Goal: Task Accomplishment & Management: Use online tool/utility

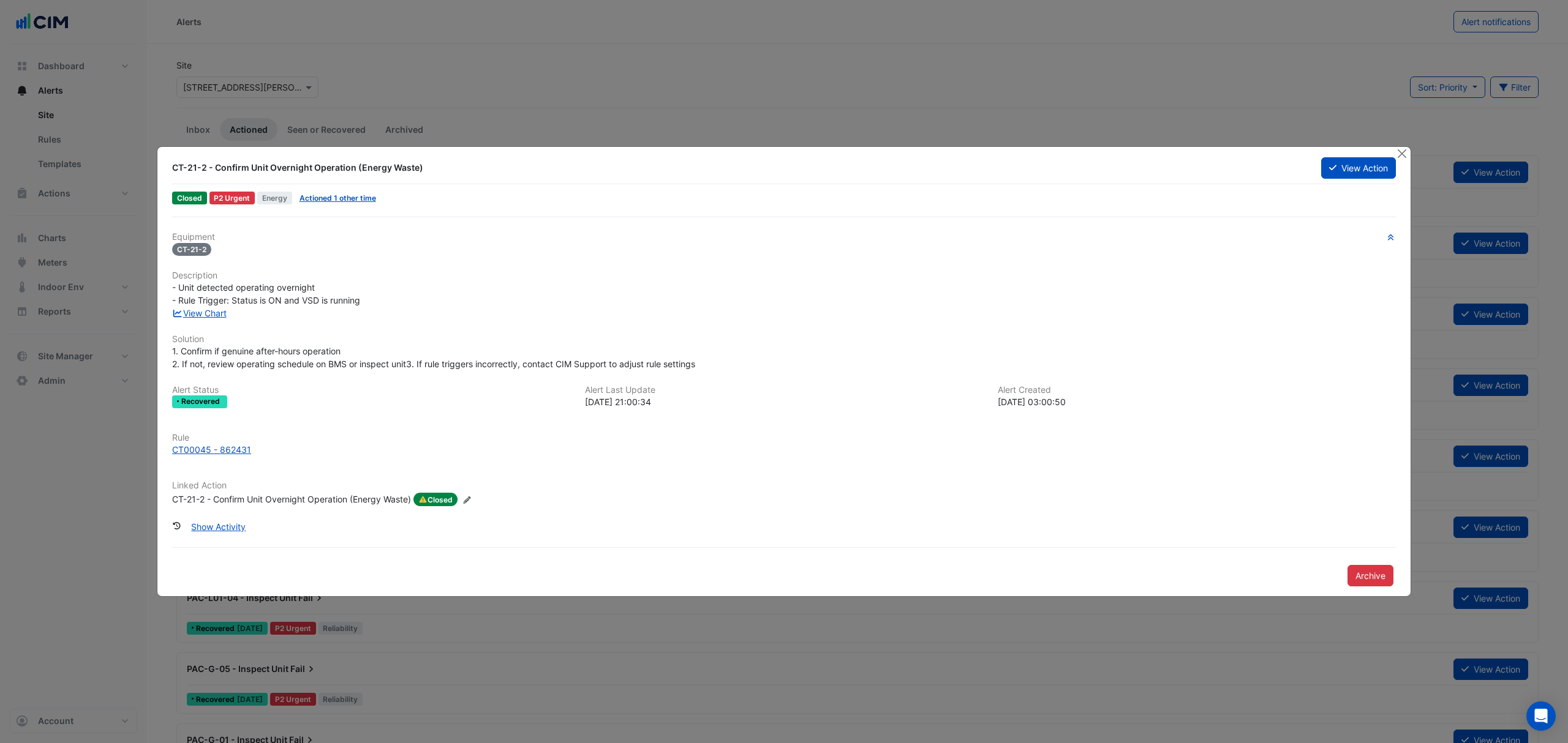
click at [1365, 163] on button "View Action" at bounding box center [1358, 167] width 75 height 21
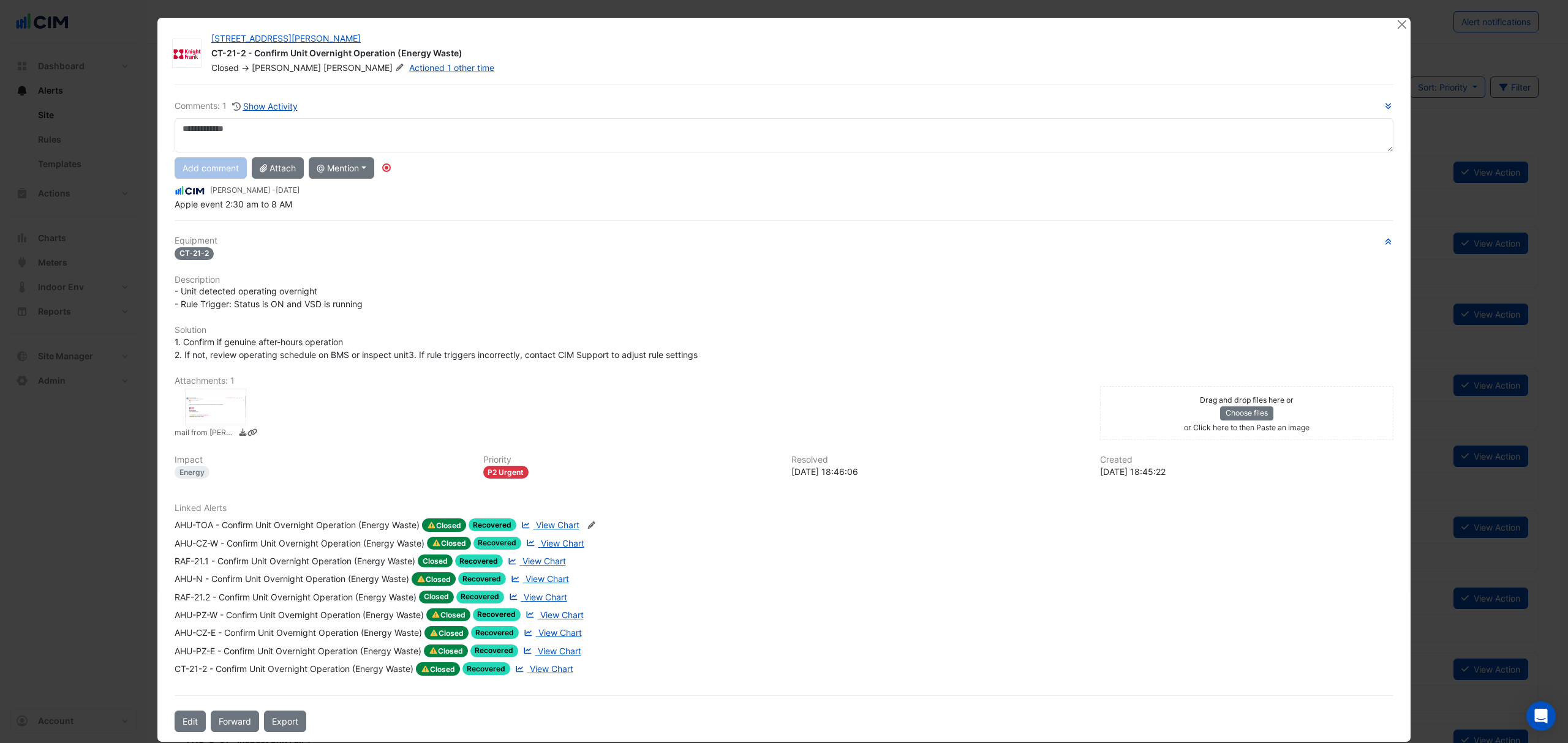
click at [1402, 18] on div at bounding box center [1403, 24] width 16 height 14
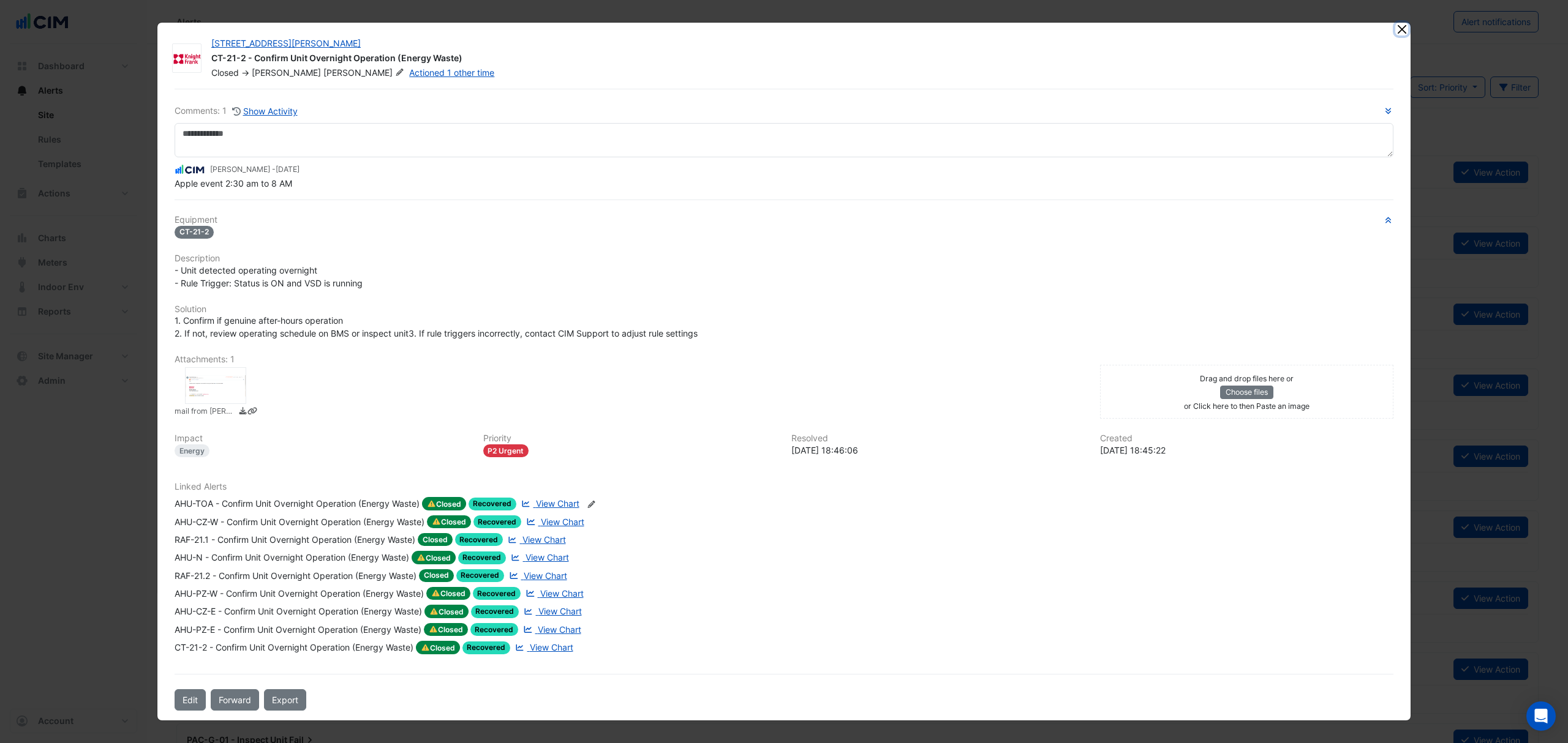
click at [1397, 32] on button "Close" at bounding box center [1402, 30] width 13 height 13
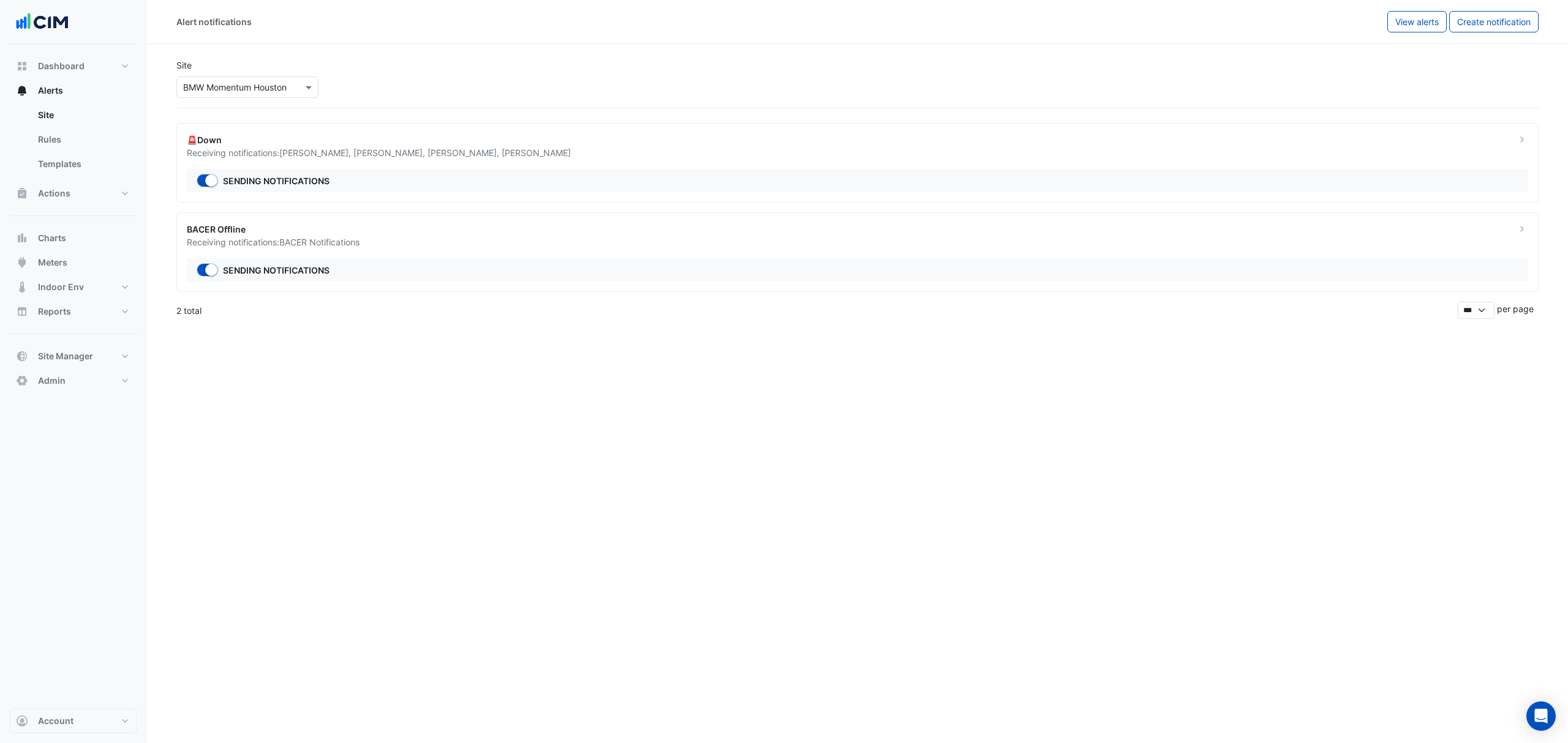
select select "******"
click at [64, 98] on button "Alerts" at bounding box center [74, 91] width 128 height 24
click at [63, 52] on div "Dashboard Portfolio Ratings Performance Alerts Site Rules Templates Actions Sit…" at bounding box center [74, 376] width 128 height 664
click at [59, 60] on span "Dashboard" at bounding box center [61, 66] width 46 height 12
select select "***"
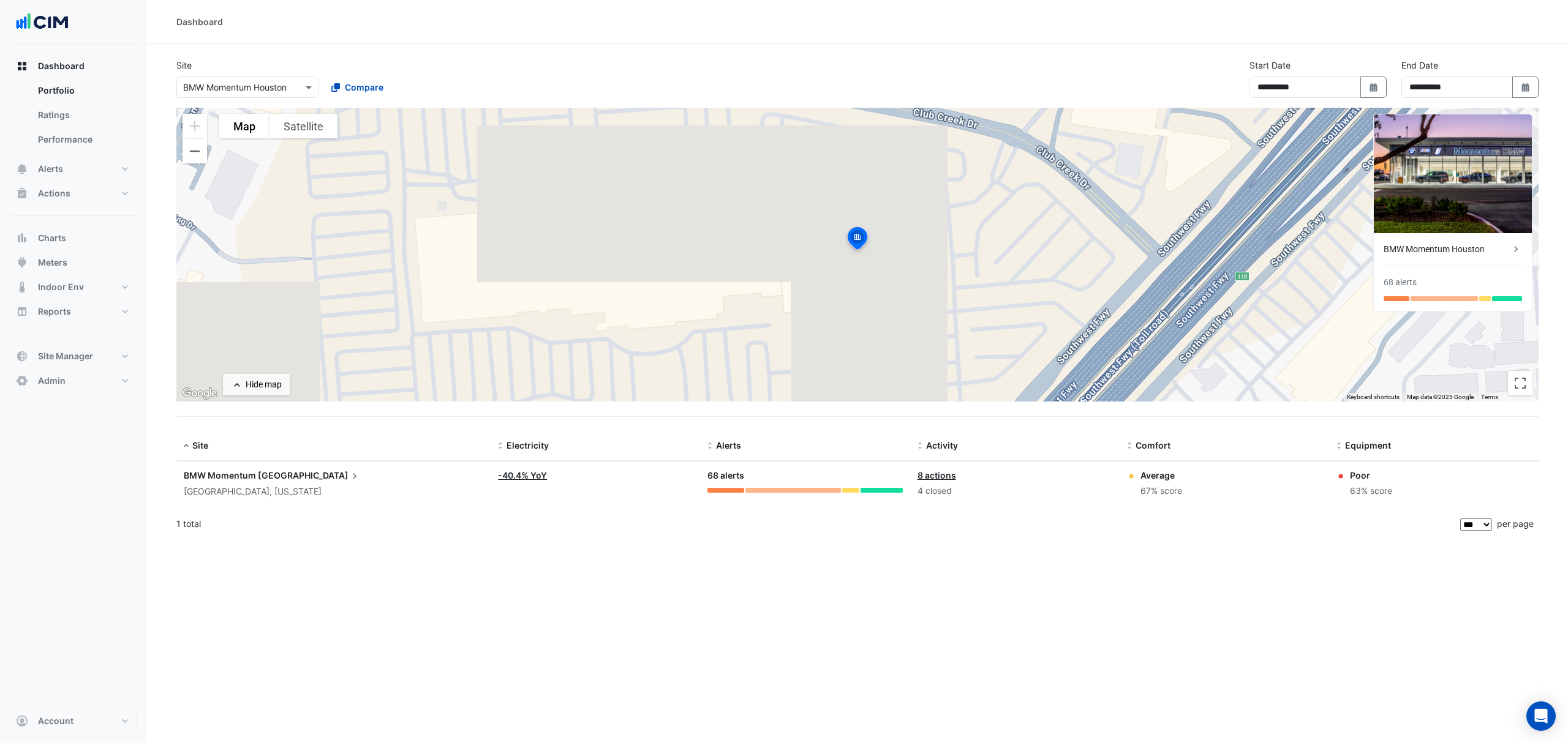
click at [1151, 34] on div "Dashboard" at bounding box center [857, 22] width 1421 height 44
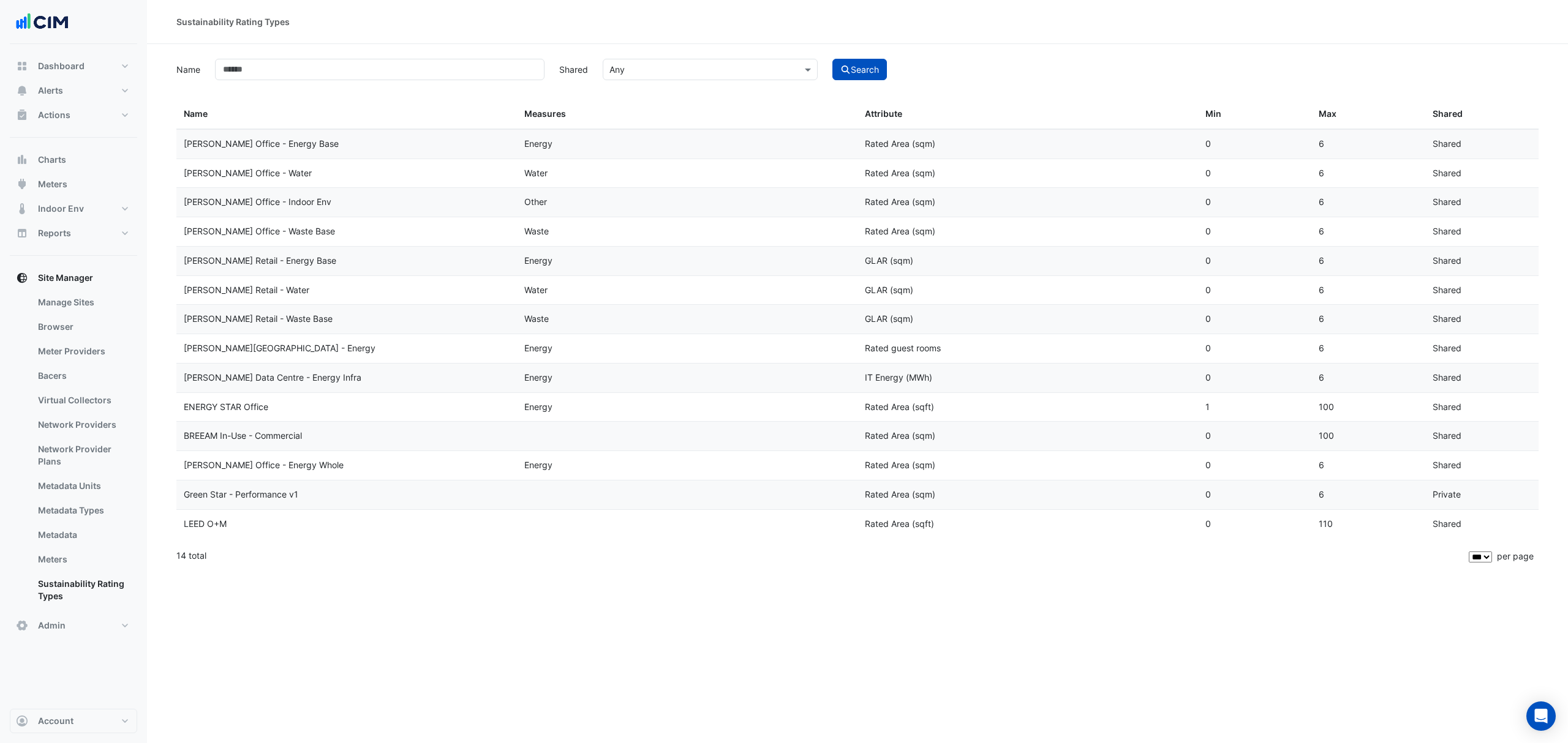
select select "***"
click at [65, 93] on button "Alerts" at bounding box center [74, 91] width 128 height 24
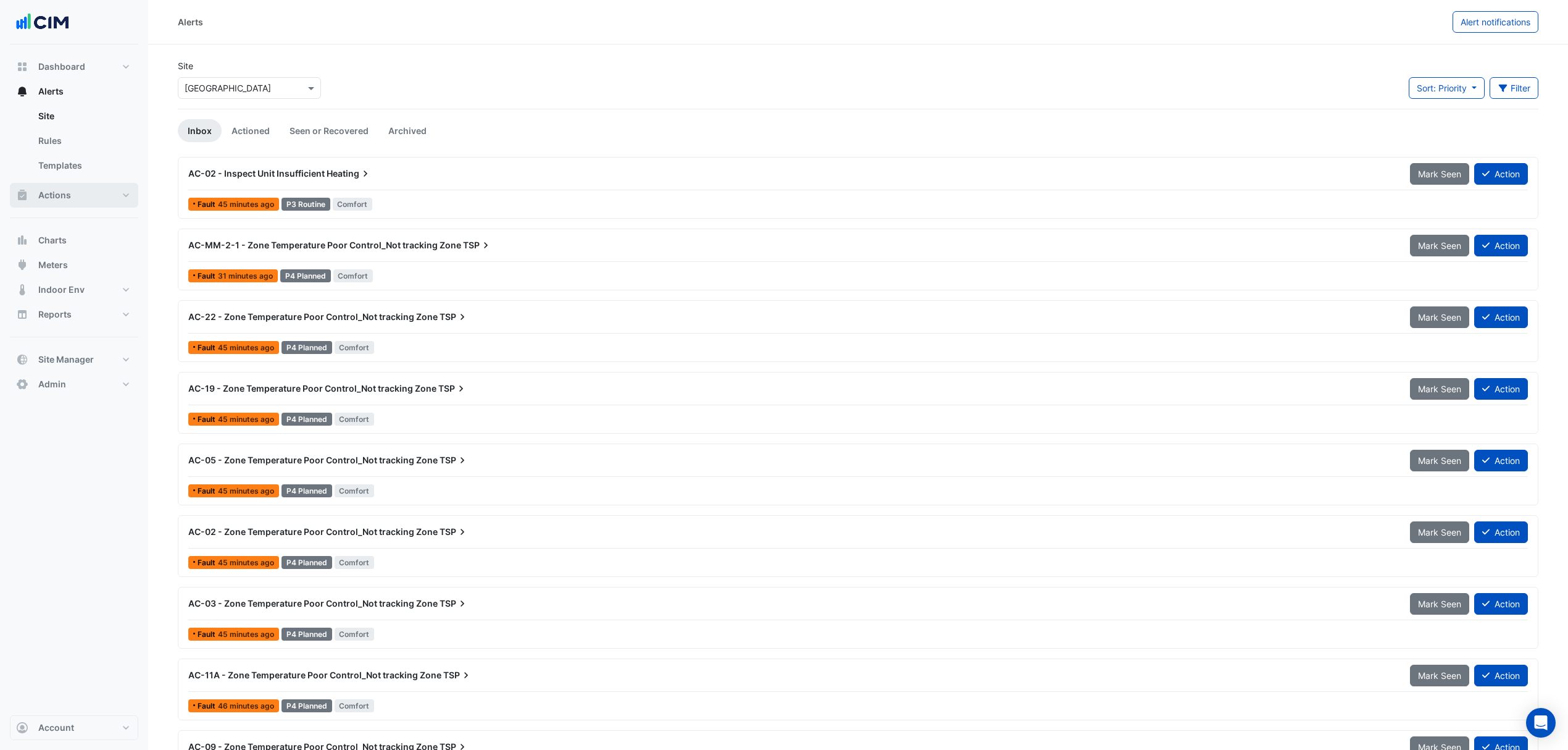
click at [90, 193] on button "Actions" at bounding box center [75, 195] width 129 height 24
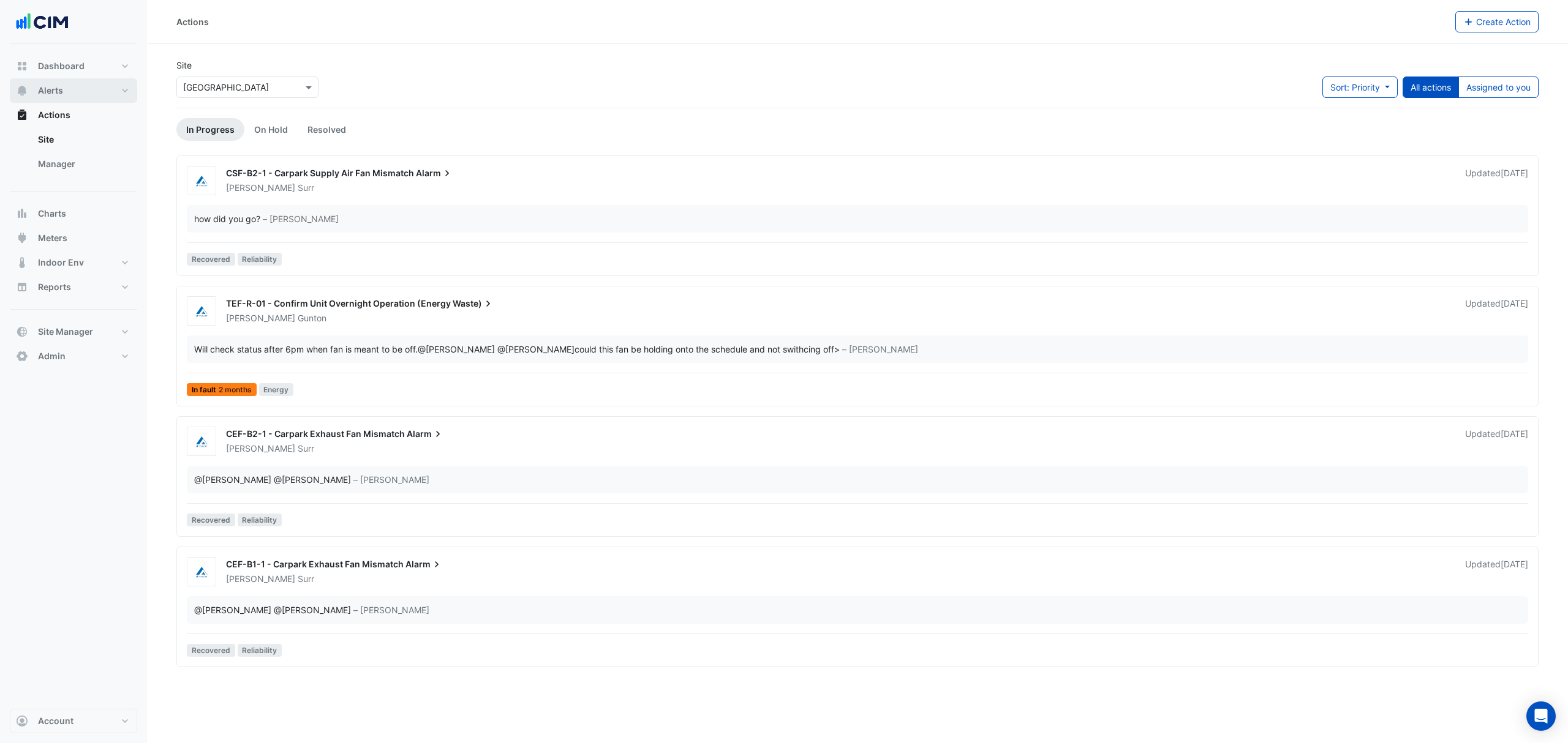
click at [72, 95] on button "Alerts" at bounding box center [74, 91] width 128 height 24
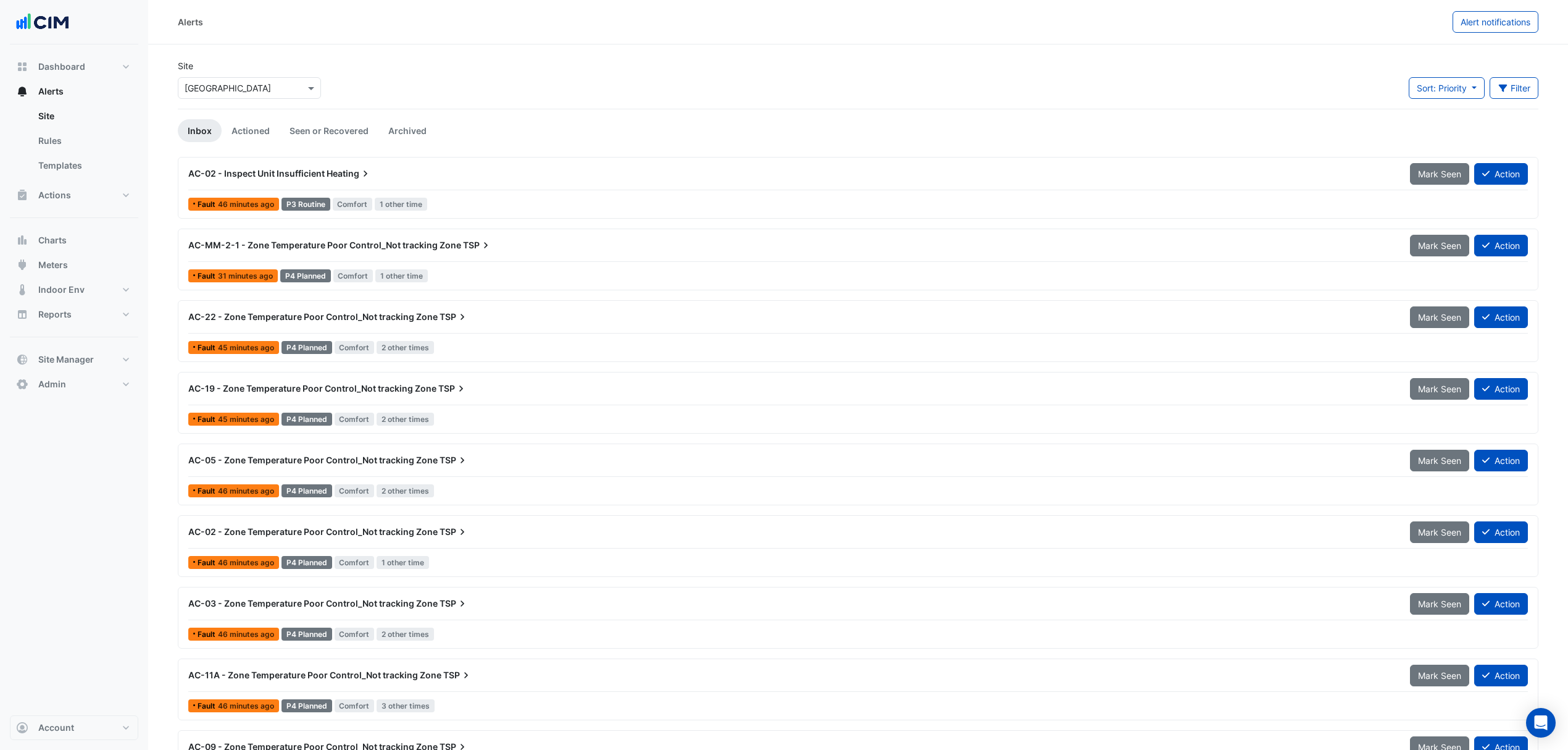
click at [308, 172] on span "AC-02 - Inspect Unit Insufficient" at bounding box center [256, 173] width 136 height 10
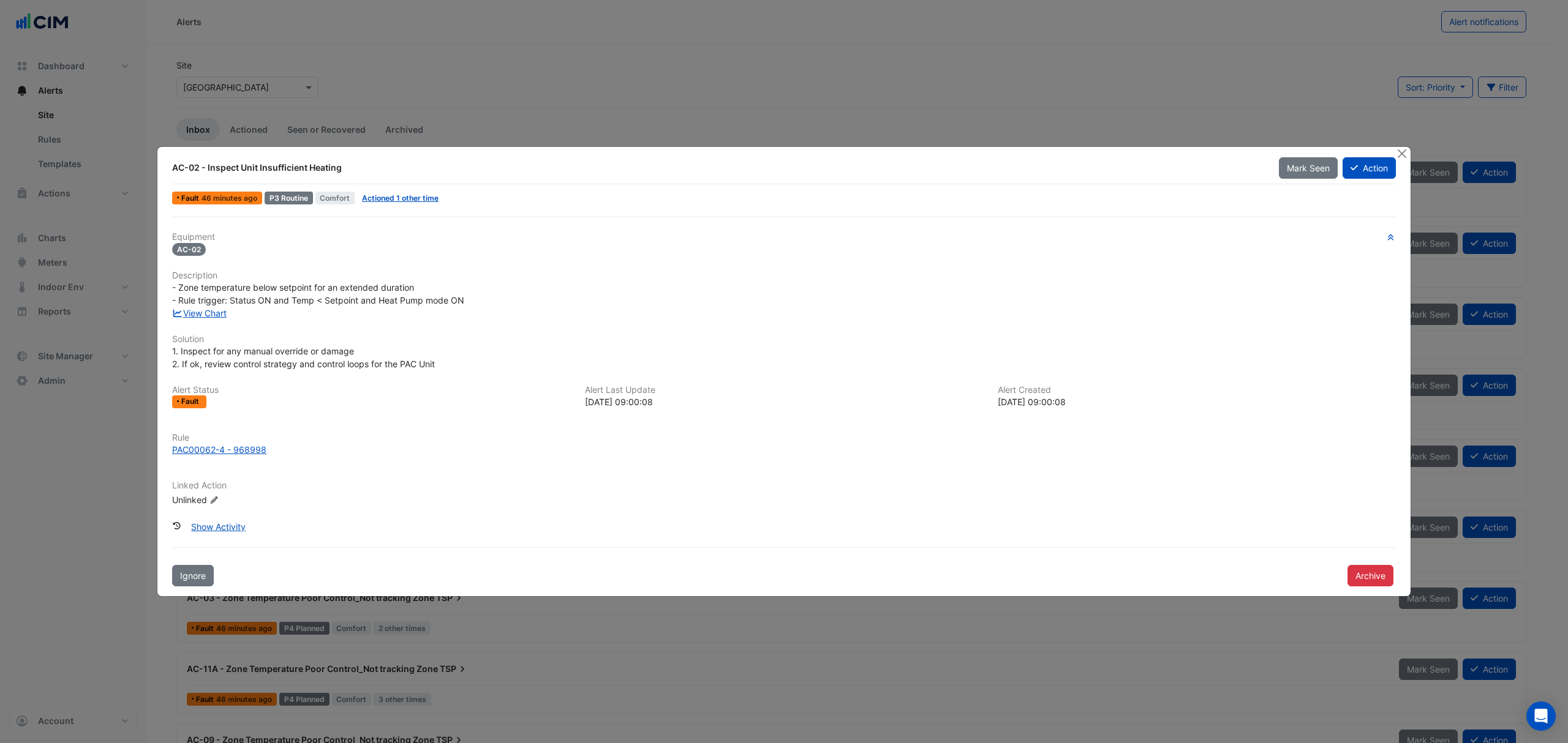
click at [1395, 147] on div at bounding box center [1403, 153] width 16 height 14
click at [1397, 154] on button "Close" at bounding box center [1402, 153] width 13 height 13
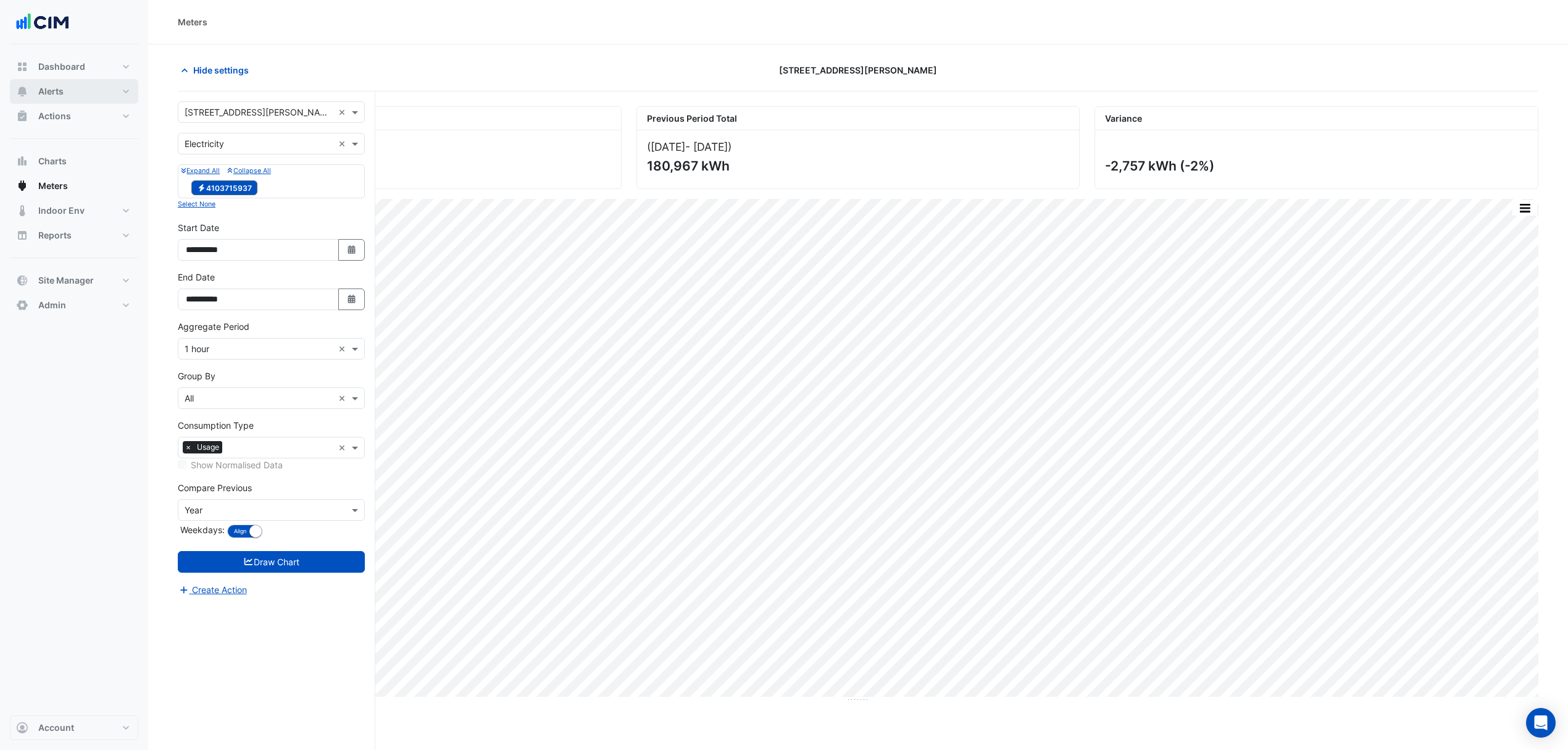
click at [71, 94] on button "Alerts" at bounding box center [75, 91] width 129 height 24
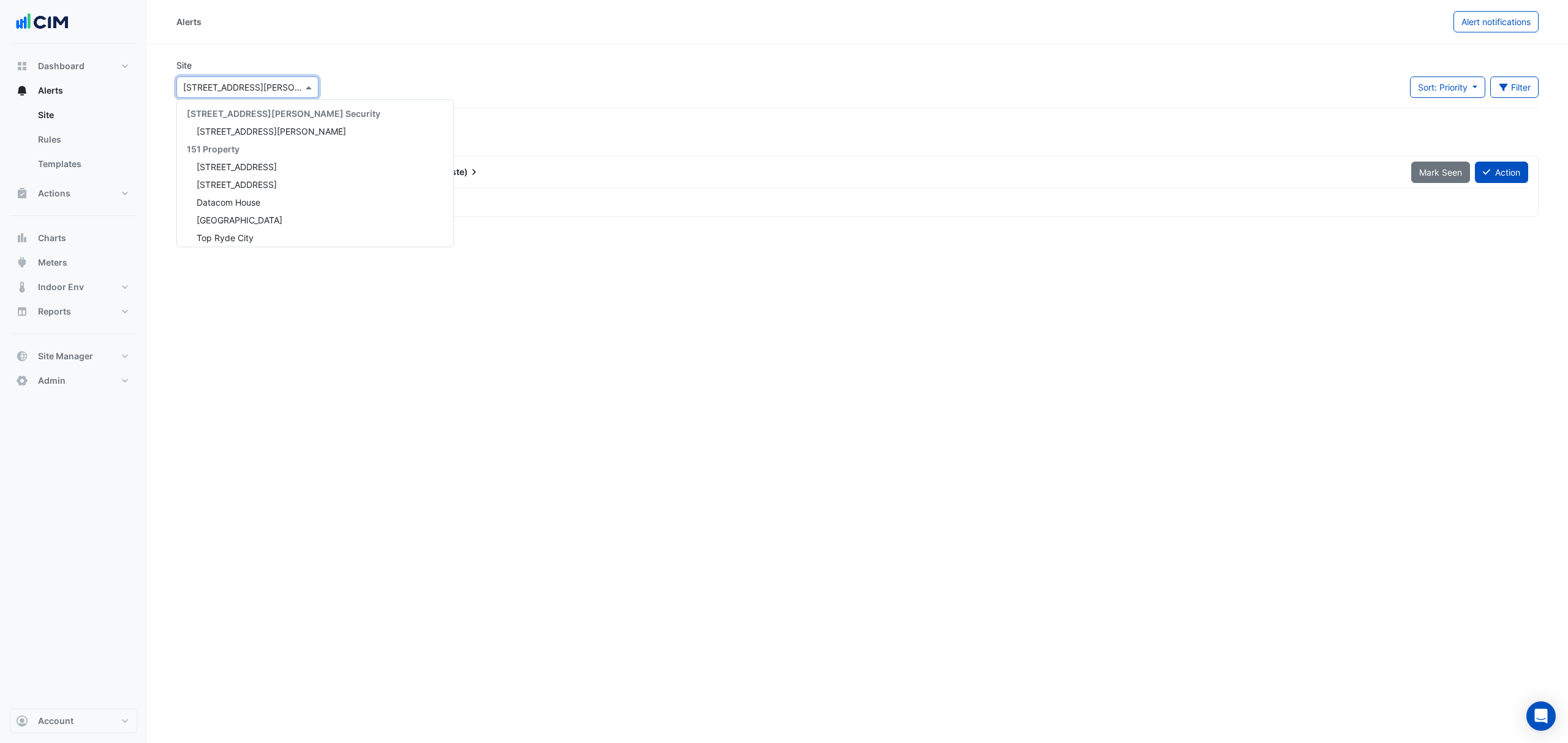
click at [240, 84] on input "text" at bounding box center [235, 88] width 104 height 13
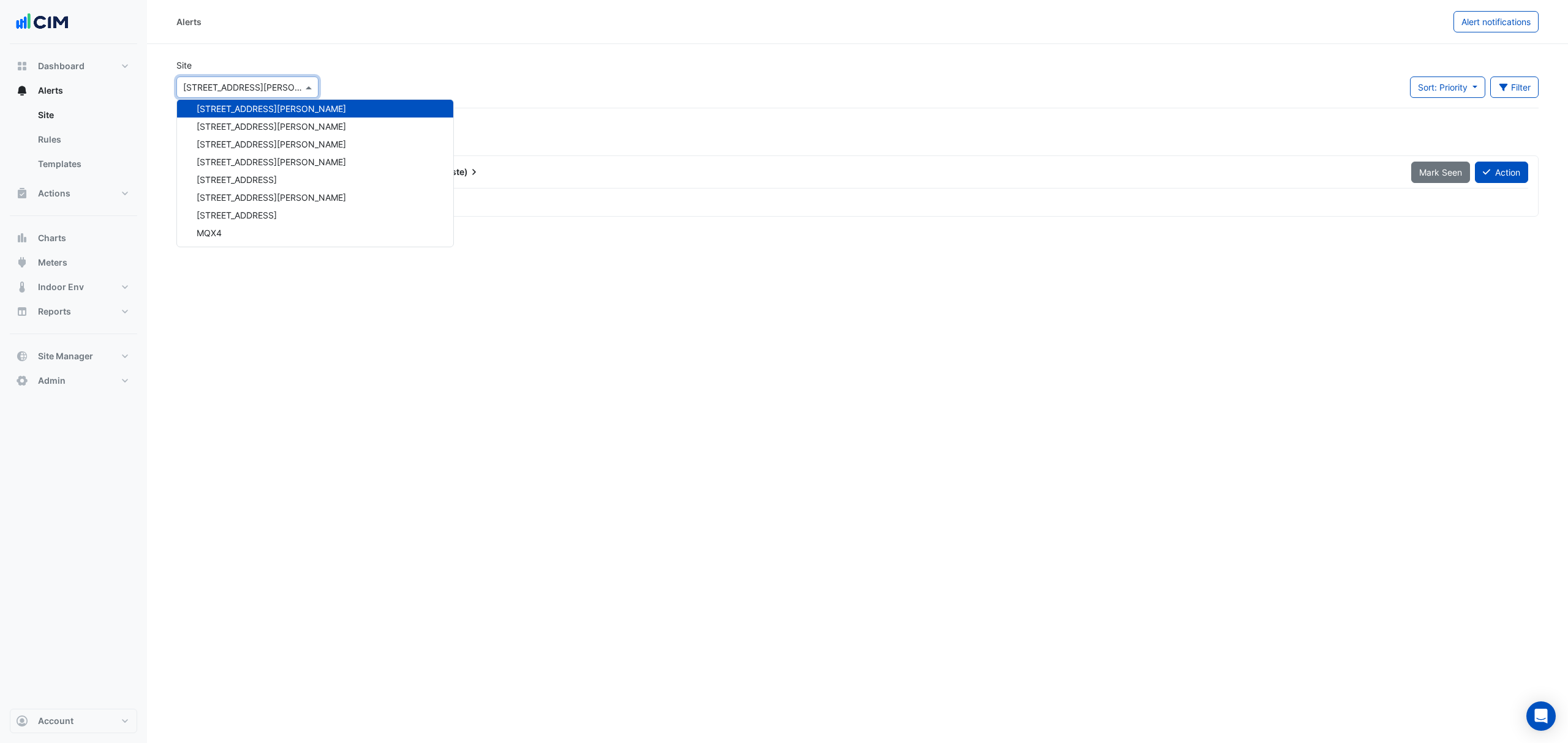
click at [63, 90] on span "Alerts" at bounding box center [50, 90] width 25 height 12
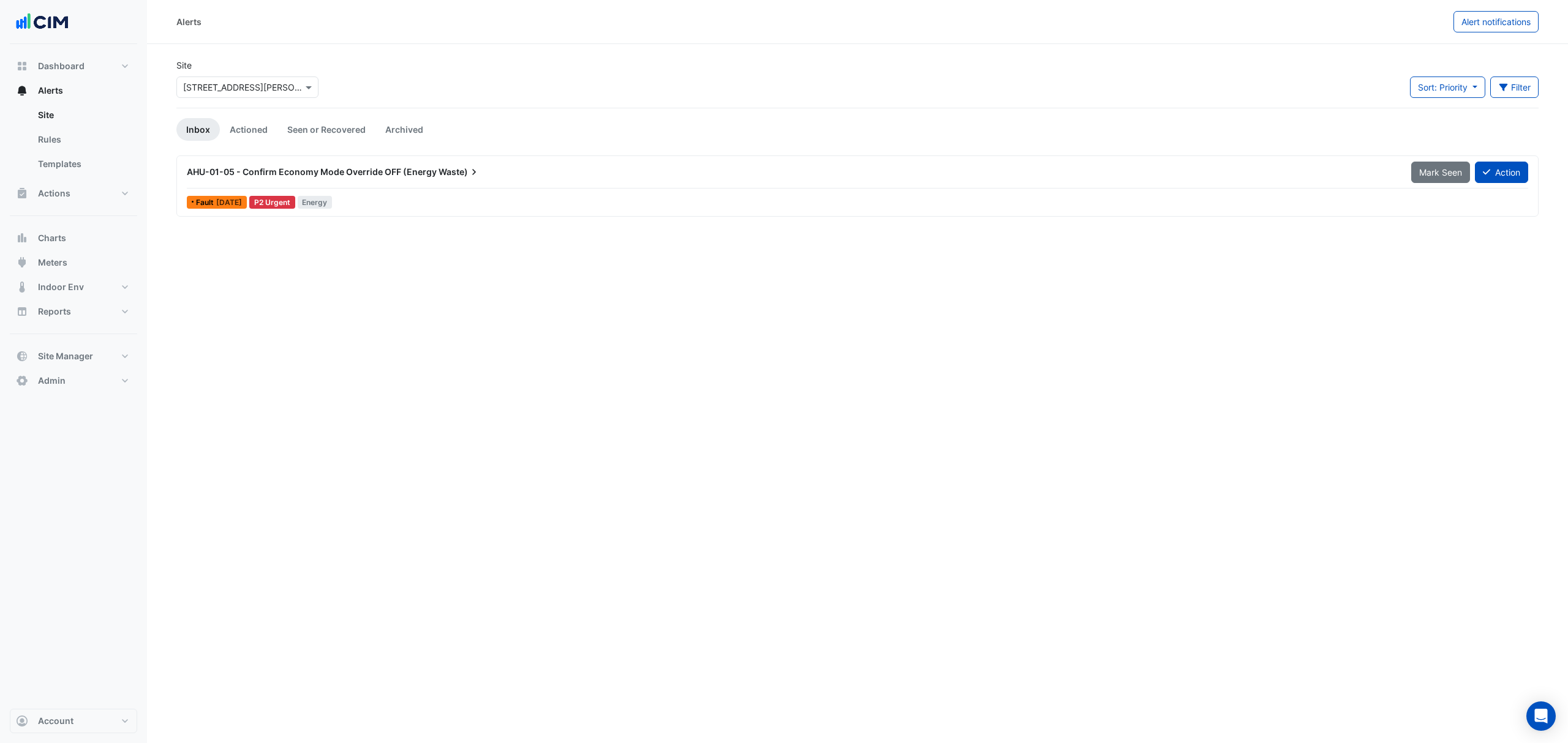
click at [65, 140] on link "Rules" at bounding box center [82, 140] width 109 height 24
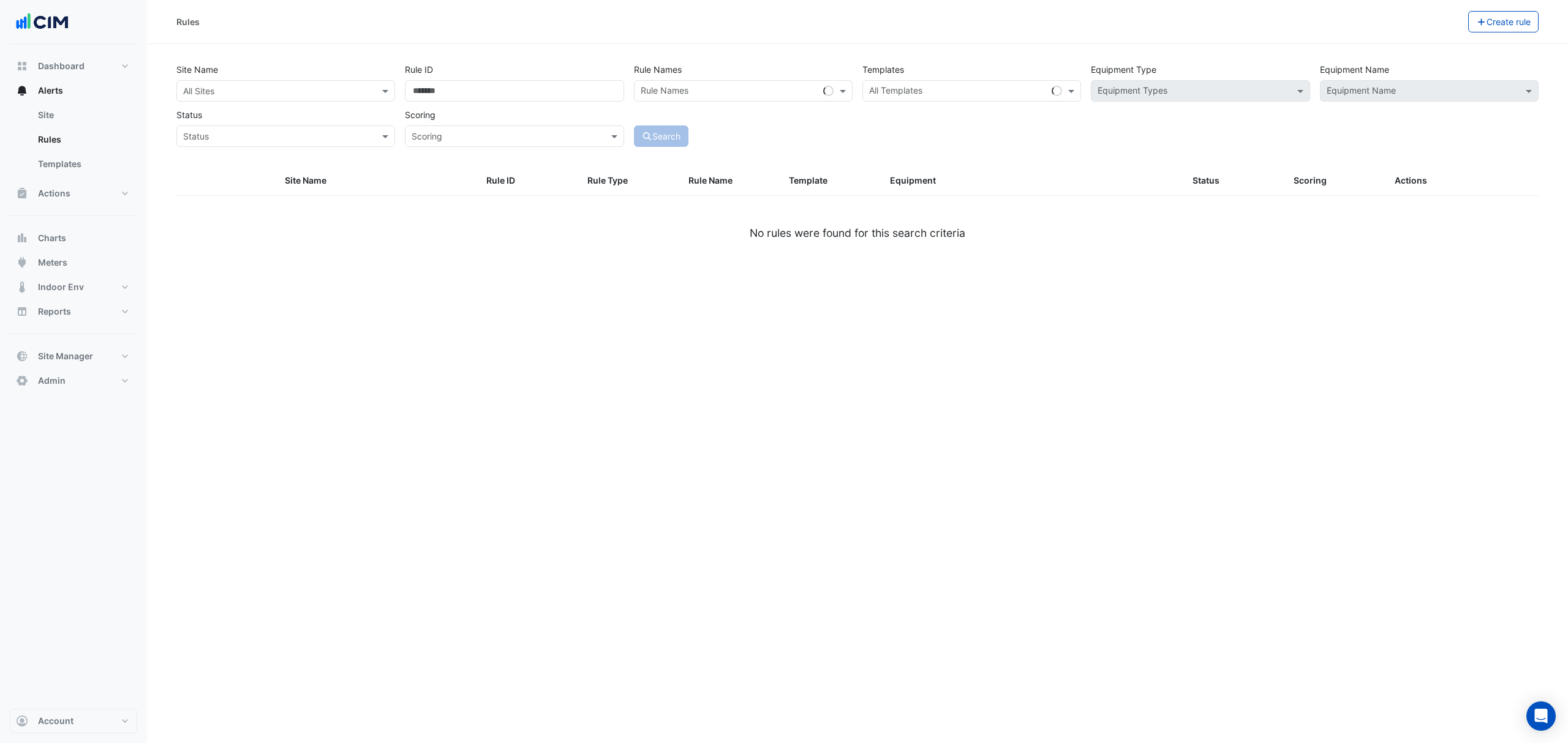
click at [268, 91] on input "text" at bounding box center [273, 91] width 180 height 13
type input "********"
click at [242, 132] on span "[GEOGRAPHIC_DATA]" at bounding box center [239, 134] width 86 height 10
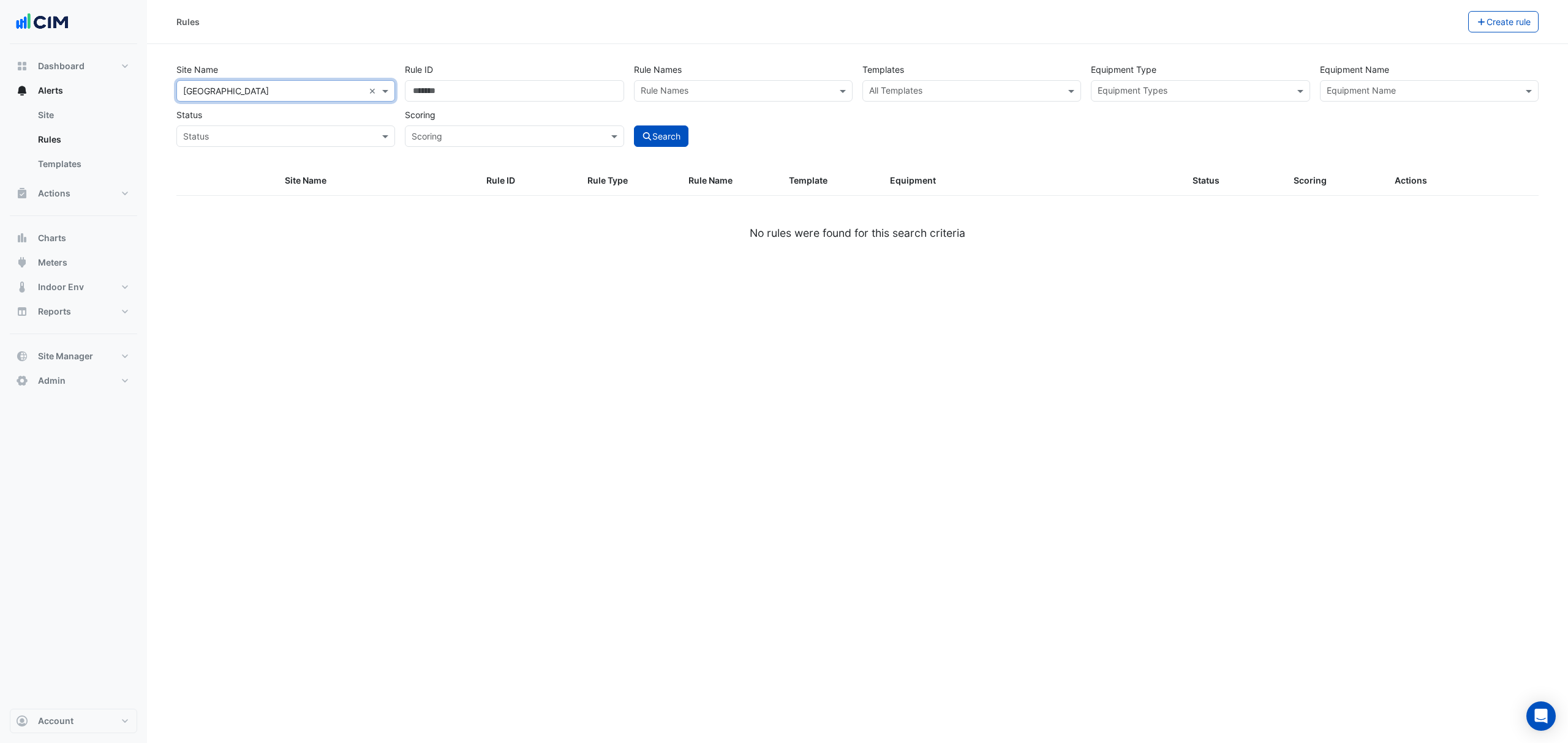
click at [1065, 88] on span at bounding box center [1072, 91] width 16 height 13
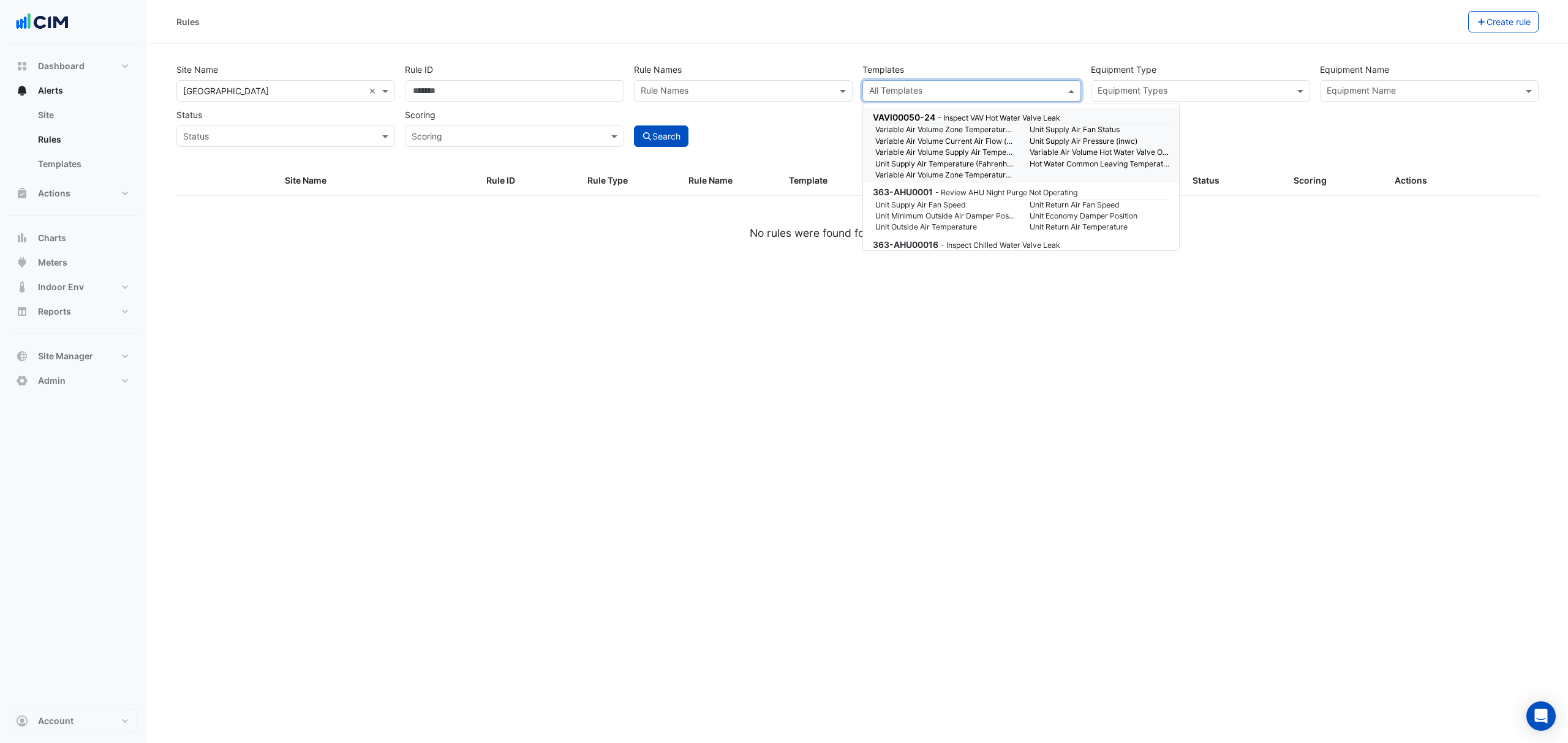
click at [1012, 32] on div "Rules Create rule" at bounding box center [857, 22] width 1421 height 44
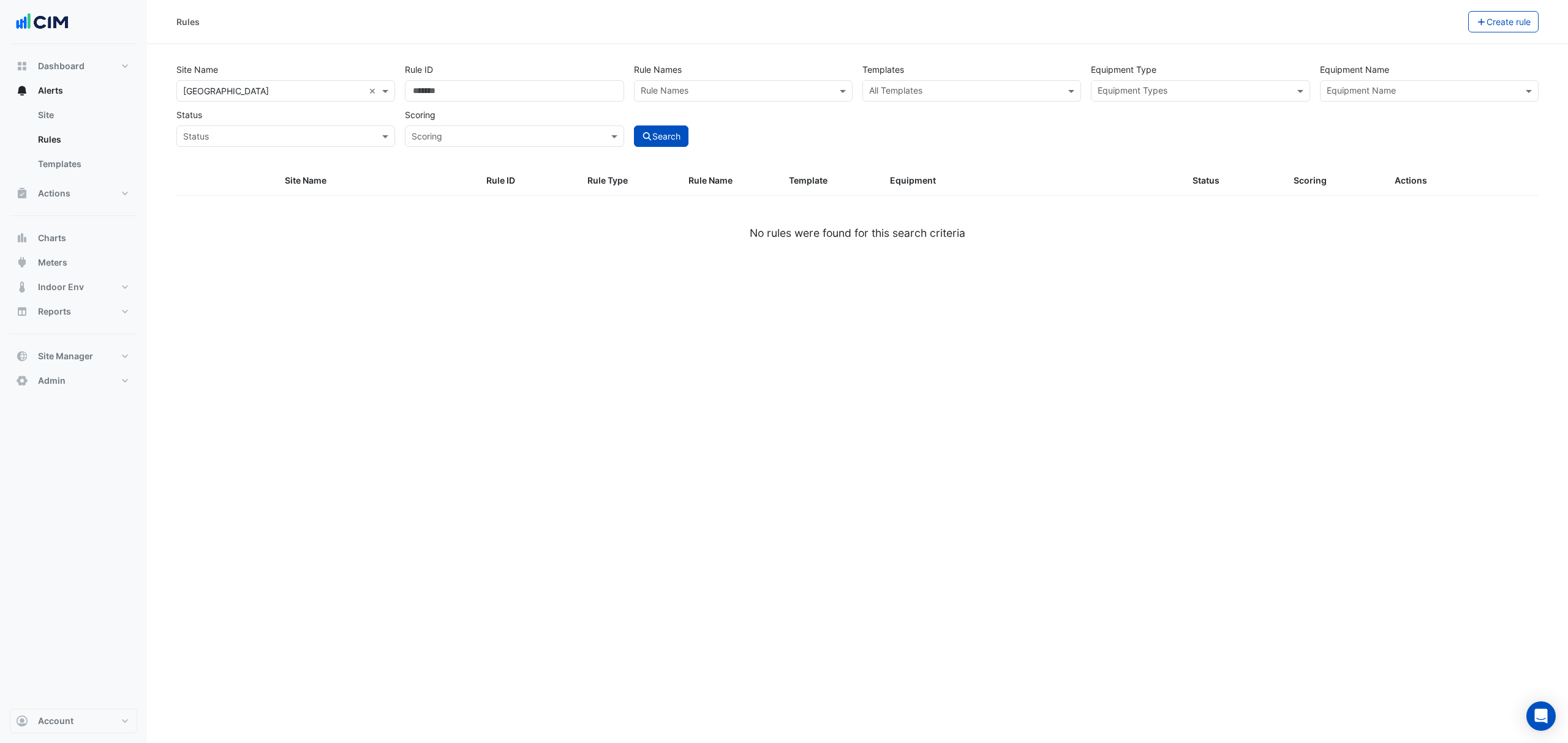
drag, startPoint x: 1072, startPoint y: 91, endPoint x: 988, endPoint y: 82, distance: 84.5
click at [1072, 91] on span at bounding box center [1072, 91] width 16 height 13
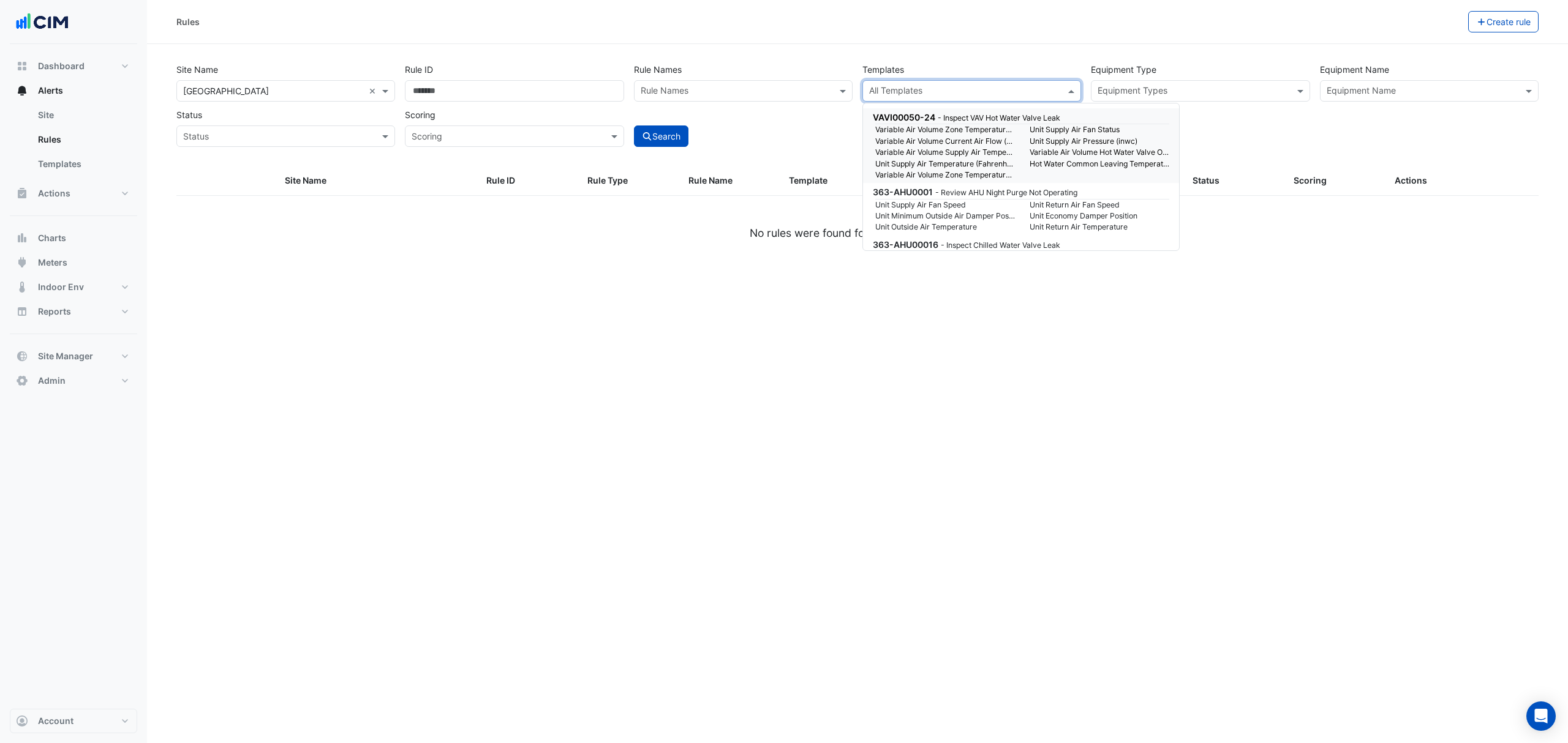
click at [965, 89] on input "text" at bounding box center [964, 92] width 191 height 13
click at [737, 99] on div at bounding box center [735, 91] width 193 height 16
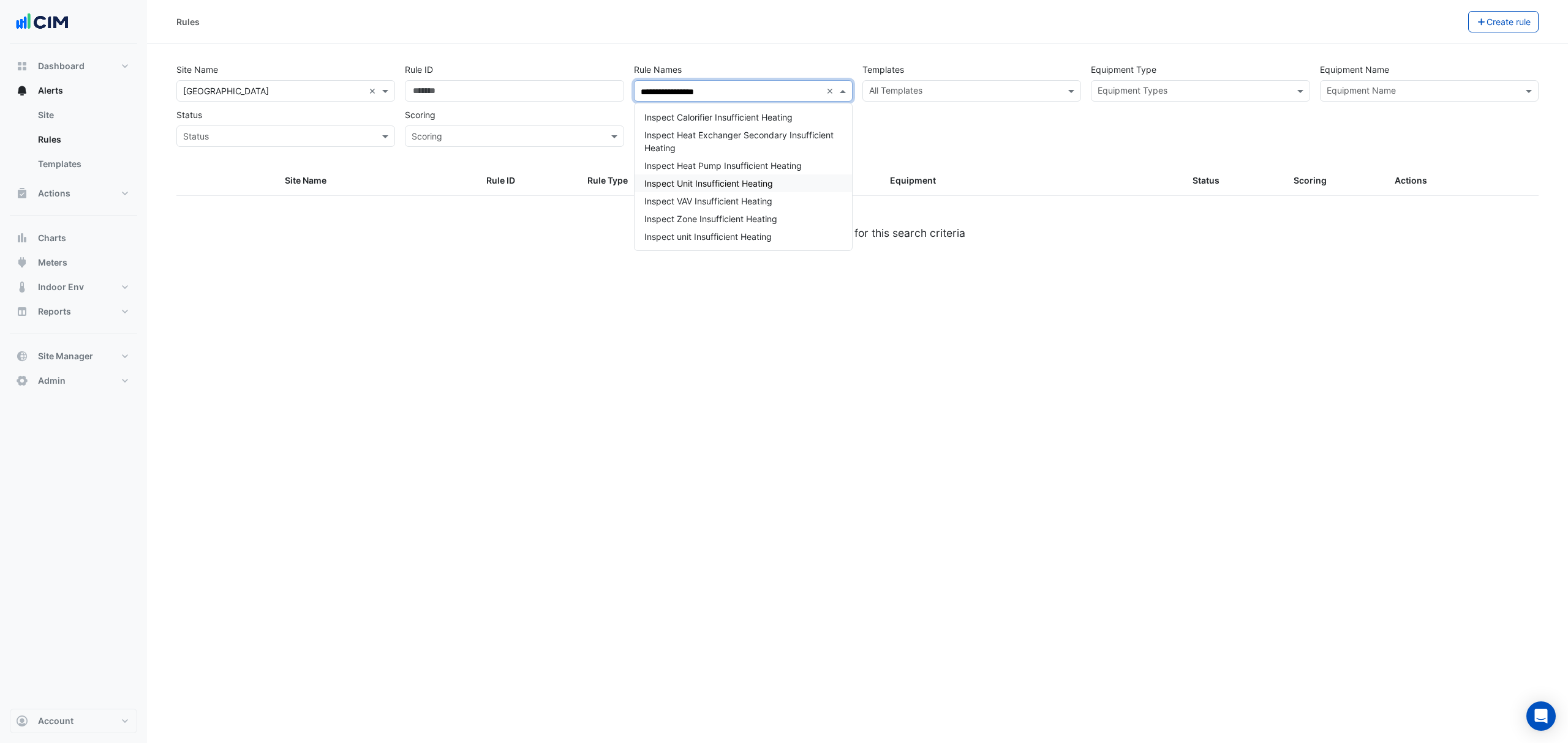
click at [735, 184] on span "Inspect Unit Insufficient Heating" at bounding box center [708, 183] width 129 height 10
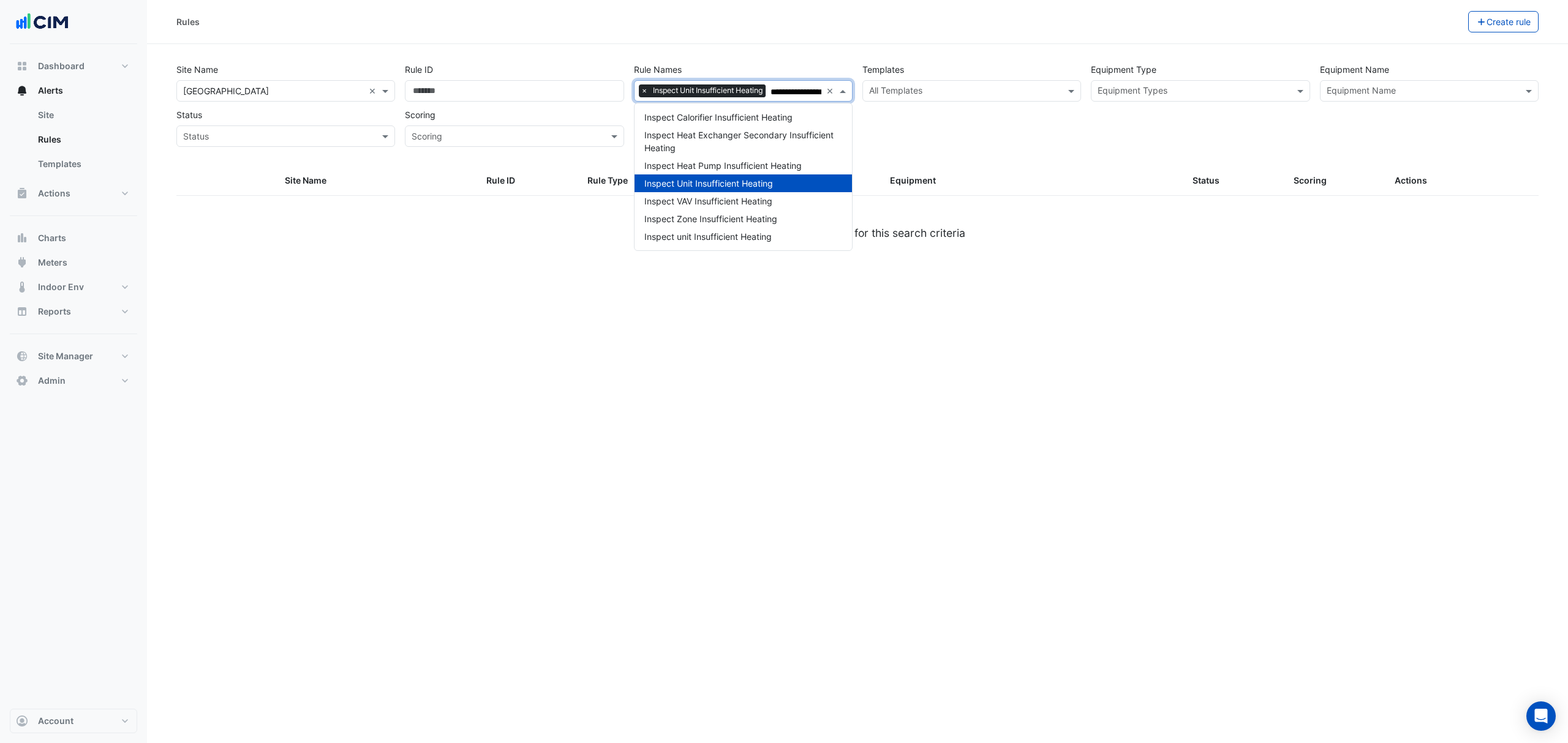
type input "**********"
click at [852, 338] on div "**********" at bounding box center [857, 372] width 1421 height 743
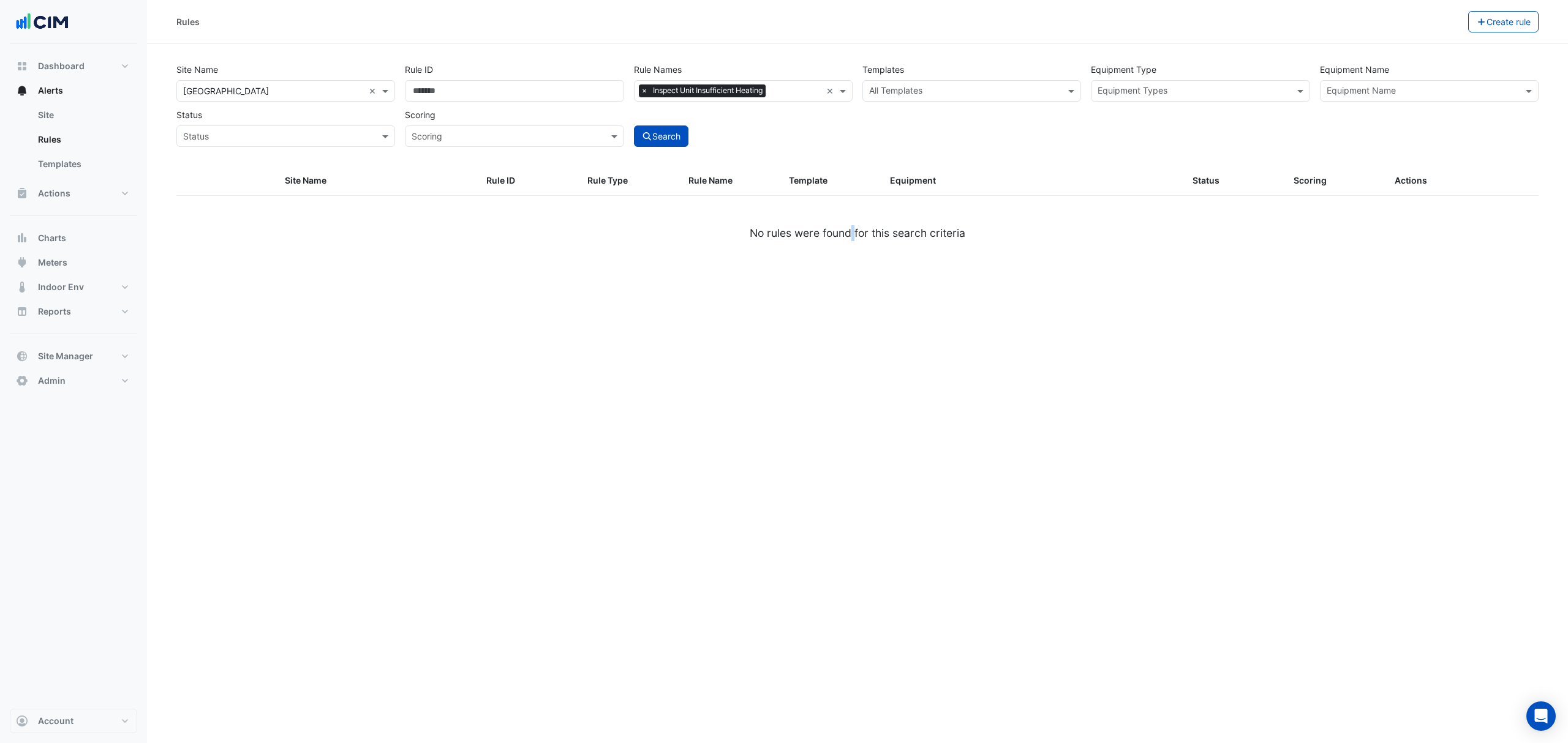
click at [682, 132] on button "Search" at bounding box center [661, 136] width 55 height 21
select select "***"
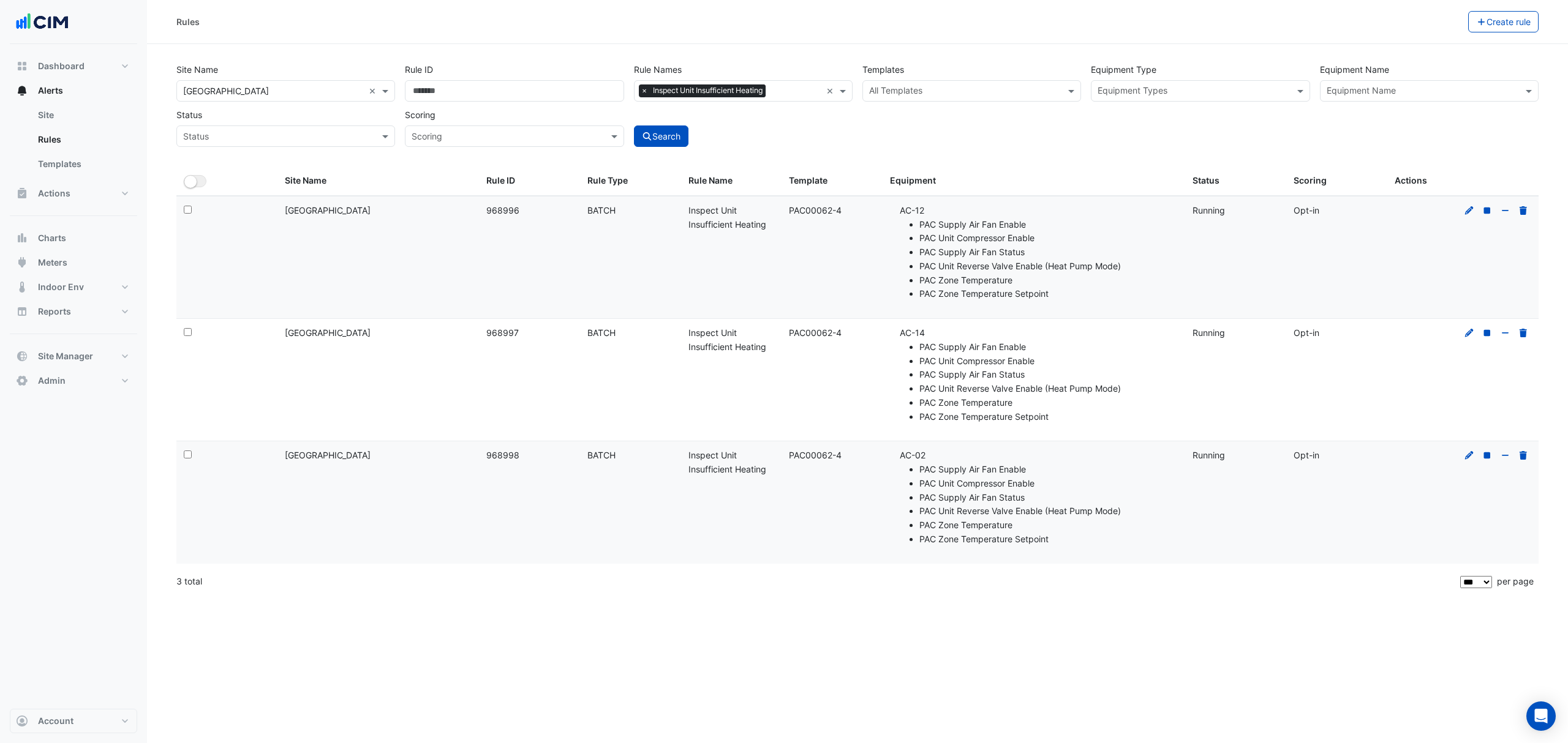
click at [1465, 213] on icon at bounding box center [1468, 210] width 8 height 8
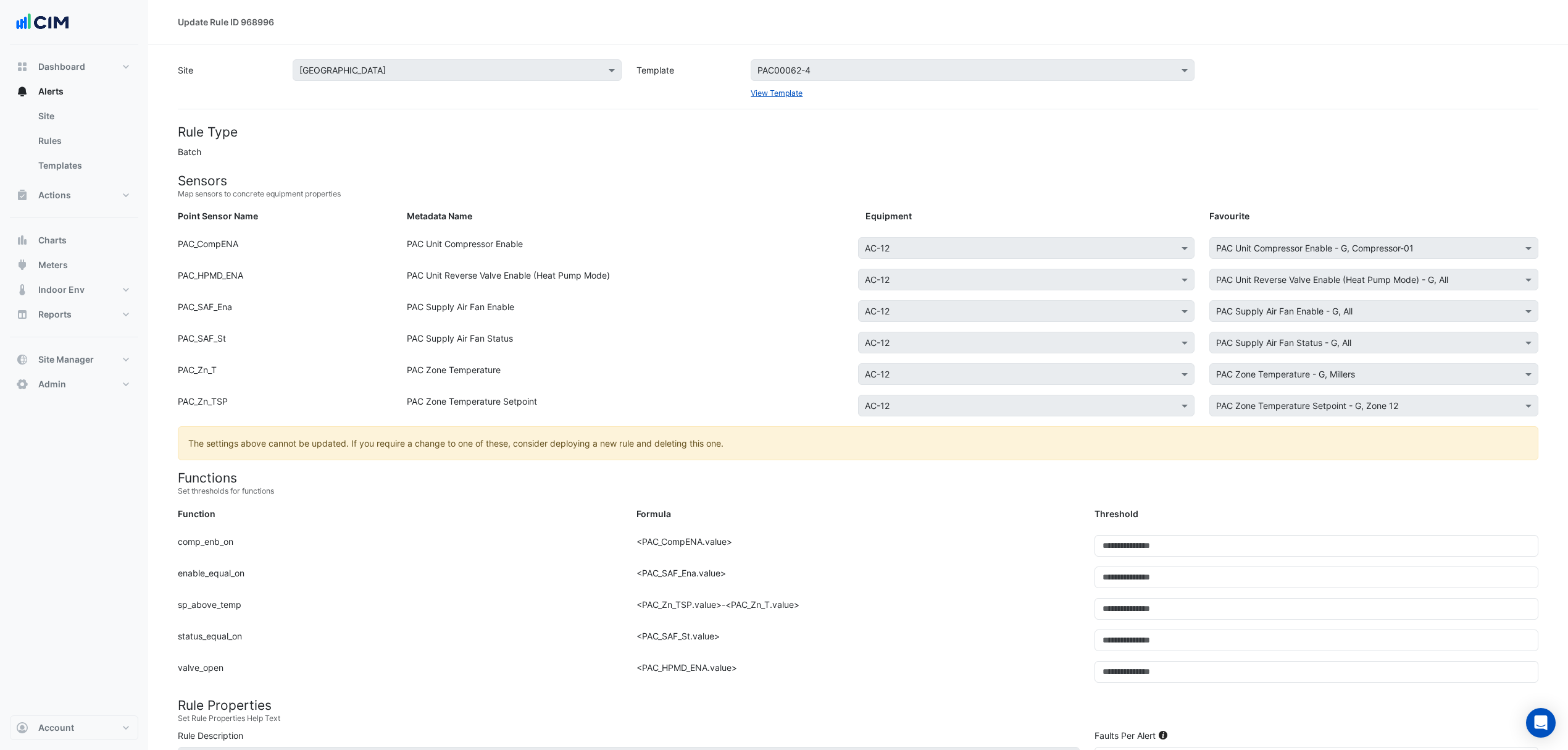
click at [781, 94] on link "View Template" at bounding box center [777, 93] width 52 height 9
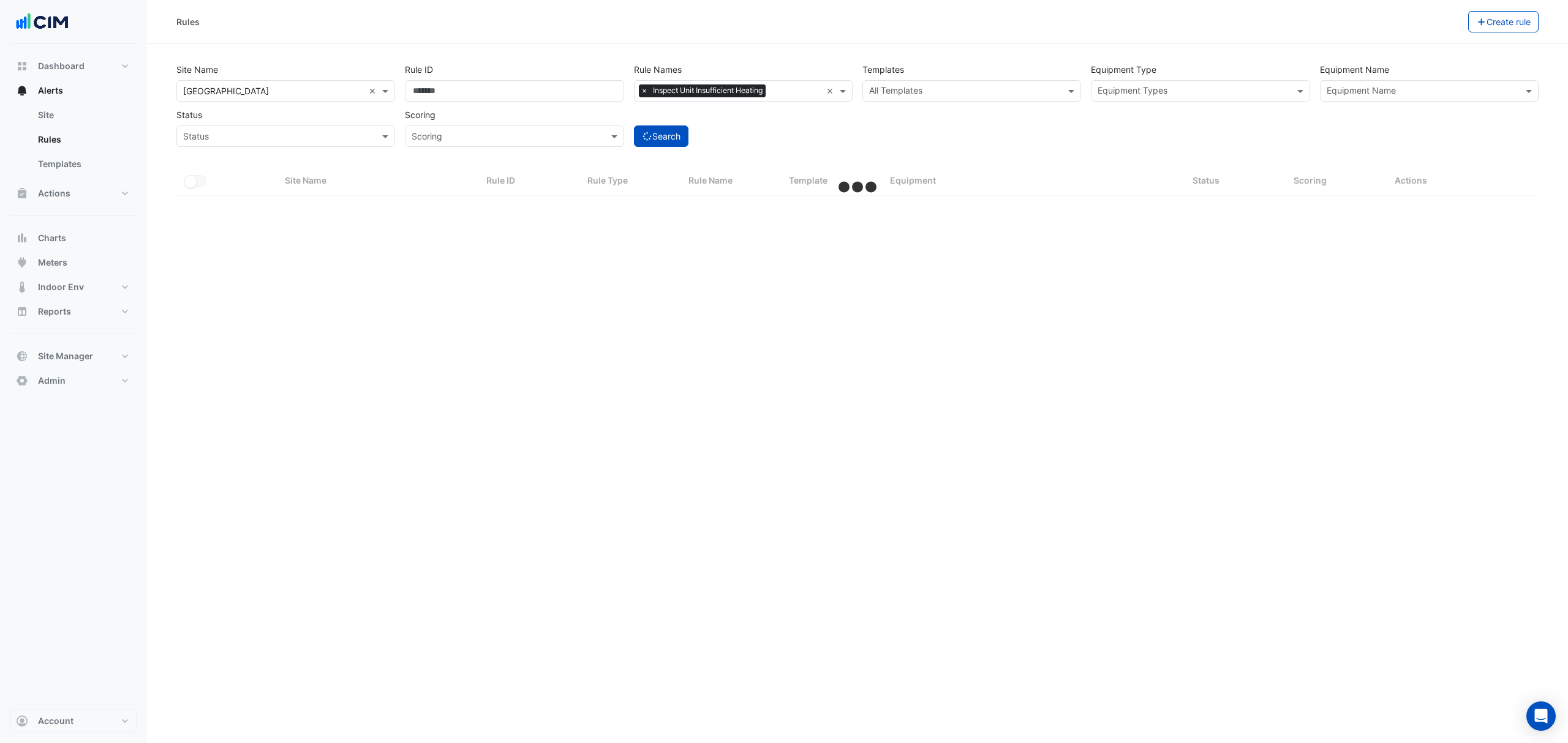
select select "***"
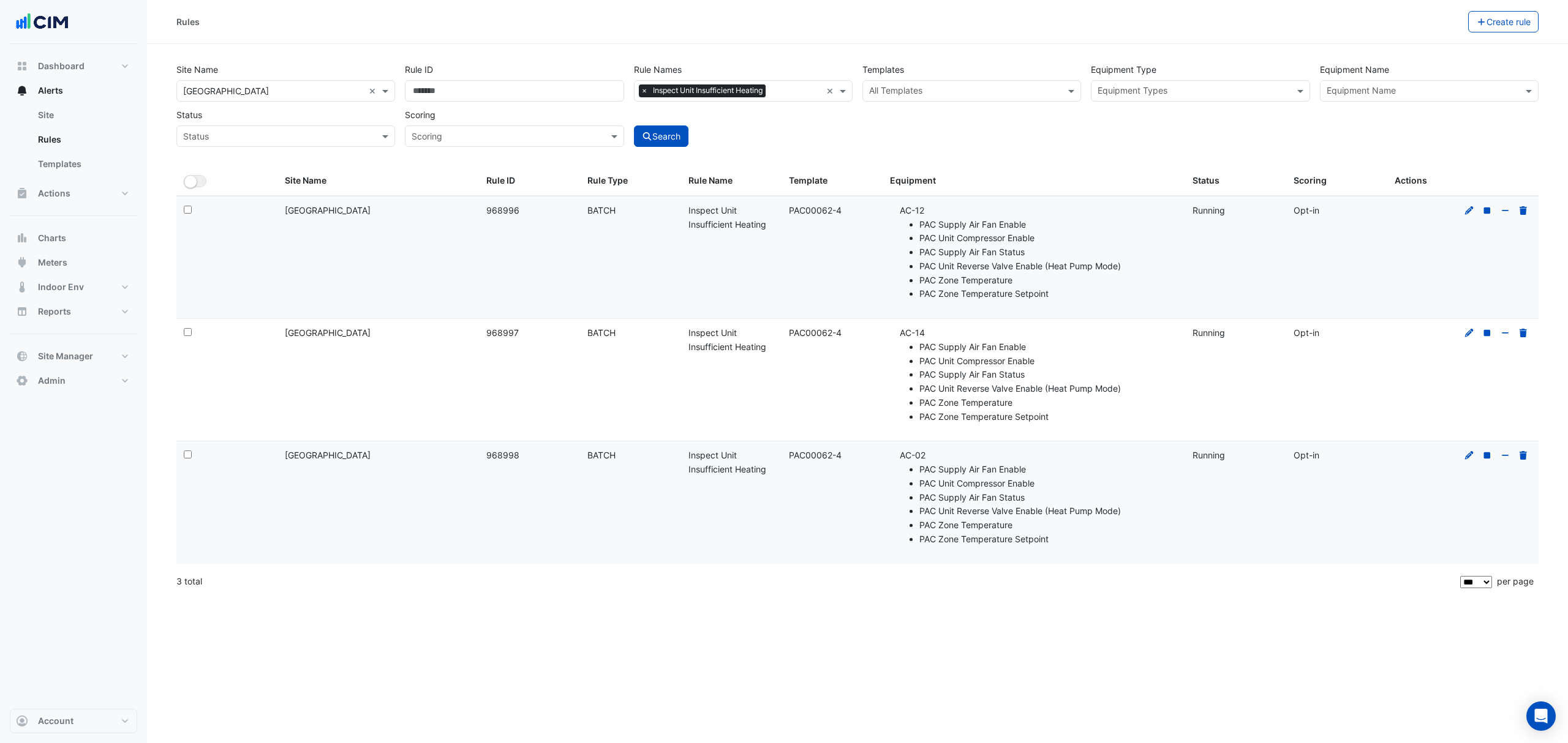
click at [63, 160] on link "Templates" at bounding box center [82, 164] width 109 height 24
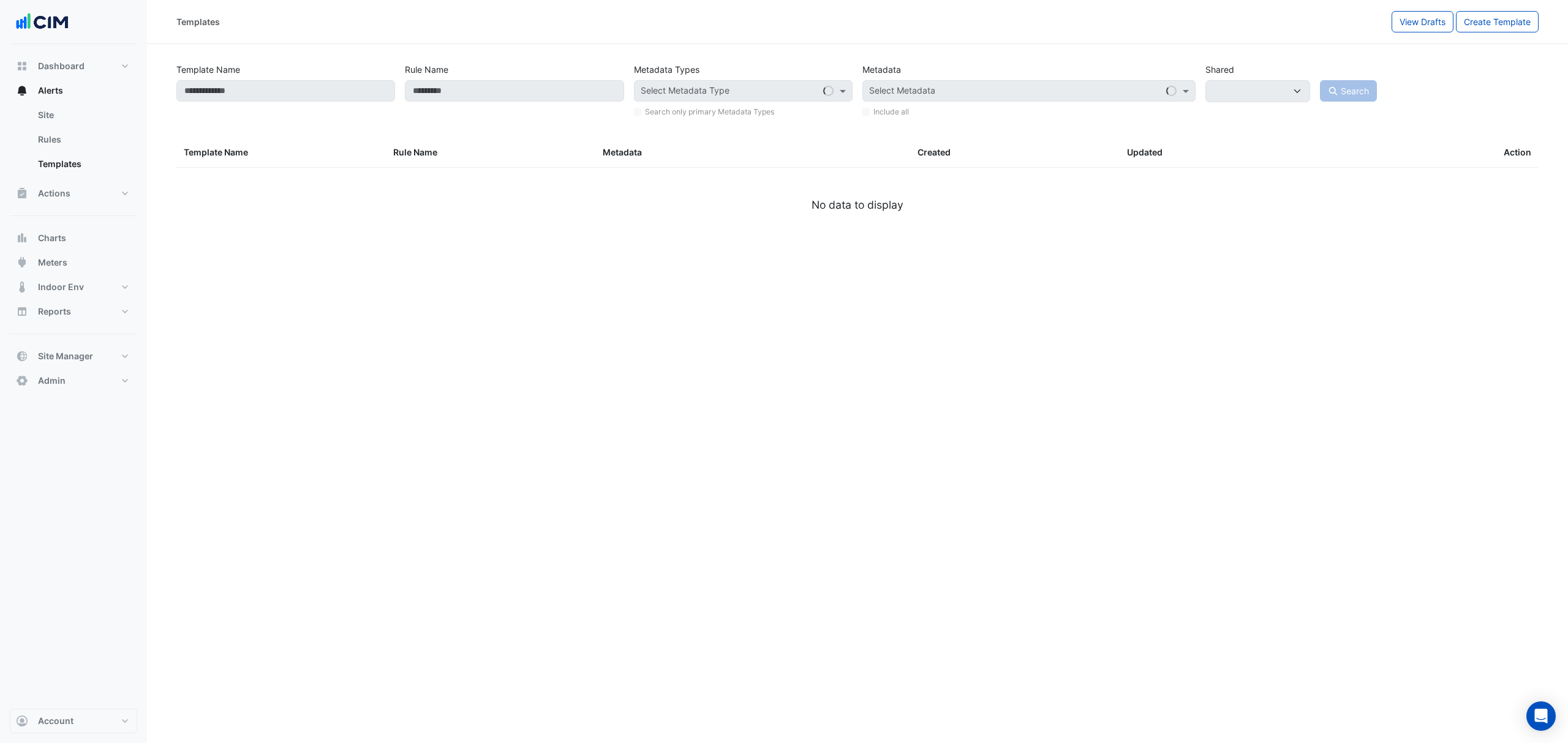
select select
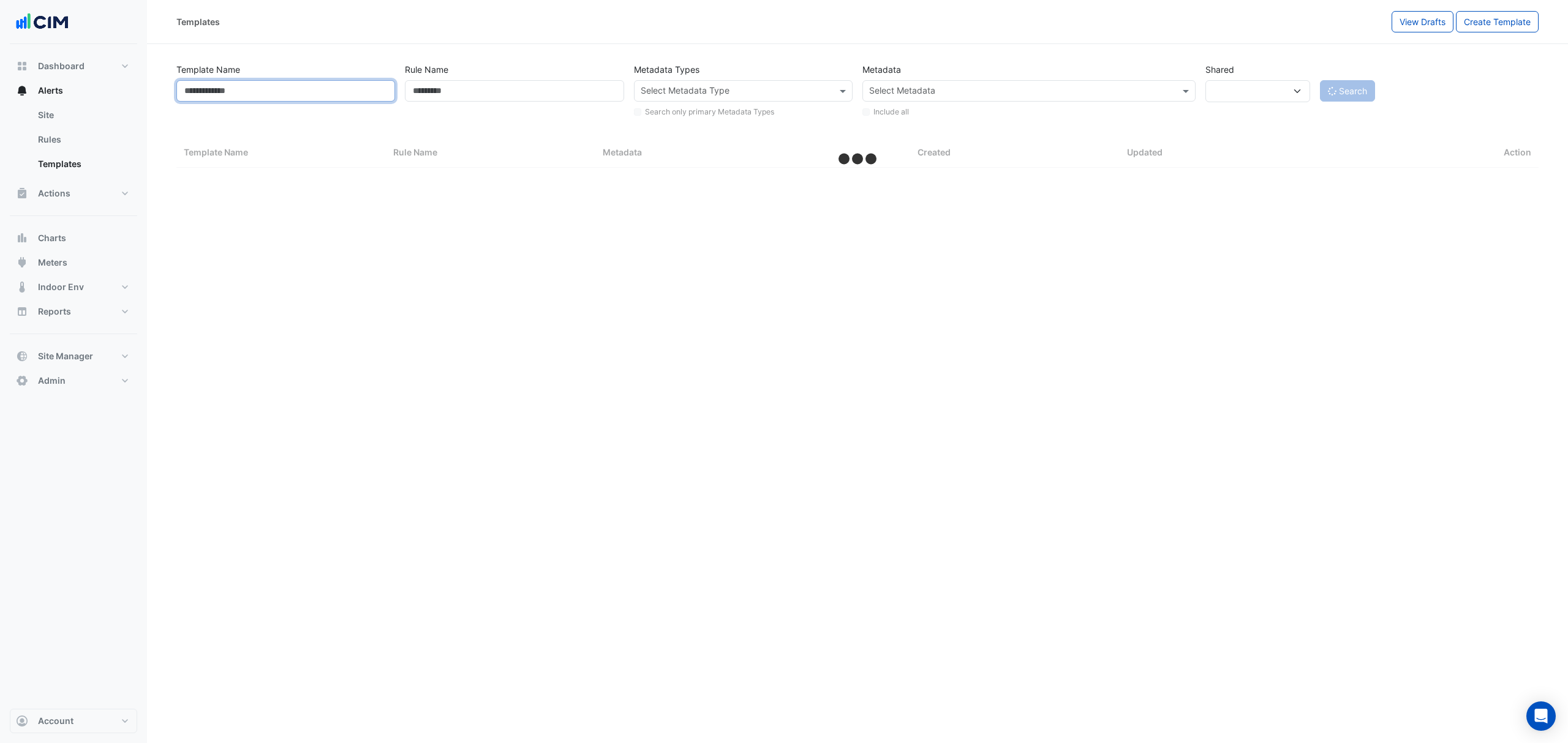
click at [236, 84] on input "Template Name" at bounding box center [286, 91] width 218 height 21
select select "***"
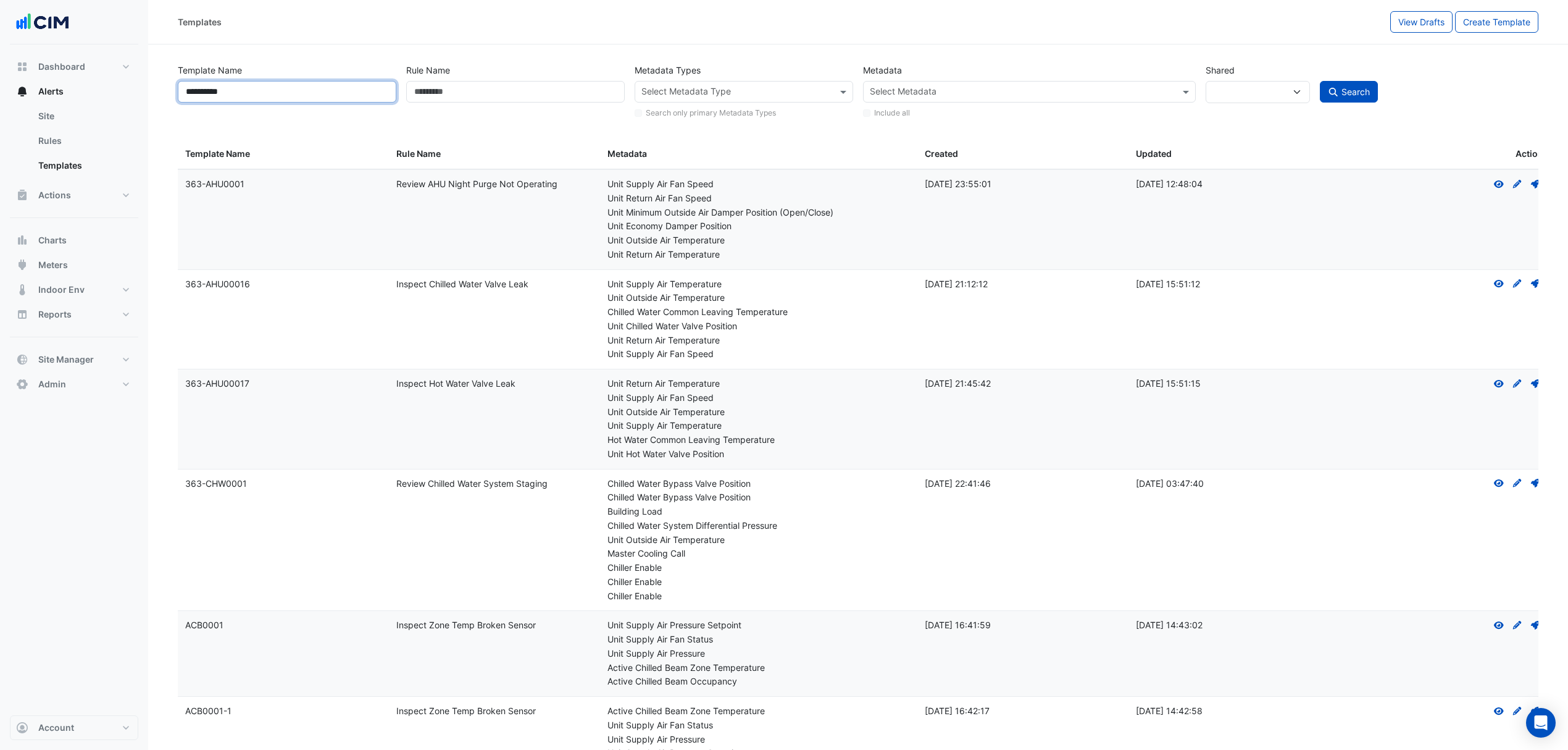
type input "**********"
click at [1351, 91] on span "Search" at bounding box center [1355, 91] width 28 height 10
select select
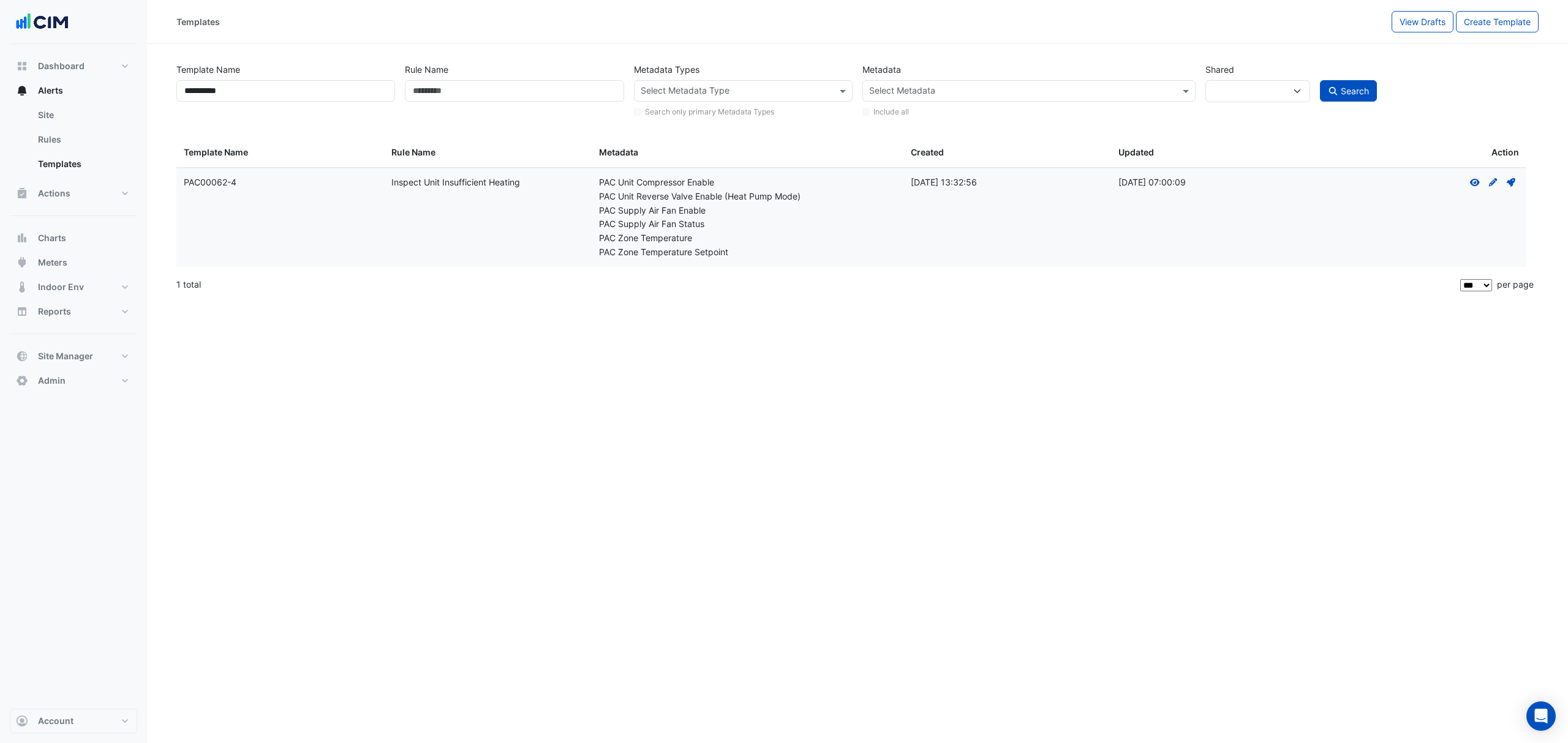
click at [1510, 185] on icon "Deploy" at bounding box center [1511, 182] width 11 height 8
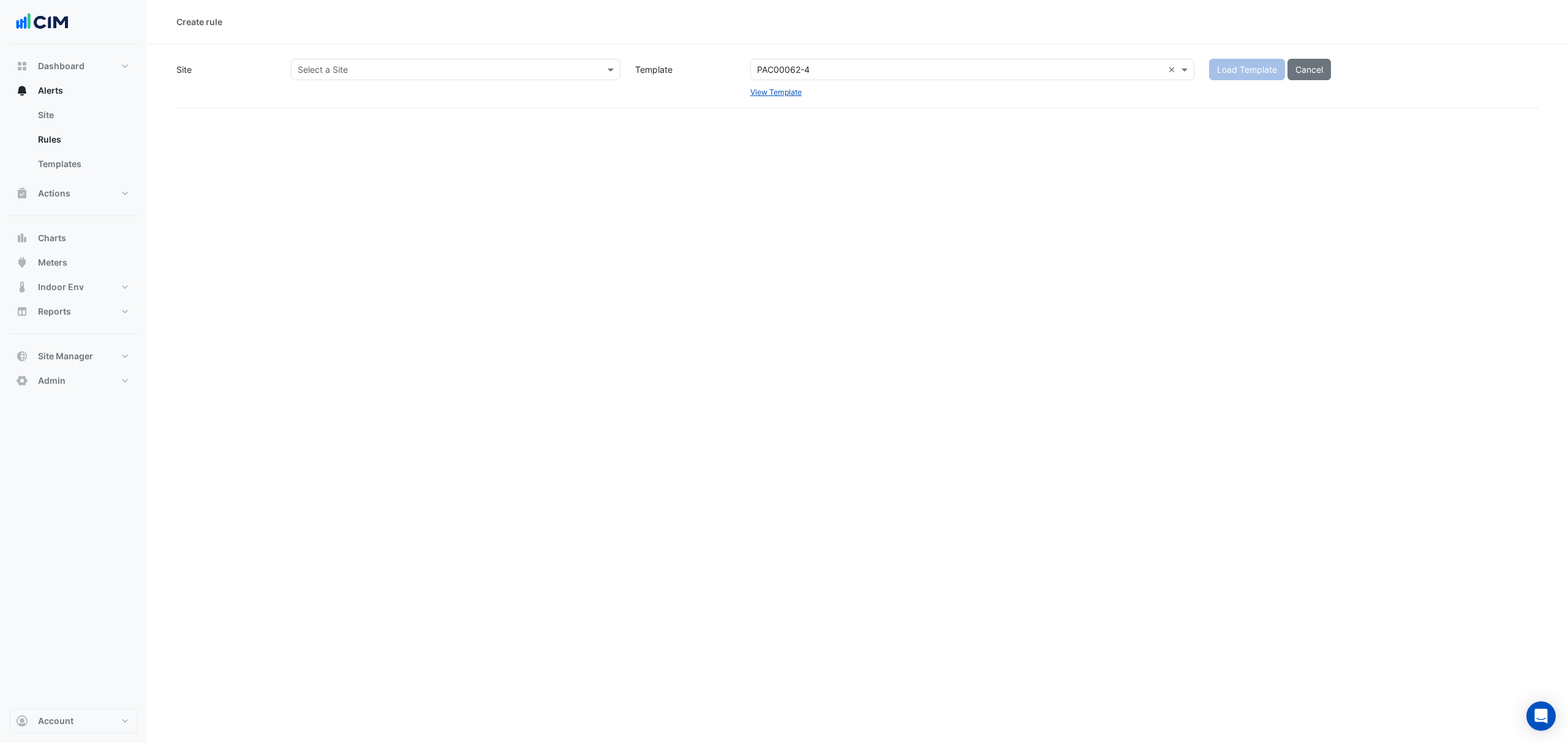
click at [469, 65] on input "text" at bounding box center [443, 70] width 291 height 13
type input "********"
click at [322, 124] on div "QIC [GEOGRAPHIC_DATA]" at bounding box center [349, 104] width 116 height 45
click at [332, 114] on span "[GEOGRAPHIC_DATA]" at bounding box center [353, 113] width 86 height 10
click at [1250, 79] on button "Load Template" at bounding box center [1246, 69] width 76 height 21
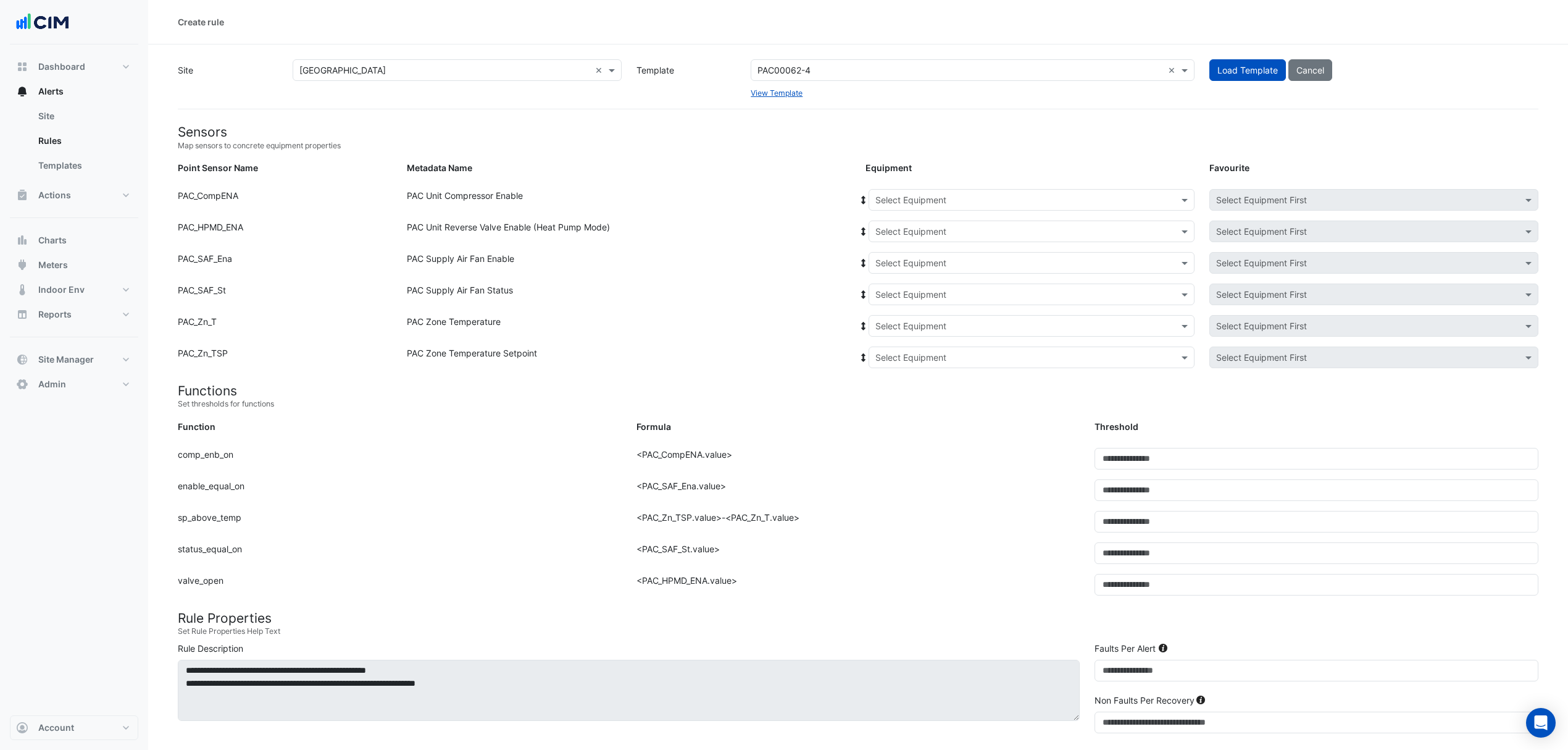
click at [1051, 209] on div "Select Equipment" at bounding box center [1032, 200] width 326 height 21
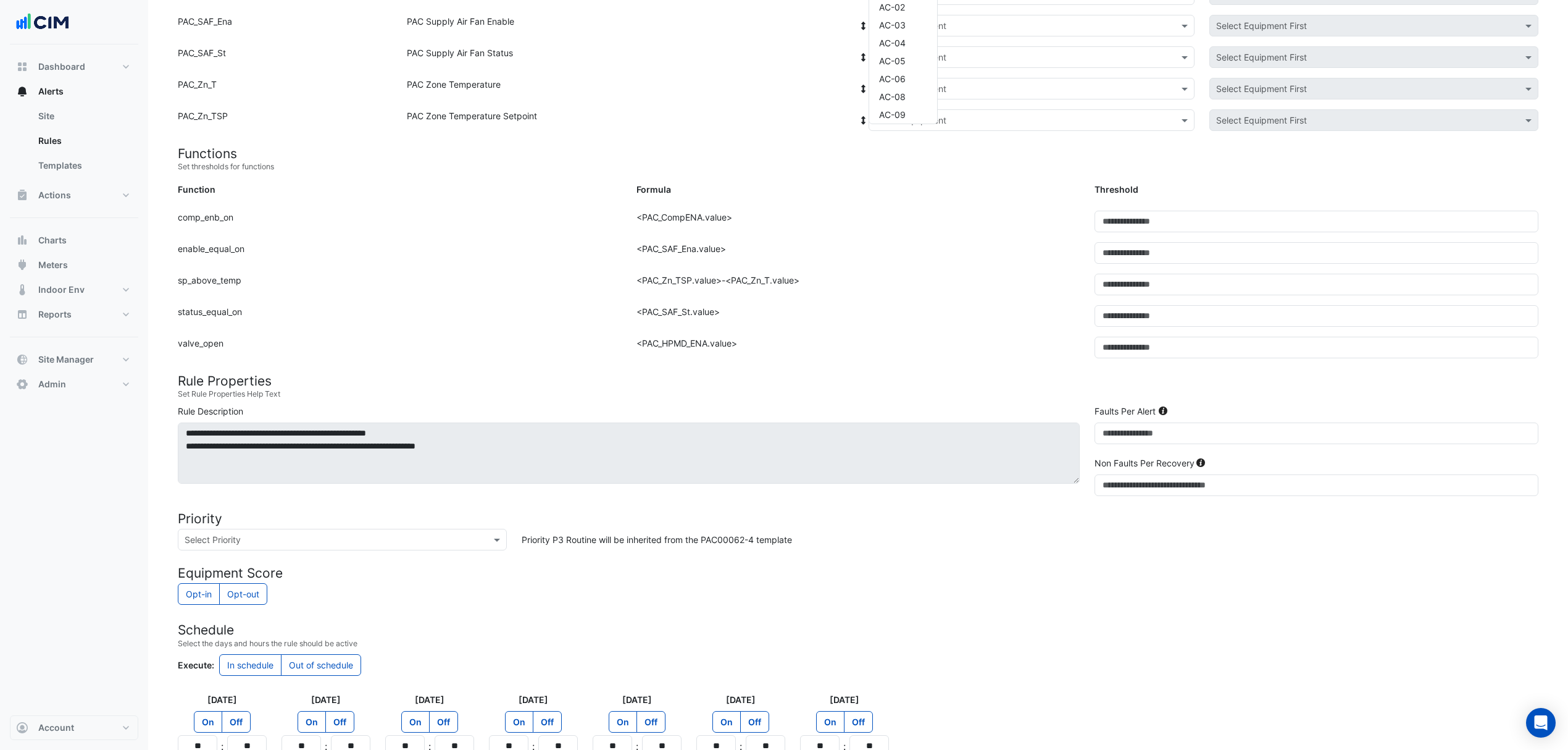
scroll to position [247, 0]
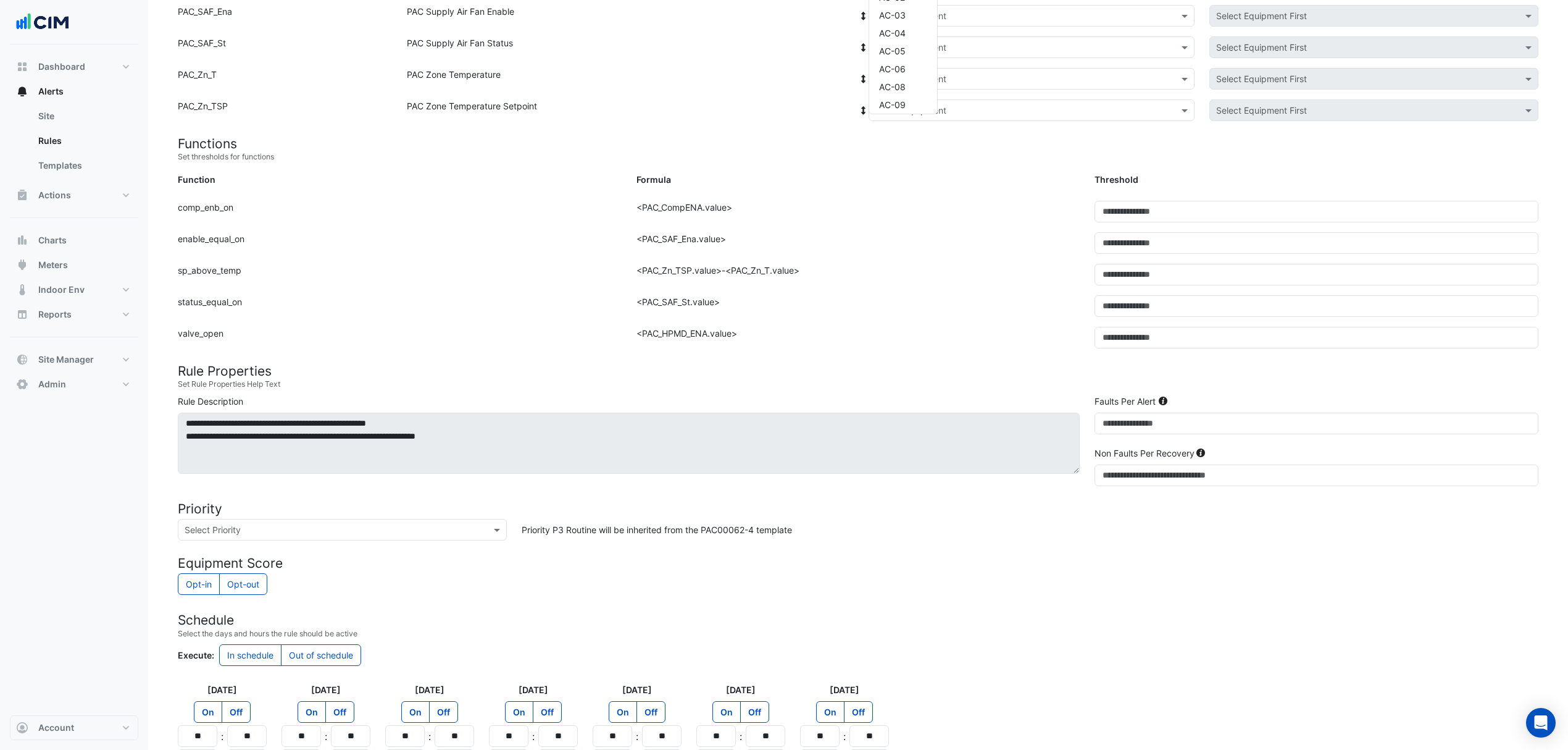
click at [956, 521] on div "Priority P3 Routine will be inherited from the PAC00062-4 template" at bounding box center [1030, 529] width 1032 height 21
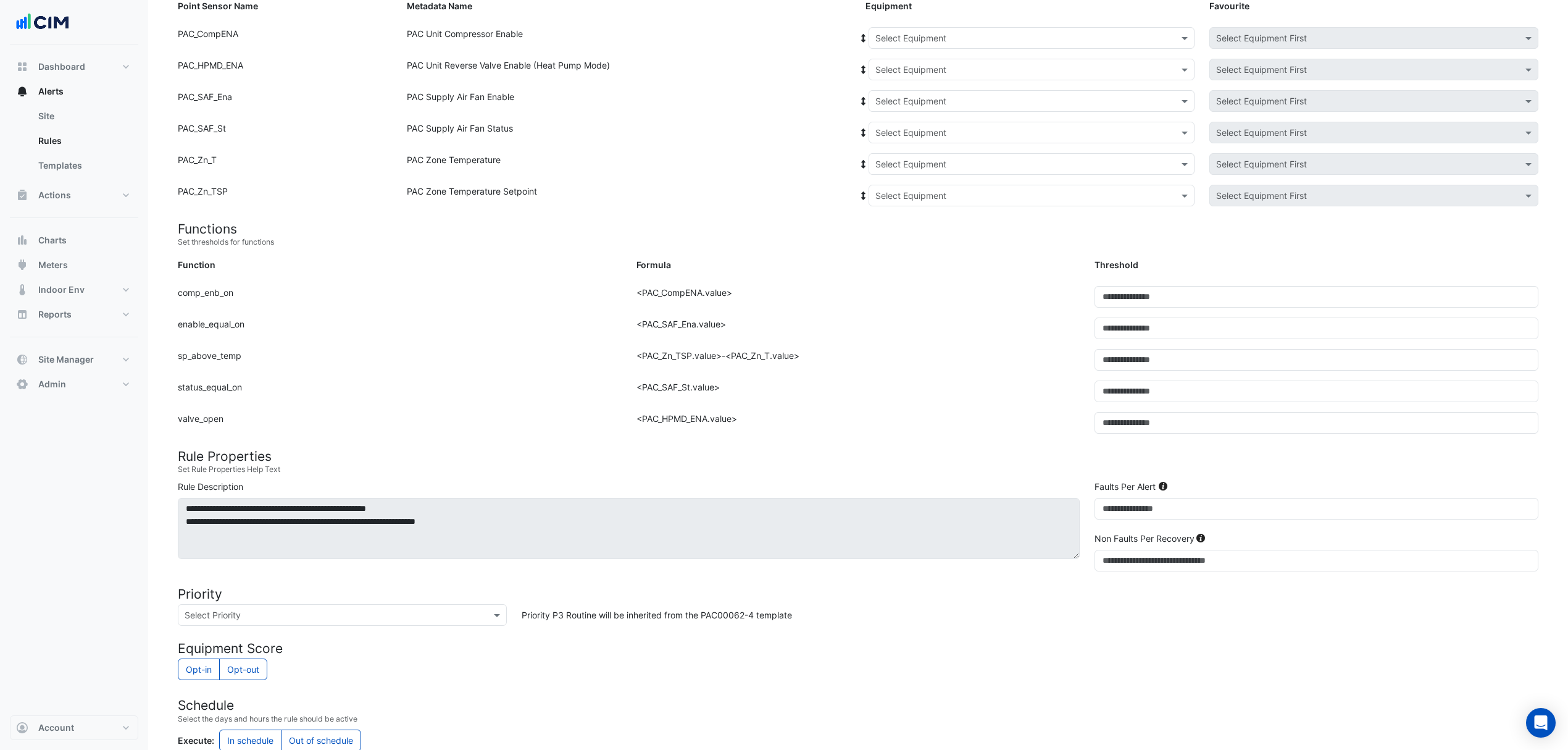
scroll to position [121, 0]
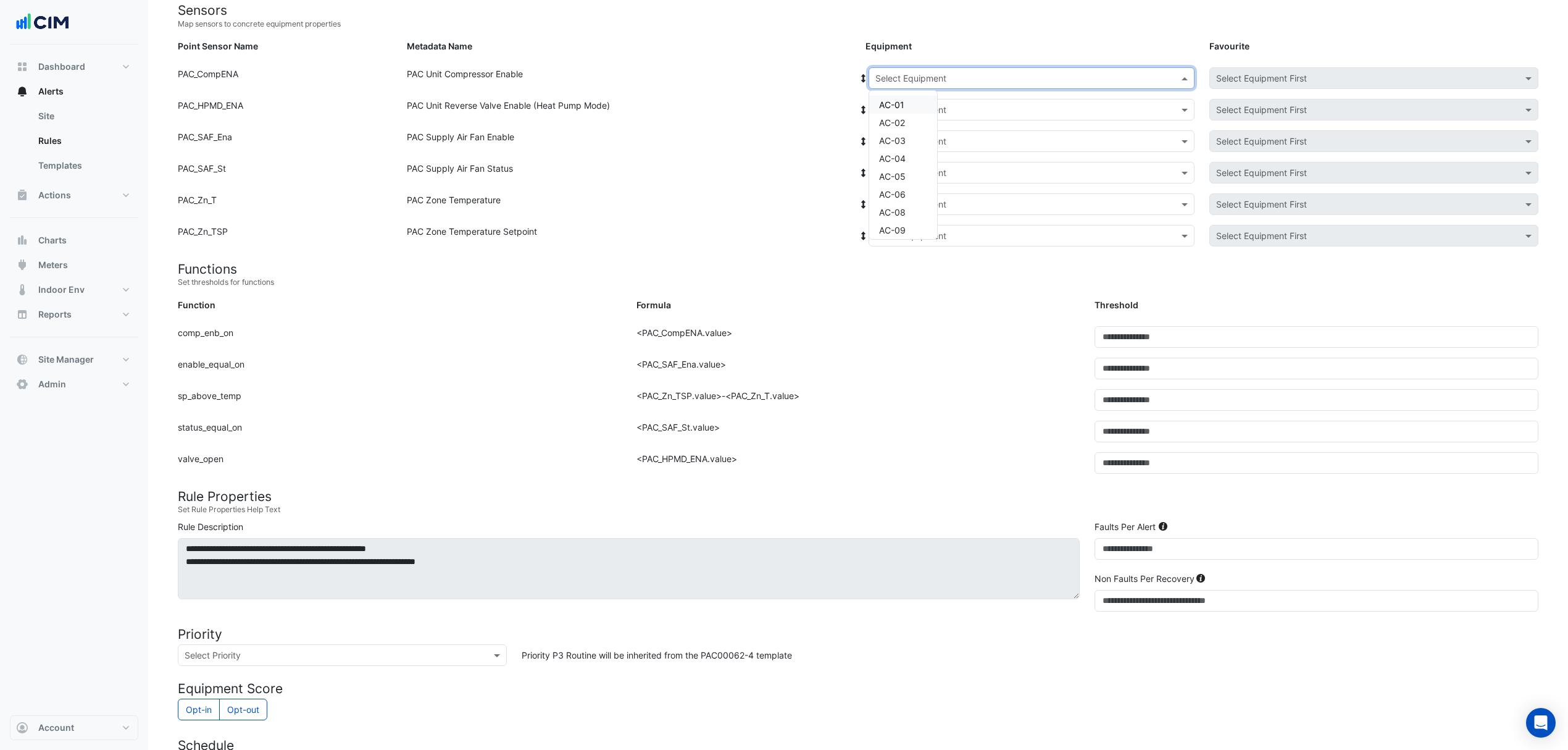
click at [961, 82] on input "text" at bounding box center [1019, 78] width 288 height 13
click at [926, 100] on div "AC-01" at bounding box center [903, 104] width 68 height 18
click at [863, 76] on icon at bounding box center [863, 77] width 5 height 8
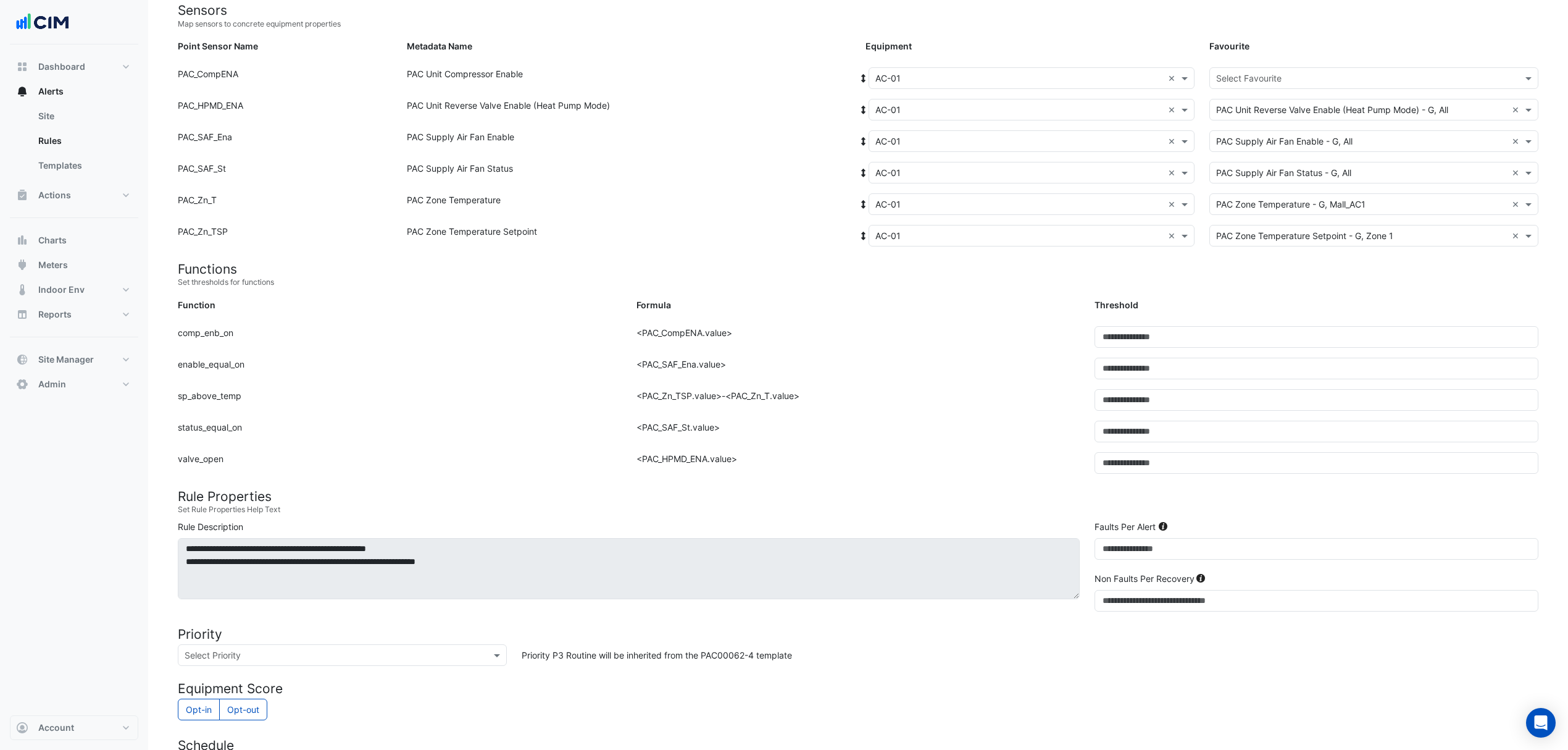
click at [1301, 80] on input "text" at bounding box center [1362, 78] width 291 height 13
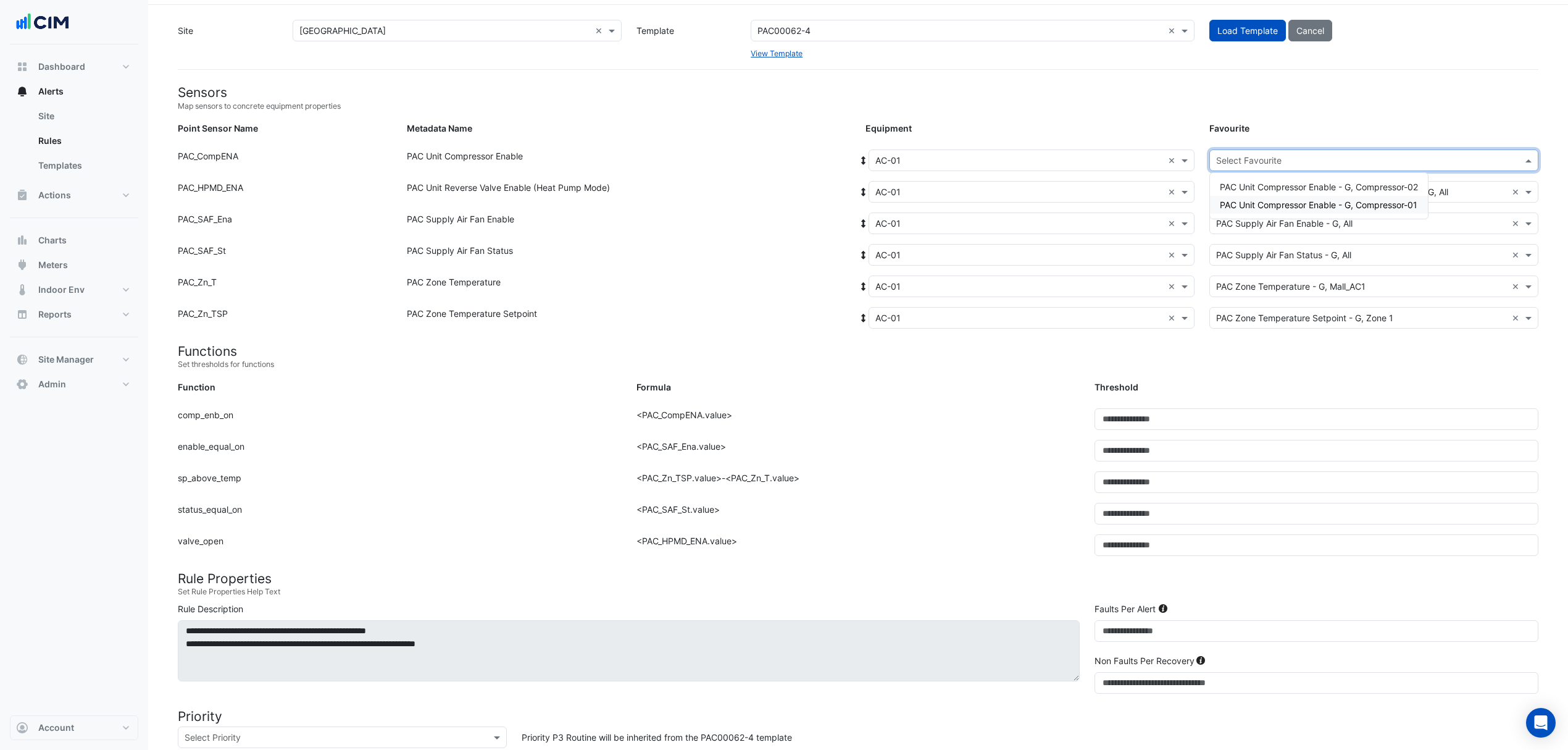
click at [1282, 206] on span "PAC Unit Compressor Enable - G, Compressor-01" at bounding box center [1319, 204] width 198 height 10
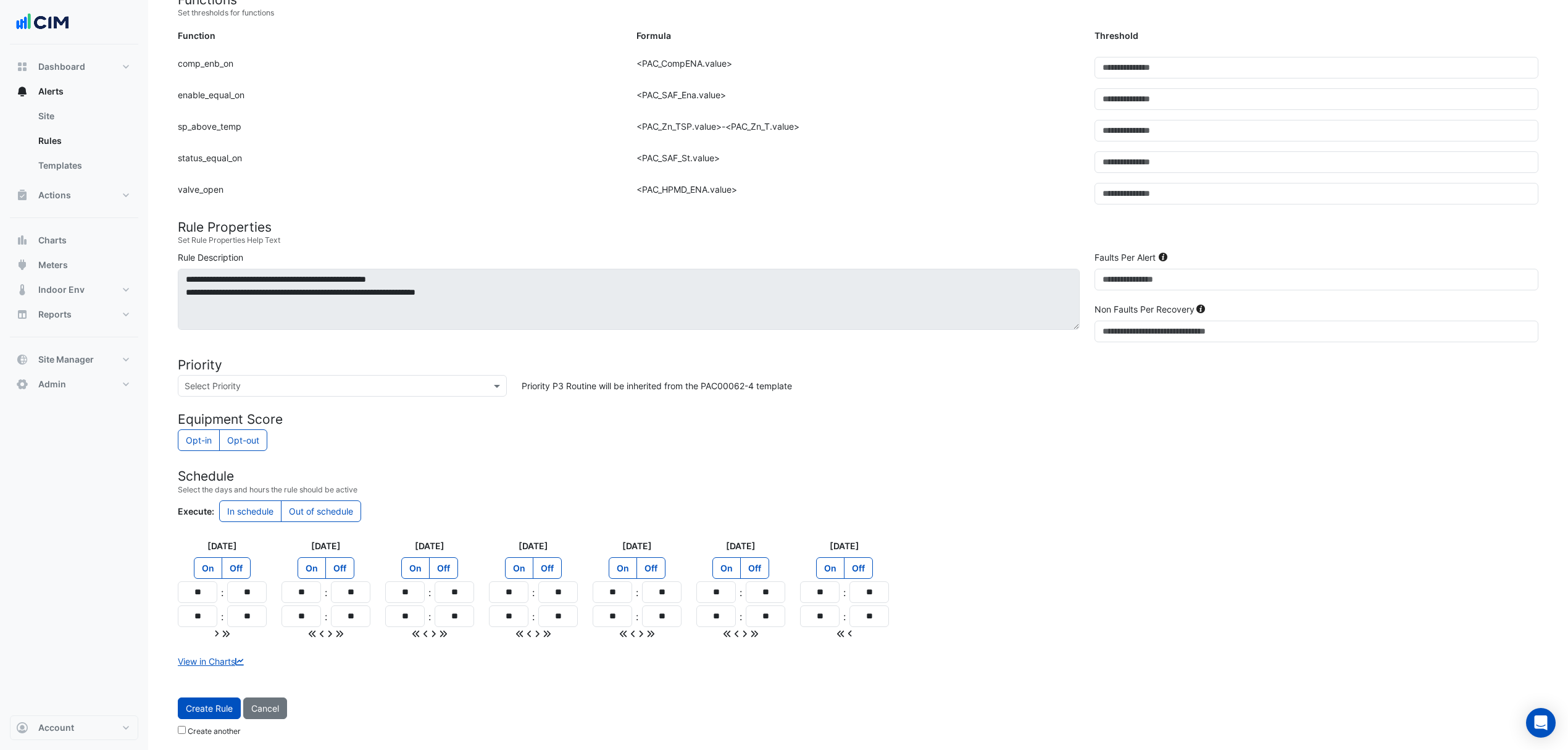
scroll to position [396, 0]
click at [206, 707] on span "Create Rule" at bounding box center [209, 706] width 47 height 10
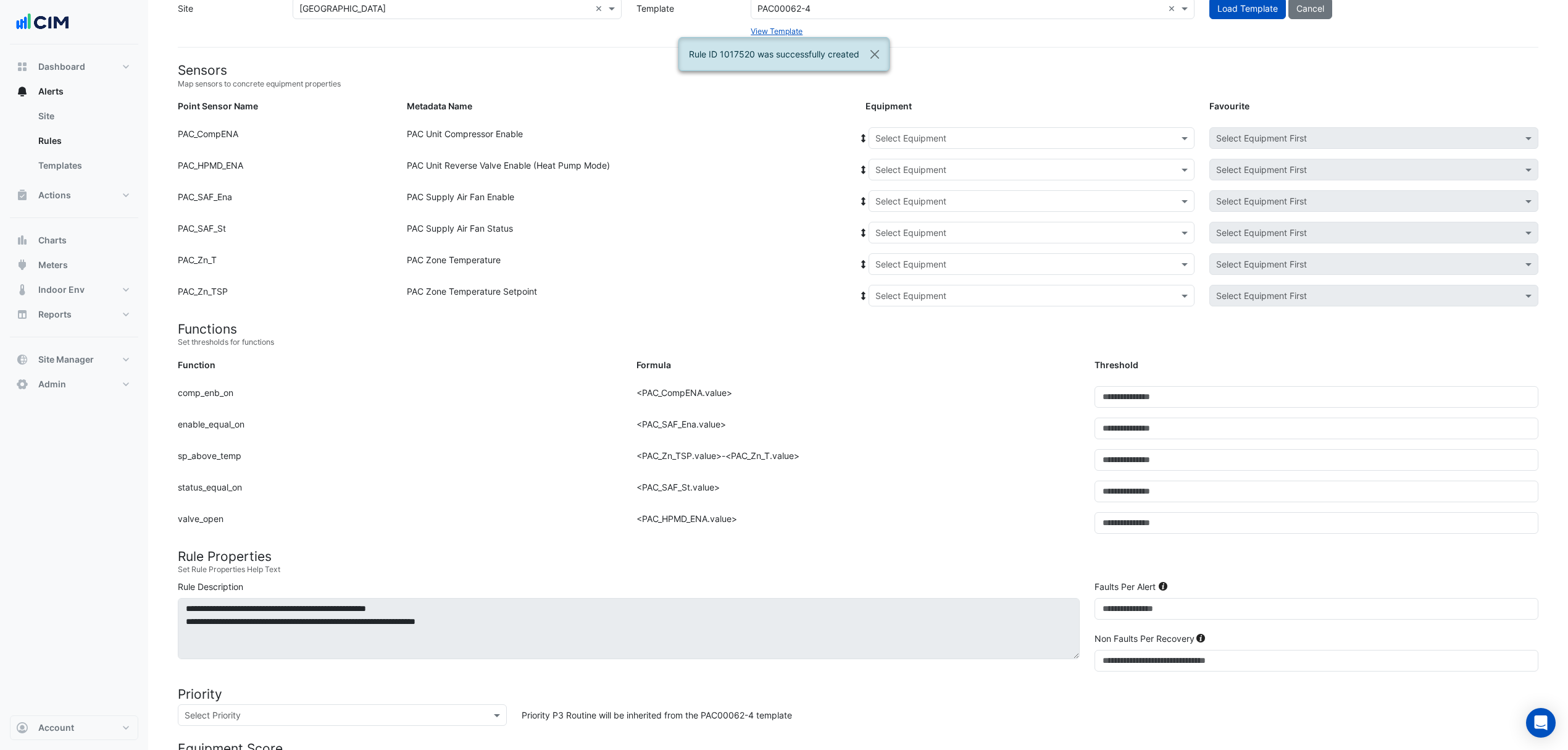
scroll to position [0, 0]
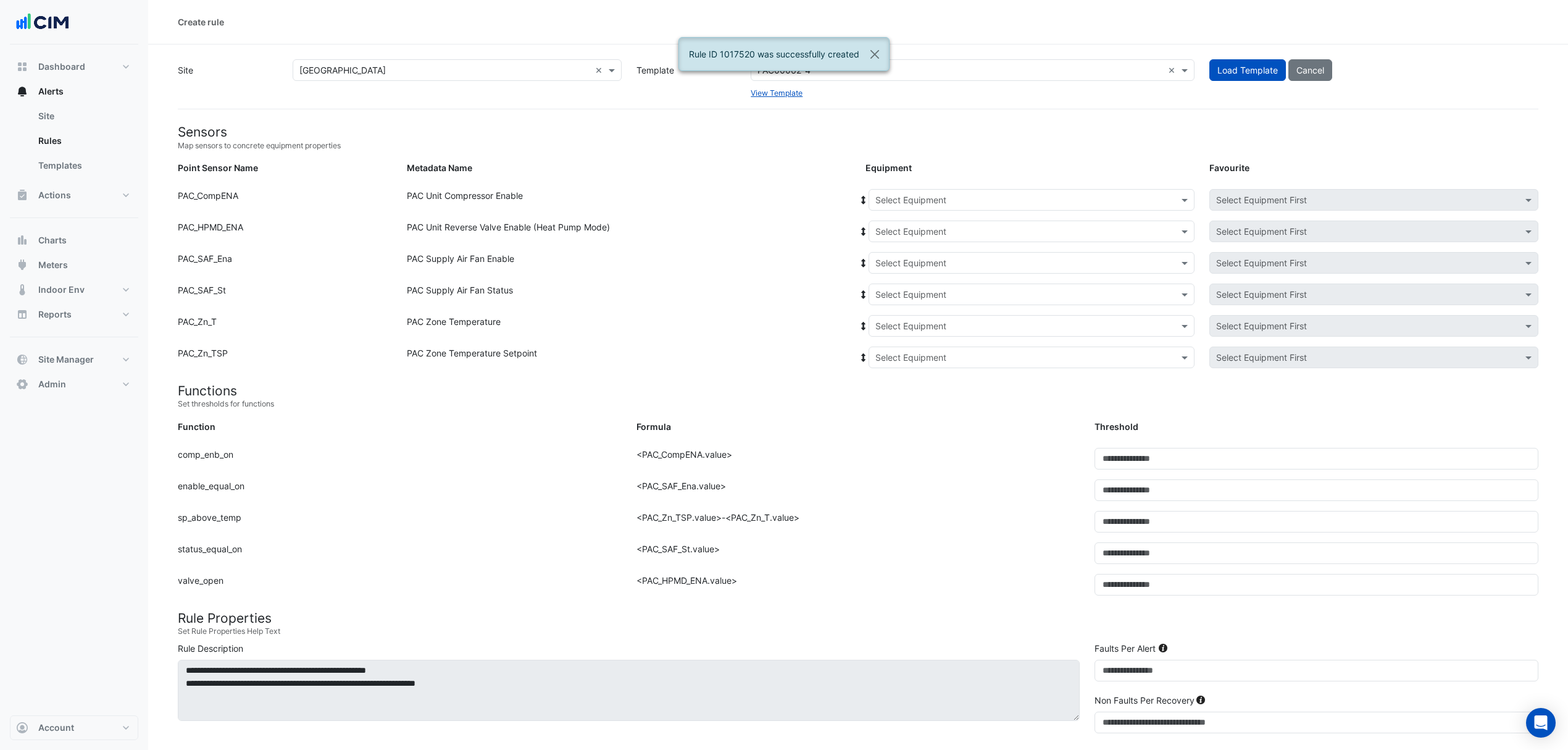
click at [1130, 197] on input "text" at bounding box center [1019, 201] width 288 height 13
click at [886, 241] on span "AC-02" at bounding box center [892, 243] width 26 height 10
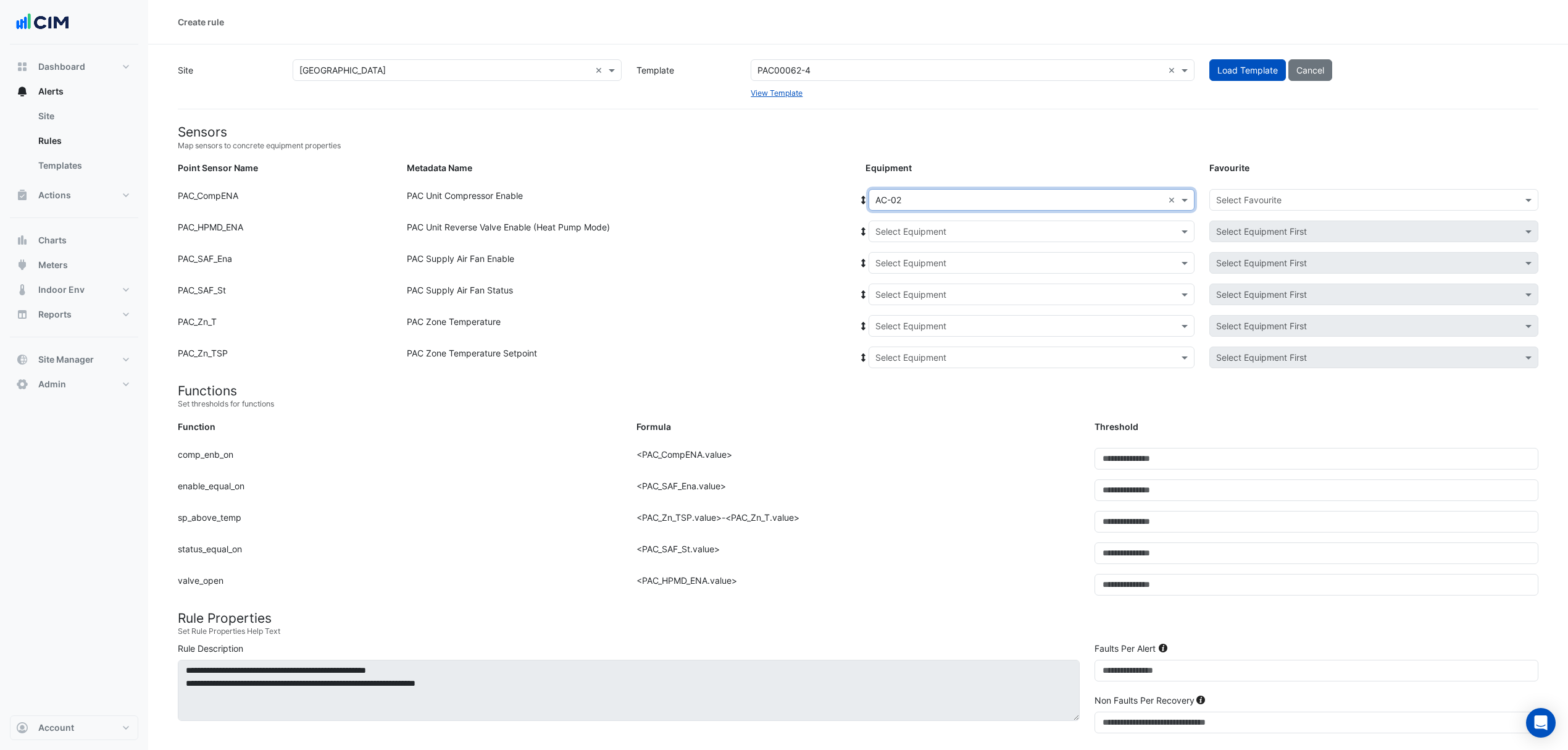
click at [862, 196] on icon at bounding box center [863, 200] width 5 height 8
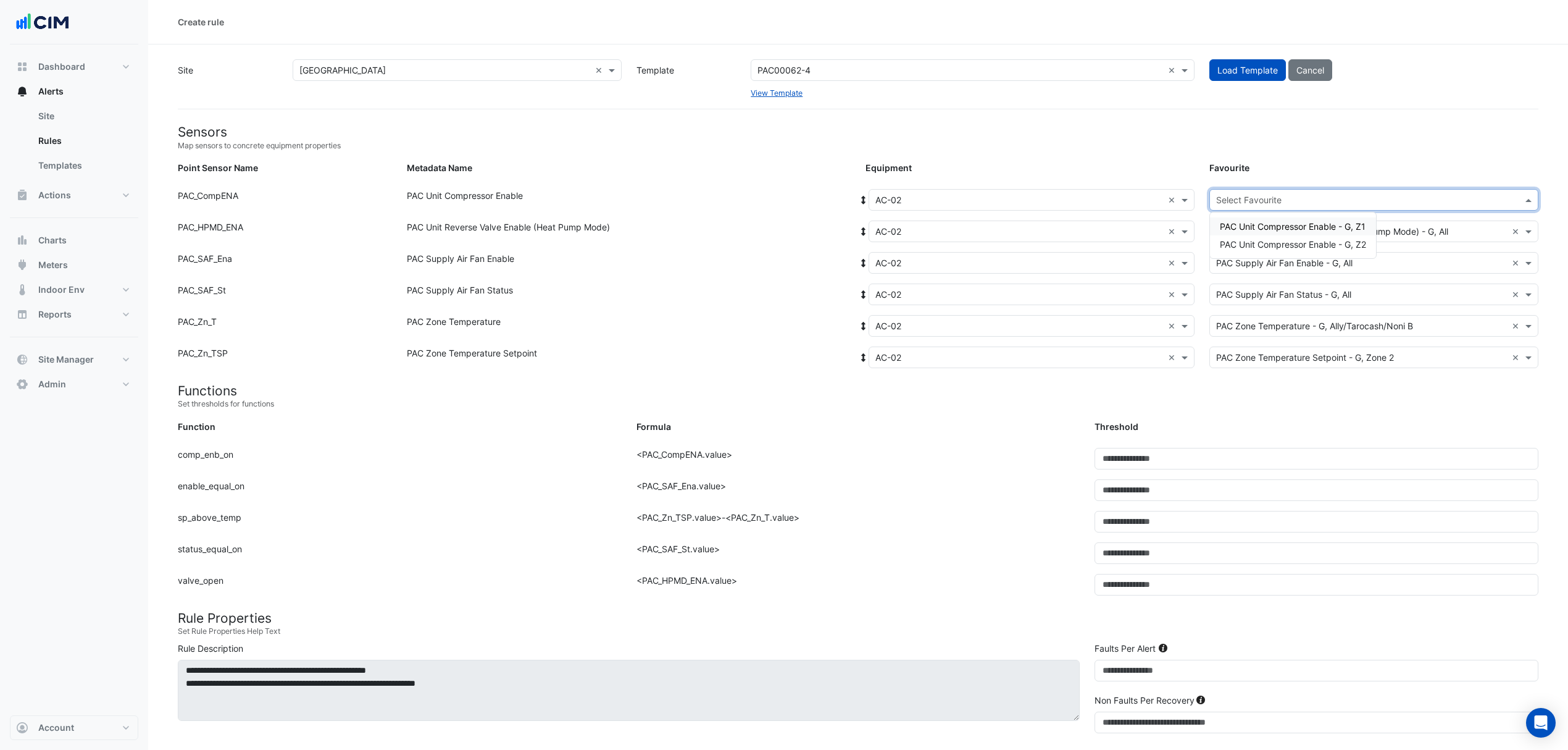
click at [1290, 206] on div "Select Favourite" at bounding box center [1364, 200] width 308 height 13
click at [1292, 226] on span "PAC Unit Compressor Enable - G, Z1" at bounding box center [1293, 226] width 145 height 10
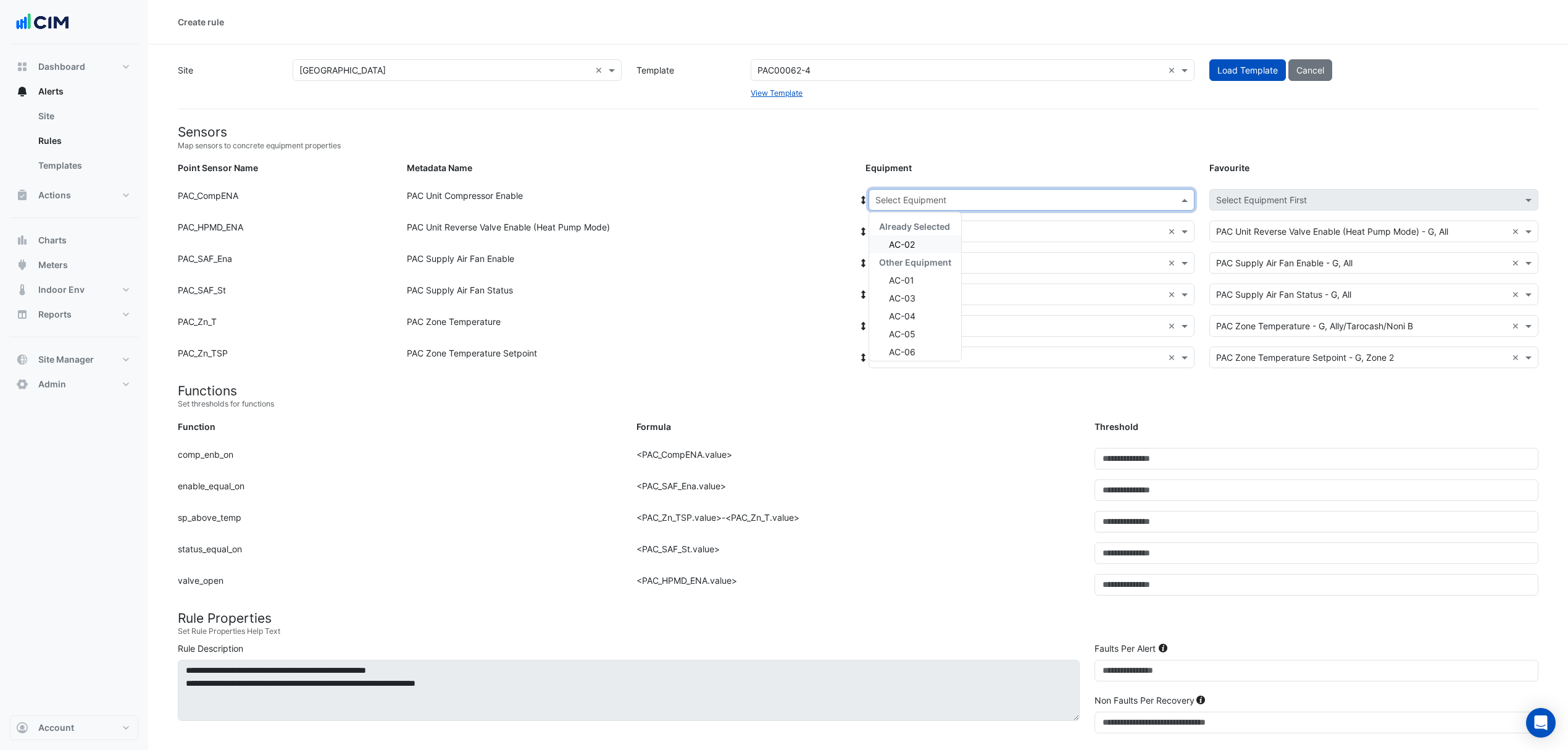
click at [923, 208] on div "Select Equipment" at bounding box center [1032, 200] width 326 height 21
click at [904, 300] on span "AC-03" at bounding box center [902, 298] width 26 height 10
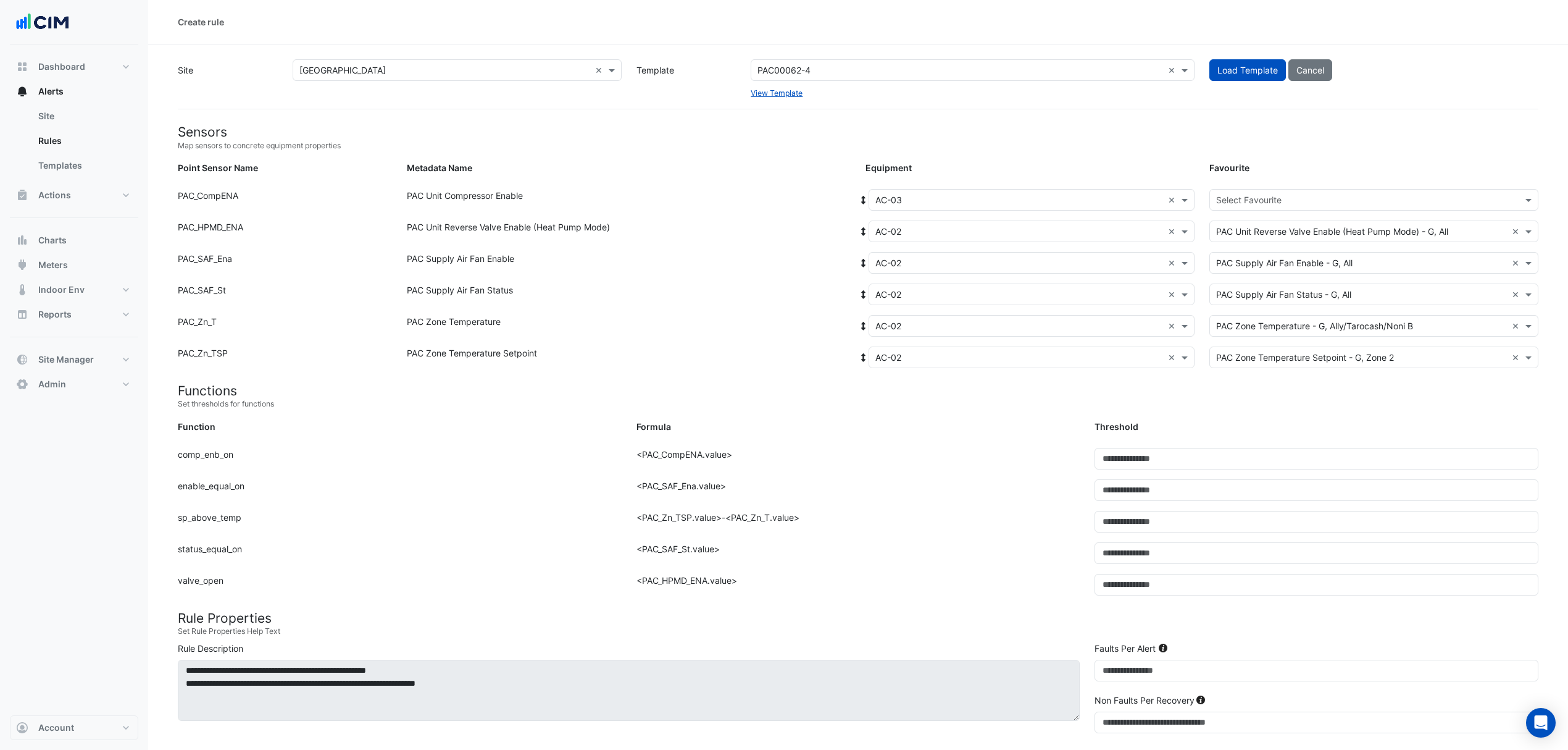
click at [863, 198] on icon at bounding box center [863, 200] width 5 height 8
click at [1251, 191] on div "Select Favourite" at bounding box center [1373, 200] width 329 height 21
click at [1251, 232] on div "PAC Unit Compressor Enable - G, Compressor-01" at bounding box center [1319, 226] width 218 height 18
click at [1193, 144] on small "Map sensors to concrete equipment properties" at bounding box center [859, 146] width 1361 height 11
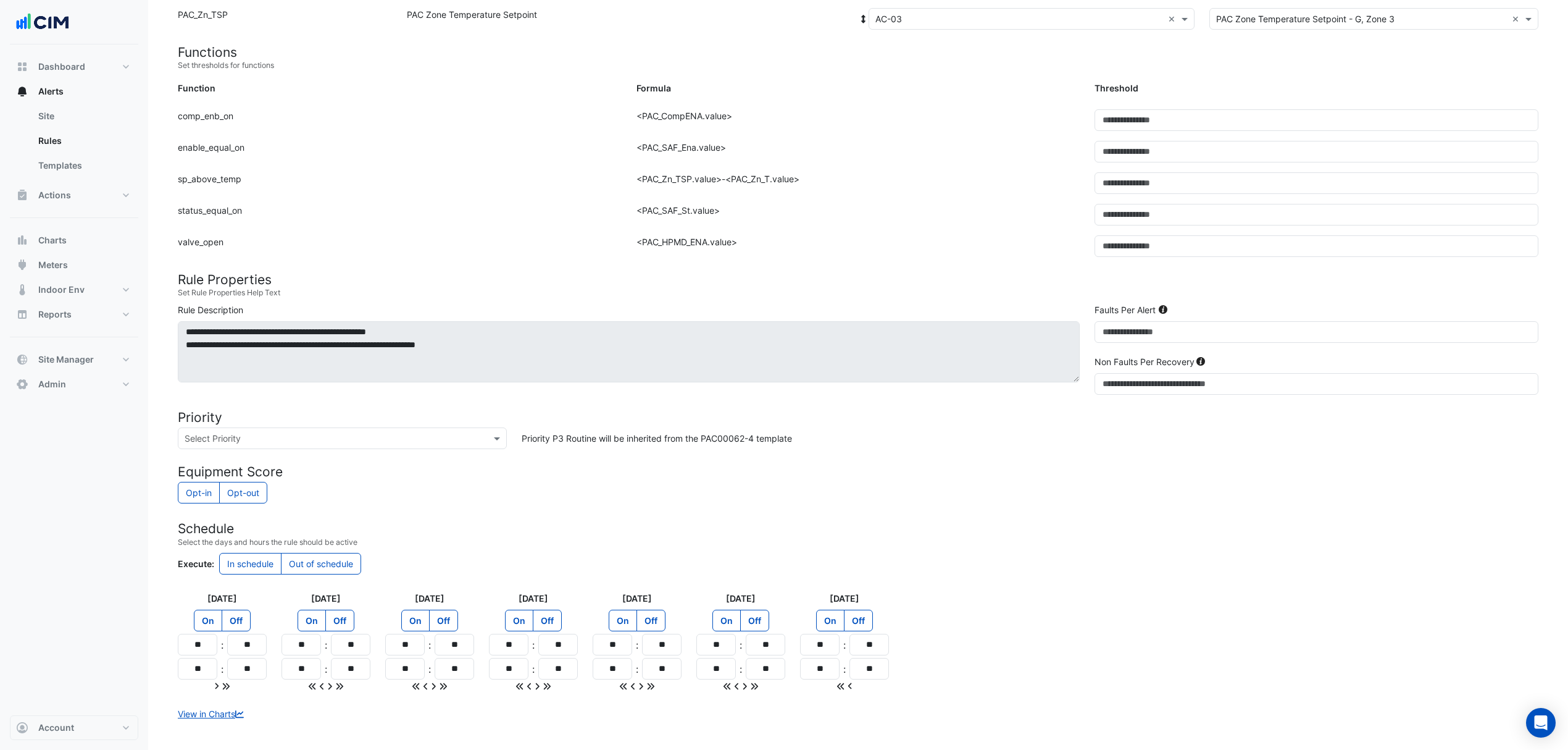
scroll to position [396, 0]
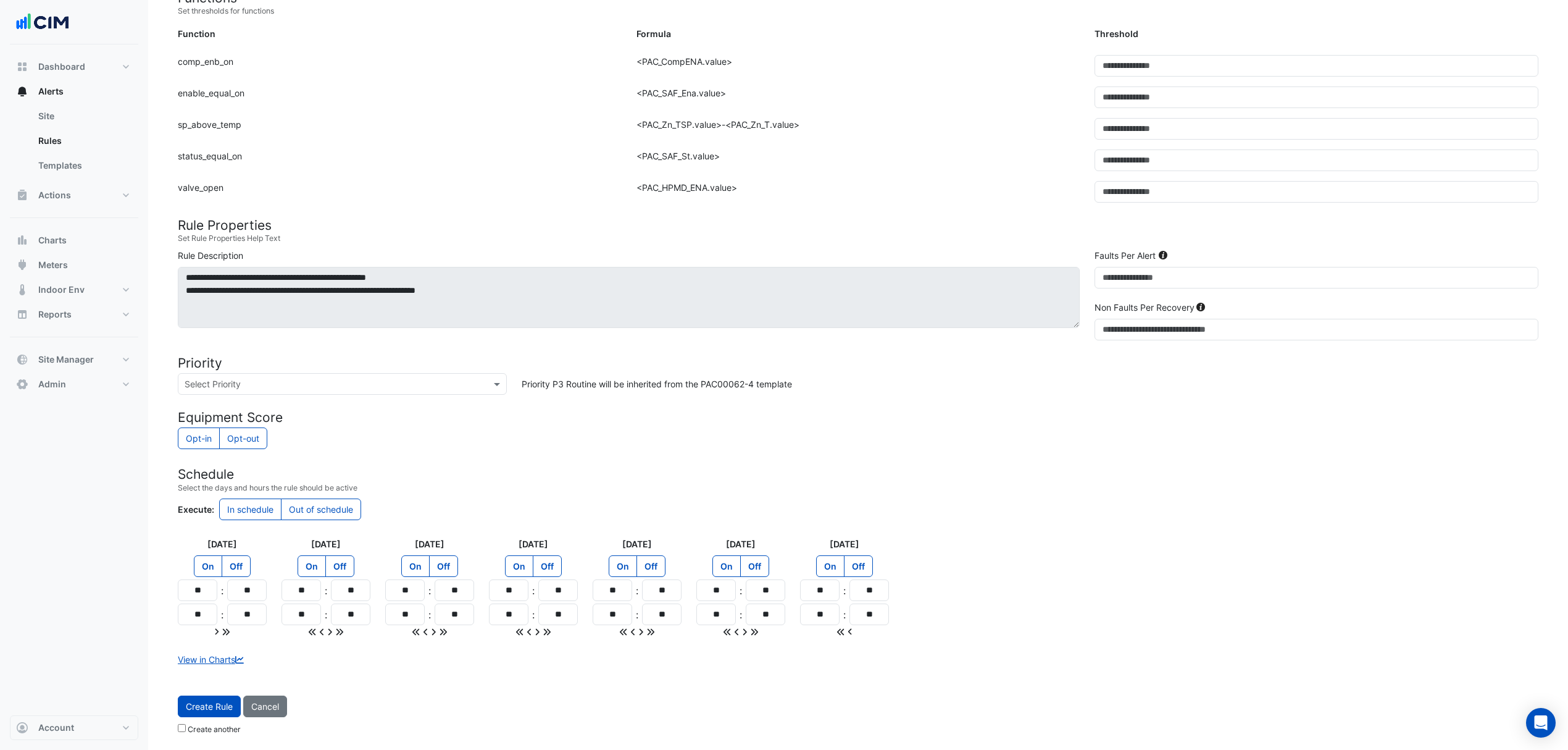
click at [201, 701] on span "Create Rule" at bounding box center [209, 706] width 47 height 10
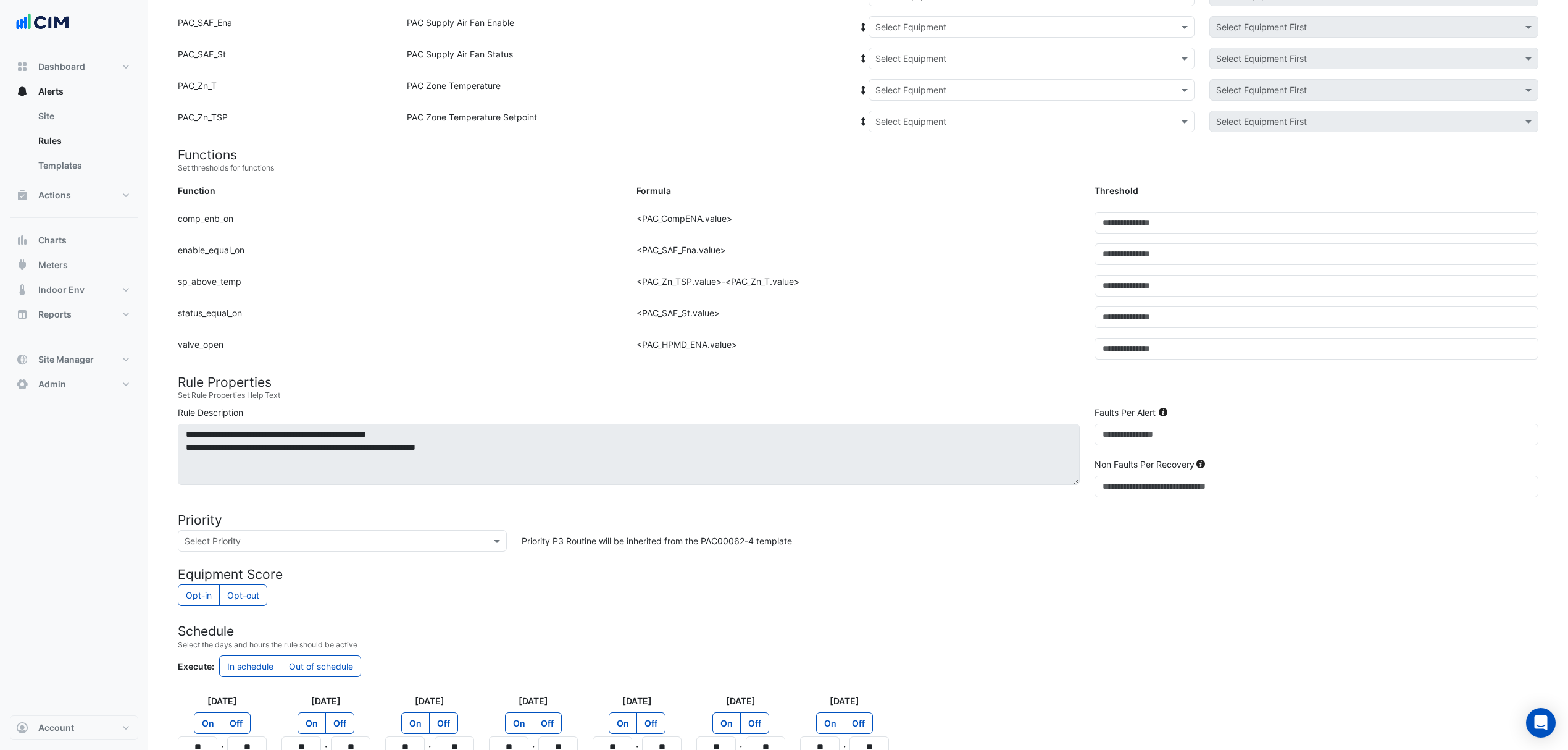
scroll to position [121, 0]
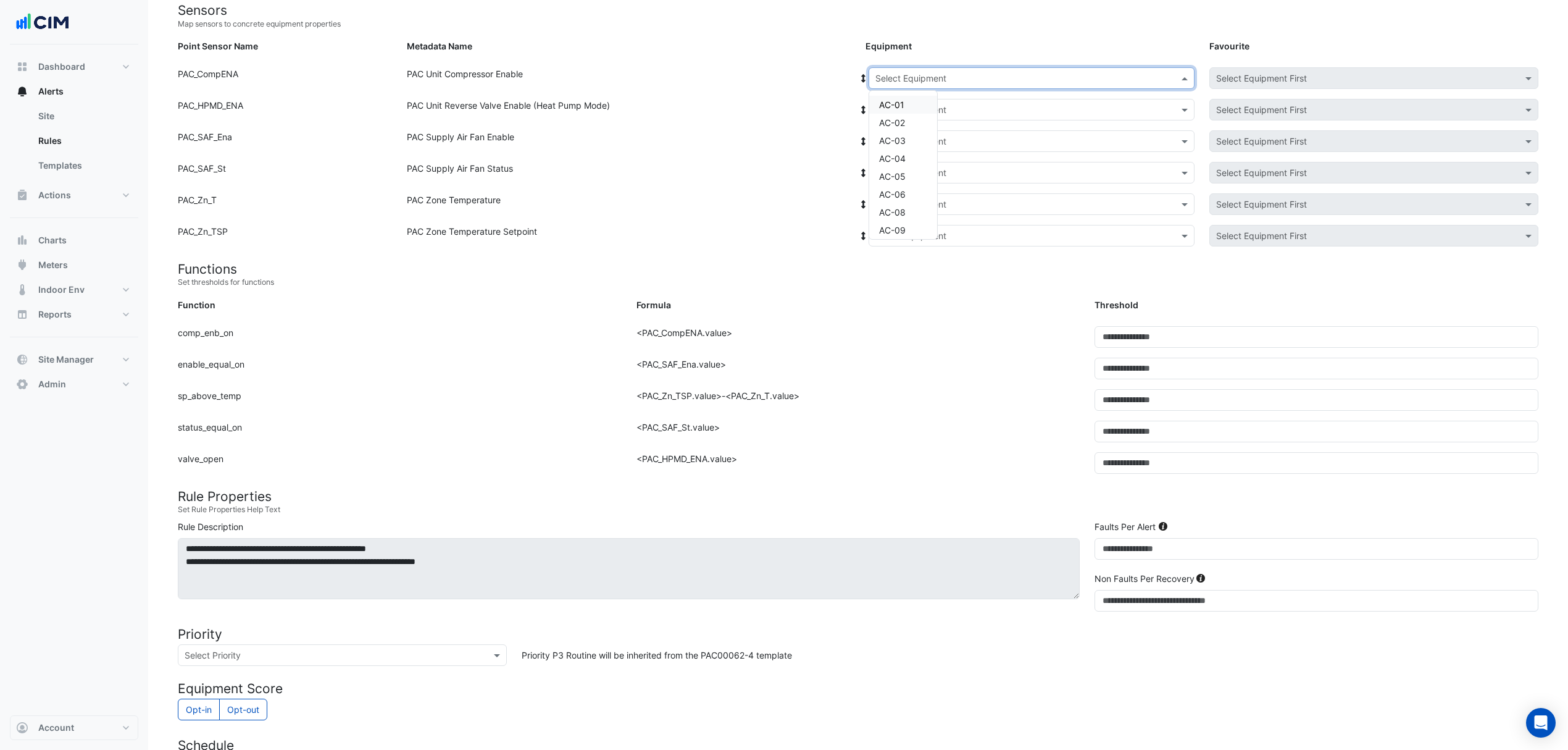
click at [925, 87] on div "Select Equipment" at bounding box center [1032, 77] width 326 height 21
click at [901, 153] on span "AC-04" at bounding box center [892, 158] width 26 height 10
click at [864, 80] on icon at bounding box center [863, 77] width 5 height 8
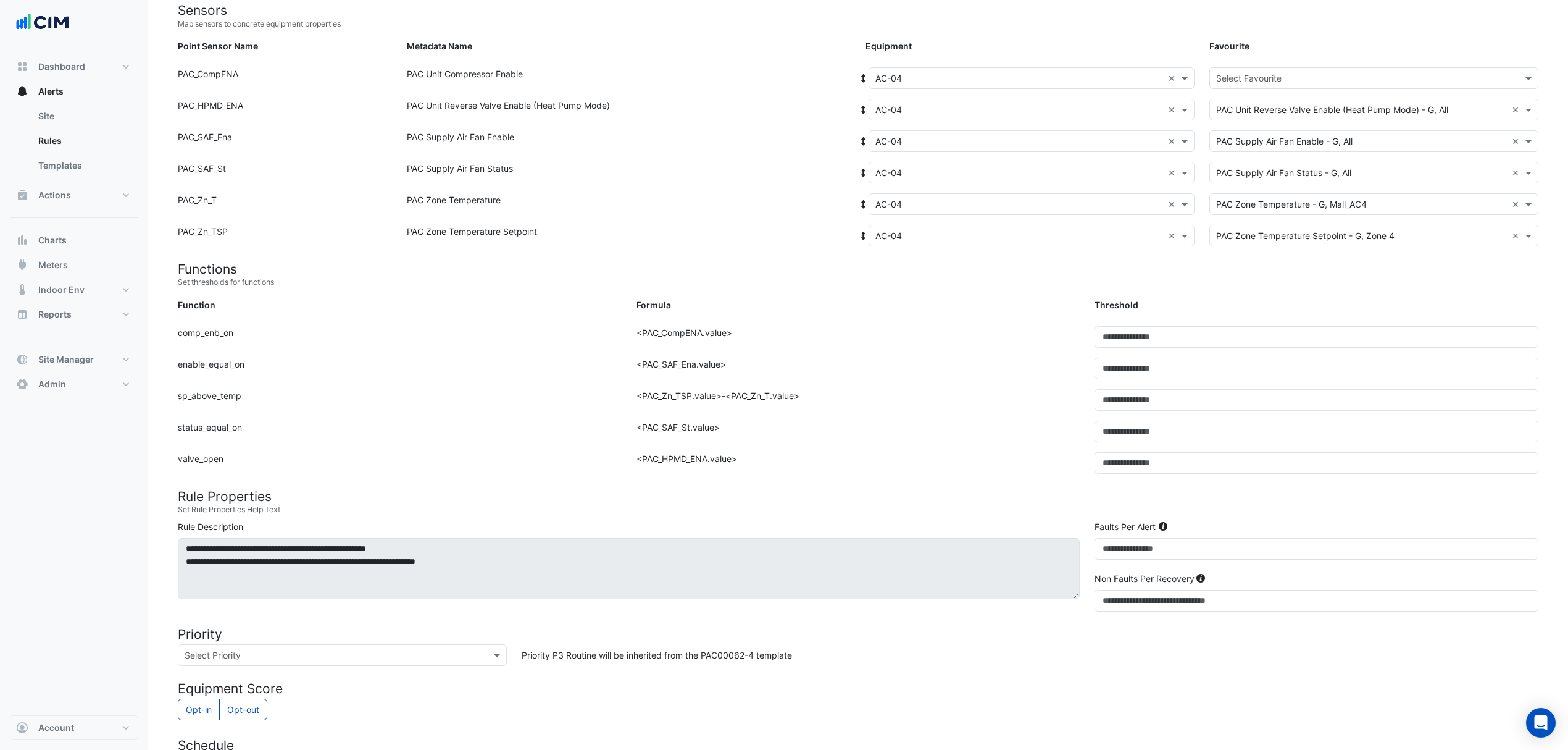
drag, startPoint x: 1265, startPoint y: 76, endPoint x: 1264, endPoint y: 87, distance: 11.0
click at [1265, 76] on input "text" at bounding box center [1362, 78] width 291 height 13
click at [1270, 104] on span "PAC Unit Compressor Enable - G, Compressor-01" at bounding box center [1319, 104] width 198 height 10
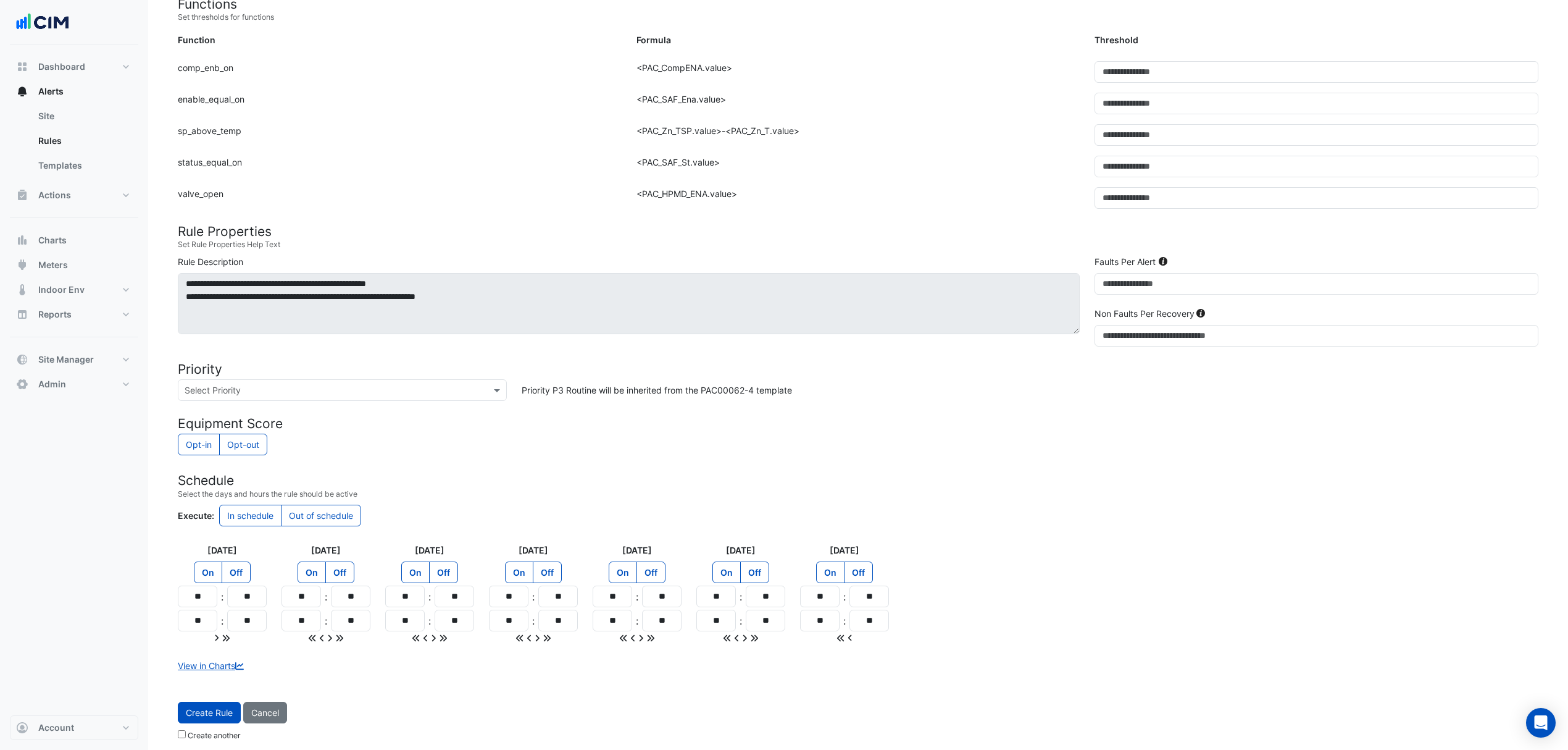
scroll to position [396, 0]
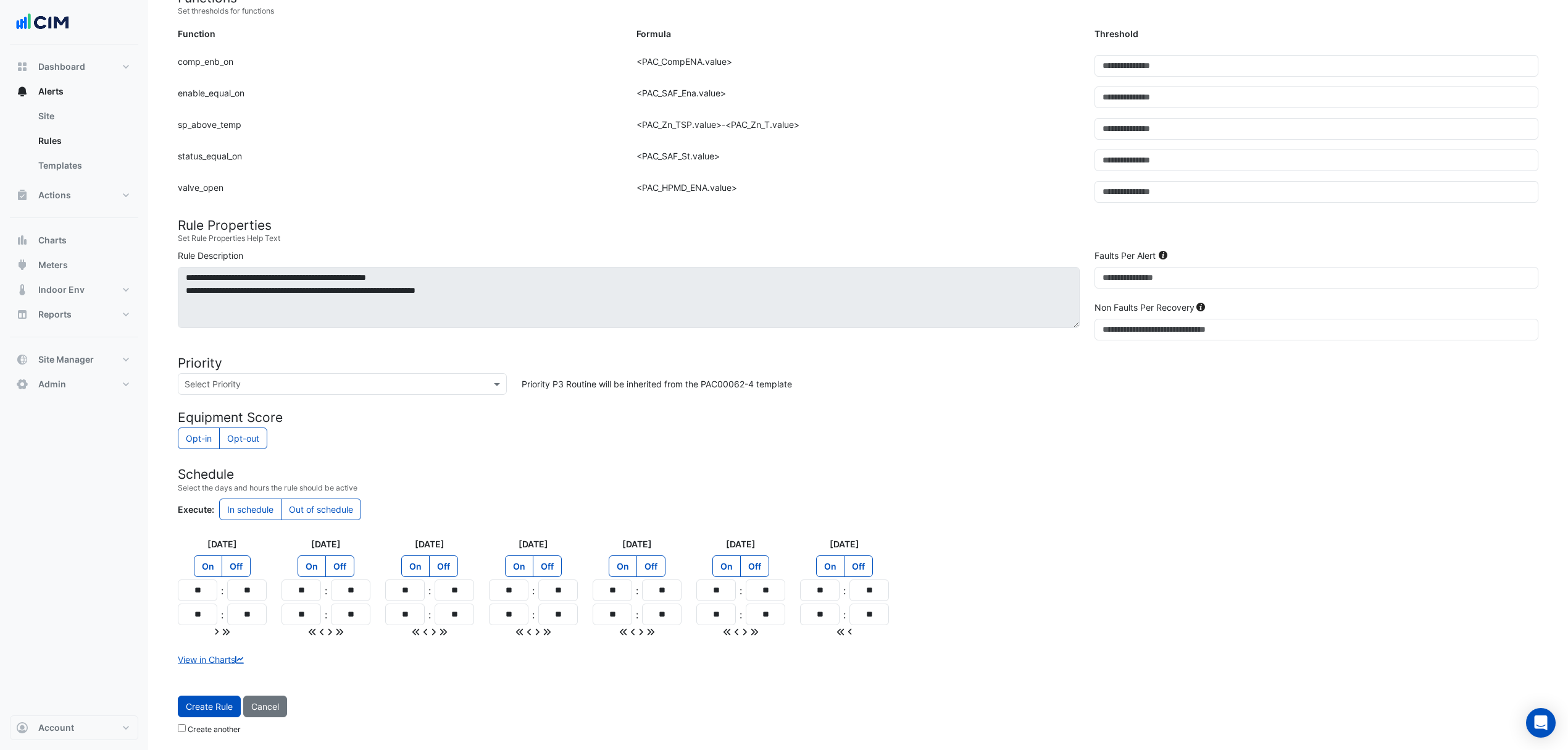
click at [213, 707] on span "Create Rule" at bounding box center [209, 706] width 47 height 10
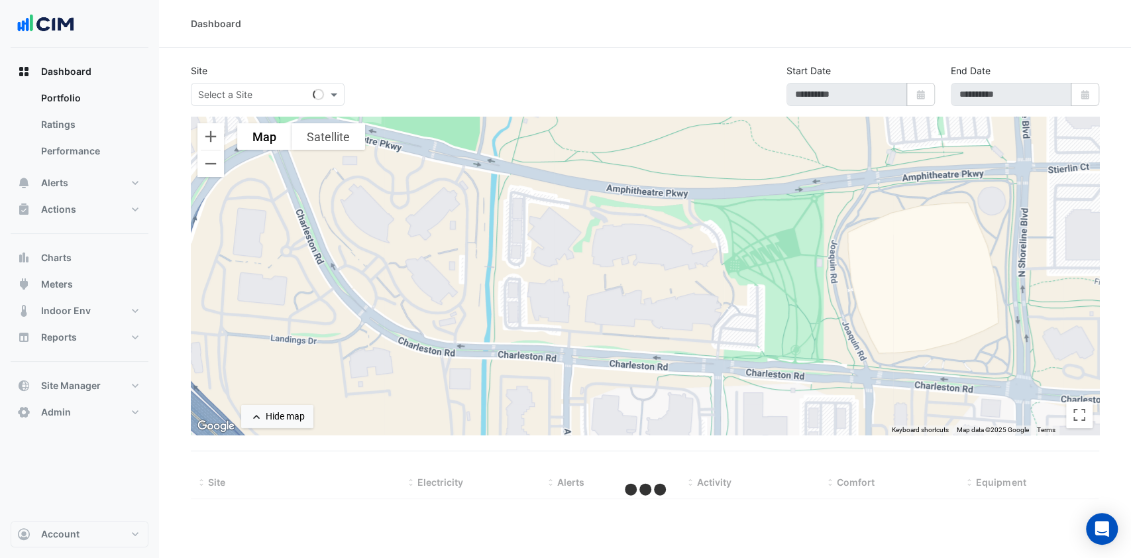
select select "***"
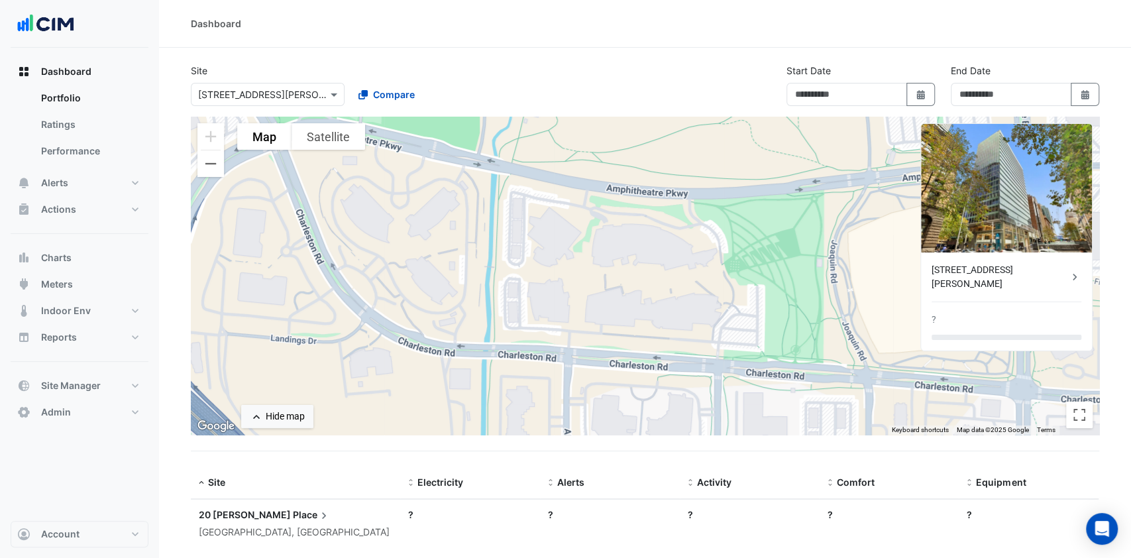
type input "**********"
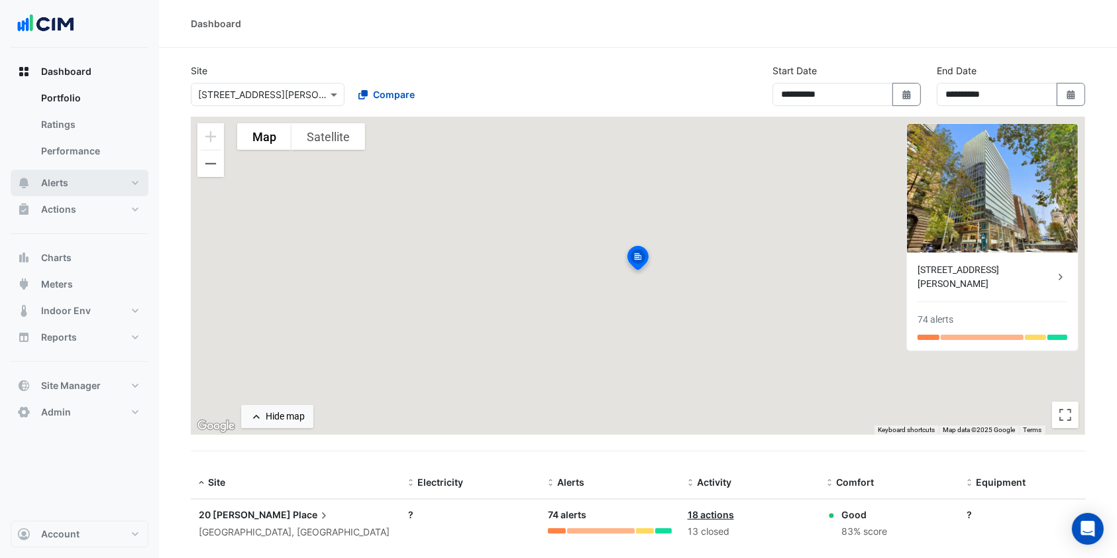
click at [74, 172] on button "Alerts" at bounding box center [80, 183] width 138 height 26
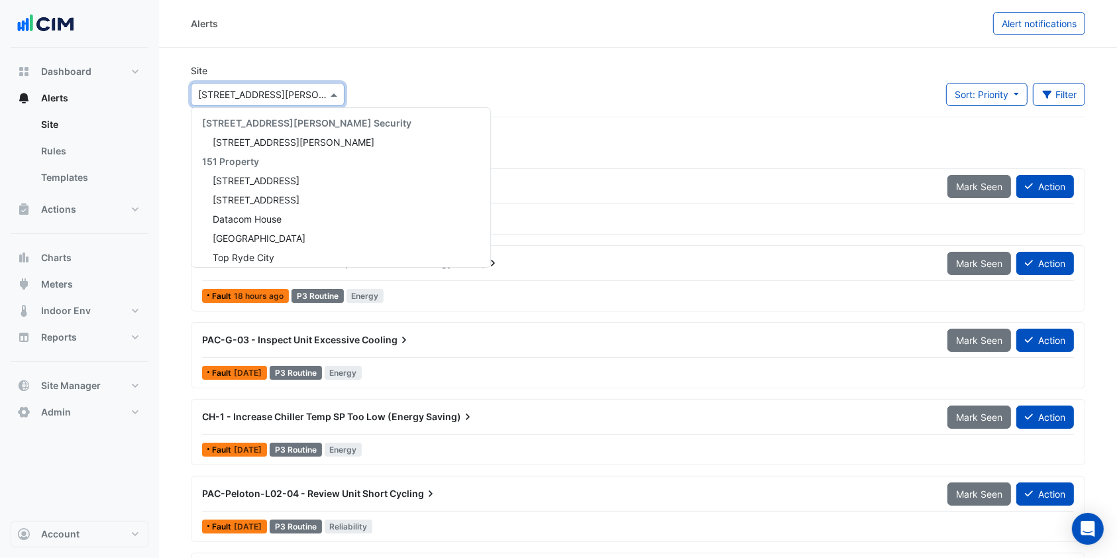
click at [318, 93] on div at bounding box center [267, 94] width 152 height 15
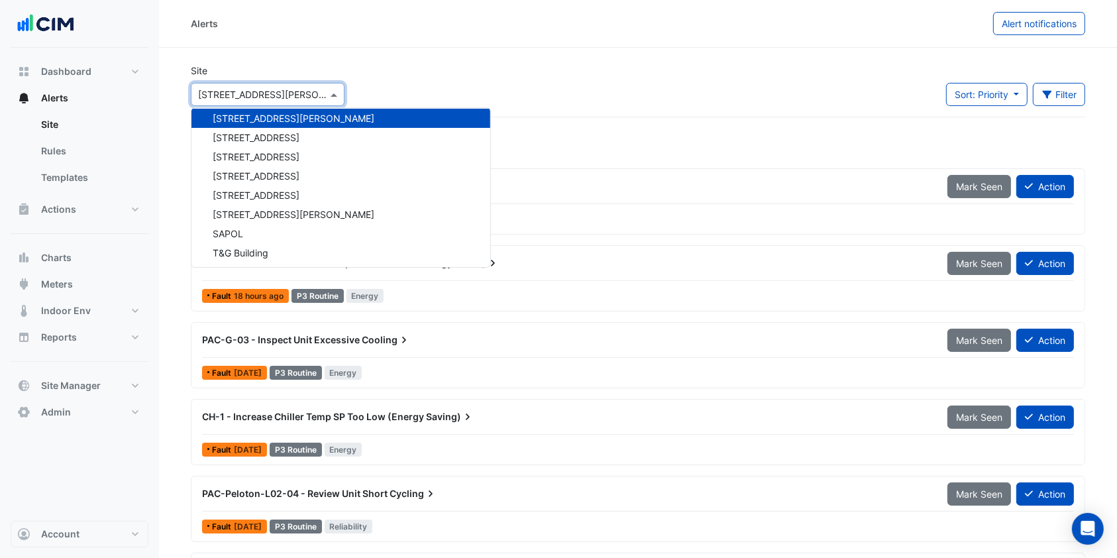
click at [425, 86] on div "Site Select a Site × 20 Martin Place 141 Walker Street Security 141 Walker Stre…" at bounding box center [638, 90] width 910 height 53
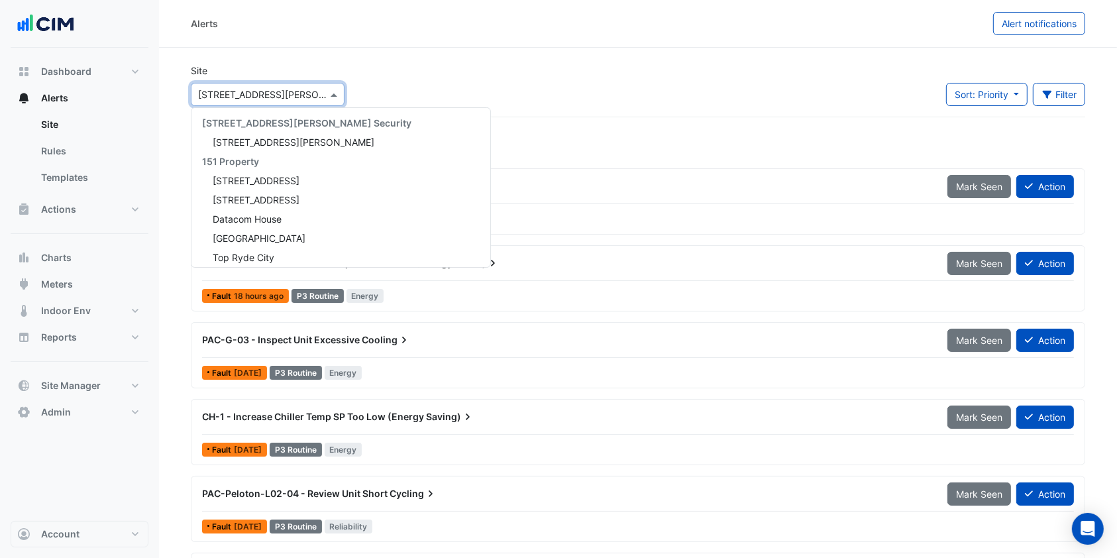
click at [306, 85] on div "Select a Site × 20 Martin Place" at bounding box center [268, 94] width 154 height 23
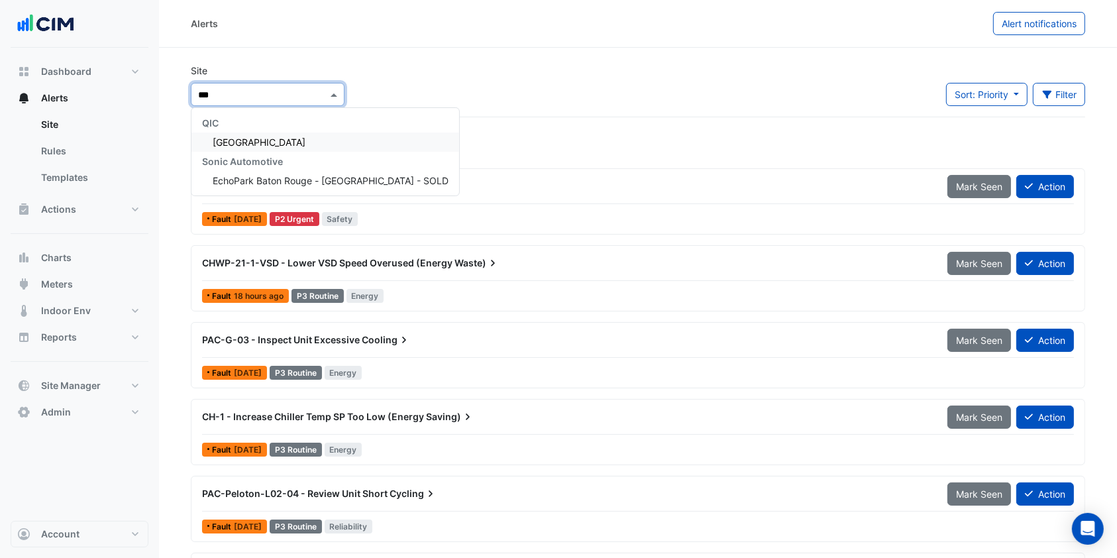
type input "****"
click at [256, 130] on div "QIC" at bounding box center [253, 122] width 125 height 19
click at [249, 139] on span "[GEOGRAPHIC_DATA]" at bounding box center [259, 141] width 93 height 11
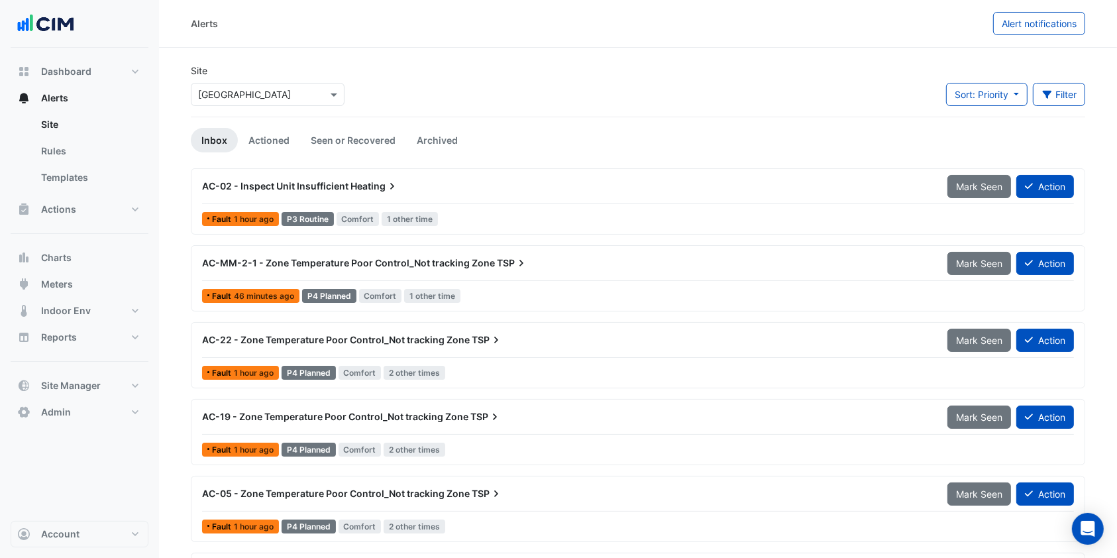
click at [370, 193] on div "AC-02 - Inspect Unit Insufficient Heating" at bounding box center [566, 186] width 745 height 24
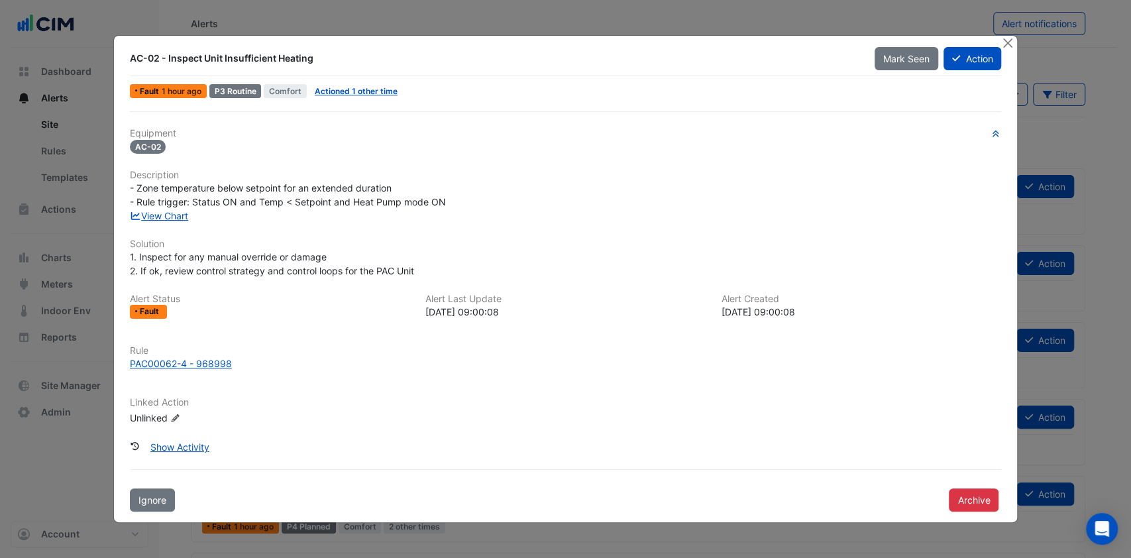
click at [188, 217] on link "View Chart" at bounding box center [159, 215] width 59 height 11
click at [1004, 42] on button "Close" at bounding box center [1007, 43] width 14 height 14
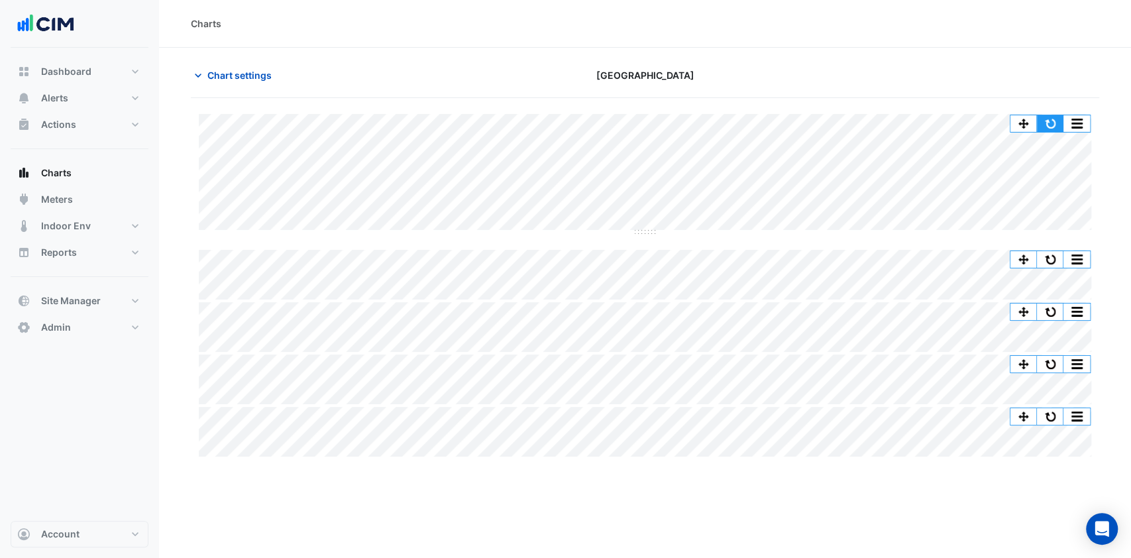
click at [1044, 118] on button "button" at bounding box center [1050, 123] width 26 height 17
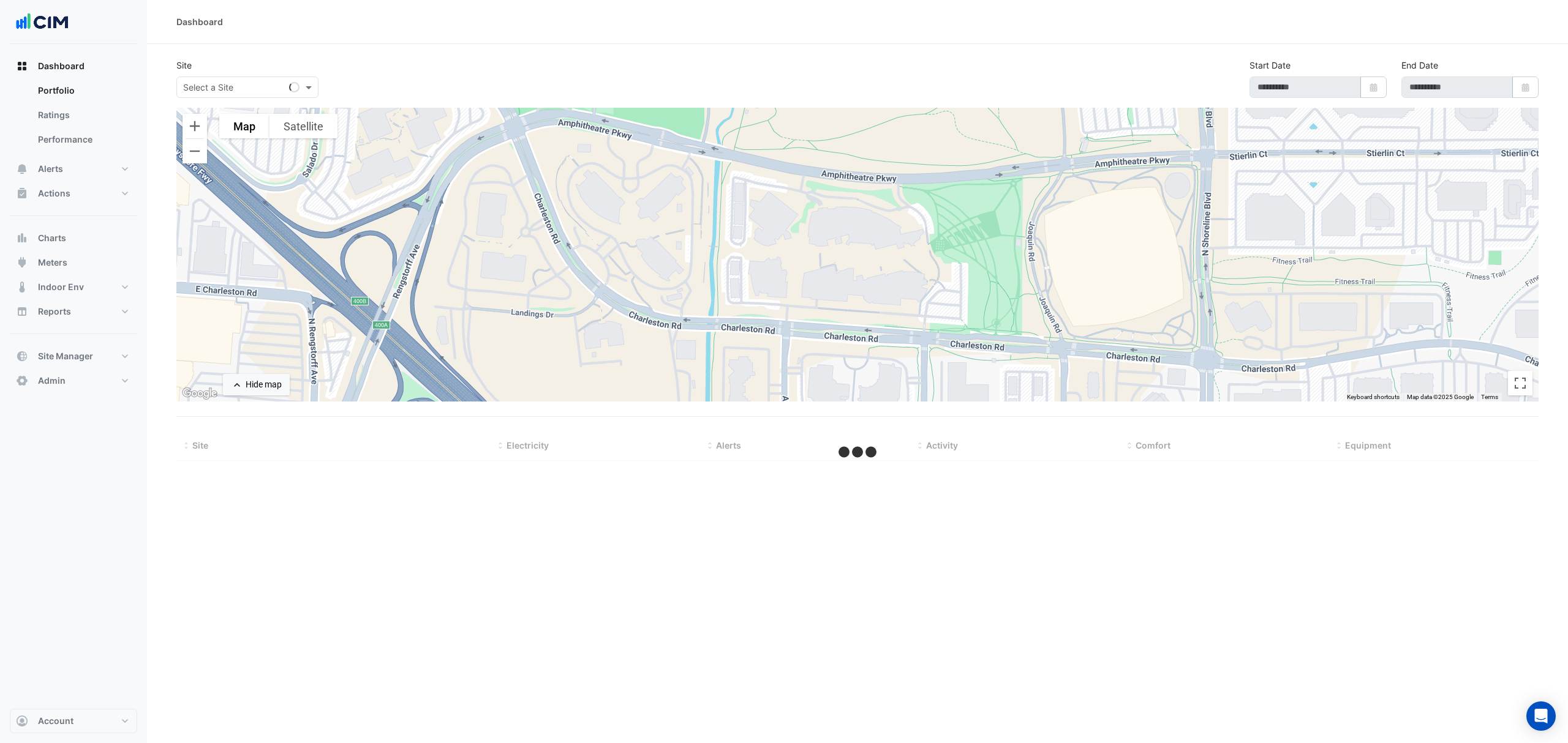
type input "**********"
select select "***"
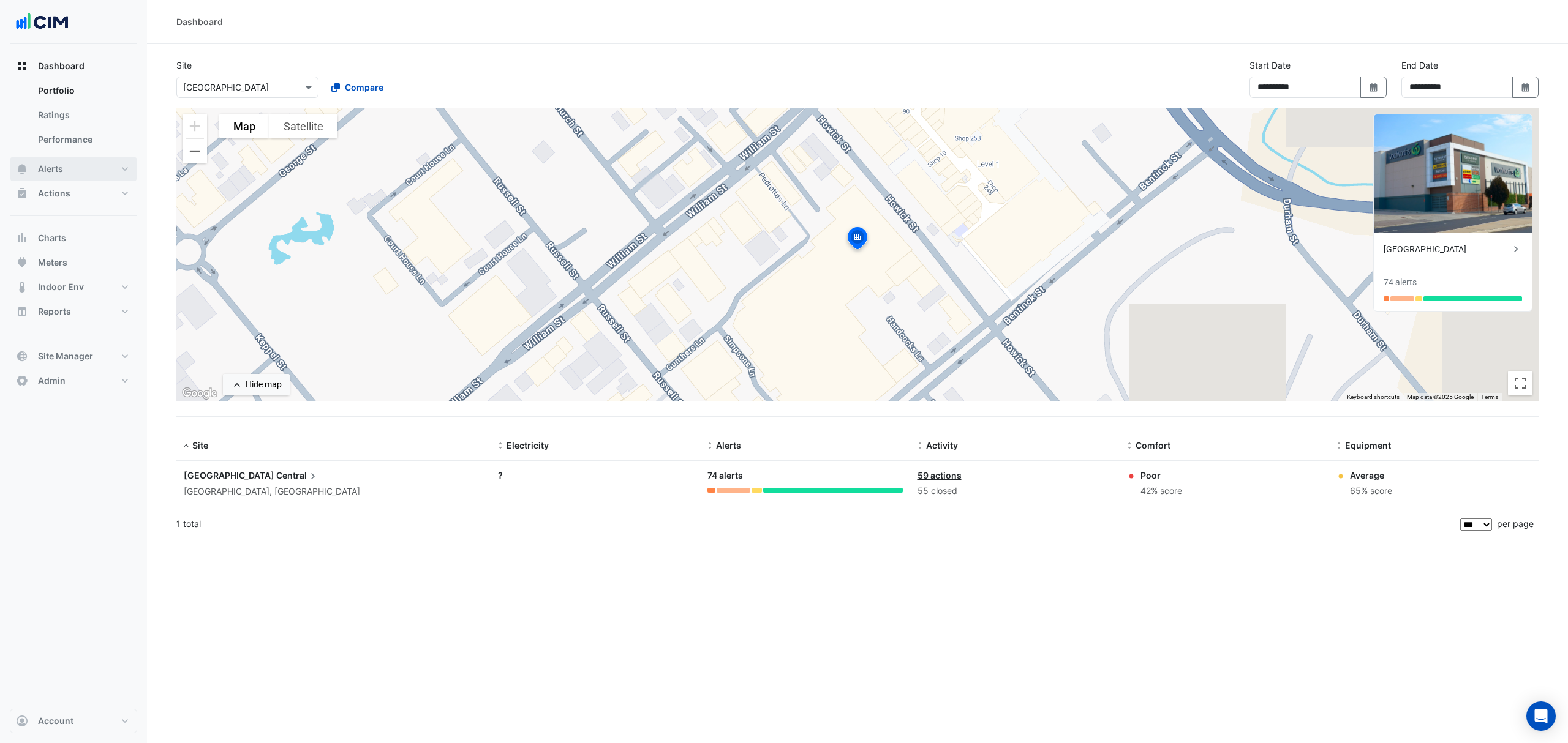
click at [64, 172] on button "Alerts" at bounding box center [74, 169] width 128 height 24
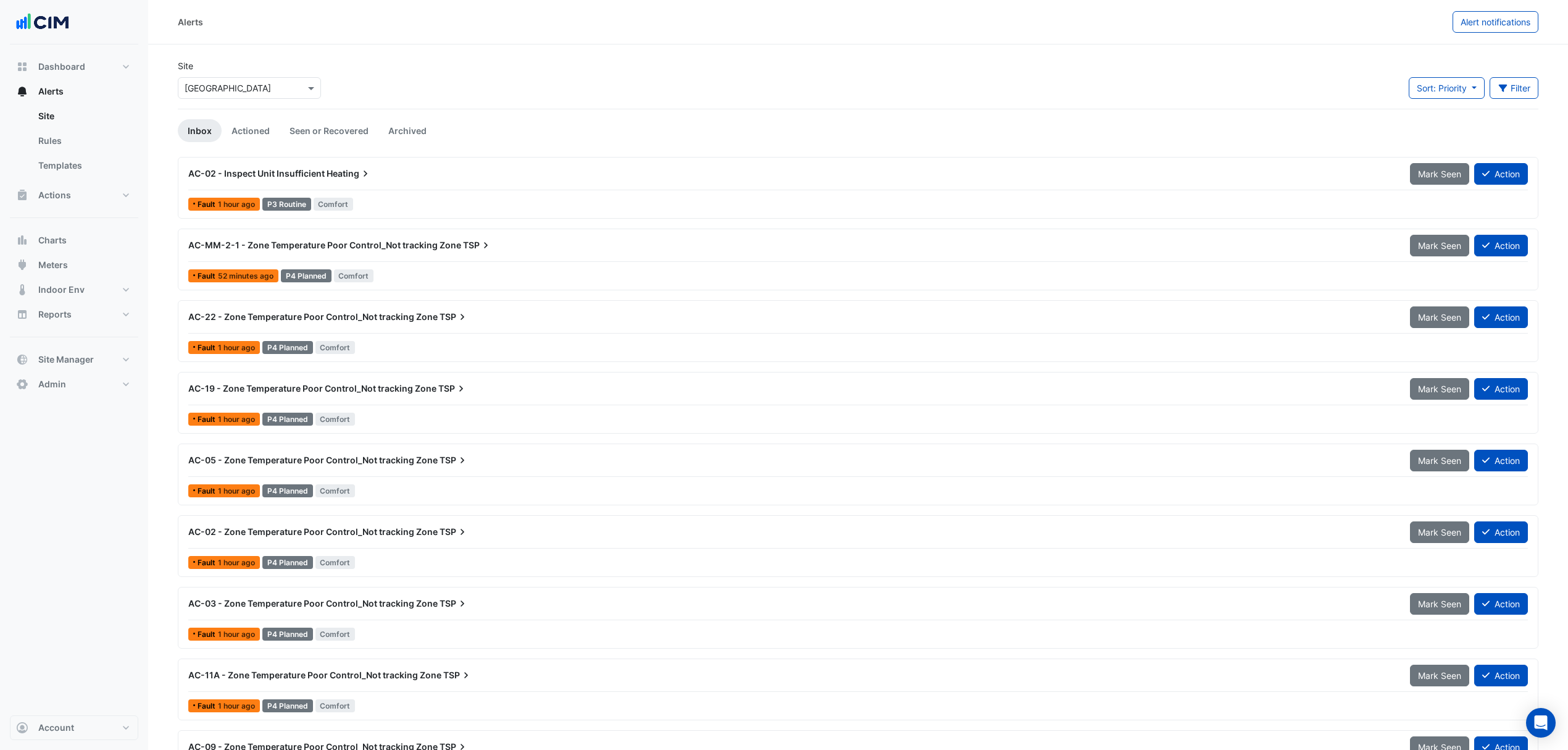
click at [54, 166] on link "Templates" at bounding box center [83, 165] width 110 height 24
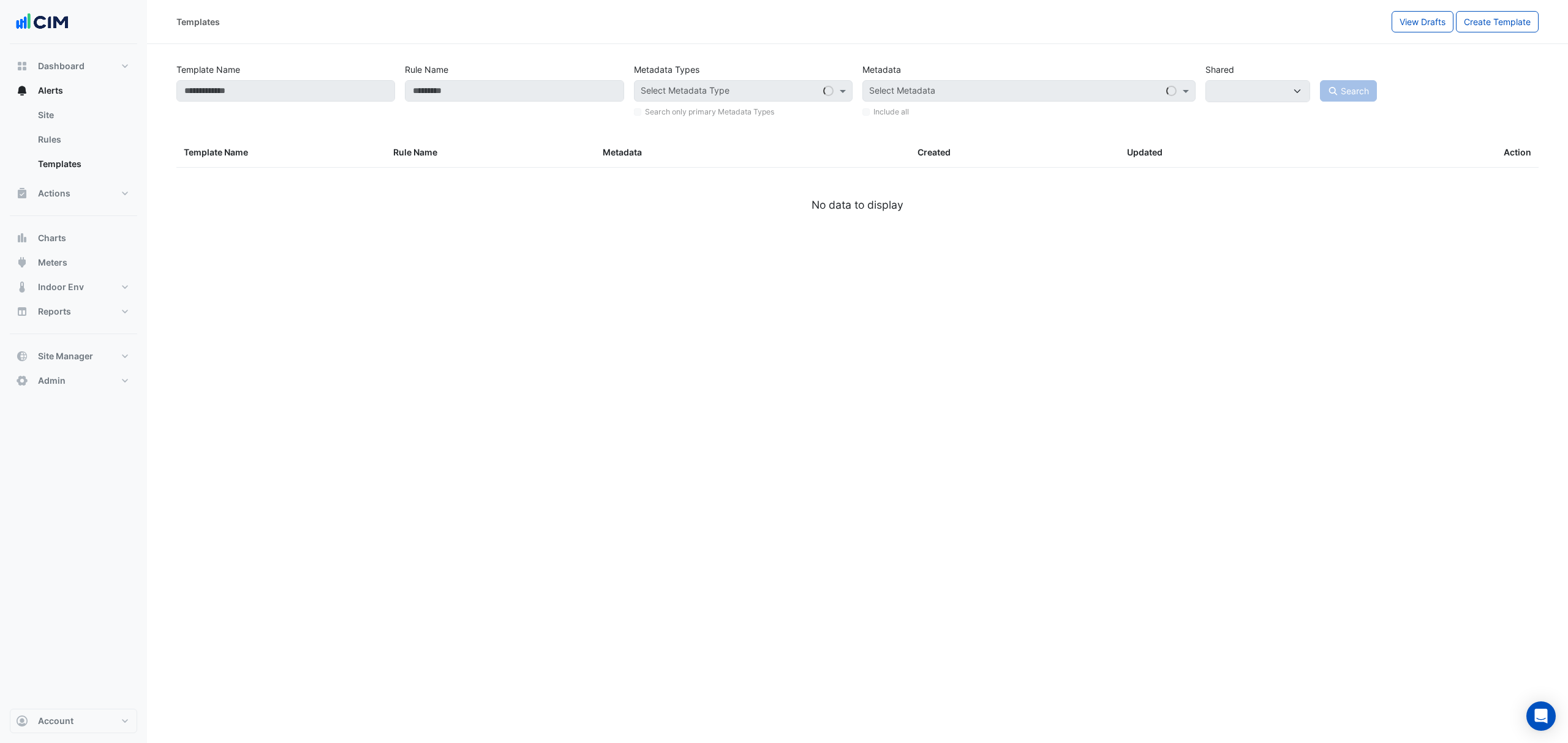
select select
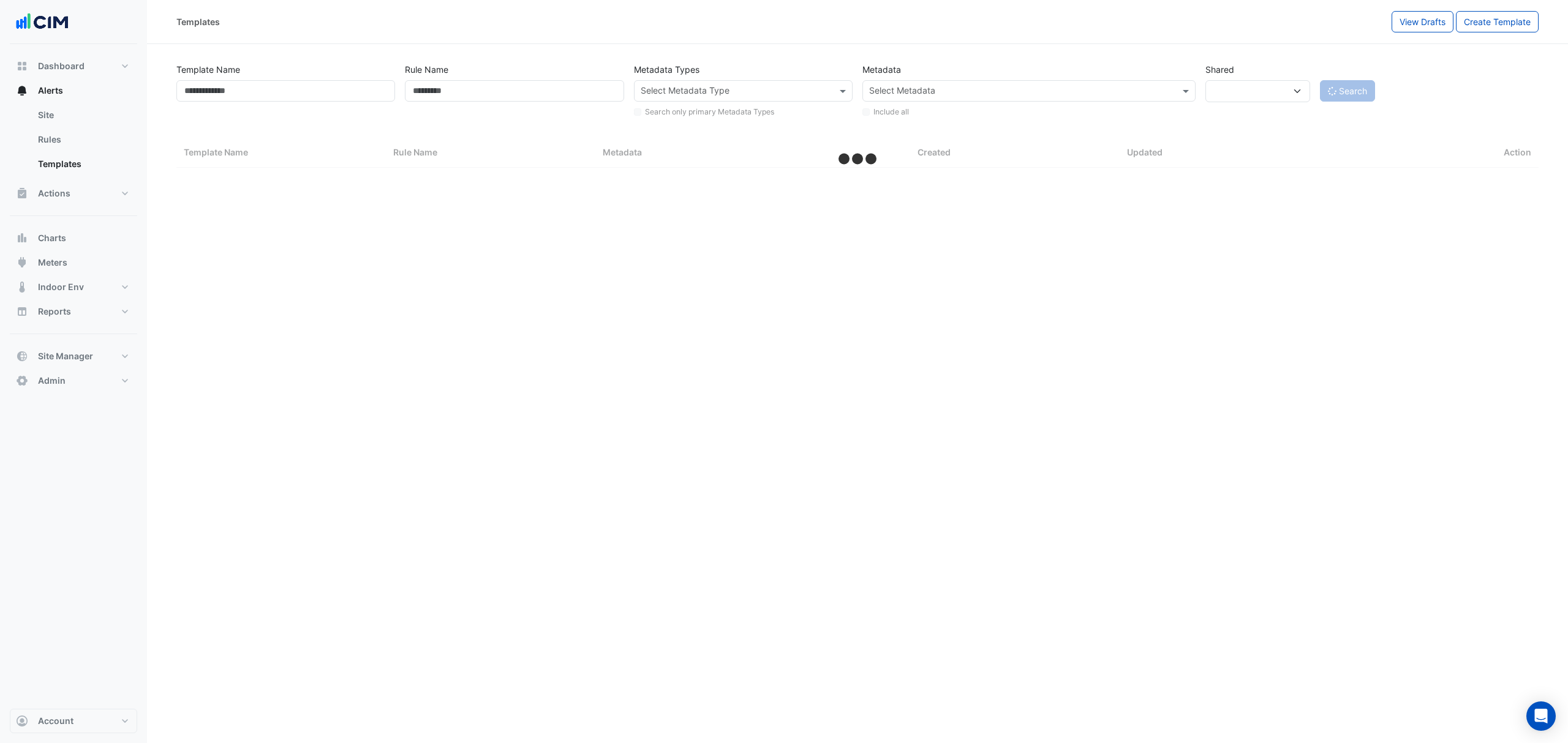
select select "***"
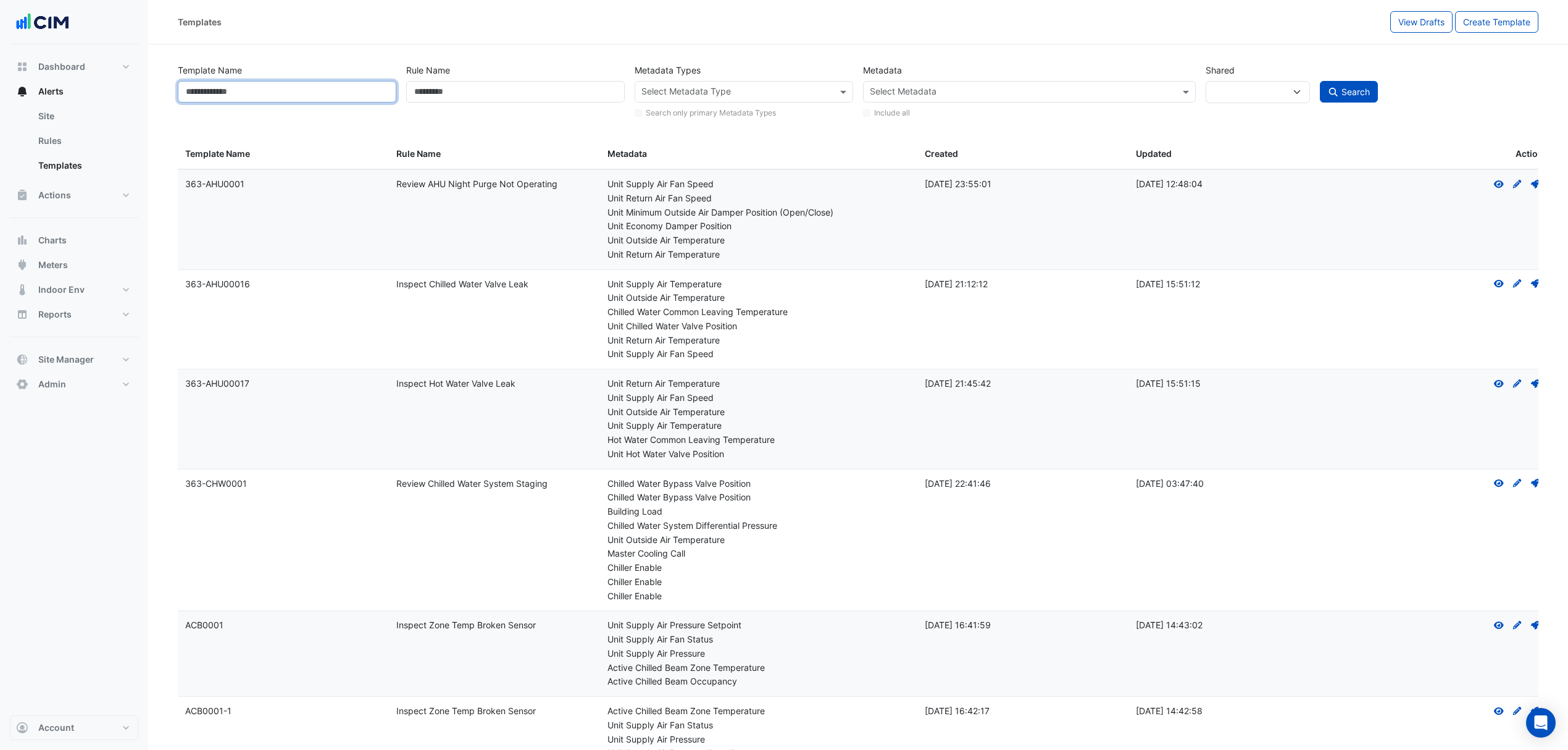
click at [302, 97] on input "Template Name" at bounding box center [287, 91] width 218 height 21
type input "********"
click at [1351, 92] on span "Search" at bounding box center [1355, 91] width 28 height 10
select select
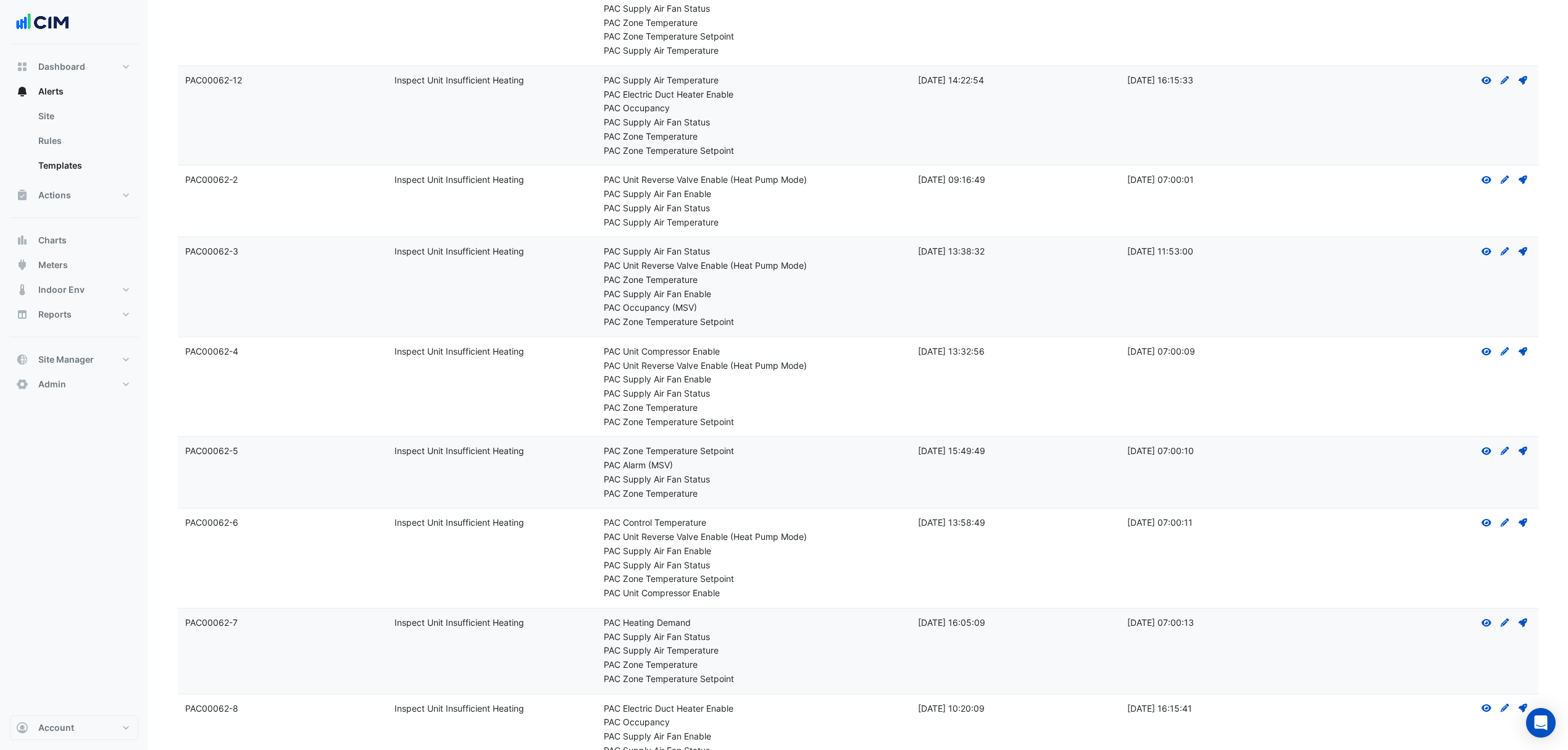
scroll to position [546, 0]
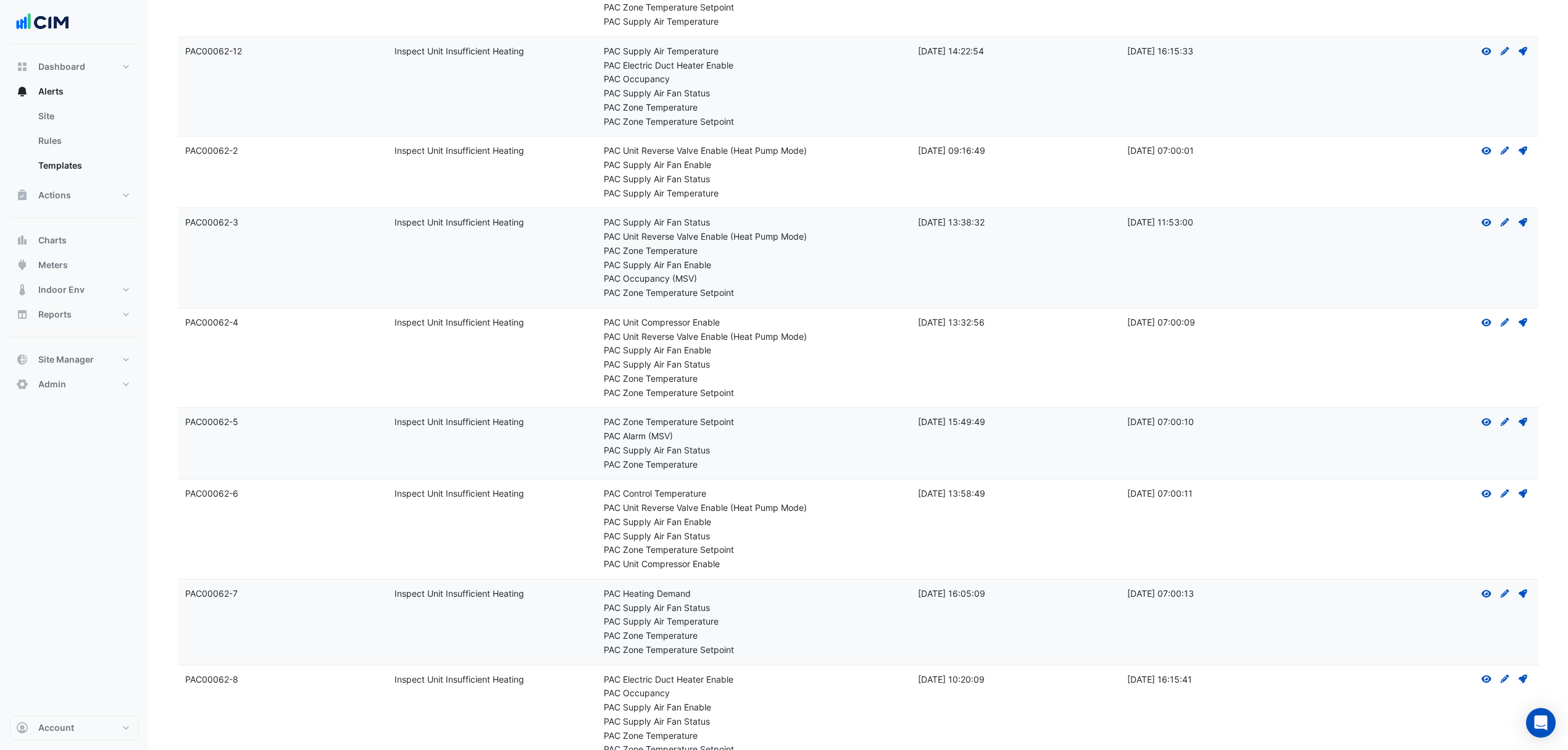
click at [1524, 325] on icon at bounding box center [1522, 322] width 8 height 8
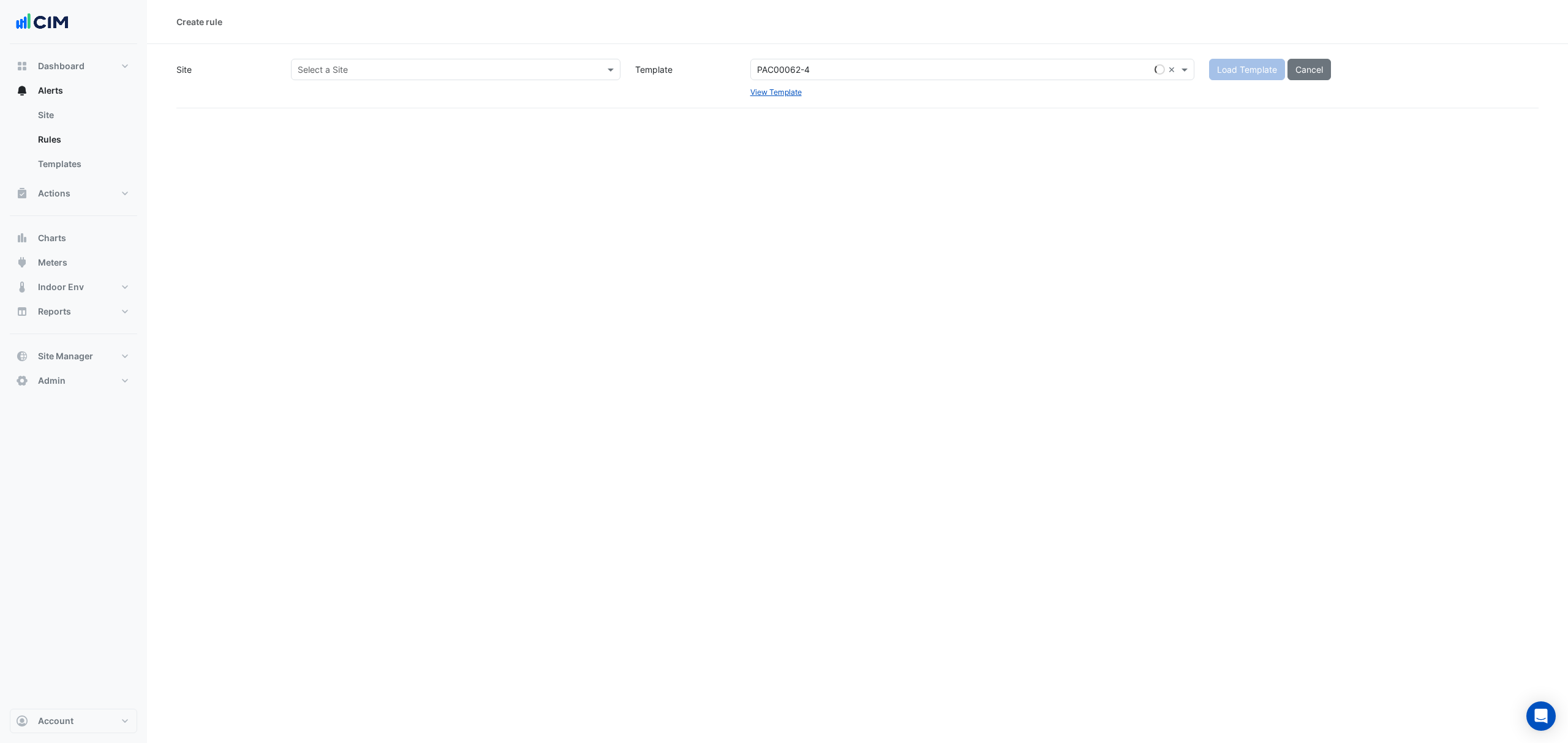
select select
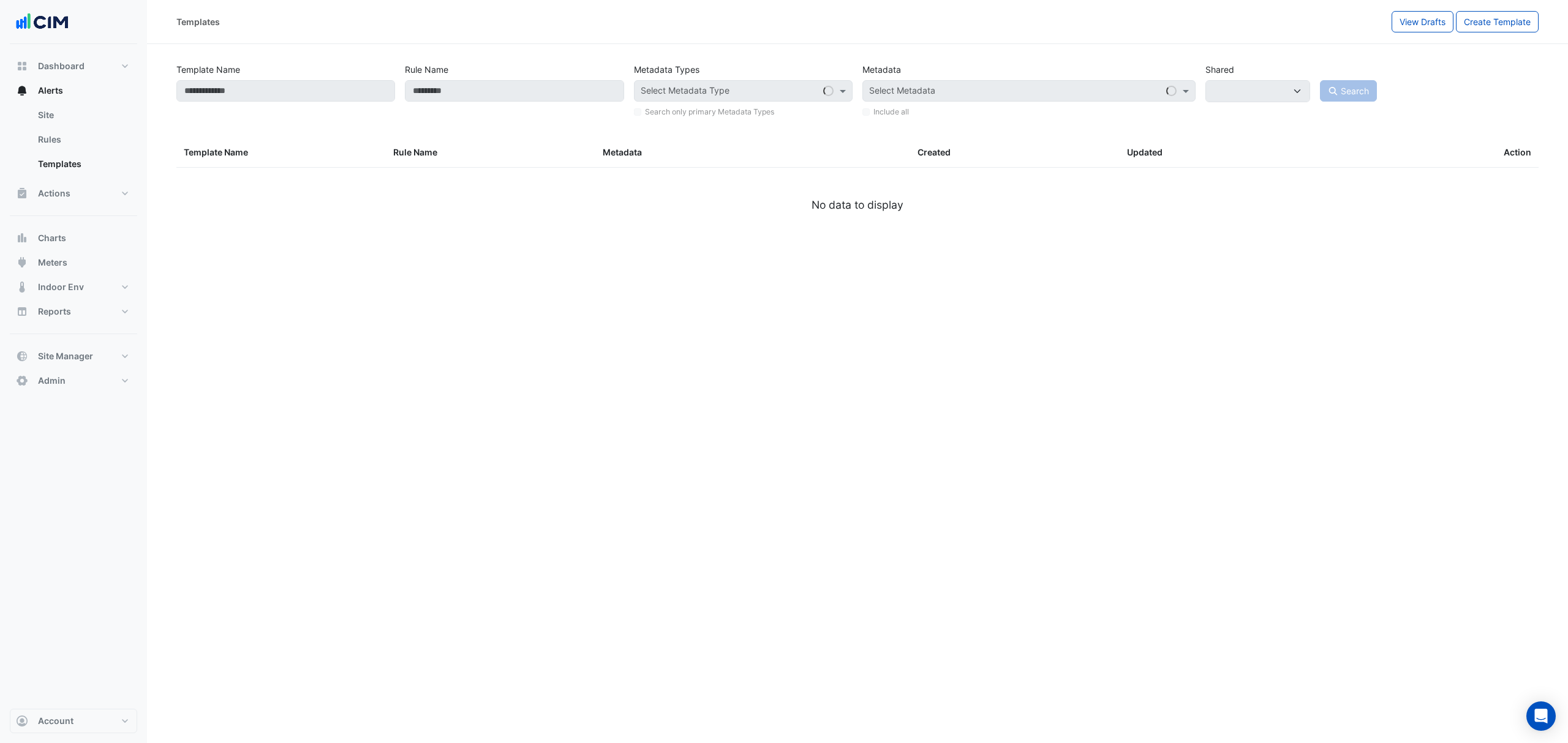
type input "********"
select select
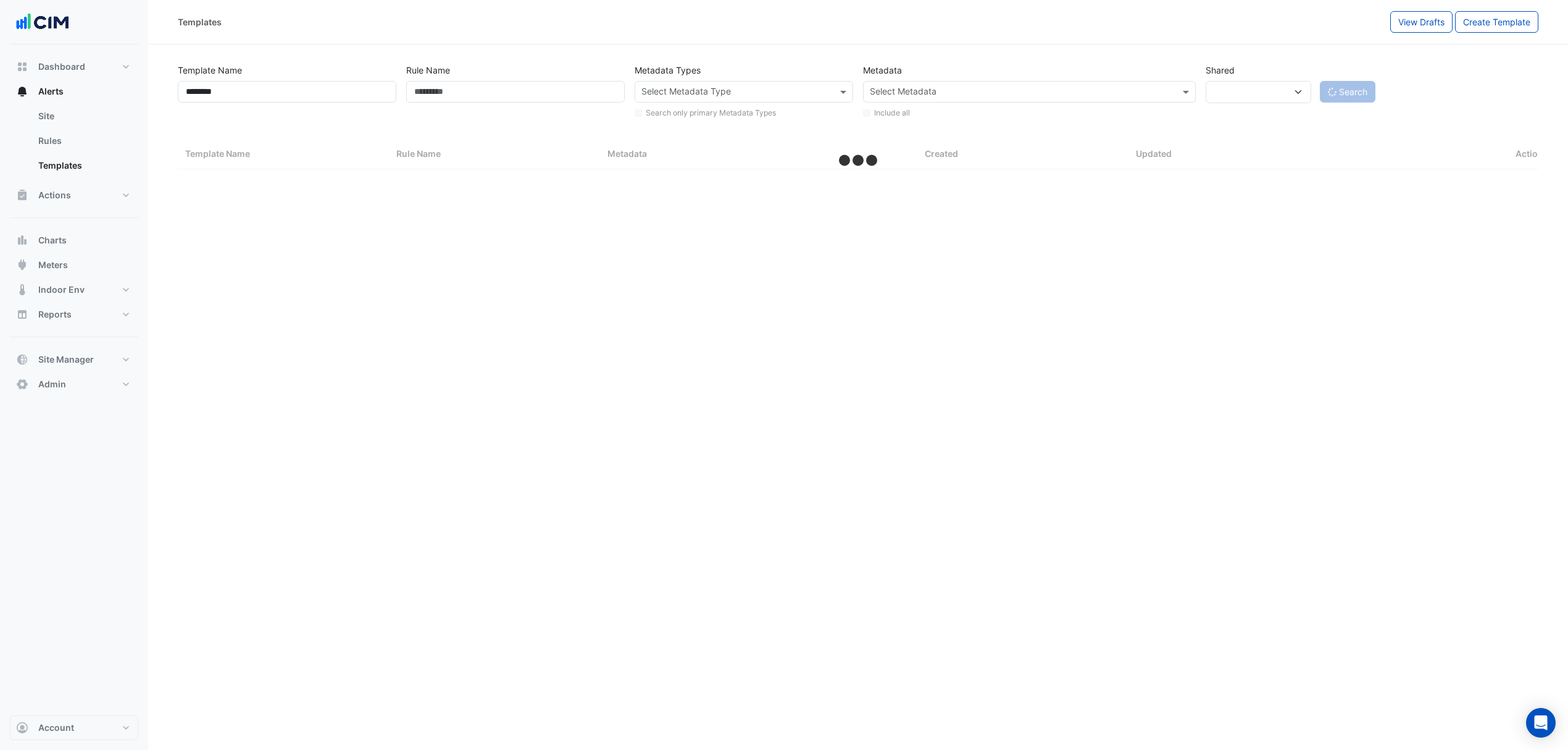
select select "***"
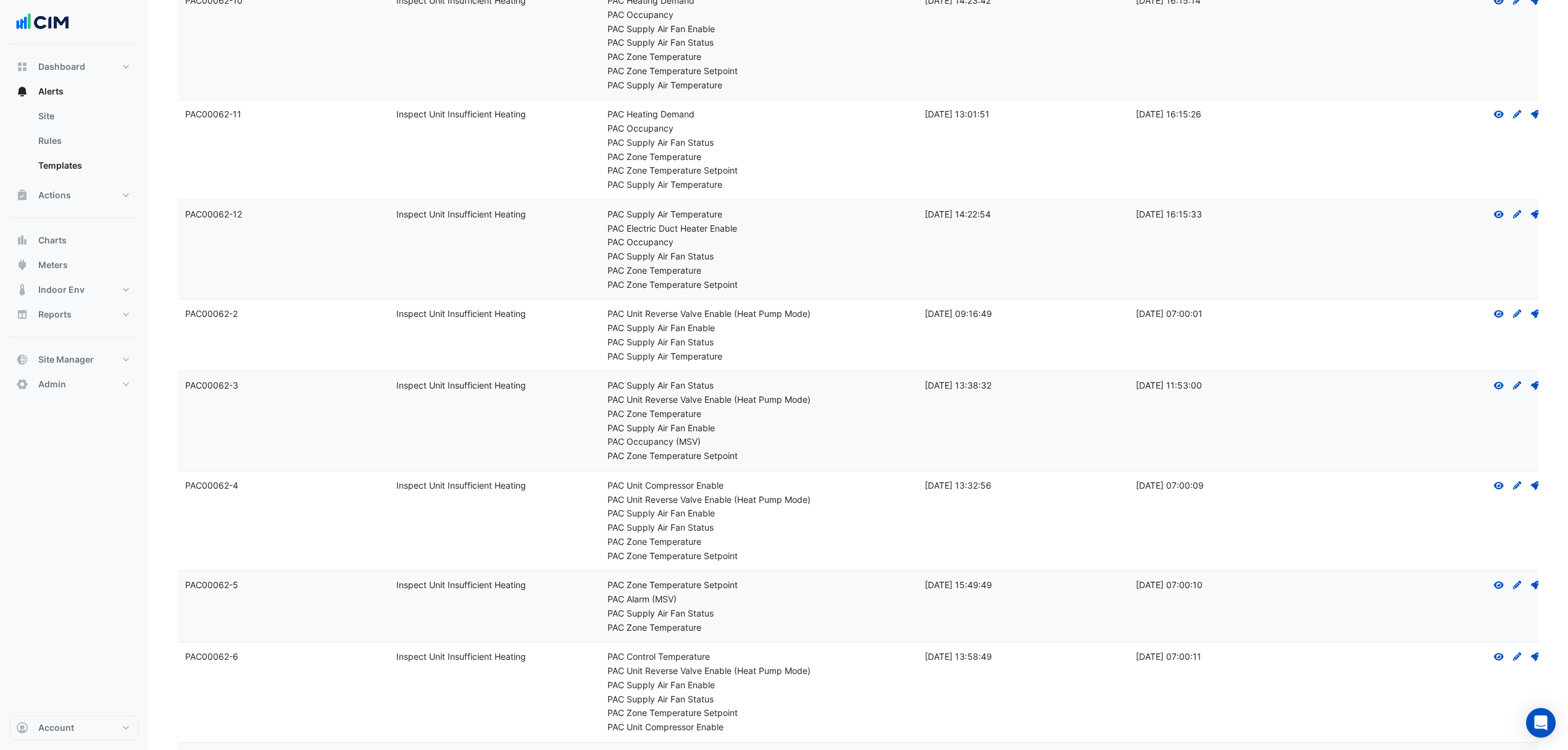
scroll to position [411, 0]
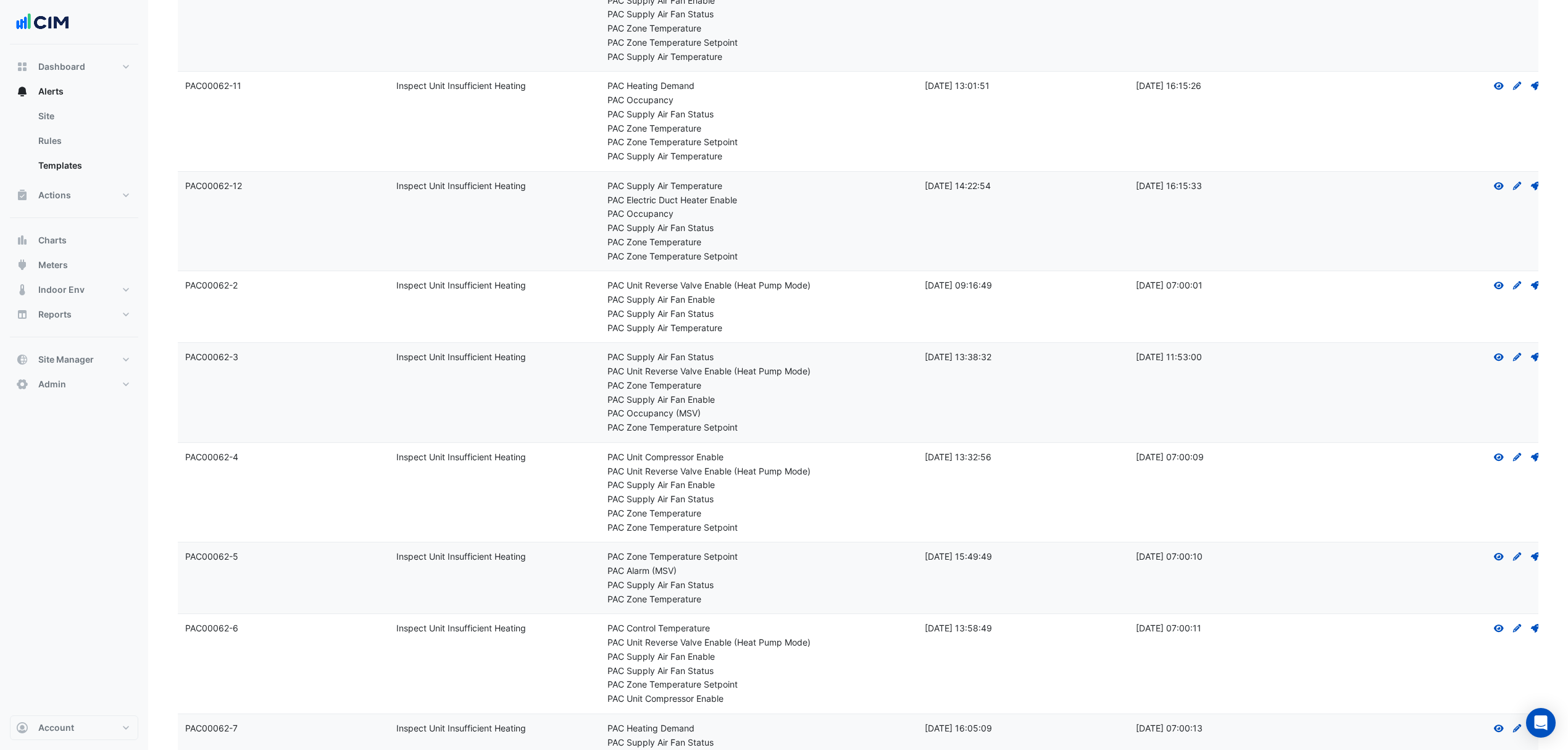
click at [1502, 454] on icon "View" at bounding box center [1499, 456] width 11 height 8
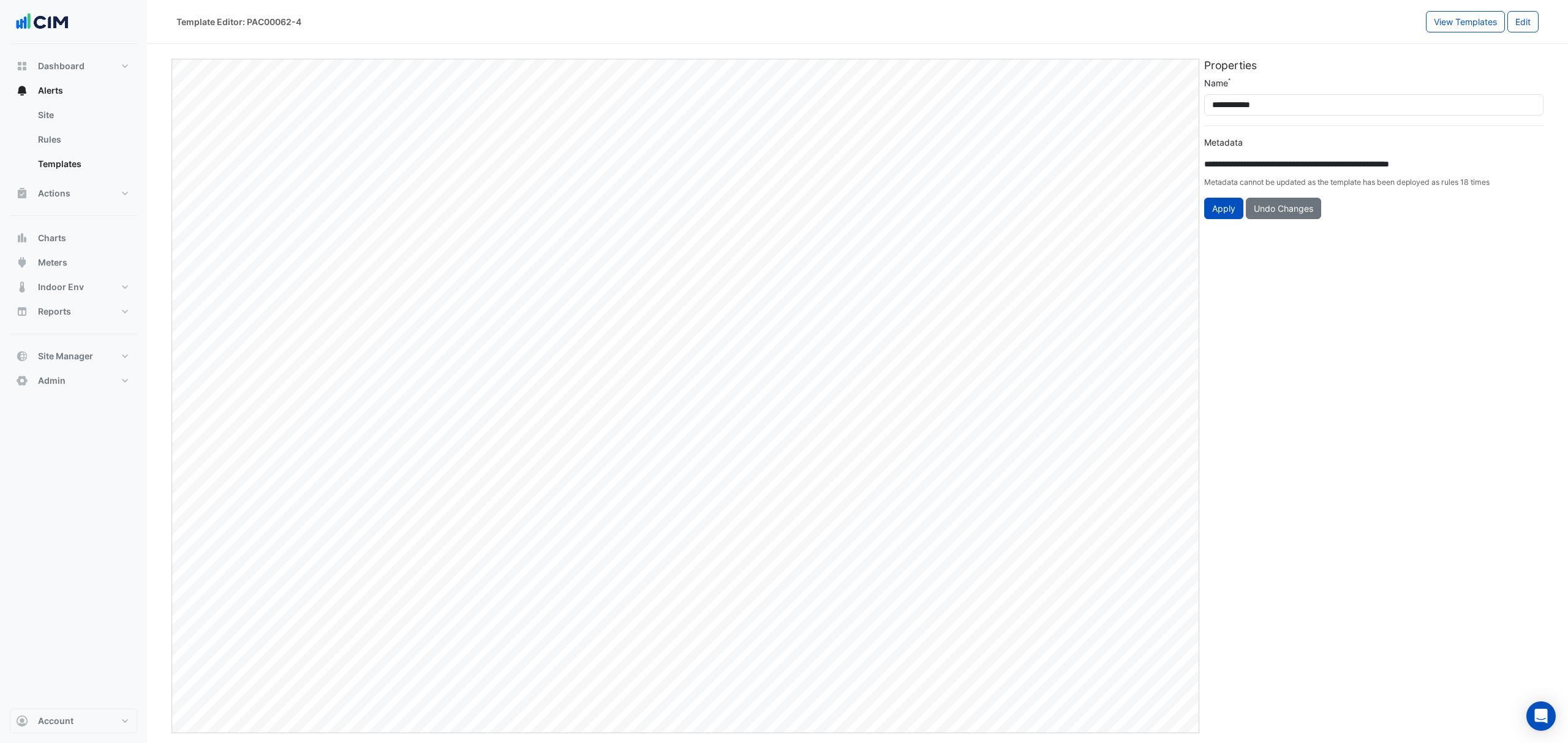
click at [1521, 23] on button "Edit" at bounding box center [1523, 21] width 31 height 21
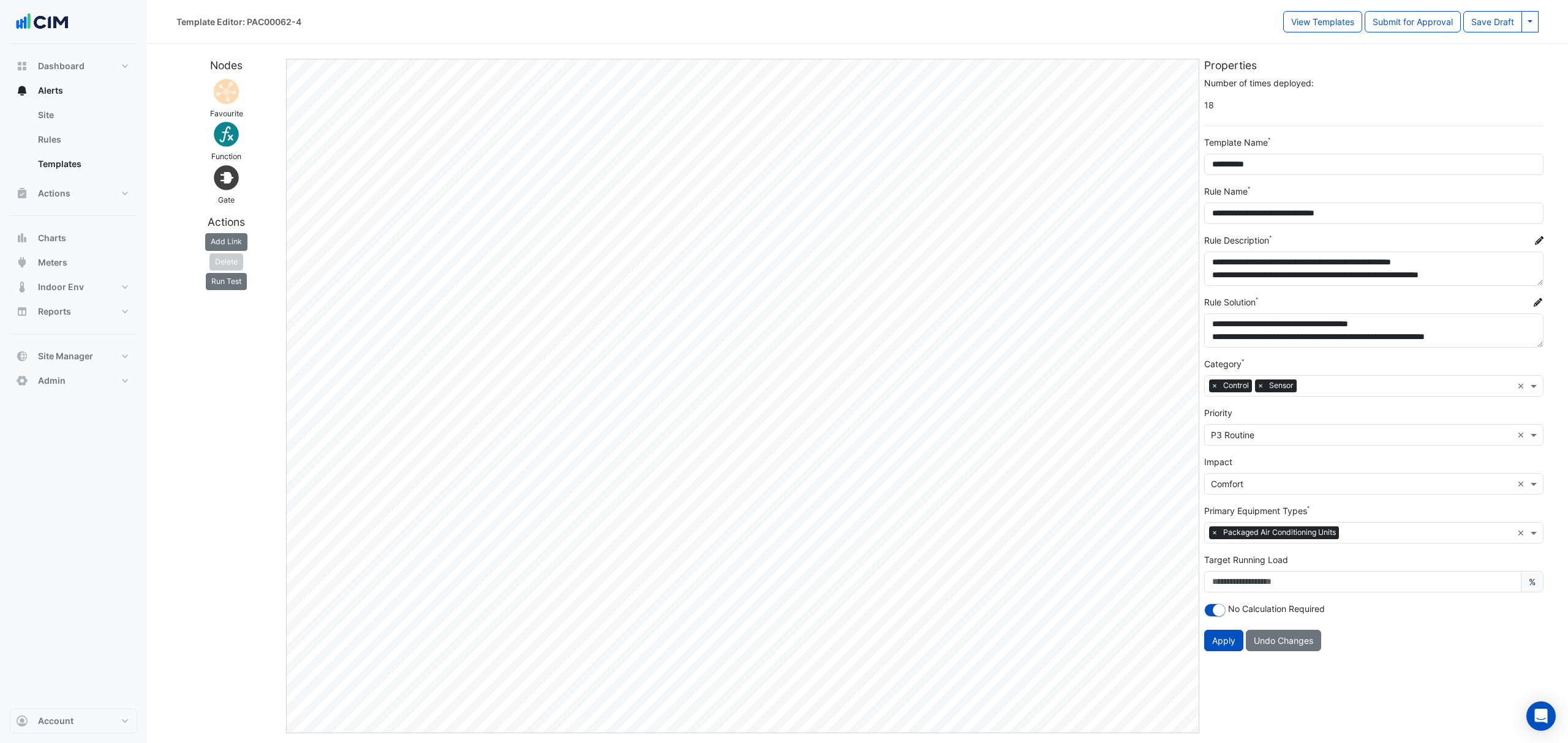
click at [1533, 23] on button at bounding box center [1529, 21] width 18 height 21
click at [1306, 166] on input "**********" at bounding box center [1373, 164] width 339 height 21
type input "**********"
click at [1533, 27] on button at bounding box center [1529, 21] width 18 height 21
click at [1478, 50] on button "Save Draft As" at bounding box center [1488, 47] width 97 height 18
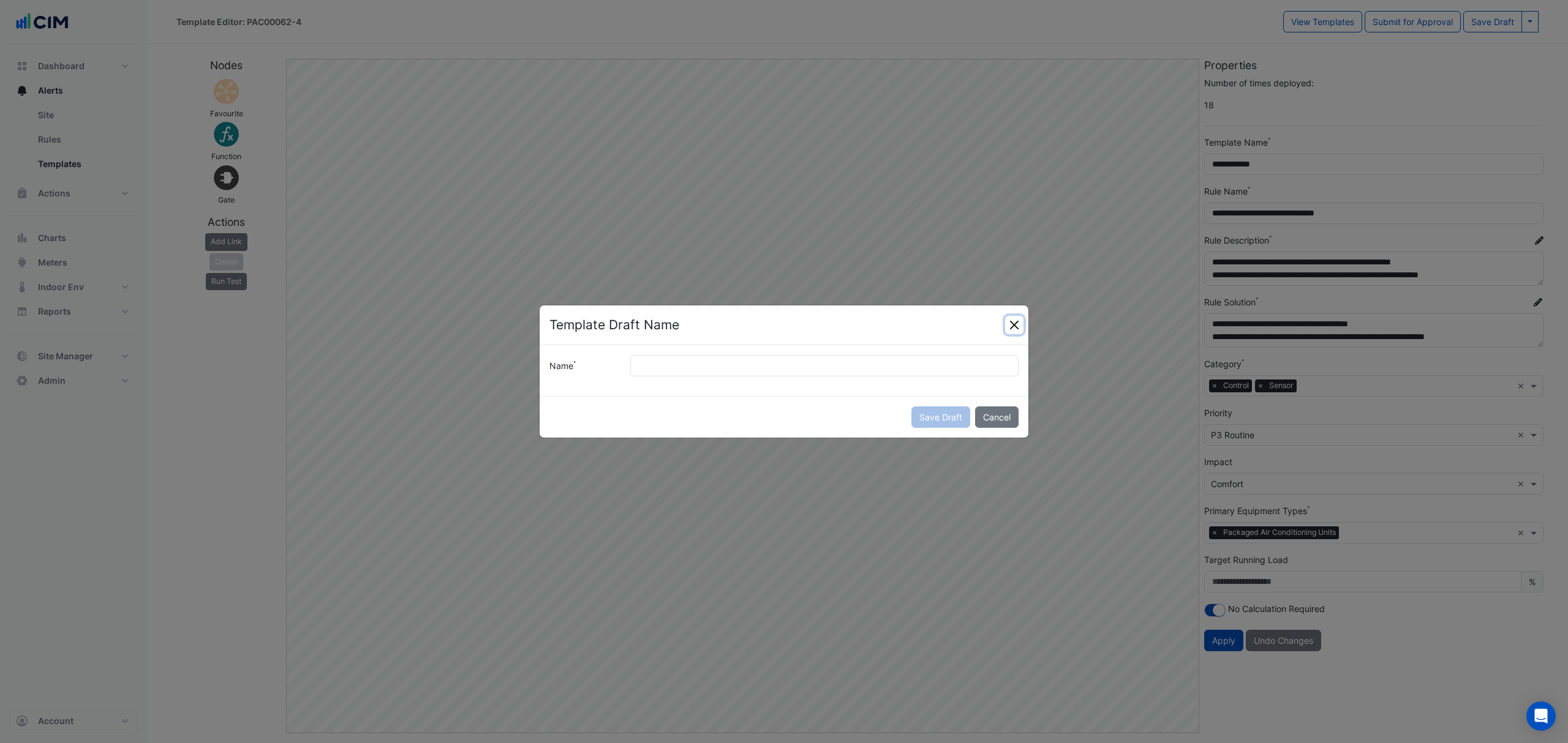
click at [1011, 324] on button "Close" at bounding box center [1014, 325] width 18 height 18
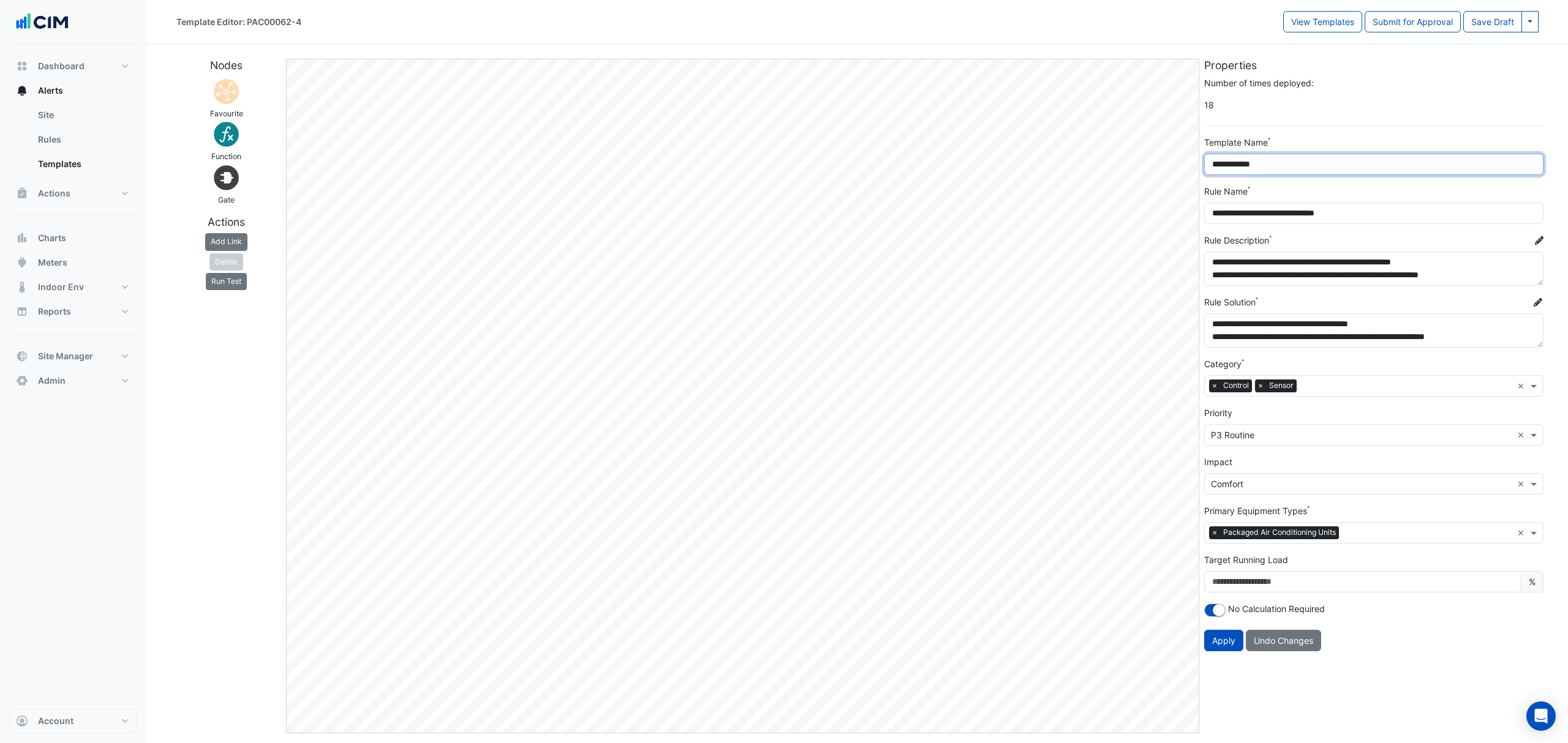
click at [1195, 164] on div "**********" at bounding box center [857, 391] width 1377 height 684
click at [1523, 20] on button at bounding box center [1529, 21] width 18 height 21
click at [1479, 50] on button "Save Draft As" at bounding box center [1488, 47] width 97 height 18
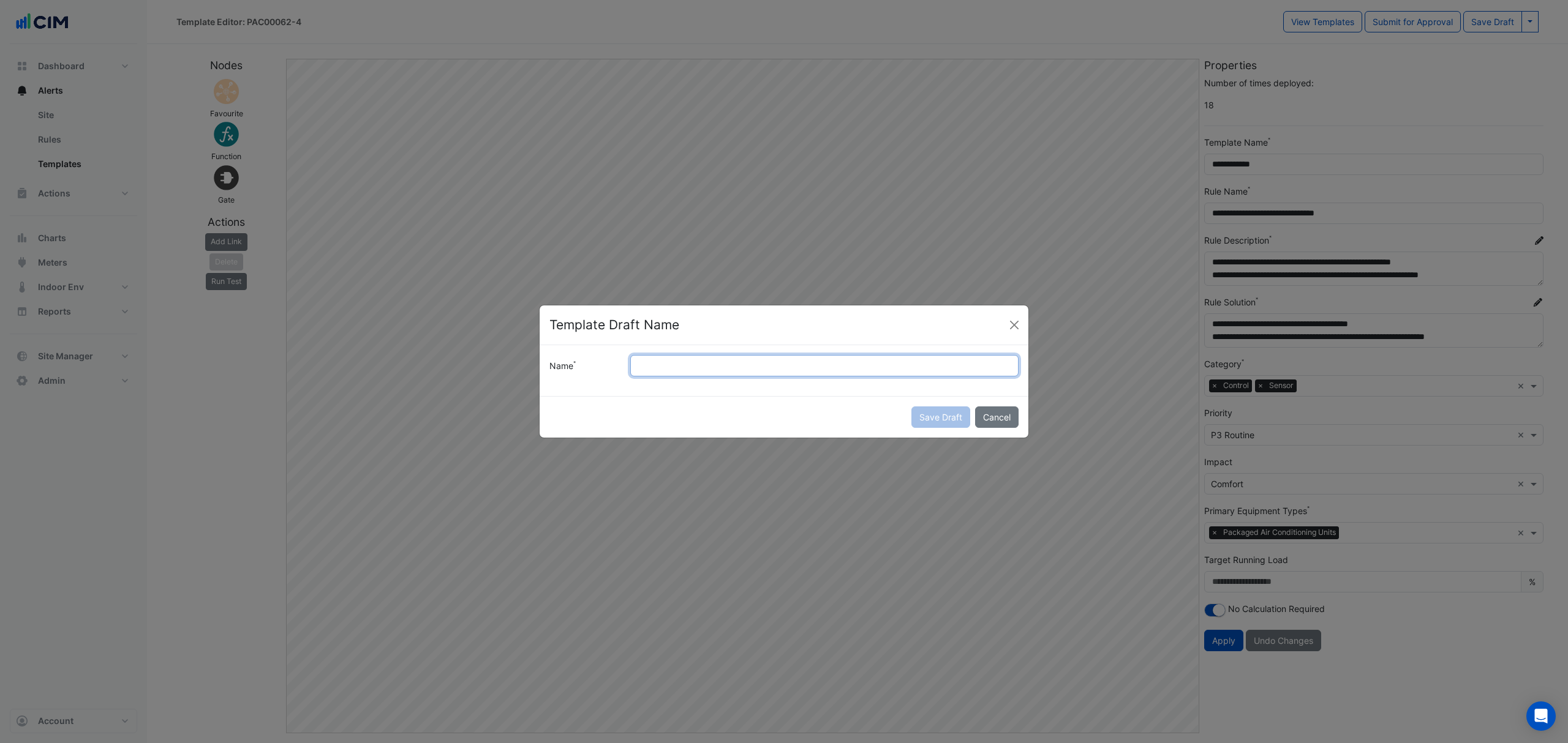
click at [653, 370] on input "Name" at bounding box center [825, 365] width 388 height 21
paste input "**********"
type input "**********"
click at [953, 415] on button "Save Draft" at bounding box center [941, 417] width 59 height 21
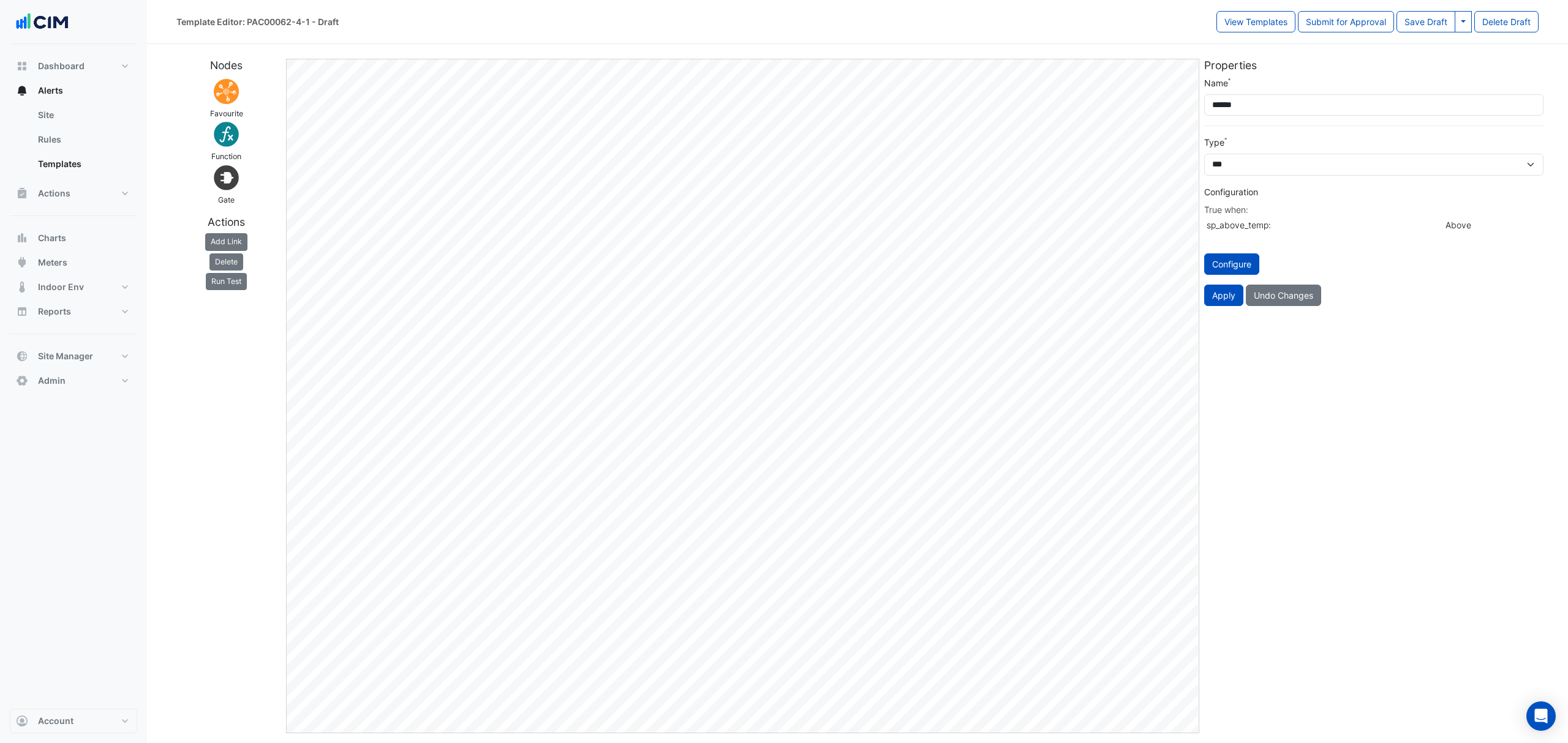
click at [233, 97] on img at bounding box center [226, 91] width 30 height 30
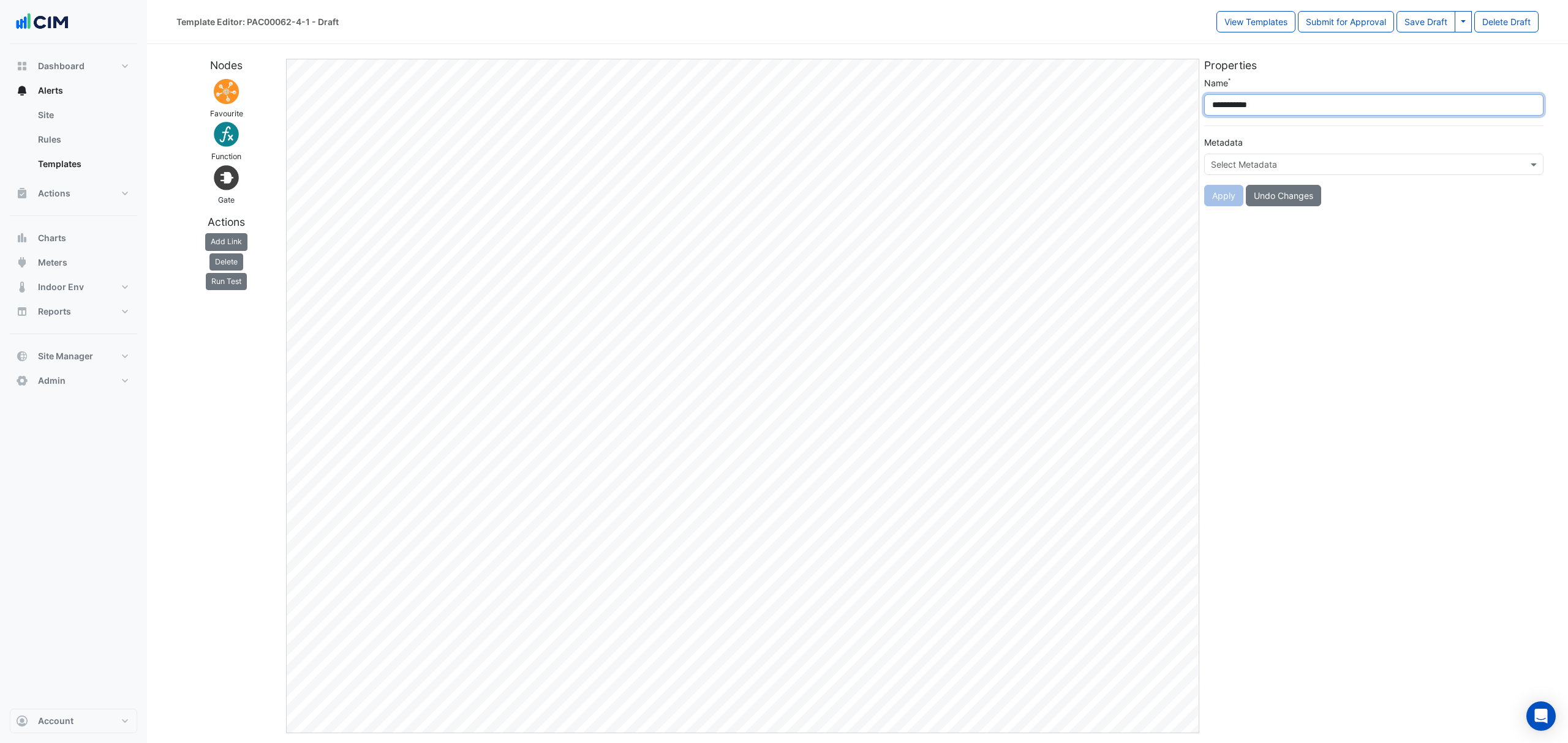
click at [1280, 110] on input "**********" at bounding box center [1373, 104] width 339 height 21
click at [1296, 103] on input "**********" at bounding box center [1373, 104] width 339 height 21
click at [1171, 114] on div "**********" at bounding box center [857, 391] width 1377 height 684
drag, startPoint x: 1223, startPoint y: 93, endPoint x: 1222, endPoint y: 105, distance: 12.0
click at [1222, 105] on input "**********" at bounding box center [1373, 104] width 339 height 21
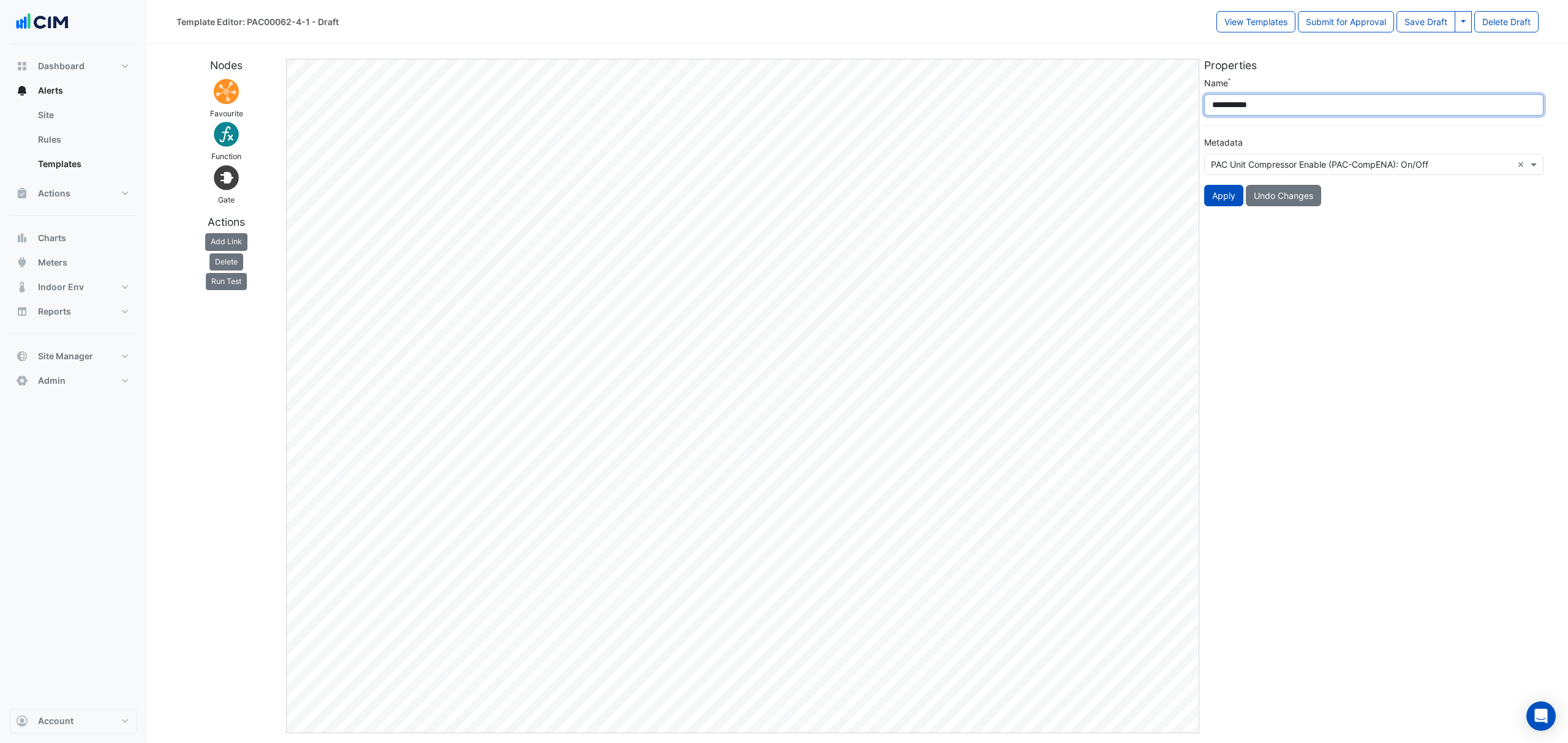
click at [1222, 105] on input "**********" at bounding box center [1373, 104] width 339 height 21
click at [1289, 113] on input "**********" at bounding box center [1373, 104] width 339 height 21
paste input "**********"
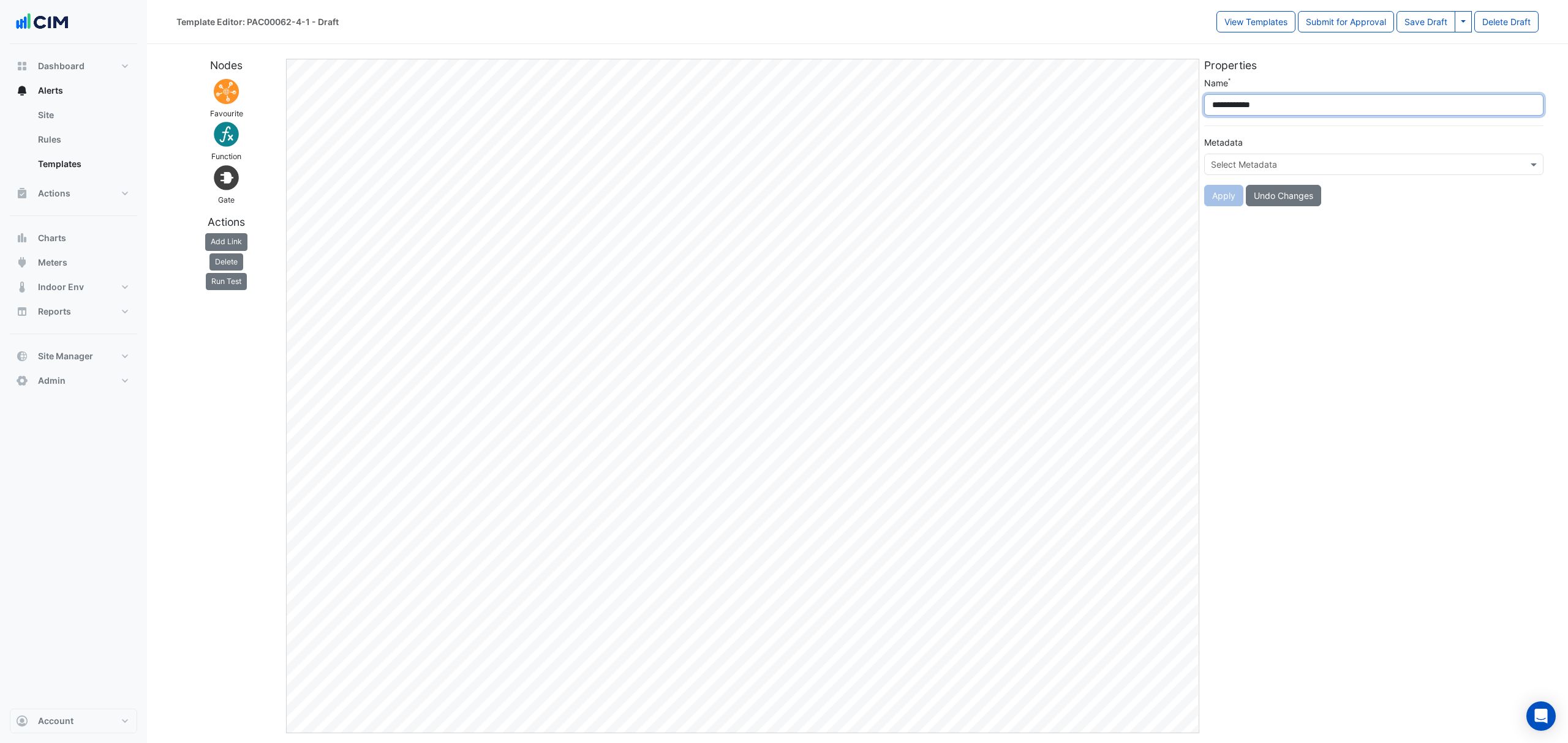
type input "**********"
click at [1302, 295] on div "**********" at bounding box center [1373, 396] width 344 height 675
click at [1238, 159] on input "text" at bounding box center [1361, 165] width 301 height 13
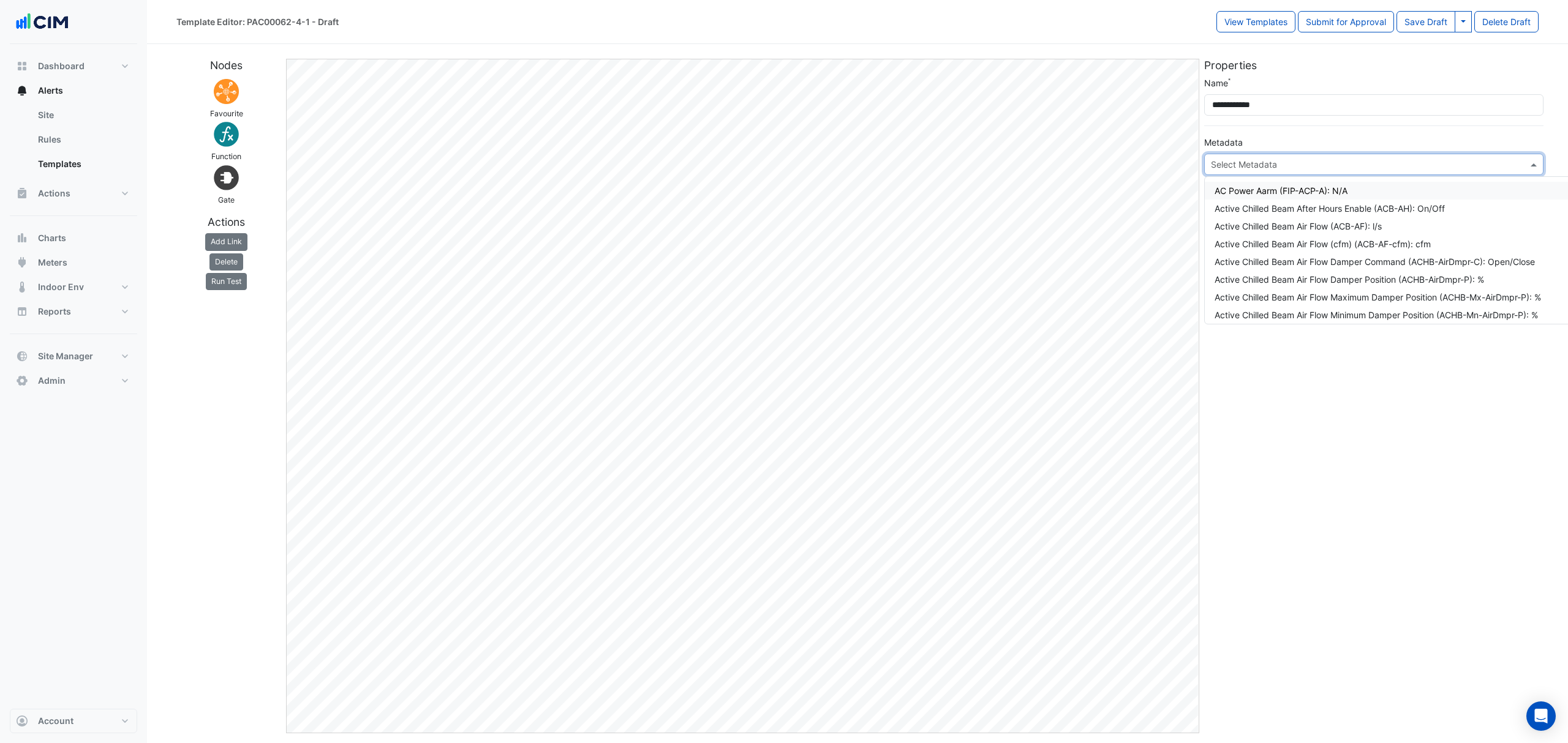
click at [1293, 150] on div "Metadata Select Metadata AC Power Aarm (FIP-ACP-A): N/A Active Chilled Beam Aft…" at bounding box center [1373, 155] width 339 height 39
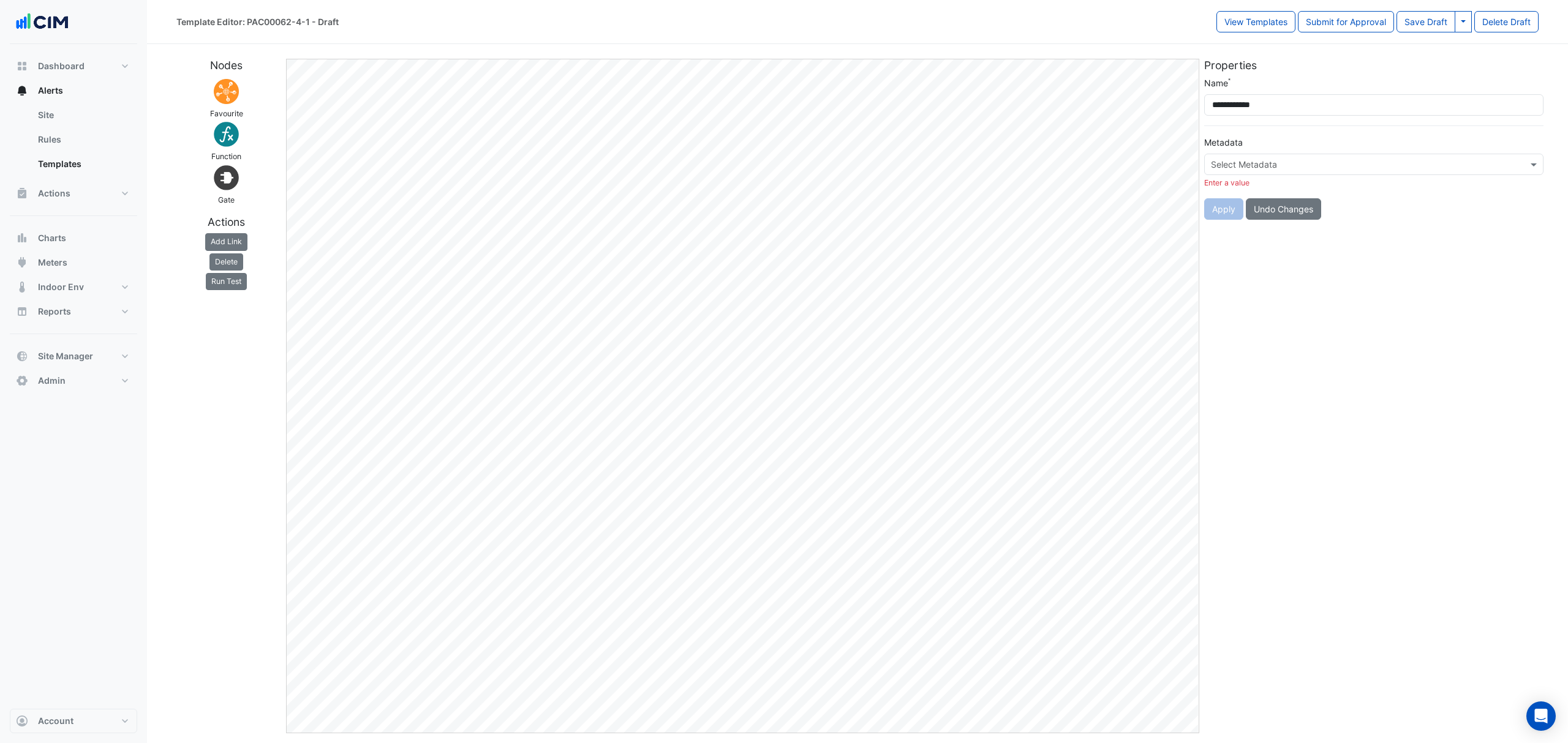
click at [1278, 166] on input "text" at bounding box center [1361, 165] width 301 height 13
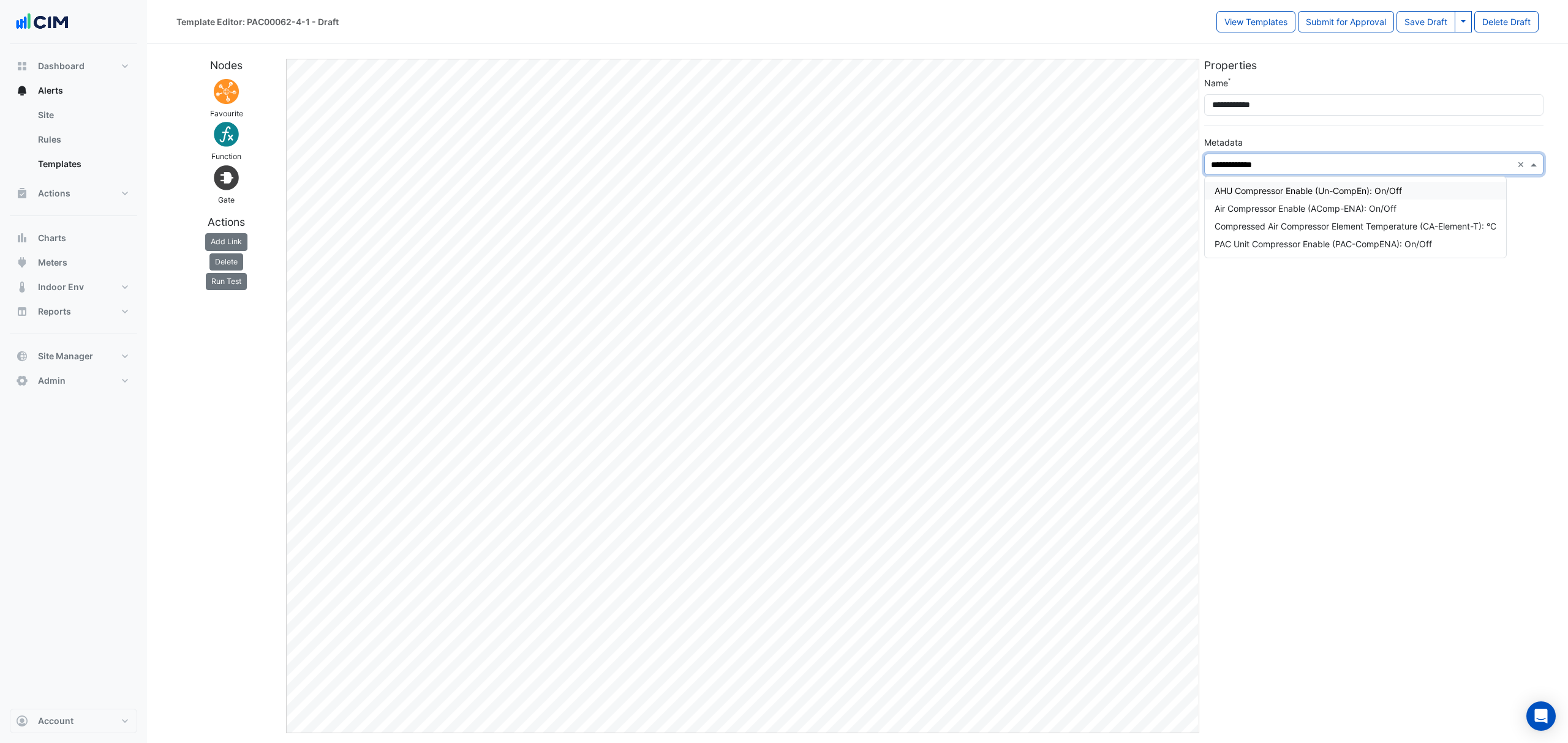
type input "**********"
click at [1306, 231] on div "PAC Unit Compressor Enable (PAC-CompENA): On/Off" at bounding box center [1322, 226] width 217 height 13
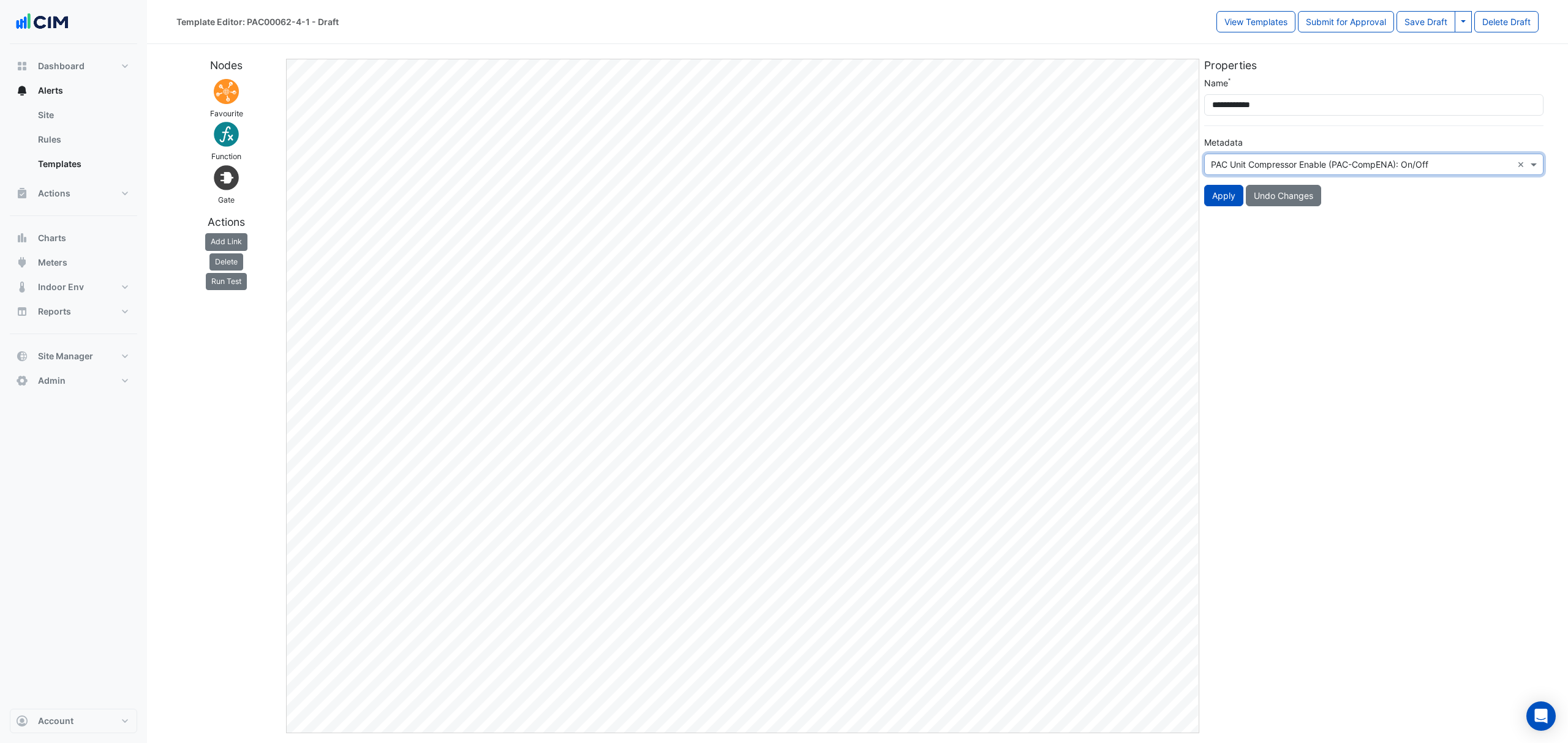
click at [1231, 187] on button "Apply" at bounding box center [1223, 195] width 39 height 21
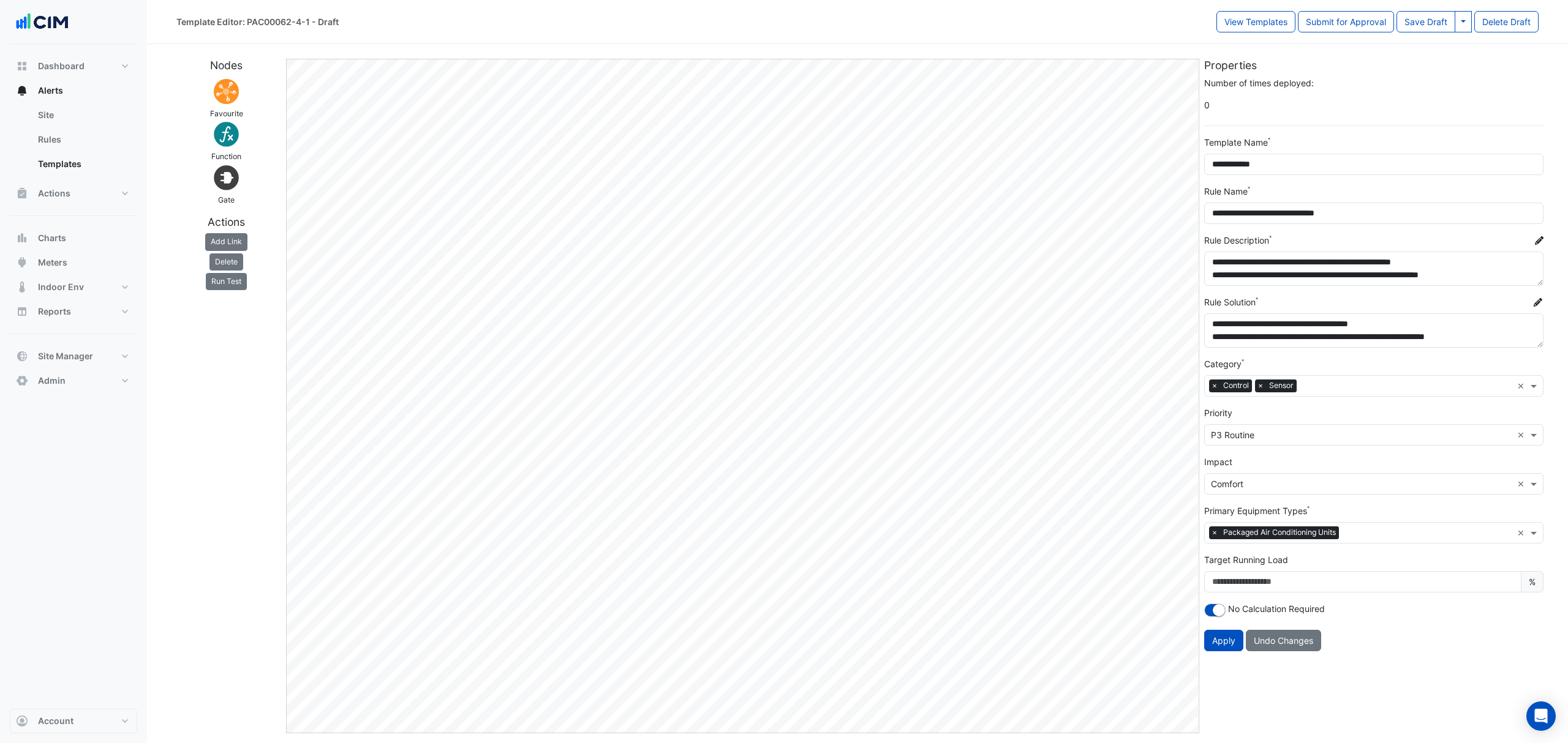
click at [224, 264] on button "Delete" at bounding box center [227, 262] width 33 height 18
click at [237, 262] on button "Delete" at bounding box center [227, 262] width 33 height 18
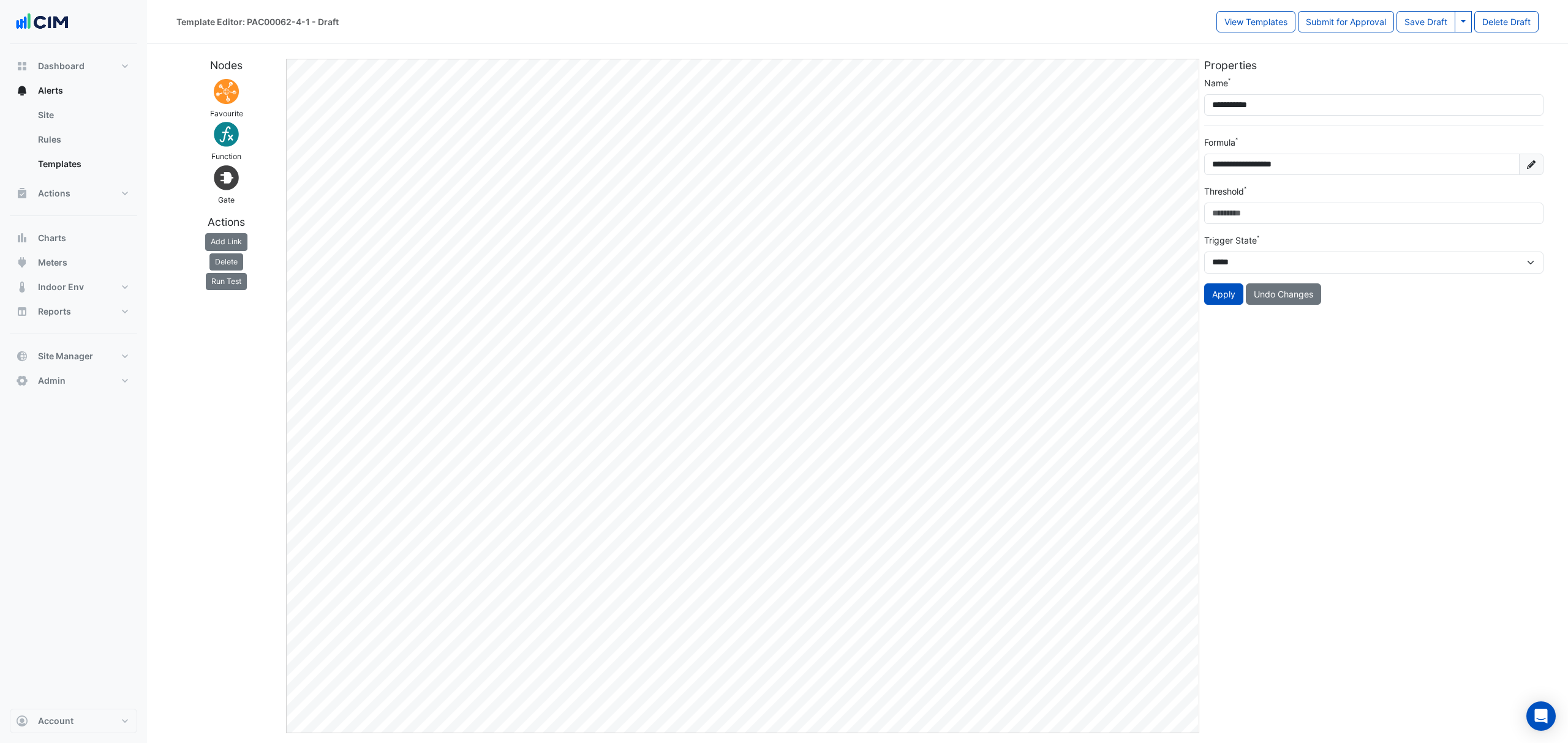
click at [239, 256] on button "Delete" at bounding box center [227, 262] width 33 height 18
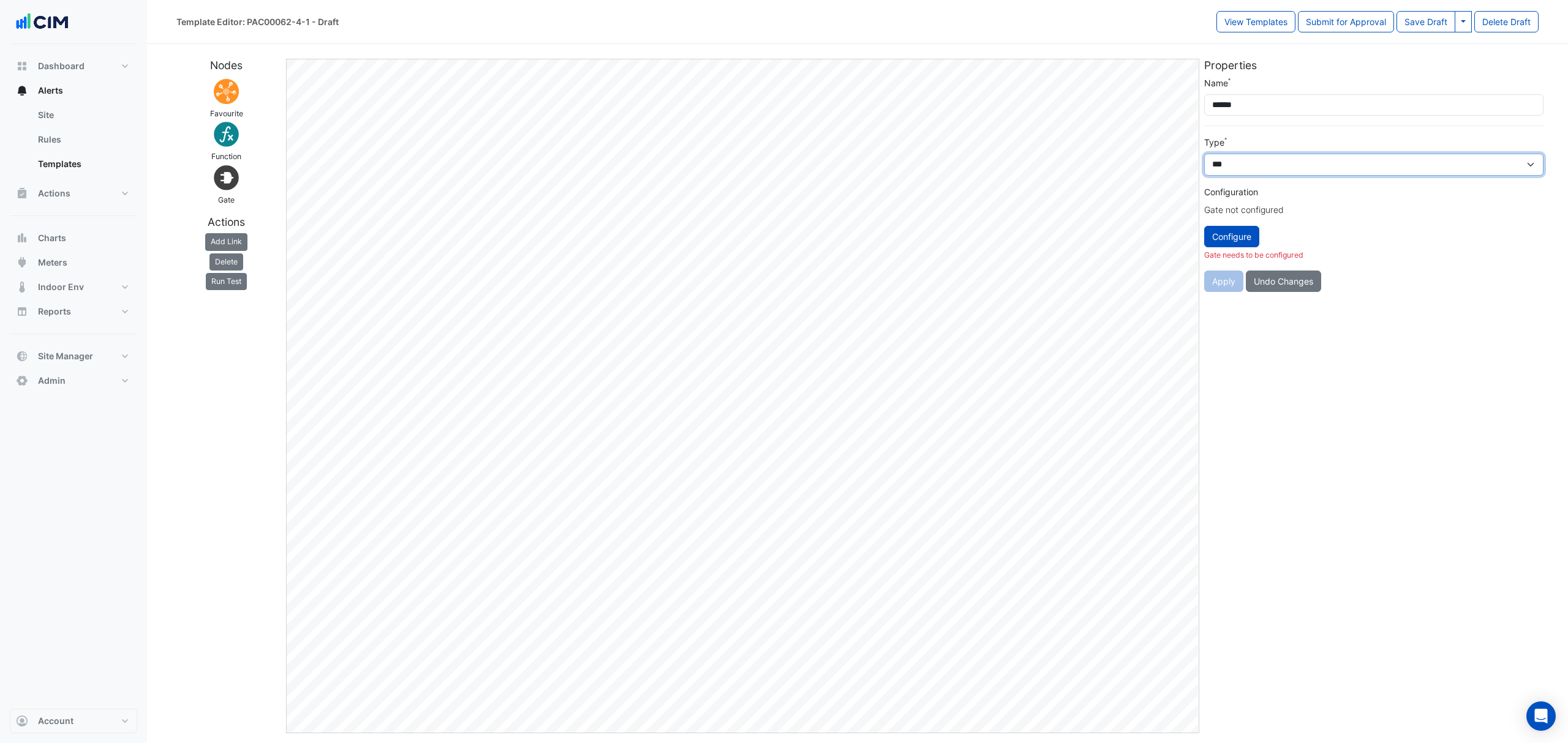
click at [1243, 170] on select "*** ** *******" at bounding box center [1373, 164] width 339 height 22
select select "*****"
click at [1204, 154] on select "*** ** *******" at bounding box center [1373, 164] width 339 height 22
click at [1244, 256] on button "Configure" at bounding box center [1231, 250] width 55 height 21
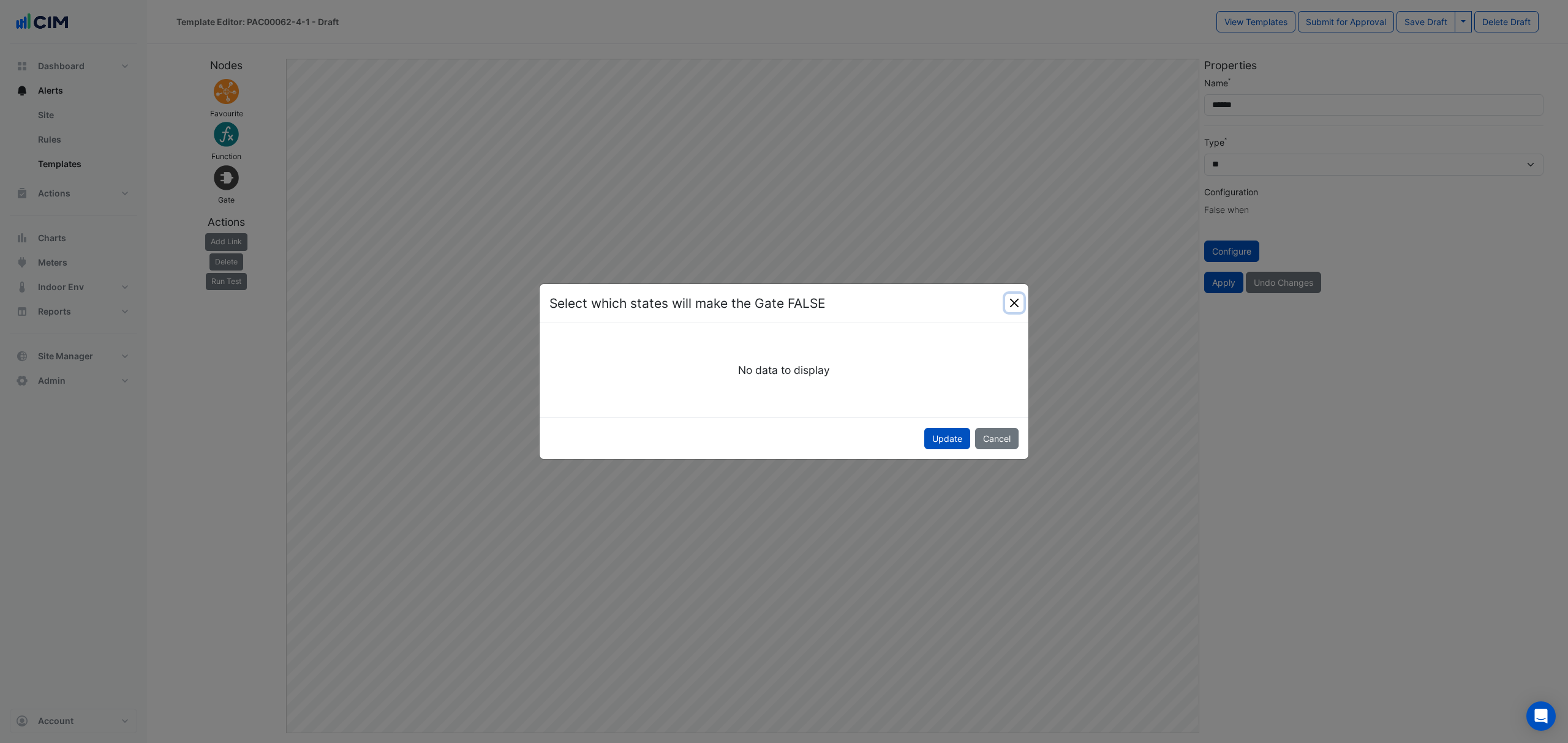
click at [1008, 300] on button "Close" at bounding box center [1014, 303] width 18 height 18
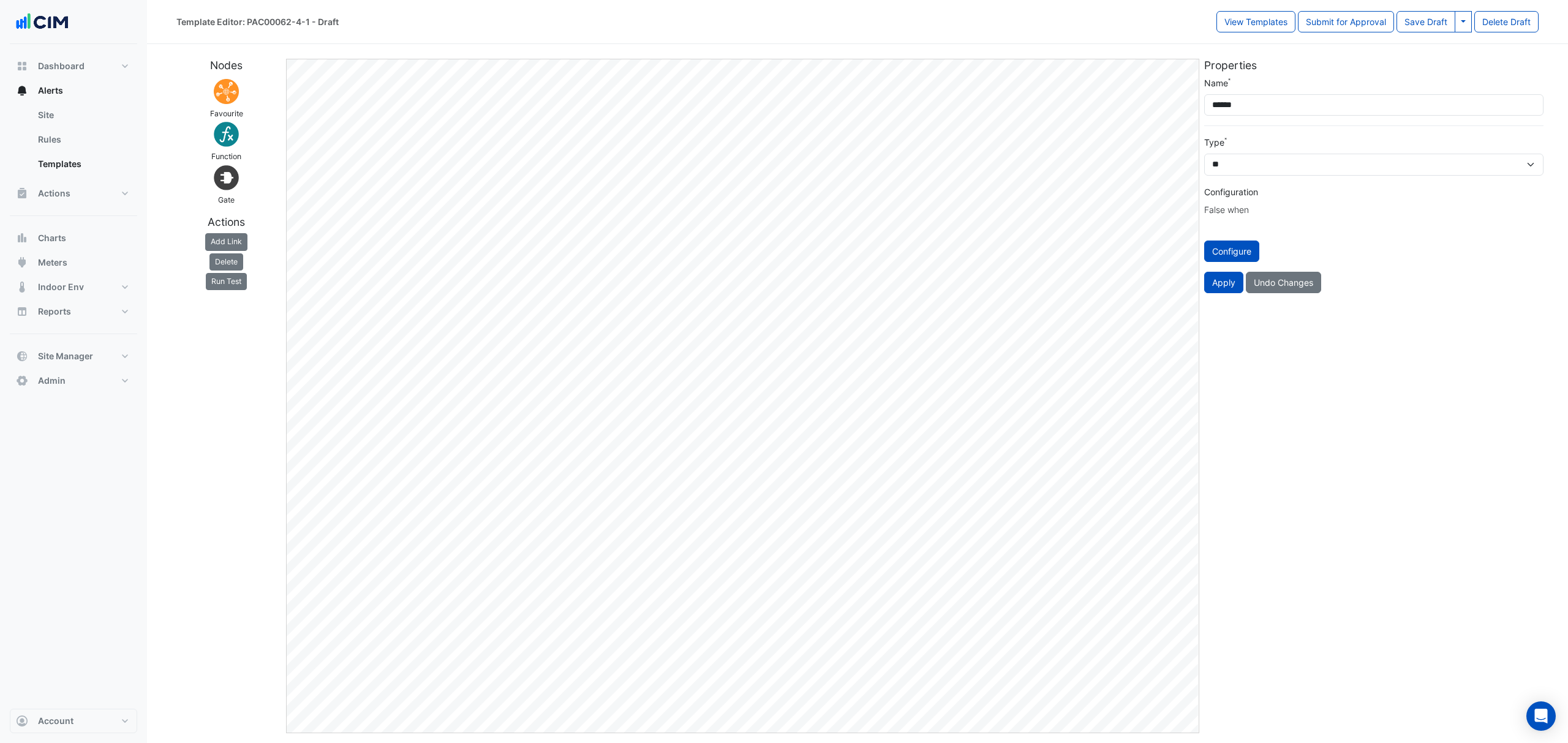
click at [231, 241] on button "Add Link" at bounding box center [227, 241] width 43 height 18
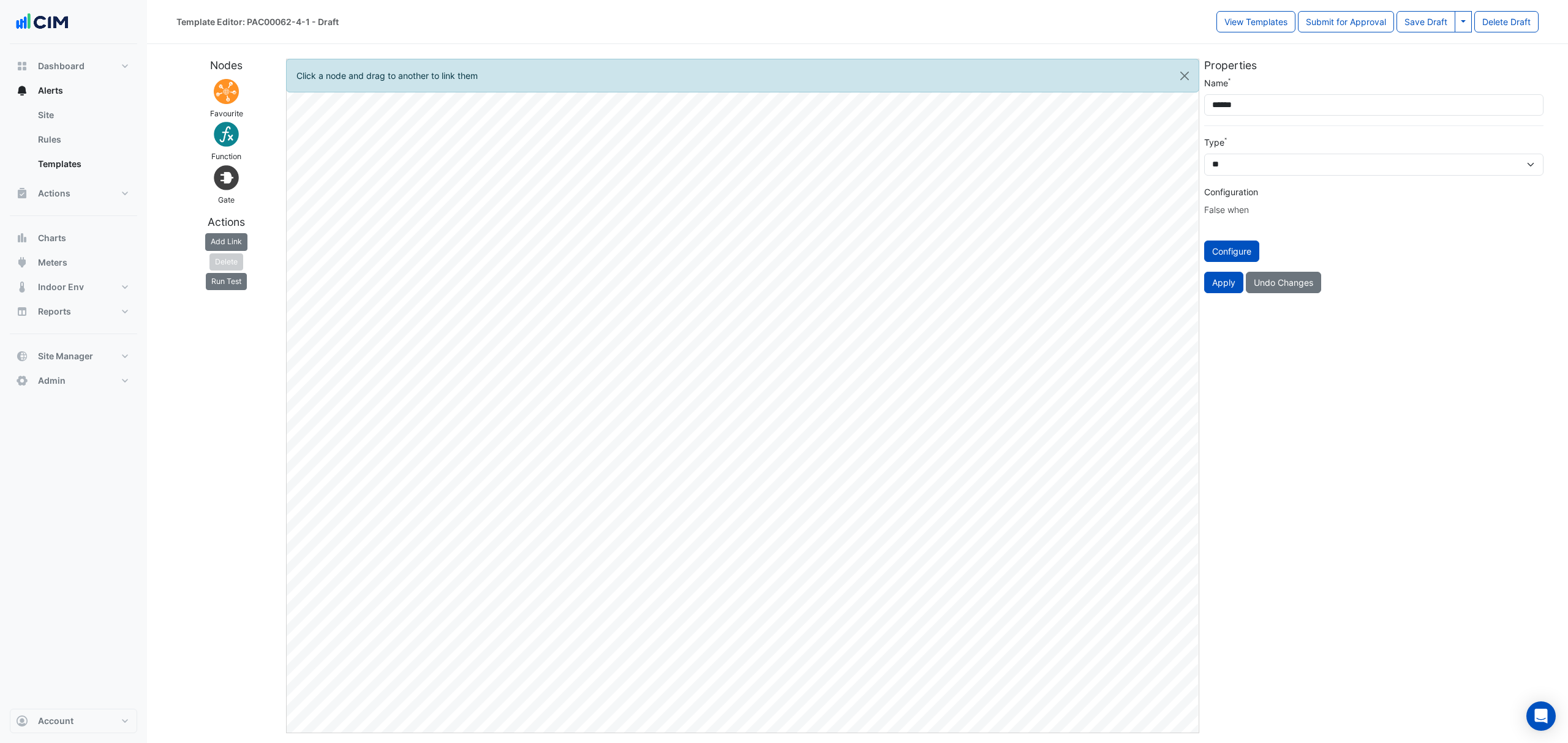
click at [239, 248] on button "Add Link" at bounding box center [227, 241] width 43 height 18
click at [1228, 255] on button "Configure" at bounding box center [1231, 250] width 55 height 21
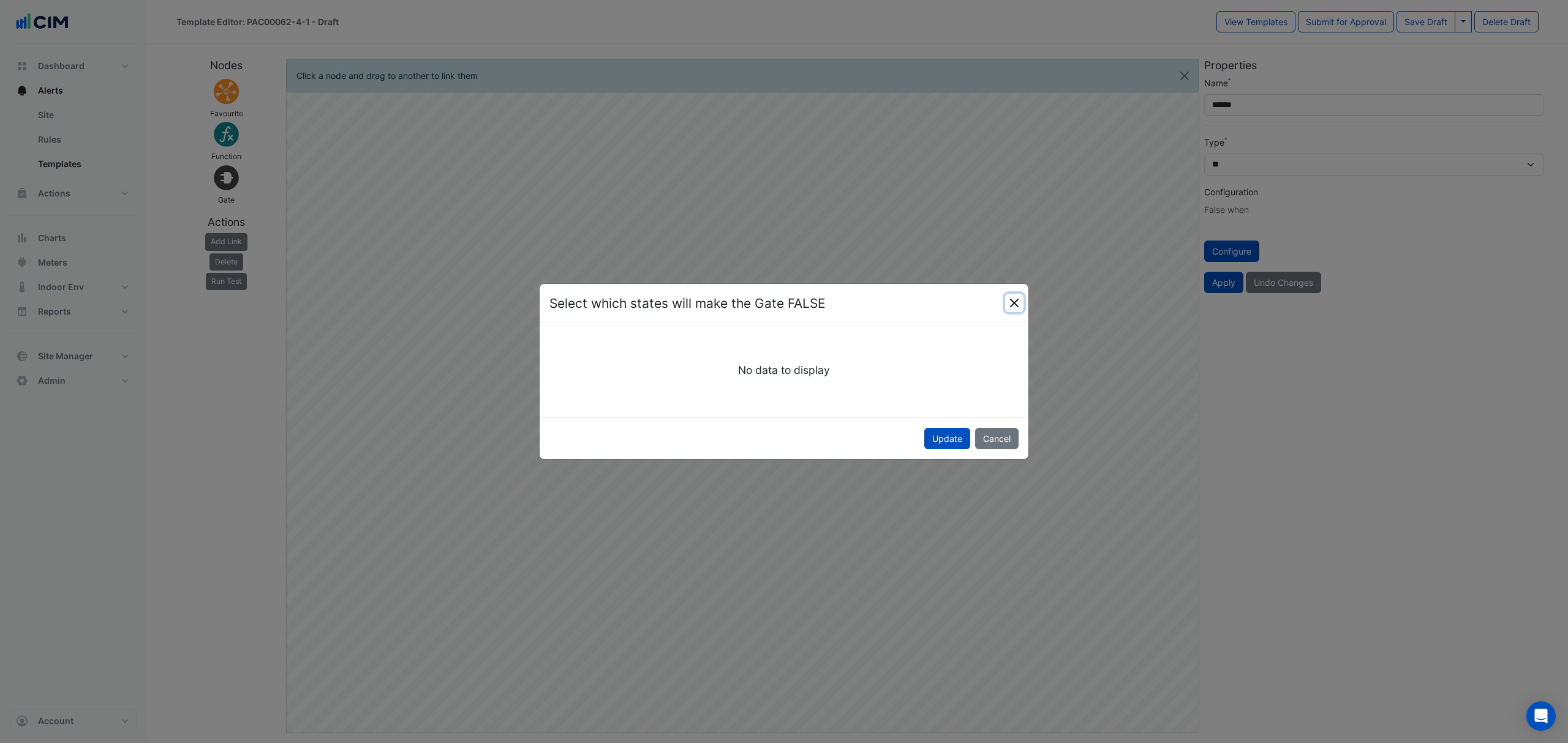
click at [1014, 302] on button "Close" at bounding box center [1014, 303] width 18 height 18
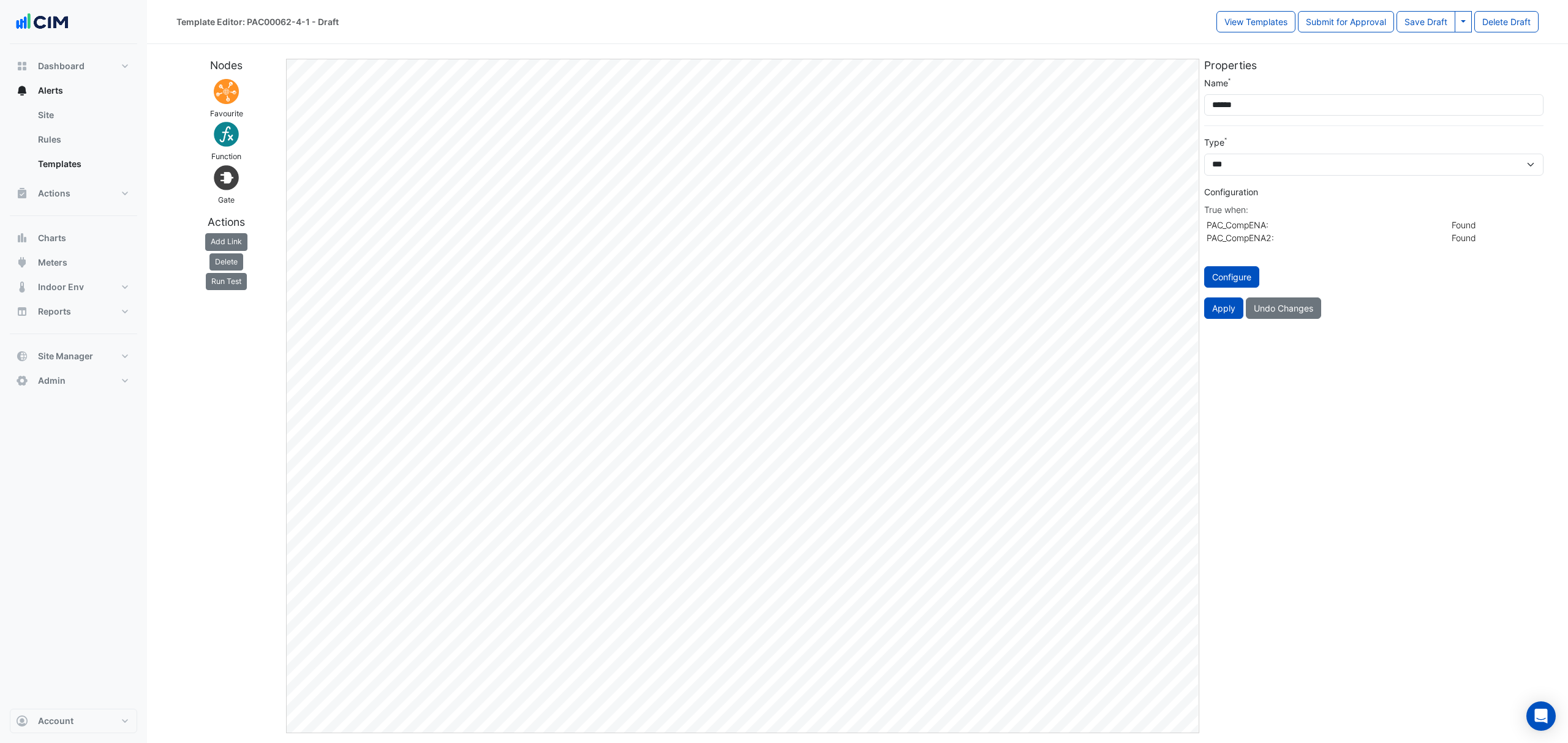
click at [1226, 273] on button "Configure" at bounding box center [1231, 276] width 55 height 21
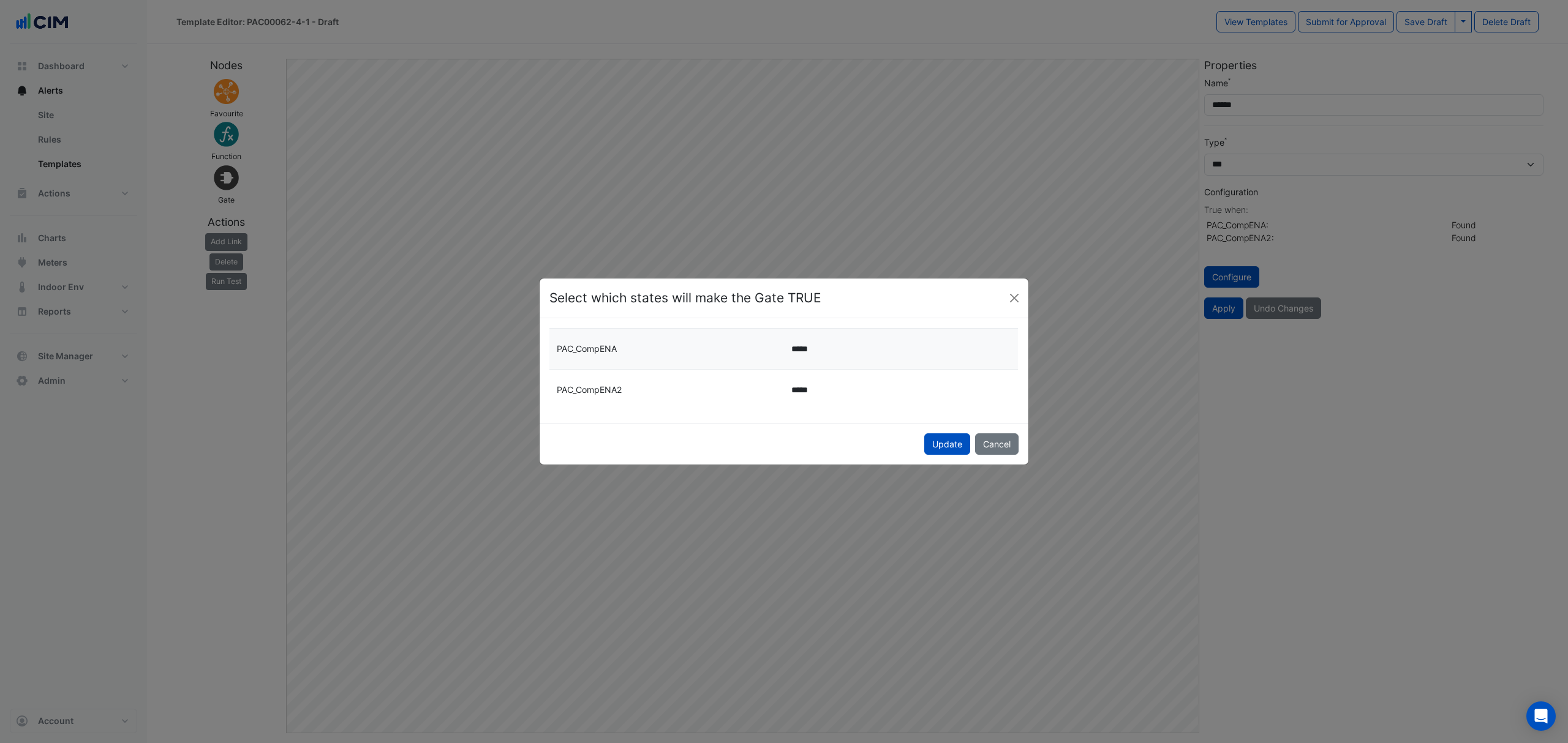
click at [933, 437] on button "Update" at bounding box center [947, 444] width 46 height 21
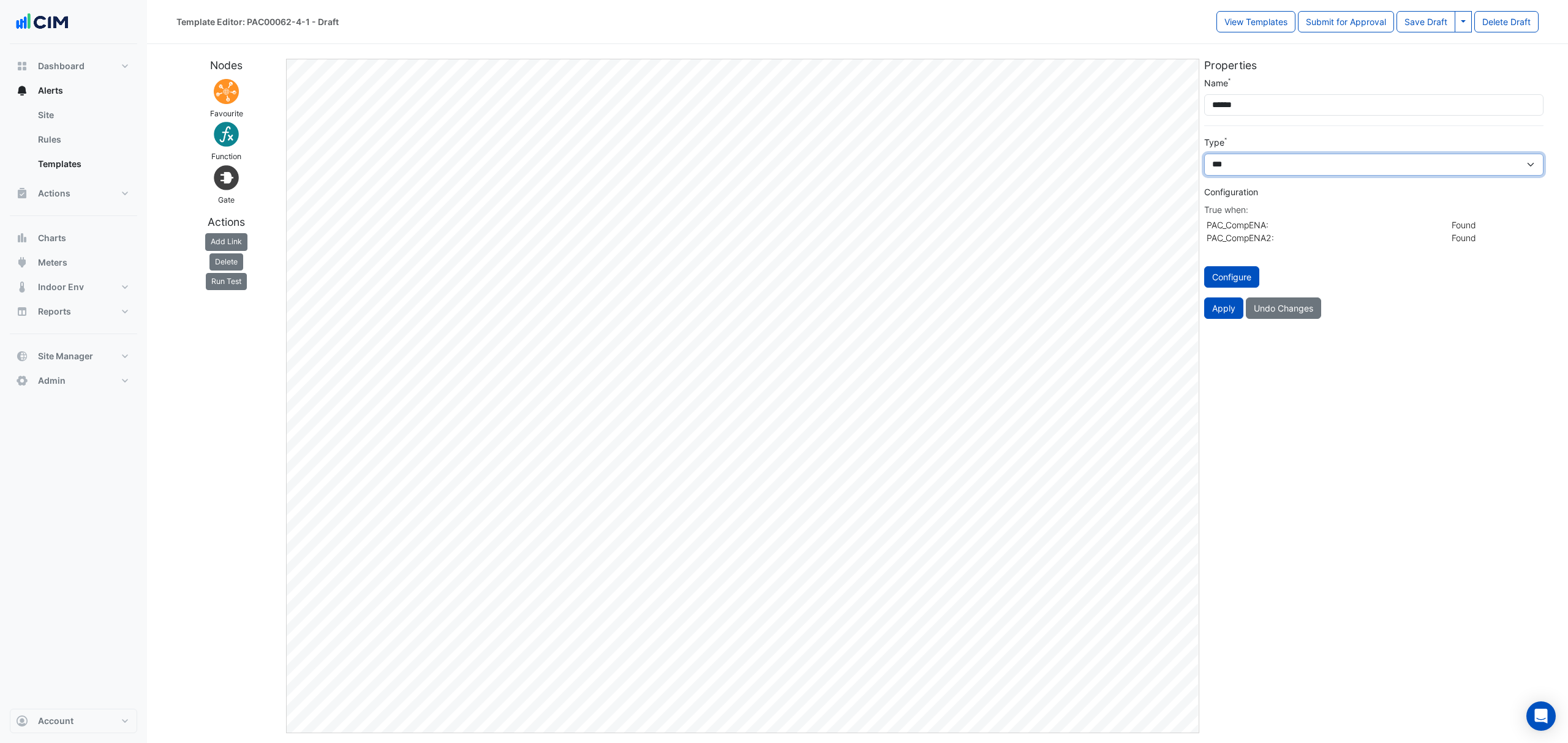
click at [1279, 173] on select "*** ** *******" at bounding box center [1373, 164] width 339 height 22
select select "*****"
click at [1204, 154] on select "*** ** *******" at bounding box center [1373, 164] width 339 height 22
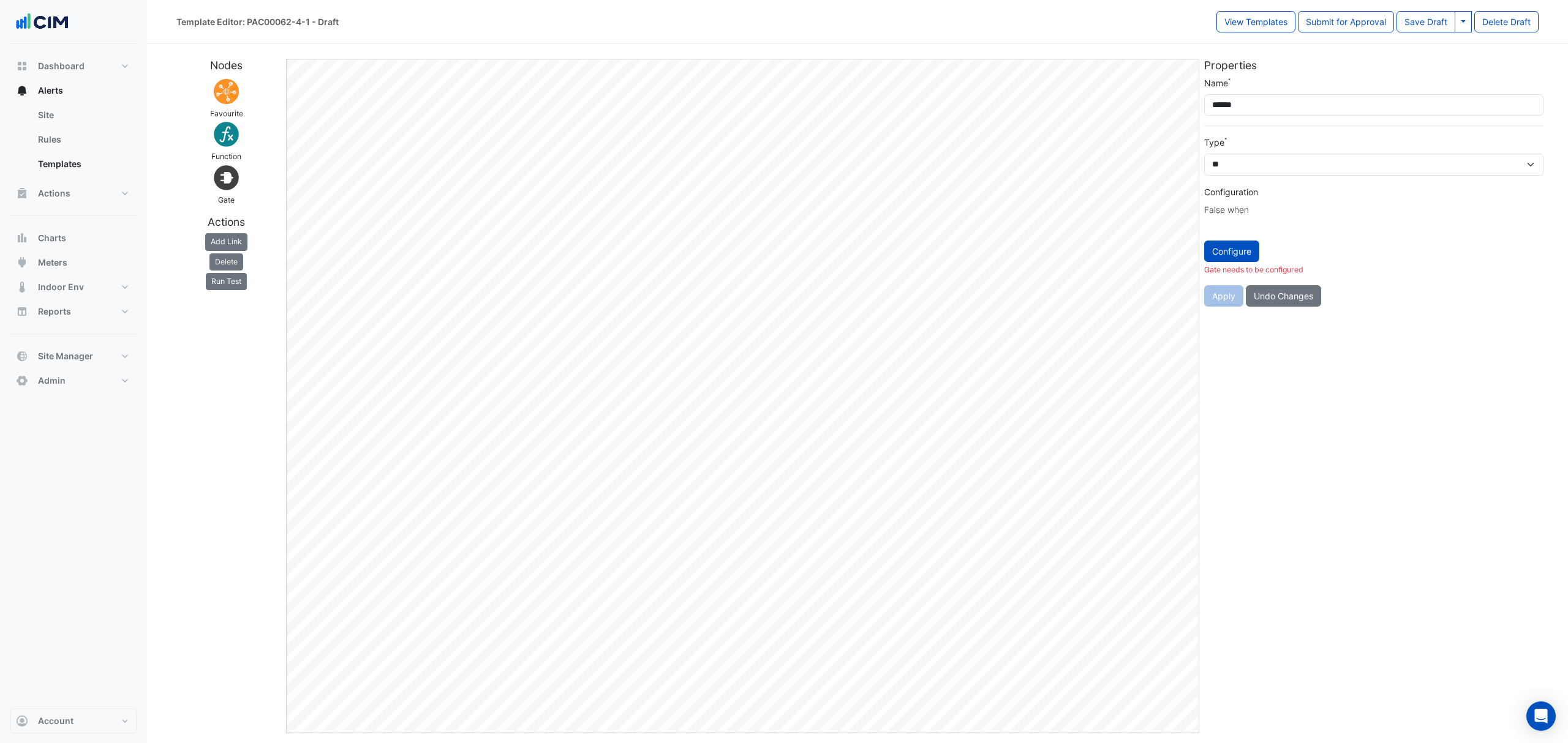
click at [1240, 246] on button "Configure" at bounding box center [1231, 250] width 55 height 21
select select
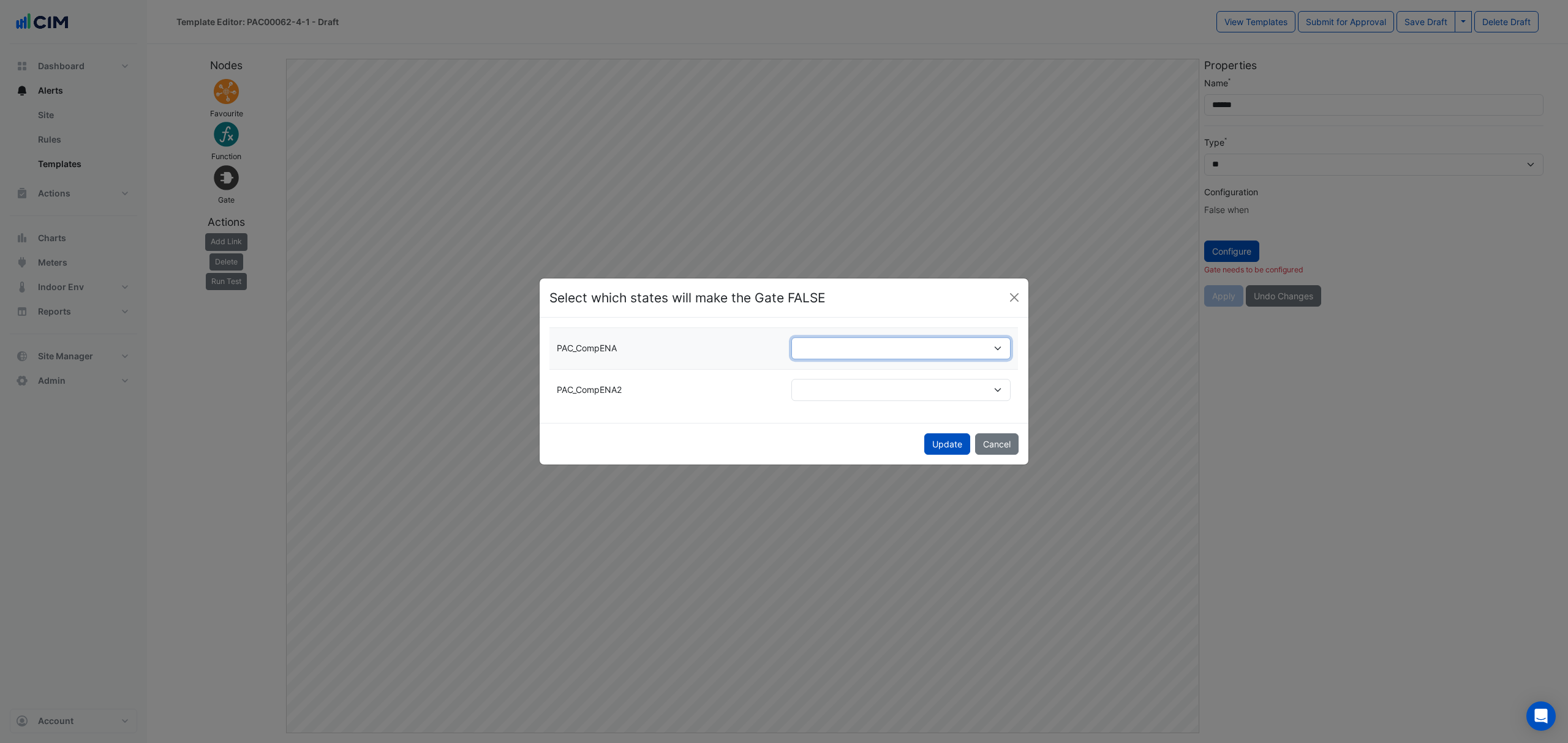
click at [894, 347] on select "***** *********" at bounding box center [901, 349] width 220 height 22
select select "**********"
click at [791, 338] on select "***** *********" at bounding box center [901, 349] width 220 height 22
click at [812, 384] on select "***** *********" at bounding box center [901, 390] width 220 height 22
select select "**********"
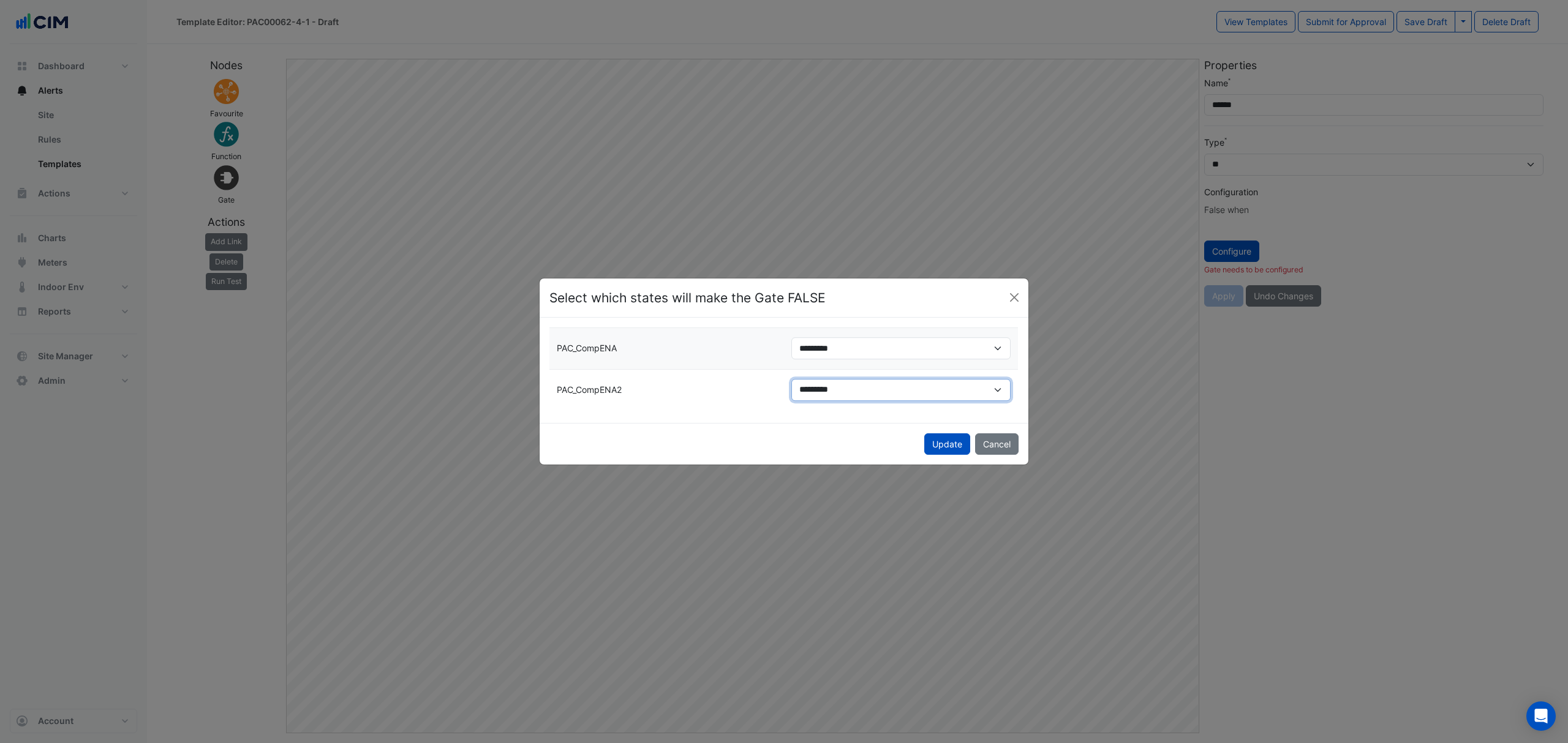
click at [791, 379] on select "***** *********" at bounding box center [901, 390] width 220 height 22
click at [946, 440] on button "Update" at bounding box center [947, 444] width 46 height 21
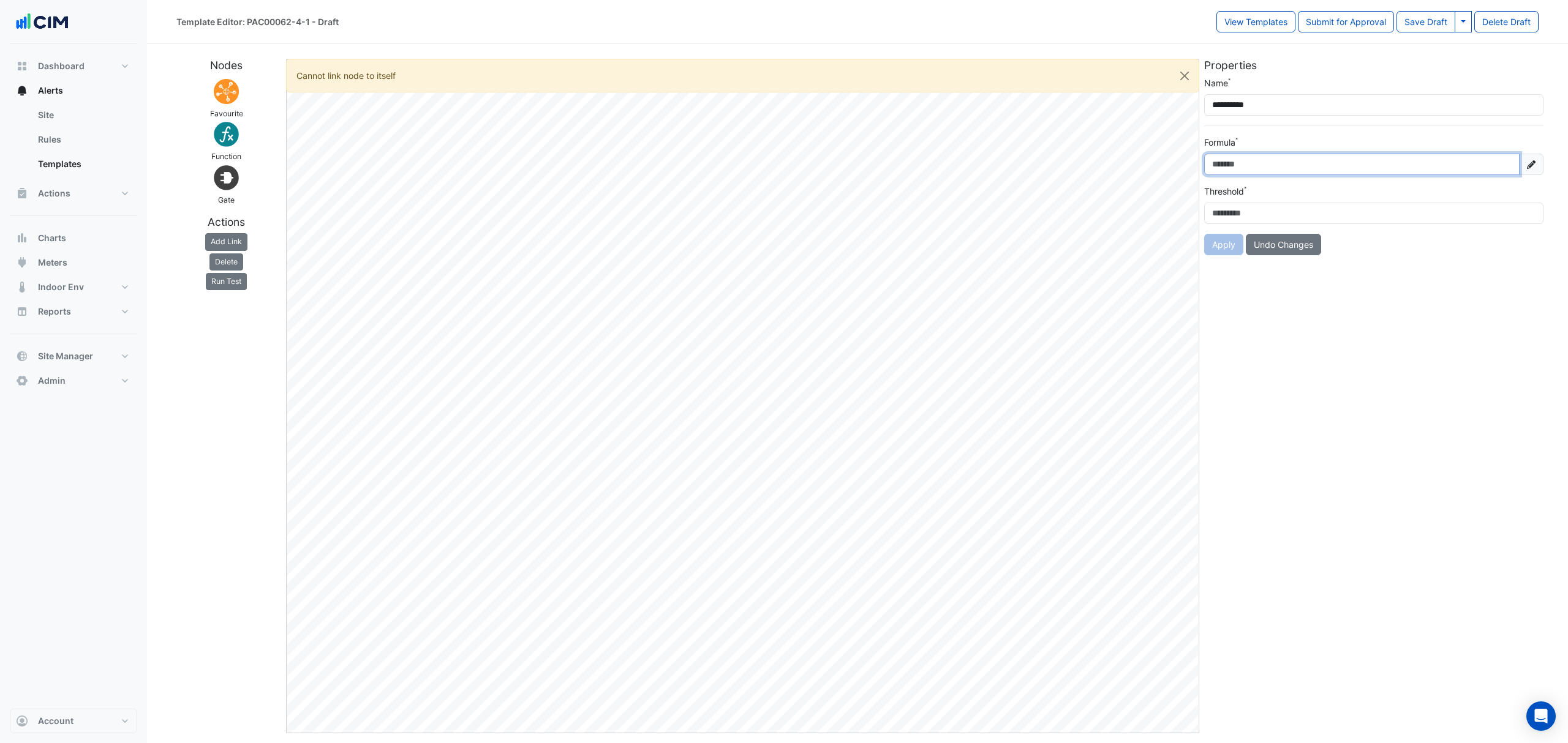
click at [1345, 155] on input "Formula" at bounding box center [1361, 164] width 315 height 21
click at [238, 243] on button "Add Link" at bounding box center [227, 241] width 43 height 18
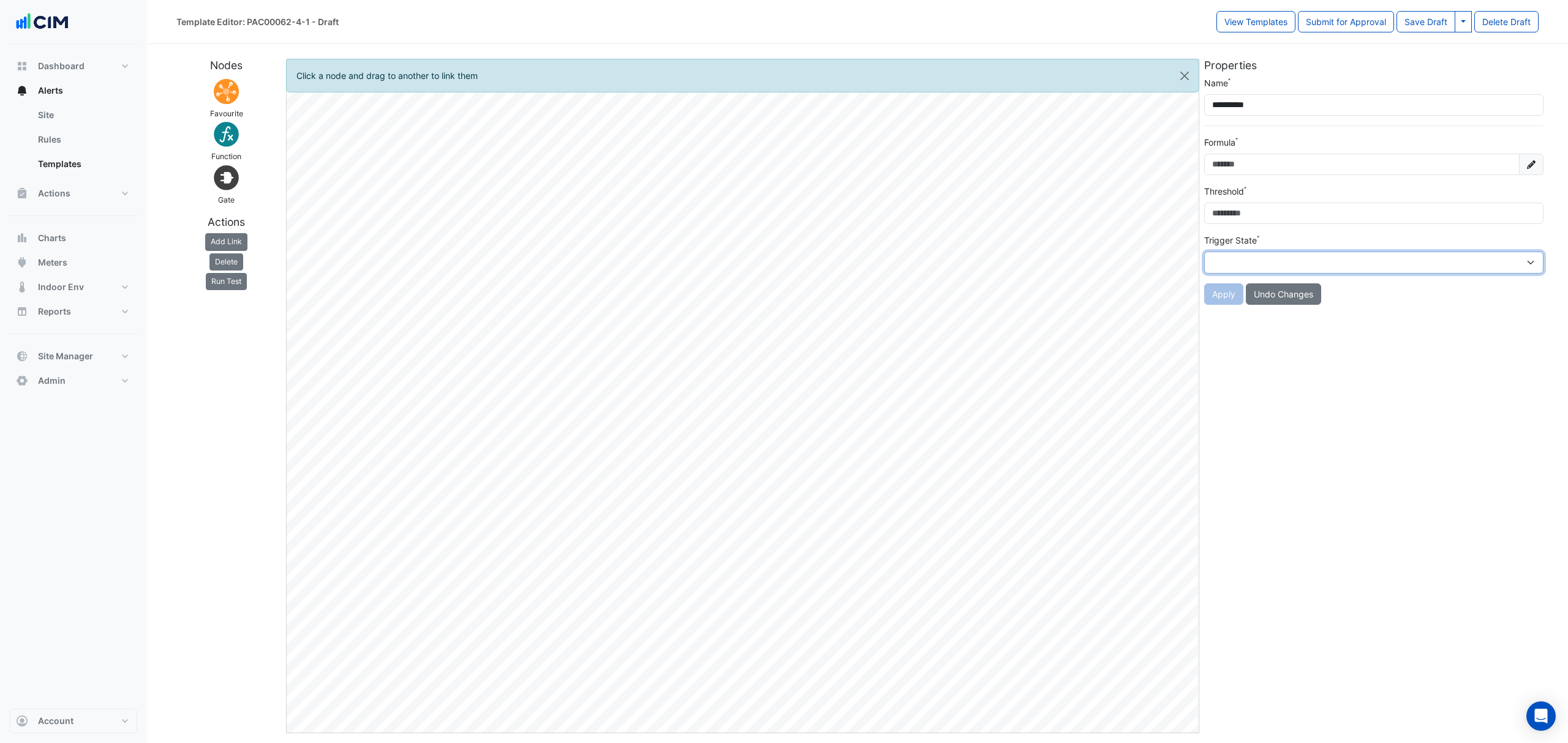
drag, startPoint x: 1276, startPoint y: 256, endPoint x: 1270, endPoint y: 267, distance: 12.5
click at [1271, 265] on select "**** *****" at bounding box center [1373, 262] width 339 height 22
select select "*******"
click at [1204, 253] on select "**** *****" at bounding box center [1373, 262] width 339 height 22
click at [1252, 171] on input "Formula" at bounding box center [1361, 164] width 315 height 21
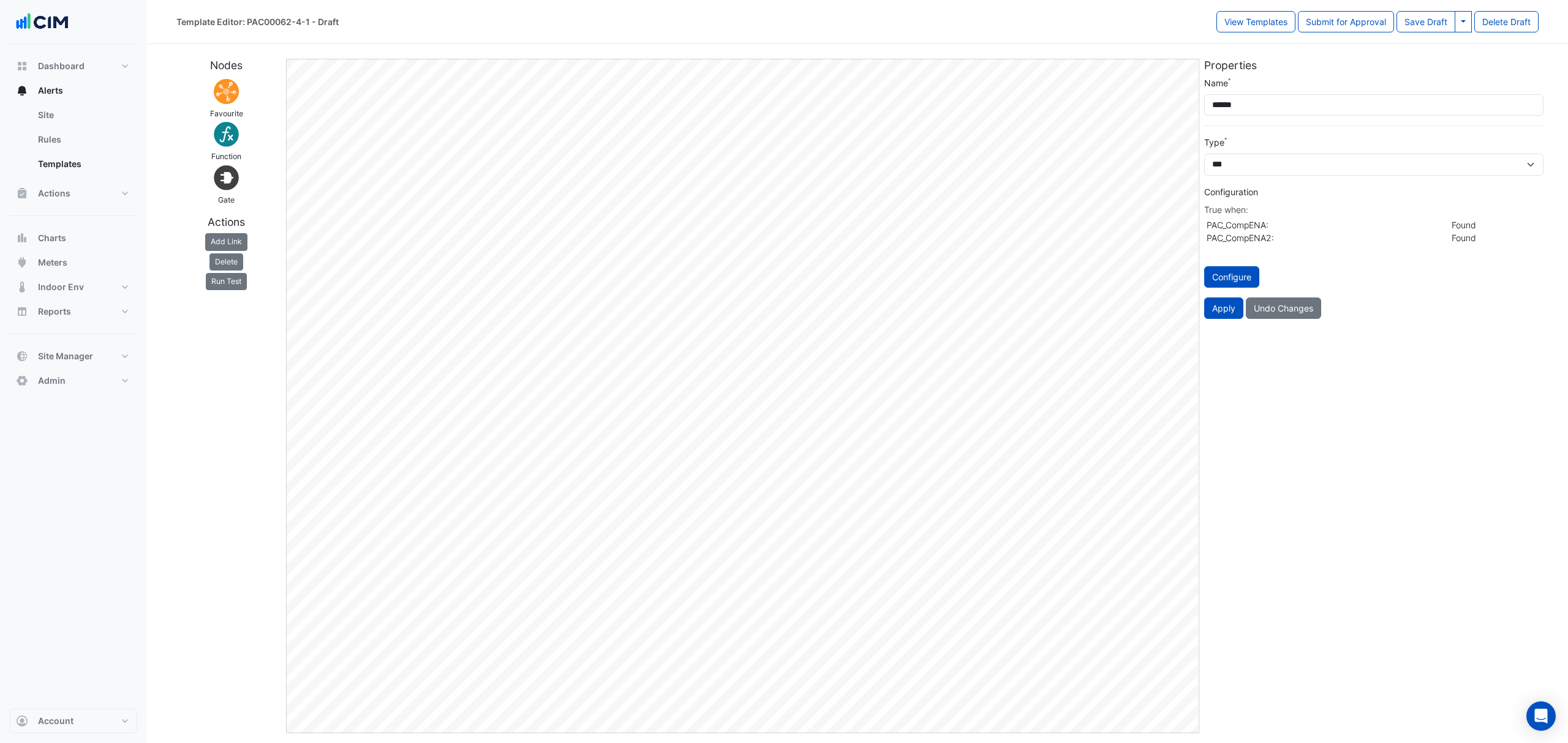
click at [237, 262] on button "Delete" at bounding box center [227, 262] width 33 height 18
click at [221, 262] on button "Delete" at bounding box center [227, 262] width 33 height 18
click at [231, 237] on button "Add Link" at bounding box center [227, 241] width 43 height 18
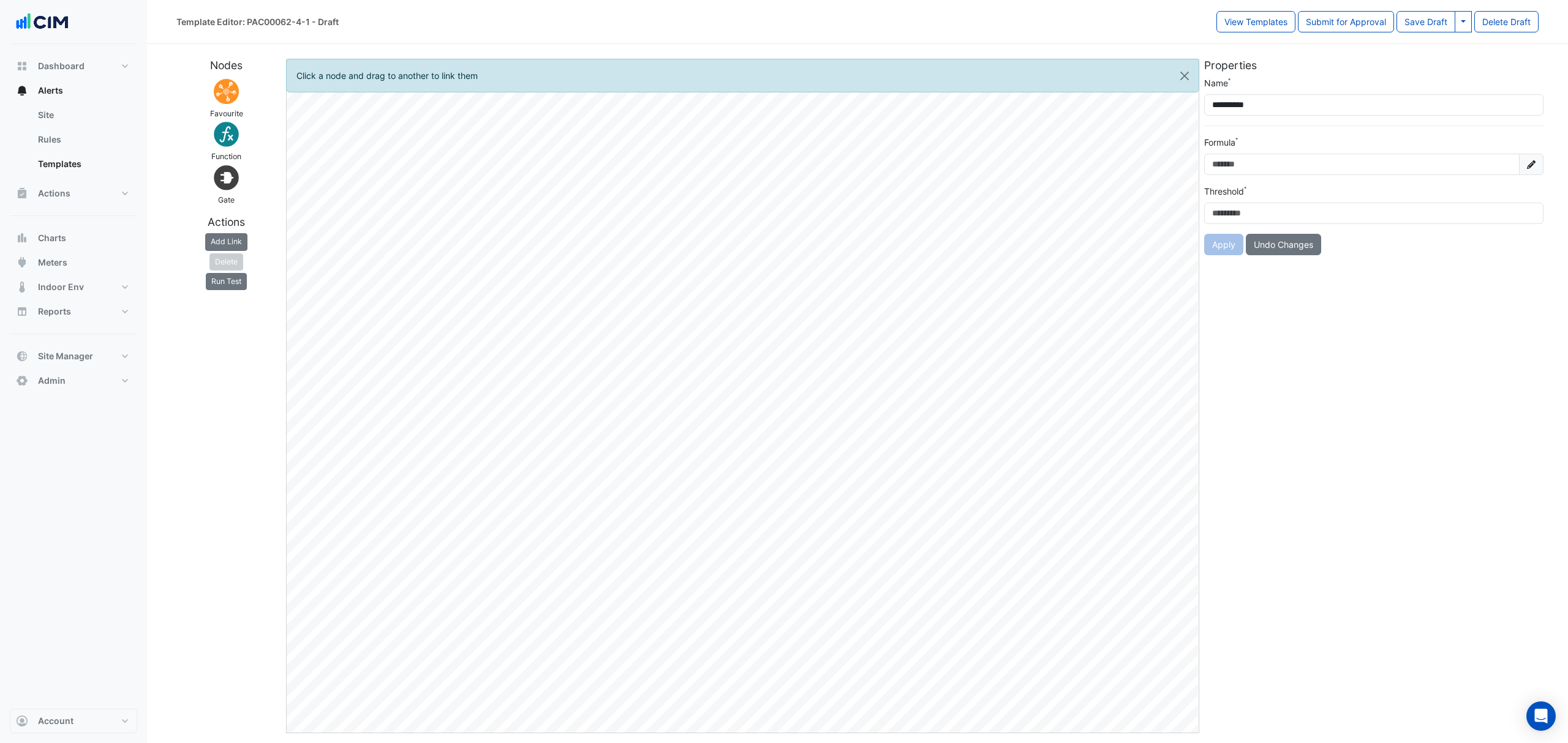
click at [224, 129] on img at bounding box center [226, 134] width 30 height 30
drag, startPoint x: 233, startPoint y: 245, endPoint x: 269, endPoint y: 267, distance: 42.2
click at [233, 245] on button "Add Link" at bounding box center [227, 241] width 43 height 18
click at [1531, 173] on fa-icon at bounding box center [1531, 164] width 24 height 21
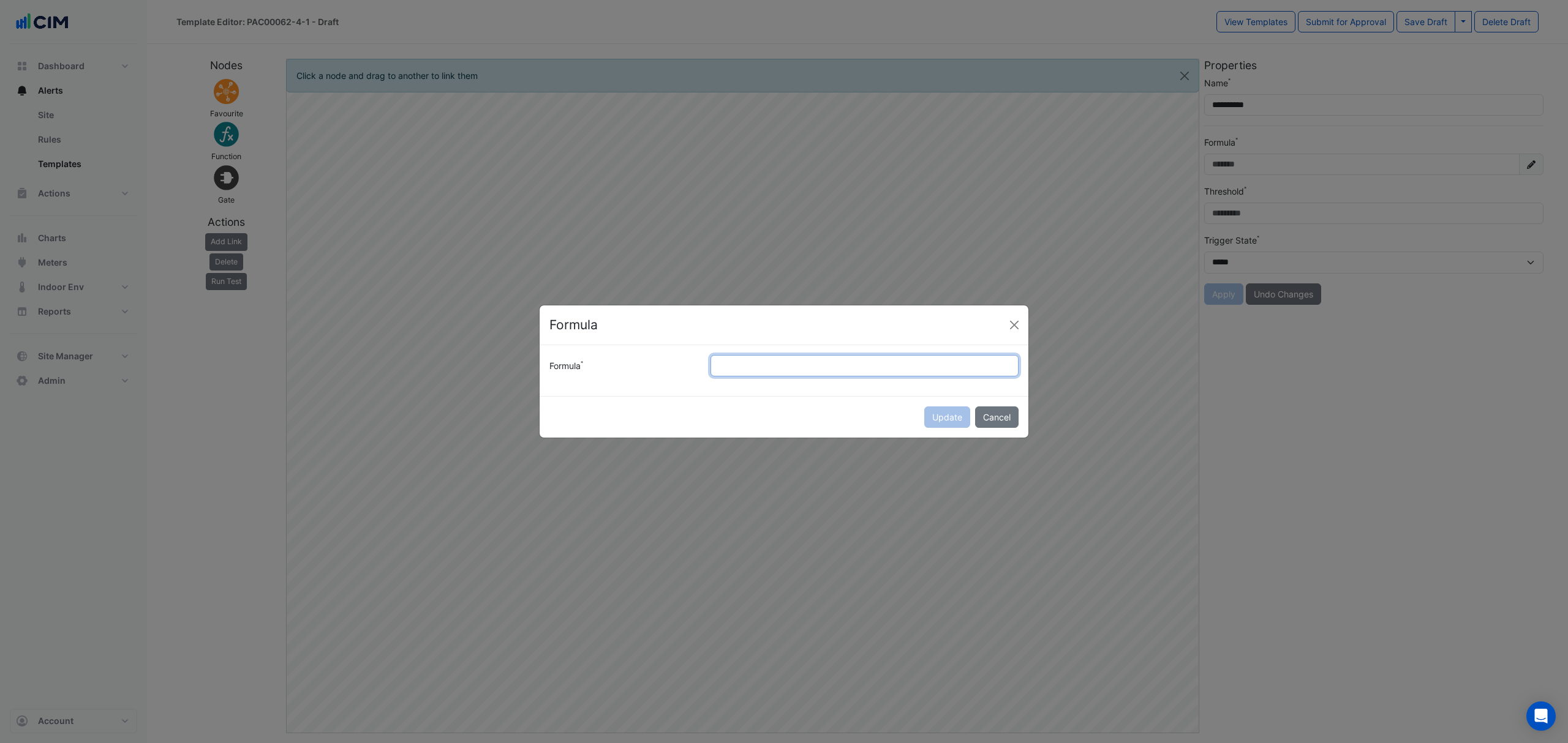
click at [797, 359] on input "Formula" at bounding box center [864, 365] width 308 height 21
type input "*"
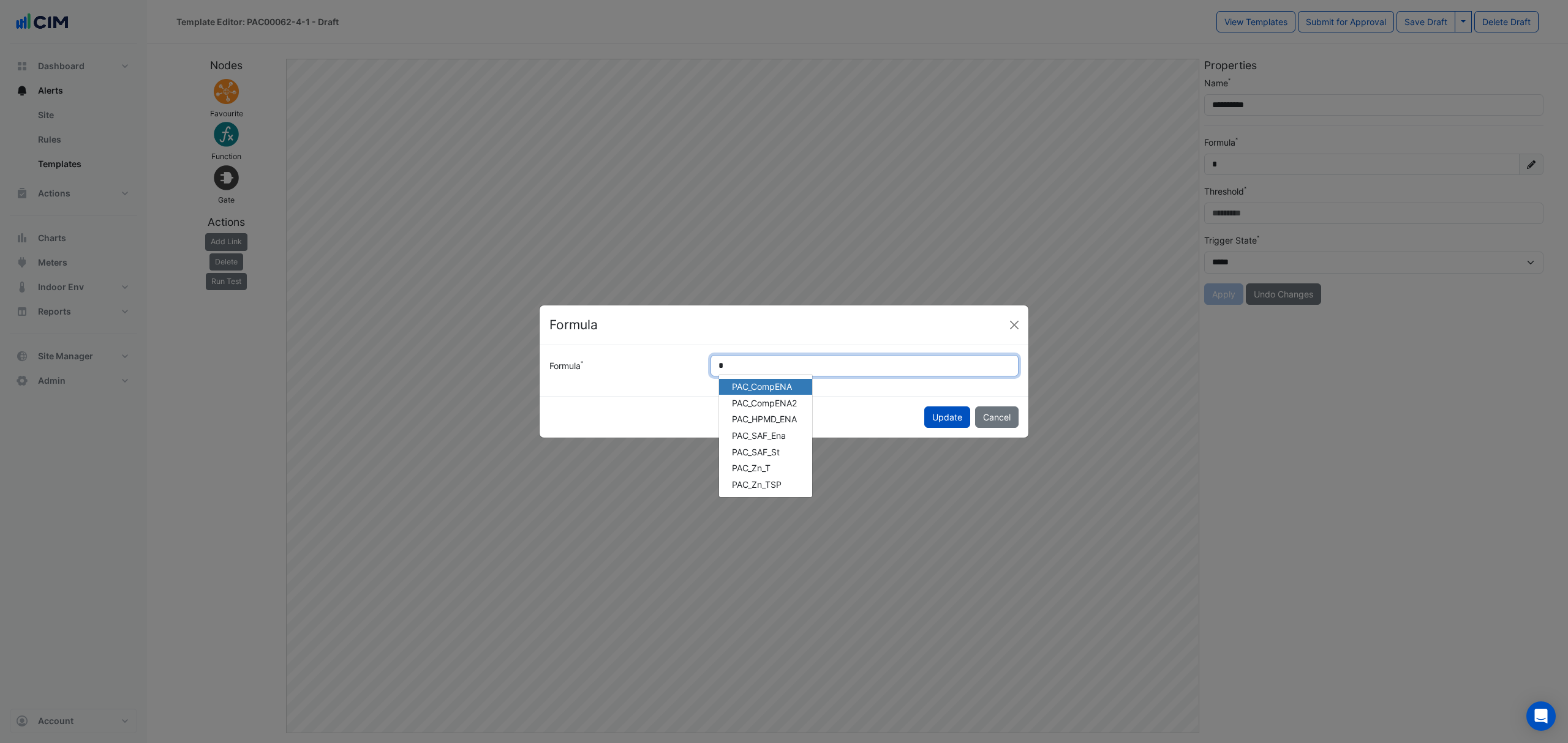
type input "**********"
click at [778, 389] on div "**********" at bounding box center [784, 371] width 489 height 51
type input "**********"
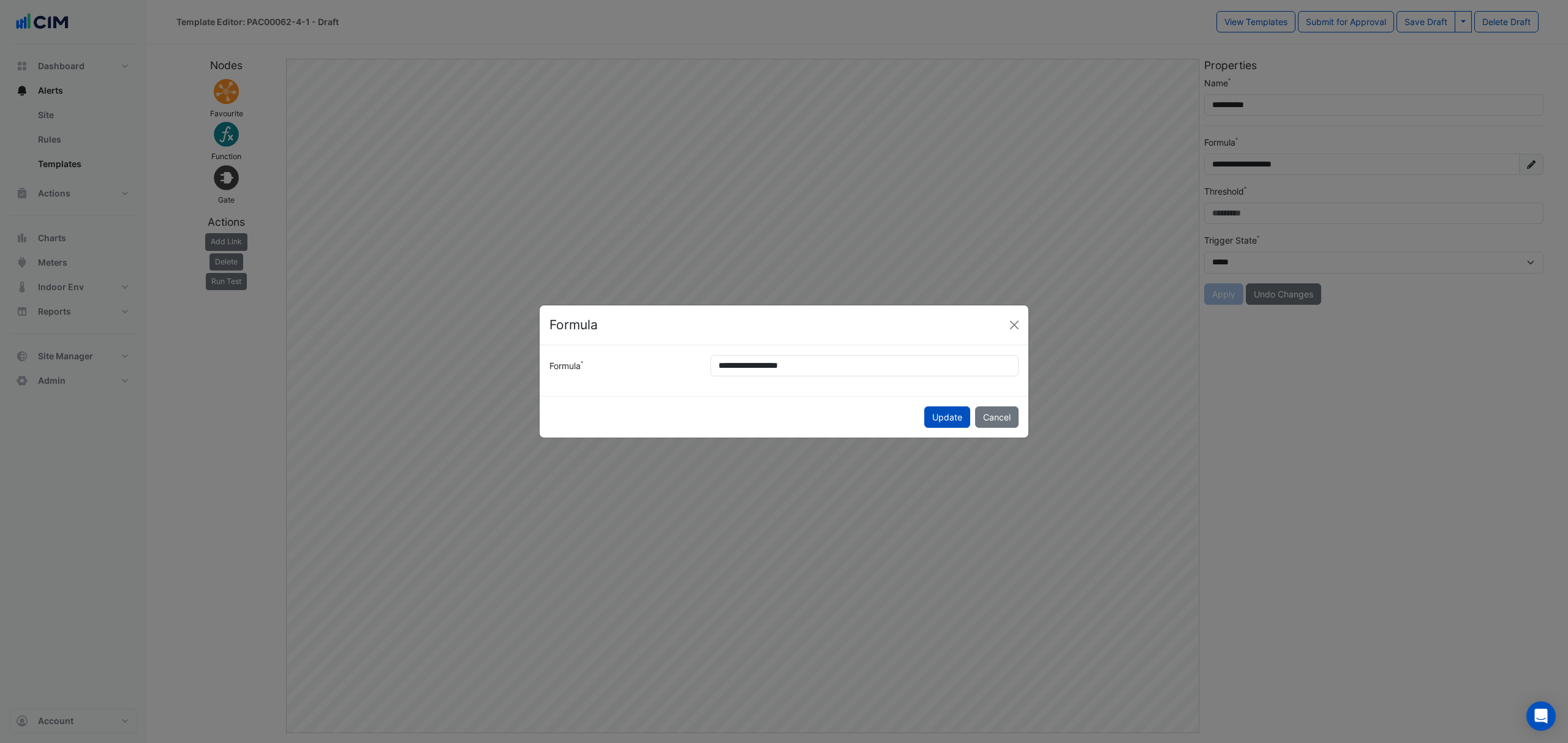
click at [949, 414] on button "Update" at bounding box center [947, 417] width 46 height 21
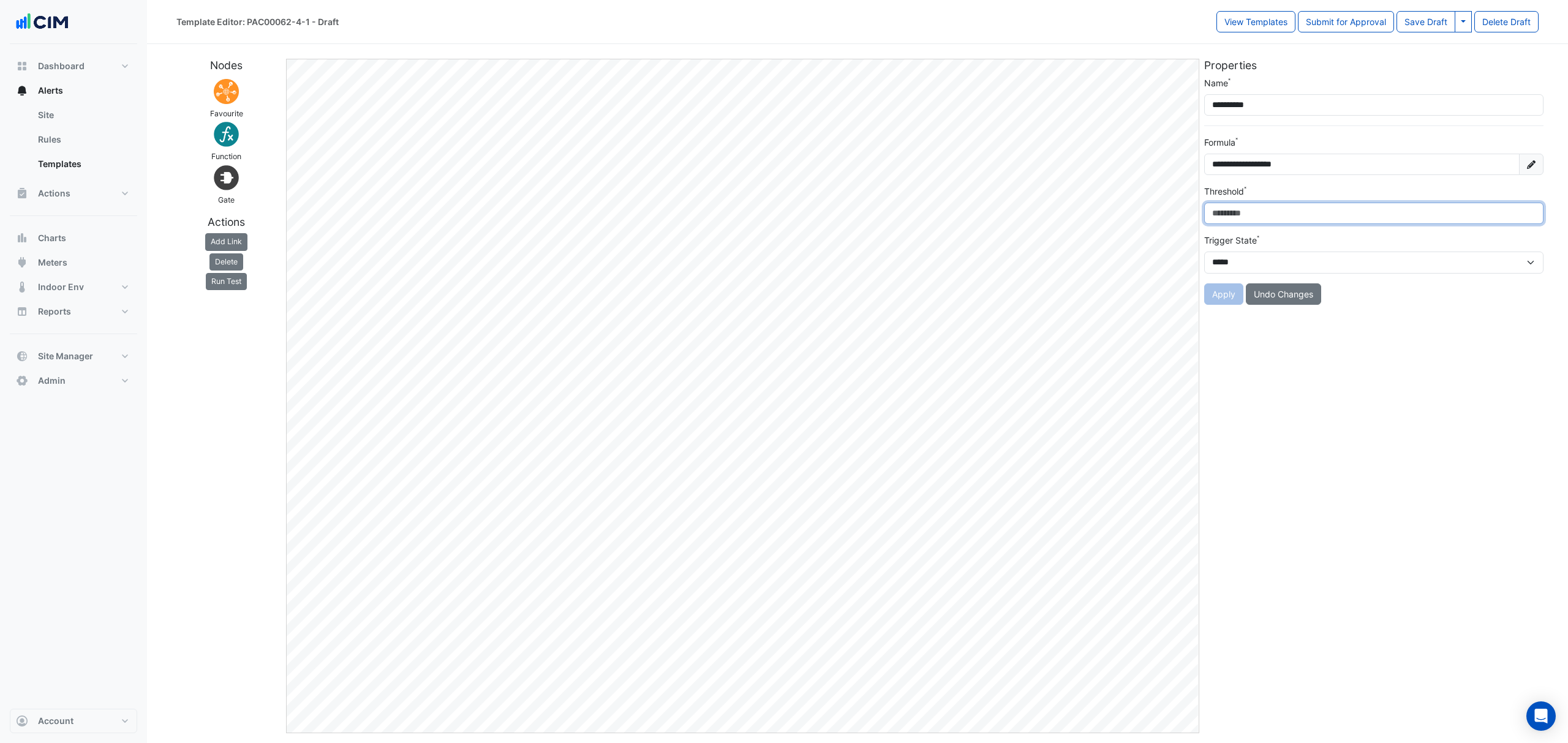
click at [1220, 211] on input "Threshold" at bounding box center [1373, 213] width 339 height 21
type input "*"
drag, startPoint x: 1232, startPoint y: 289, endPoint x: 1207, endPoint y: 293, distance: 25.3
click at [1231, 289] on button "Apply" at bounding box center [1223, 294] width 39 height 21
click at [1223, 301] on button "Apply" at bounding box center [1223, 294] width 39 height 21
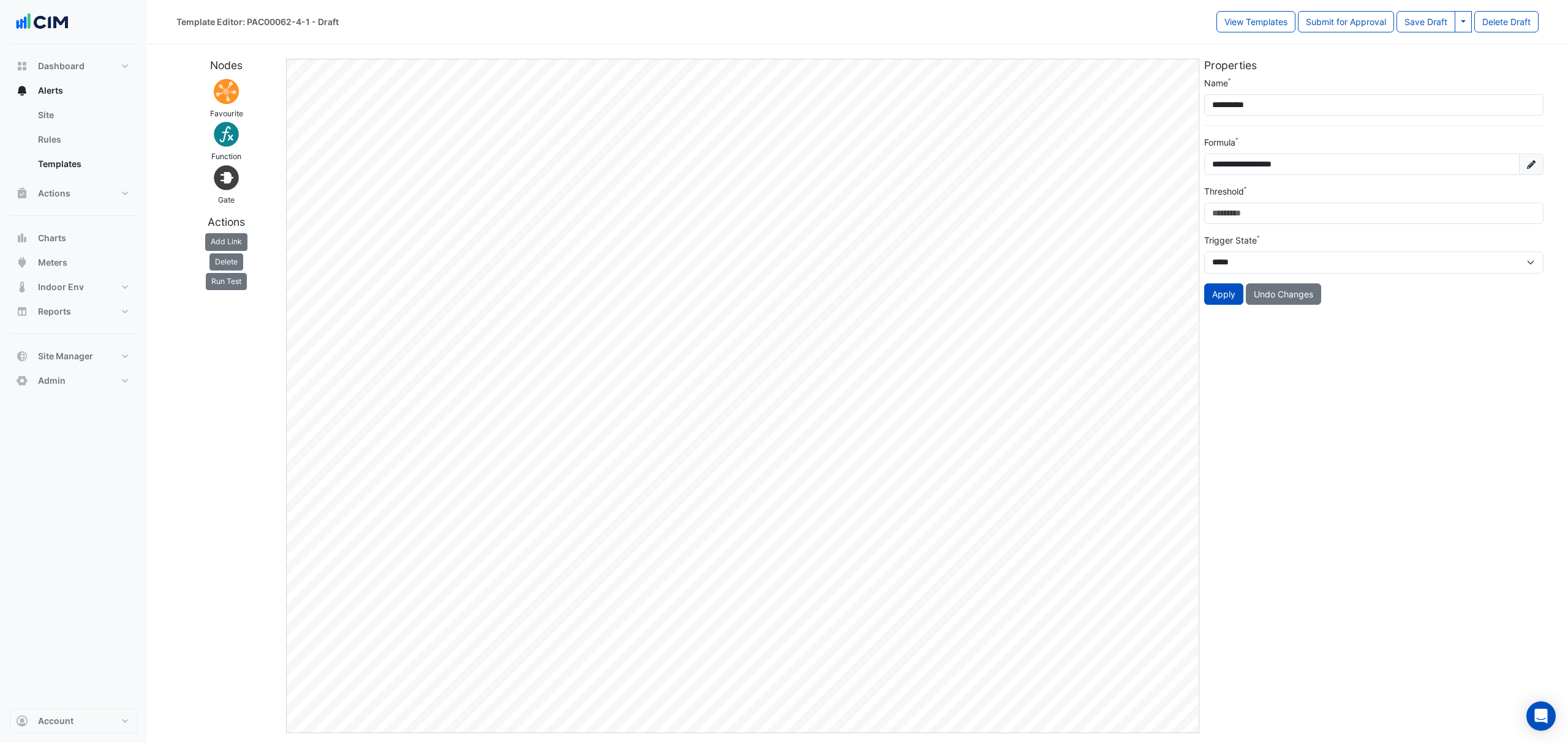
click at [1223, 301] on button "Apply" at bounding box center [1223, 294] width 39 height 21
drag, startPoint x: 1274, startPoint y: 101, endPoint x: 1208, endPoint y: 99, distance: 66.0
click at [1208, 99] on input "**********" at bounding box center [1373, 104] width 339 height 21
type input "*******"
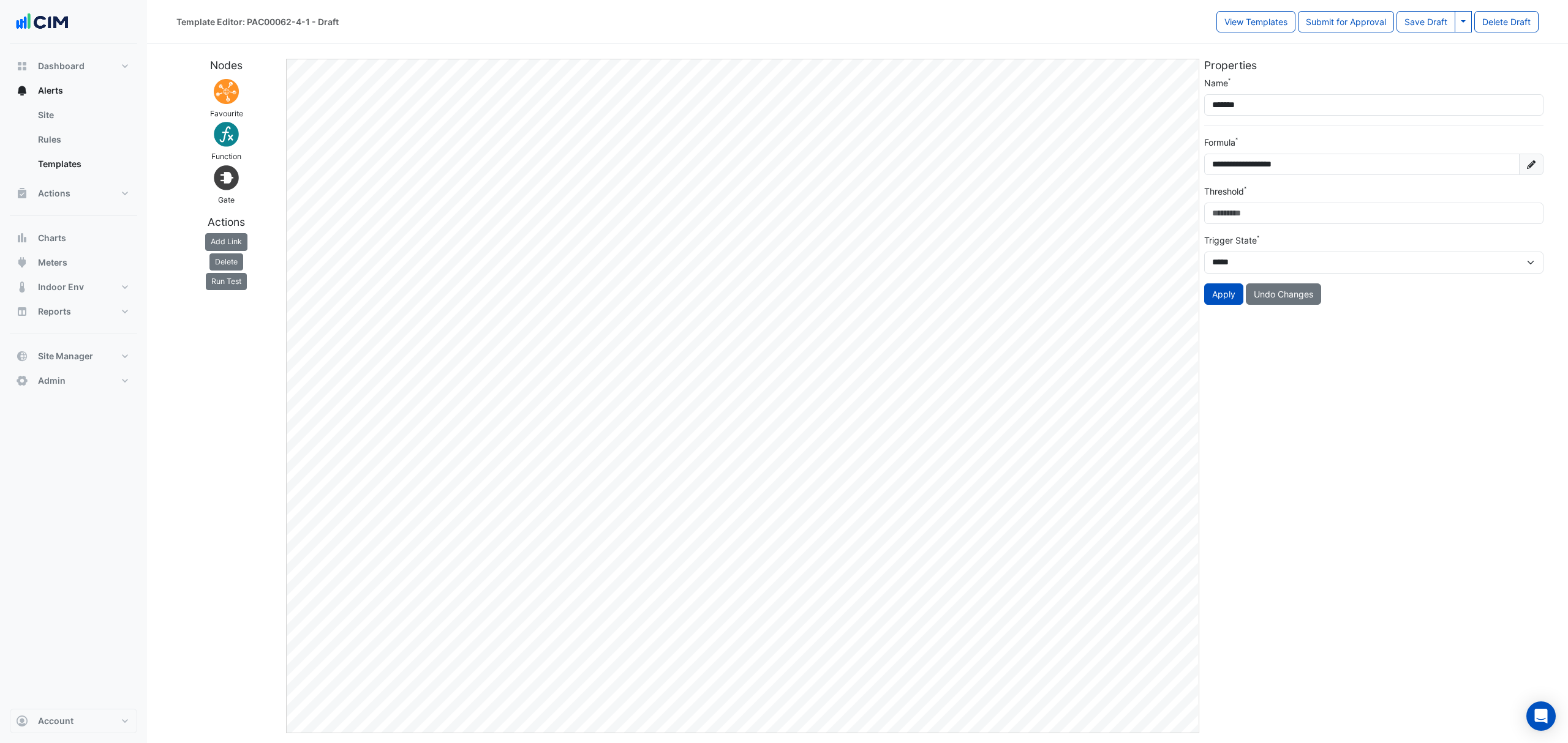
click at [1228, 295] on button "Apply" at bounding box center [1223, 294] width 39 height 21
click at [1351, 167] on input "**********" at bounding box center [1361, 164] width 315 height 21
click at [1546, 169] on div "**********" at bounding box center [1373, 196] width 354 height 238
click at [1540, 169] on fa-icon at bounding box center [1531, 164] width 24 height 21
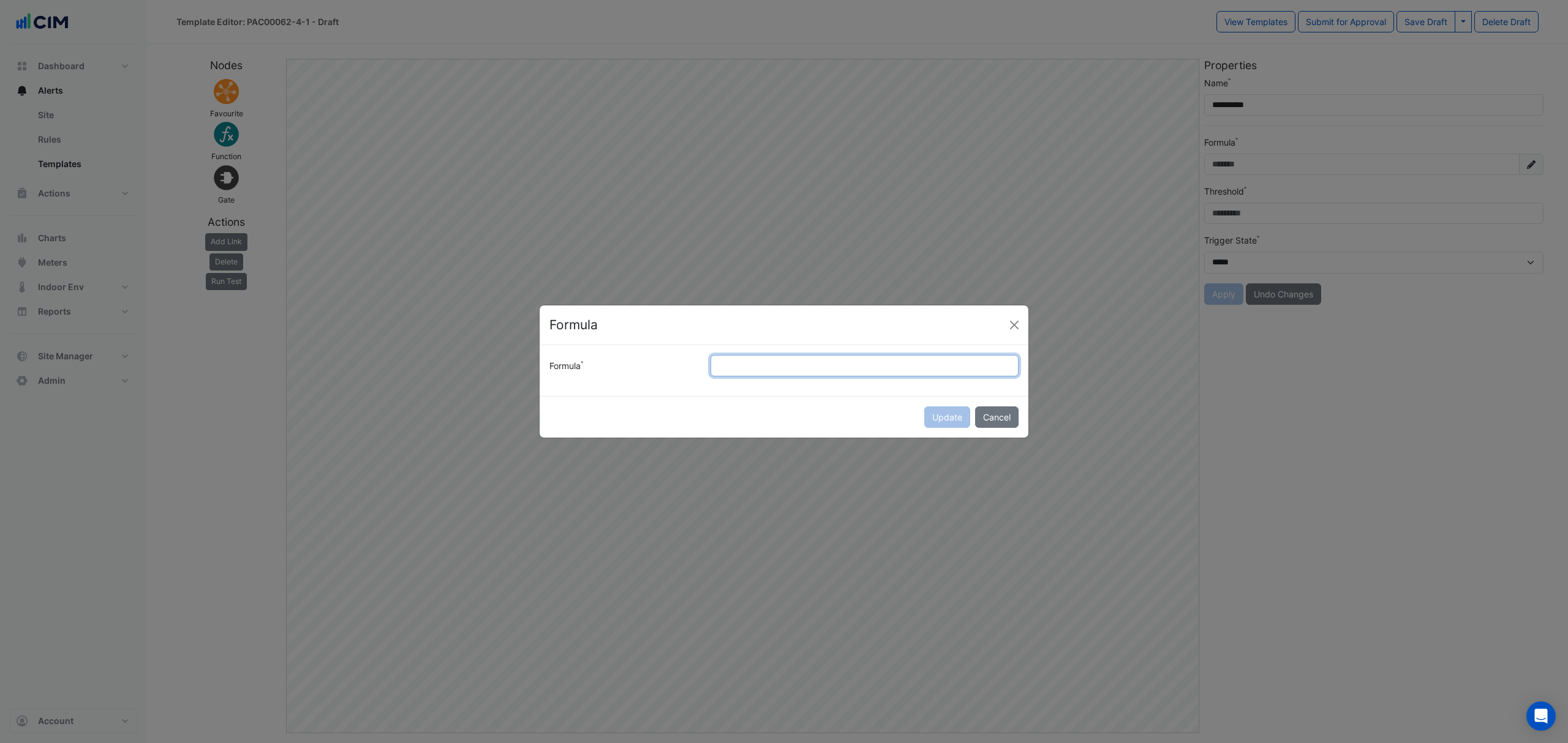
click at [716, 361] on input "Formula" at bounding box center [864, 365] width 308 height 21
type input "*"
type input "**********"
click at [747, 404] on form "**********" at bounding box center [784, 392] width 489 height 92
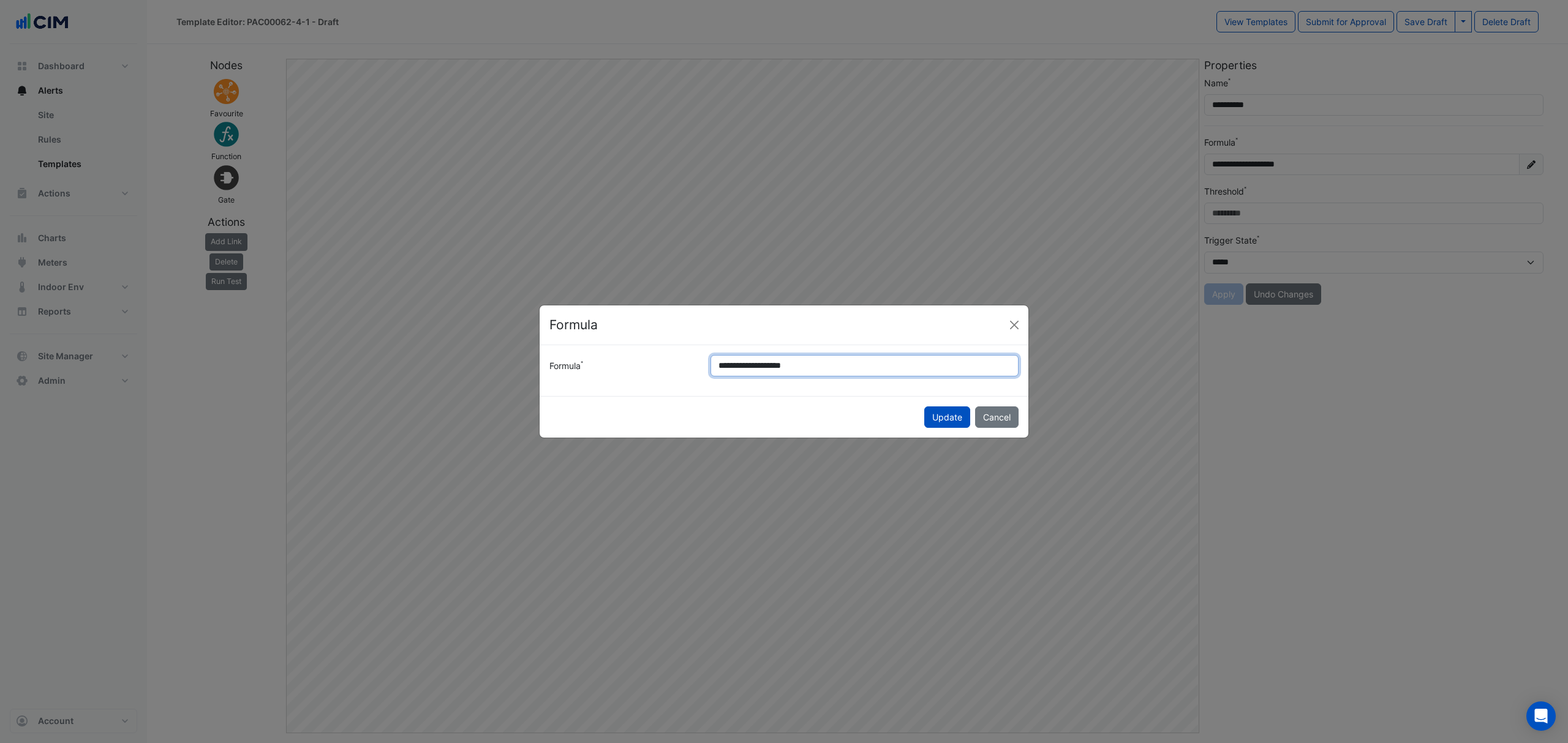
type input "**********"
click at [928, 419] on div "Update Cancel" at bounding box center [784, 417] width 489 height 42
click at [929, 419] on button "Update" at bounding box center [947, 417] width 46 height 21
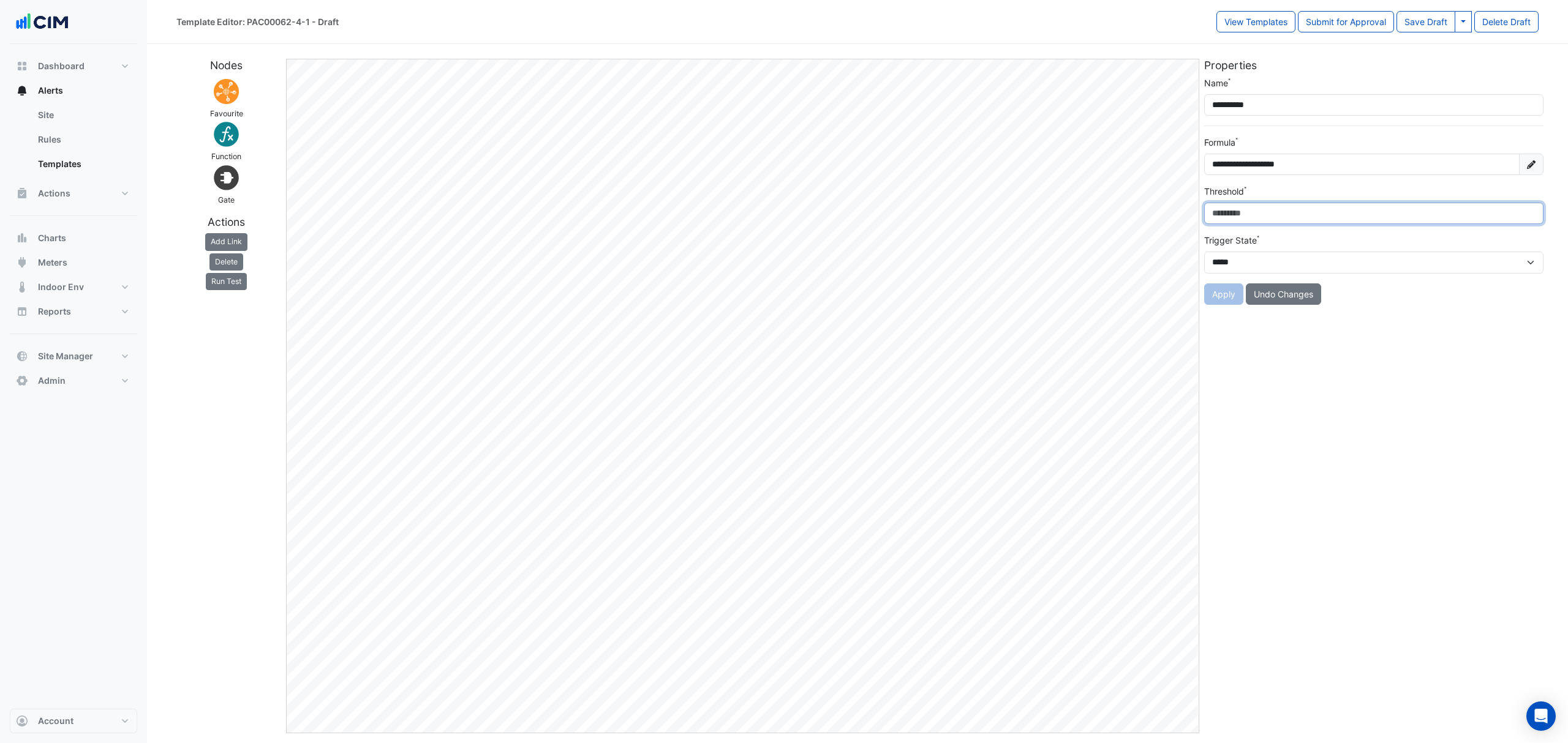
click at [1259, 214] on input "Threshold" at bounding box center [1373, 213] width 339 height 21
type input "*"
click at [1223, 297] on button "Apply" at bounding box center [1223, 294] width 39 height 21
click at [1222, 284] on button "Apply" at bounding box center [1223, 294] width 39 height 21
click at [1219, 287] on button "Apply" at bounding box center [1223, 294] width 39 height 21
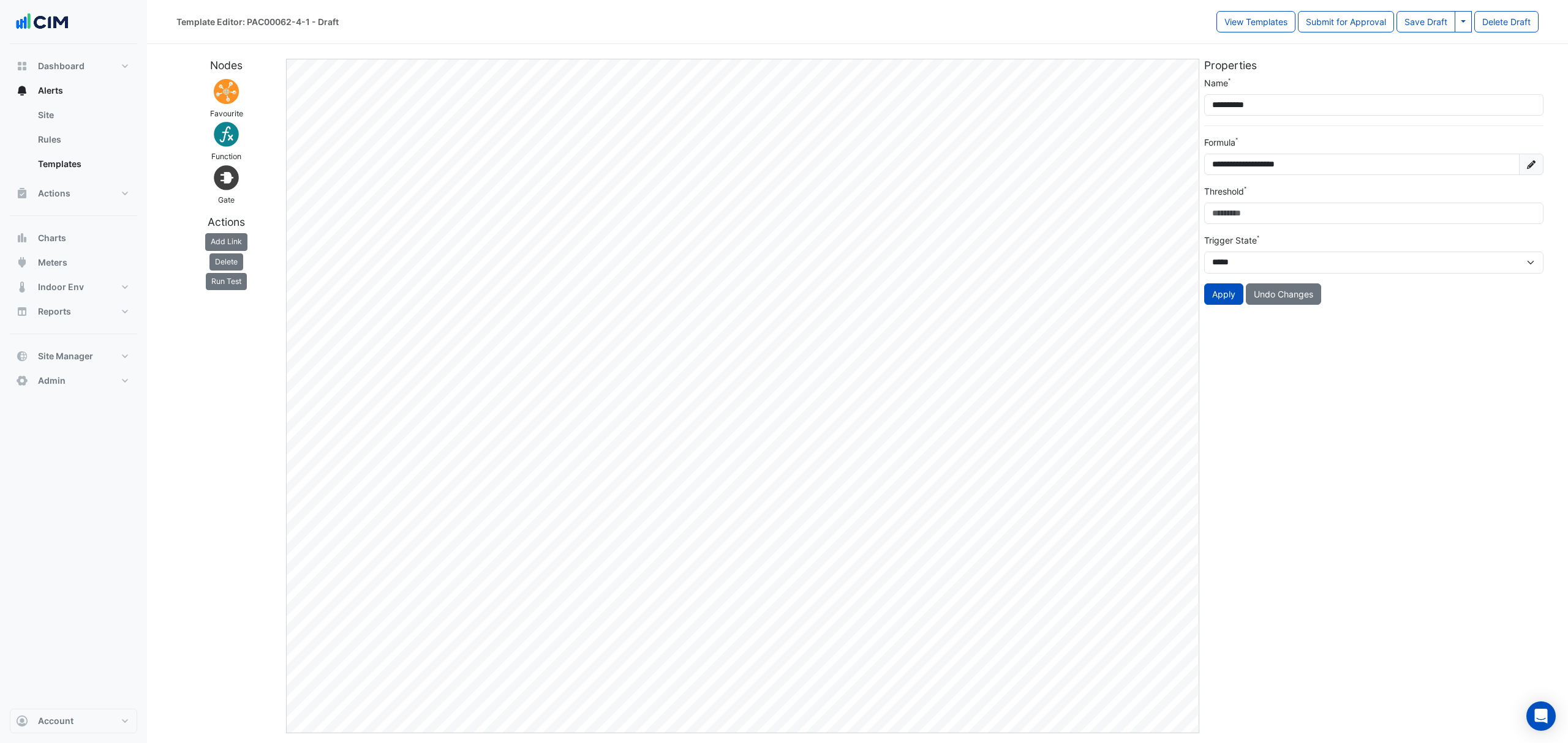
drag, startPoint x: 1218, startPoint y: 291, endPoint x: 1211, endPoint y: 294, distance: 7.6
click at [1214, 292] on button "Apply" at bounding box center [1223, 294] width 39 height 21
drag, startPoint x: 240, startPoint y: 238, endPoint x: 276, endPoint y: 257, distance: 40.7
click at [240, 238] on button "Add Link" at bounding box center [227, 241] width 43 height 18
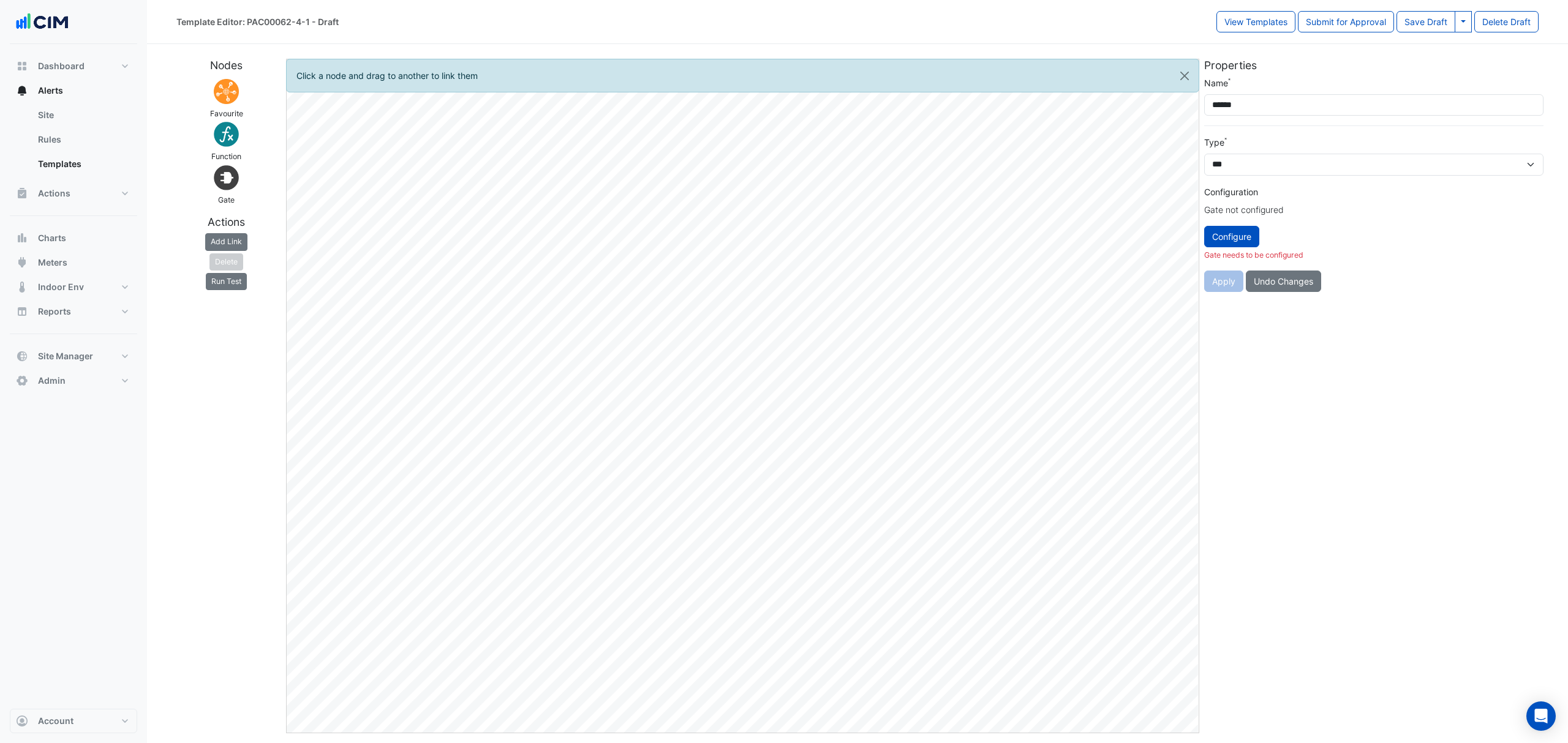
click at [231, 238] on button "Add Link" at bounding box center [227, 241] width 43 height 18
click at [1261, 169] on select "*** ** *******" at bounding box center [1373, 164] width 339 height 22
select select "*****"
click at [1204, 154] on select "*** ** *******" at bounding box center [1373, 164] width 339 height 22
click at [1240, 246] on button "Configure" at bounding box center [1231, 250] width 55 height 21
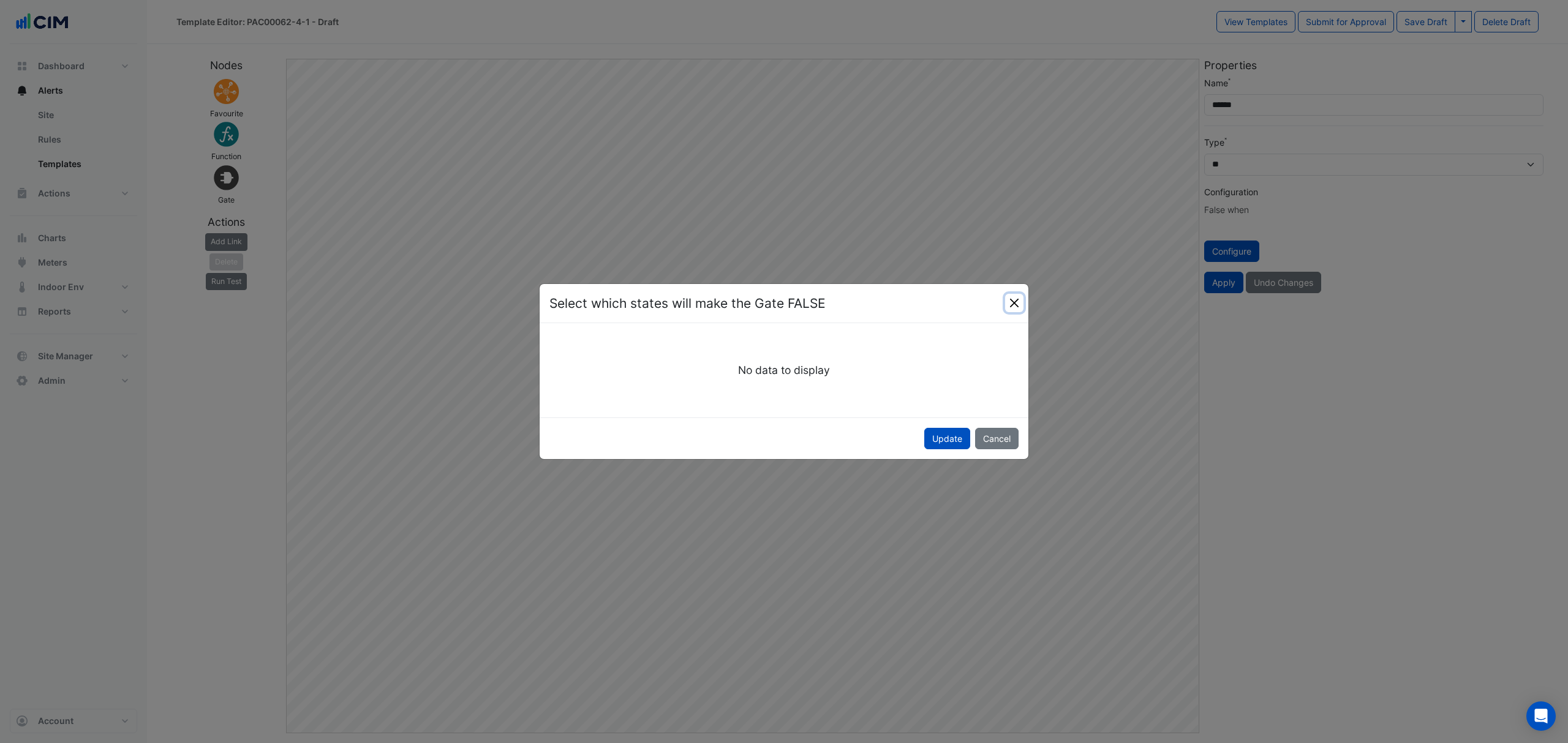
click at [1014, 301] on button "Close" at bounding box center [1014, 303] width 18 height 18
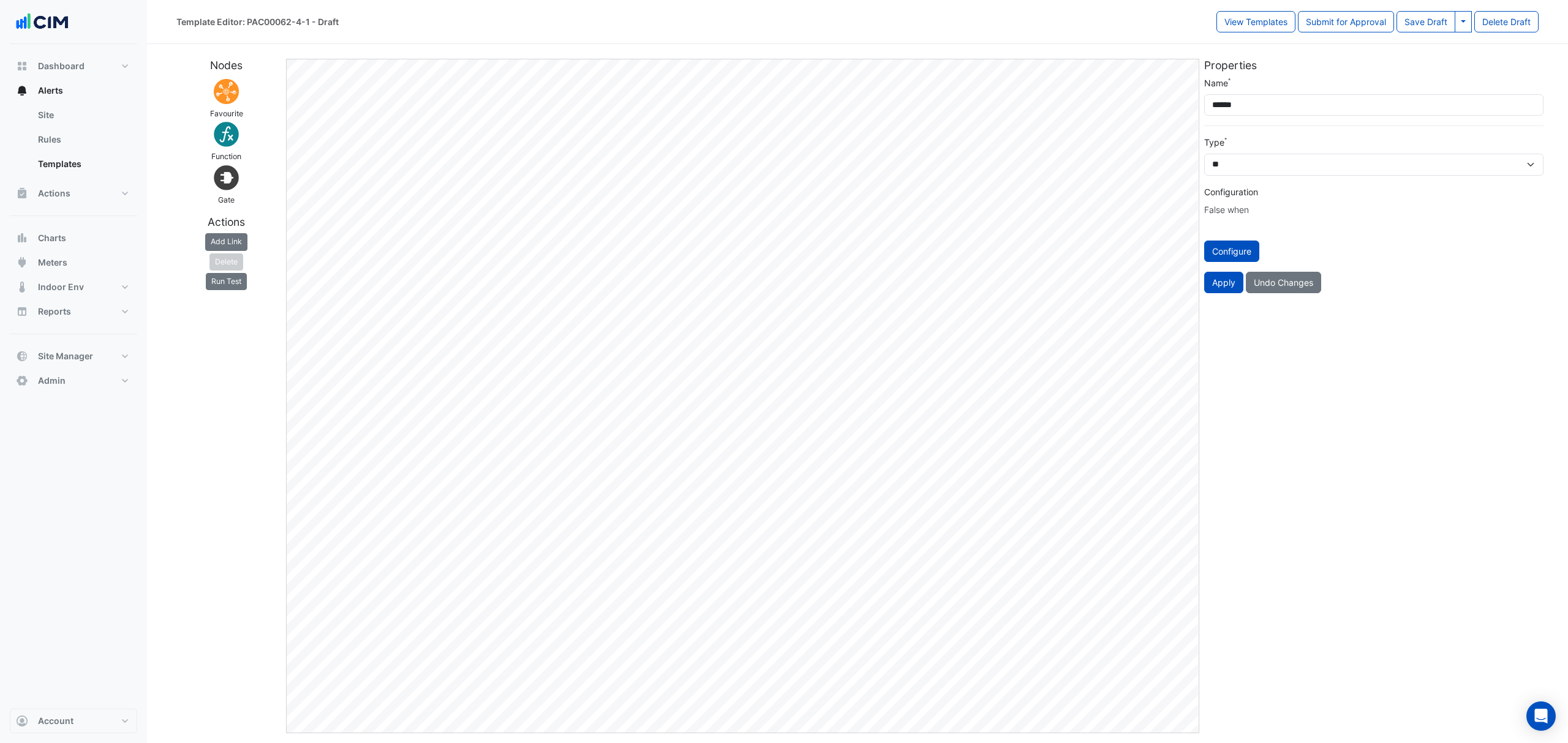
click at [1274, 211] on div "False when" at bounding box center [1373, 210] width 339 height 13
click at [1219, 280] on button "Apply" at bounding box center [1223, 282] width 39 height 21
click at [1222, 286] on button "Apply" at bounding box center [1223, 282] width 39 height 21
click at [1219, 298] on div "Name ****** Type *** ** ******* Configuration False when Configure Apply Undo C…" at bounding box center [1373, 189] width 354 height 226
click at [1219, 285] on button "Apply" at bounding box center [1223, 282] width 39 height 21
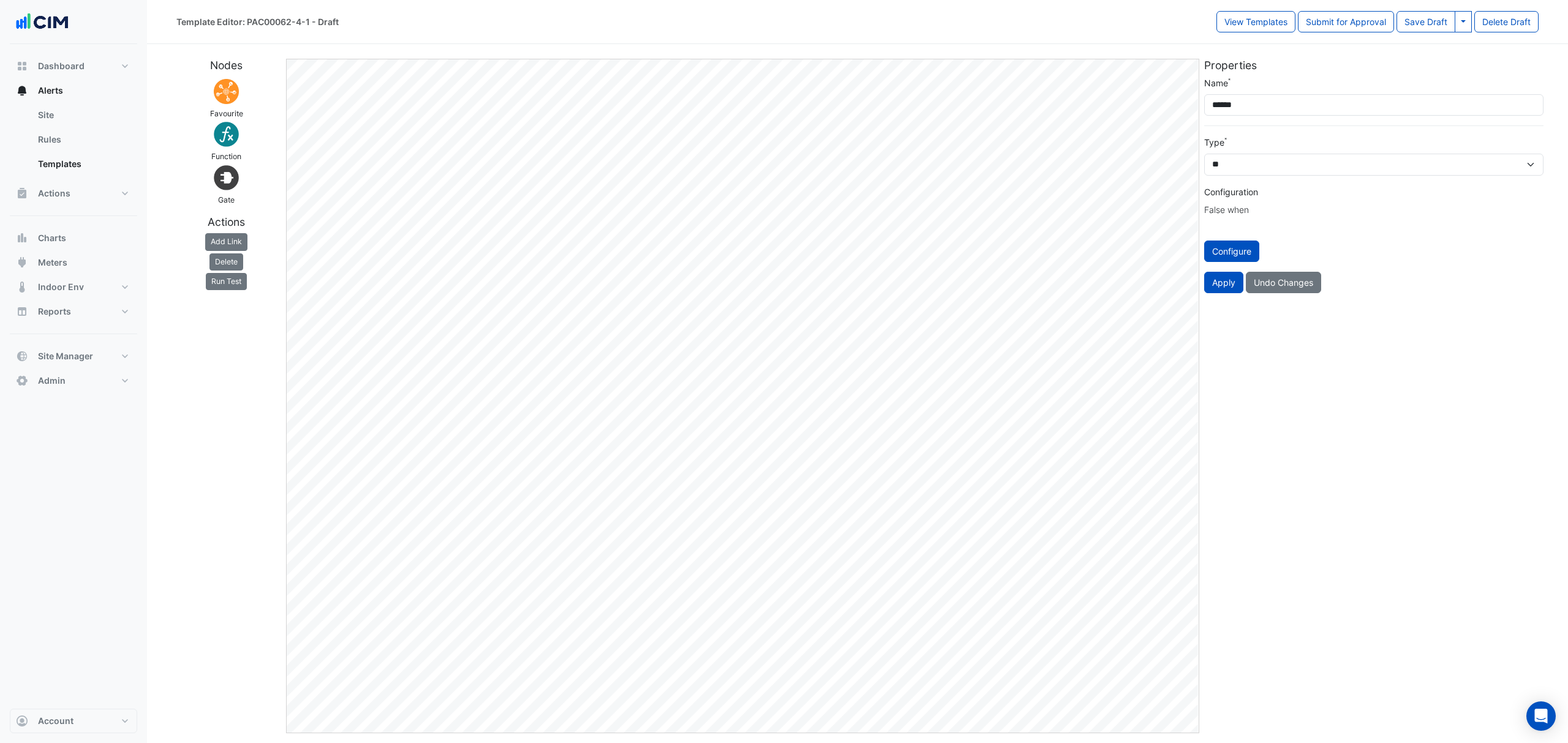
click at [1219, 285] on button "Apply" at bounding box center [1223, 282] width 39 height 21
click at [1277, 159] on select "*** ** *******" at bounding box center [1373, 164] width 339 height 22
click at [1204, 154] on select "*** ** *******" at bounding box center [1373, 164] width 339 height 22
click at [1225, 276] on button "Apply" at bounding box center [1223, 282] width 39 height 21
click at [1243, 250] on button "Configure" at bounding box center [1231, 250] width 55 height 21
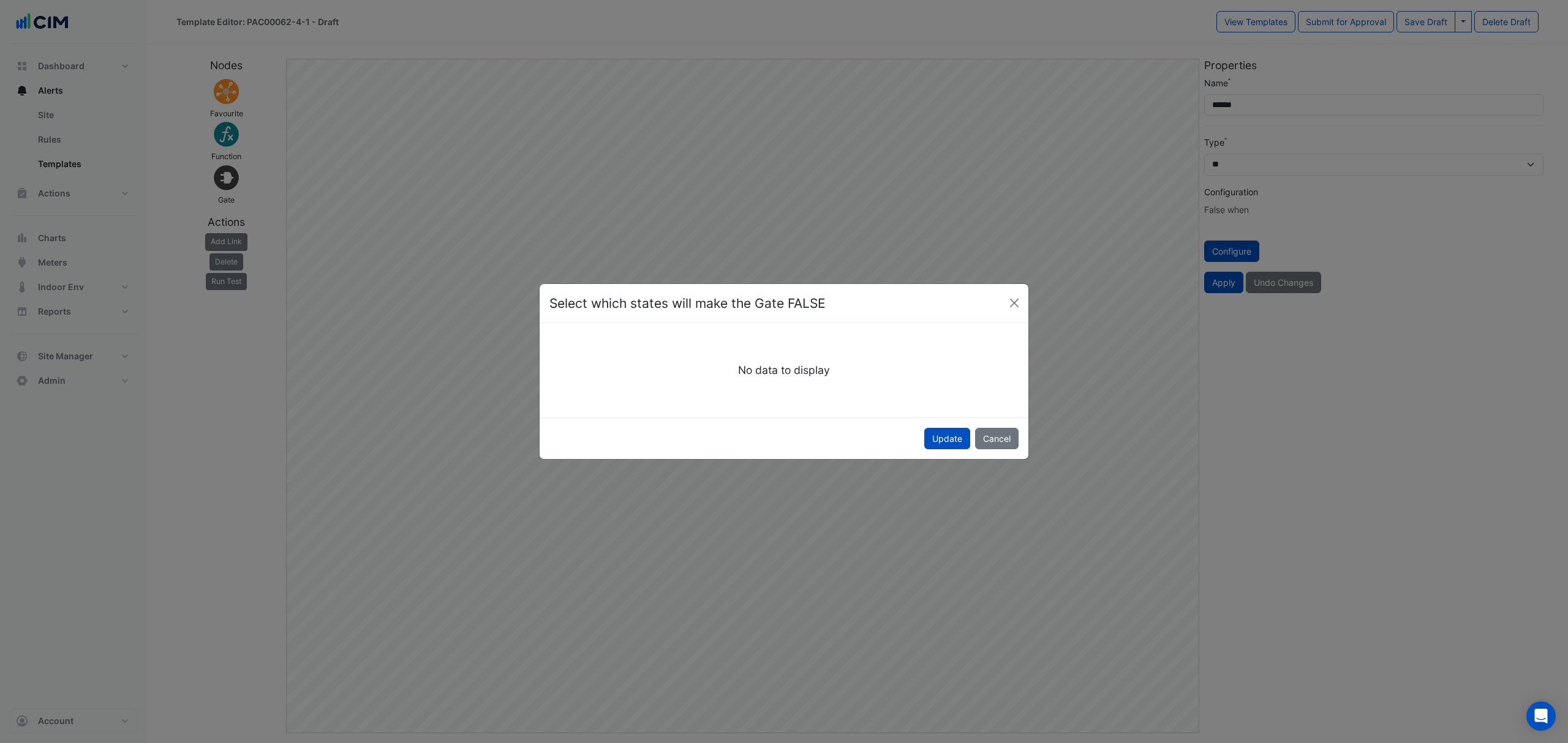
drag, startPoint x: 1024, startPoint y: 301, endPoint x: 1017, endPoint y: 301, distance: 7.0
click at [1023, 301] on div "Select which states will make the Gate FALSE" at bounding box center [784, 303] width 489 height 40
drag, startPoint x: 1014, startPoint y: 301, endPoint x: 1035, endPoint y: 300, distance: 21.0
click at [1016, 301] on button "Close" at bounding box center [1014, 303] width 18 height 18
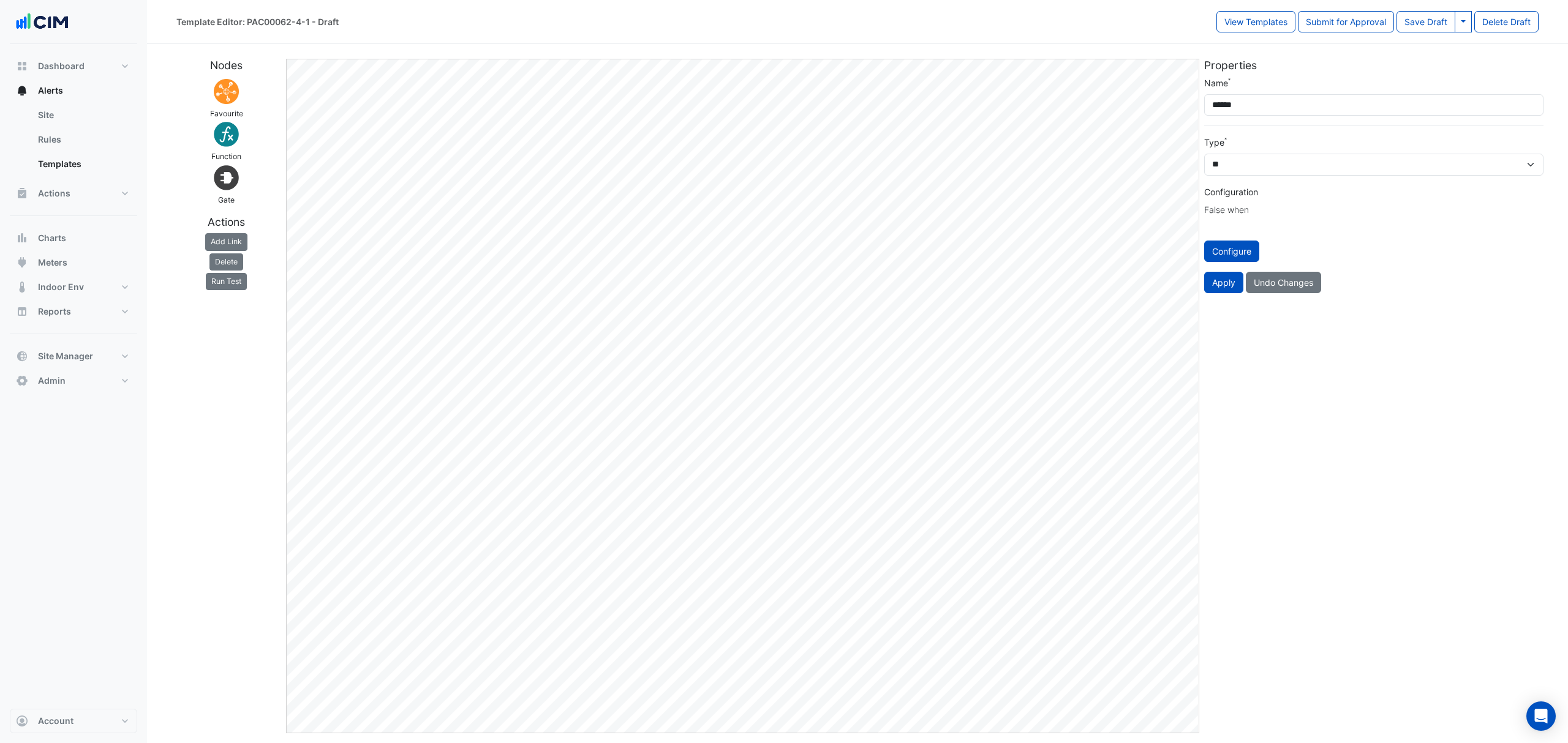
click at [1244, 206] on div "False when" at bounding box center [1373, 210] width 339 height 13
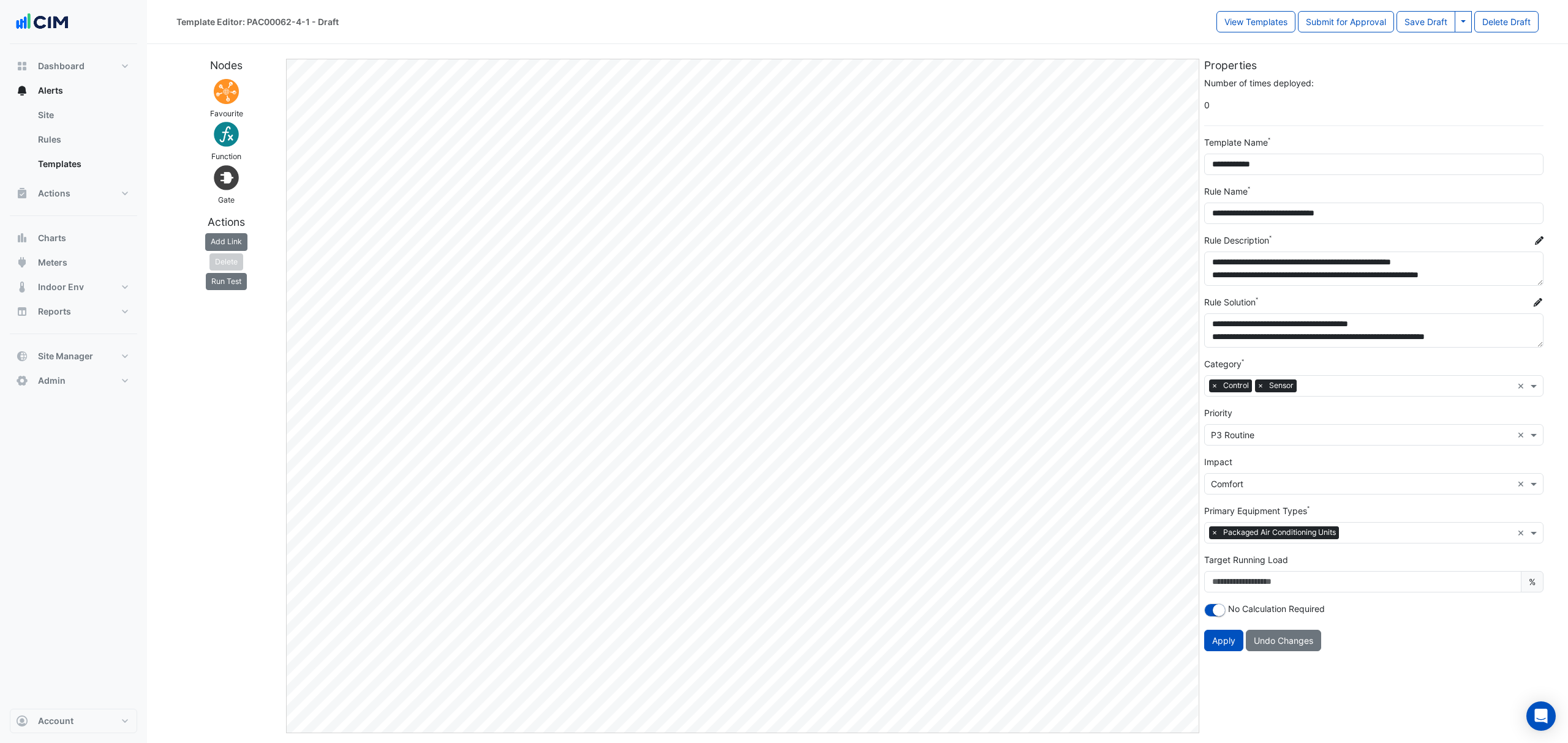
select select "*****"
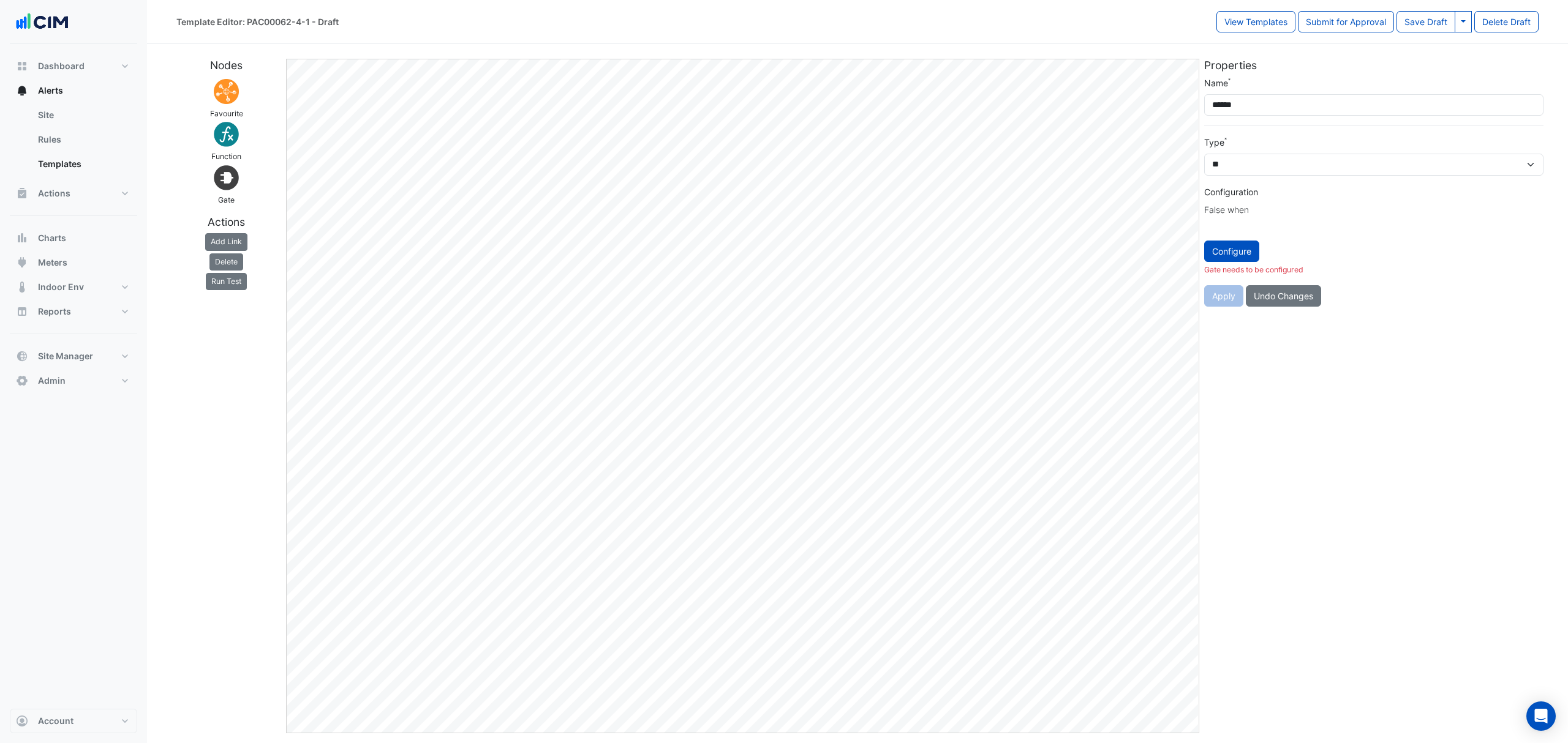
click at [1247, 255] on button "Configure" at bounding box center [1231, 250] width 55 height 21
select select
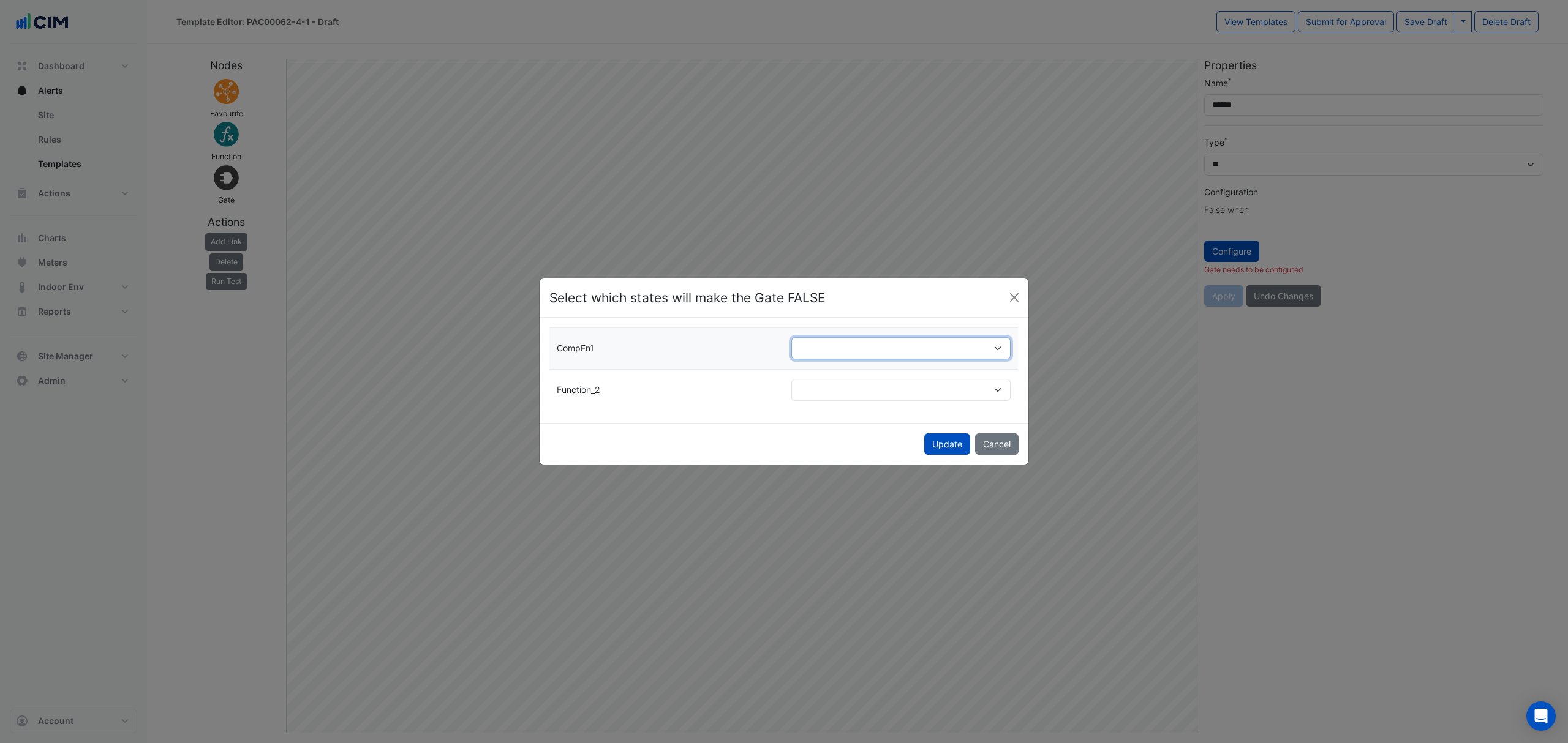
click at [898, 348] on select "***** ***** *****" at bounding box center [901, 349] width 220 height 22
select select "********"
click at [791, 338] on select "***** ***** *****" at bounding box center [901, 349] width 220 height 22
click at [823, 396] on select "***** ***** *****" at bounding box center [901, 390] width 220 height 22
select select "********"
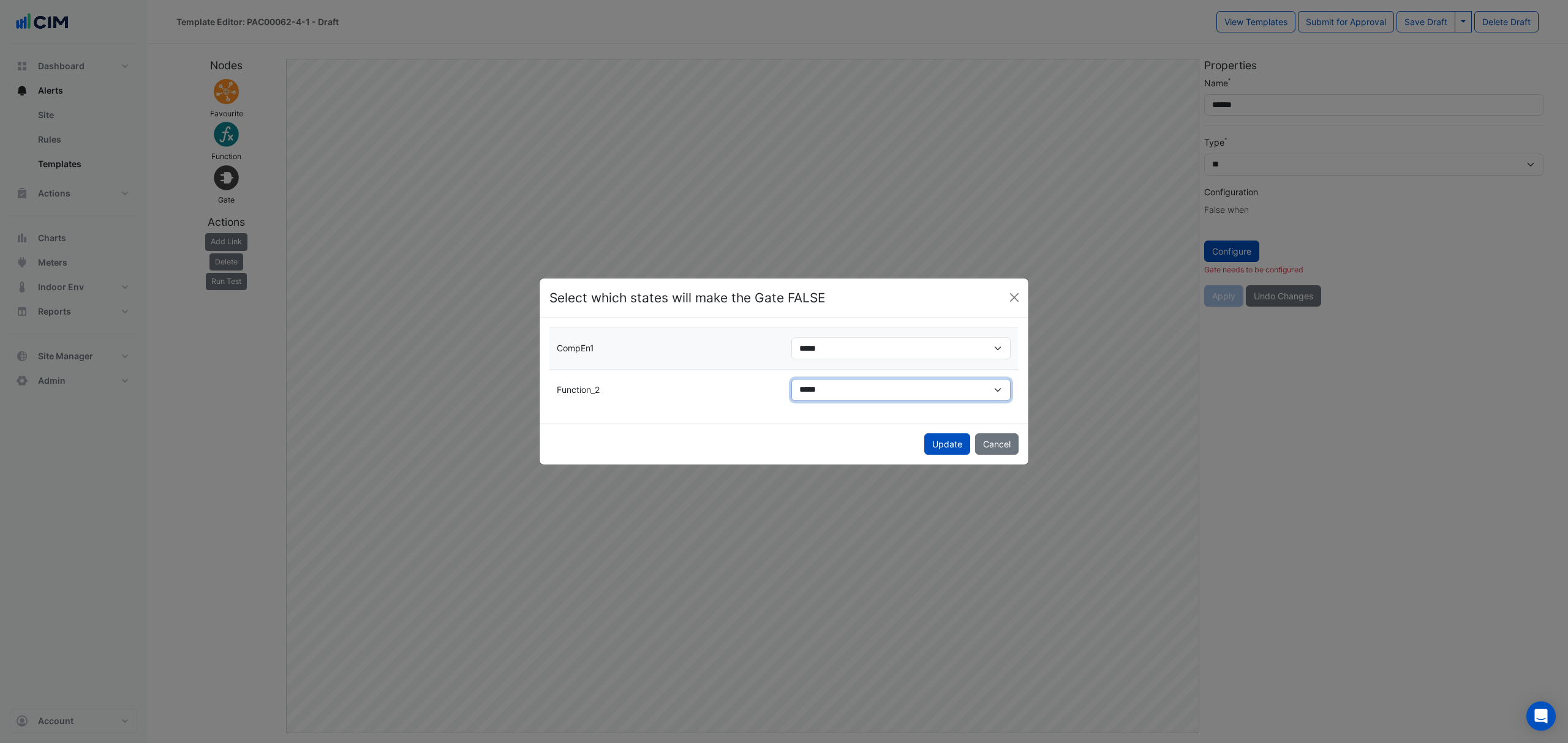
click at [791, 379] on select "***** ***** *****" at bounding box center [901, 390] width 220 height 22
click at [933, 438] on button "Update" at bounding box center [947, 444] width 46 height 21
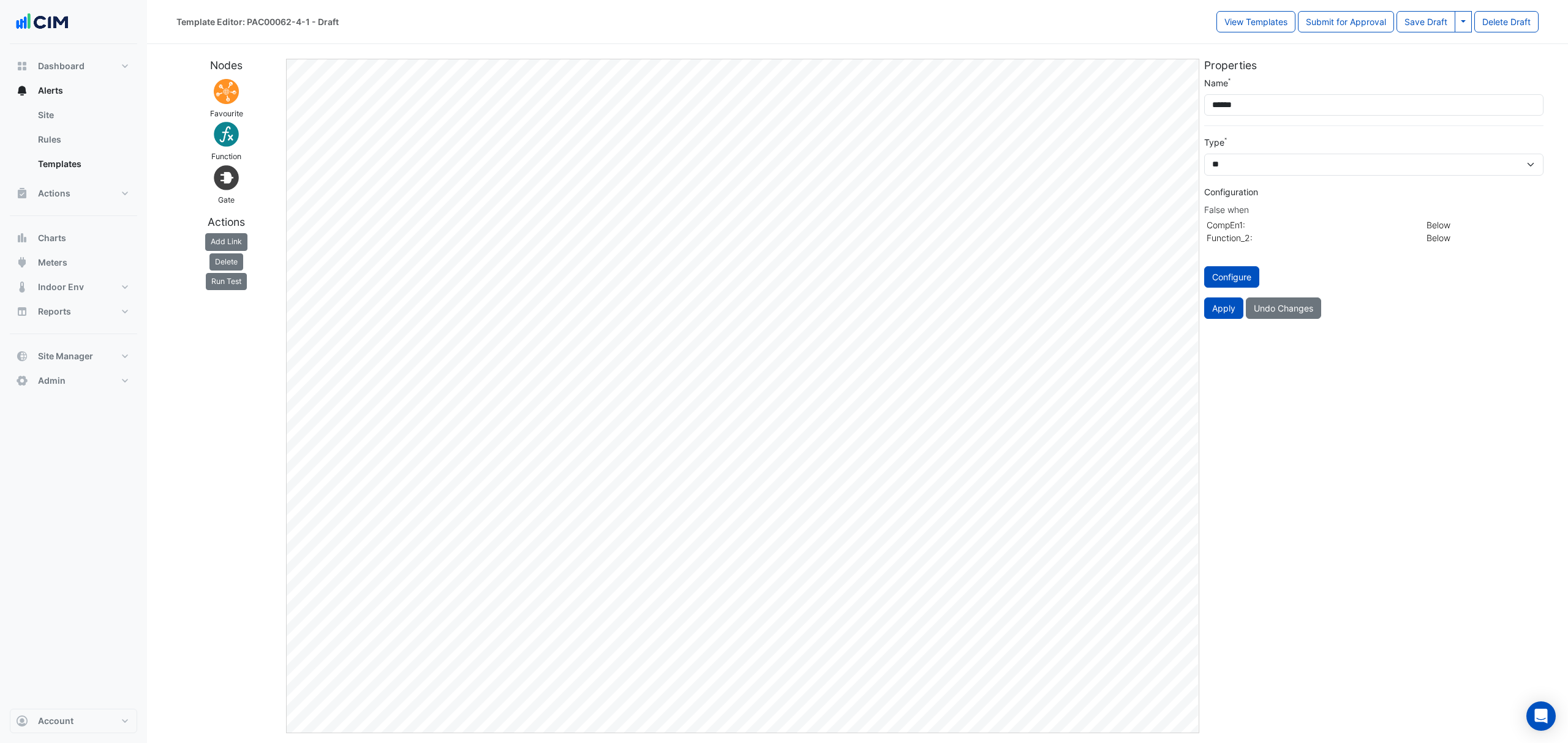
click at [241, 243] on button "Add Link" at bounding box center [227, 241] width 43 height 18
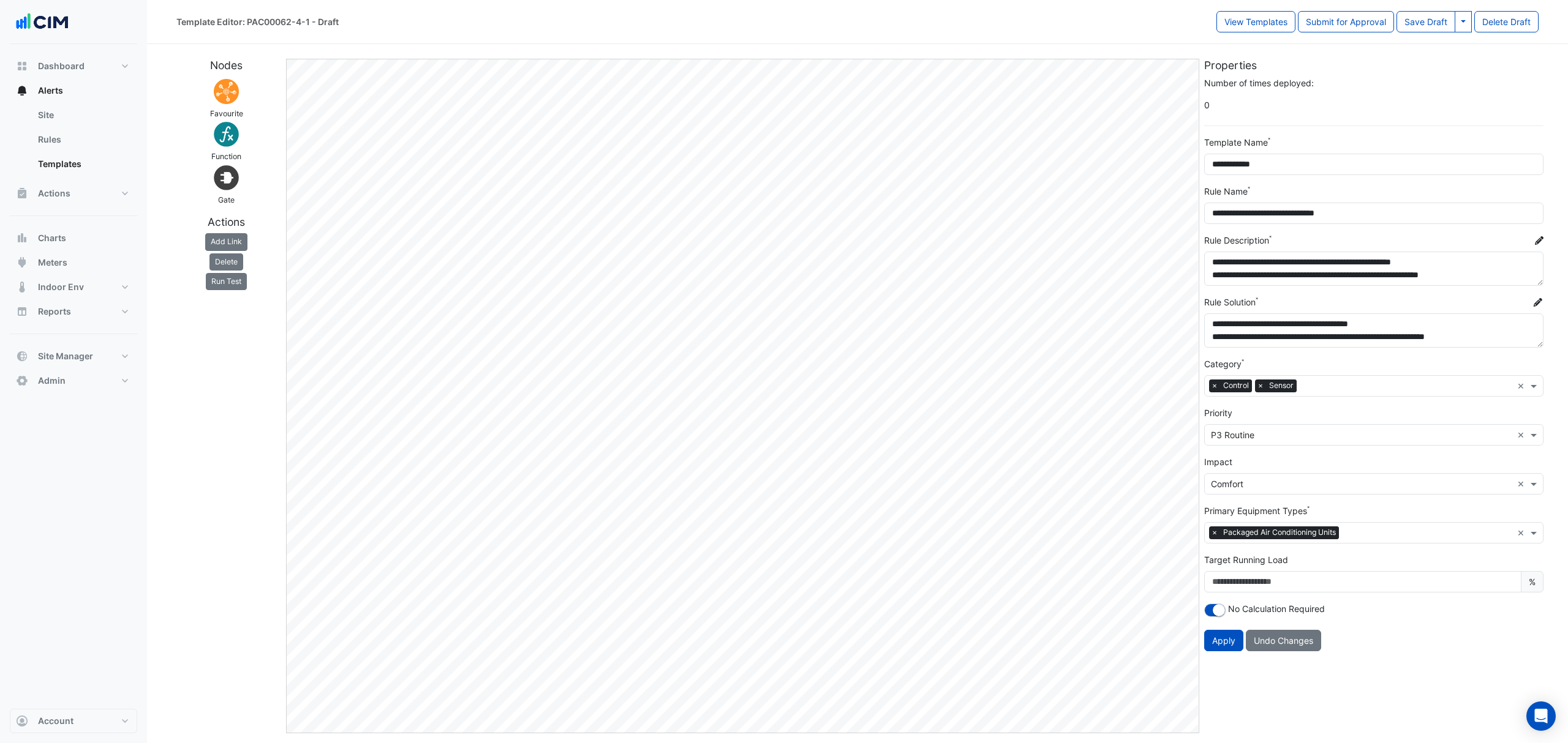
click at [233, 262] on button "Delete" at bounding box center [227, 262] width 33 height 18
click at [211, 234] on button "Add Link" at bounding box center [227, 241] width 43 height 18
click at [246, 286] on button "Run Test" at bounding box center [227, 281] width 41 height 18
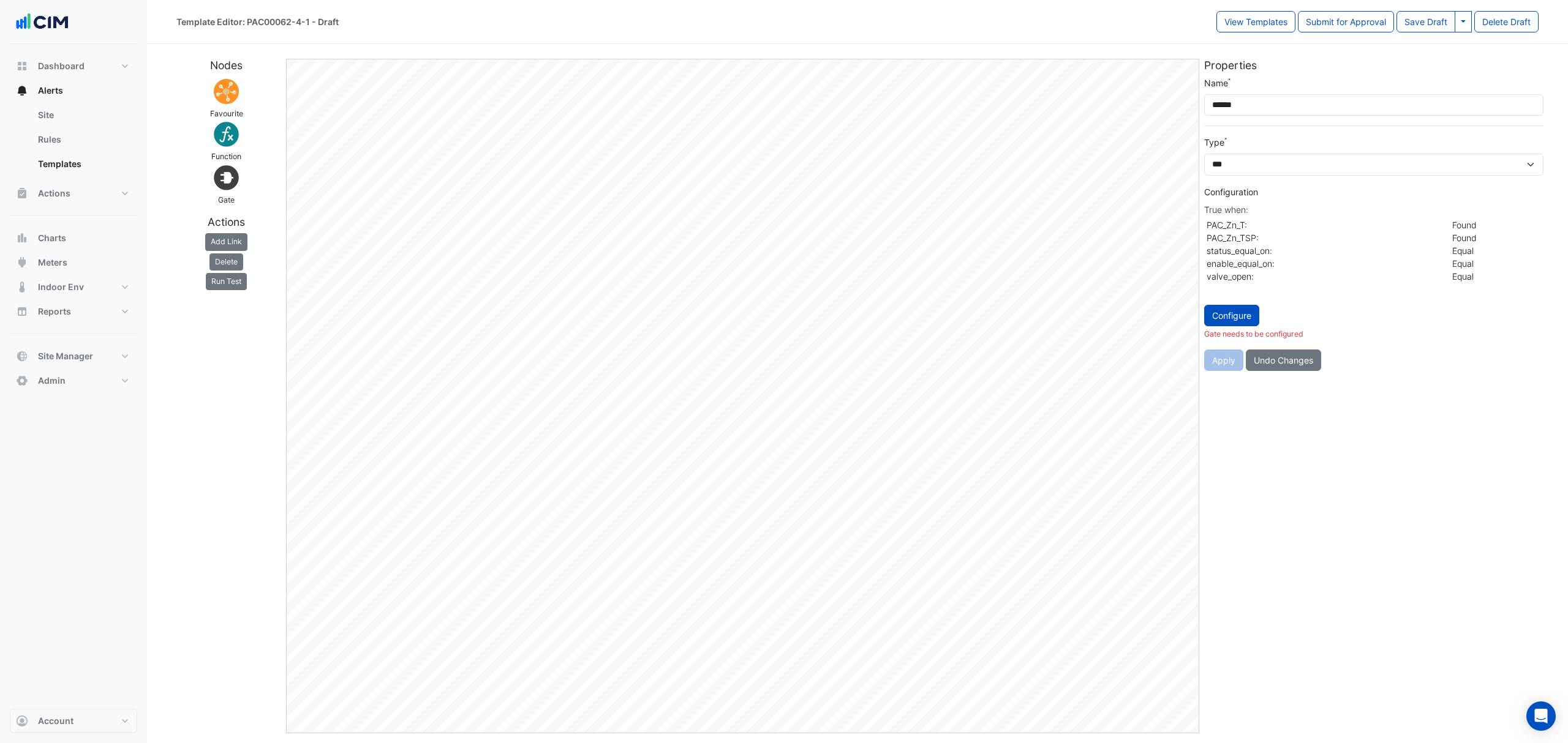
click at [1244, 316] on button "Configure" at bounding box center [1231, 315] width 55 height 21
select select "********"
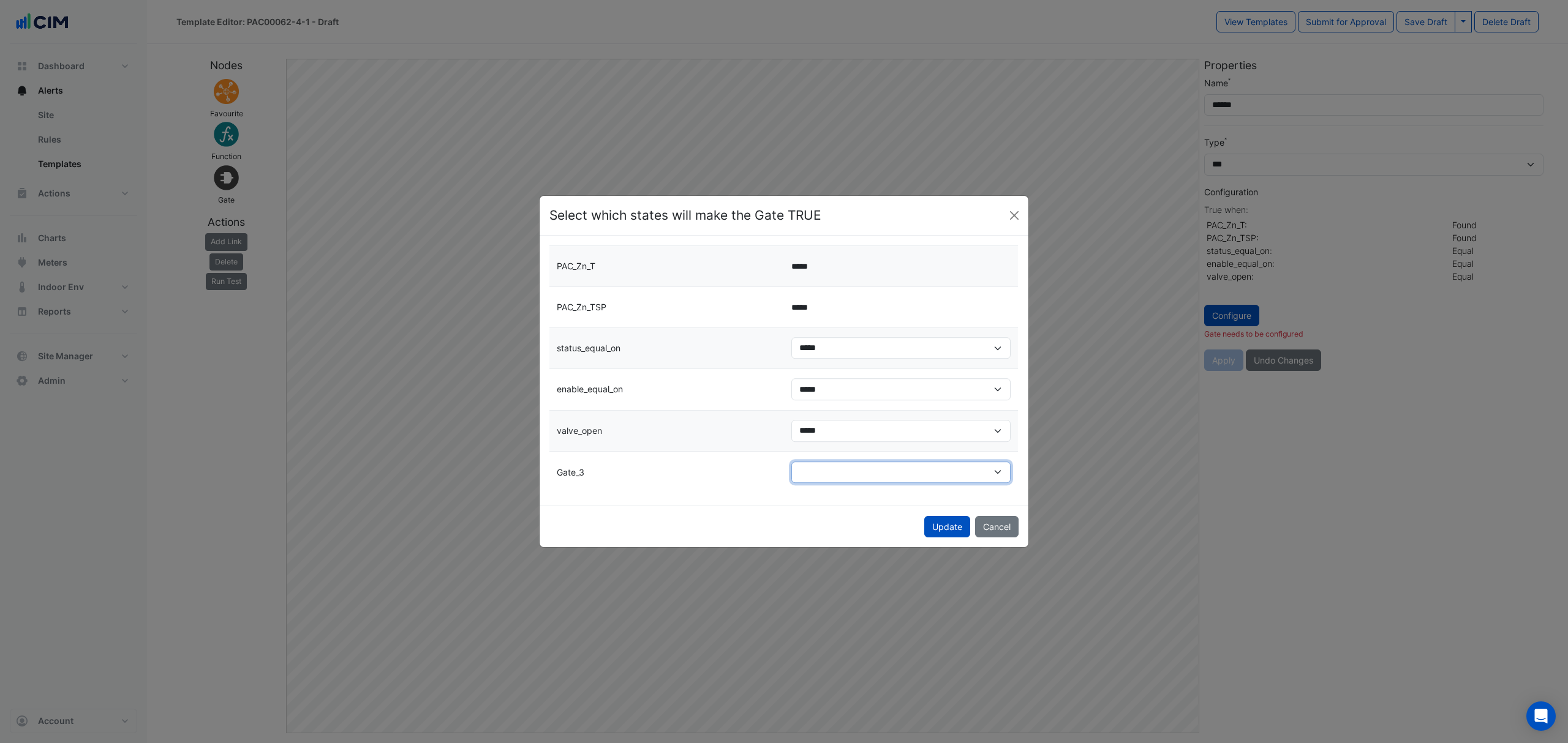
click at [866, 470] on select "**** *****" at bounding box center [901, 472] width 220 height 22
select select "*******"
click at [791, 461] on select "**** *****" at bounding box center [901, 472] width 220 height 22
click at [940, 527] on button "Update" at bounding box center [947, 526] width 46 height 21
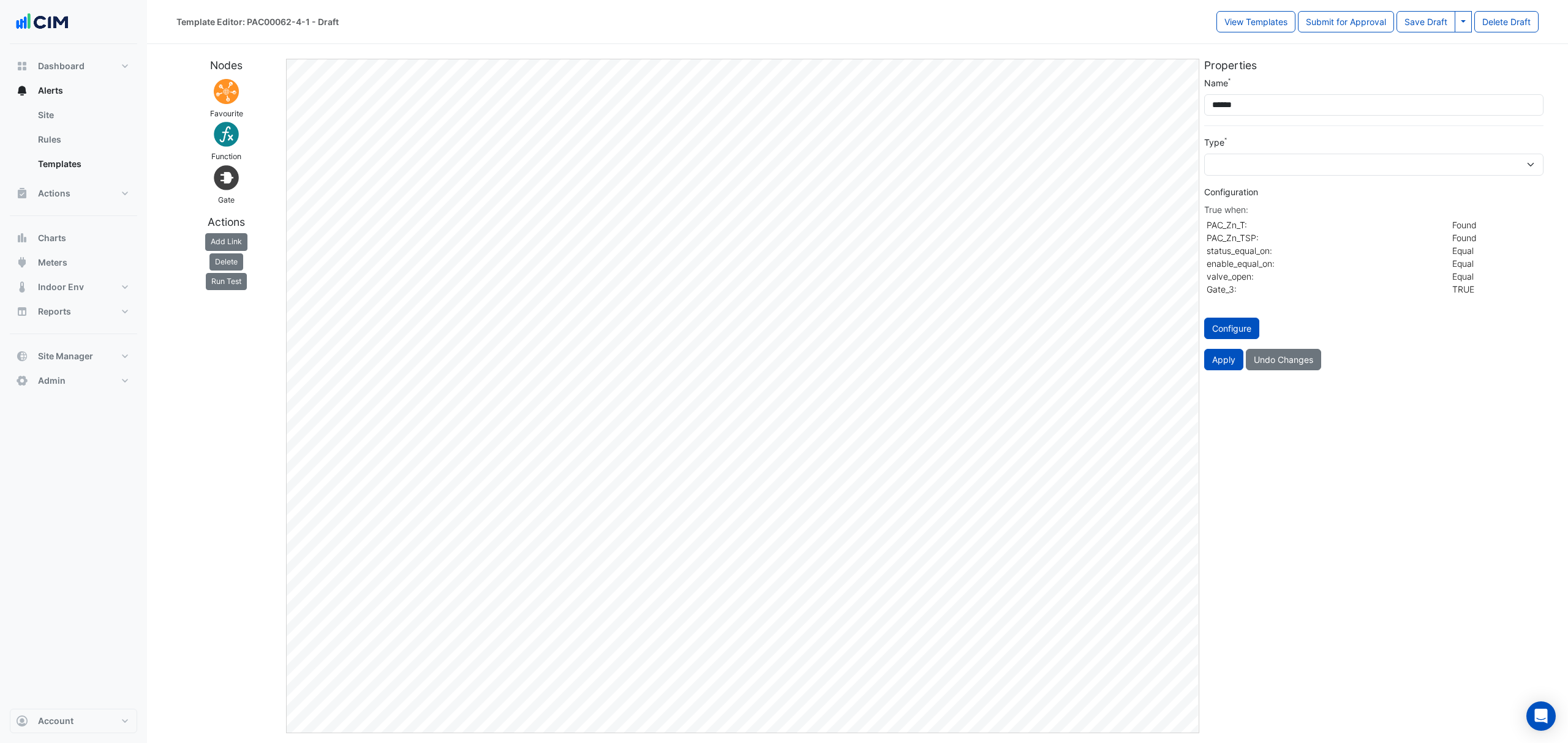
select select "*****"
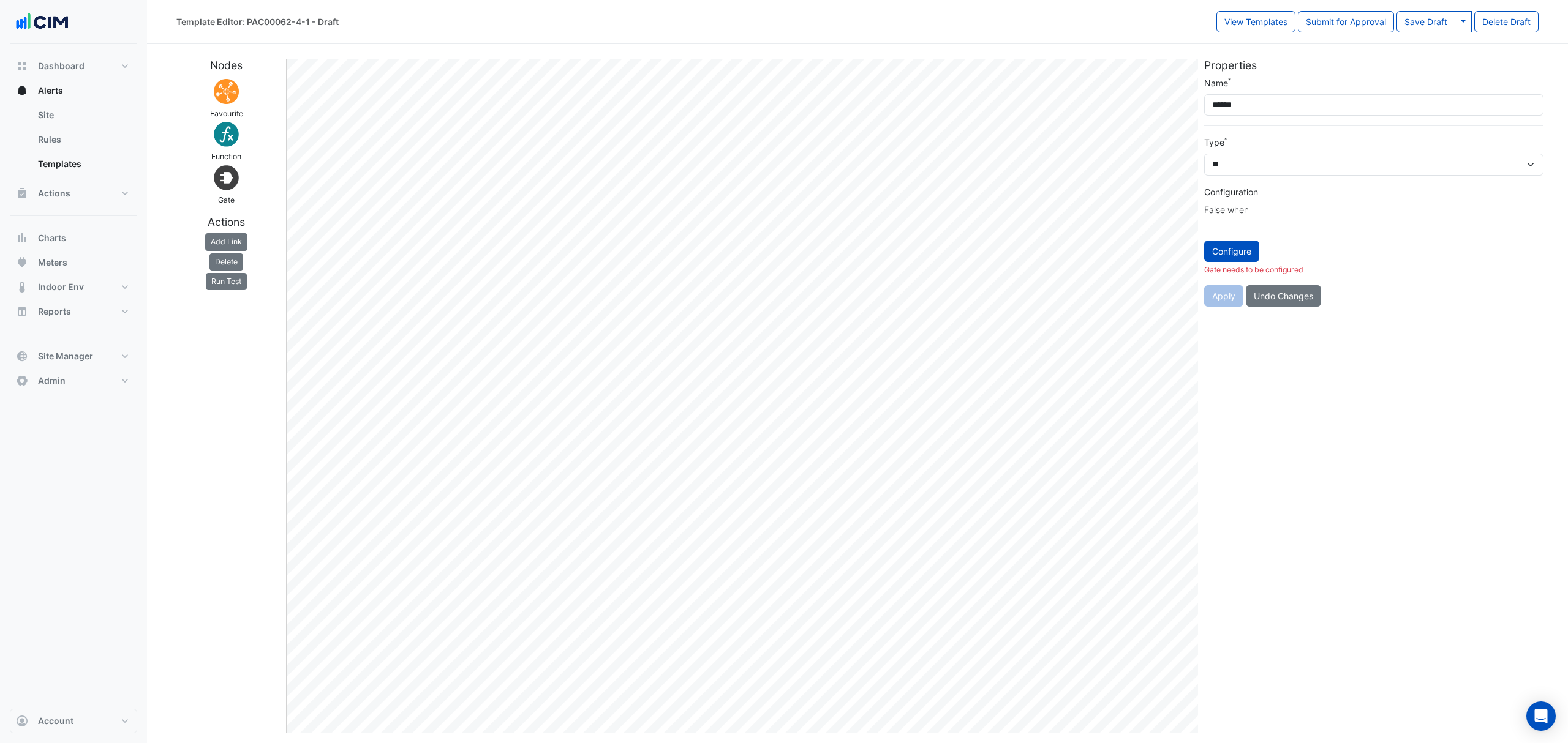
click at [1240, 248] on button "Configure" at bounding box center [1231, 250] width 55 height 21
select select
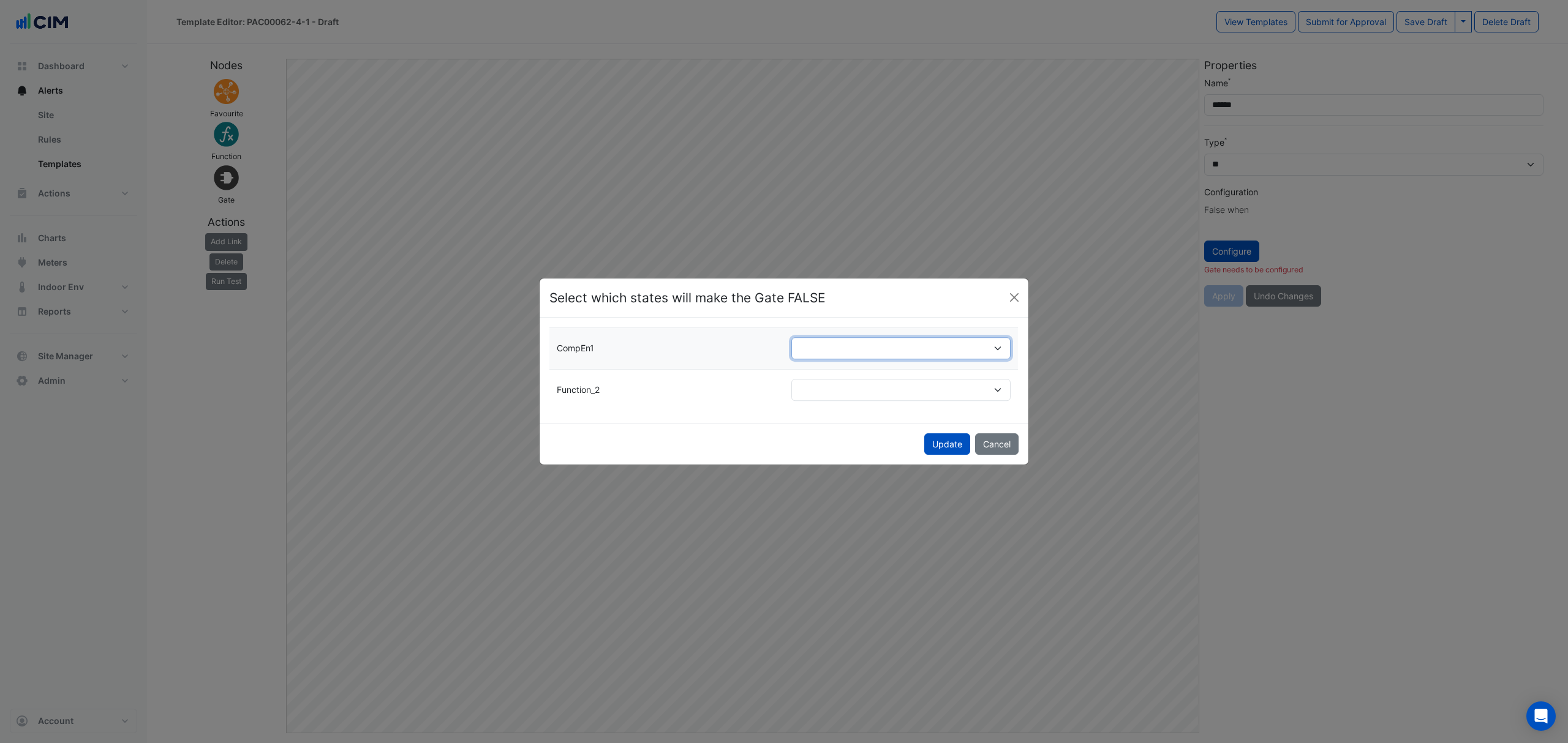
click at [799, 344] on select "***** ***** *****" at bounding box center [901, 349] width 220 height 22
select select "********"
click at [791, 338] on select "***** ***** *****" at bounding box center [901, 349] width 220 height 22
click at [816, 397] on select "***** ***** *****" at bounding box center [901, 390] width 220 height 22
select select "********"
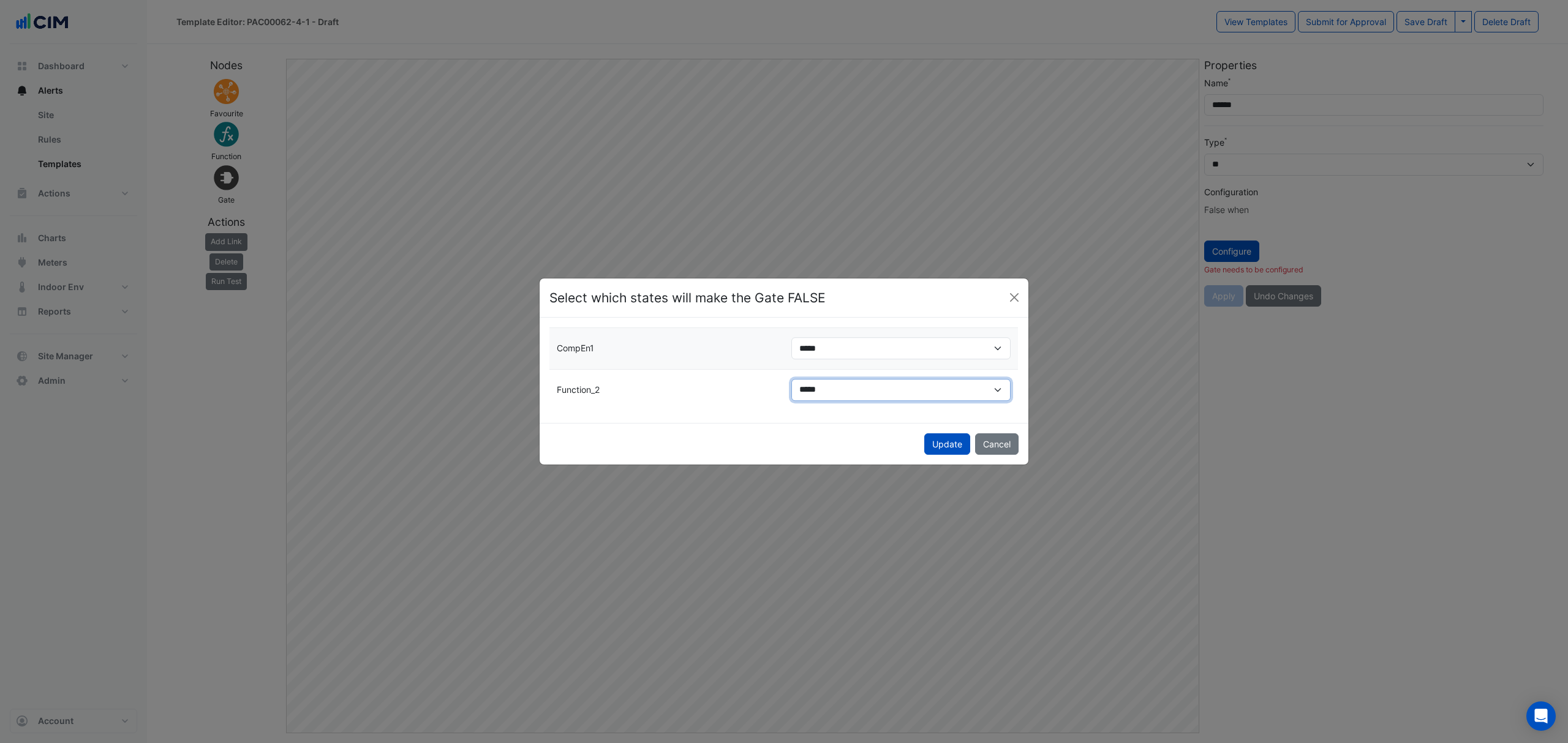
click at [791, 379] on select "***** ***** *****" at bounding box center [901, 390] width 220 height 22
click at [932, 442] on button "Update" at bounding box center [947, 444] width 46 height 21
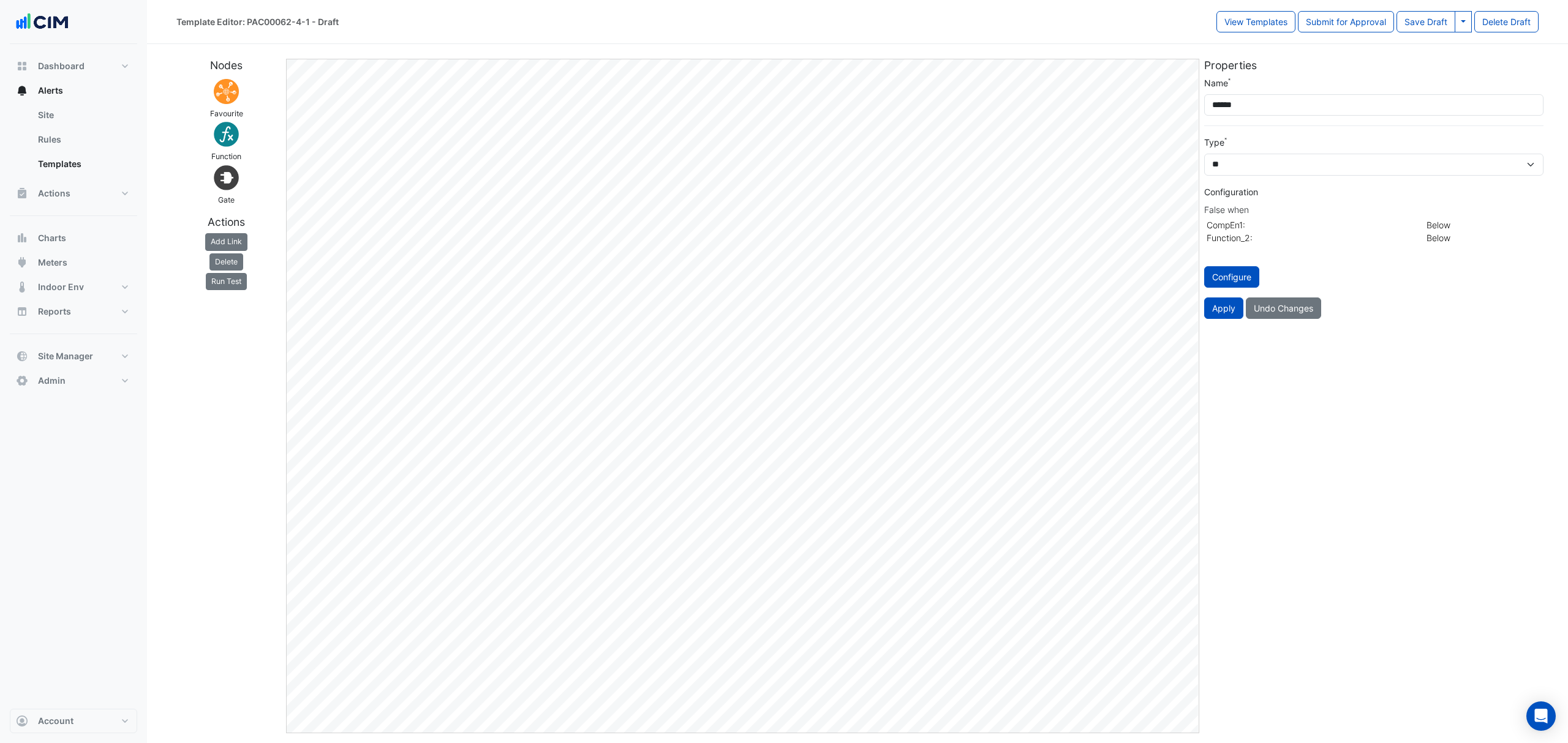
click at [1216, 316] on button "Apply" at bounding box center [1223, 308] width 39 height 21
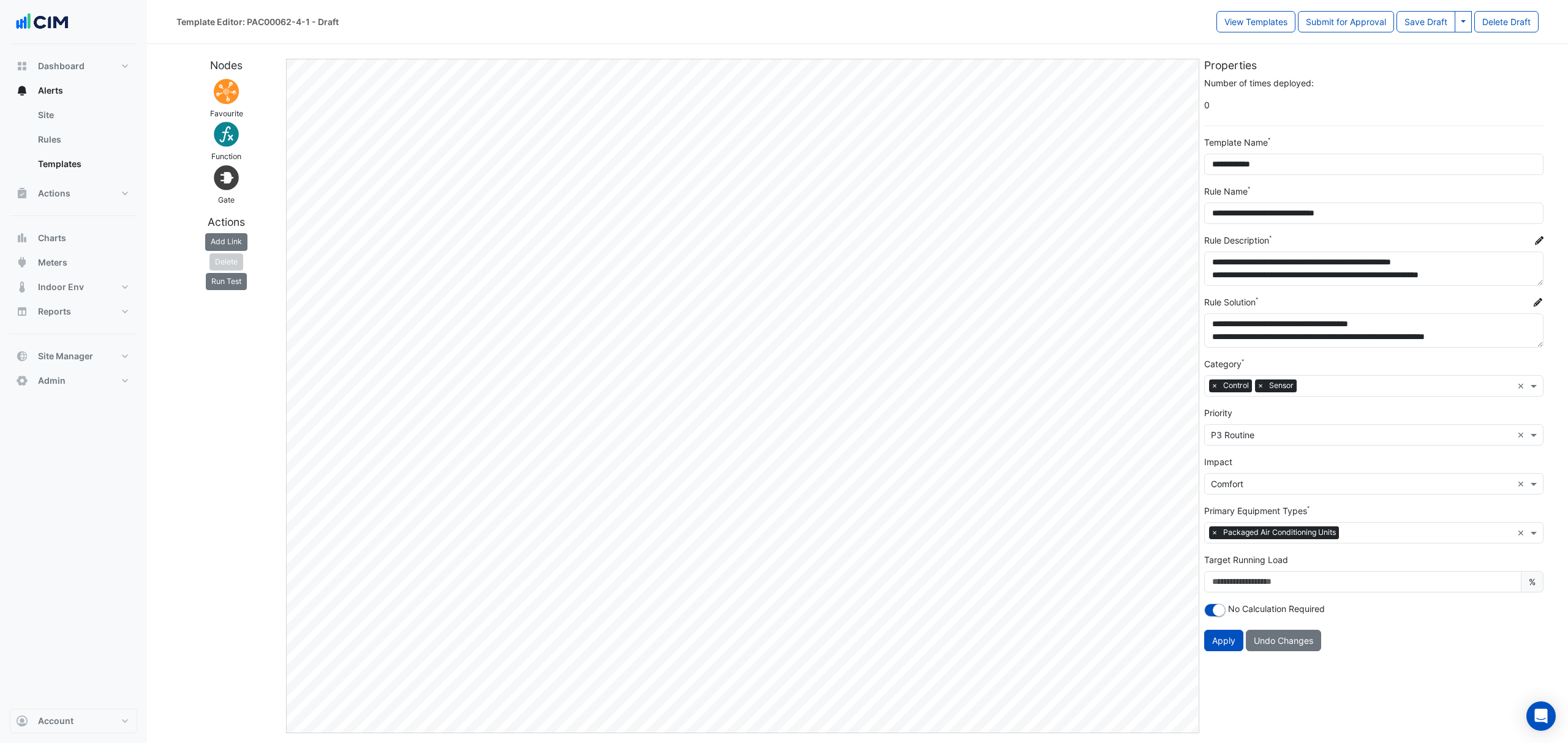
select select "*****"
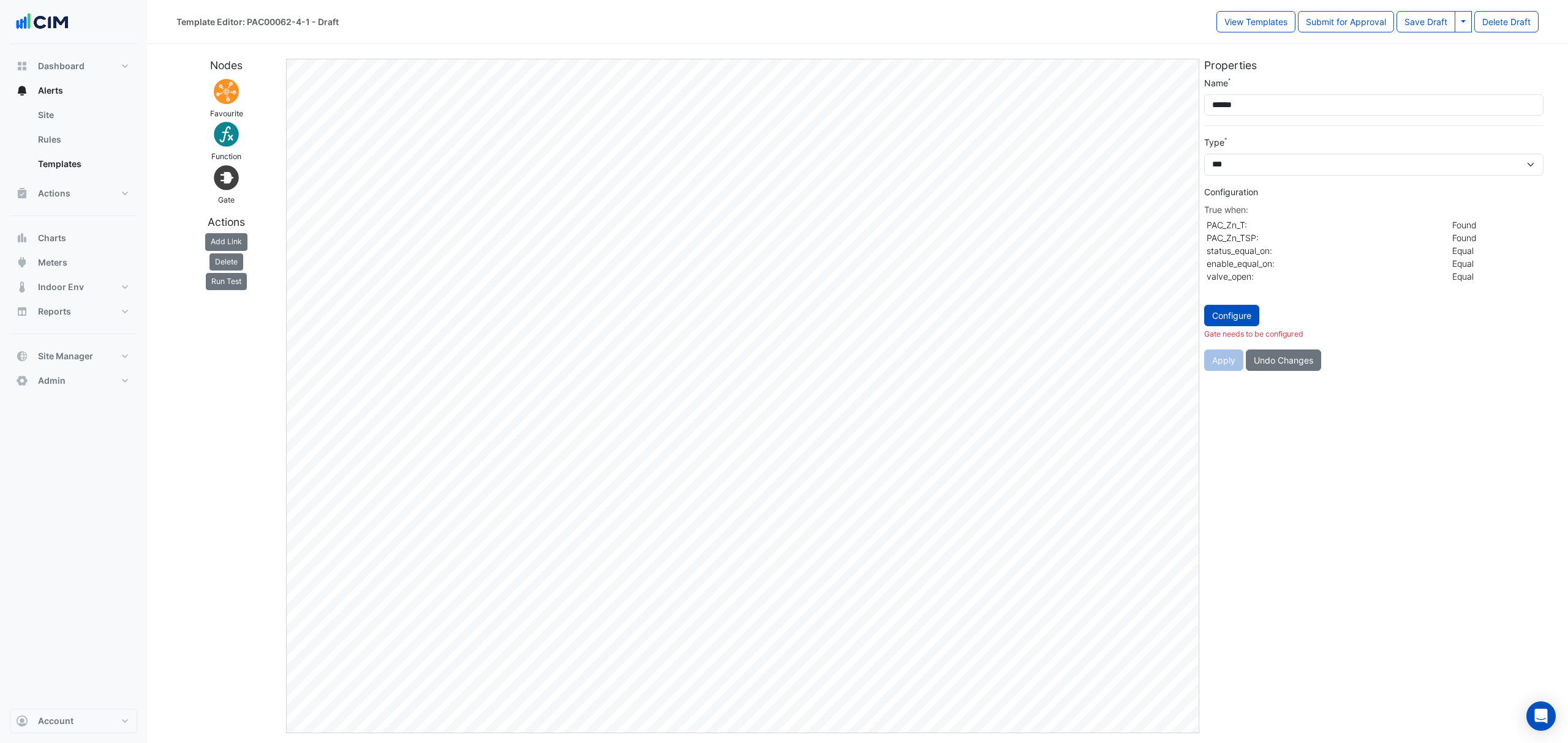
click at [1246, 311] on button "Configure" at bounding box center [1231, 315] width 55 height 21
select select "********"
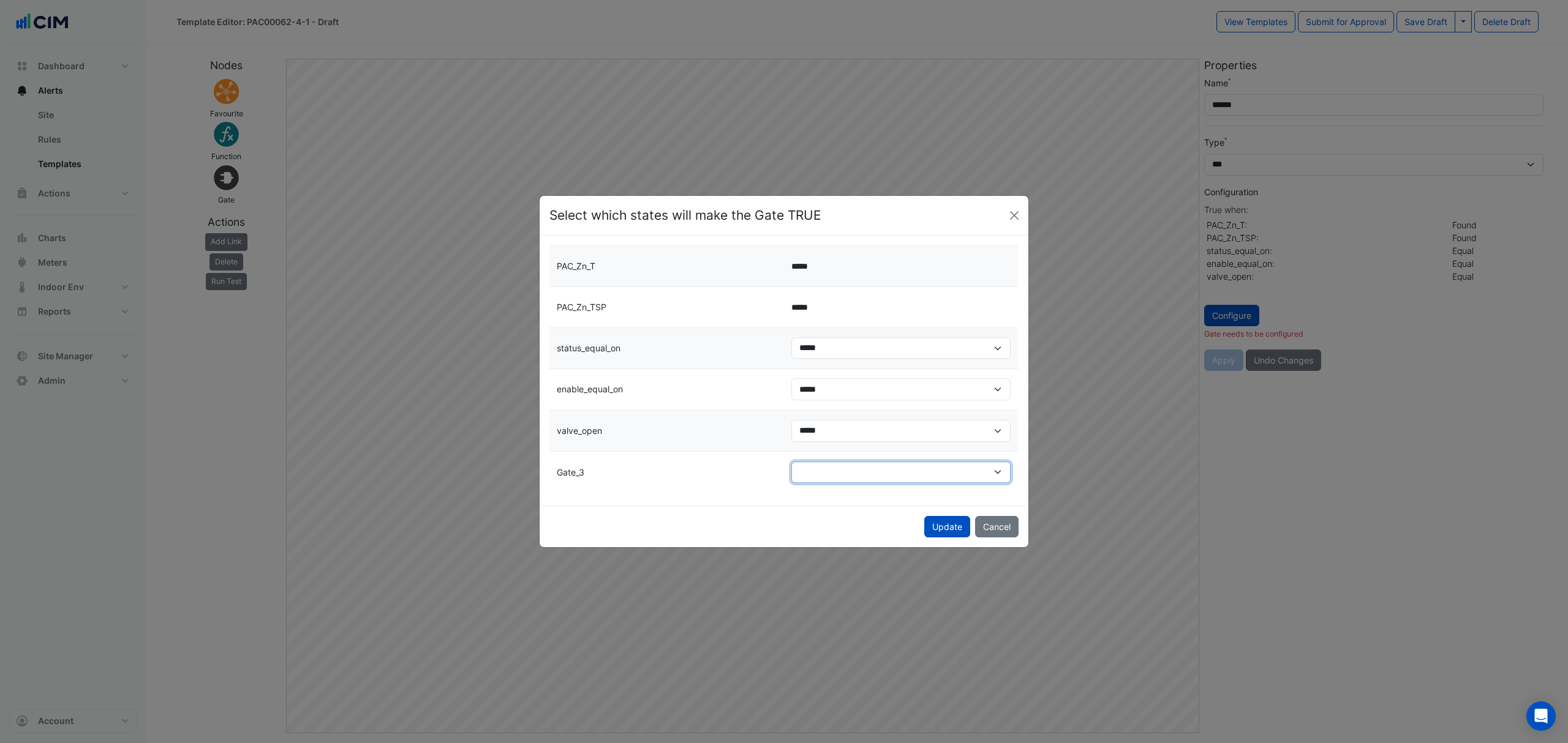
click at [831, 473] on select "**** *****" at bounding box center [901, 472] width 220 height 22
select select "*******"
click at [791, 461] on select "**** *****" at bounding box center [901, 472] width 220 height 22
click at [951, 527] on button "Update" at bounding box center [947, 526] width 46 height 21
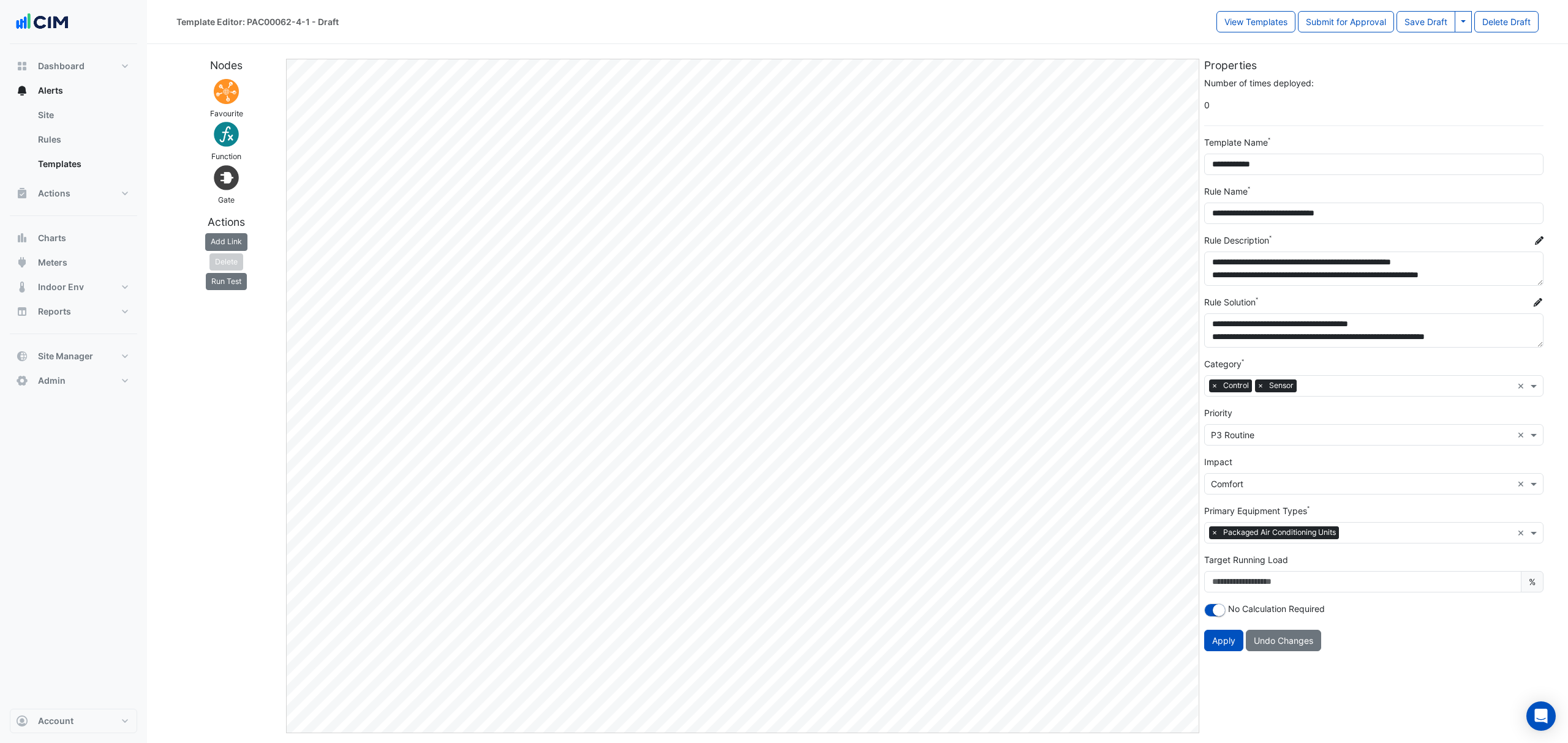
select select "*****"
click at [224, 279] on button "Run Test" at bounding box center [227, 281] width 41 height 18
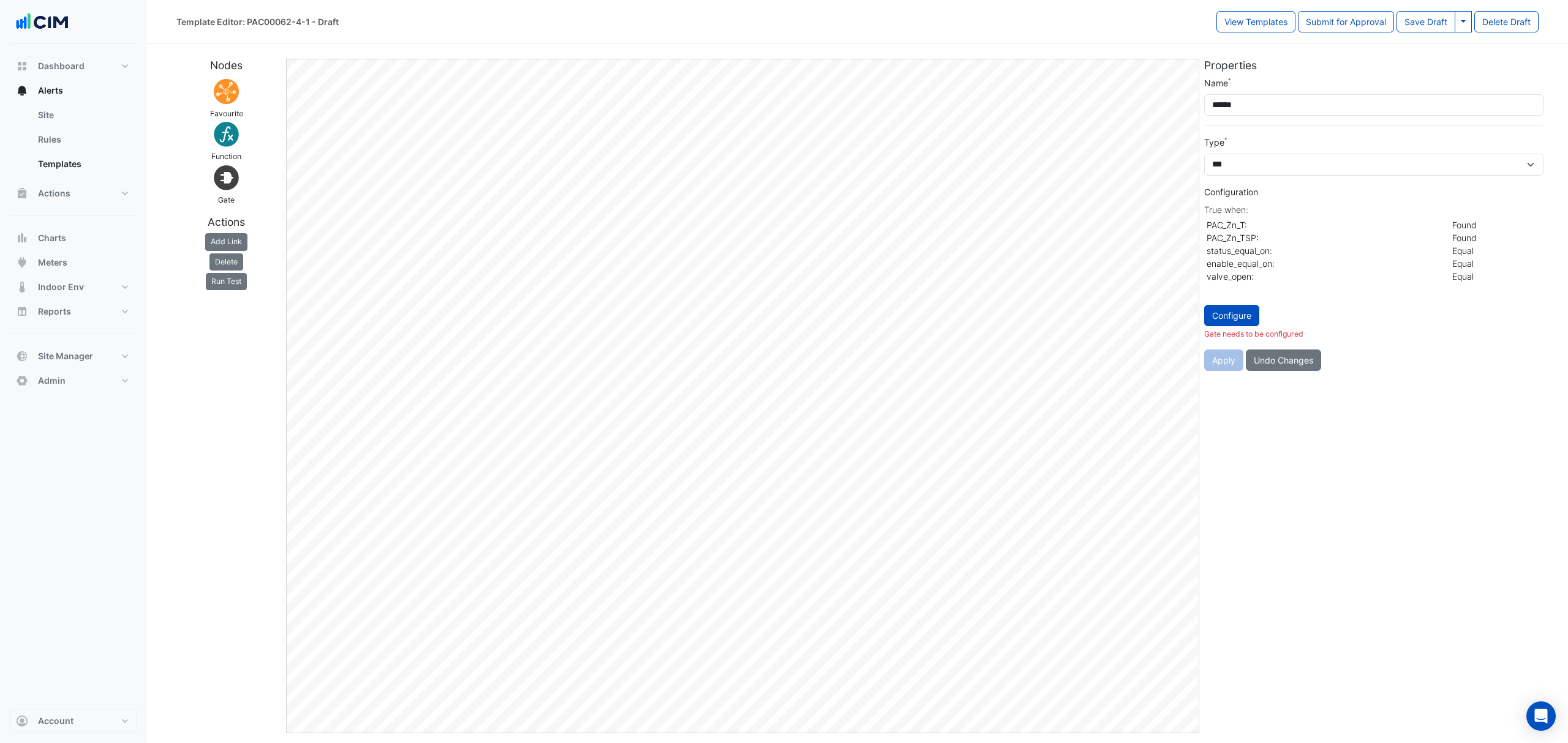
click at [1242, 311] on button "Configure" at bounding box center [1231, 315] width 55 height 21
select select "********"
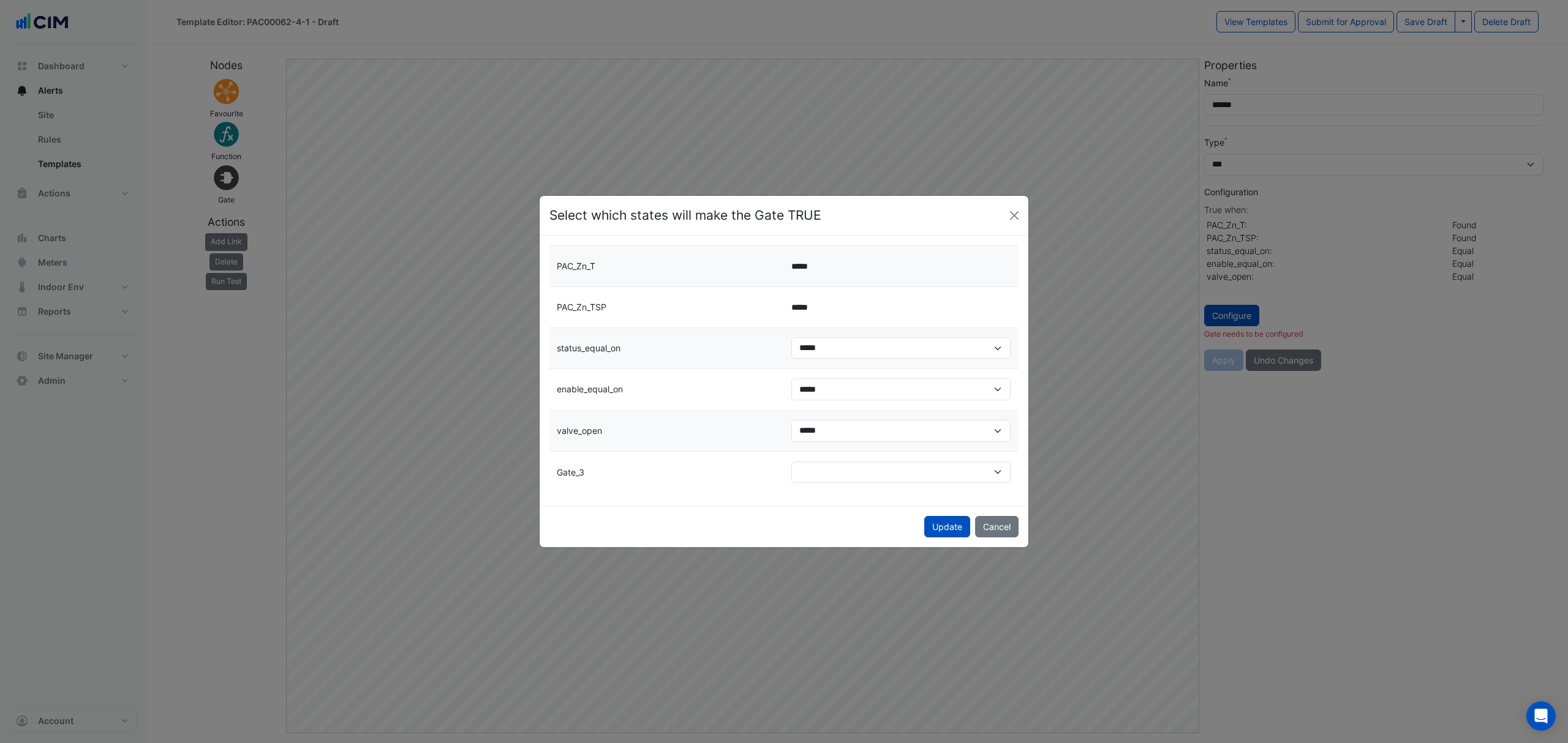
click at [836, 457] on datatable-body-cell "**** *****" at bounding box center [901, 472] width 235 height 37
click at [831, 466] on select "**** *****" at bounding box center [901, 472] width 220 height 22
select select "*******"
click at [791, 461] on select "**** *****" at bounding box center [901, 472] width 220 height 22
drag, startPoint x: 980, startPoint y: 527, endPoint x: 970, endPoint y: 529, distance: 10.2
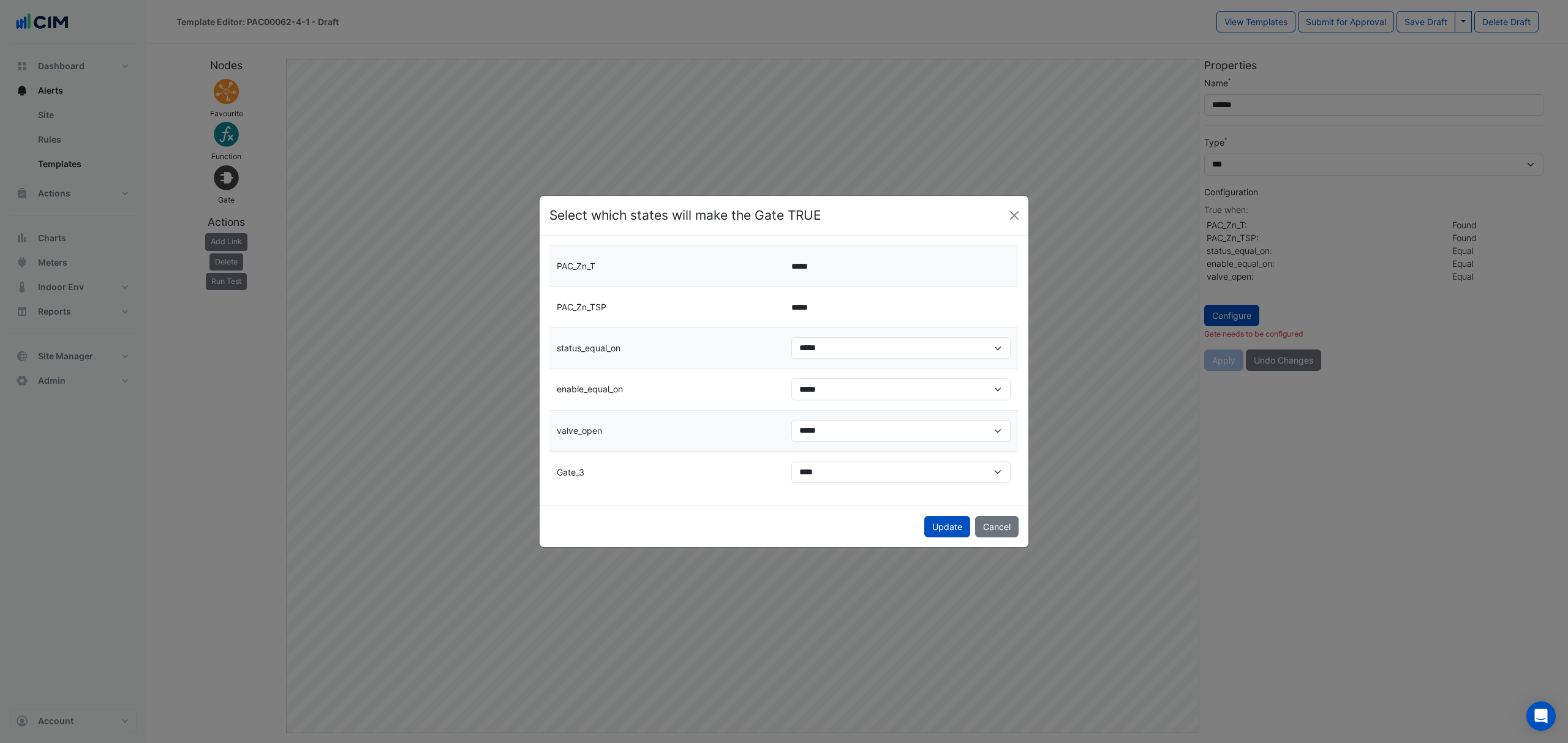
click at [975, 528] on button "Cancel" at bounding box center [996, 526] width 43 height 21
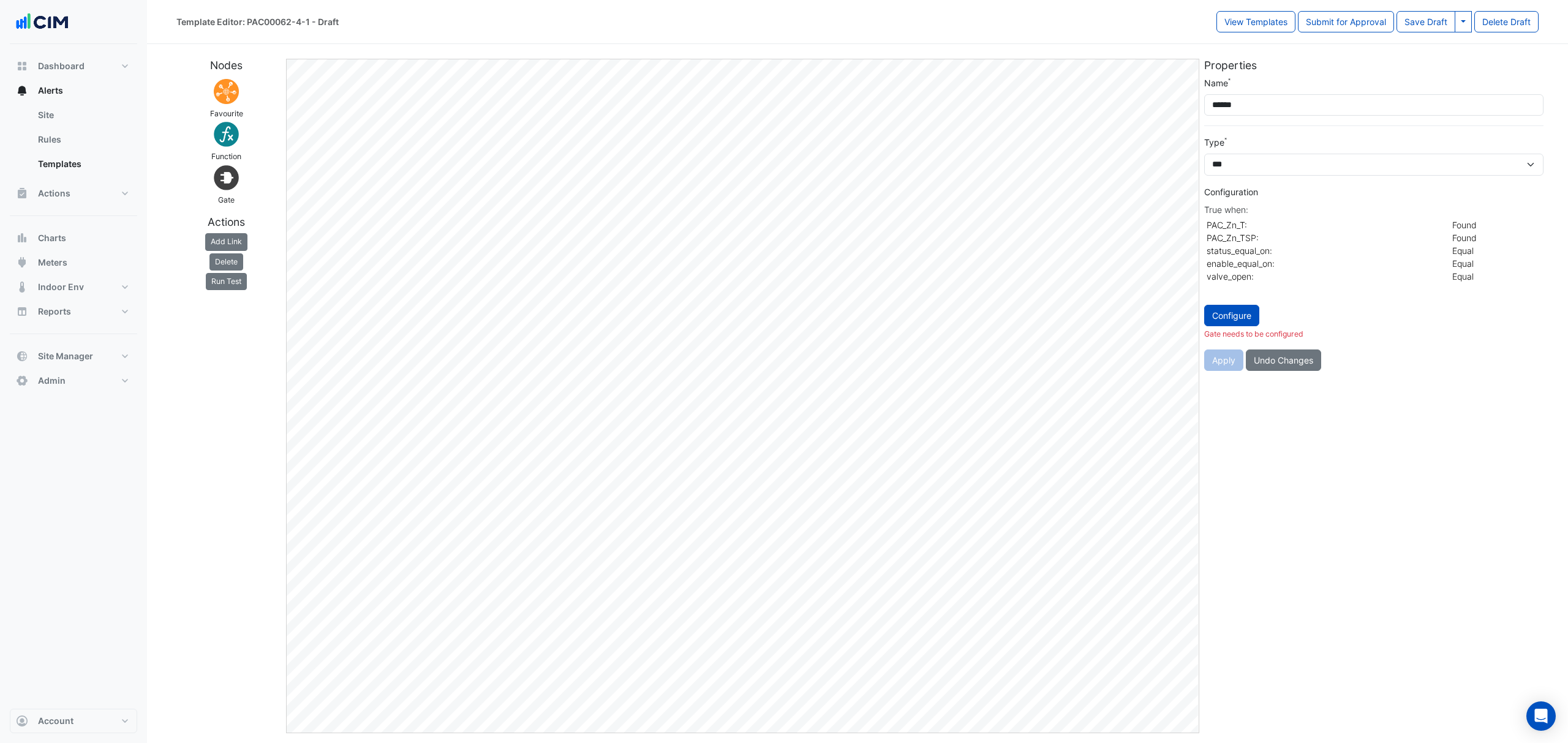
click at [1220, 322] on button "Configure" at bounding box center [1231, 315] width 55 height 21
select select "********"
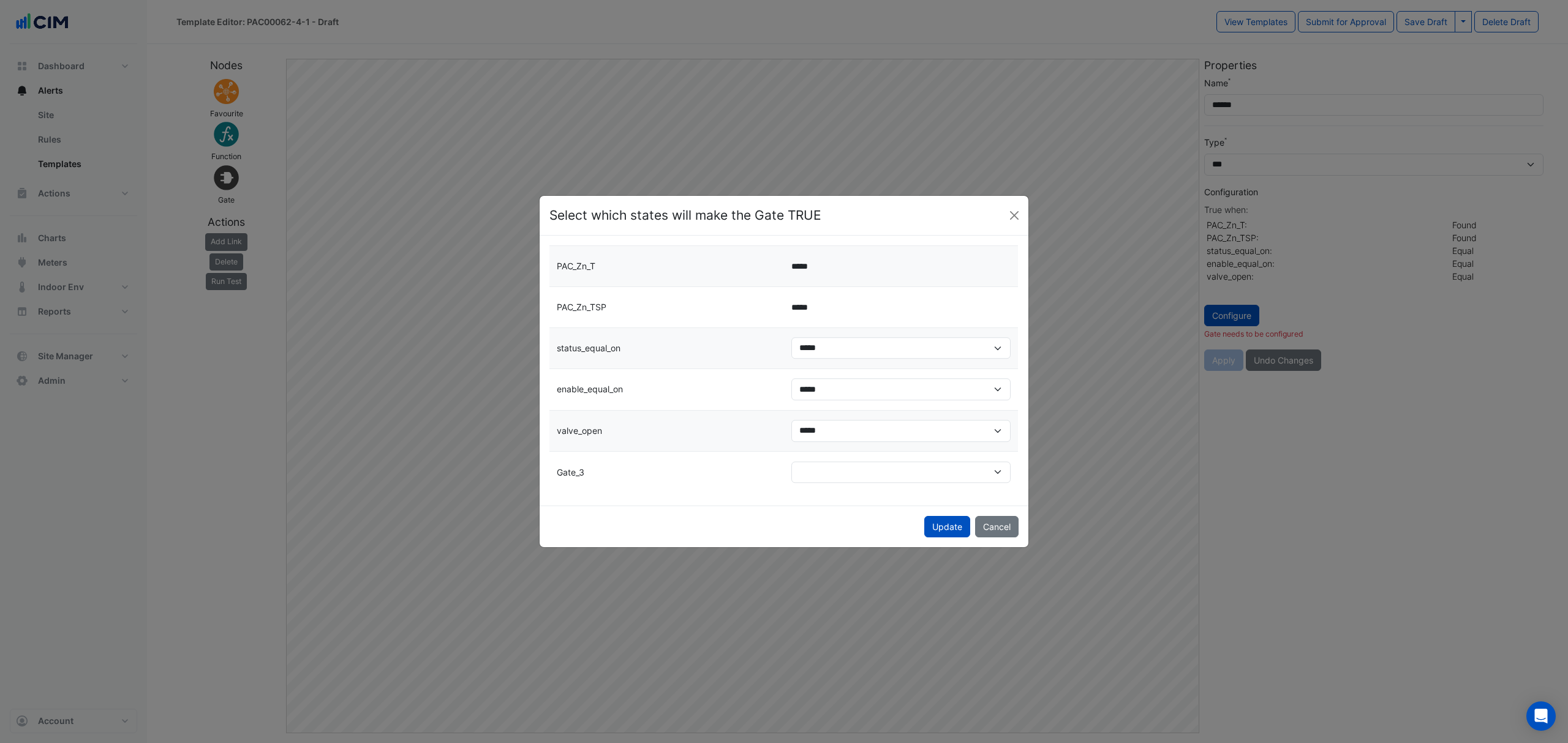
click at [791, 481] on div "**** *****" at bounding box center [901, 472] width 220 height 22
click at [819, 470] on select "**** *****" at bounding box center [901, 472] width 220 height 22
select select "*******"
click at [791, 461] on select "**** *****" at bounding box center [901, 472] width 220 height 22
click at [950, 527] on button "Update" at bounding box center [947, 526] width 46 height 21
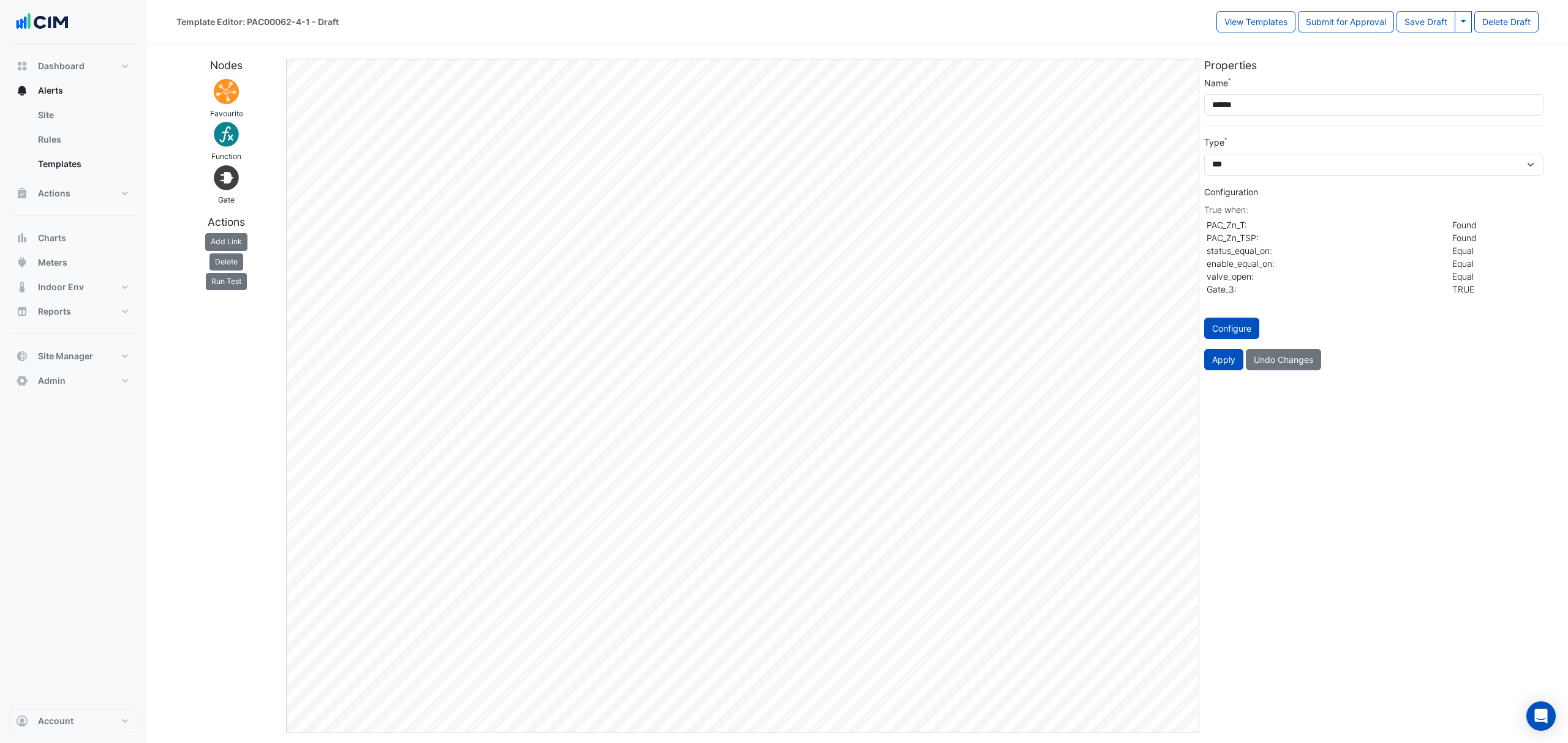
click at [1228, 362] on button "Apply" at bounding box center [1223, 359] width 39 height 21
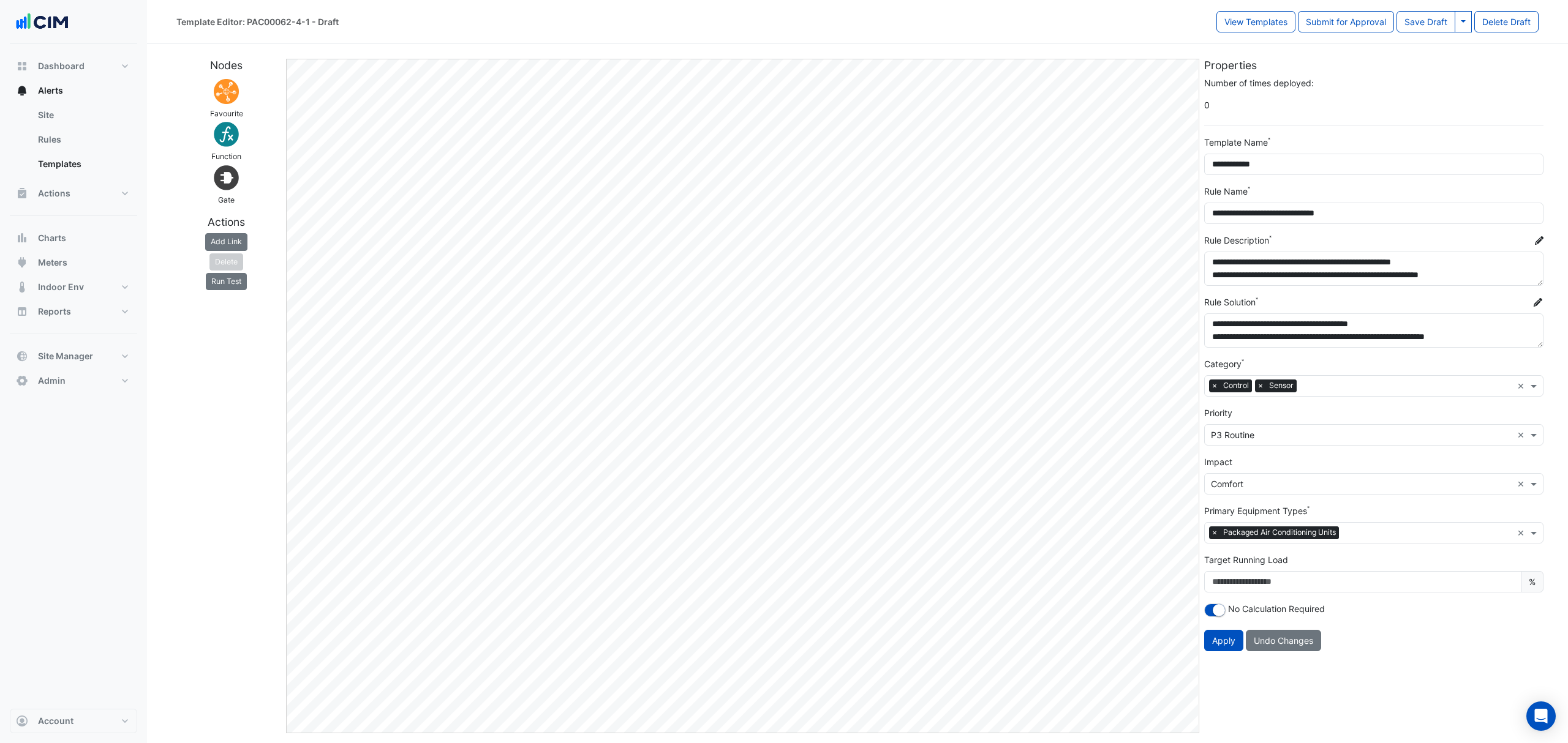
click at [231, 287] on button "Run Test" at bounding box center [227, 281] width 41 height 18
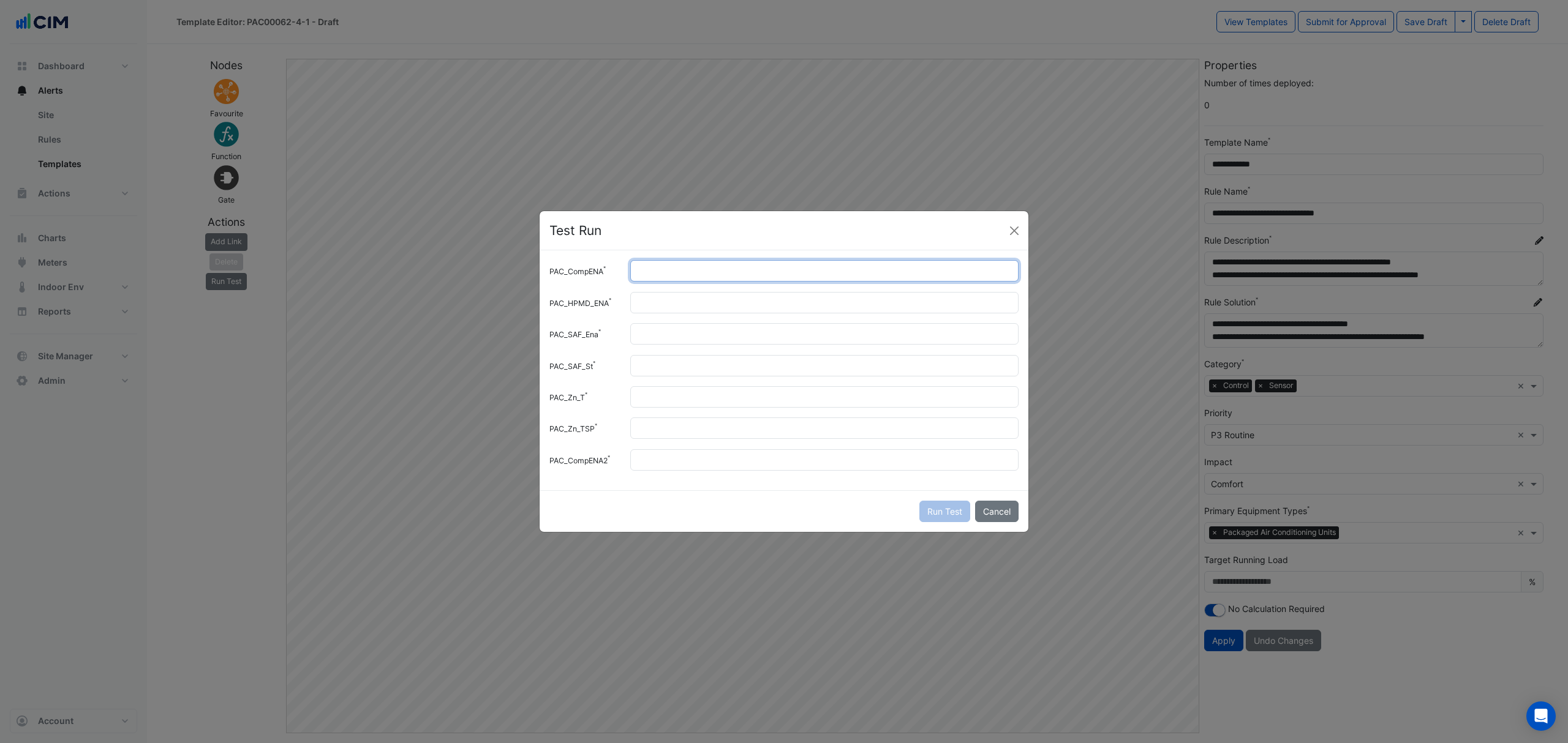
click at [669, 275] on input "PAC_CompENA" at bounding box center [825, 270] width 388 height 21
type input "*"
drag, startPoint x: 726, startPoint y: 297, endPoint x: 716, endPoint y: 297, distance: 10.0
click at [717, 297] on input "PAC_HPMD_ENA" at bounding box center [825, 302] width 388 height 21
type input "*"
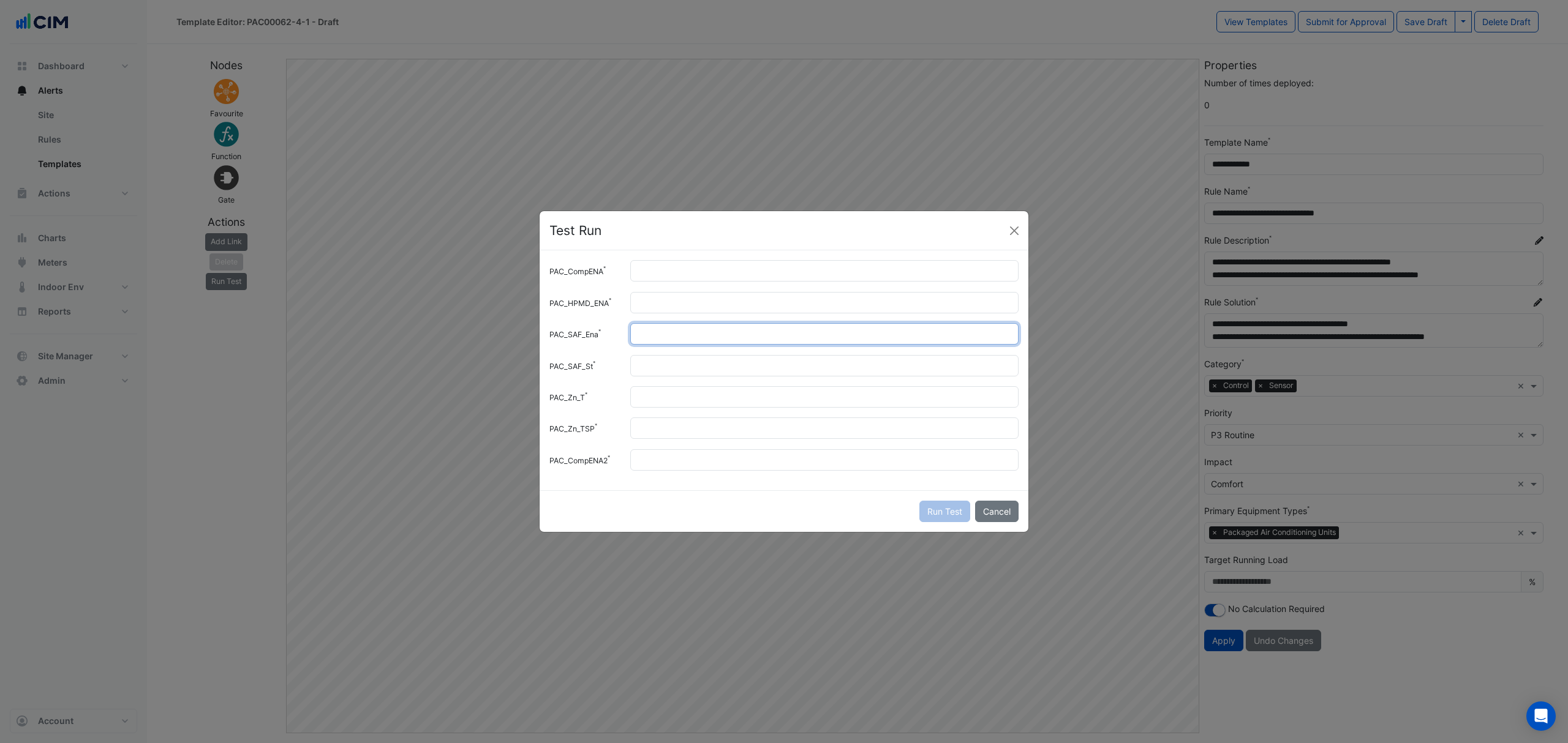
click at [680, 336] on input "PAC_SAF_Ena" at bounding box center [825, 334] width 388 height 21
type input "*"
click at [665, 358] on input "PAC_SAF_St" at bounding box center [825, 365] width 388 height 21
type input "*"
click at [667, 398] on input "PAC_Zn_T" at bounding box center [825, 396] width 388 height 21
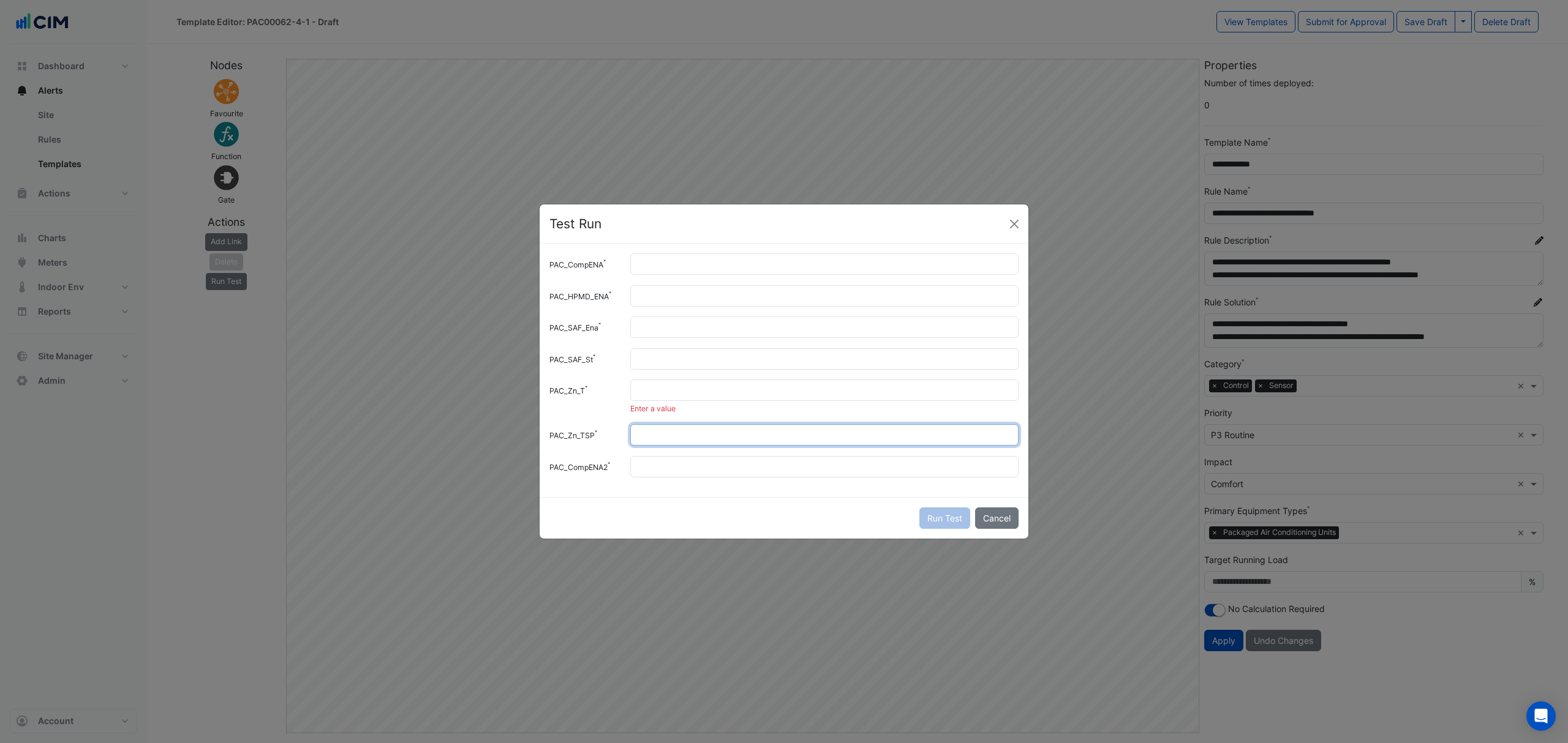
click at [652, 421] on div "PAC_CompENA * PAC_HPMD_ENA * PAC_SAF_Ena * PAC_SAF_St * PAC_Zn_T Enter a value …" at bounding box center [784, 371] width 489 height 253
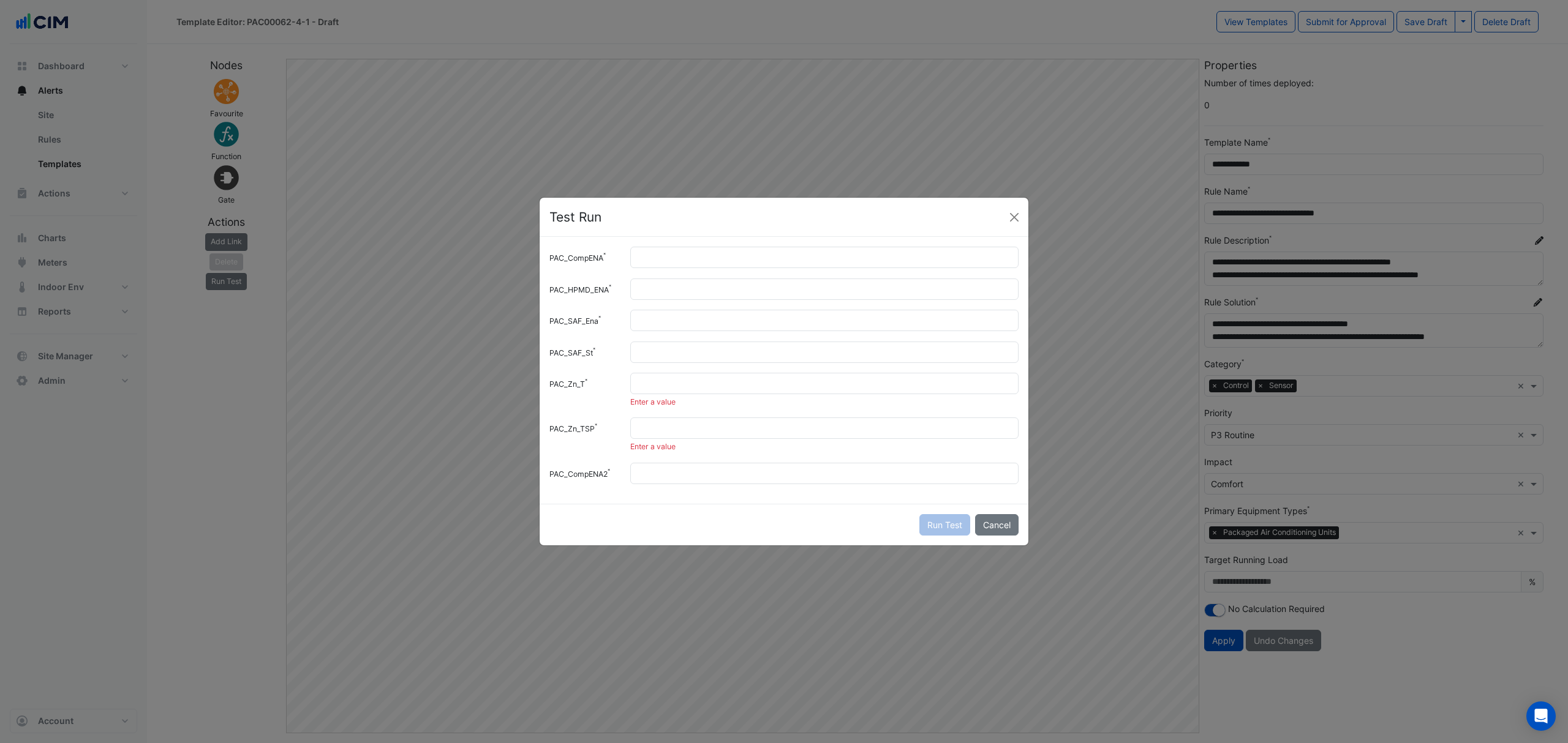
click at [659, 404] on div "Enter a value" at bounding box center [825, 402] width 388 height 11
click at [669, 395] on div "Enter a value" at bounding box center [825, 390] width 403 height 35
click at [679, 380] on input "PAC_Zn_T" at bounding box center [825, 383] width 388 height 21
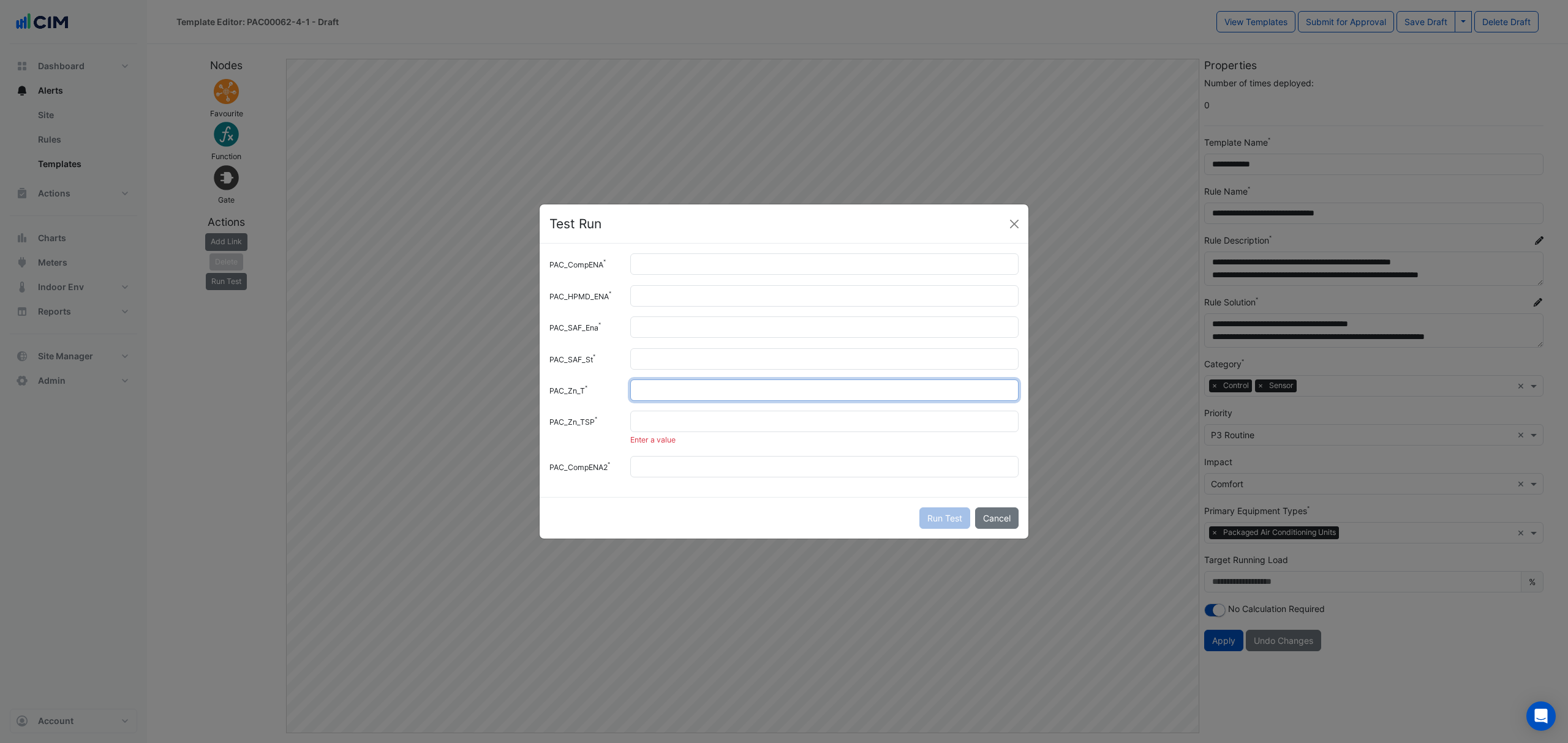
type input "**"
click at [667, 421] on input "PAC_Zn_TSP" at bounding box center [825, 420] width 388 height 21
type input "*"
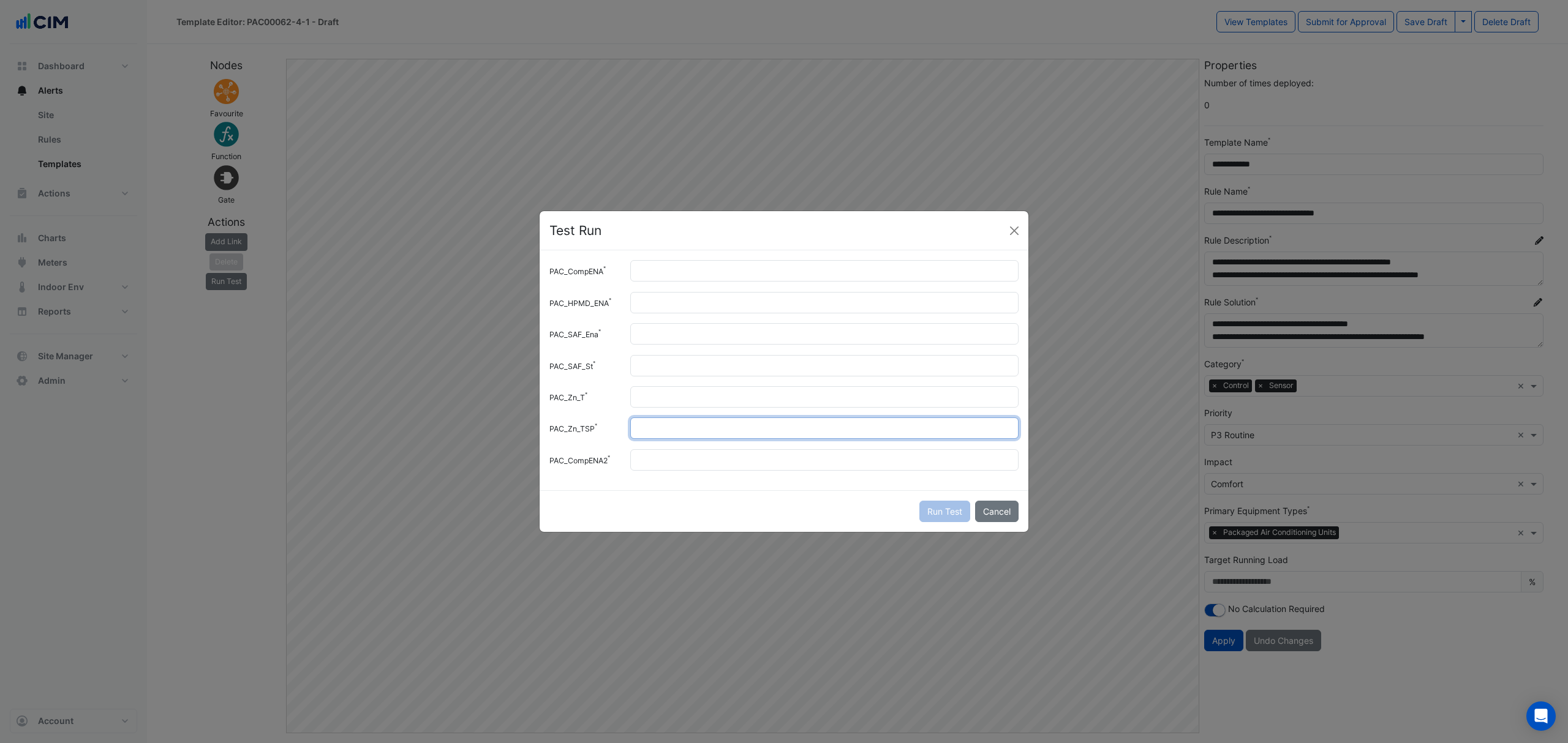
type input "**"
click at [662, 461] on input "PAC_CompENA2" at bounding box center [825, 459] width 388 height 21
type input "*"
click at [924, 518] on button "Run Test" at bounding box center [944, 511] width 51 height 21
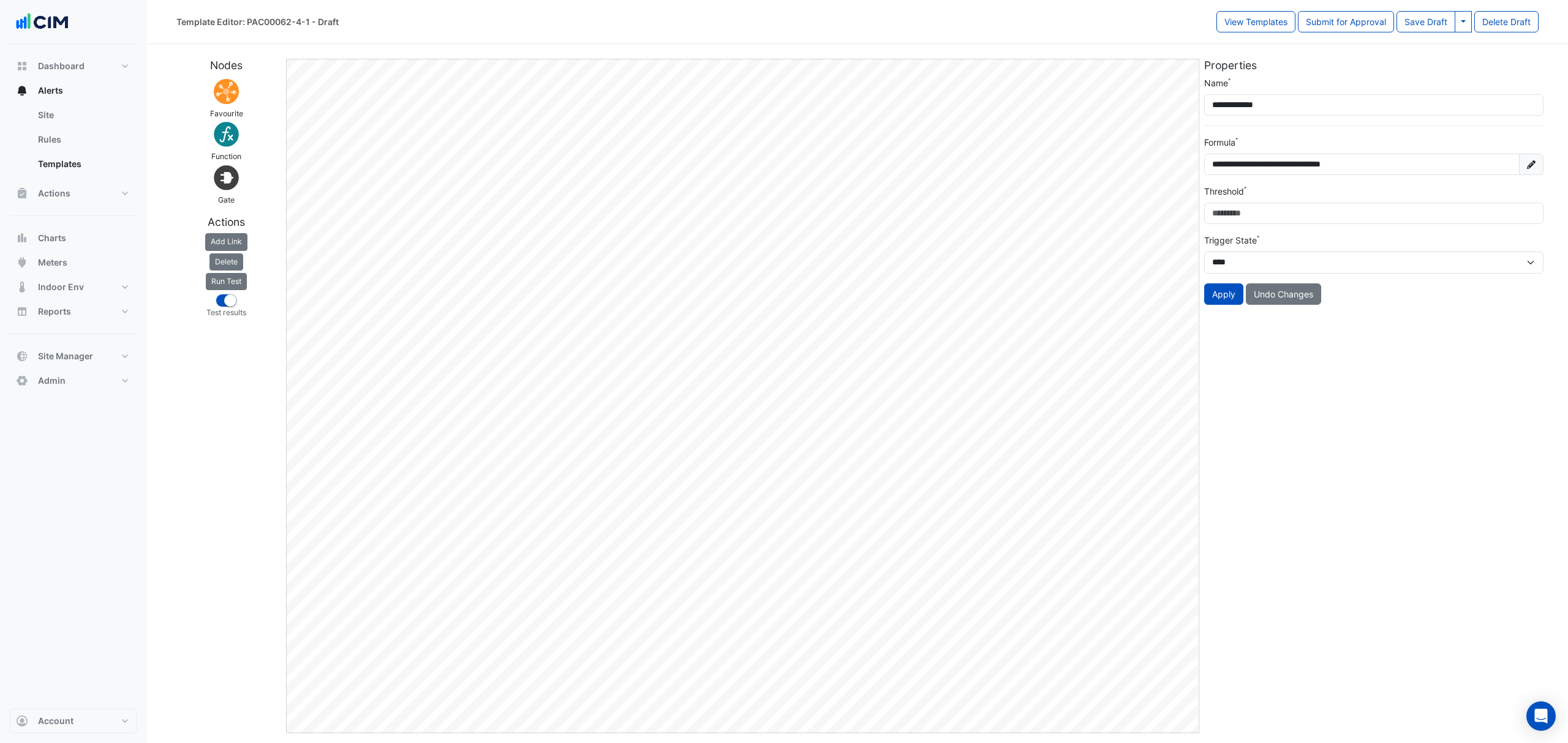
click at [226, 285] on button "Run Test" at bounding box center [227, 281] width 41 height 18
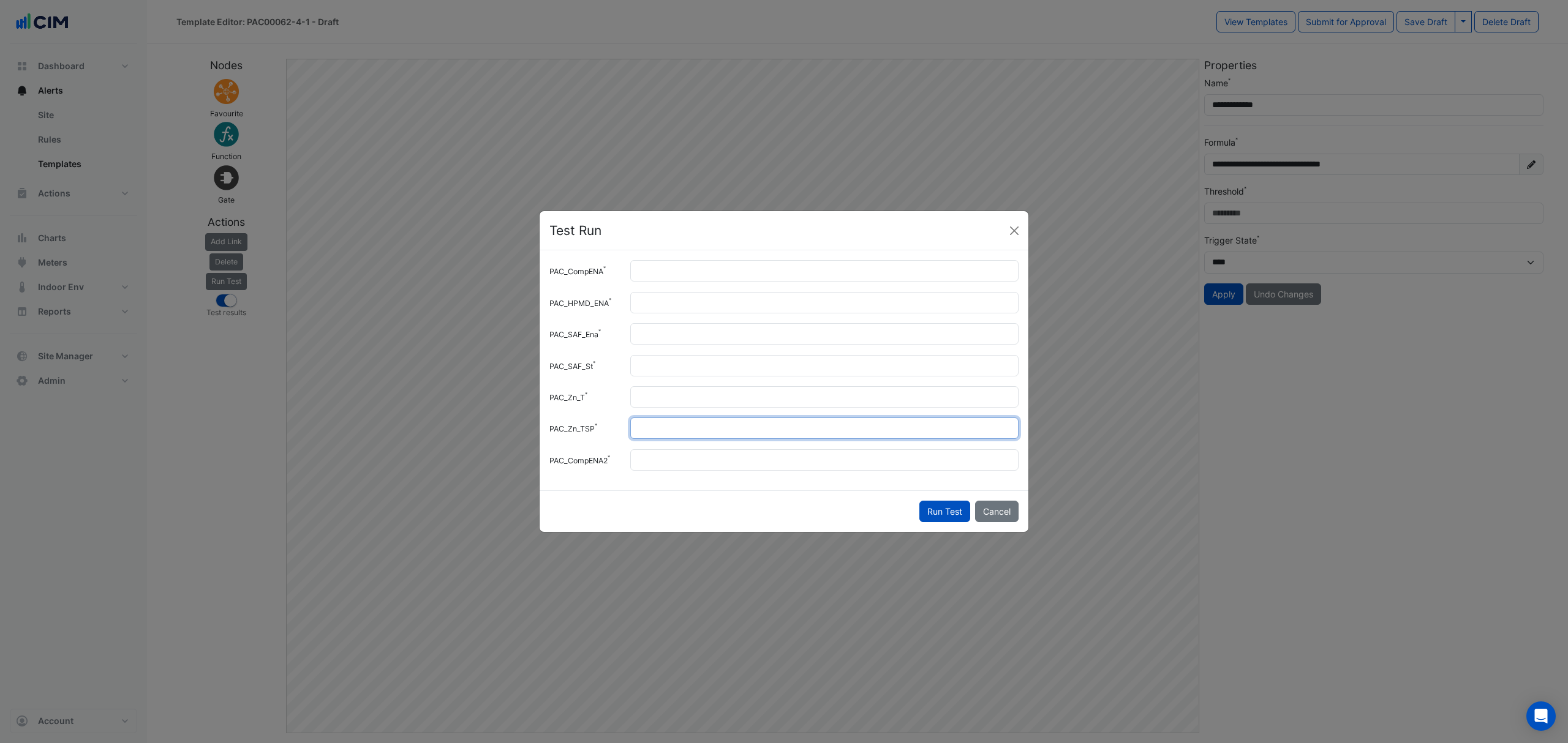
click at [655, 425] on input "**" at bounding box center [825, 428] width 388 height 21
type input "**"
click at [943, 517] on button "Run Test" at bounding box center [944, 511] width 51 height 21
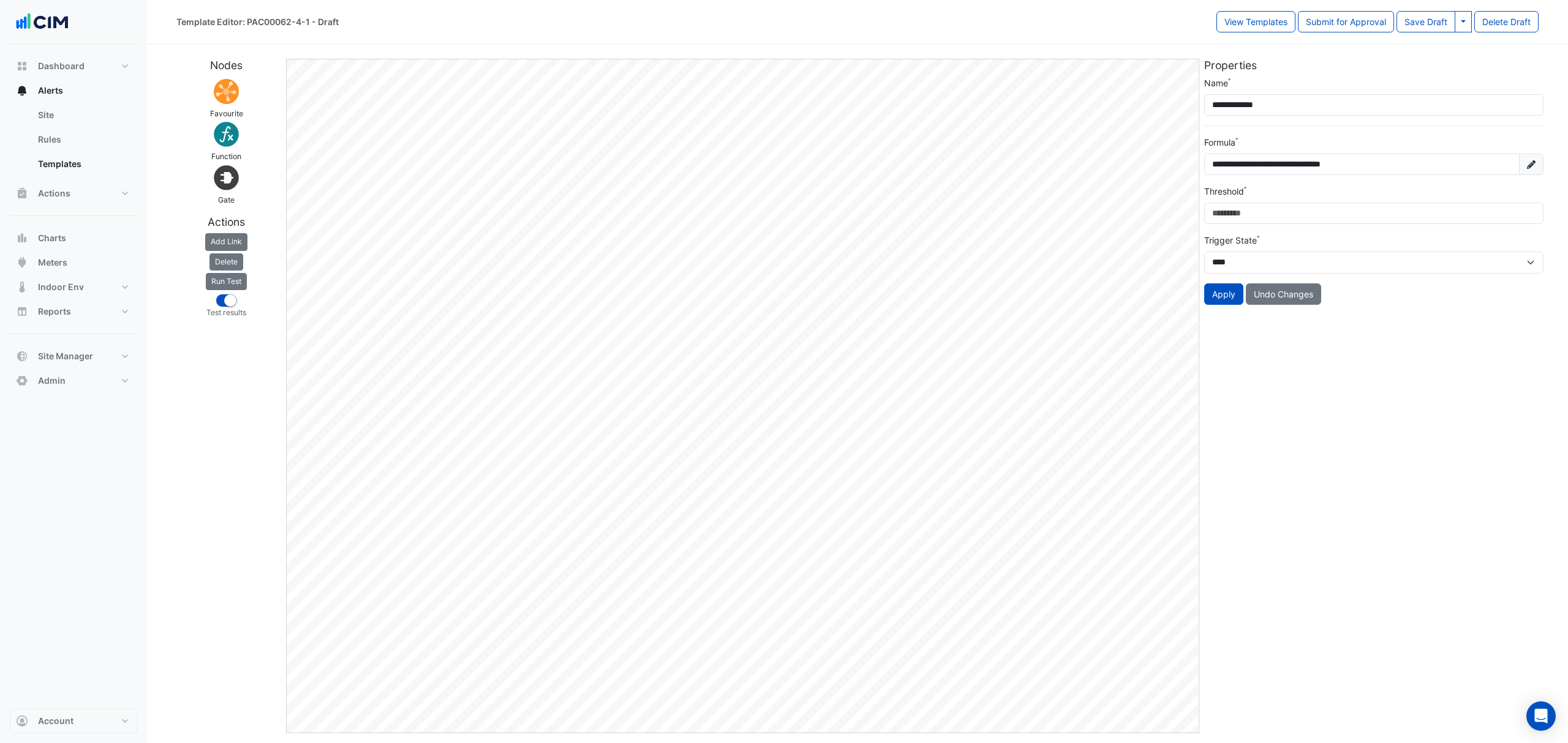
click at [224, 276] on button "Run Test" at bounding box center [227, 281] width 41 height 18
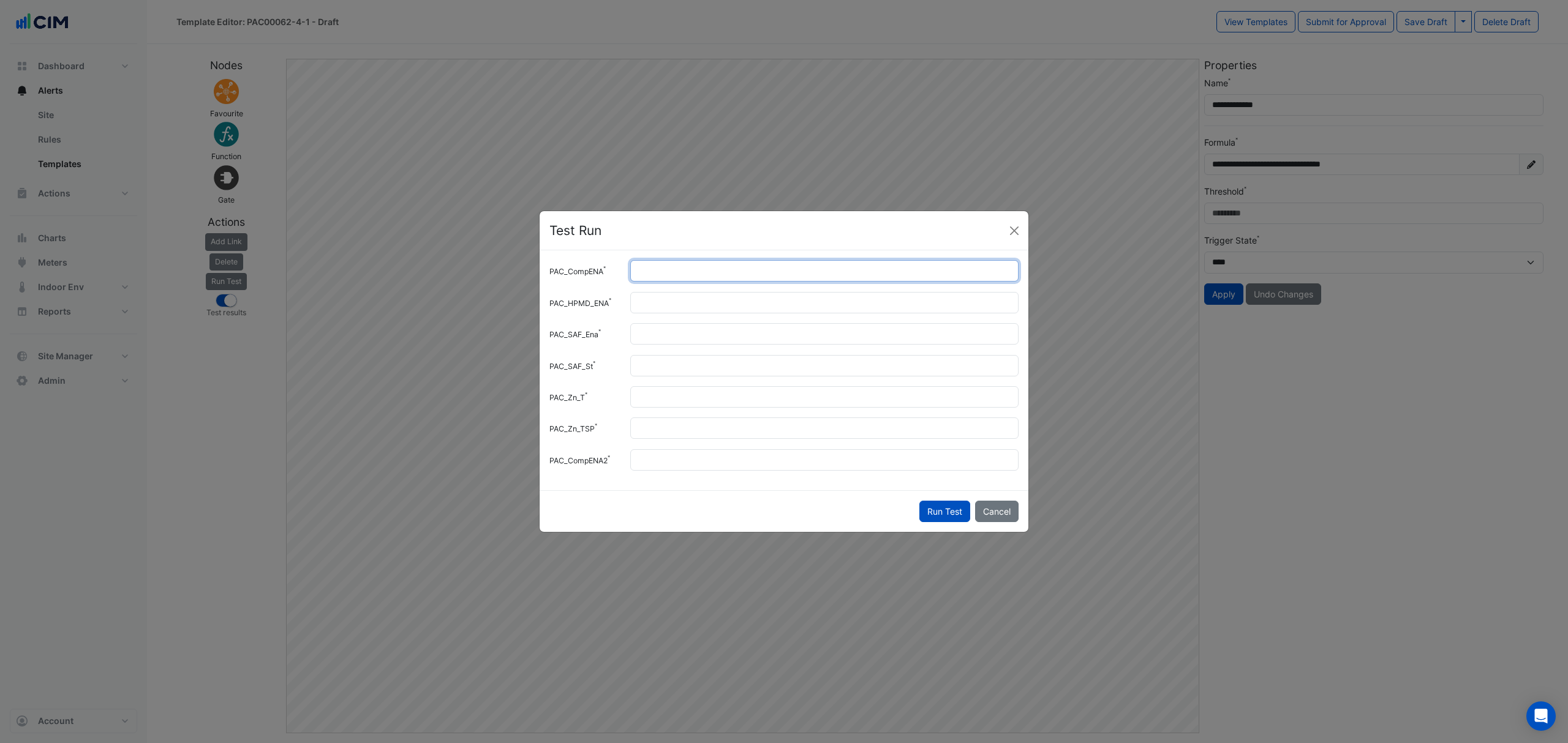
click at [648, 270] on input "*" at bounding box center [825, 270] width 388 height 21
type input "*"
click at [940, 506] on button "Run Test" at bounding box center [944, 511] width 51 height 21
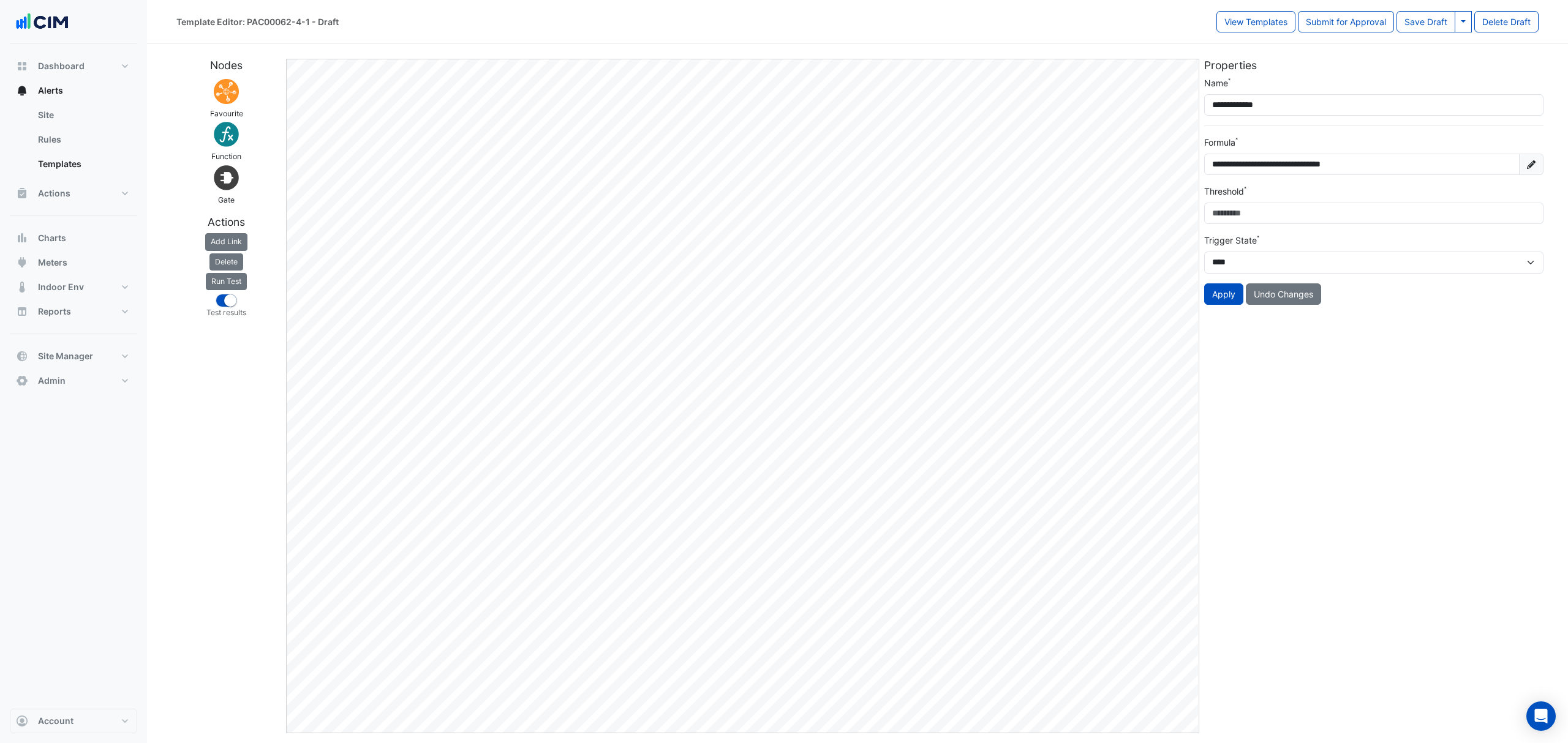
click at [227, 280] on button "Run Test" at bounding box center [227, 281] width 41 height 18
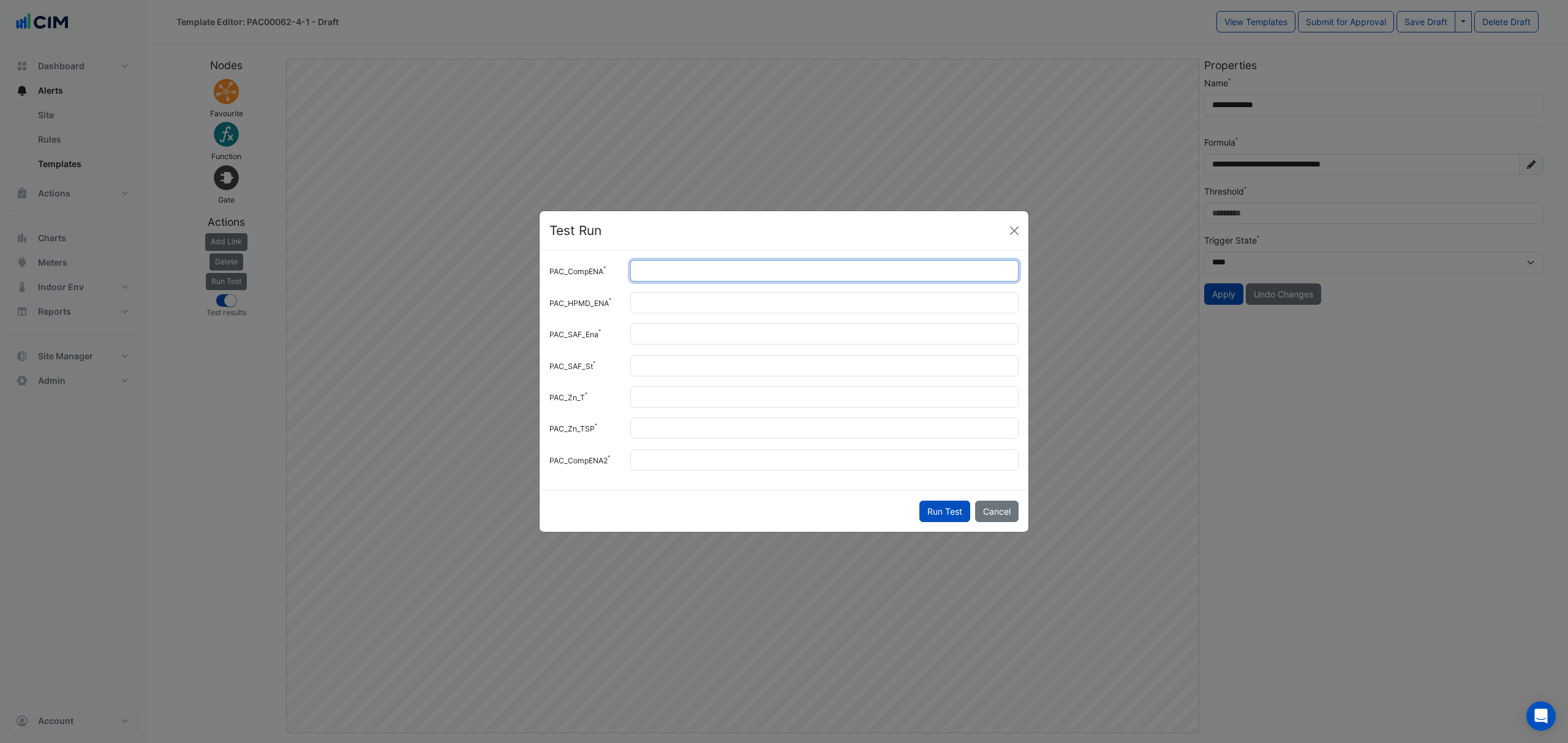
click at [659, 271] on input "*" at bounding box center [825, 270] width 388 height 21
type input "*"
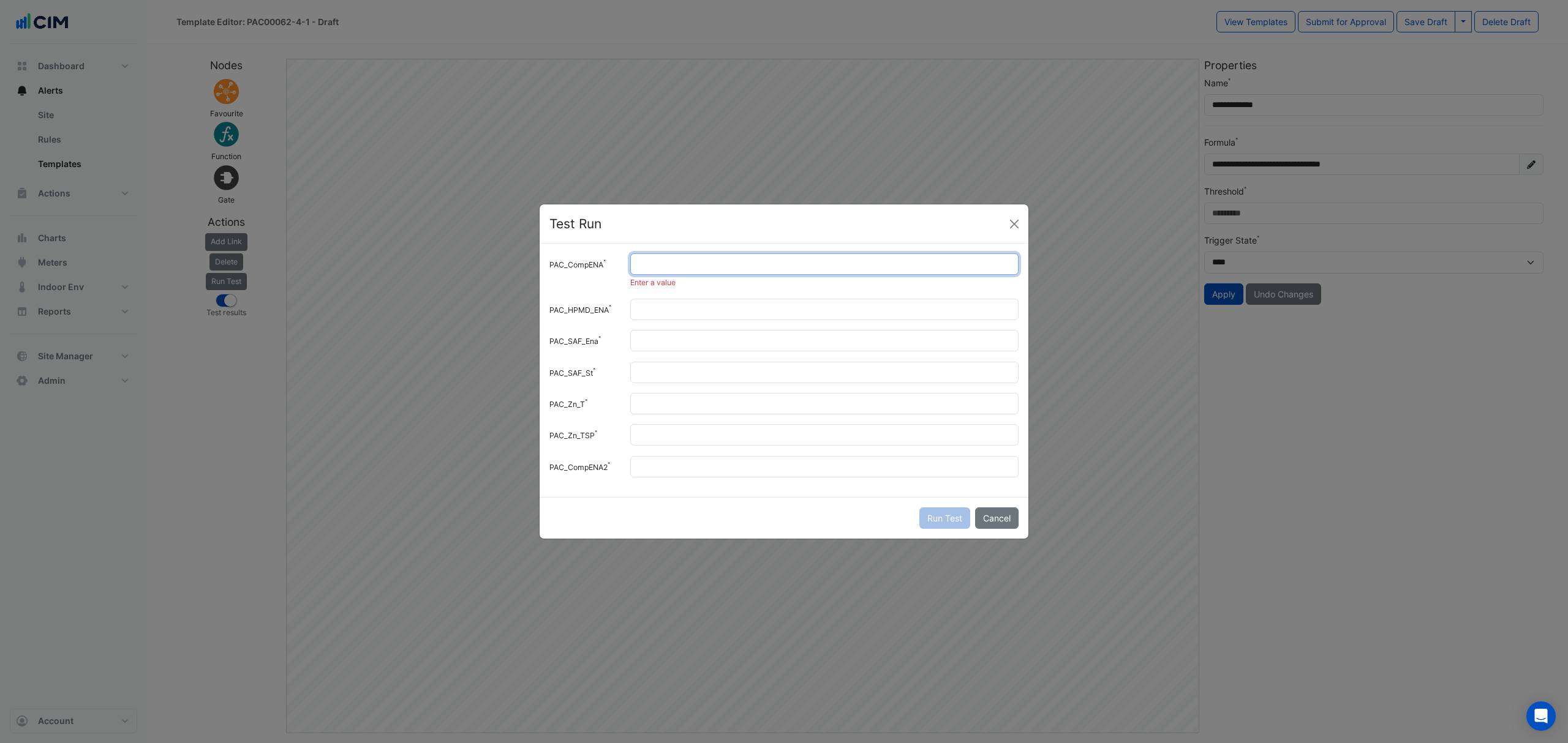
type input "*"
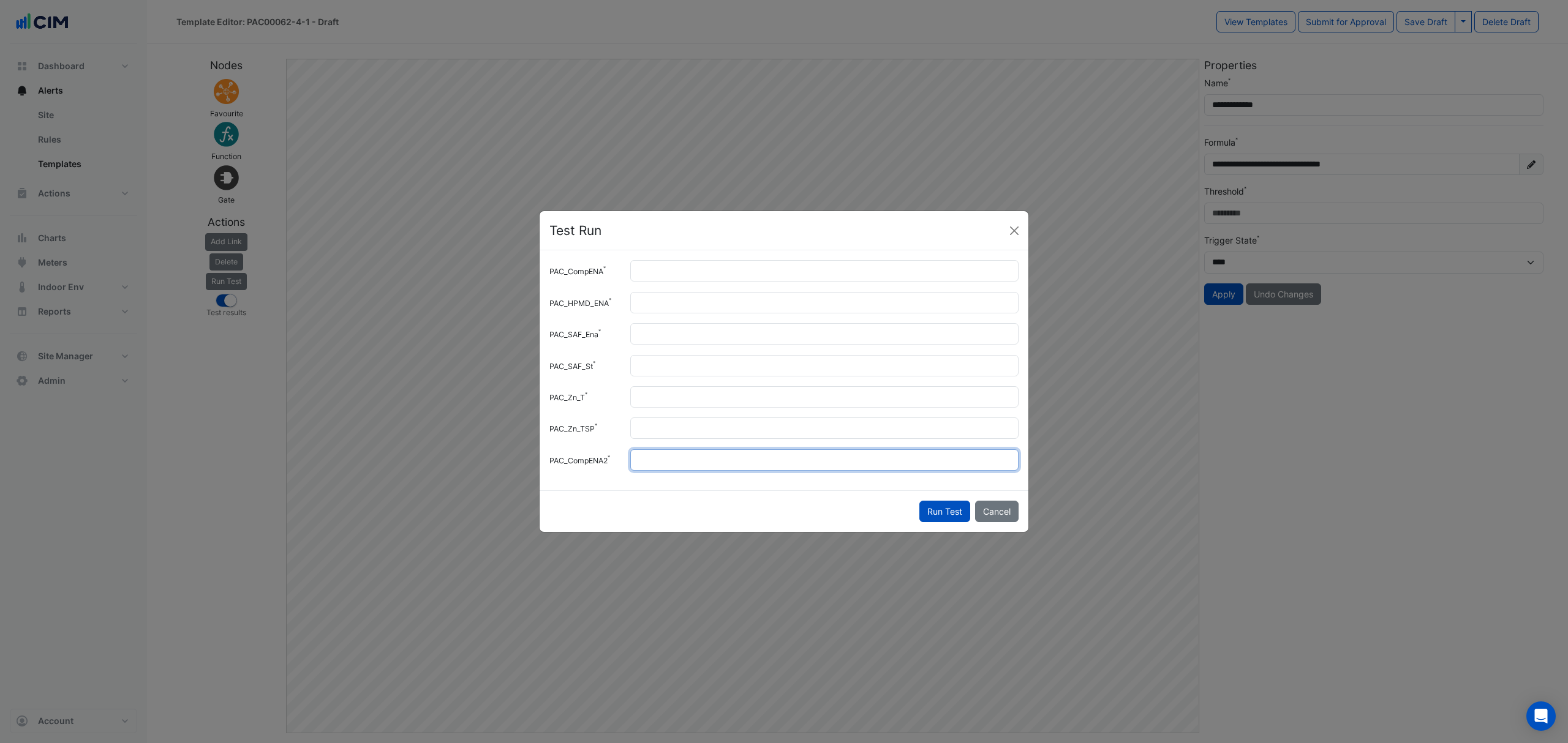
click at [648, 463] on input "*" at bounding box center [825, 459] width 388 height 21
type input "*"
click at [946, 512] on button "Run Test" at bounding box center [944, 511] width 51 height 21
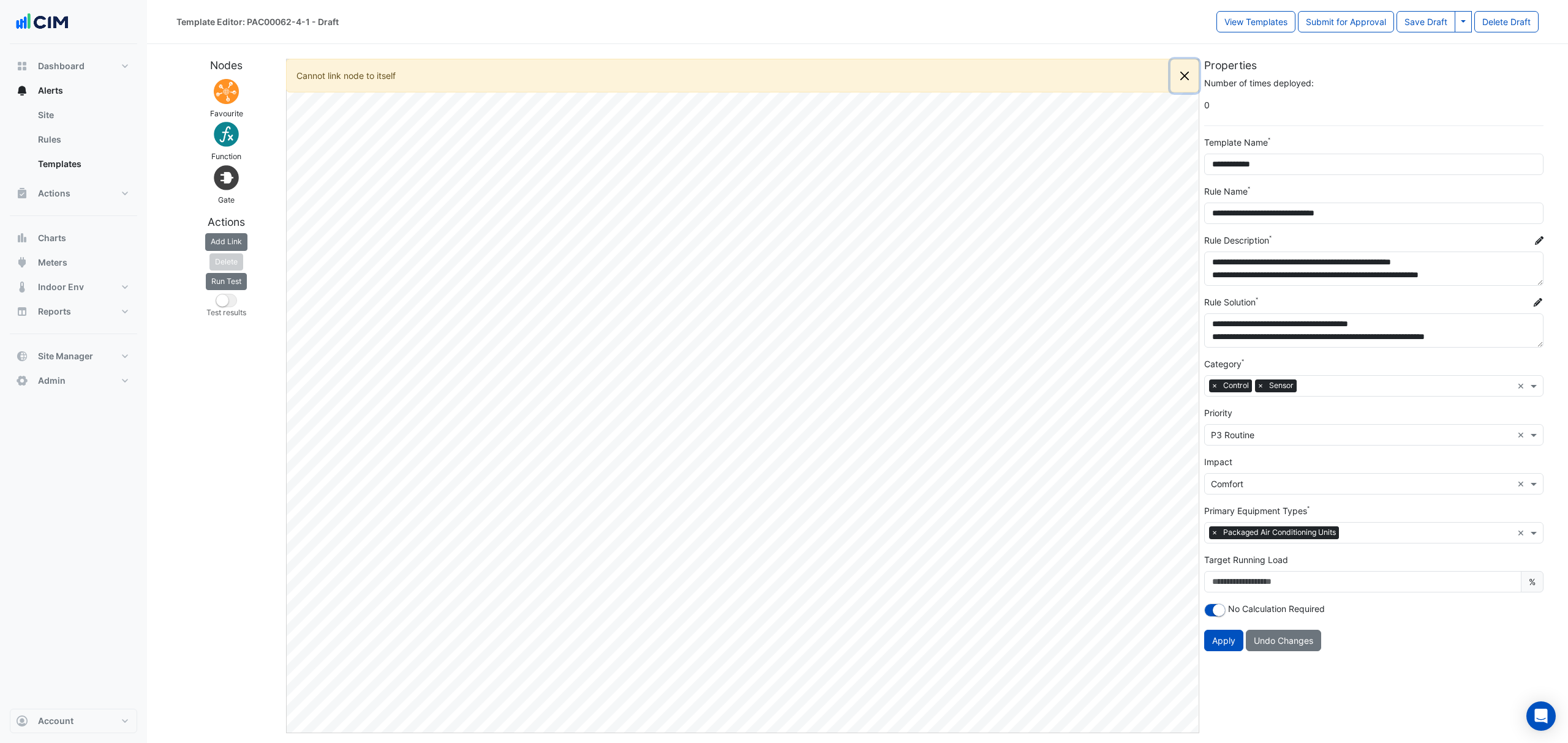
click at [1187, 71] on button "Close" at bounding box center [1184, 76] width 28 height 33
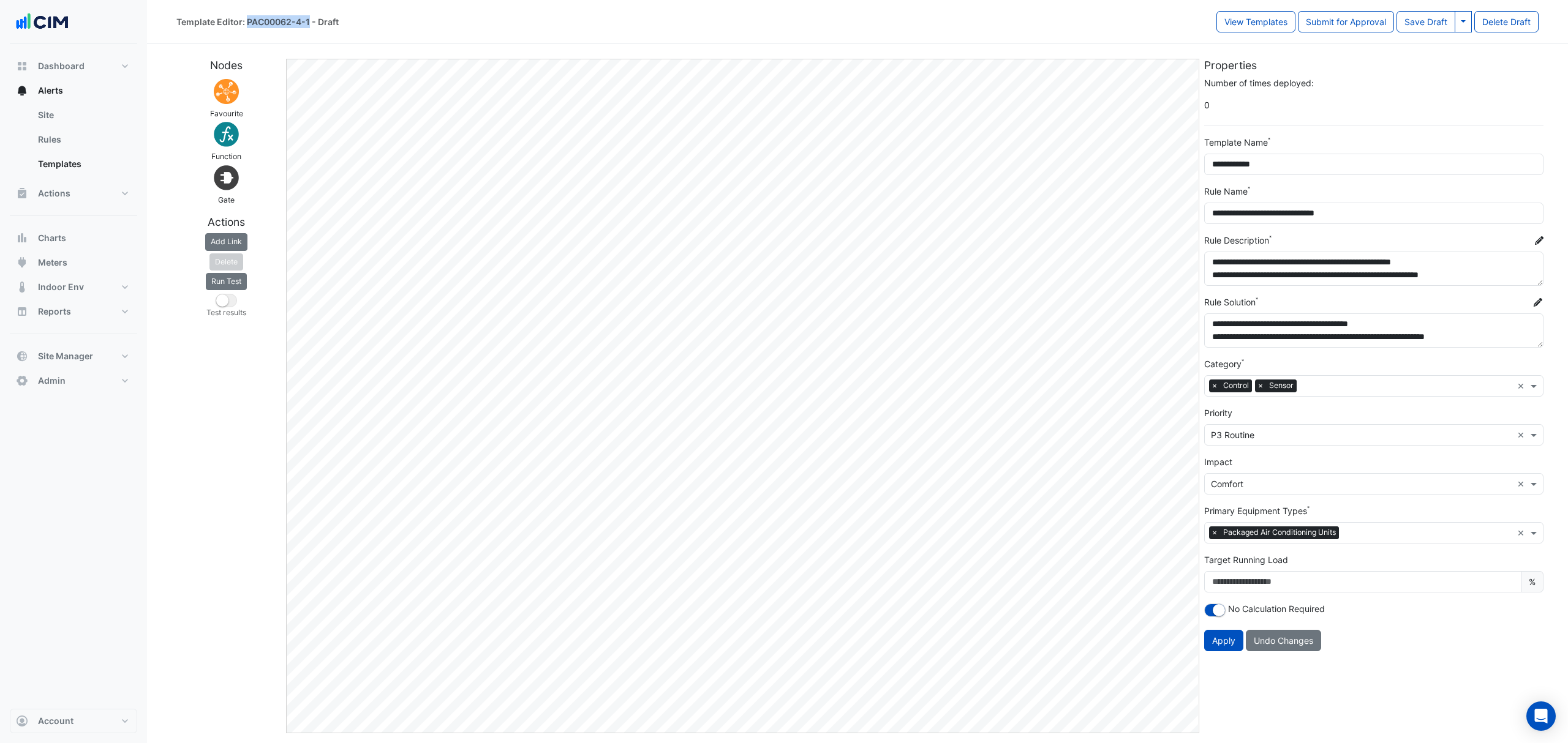
drag, startPoint x: 246, startPoint y: 21, endPoint x: 307, endPoint y: 23, distance: 61.0
click at [307, 23] on div "Template Editor: PAC00062-4-1 - Draft" at bounding box center [258, 22] width 163 height 13
copy div "PAC00062-4-1"
drag, startPoint x: 1452, startPoint y: 12, endPoint x: 1426, endPoint y: 23, distance: 28.2
click at [1426, 23] on button "Save Draft" at bounding box center [1426, 21] width 59 height 21
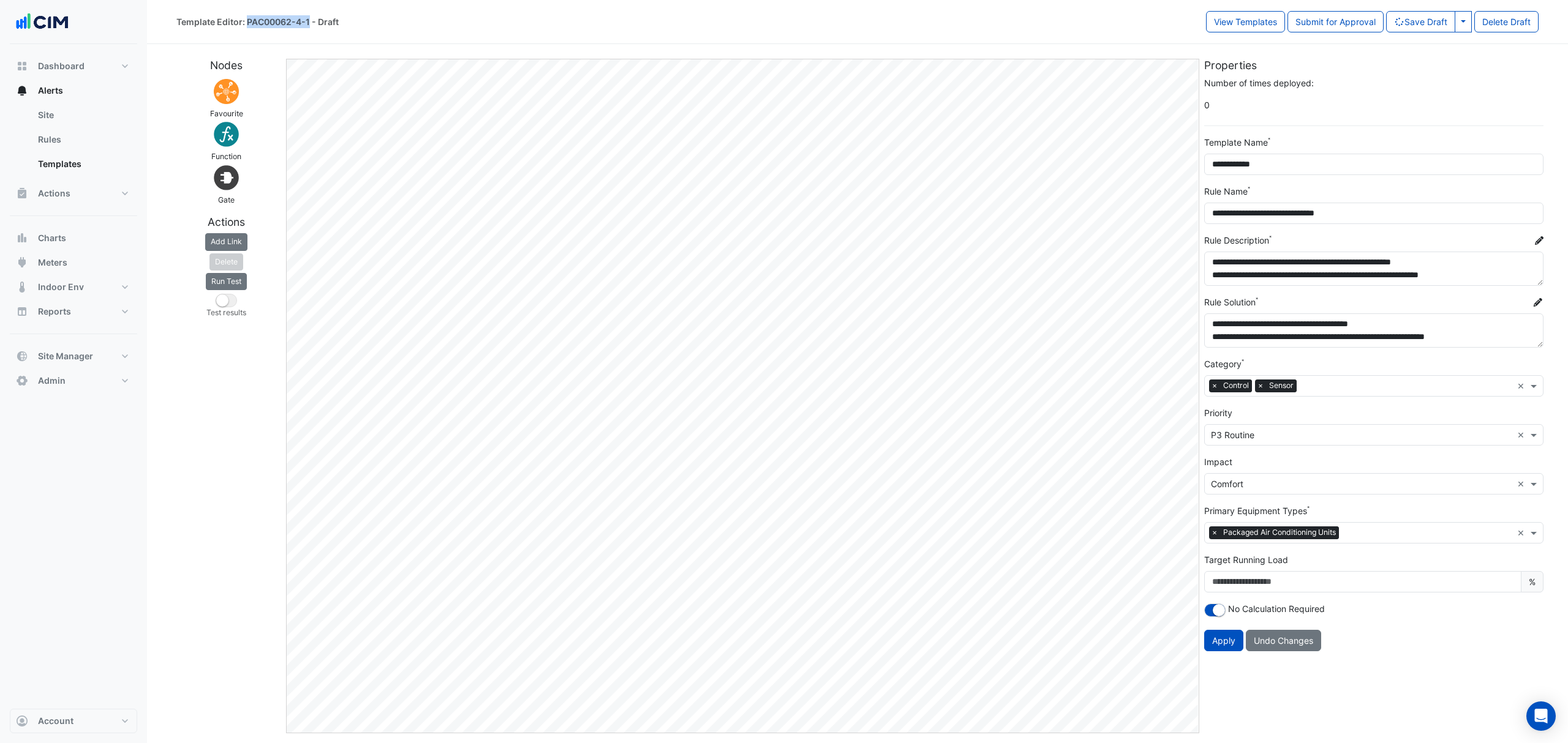
select select
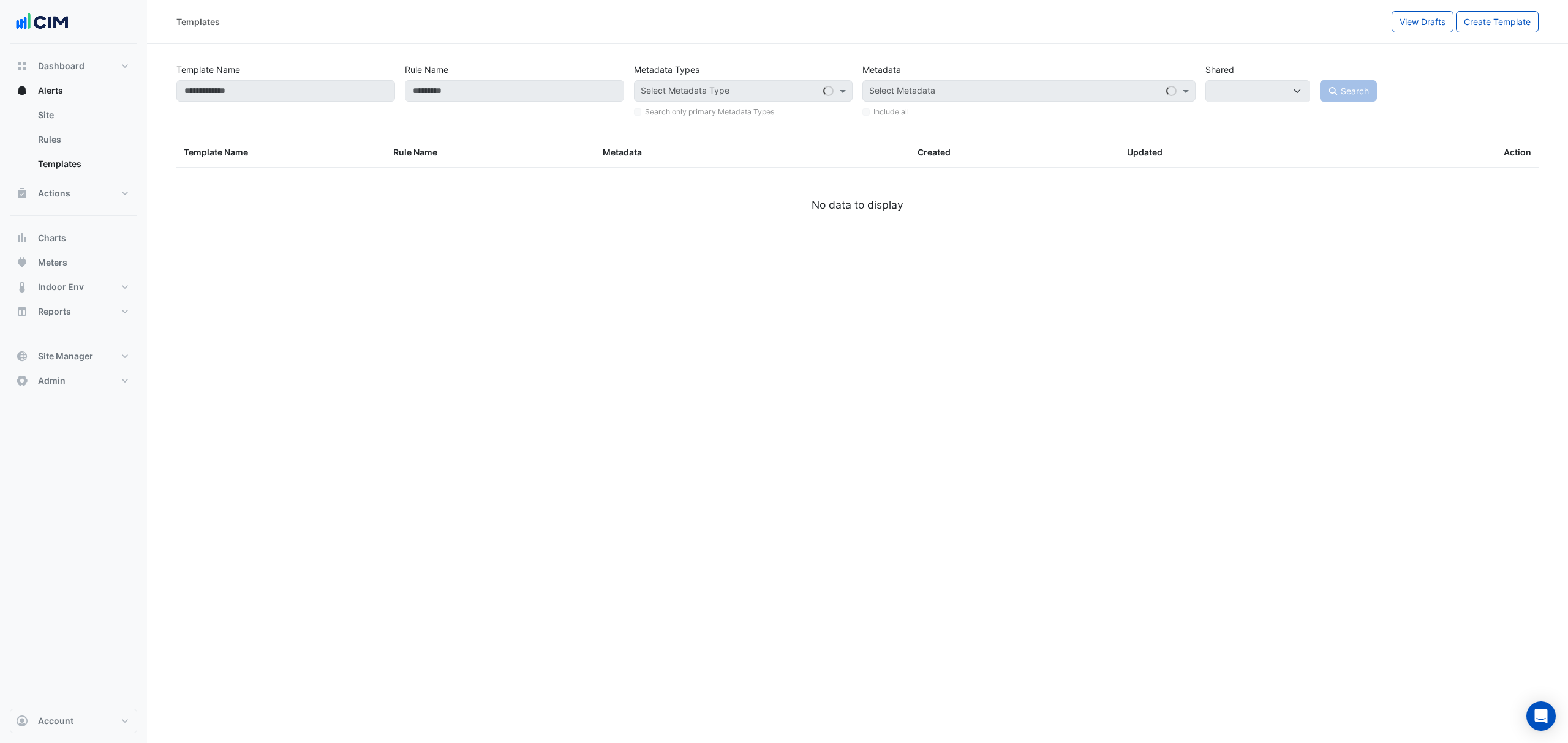
type input "********"
select select
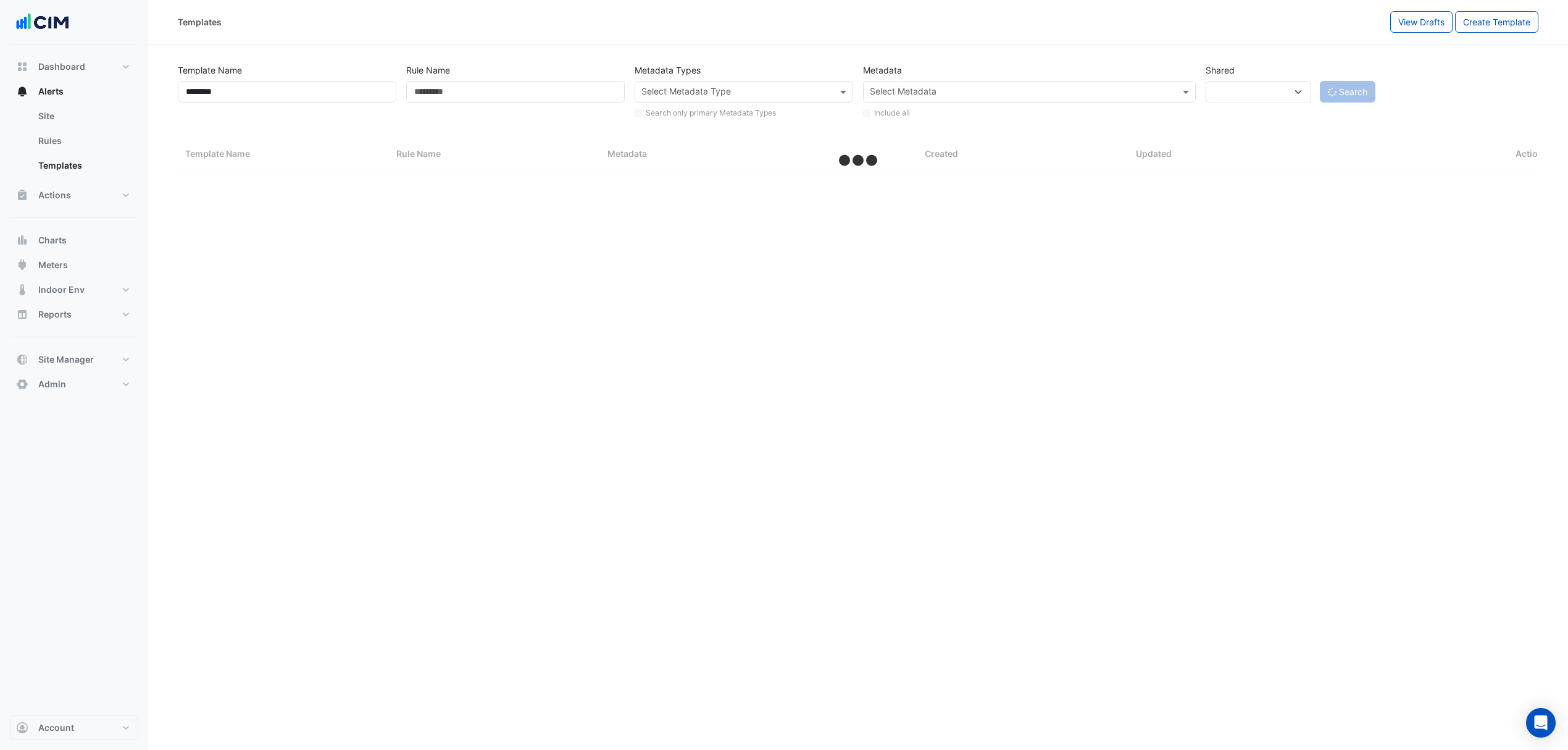
select select "***"
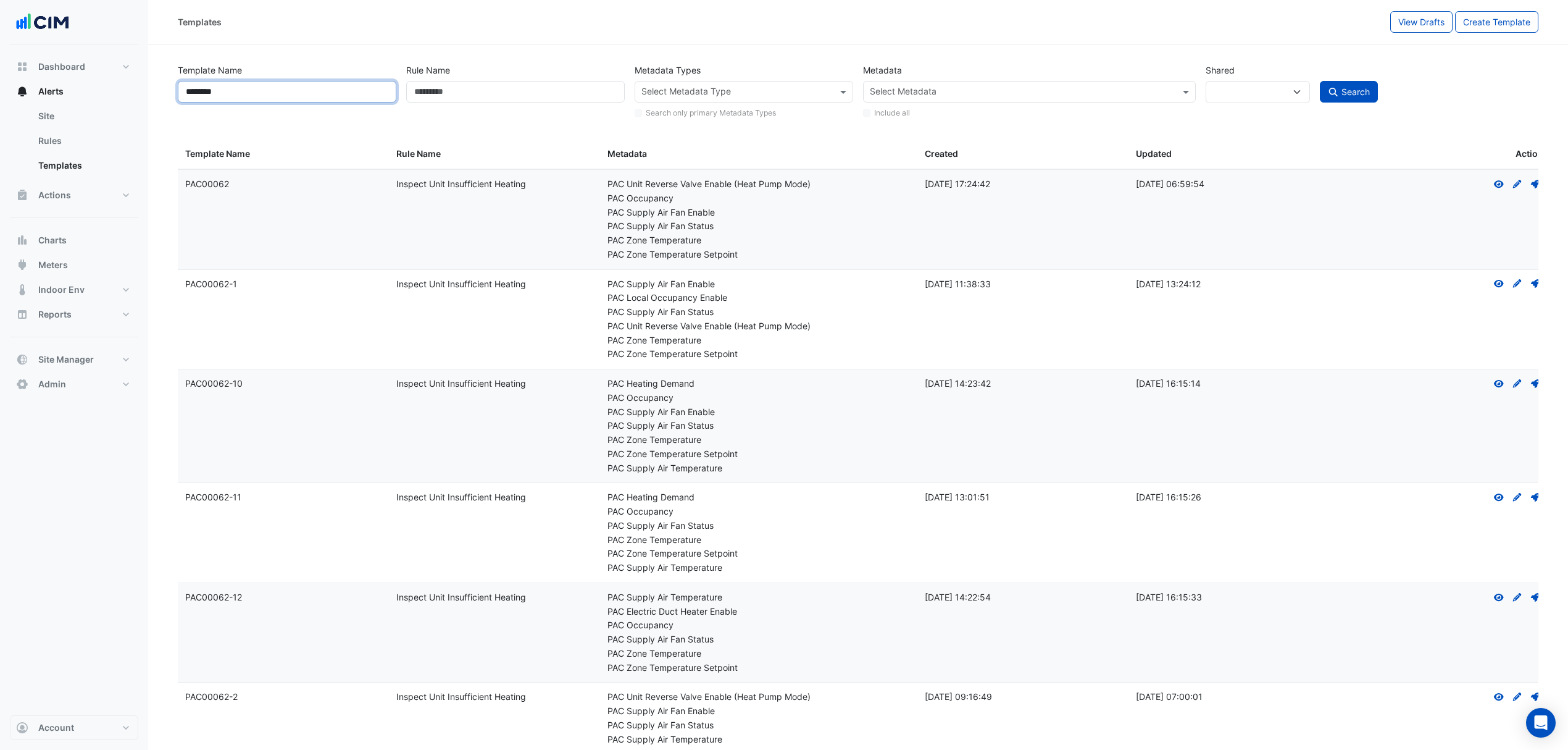
click at [281, 102] on input "********" at bounding box center [287, 91] width 218 height 21
click at [280, 102] on input "********" at bounding box center [287, 91] width 218 height 21
click at [1437, 25] on span "View Drafts" at bounding box center [1422, 21] width 47 height 10
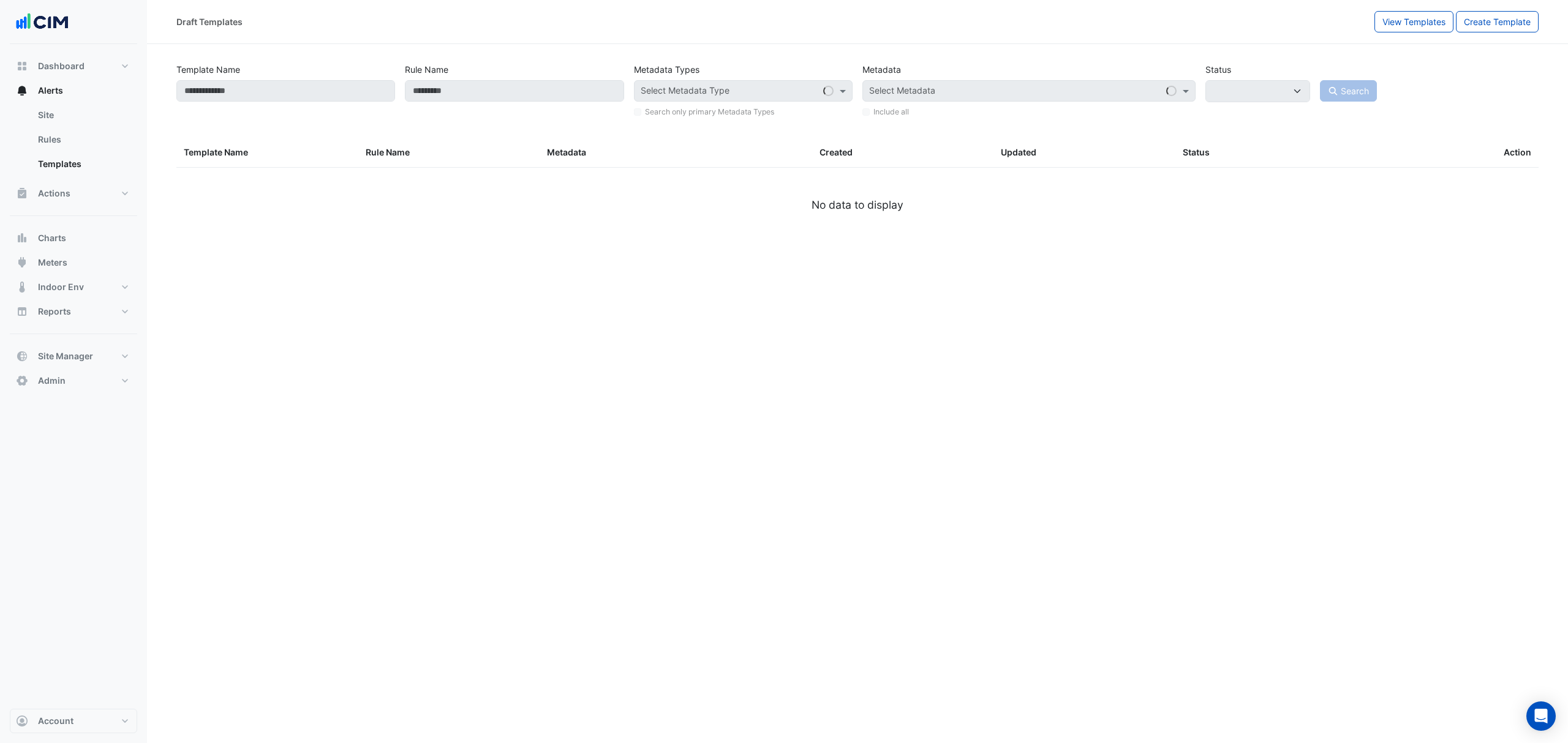
select select
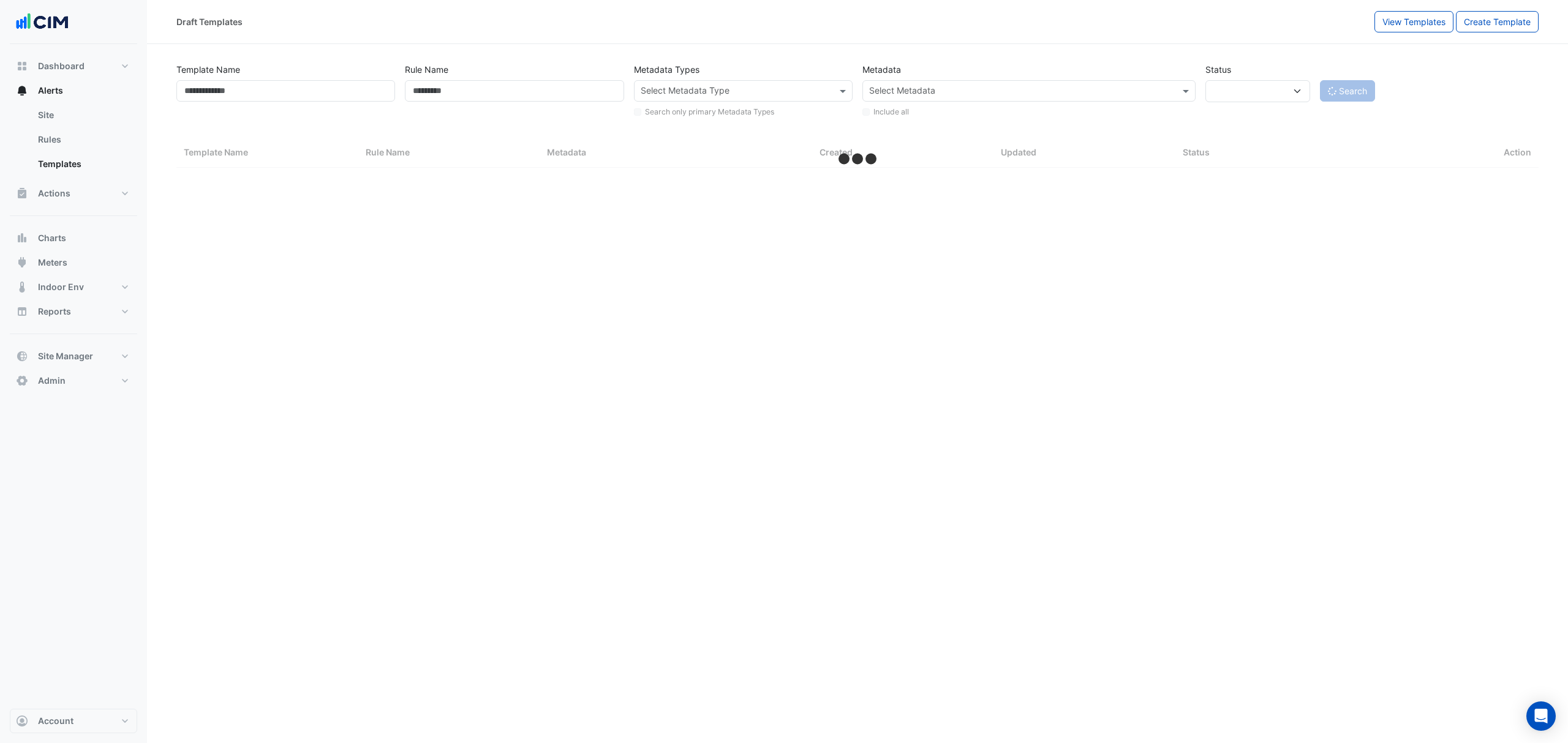
select select "***"
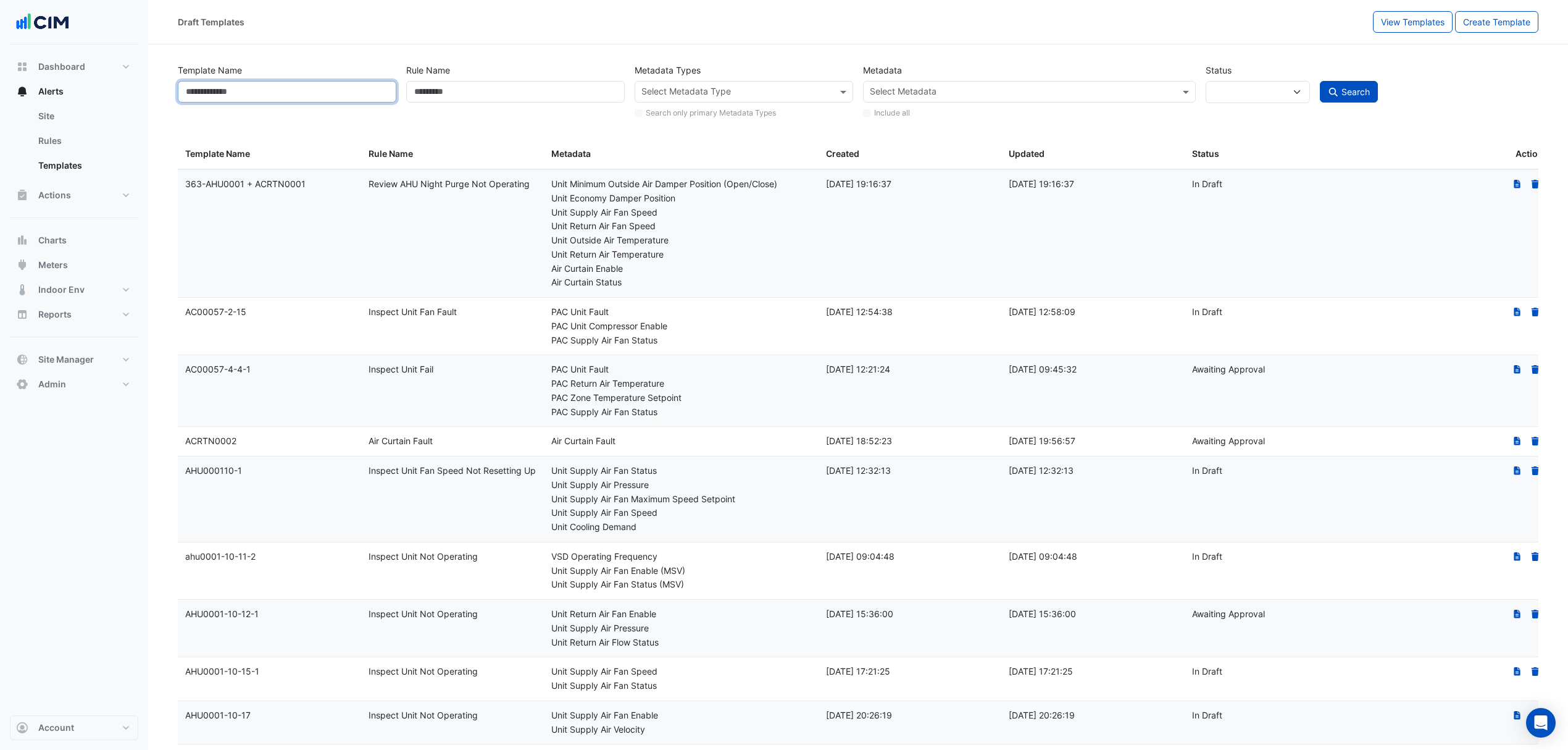
click at [262, 99] on input "Template Name" at bounding box center [287, 91] width 218 height 21
paste input "**********"
type input "**********"
click at [1347, 91] on span "Search" at bounding box center [1355, 91] width 28 height 10
select select
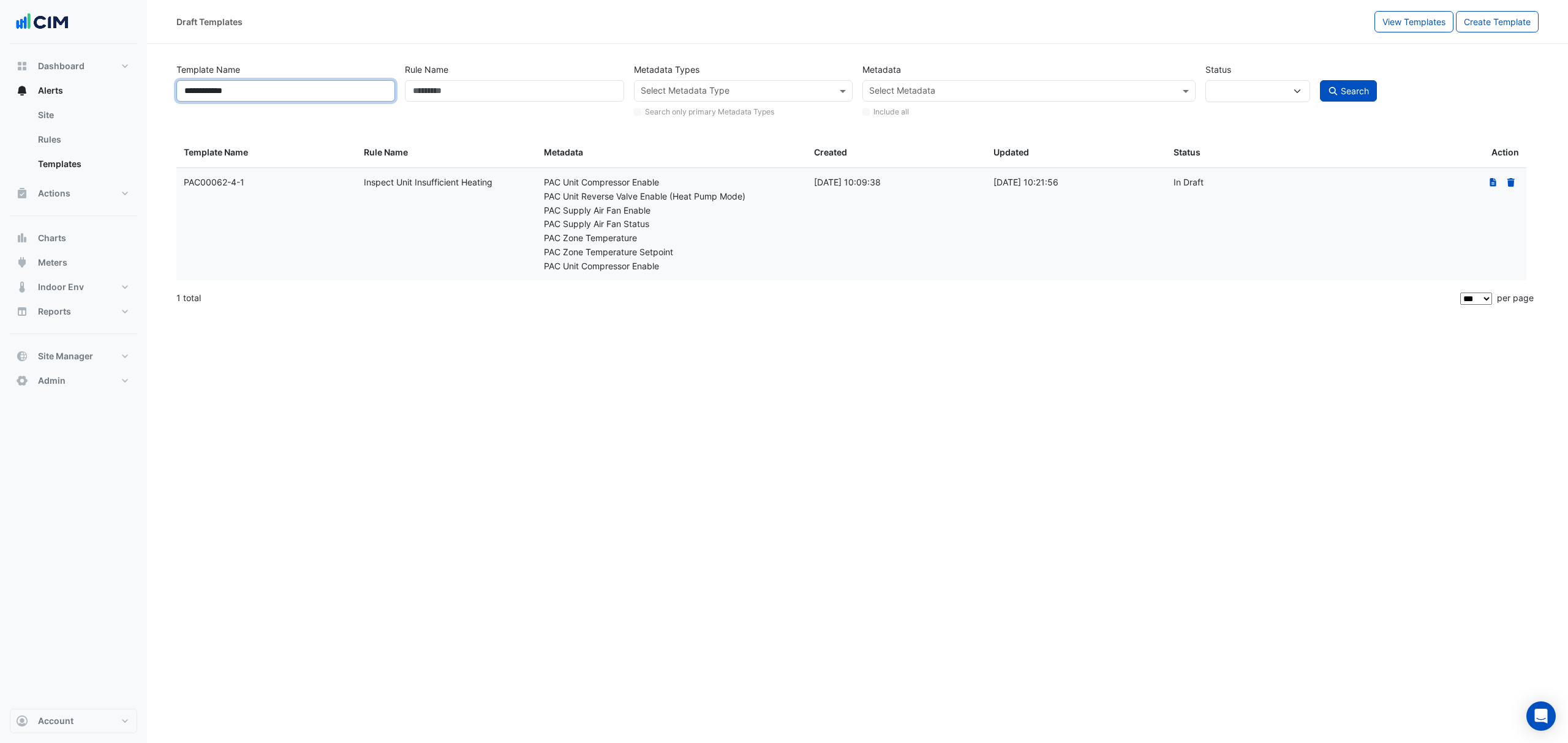
drag, startPoint x: 252, startPoint y: 91, endPoint x: 179, endPoint y: 91, distance: 73.0
click at [179, 91] on input "**********" at bounding box center [286, 91] width 218 height 21
click at [71, 135] on link "Rules" at bounding box center [82, 140] width 109 height 24
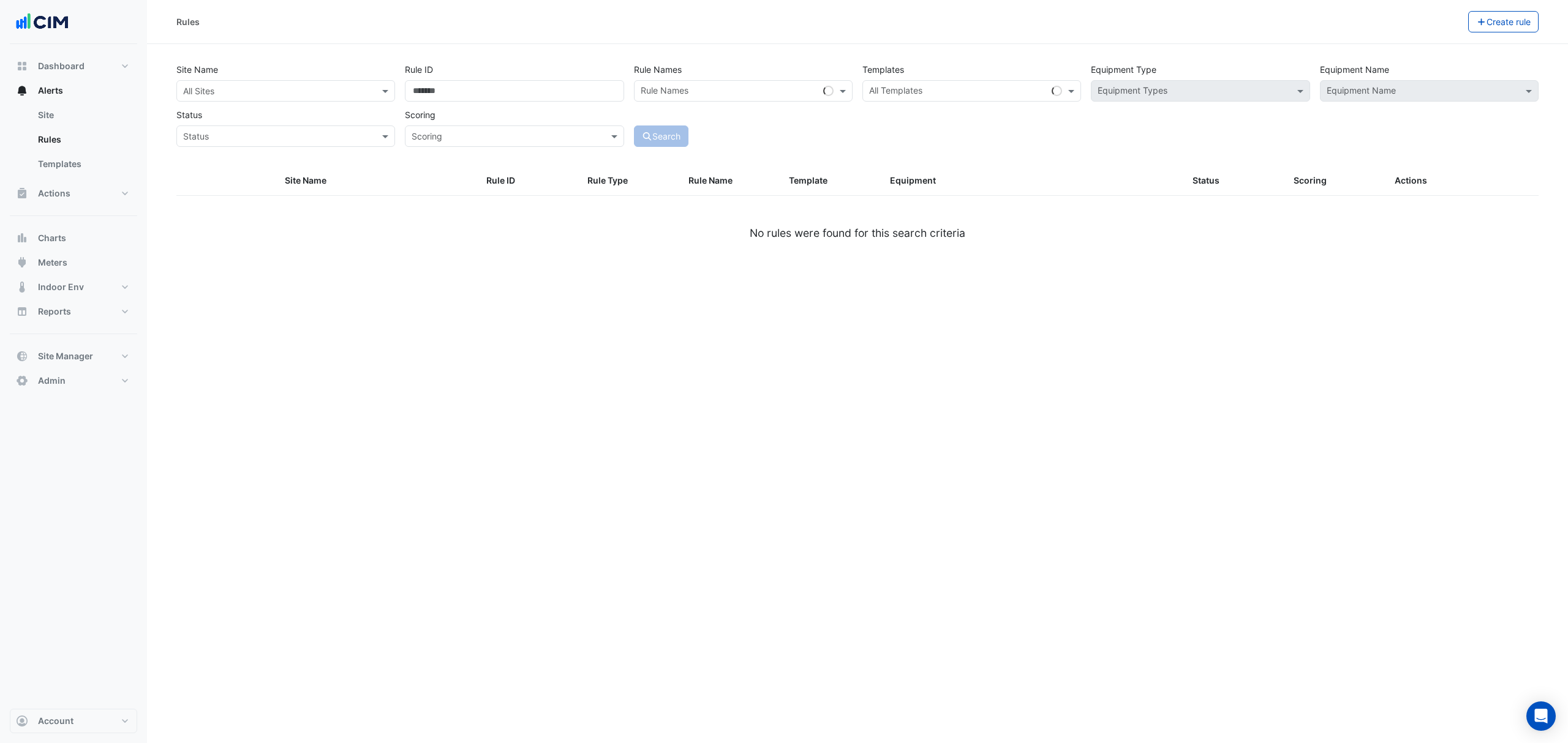
click at [108, 157] on link "Templates" at bounding box center [82, 164] width 109 height 24
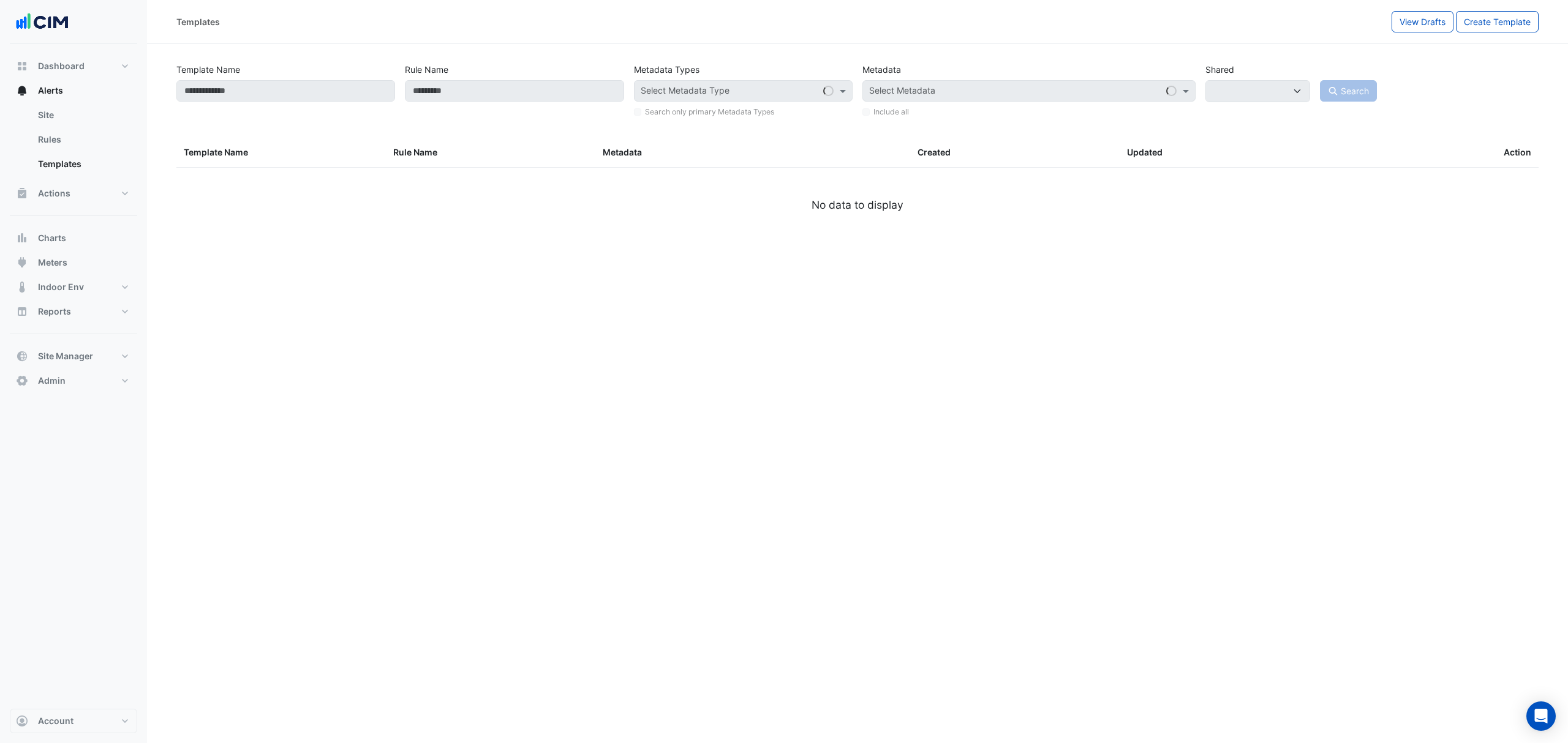
select select
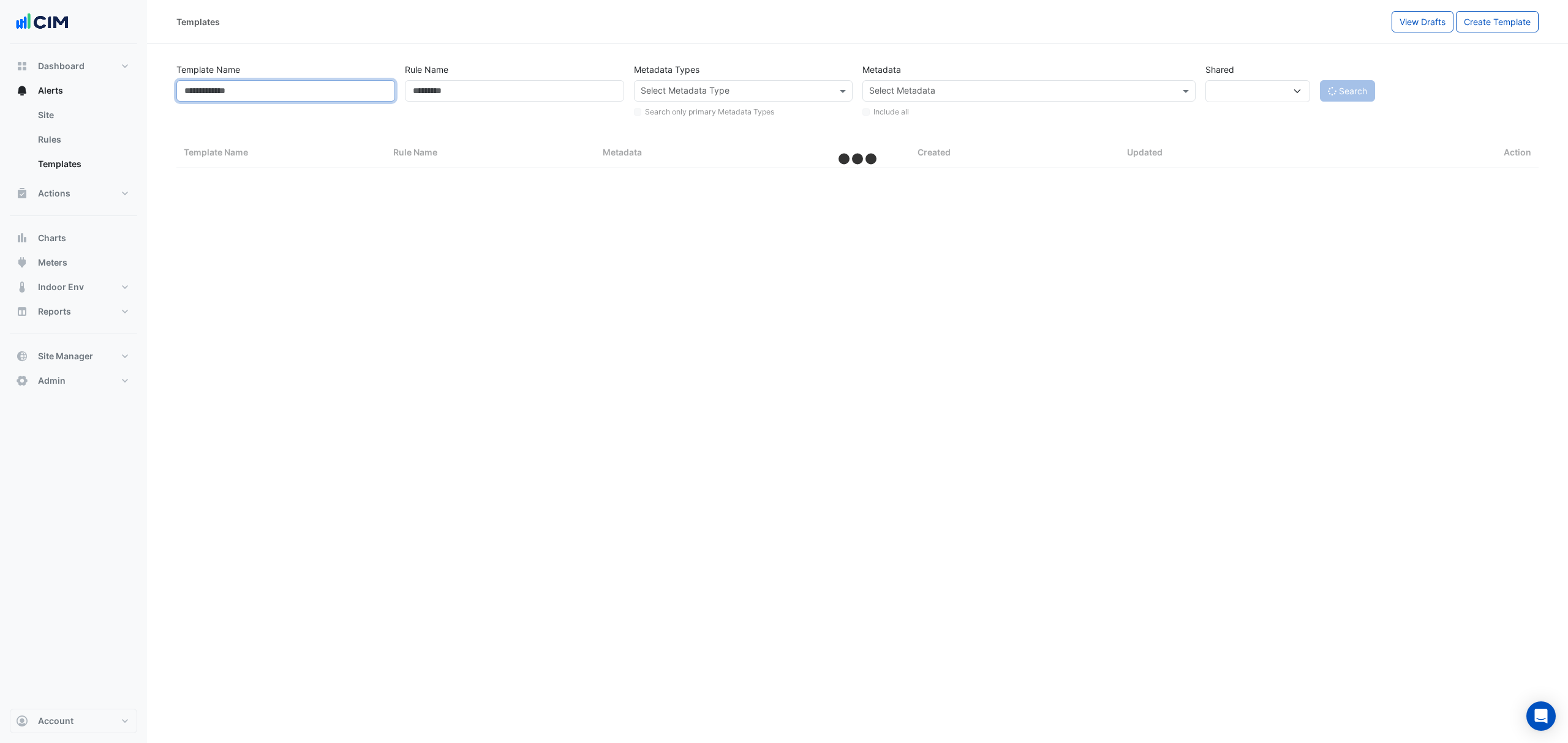
click at [301, 99] on input "Template Name" at bounding box center [286, 91] width 218 height 21
paste input "**********"
select select "***"
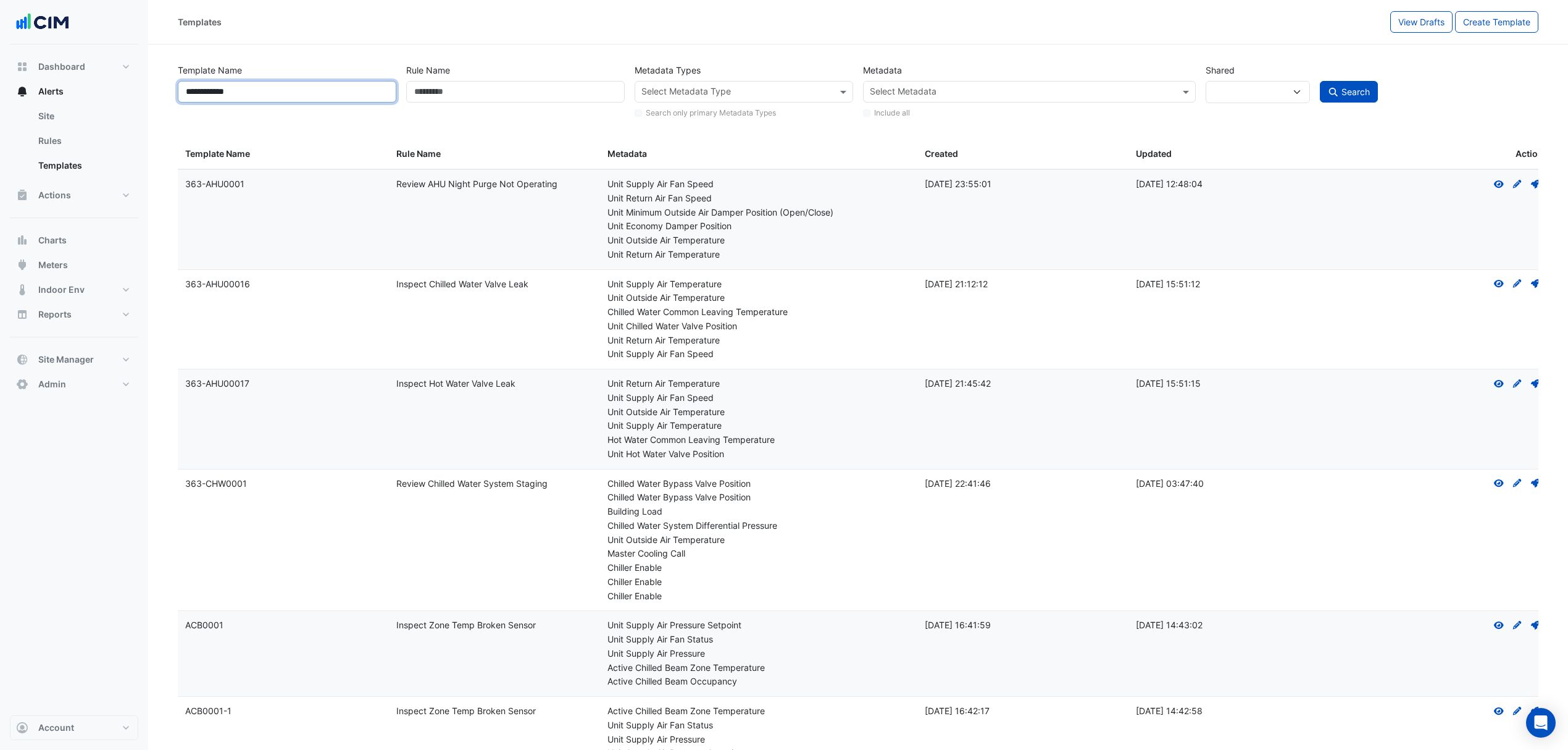
type input "**********"
click at [1293, 98] on select "*** **** *****" at bounding box center [1259, 92] width 104 height 22
click at [1304, 58] on div "**********" at bounding box center [858, 89] width 1370 height 63
click at [1332, 79] on div "Search" at bounding box center [1429, 90] width 228 height 61
click at [1334, 81] on button "Search" at bounding box center [1349, 91] width 58 height 21
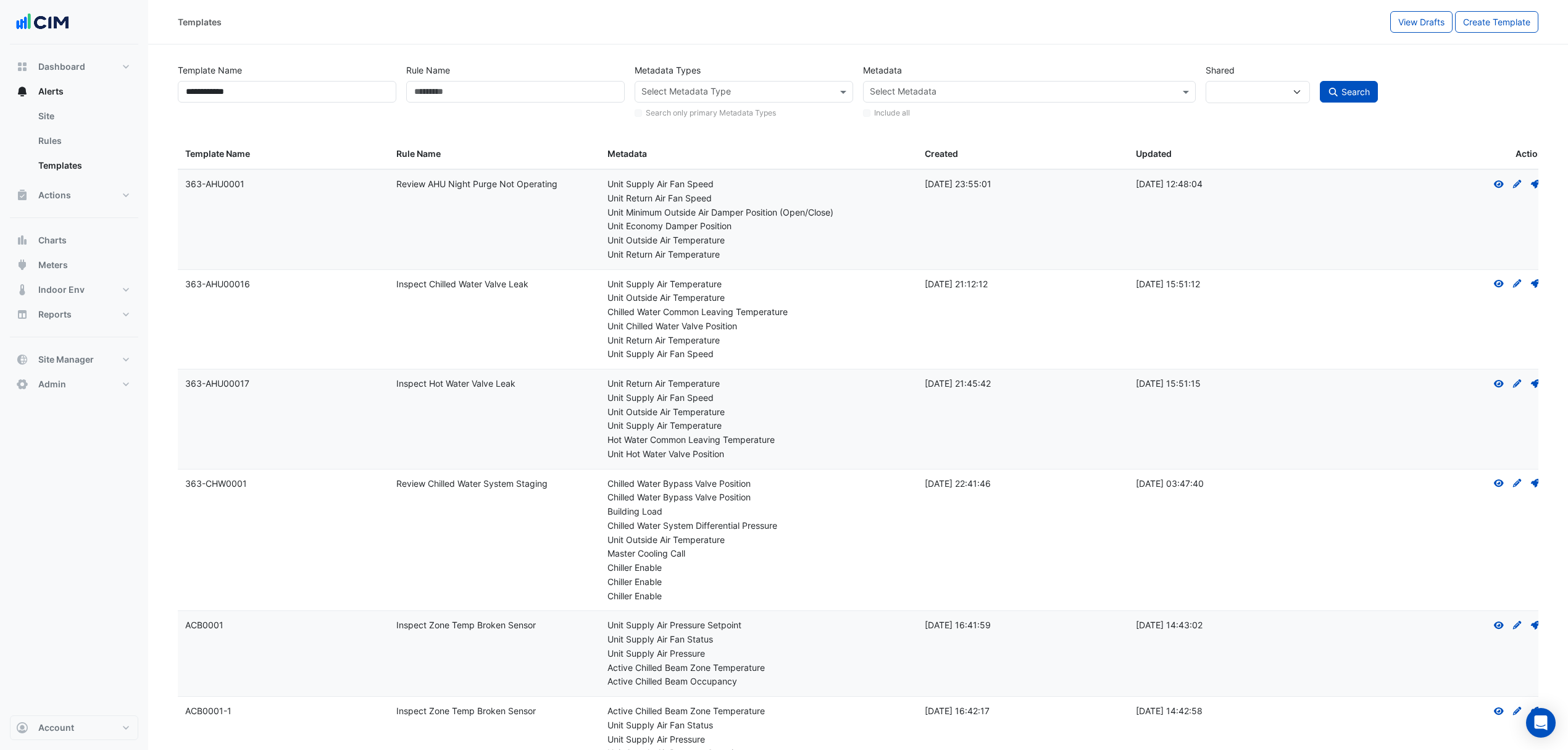
select select
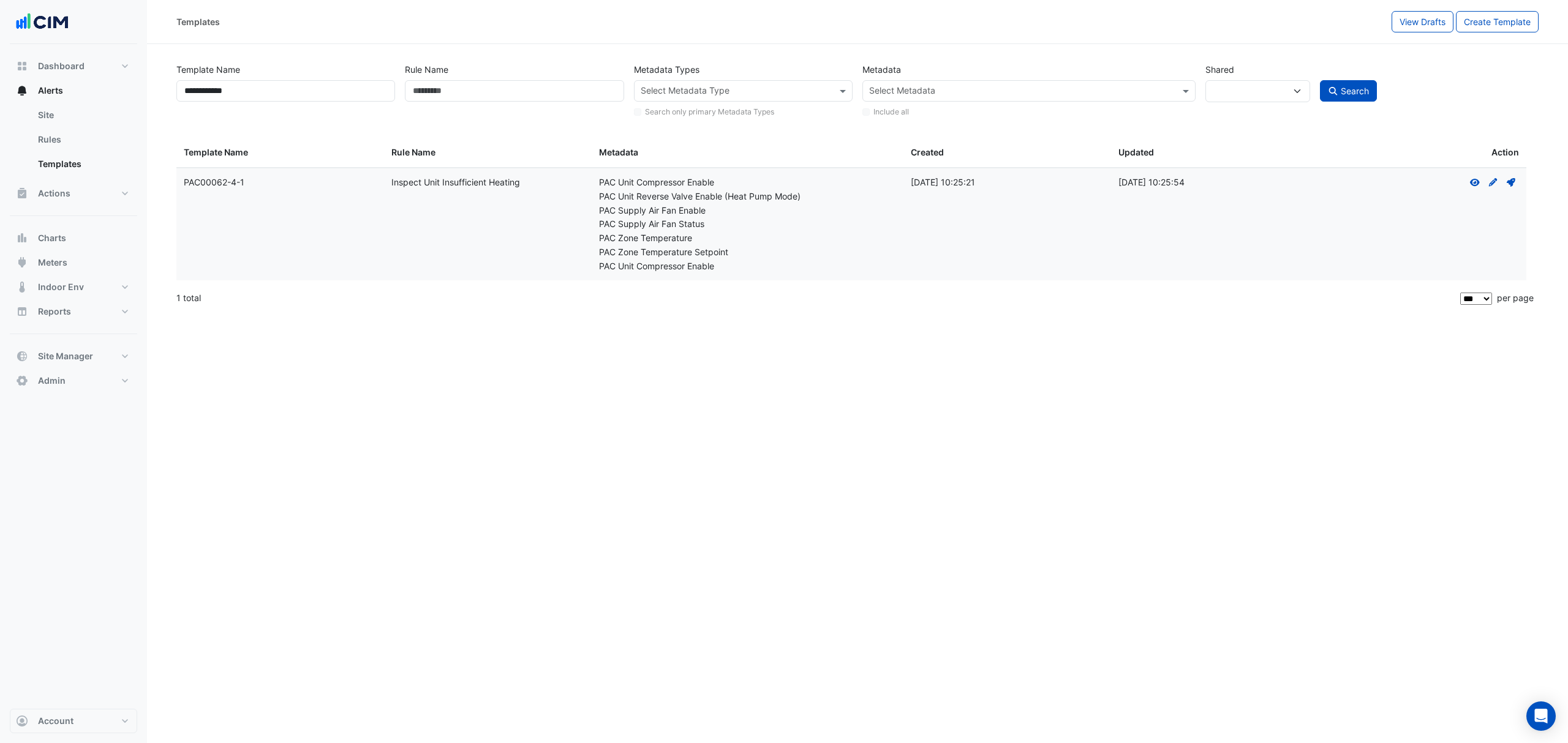
click at [1477, 182] on icon "View" at bounding box center [1475, 182] width 11 height 8
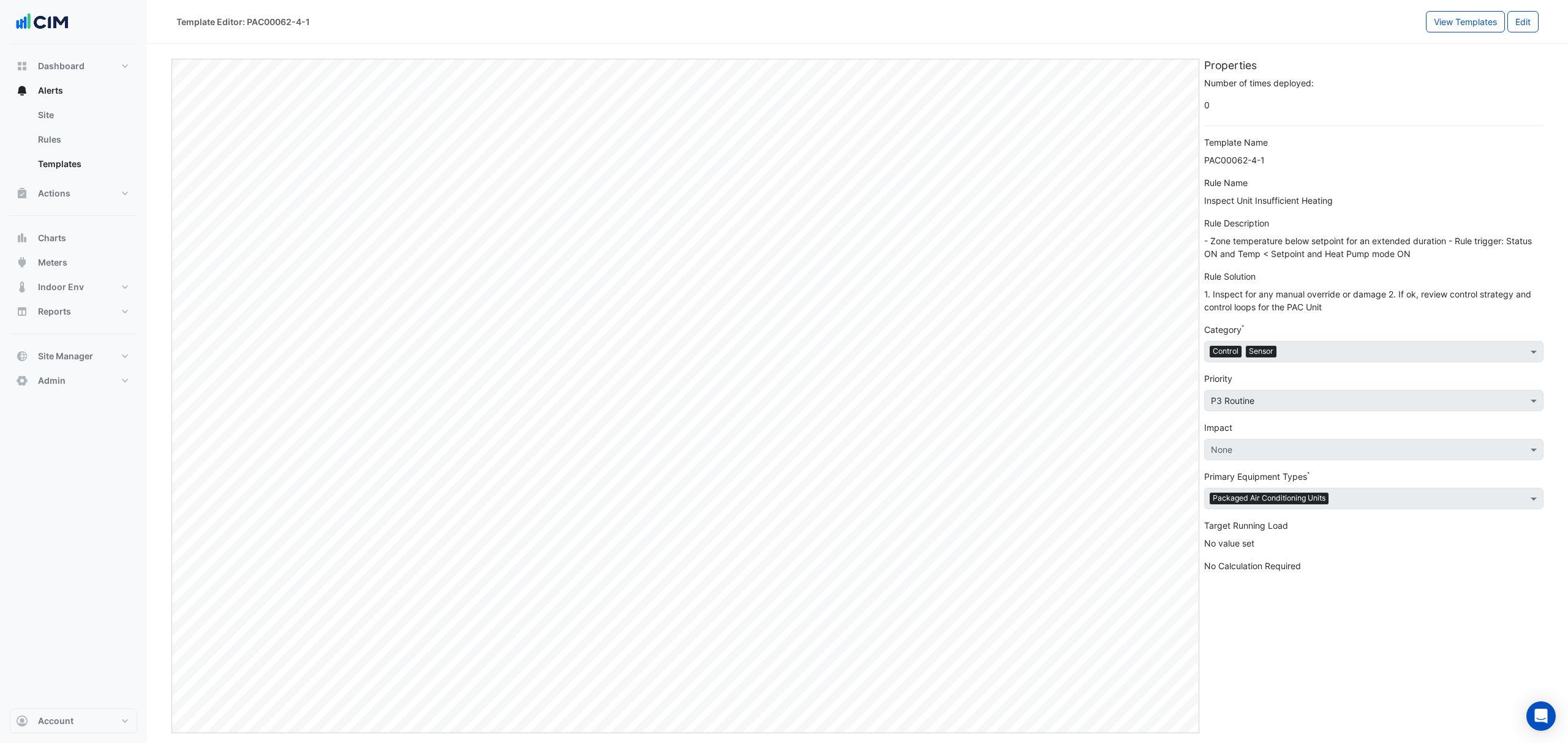
select select
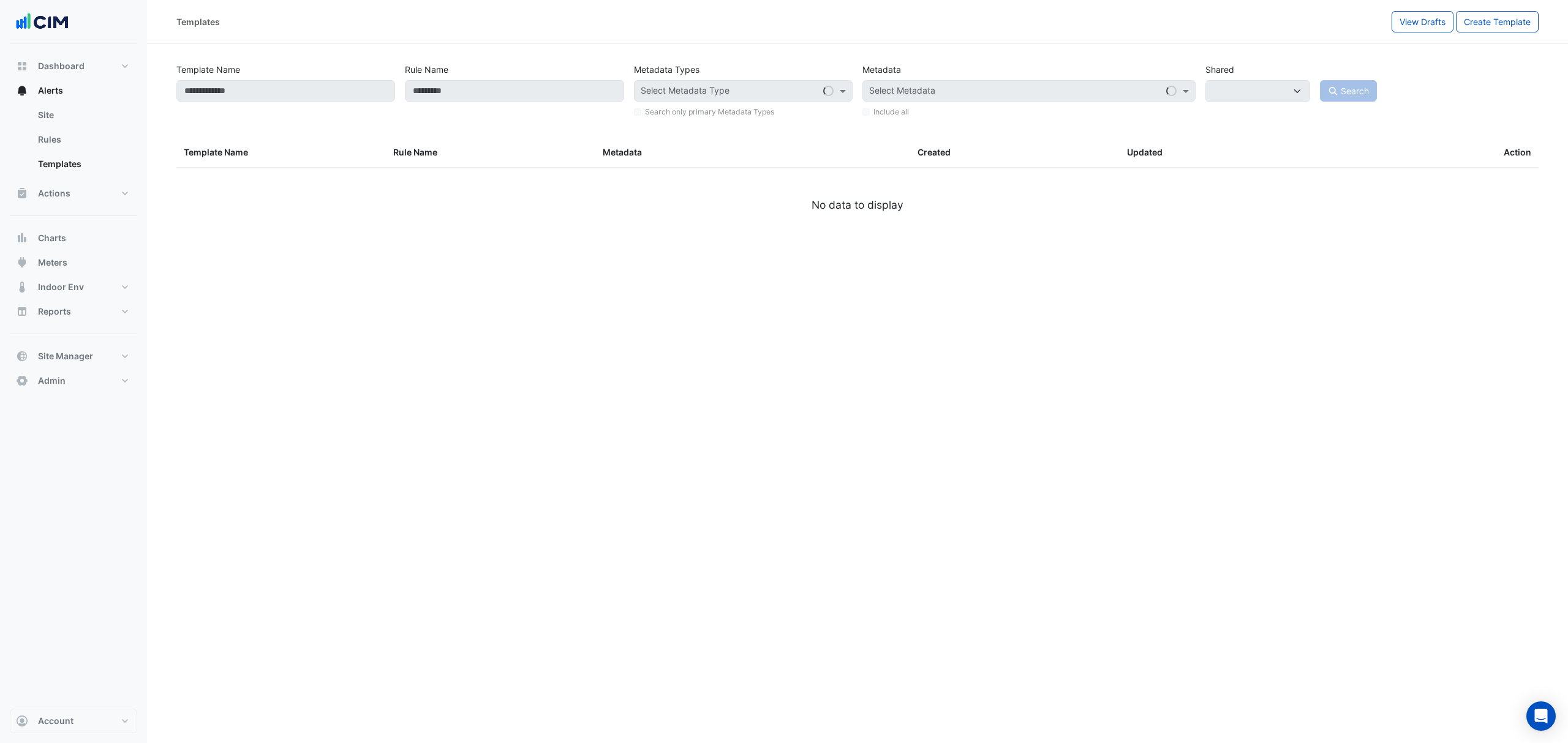
type input "**********"
select select
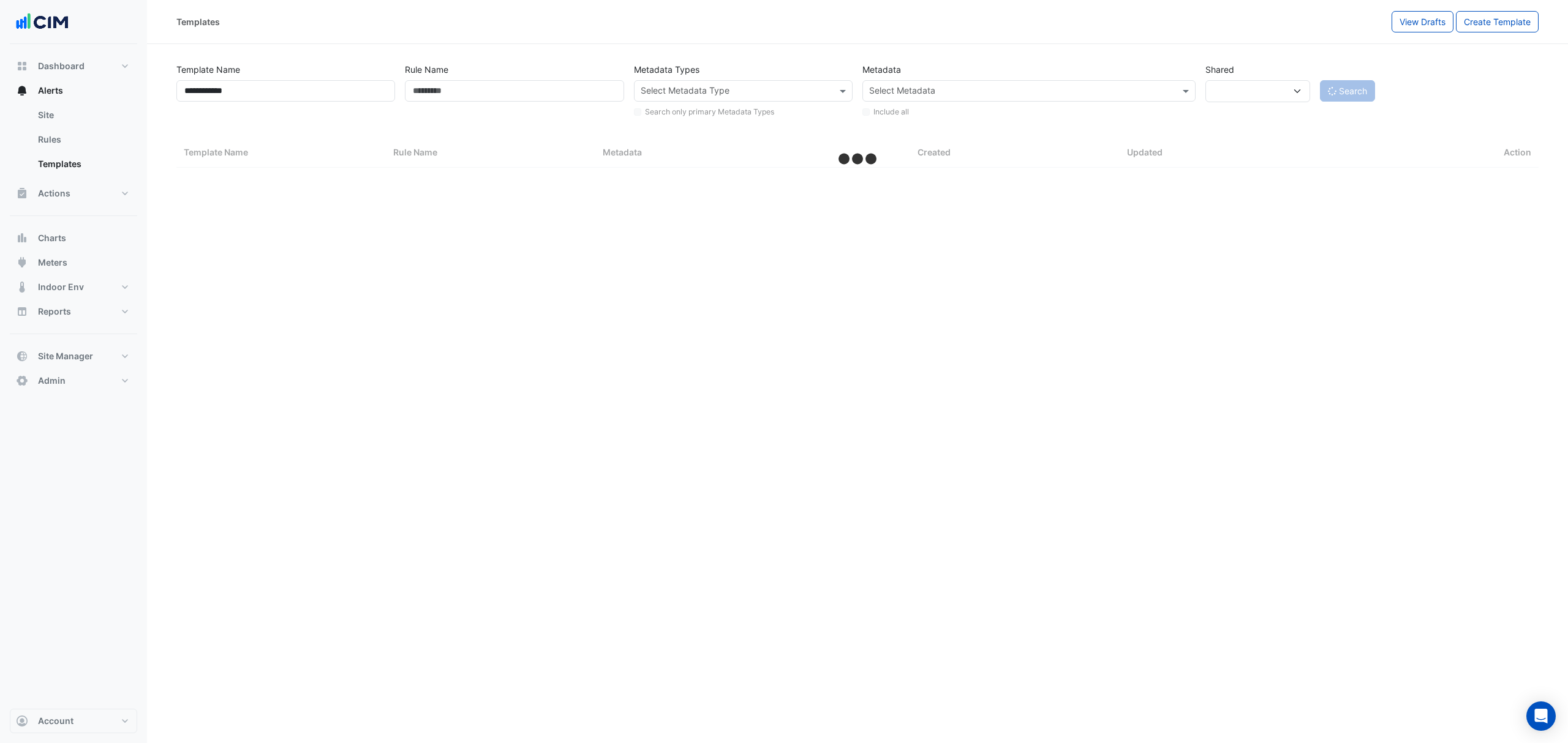
select select "***"
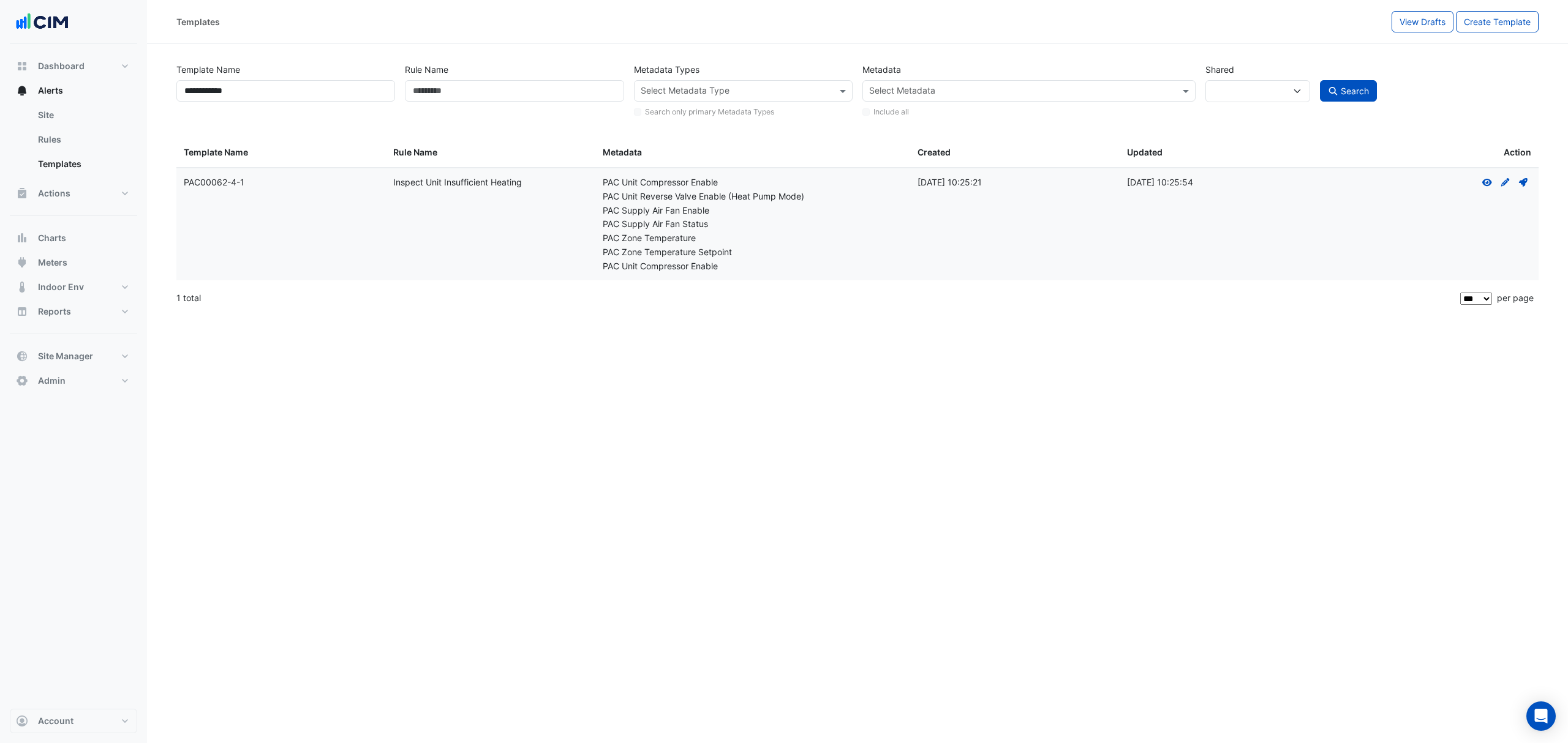
click at [1522, 177] on fa-icon "Deploy" at bounding box center [1523, 181] width 11 height 10
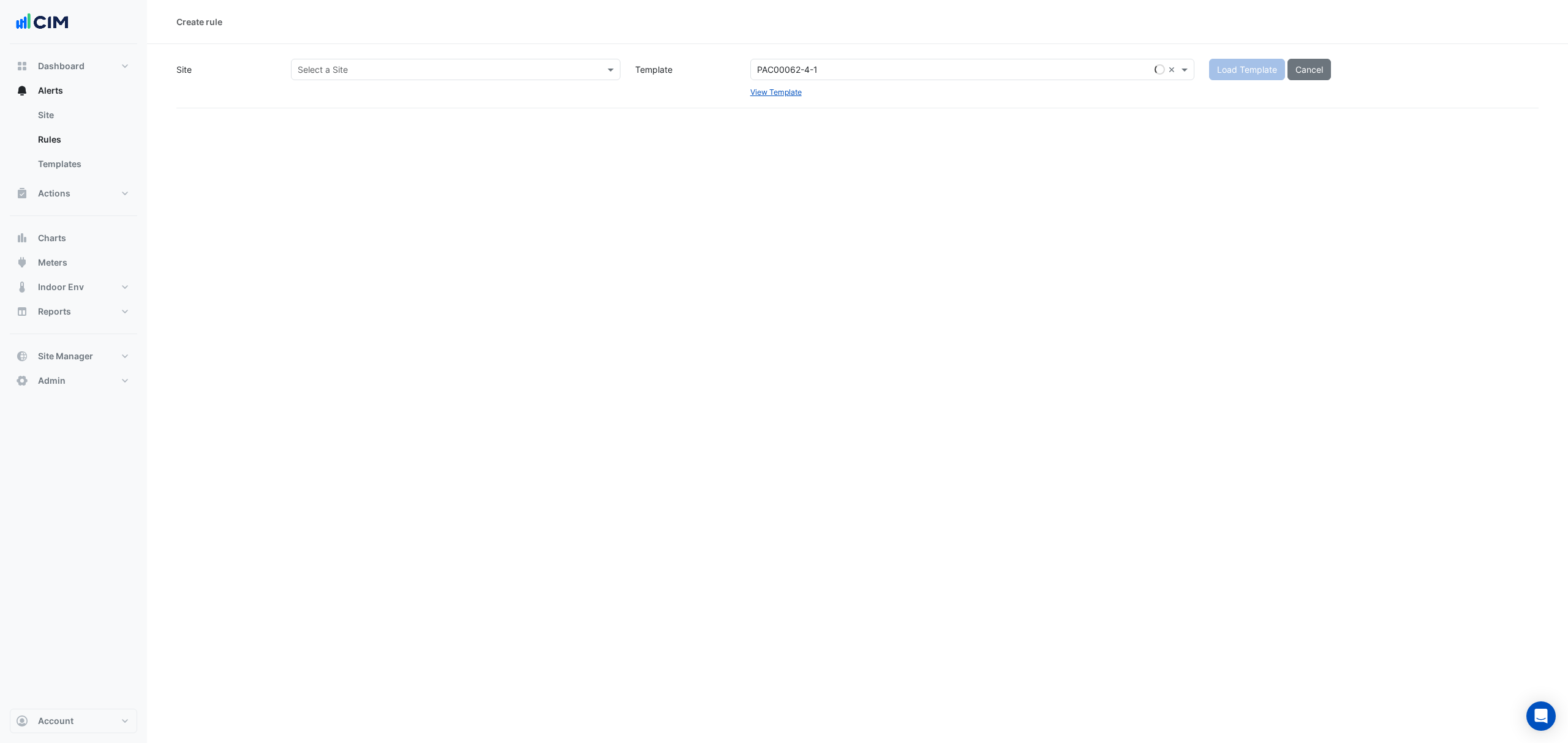
click at [522, 71] on input "text" at bounding box center [443, 70] width 291 height 13
type input "******"
click at [319, 118] on div "[GEOGRAPHIC_DATA]" at bounding box center [349, 113] width 116 height 18
click at [1263, 73] on span "Load Template" at bounding box center [1246, 69] width 60 height 10
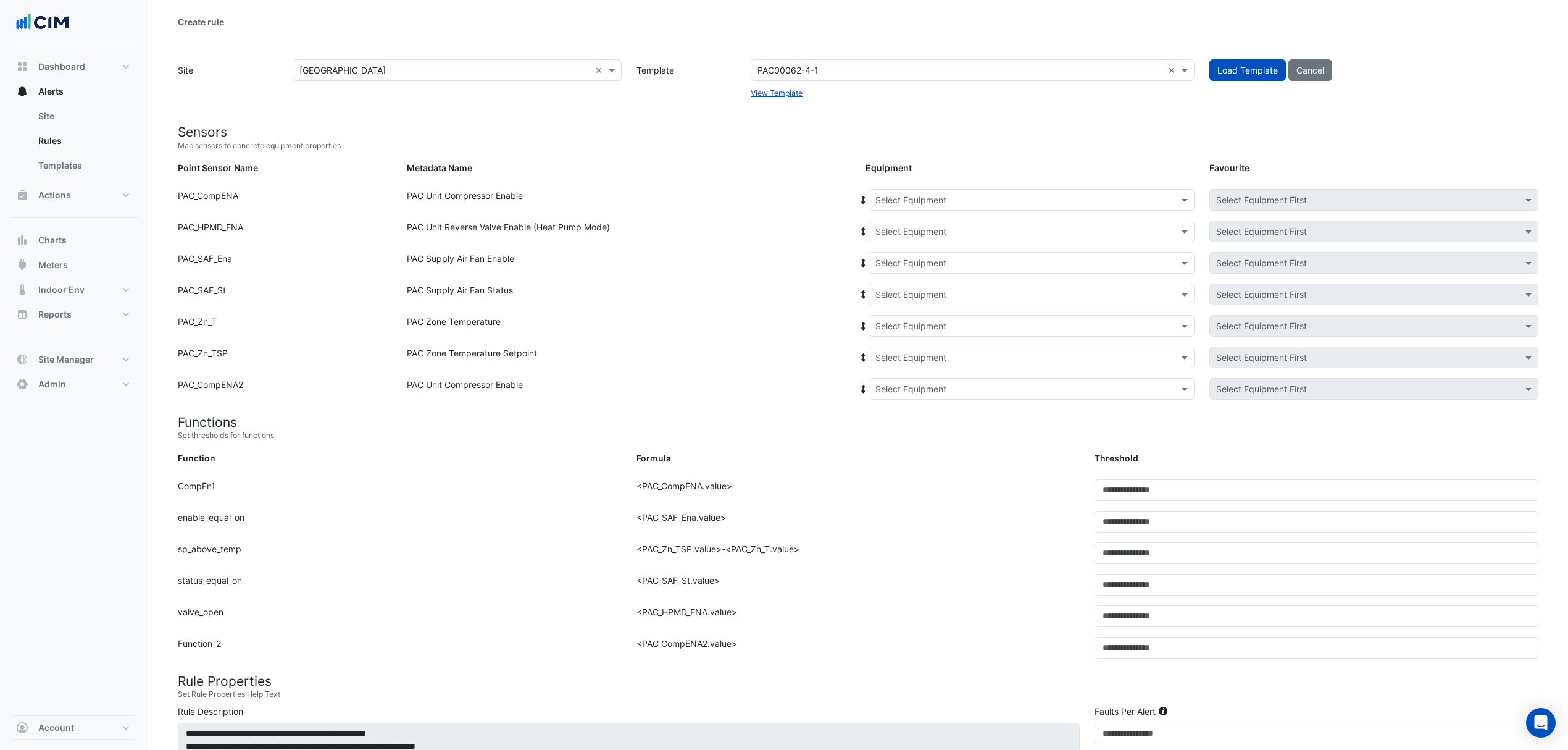
click at [928, 204] on input "text" at bounding box center [1019, 201] width 288 height 13
click at [902, 218] on div "AC-01" at bounding box center [903, 226] width 68 height 18
click at [863, 201] on icon at bounding box center [863, 200] width 5 height 8
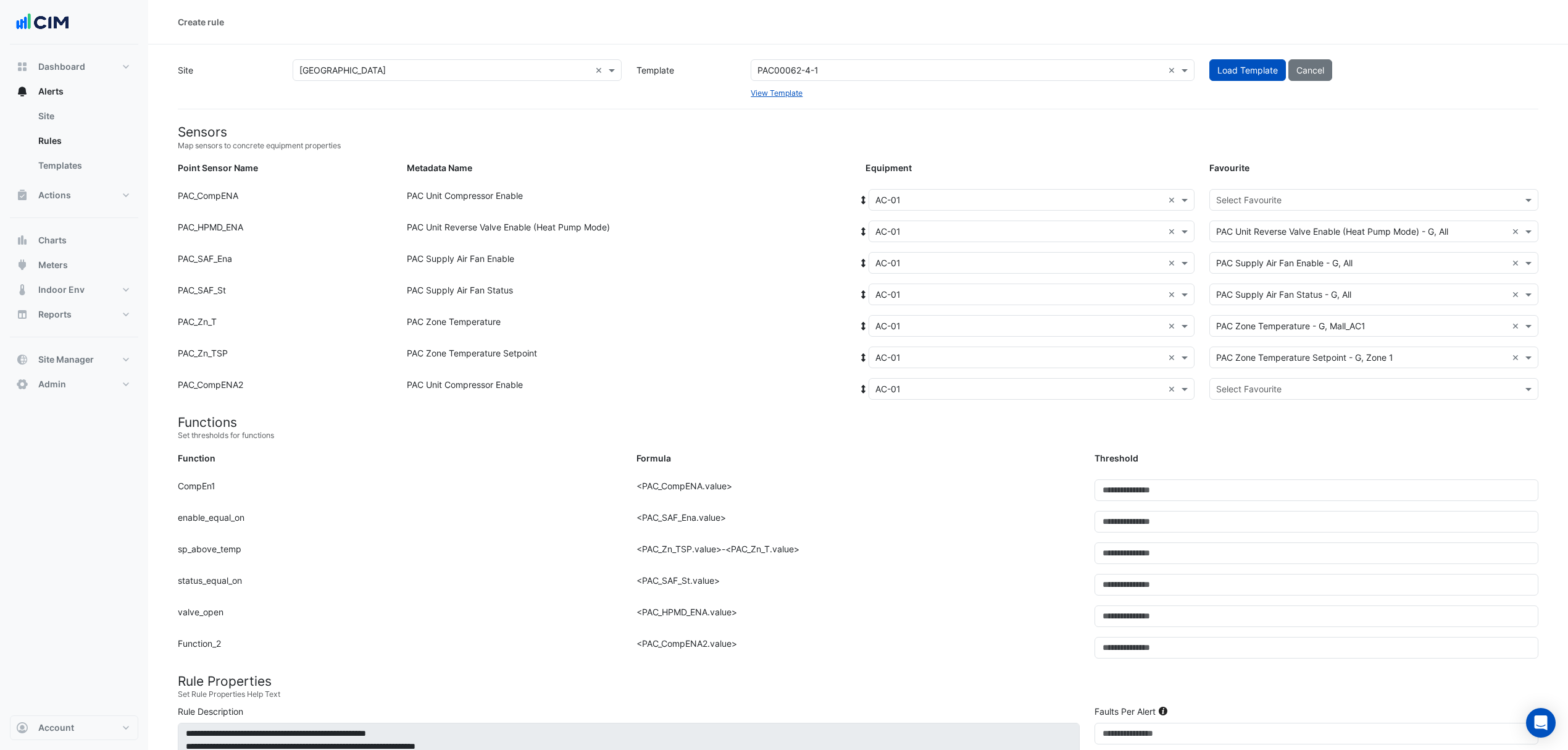
click at [1251, 203] on input "text" at bounding box center [1362, 201] width 291 height 13
click at [1247, 218] on div "PAC Unit Compressor Enable - G, Compressor-02" at bounding box center [1319, 226] width 218 height 18
click at [1225, 396] on div "Select Favourite" at bounding box center [1373, 388] width 329 height 21
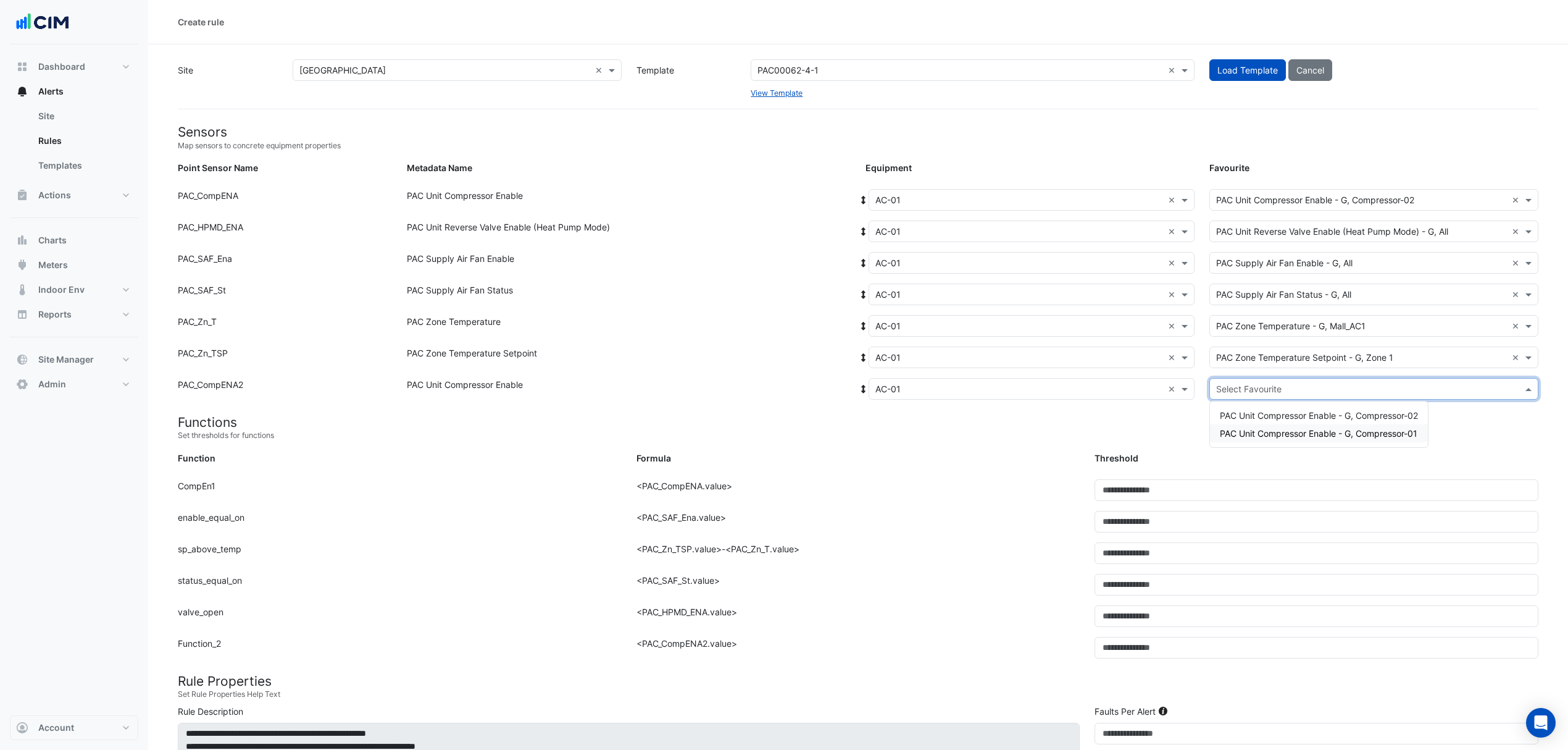
click at [1226, 433] on span "PAC Unit Compressor Enable - G, Compressor-01" at bounding box center [1319, 433] width 198 height 10
click at [1100, 430] on small "Set thresholds for functions" at bounding box center [859, 436] width 1361 height 11
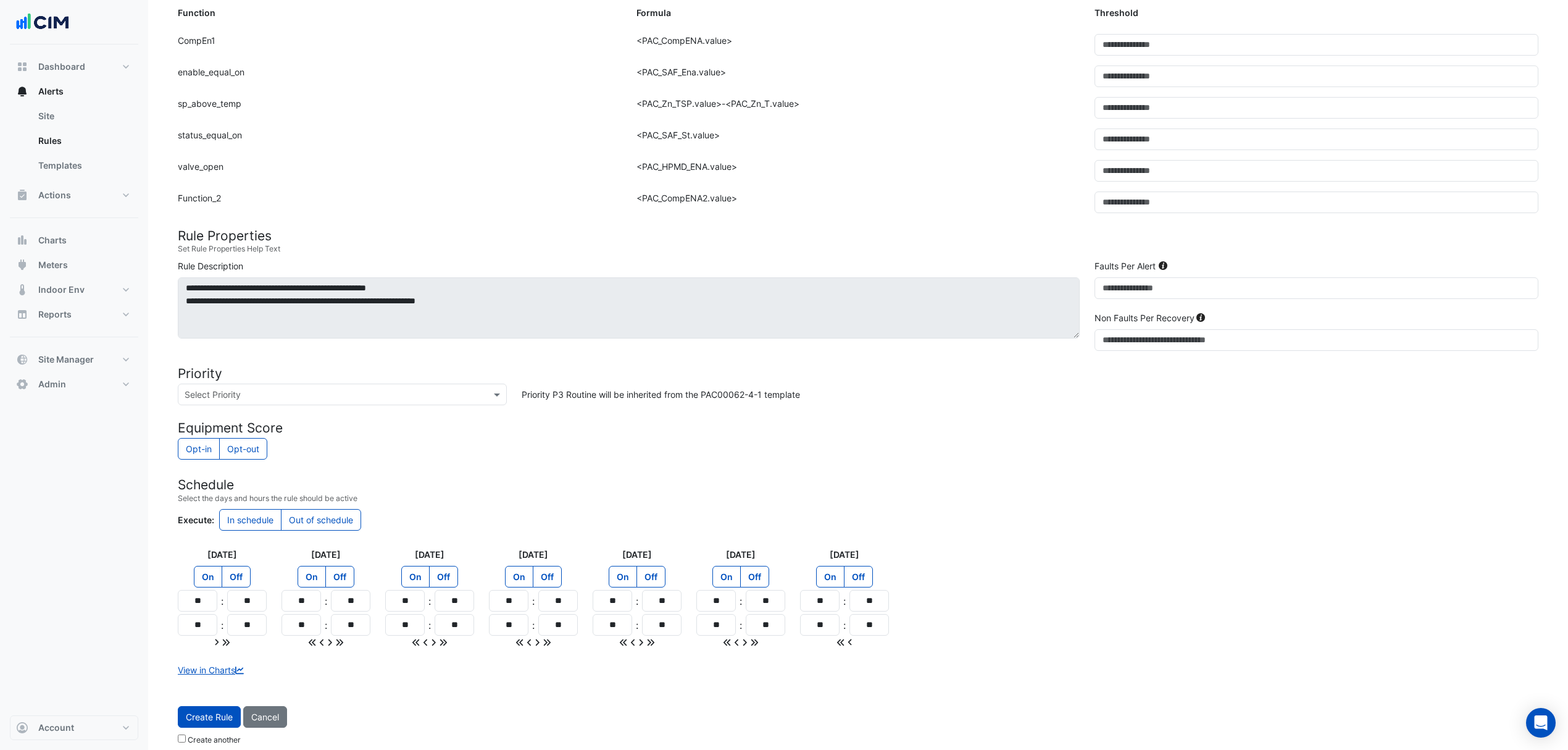
scroll to position [460, 0]
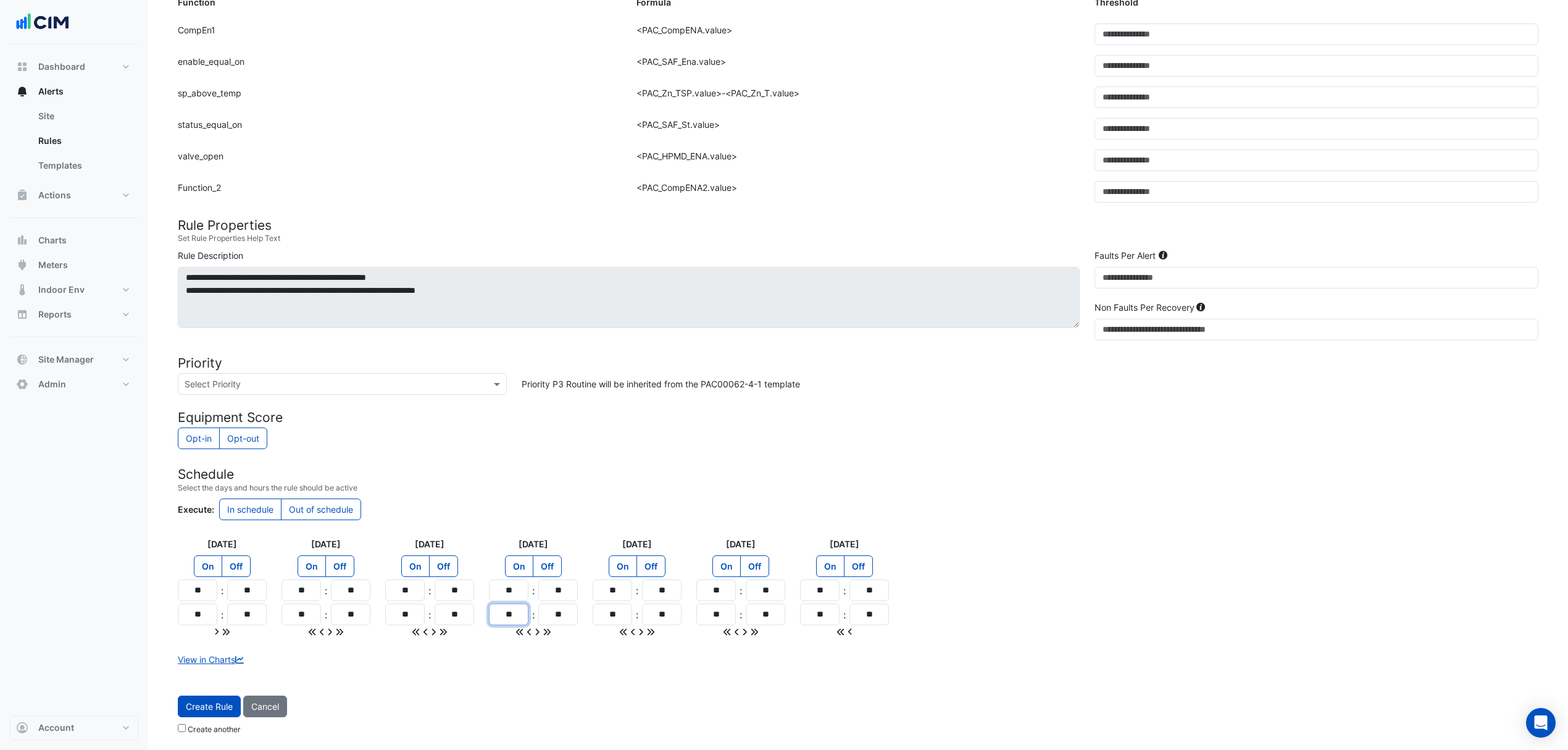
click at [519, 618] on input "**" at bounding box center [509, 614] width 39 height 21
click at [187, 725] on label "Create another" at bounding box center [213, 729] width 53 height 11
click at [203, 708] on span "Create Rule" at bounding box center [209, 706] width 47 height 10
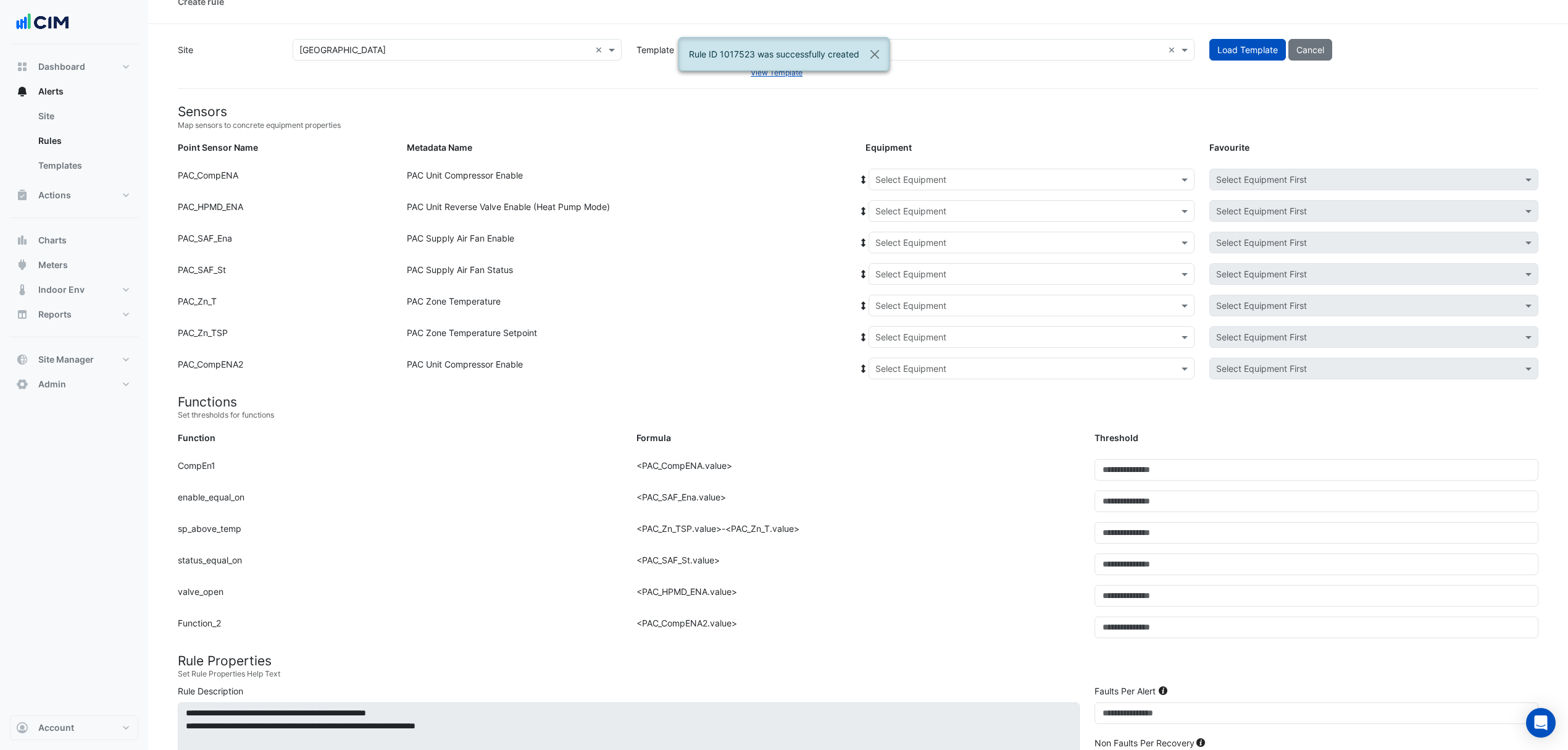
scroll to position [0, 0]
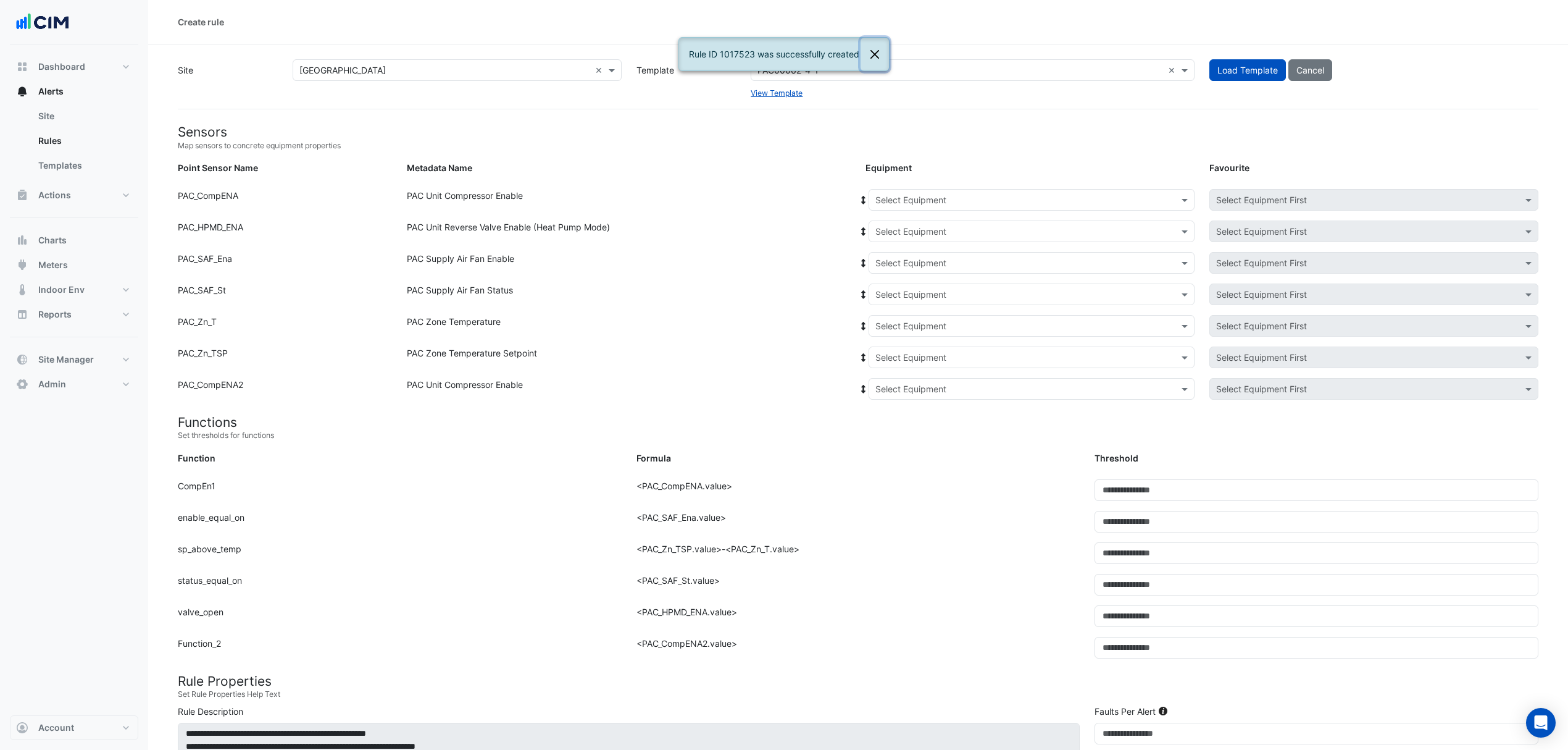
click at [875, 54] on button "Close" at bounding box center [874, 54] width 28 height 34
click at [940, 205] on input "text" at bounding box center [1019, 201] width 288 height 13
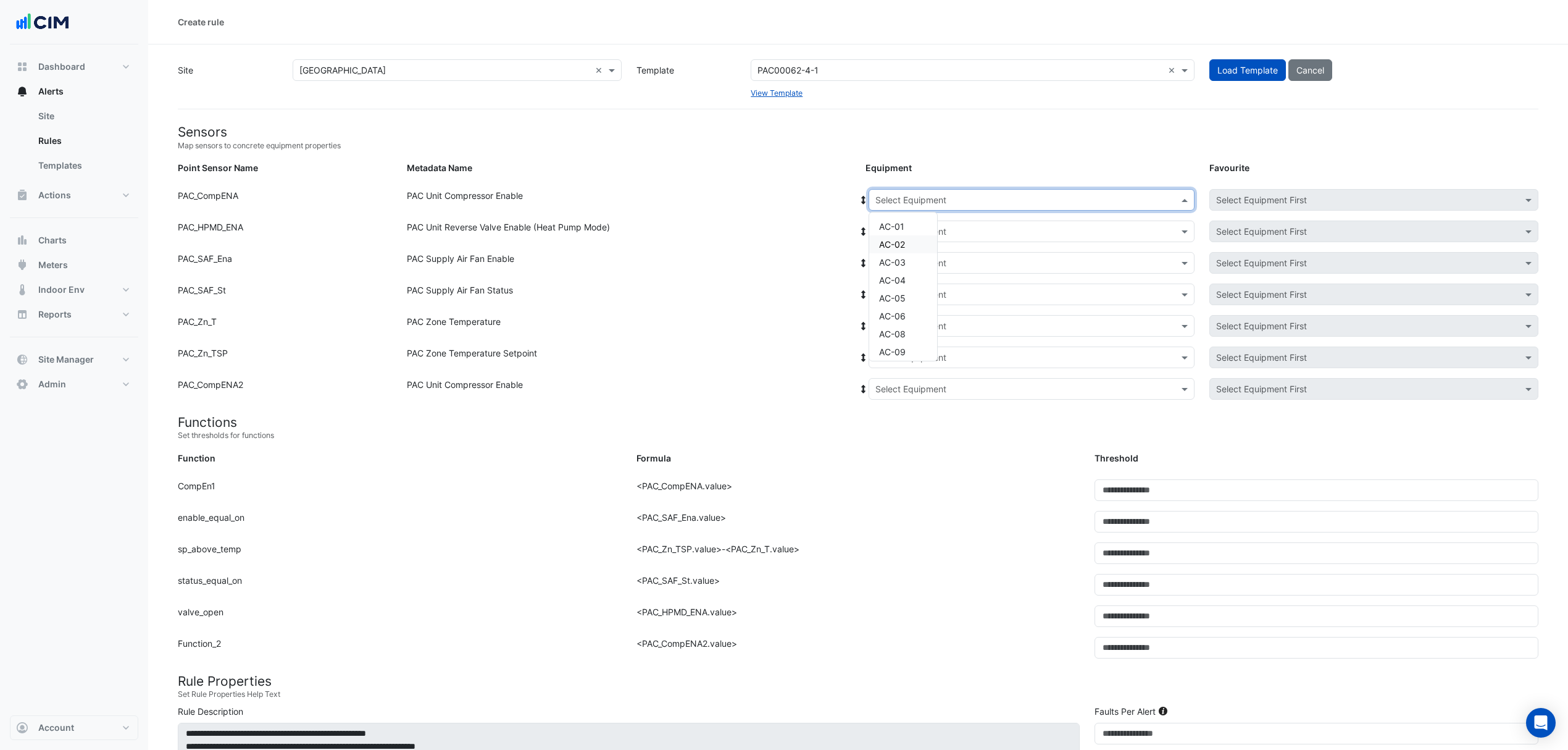
click at [909, 241] on div "AC-02" at bounding box center [903, 243] width 68 height 18
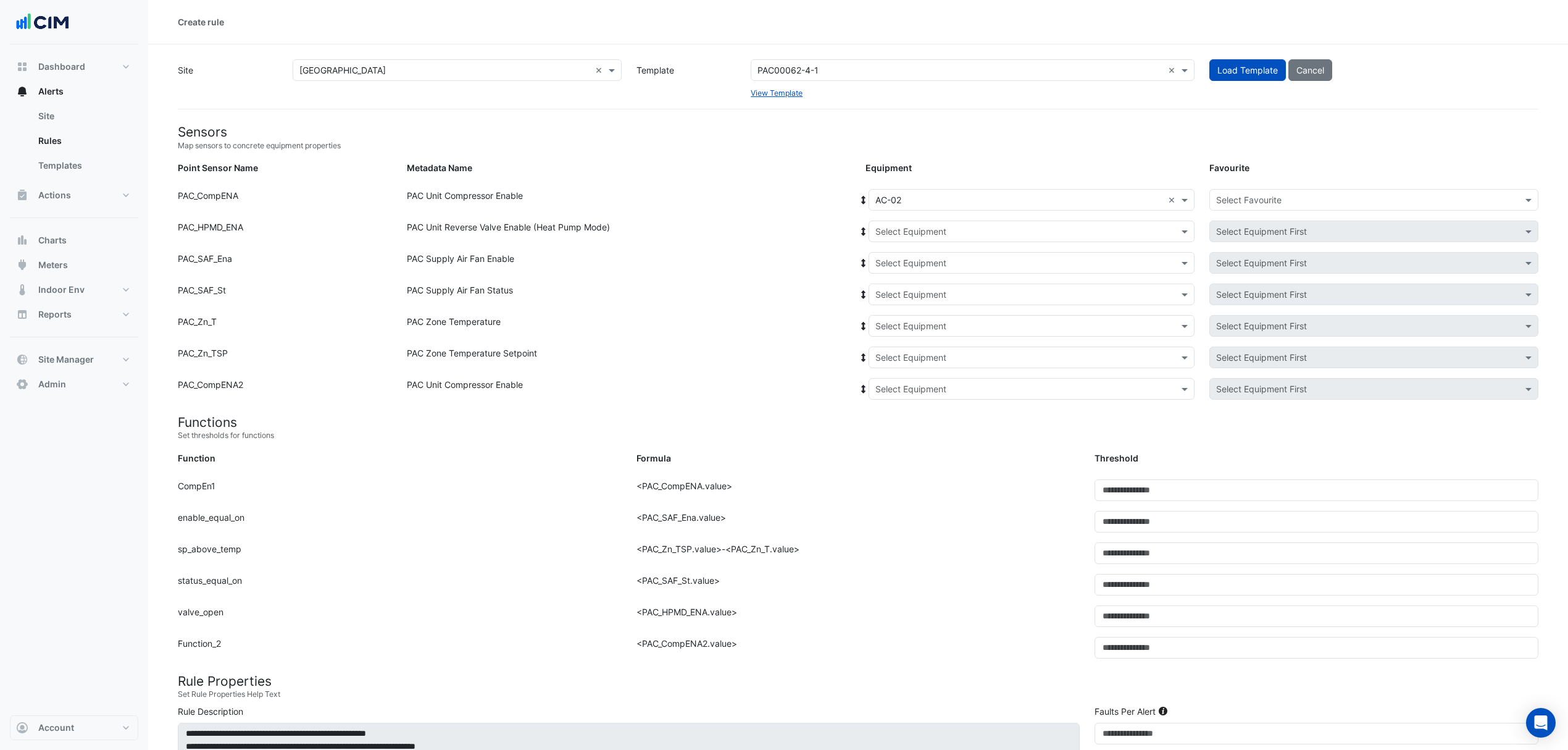
click at [860, 193] on span at bounding box center [864, 200] width 11 height 13
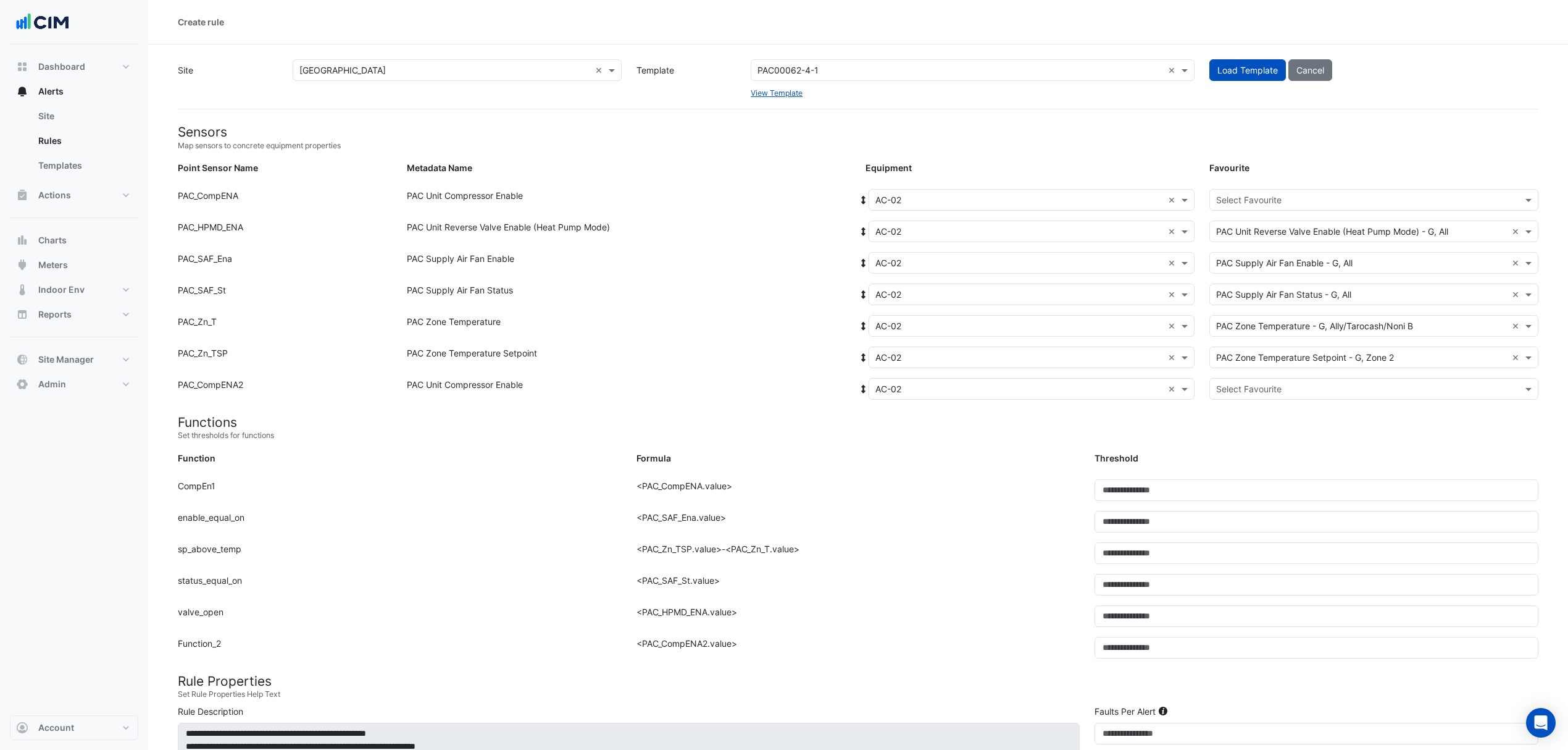
click at [1323, 201] on input "text" at bounding box center [1362, 201] width 291 height 13
click at [1285, 226] on span "PAC Unit Compressor Enable - G, Z1" at bounding box center [1293, 226] width 145 height 10
click at [1243, 392] on input "text" at bounding box center [1362, 390] width 291 height 13
click at [1244, 431] on span "PAC Unit Compressor Enable - G, Z2" at bounding box center [1293, 433] width 146 height 10
click at [933, 433] on small "Set thresholds for functions" at bounding box center [859, 436] width 1361 height 11
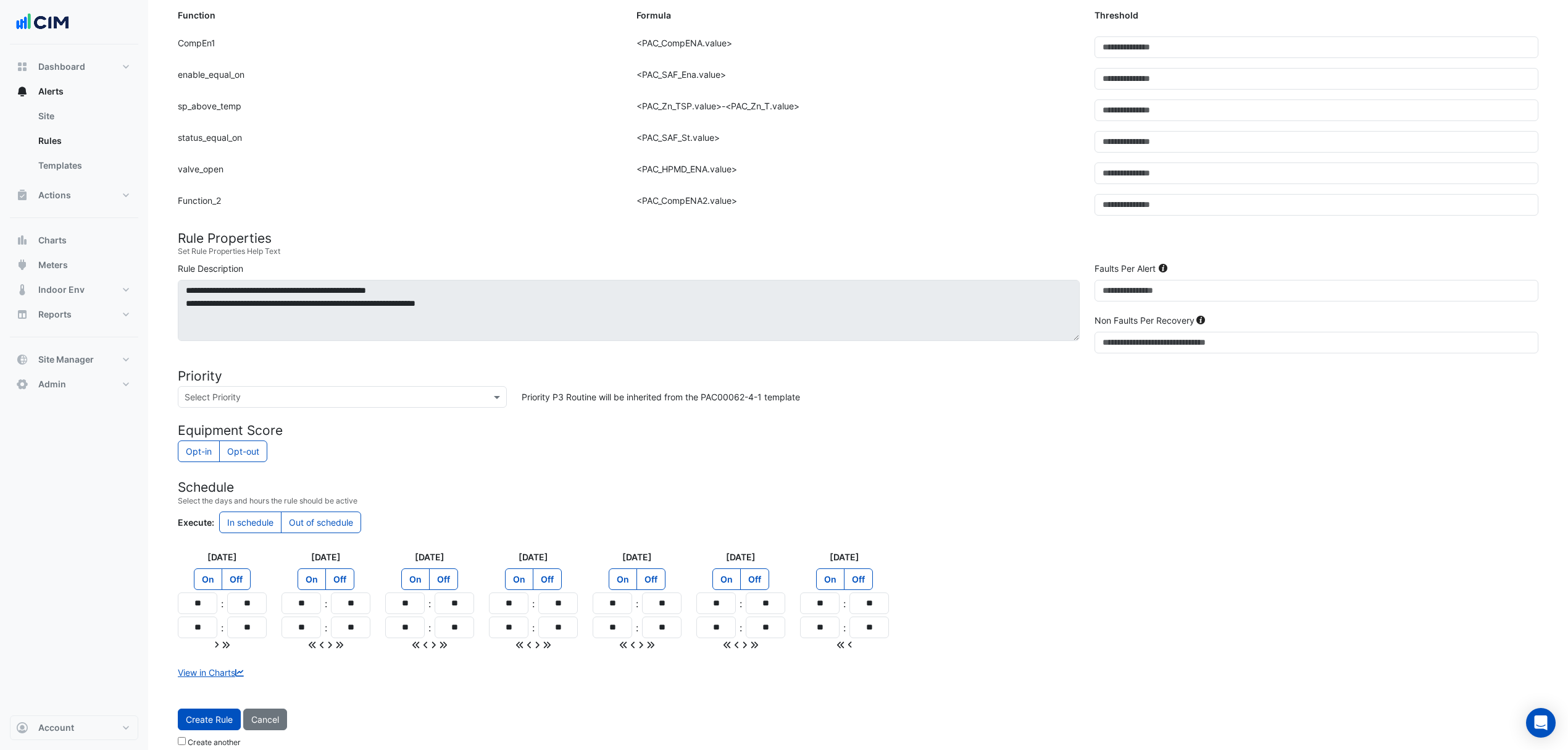
scroll to position [460, 0]
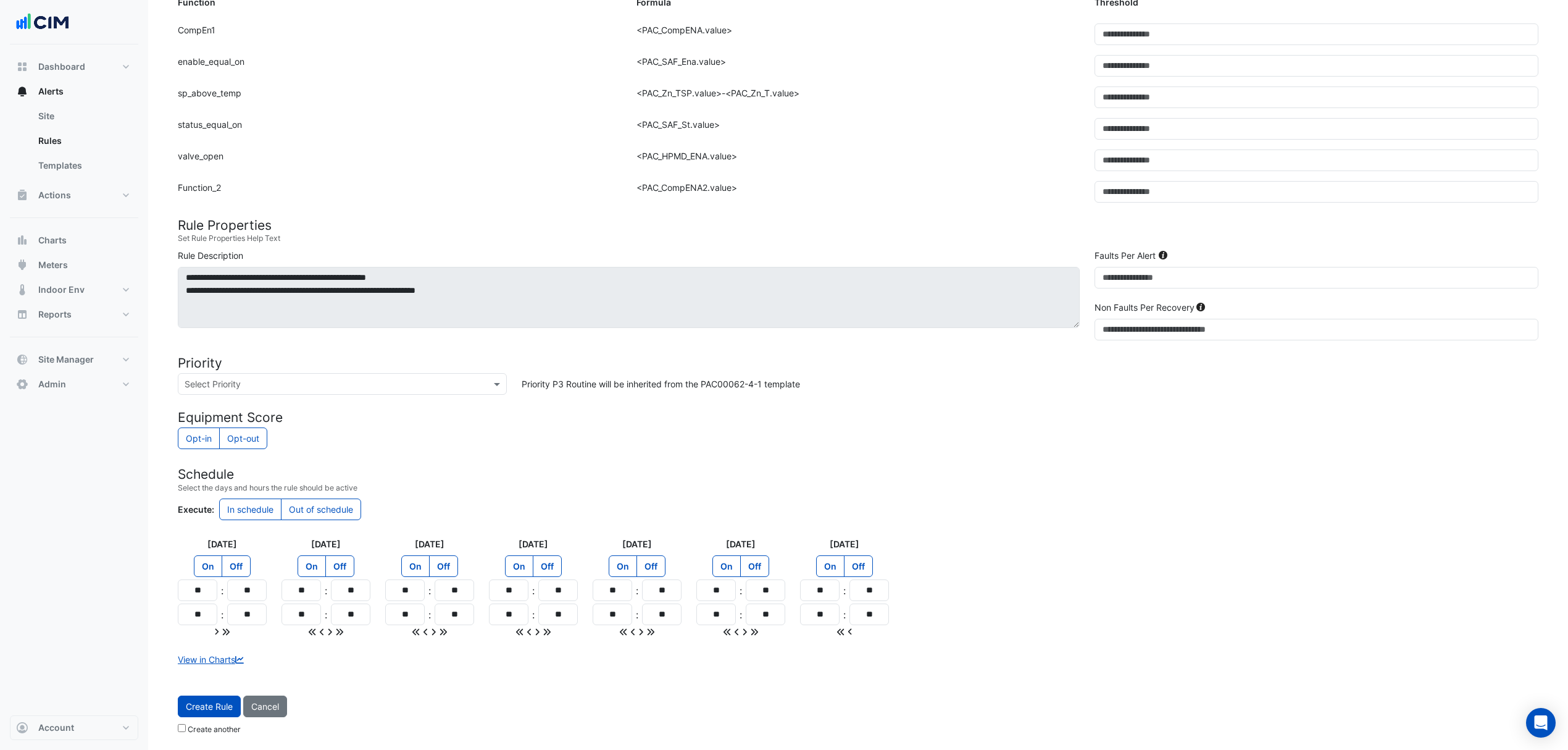
click at [218, 705] on span "Create Rule" at bounding box center [209, 706] width 47 height 10
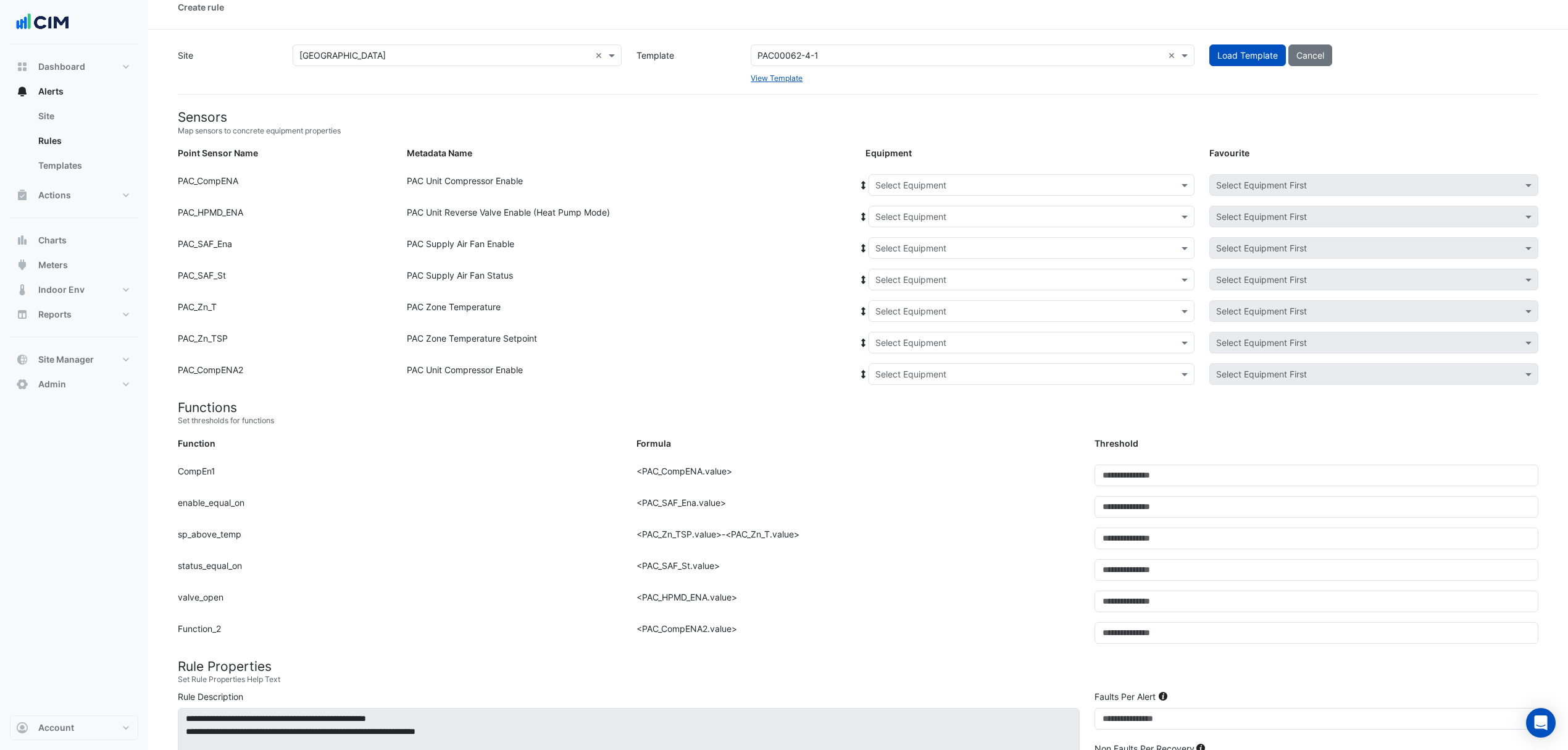
scroll to position [0, 0]
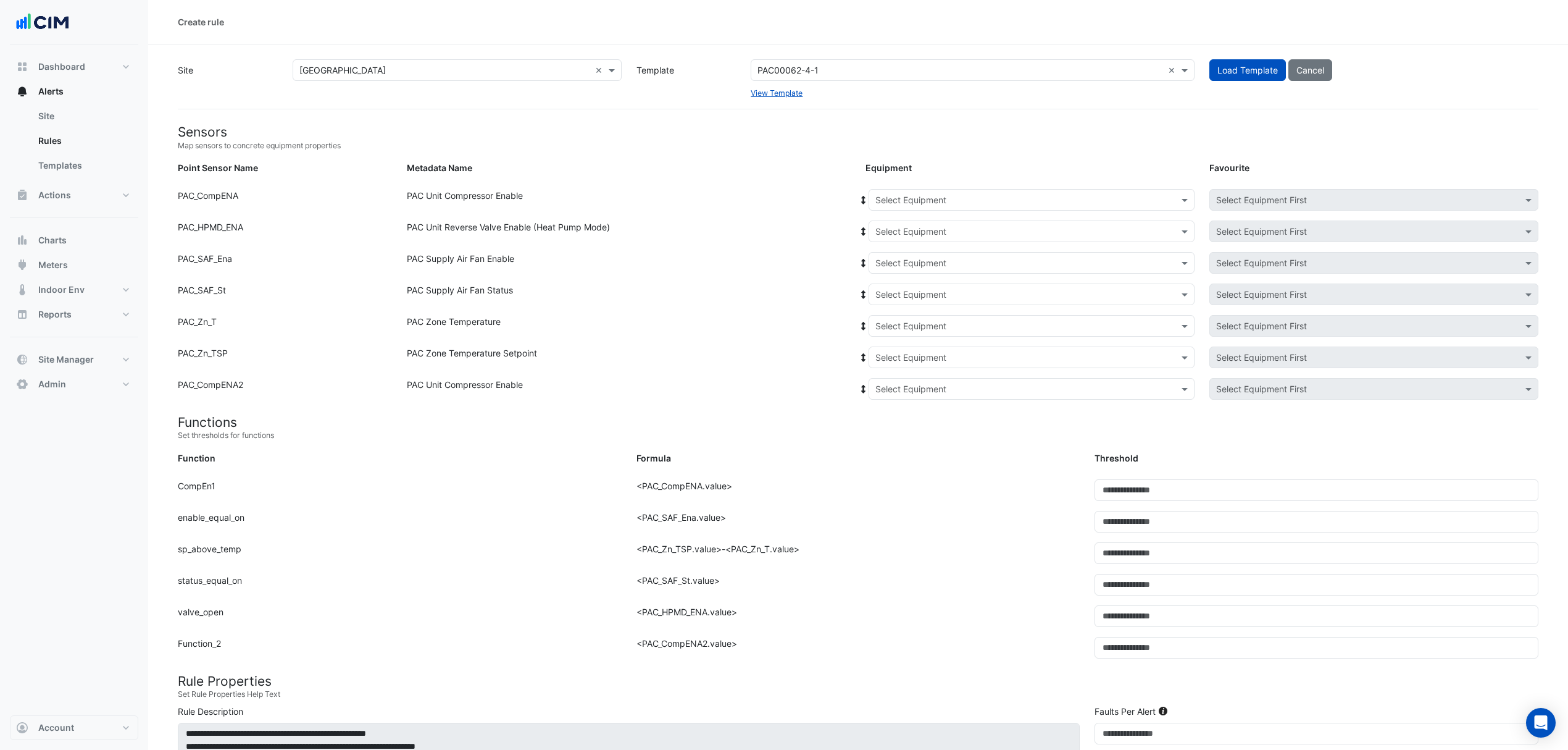
click at [1078, 196] on input "text" at bounding box center [1019, 201] width 288 height 13
click at [915, 257] on div "AC-03" at bounding box center [903, 262] width 68 height 18
click at [860, 196] on icon at bounding box center [864, 200] width 11 height 8
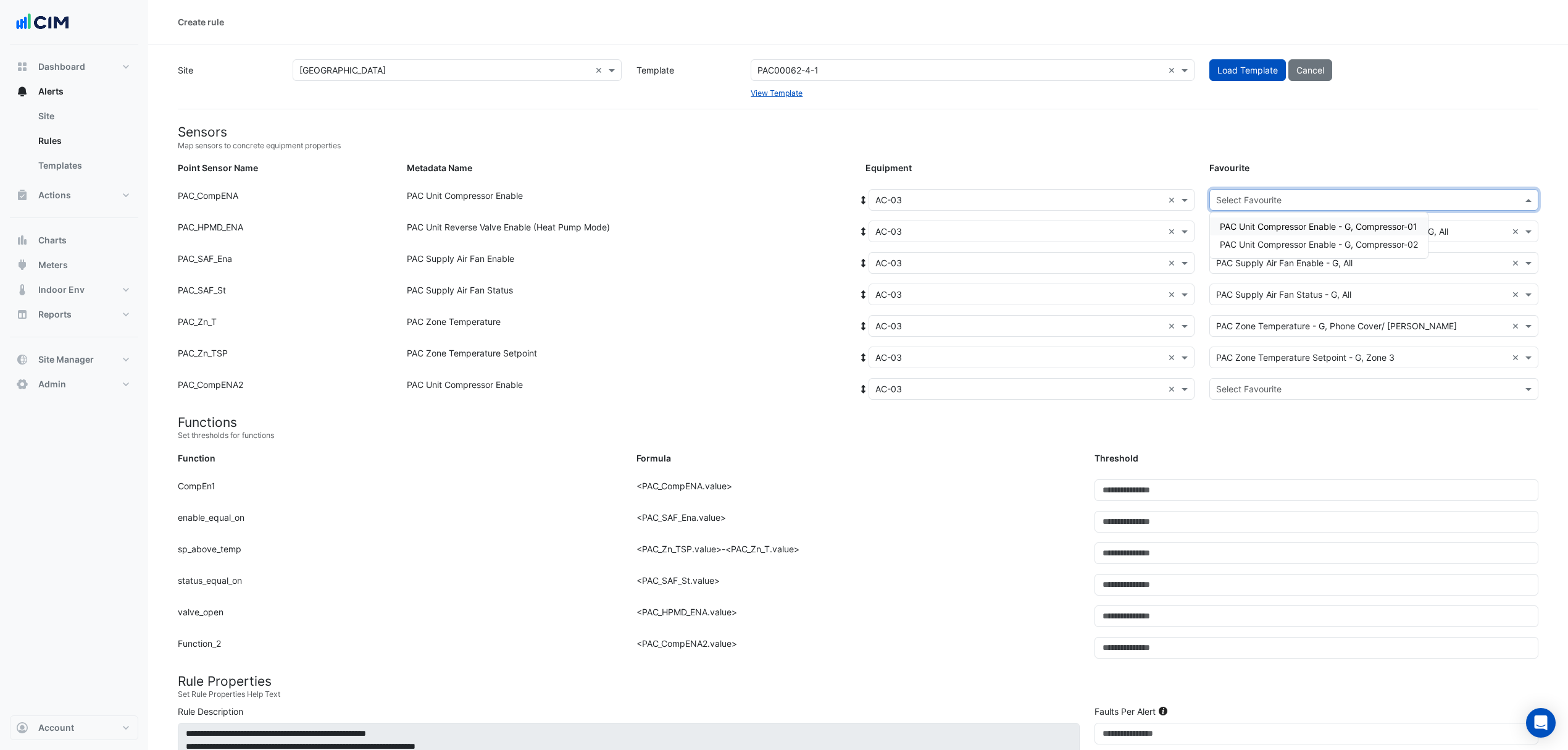
click at [1265, 201] on input "text" at bounding box center [1362, 201] width 291 height 13
click at [1255, 221] on span "PAC Unit Compressor Enable - G, Compressor-01" at bounding box center [1319, 226] width 198 height 10
click at [1248, 383] on input "text" at bounding box center [1362, 390] width 291 height 13
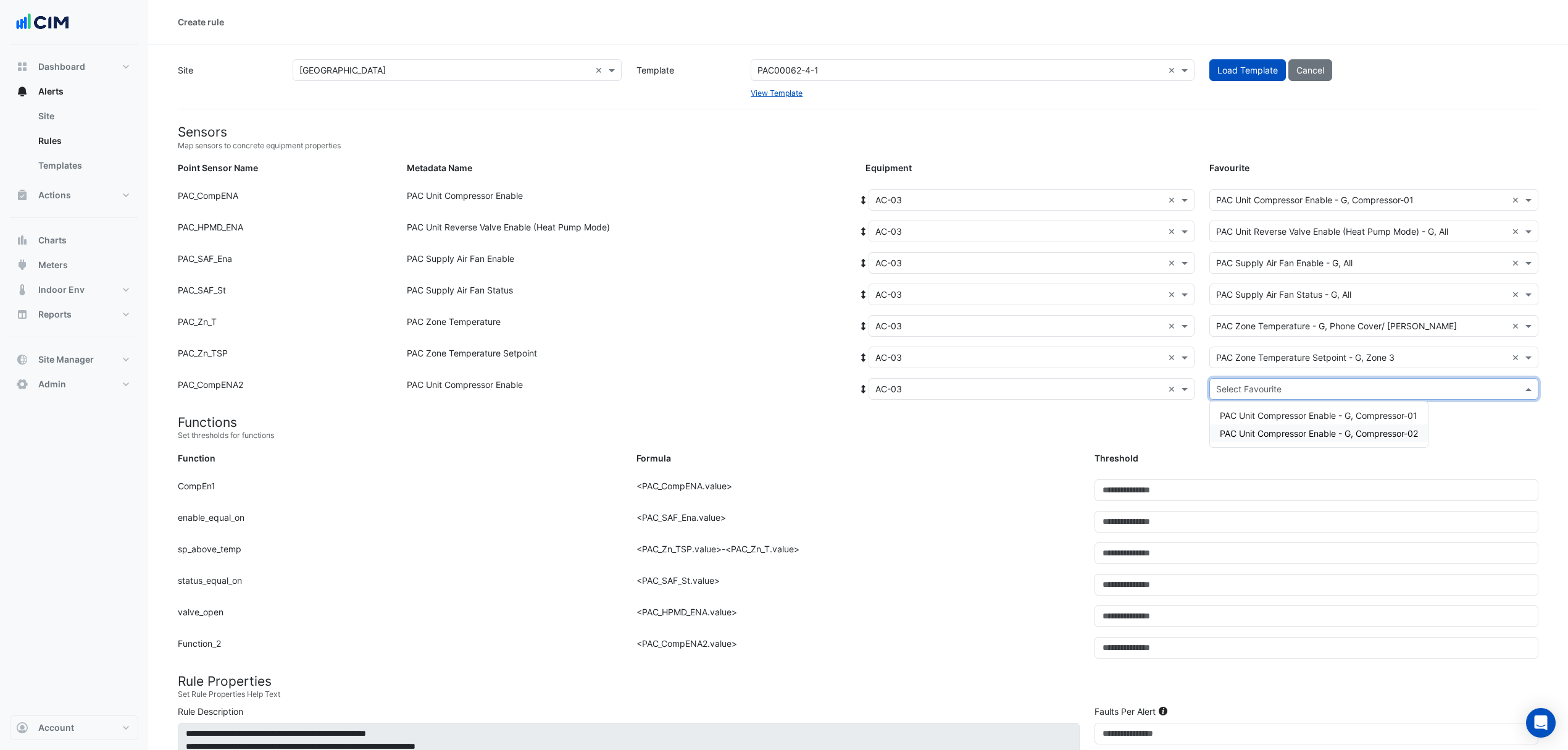
click at [1243, 437] on span "PAC Unit Compressor Enable - G, Compressor-02" at bounding box center [1319, 433] width 199 height 10
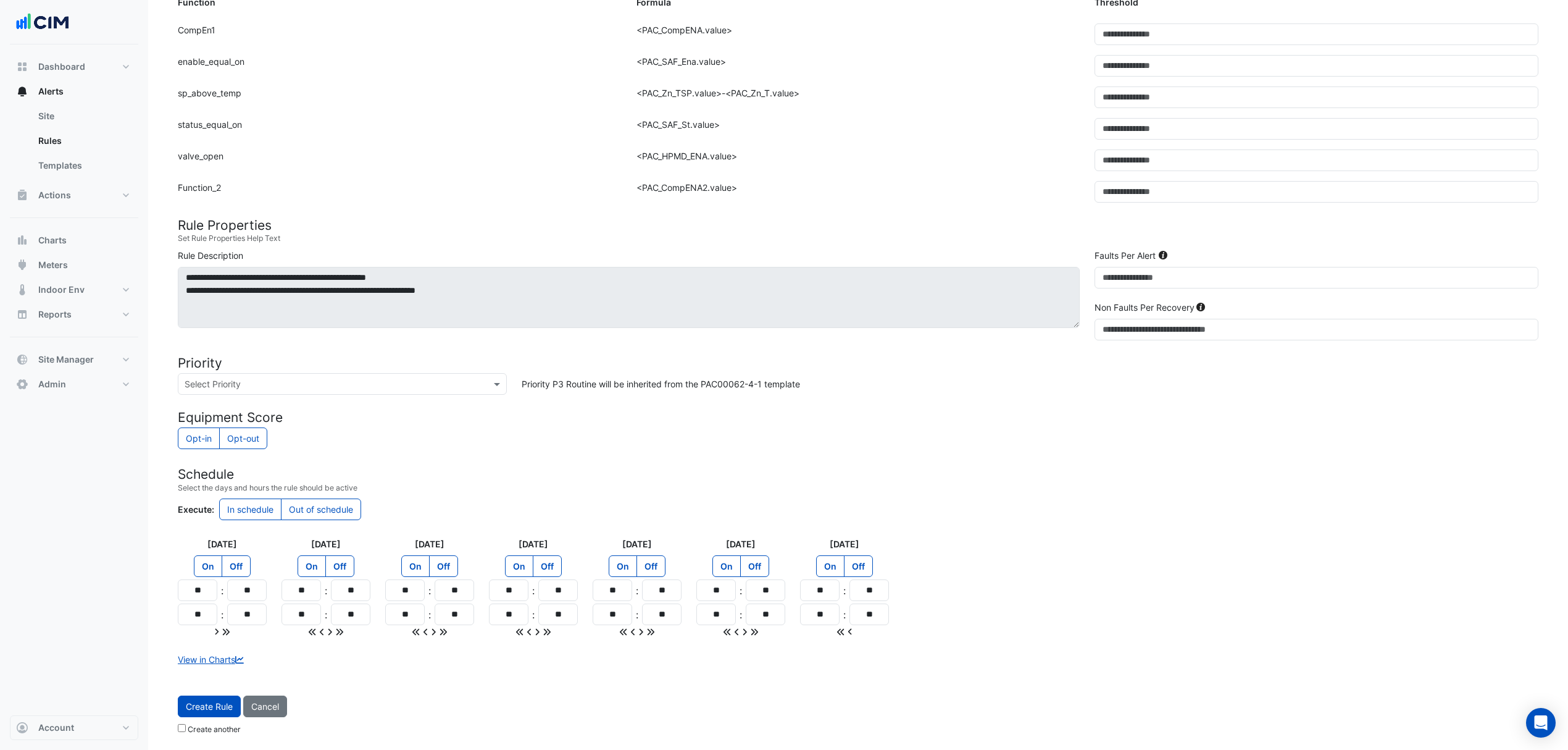
scroll to position [460, 0]
drag, startPoint x: 214, startPoint y: 708, endPoint x: 231, endPoint y: 703, distance: 17.7
click at [213, 708] on span "Create Rule" at bounding box center [209, 706] width 47 height 10
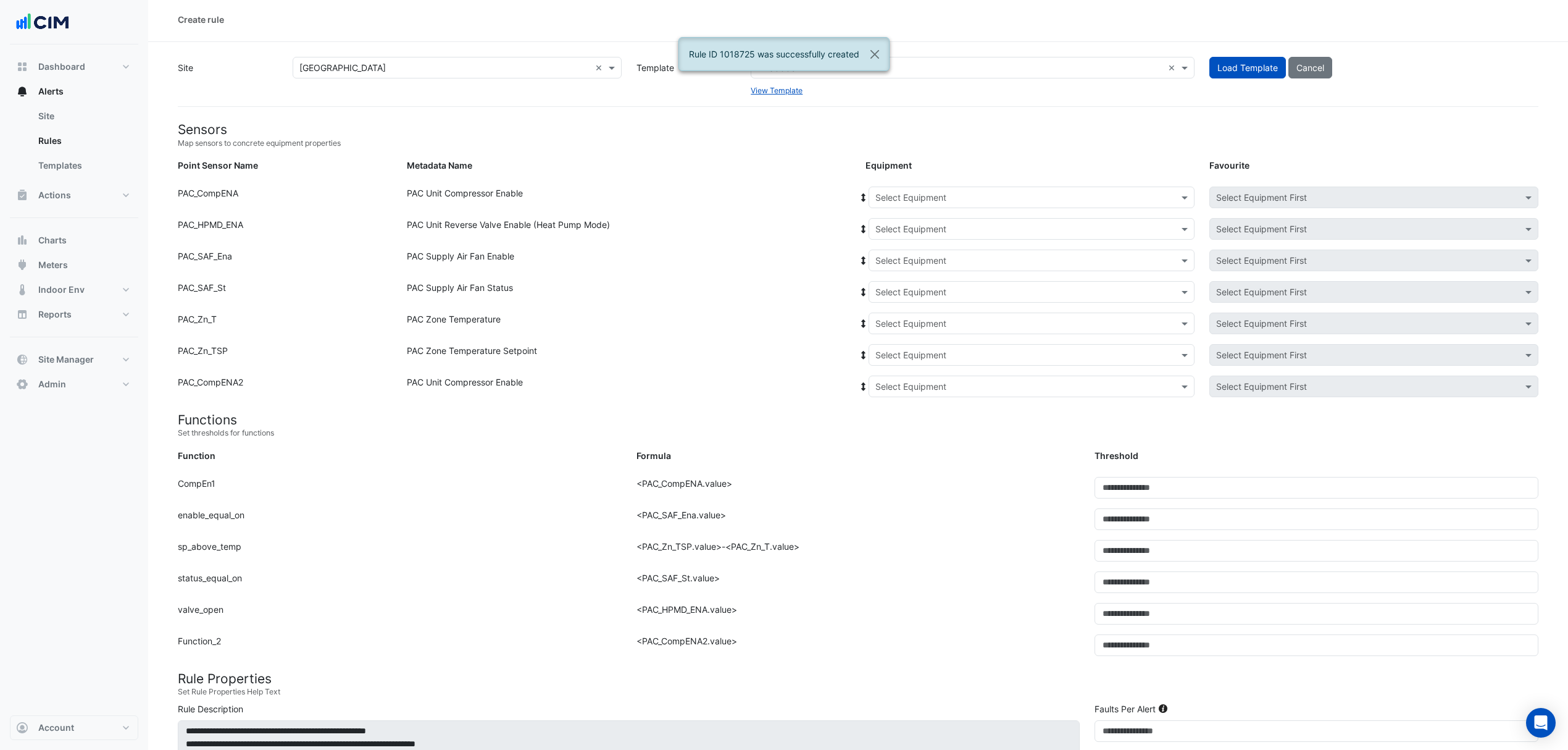
scroll to position [0, 0]
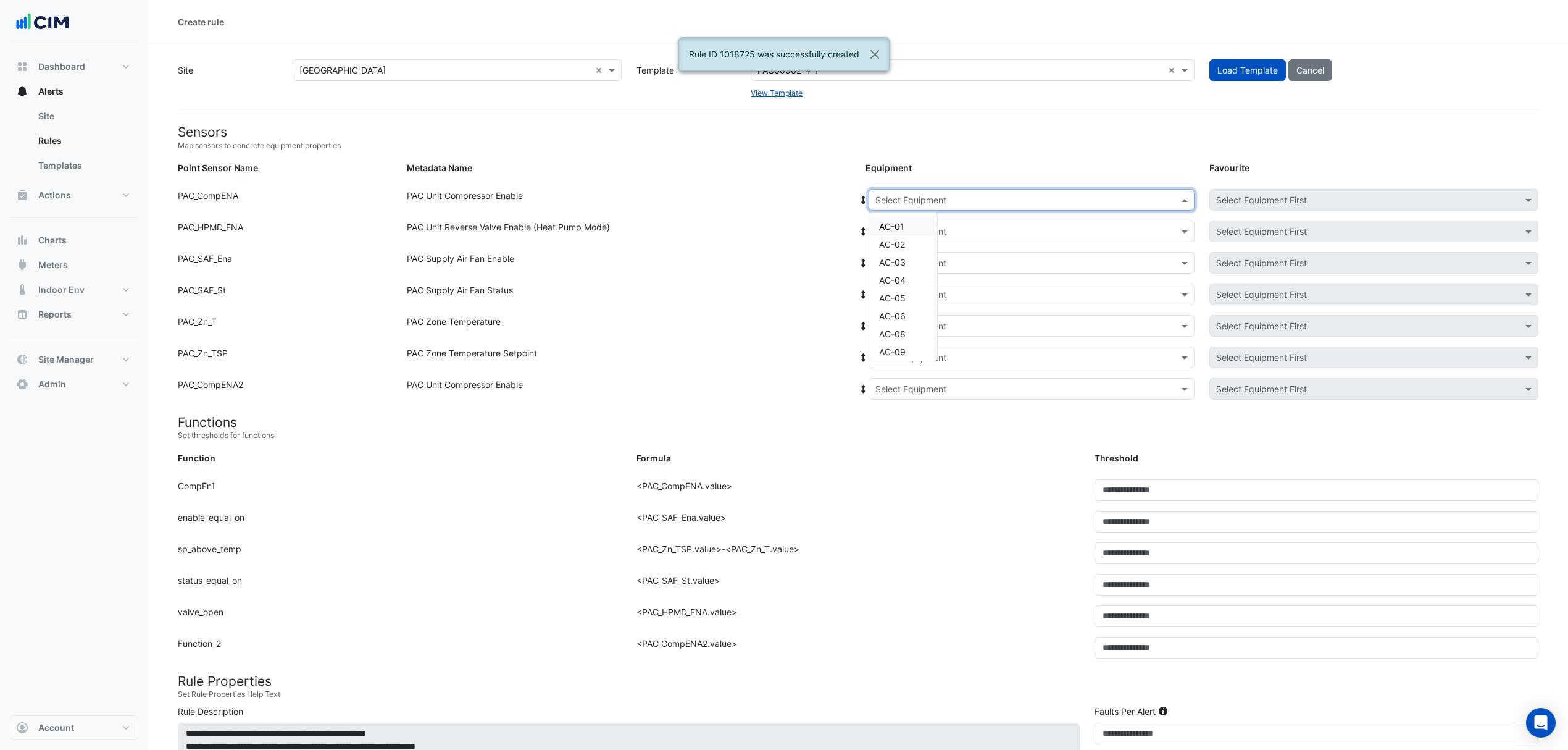
click at [902, 194] on input "text" at bounding box center [1019, 201] width 288 height 13
click at [897, 262] on span "AC-03" at bounding box center [892, 262] width 26 height 10
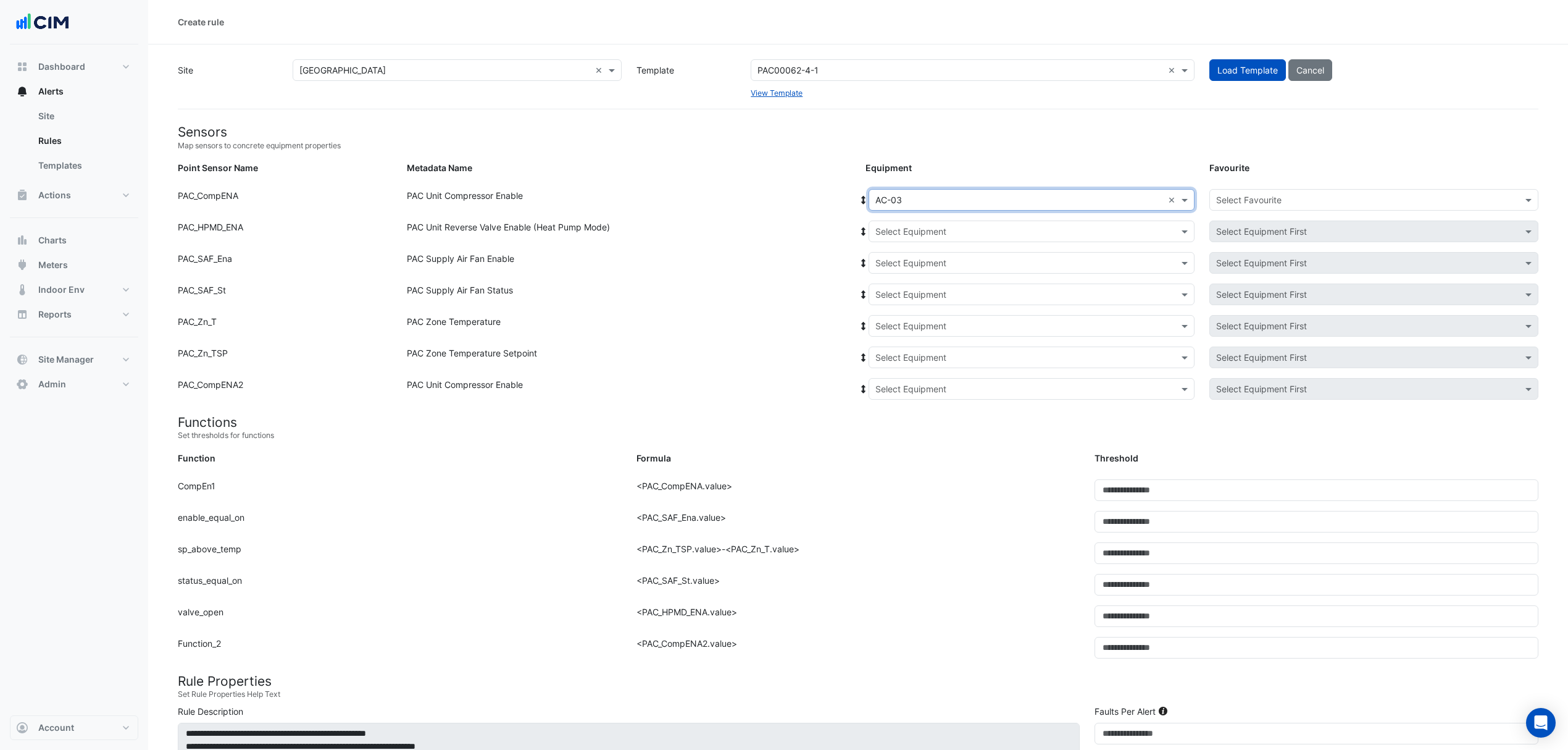
click at [862, 196] on icon at bounding box center [864, 200] width 11 height 8
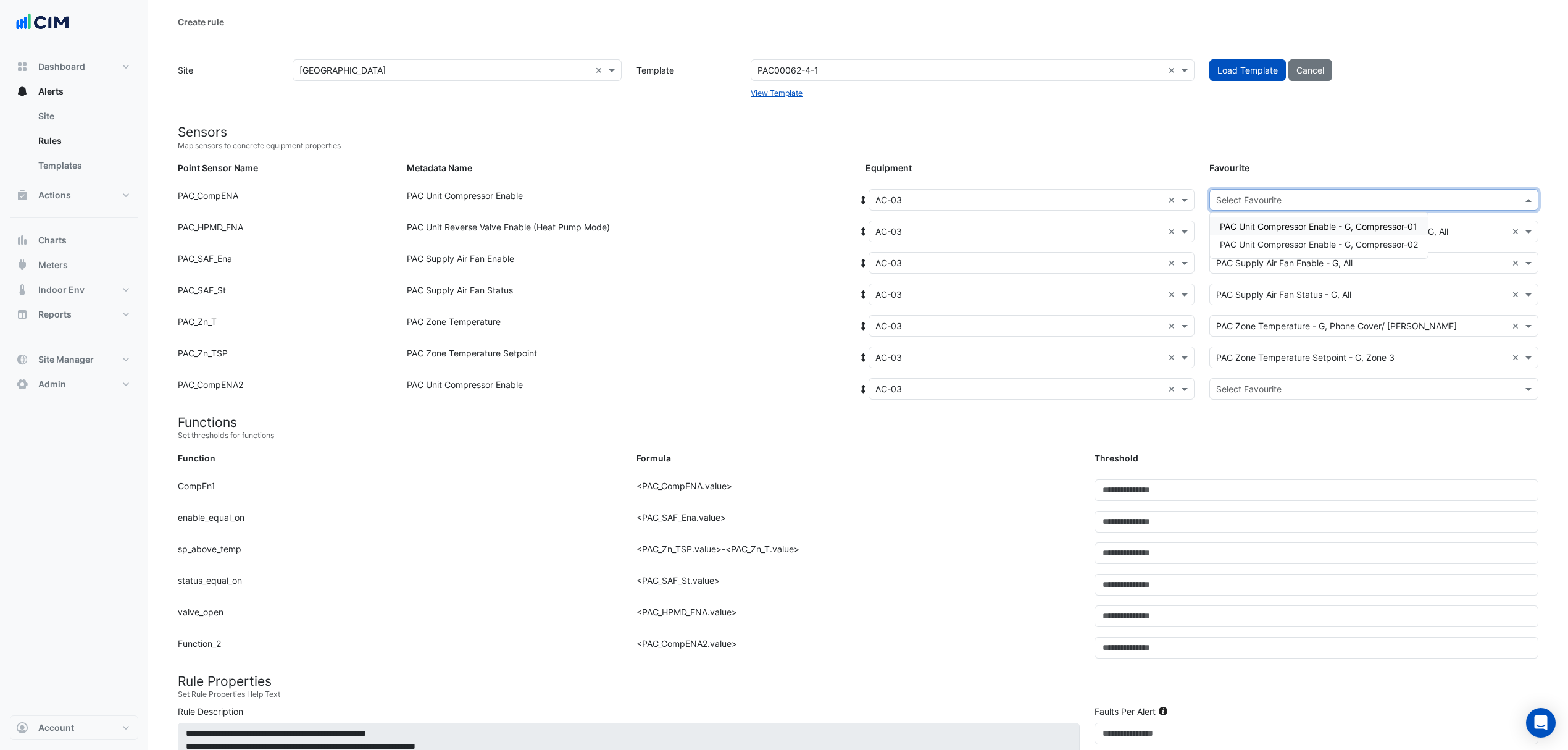
click at [1412, 196] on input "text" at bounding box center [1362, 201] width 291 height 13
click at [1298, 221] on span "PAC Unit Compressor Enable - G, Compressor-01" at bounding box center [1319, 226] width 198 height 10
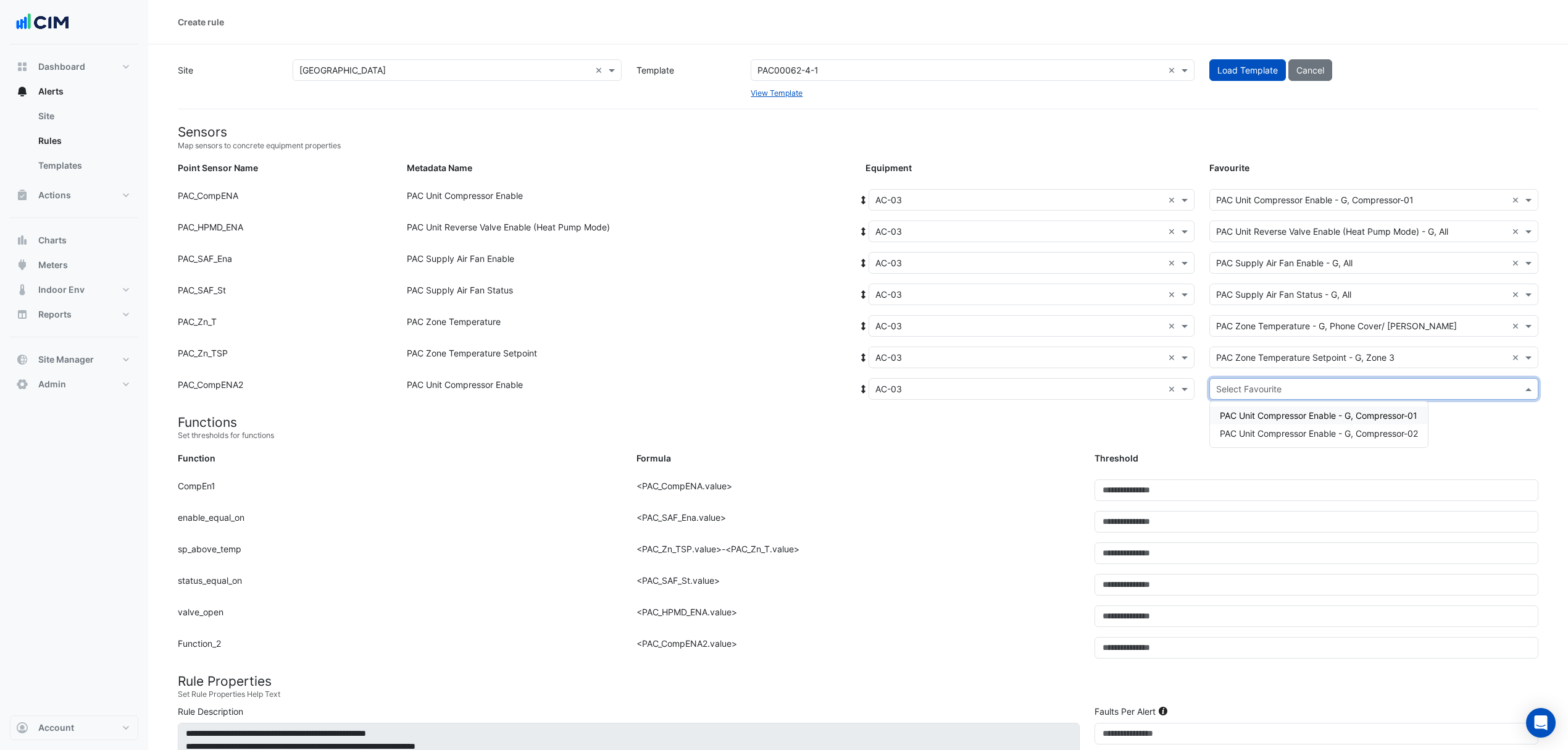
click at [1259, 383] on input "text" at bounding box center [1362, 390] width 291 height 13
click at [1241, 434] on span "PAC Unit Compressor Enable - G, Compressor-02" at bounding box center [1319, 433] width 199 height 10
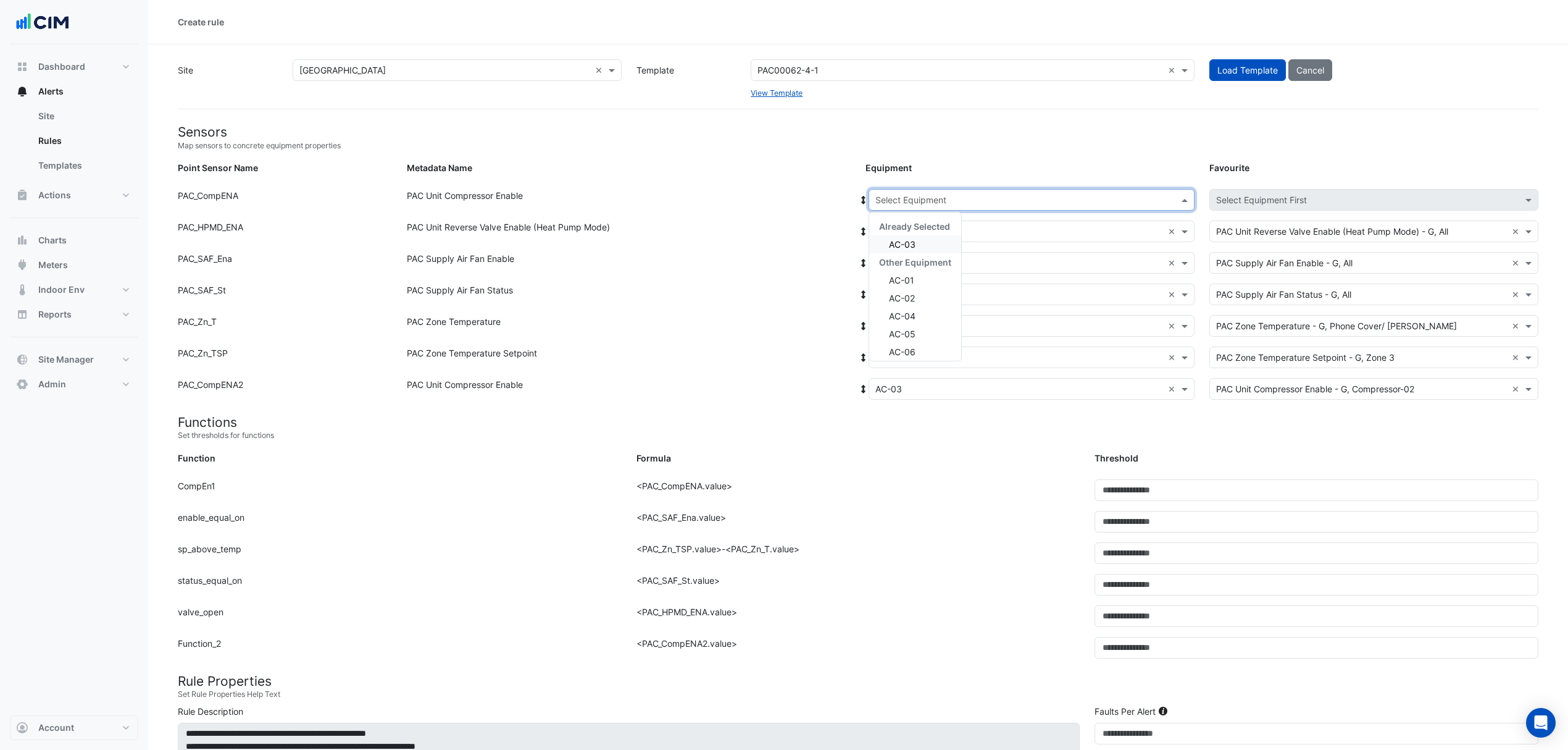
click at [929, 194] on input "text" at bounding box center [1019, 201] width 288 height 13
click at [919, 317] on div "AC-04" at bounding box center [915, 315] width 92 height 18
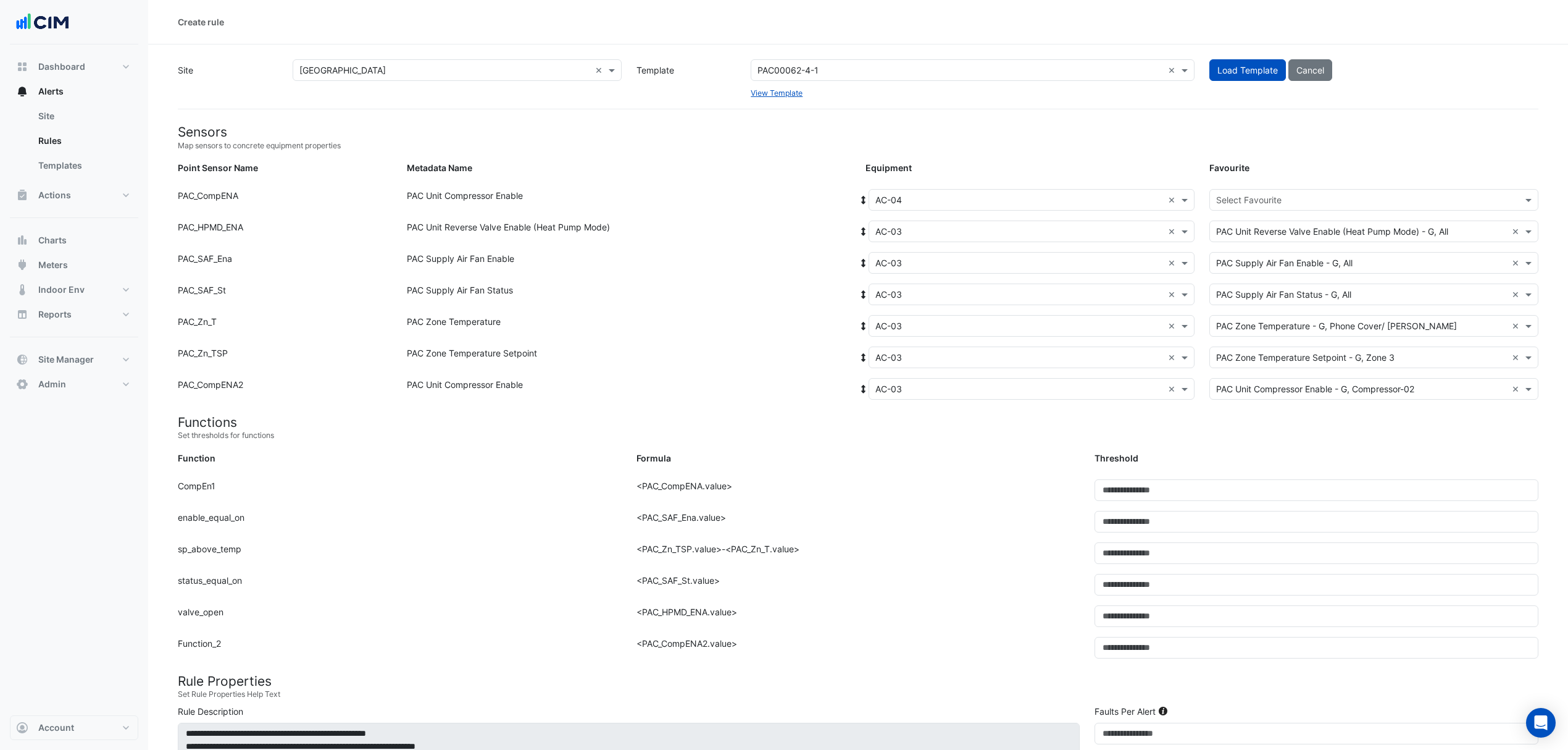
click at [866, 198] on icon at bounding box center [864, 200] width 11 height 8
click at [1292, 209] on div "Select Favourite" at bounding box center [1373, 200] width 329 height 21
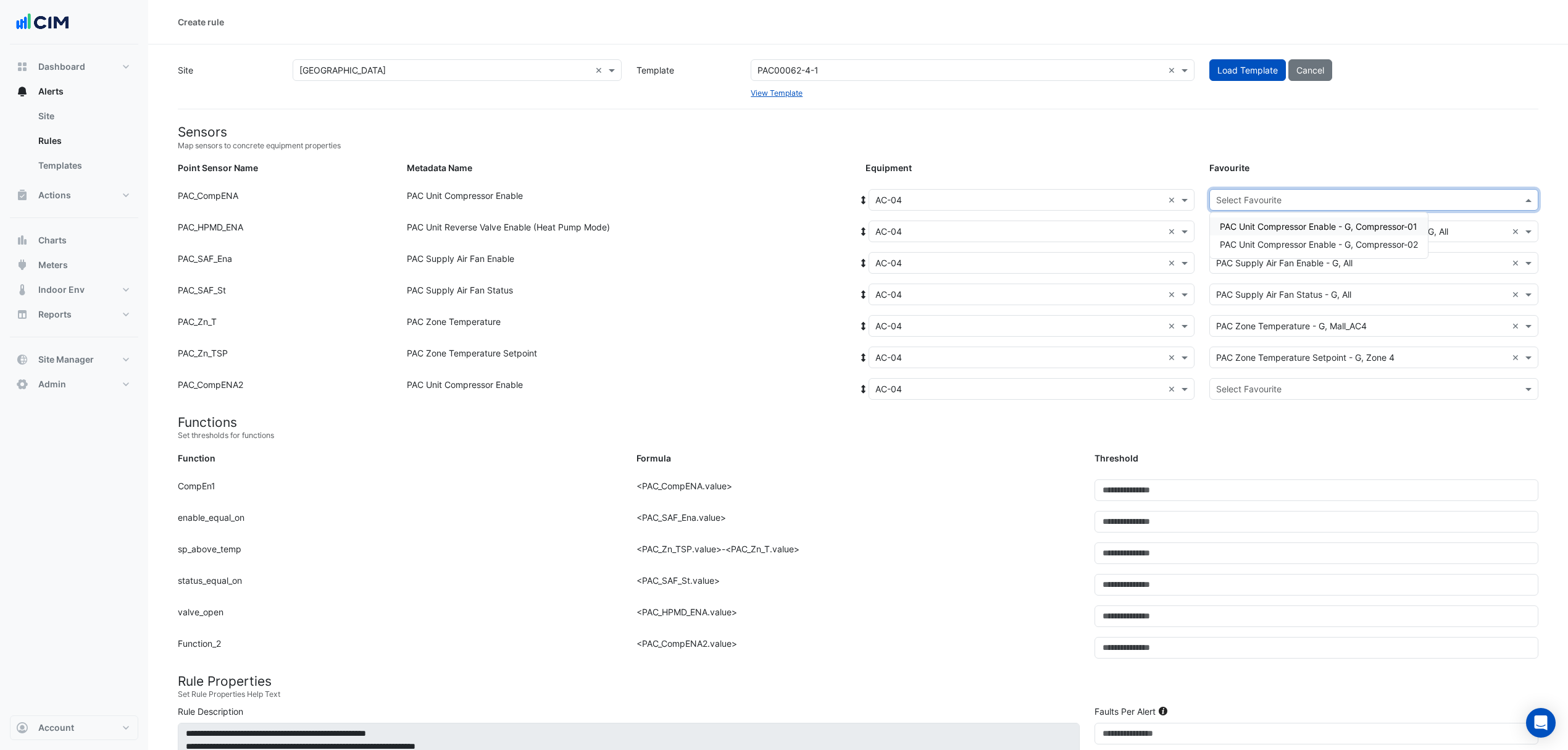
click at [1290, 229] on span "PAC Unit Compressor Enable - G, Compressor-01" at bounding box center [1319, 226] width 198 height 10
click at [1250, 392] on input "text" at bounding box center [1362, 390] width 291 height 13
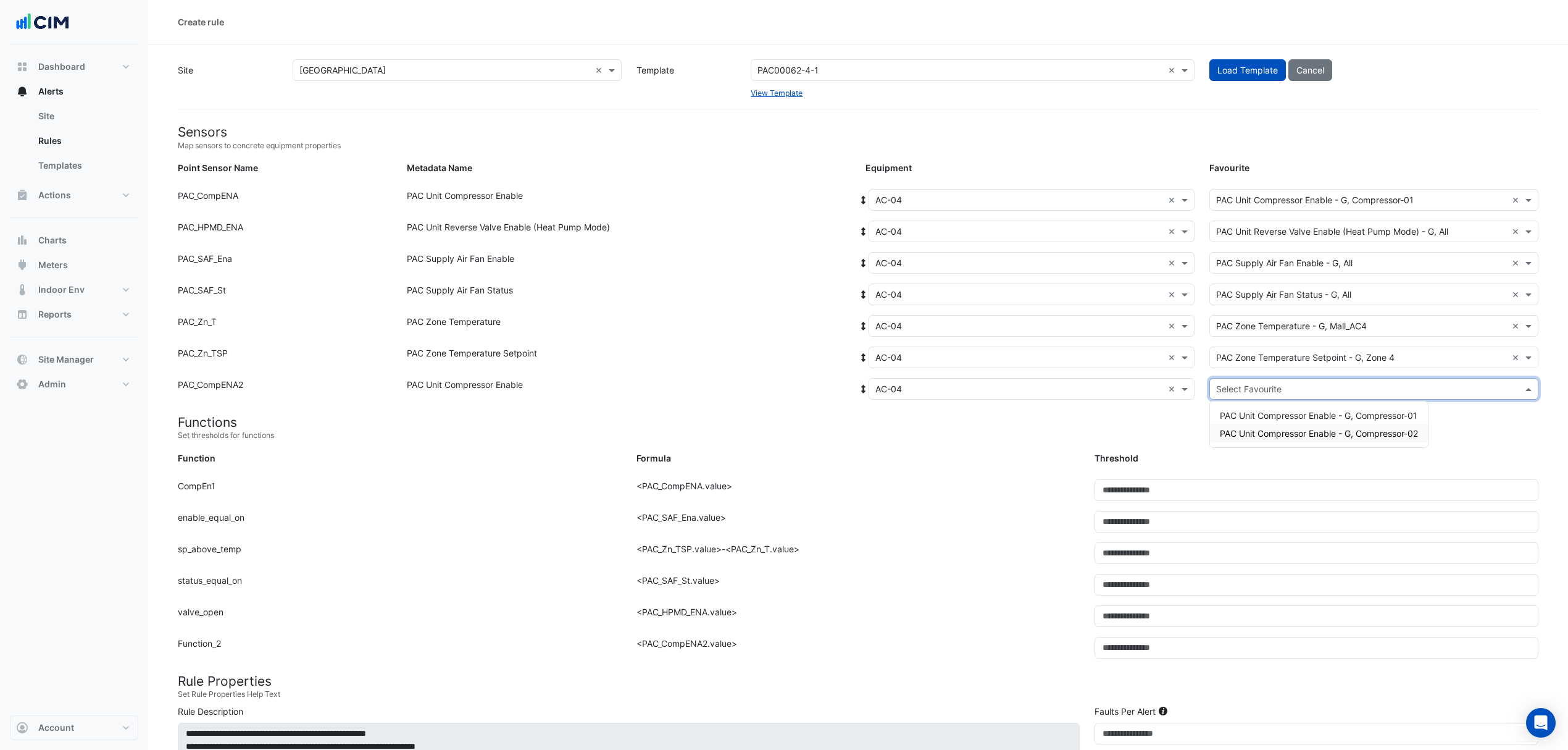
drag, startPoint x: 1245, startPoint y: 429, endPoint x: 1199, endPoint y: 426, distance: 46.1
click at [1243, 430] on span "PAC Unit Compressor Enable - G, Compressor-02" at bounding box center [1319, 433] width 199 height 10
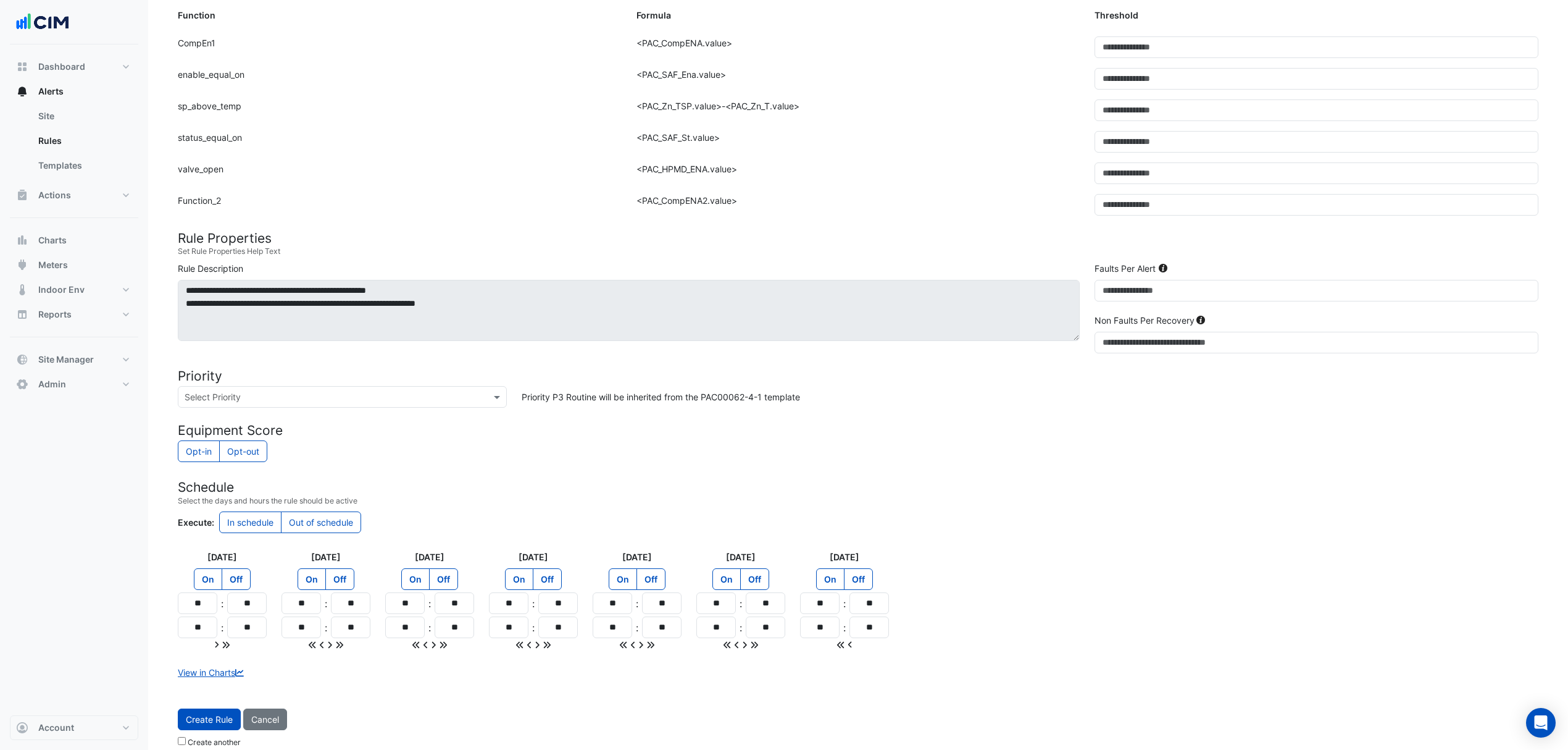
scroll to position [460, 0]
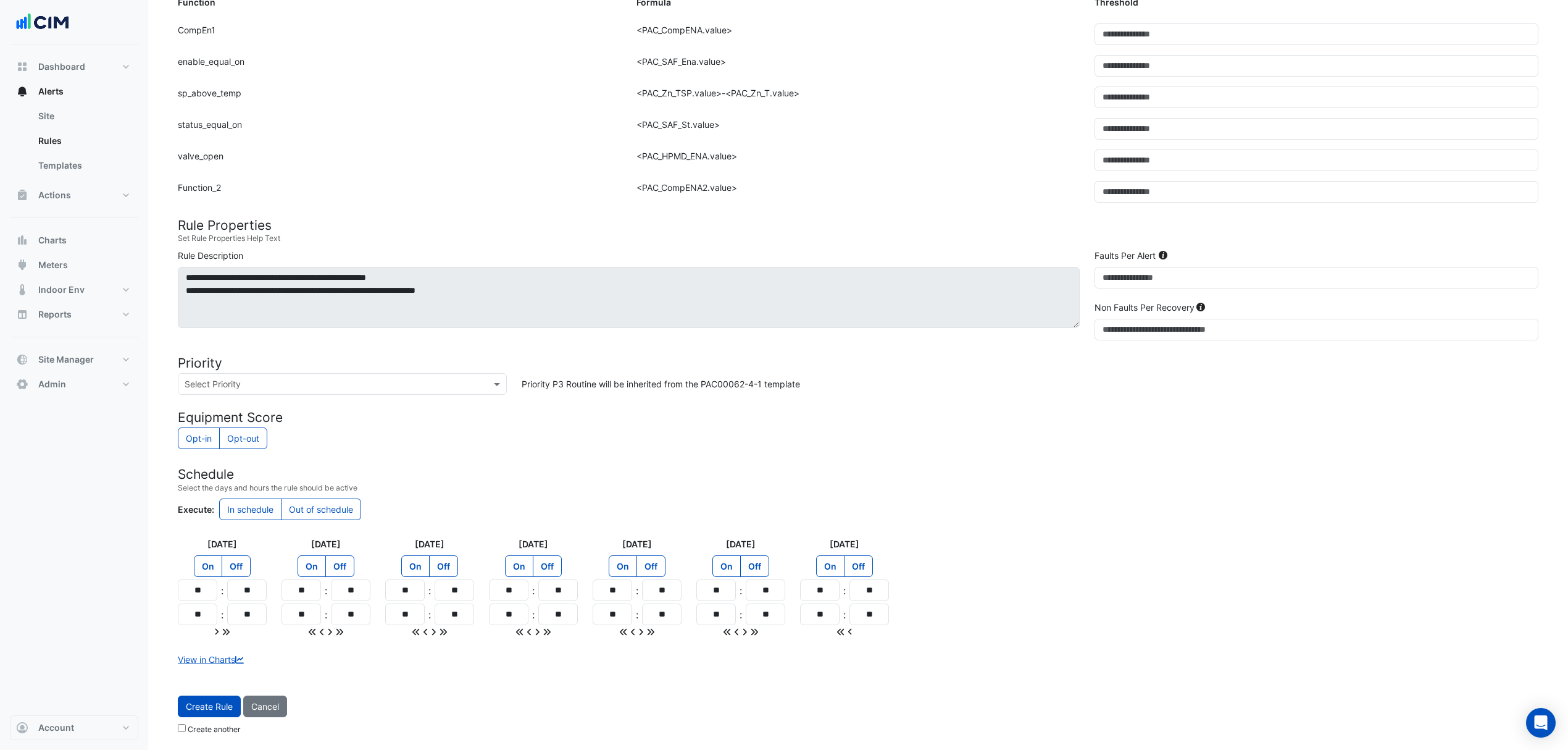
click at [206, 712] on span "Create Rule" at bounding box center [209, 706] width 47 height 10
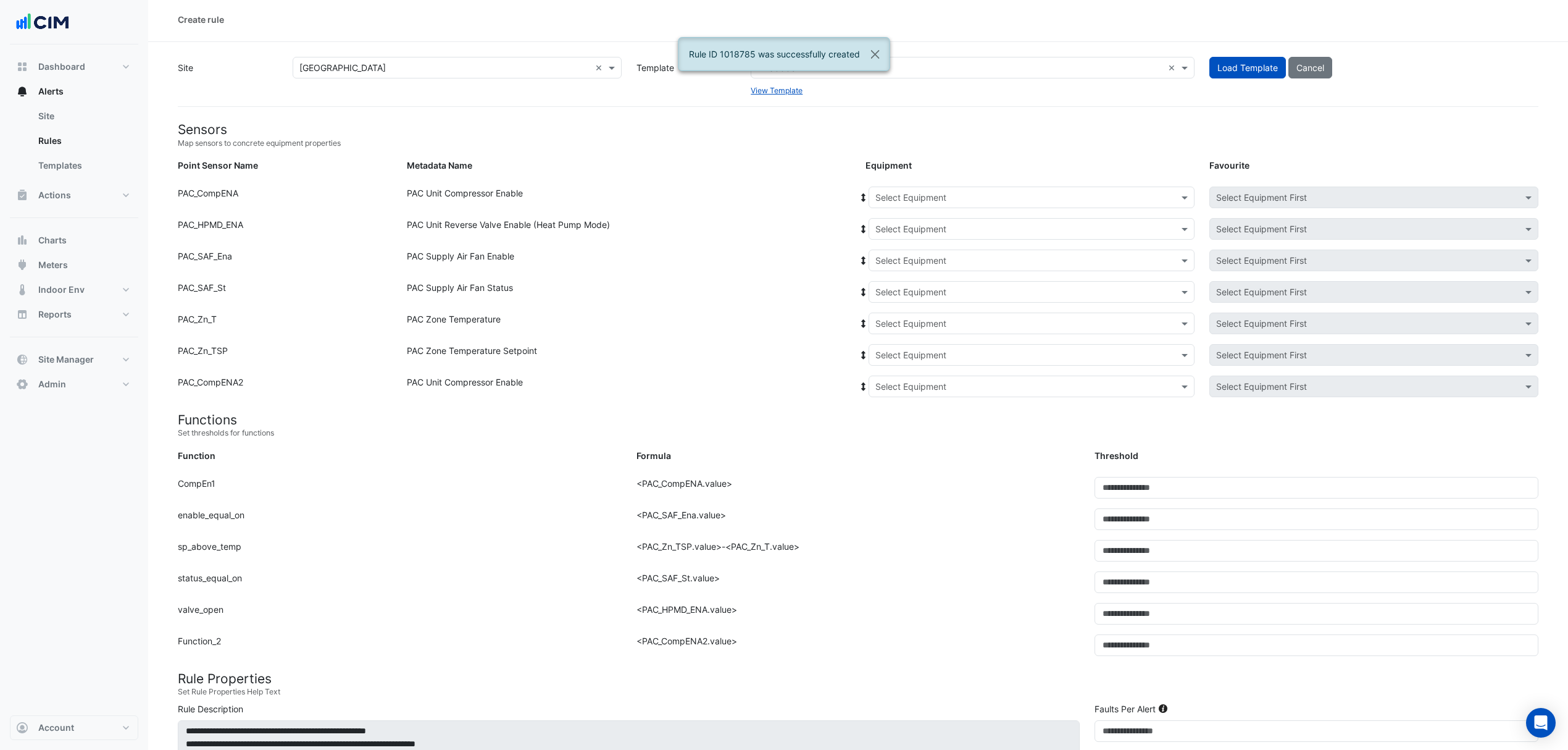
scroll to position [0, 0]
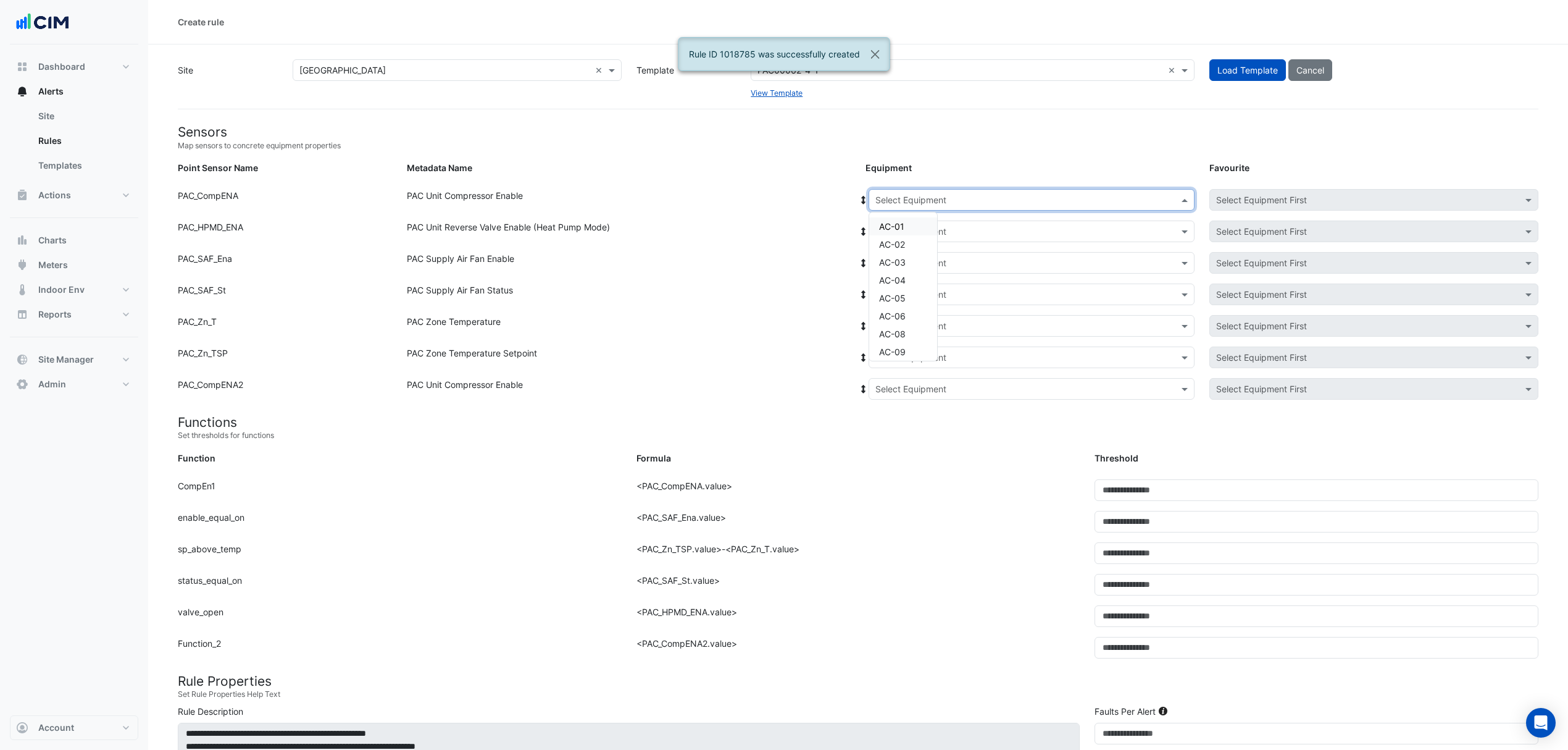
click at [929, 198] on input "text" at bounding box center [1019, 201] width 288 height 13
click at [887, 294] on span "AC-05" at bounding box center [892, 298] width 26 height 10
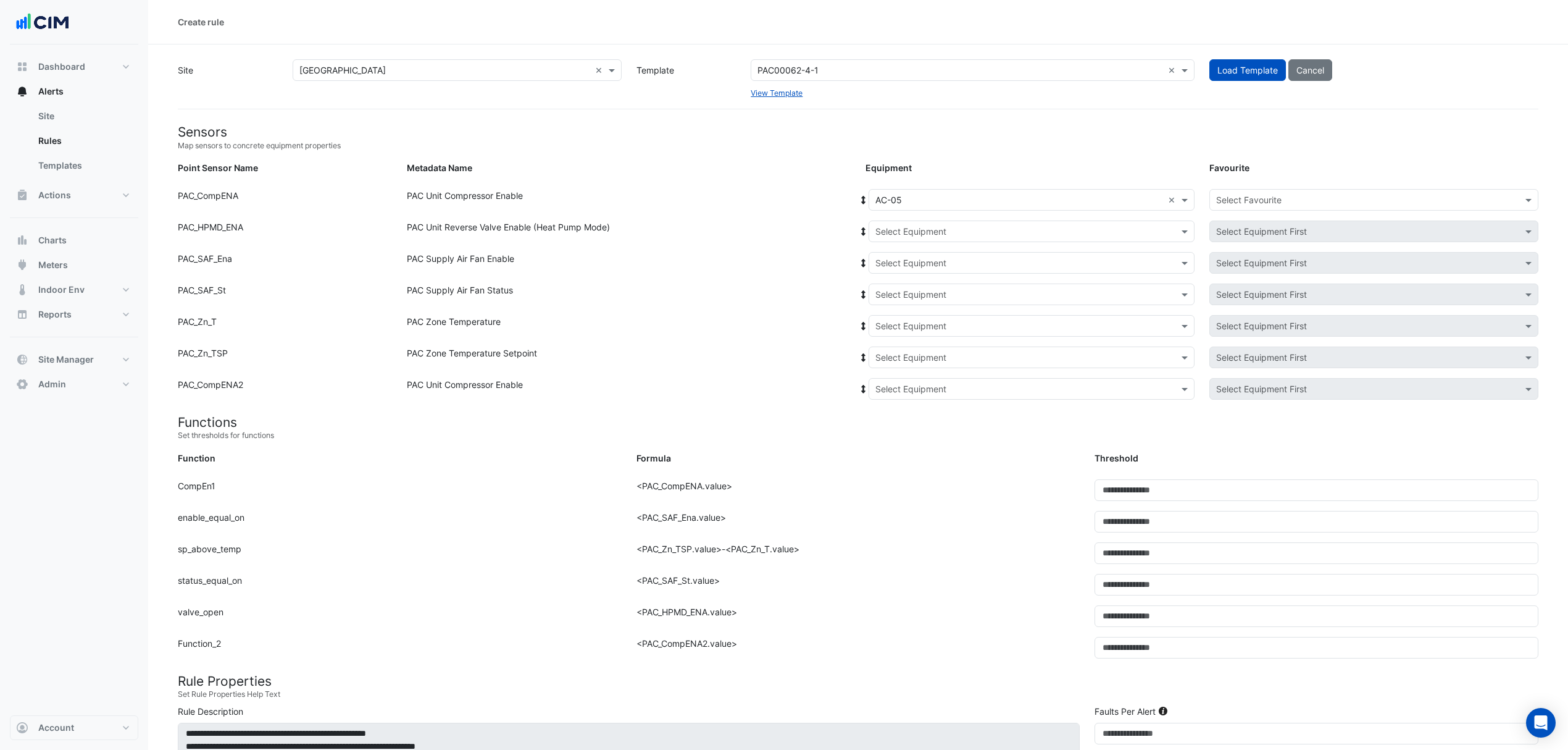
click at [860, 198] on icon at bounding box center [864, 200] width 11 height 8
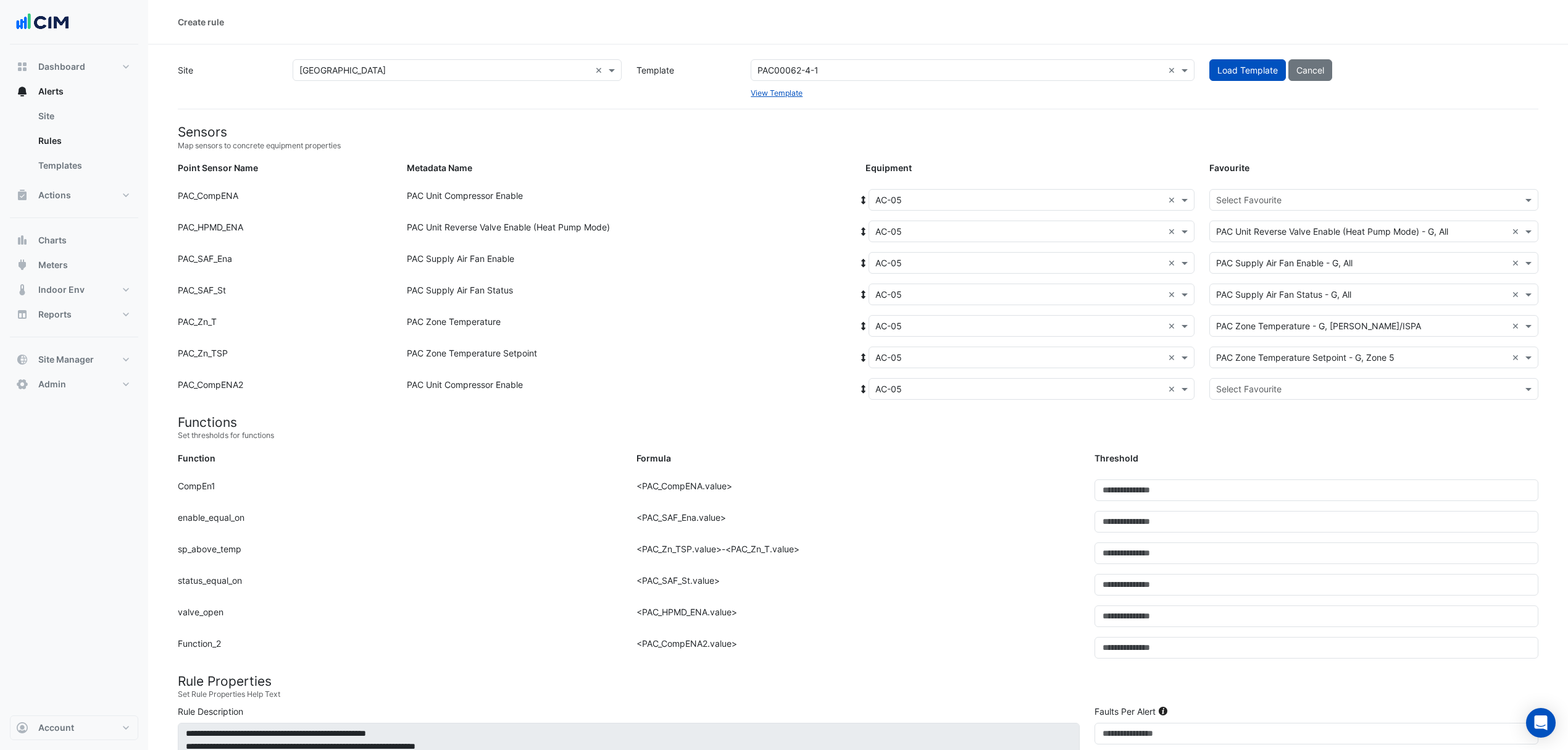
click at [1278, 202] on input "text" at bounding box center [1362, 201] width 291 height 13
click at [1258, 231] on span "PAC Unit Compressor Enable - G, Compressor-01" at bounding box center [1319, 226] width 198 height 10
click at [1240, 396] on div "Select Favourite" at bounding box center [1373, 388] width 329 height 21
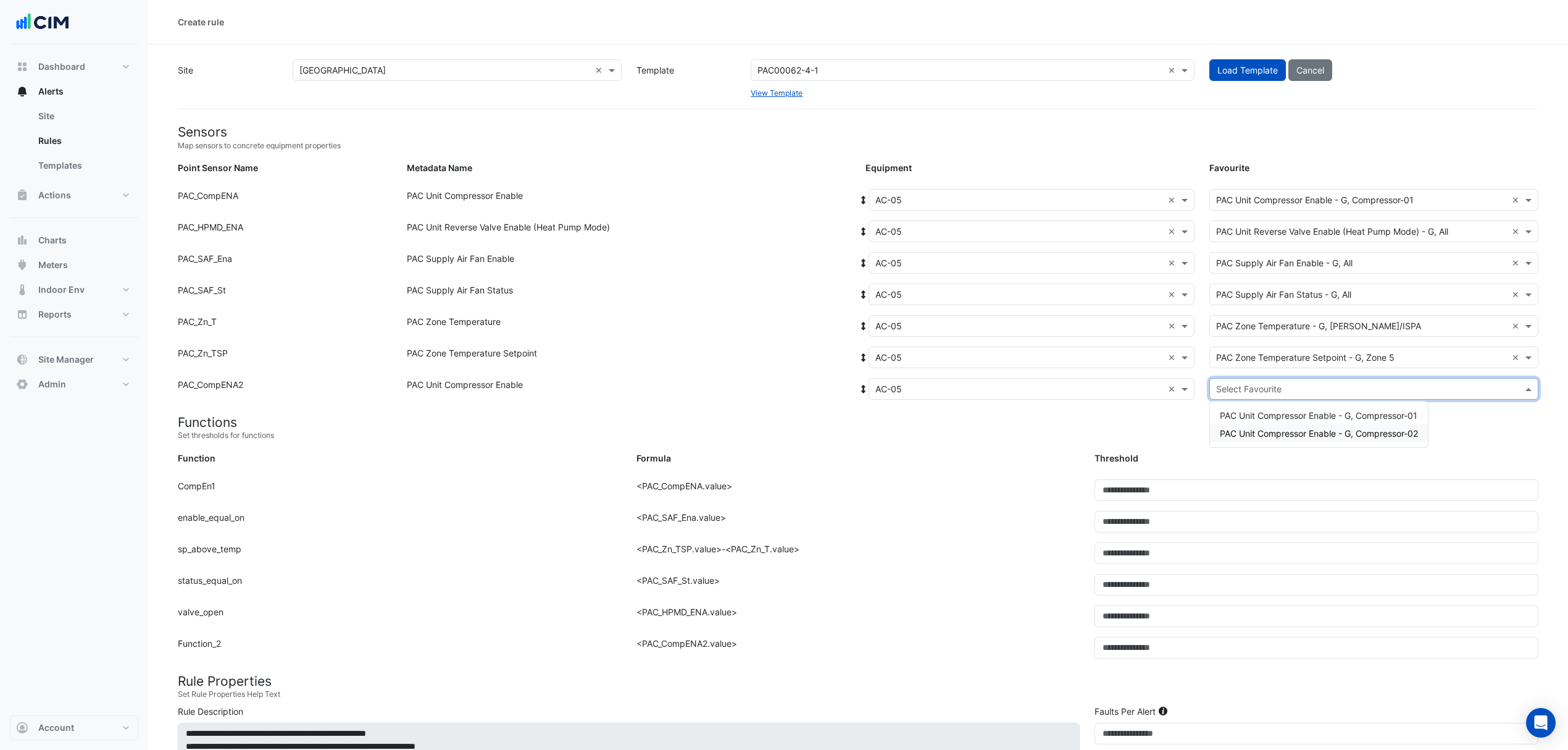
click at [1235, 434] on span "PAC Unit Compressor Enable - G, Compressor-02" at bounding box center [1319, 433] width 199 height 10
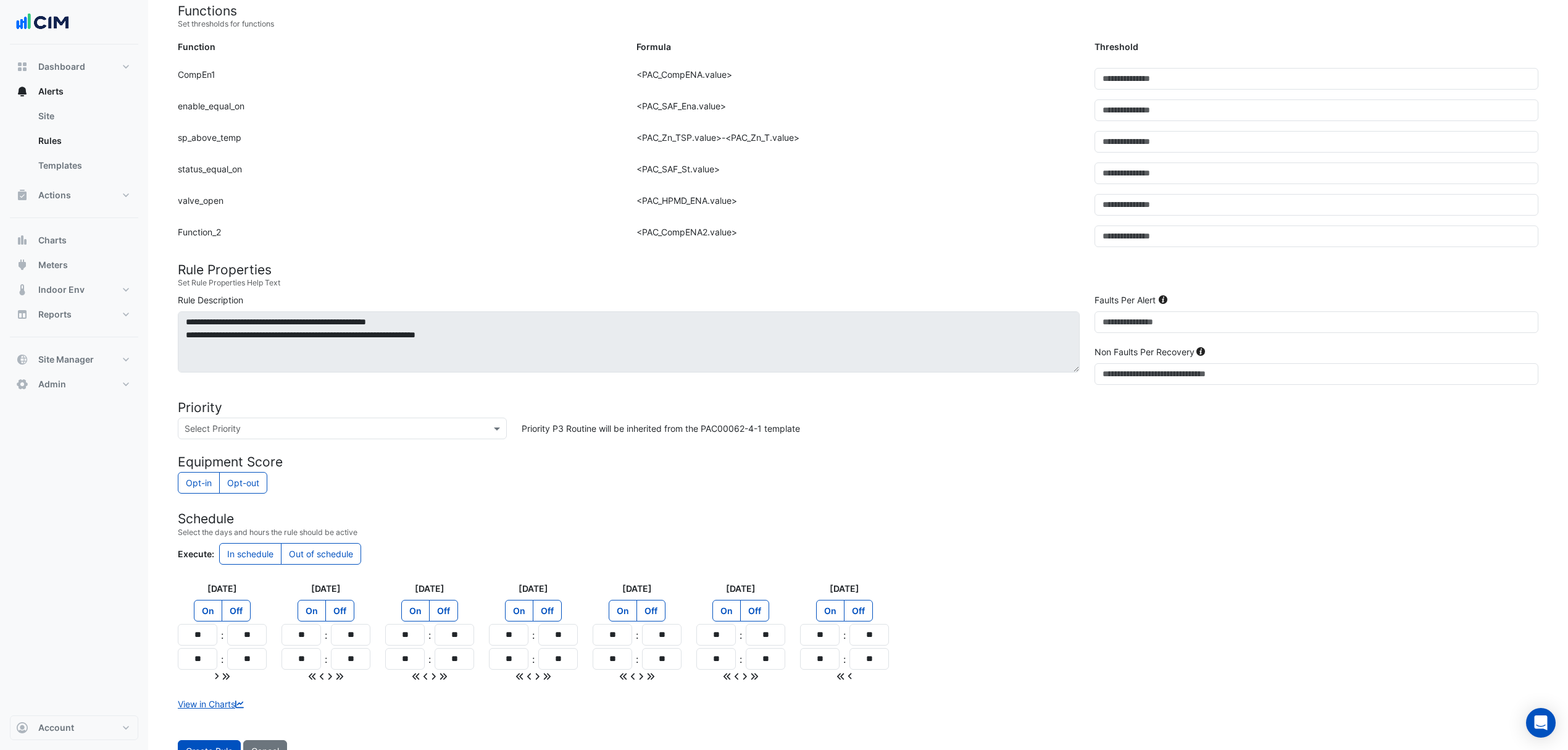
scroll to position [460, 0]
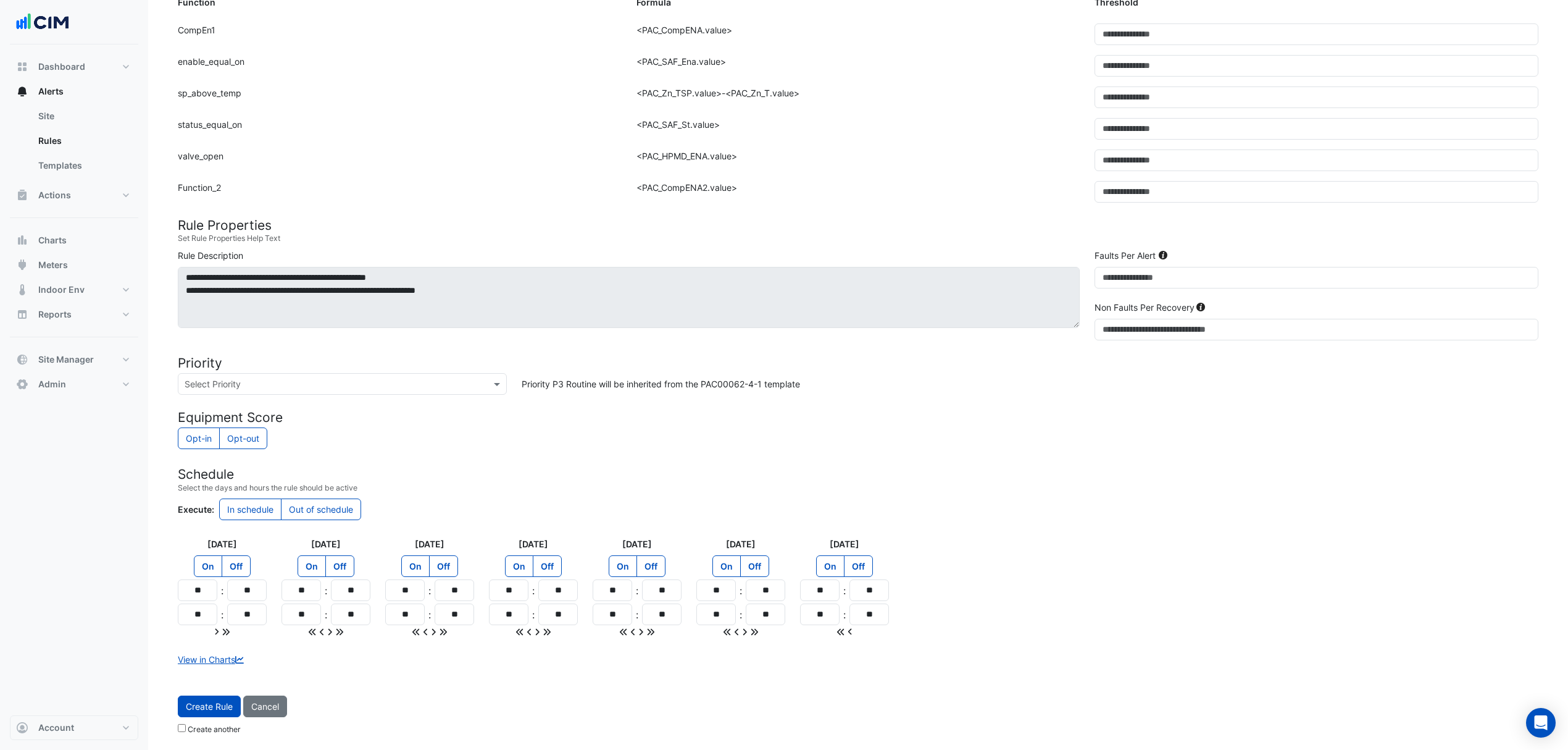
click at [209, 700] on button "Create Rule" at bounding box center [210, 706] width 63 height 21
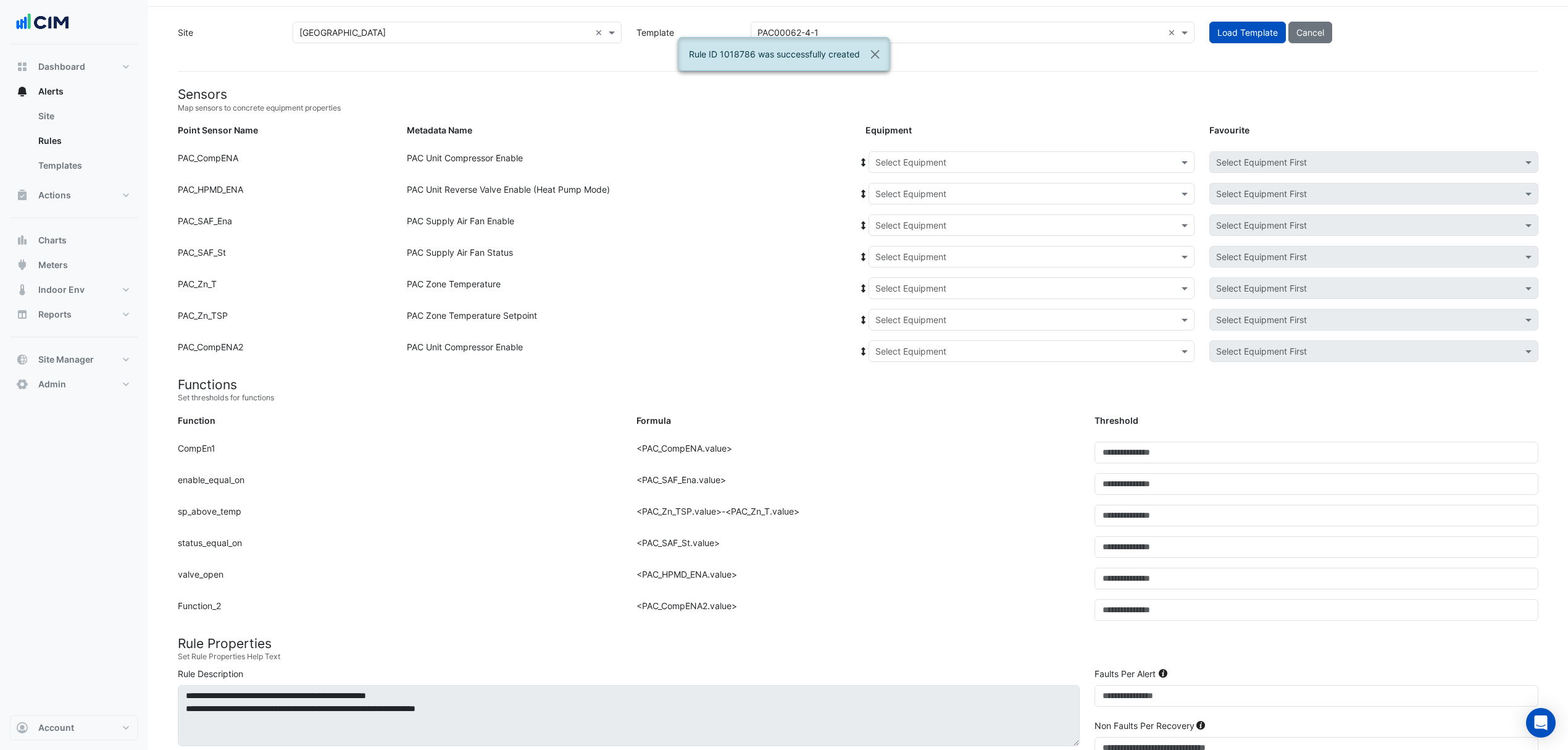
scroll to position [0, 0]
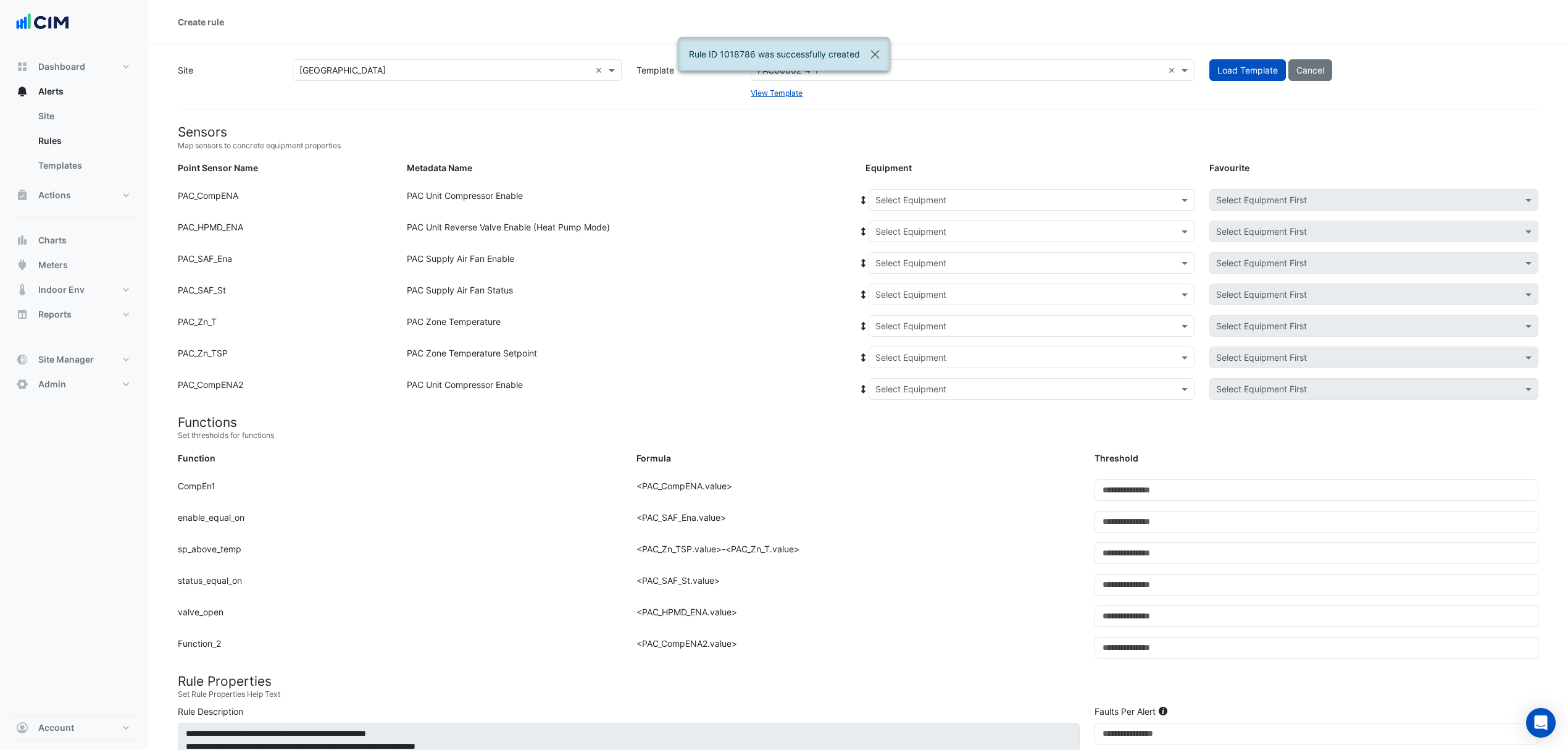
click at [963, 202] on input "text" at bounding box center [1019, 201] width 288 height 13
drag, startPoint x: 887, startPoint y: 317, endPoint x: 889, endPoint y: 290, distance: 27.1
click at [887, 317] on span "AC-06" at bounding box center [892, 315] width 26 height 10
click at [864, 199] on icon at bounding box center [863, 200] width 5 height 8
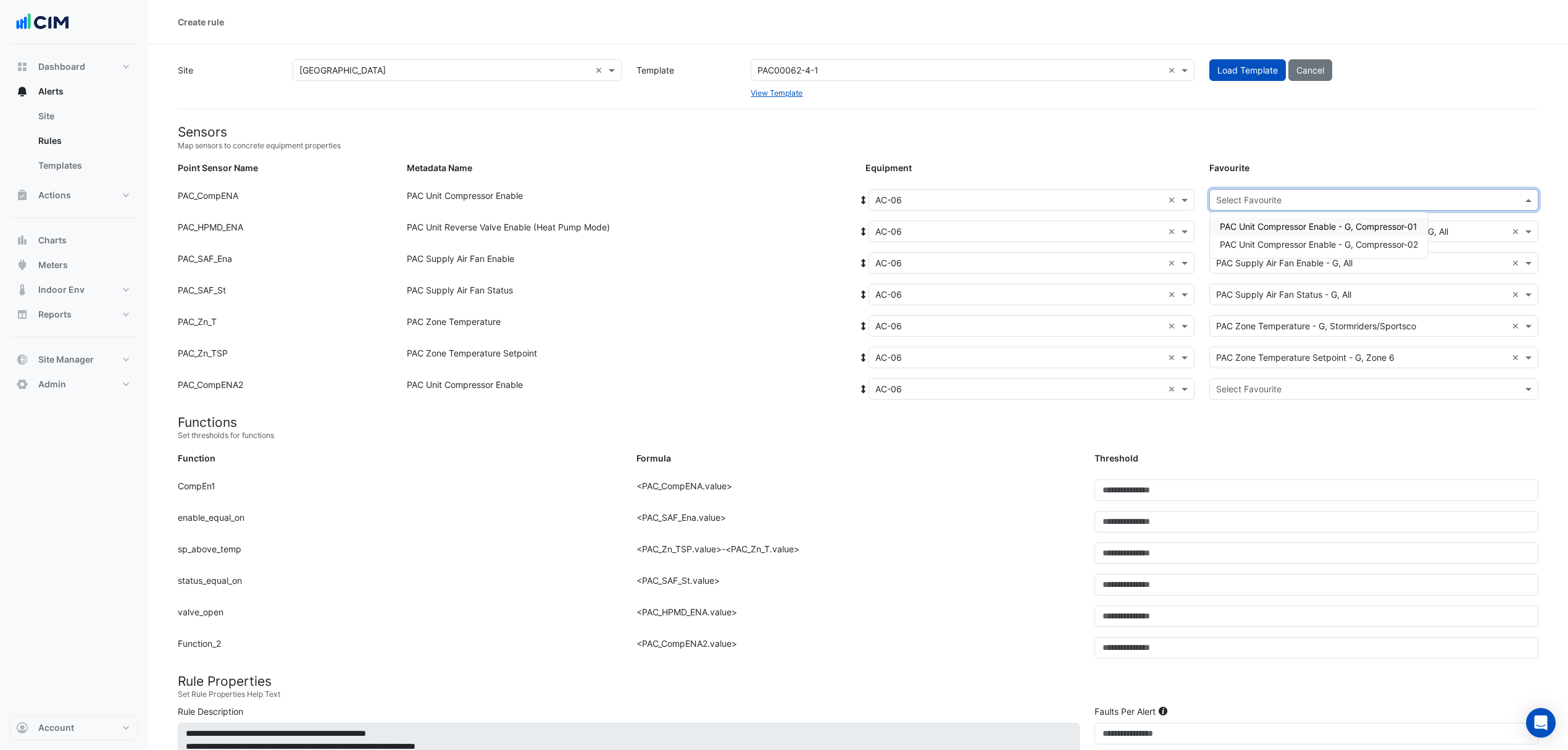
click at [1361, 203] on input "text" at bounding box center [1362, 201] width 291 height 13
drag, startPoint x: 1271, startPoint y: 225, endPoint x: 1277, endPoint y: 243, distance: 19.0
click at [1281, 231] on span "PAC Unit Compressor Enable - G, Compressor-01" at bounding box center [1319, 226] width 198 height 10
click at [1255, 388] on input "text" at bounding box center [1362, 390] width 291 height 13
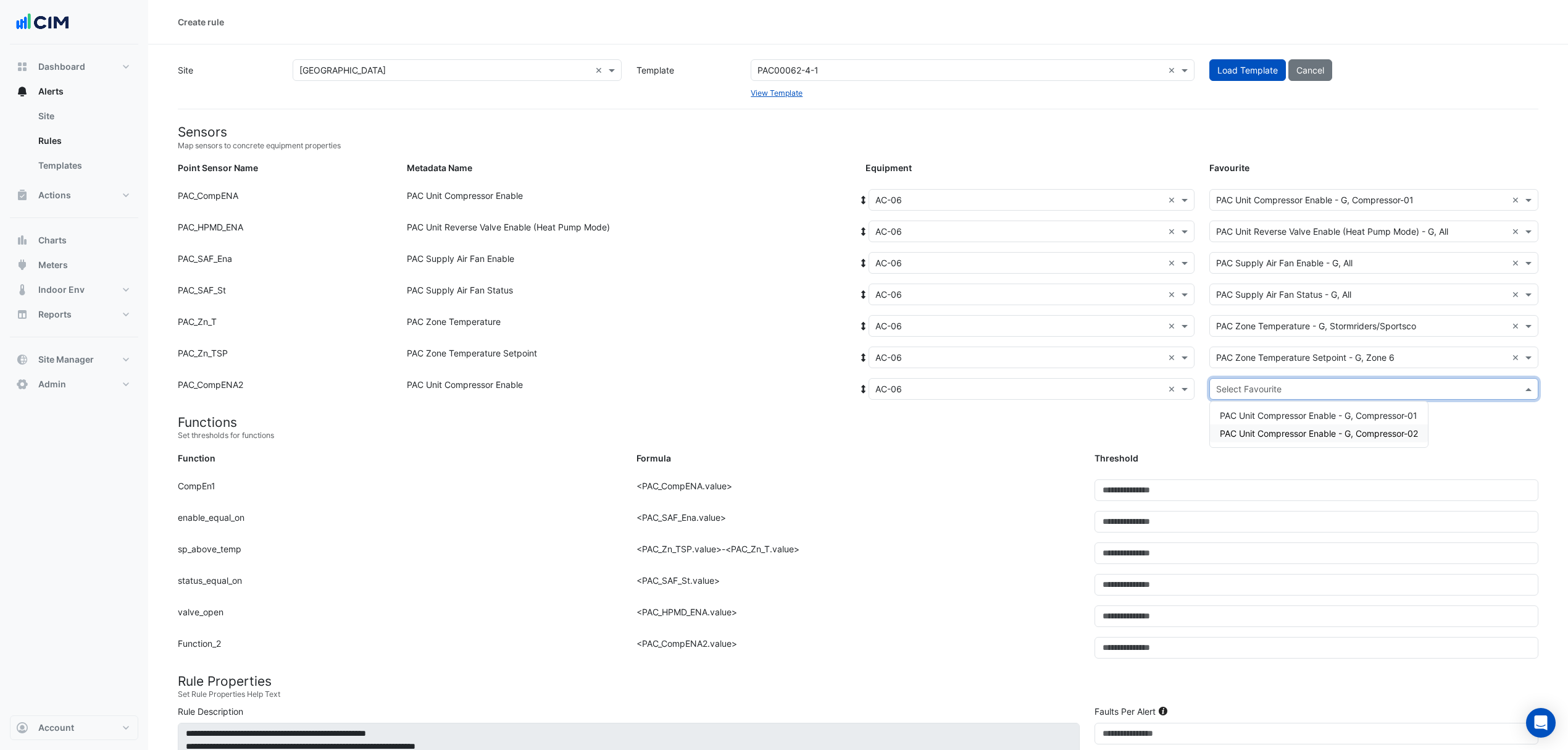
click at [1236, 436] on span "PAC Unit Compressor Enable - G, Compressor-02" at bounding box center [1319, 433] width 199 height 10
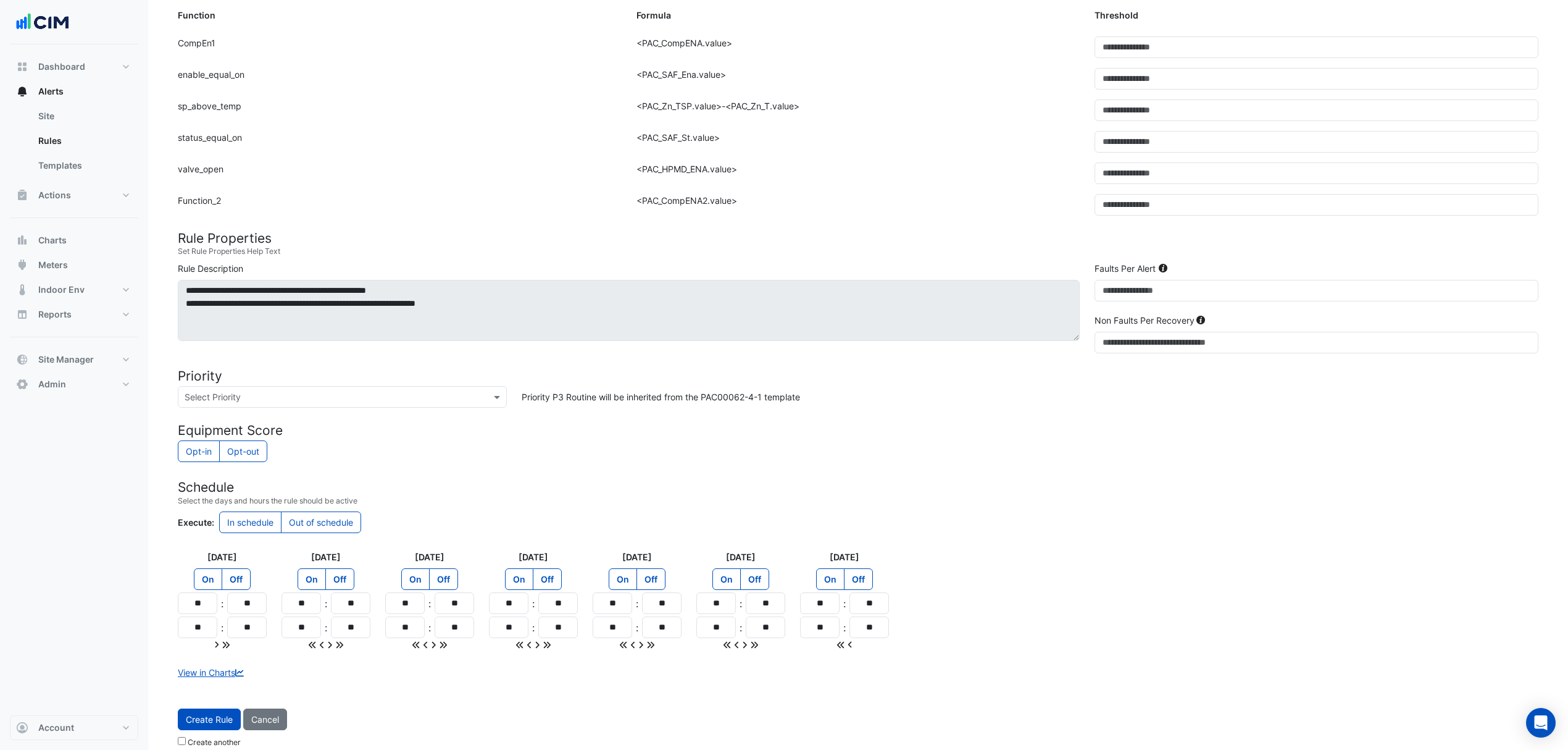
scroll to position [460, 0]
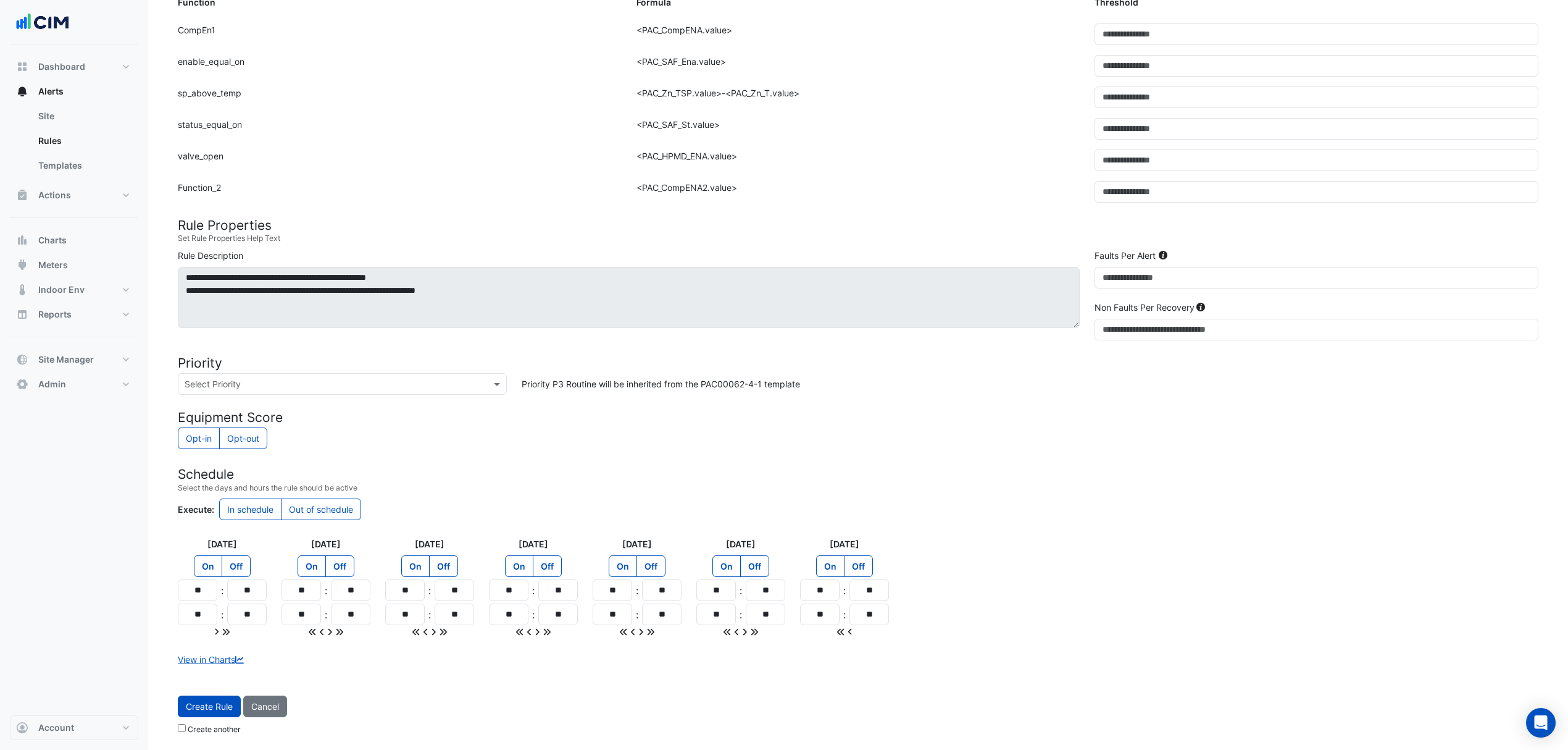
click at [201, 705] on span "Create Rule" at bounding box center [209, 706] width 47 height 10
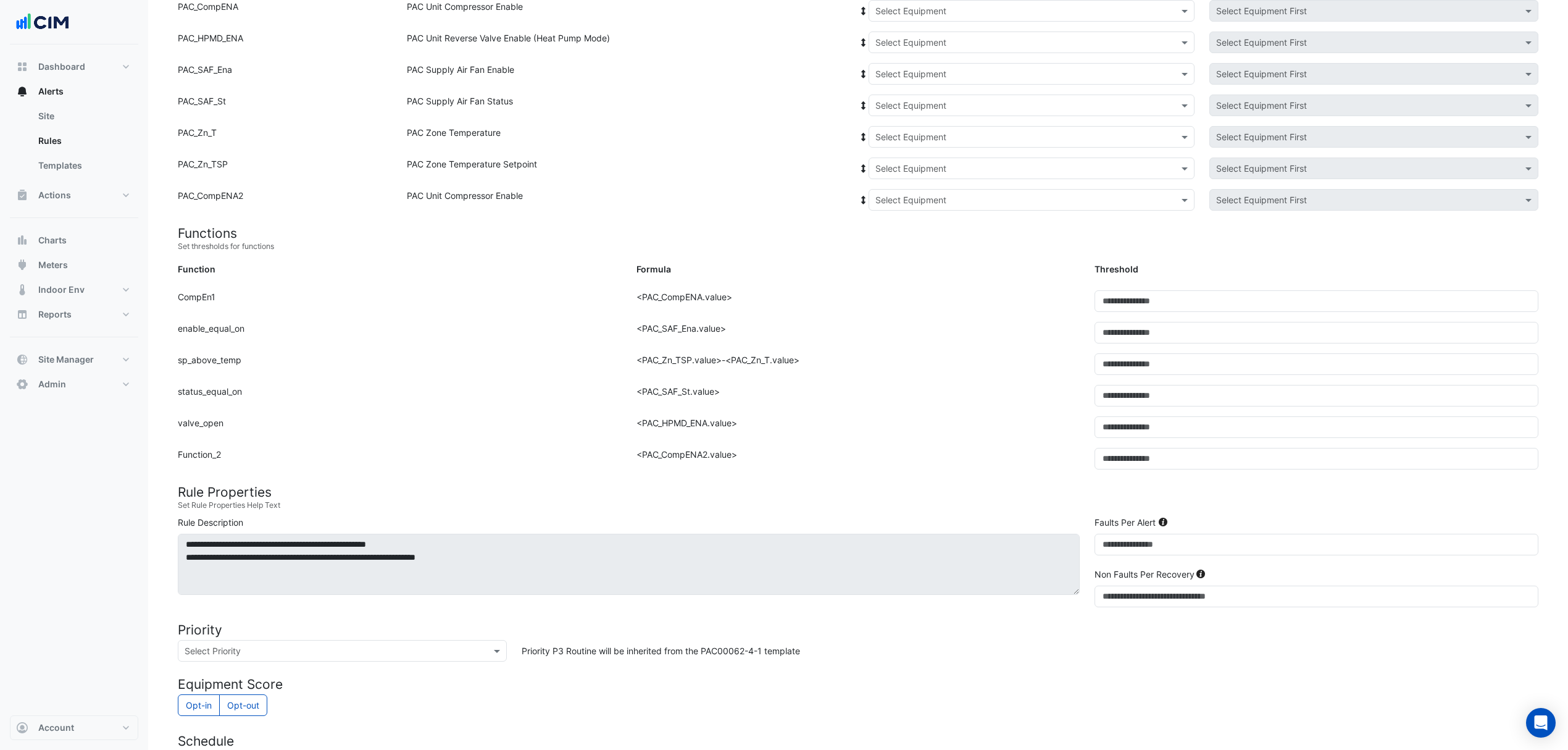
scroll to position [103, 0]
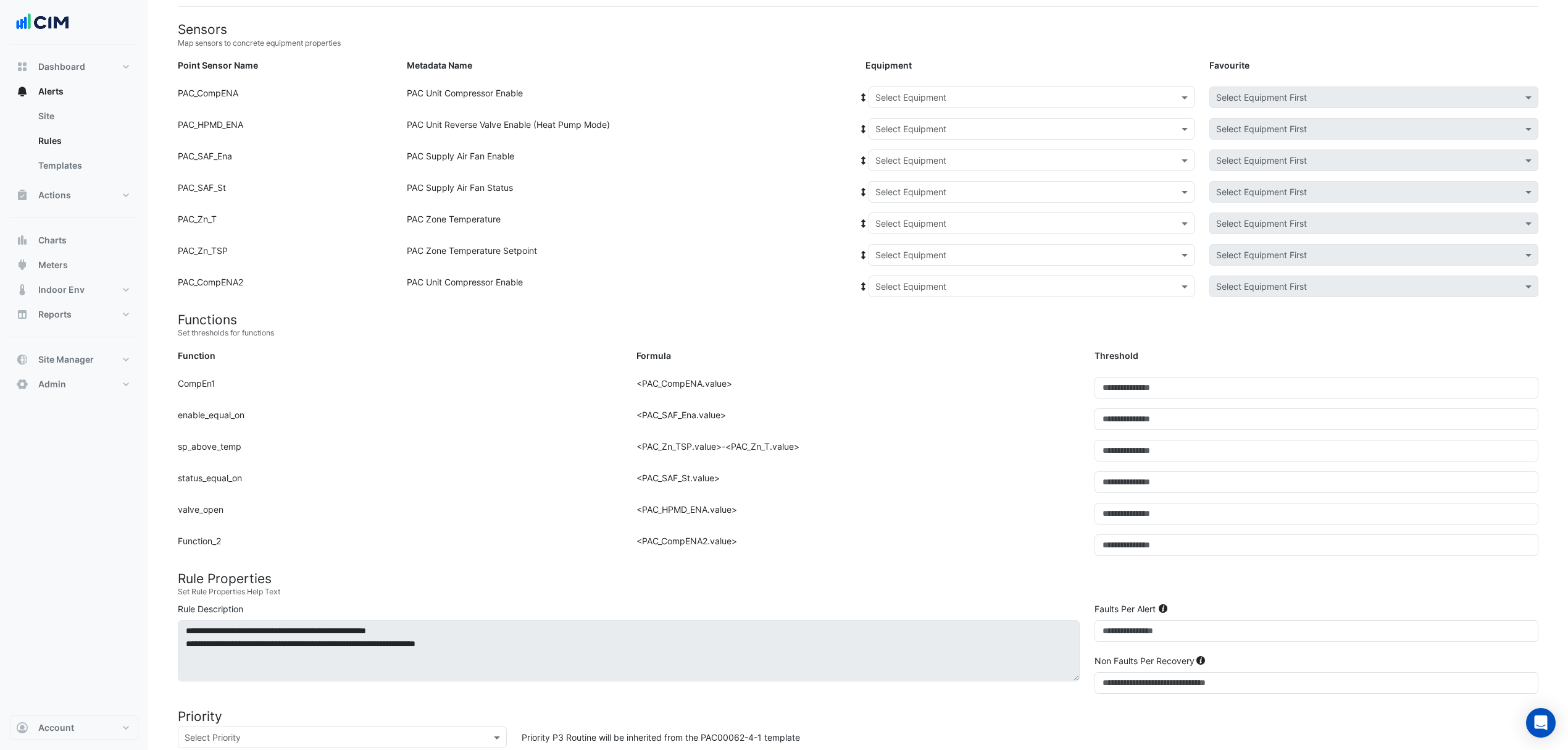
click at [985, 107] on div "Equipment: Select Equipment Favourite: Select Equipment First" at bounding box center [1203, 100] width 688 height 26
click at [970, 95] on input "text" at bounding box center [1019, 98] width 288 height 13
click at [894, 233] on span "AC-08" at bounding box center [892, 230] width 26 height 10
click at [860, 93] on icon at bounding box center [864, 97] width 11 height 8
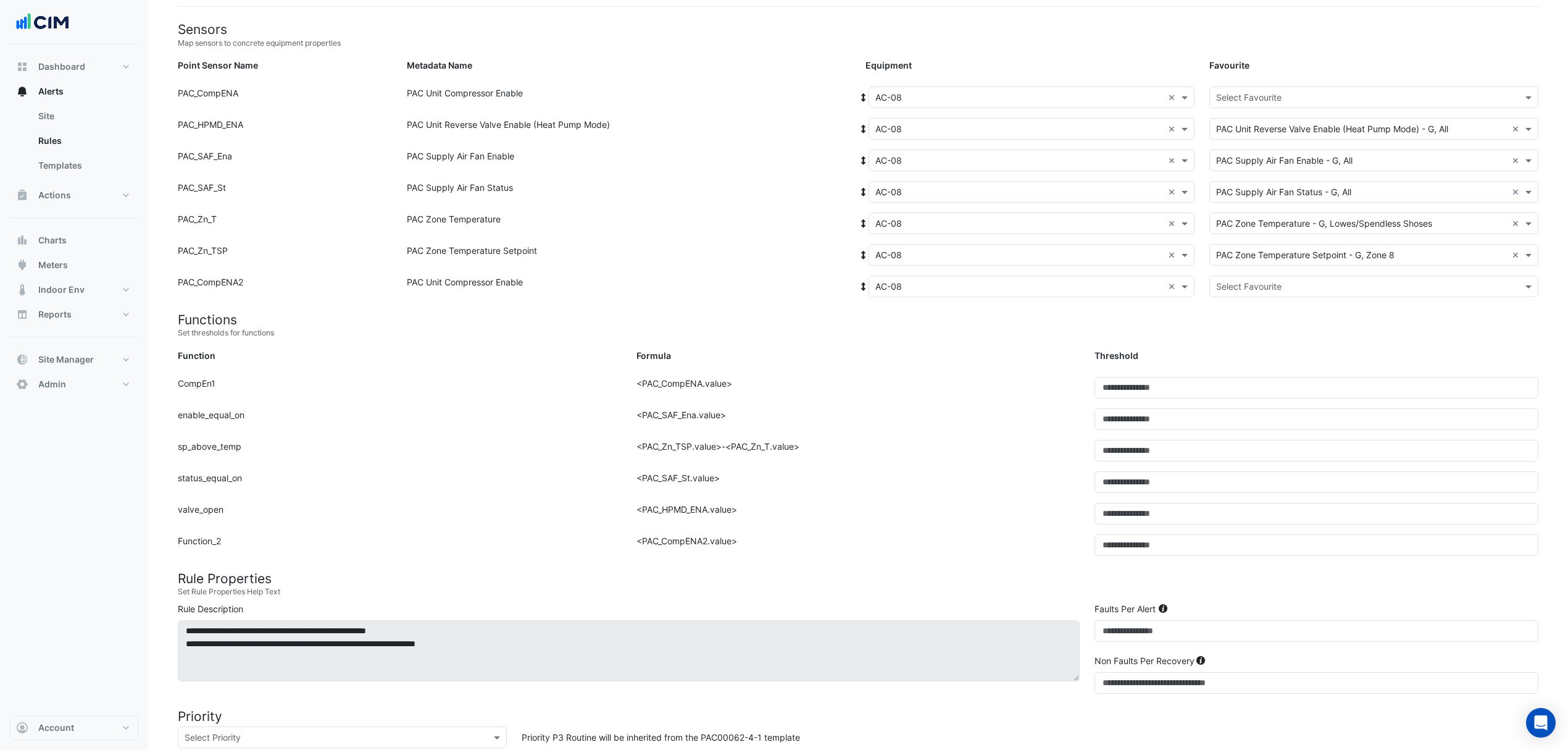
click at [1257, 94] on input "text" at bounding box center [1362, 98] width 291 height 13
click at [1259, 118] on span "PAC Unit Compressor Enable - G, Compressor-01" at bounding box center [1319, 123] width 198 height 10
click at [1229, 292] on div "Select Favourite" at bounding box center [1373, 285] width 329 height 21
click at [1226, 326] on span "PAC Unit Compressor Enable - G, Compressor-02" at bounding box center [1319, 330] width 199 height 10
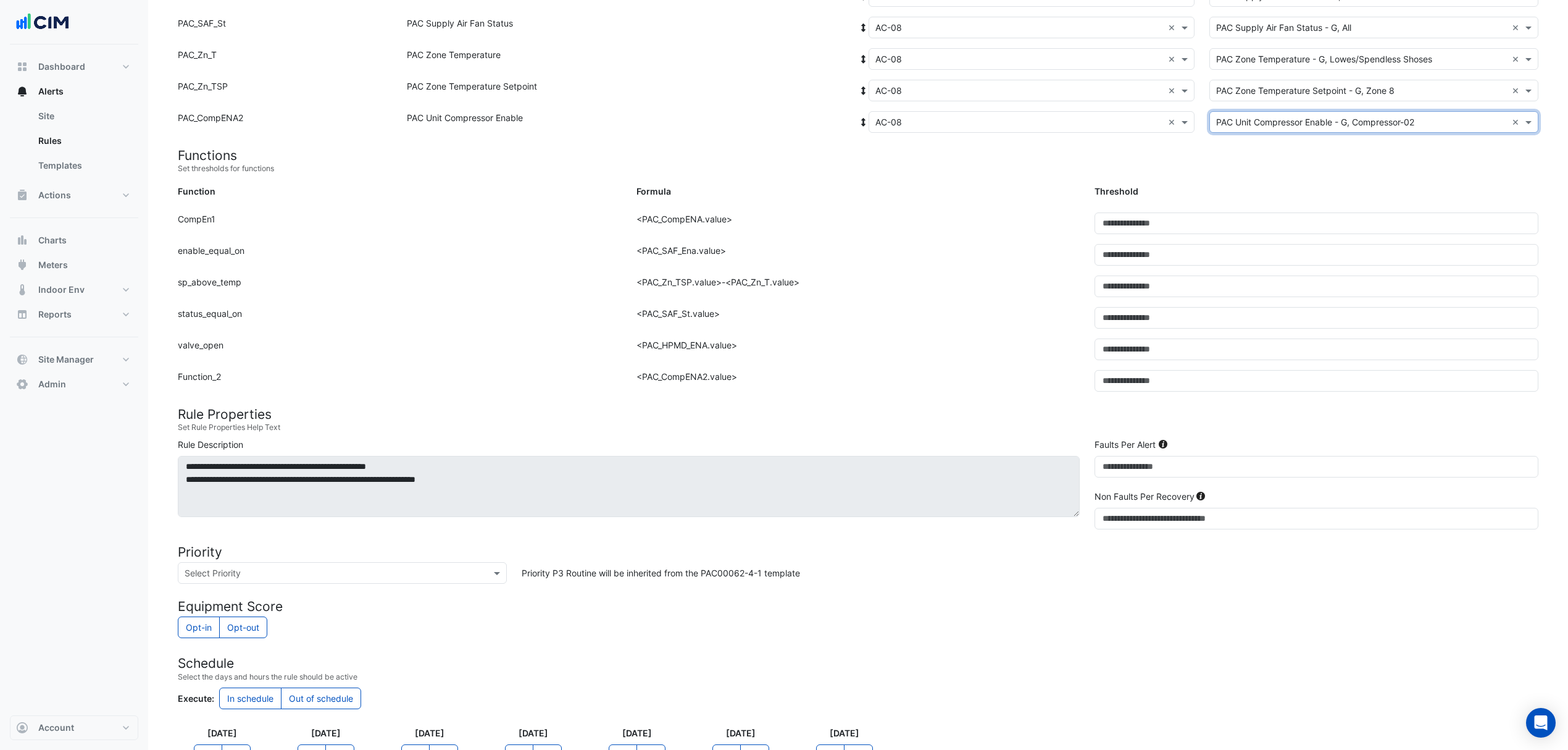
scroll to position [460, 0]
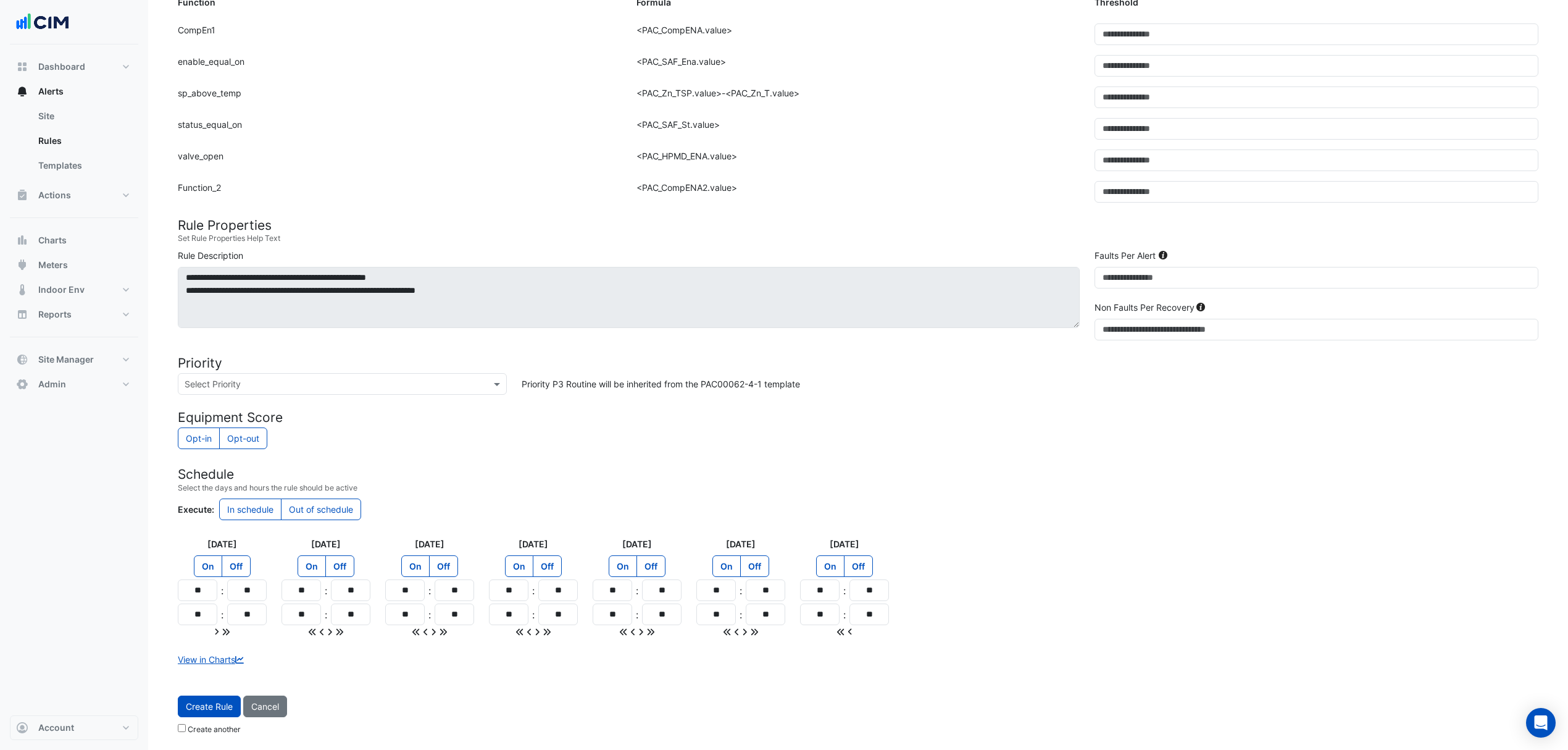
click at [208, 698] on button "Create Rule" at bounding box center [210, 706] width 63 height 21
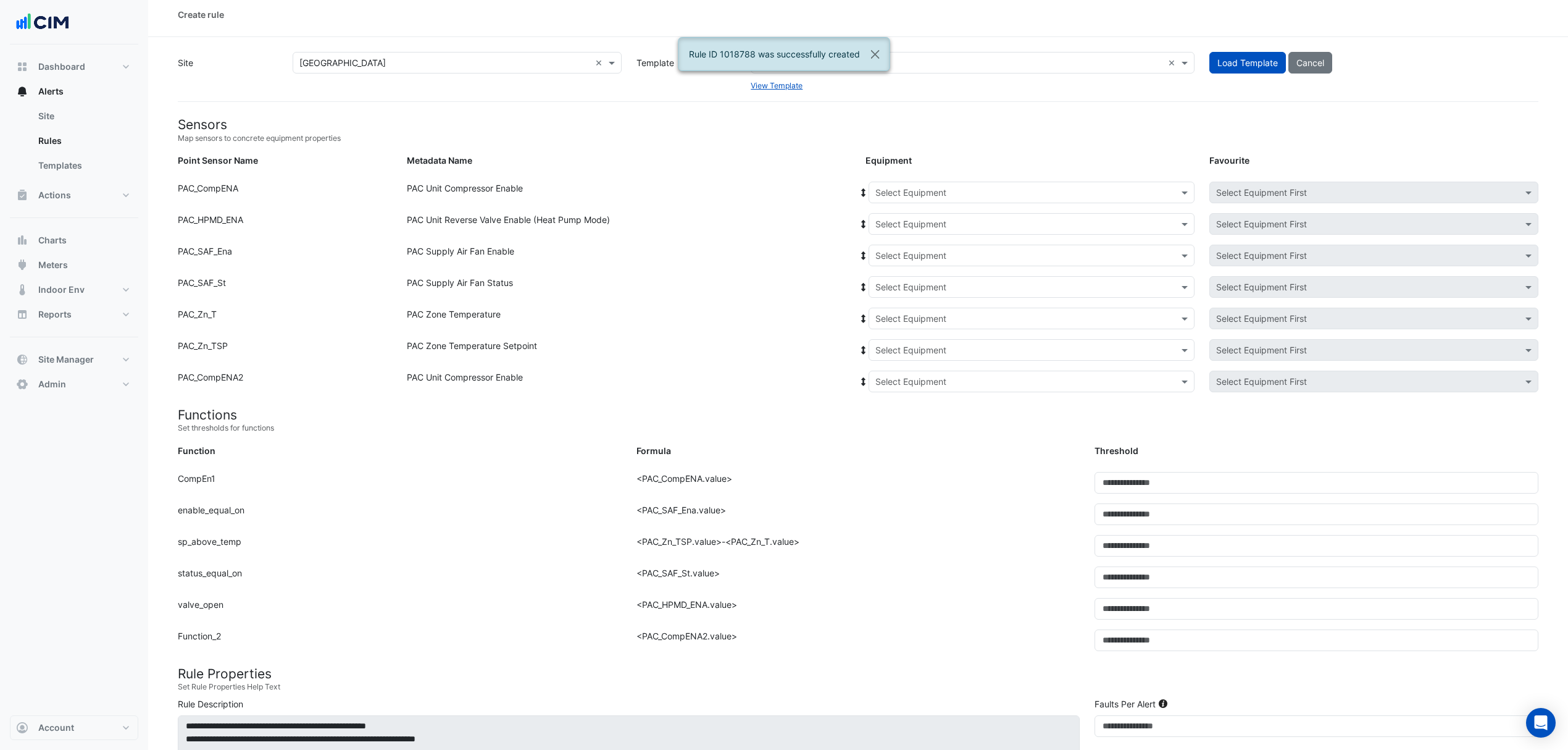
scroll to position [0, 0]
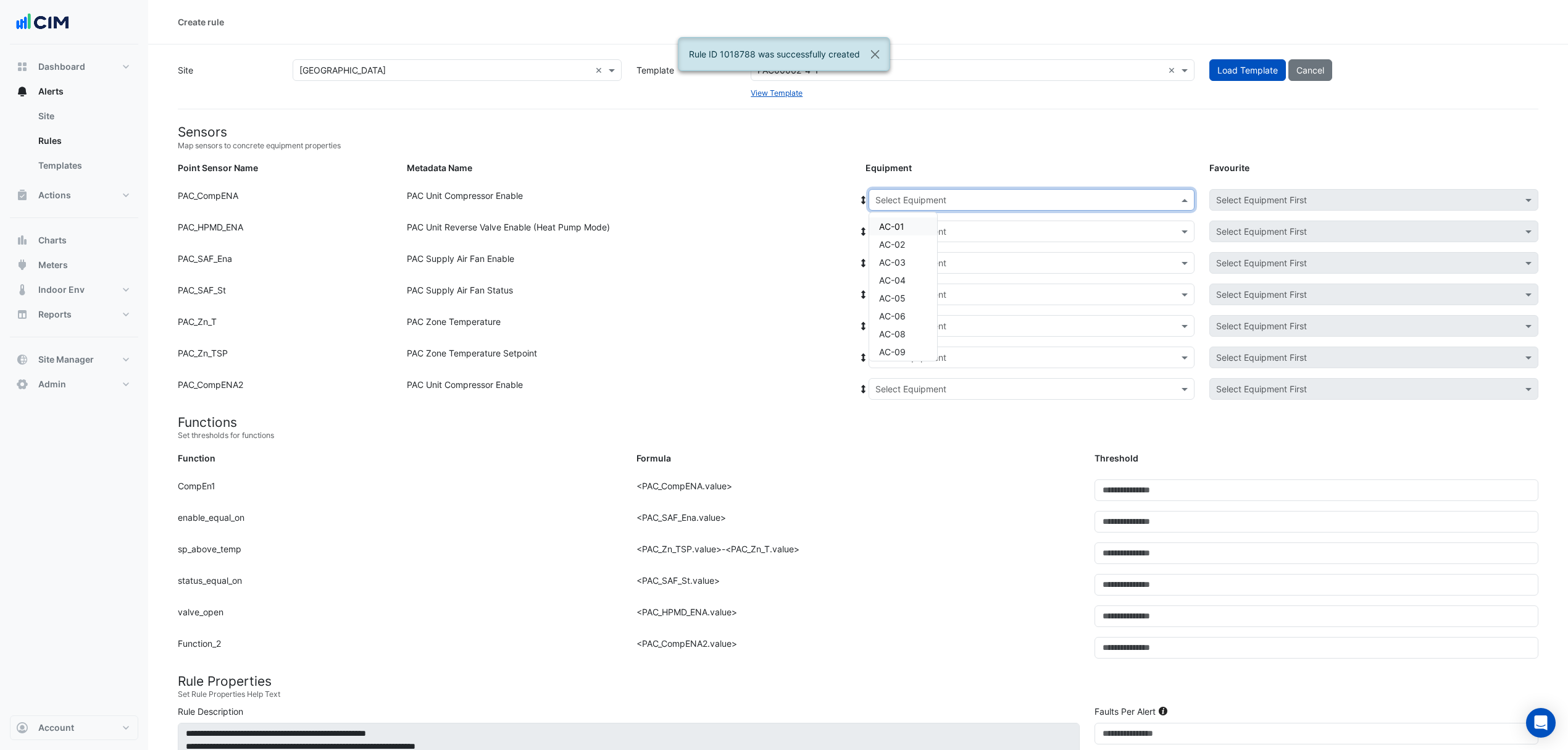
click at [950, 204] on input "text" at bounding box center [1019, 201] width 288 height 13
click at [906, 260] on div "AC-09" at bounding box center [903, 269] width 68 height 18
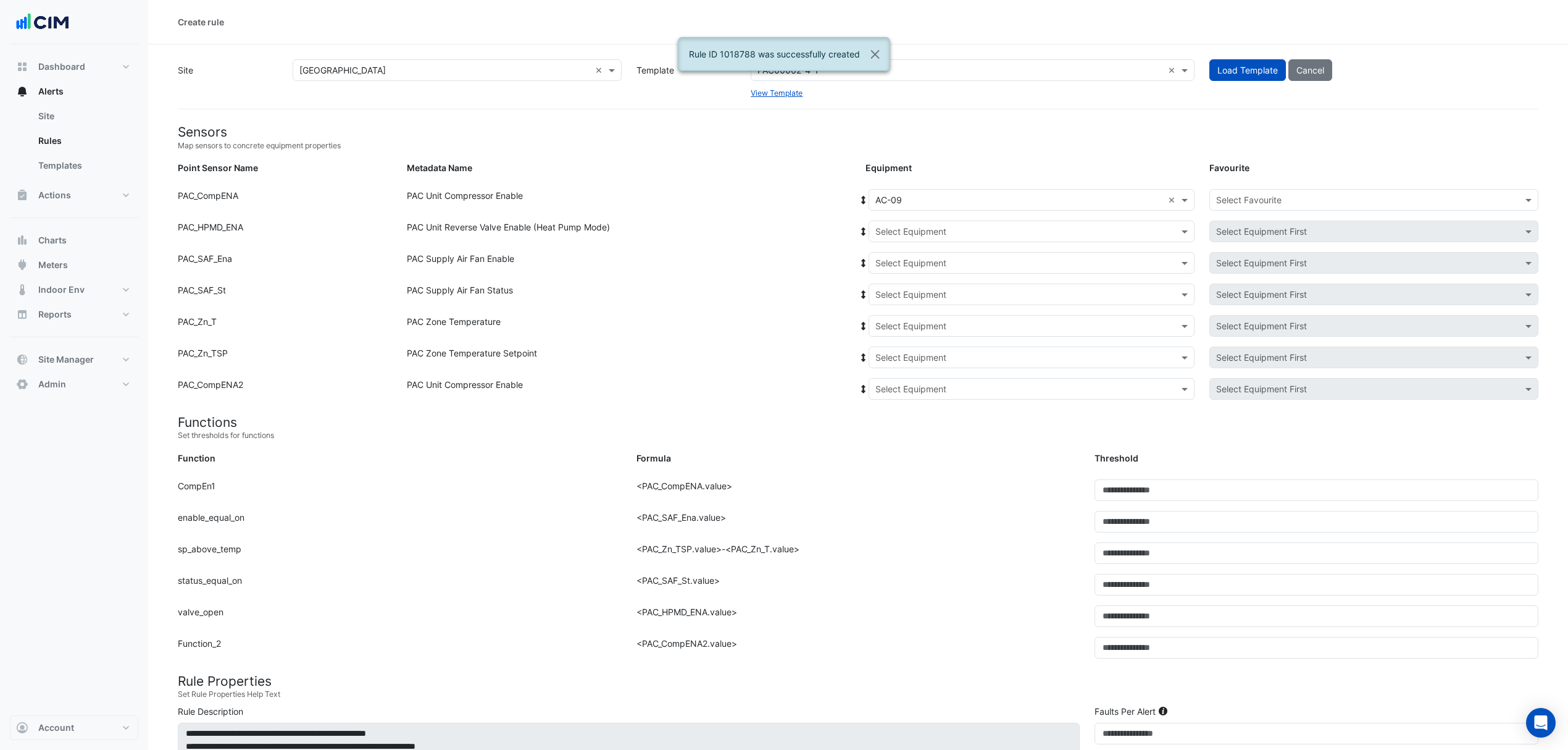
click at [865, 201] on icon at bounding box center [863, 200] width 5 height 8
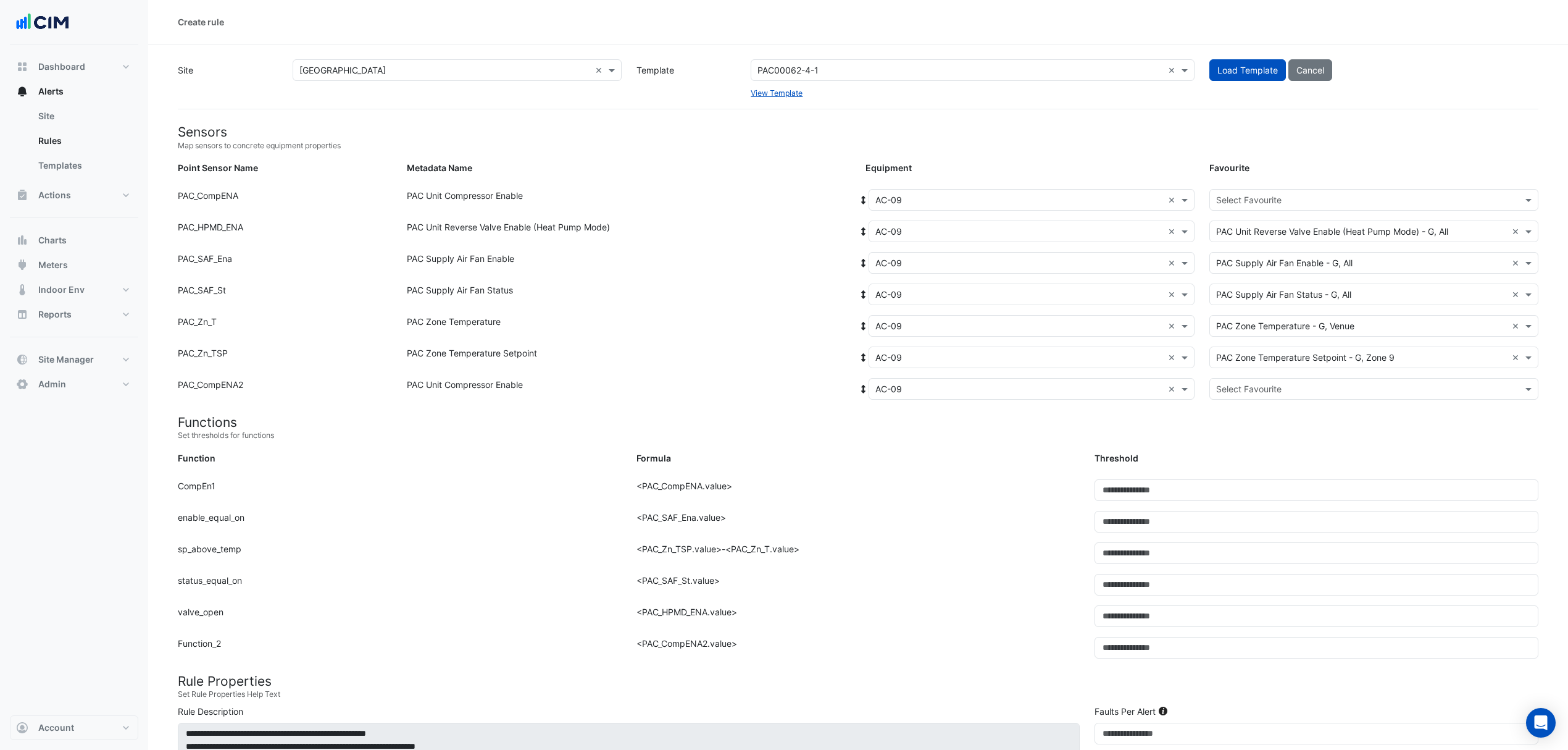
click at [1263, 203] on input "text" at bounding box center [1362, 201] width 291 height 13
click at [1241, 228] on span "PAC Unit Compressor Enable - G, Compressor-01" at bounding box center [1319, 226] width 198 height 10
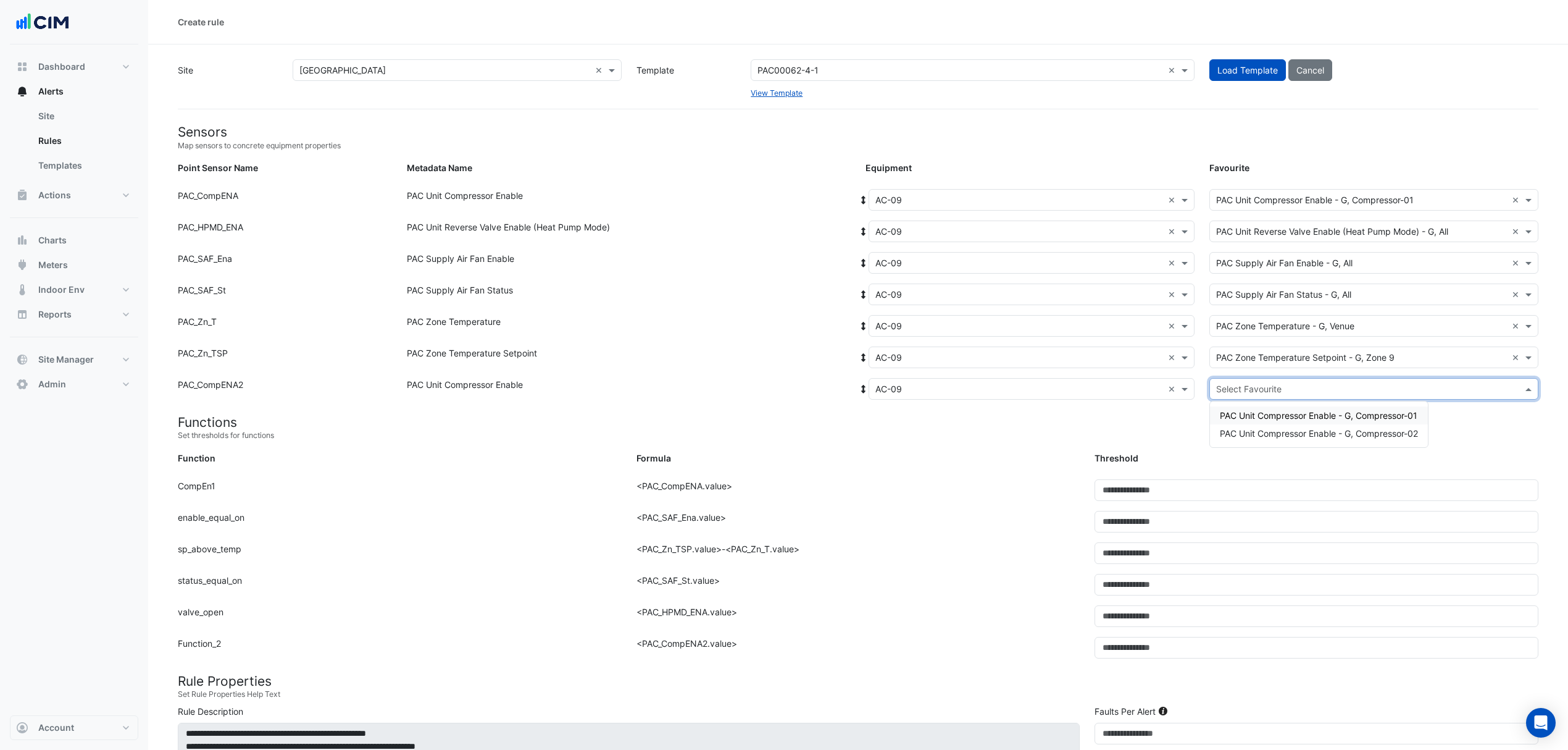
click at [1235, 391] on input "text" at bounding box center [1362, 390] width 291 height 13
click at [1232, 434] on span "PAC Unit Compressor Enable - G, Compressor-02" at bounding box center [1319, 433] width 199 height 10
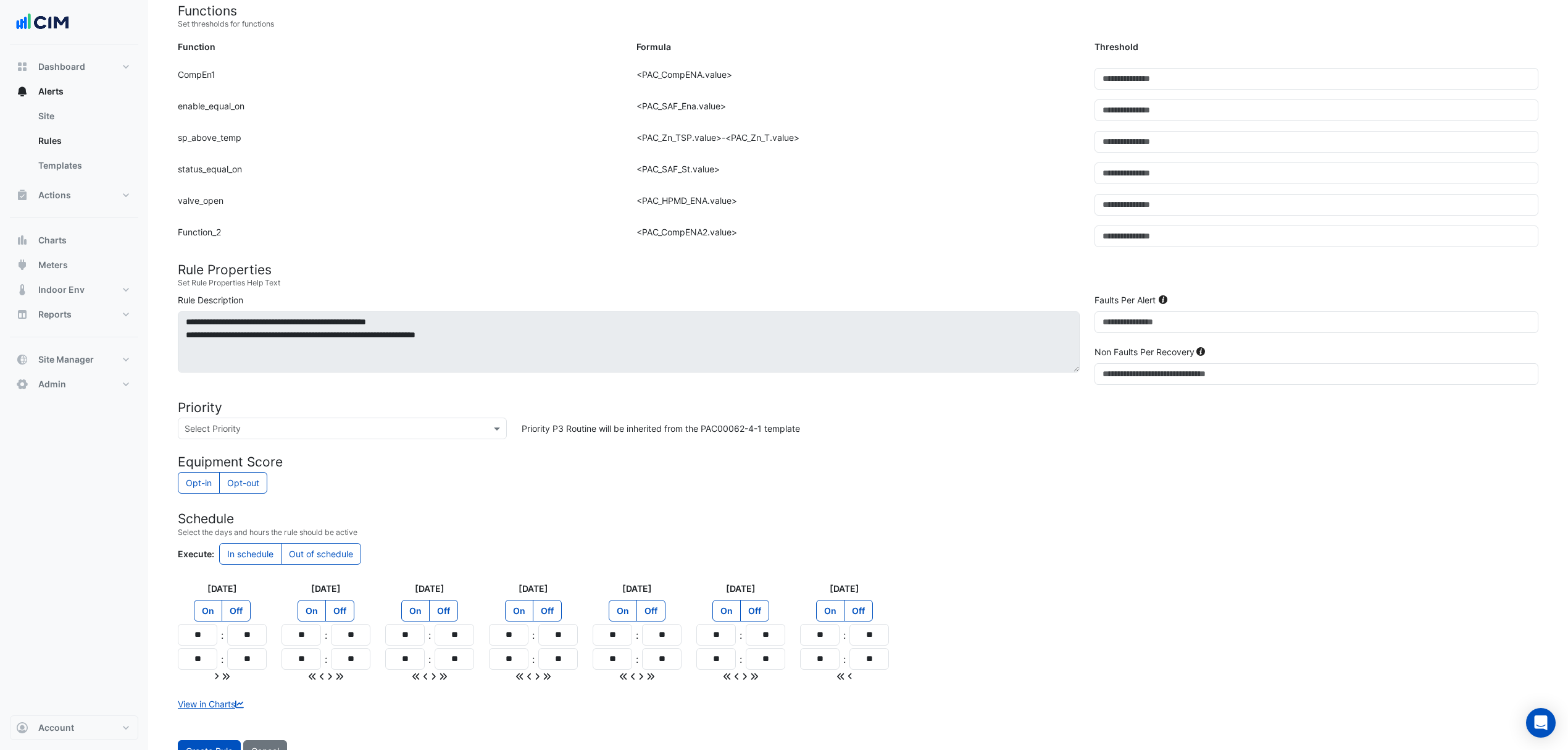
scroll to position [460, 0]
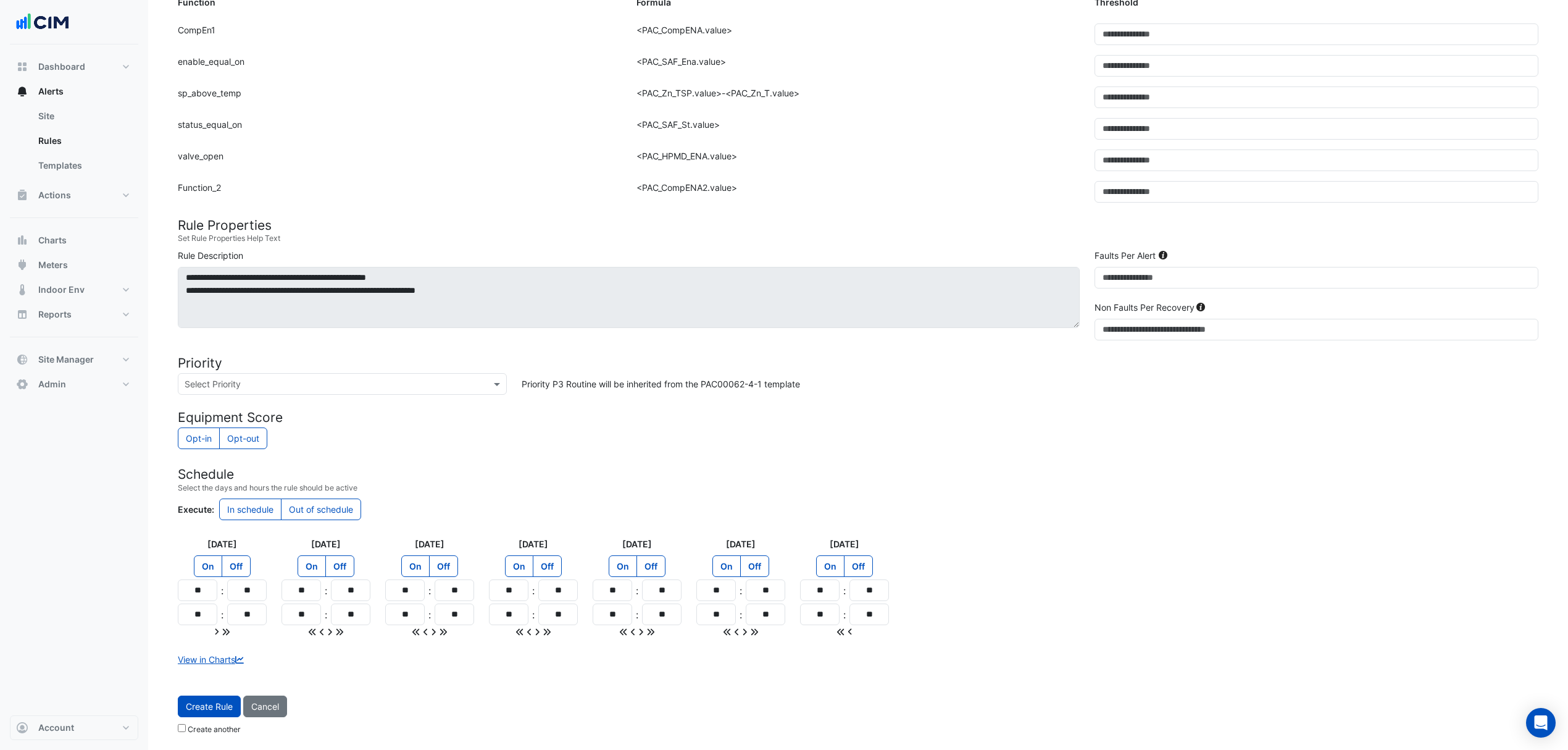
click at [206, 705] on span "Create Rule" at bounding box center [209, 706] width 47 height 10
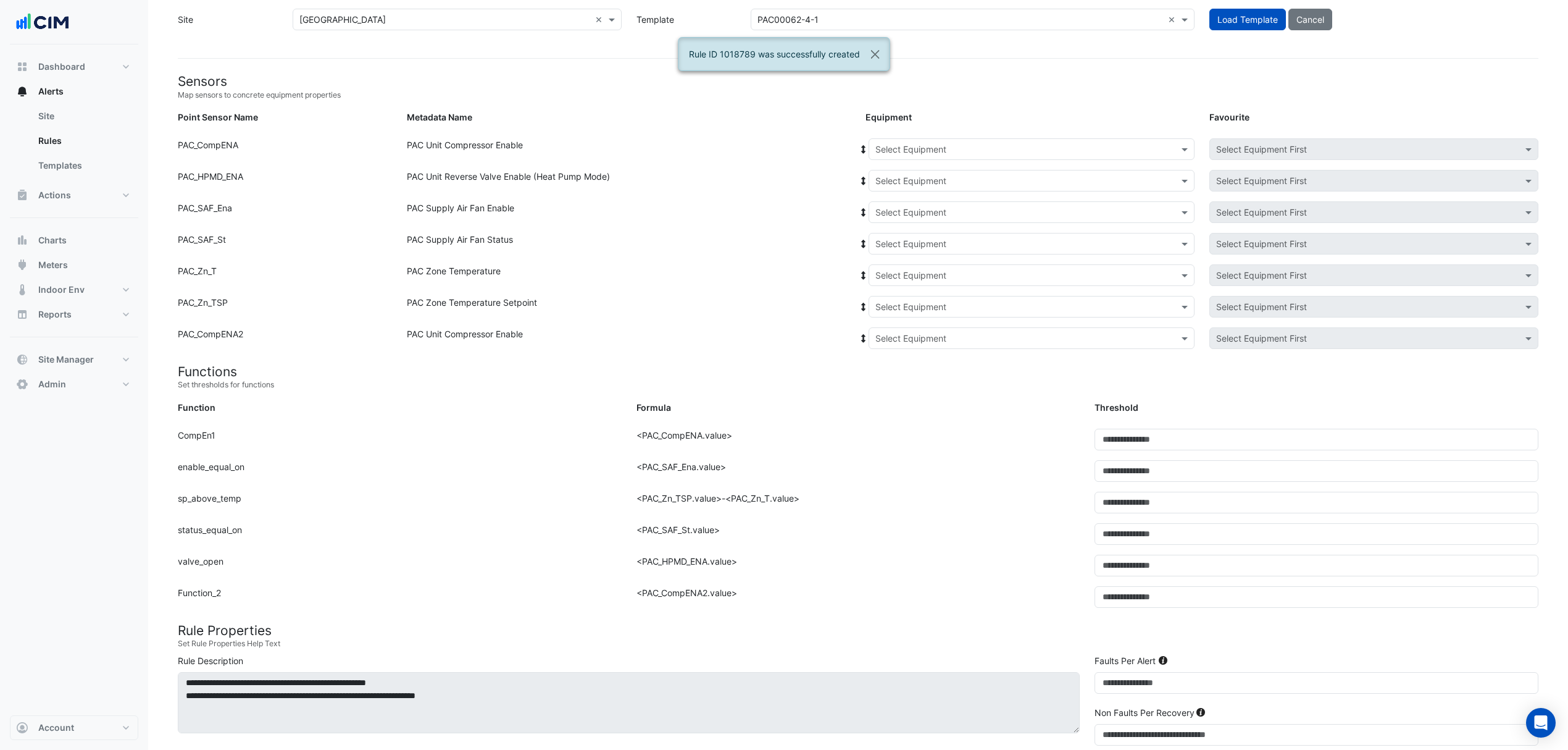
scroll to position [49, 0]
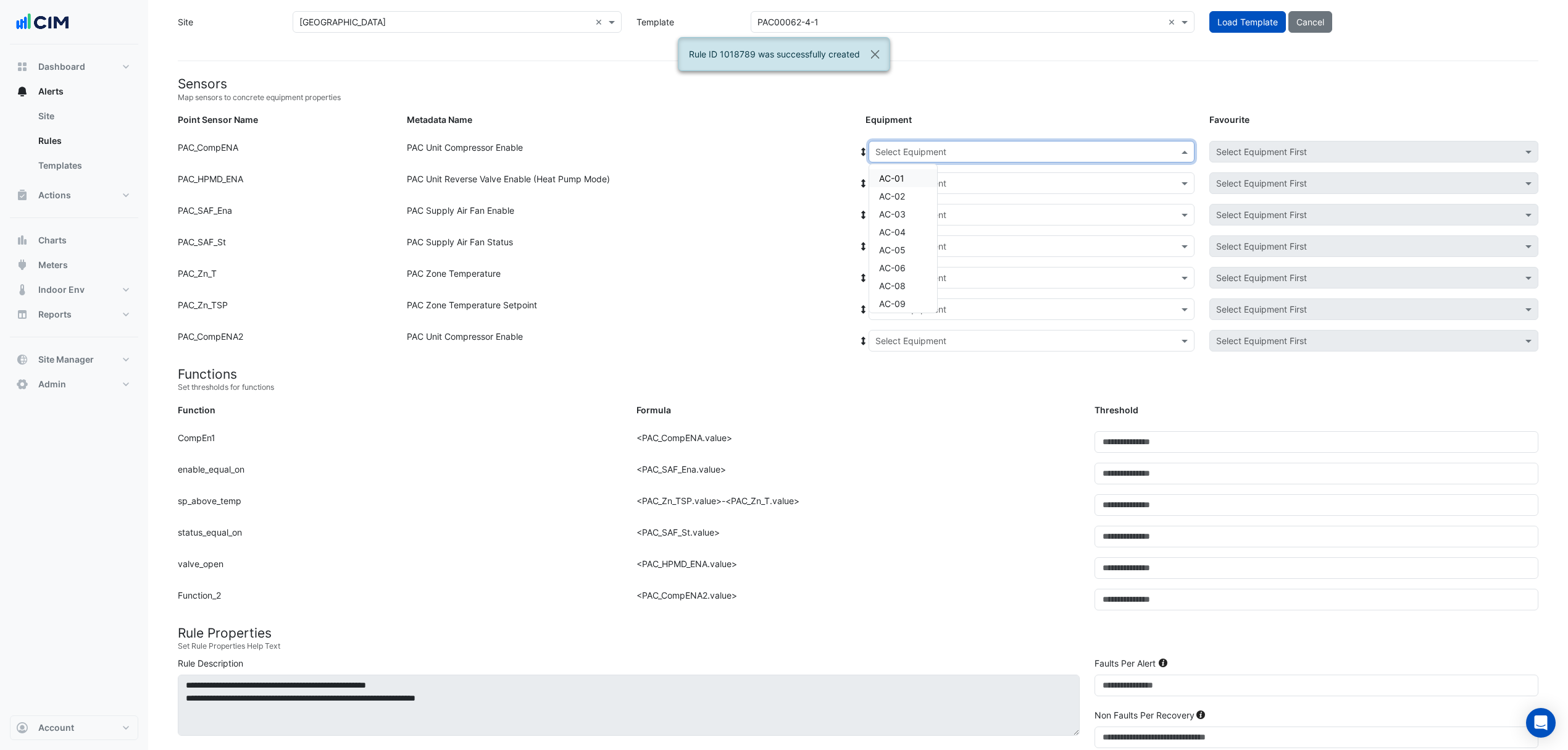
click at [917, 146] on input "text" at bounding box center [1019, 152] width 288 height 13
click at [913, 243] on div "AC-10" at bounding box center [903, 239] width 68 height 18
click at [866, 147] on icon at bounding box center [864, 151] width 11 height 8
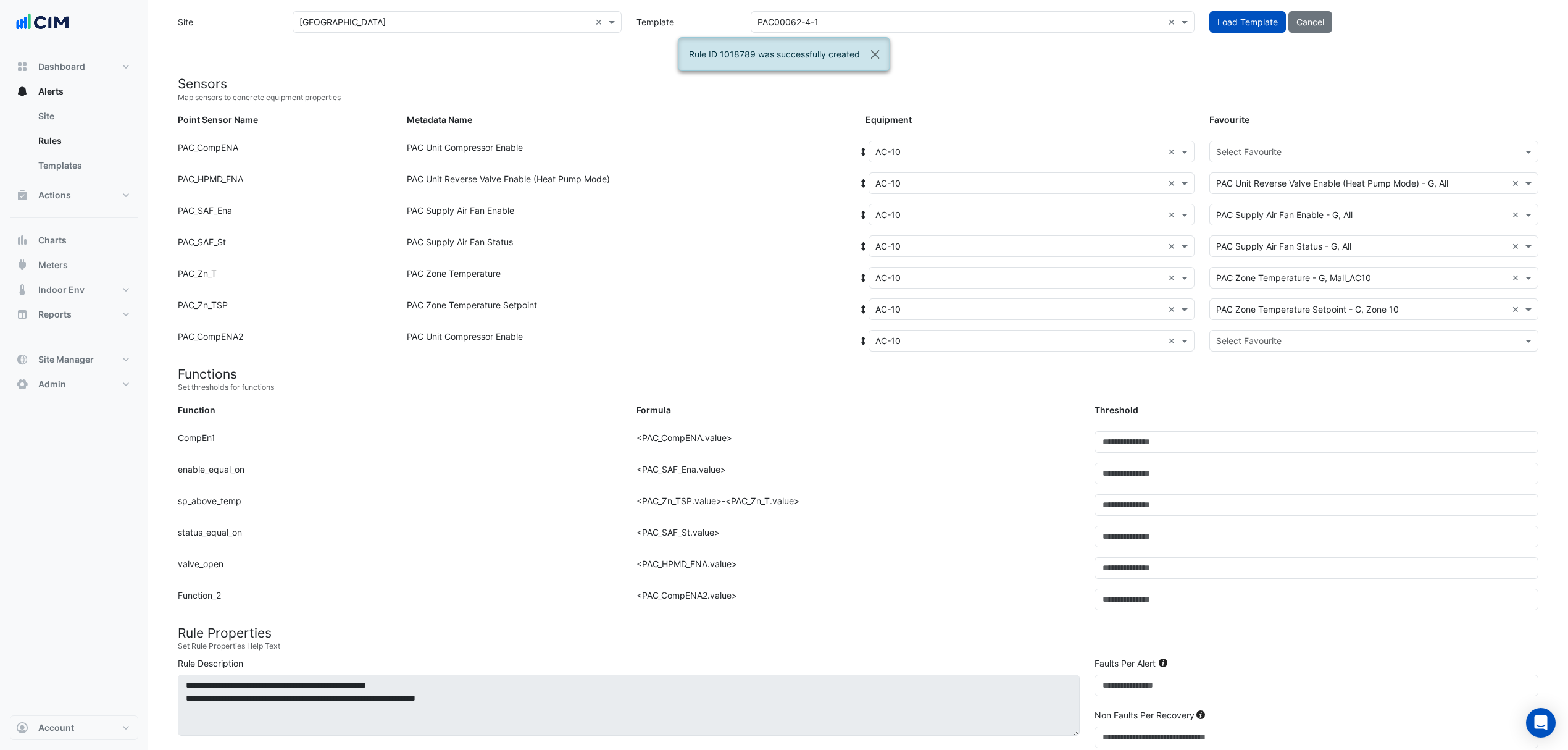
click at [1216, 146] on div at bounding box center [1374, 151] width 328 height 14
click at [1220, 173] on span "PAC Unit Compressor Enable - G, Compressor-02" at bounding box center [1319, 177] width 199 height 10
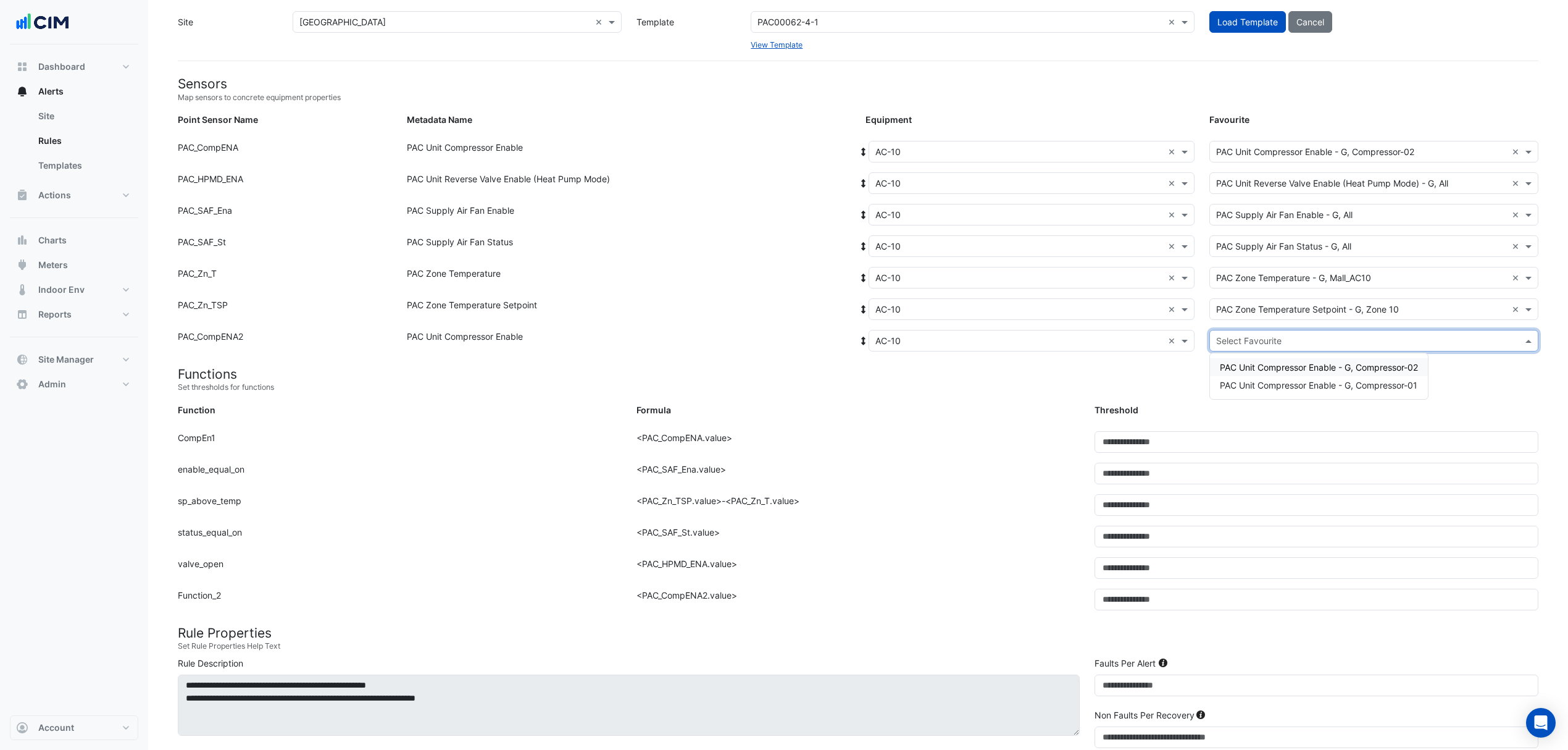
click at [1229, 340] on input "text" at bounding box center [1362, 341] width 291 height 13
click at [1240, 382] on span "PAC Unit Compressor Enable - G, Compressor-01" at bounding box center [1319, 384] width 198 height 10
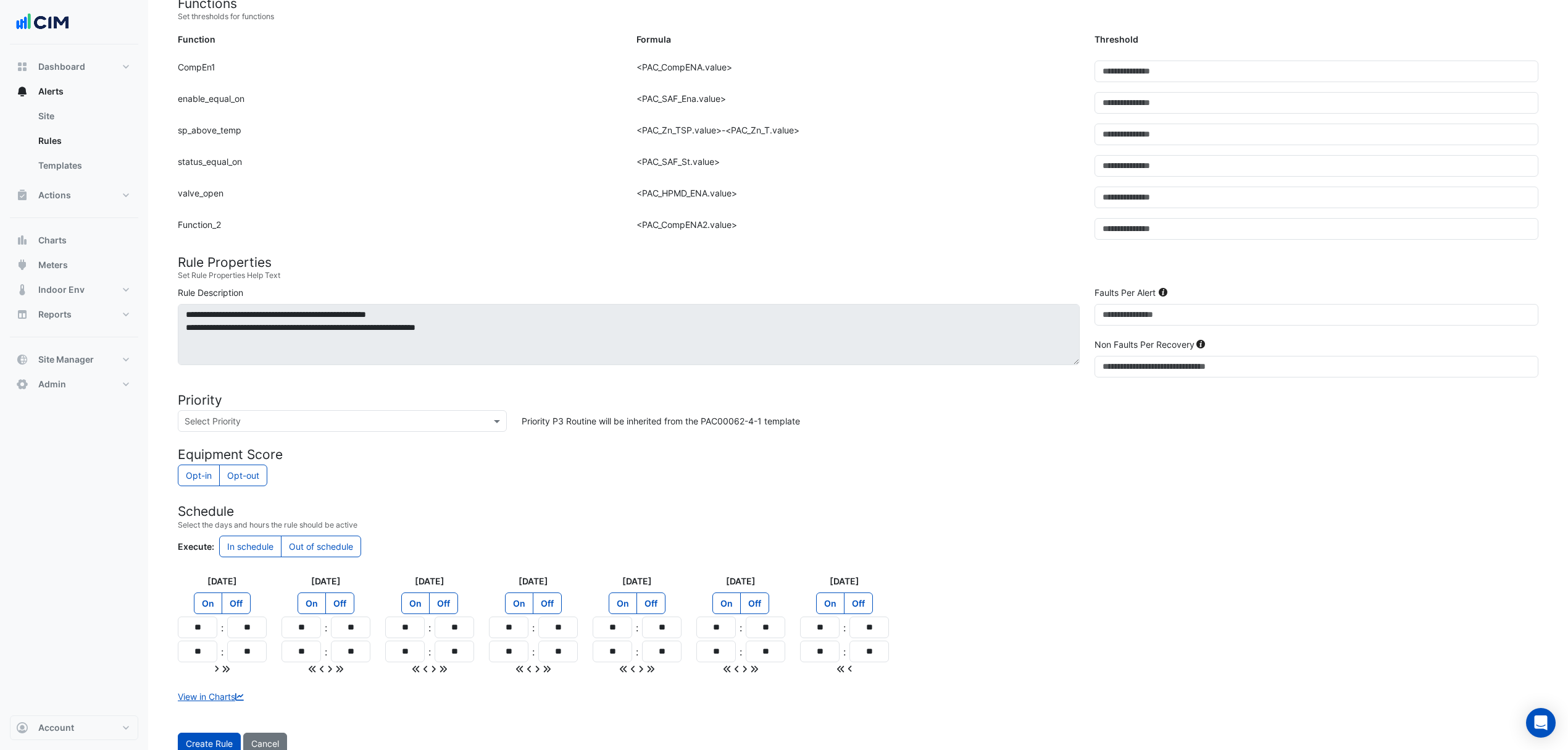
scroll to position [460, 0]
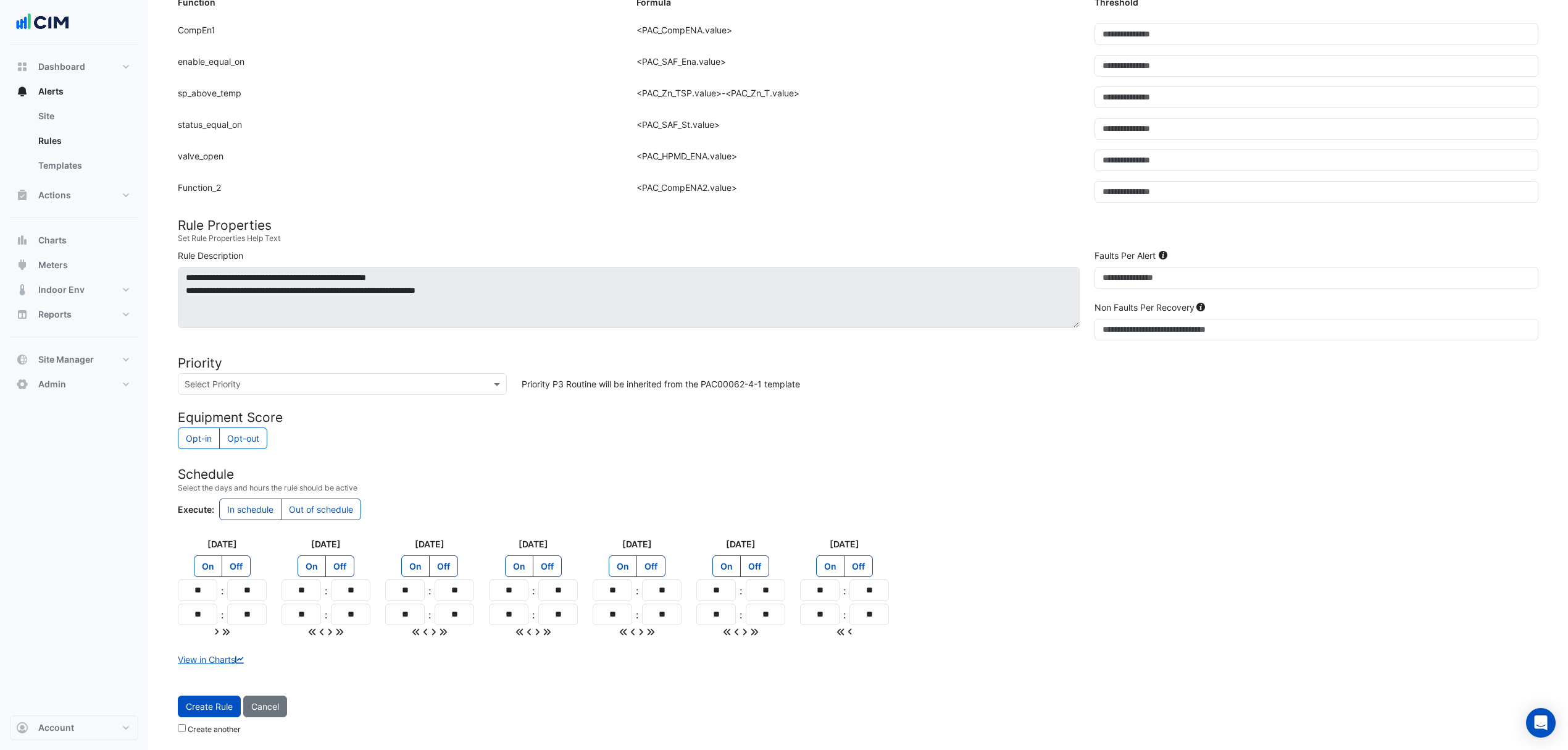
click at [235, 703] on button "Create Rule" at bounding box center [210, 706] width 63 height 21
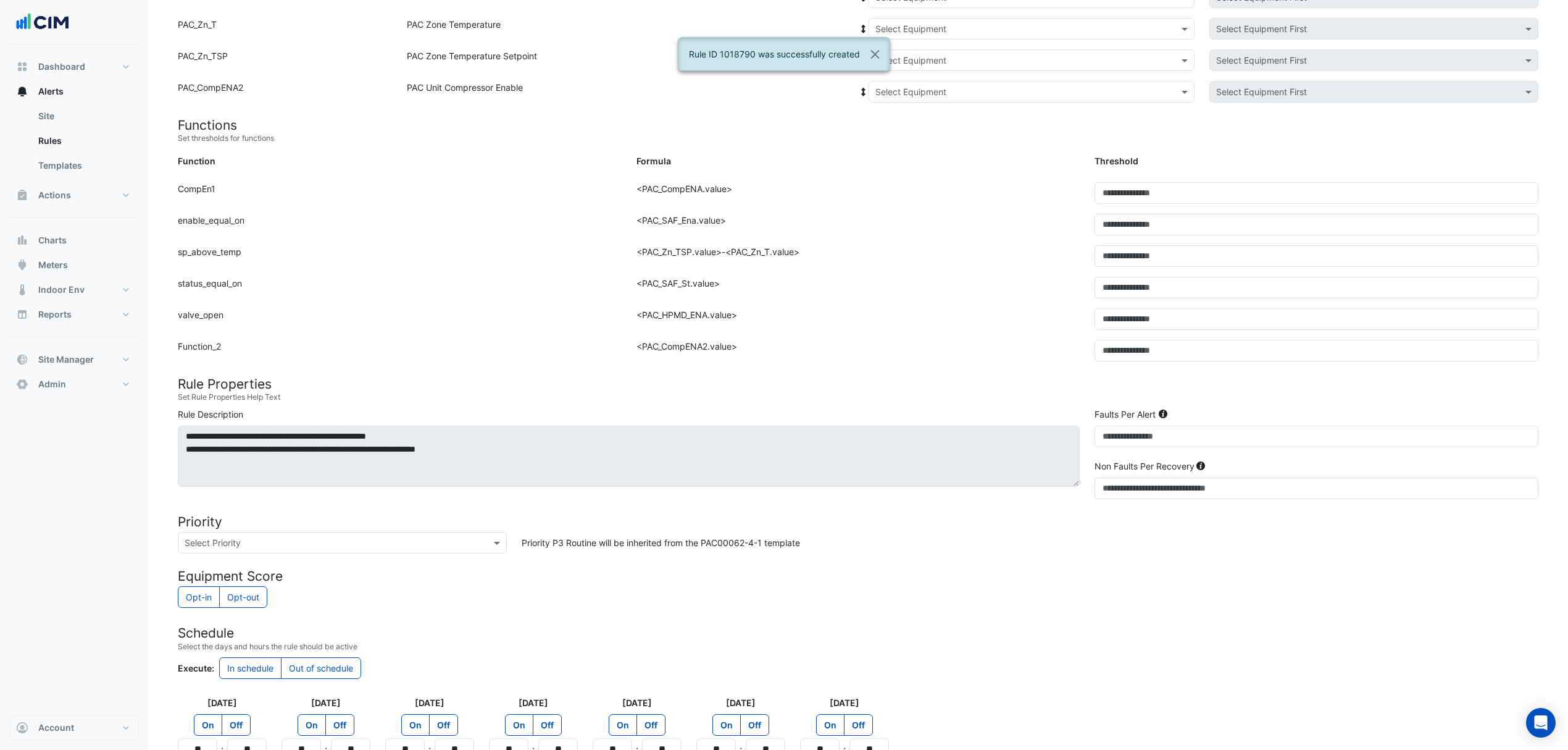
scroll to position [103, 0]
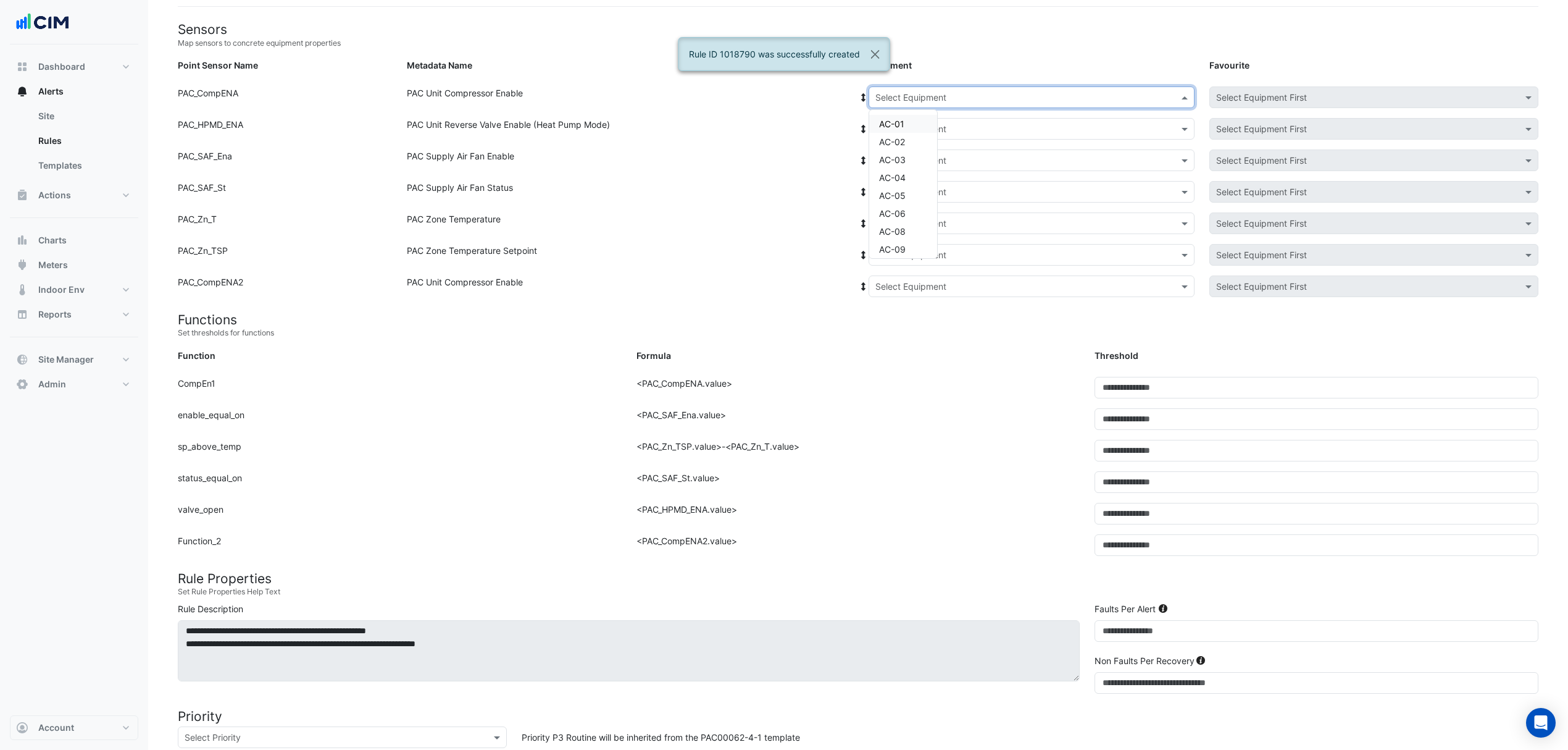
click at [915, 92] on input "text" at bounding box center [1019, 98] width 288 height 13
click at [900, 112] on div "AC-11" at bounding box center [903, 120] width 68 height 18
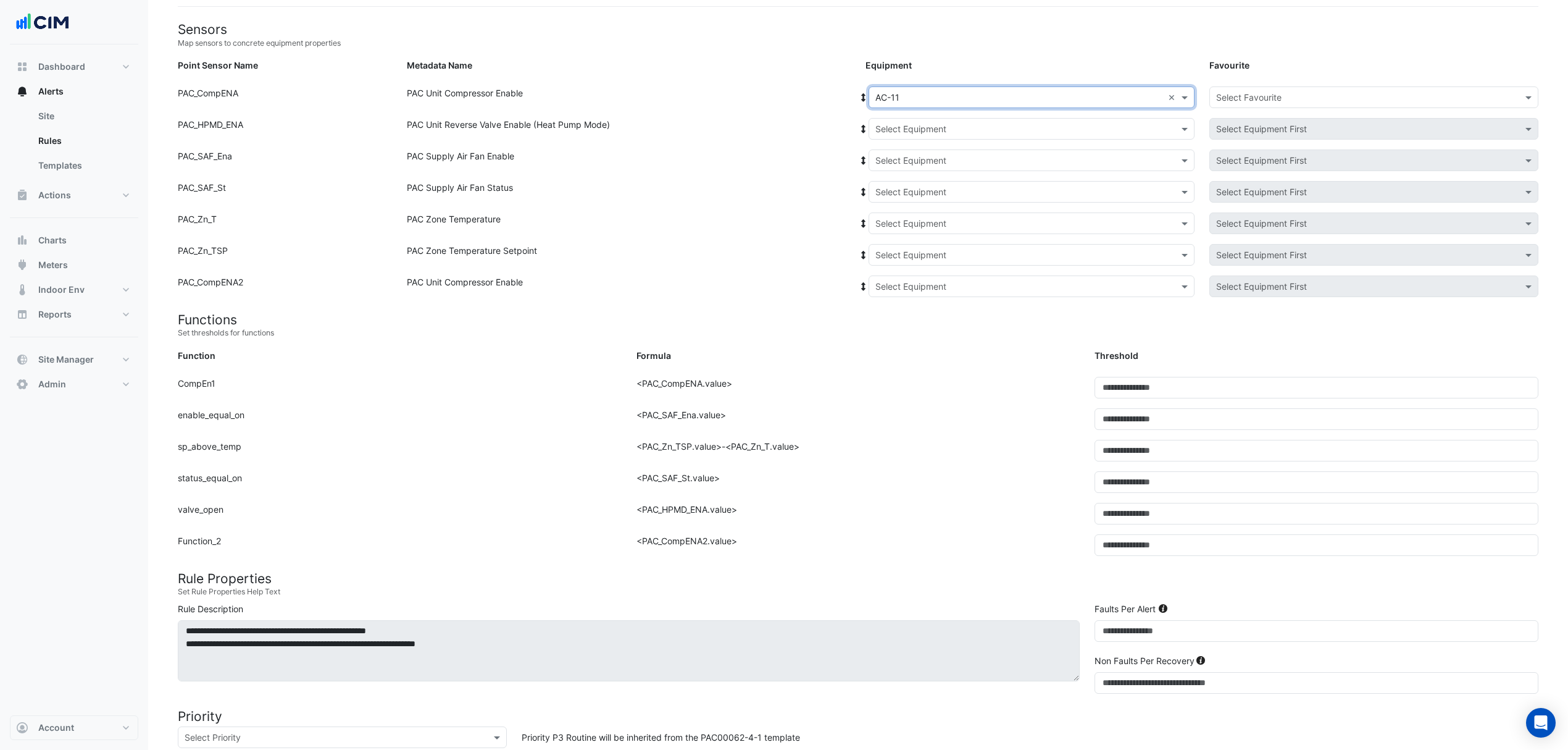
click at [868, 97] on icon at bounding box center [864, 97] width 11 height 8
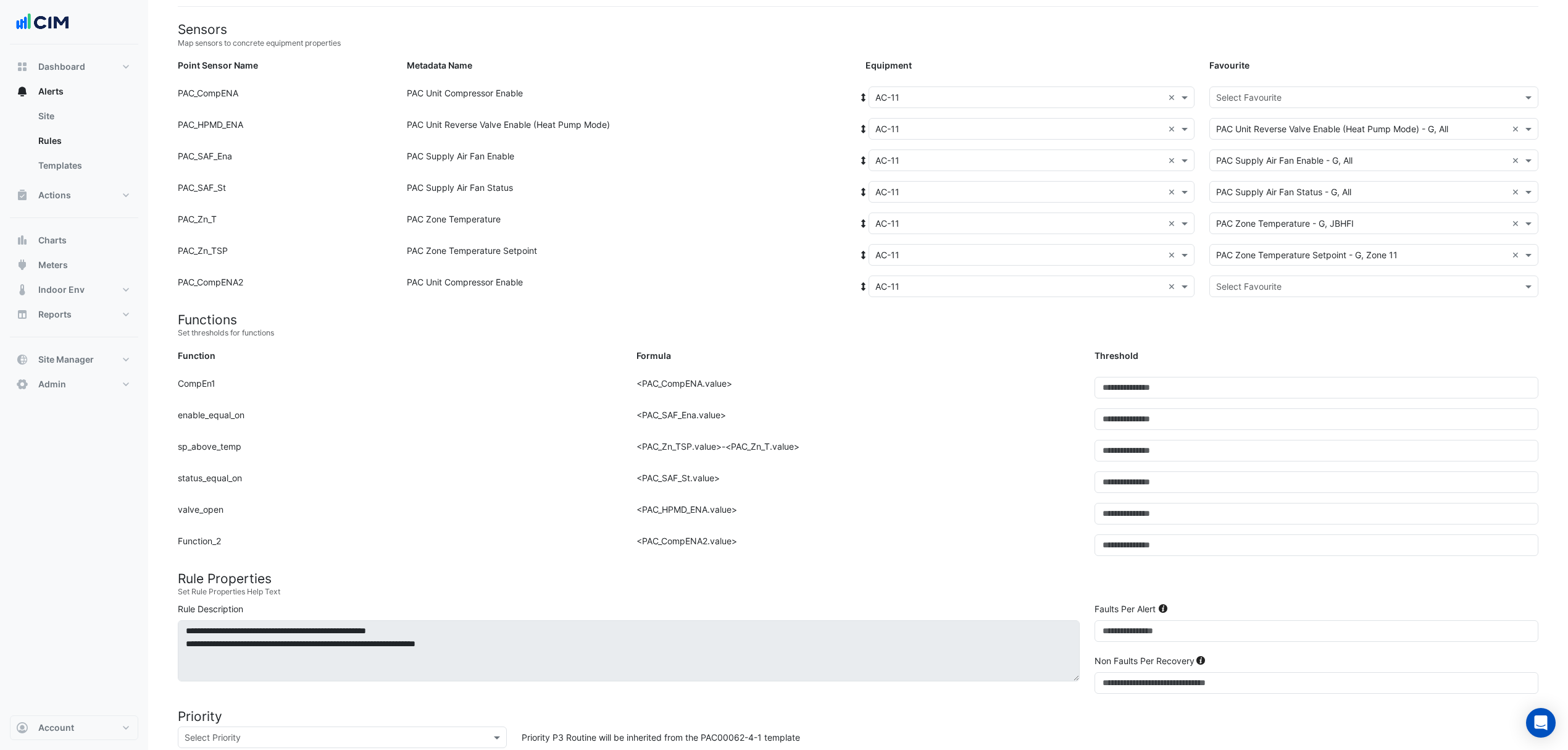
click at [1302, 91] on input "text" at bounding box center [1362, 98] width 291 height 13
drag, startPoint x: 1262, startPoint y: 118, endPoint x: 1241, endPoint y: 144, distance: 33.4
click at [1260, 118] on span "PAC Unit Compressor Enable - G, Z1" at bounding box center [1293, 123] width 145 height 10
click at [1231, 295] on div "Select Favourite" at bounding box center [1373, 285] width 329 height 21
click at [1235, 324] on div "PAC Unit Compressor Enable - G, Compressor-02" at bounding box center [1319, 330] width 218 height 18
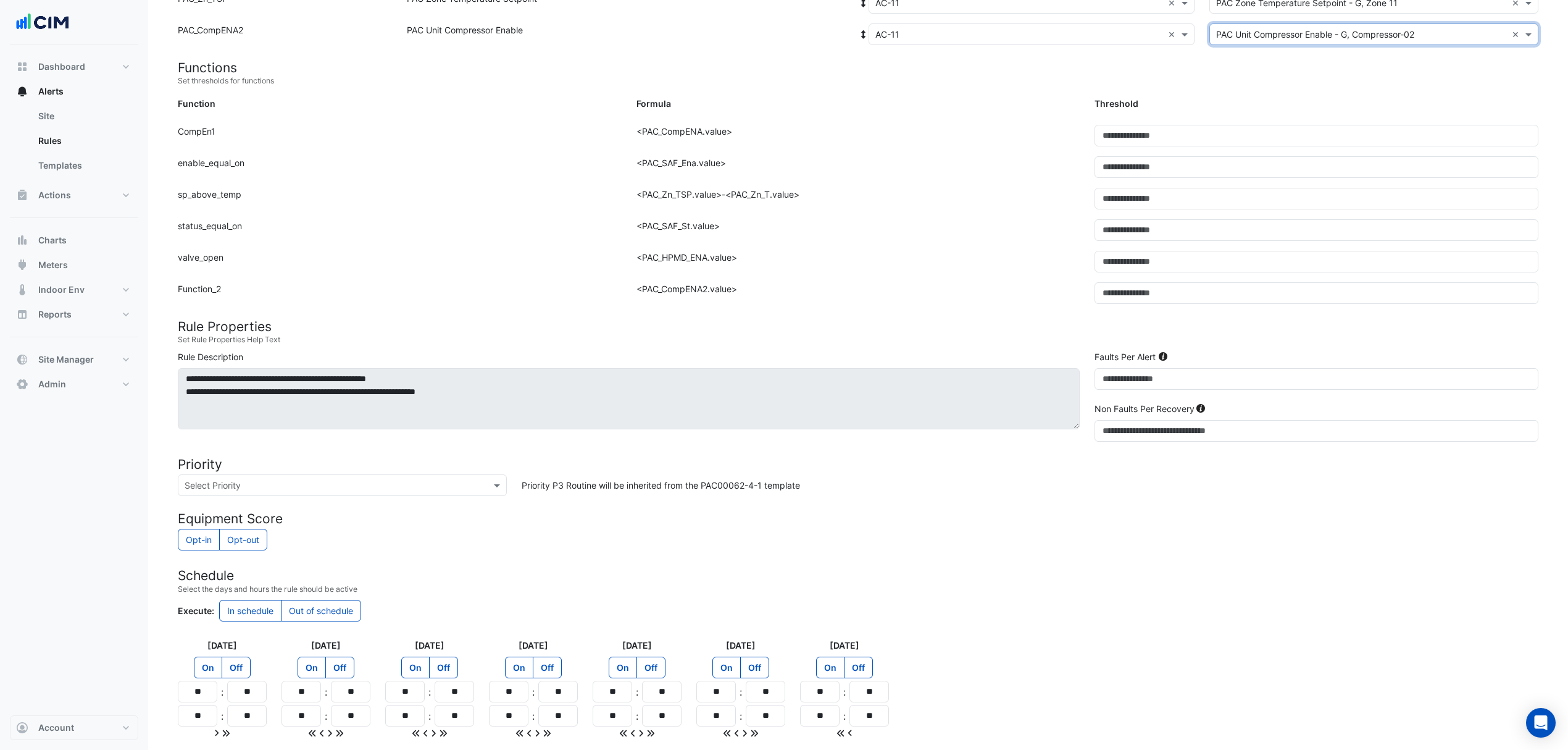
scroll to position [460, 0]
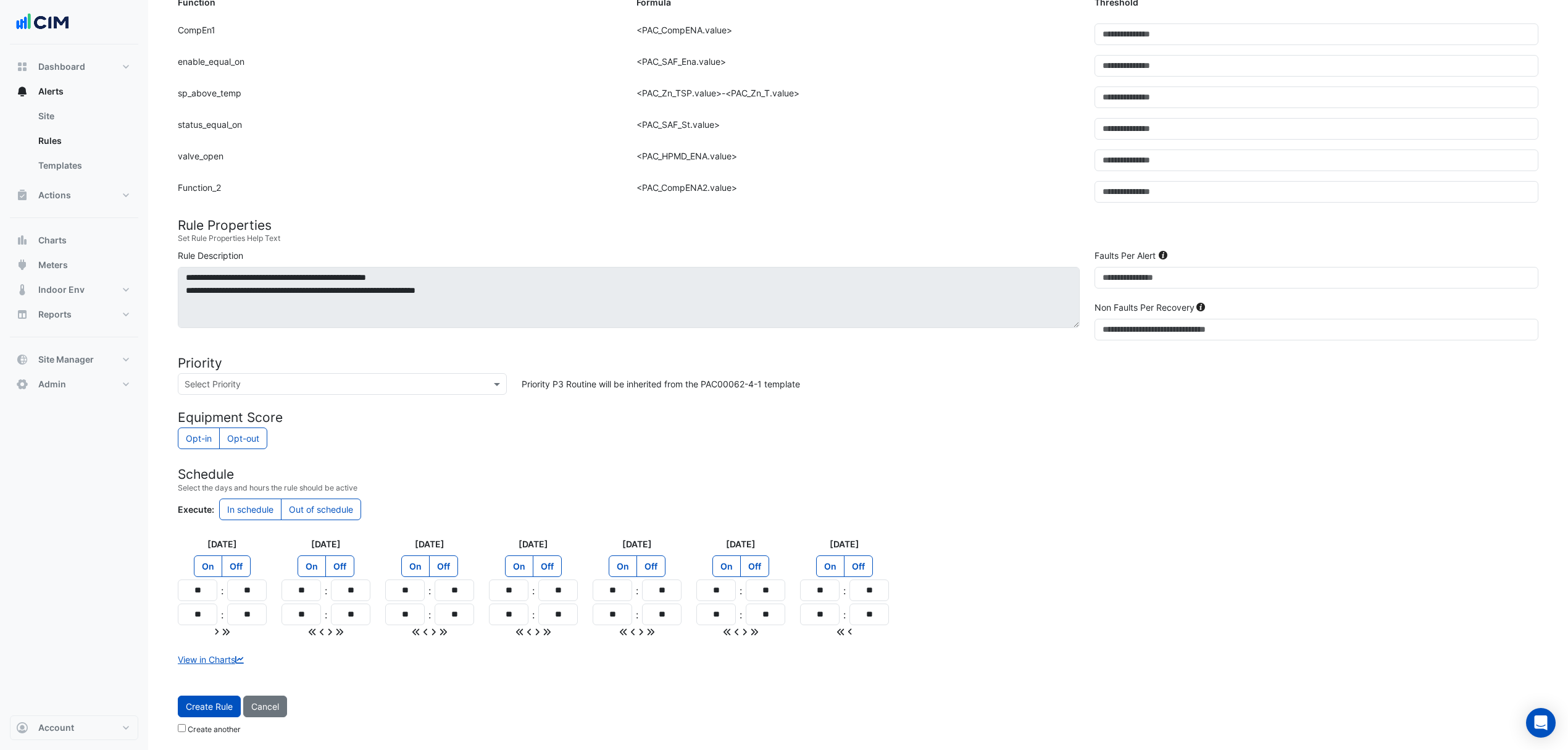
click at [208, 705] on span "Create Rule" at bounding box center [209, 706] width 47 height 10
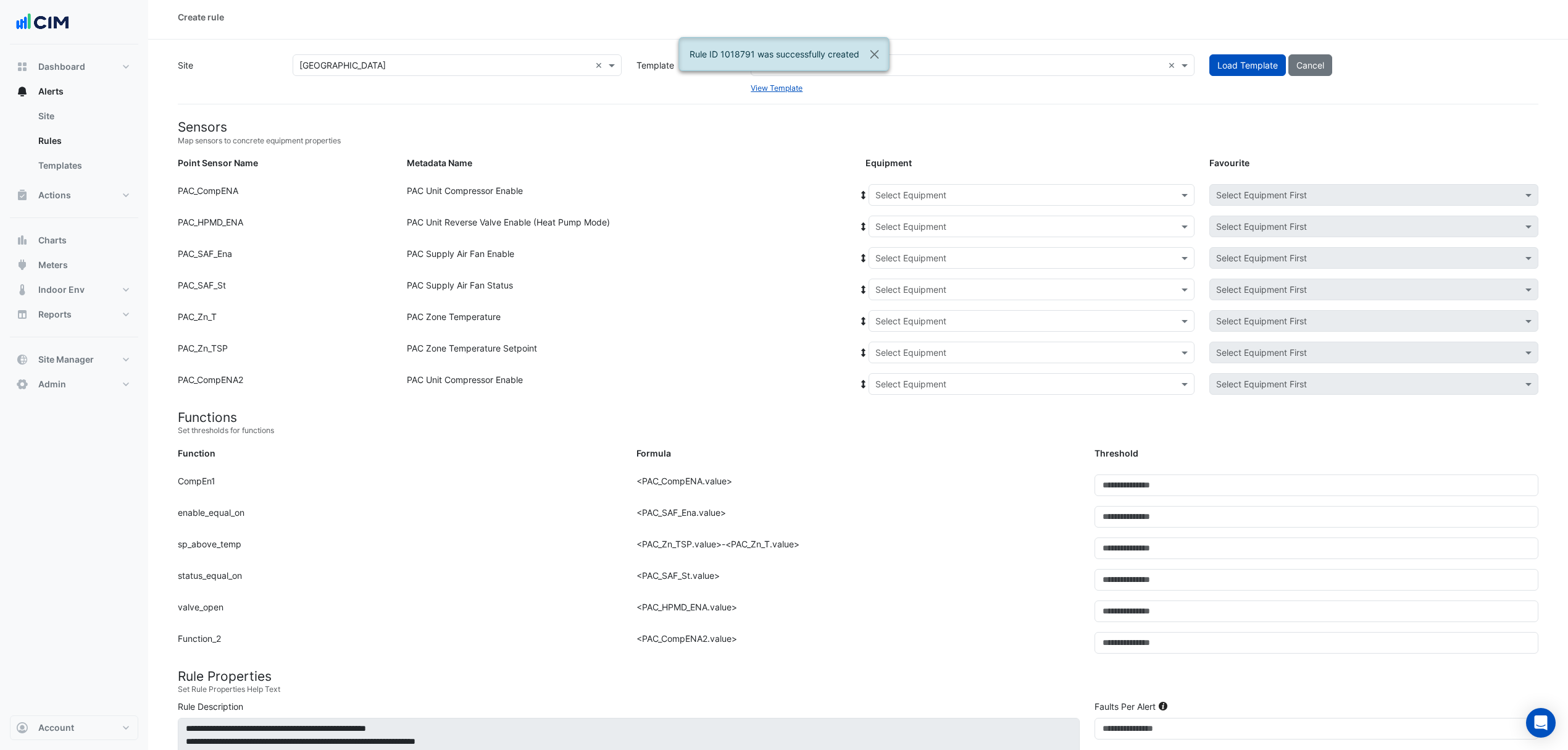
scroll to position [0, 0]
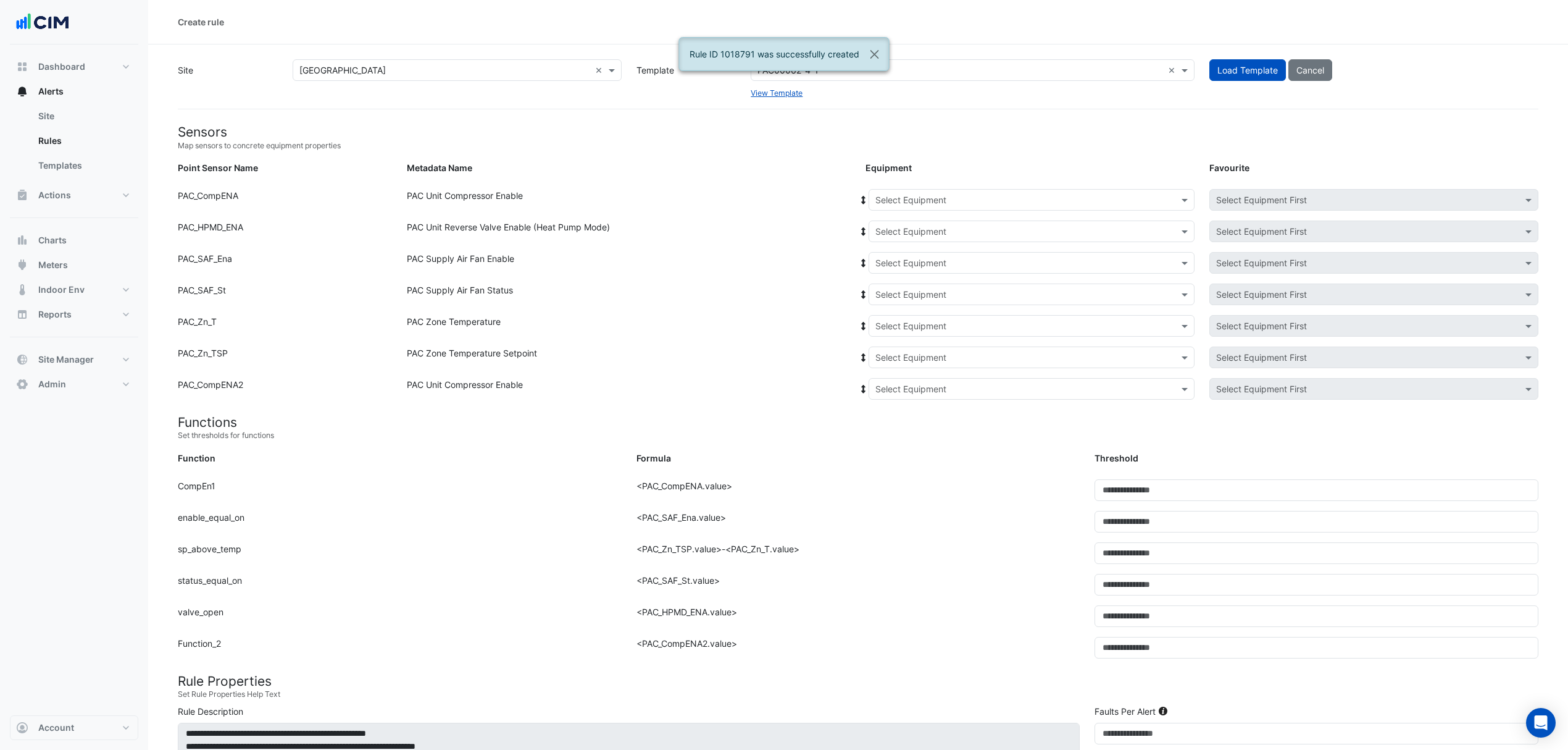
click at [934, 196] on input "text" at bounding box center [1019, 201] width 288 height 13
click at [906, 243] on span "AC-11A" at bounding box center [894, 241] width 30 height 10
click at [860, 201] on icon at bounding box center [864, 200] width 11 height 8
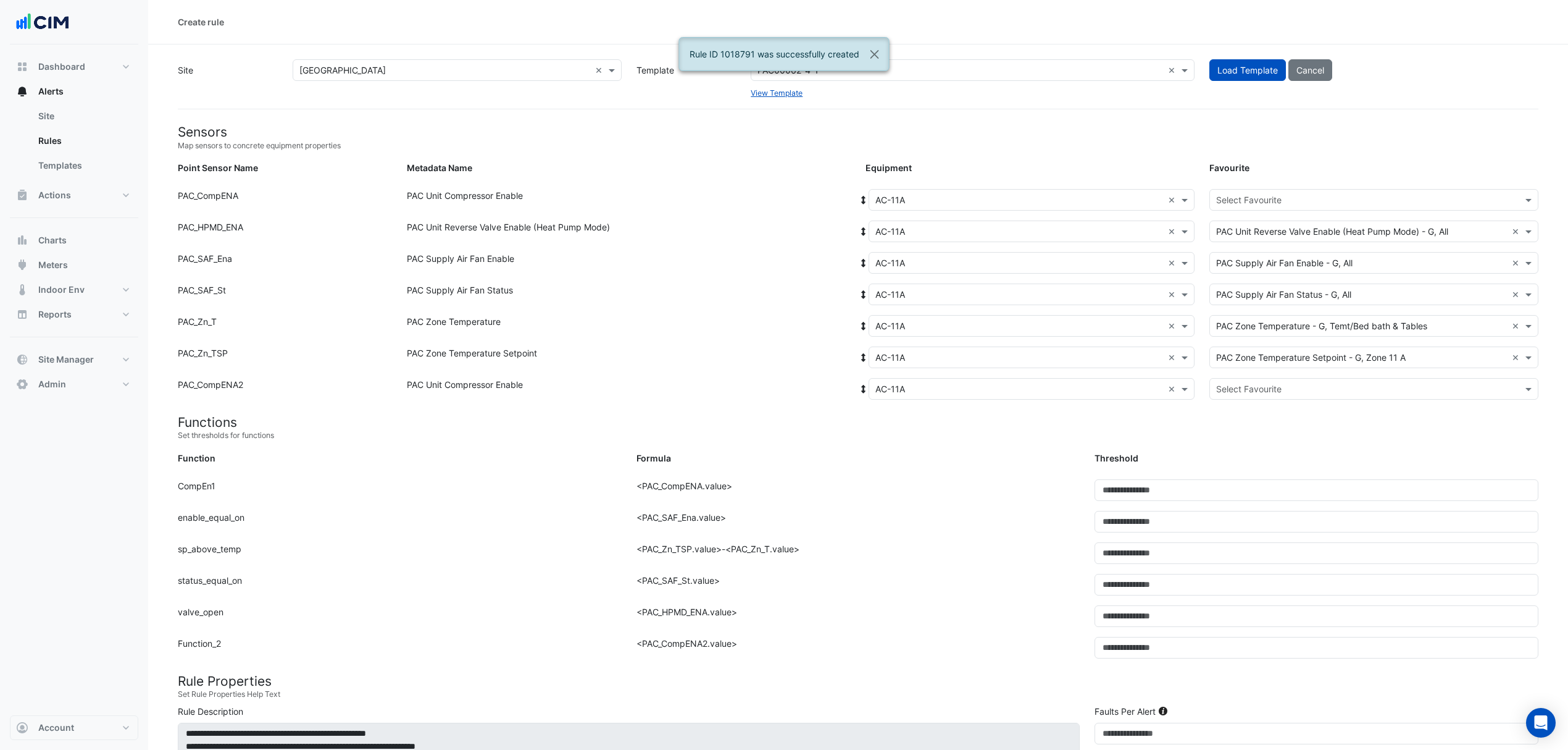
click at [1256, 212] on div "Equipment: Select Equipment × AC-11A × Favourite: Select Favourite" at bounding box center [1203, 202] width 688 height 26
click at [1259, 209] on div "Select Favourite" at bounding box center [1373, 200] width 329 height 21
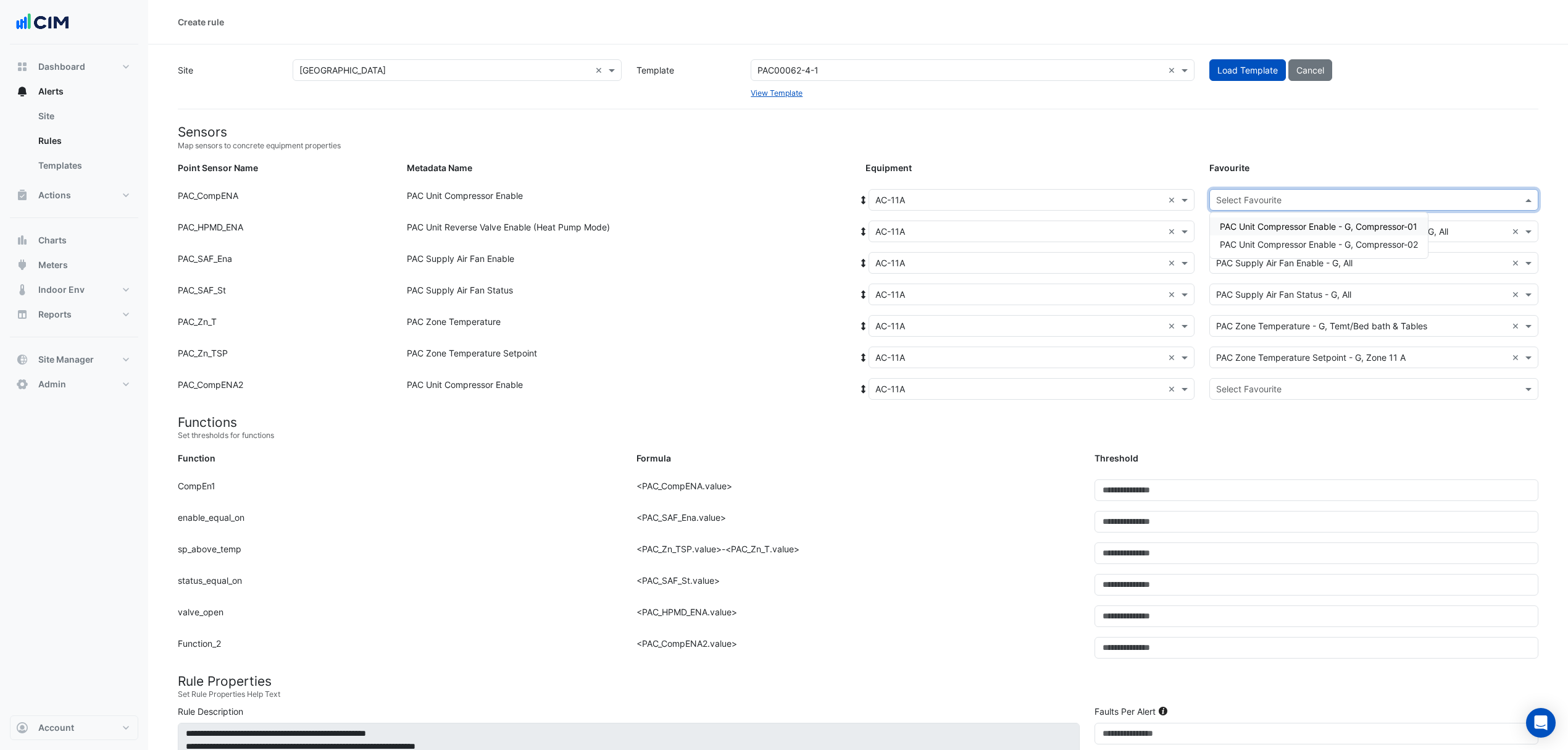
click at [1270, 231] on span "PAC Unit Compressor Enable - G, Compressor-01" at bounding box center [1319, 226] width 198 height 10
click at [1236, 389] on input "text" at bounding box center [1362, 390] width 291 height 13
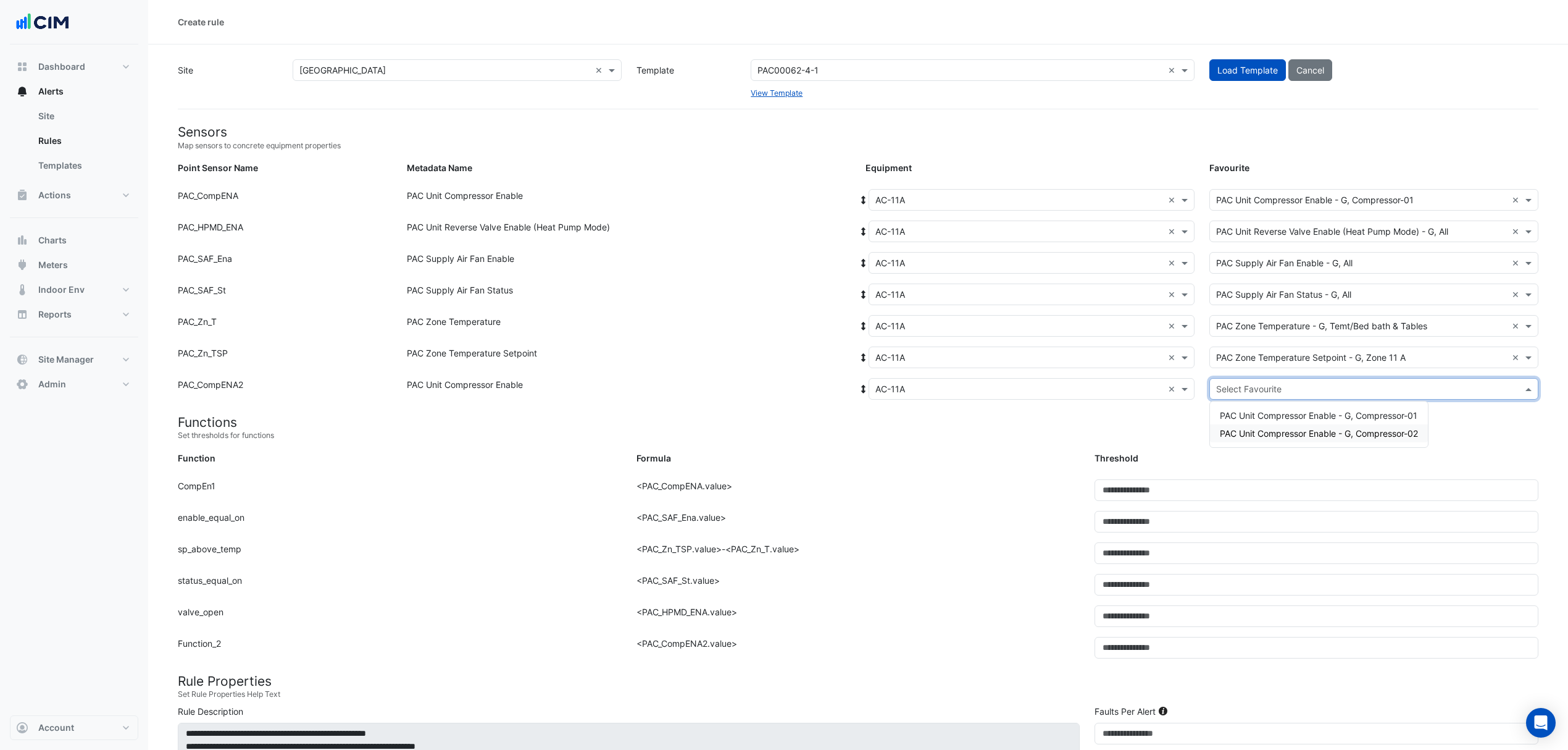
click at [1235, 429] on span "PAC Unit Compressor Enable - G, Compressor-02" at bounding box center [1319, 433] width 199 height 10
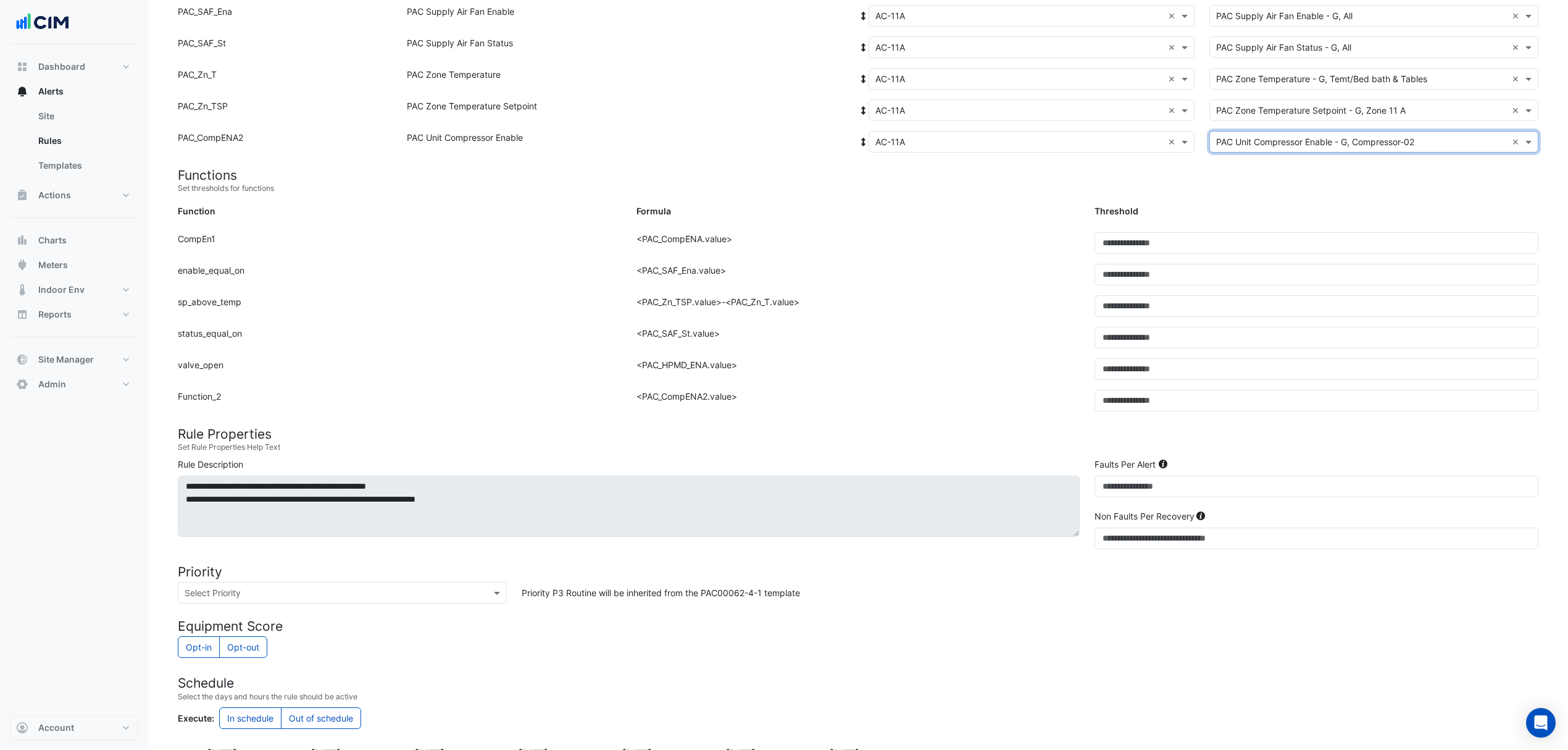
scroll to position [460, 0]
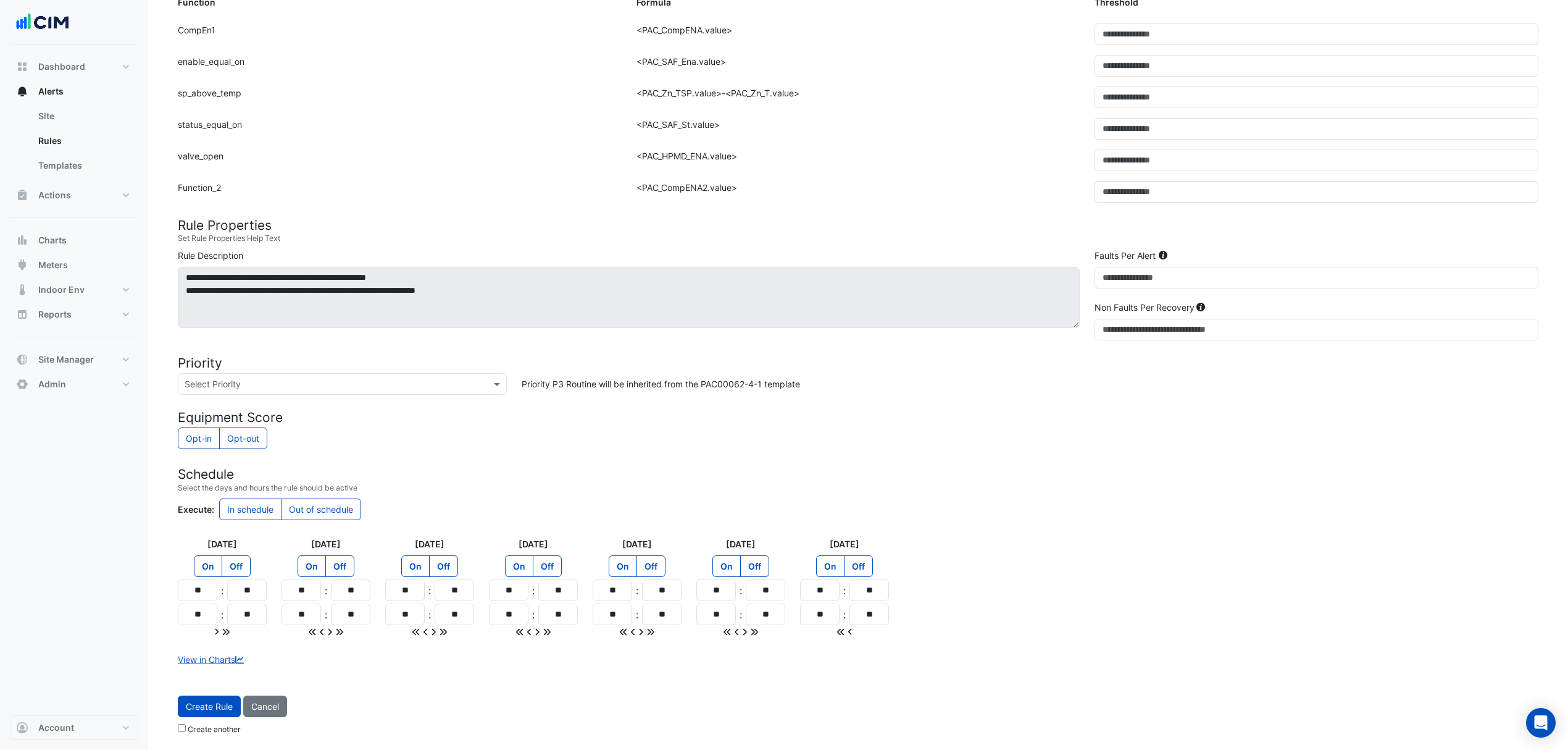
click at [221, 707] on span "Create Rule" at bounding box center [209, 706] width 47 height 10
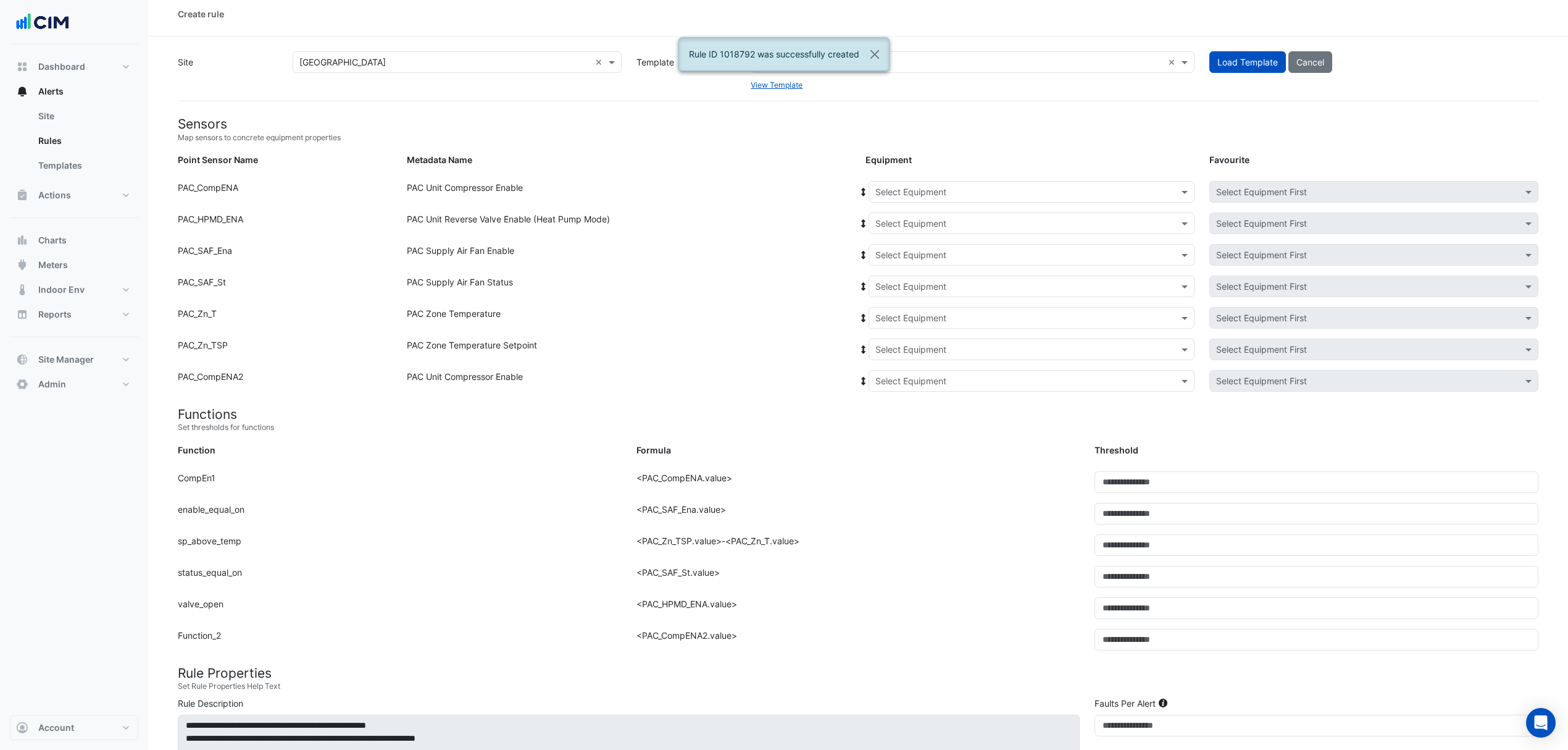
scroll to position [0, 0]
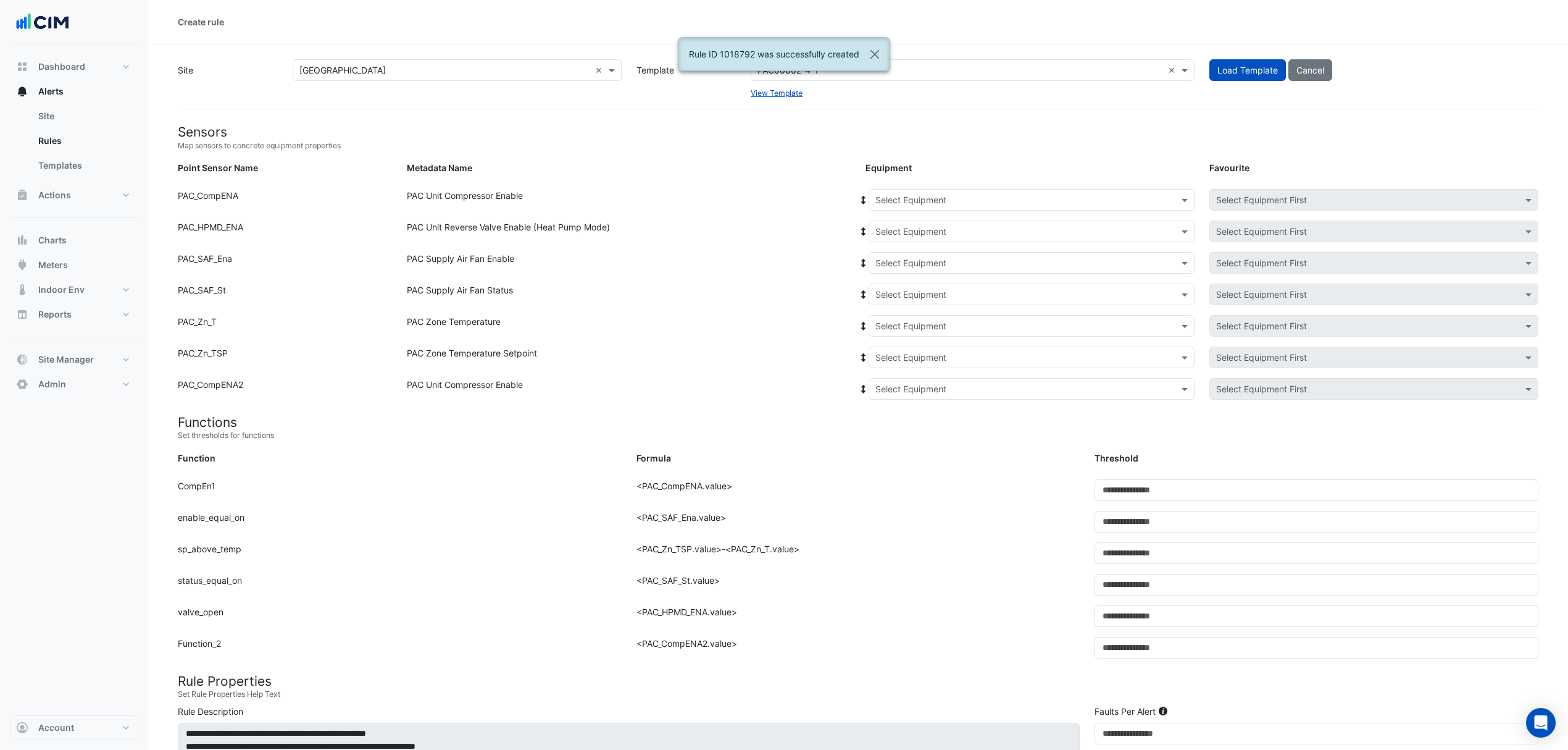
click at [898, 201] on input "text" at bounding box center [1019, 201] width 288 height 13
click at [904, 257] on span "AC-12" at bounding box center [891, 258] width 24 height 10
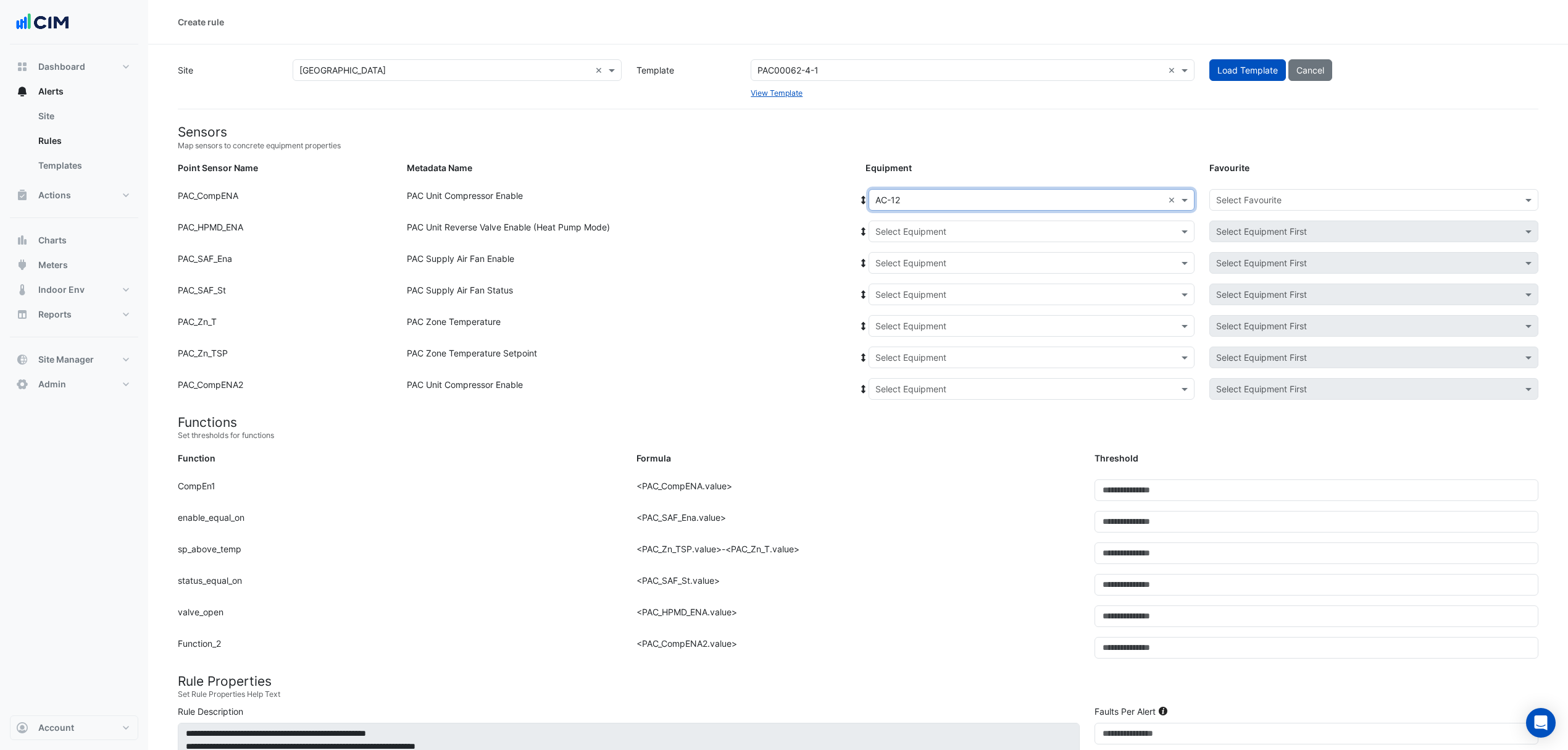
click at [862, 199] on icon at bounding box center [864, 200] width 11 height 8
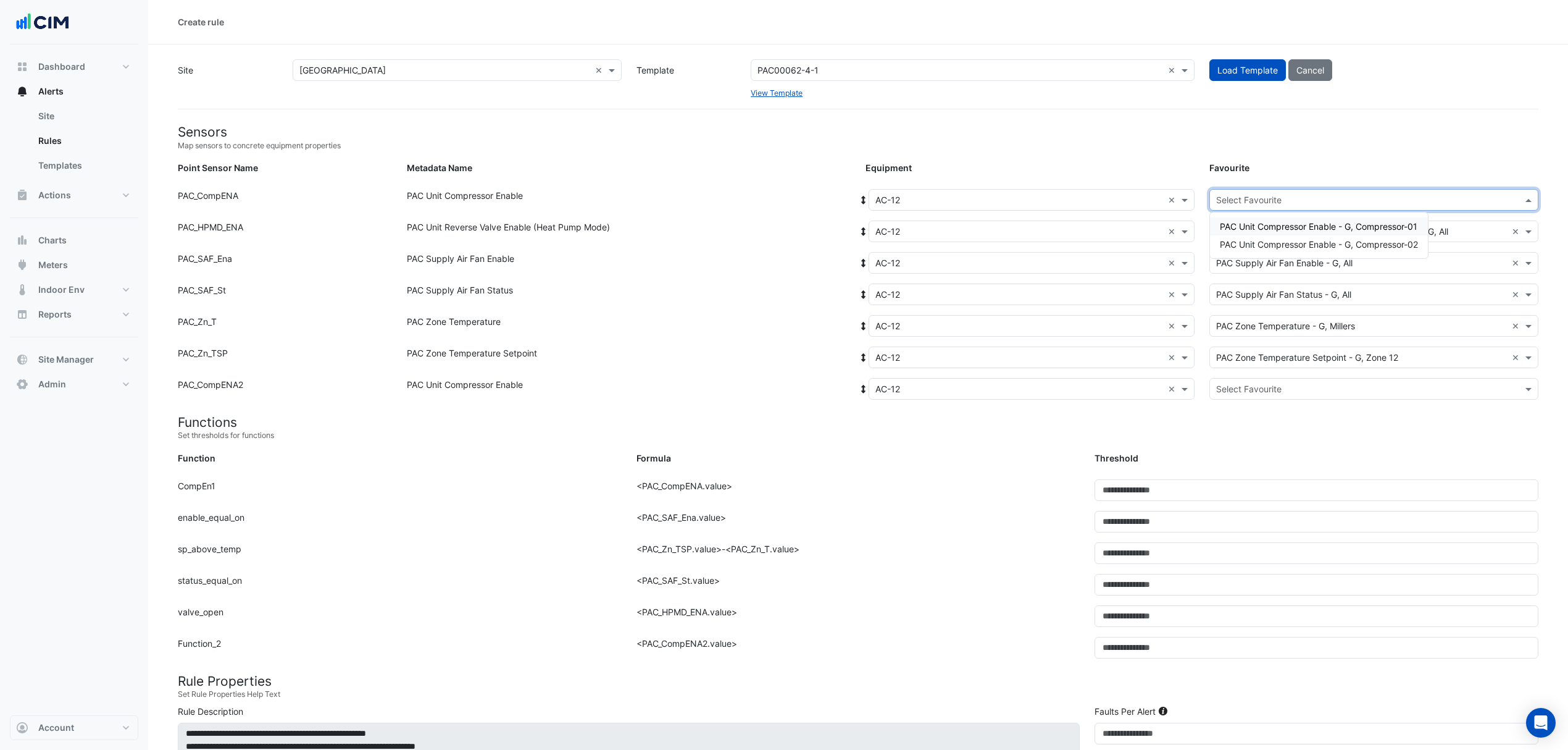
click at [1465, 199] on input "text" at bounding box center [1362, 201] width 291 height 13
click at [1328, 218] on div "PAC Unit Compressor Enable - G, Compressor-01" at bounding box center [1319, 226] width 218 height 18
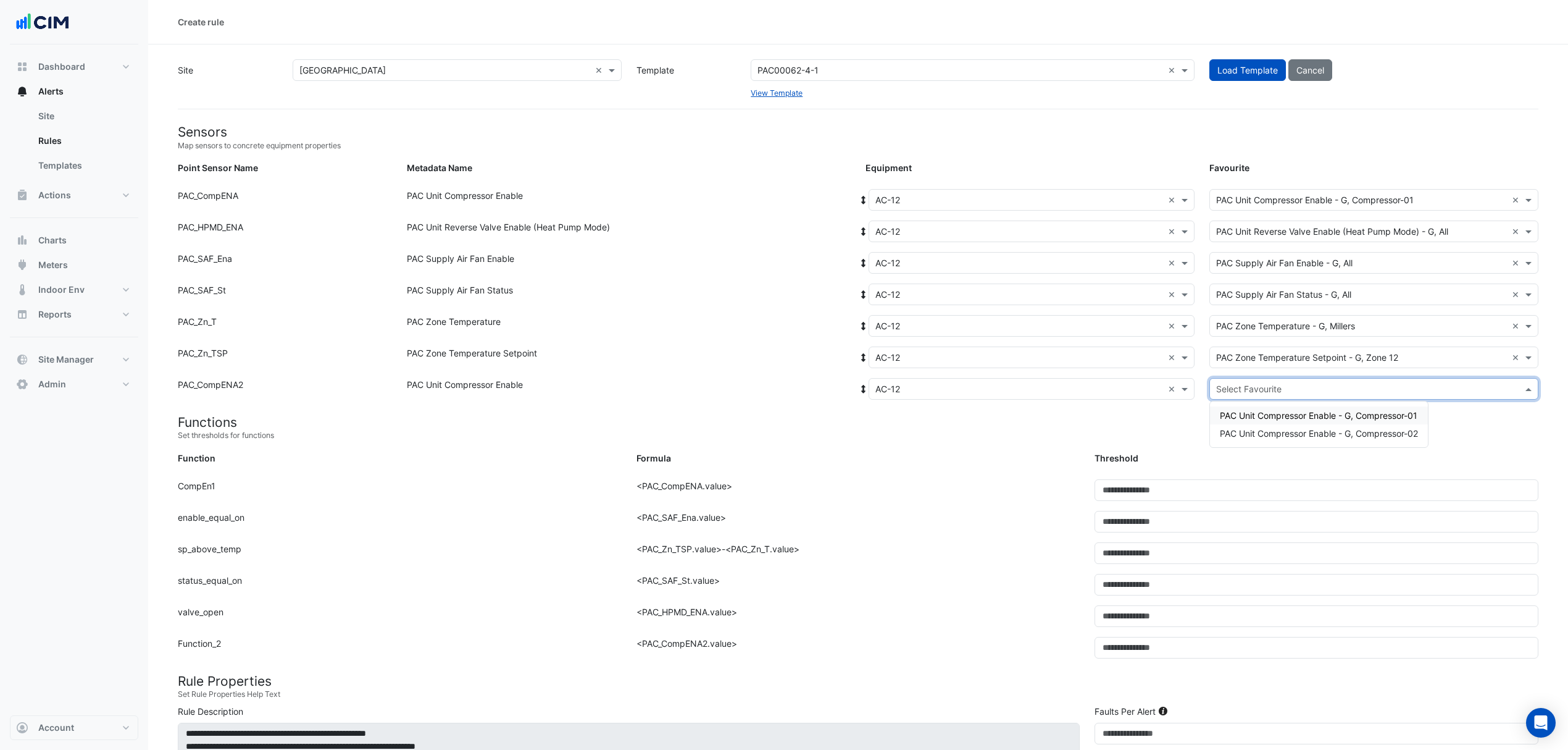
click at [1300, 394] on input "text" at bounding box center [1362, 390] width 291 height 13
click at [1278, 435] on span "PAC Unit Compressor Enable - G, Compressor-02" at bounding box center [1319, 433] width 199 height 10
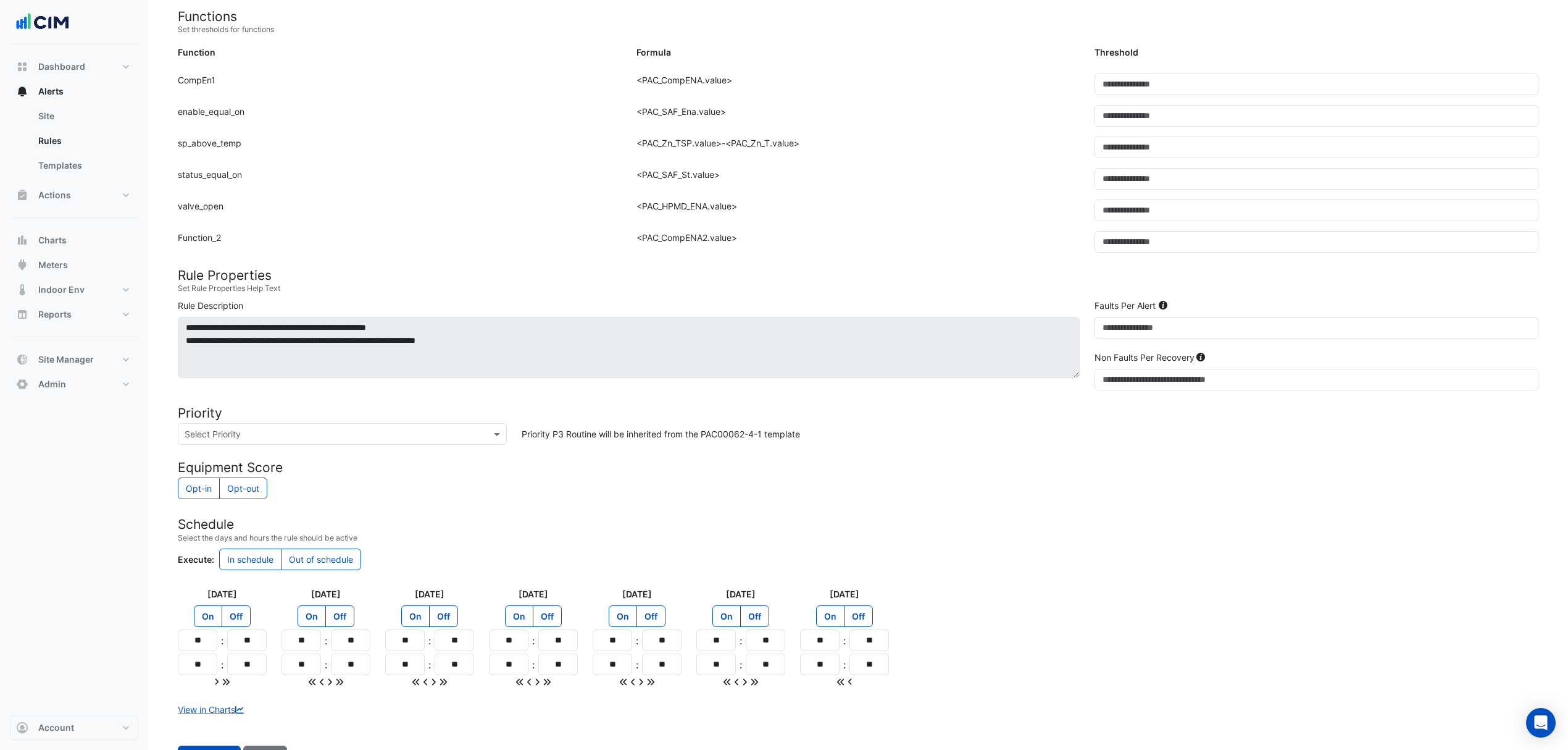
scroll to position [460, 0]
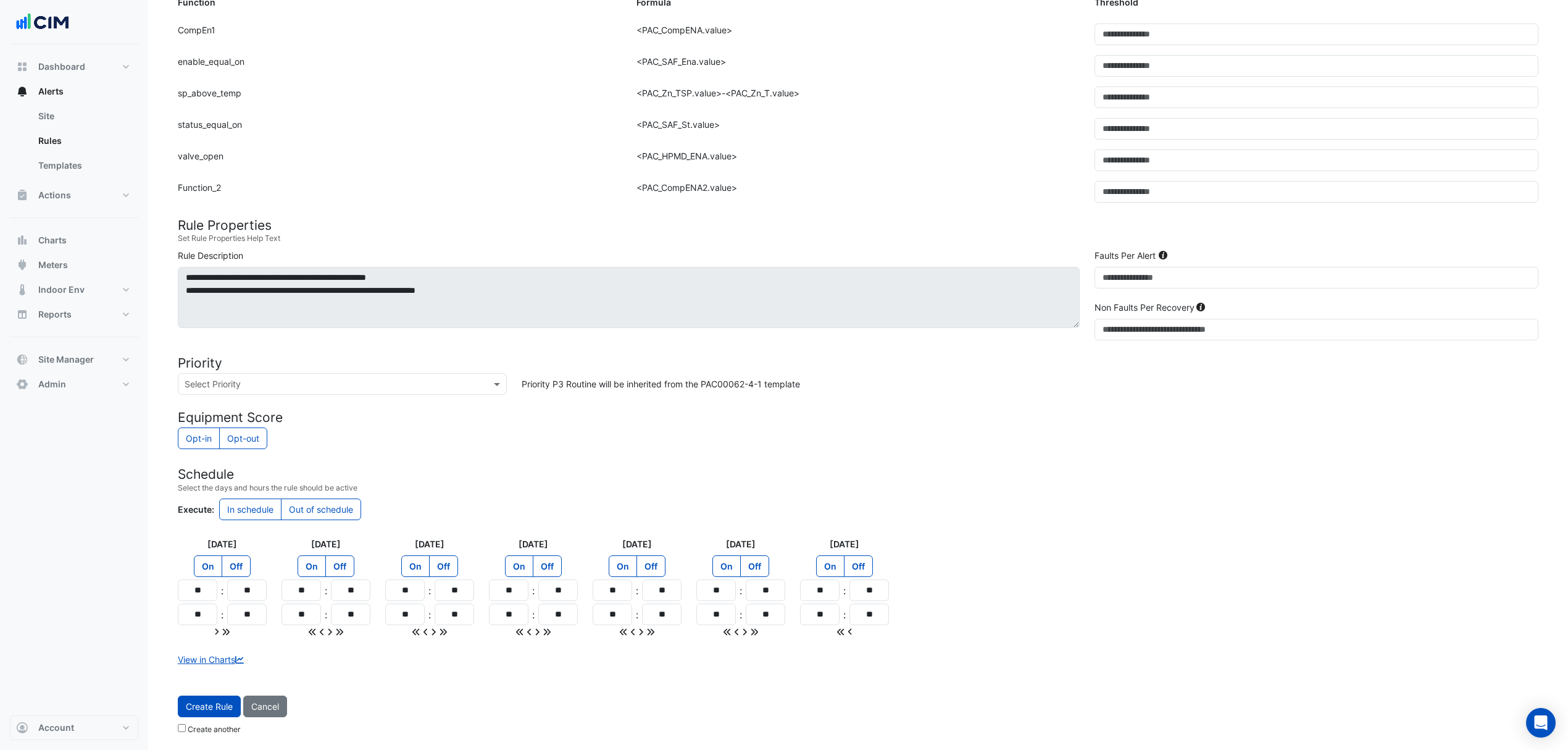
click at [196, 707] on span "Create Rule" at bounding box center [209, 706] width 47 height 10
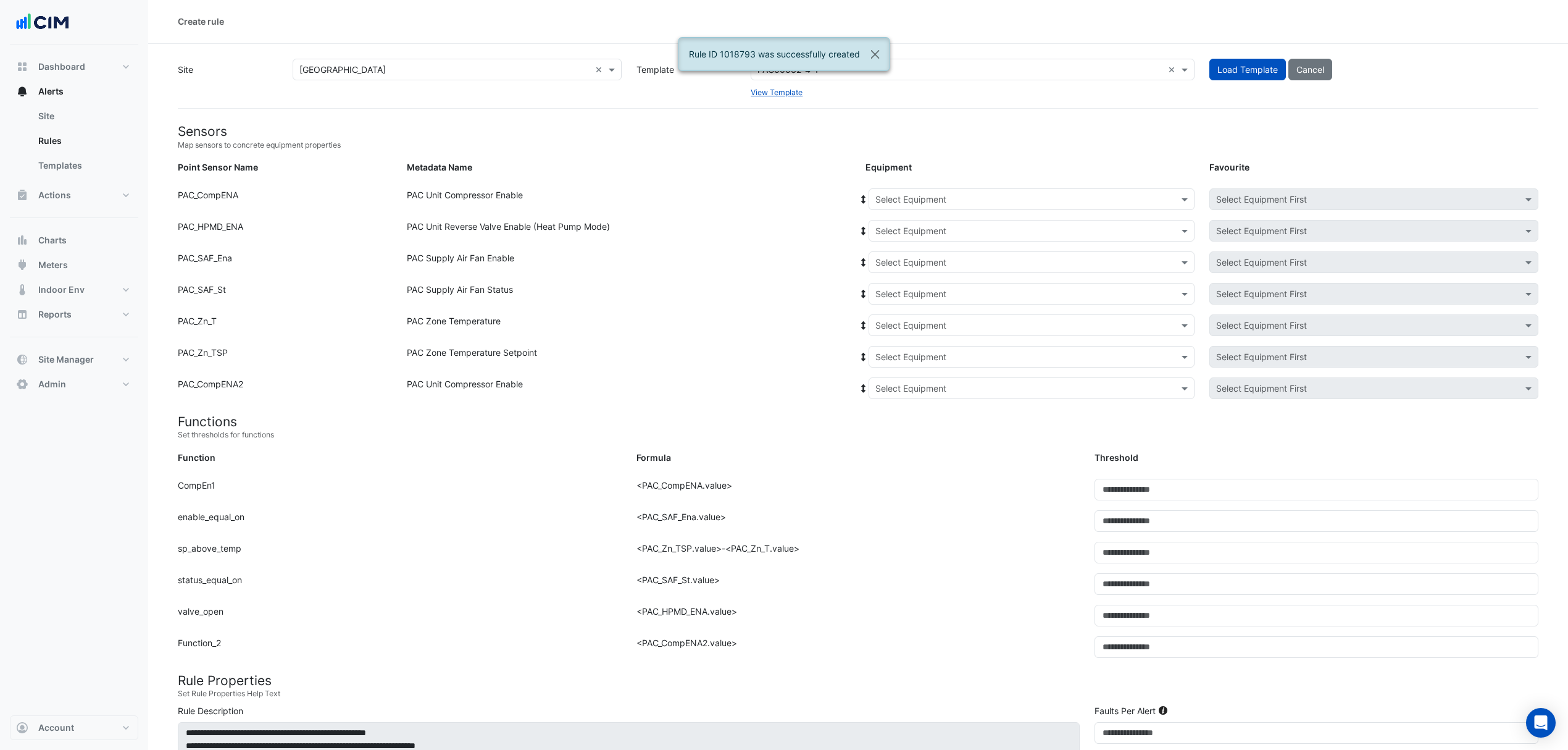
scroll to position [0, 0]
click at [910, 201] on input "text" at bounding box center [1019, 201] width 288 height 13
click at [917, 277] on div "AC-13" at bounding box center [903, 276] width 68 height 18
click at [865, 199] on icon at bounding box center [864, 200] width 11 height 8
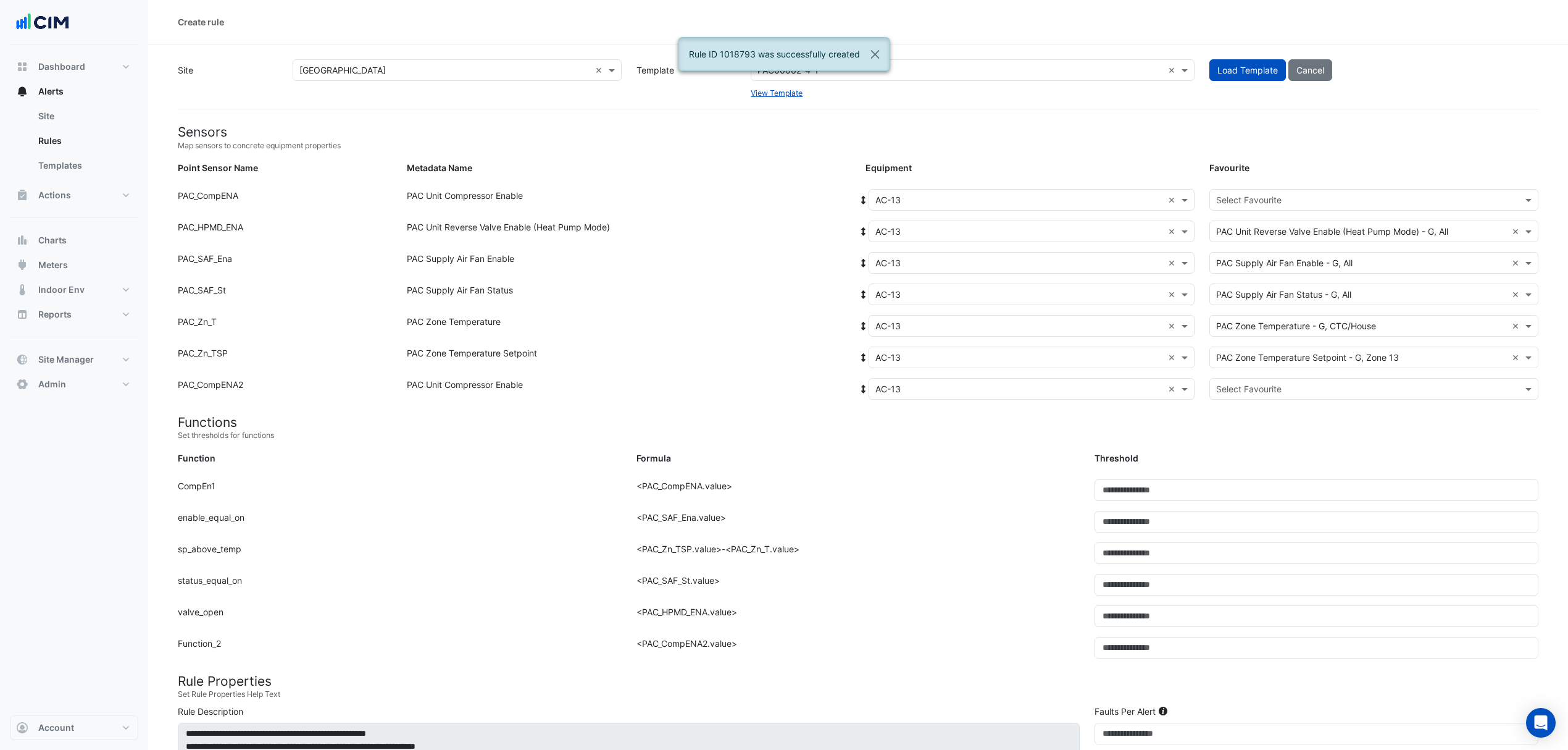
click at [1277, 212] on div "Equipment: Select Equipment × AC-13 × Favourite: Select Favourite" at bounding box center [1203, 202] width 688 height 26
click at [1279, 201] on input "text" at bounding box center [1362, 201] width 291 height 13
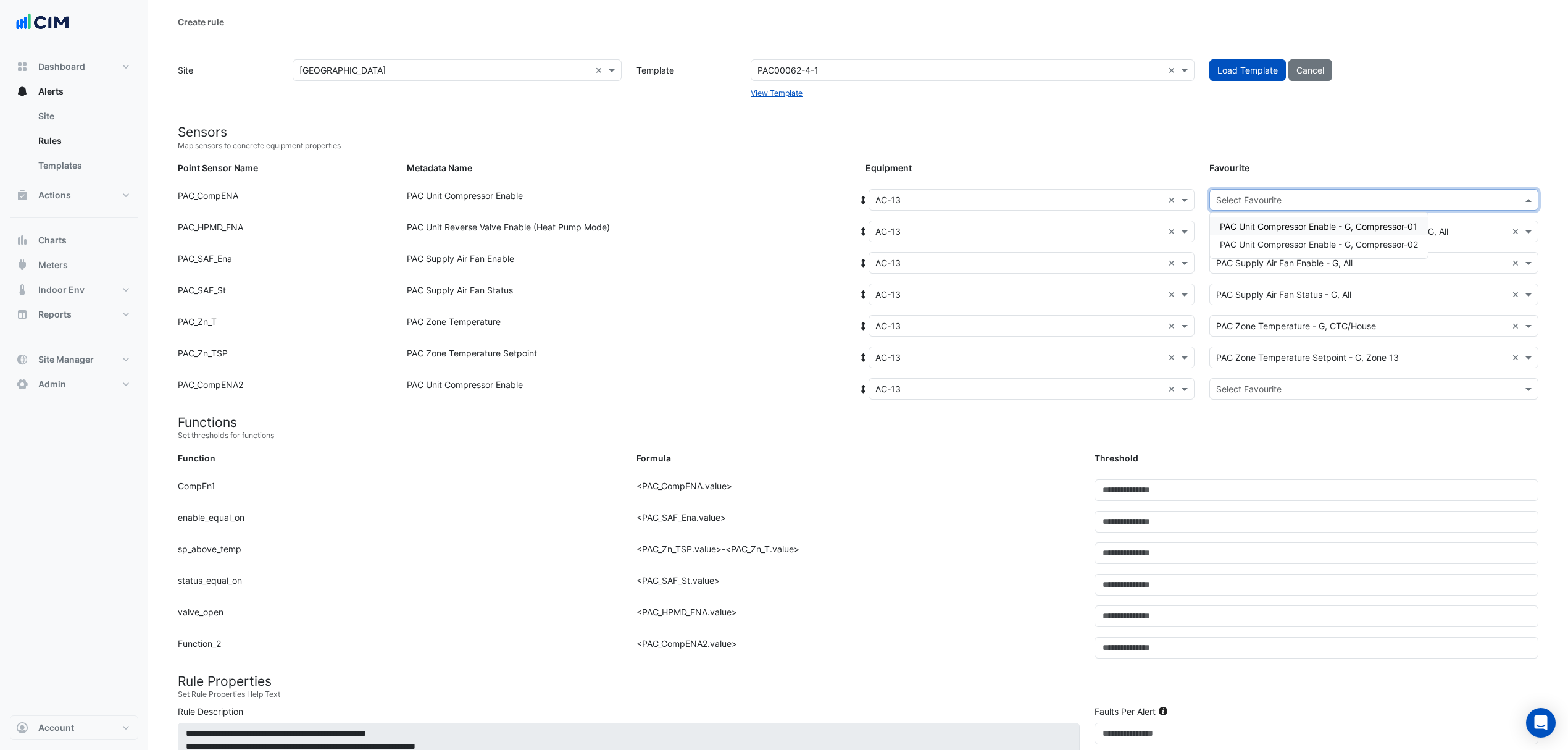
click at [1262, 228] on span "PAC Unit Compressor Enable - G, Compressor-01" at bounding box center [1319, 226] width 198 height 10
click at [1232, 383] on input "text" at bounding box center [1362, 390] width 291 height 13
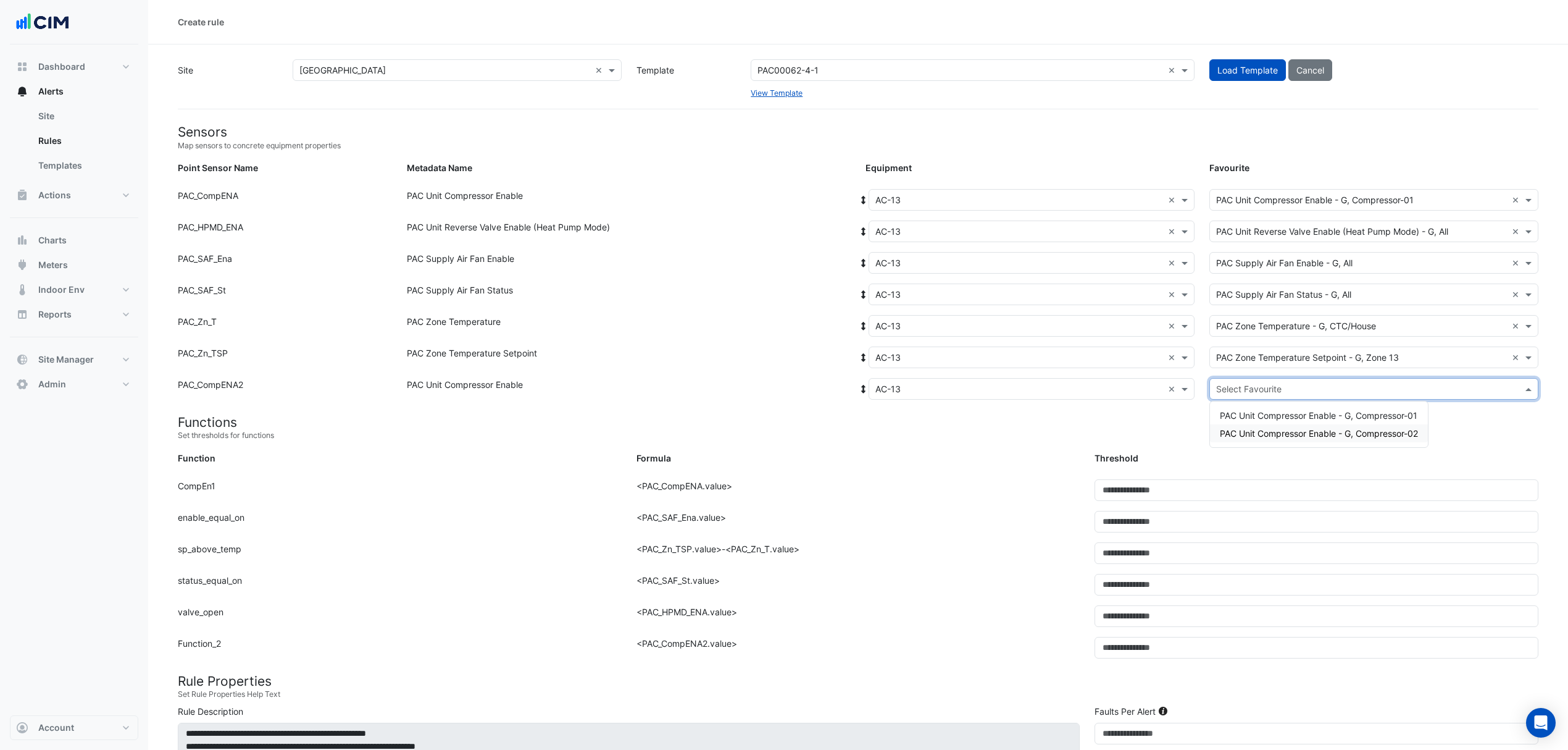
click at [1228, 425] on div "PAC Unit Compressor Enable - G, Compressor-02" at bounding box center [1319, 433] width 218 height 18
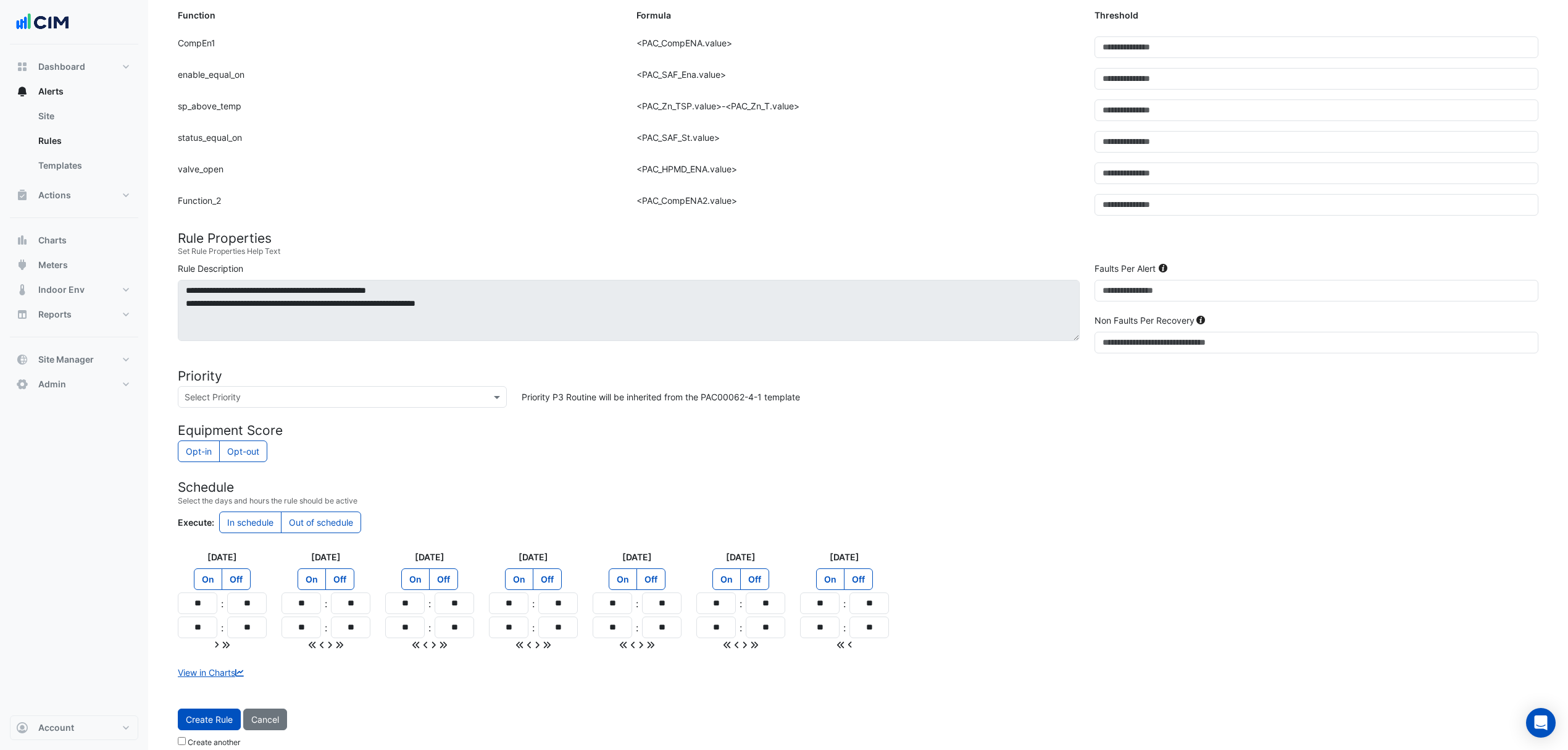
scroll to position [460, 0]
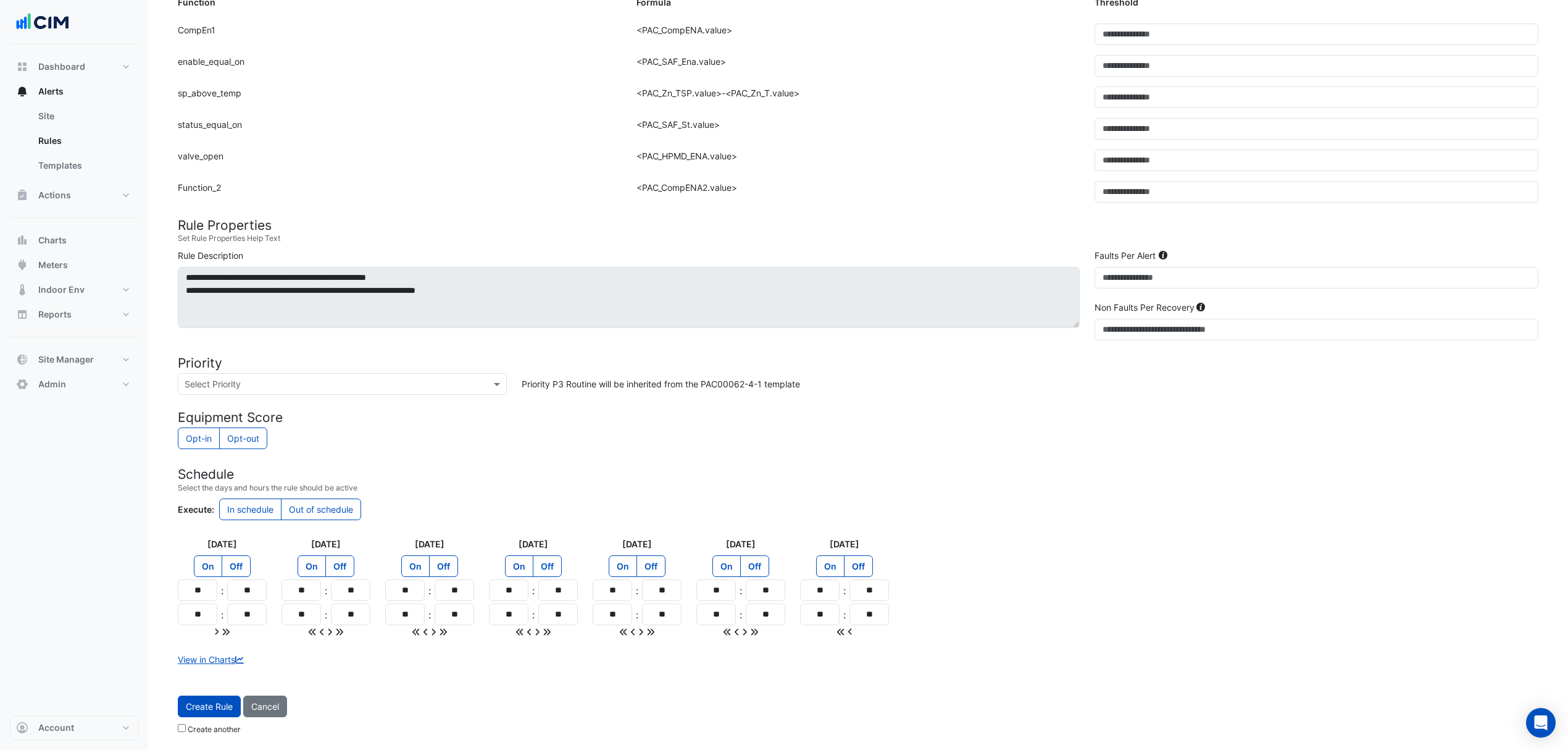
drag, startPoint x: 210, startPoint y: 713, endPoint x: 226, endPoint y: 715, distance: 16.1
click at [214, 715] on button "Create Rule" at bounding box center [210, 706] width 63 height 21
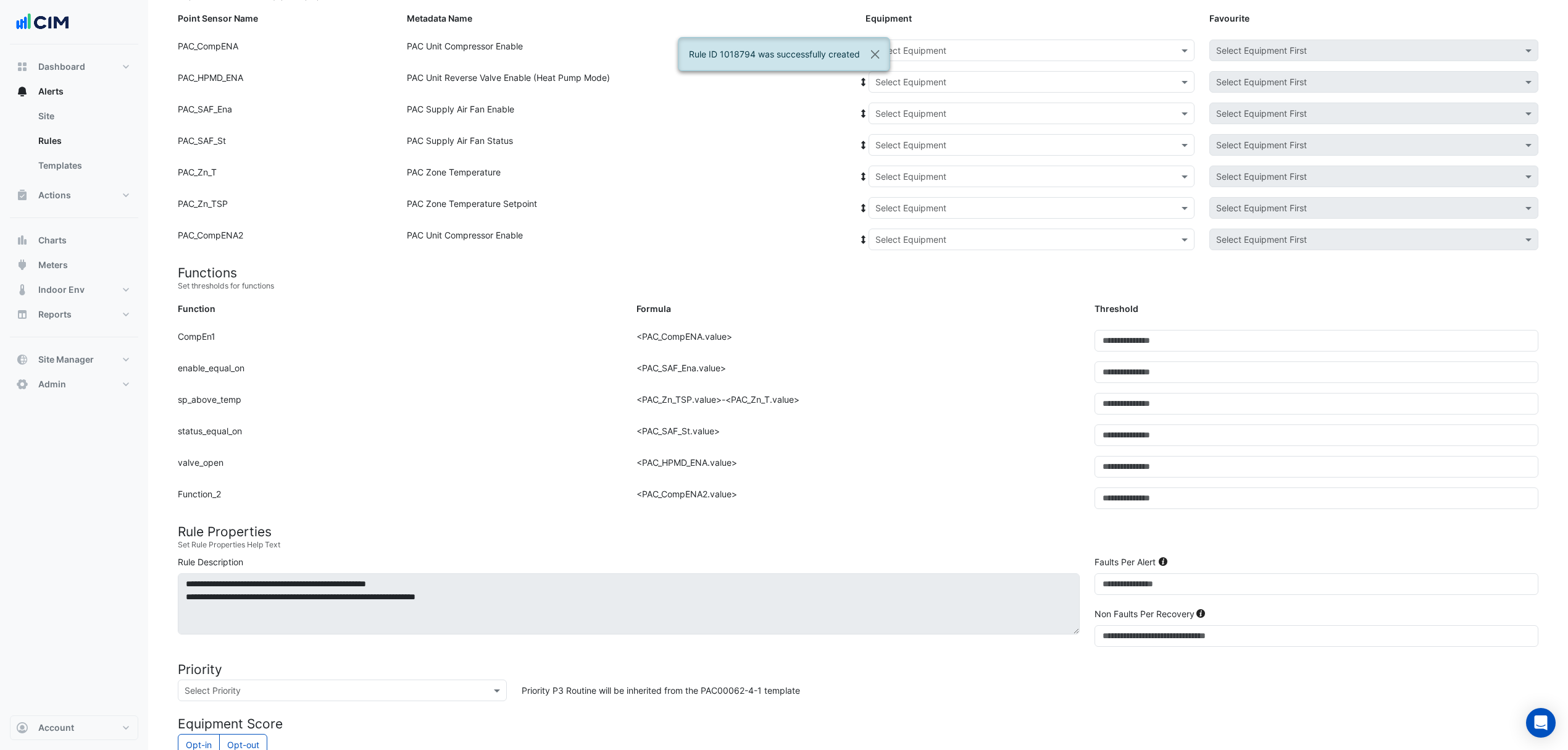
scroll to position [0, 0]
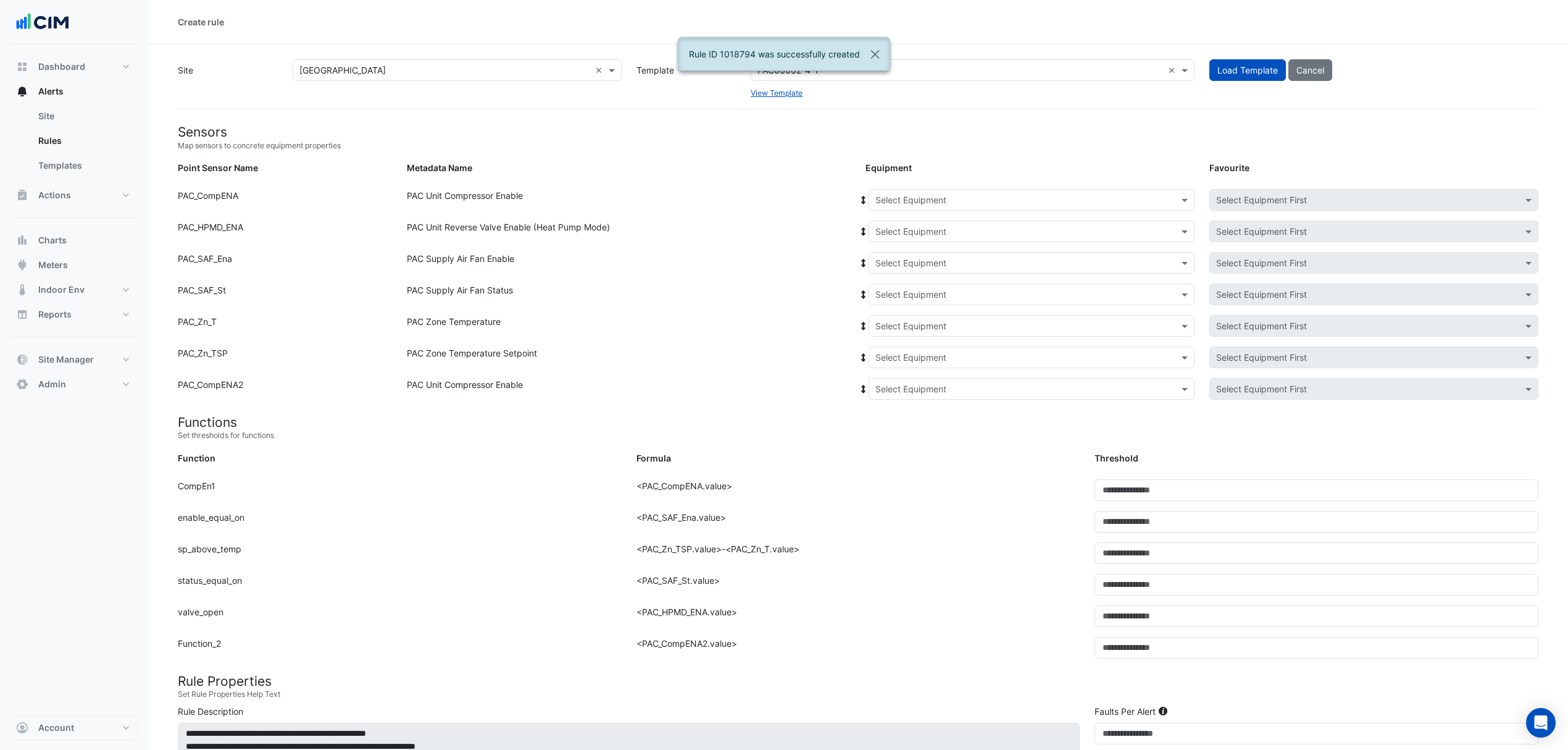
click at [915, 205] on input "text" at bounding box center [1019, 201] width 288 height 13
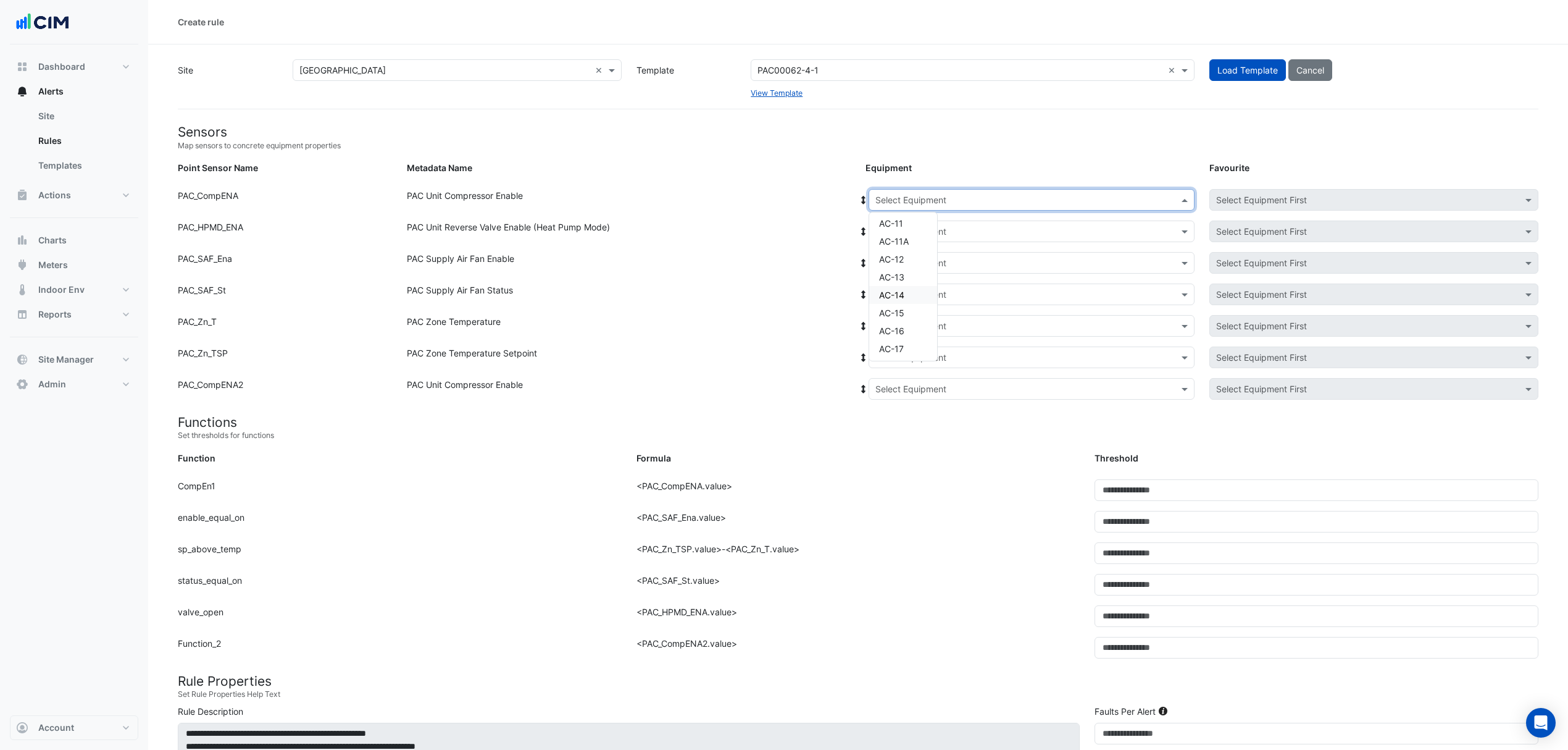
click at [895, 297] on span "AC-14" at bounding box center [891, 295] width 25 height 10
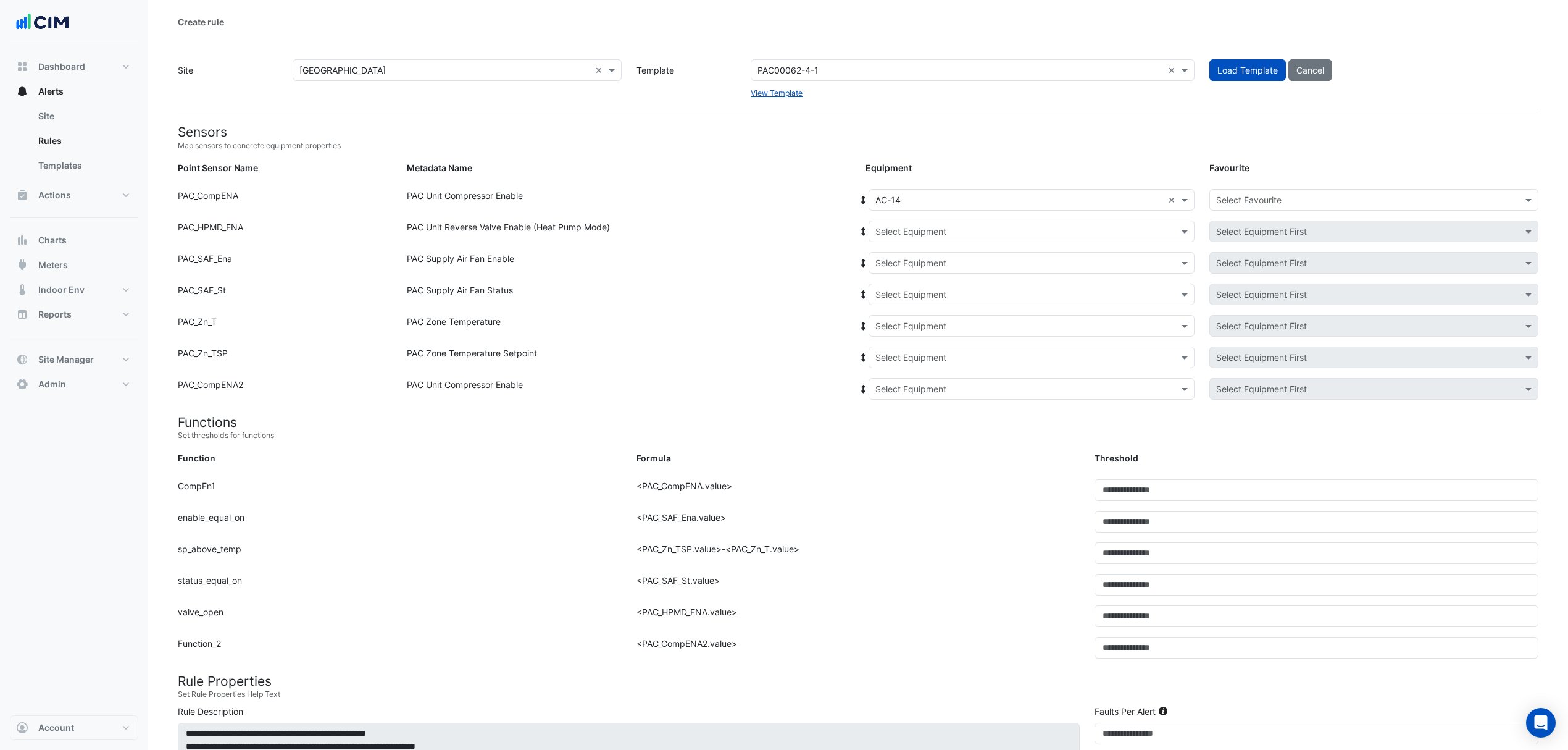
click at [864, 193] on span at bounding box center [864, 200] width 11 height 13
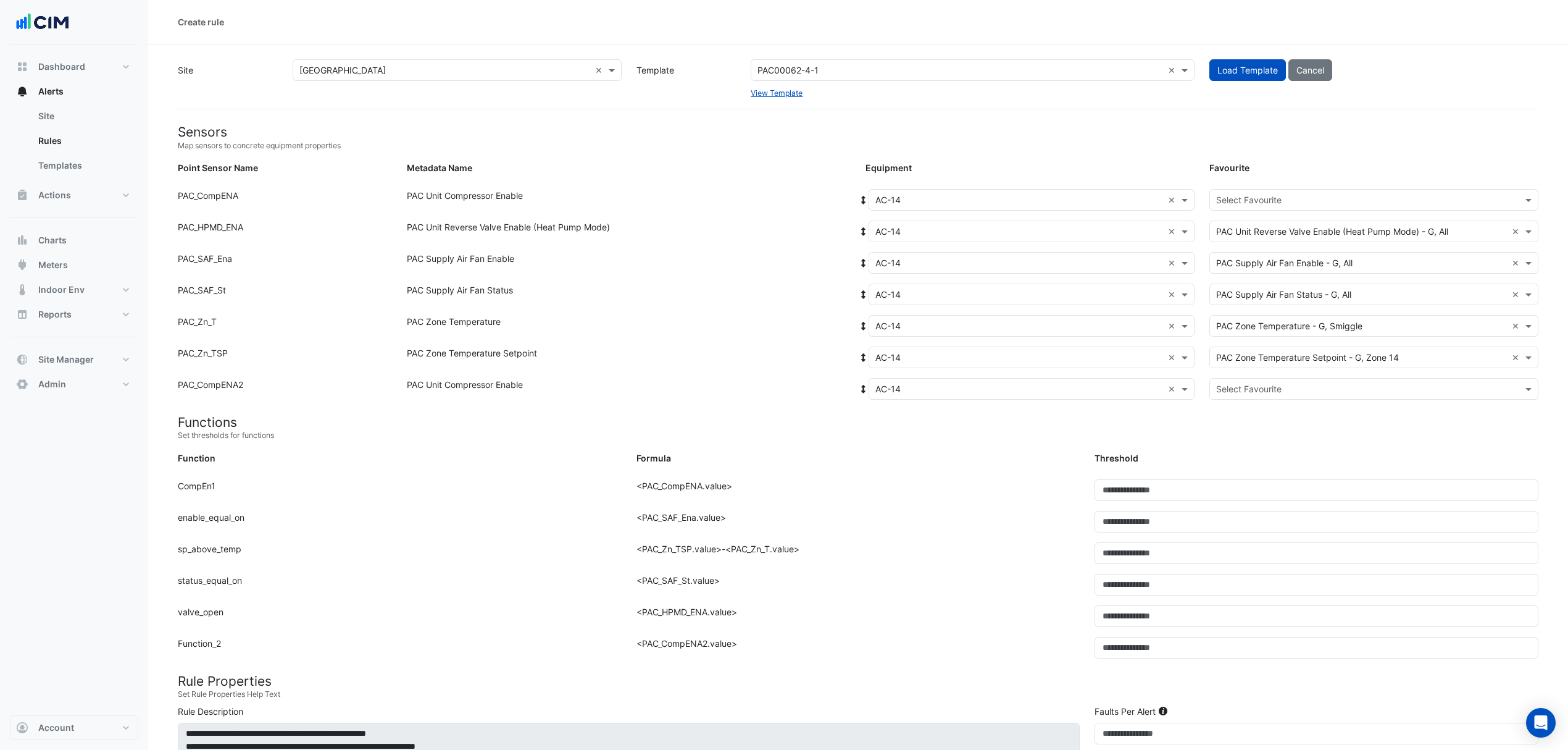
click at [1319, 204] on input "text" at bounding box center [1362, 201] width 291 height 13
click at [1287, 228] on span "PAC Unit Compressor Enable - G, Compressor-01" at bounding box center [1319, 226] width 198 height 10
click at [1262, 385] on input "text" at bounding box center [1362, 390] width 291 height 13
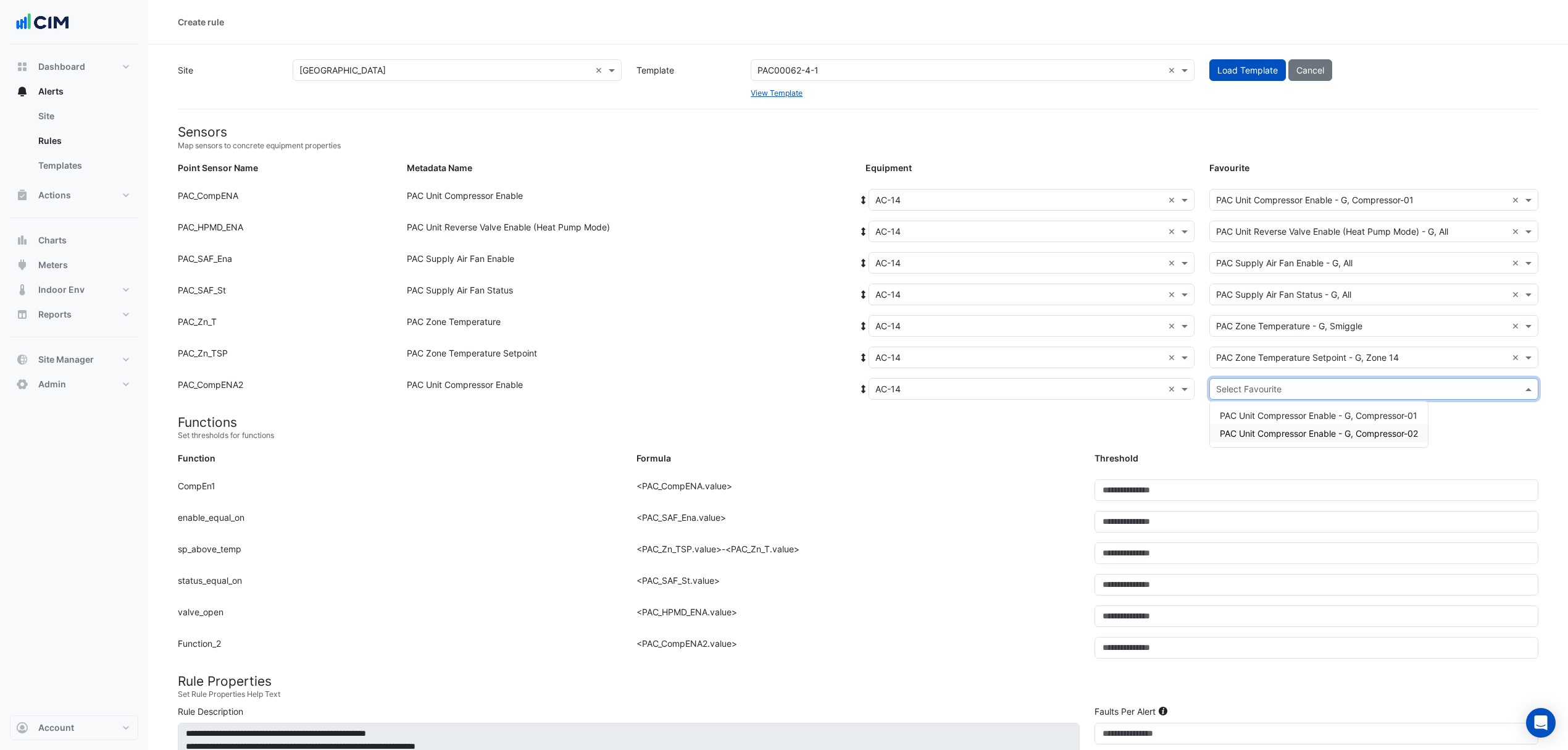
drag, startPoint x: 1247, startPoint y: 431, endPoint x: 1191, endPoint y: 441, distance: 56.9
click at [1243, 438] on span "PAC Unit Compressor Enable - G, Compressor-02" at bounding box center [1319, 433] width 199 height 10
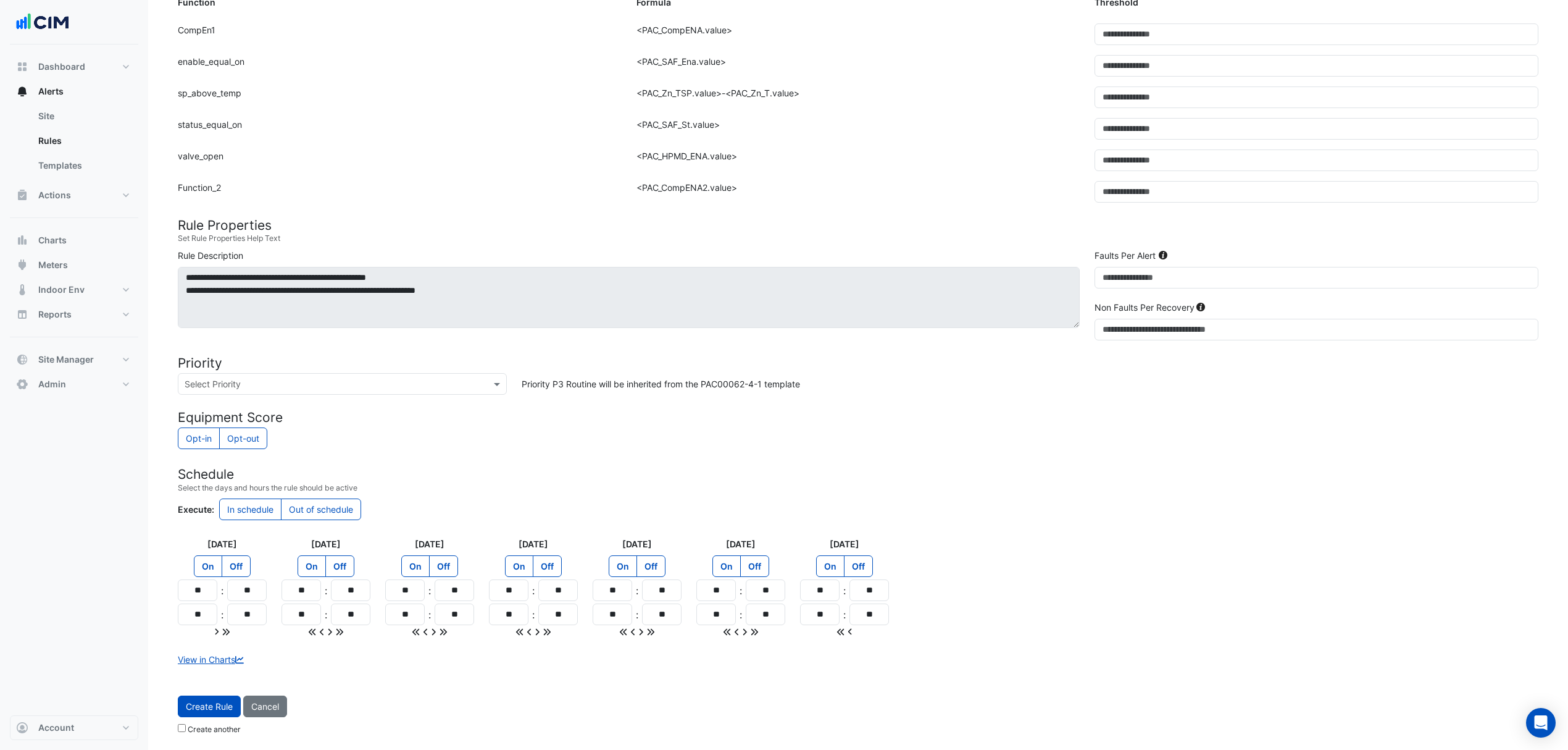
click at [210, 703] on span "Create Rule" at bounding box center [209, 706] width 47 height 10
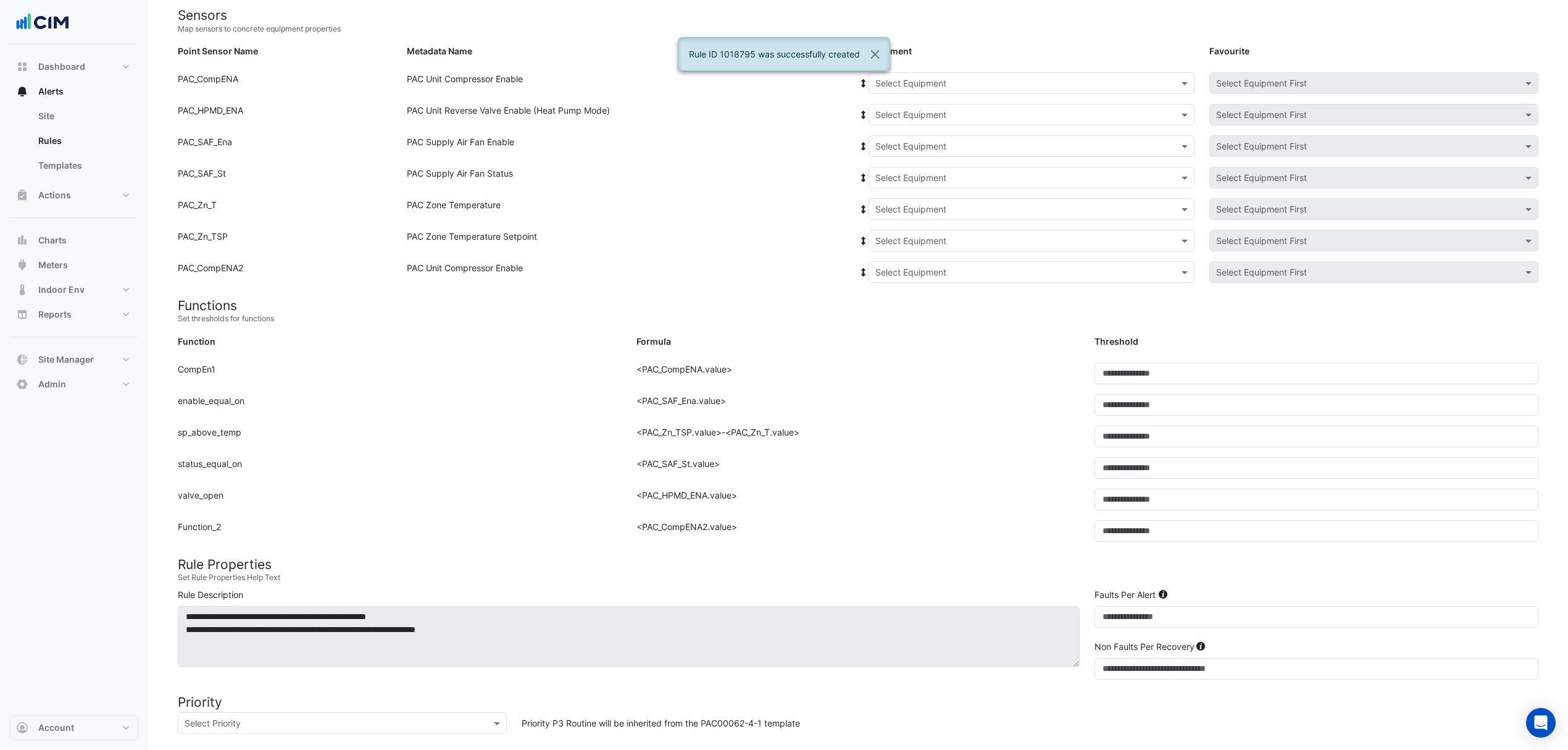
scroll to position [103, 0]
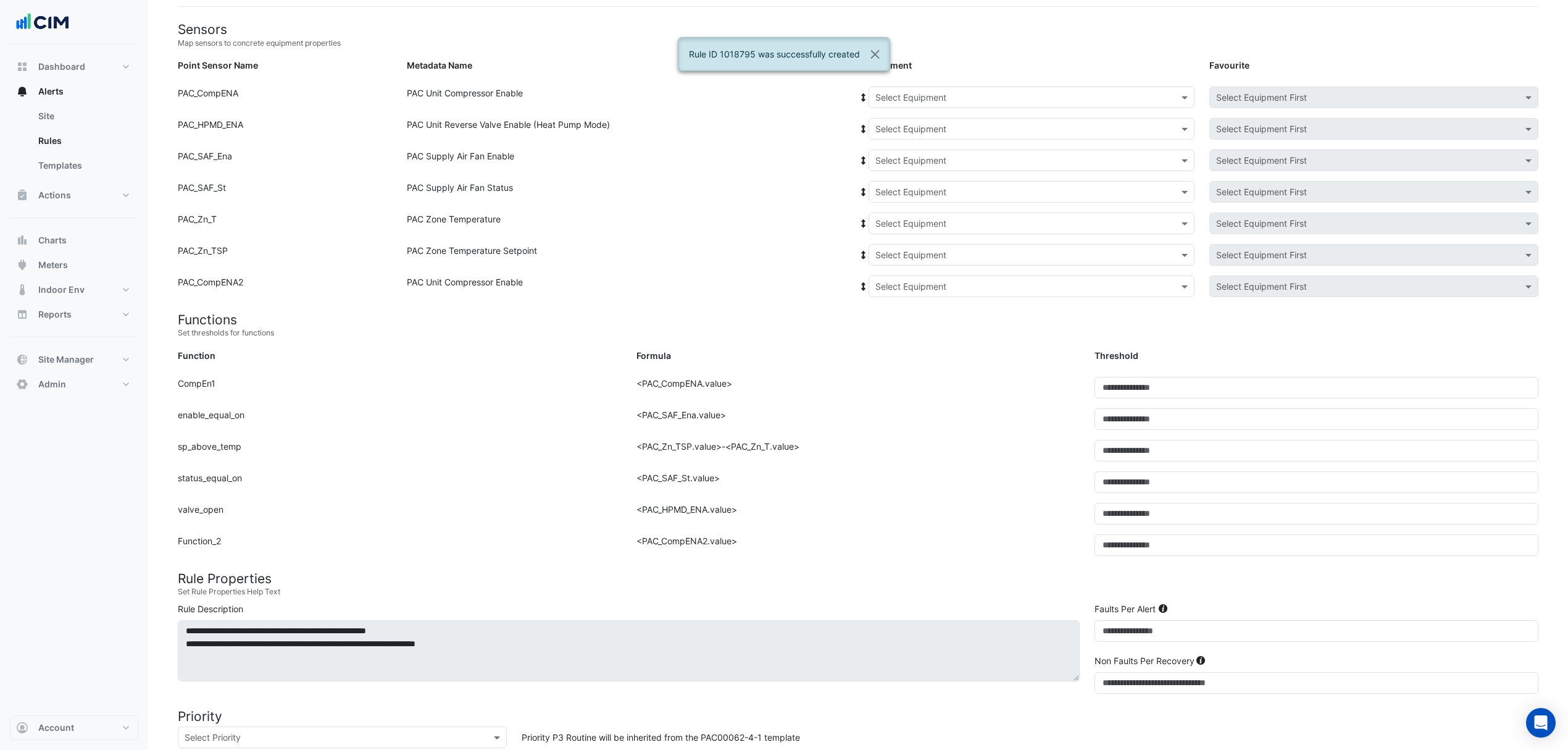
click at [907, 105] on div "Select Equipment" at bounding box center [1032, 97] width 326 height 21
click at [901, 202] on div "AC-15" at bounding box center [903, 210] width 68 height 18
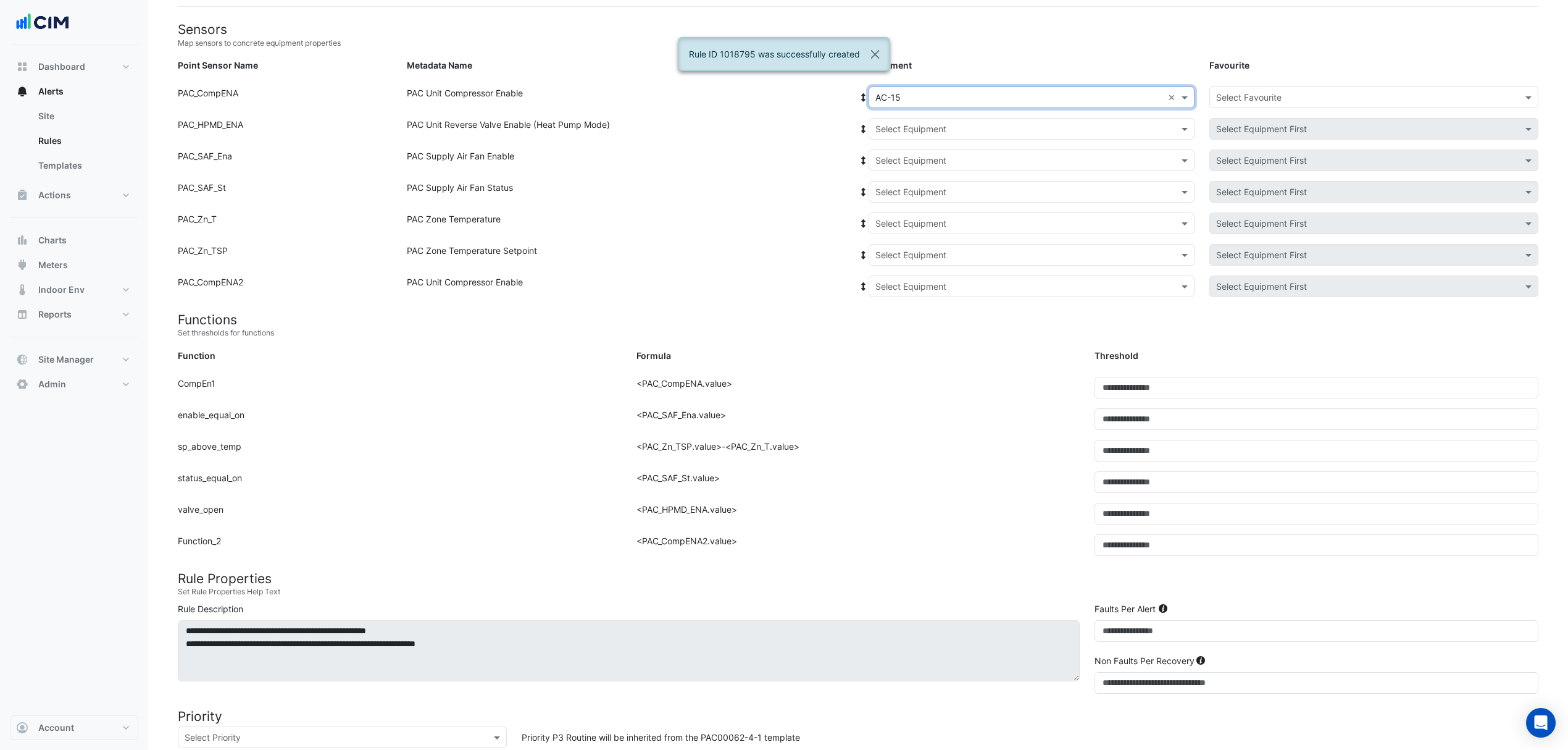
click at [867, 100] on icon at bounding box center [864, 97] width 11 height 8
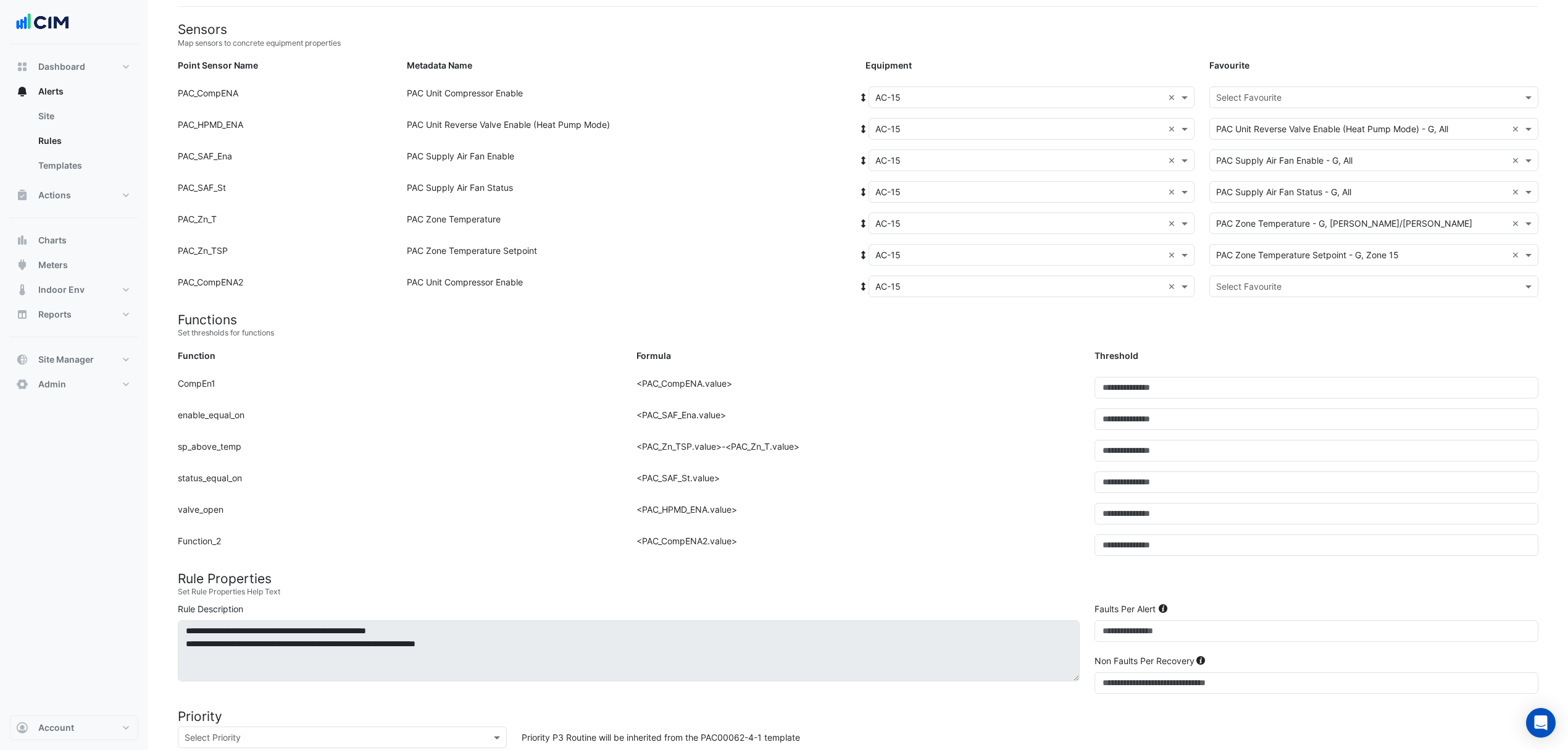
drag, startPoint x: 1312, startPoint y: 91, endPoint x: 1308, endPoint y: 96, distance: 6.4
click at [1310, 94] on input "text" at bounding box center [1362, 98] width 291 height 13
click at [1292, 129] on span "PAC Unit Compressor Enable - G, Z1" at bounding box center [1293, 123] width 145 height 10
click at [1244, 290] on input "text" at bounding box center [1362, 287] width 291 height 13
click at [1236, 334] on span "PAC Unit Compressor Enable - G, Z2" at bounding box center [1293, 330] width 146 height 10
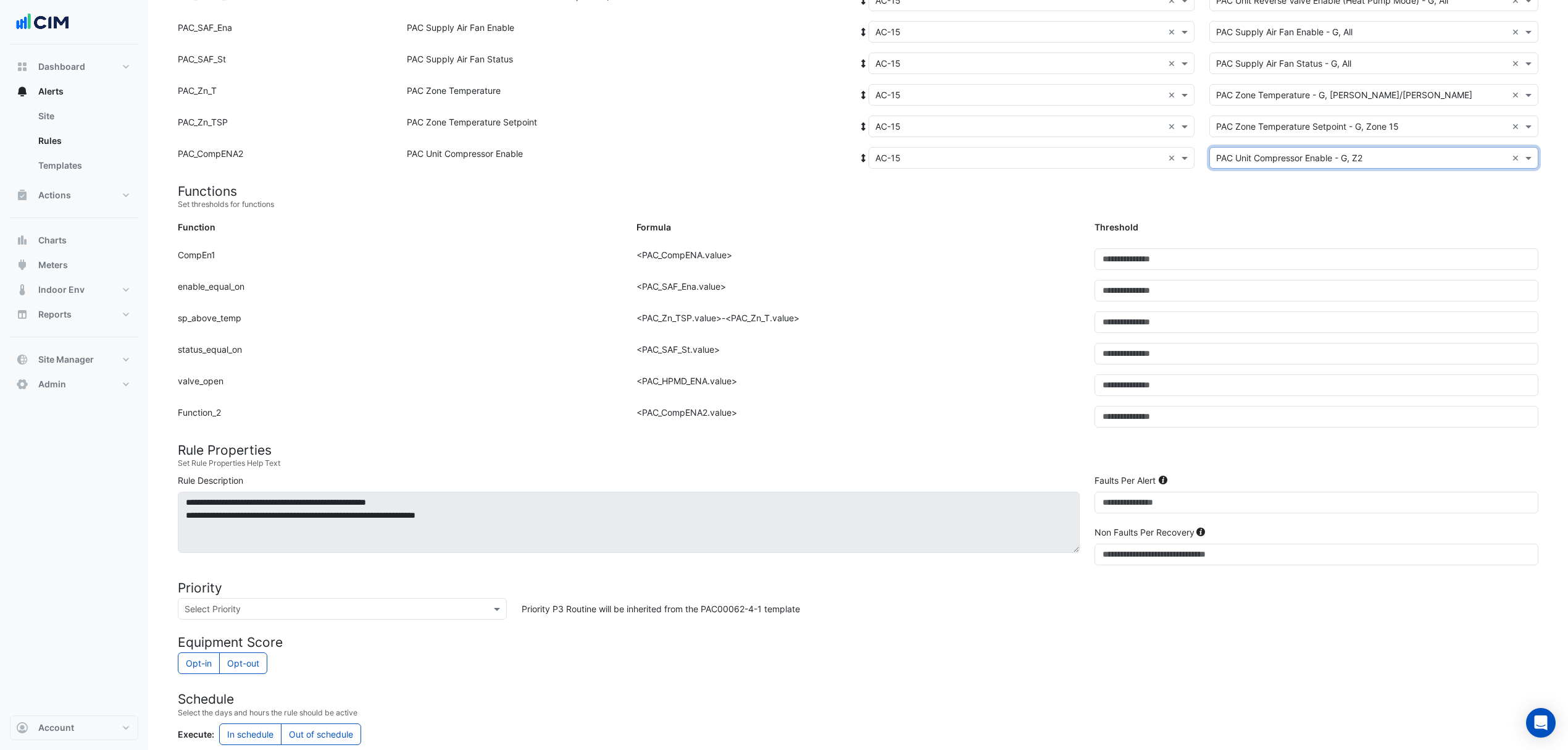
scroll to position [460, 0]
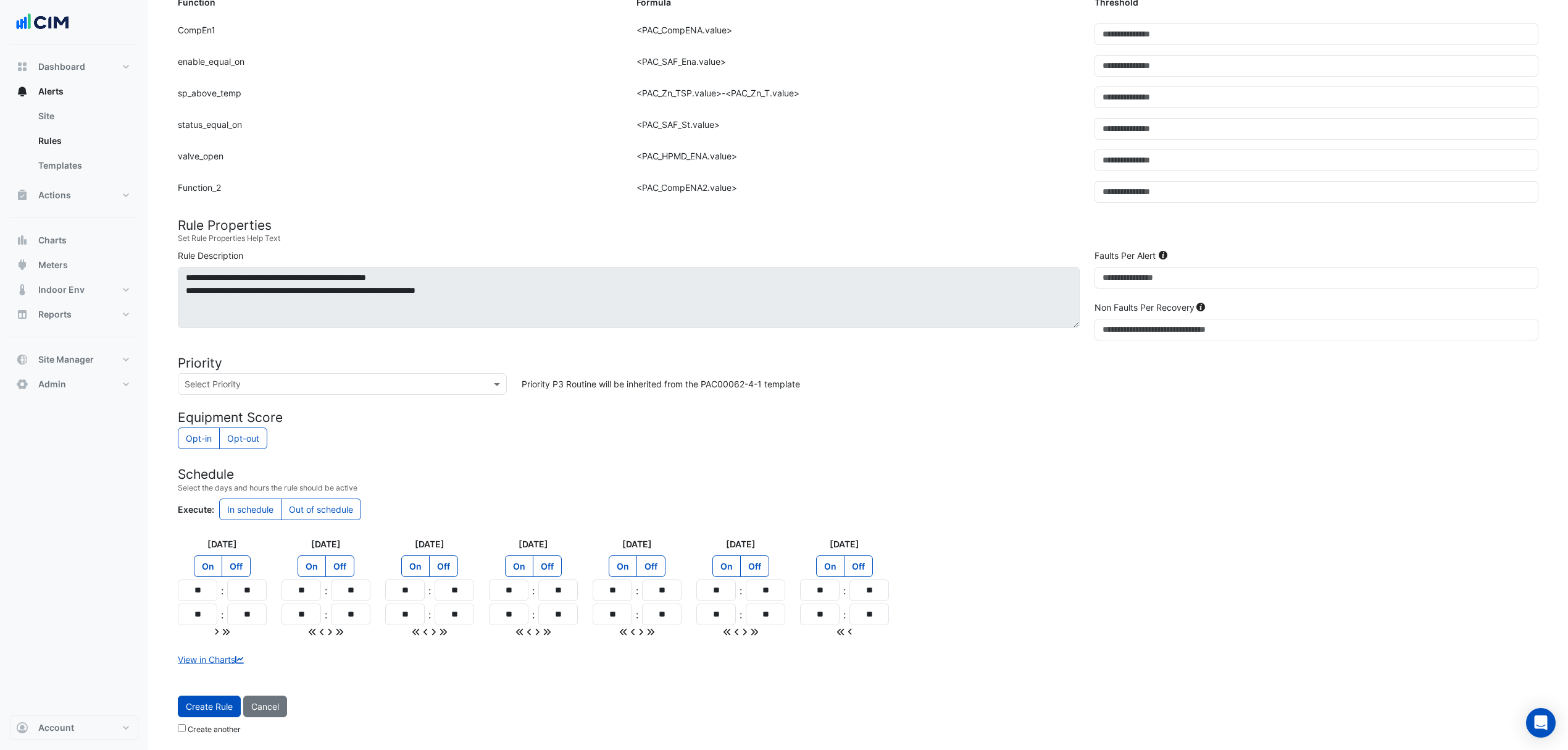
click at [227, 701] on span "Create Rule" at bounding box center [209, 706] width 47 height 10
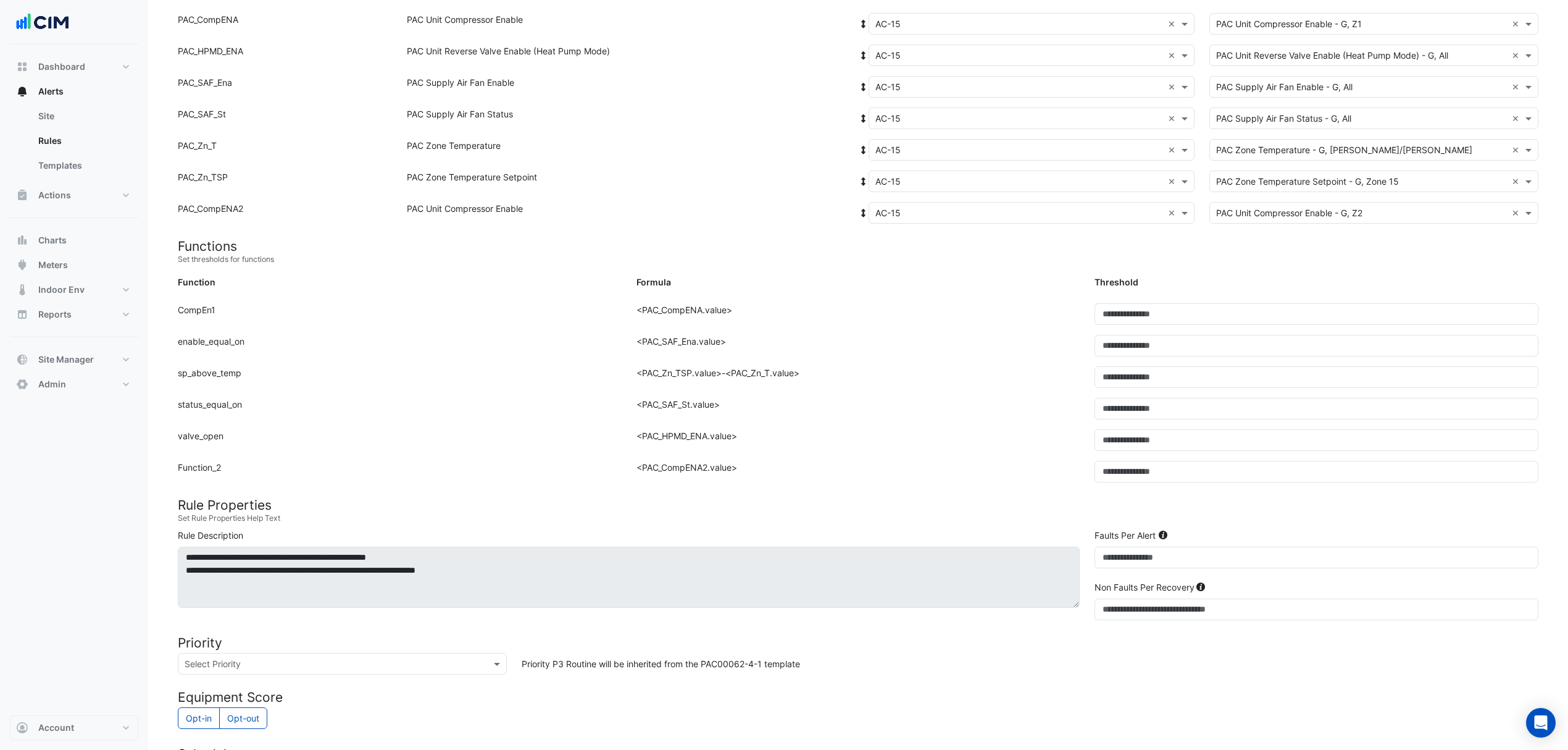
scroll to position [131, 0]
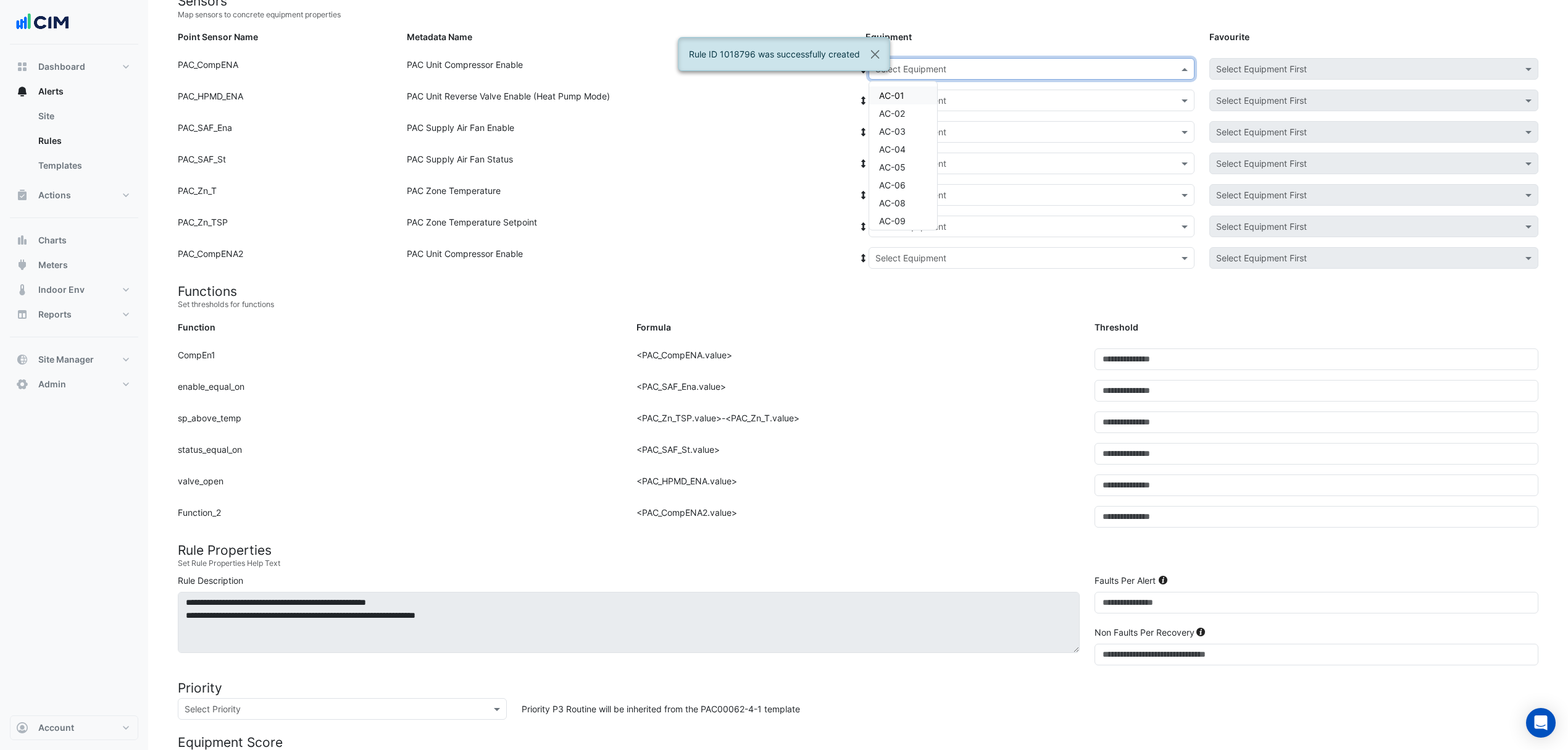
click at [978, 76] on div "Select Equipment" at bounding box center [1032, 68] width 326 height 21
click at [907, 115] on div "AC-16" at bounding box center [903, 117] width 68 height 18
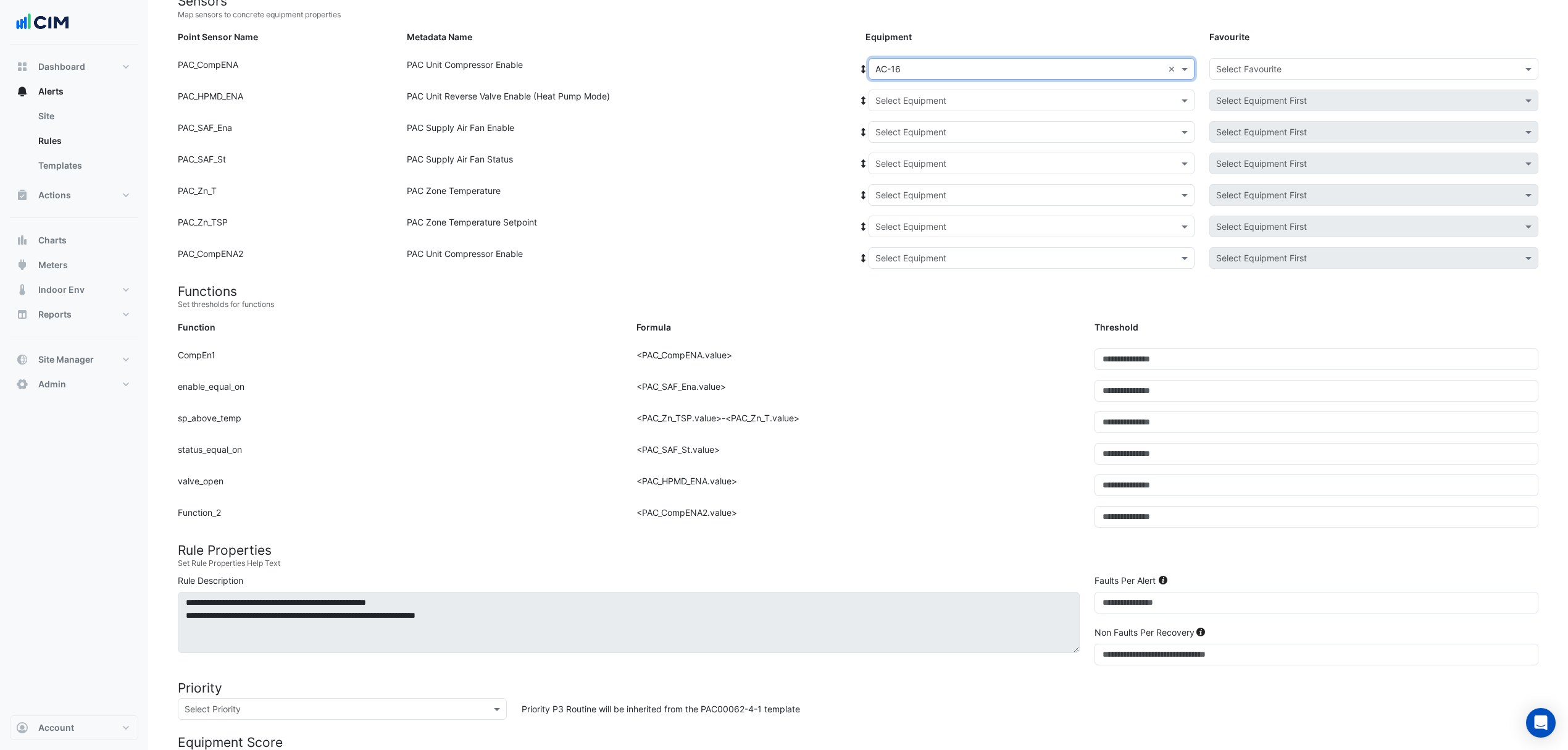
drag, startPoint x: 864, startPoint y: 65, endPoint x: 858, endPoint y: 74, distance: 10.8
click at [860, 72] on fa-icon at bounding box center [864, 68] width 11 height 10
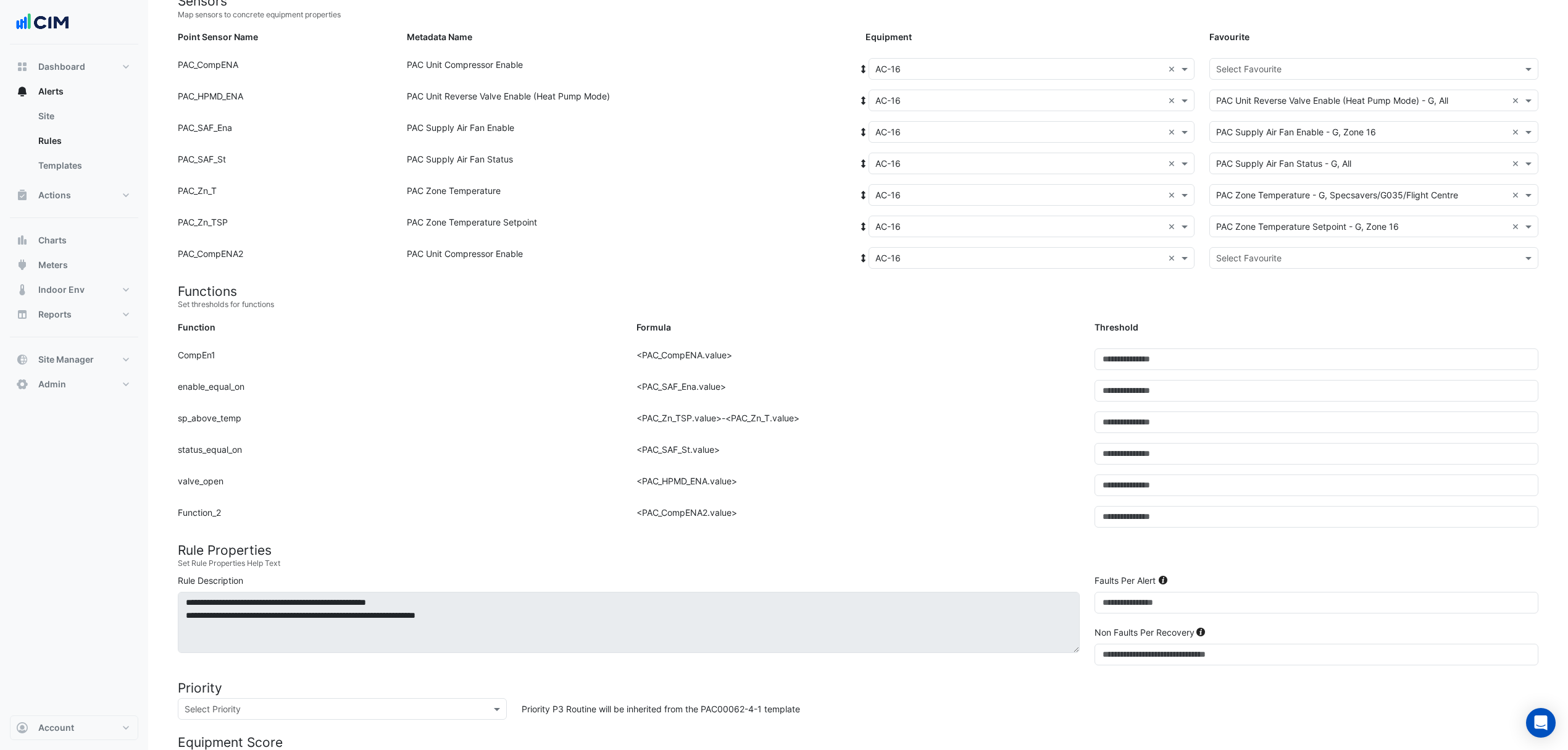
click at [1295, 75] on div "Select Favourite" at bounding box center [1364, 69] width 308 height 13
click at [1255, 100] on span "PAC Unit Compressor Enable - G, Z1" at bounding box center [1293, 95] width 145 height 10
click at [1259, 254] on input "text" at bounding box center [1362, 258] width 291 height 13
drag, startPoint x: 1255, startPoint y: 294, endPoint x: 1240, endPoint y: 298, distance: 15.5
click at [1254, 294] on div "PAC Unit Compressor Enable - G, Z2" at bounding box center [1293, 302] width 166 height 18
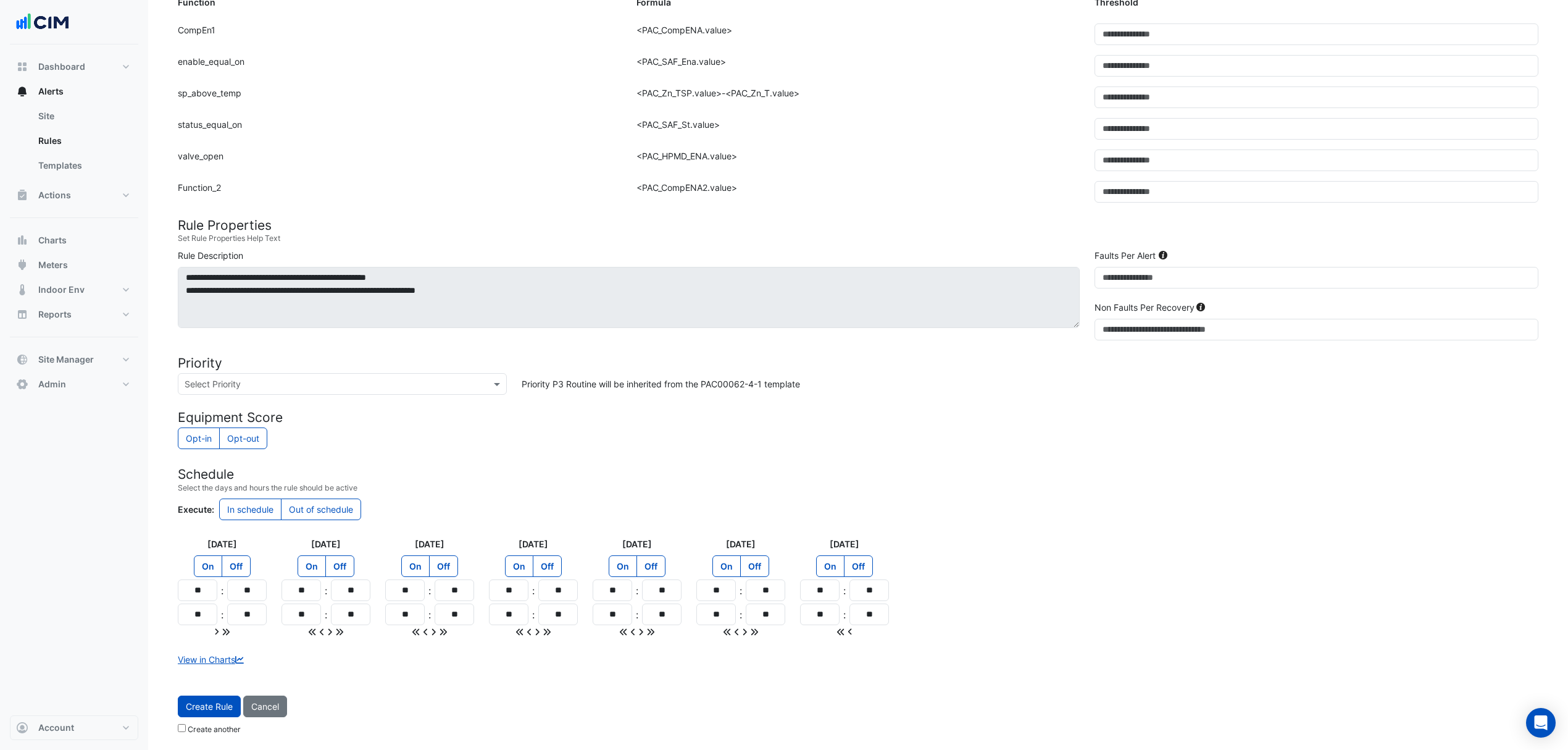
scroll to position [460, 0]
click at [225, 709] on span "Create Rule" at bounding box center [209, 706] width 47 height 10
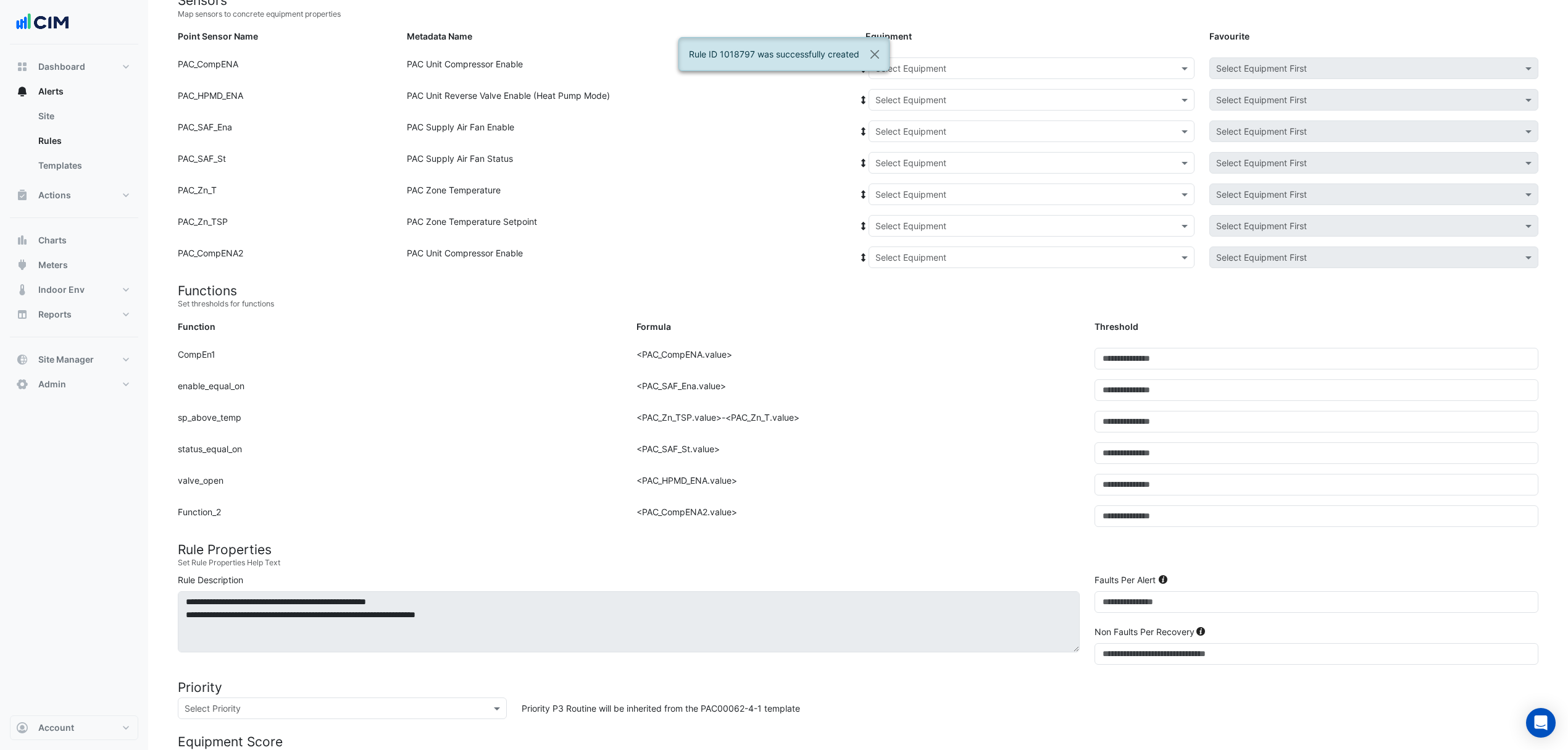
scroll to position [131, 0]
click at [882, 58] on form "Sensors Map sensors to concrete equipment properties Point Sensor Name Metadata…" at bounding box center [859, 515] width 1361 height 1044
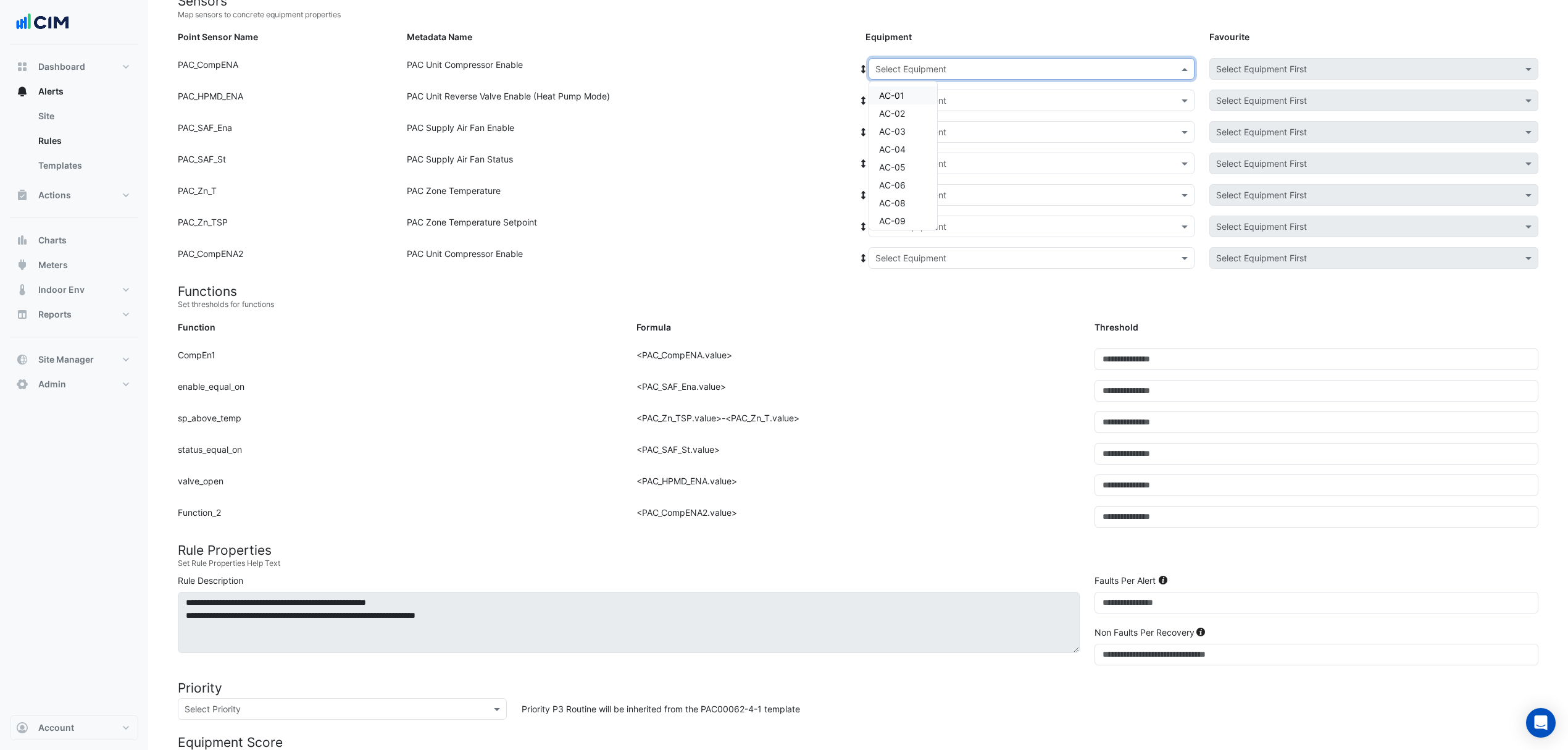
click at [882, 65] on input "text" at bounding box center [1019, 70] width 288 height 13
click at [908, 134] on div "AC-17" at bounding box center [903, 134] width 68 height 18
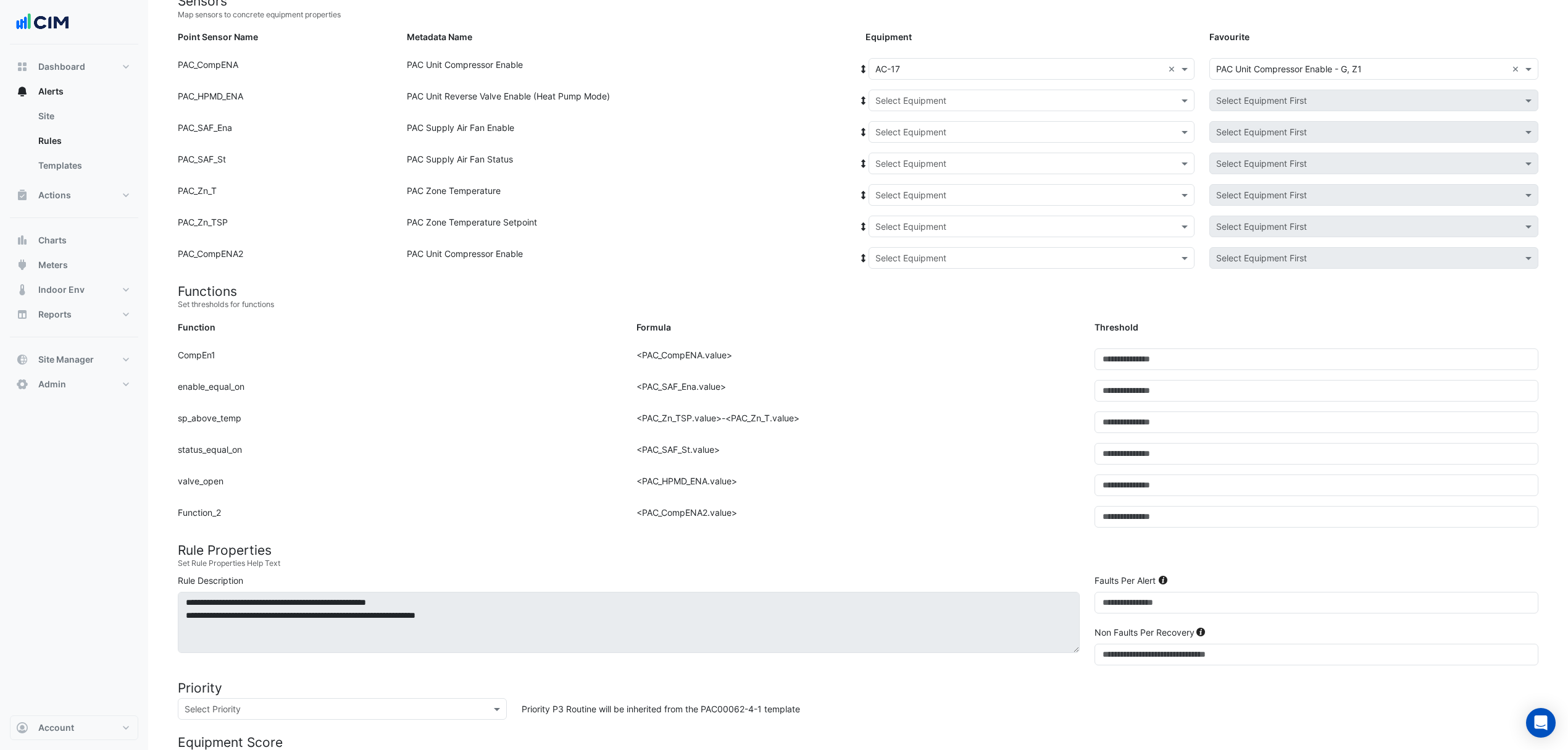
click at [860, 67] on icon at bounding box center [864, 69] width 11 height 8
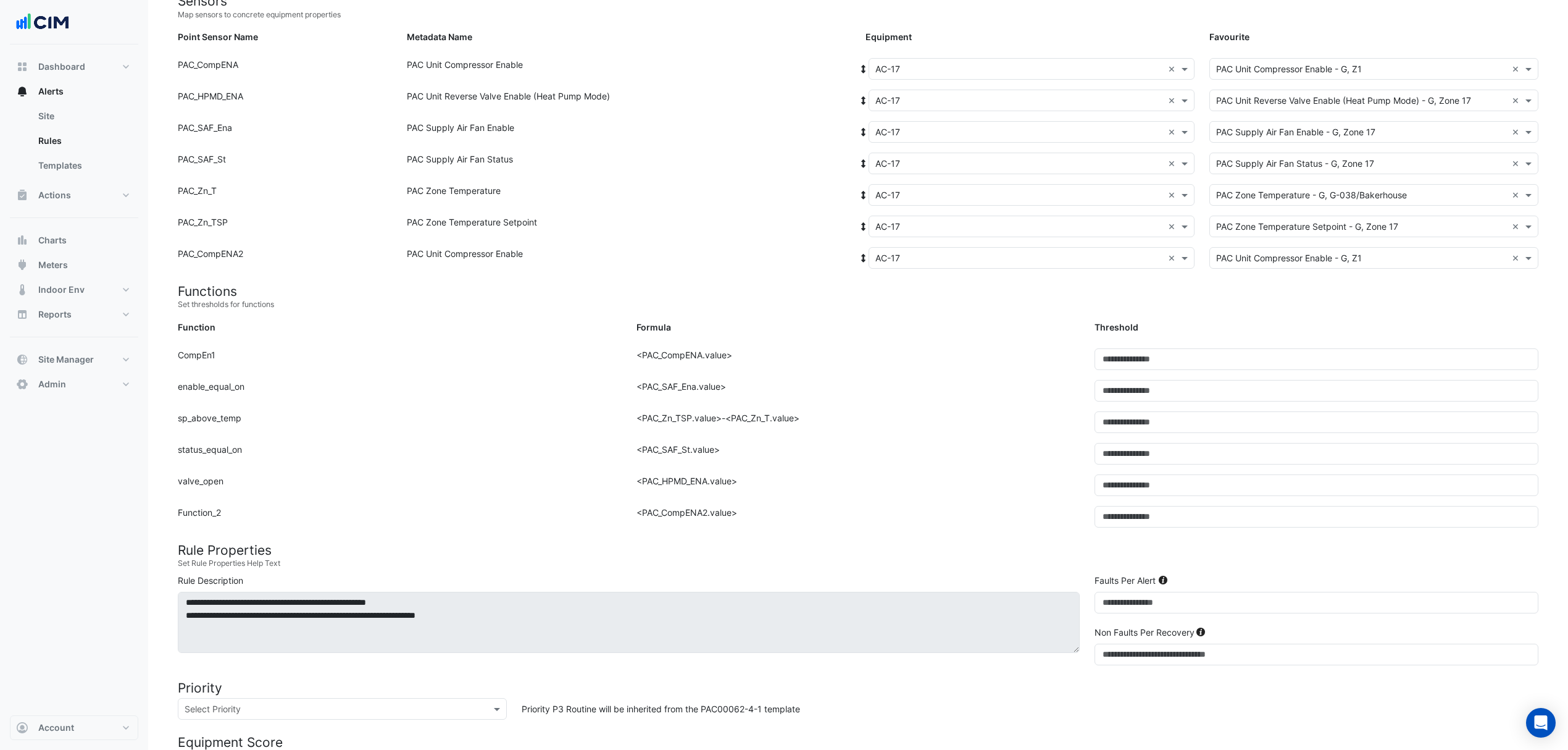
click at [1229, 73] on input "text" at bounding box center [1362, 70] width 291 height 13
click at [1093, 45] on div "Equipment" at bounding box center [1030, 38] width 344 height 18
click at [1229, 257] on input "text" at bounding box center [1362, 258] width 291 height 13
click at [1477, 303] on small "Set thresholds for functions" at bounding box center [859, 305] width 1361 height 11
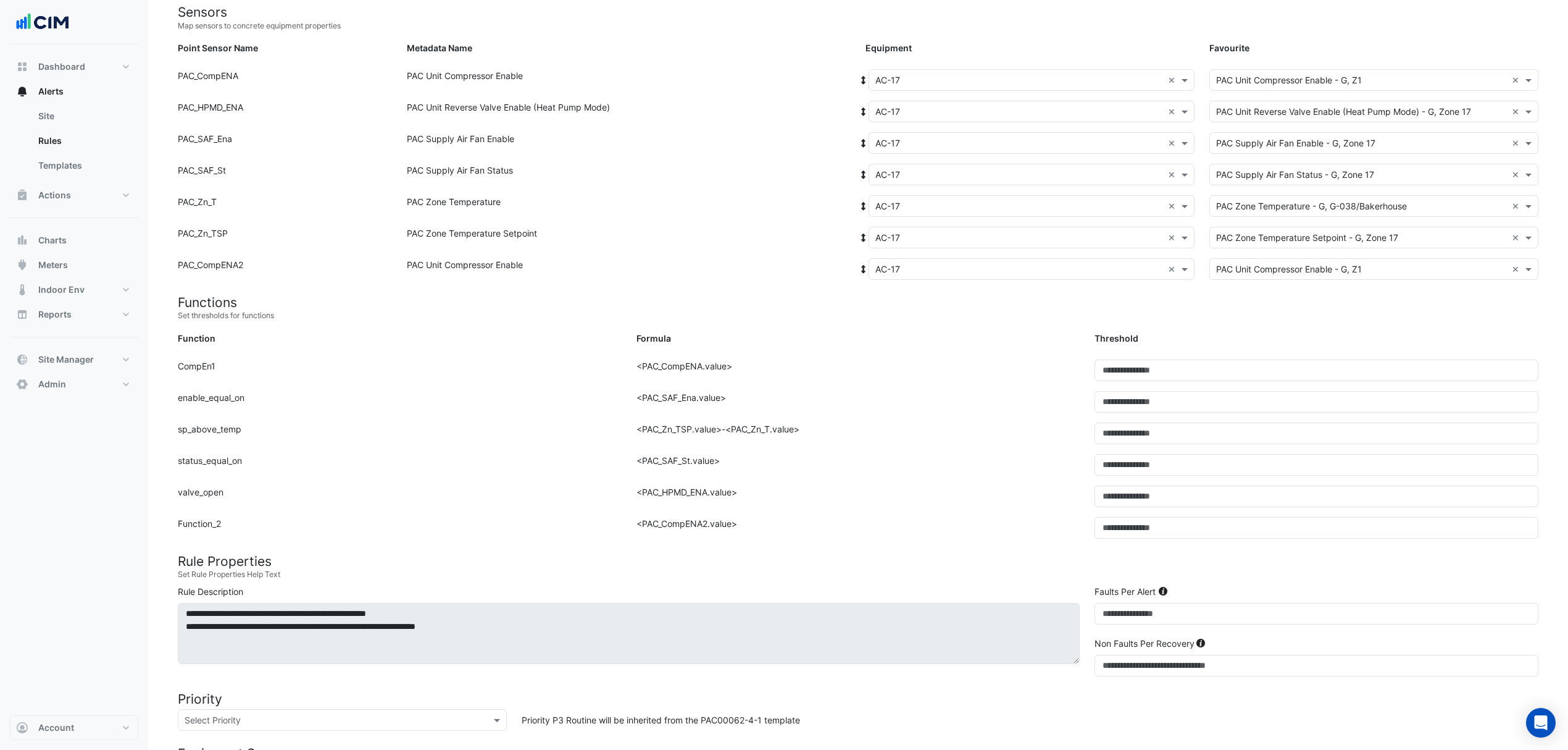
scroll to position [0, 0]
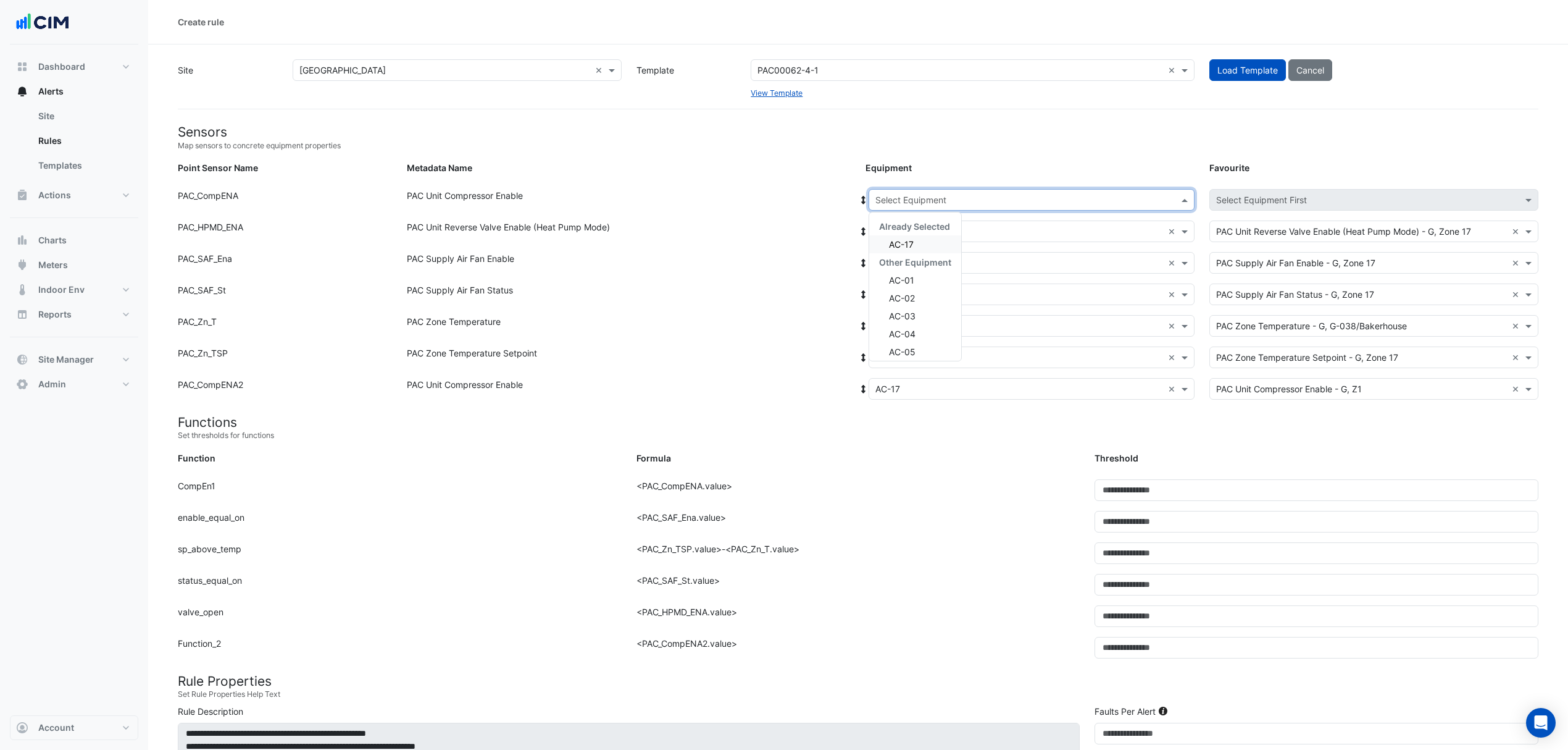
drag, startPoint x: 985, startPoint y: 188, endPoint x: 979, endPoint y: 191, distance: 6.7
click at [982, 191] on div "Select Equipment" at bounding box center [1032, 200] width 326 height 21
click at [921, 238] on div "AC-18" at bounding box center [915, 237] width 92 height 18
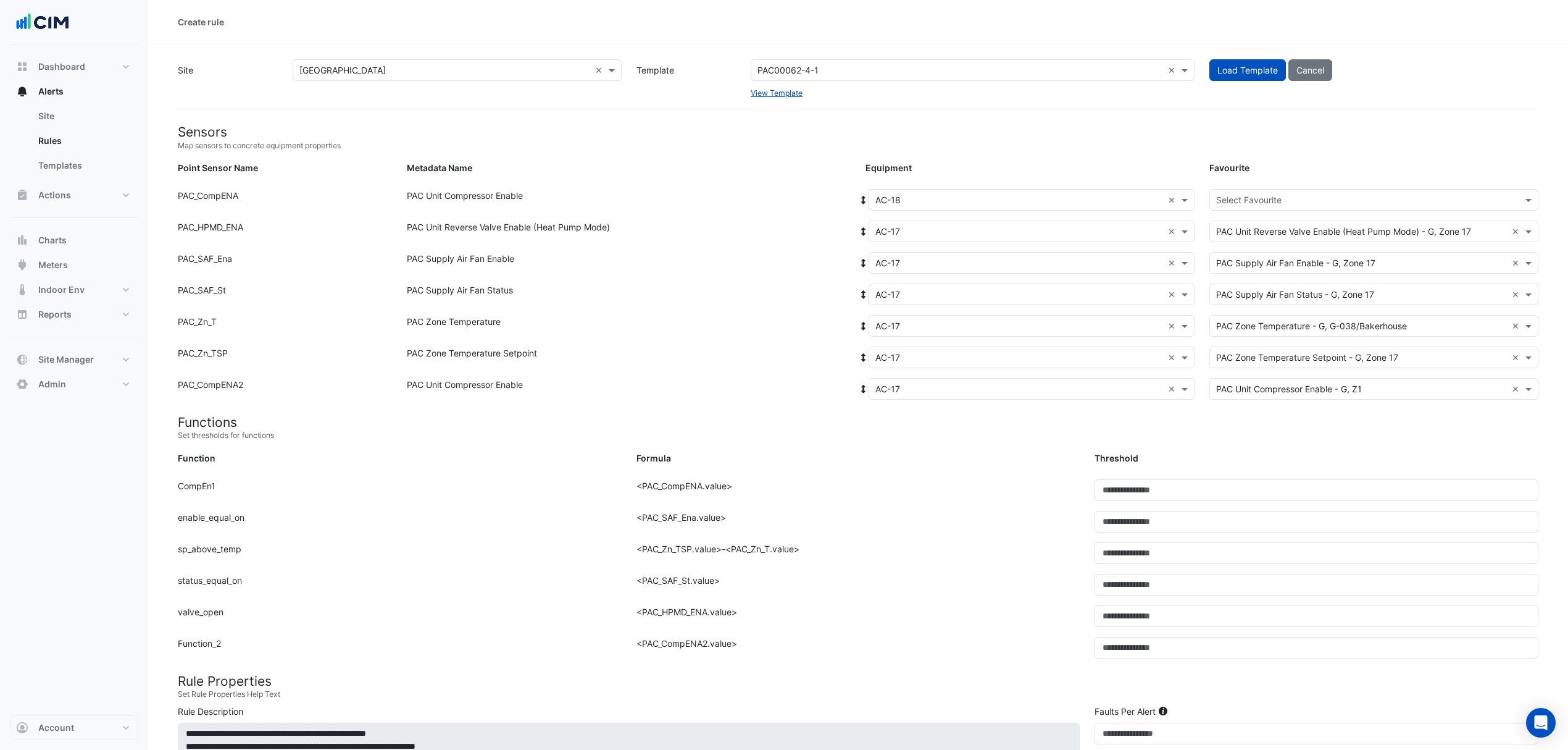
click at [862, 193] on span at bounding box center [864, 200] width 11 height 13
click at [1229, 205] on input "text" at bounding box center [1362, 201] width 291 height 13
click at [1233, 221] on span "PAC Unit Compressor Enable - G, Z1" at bounding box center [1293, 226] width 145 height 10
click at [1257, 391] on input "text" at bounding box center [1362, 390] width 291 height 13
click at [1245, 436] on span "PAC Unit Compressor Enable - G, Z2" at bounding box center [1293, 433] width 146 height 10
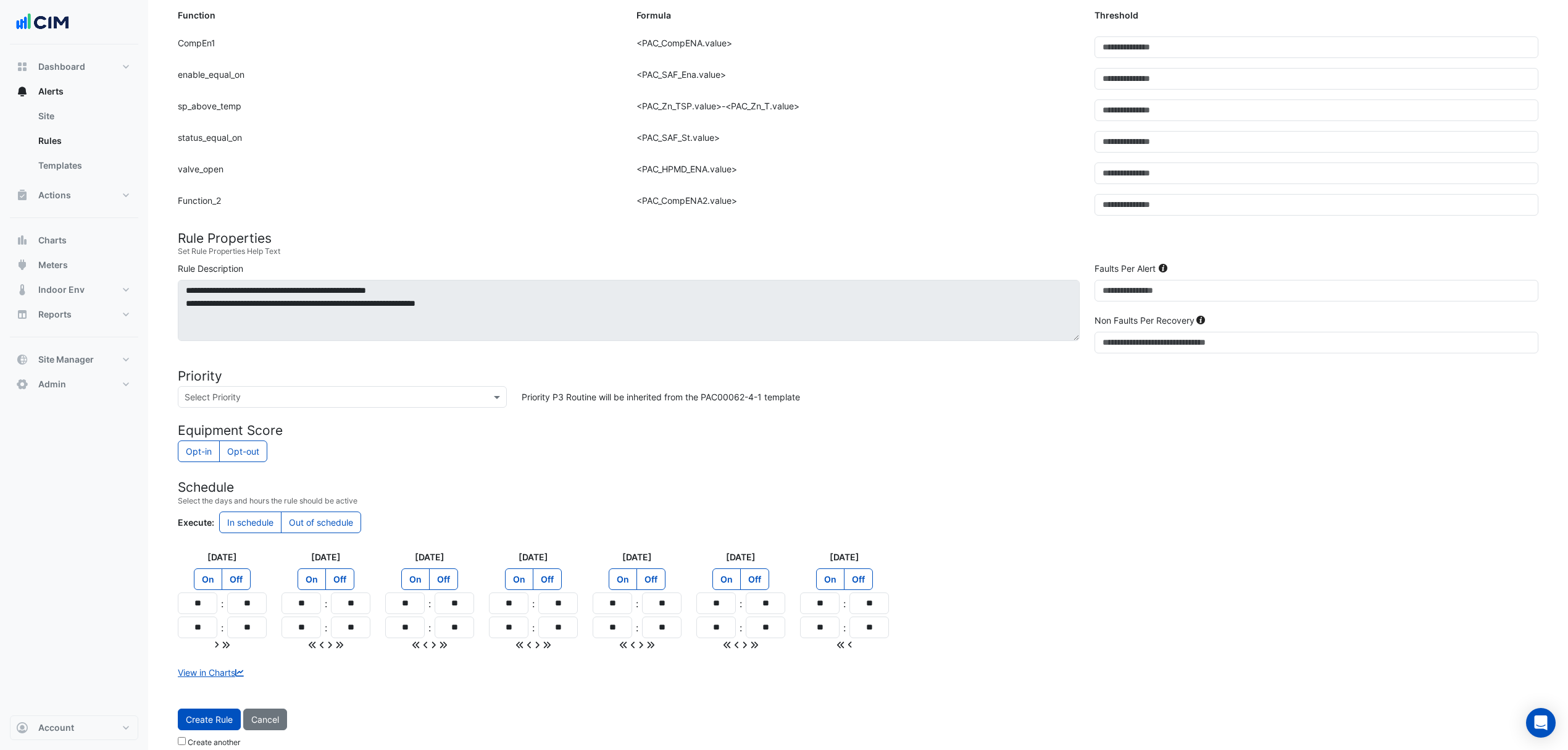
scroll to position [460, 0]
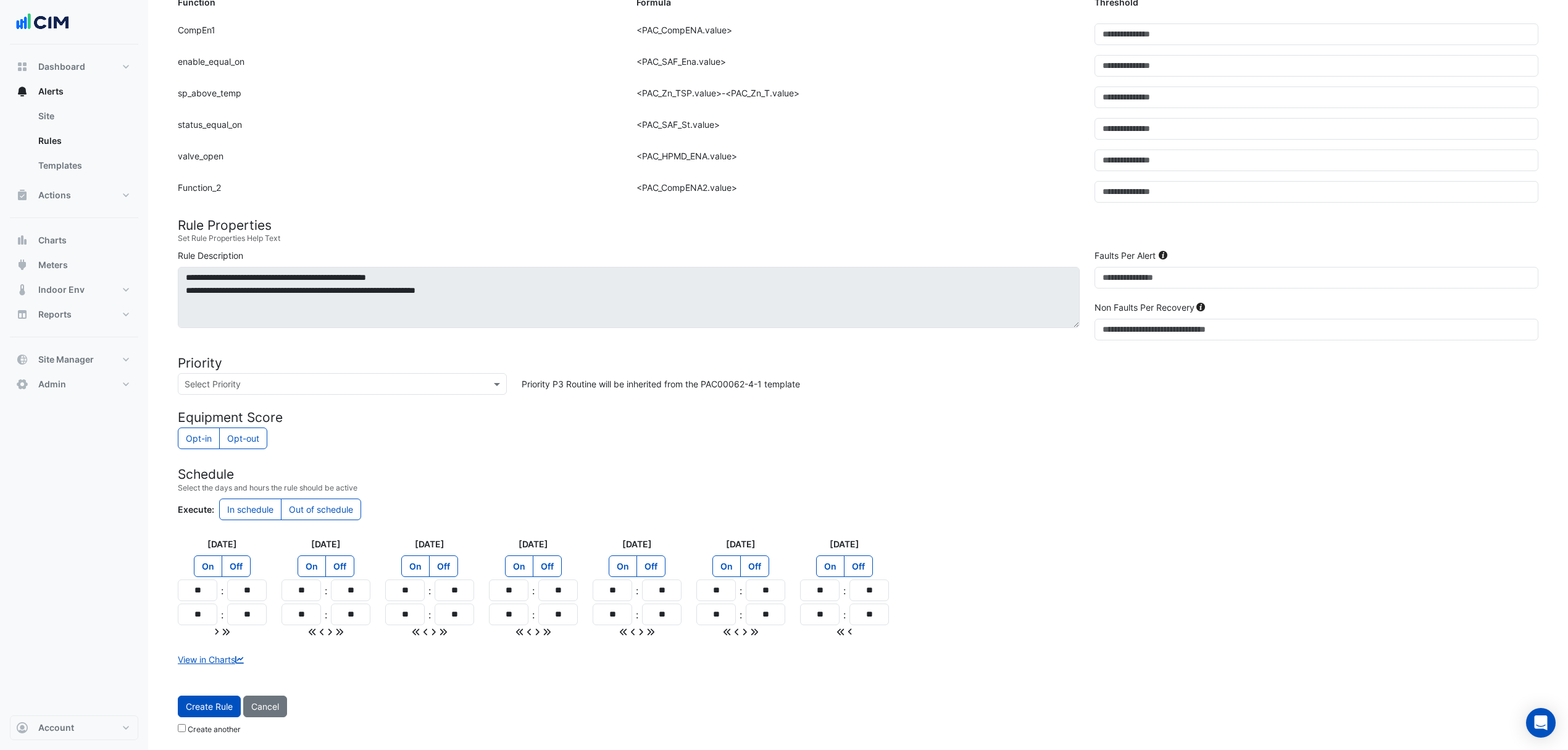
click at [233, 700] on button "Create Rule" at bounding box center [210, 706] width 63 height 21
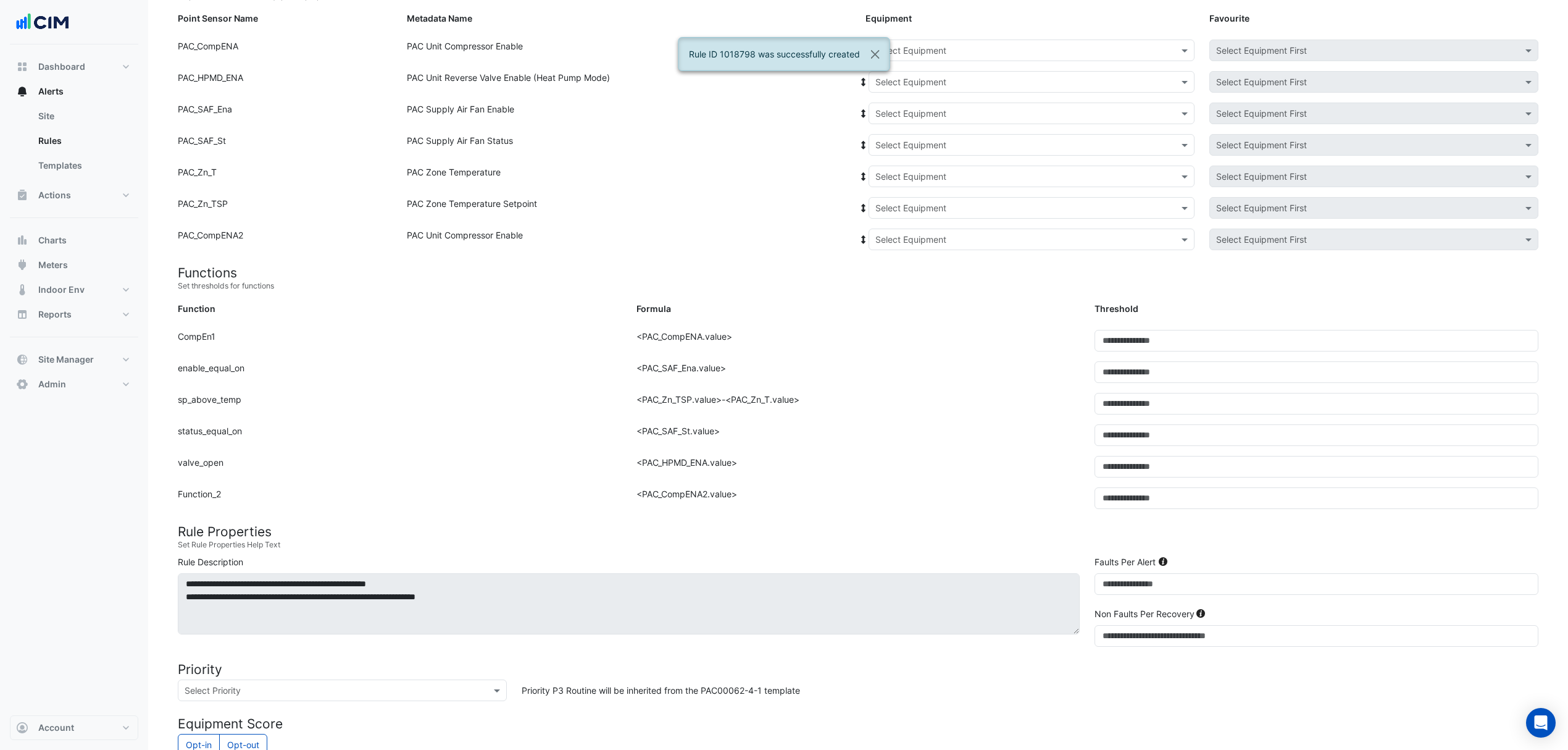
scroll to position [131, 0]
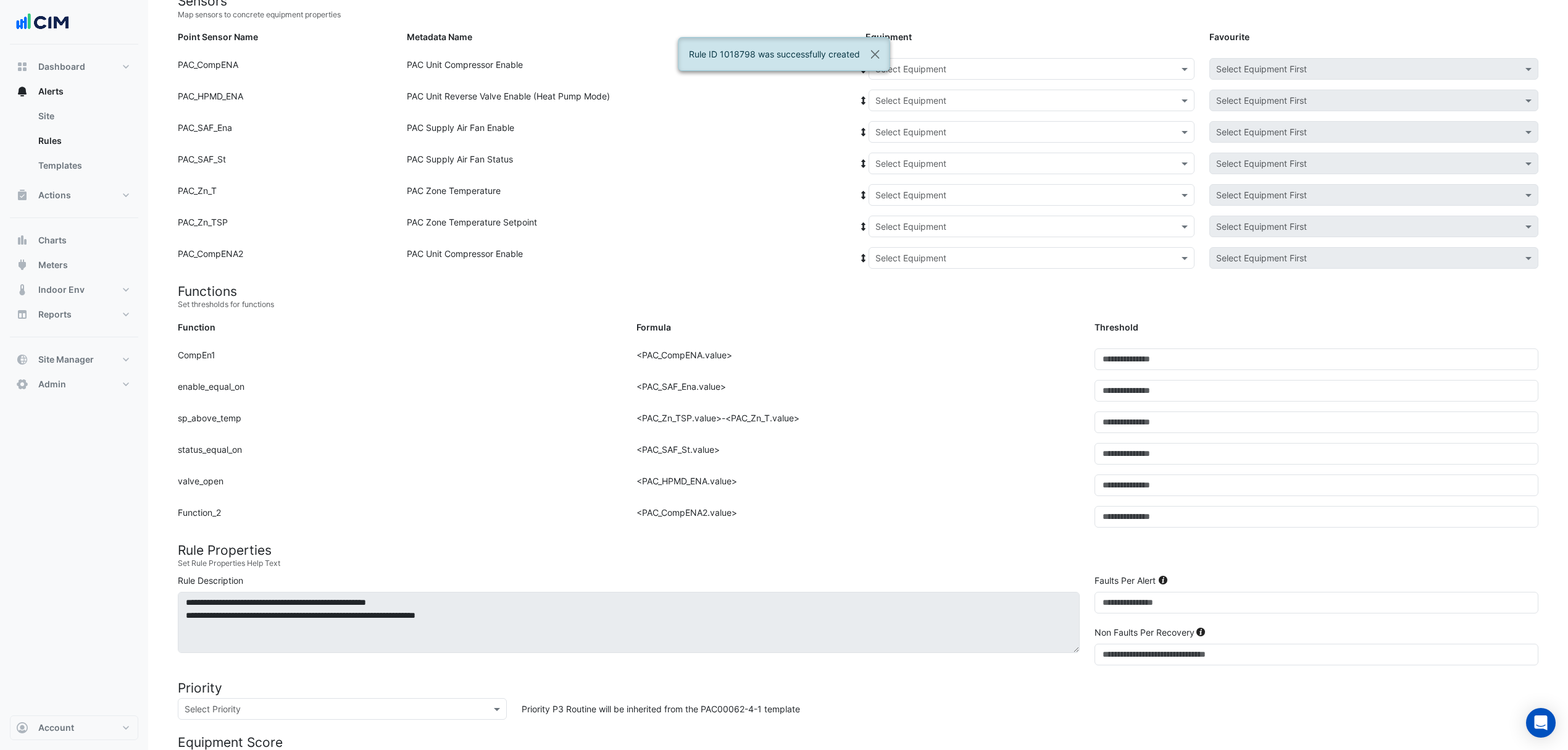
click at [928, 69] on input "text" at bounding box center [1019, 70] width 288 height 13
click at [909, 169] on div "AC-19" at bounding box center [903, 171] width 68 height 18
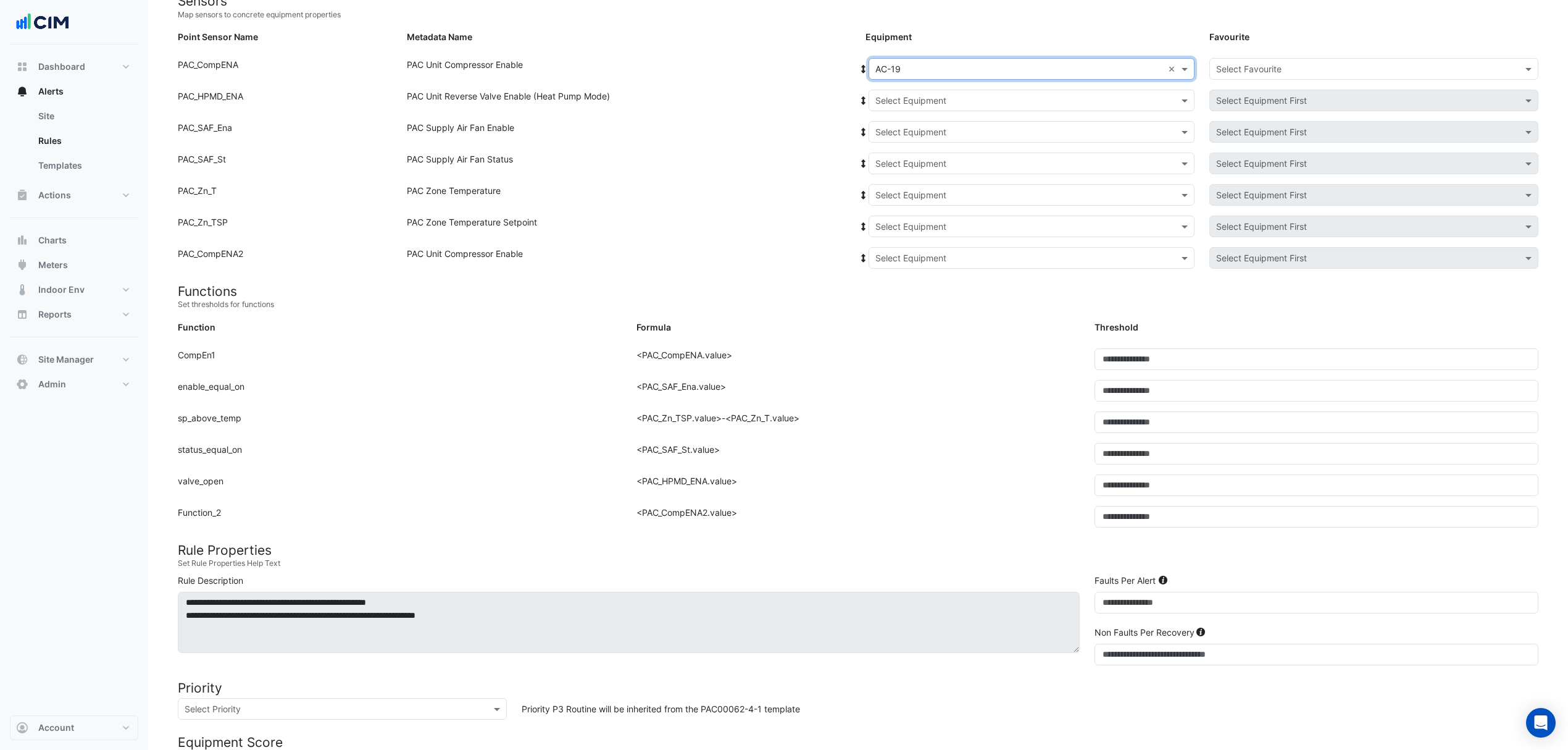
click at [877, 50] on form "Sensors Map sensors to concrete equipment properties Point Sensor Name Metadata…" at bounding box center [859, 515] width 1361 height 1044
click at [860, 65] on icon at bounding box center [864, 69] width 11 height 8
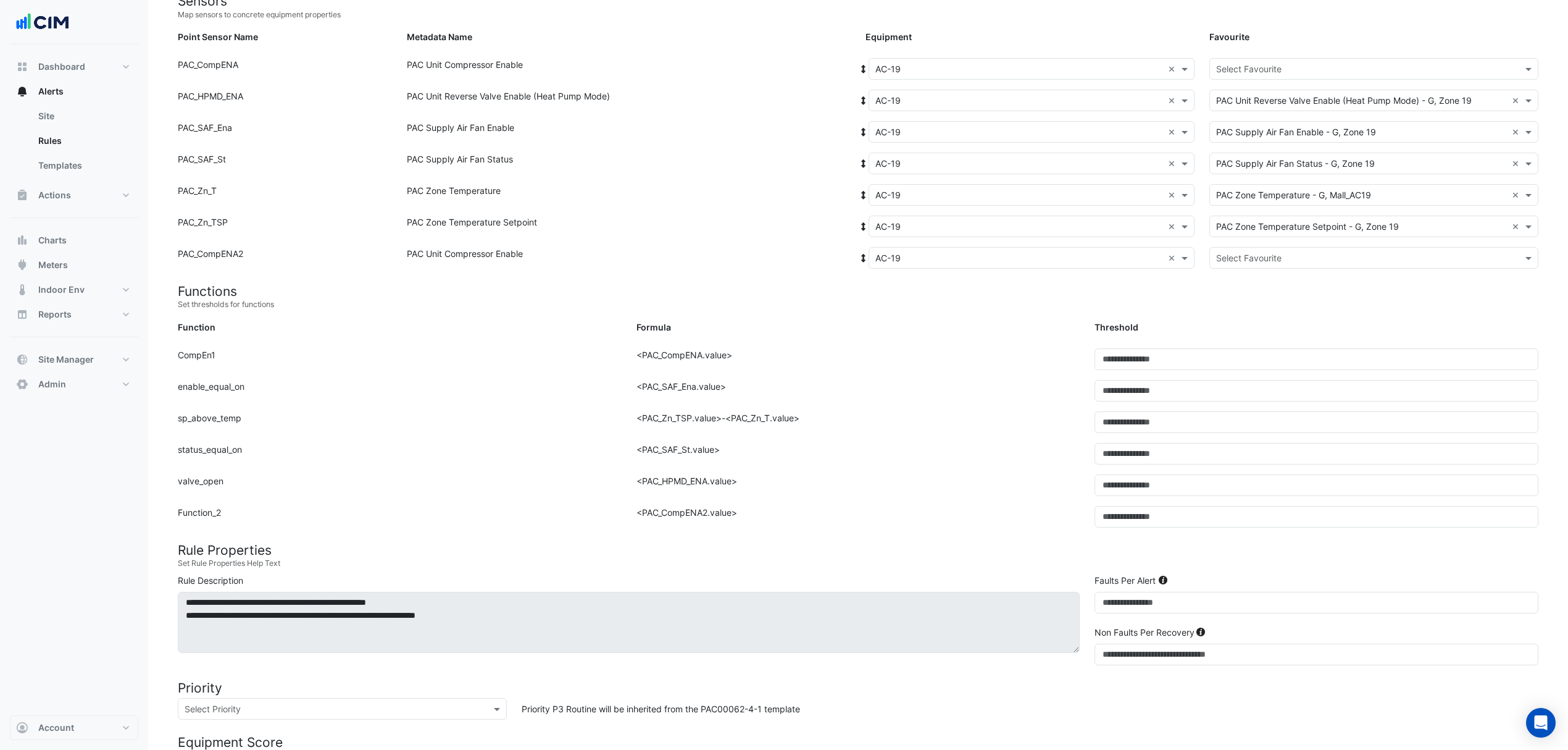
click at [1295, 76] on div "Select Favourite" at bounding box center [1373, 68] width 329 height 21
click at [1285, 98] on span "PAC Unit Compressor Enable - G, Compressor-01" at bounding box center [1319, 95] width 198 height 10
click at [1235, 274] on div "Point Sensor Name: PAC_CompENA2 Metadata Name: PAC Unit Compressor Enable Equip…" at bounding box center [859, 263] width 1376 height 32
click at [1248, 257] on input "text" at bounding box center [1362, 258] width 291 height 13
click at [1241, 299] on span "PAC Unit Compressor Enable - G, Compressor-02" at bounding box center [1319, 302] width 199 height 10
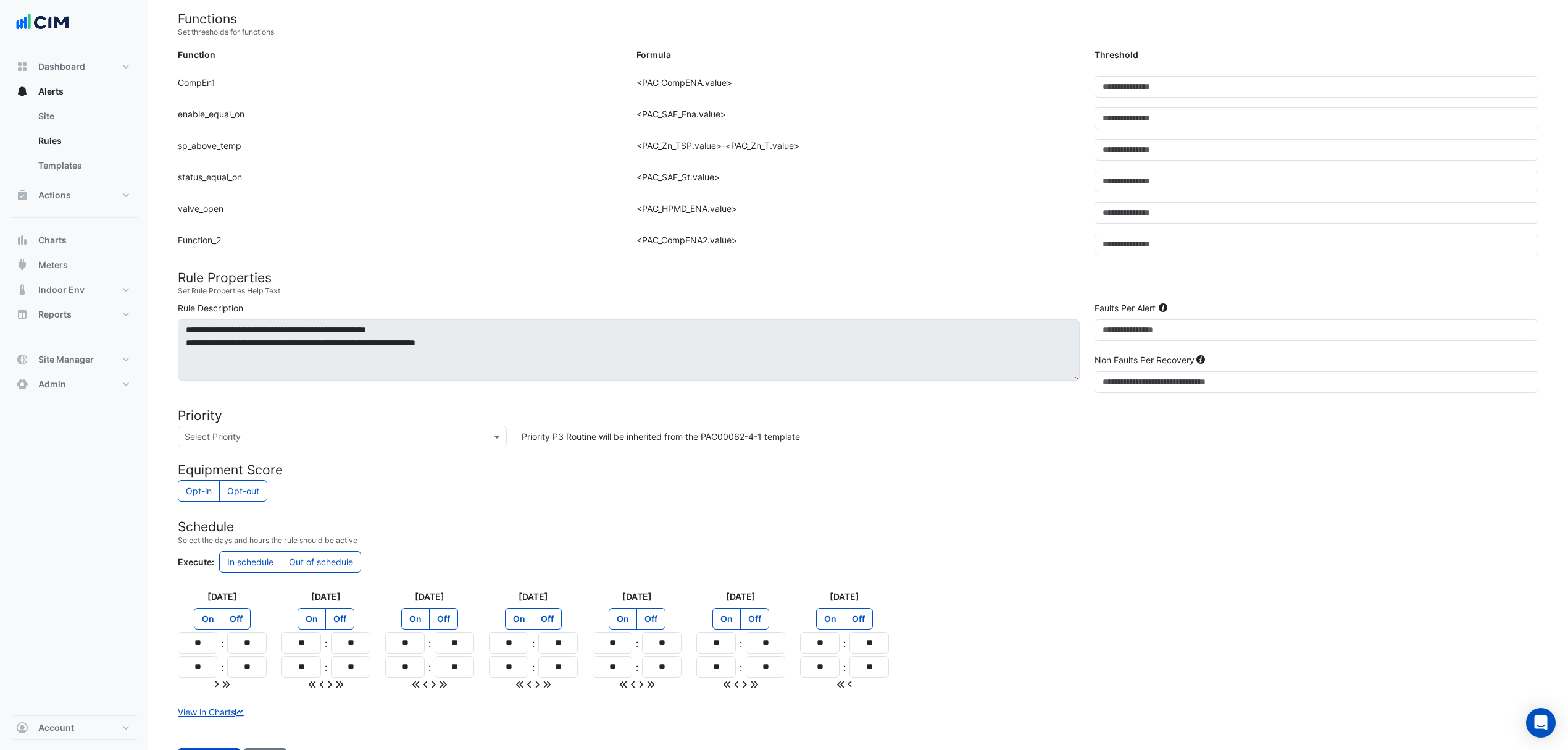
scroll to position [460, 0]
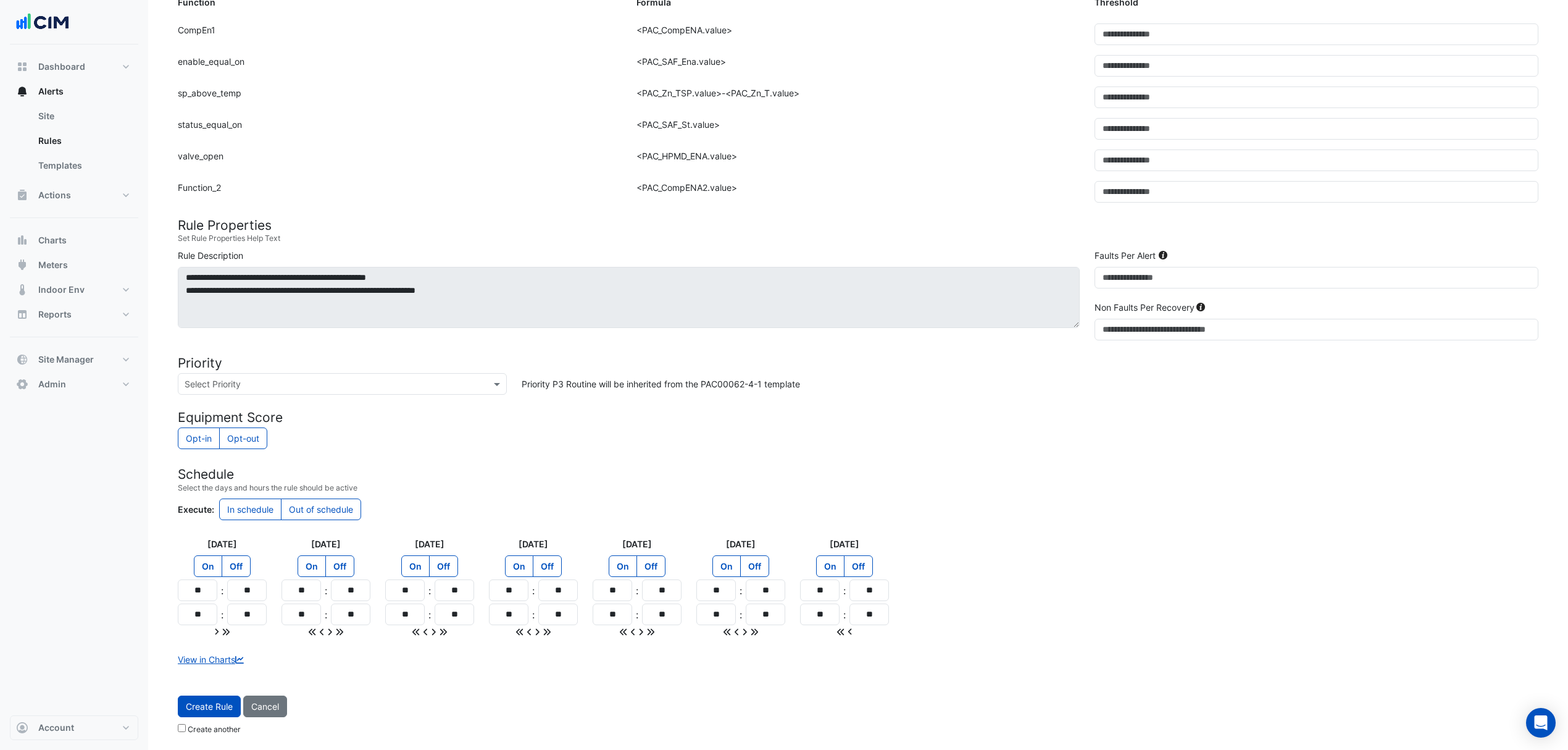
click at [214, 701] on span "Create Rule" at bounding box center [209, 706] width 47 height 10
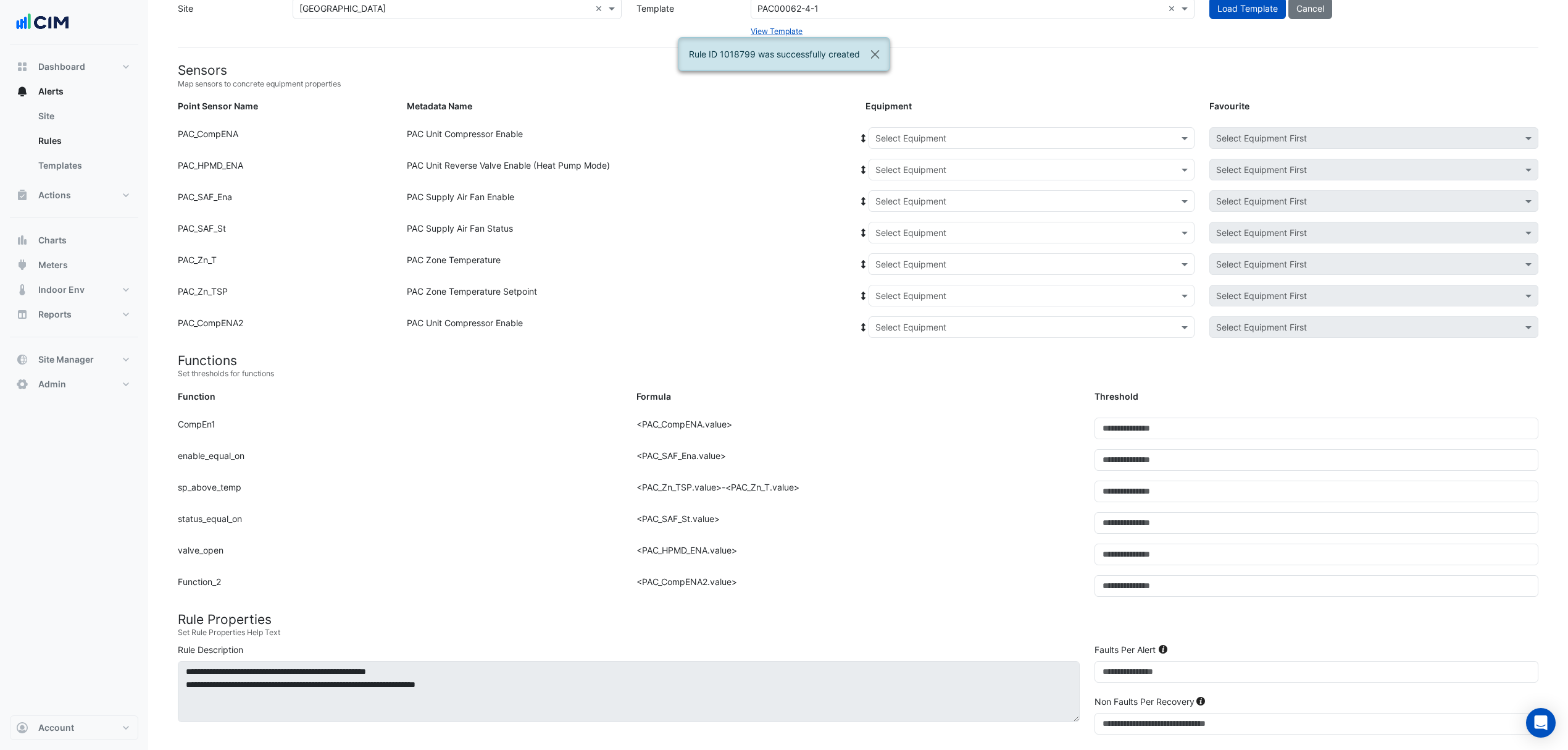
scroll to position [0, 0]
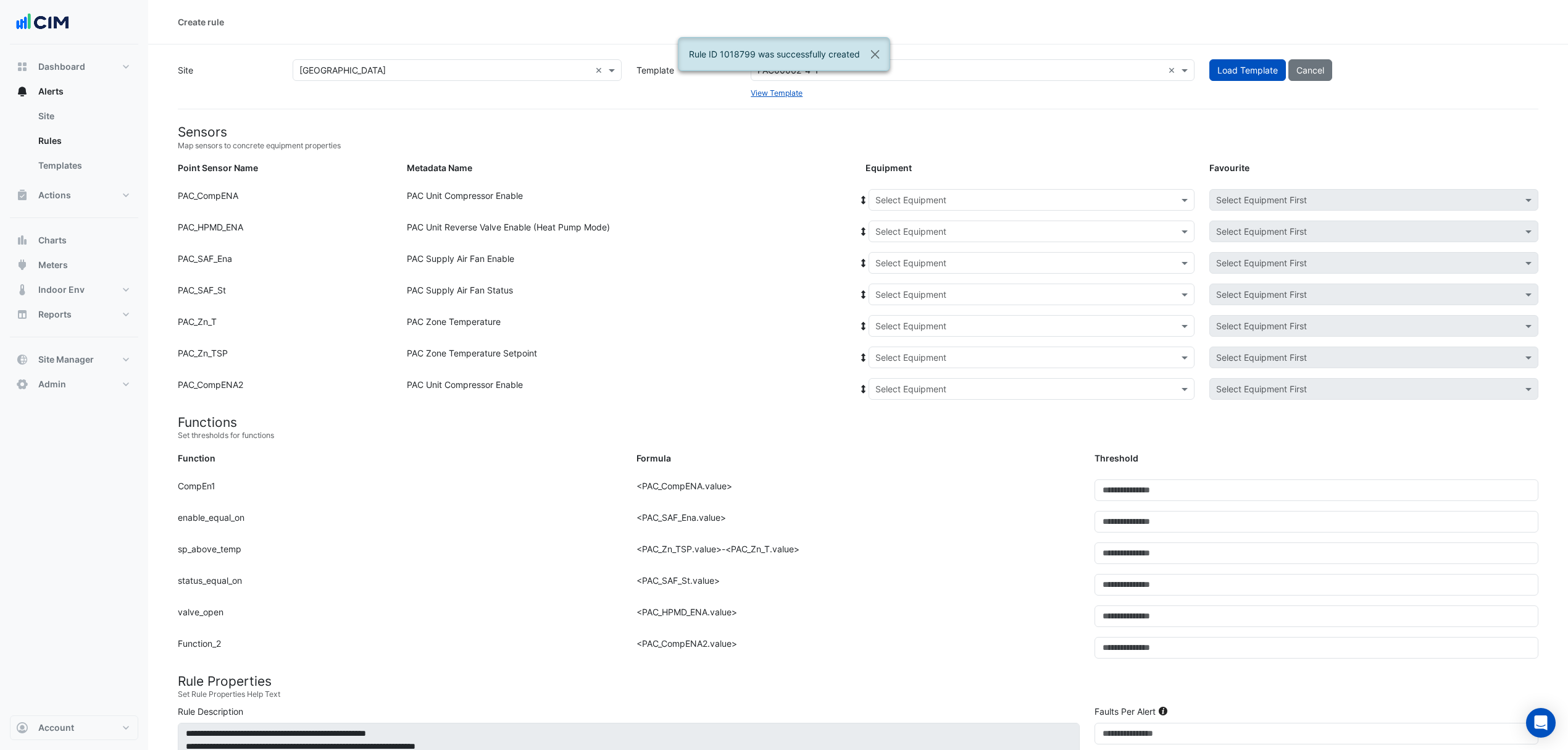
click at [885, 194] on input "text" at bounding box center [1019, 201] width 288 height 13
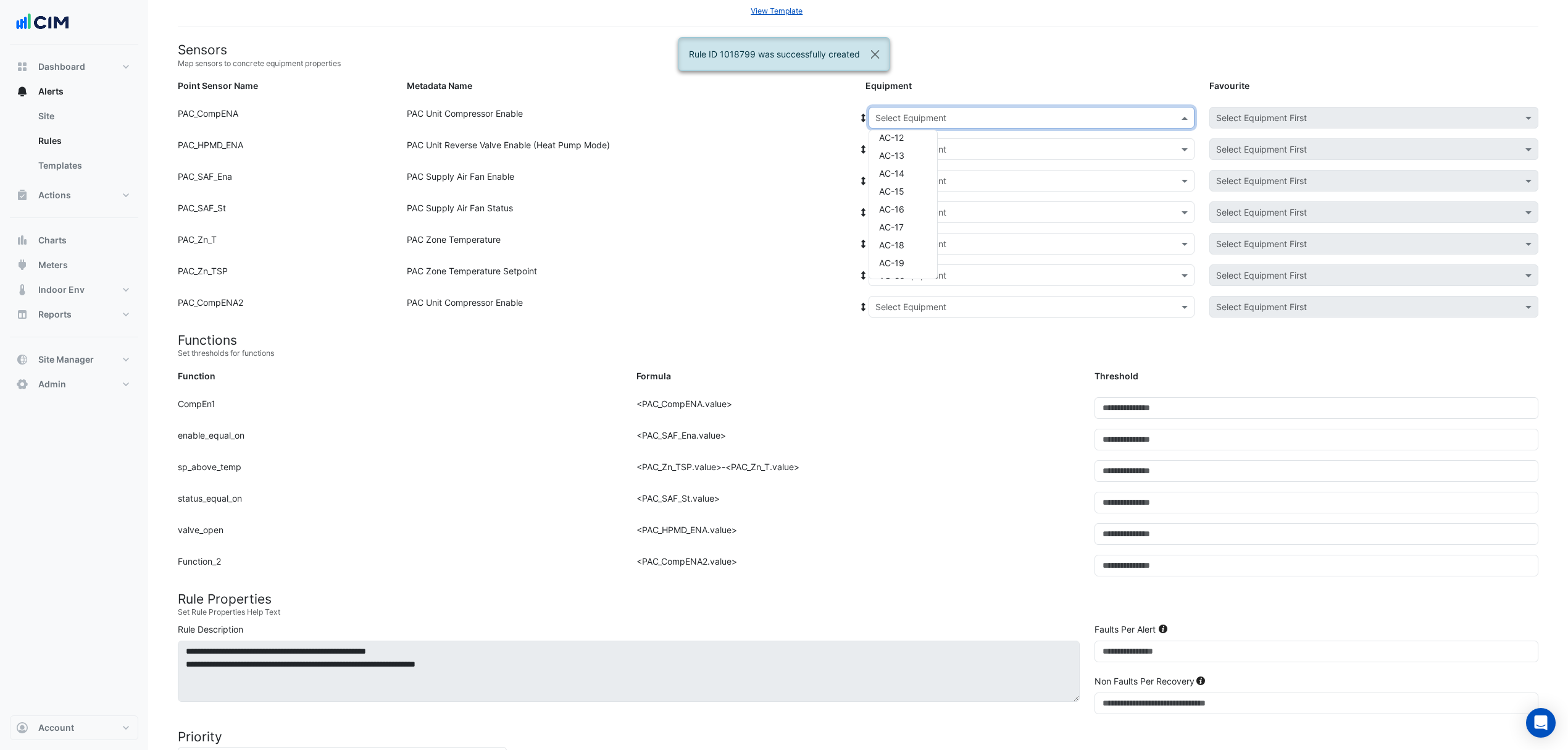
scroll to position [247, 0]
click at [897, 233] on span "AC-20" at bounding box center [892, 237] width 26 height 10
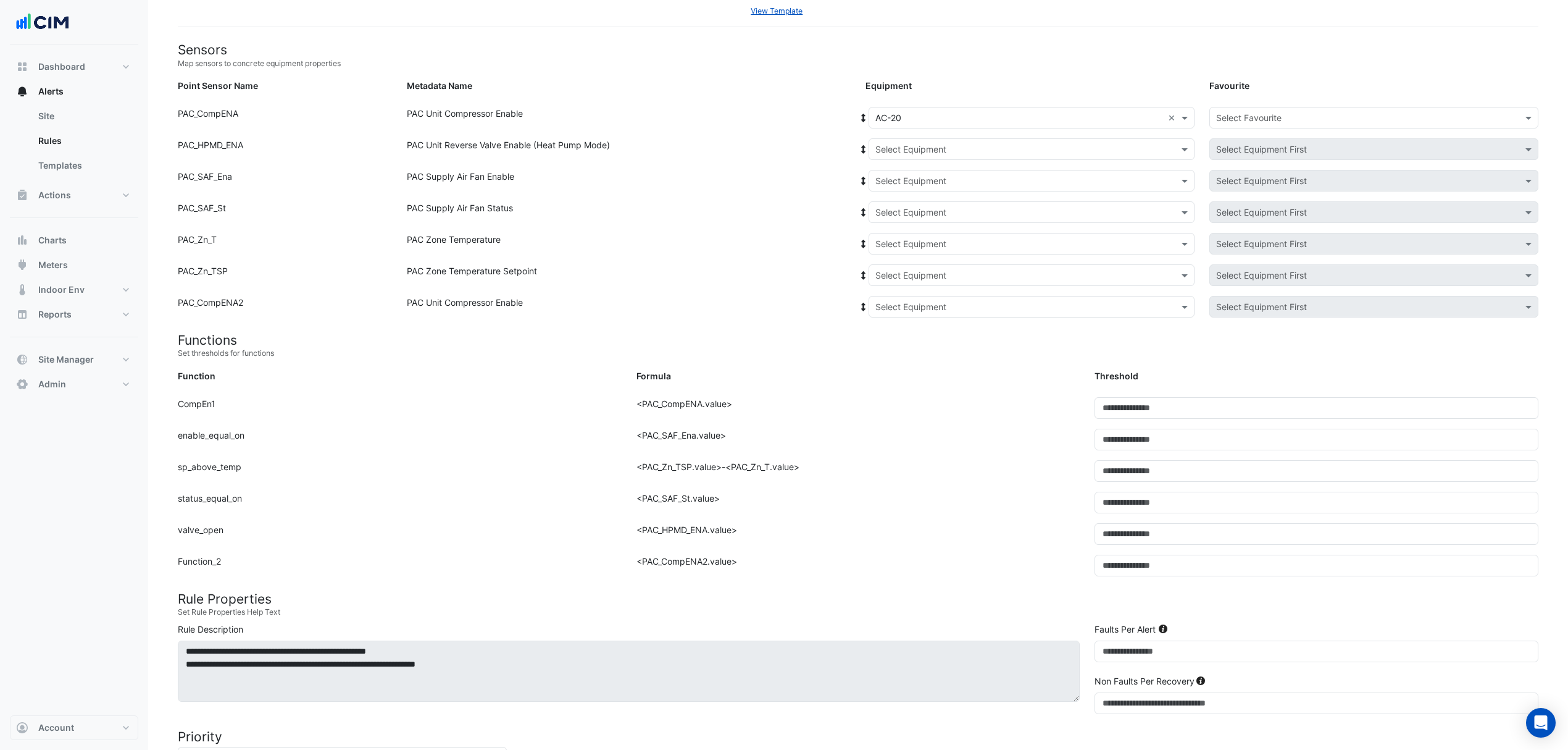
click at [863, 115] on icon at bounding box center [863, 118] width 5 height 8
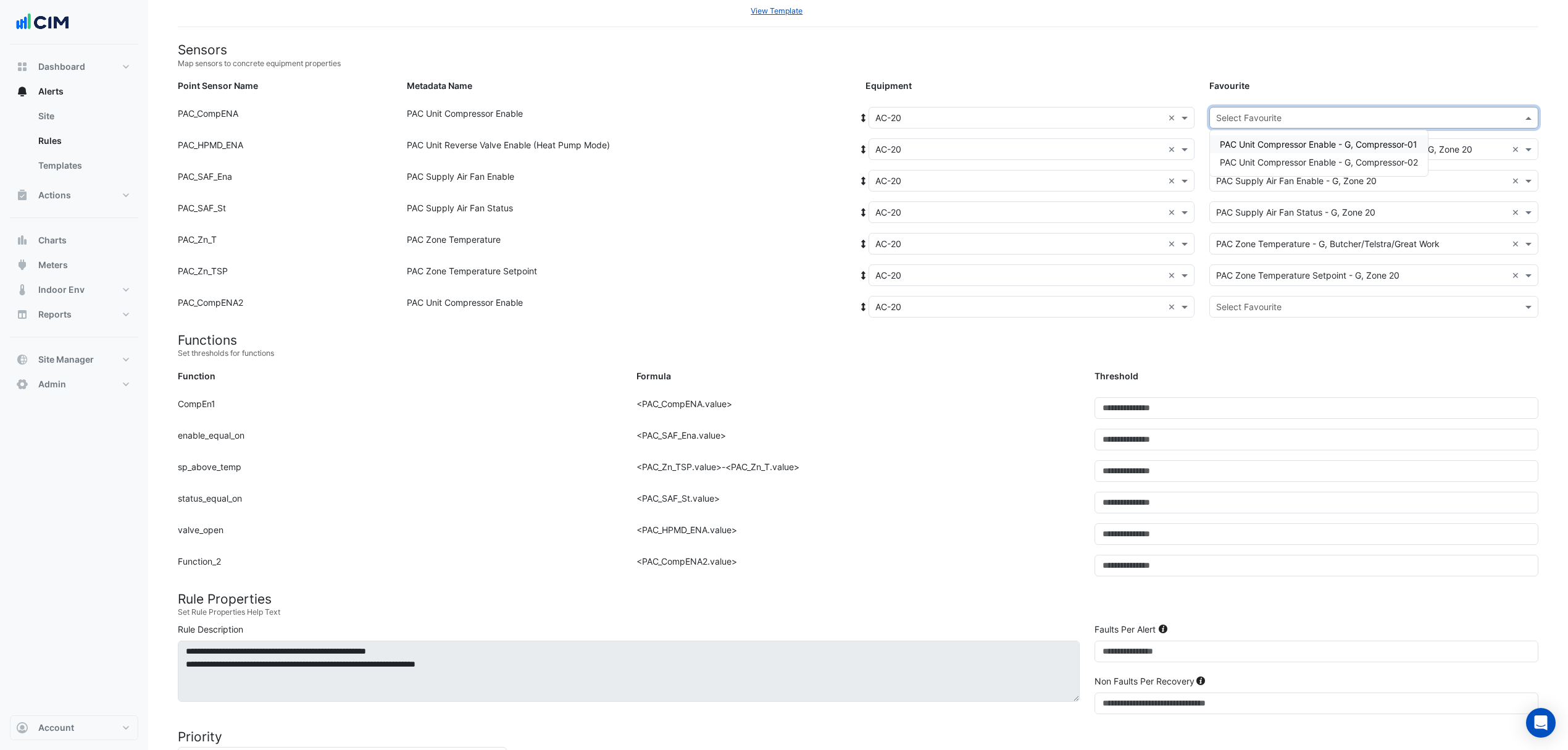
click at [1226, 115] on input "text" at bounding box center [1362, 118] width 291 height 13
click at [1238, 146] on span "PAC Unit Compressor Enable - G, Compressor-01" at bounding box center [1319, 144] width 198 height 10
click at [1215, 299] on div at bounding box center [1374, 306] width 328 height 14
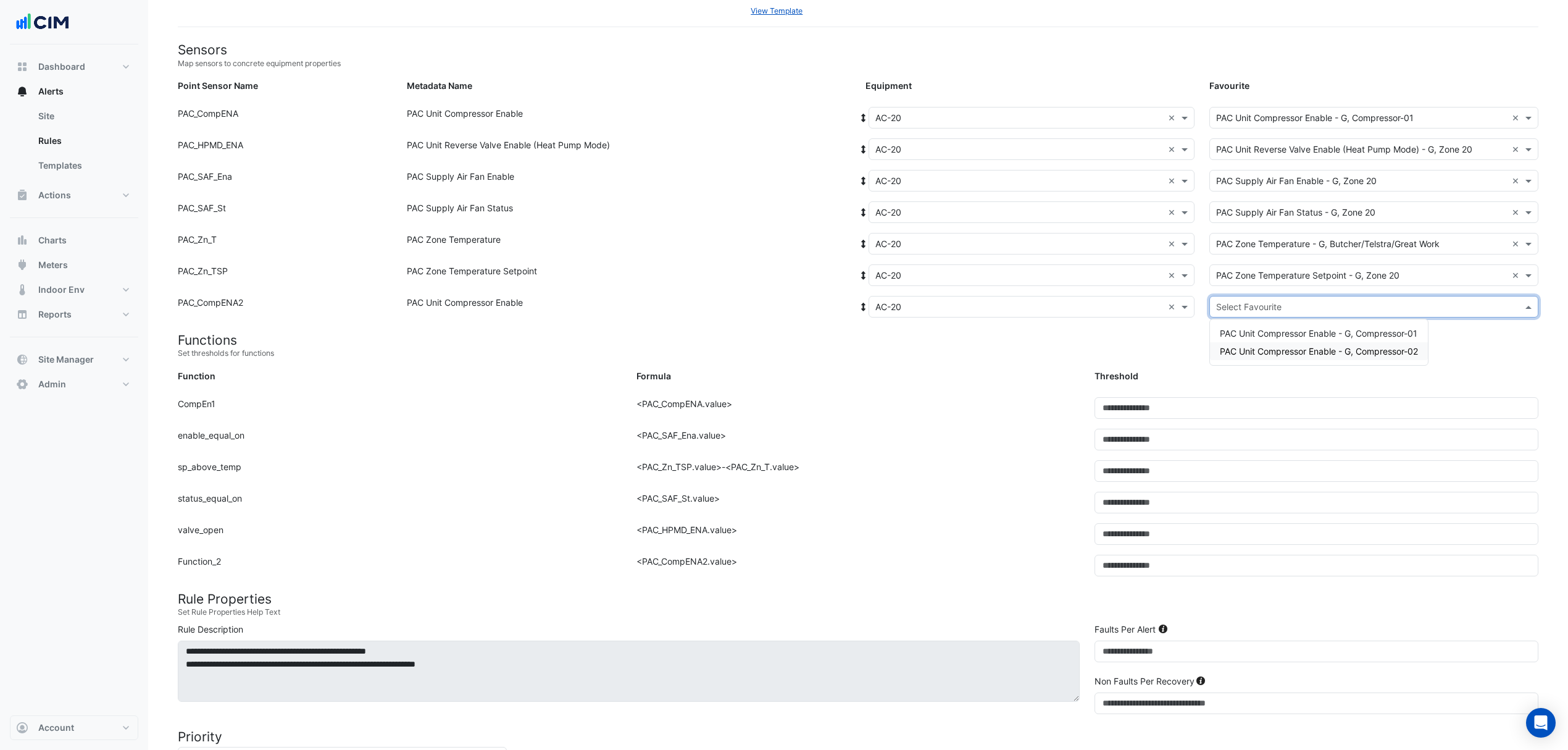
click at [1221, 347] on span "PAC Unit Compressor Enable - G, Compressor-02" at bounding box center [1319, 351] width 199 height 10
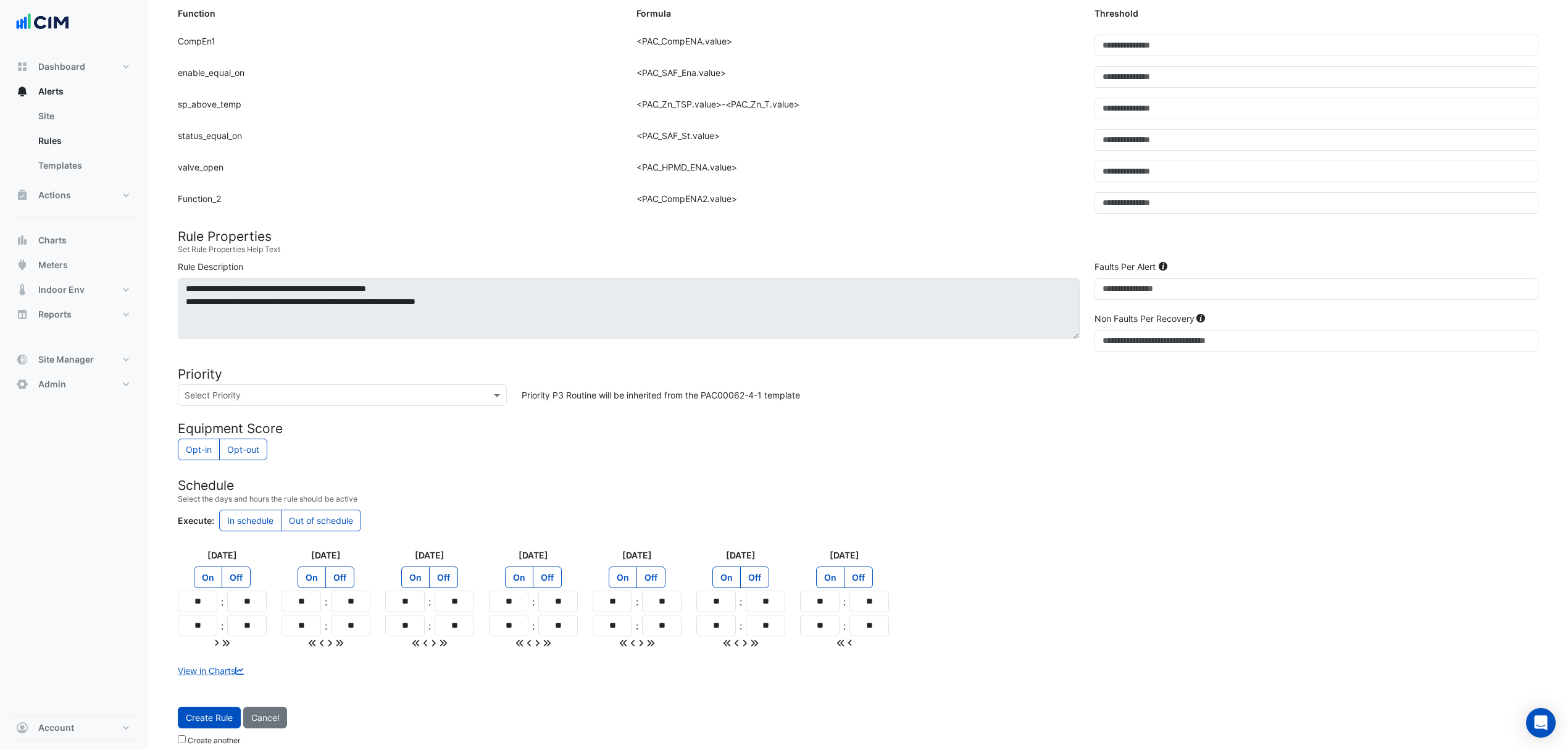
scroll to position [460, 0]
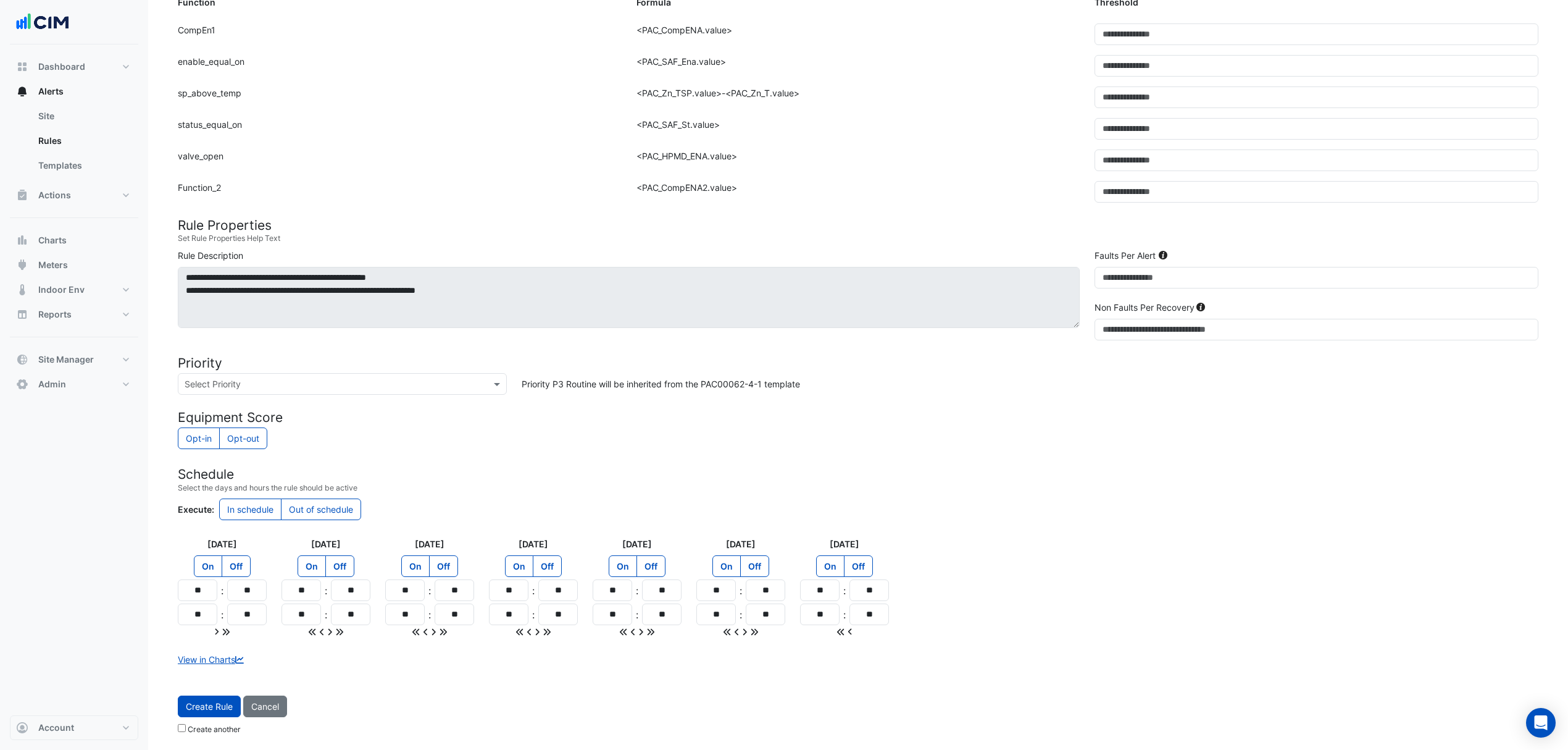
click at [205, 700] on button "Create Rule" at bounding box center [210, 706] width 63 height 21
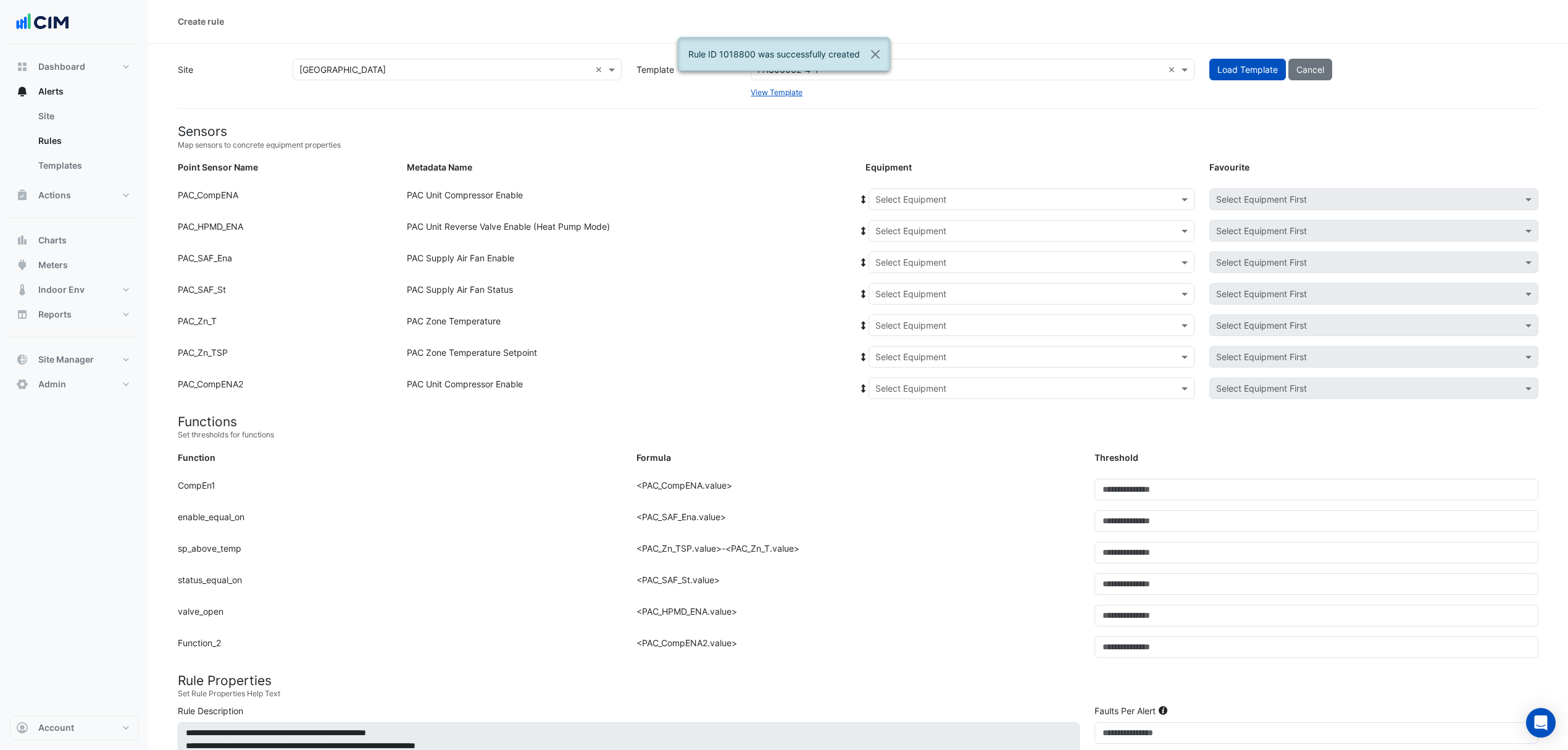
scroll to position [0, 0]
click at [909, 198] on input "text" at bounding box center [1019, 201] width 288 height 13
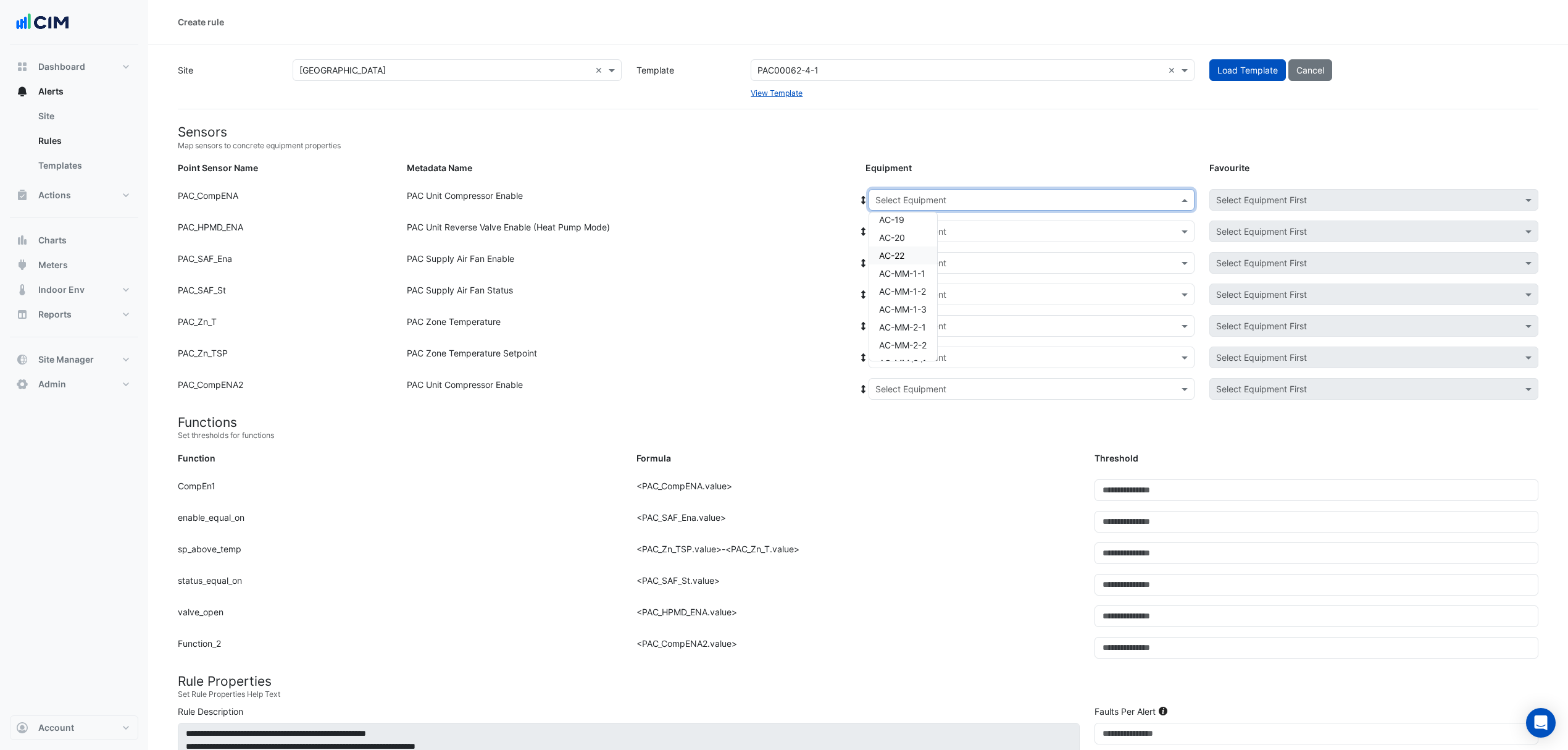
click at [904, 256] on span "AC-22" at bounding box center [891, 255] width 25 height 10
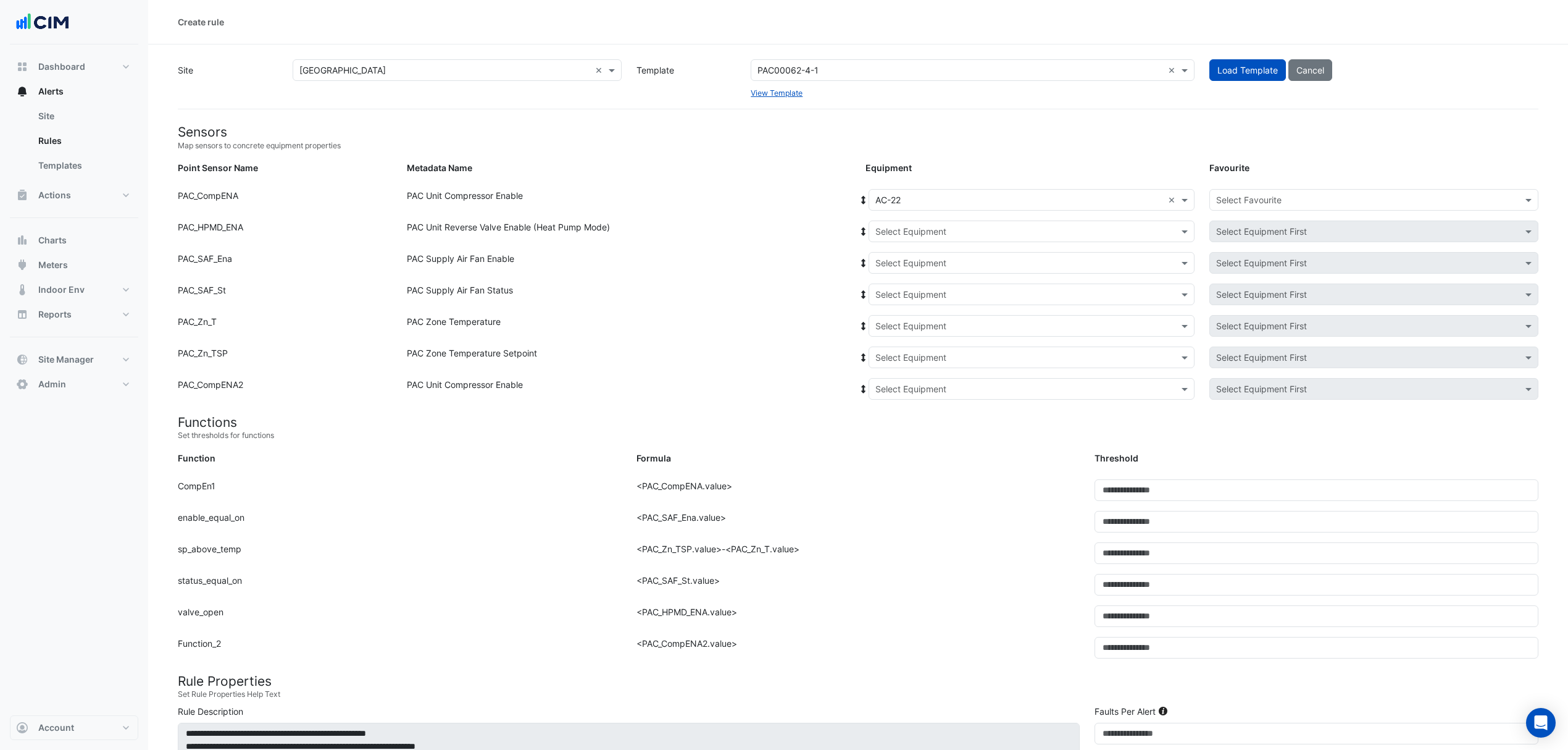
click at [864, 201] on icon at bounding box center [863, 200] width 5 height 8
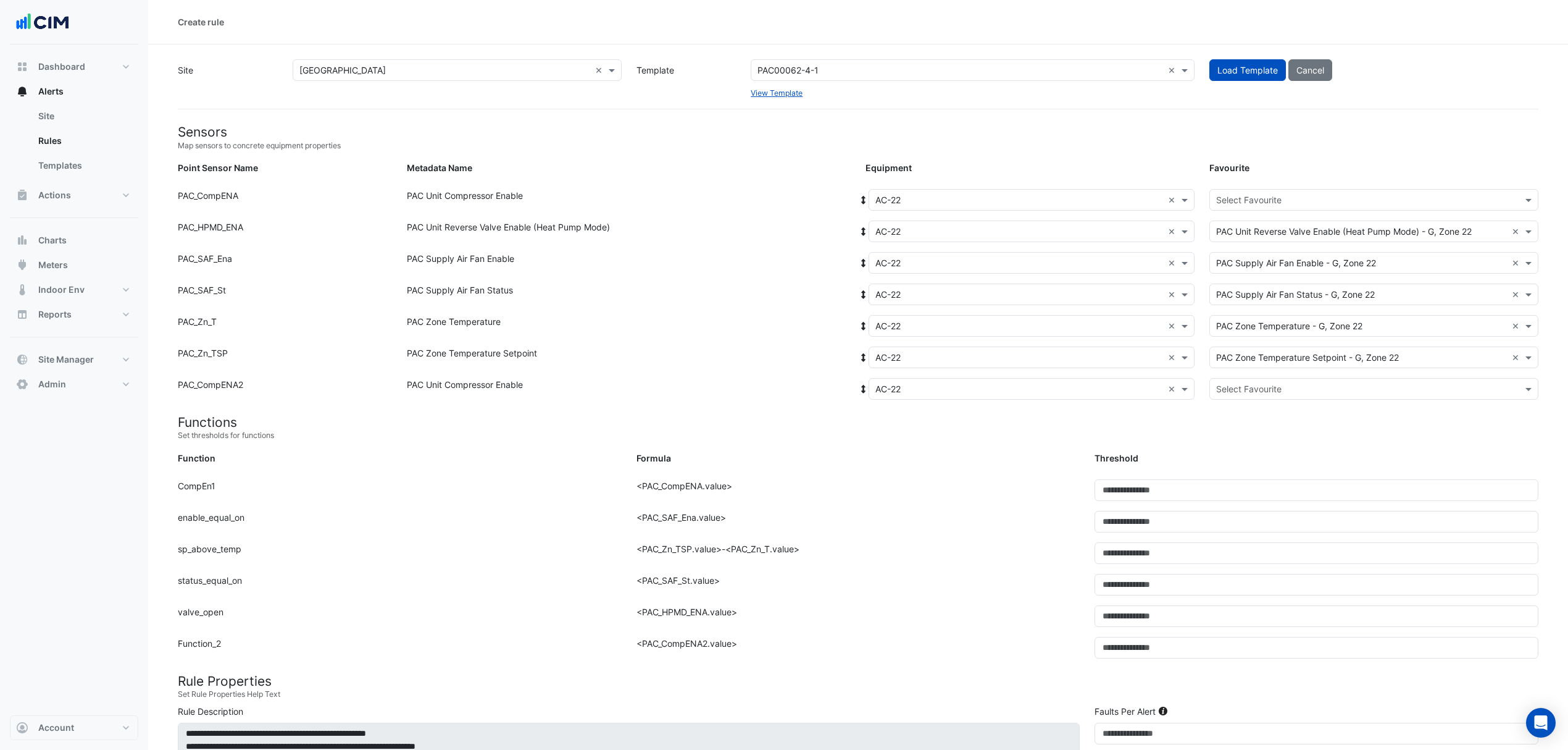
click at [1285, 201] on input "text" at bounding box center [1362, 201] width 291 height 13
click at [1246, 224] on span "PAC Unit Compressor Enable - G, Compressor-01" at bounding box center [1319, 226] width 198 height 10
click at [1235, 396] on div "Select Favourite" at bounding box center [1373, 388] width 329 height 21
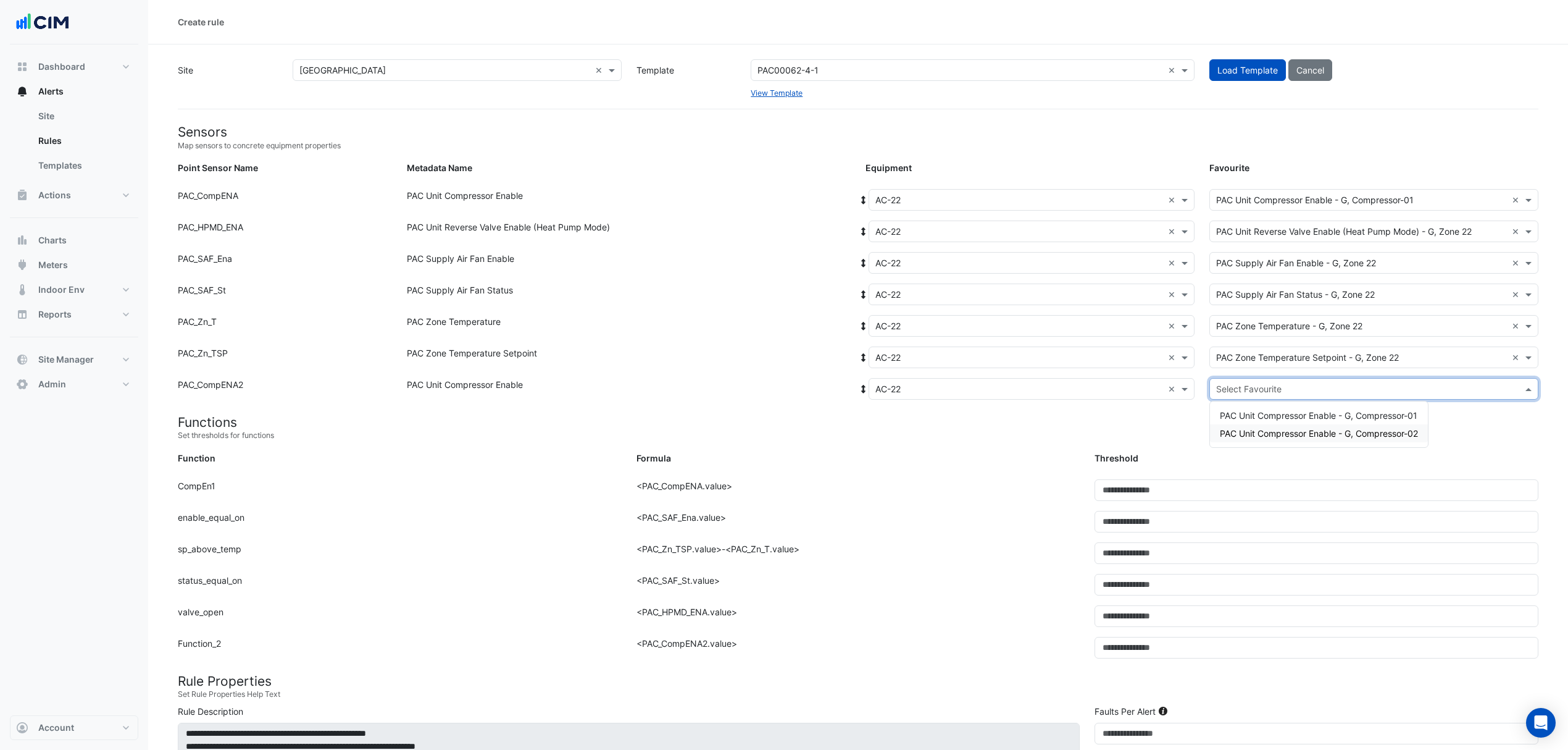
click at [1232, 428] on span "PAC Unit Compressor Enable - G, Compressor-02" at bounding box center [1319, 433] width 199 height 10
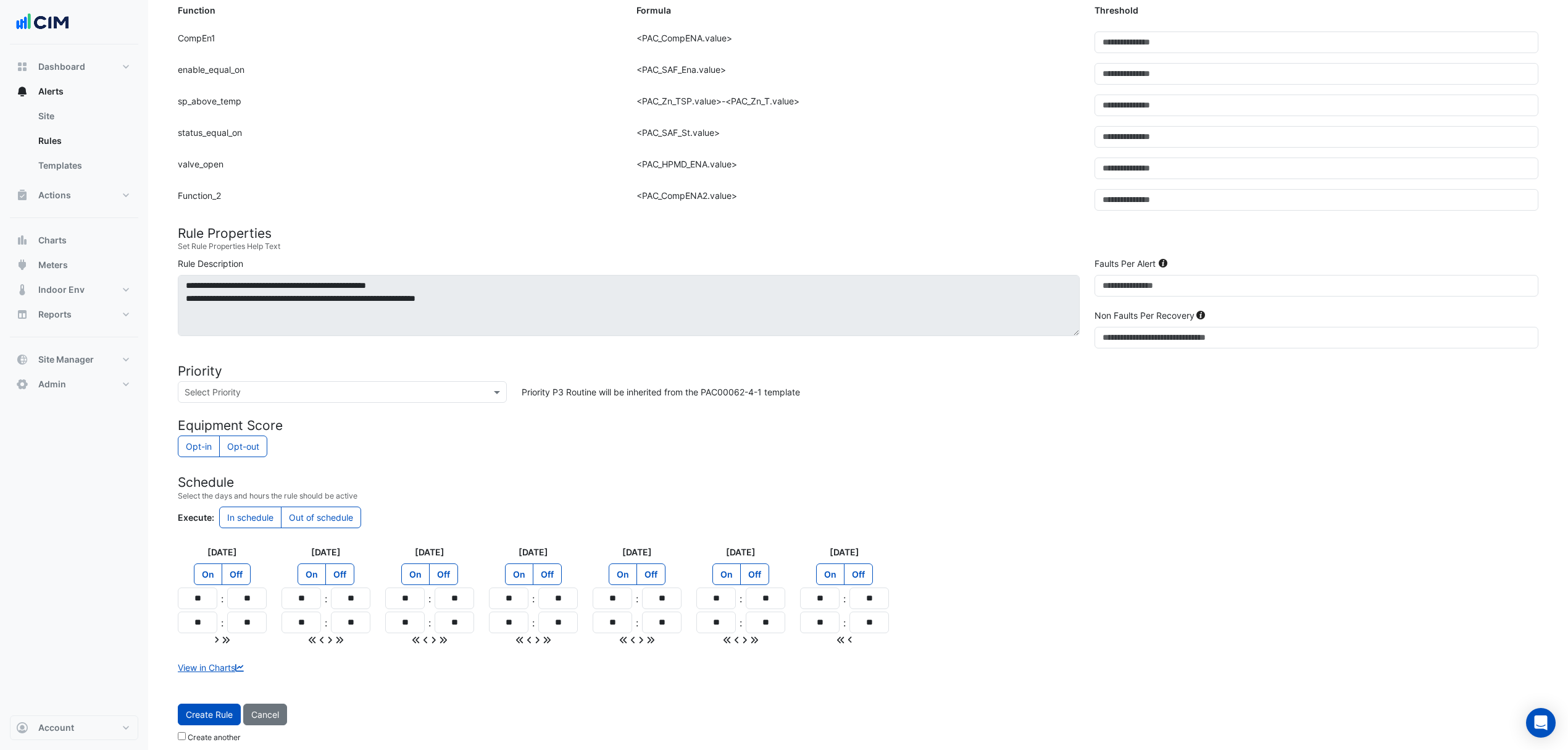
scroll to position [460, 0]
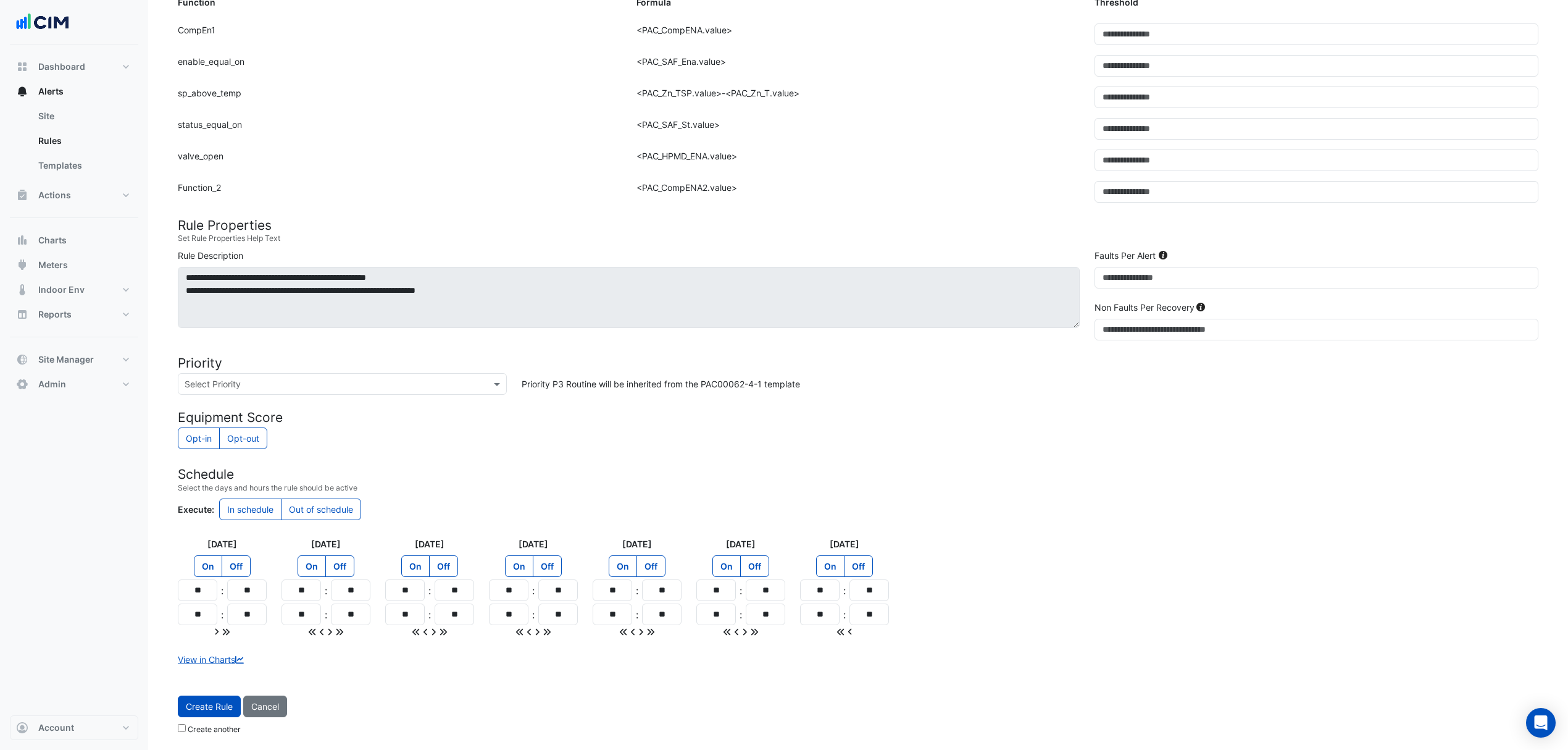
click at [227, 712] on span "Create Rule" at bounding box center [209, 706] width 47 height 10
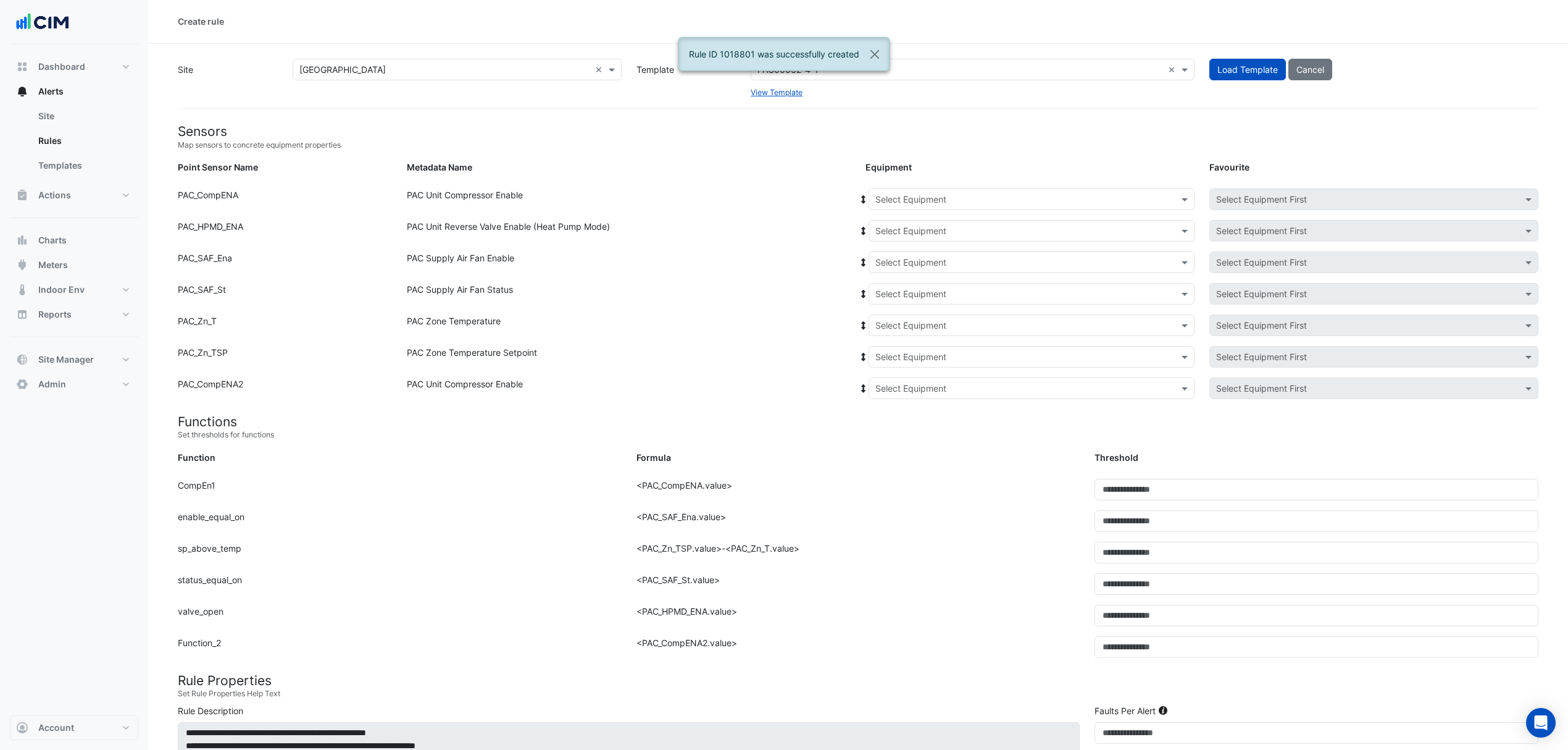
scroll to position [0, 0]
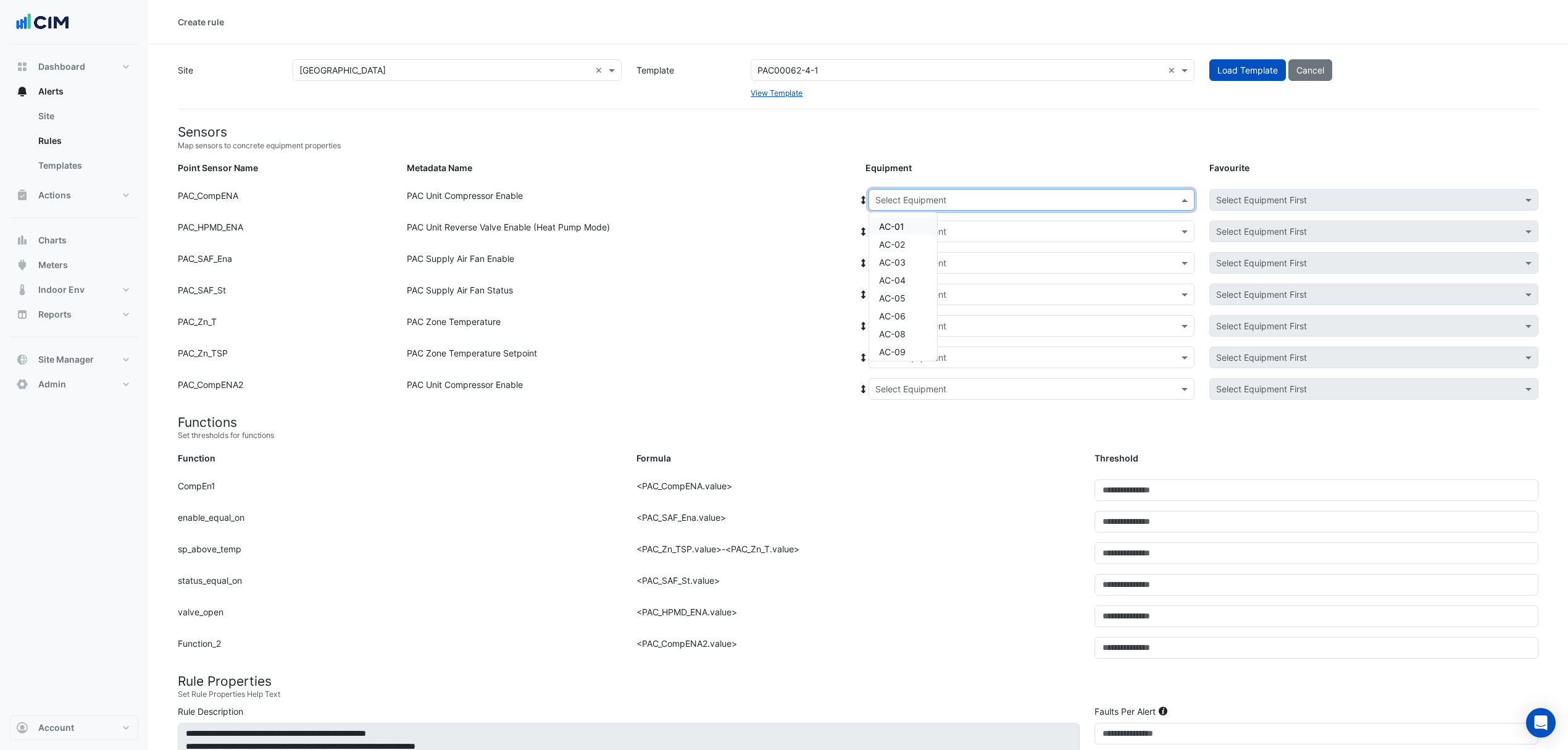
click at [887, 191] on div "Select Equipment" at bounding box center [1032, 200] width 326 height 21
click at [887, 271] on span "AC-MM-1-1" at bounding box center [902, 272] width 47 height 10
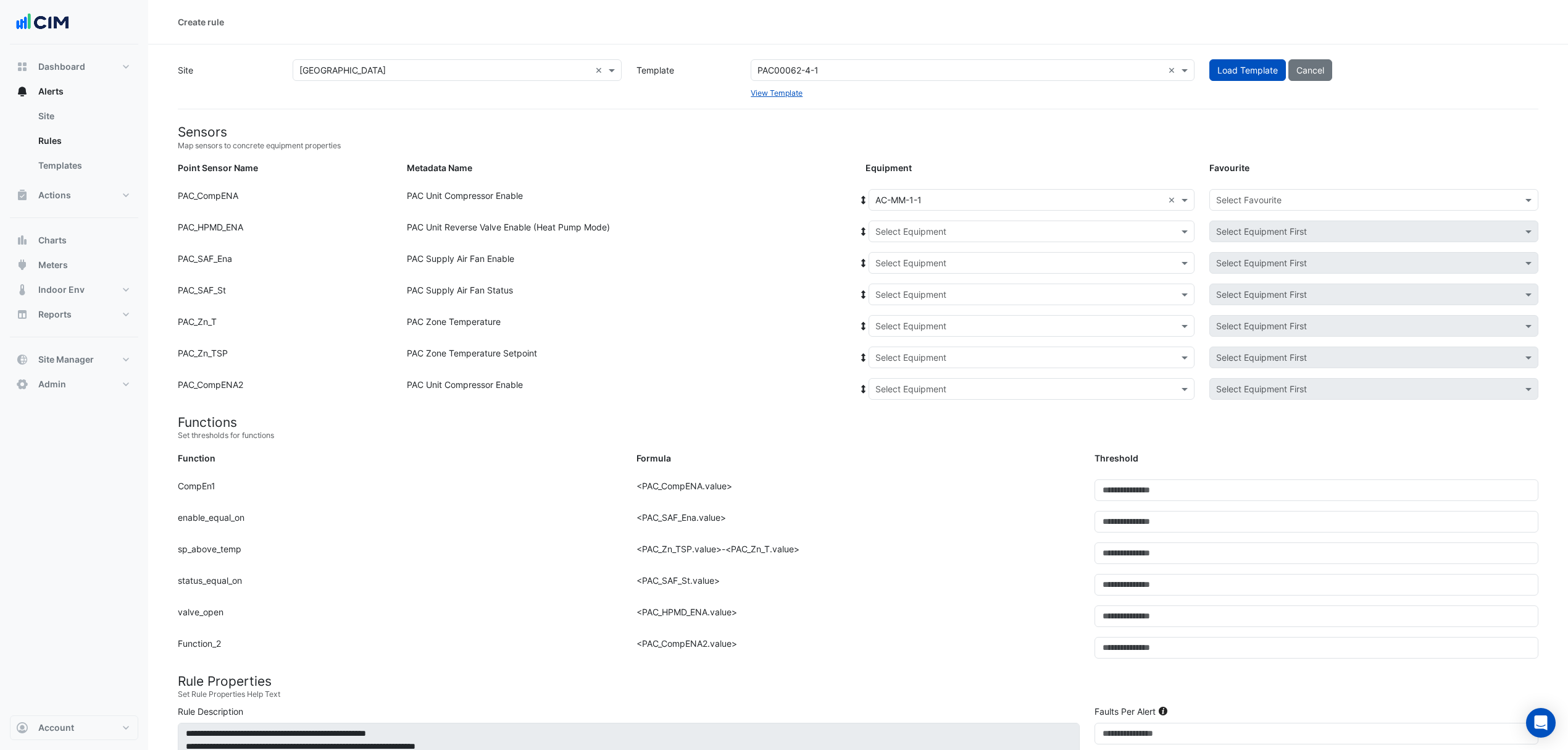
click at [868, 204] on fa-icon at bounding box center [864, 200] width 11 height 10
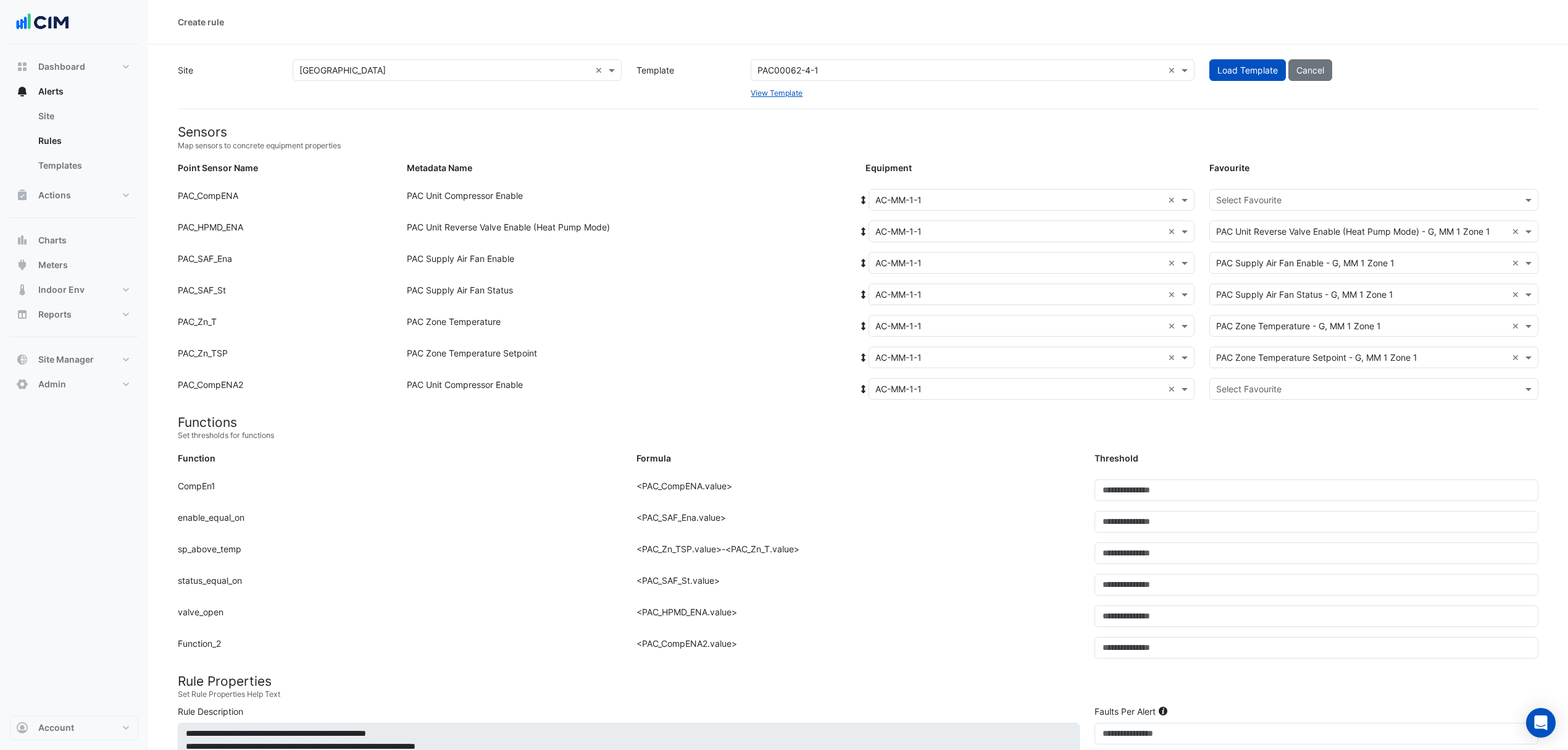
click at [1250, 202] on input "text" at bounding box center [1362, 201] width 291 height 13
drag, startPoint x: 1245, startPoint y: 228, endPoint x: 1245, endPoint y: 239, distance: 11.0
click at [1245, 235] on div "PAC Unit Compressor Enable - G, Compressor-01 PAC Unit Compressor Enable - G, C…" at bounding box center [1319, 235] width 218 height 35
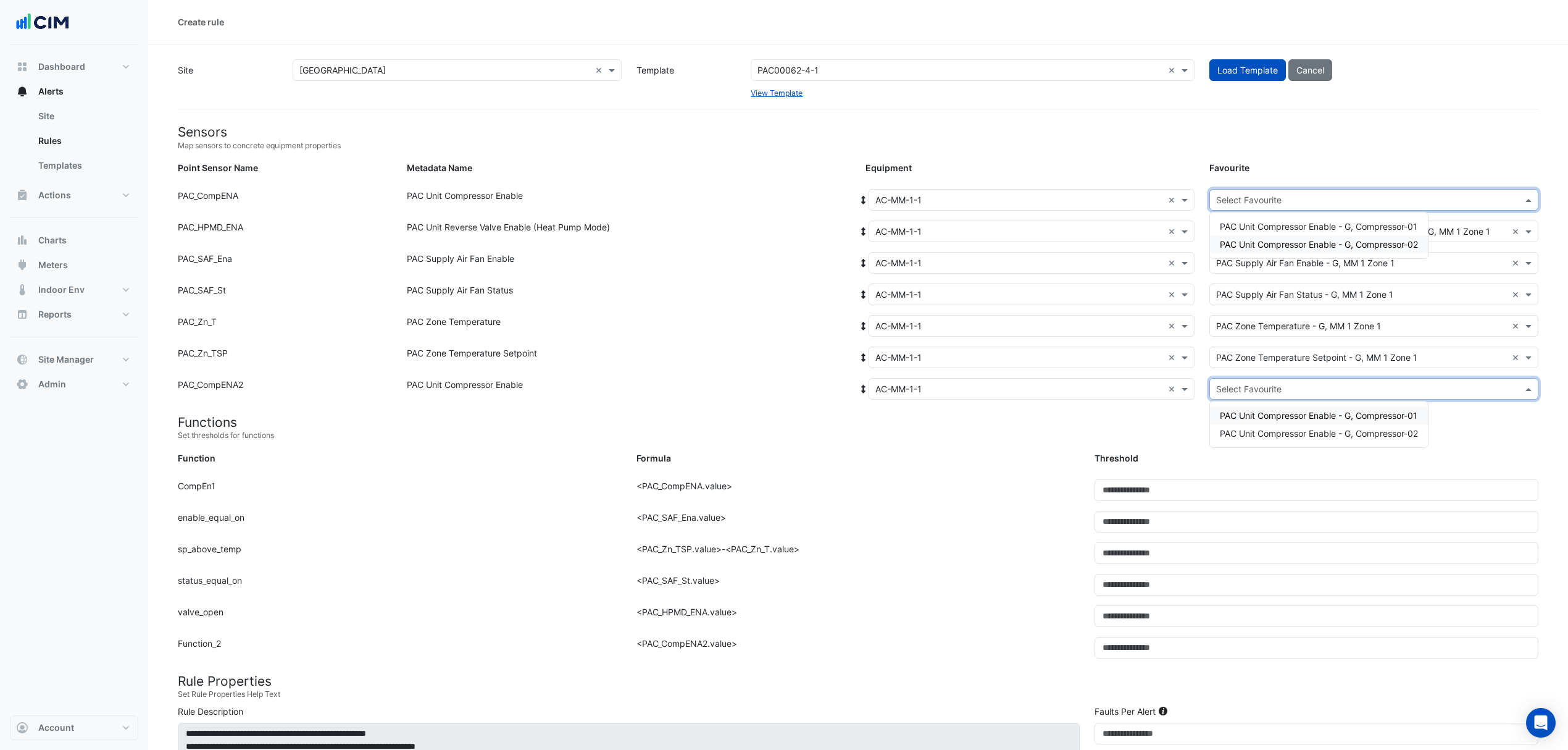
drag, startPoint x: 1233, startPoint y: 392, endPoint x: 1231, endPoint y: 402, distance: 10.2
click at [1232, 396] on div "Select Favourite" at bounding box center [1373, 388] width 329 height 21
click at [1228, 438] on div "PAC Unit Compressor Enable - G, Compressor-02" at bounding box center [1319, 433] width 218 height 18
click at [1255, 199] on input "text" at bounding box center [1362, 201] width 291 height 13
click at [1248, 217] on div "PAC Unit Compressor Enable - G, Compressor-01" at bounding box center [1319, 226] width 218 height 18
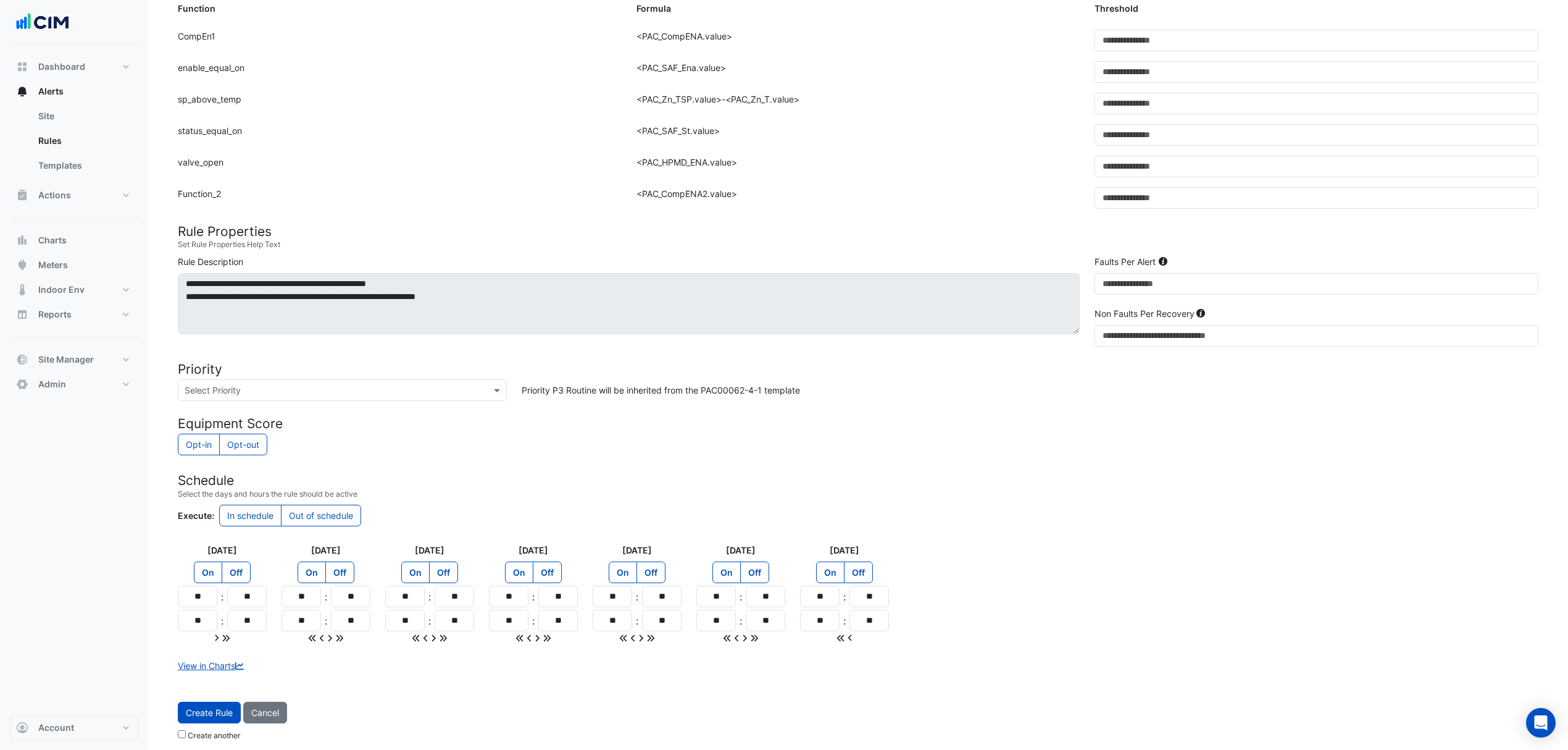
scroll to position [460, 0]
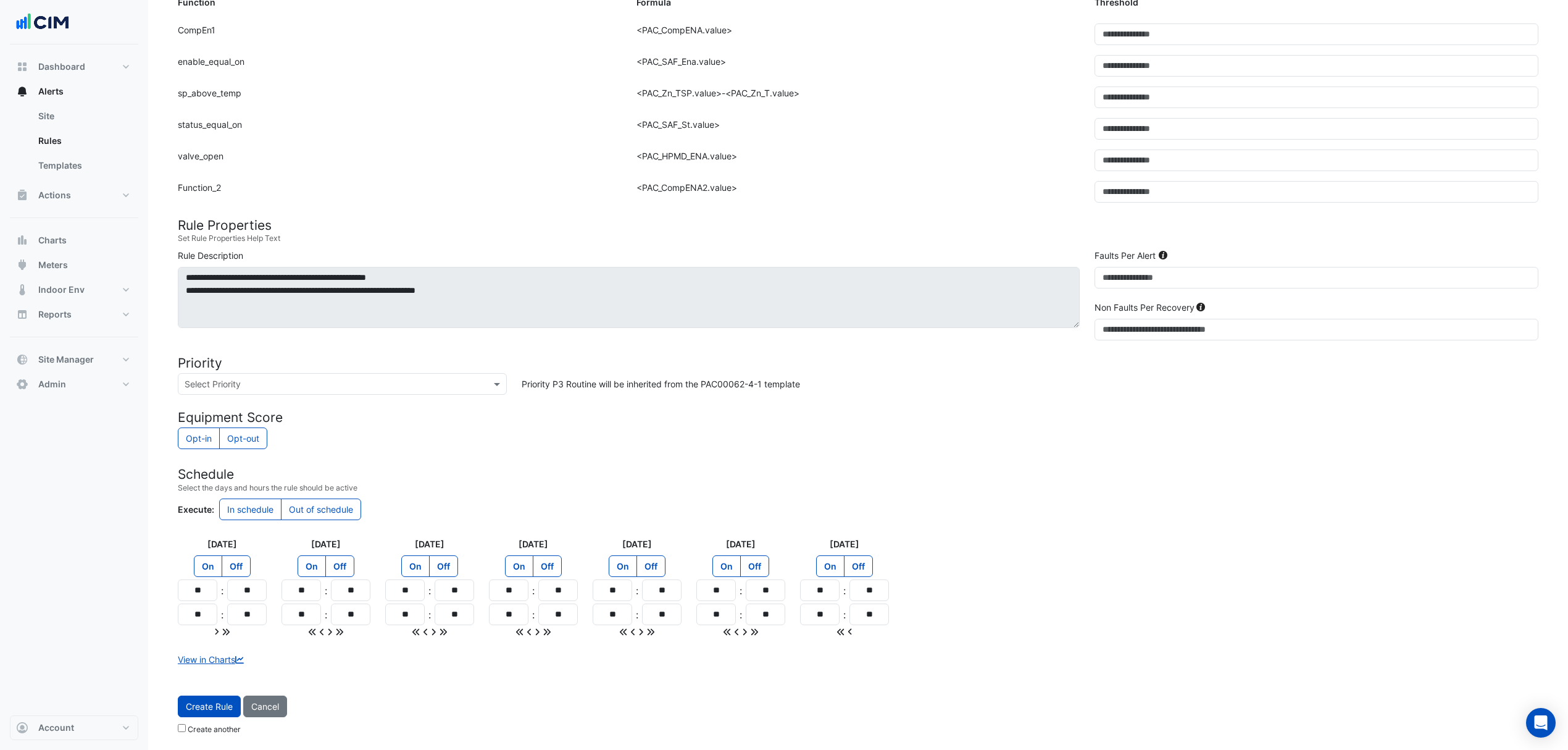
click at [212, 713] on button "Create Rule" at bounding box center [210, 706] width 63 height 21
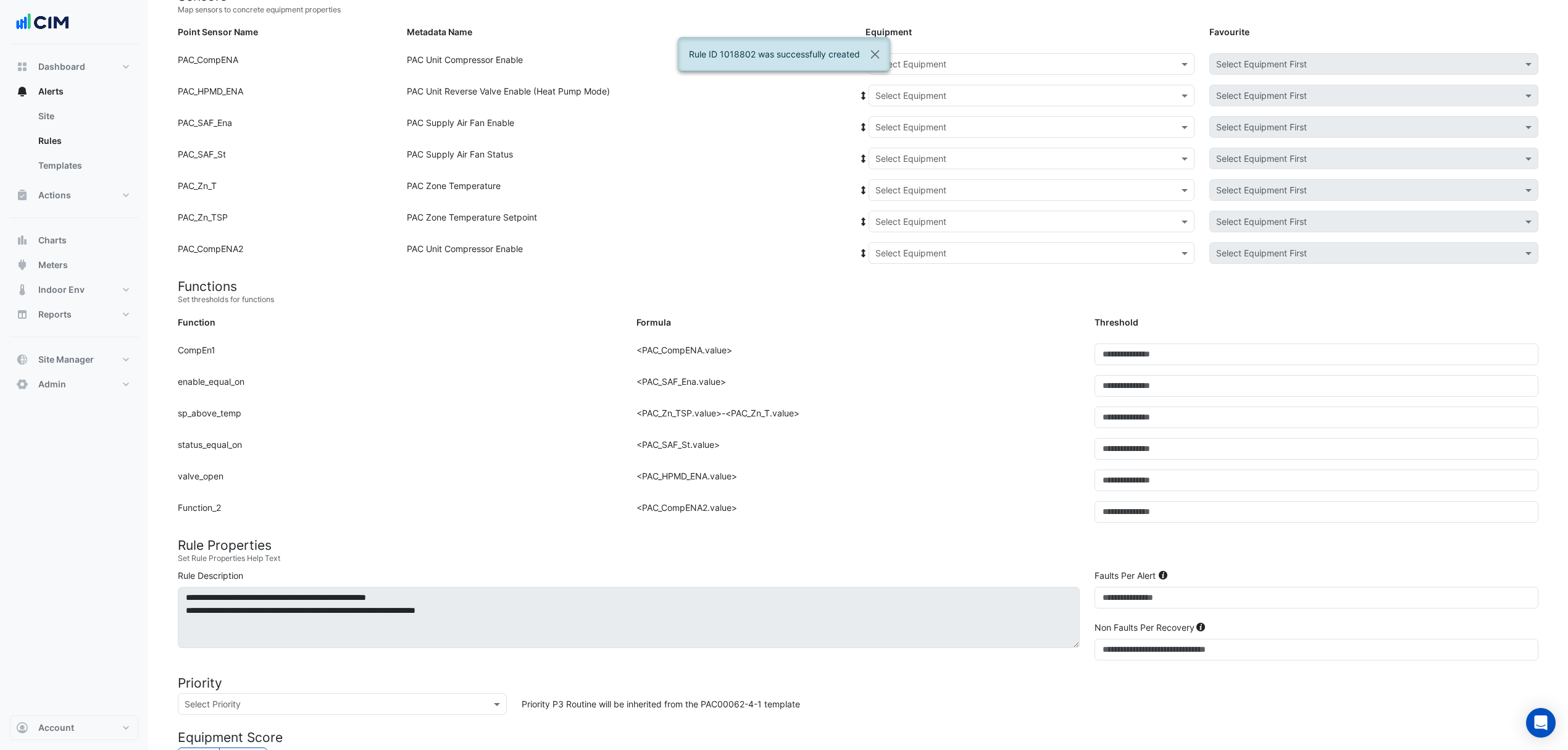
scroll to position [103, 0]
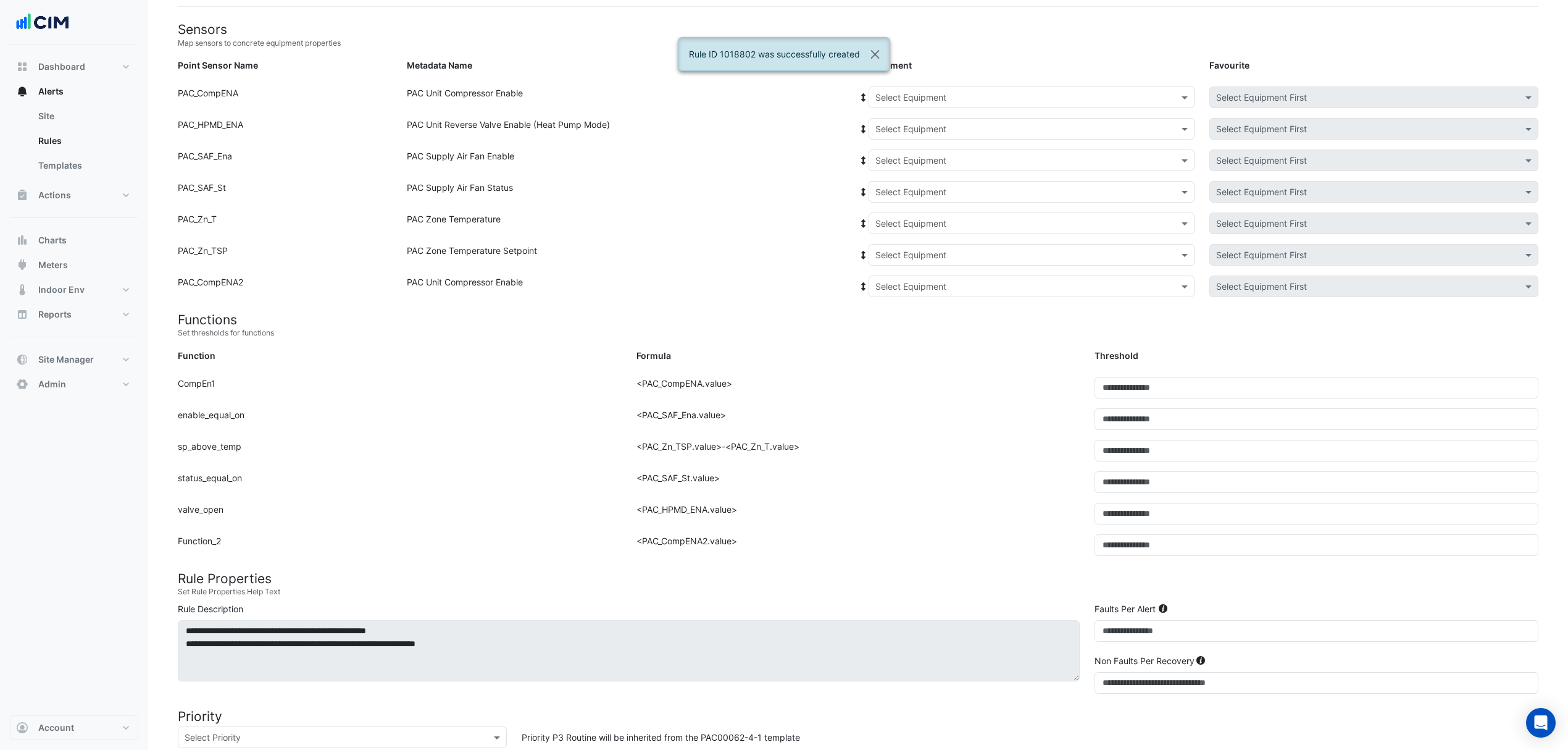
click at [956, 109] on div "Equipment: Select Equipment Favourite: Select Equipment First" at bounding box center [1203, 100] width 688 height 26
click at [959, 100] on input "text" at bounding box center [1019, 98] width 288 height 13
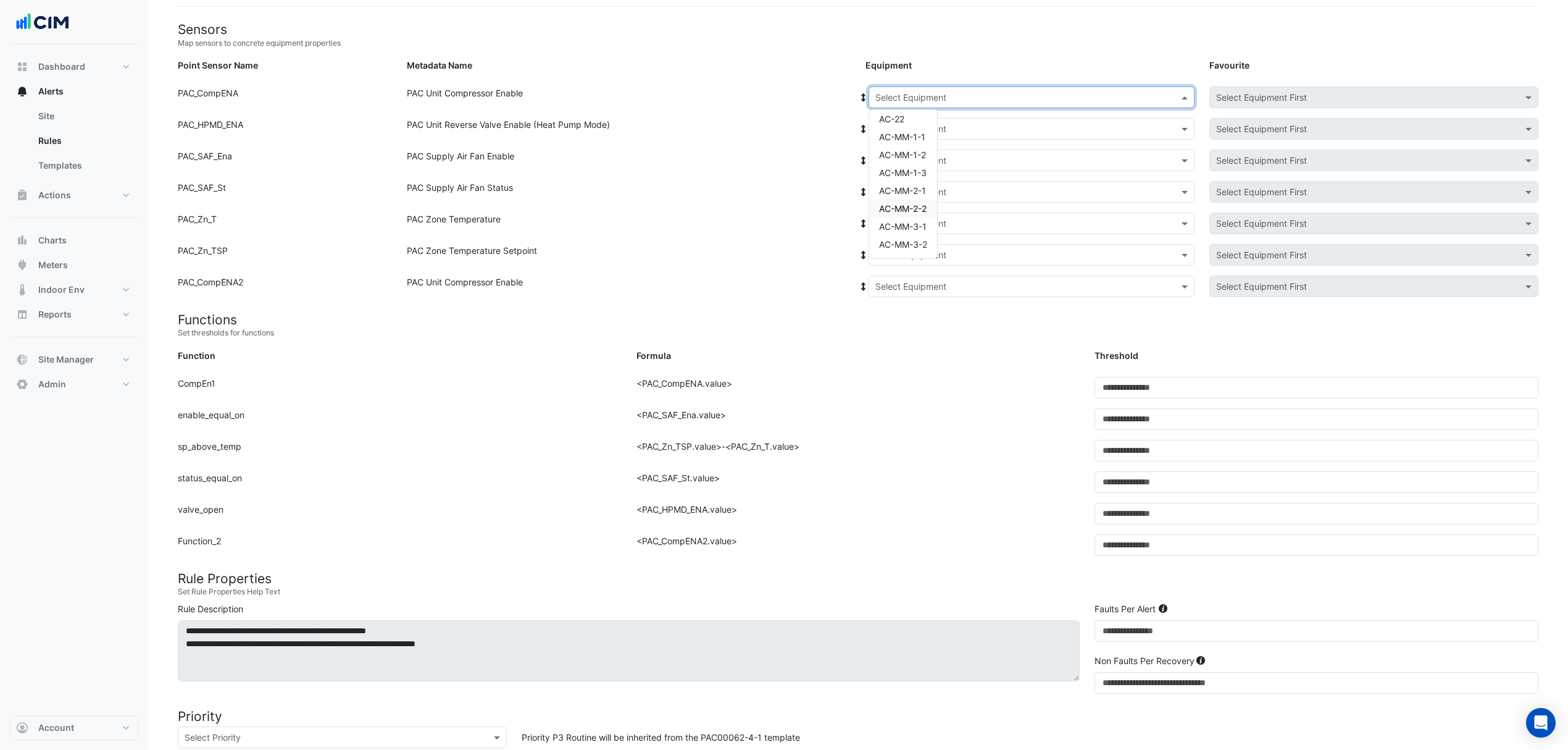
scroll to position [334, 0]
click at [912, 179] on span "AC-MM-1-2" at bounding box center [902, 183] width 47 height 10
click at [865, 96] on icon at bounding box center [864, 97] width 11 height 8
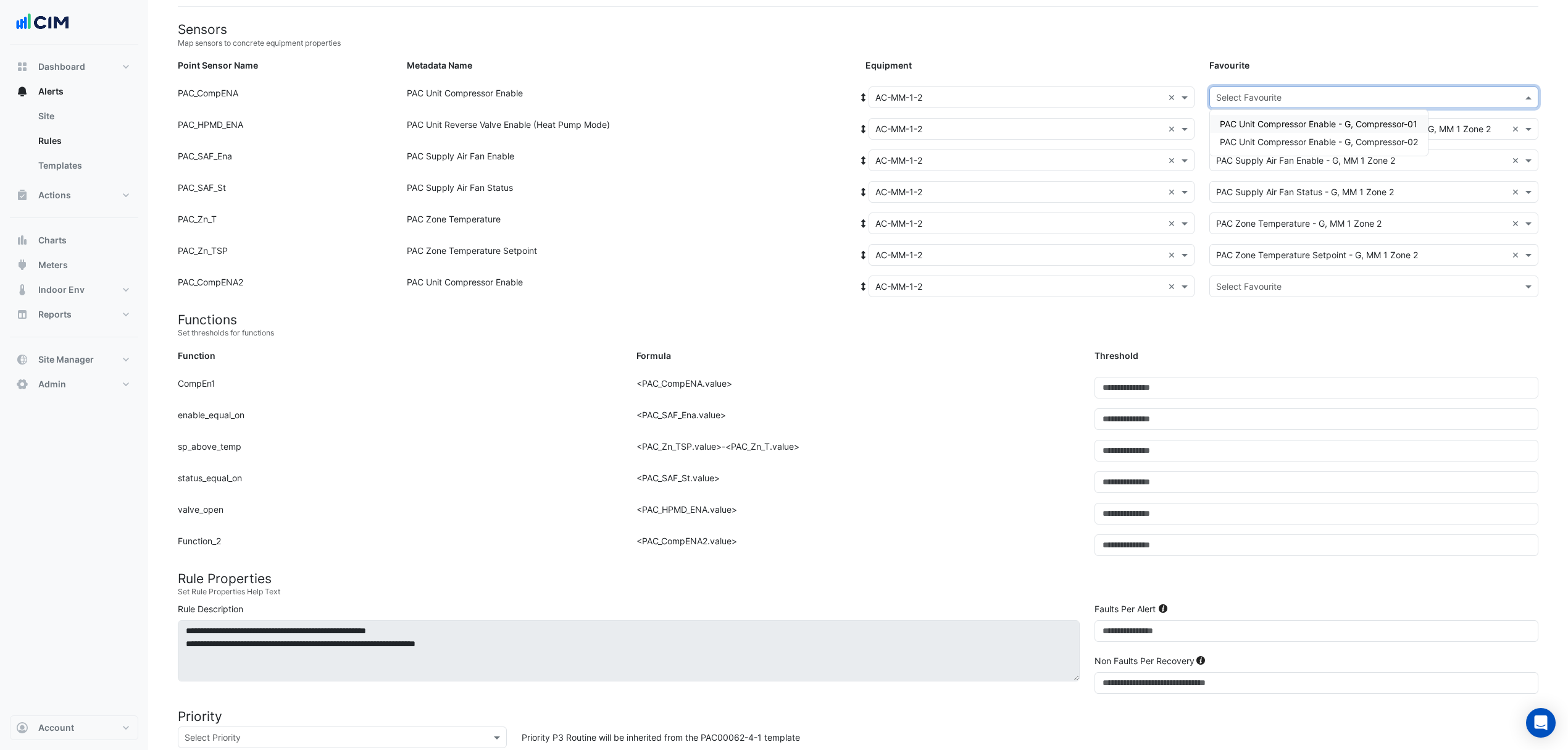
click at [1279, 91] on input "text" at bounding box center [1362, 98] width 291 height 13
click at [1272, 119] on span "PAC Unit Compressor Enable - G, Compressor-01" at bounding box center [1319, 123] width 198 height 10
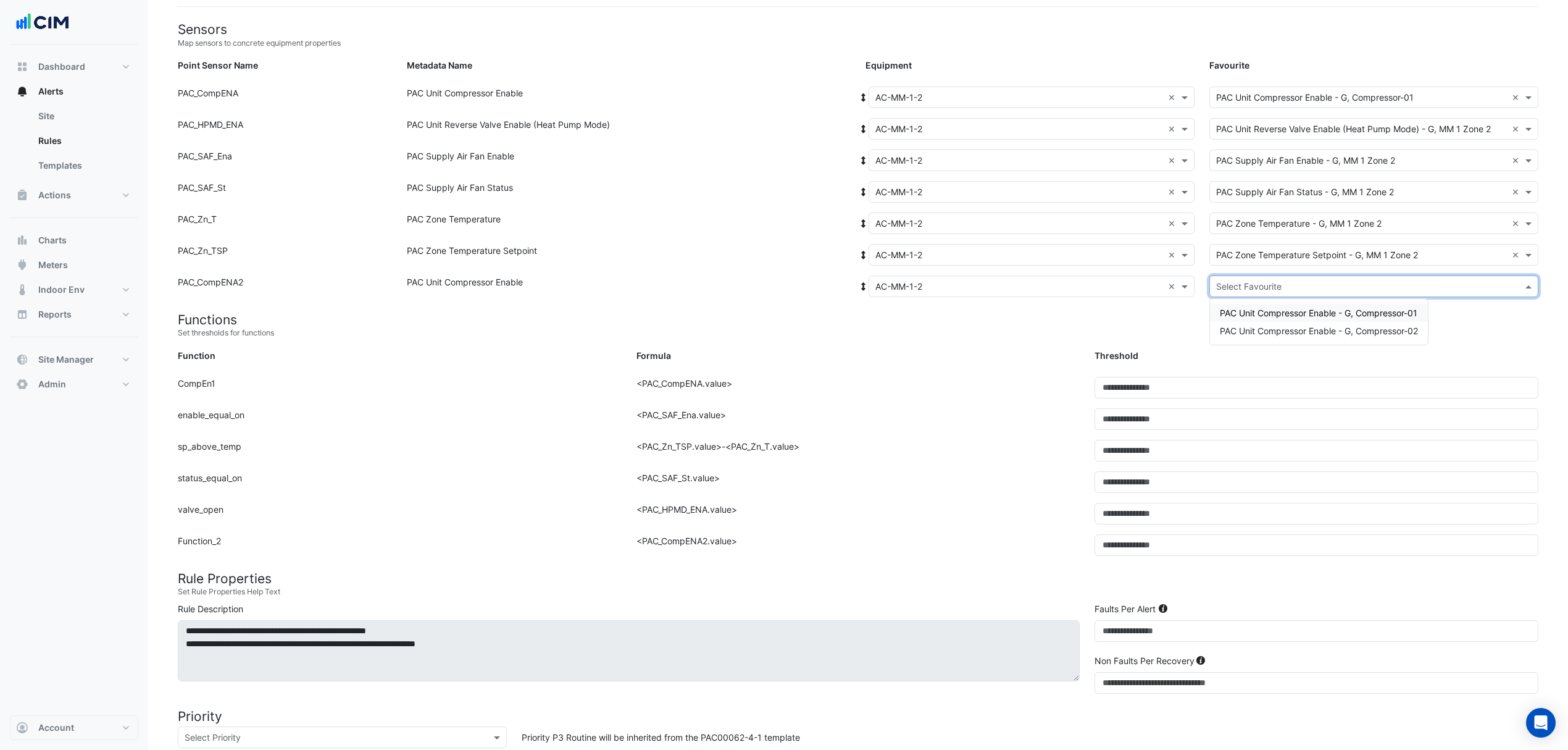
drag, startPoint x: 1238, startPoint y: 285, endPoint x: 1237, endPoint y: 294, distance: 9.1
click at [1237, 290] on input "text" at bounding box center [1362, 287] width 291 height 13
click at [1247, 335] on span "PAC Unit Compressor Enable - G, Compressor-02" at bounding box center [1319, 330] width 199 height 10
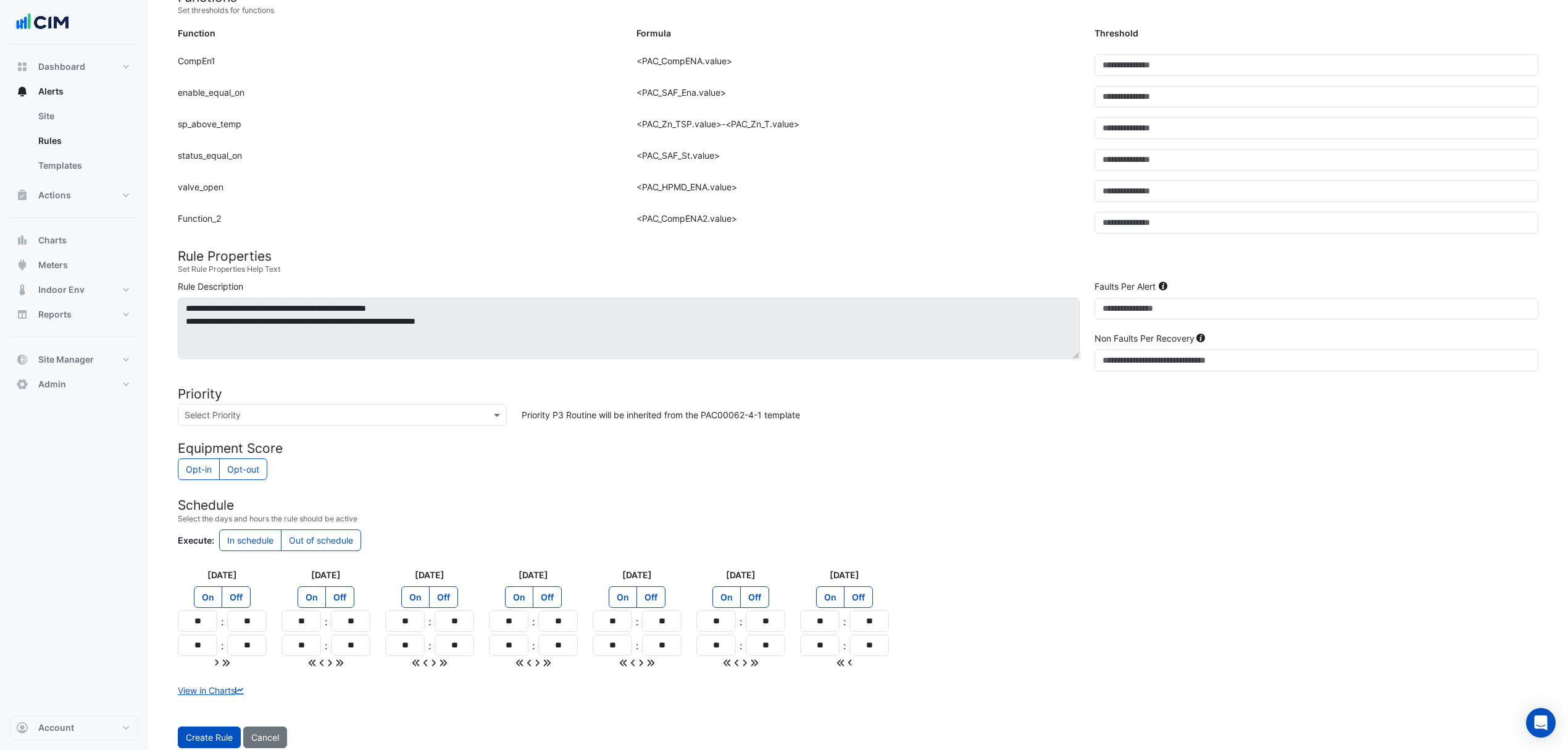
scroll to position [460, 0]
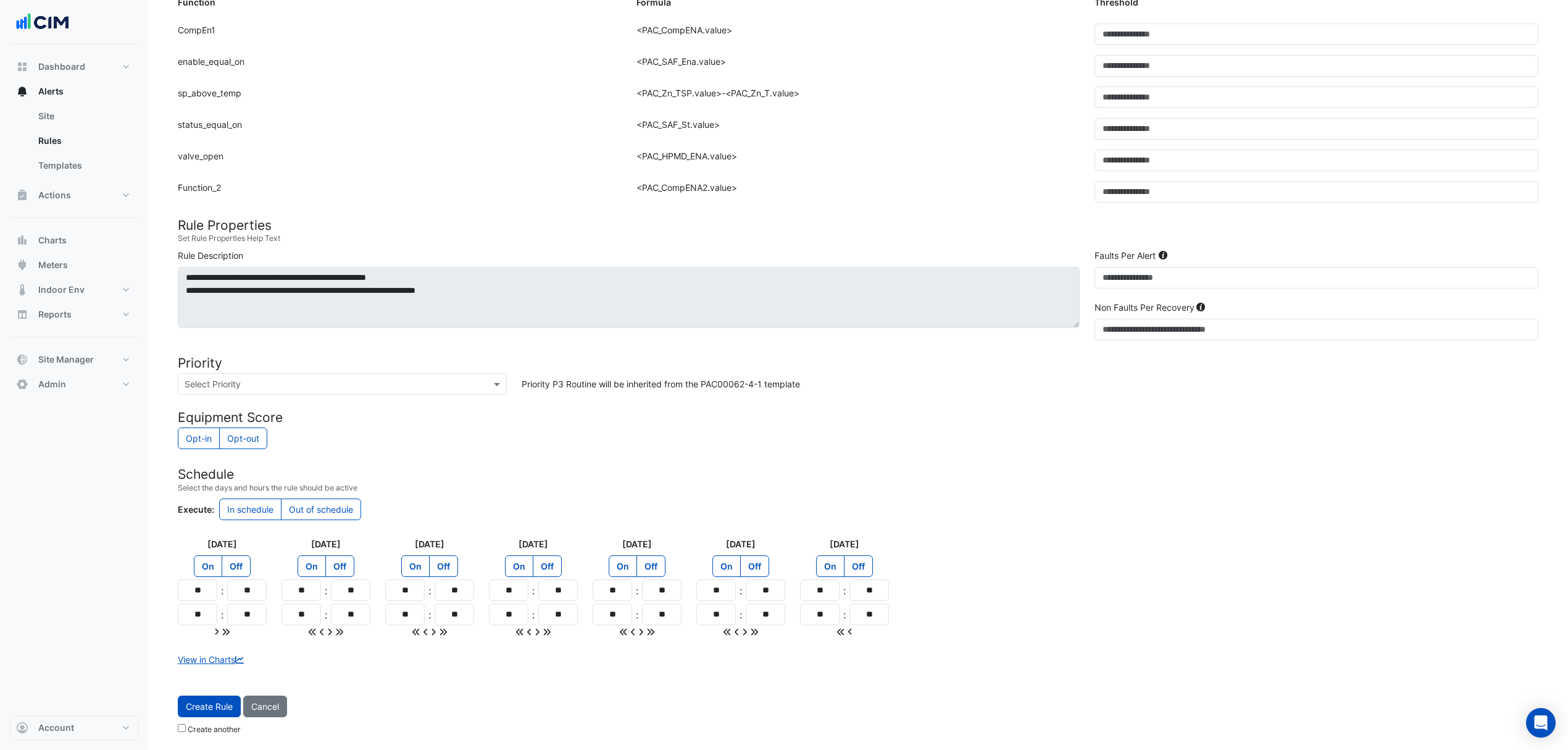
click at [218, 713] on button "Create Rule" at bounding box center [210, 706] width 63 height 21
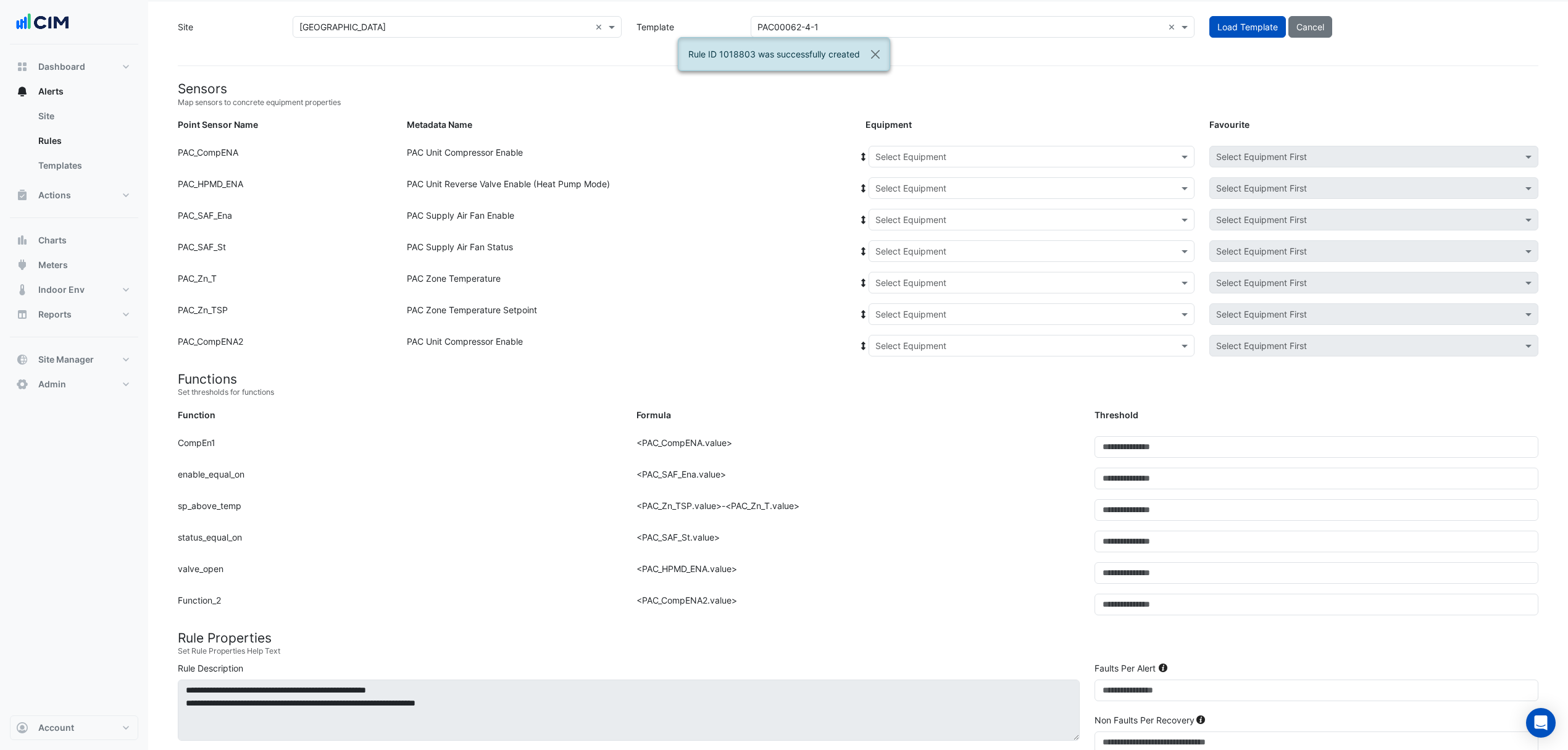
scroll to position [0, 0]
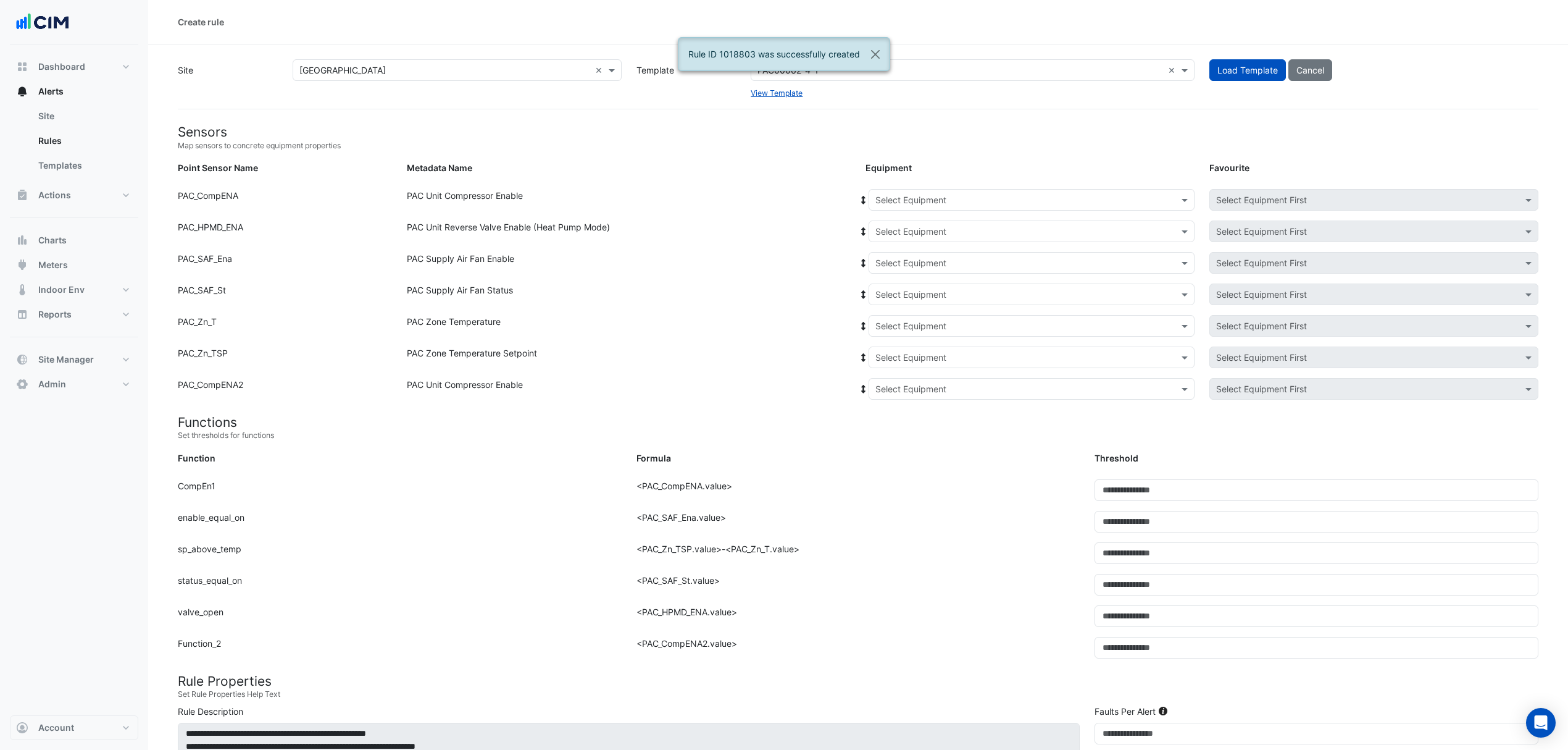
click at [939, 208] on div "Select Equipment" at bounding box center [1032, 200] width 326 height 21
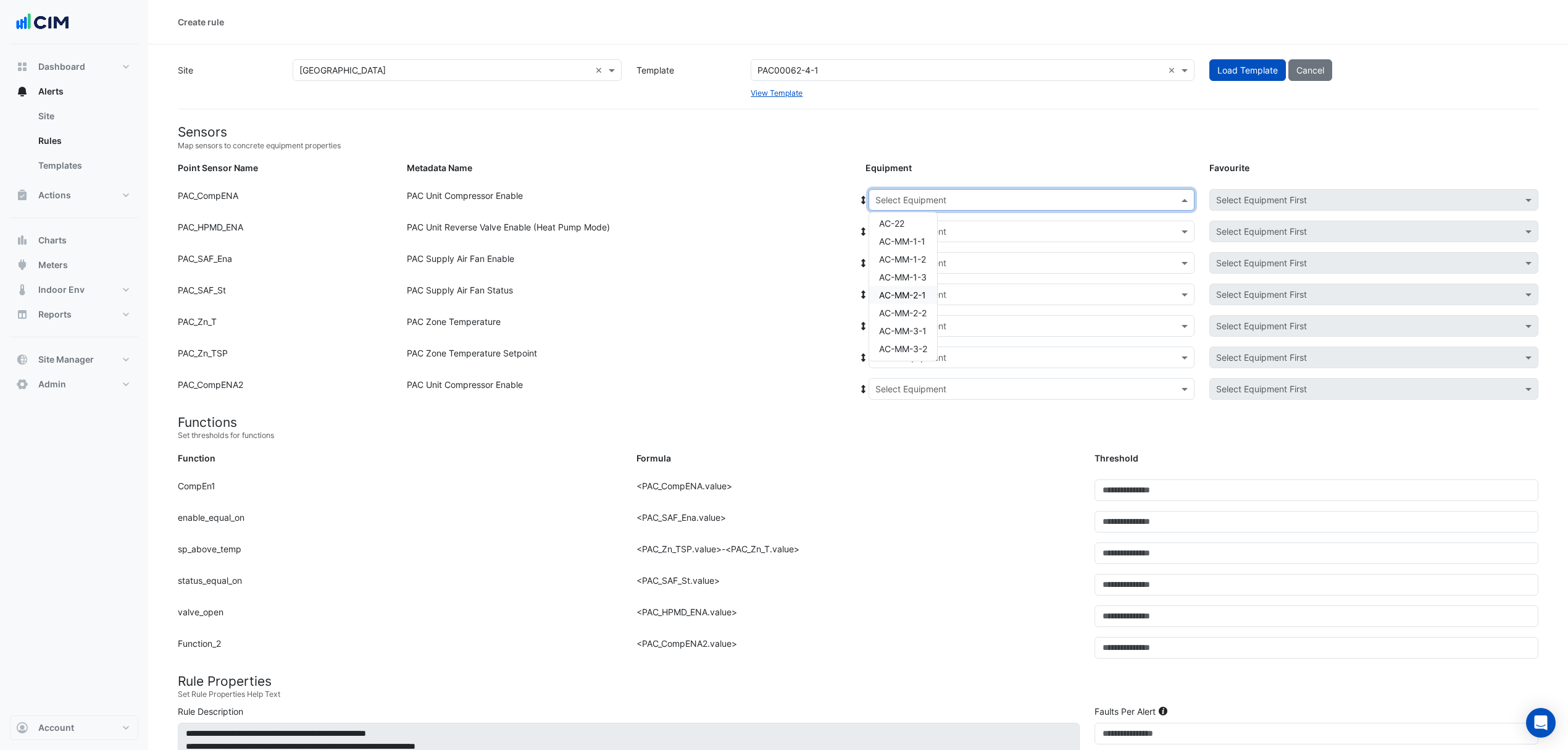
scroll to position [334, 0]
click at [920, 300] on span "AC-MM-1-3" at bounding box center [902, 304] width 48 height 10
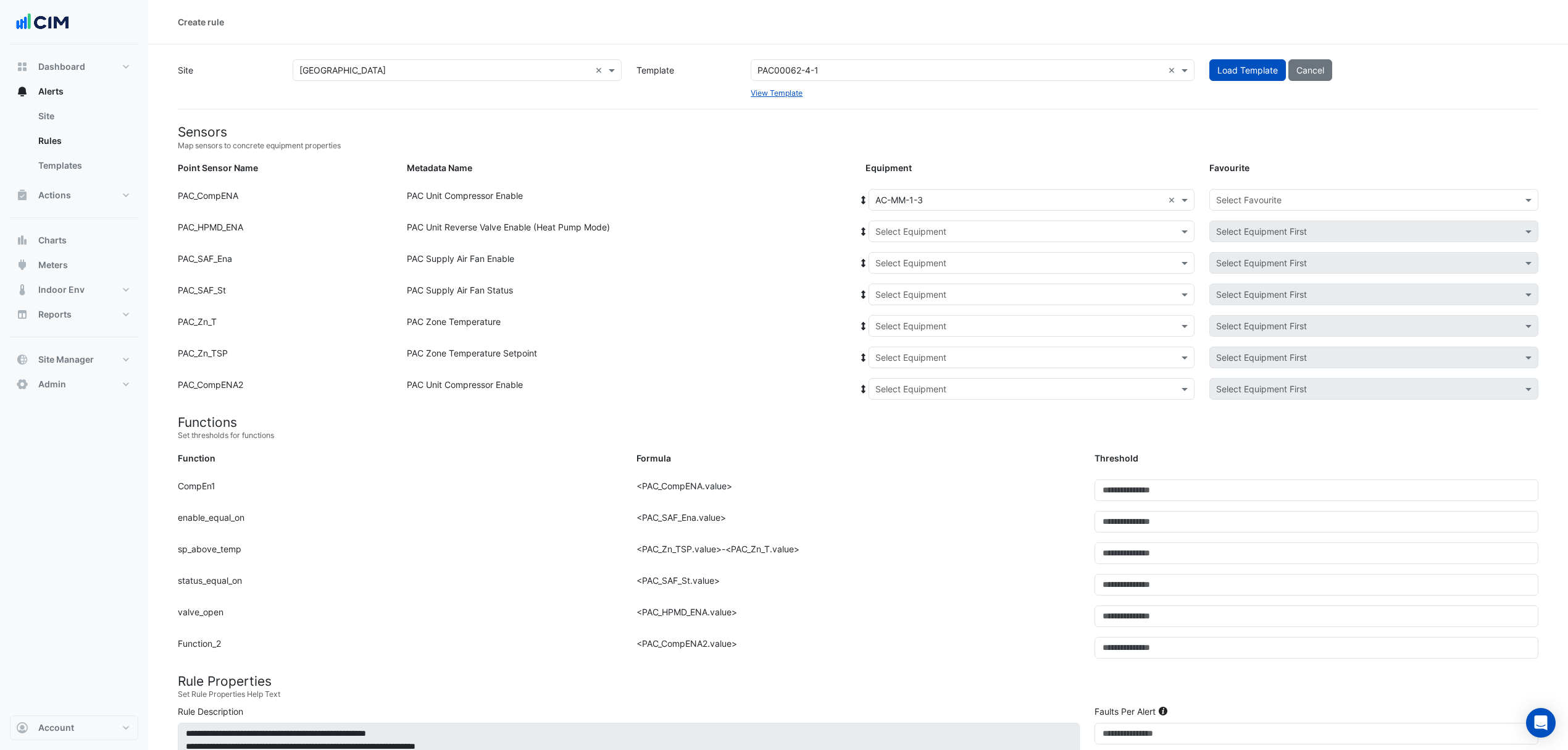
click at [864, 196] on icon at bounding box center [864, 200] width 11 height 8
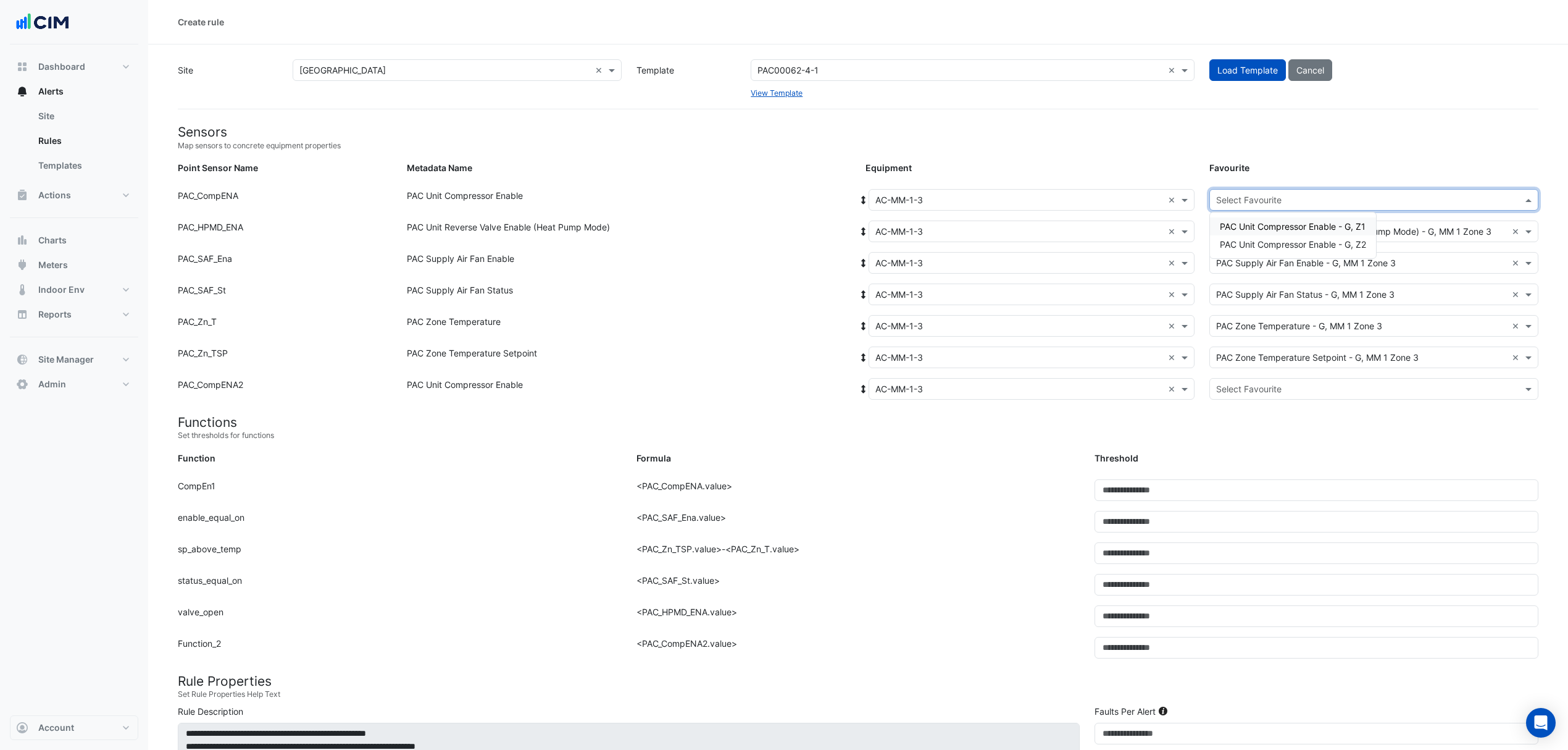
click at [1241, 199] on input "text" at bounding box center [1362, 201] width 291 height 13
click at [1236, 223] on span "PAC Unit Compressor Enable - G, Z1" at bounding box center [1293, 226] width 145 height 10
click at [1246, 401] on div "Equipment: Select Equipment × AC-MM-1-3 × Favourite: Select Favourite" at bounding box center [1203, 391] width 688 height 26
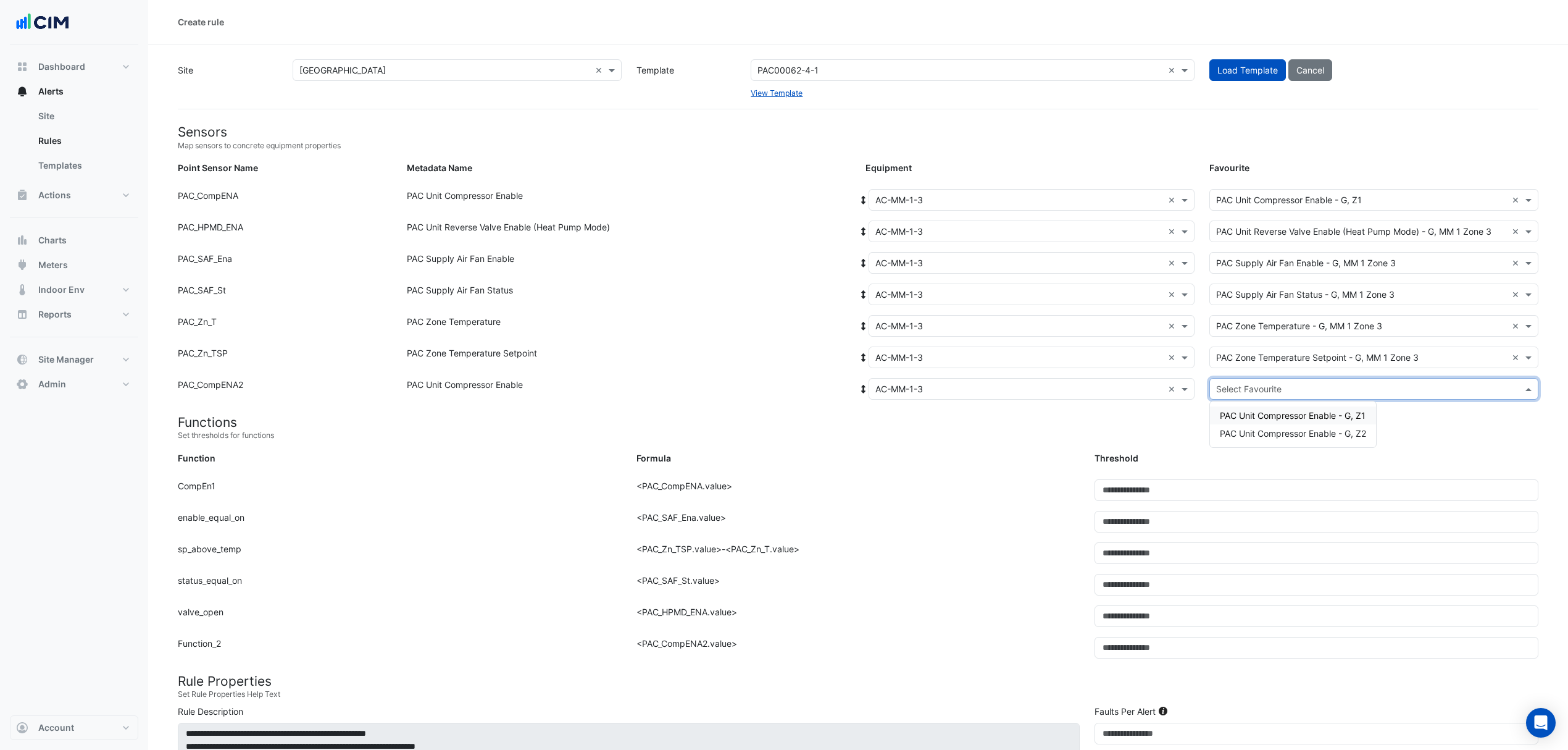
click at [1250, 389] on input "text" at bounding box center [1362, 390] width 291 height 13
click at [1260, 425] on div "PAC Unit Compressor Enable - G, Z2" at bounding box center [1293, 433] width 166 height 18
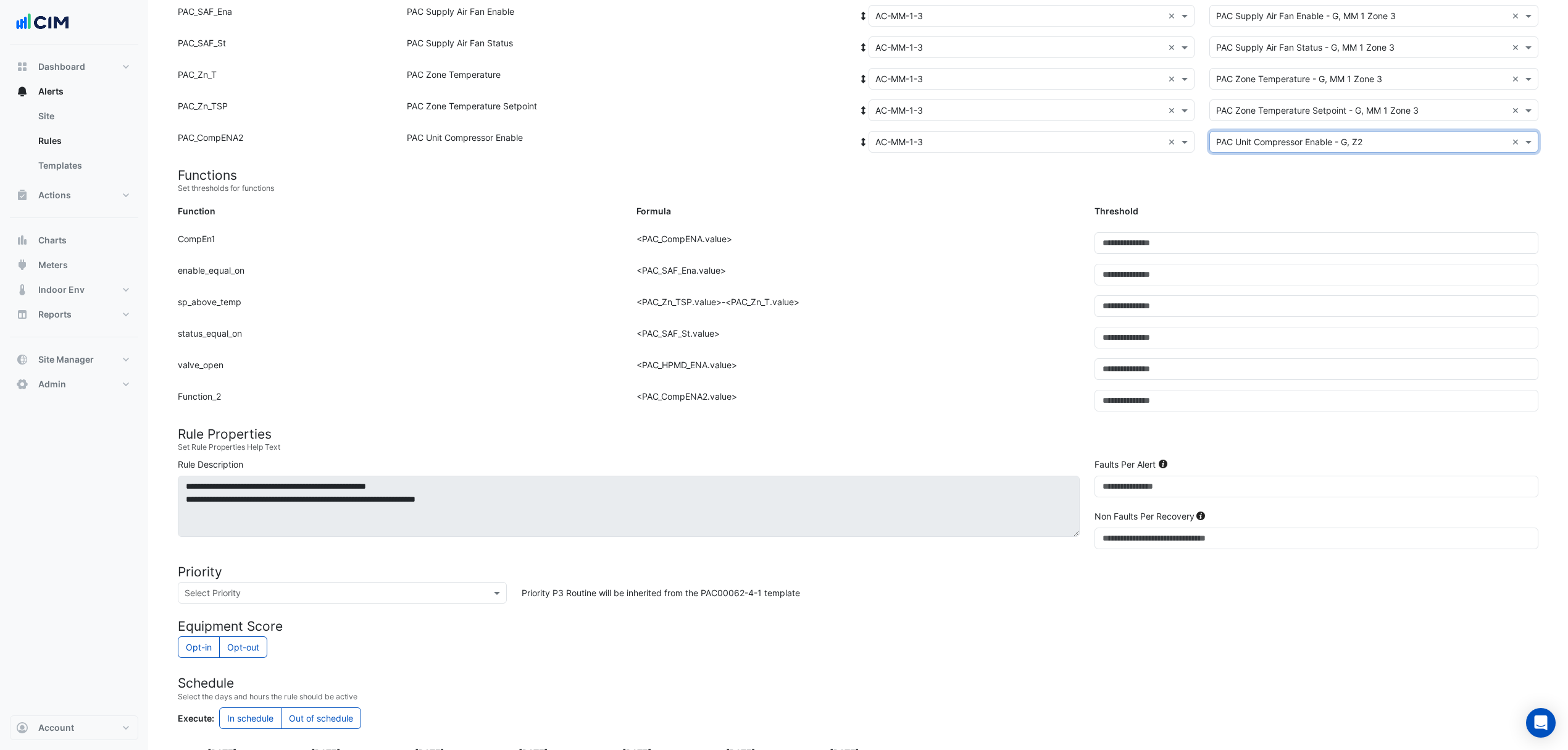
scroll to position [460, 0]
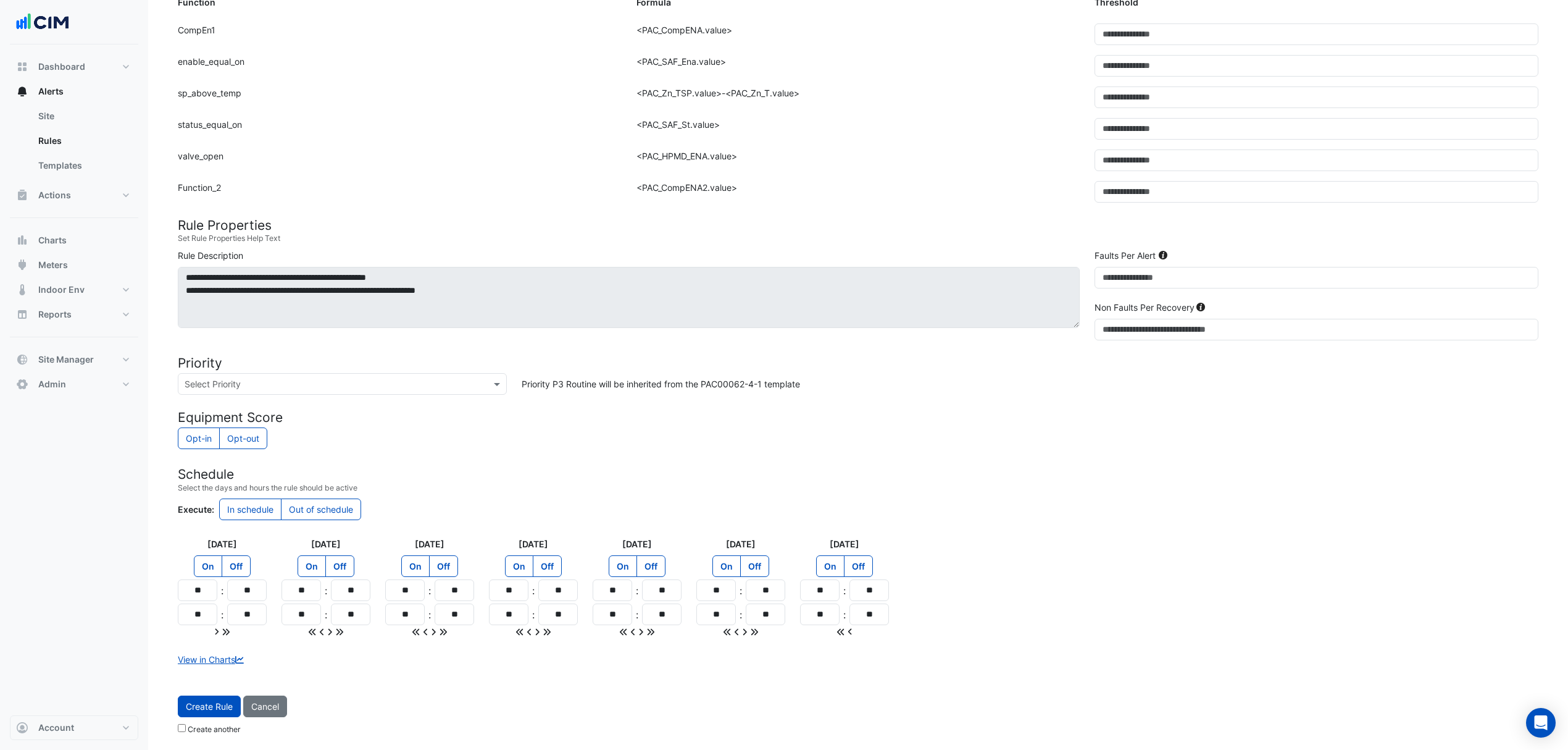
click at [183, 708] on button "Create Rule" at bounding box center [210, 706] width 63 height 21
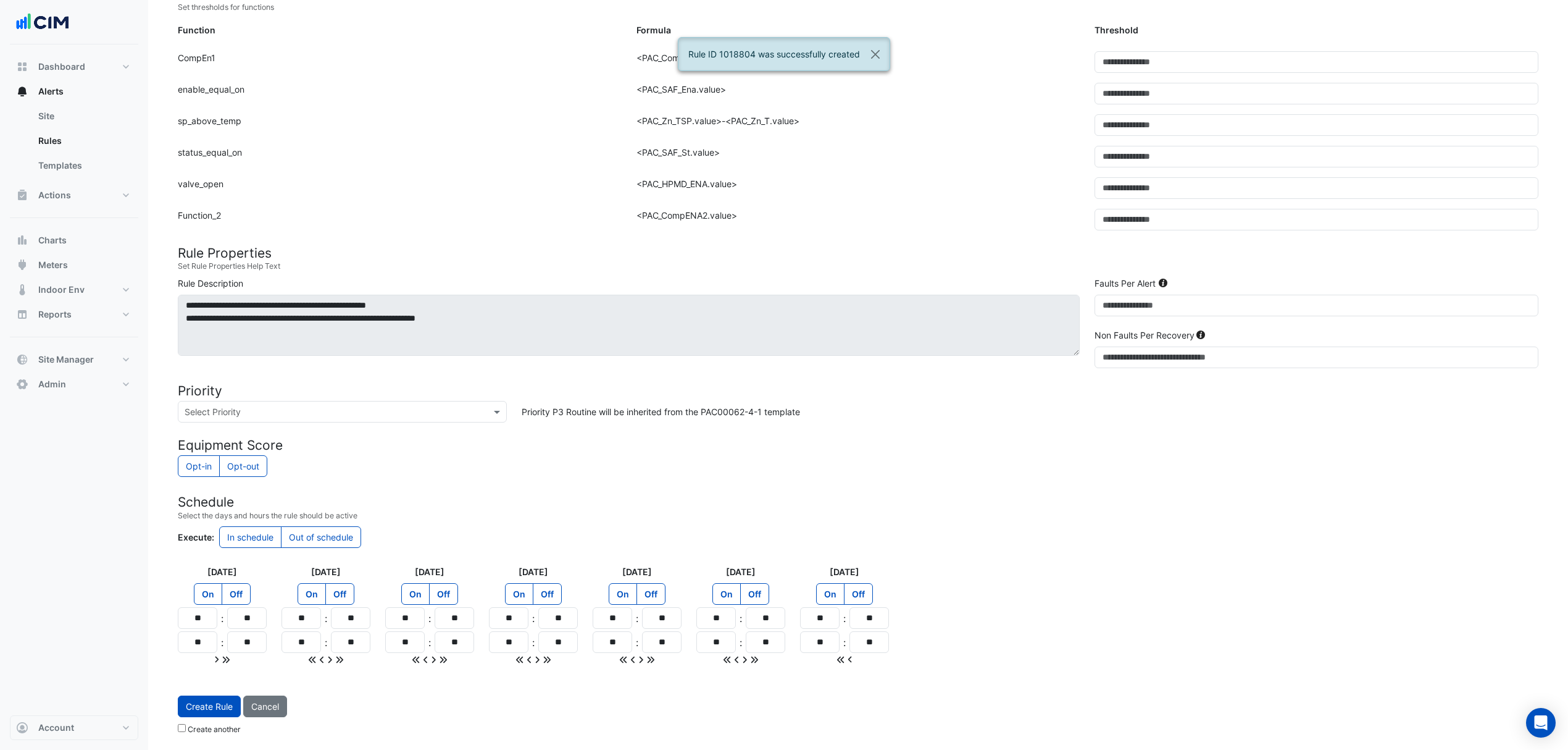
scroll to position [433, 0]
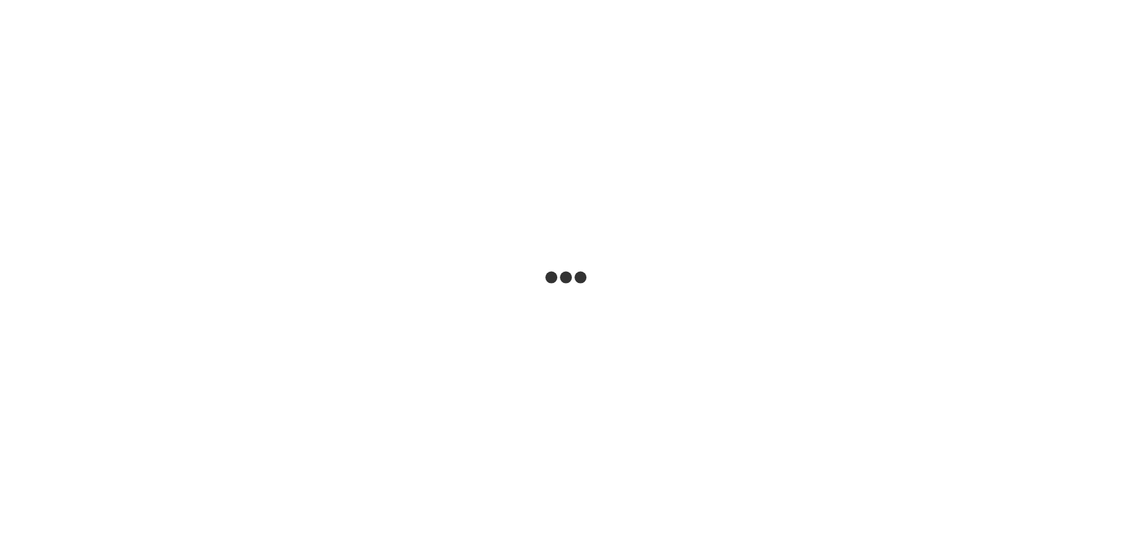
select select
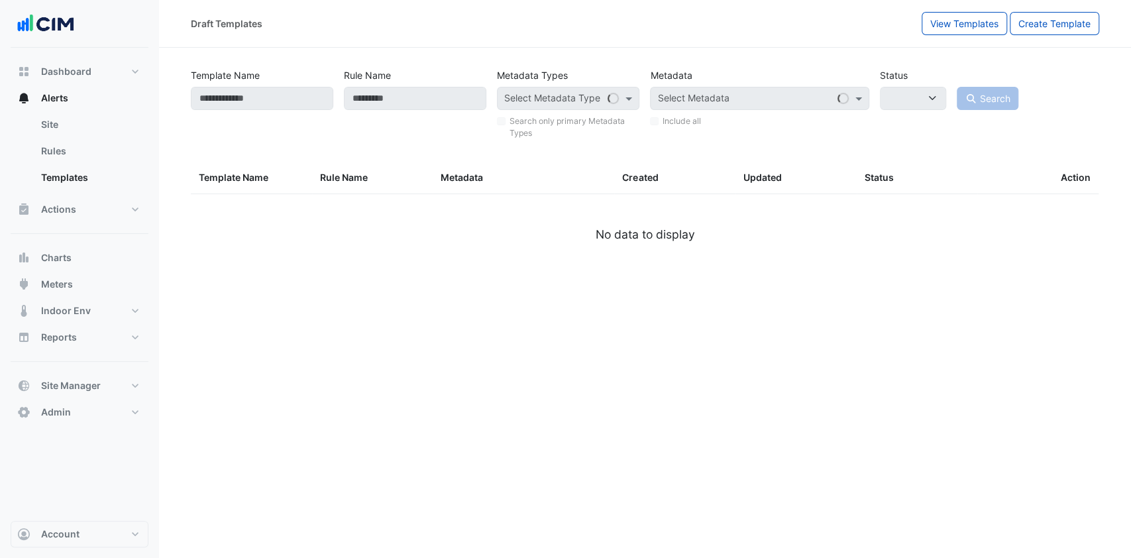
type input "**********"
select select
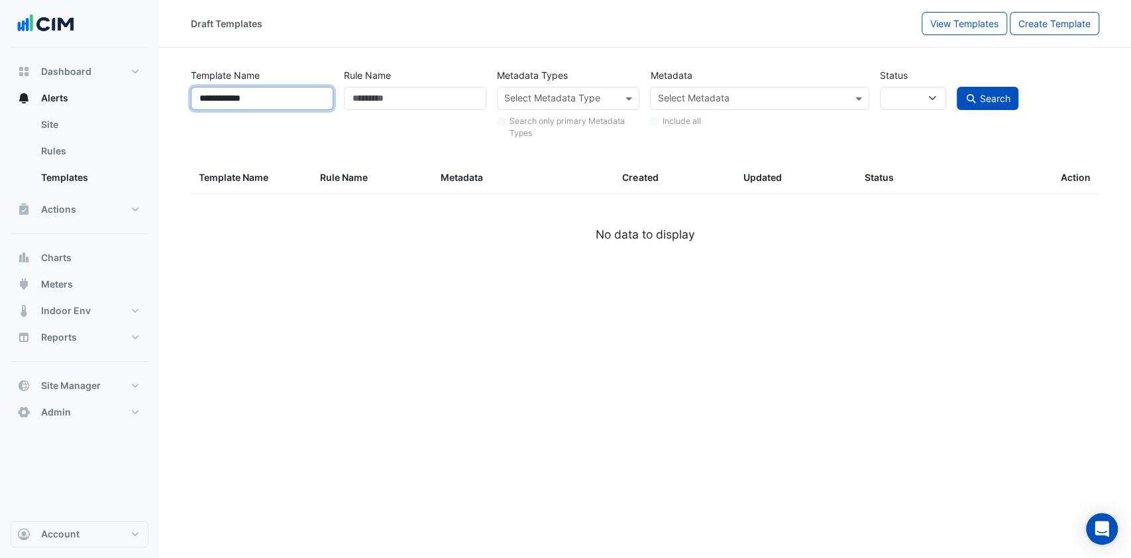
drag, startPoint x: 271, startPoint y: 91, endPoint x: 197, endPoint y: 88, distance: 73.6
click at [197, 88] on input "**********" at bounding box center [262, 98] width 142 height 23
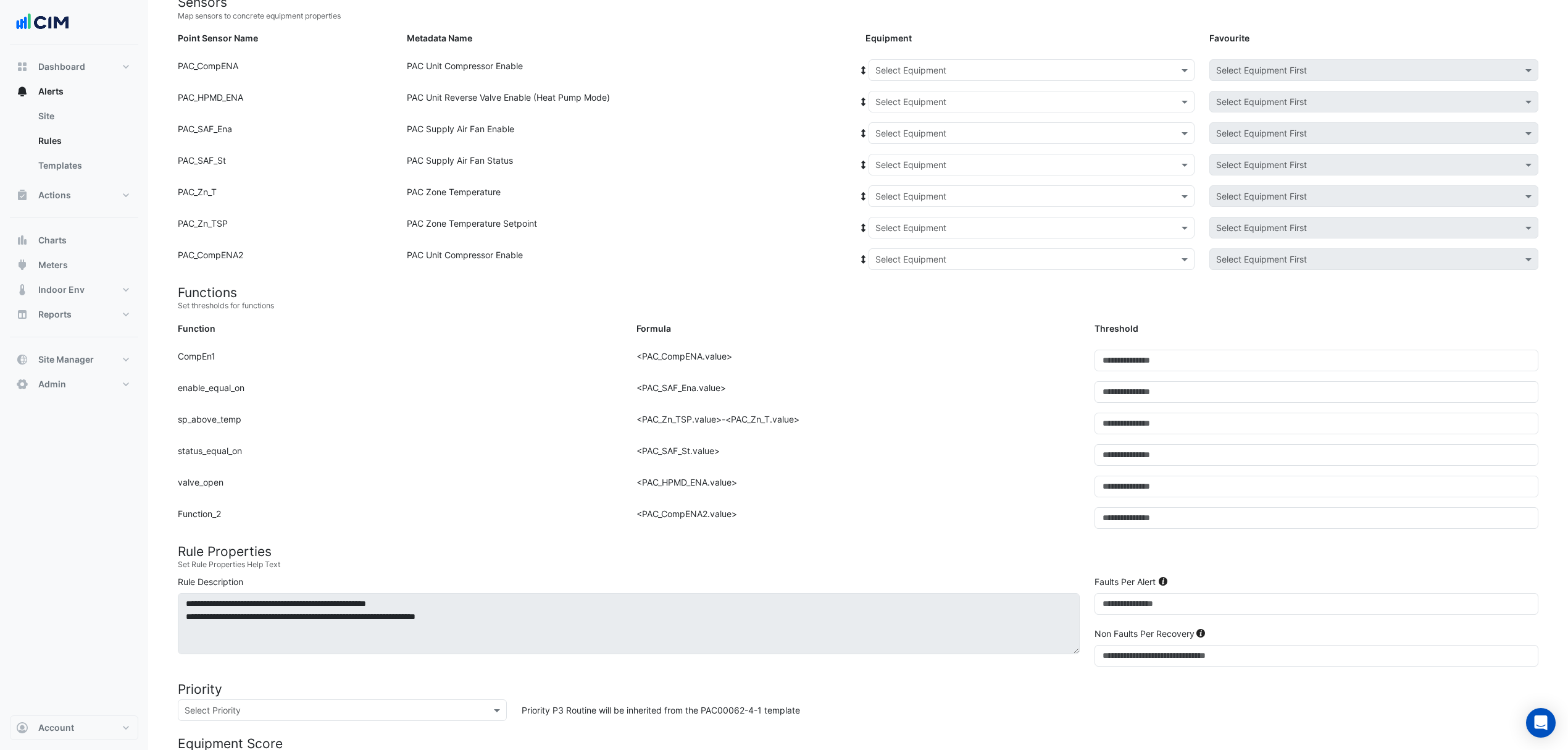
scroll to position [21, 0]
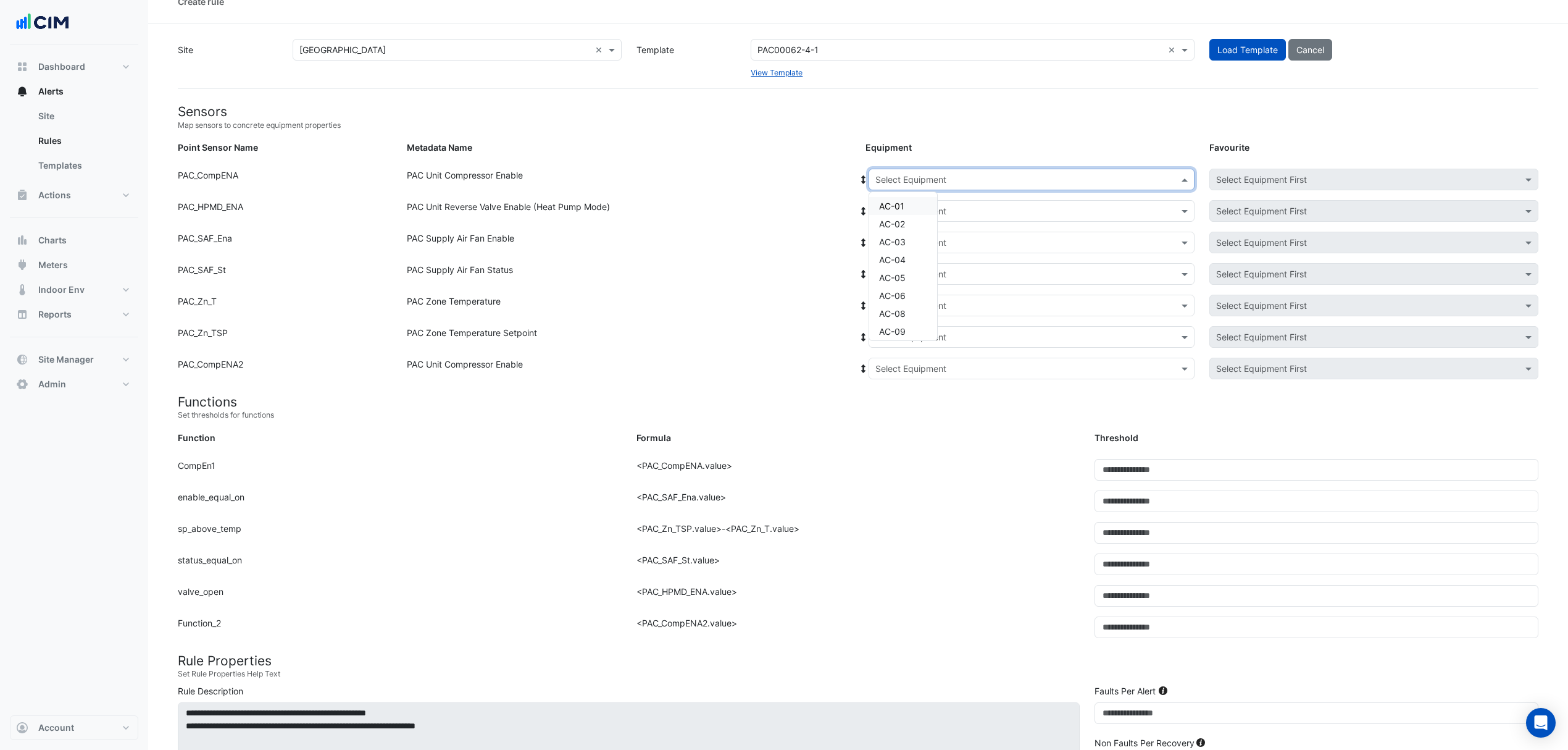
click at [1001, 176] on input "text" at bounding box center [1019, 180] width 288 height 13
click at [919, 253] on span "AC-MM-3-1" at bounding box center [902, 255] width 48 height 10
click at [857, 178] on div "PAC Unit Compressor Enable" at bounding box center [629, 182] width 459 height 26
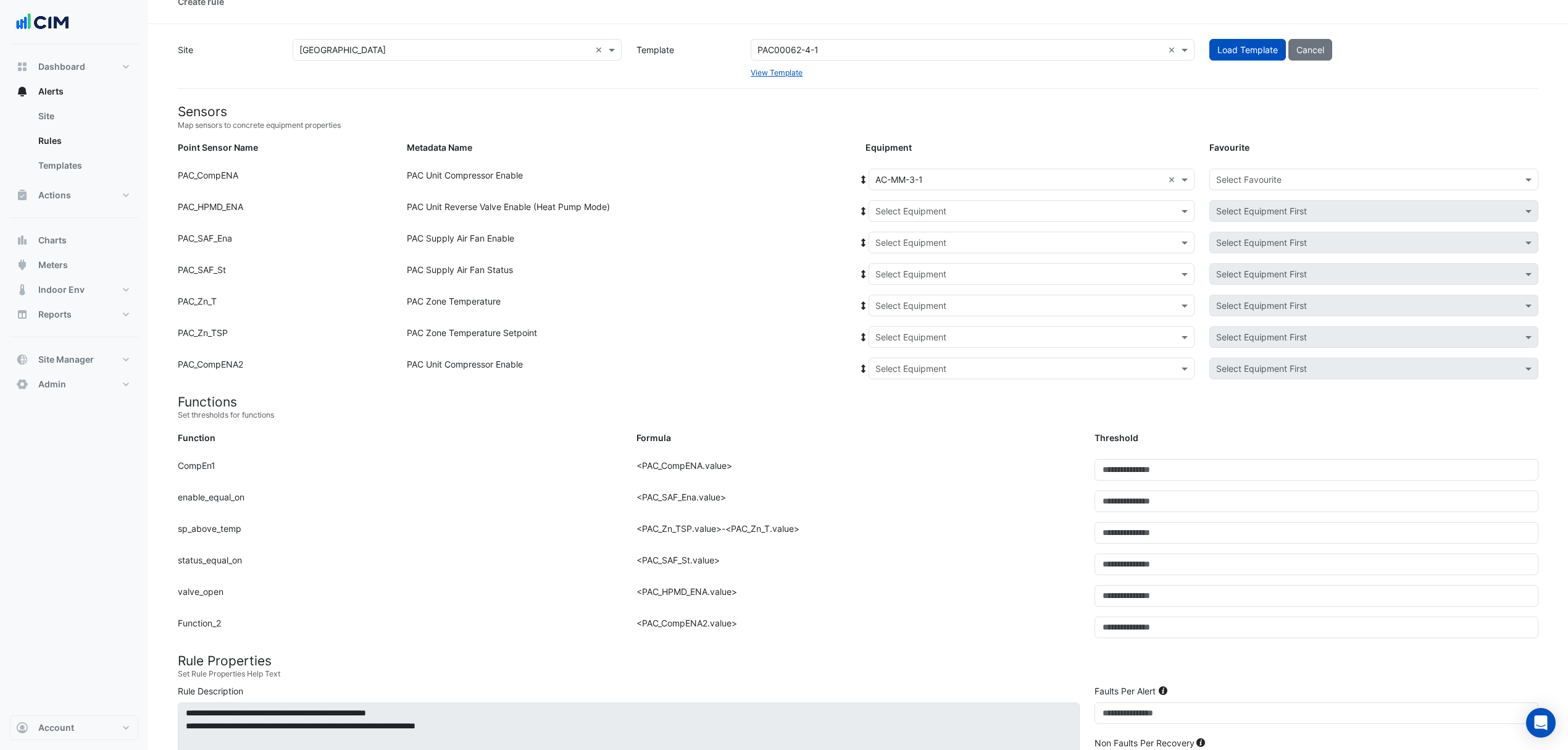
click at [864, 175] on icon at bounding box center [863, 179] width 5 height 8
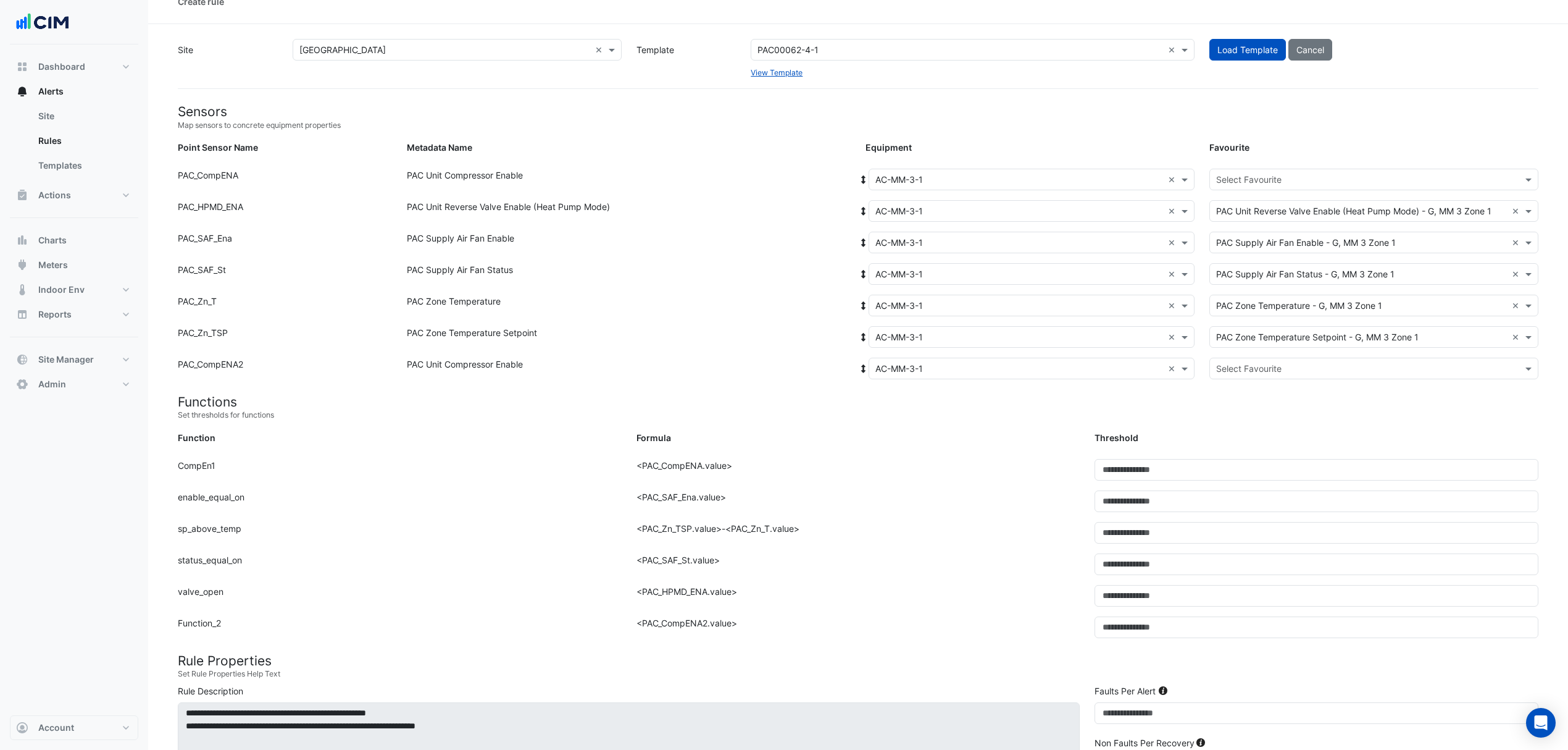
click at [1256, 178] on input "text" at bounding box center [1362, 180] width 291 height 13
click at [1248, 197] on div "PAC Unit Compressor Enable - G, Compressor-01" at bounding box center [1319, 205] width 218 height 18
click at [1248, 359] on div "Select Favourite" at bounding box center [1373, 368] width 329 height 21
click at [1245, 414] on span "PAC Unit Compressor Enable - G, Compressor-02" at bounding box center [1319, 412] width 199 height 10
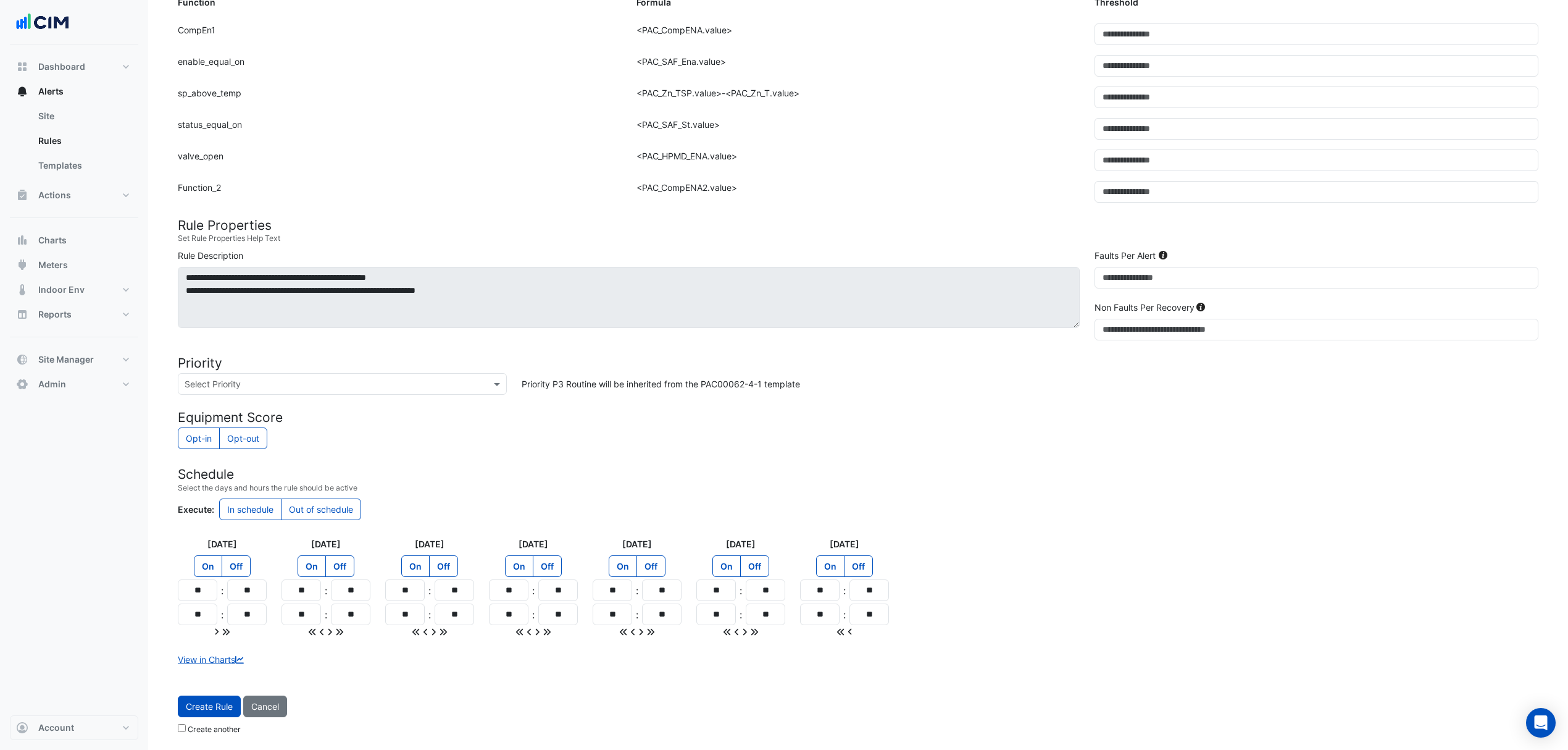
scroll to position [460, 0]
click at [211, 708] on span "Create Rule" at bounding box center [209, 706] width 47 height 10
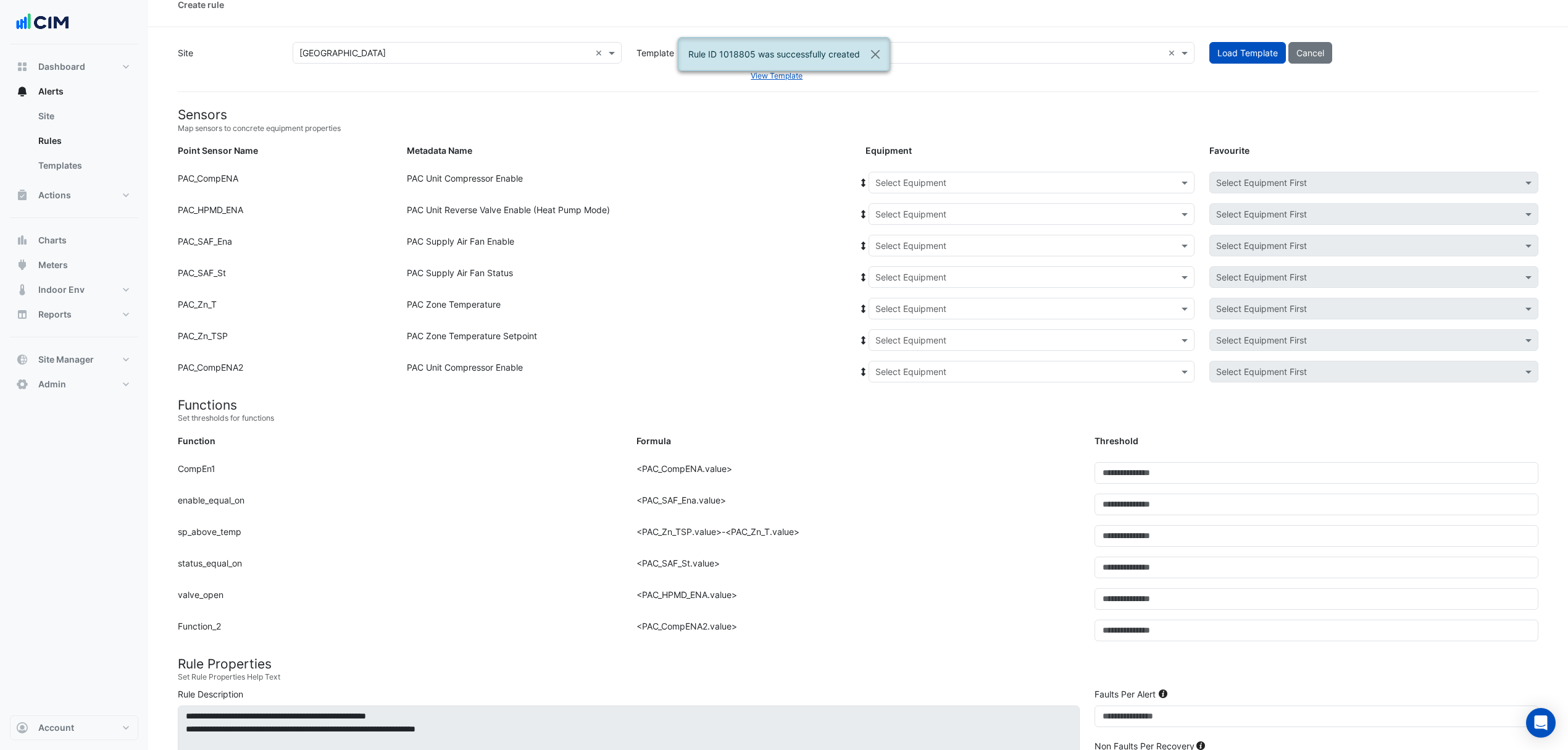
scroll to position [0, 0]
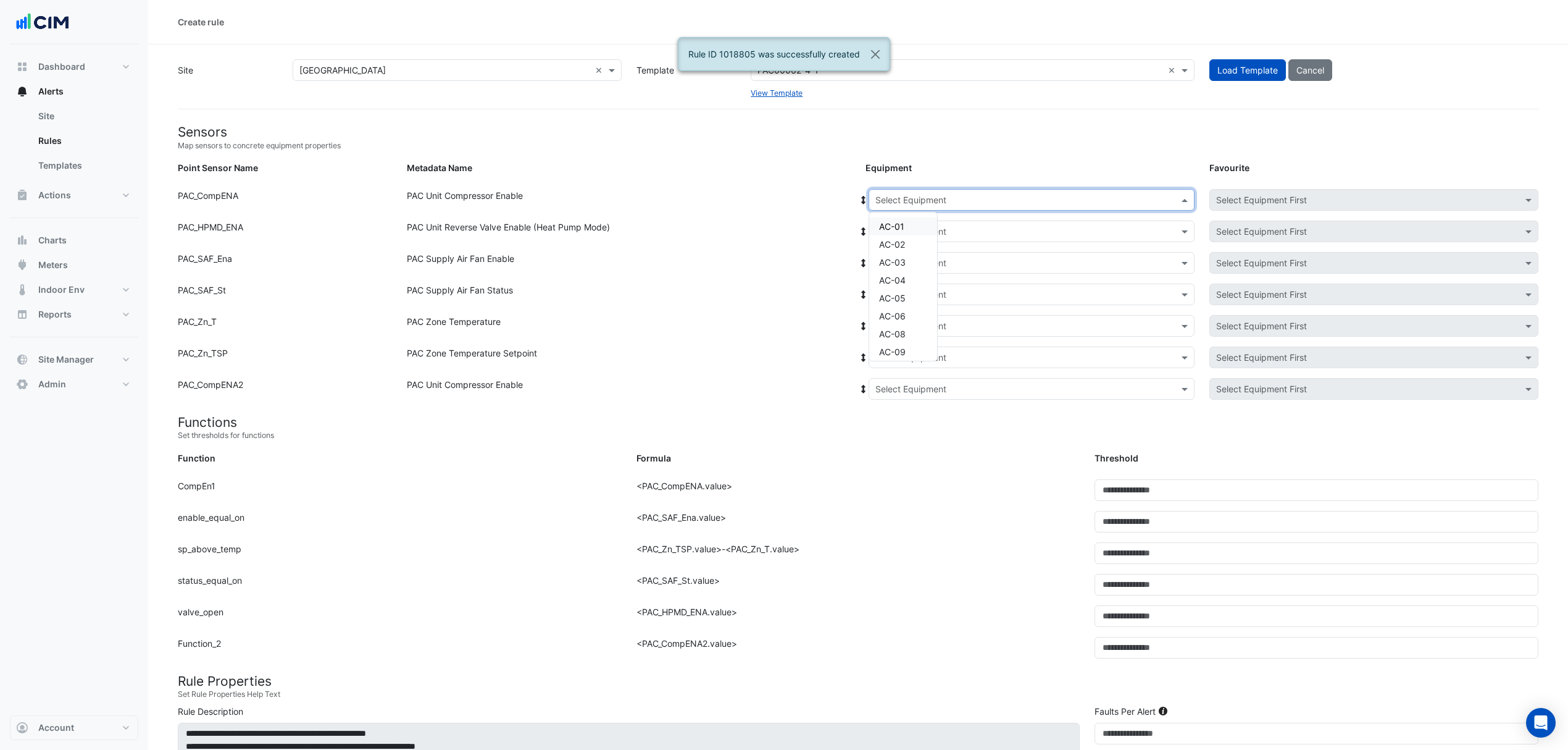
click at [895, 203] on input "text" at bounding box center [1019, 201] width 288 height 13
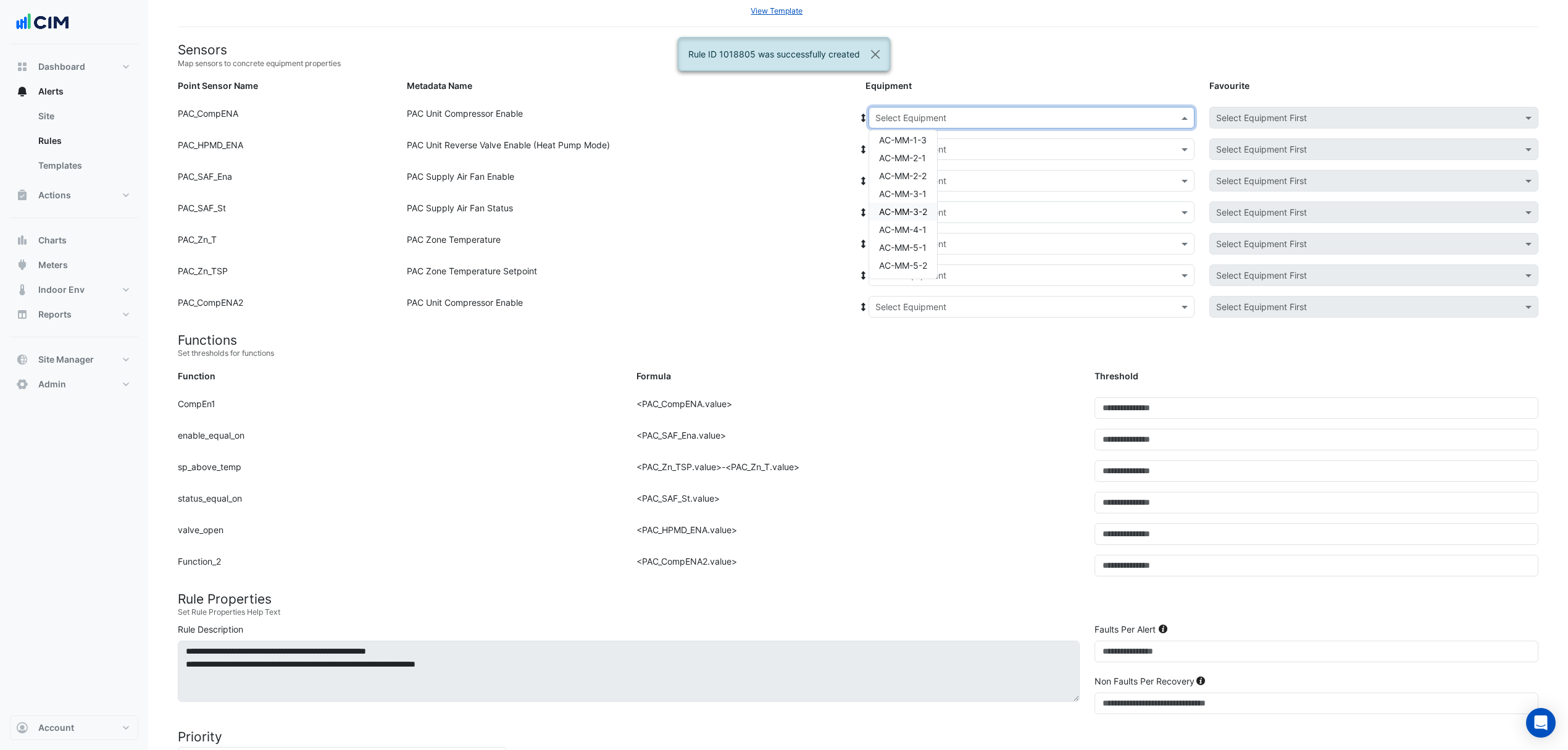
click at [914, 208] on span "AC-MM-3-2" at bounding box center [903, 211] width 48 height 10
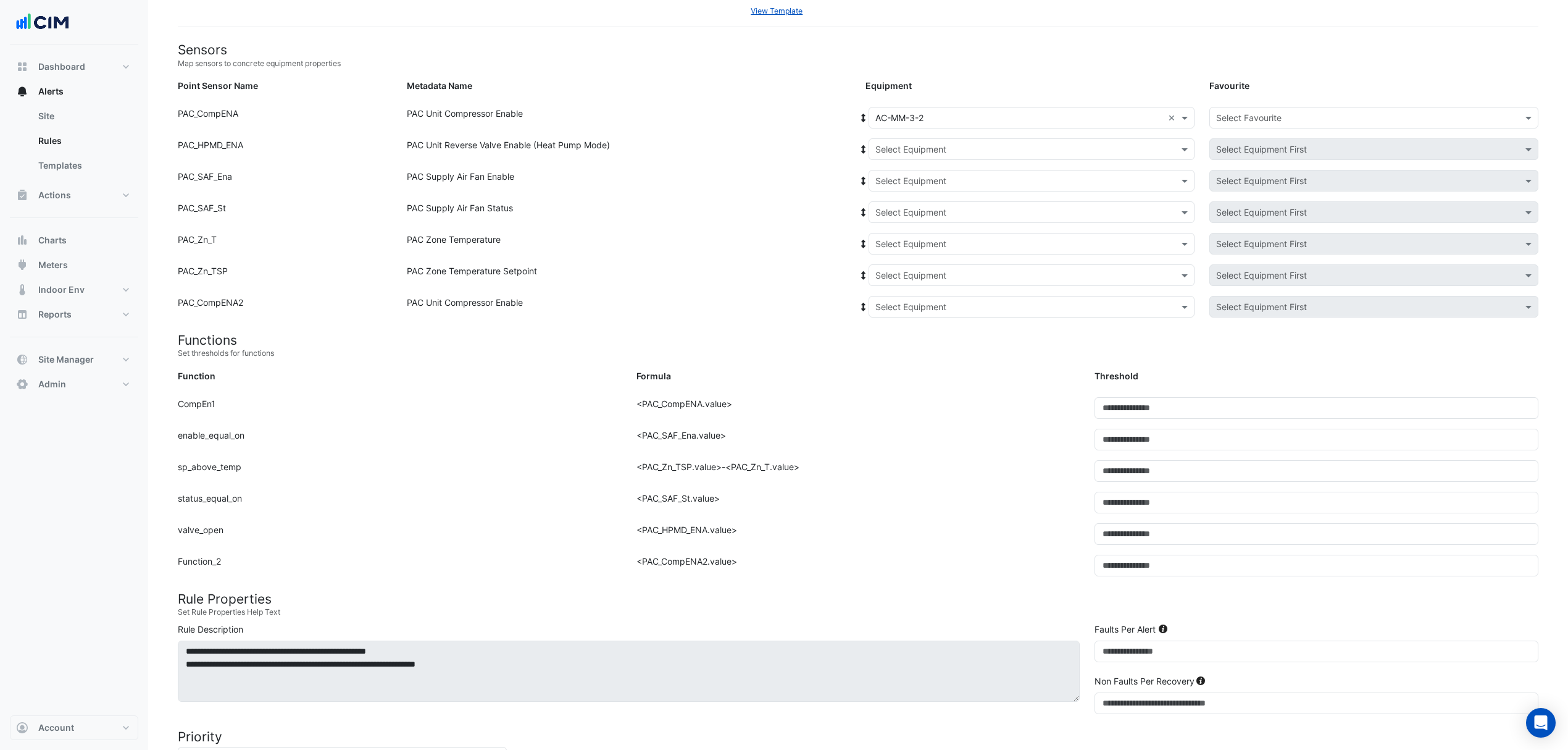
click at [862, 115] on icon at bounding box center [863, 118] width 5 height 8
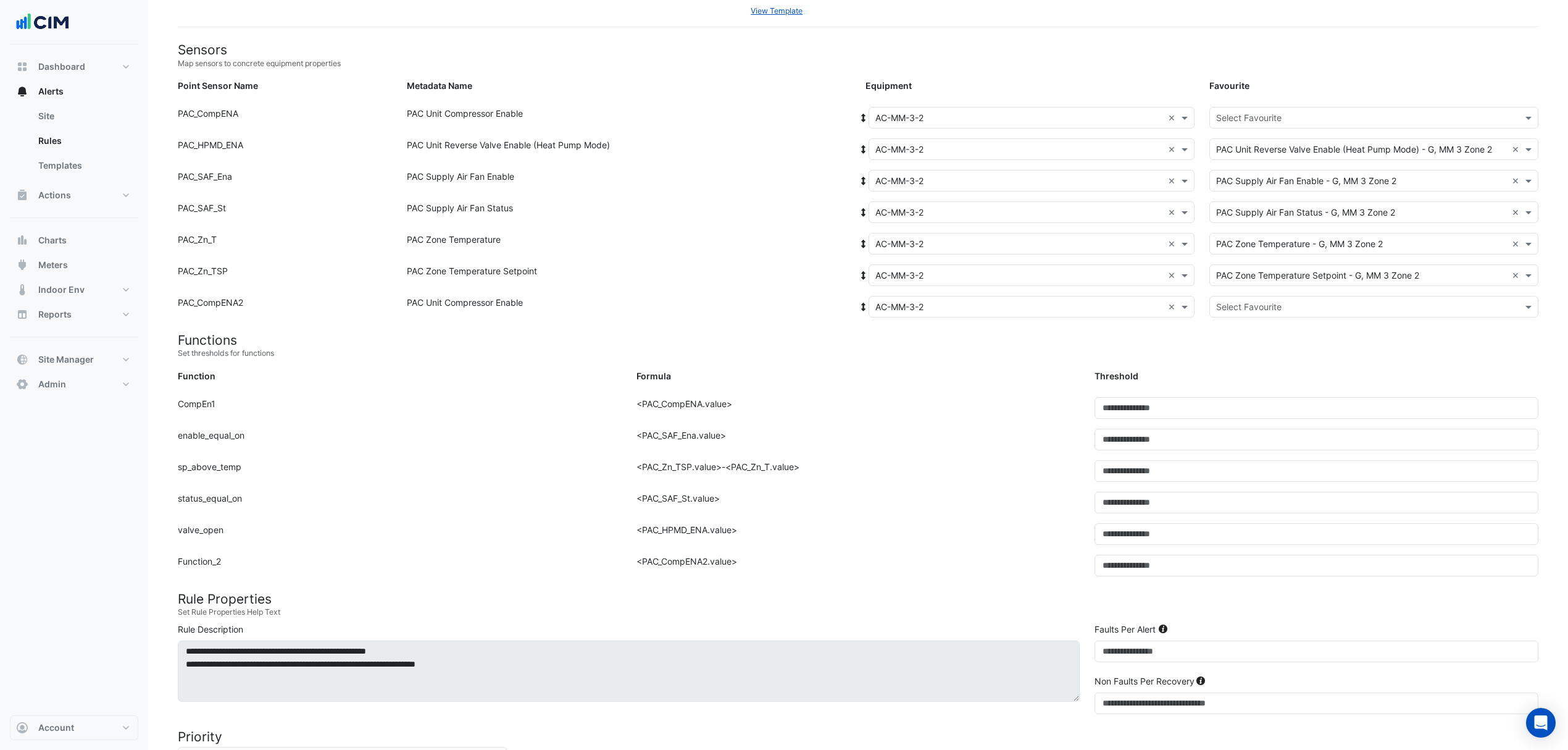
click at [1231, 121] on input "text" at bounding box center [1362, 118] width 291 height 13
click at [1259, 146] on span "PAC Unit Compressor Enable - G, Compressor-01" at bounding box center [1319, 144] width 198 height 10
drag, startPoint x: 1251, startPoint y: 309, endPoint x: 1247, endPoint y: 321, distance: 12.6
click at [1248, 317] on ng-select "Select Favourite PAC Unit Compressor Enable - G, Compressor-01 PAC Unit Compres…" at bounding box center [1373, 306] width 329 height 21
drag, startPoint x: 1246, startPoint y: 354, endPoint x: 1231, endPoint y: 361, distance: 16.6
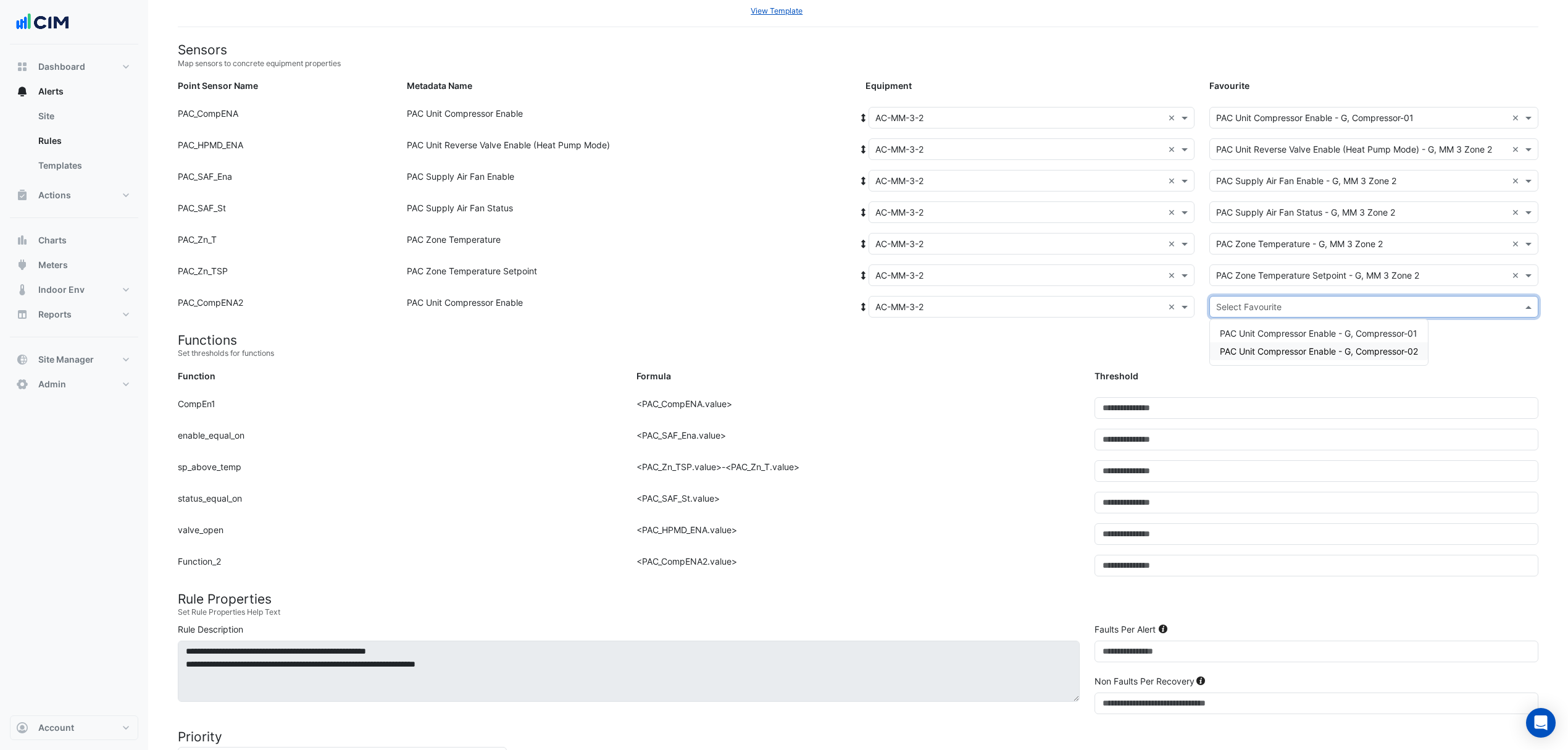
click at [1245, 354] on span "PAC Unit Compressor Enable - G, Compressor-02" at bounding box center [1319, 351] width 199 height 10
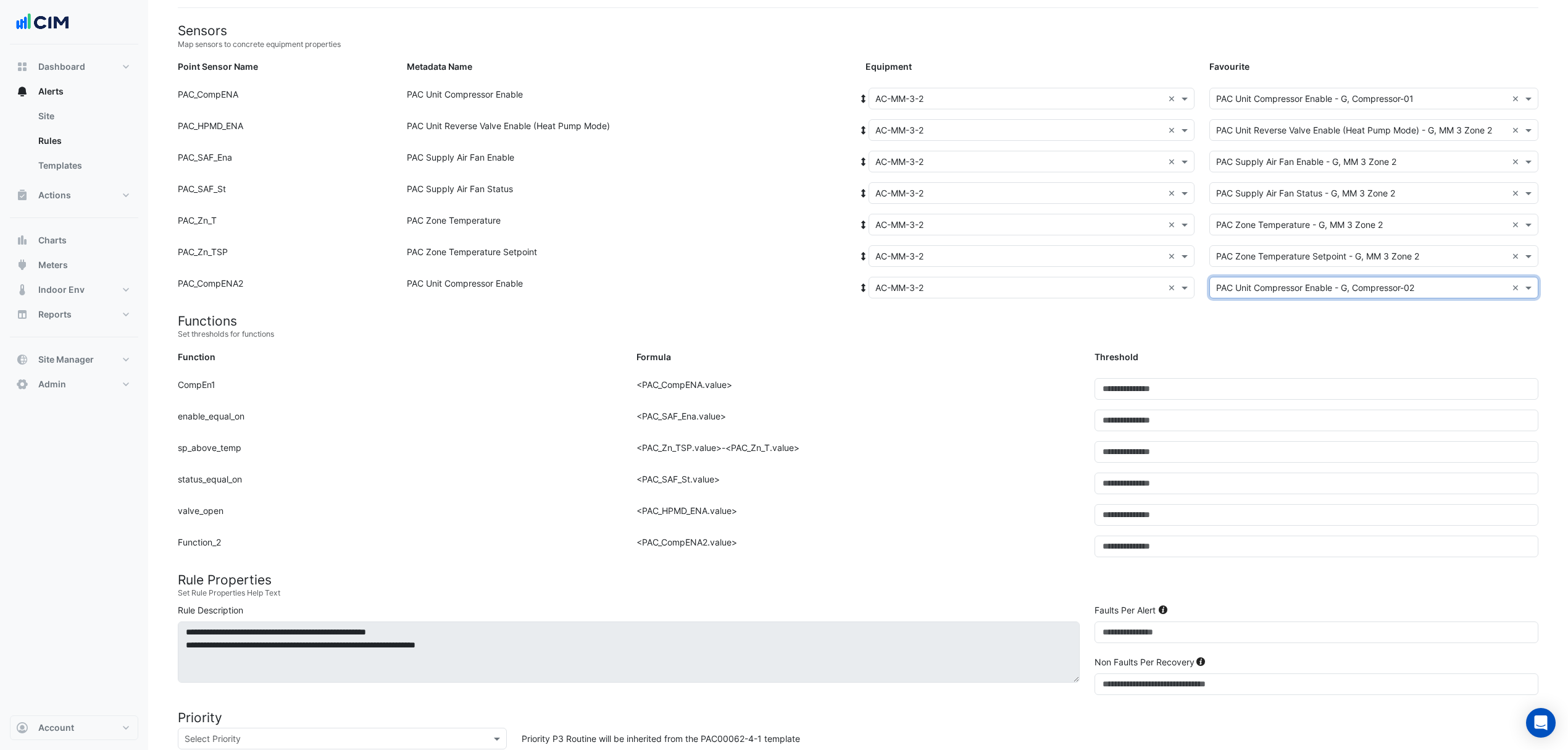
scroll to position [460, 0]
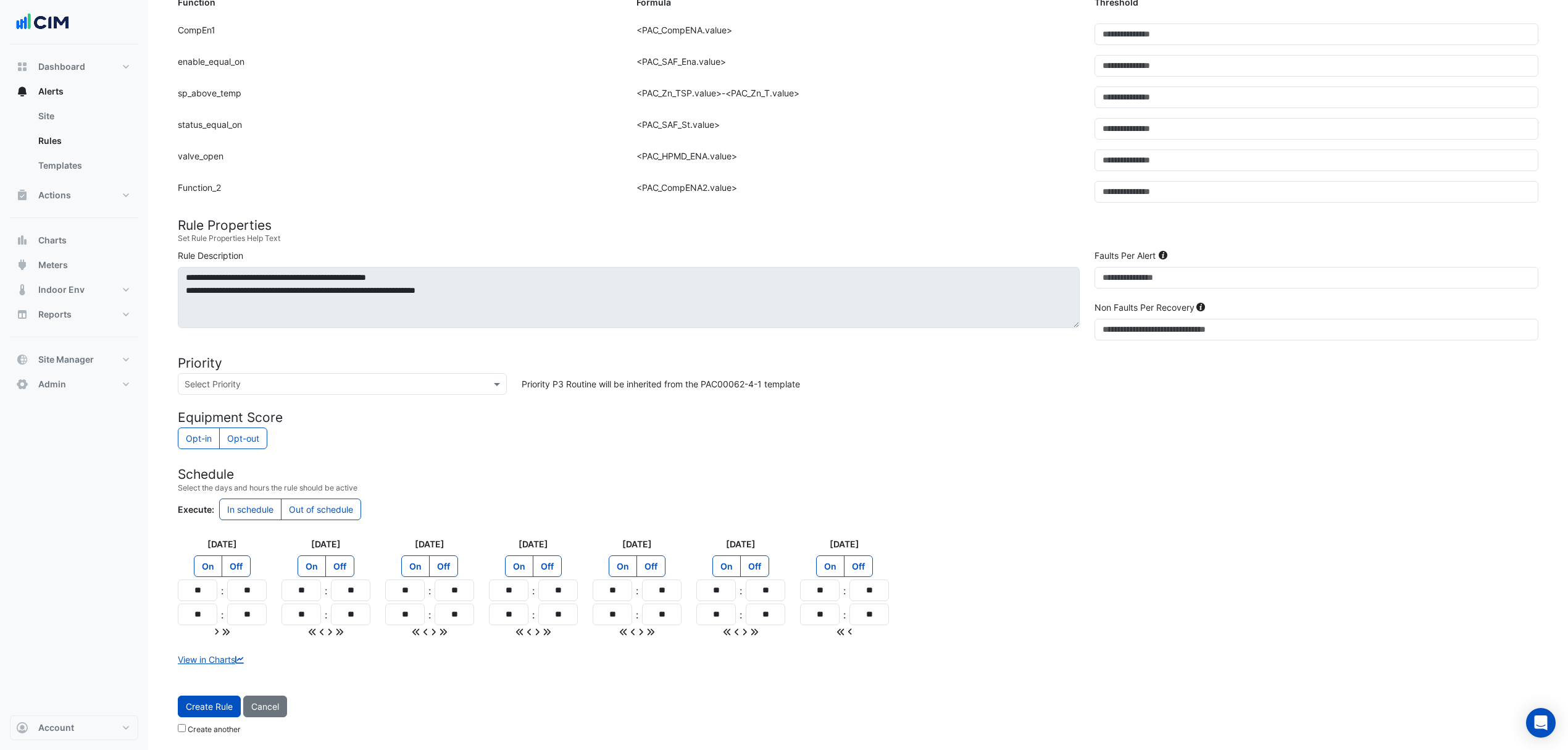
click at [211, 719] on div "Create Rule Cancel Create another" at bounding box center [859, 718] width 1376 height 45
click at [211, 717] on button "Create Rule" at bounding box center [210, 706] width 63 height 21
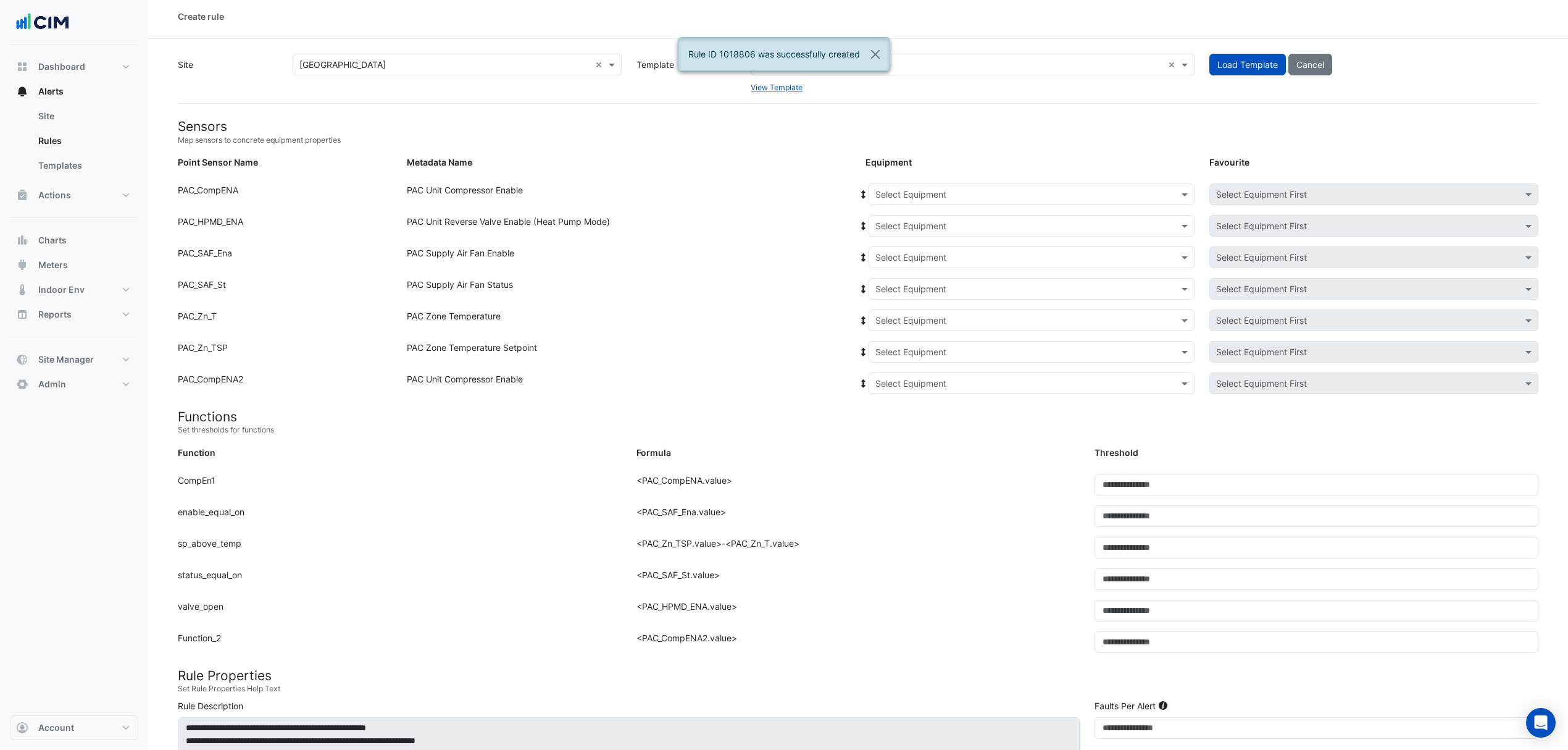
scroll to position [0, 0]
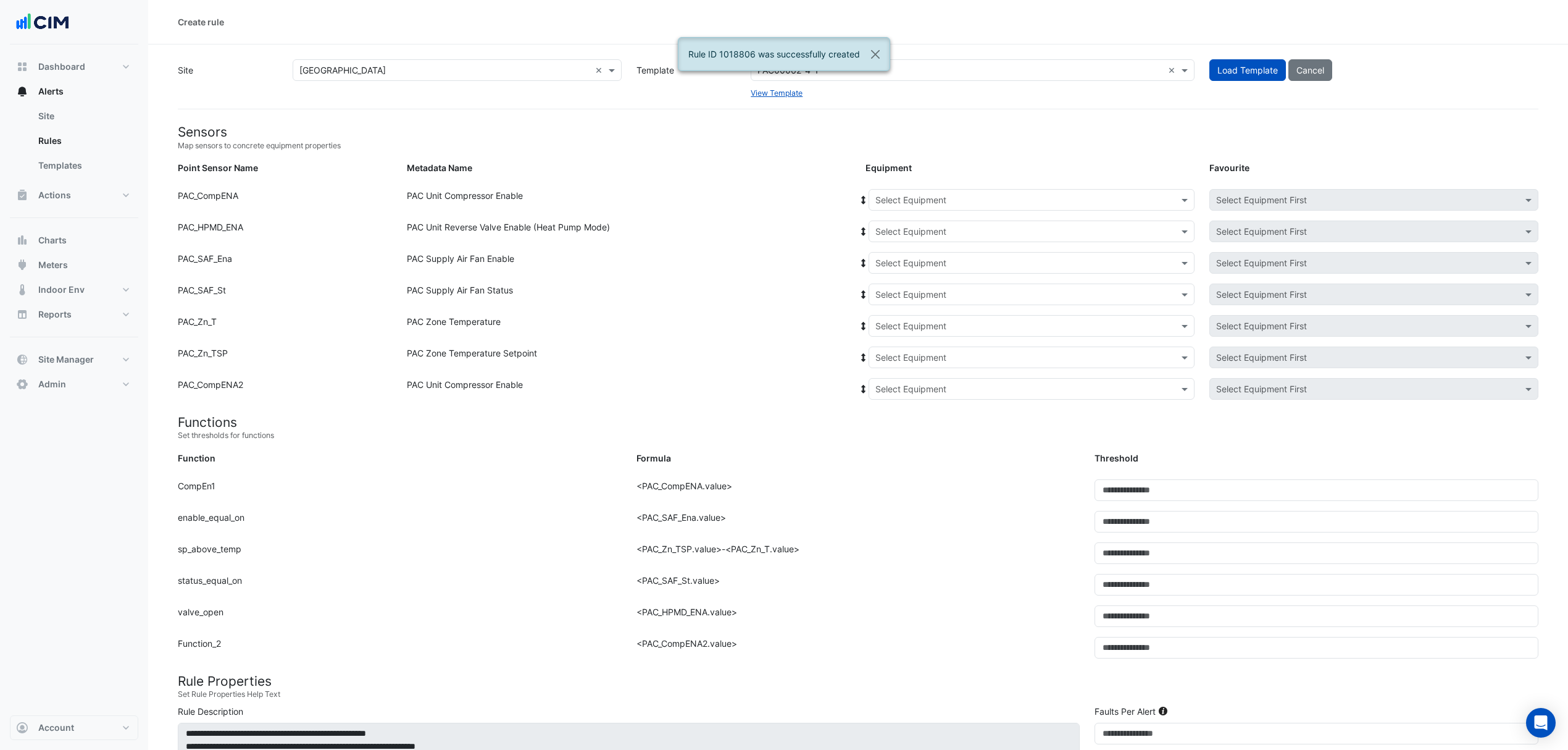
click at [909, 204] on input "text" at bounding box center [1019, 201] width 288 height 13
click at [921, 300] on div "AC-MM-3-2" at bounding box center [903, 293] width 68 height 18
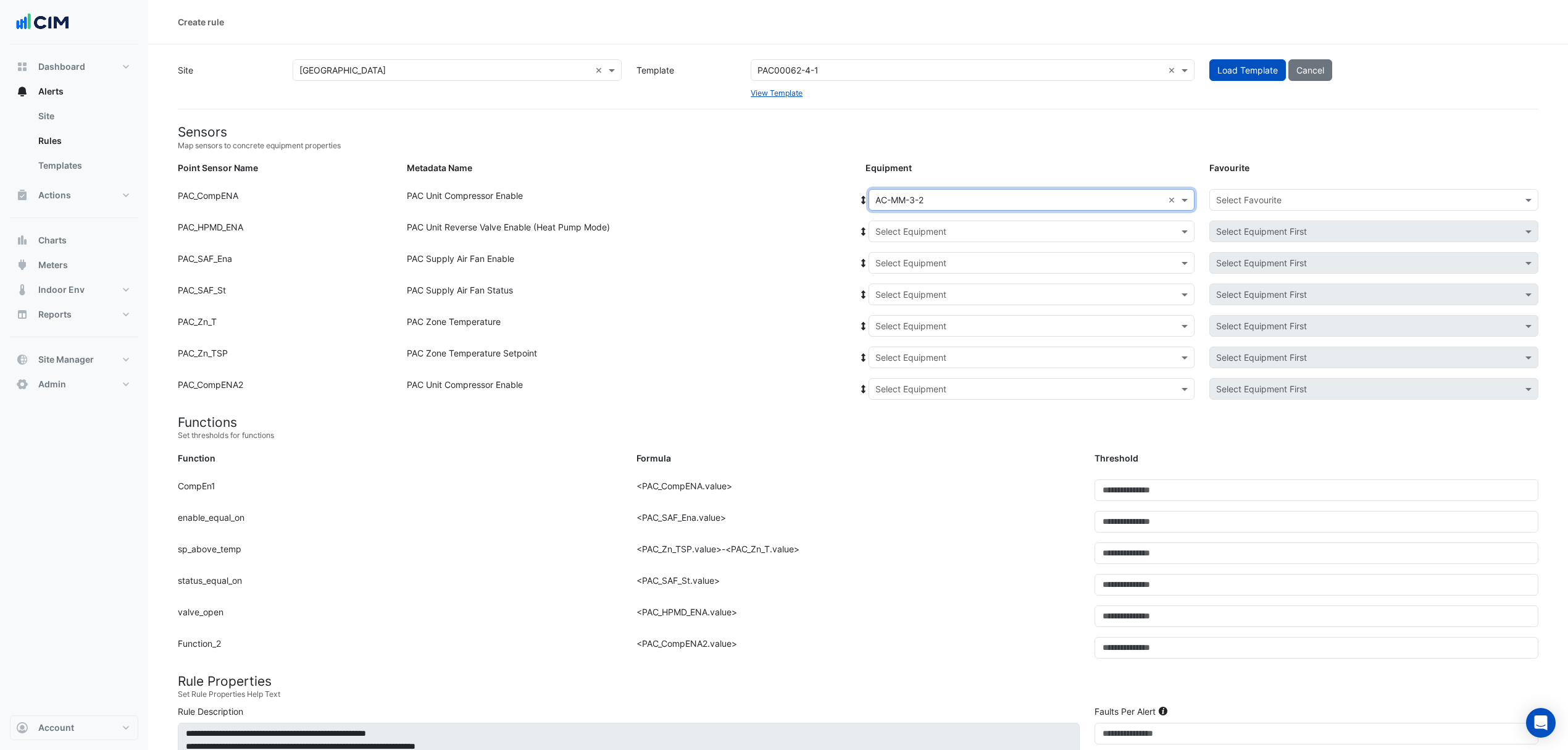
click at [853, 193] on div "PAC Unit Compressor Enable" at bounding box center [629, 202] width 459 height 26
click at [862, 196] on icon at bounding box center [864, 200] width 11 height 8
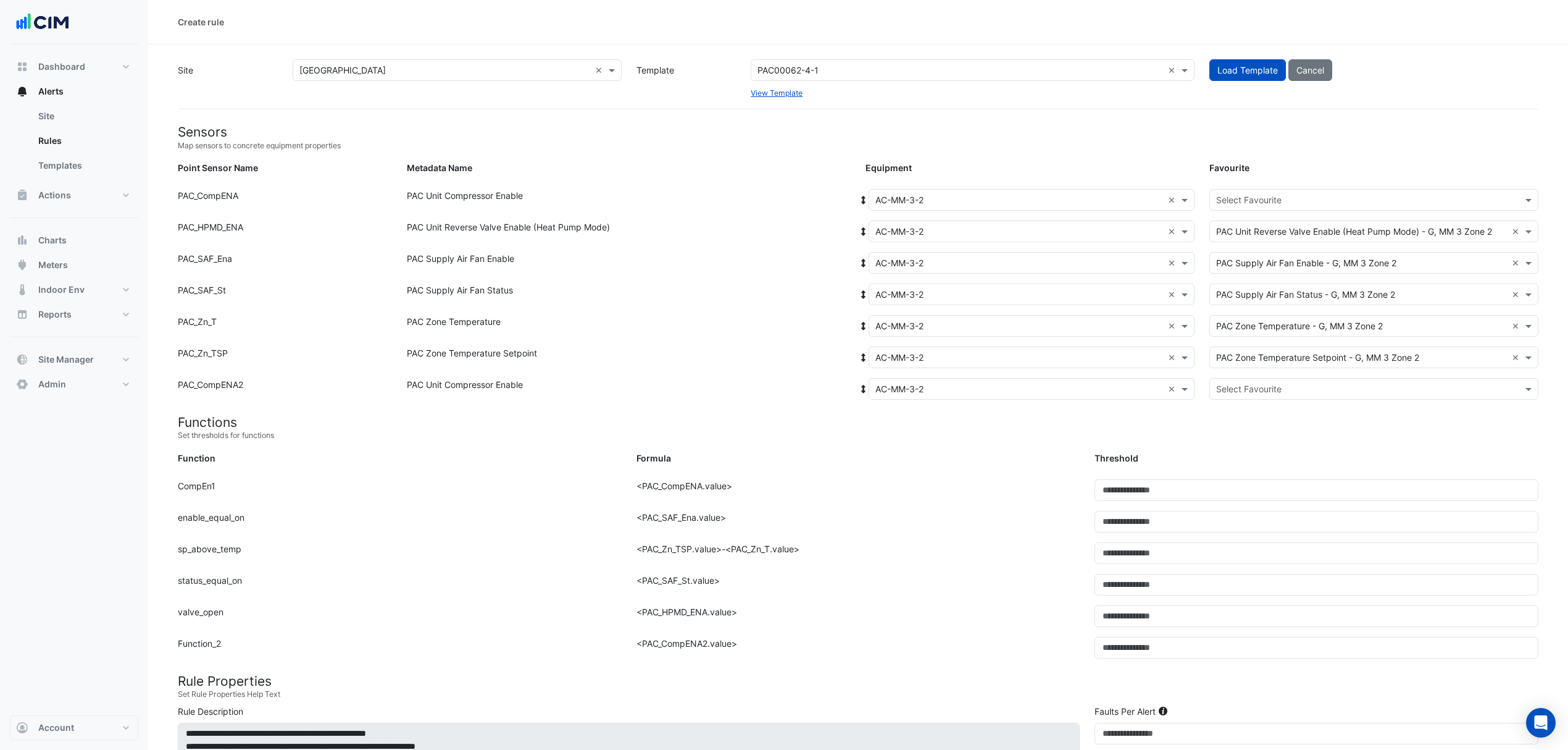
click at [1286, 208] on div "Select Favourite" at bounding box center [1373, 200] width 329 height 21
click at [1271, 228] on span "PAC Unit Compressor Enable - G, Compressor-01" at bounding box center [1319, 226] width 198 height 10
click at [1260, 386] on input "text" at bounding box center [1362, 390] width 291 height 13
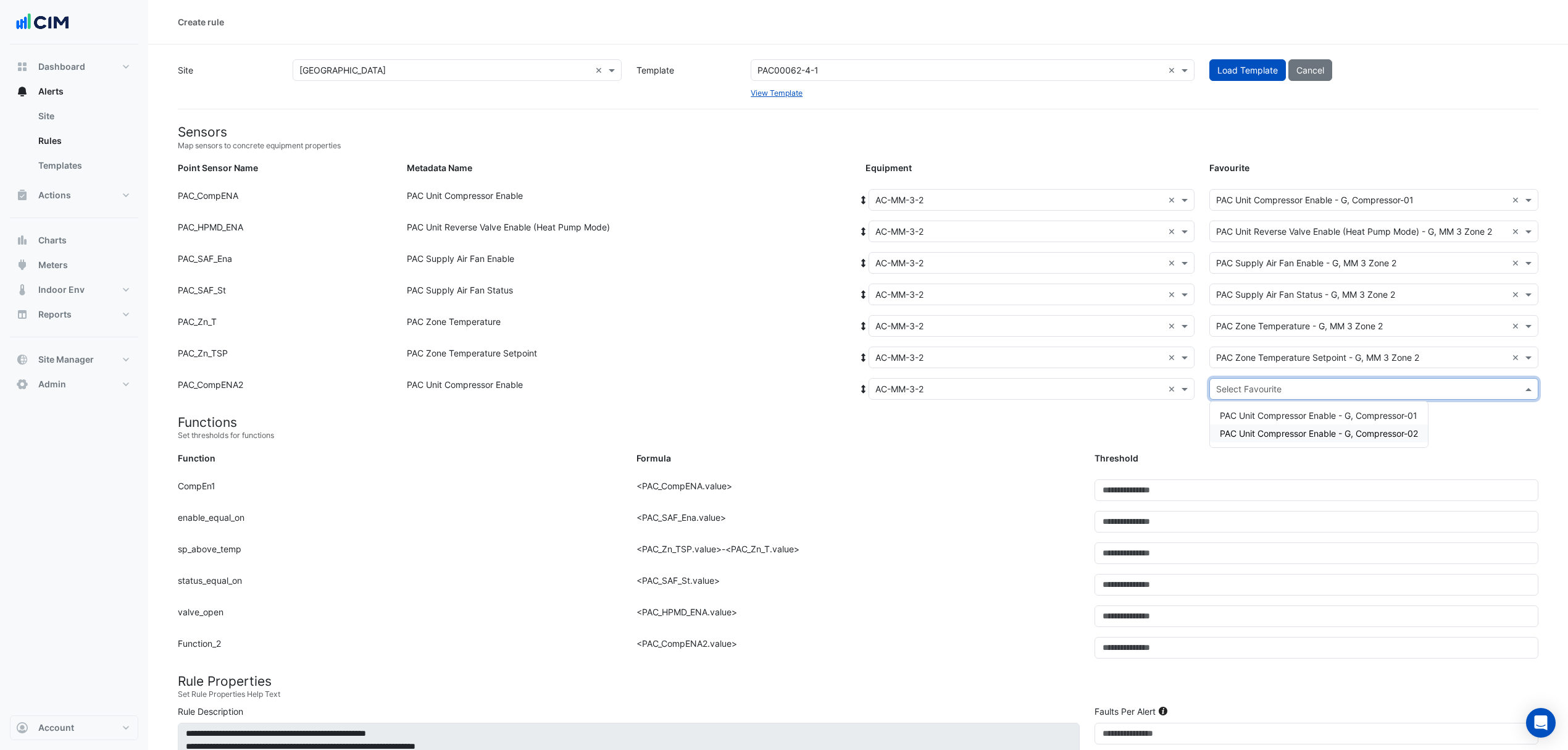
click at [1259, 425] on div "PAC Unit Compressor Enable - G, Compressor-02" at bounding box center [1319, 433] width 218 height 18
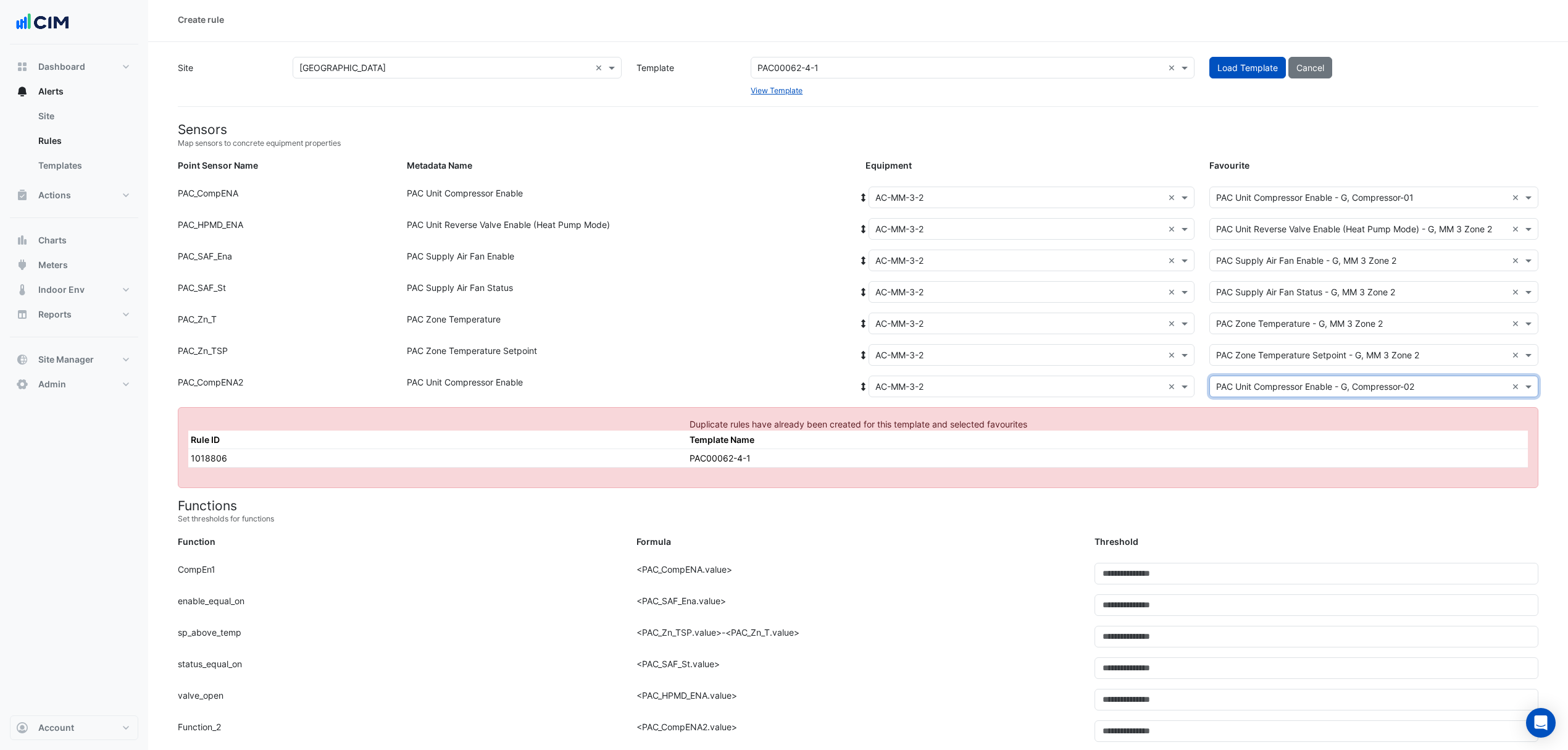
scroll to position [0, 0]
click at [880, 194] on input "text" at bounding box center [1019, 201] width 288 height 13
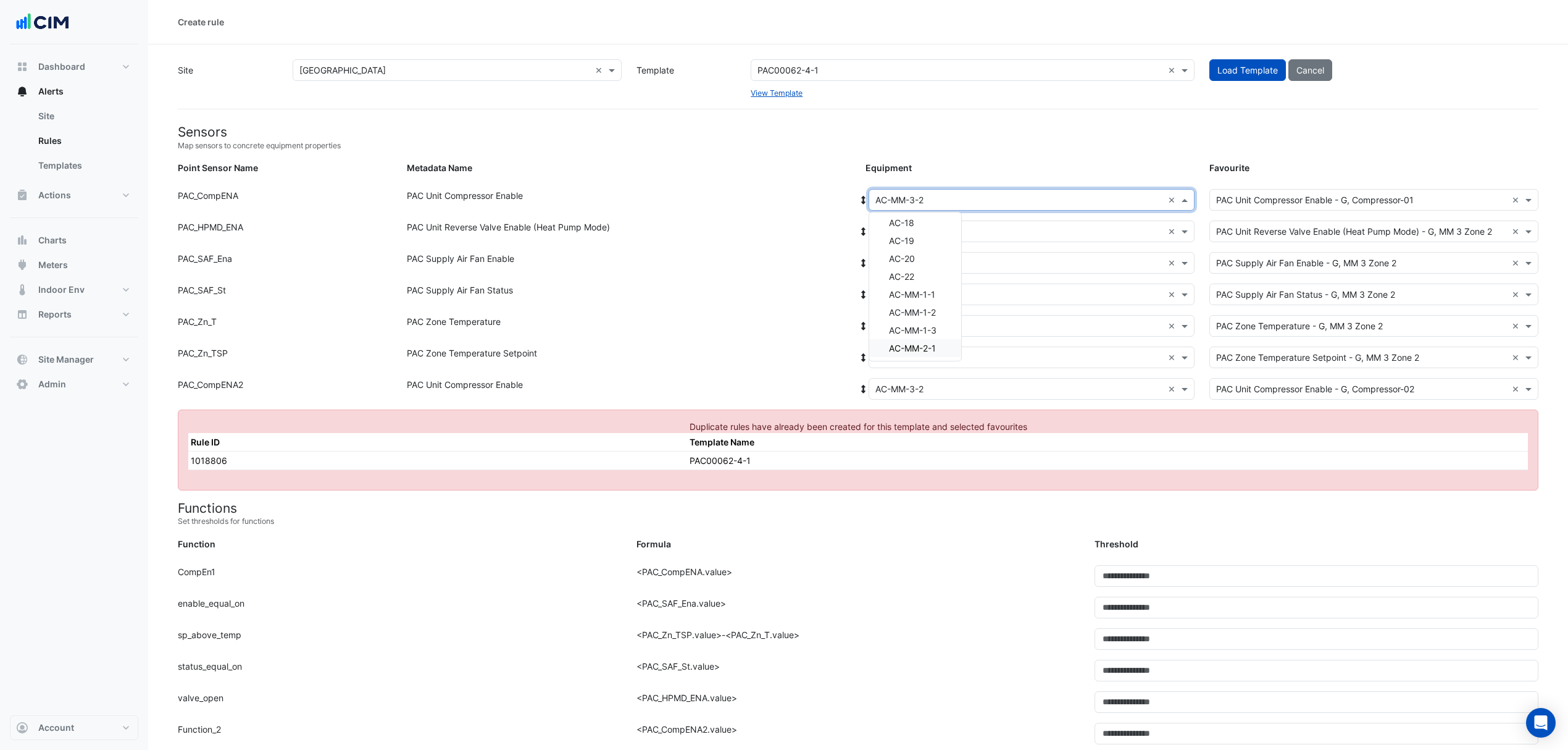
scroll to position [452, 0]
click at [937, 307] on span "AC-MM-4-1" at bounding box center [913, 311] width 48 height 10
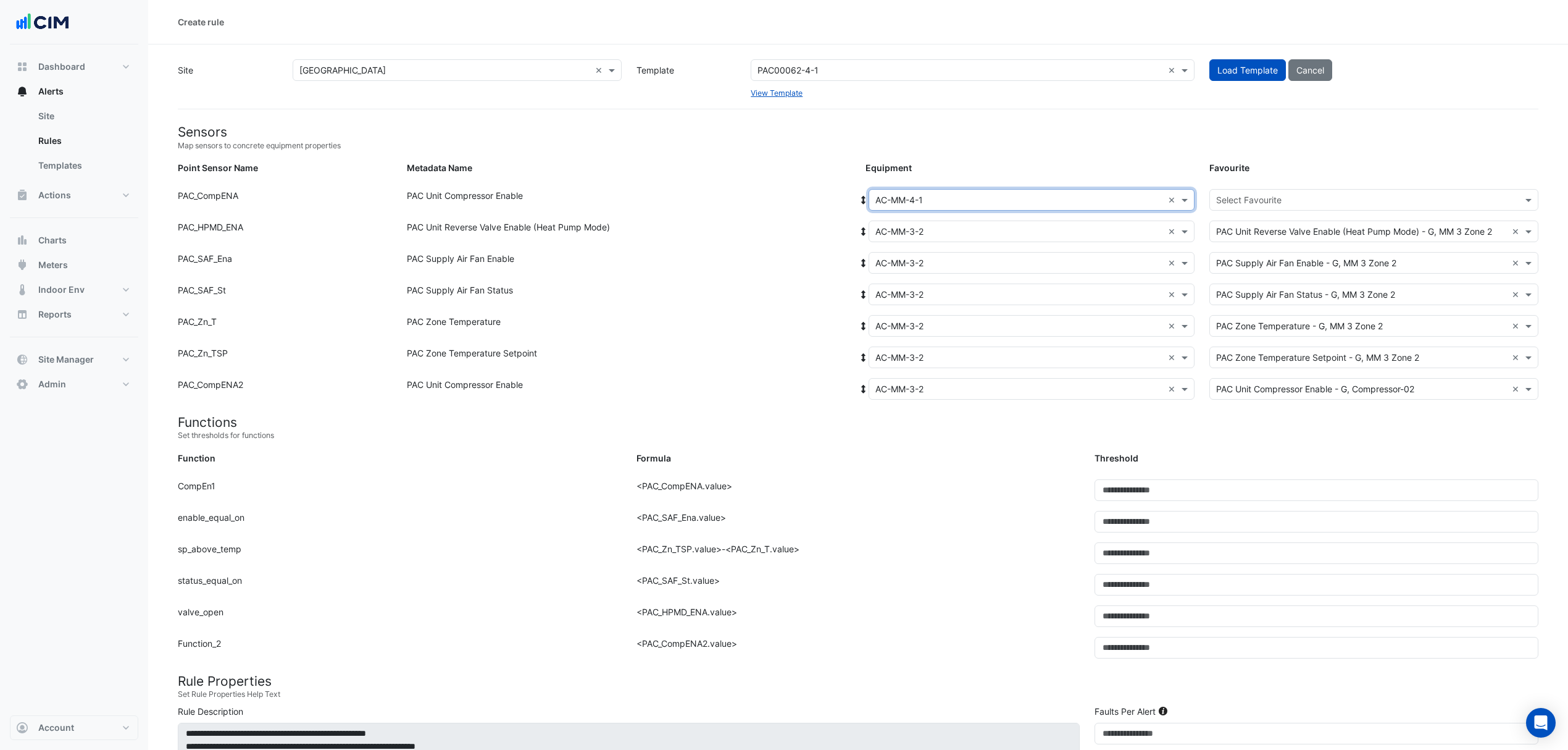
click at [866, 199] on icon at bounding box center [864, 200] width 11 height 8
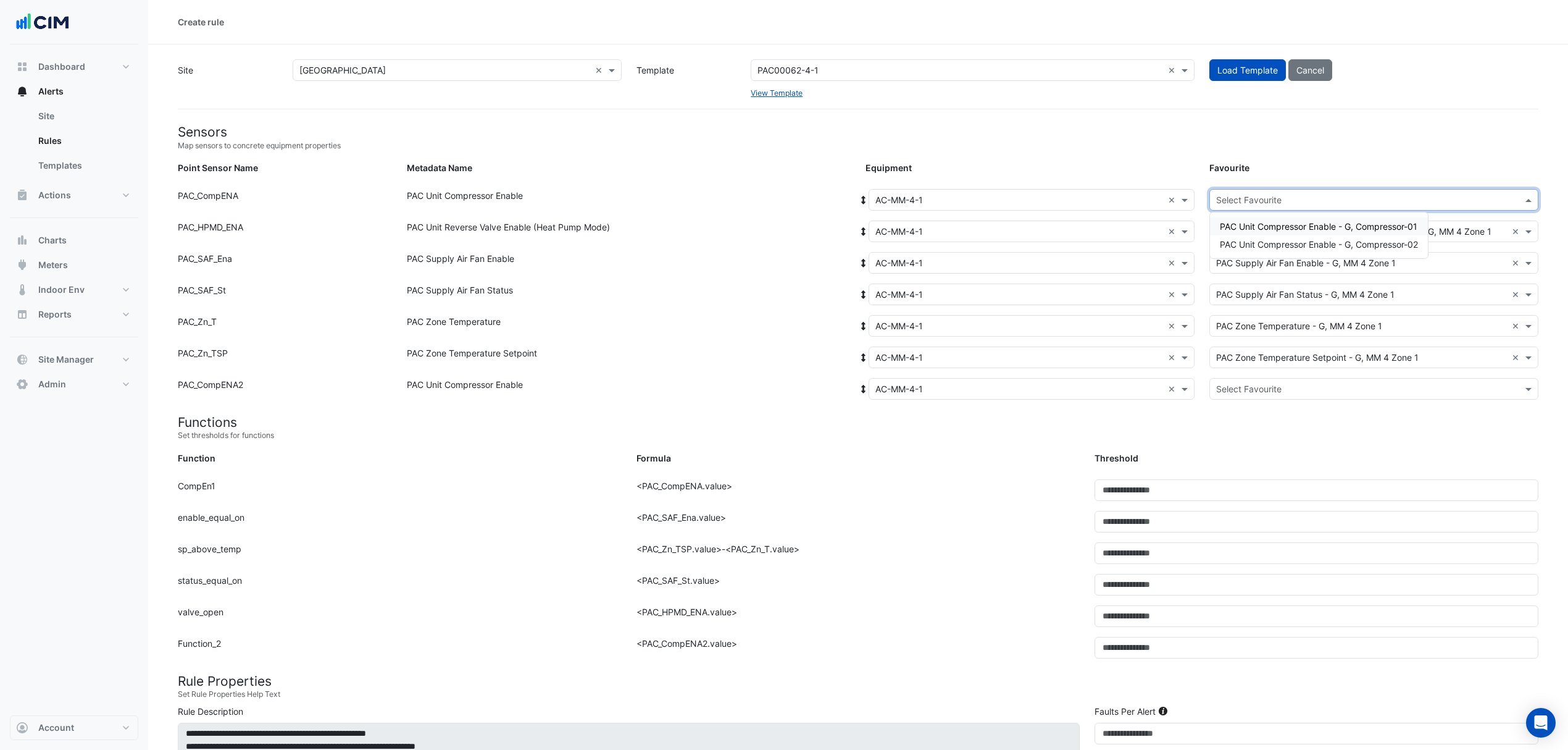
click at [1312, 194] on input "text" at bounding box center [1362, 201] width 291 height 13
click at [1290, 224] on span "PAC Unit Compressor Enable - G, Compressor-01" at bounding box center [1319, 226] width 198 height 10
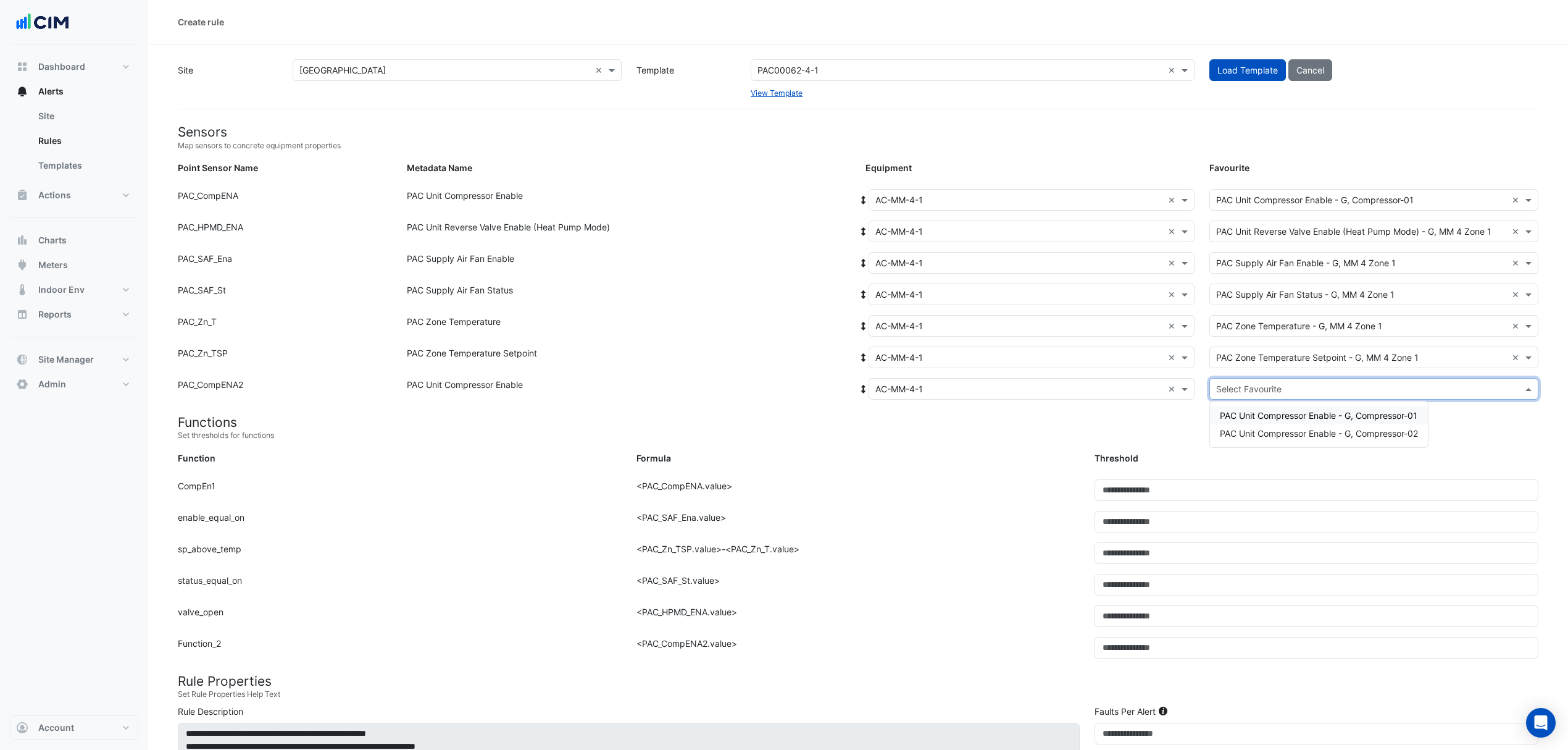
click at [1258, 396] on div "Select Favourite" at bounding box center [1373, 388] width 329 height 21
click at [1251, 425] on div "PAC Unit Compressor Enable - G, Compressor-02" at bounding box center [1319, 433] width 218 height 18
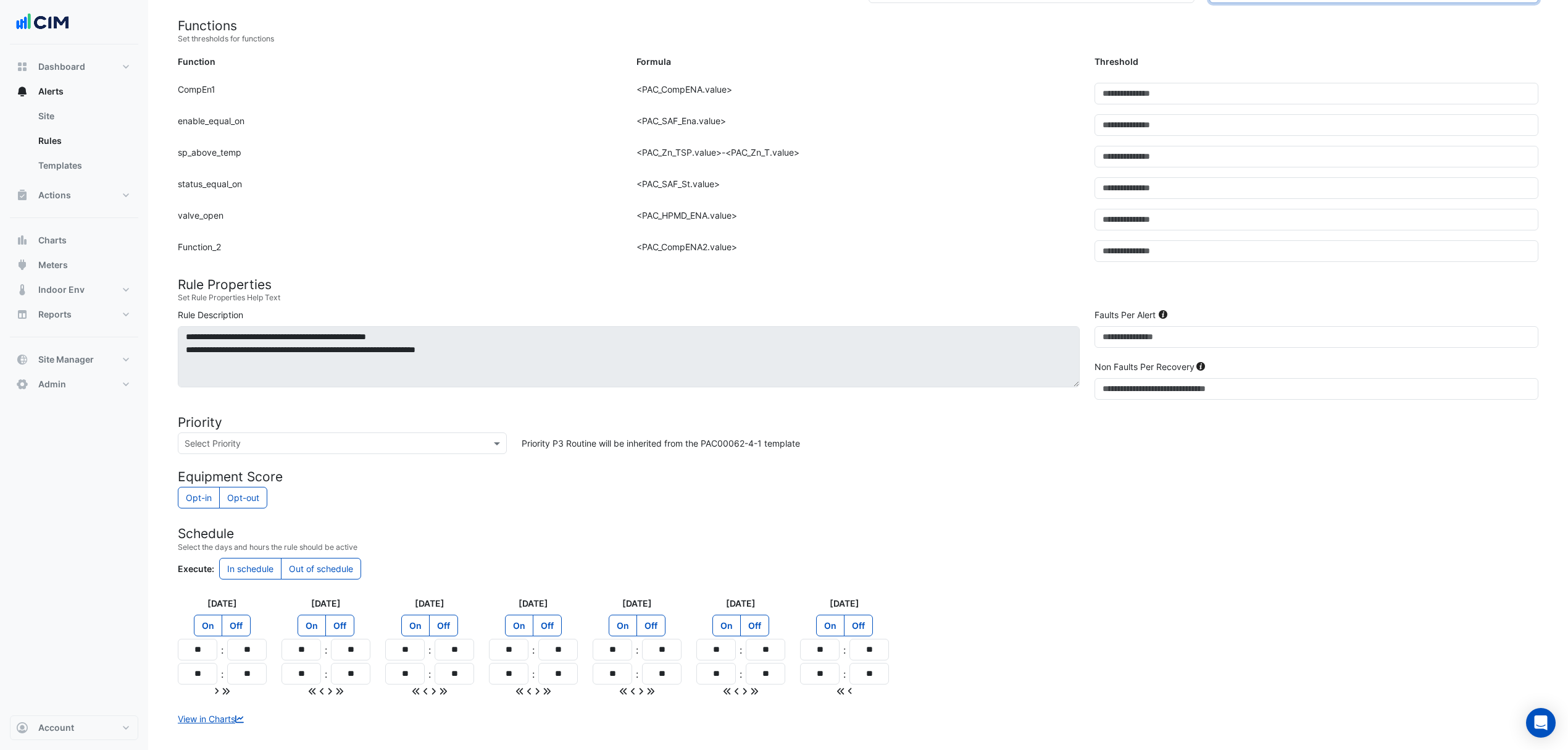
scroll to position [460, 0]
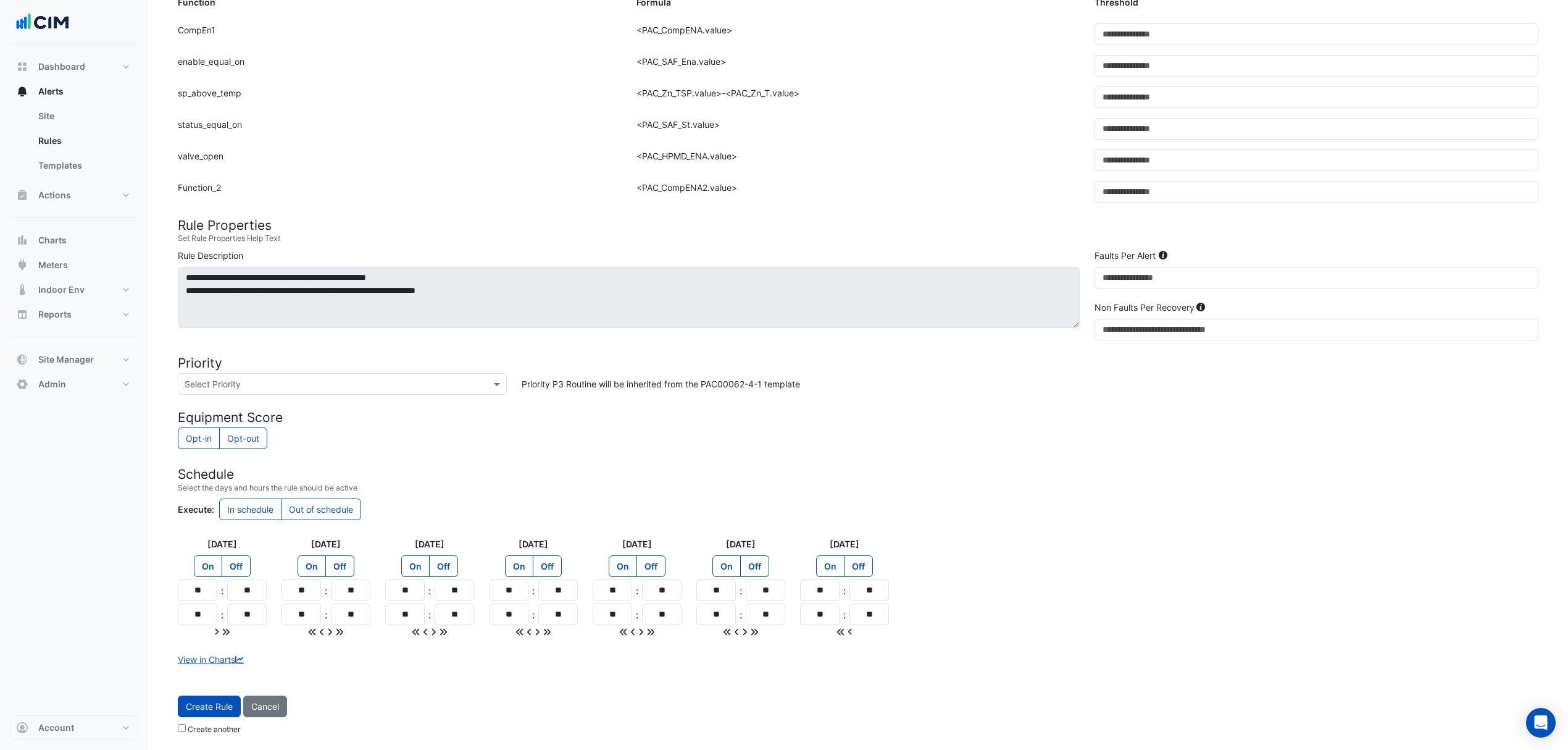
click at [226, 708] on span "Create Rule" at bounding box center [209, 706] width 47 height 10
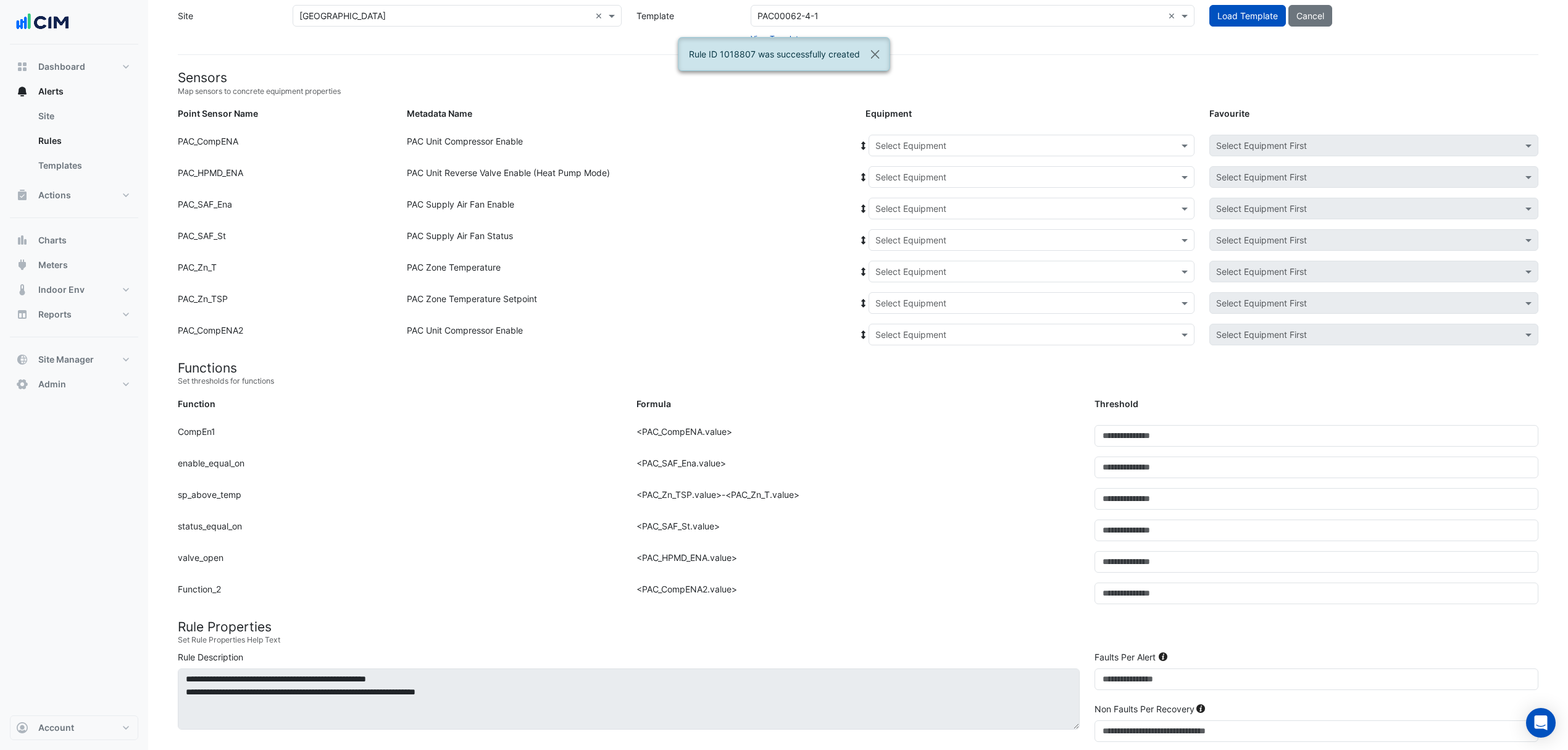
scroll to position [0, 0]
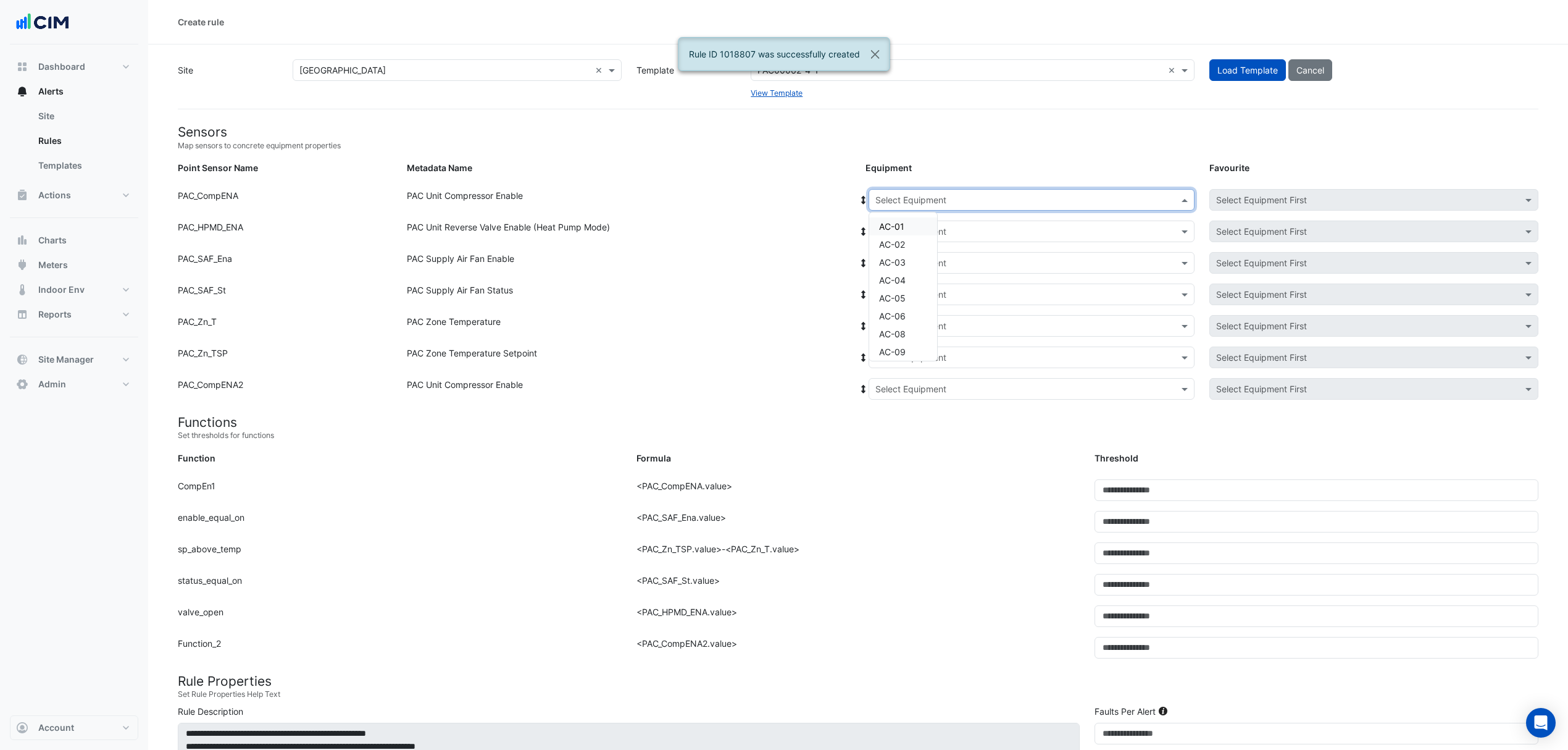
click at [900, 199] on input "text" at bounding box center [1019, 201] width 288 height 13
click at [905, 314] on span "AC-MM-4-1" at bounding box center [902, 312] width 48 height 10
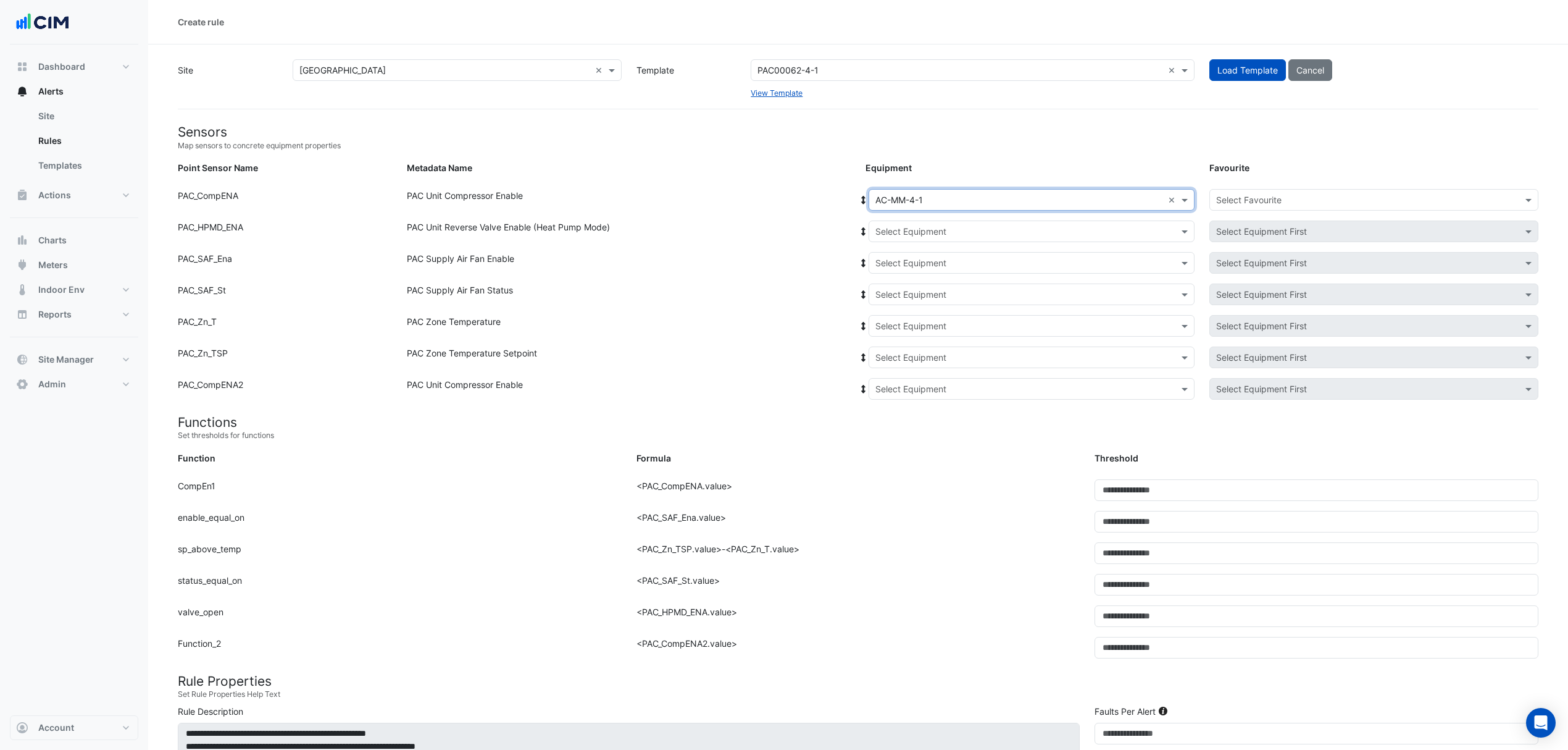
click at [859, 196] on icon at bounding box center [864, 200] width 11 height 8
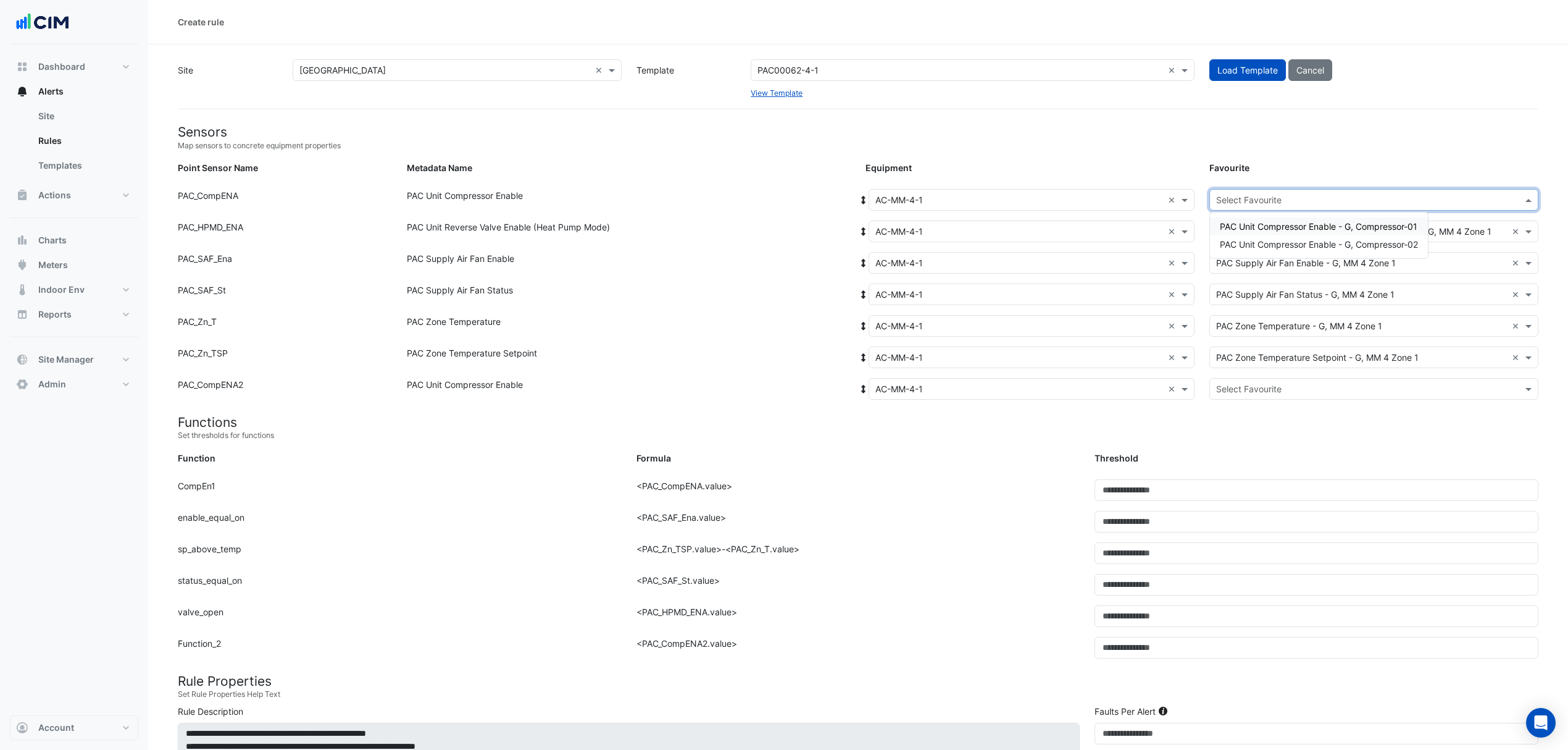
click at [1313, 191] on div "Select Favourite" at bounding box center [1373, 200] width 329 height 21
click at [1273, 221] on span "PAC Unit Compressor Enable - G, Compressor-01" at bounding box center [1319, 226] width 198 height 10
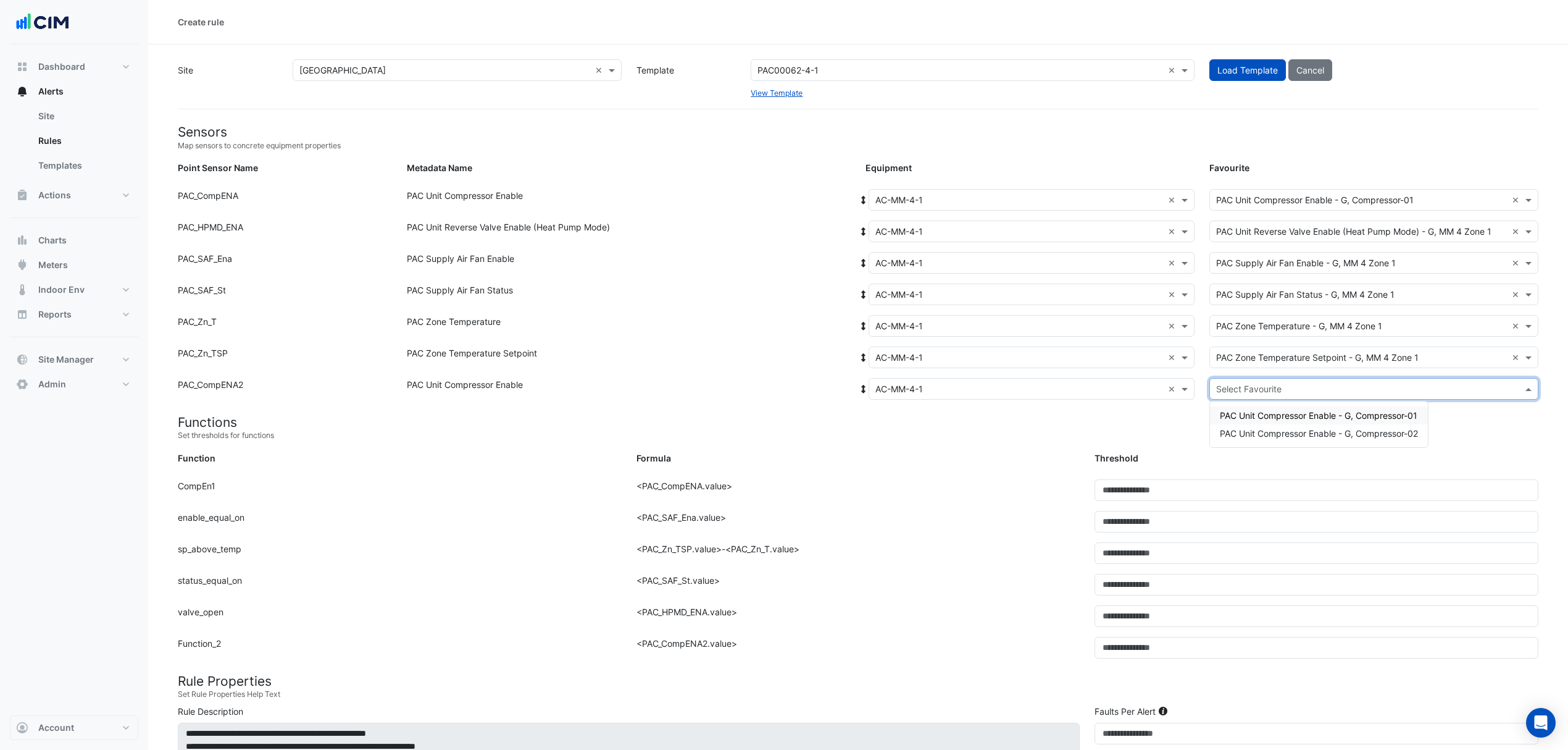
click at [1260, 385] on input "text" at bounding box center [1362, 390] width 291 height 13
click at [1251, 425] on div "PAC Unit Compressor Enable - G, Compressor-02" at bounding box center [1319, 433] width 218 height 18
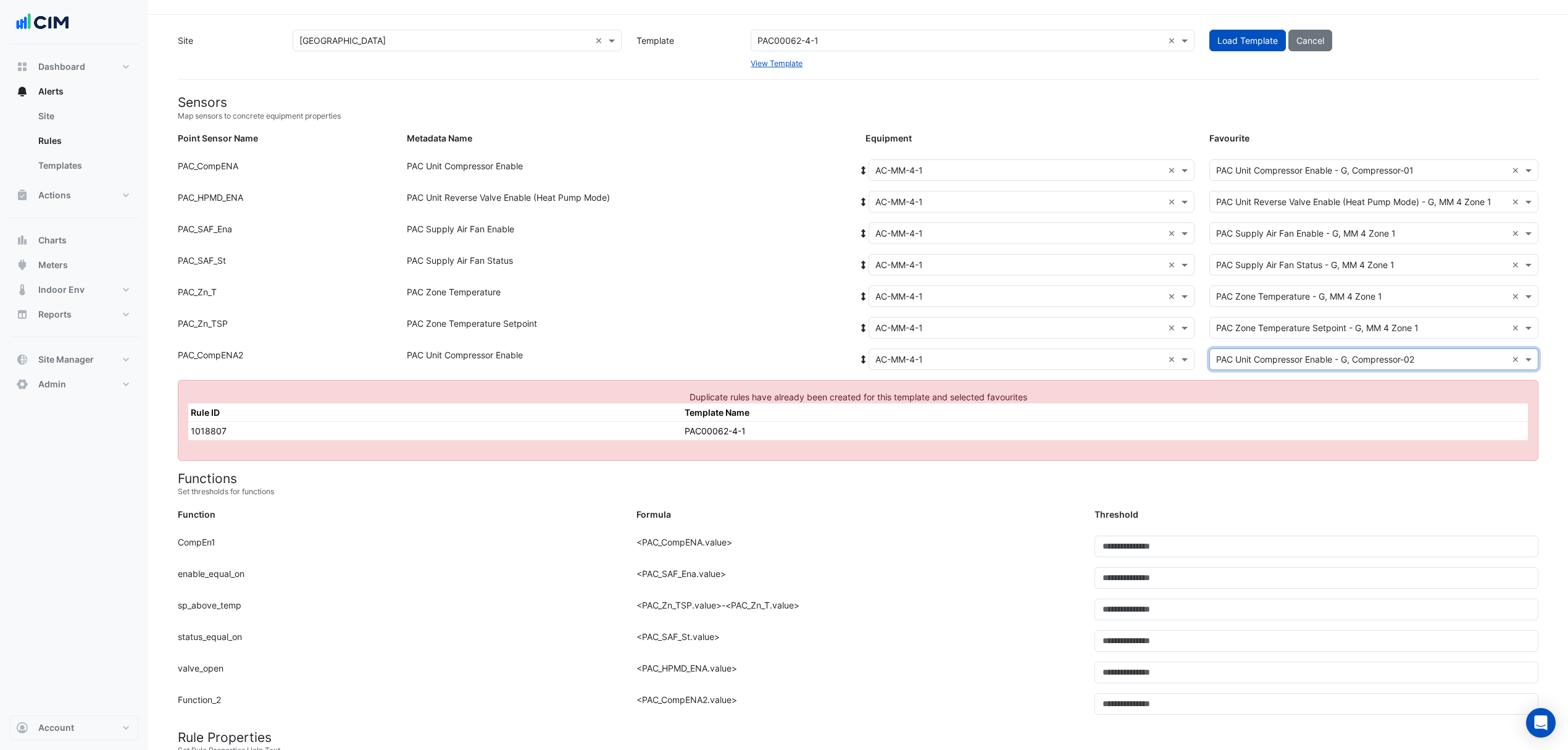
scroll to position [0, 0]
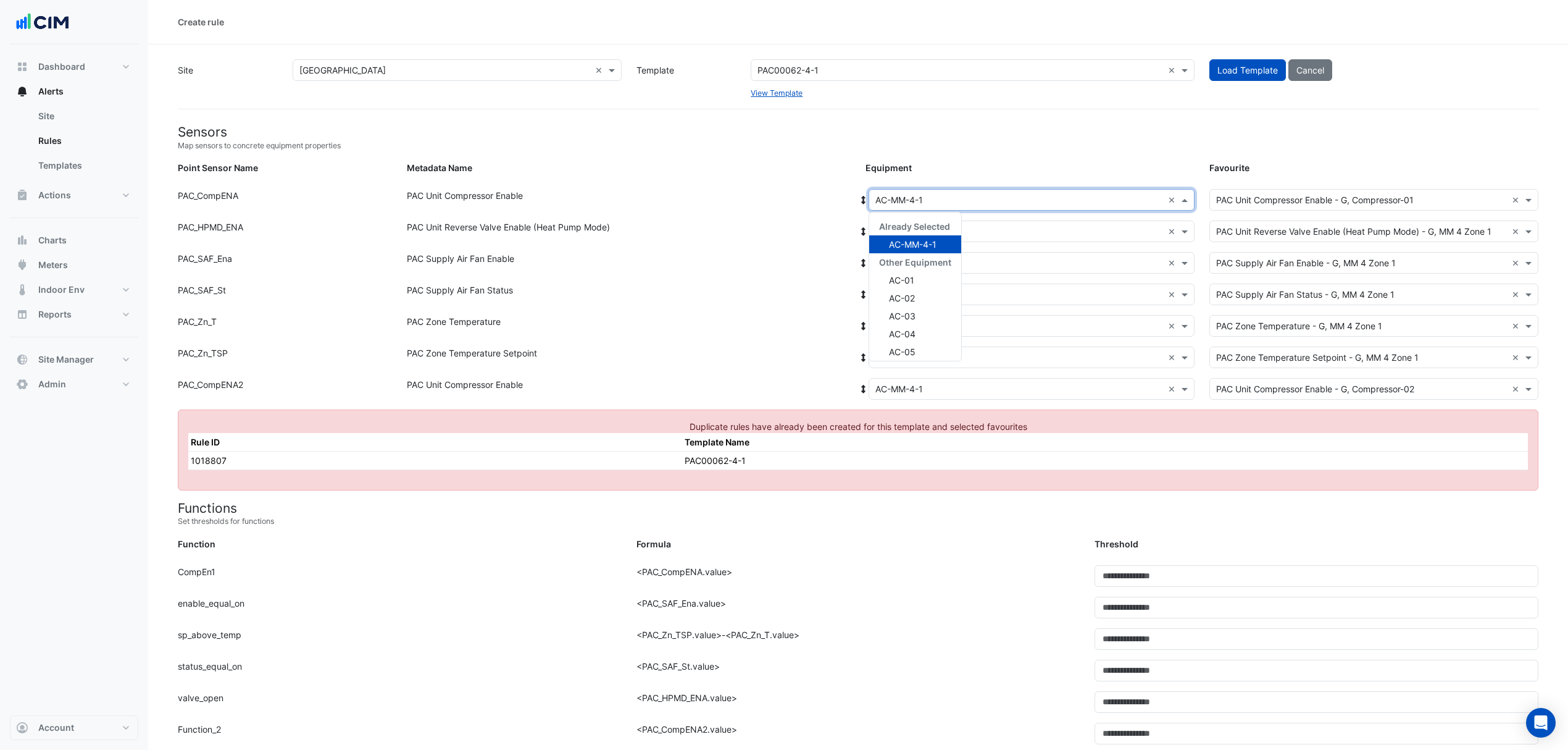
click at [887, 193] on div "Select Equipment × AC-MM-4-1 ×" at bounding box center [1032, 200] width 326 height 21
click at [942, 327] on div "AC-MM-5-1" at bounding box center [915, 328] width 92 height 18
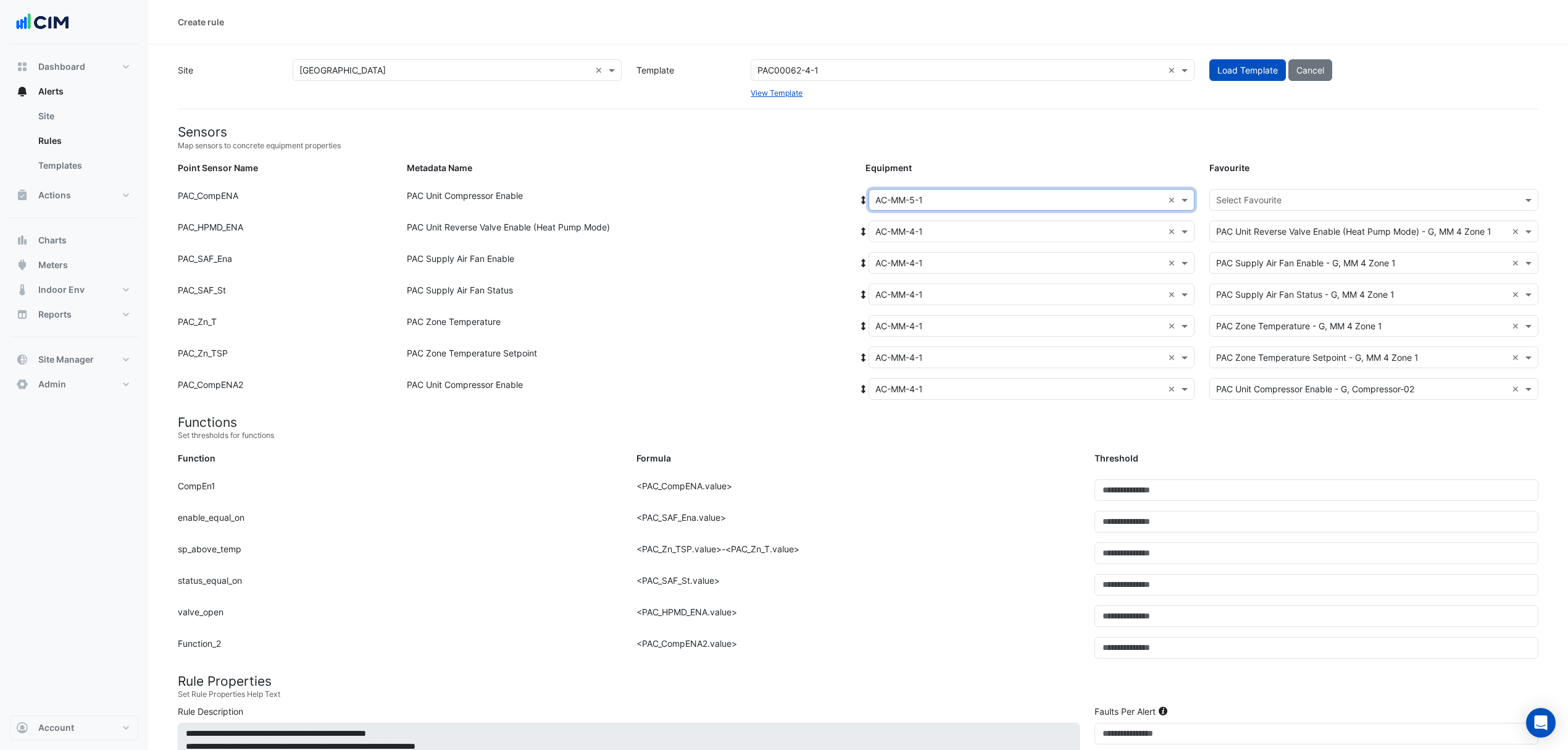
click at [860, 202] on icon at bounding box center [864, 200] width 11 height 8
click at [1272, 212] on div "Equipment: Select Equipment × AC-MM-5-1 × Favourite: Select Favourite" at bounding box center [1203, 202] width 688 height 26
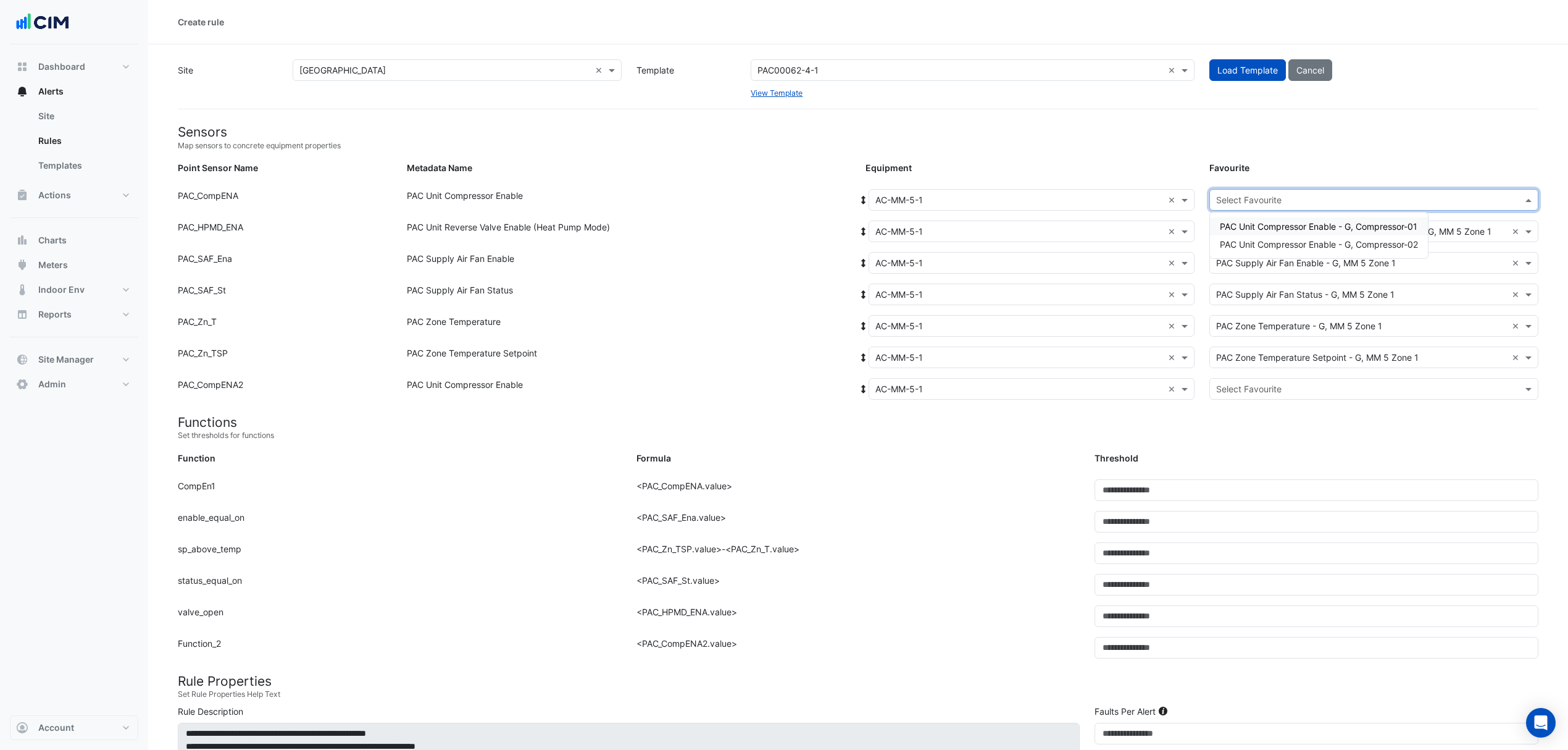
click at [1274, 208] on div "Select Favourite" at bounding box center [1373, 200] width 329 height 21
click at [1260, 226] on div "PAC Unit Compressor Enable - G, Compressor-01" at bounding box center [1319, 226] width 218 height 18
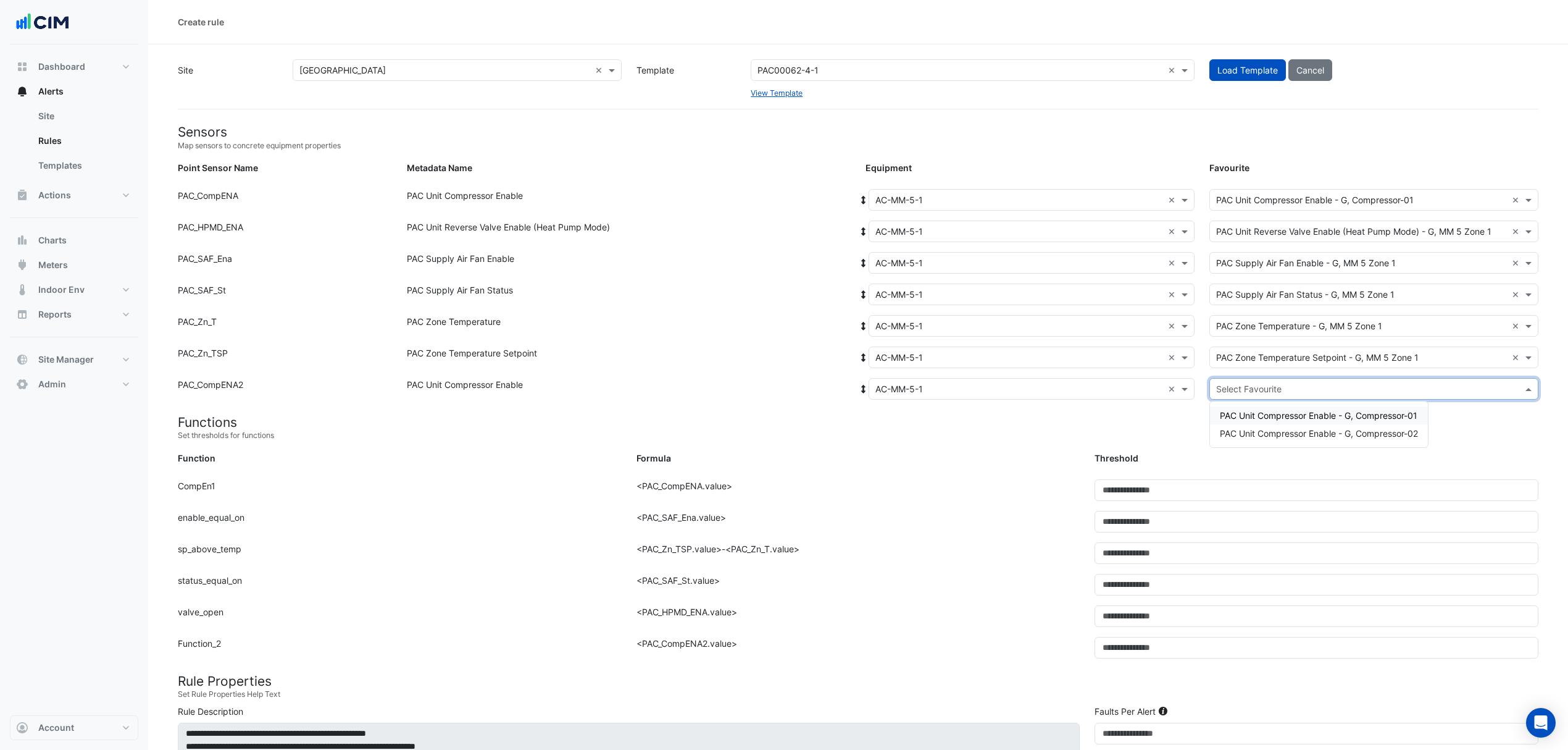
click at [1241, 396] on div "Select Favourite" at bounding box center [1373, 388] width 329 height 21
click at [1239, 428] on span "PAC Unit Compressor Enable - G, Compressor-02" at bounding box center [1319, 433] width 199 height 10
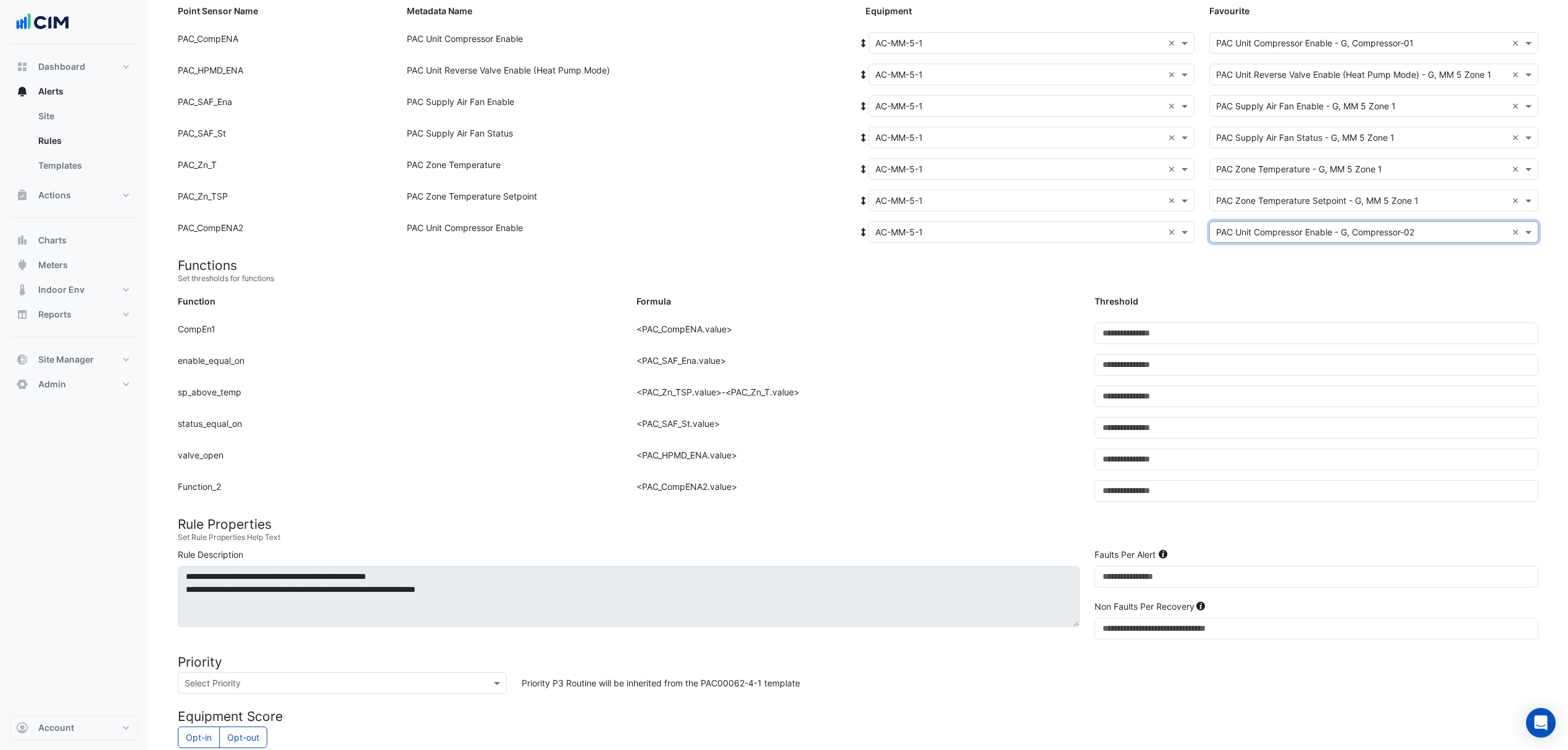
scroll to position [460, 0]
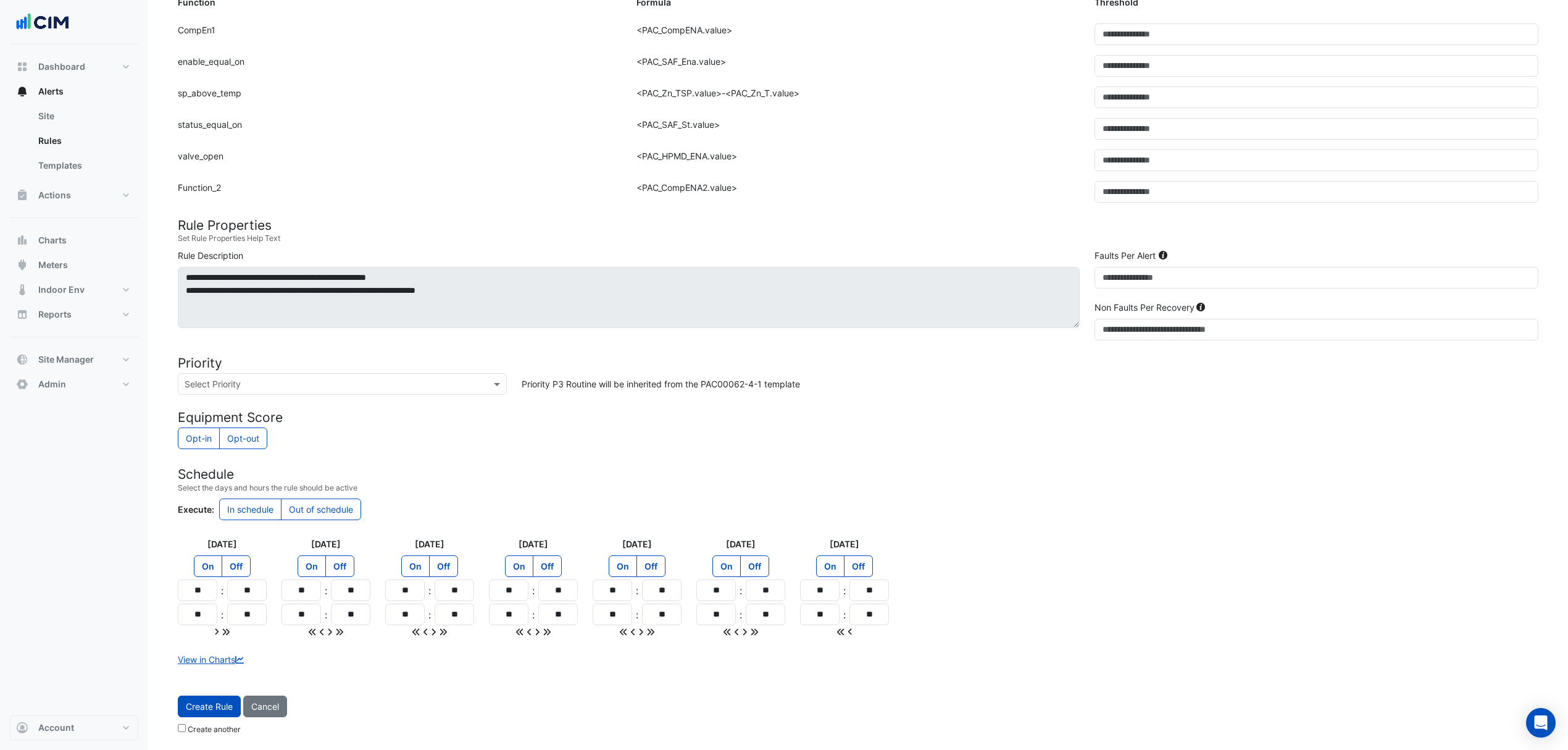
click at [230, 715] on button "Create Rule" at bounding box center [210, 706] width 63 height 21
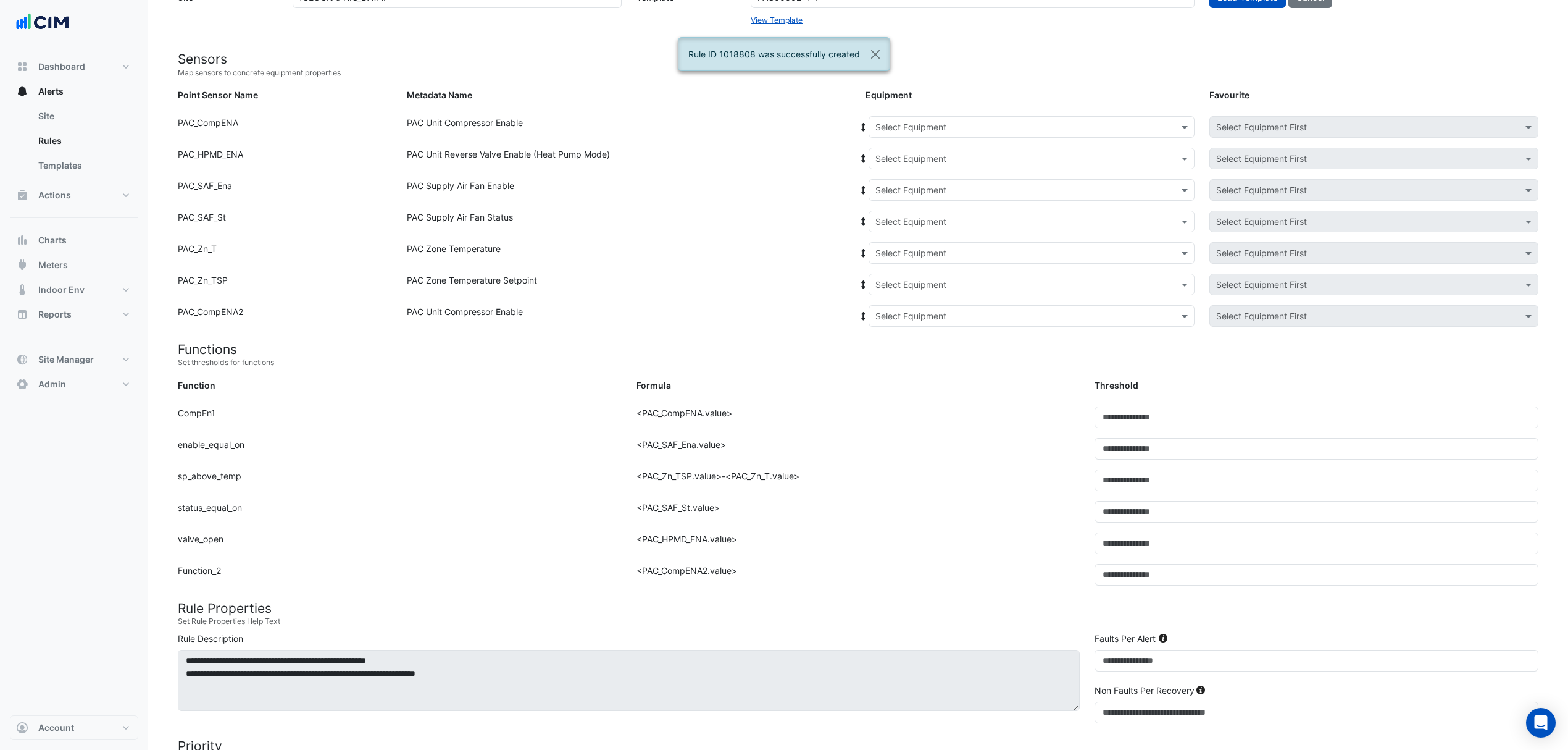
scroll to position [49, 0]
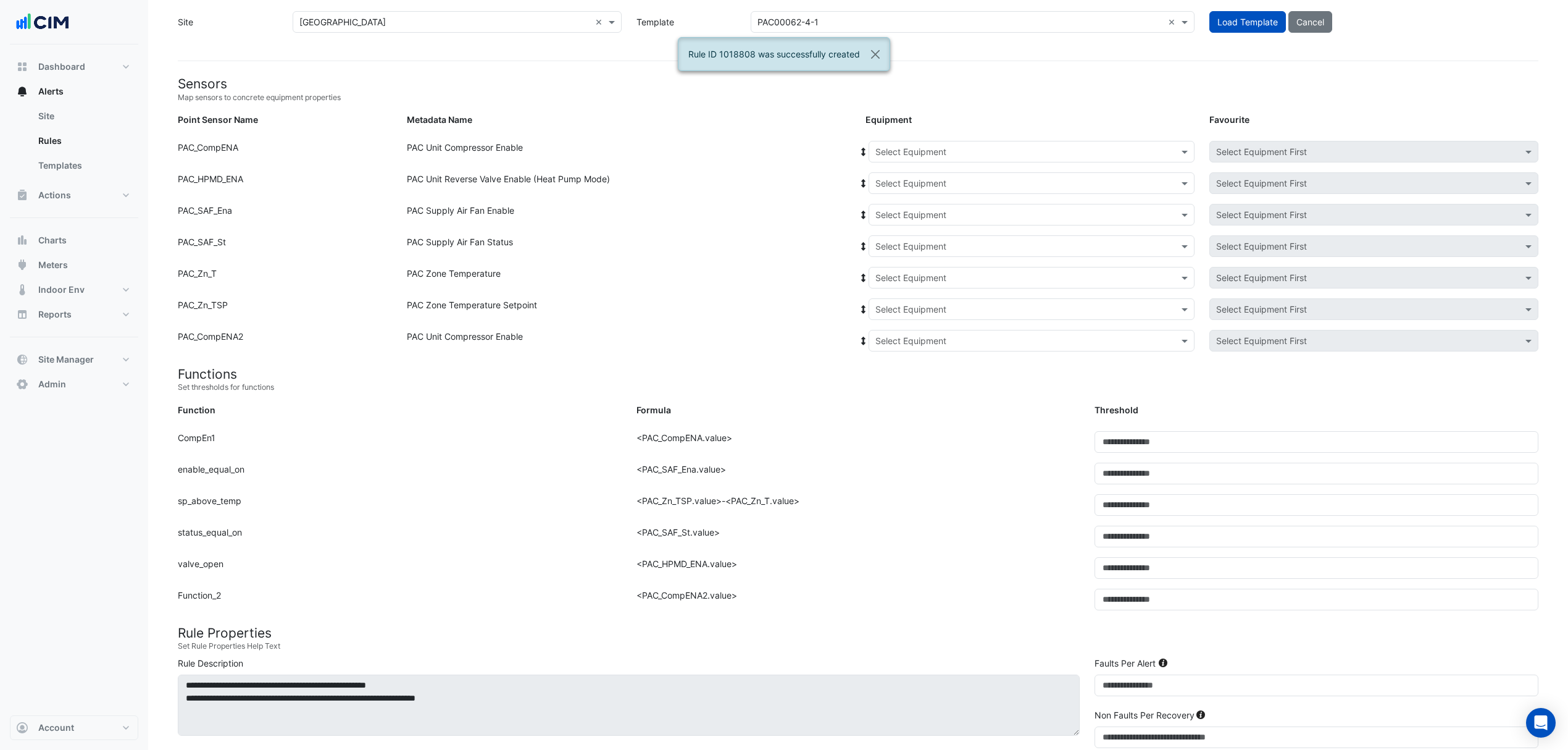
click at [902, 152] on input "text" at bounding box center [1019, 152] width 288 height 13
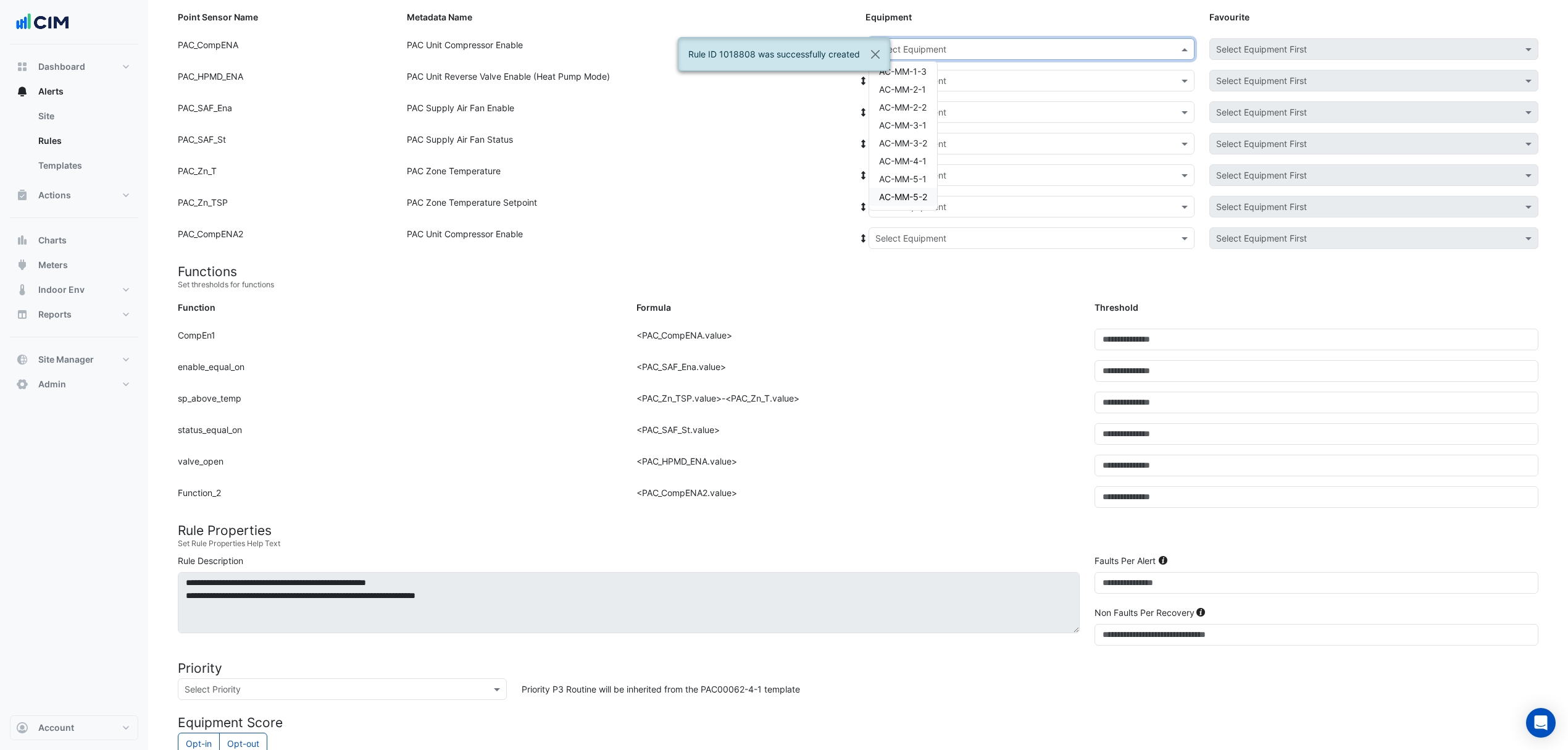
scroll to position [103, 0]
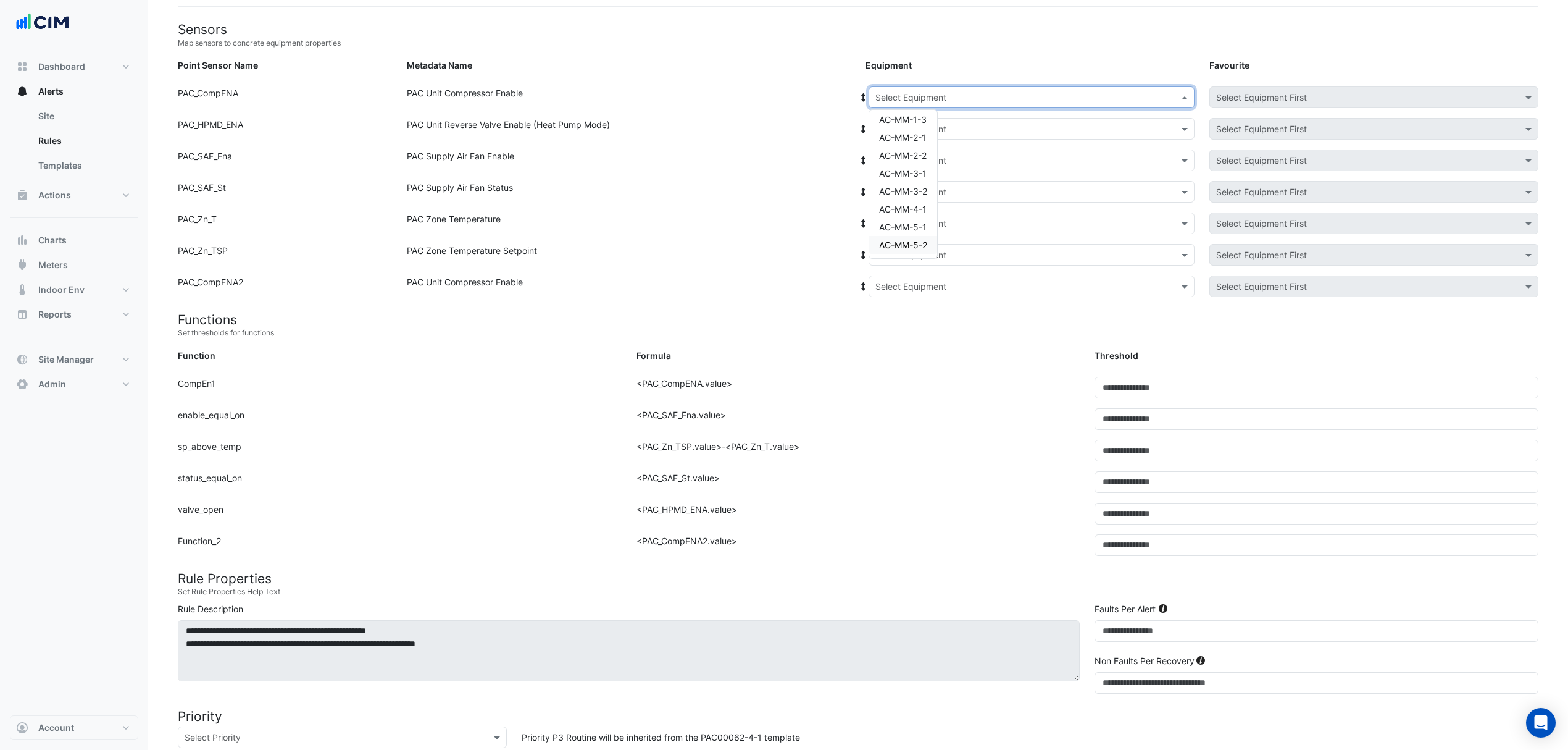
click at [889, 241] on span "AC-MM-5-2" at bounding box center [903, 244] width 48 height 10
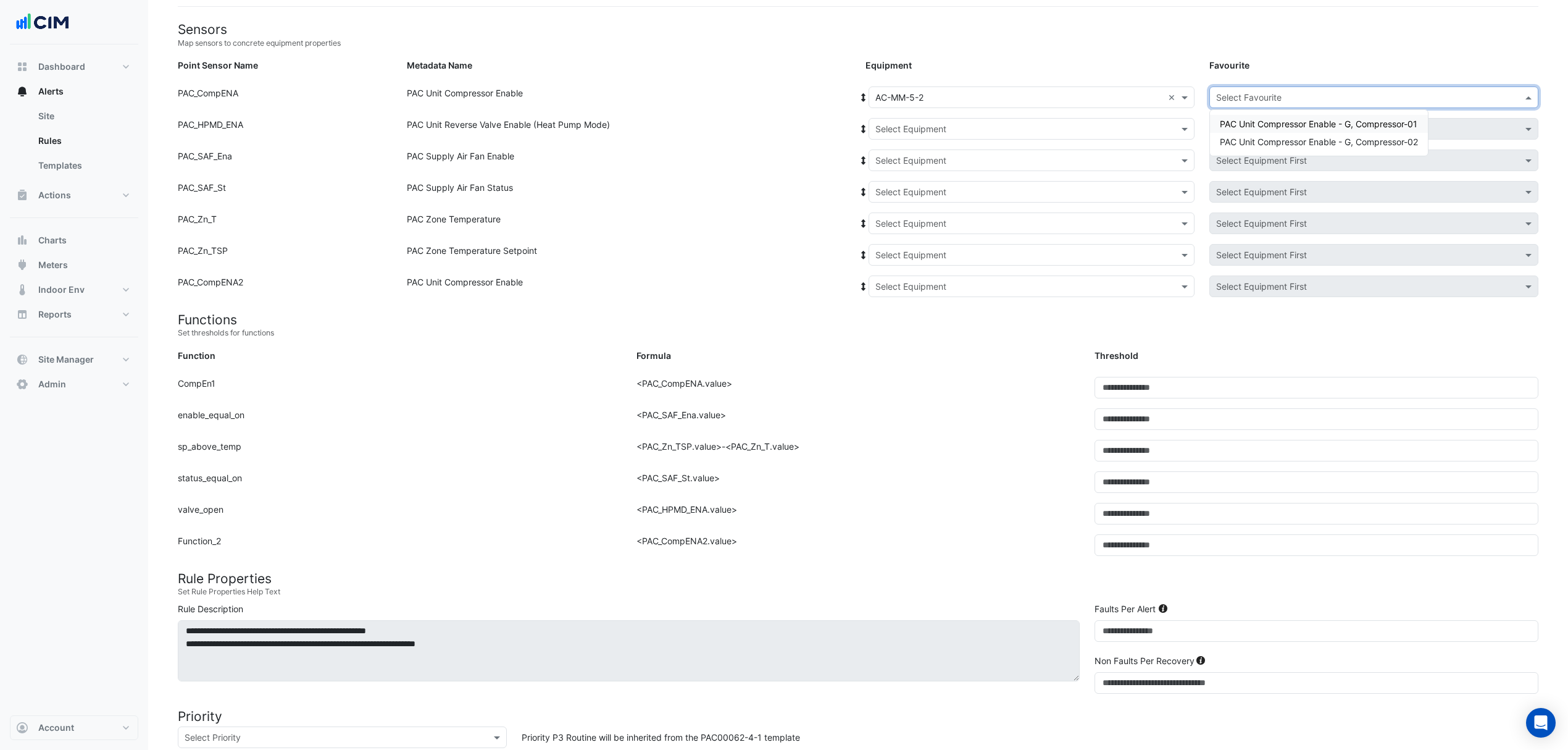
click at [1241, 94] on input "text" at bounding box center [1362, 98] width 291 height 13
click at [1244, 127] on span "PAC Unit Compressor Enable - G, Compressor-01" at bounding box center [1319, 123] width 198 height 10
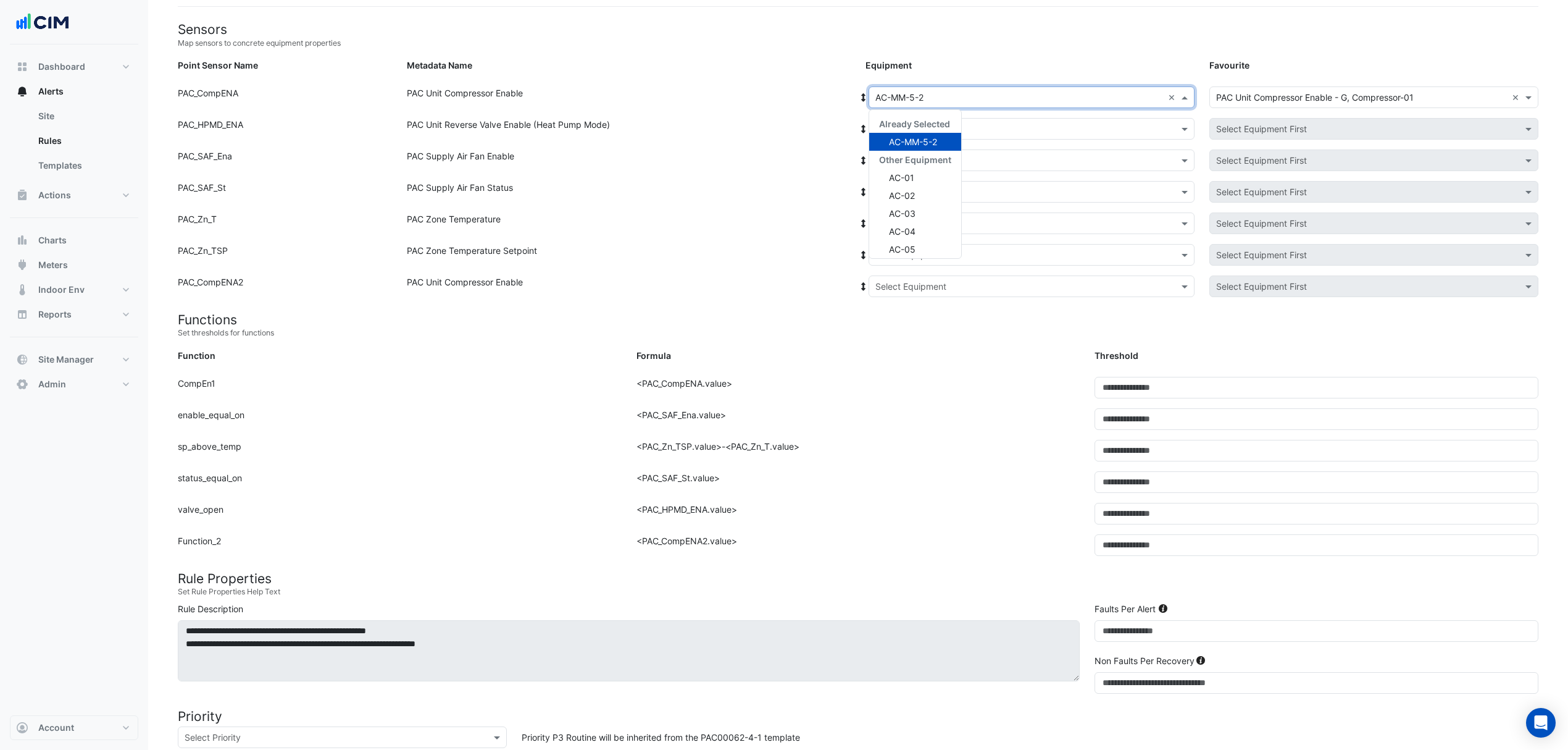
click at [870, 98] on div at bounding box center [1032, 97] width 324 height 14
click at [860, 89] on div at bounding box center [864, 97] width 11 height 21
click at [862, 89] on div at bounding box center [864, 97] width 11 height 21
click at [860, 94] on icon at bounding box center [864, 97] width 11 height 8
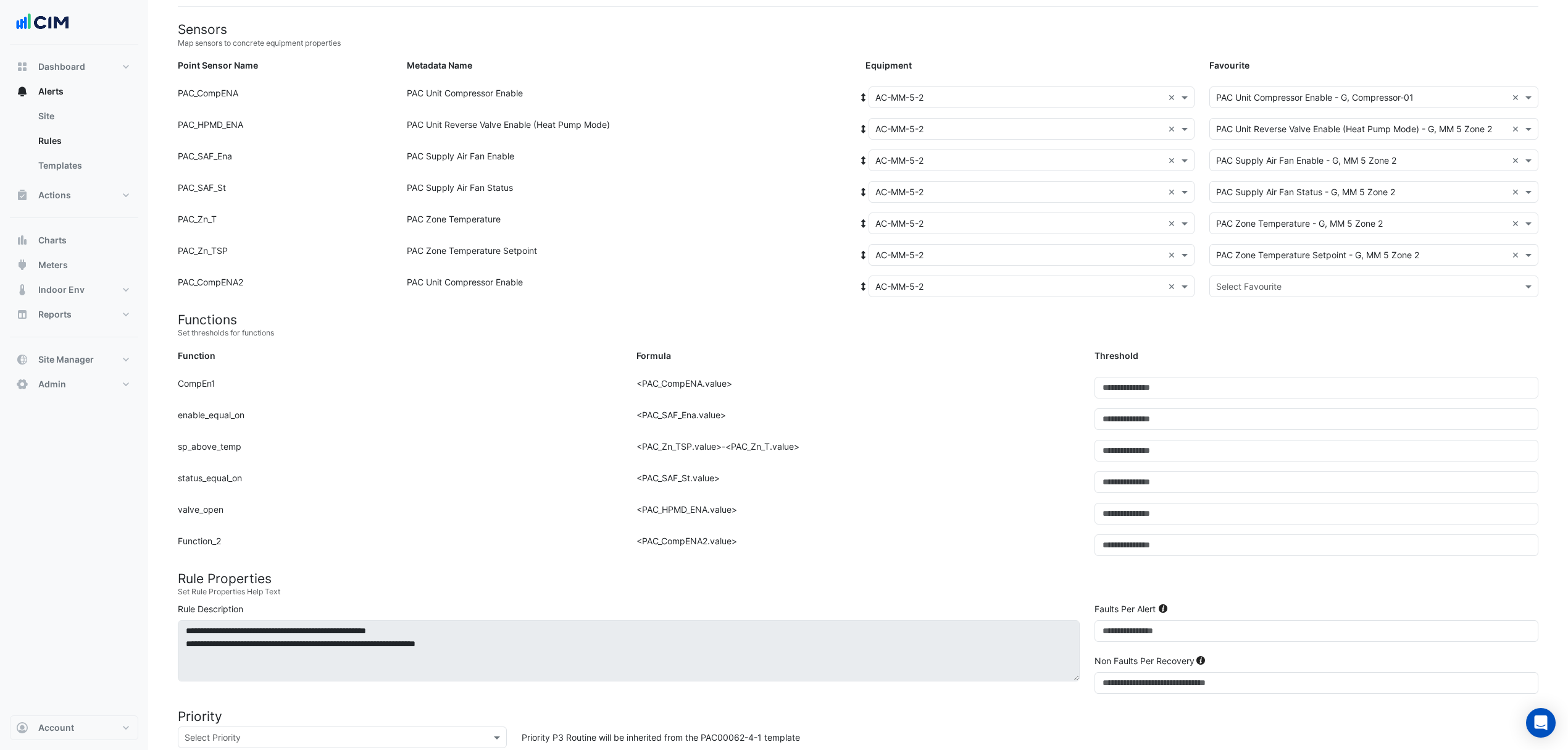
click at [1289, 271] on div "Point Sensor Name: PAC_Zn_TSP Metadata Name: PAC Zone Temperature Setpoint Equi…" at bounding box center [859, 260] width 1376 height 32
click at [1286, 281] on input "text" at bounding box center [1362, 287] width 291 height 13
click at [1290, 330] on span "PAC Unit Compressor Enable - G, Compressor-02" at bounding box center [1319, 330] width 199 height 10
drag, startPoint x: 1045, startPoint y: 383, endPoint x: 1036, endPoint y: 396, distance: 15.8
click at [1038, 396] on form "Sensors Map sensors to concrete equipment properties Point Sensor Name Metadata…" at bounding box center [859, 557] width 1361 height 1072
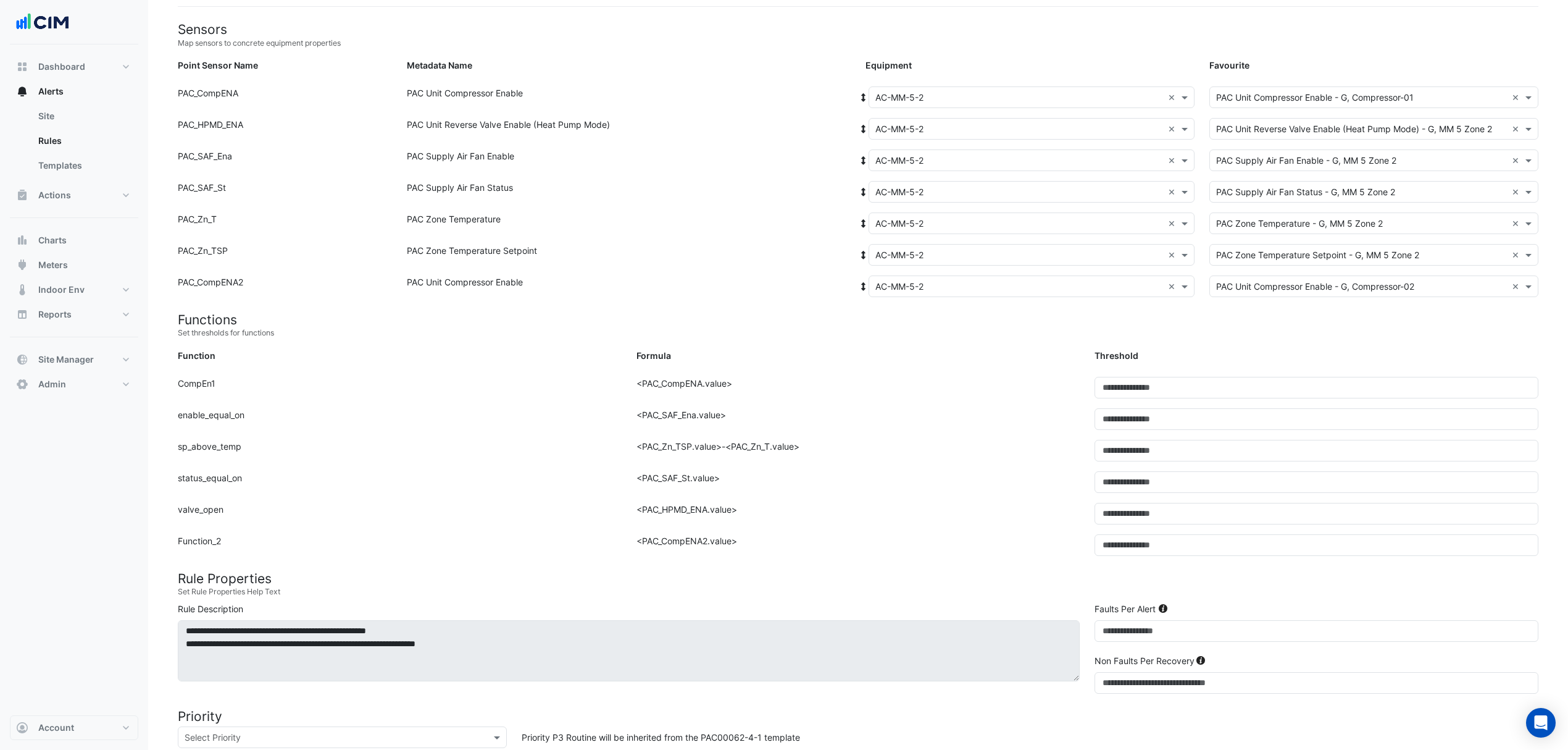
click at [1030, 334] on small "Set thresholds for functions" at bounding box center [859, 333] width 1361 height 11
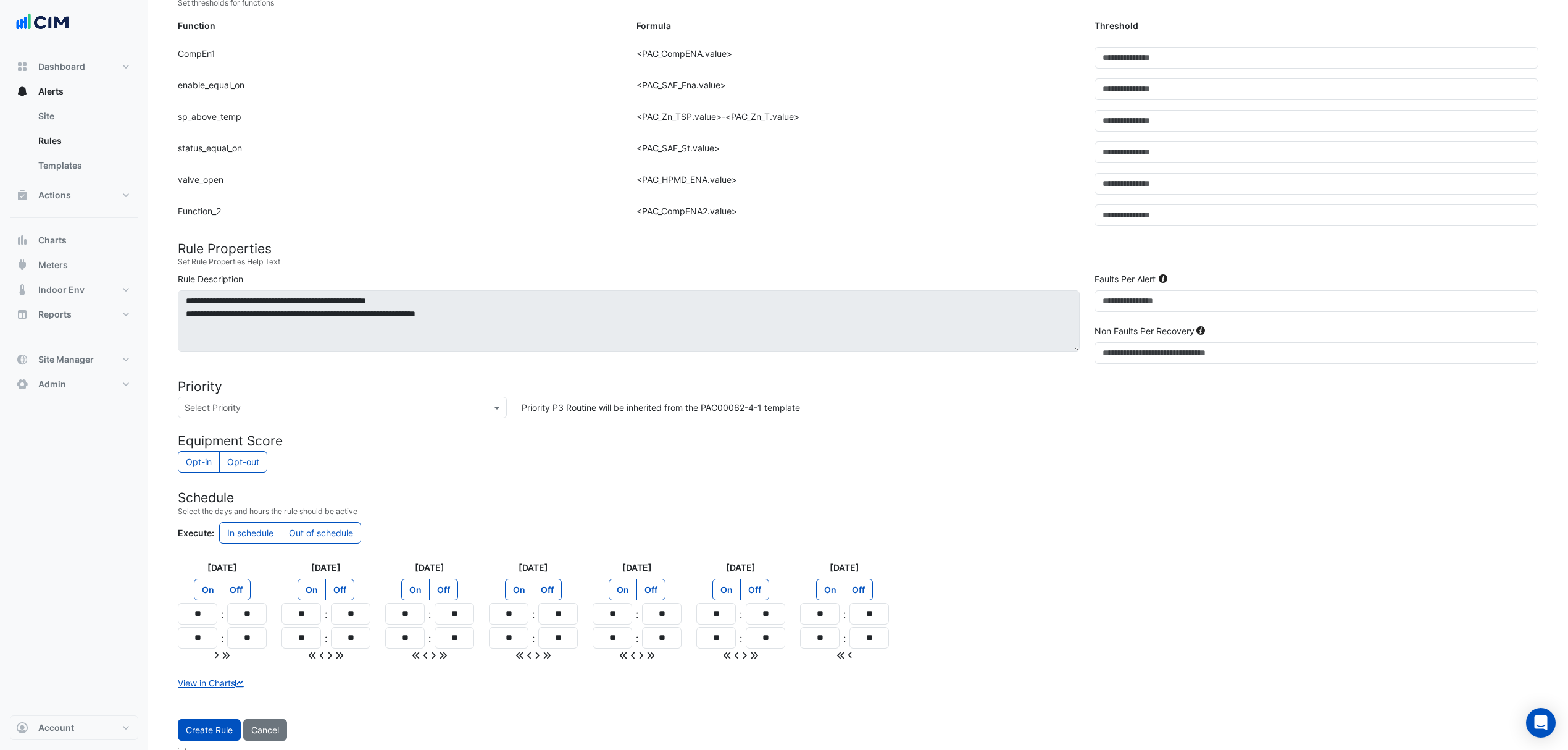
scroll to position [460, 0]
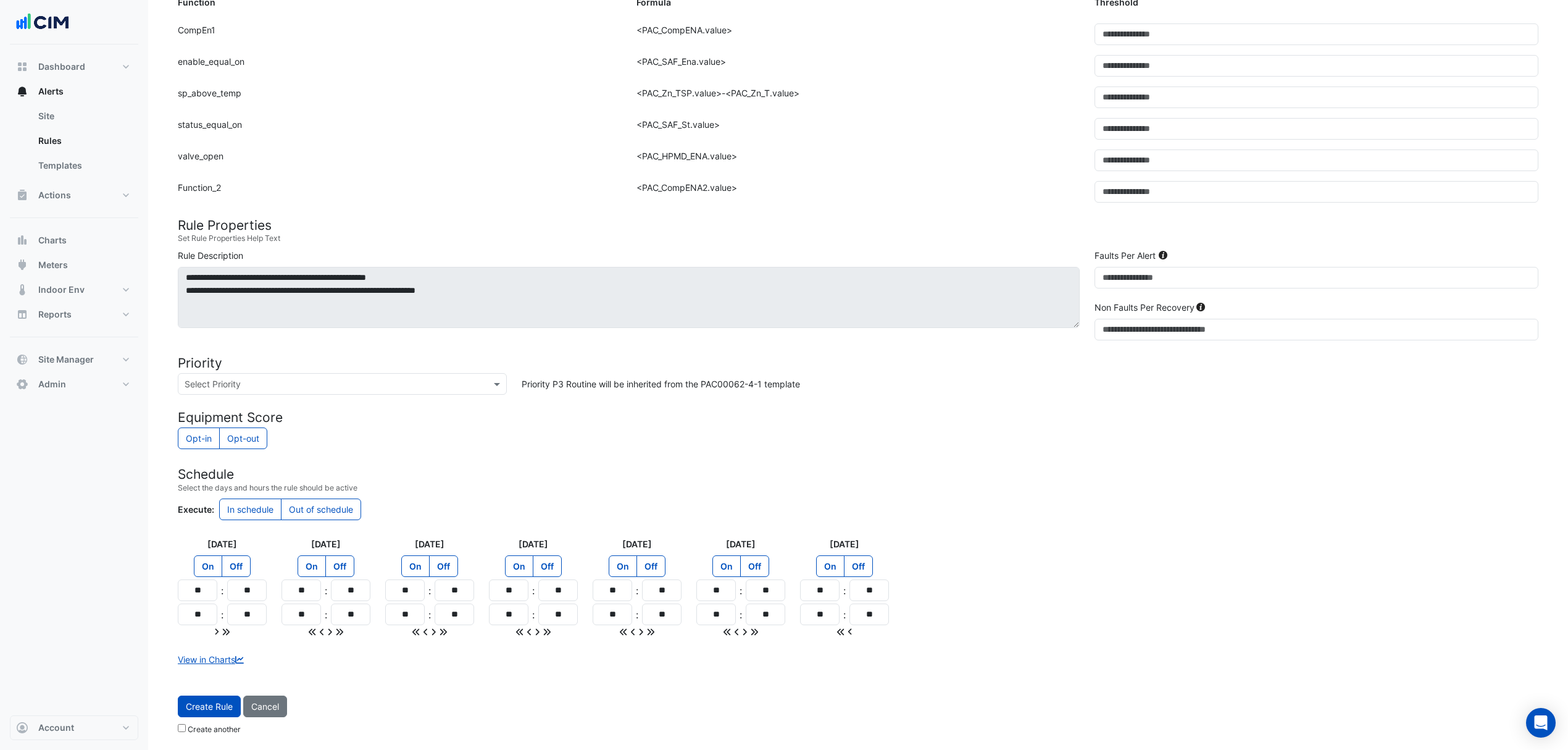
click at [209, 705] on span "Create Rule" at bounding box center [209, 706] width 47 height 10
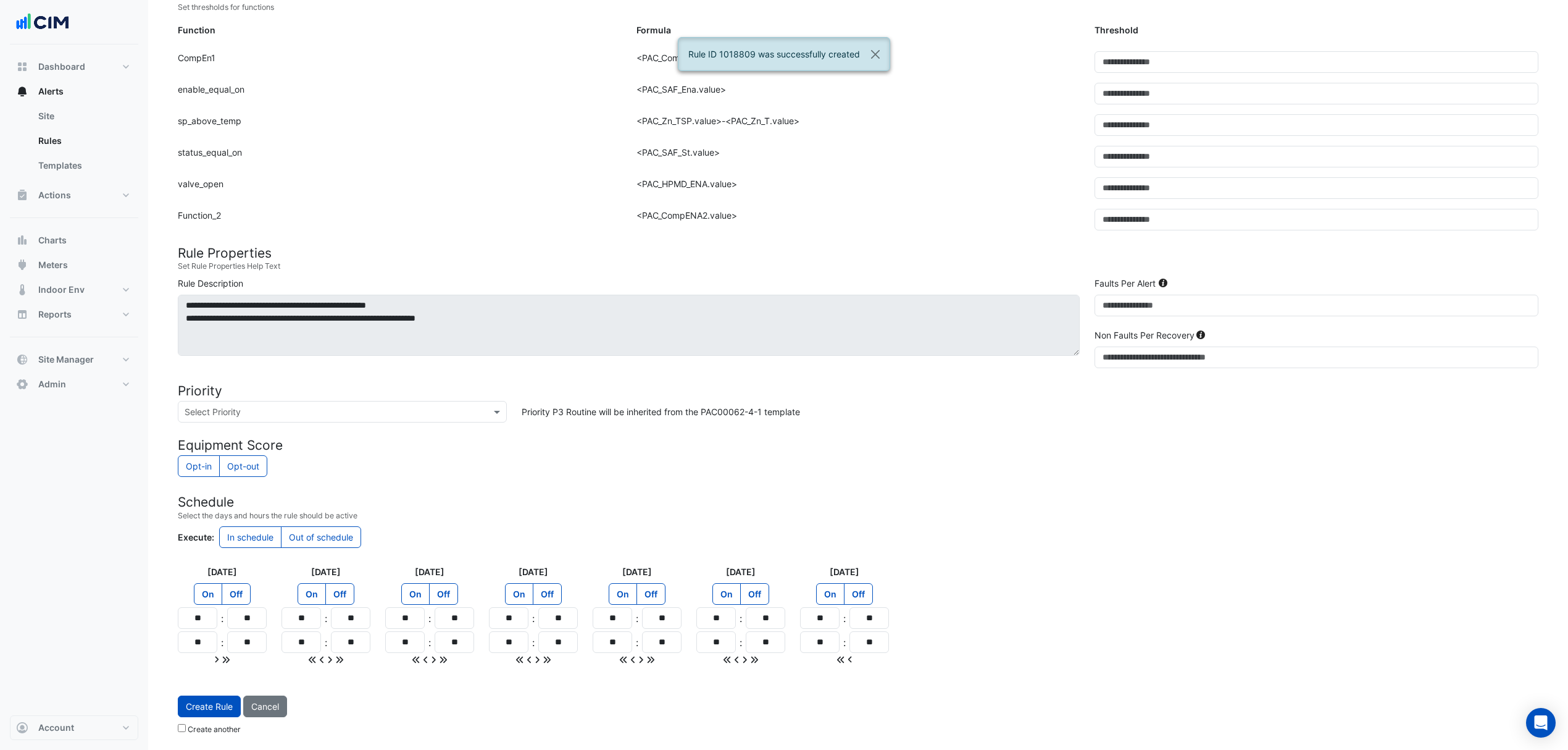
scroll to position [433, 0]
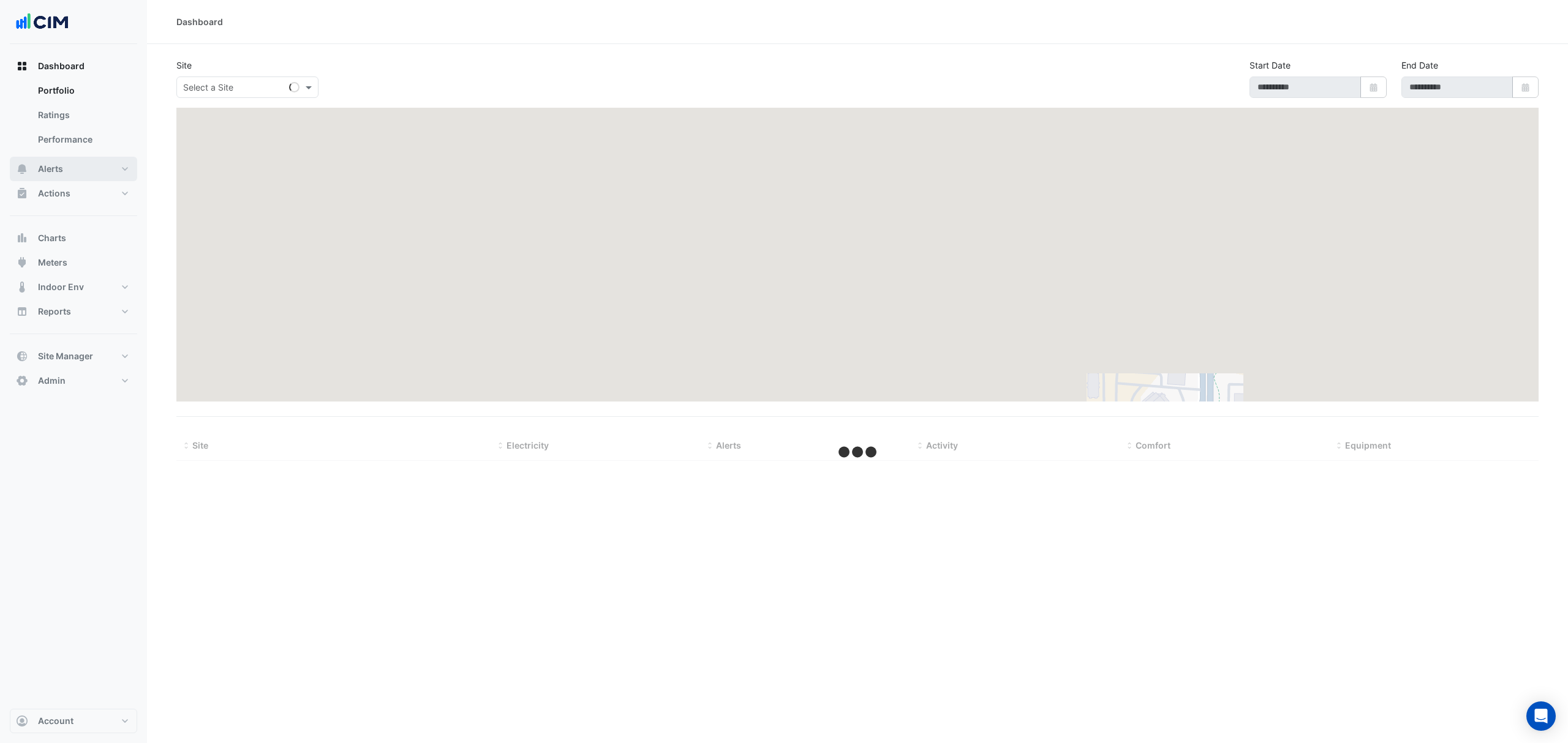
click at [64, 173] on button "Alerts" at bounding box center [74, 169] width 128 height 24
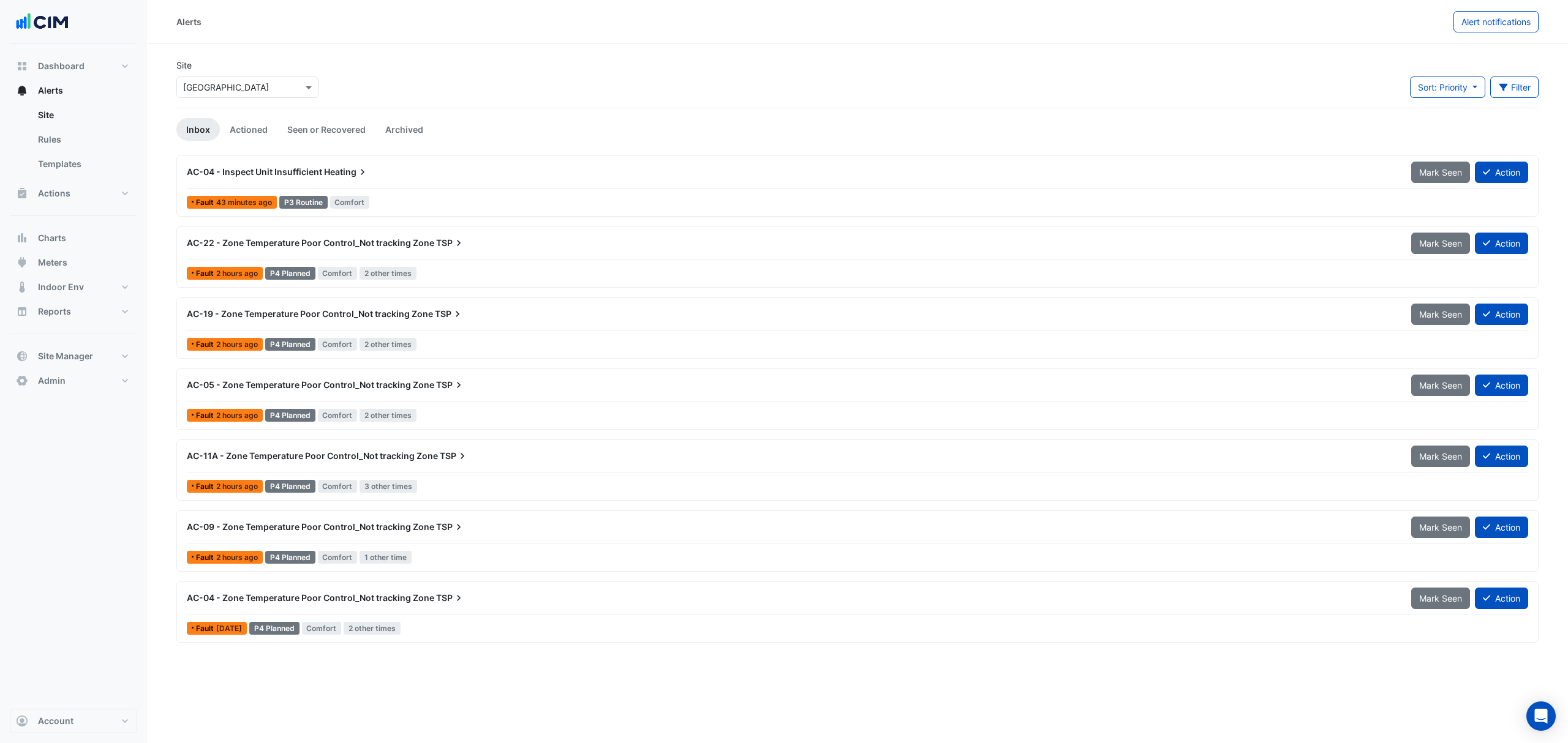
click at [253, 161] on div "AC-04 - Inspect Unit Insufficient Heating Mark Seen Action Fault 43 minutes ago…" at bounding box center [857, 186] width 1362 height 61
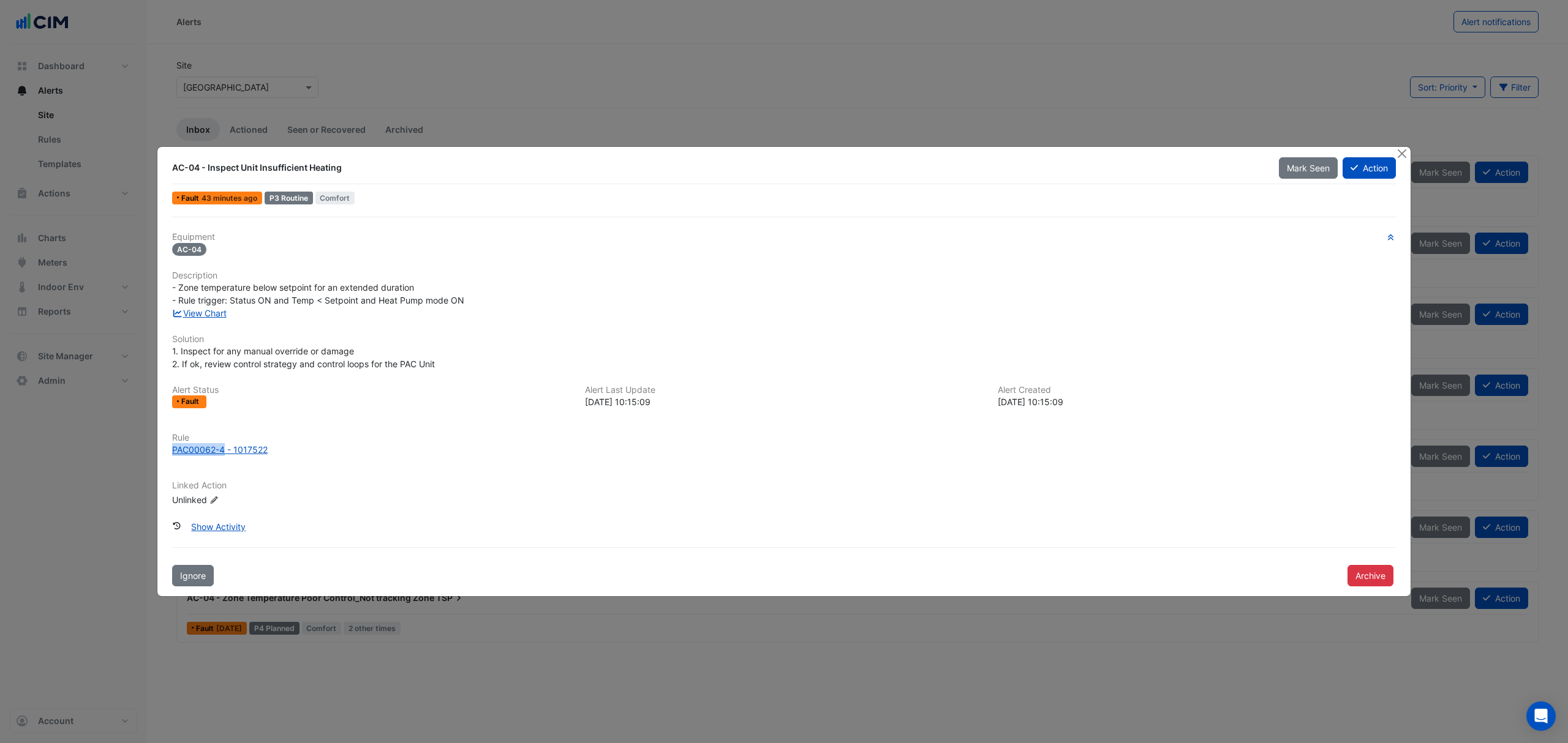
drag, startPoint x: 160, startPoint y: 449, endPoint x: 224, endPoint y: 449, distance: 64.0
click at [224, 449] on div "AC-04 - Inspect Unit Insufficient Heating Mark Seen Action Fault 43 minutes ago…" at bounding box center [783, 372] width 1253 height 449
copy div "PAC00062-4"
click at [230, 450] on div "PAC00062-4 - 1017522" at bounding box center [219, 450] width 95 height 13
click at [1403, 158] on button "Close" at bounding box center [1402, 153] width 13 height 13
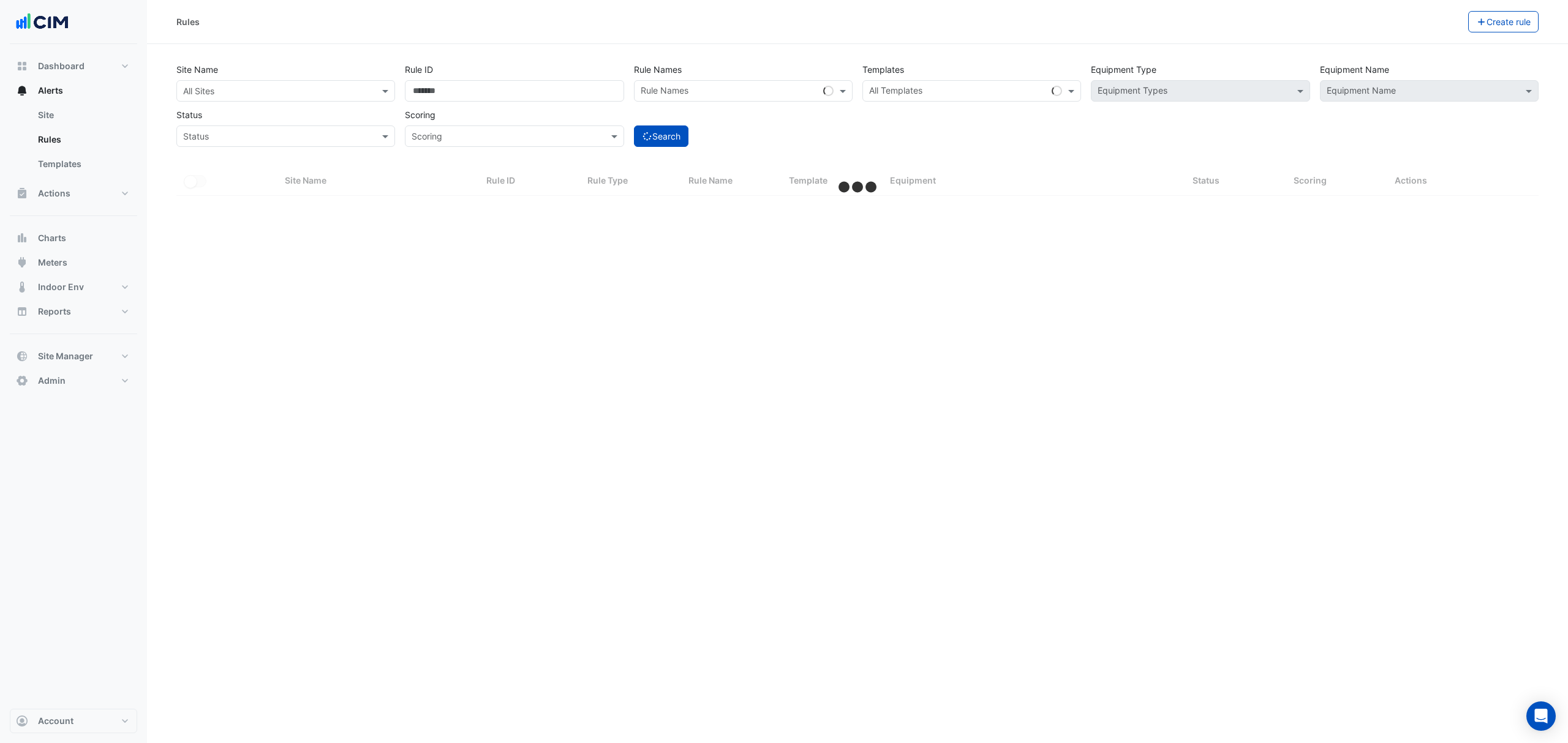
select select "***"
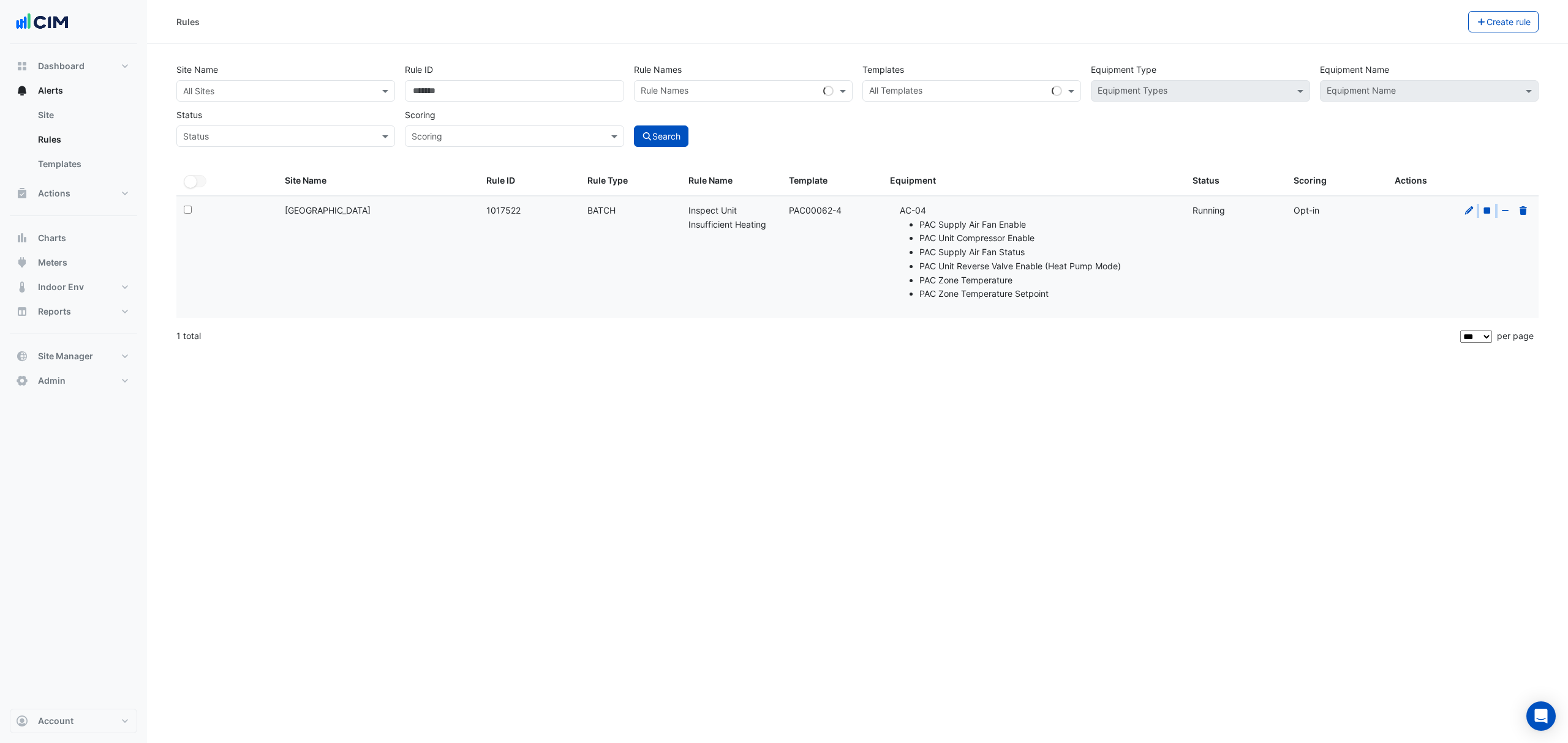
drag, startPoint x: 1470, startPoint y: 208, endPoint x: 1498, endPoint y: 206, distance: 28.1
click at [1498, 206] on div at bounding box center [1496, 211] width 70 height 14
click at [1489, 206] on icon at bounding box center [1487, 210] width 11 height 8
drag, startPoint x: 1424, startPoint y: 295, endPoint x: 1418, endPoint y: 298, distance: 6.7
click at [1424, 297] on datatable-body-cell at bounding box center [1463, 258] width 152 height 122
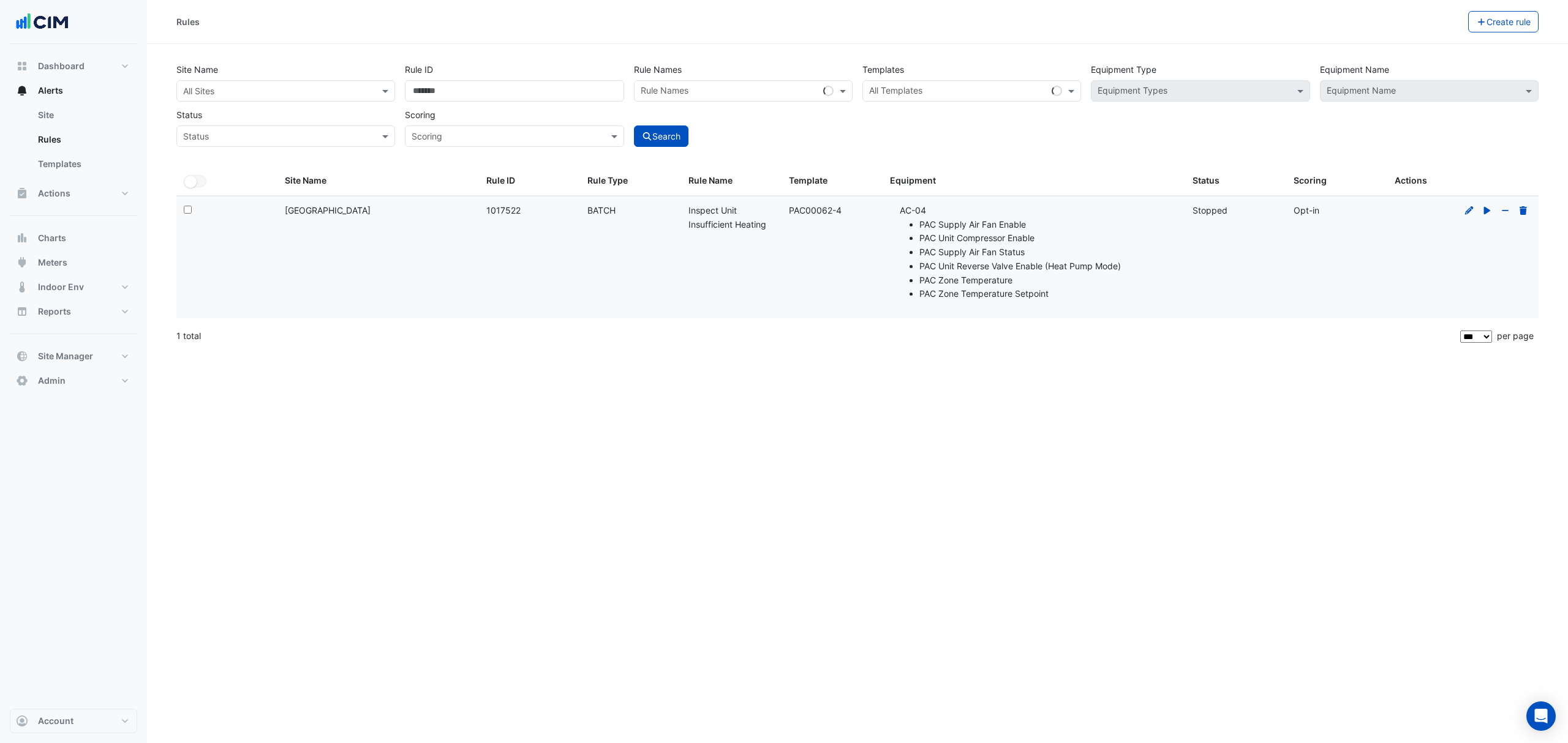
drag, startPoint x: 855, startPoint y: 216, endPoint x: 786, endPoint y: 211, distance: 69.2
click at [786, 211] on datatable-body-cell "Template: PAC00062-4" at bounding box center [831, 258] width 101 height 122
copy div "PAC00062-4"
click at [252, 87] on input "text" at bounding box center [273, 91] width 180 height 13
type input "********"
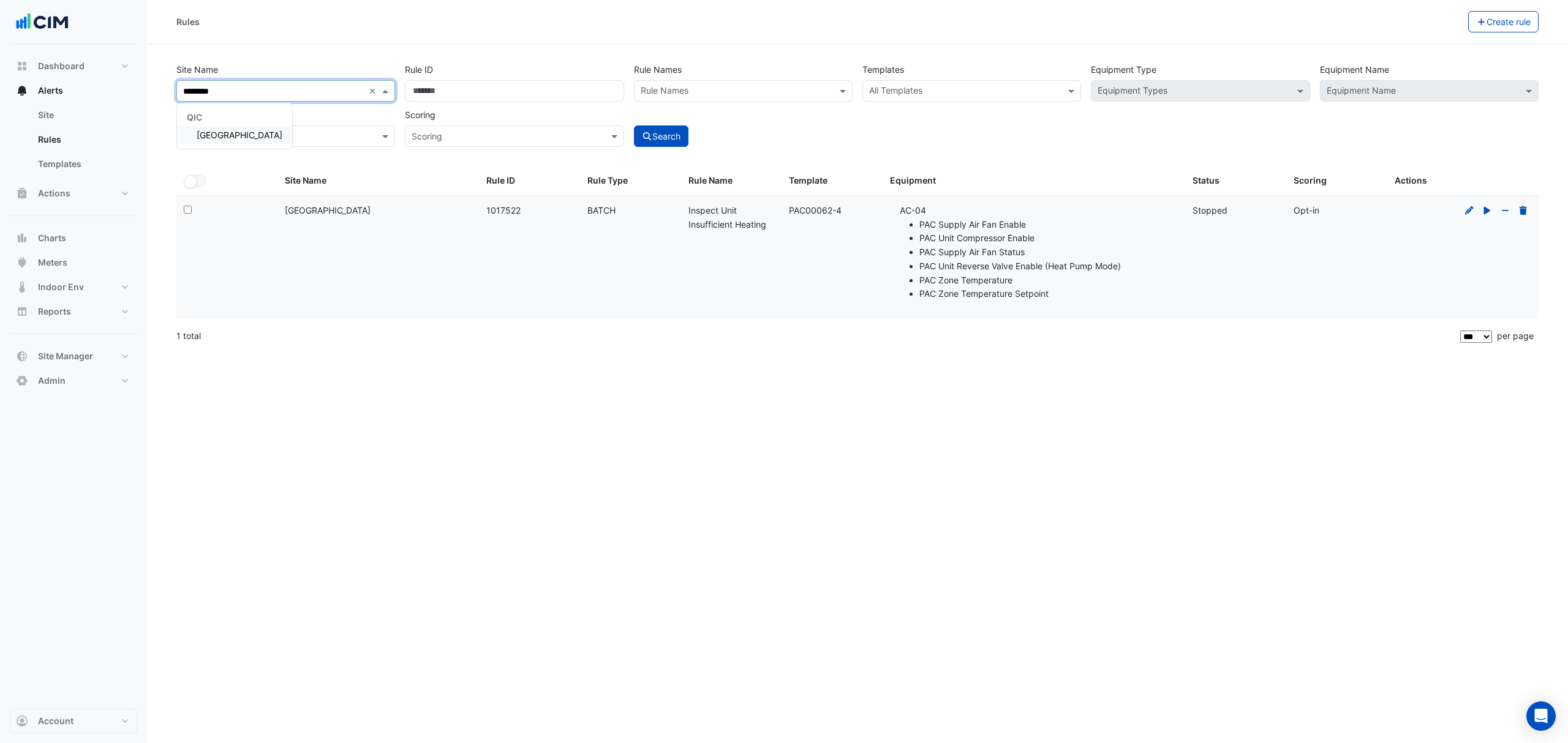
click at [215, 147] on div "QIC [GEOGRAPHIC_DATA]" at bounding box center [234, 126] width 116 height 45
click at [218, 142] on div "[GEOGRAPHIC_DATA]" at bounding box center [234, 134] width 116 height 18
click at [986, 86] on input "text" at bounding box center [964, 92] width 191 height 13
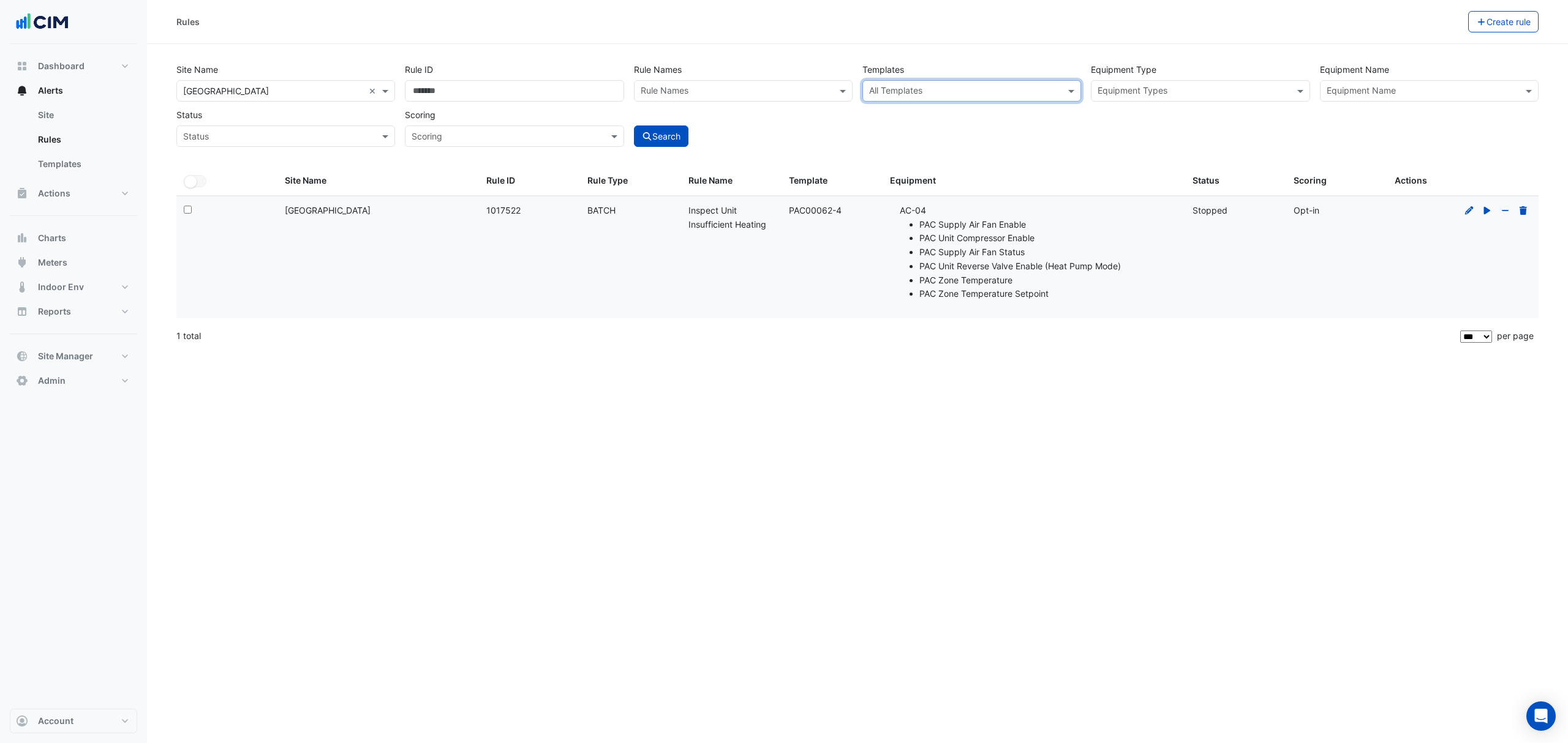
drag, startPoint x: 1078, startPoint y: 93, endPoint x: 459, endPoint y: 11, distance: 624.4
click at [1074, 91] on span at bounding box center [1072, 91] width 16 height 13
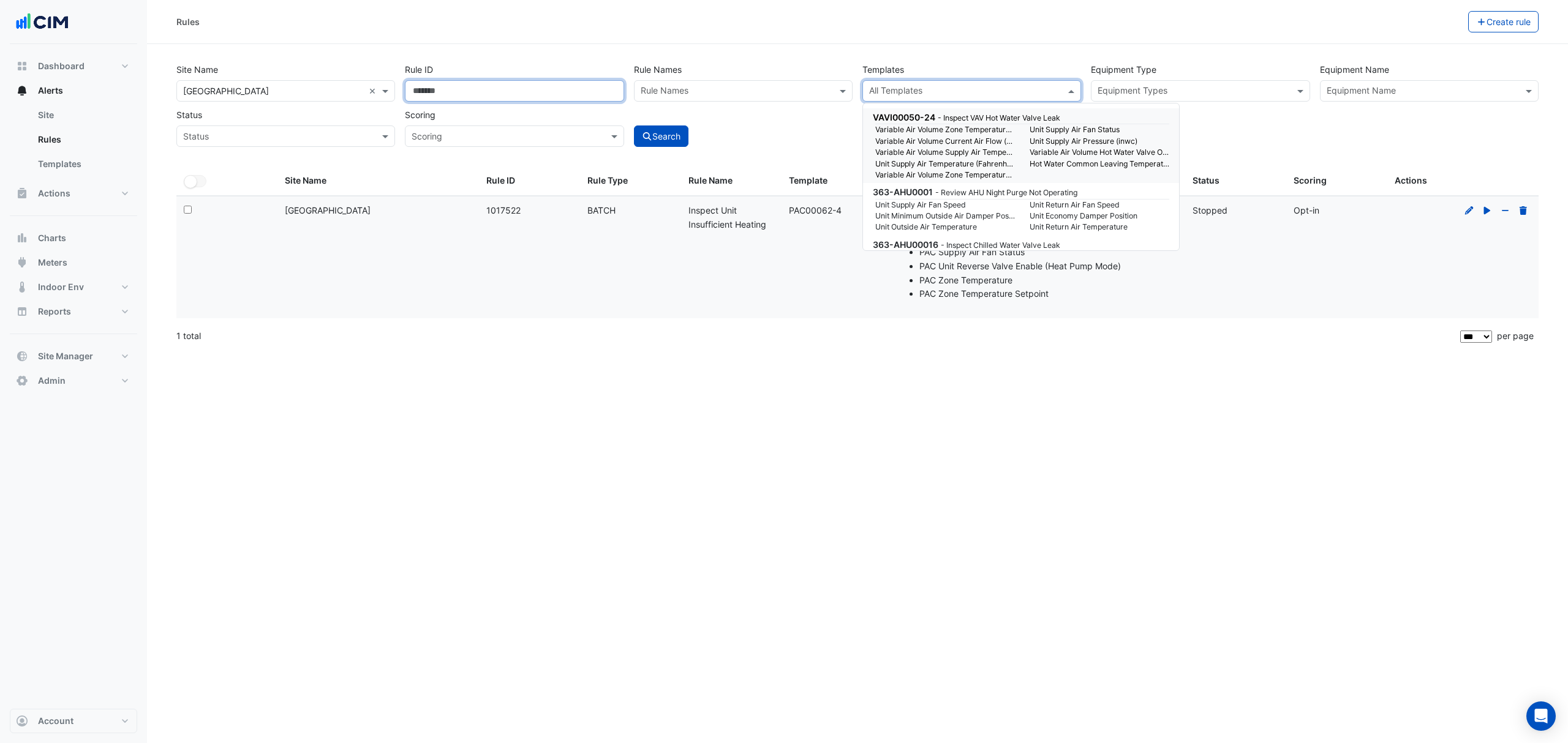
click at [444, 87] on input "*******" at bounding box center [514, 91] width 218 height 21
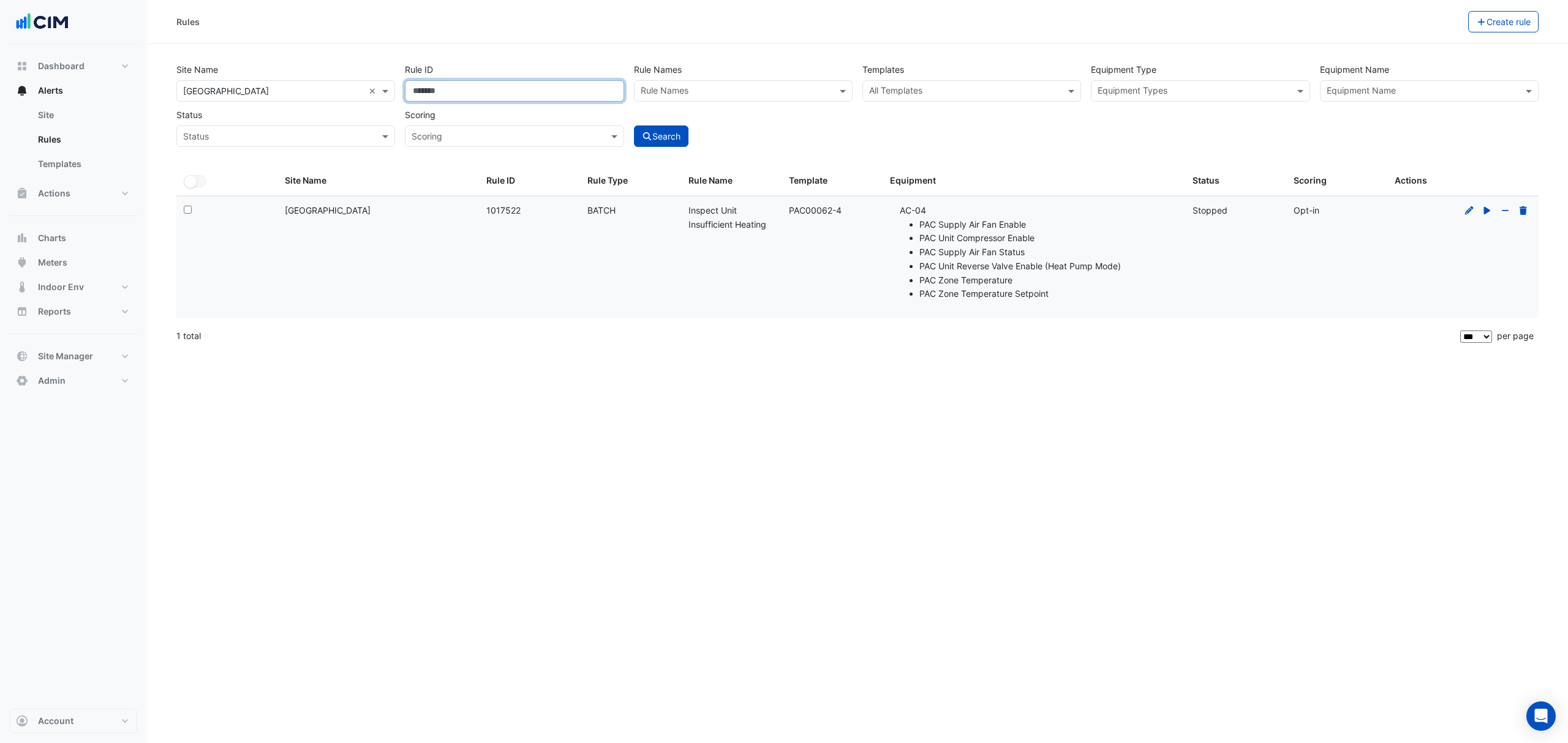
click at [444, 87] on input "*******" at bounding box center [514, 91] width 218 height 21
click at [938, 104] on div "Site Name All Sites × Bathurst City Central × Rule ID Rule Names Rule Names Tem…" at bounding box center [857, 102] width 1372 height 91
click at [941, 102] on div "Site Name All Sites × Bathurst City Central × Rule ID Rule Names Rule Names Tem…" at bounding box center [857, 102] width 1372 height 91
click at [996, 94] on input "text" at bounding box center [964, 92] width 191 height 13
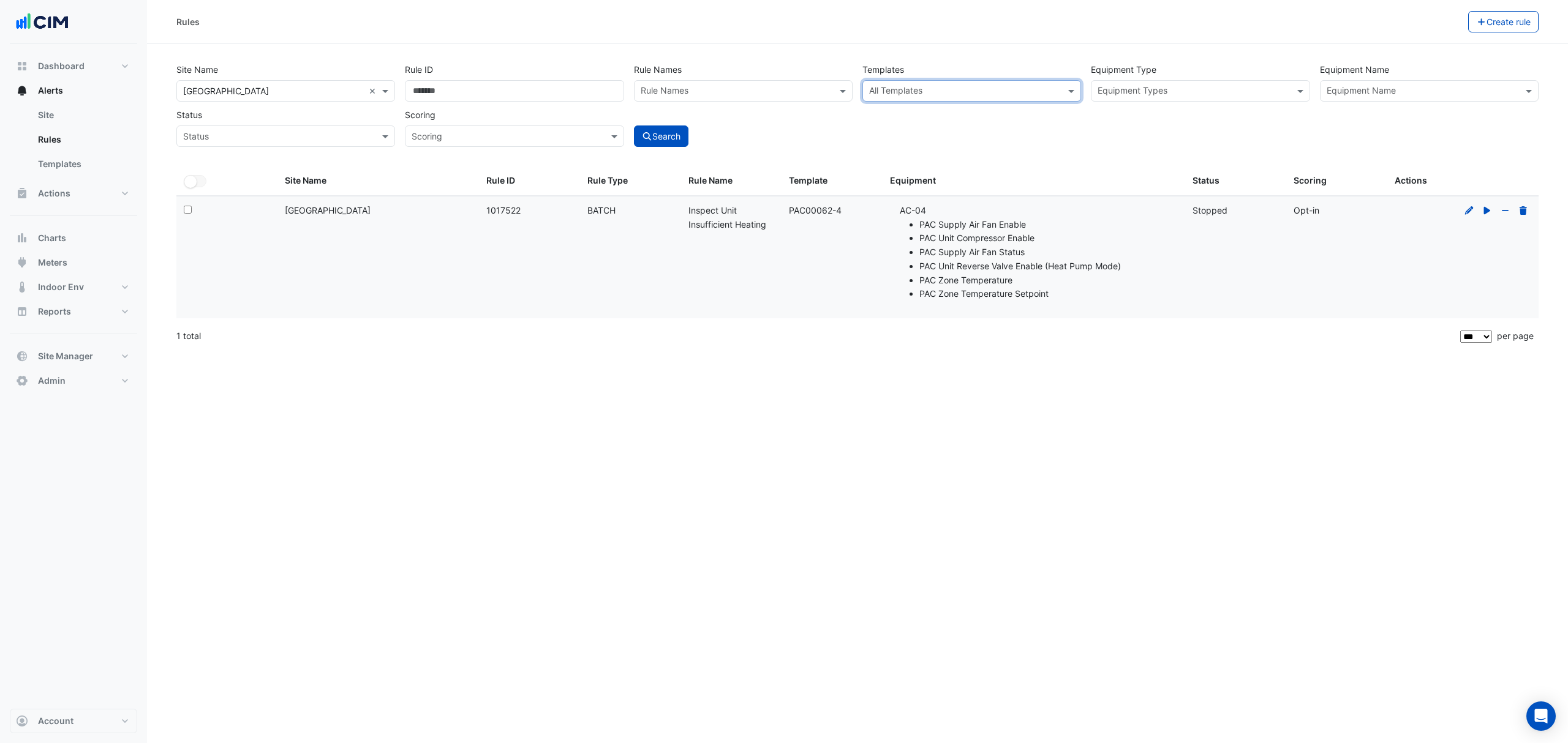
click at [1074, 86] on span at bounding box center [1072, 91] width 16 height 13
paste input "**********"
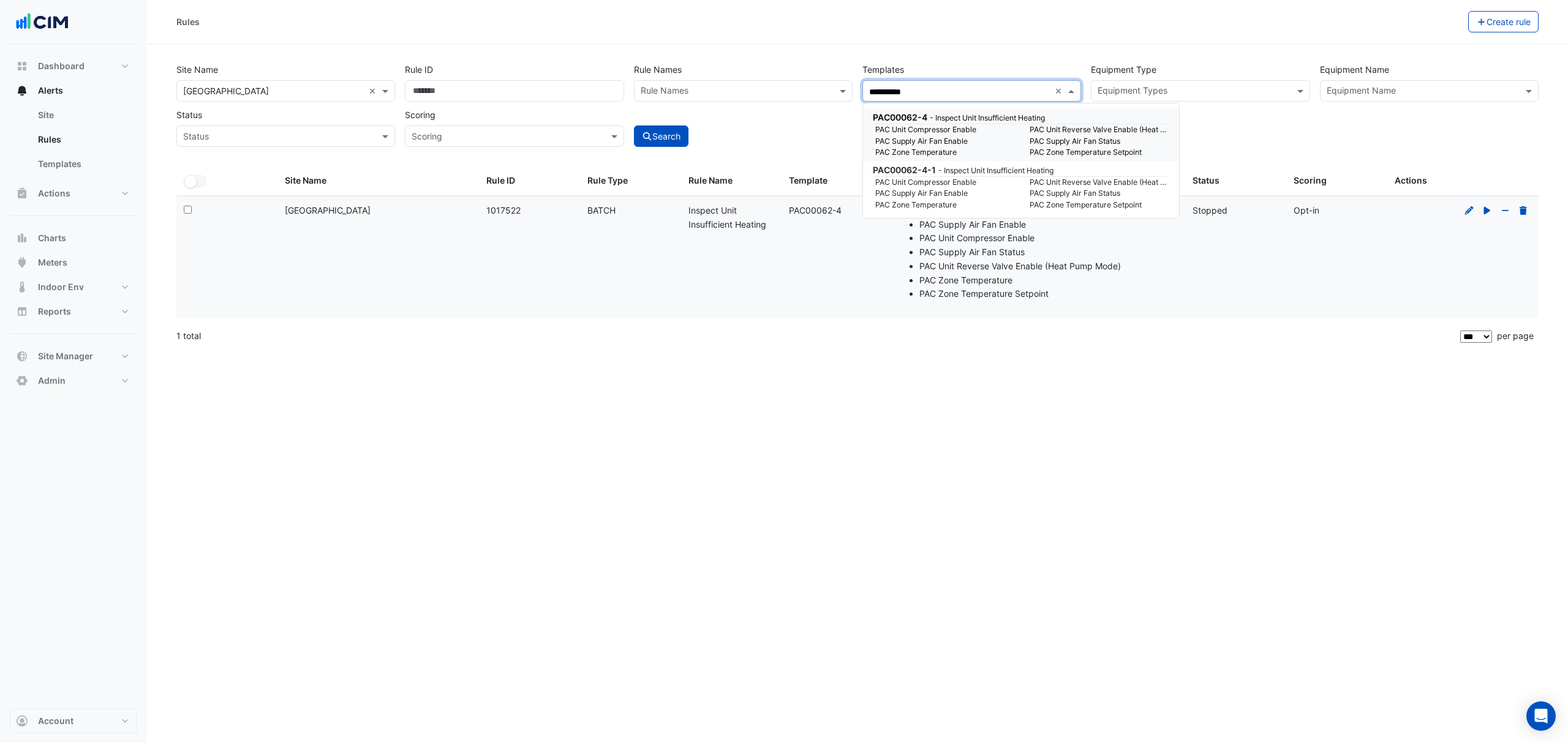
type input "**********"
click at [659, 129] on button "Search" at bounding box center [661, 136] width 55 height 21
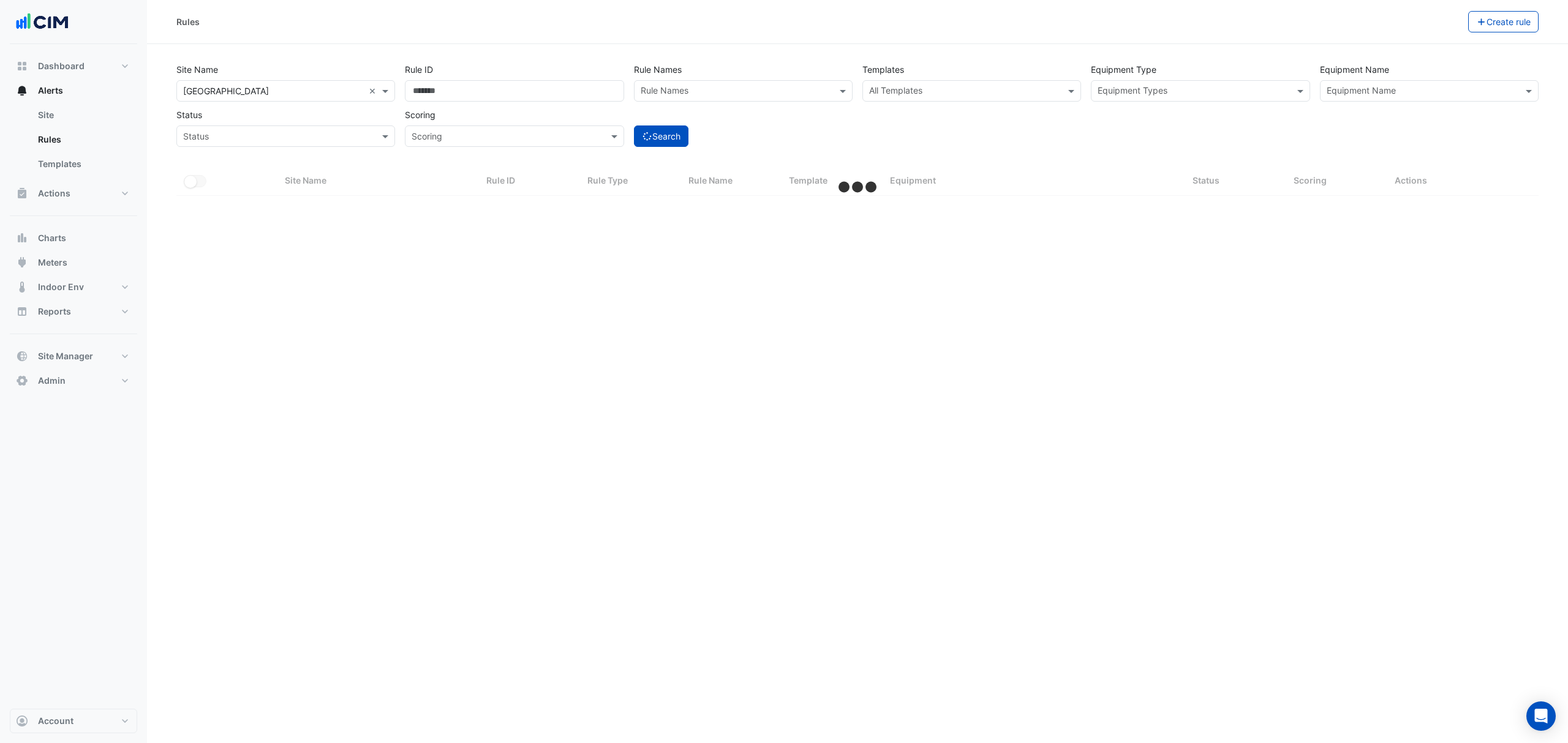
select select "***"
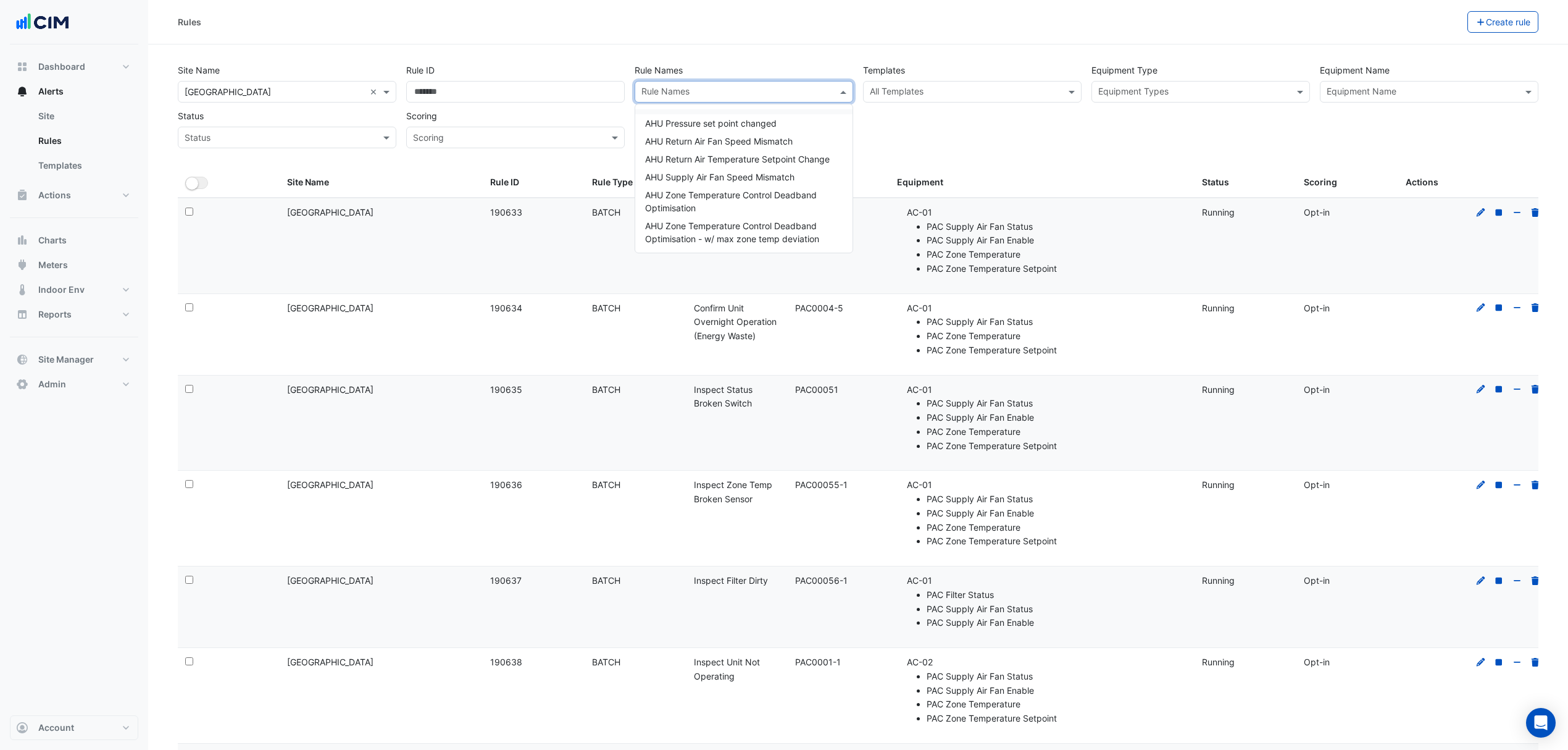
click at [699, 85] on div "Rule Names" at bounding box center [734, 91] width 197 height 20
click at [1073, 98] on span at bounding box center [1073, 91] width 16 height 13
click at [1072, 92] on span at bounding box center [1073, 91] width 16 height 13
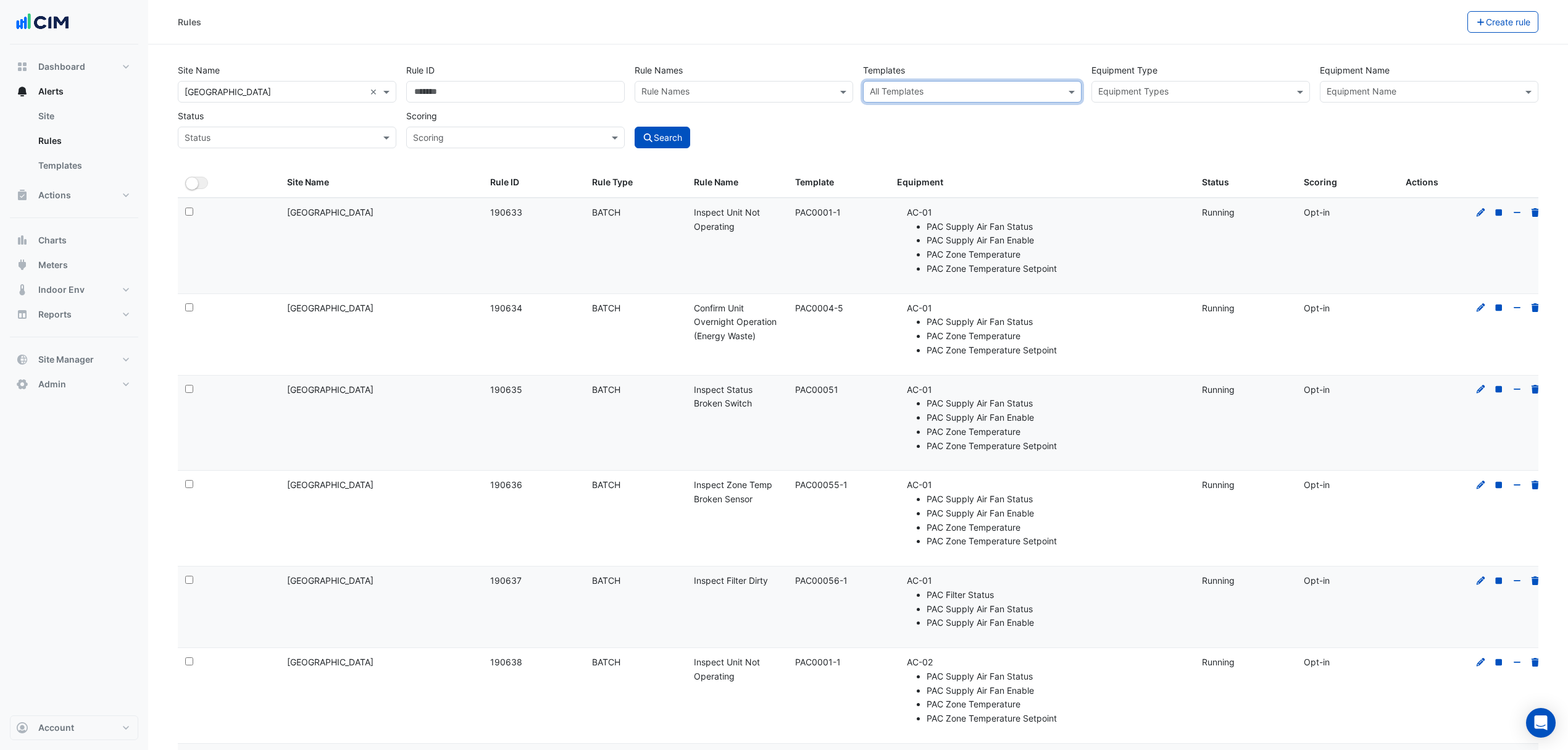
click at [1069, 90] on span at bounding box center [1073, 91] width 16 height 13
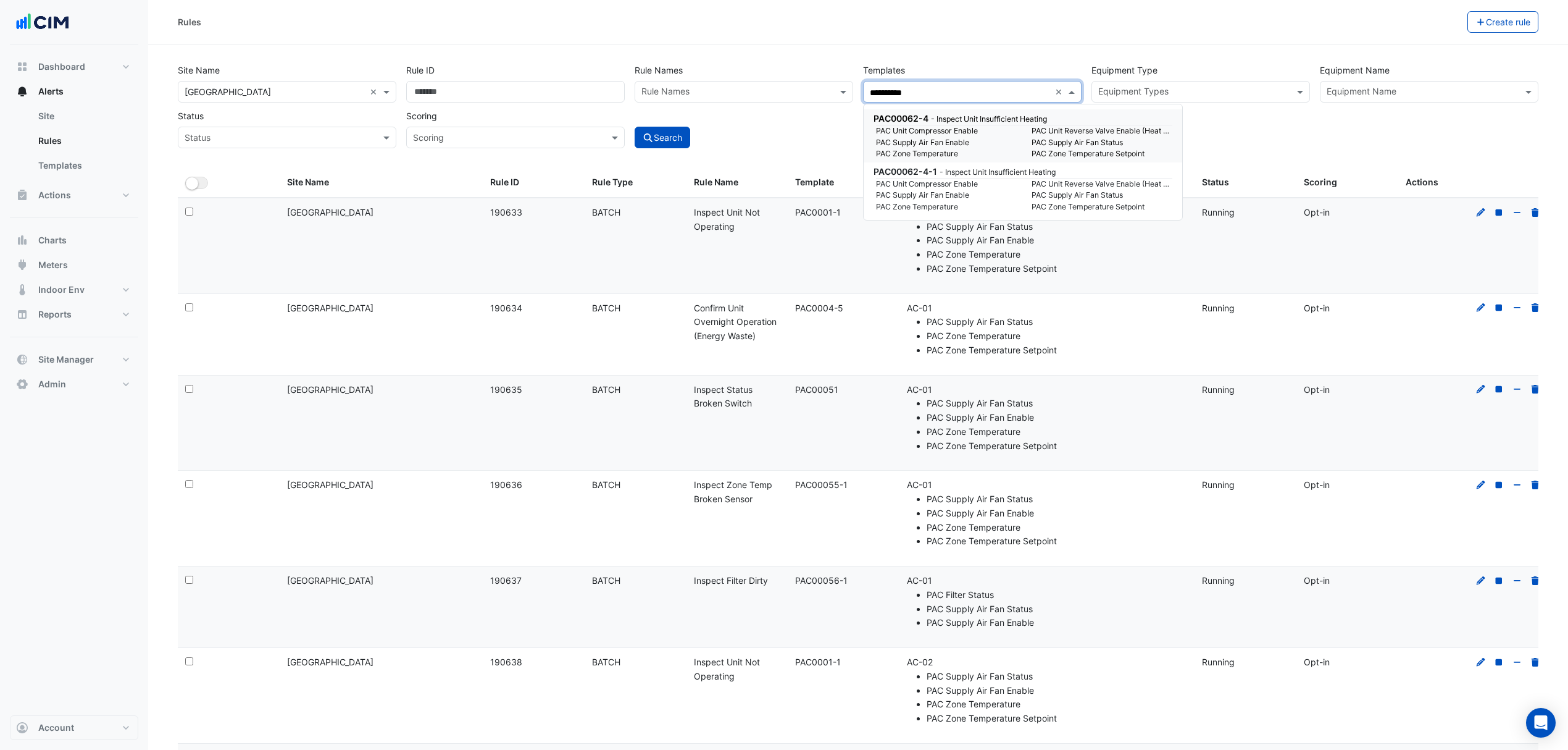
click at [922, 119] on span "PAC00062-4" at bounding box center [901, 118] width 55 height 10
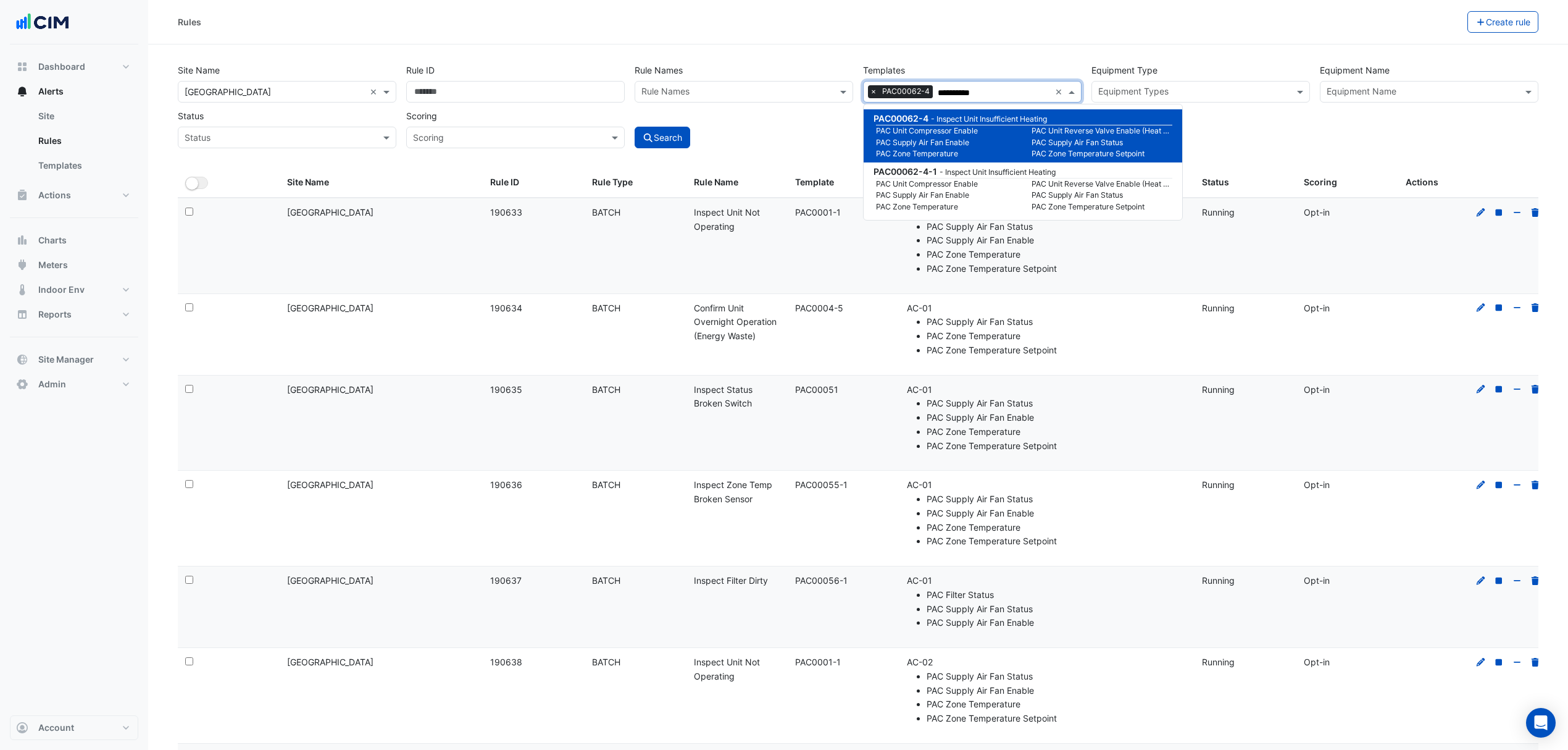
type input "**********"
click at [1073, 15] on div "Rules" at bounding box center [823, 21] width 1290 height 21
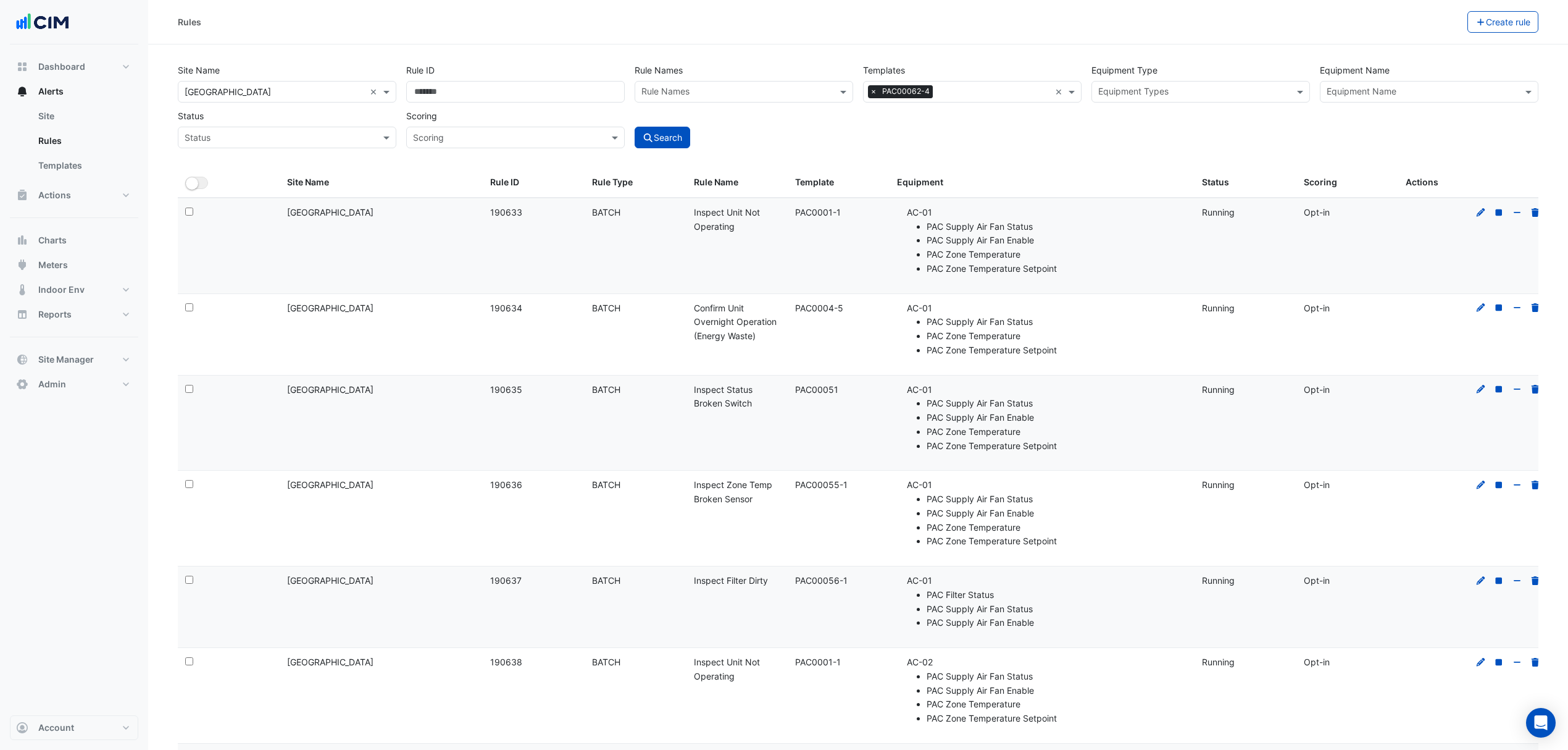
click at [669, 131] on button "Search" at bounding box center [663, 137] width 56 height 21
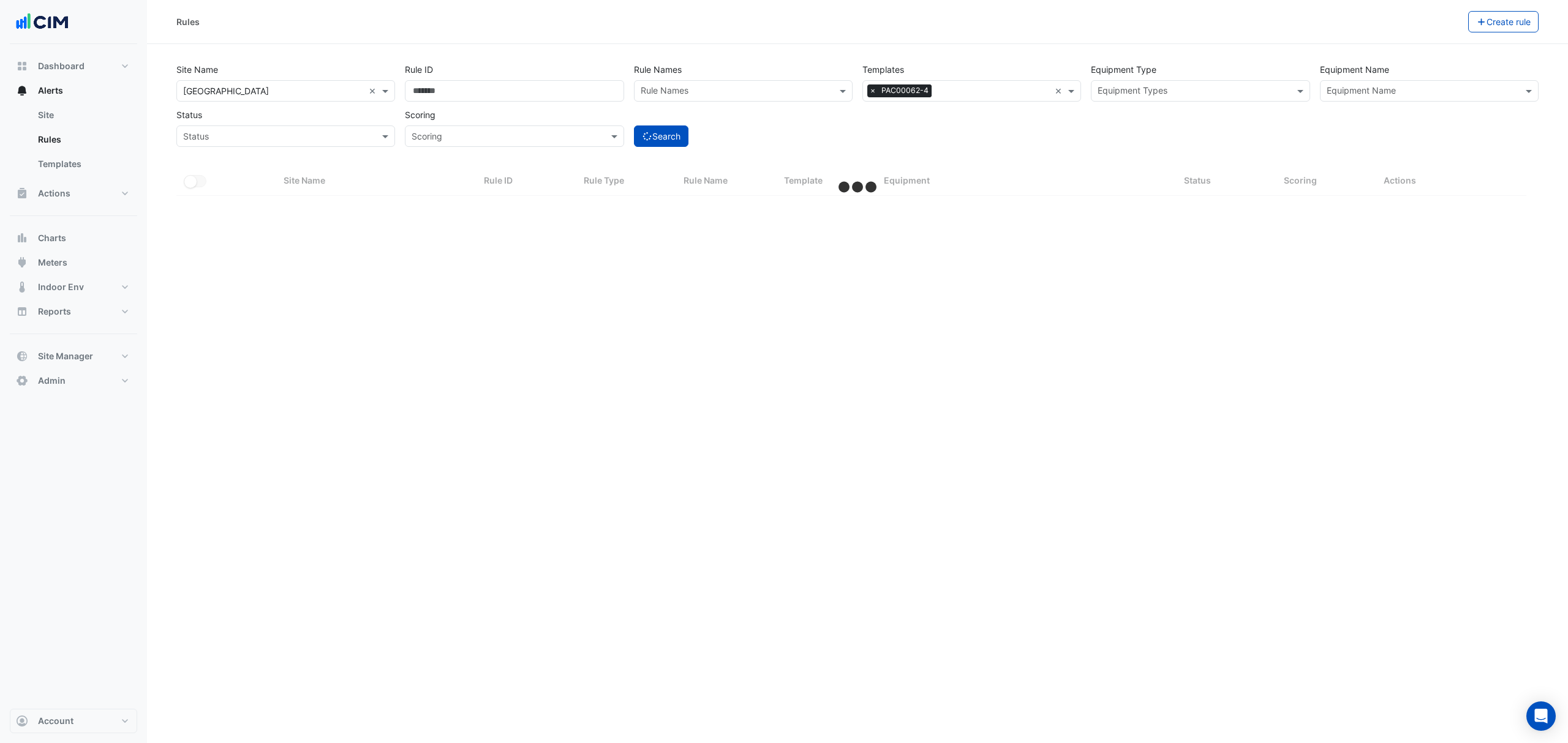
select select "***"
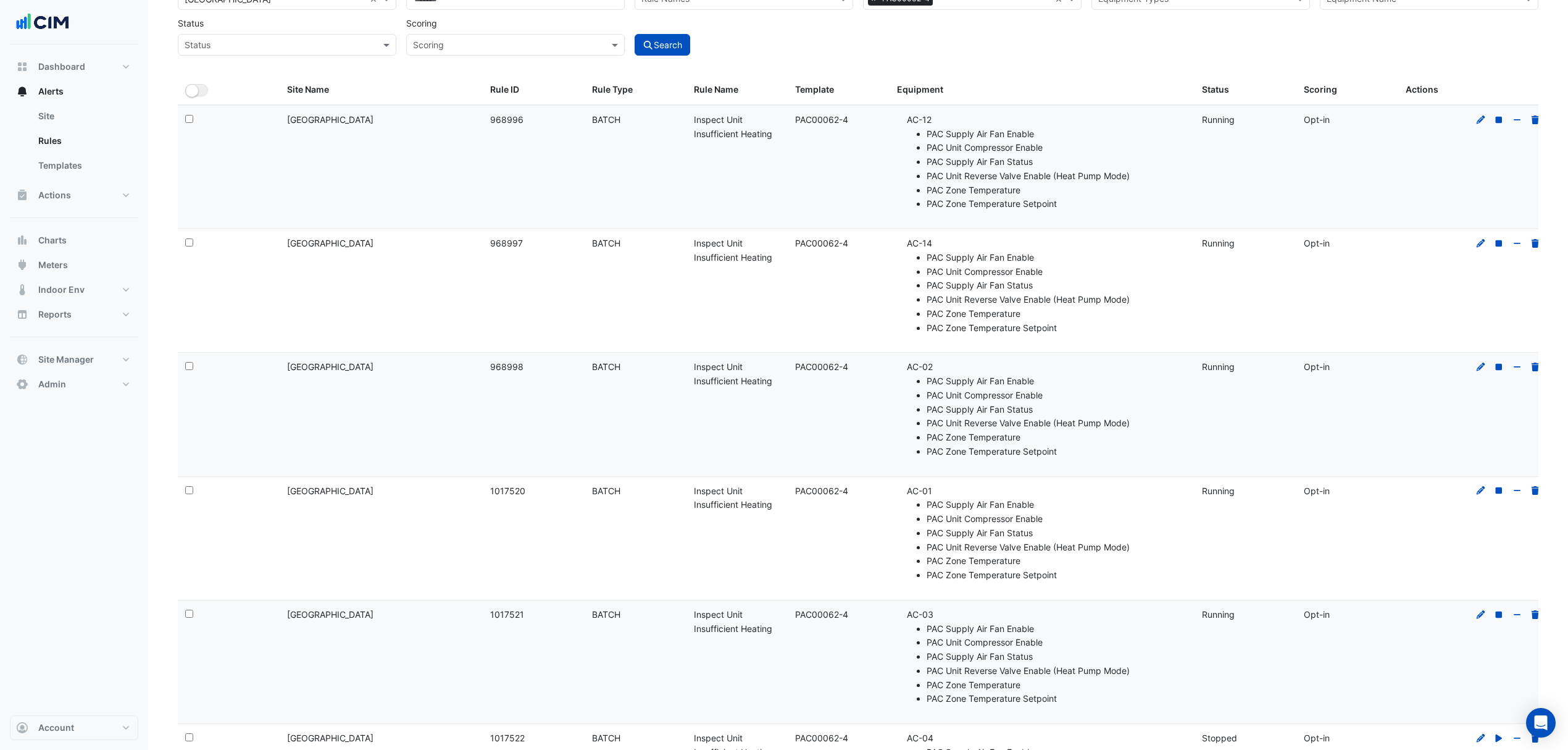
scroll to position [226, 0]
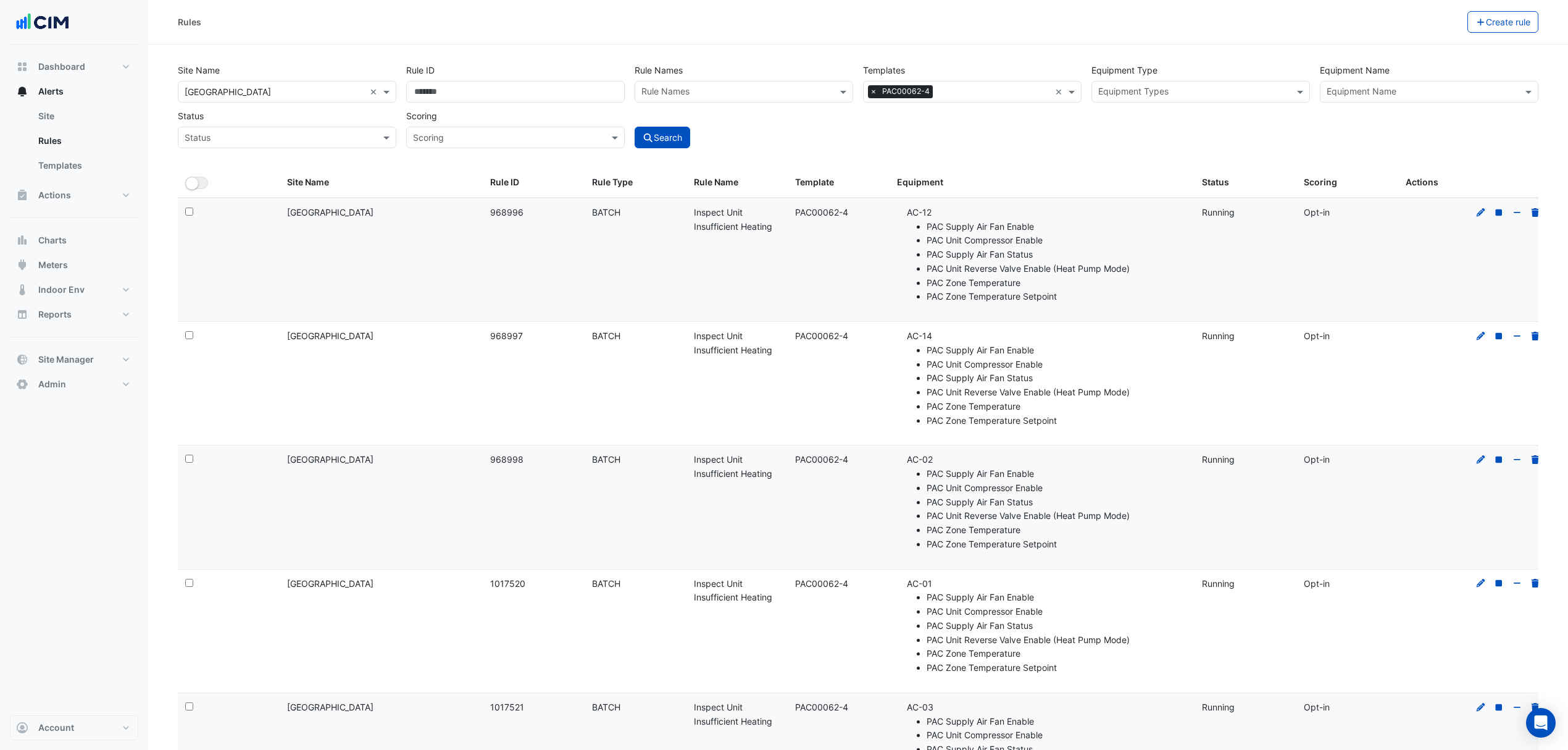
select select "***"
click at [210, 178] on div "All Selected" at bounding box center [228, 182] width 87 height 14
click at [208, 181] on ui-switch "All Selected" at bounding box center [197, 181] width 23 height 10
click at [1418, 18] on button "Bulk Actions" at bounding box center [1429, 21] width 73 height 21
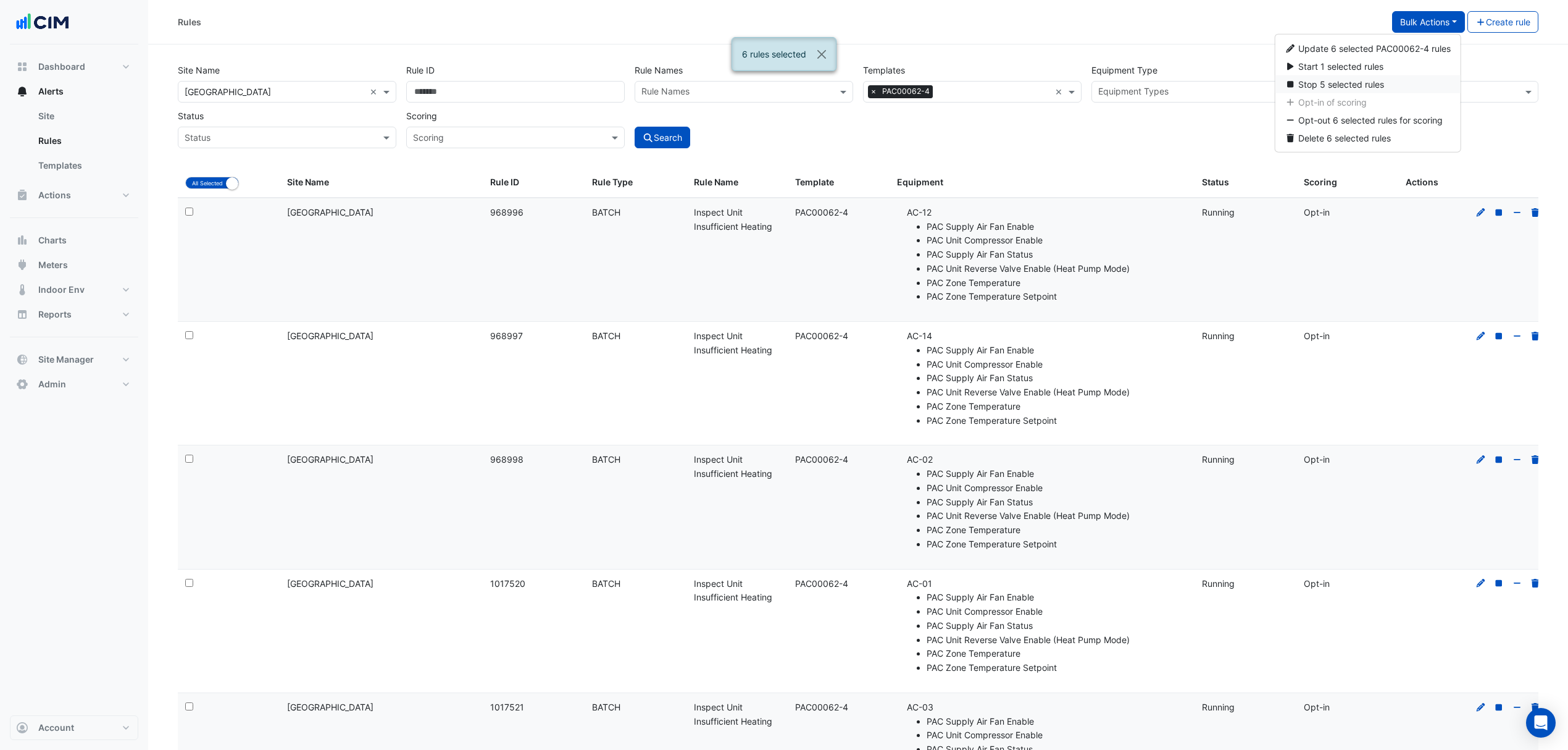
click at [1327, 77] on button "Stop 5 selected rules" at bounding box center [1368, 84] width 186 height 18
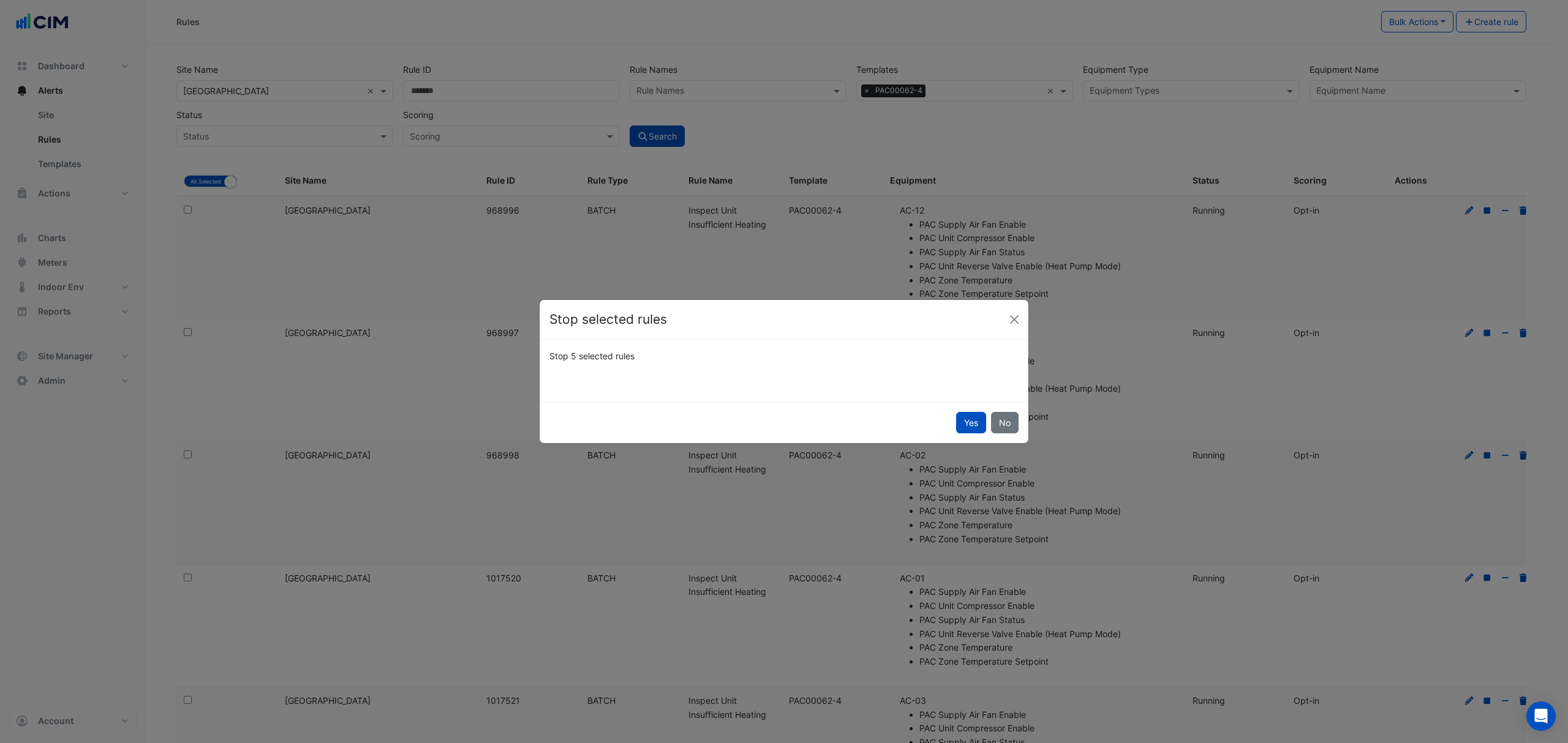
click at [980, 421] on button "Yes" at bounding box center [971, 422] width 30 height 21
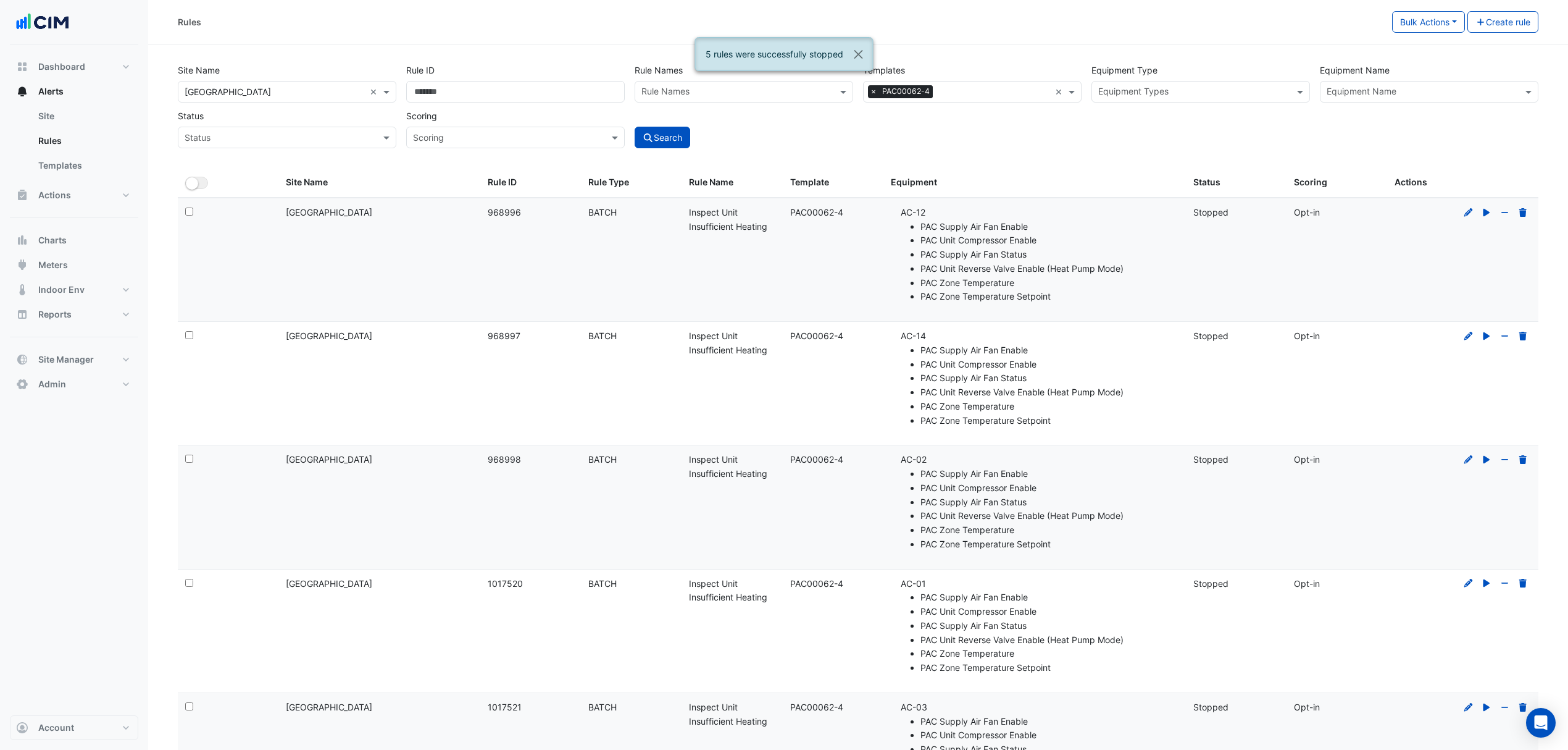
click at [35, 166] on link "Templates" at bounding box center [83, 165] width 110 height 24
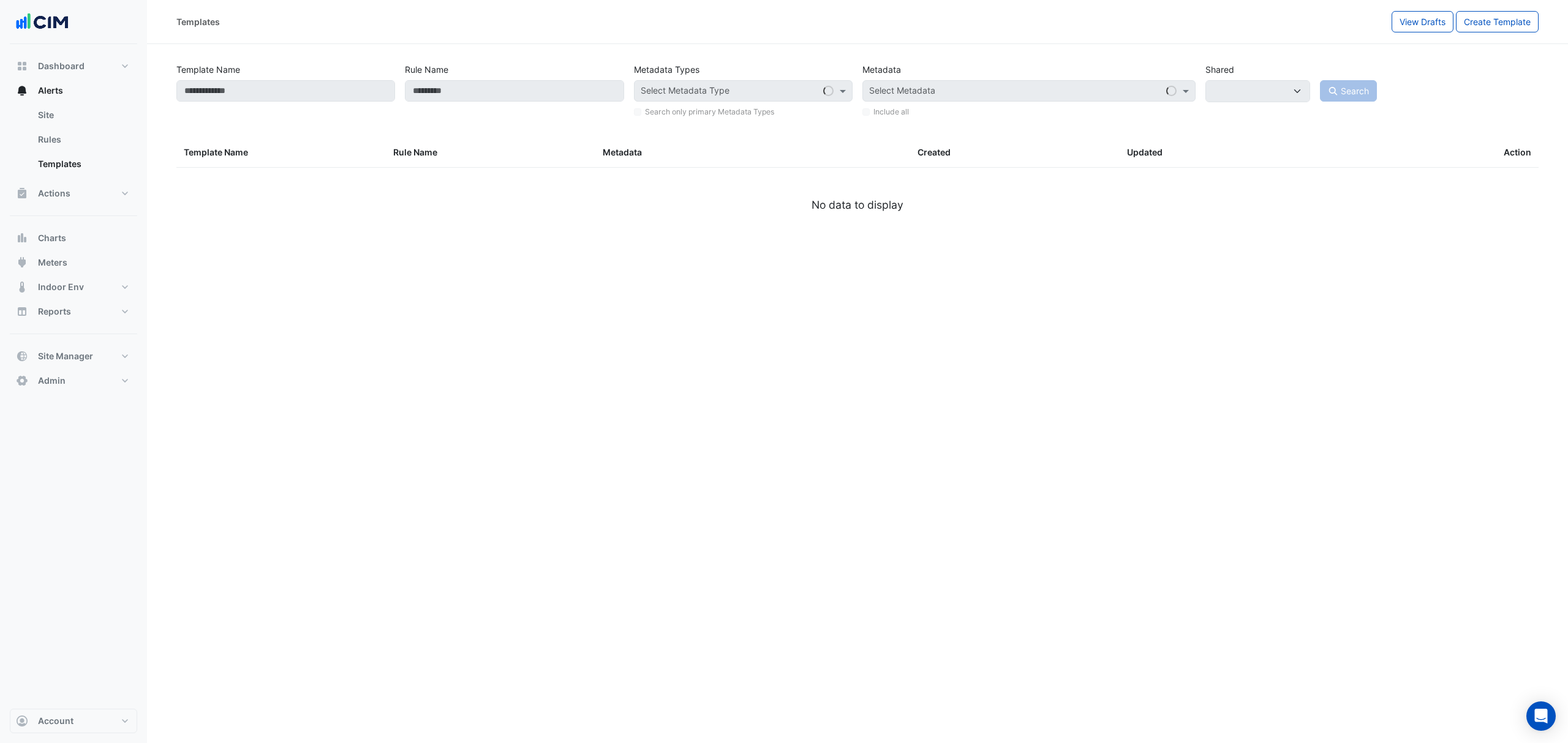
select select
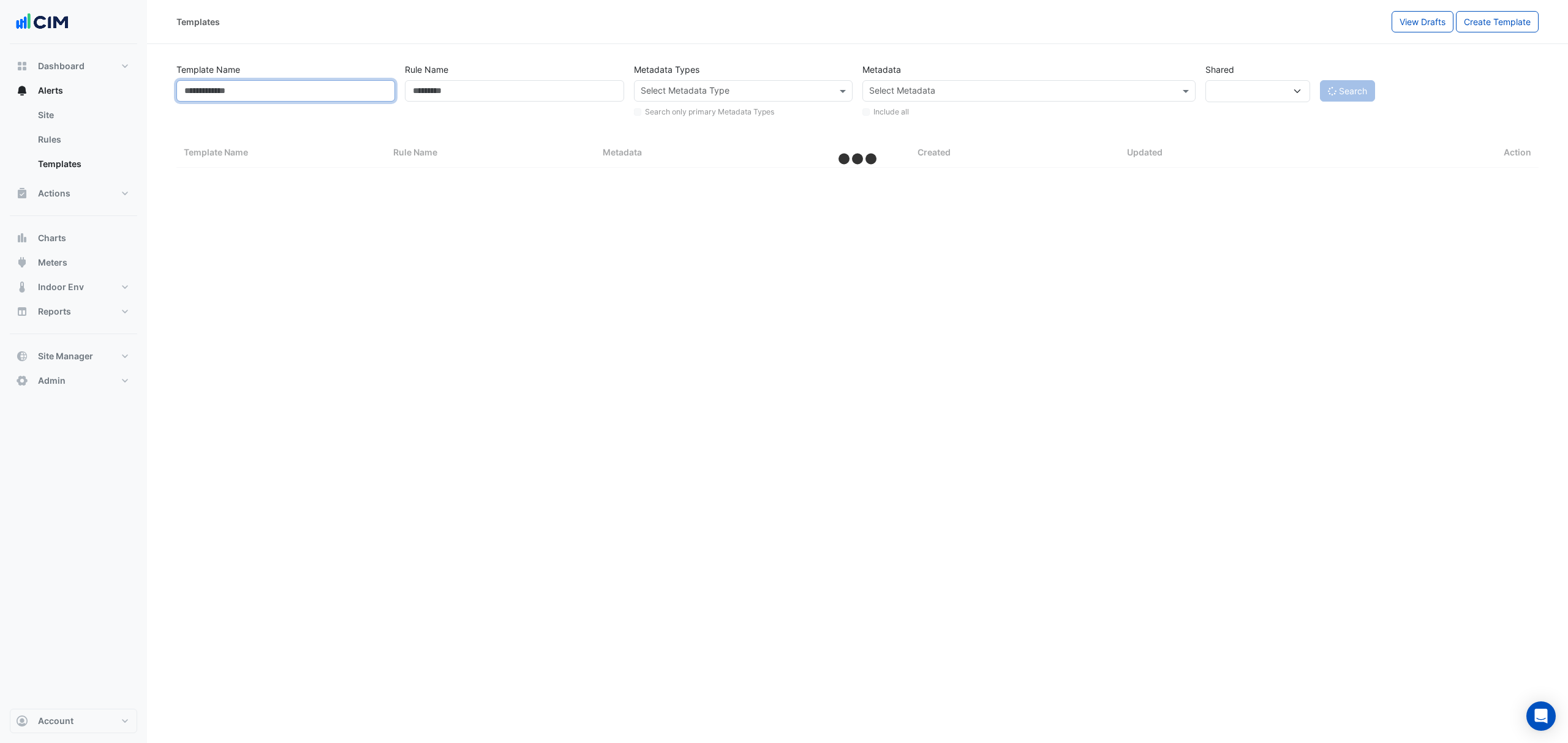
click at [224, 84] on input "Template Name" at bounding box center [286, 91] width 218 height 21
type input "**"
select select "***"
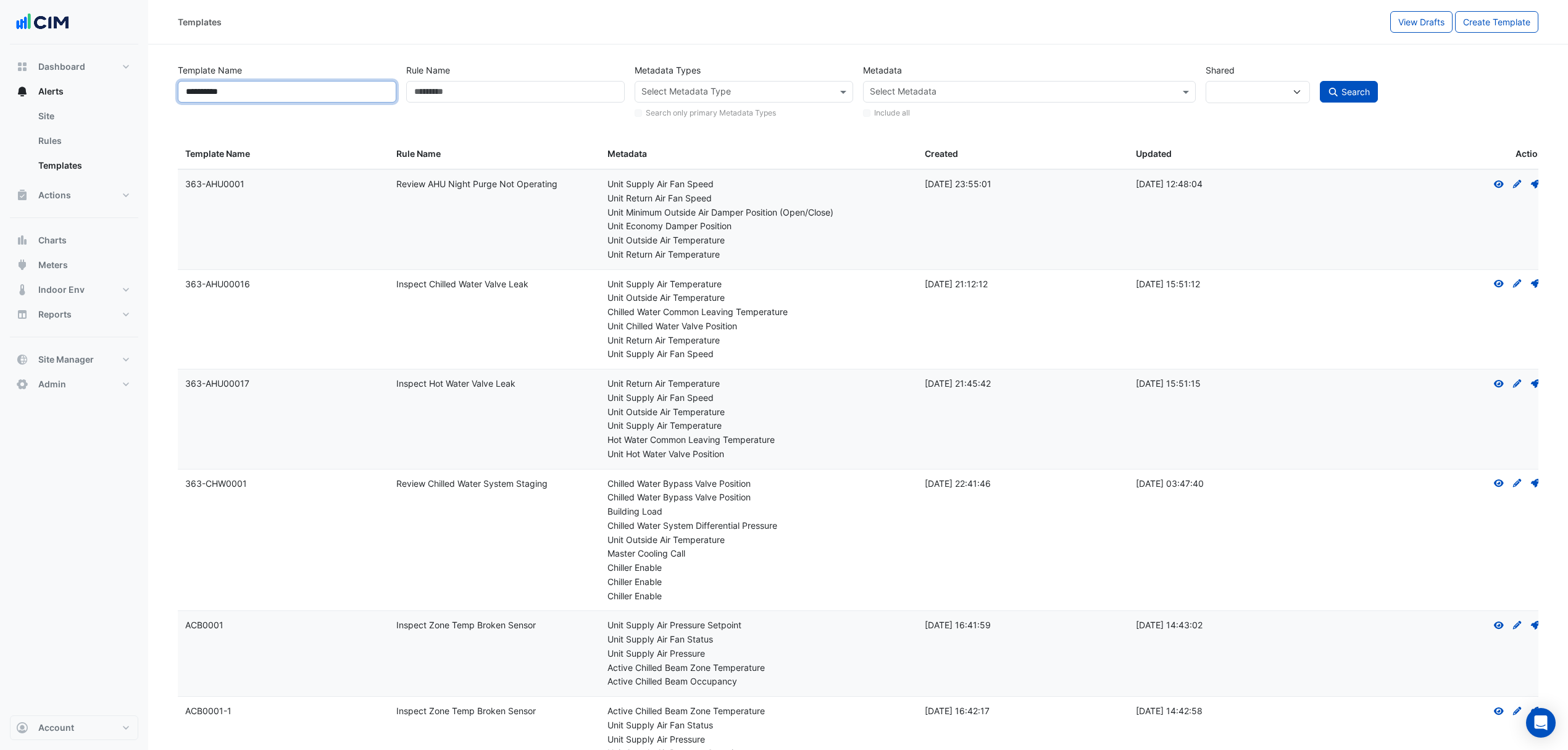
type input "**********"
click at [1341, 99] on button "Search" at bounding box center [1349, 91] width 58 height 21
select select
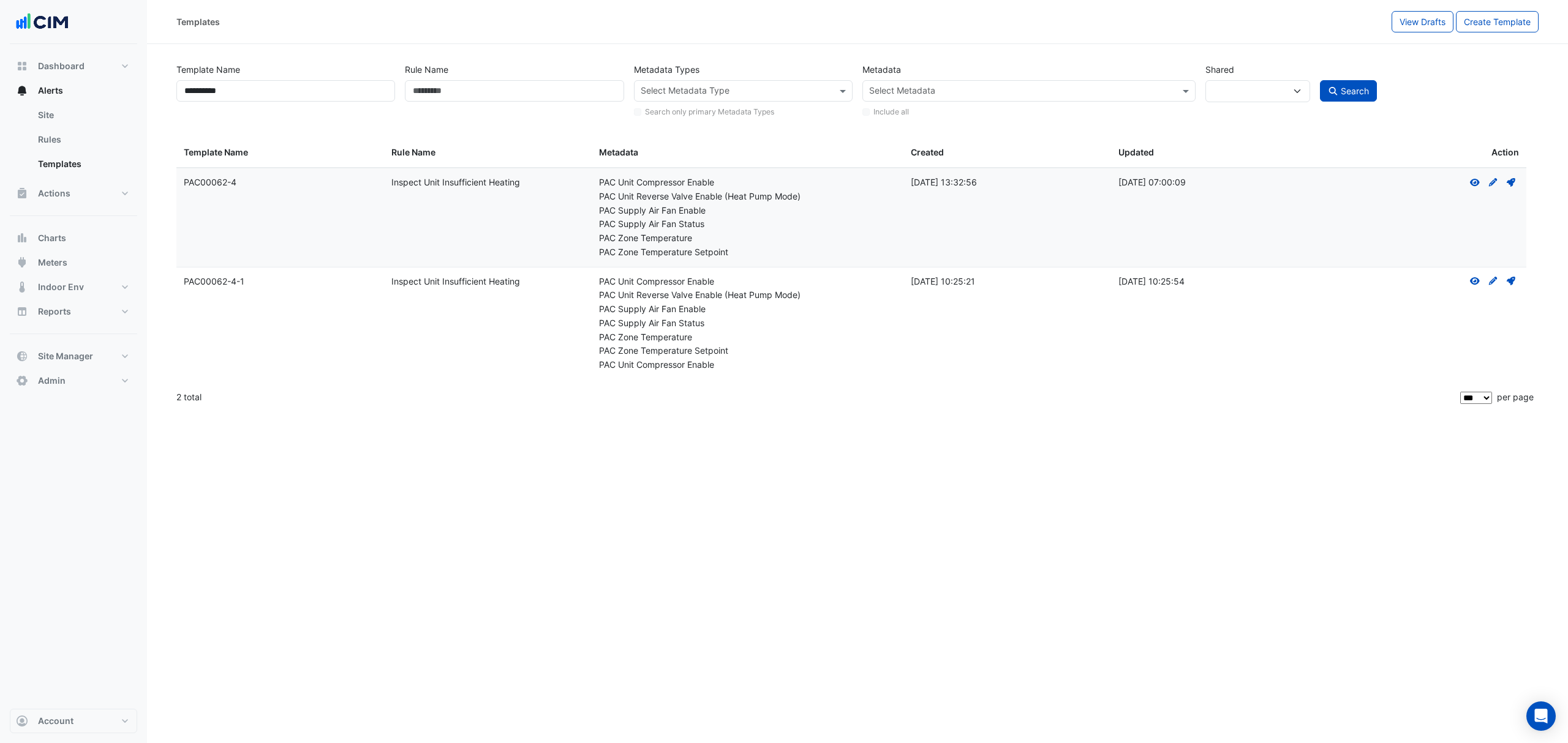
click at [1508, 176] on div "View Create Draft - to edit a template, you first need to create a draft, and t…" at bounding box center [1492, 182] width 52 height 14
click at [1509, 180] on icon "Deploy" at bounding box center [1511, 182] width 11 height 8
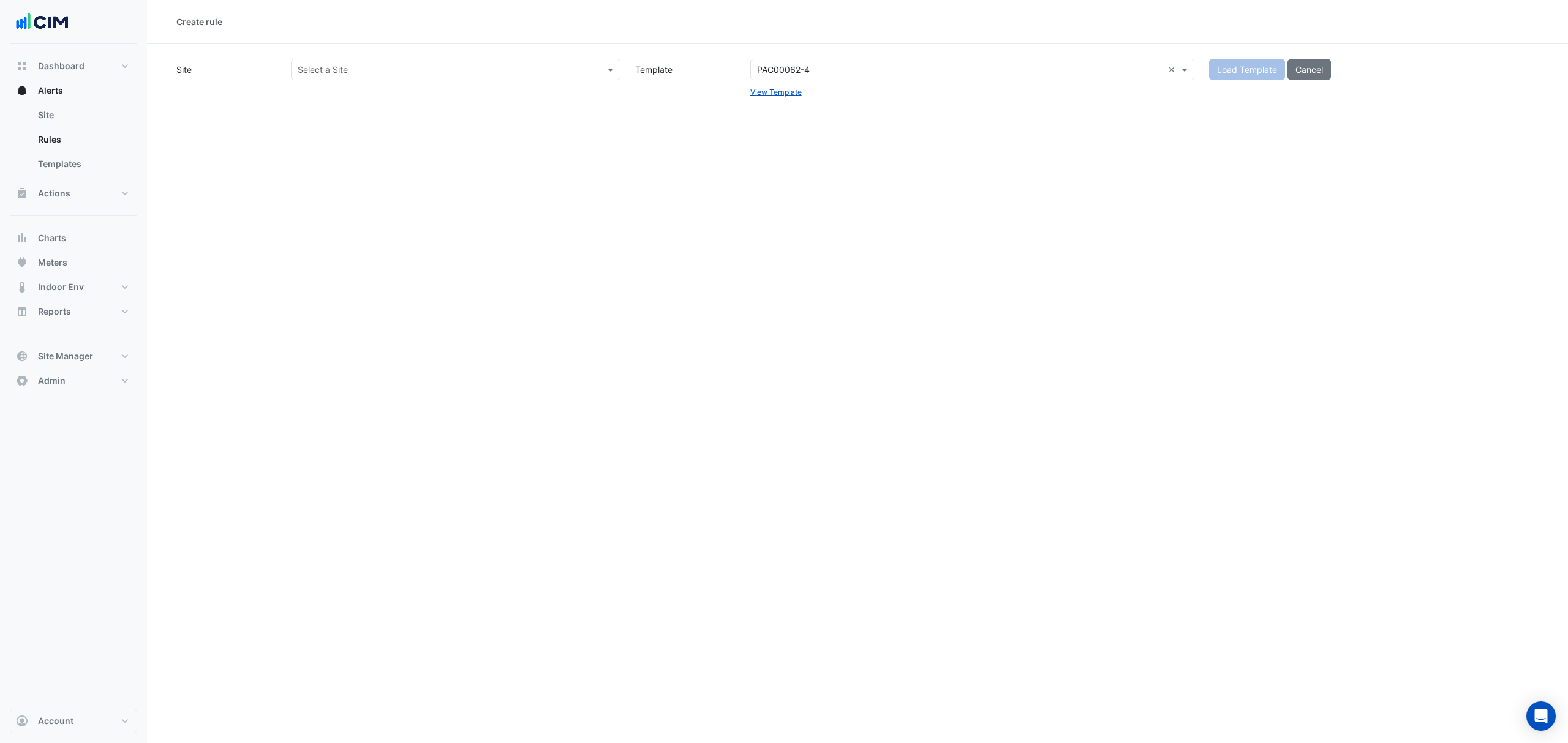
click at [414, 59] on div "Select a Site" at bounding box center [456, 69] width 329 height 21
type input "********"
click at [373, 116] on span "[GEOGRAPHIC_DATA]" at bounding box center [353, 113] width 86 height 10
click at [1271, 79] on button "Load Template" at bounding box center [1246, 69] width 76 height 21
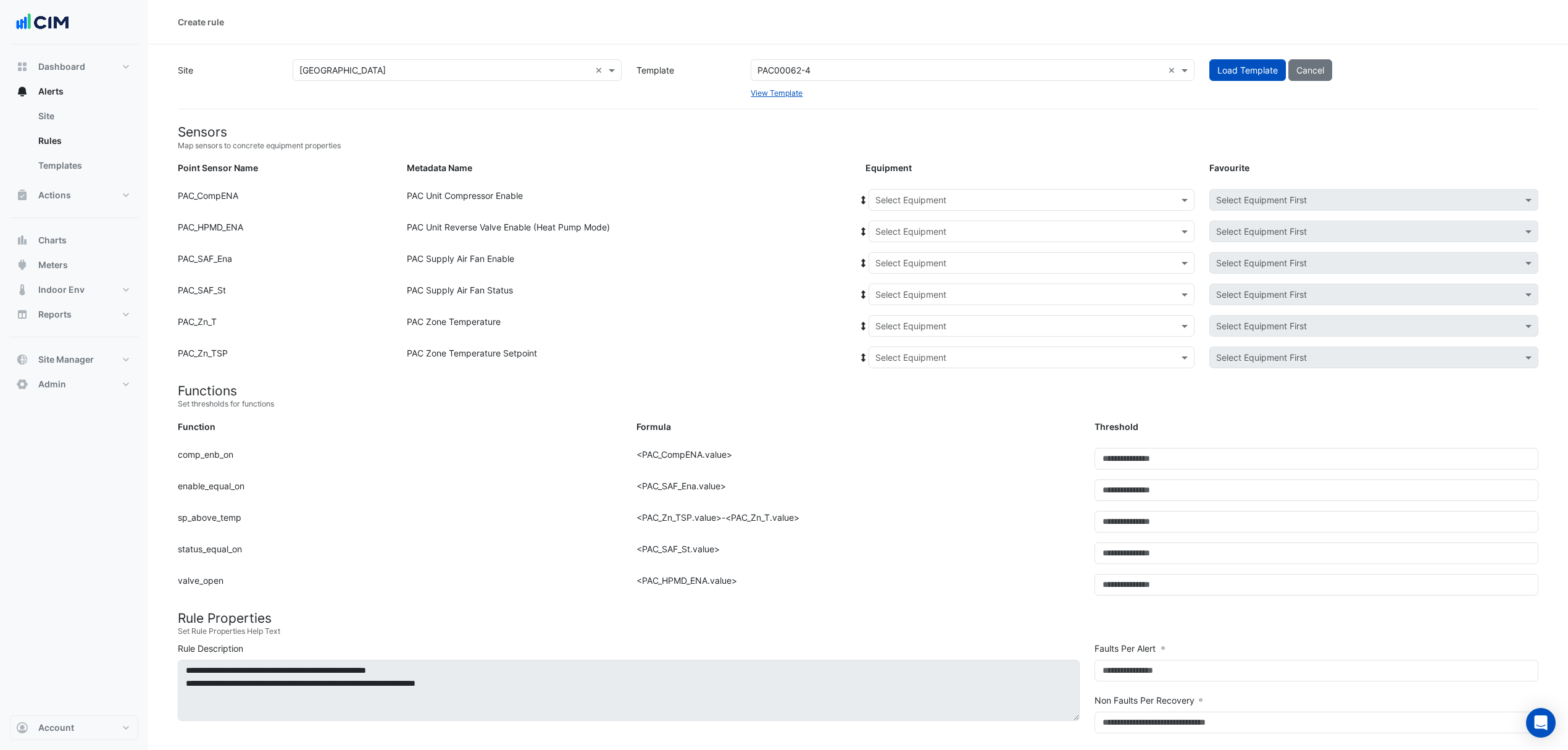
click at [909, 196] on input "text" at bounding box center [1019, 201] width 288 height 13
click at [909, 262] on div "AC-17" at bounding box center [903, 260] width 68 height 18
click at [867, 198] on icon at bounding box center [864, 200] width 11 height 8
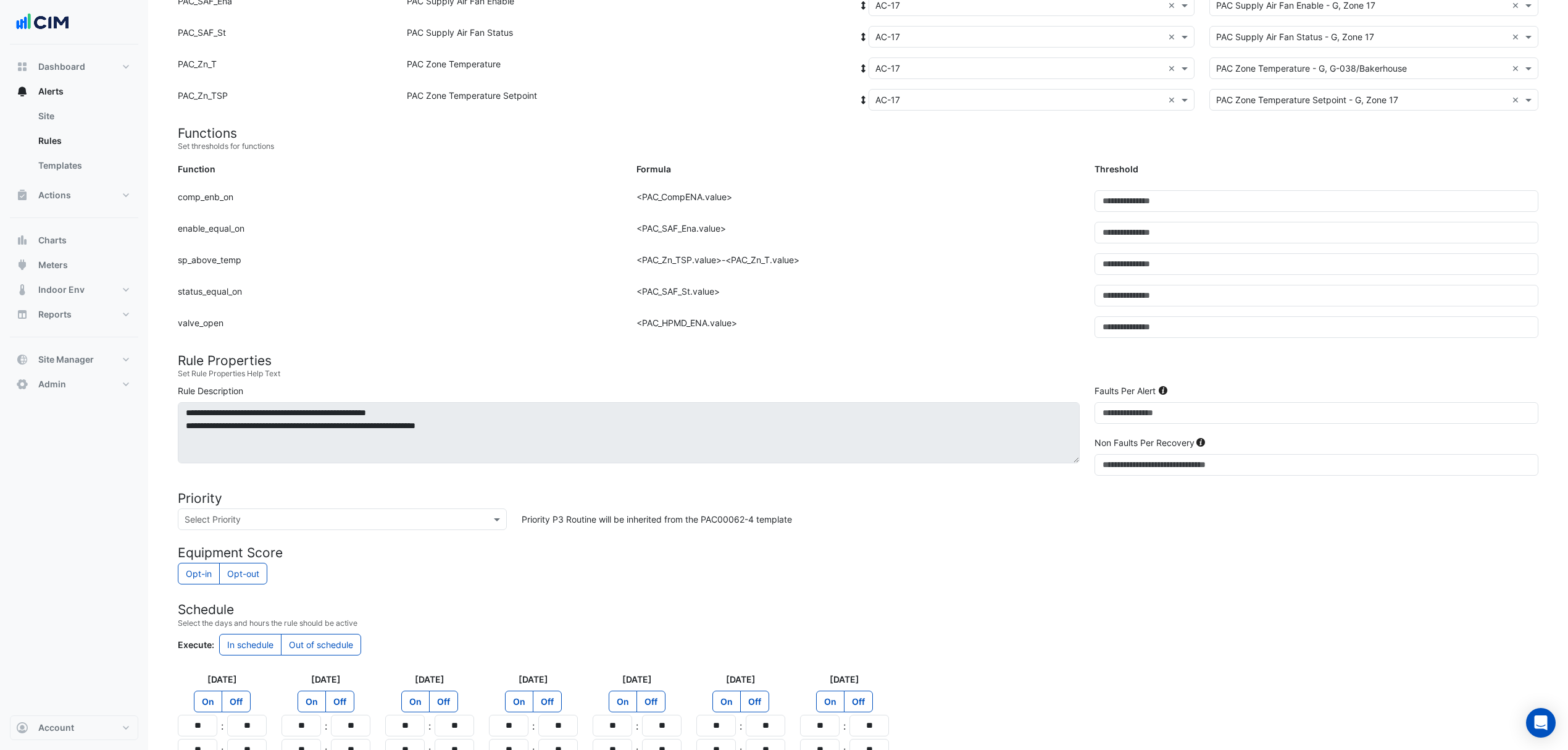
scroll to position [396, 0]
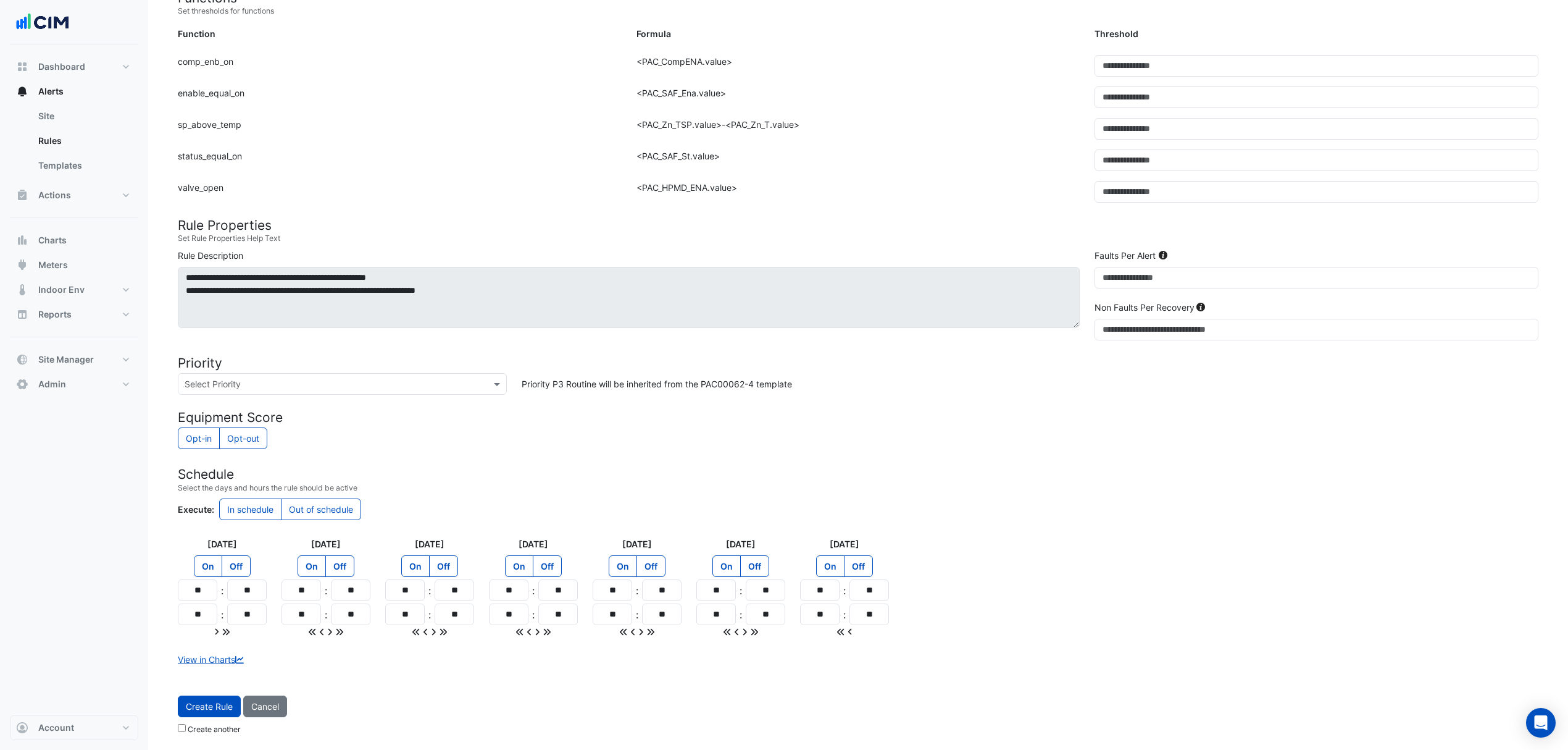
click at [206, 704] on span "Create Rule" at bounding box center [209, 706] width 47 height 10
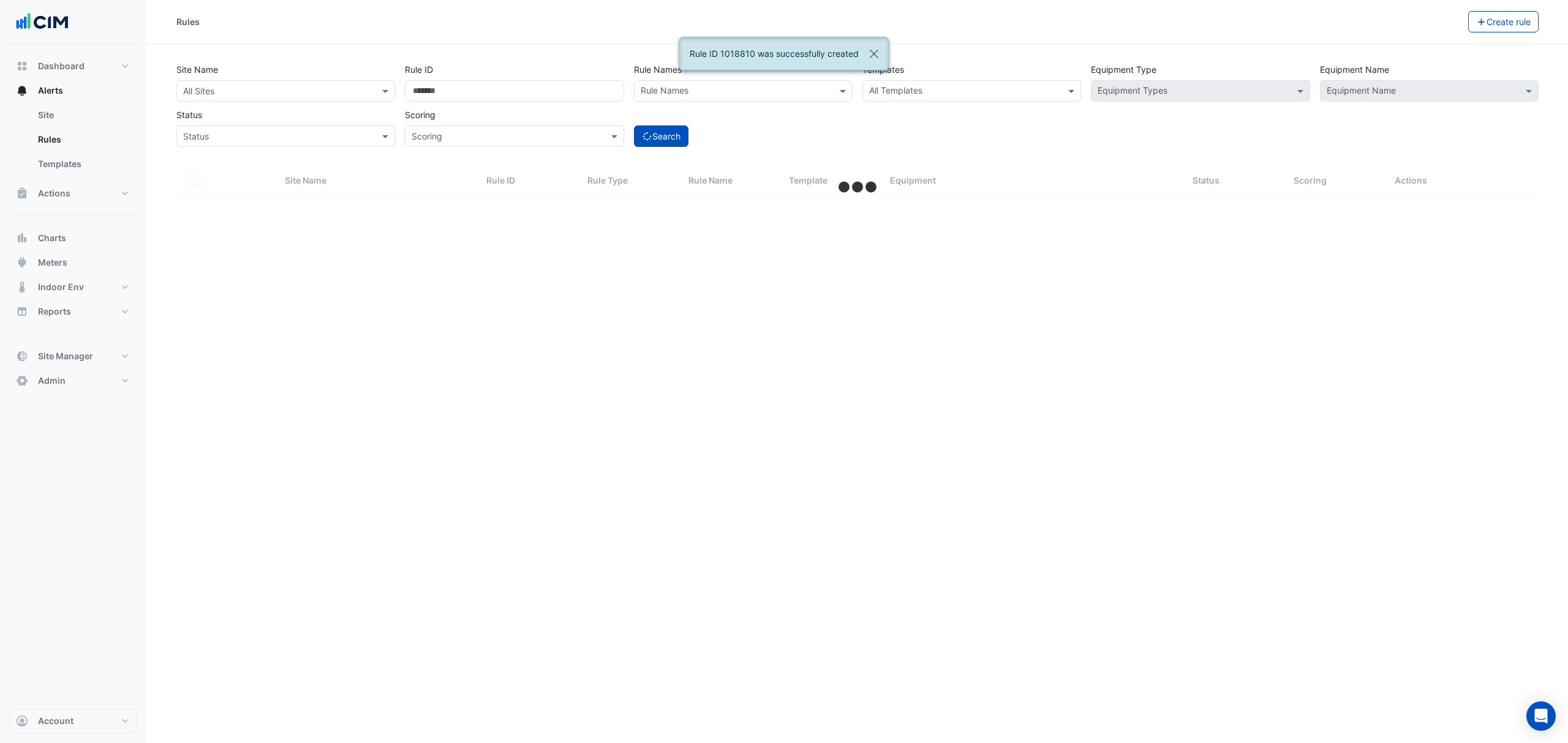
select select "***"
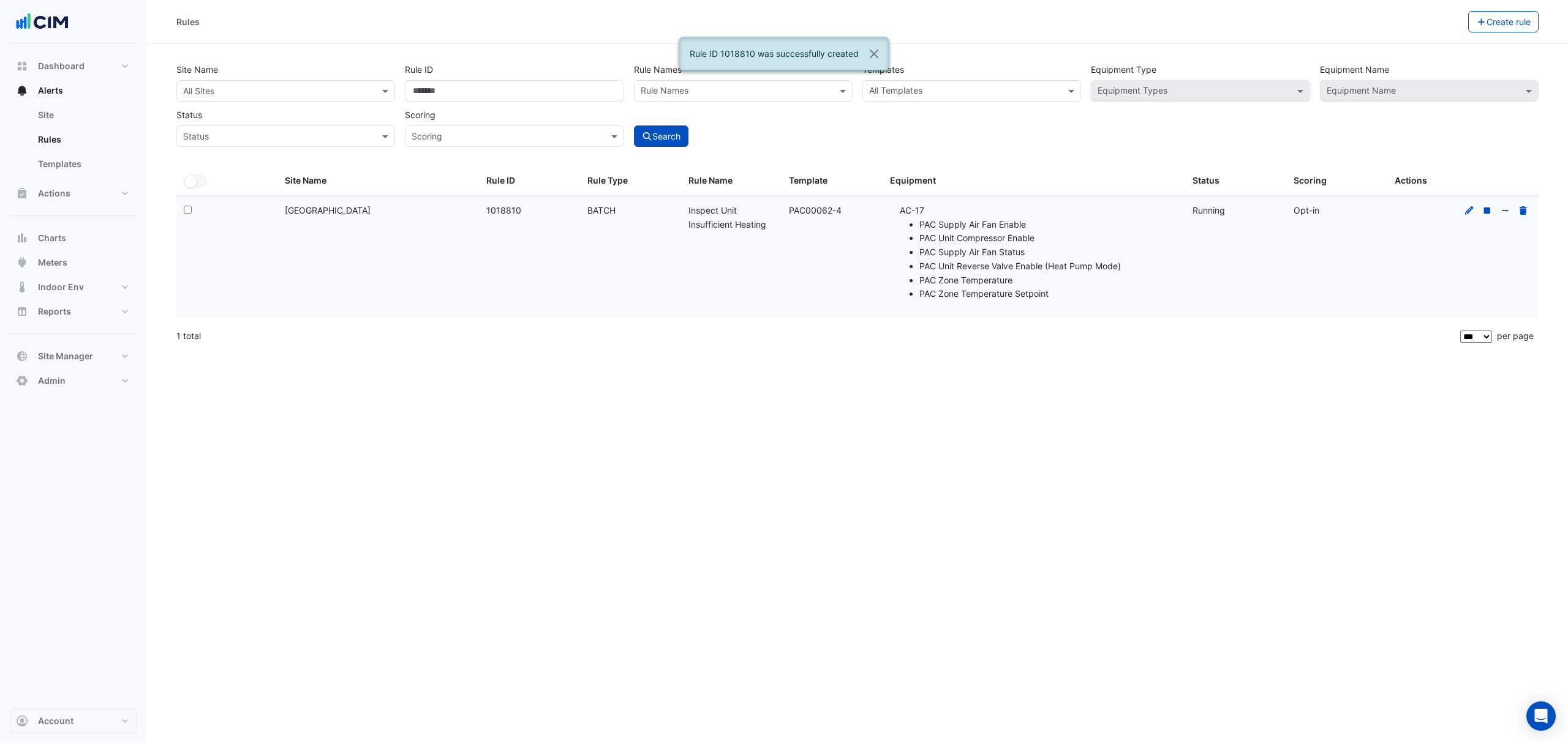
click at [50, 90] on span "Alerts" at bounding box center [50, 90] width 25 height 12
click at [67, 61] on span "Dashboard" at bounding box center [61, 66] width 46 height 12
select select "***"
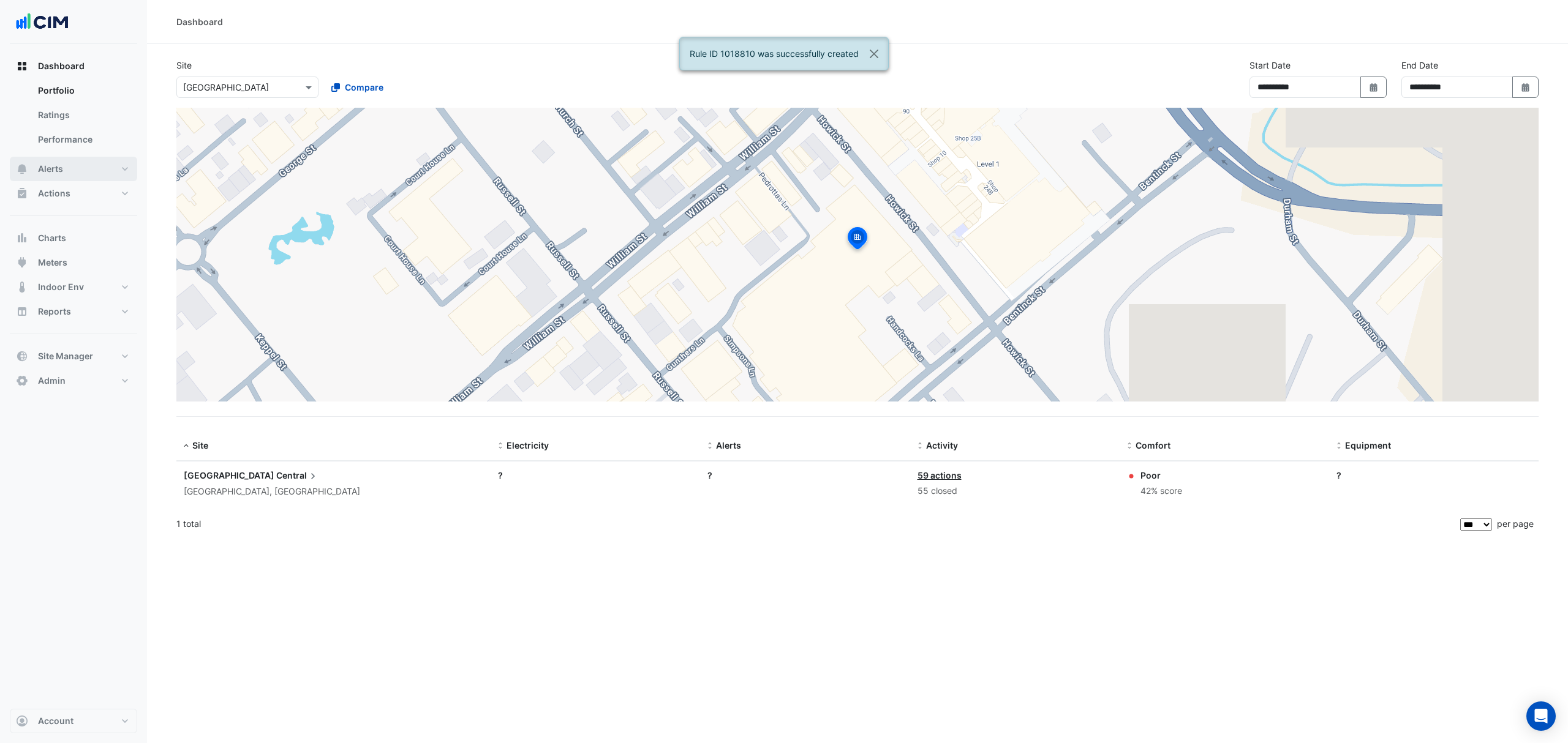
click at [49, 163] on span "Alerts" at bounding box center [50, 168] width 25 height 12
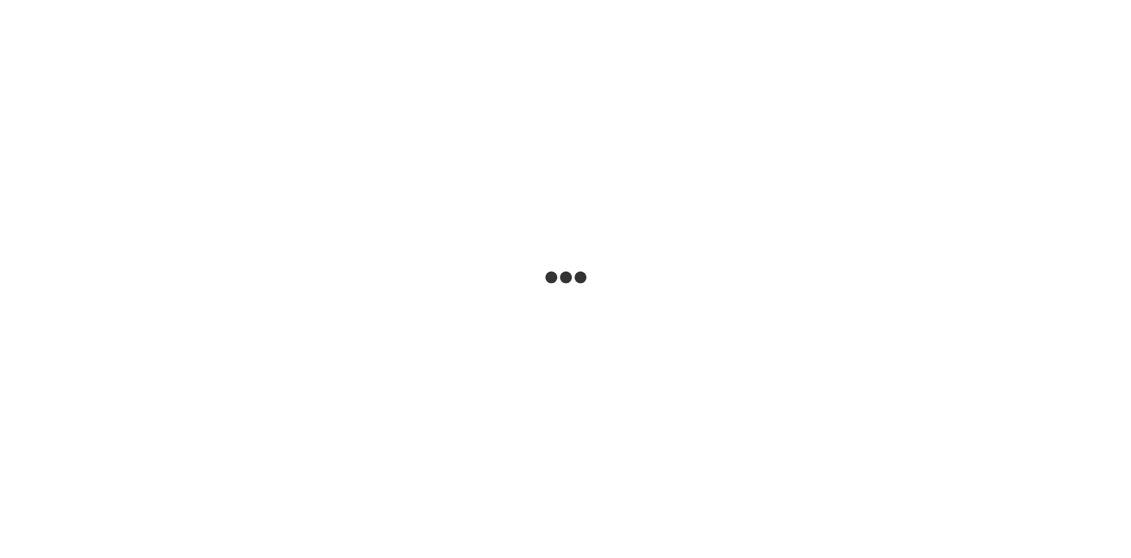
select select
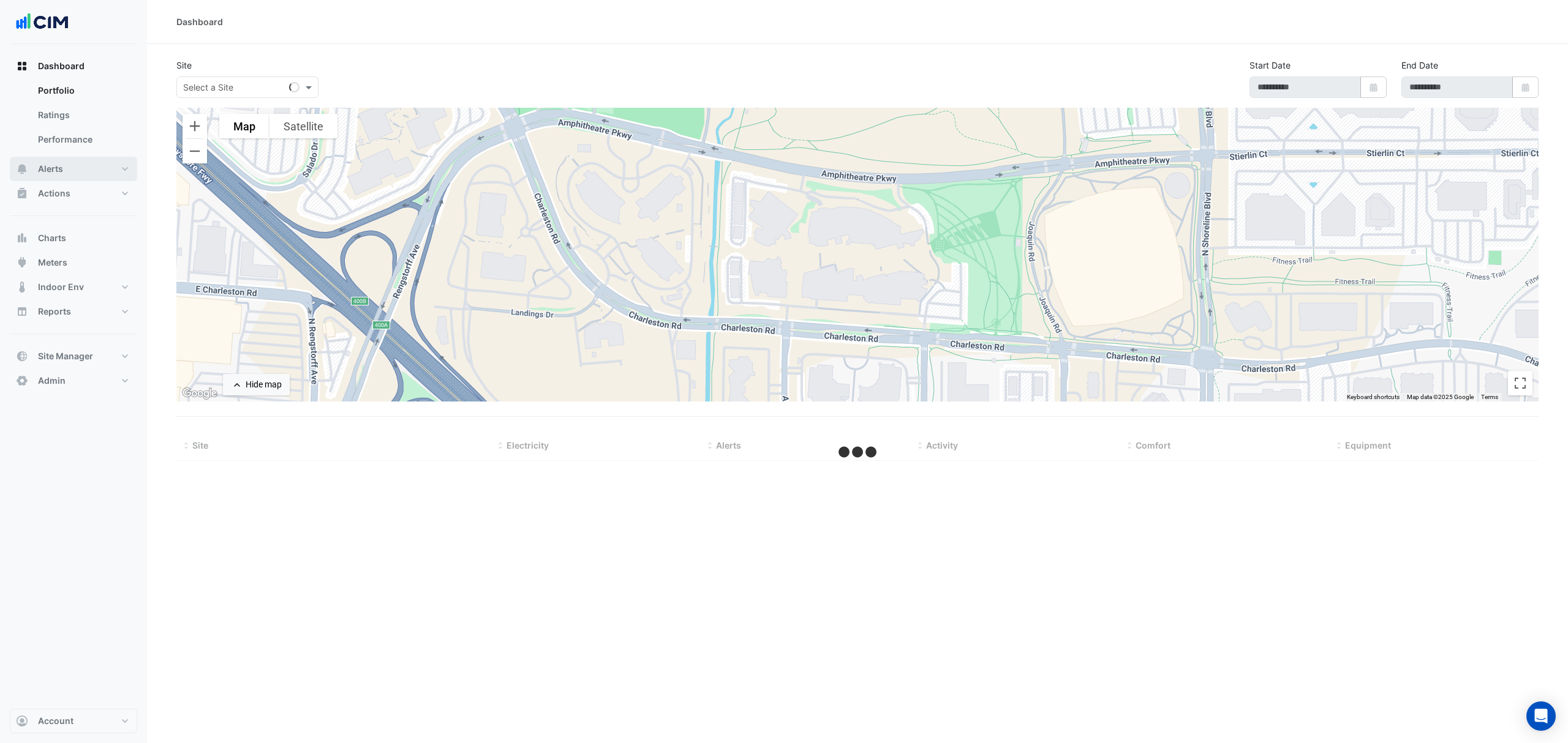
click at [63, 170] on span "Alerts" at bounding box center [50, 168] width 25 height 12
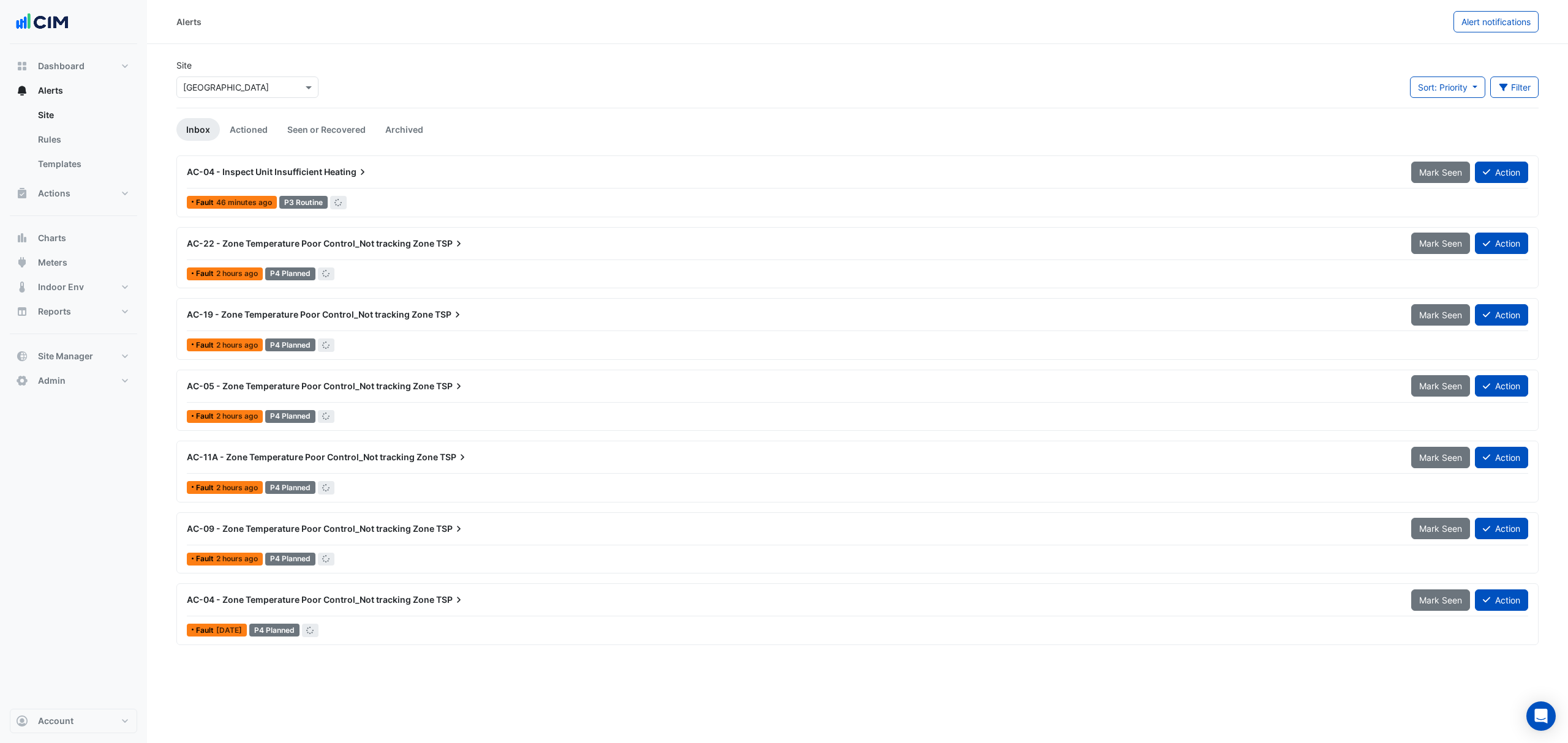
click at [253, 81] on input "text" at bounding box center [235, 88] width 104 height 13
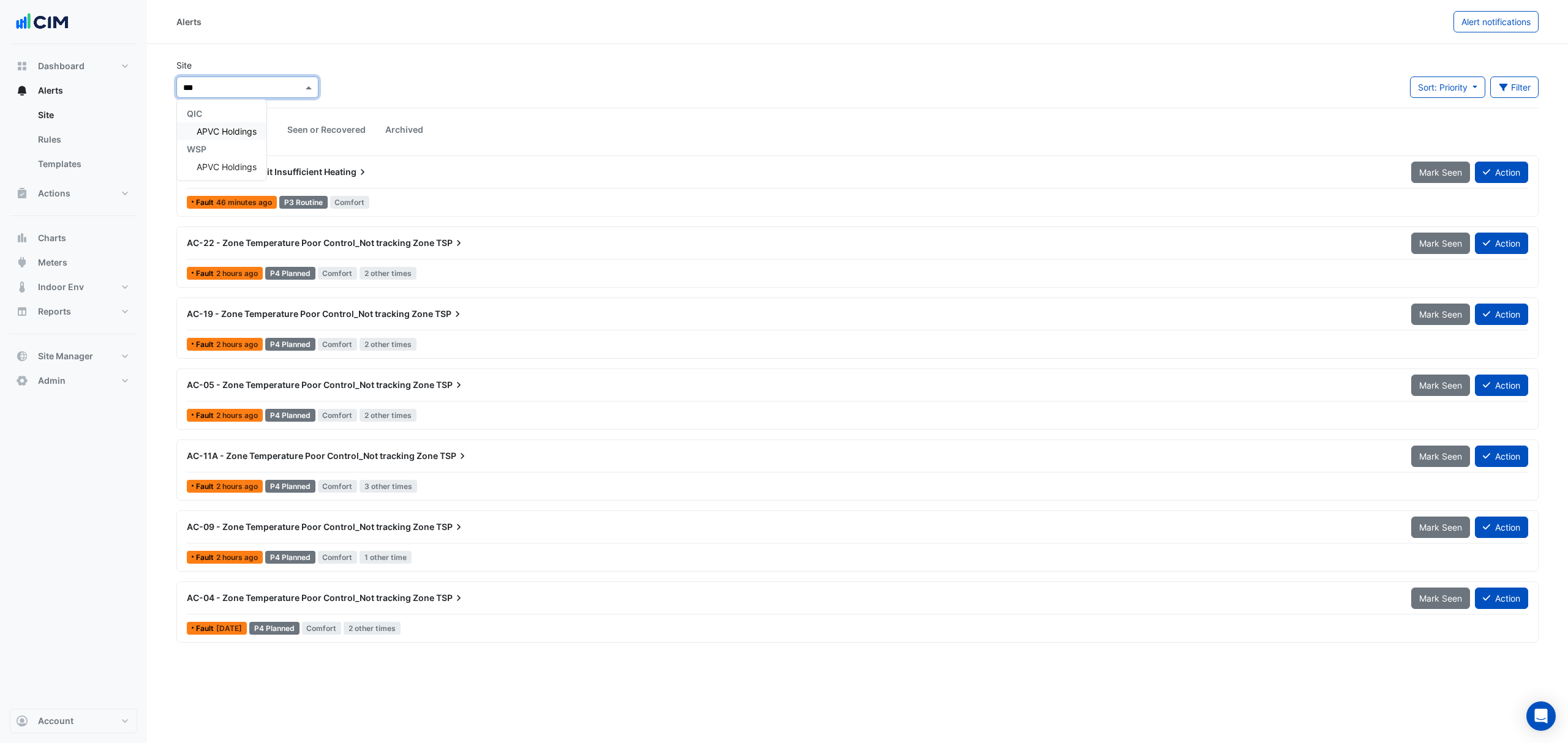
type input "****"
click at [233, 121] on div "QIC" at bounding box center [221, 113] width 90 height 18
drag, startPoint x: 233, startPoint y: 121, endPoint x: 226, endPoint y: 133, distance: 13.9
click at [227, 133] on div "QIC APVC Holdings WSP APVC Holdings" at bounding box center [221, 140] width 90 height 71
click at [226, 133] on span "APVC Holdings" at bounding box center [227, 130] width 60 height 10
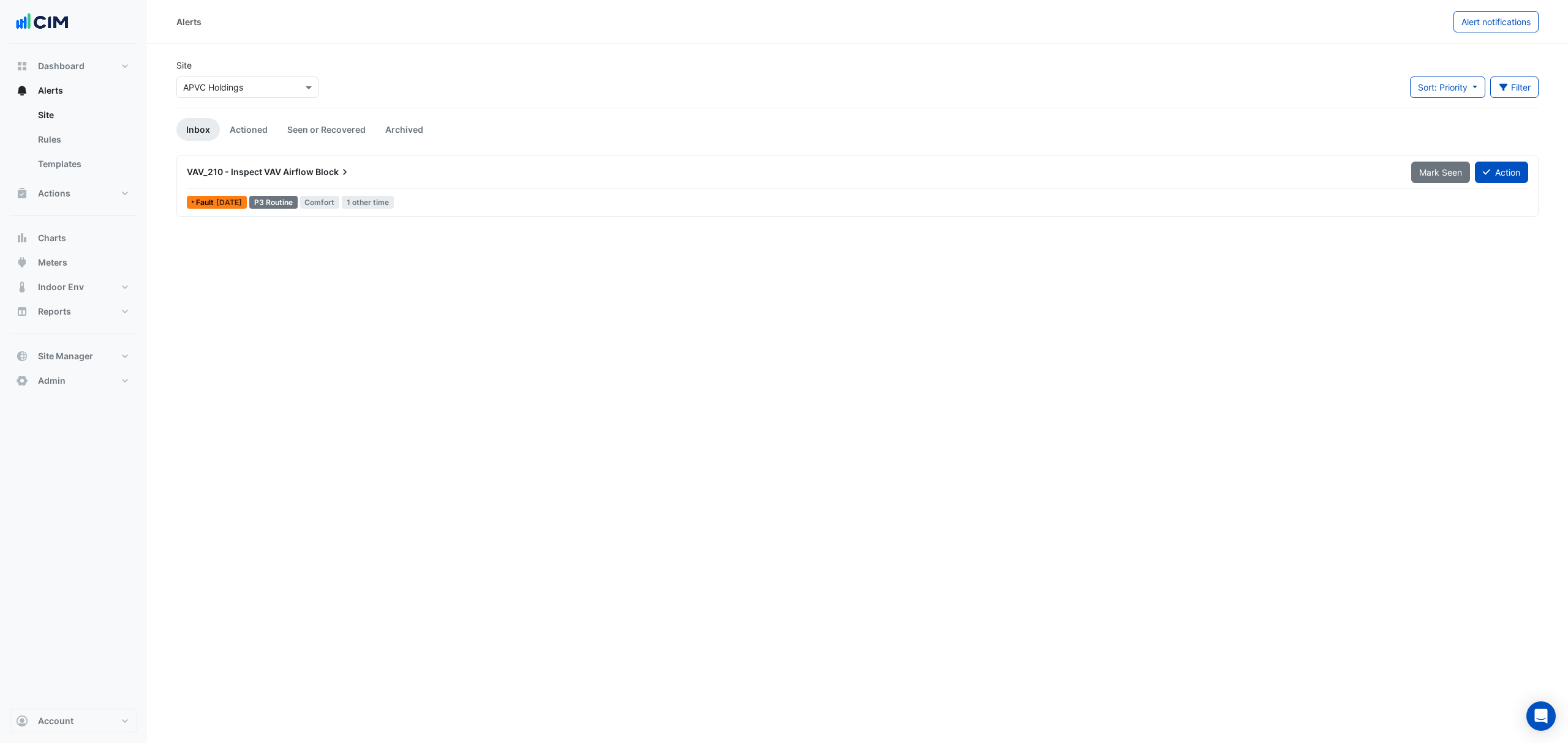
click at [246, 138] on link "Actioned" at bounding box center [249, 129] width 57 height 23
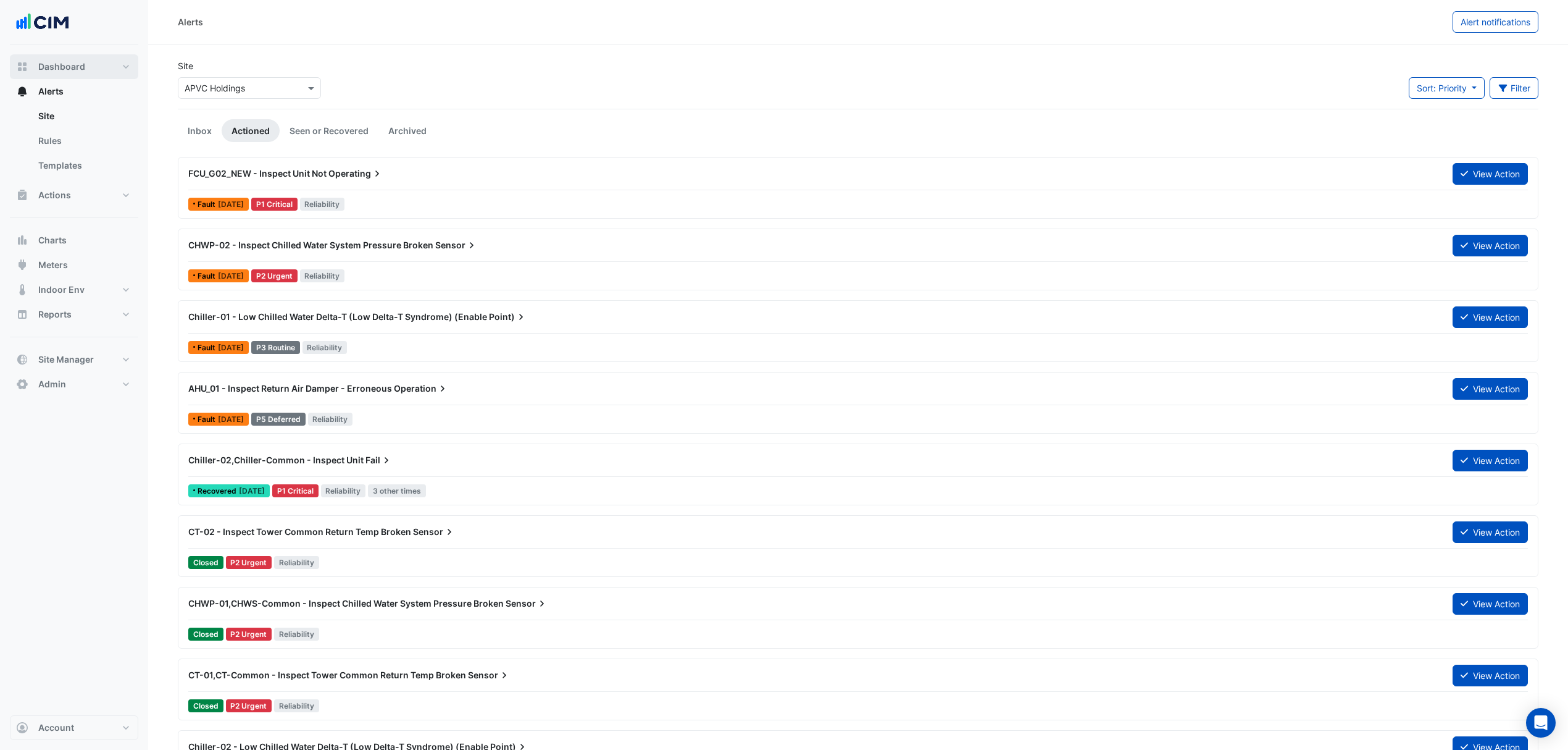
click at [87, 69] on button "Dashboard" at bounding box center [75, 66] width 129 height 24
select select "***"
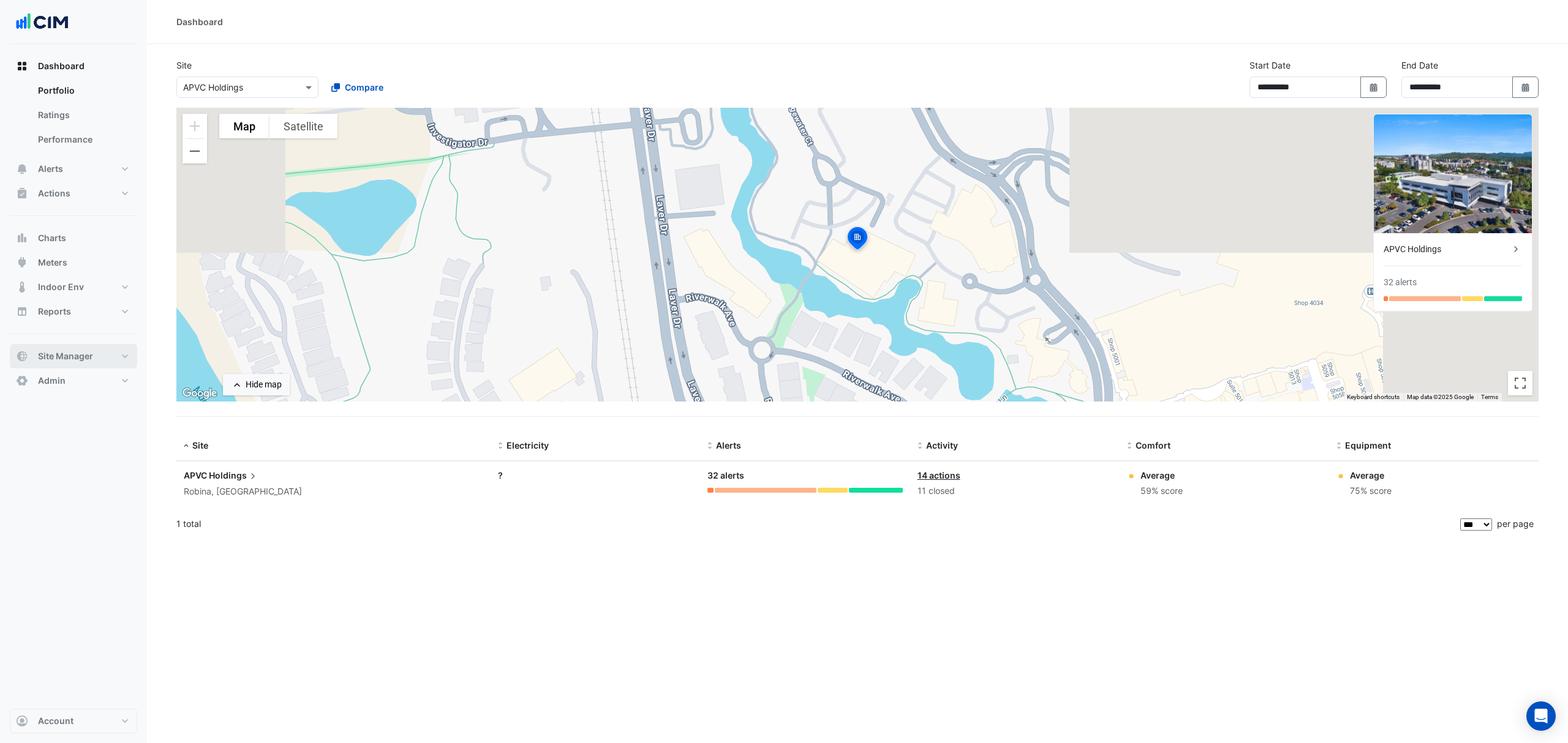
click at [65, 352] on span "Site Manager" at bounding box center [66, 356] width 55 height 12
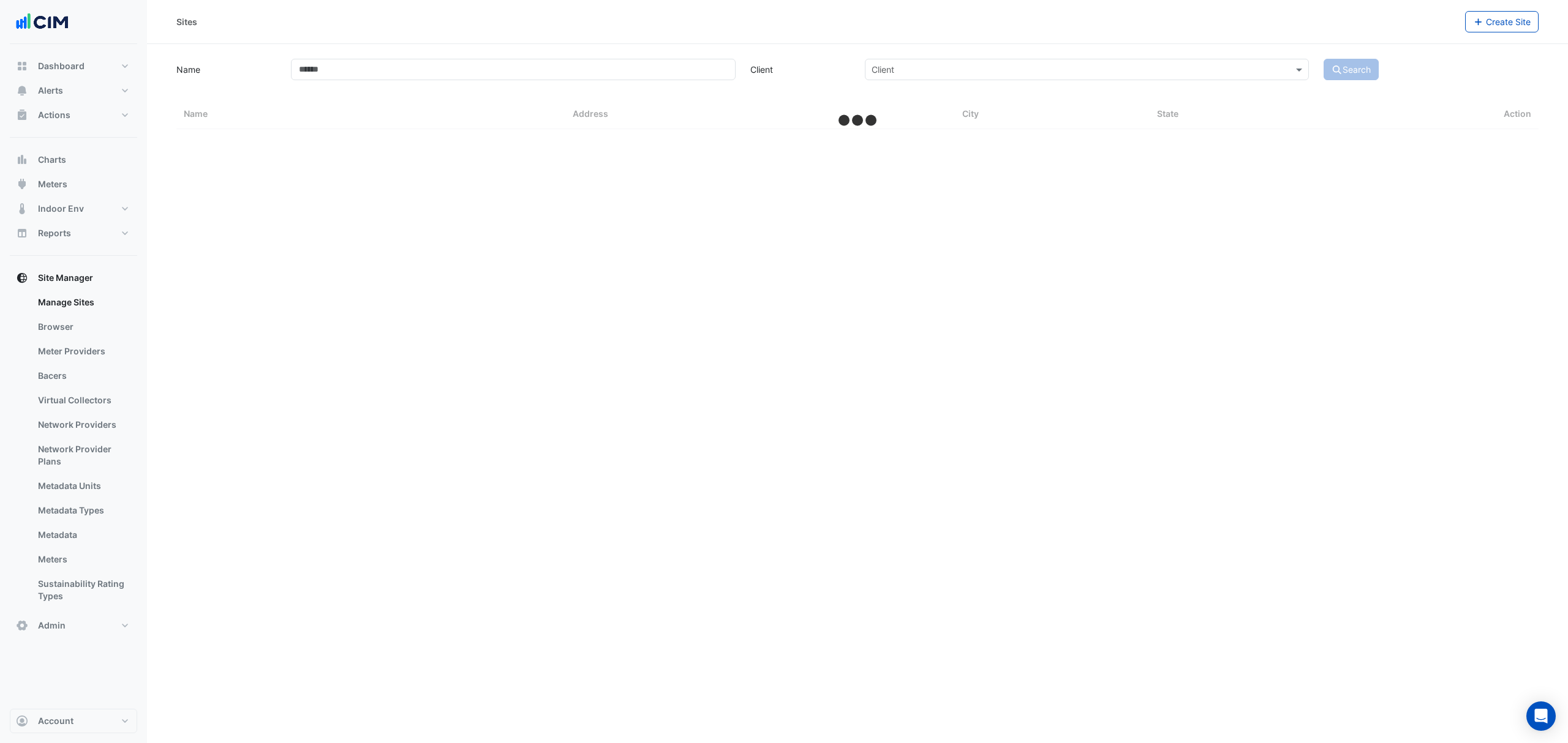
click at [76, 380] on link "Bacers" at bounding box center [82, 375] width 109 height 24
click at [570, 73] on input "text" at bounding box center [844, 79] width 643 height 13
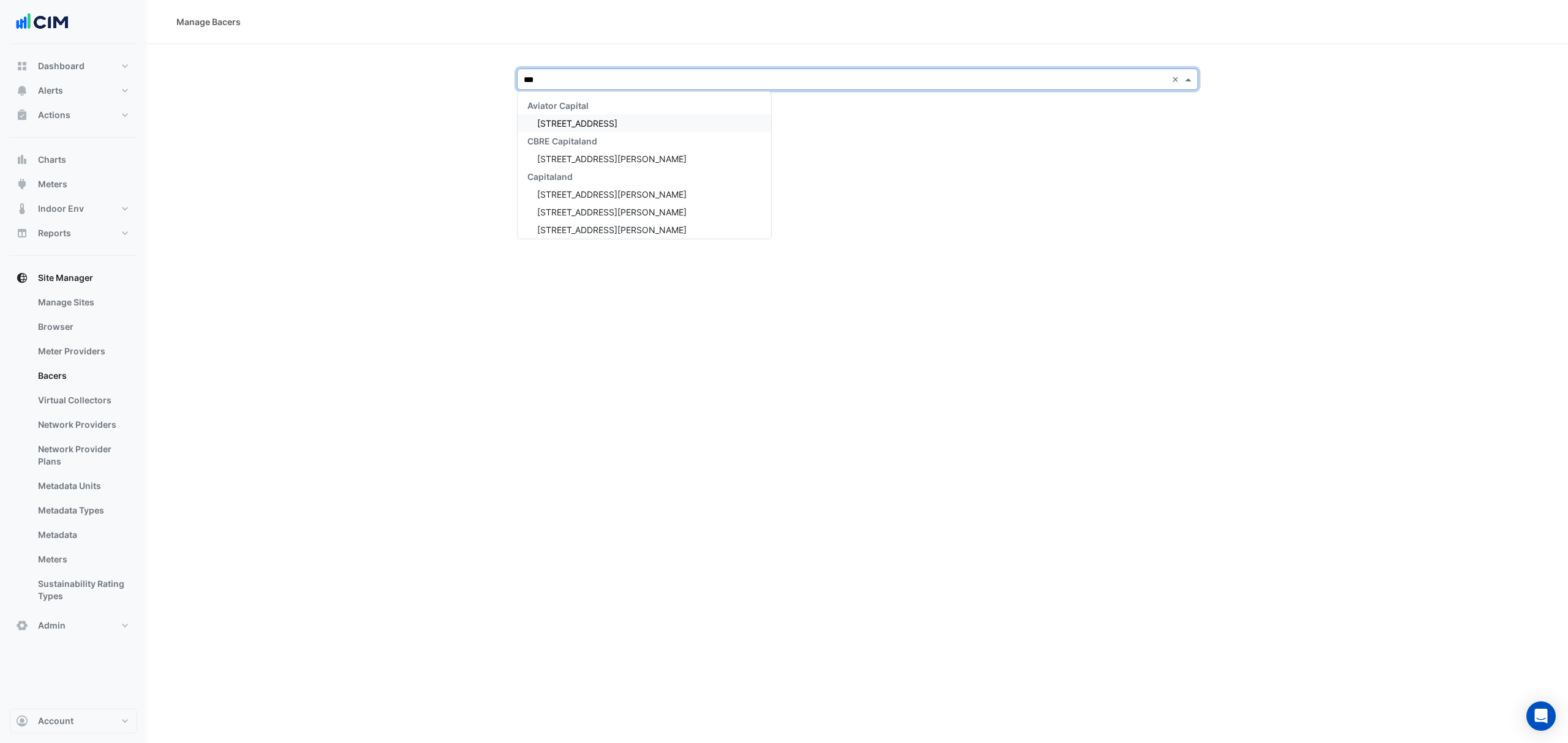
type input "****"
click at [567, 118] on span "APVC Holdings" at bounding box center [567, 123] width 60 height 10
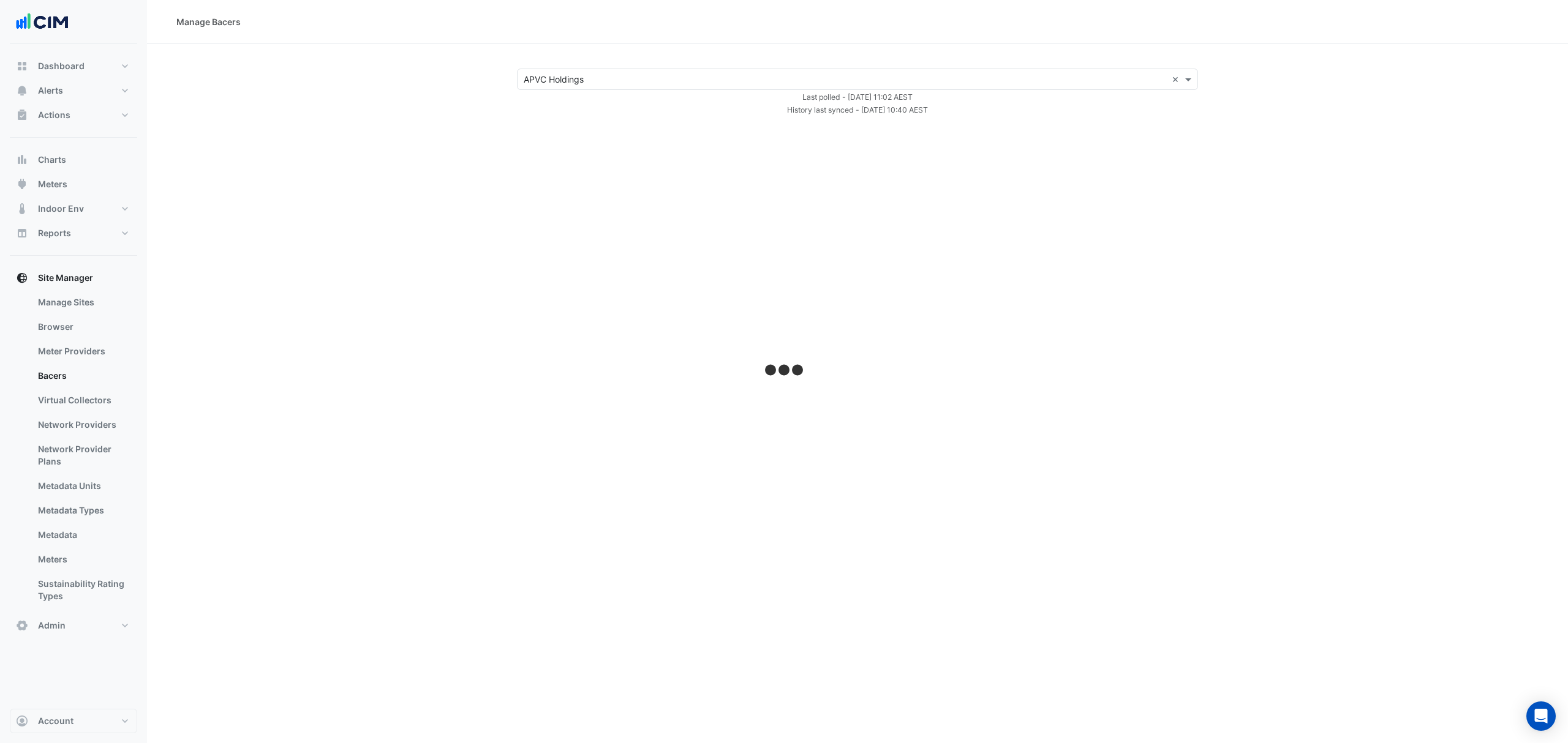
select select "***"
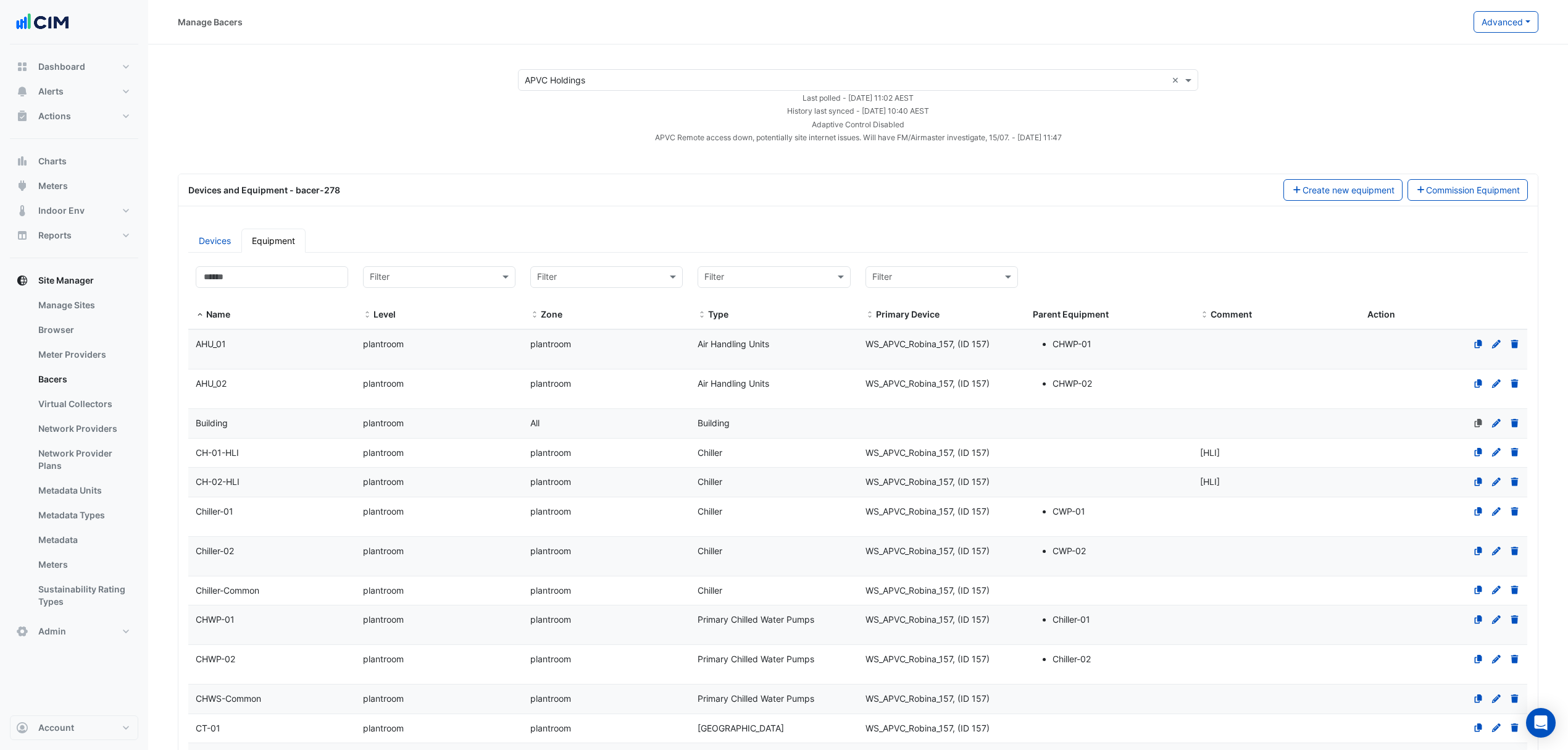
click at [1510, 27] on button "Advanced" at bounding box center [1506, 21] width 65 height 21
drag, startPoint x: 1442, startPoint y: 48, endPoint x: 1440, endPoint y: 81, distance: 33.1
click at [1440, 81] on div "View Collector Notes View scan history View Metadata Prediction Jobs Configure …" at bounding box center [1459, 84] width 160 height 101
click at [1478, 28] on button "Advanced" at bounding box center [1506, 21] width 65 height 21
click at [1460, 65] on span "View scan history" at bounding box center [1437, 66] width 71 height 10
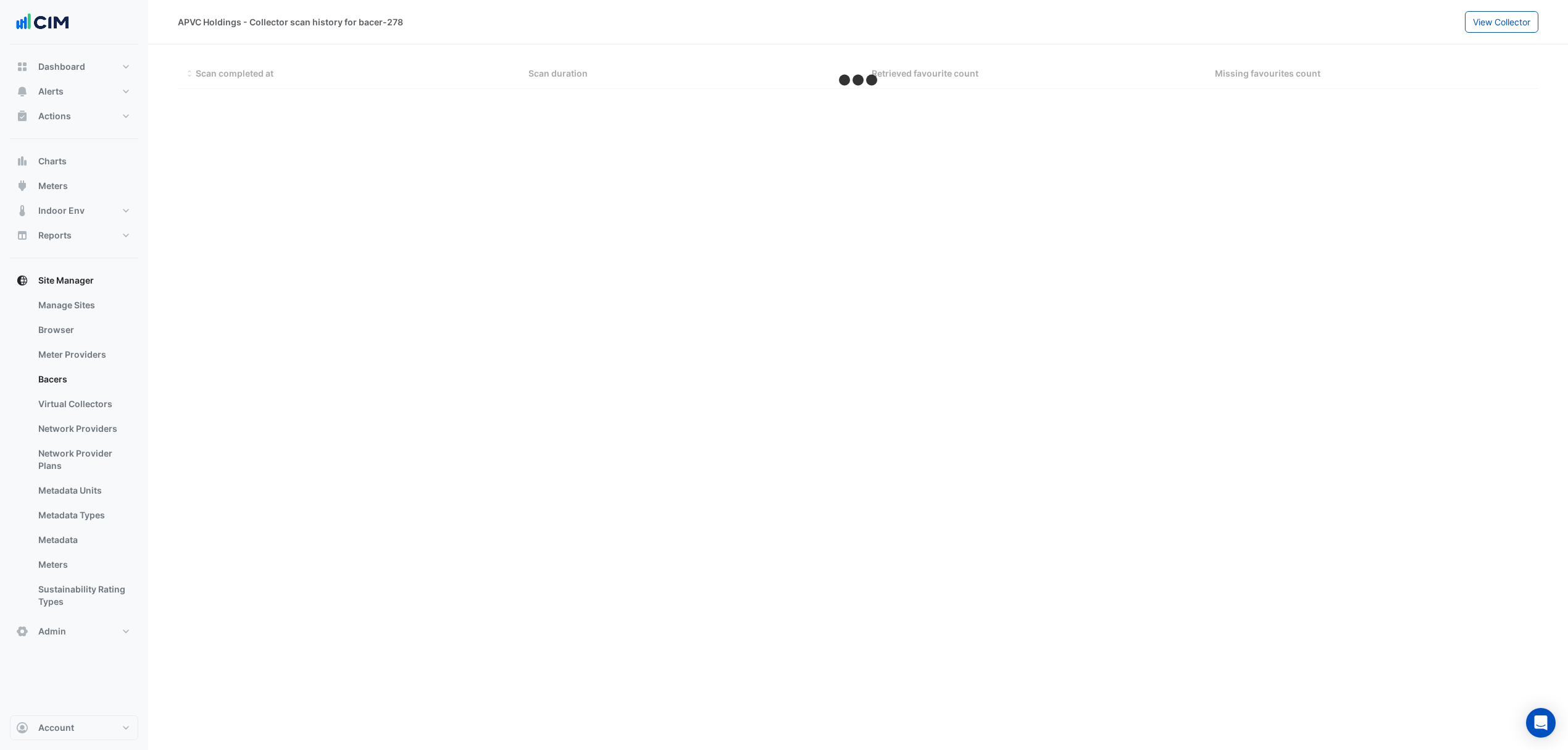
select select "***"
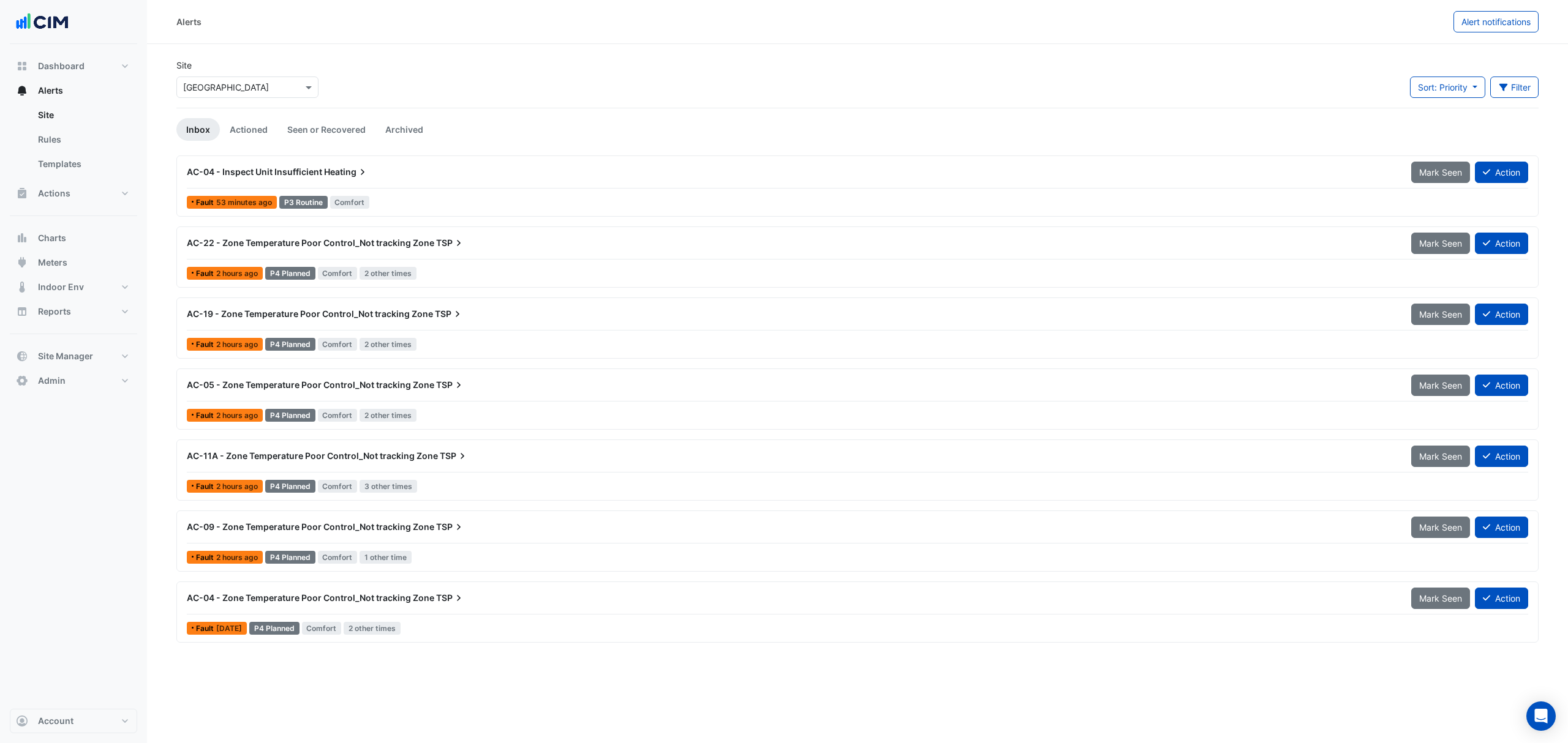
click at [92, 95] on button "Alerts" at bounding box center [74, 91] width 128 height 24
click at [239, 89] on input "text" at bounding box center [235, 88] width 104 height 13
type input "********"
click at [227, 128] on span "[STREET_ADDRESS][PERSON_NAME]" at bounding box center [272, 130] width 150 height 10
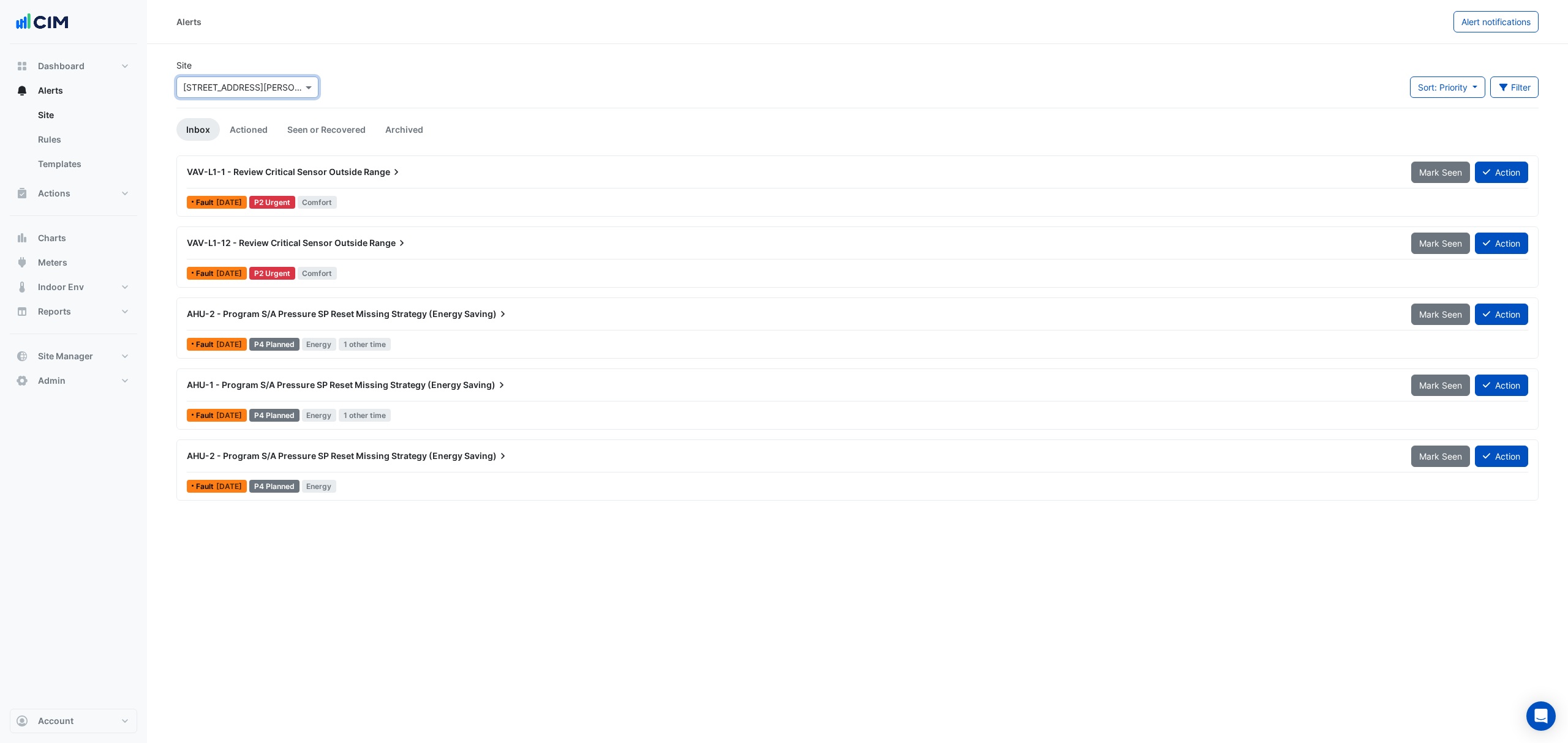
click at [273, 123] on link "Actioned" at bounding box center [249, 129] width 57 height 23
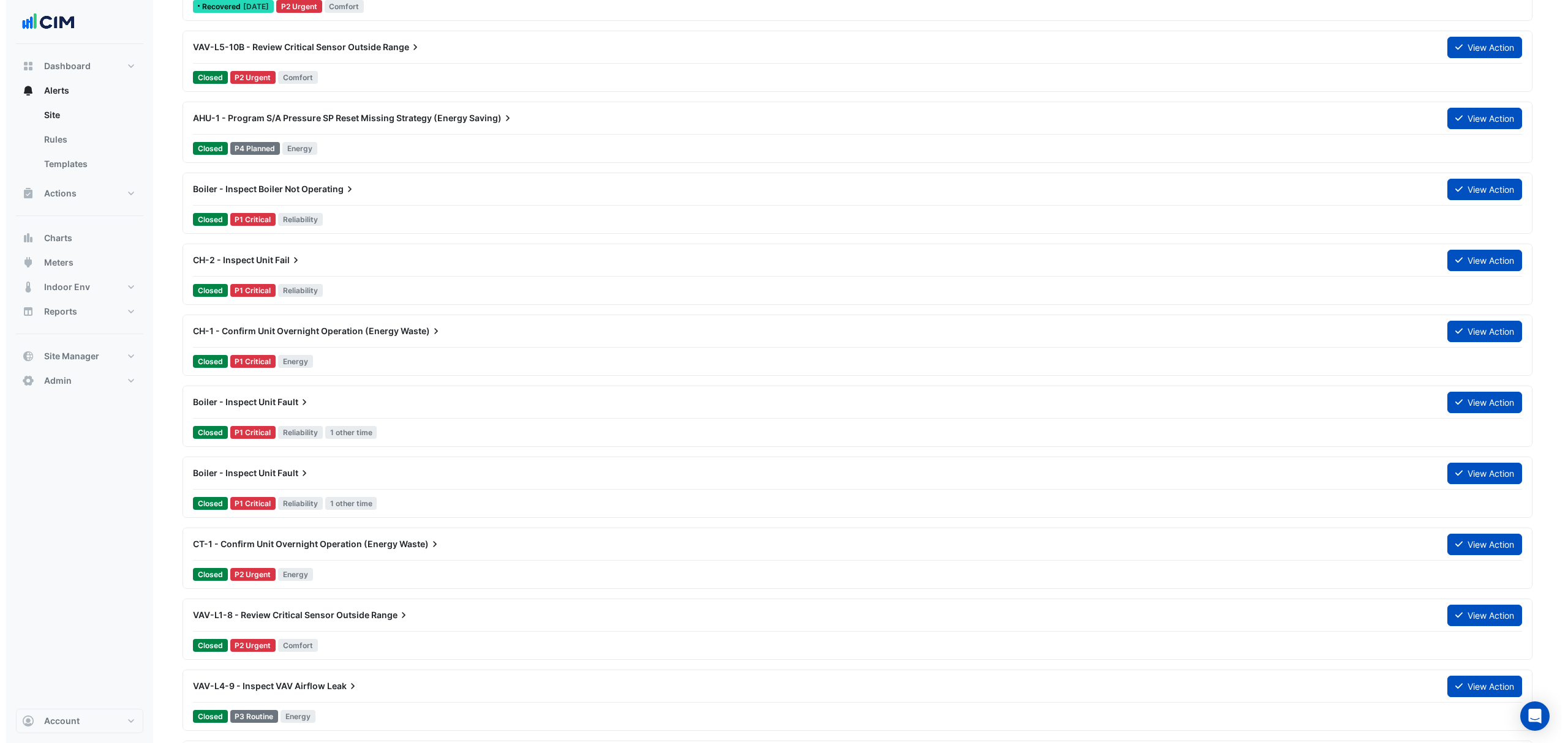
scroll to position [571, 0]
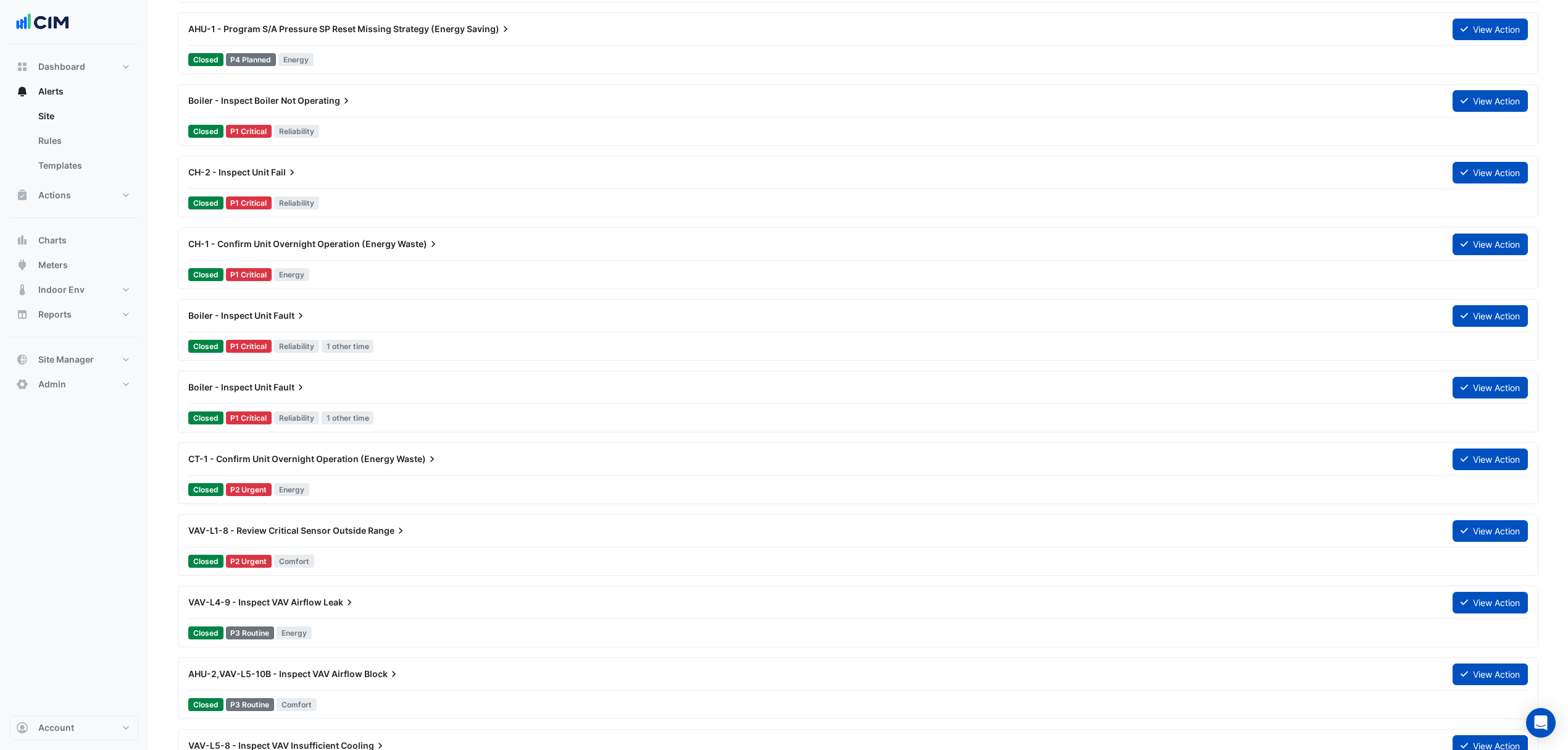
drag, startPoint x: 317, startPoint y: 132, endPoint x: 65, endPoint y: 625, distance: 553.7
drag, startPoint x: 65, startPoint y: 625, endPoint x: 25, endPoint y: 662, distance: 54.5
click at [25, 662] on div "Dashboard Portfolio Ratings Performance Alerts Site Rules Templates Actions Sit…" at bounding box center [75, 380] width 129 height 671
click at [381, 632] on div "Closed P3 Routine Energy" at bounding box center [859, 632] width 1342 height 18
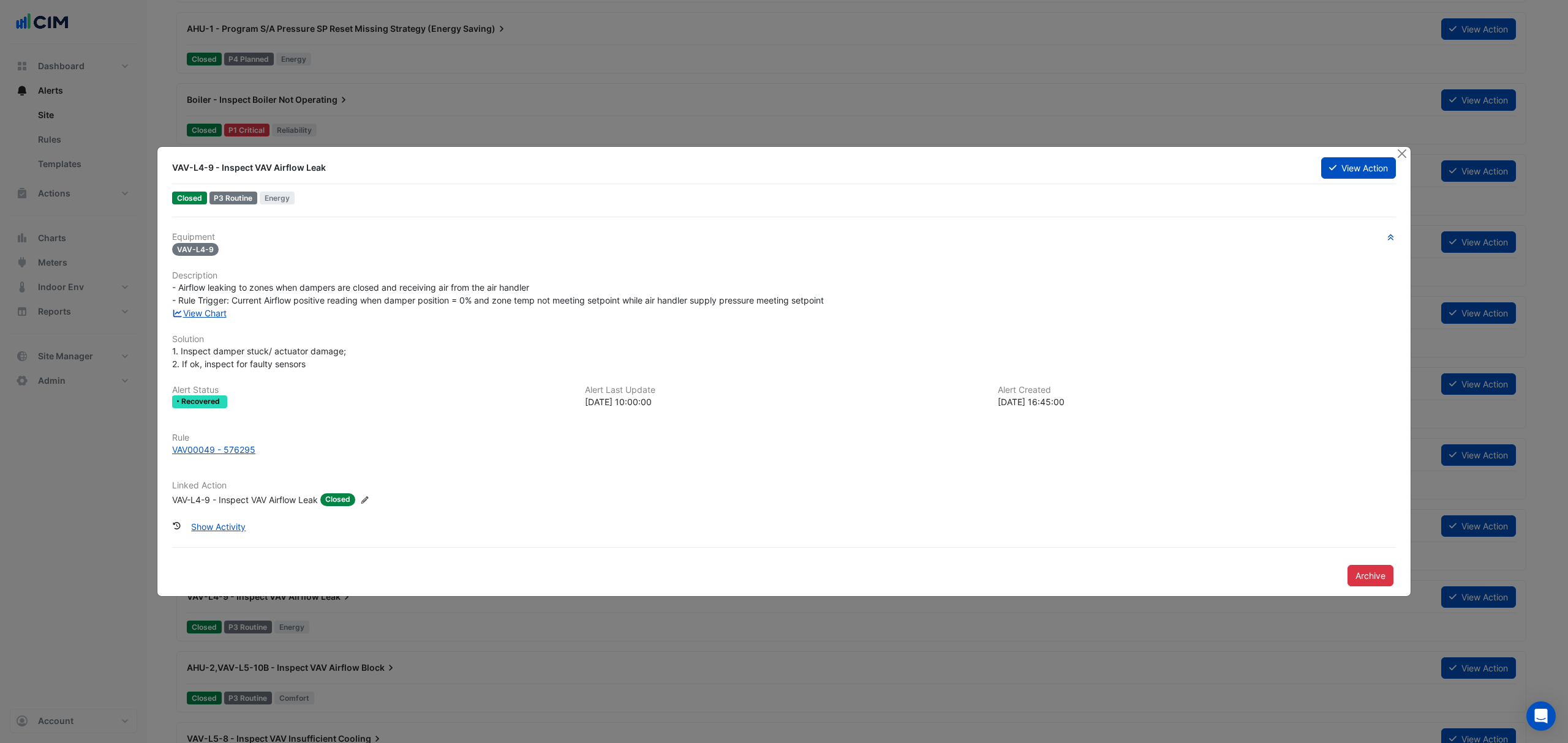
click at [197, 311] on link "View Chart" at bounding box center [199, 312] width 55 height 10
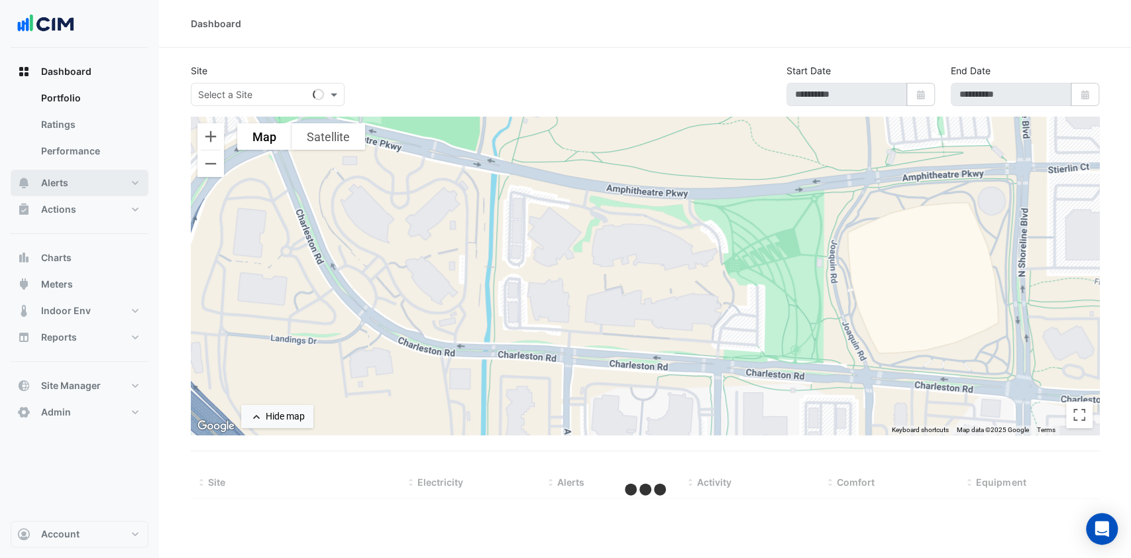
click at [109, 176] on button "Alerts" at bounding box center [80, 183] width 138 height 26
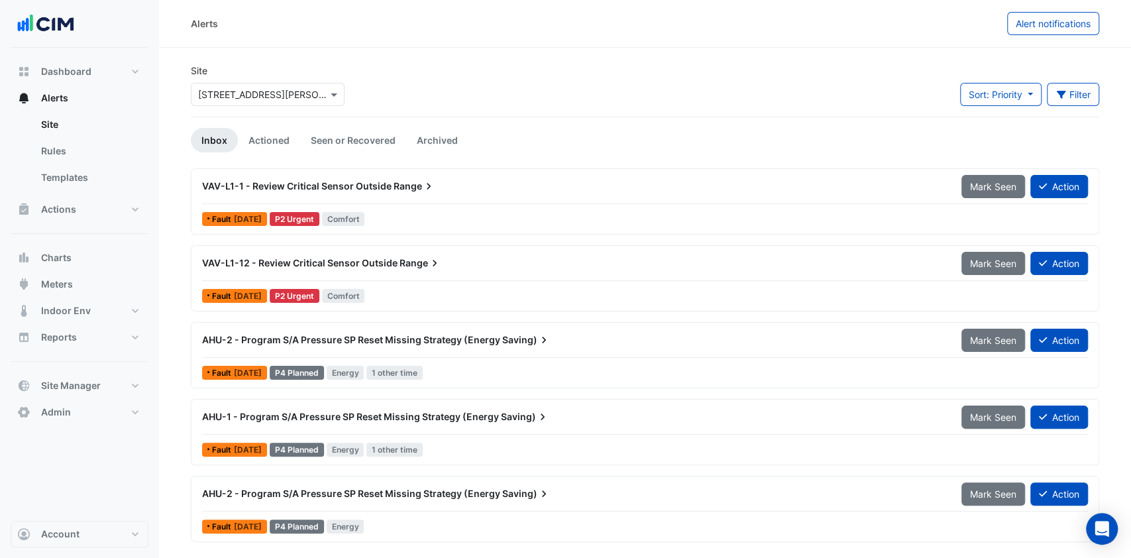
click at [91, 154] on link "Rules" at bounding box center [89, 151] width 118 height 26
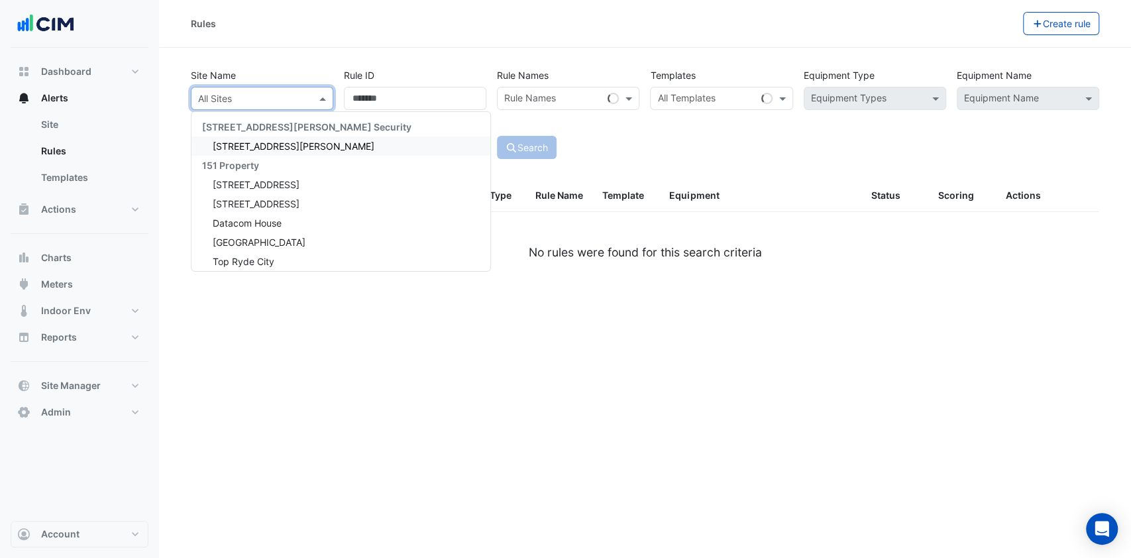
click at [311, 98] on div at bounding box center [261, 98] width 141 height 15
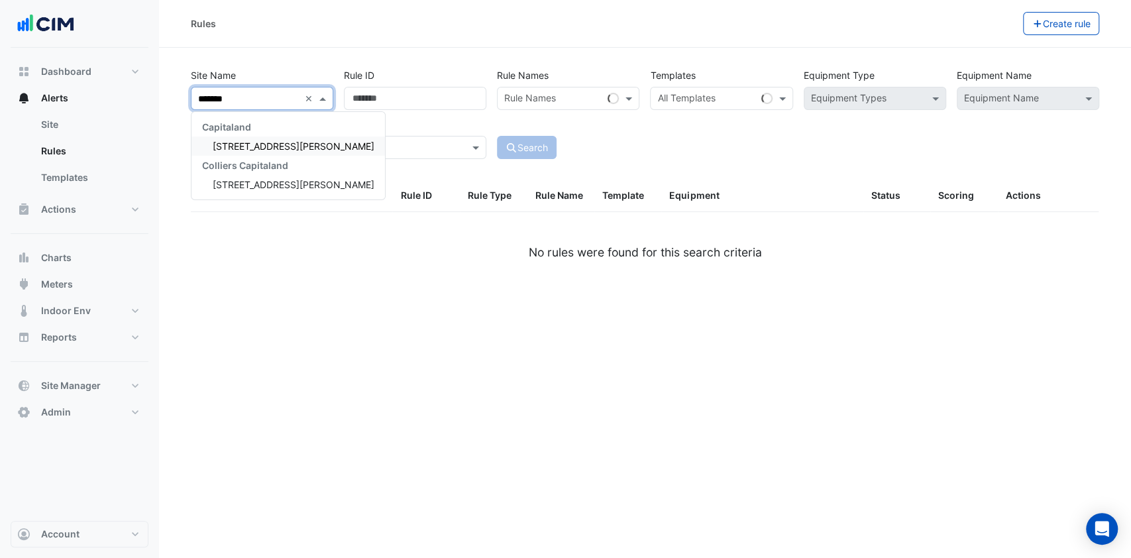
type input "********"
click at [291, 145] on span "[STREET_ADDRESS][PERSON_NAME]" at bounding box center [294, 145] width 162 height 11
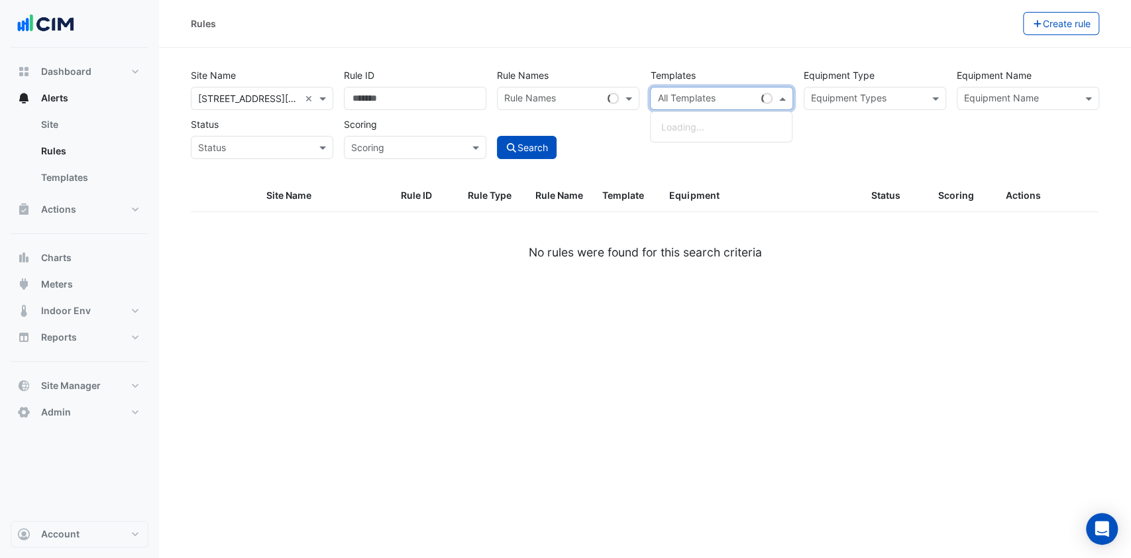
click at [776, 94] on span at bounding box center [784, 98] width 17 height 14
click at [933, 102] on span at bounding box center [937, 98] width 17 height 14
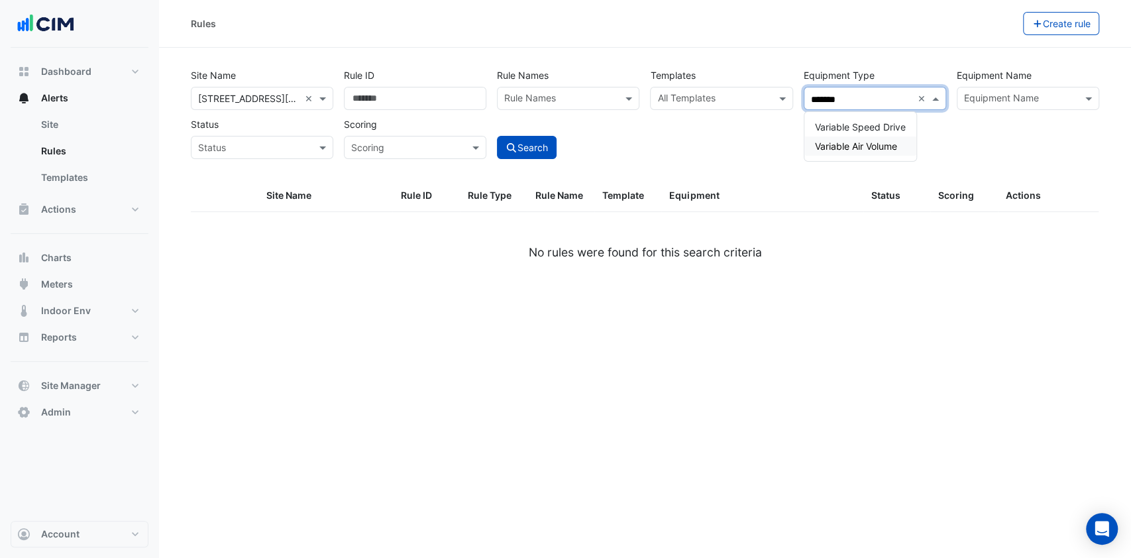
click at [872, 150] on span "Variable Air Volume" at bounding box center [856, 145] width 82 height 11
type input "*******"
click at [540, 147] on button "Search" at bounding box center [527, 147] width 60 height 23
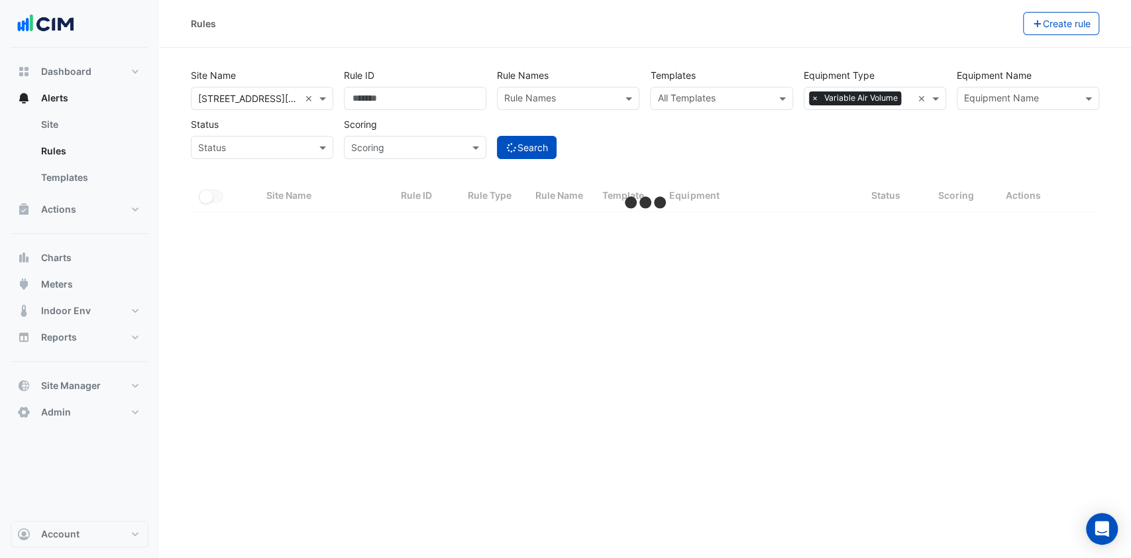
select select "***"
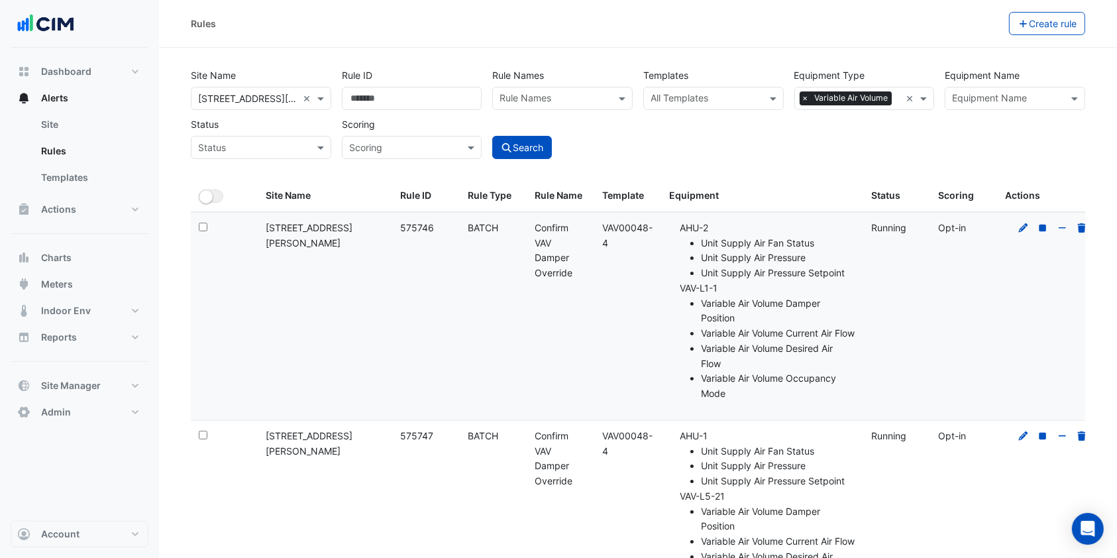
click at [980, 98] on input "text" at bounding box center [1007, 100] width 111 height 14
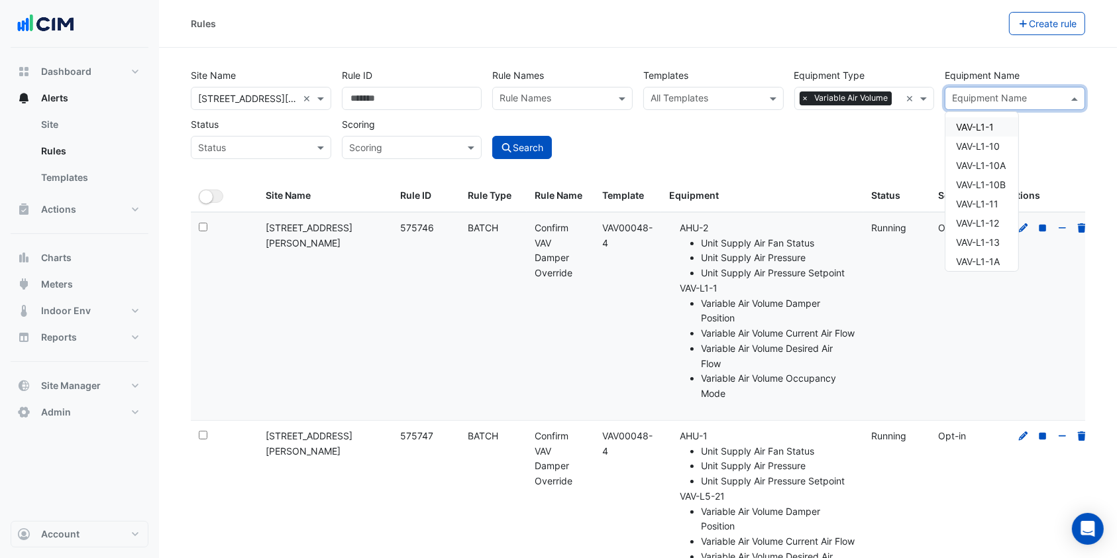
type input "*"
click at [986, 231] on span "VAV-L7-7A" at bounding box center [978, 234] width 44 height 11
type input "******"
click at [1074, 144] on div "Site Name All Sites × [STREET_ADDRESS][PERSON_NAME] × Rule ID Rule Names Rule N…" at bounding box center [637, 110] width 905 height 98
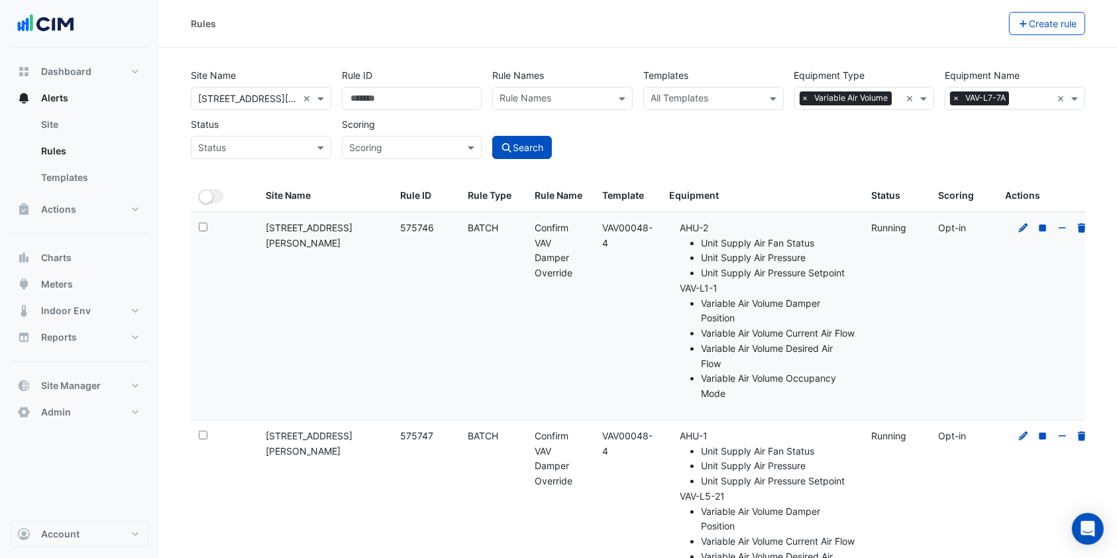
click at [547, 149] on button "Search" at bounding box center [522, 147] width 60 height 23
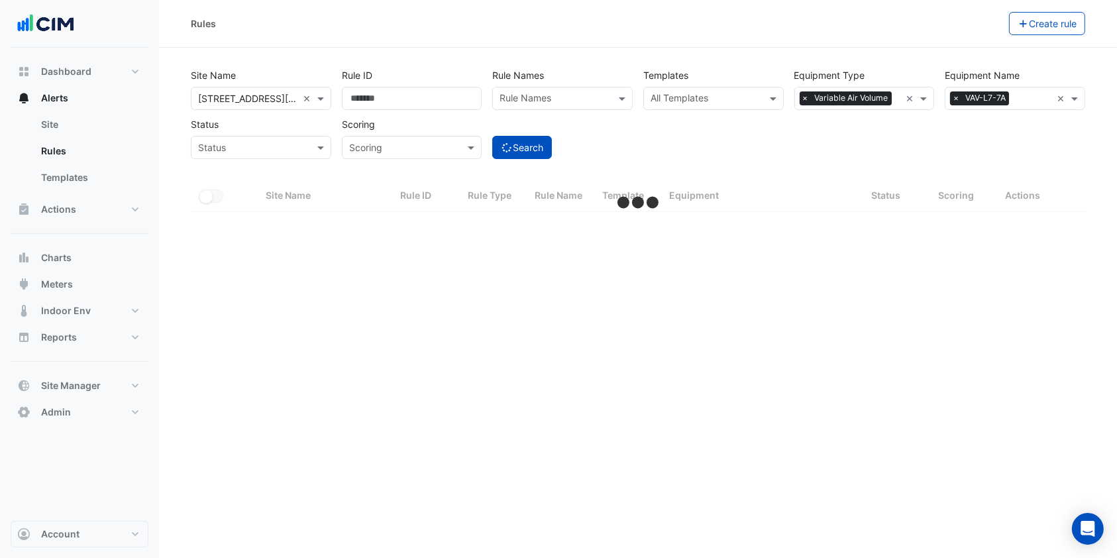
select select "***"
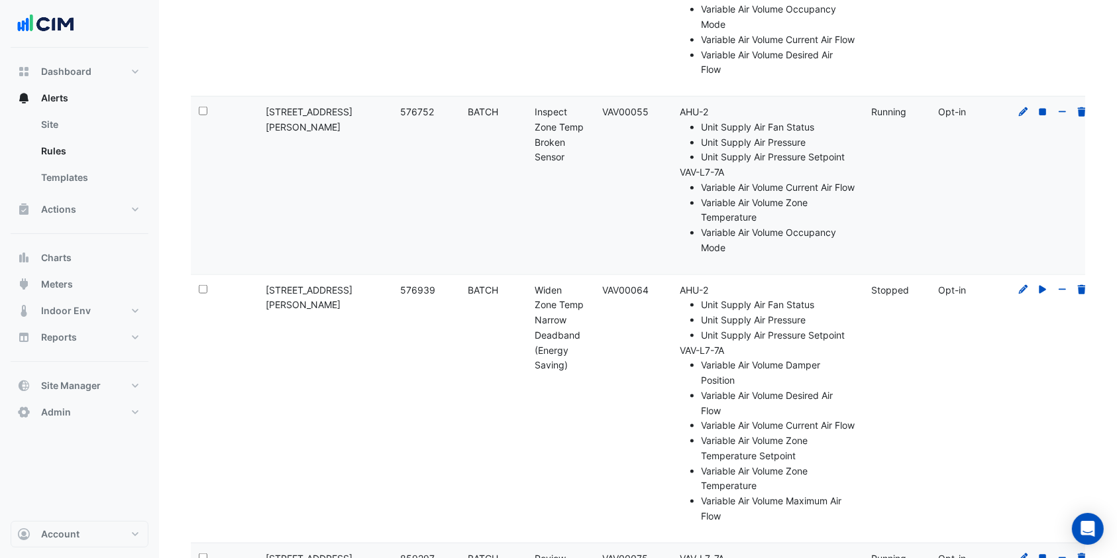
scroll to position [1325, 0]
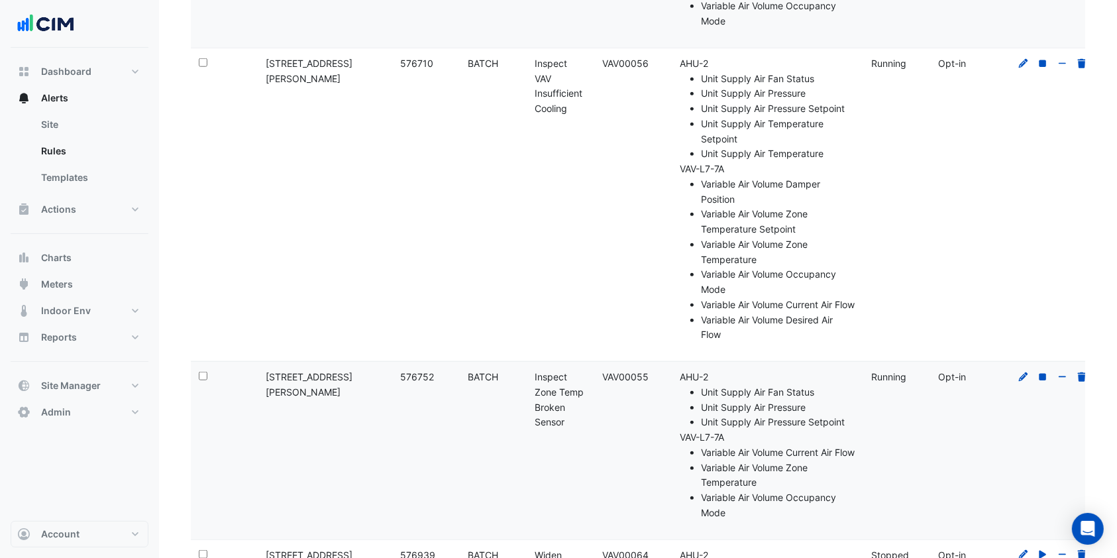
drag, startPoint x: 741, startPoint y: 238, endPoint x: 672, endPoint y: 241, distance: 69.6
click at [672, 241] on div "Equipment: AHU-2 Unit Supply Air Fan Status Unit Supply Air Pressure Unit Suppl…" at bounding box center [761, 199] width 185 height 286
click at [1026, 69] on fa-icon at bounding box center [1023, 63] width 12 height 11
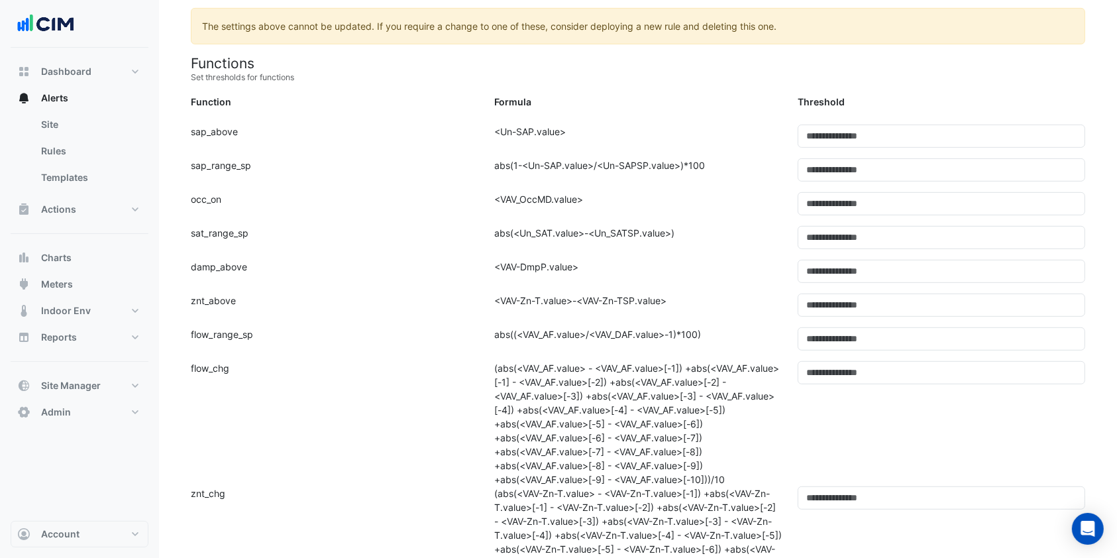
scroll to position [706, 0]
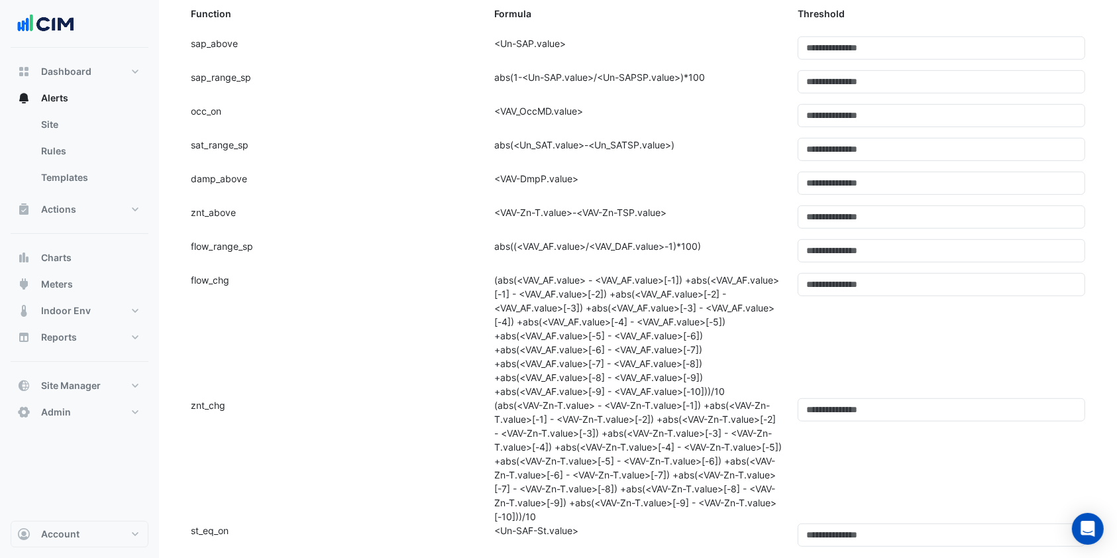
drag, startPoint x: 705, startPoint y: 429, endPoint x: 203, endPoint y: 335, distance: 510.8
click at [203, 335] on div "Function: flow_chg" at bounding box center [334, 335] width 303 height 125
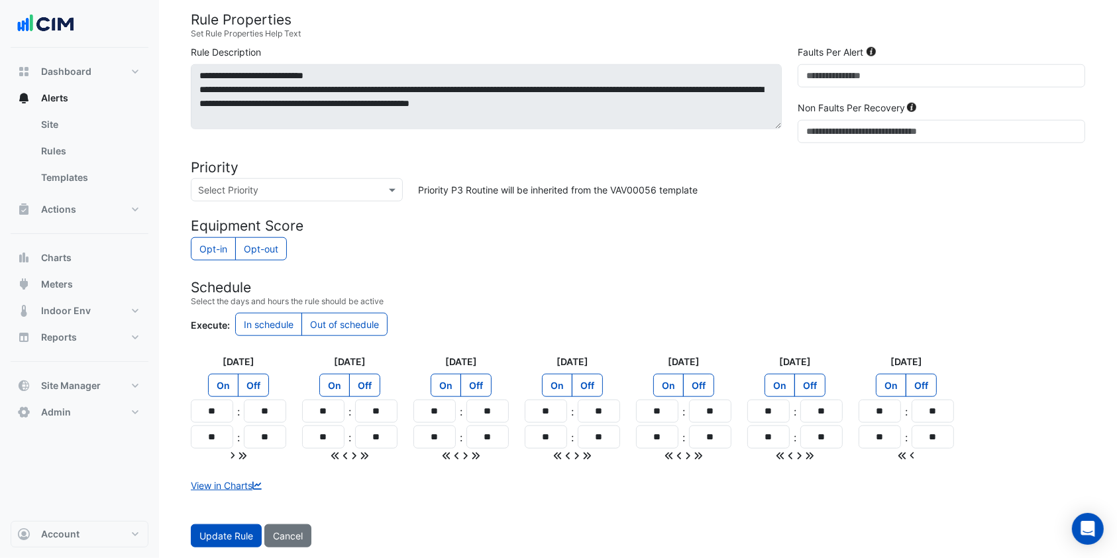
scroll to position [1268, 0]
click at [222, 482] on link "View in Charts" at bounding box center [228, 485] width 74 height 11
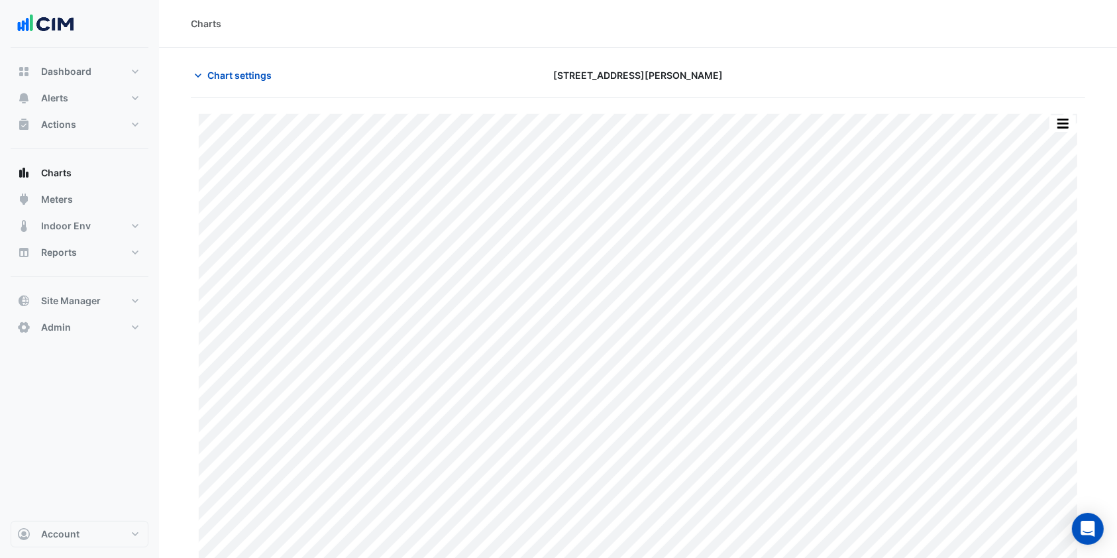
click at [233, 72] on span "Chart settings" at bounding box center [239, 75] width 64 height 14
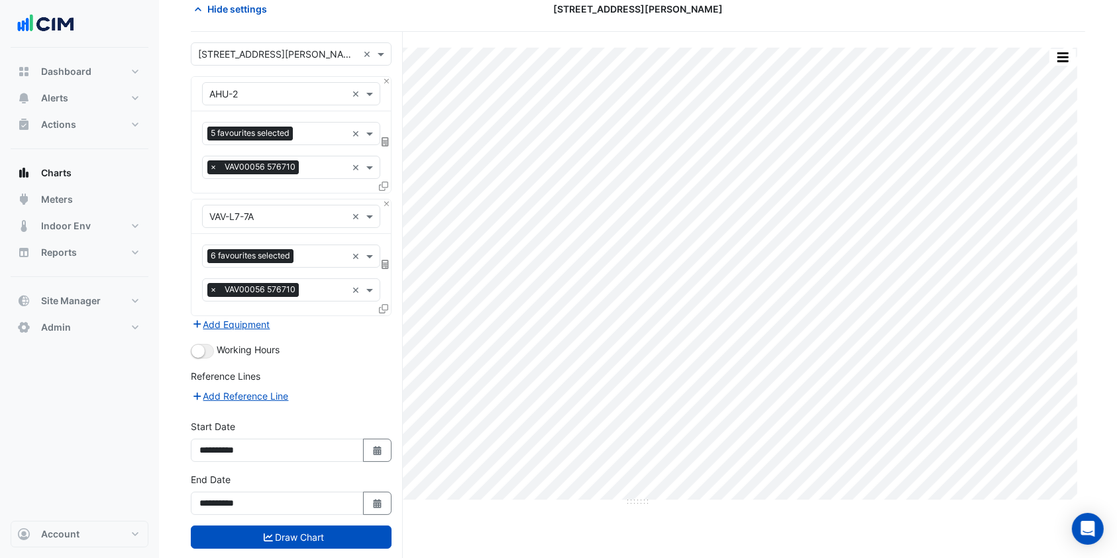
scroll to position [91, 0]
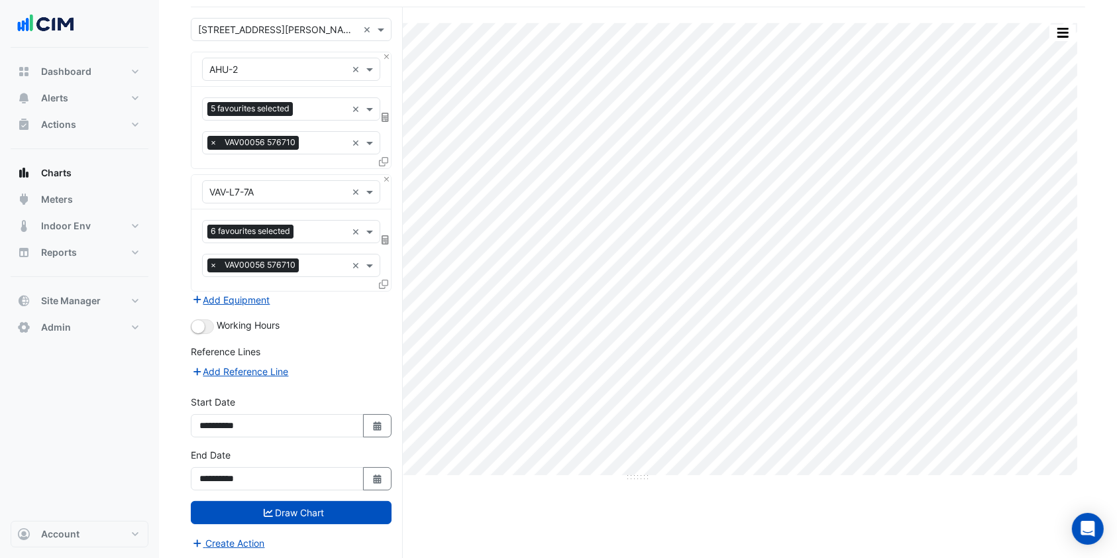
click at [367, 480] on button "Select Date" at bounding box center [377, 478] width 29 height 23
select select "*"
click at [1072, 40] on div "Split by Equip Split by Unit Split All Print Save as JPEG Save as PNG Pivot Dat…" at bounding box center [1035, 33] width 81 height 18
click at [1069, 39] on button "button" at bounding box center [1062, 33] width 26 height 17
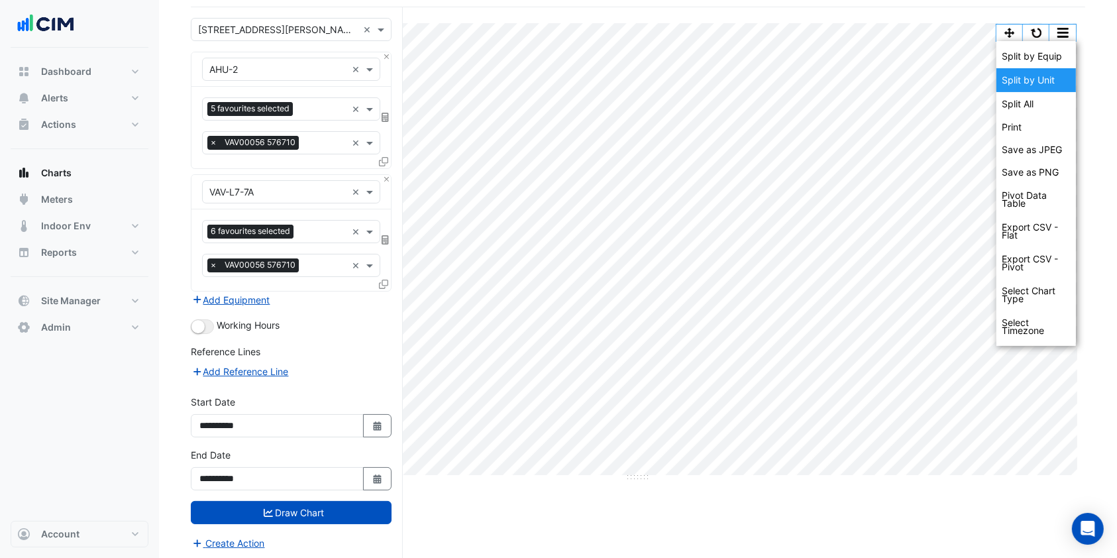
click at [1042, 78] on div "Split by Unit" at bounding box center [1035, 80] width 79 height 24
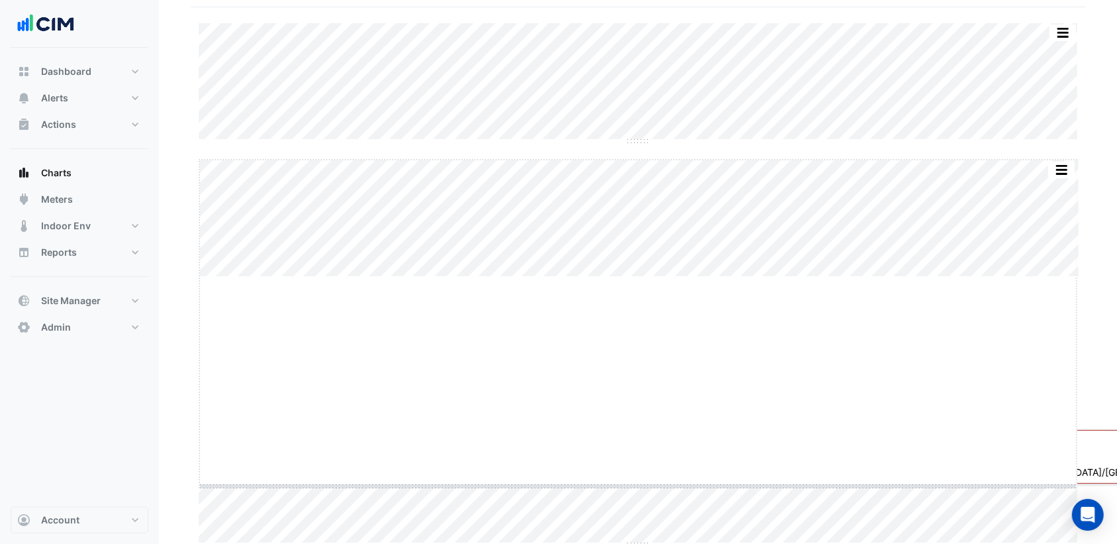
drag, startPoint x: 641, startPoint y: 277, endPoint x: 606, endPoint y: 483, distance: 209.6
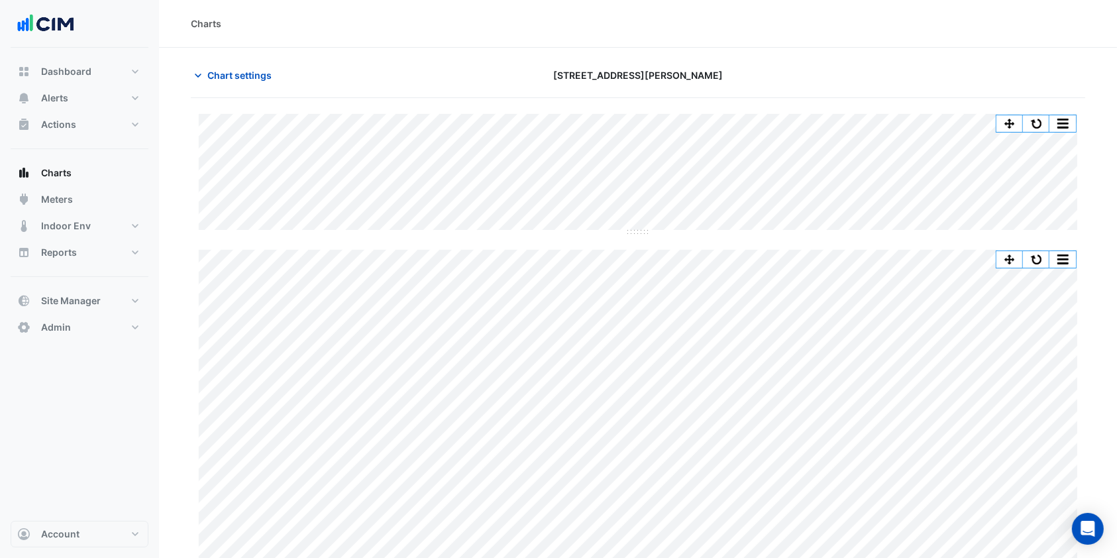
click at [229, 69] on span "Chart settings" at bounding box center [239, 75] width 64 height 14
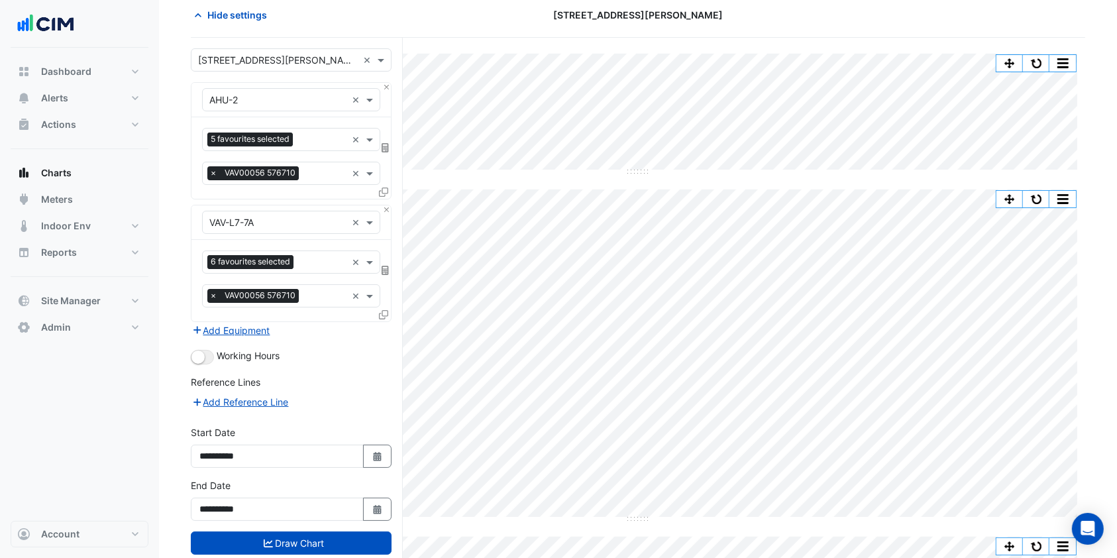
scroll to position [88, 0]
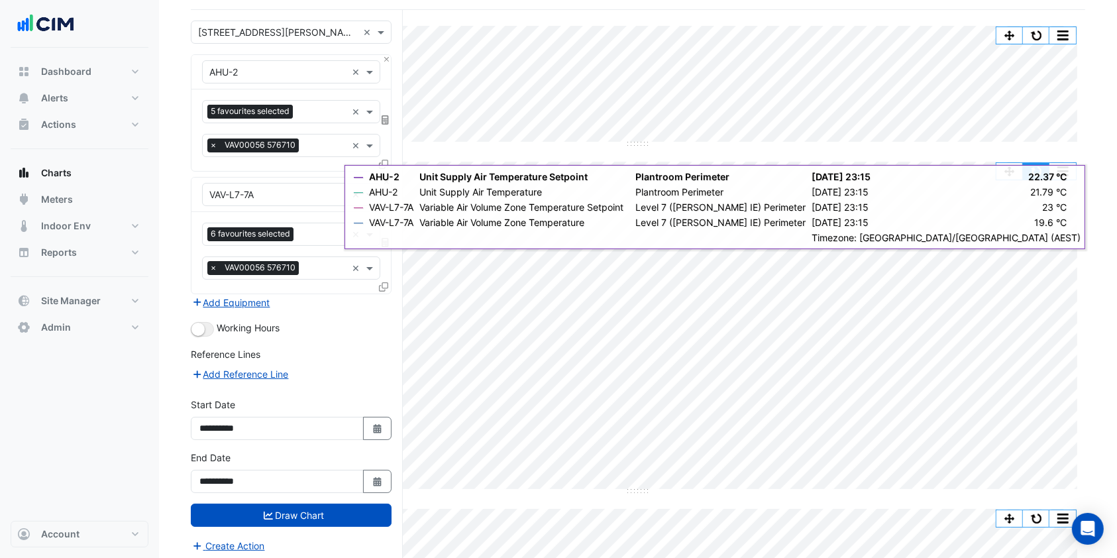
click at [1033, 174] on button "button" at bounding box center [1036, 171] width 26 height 17
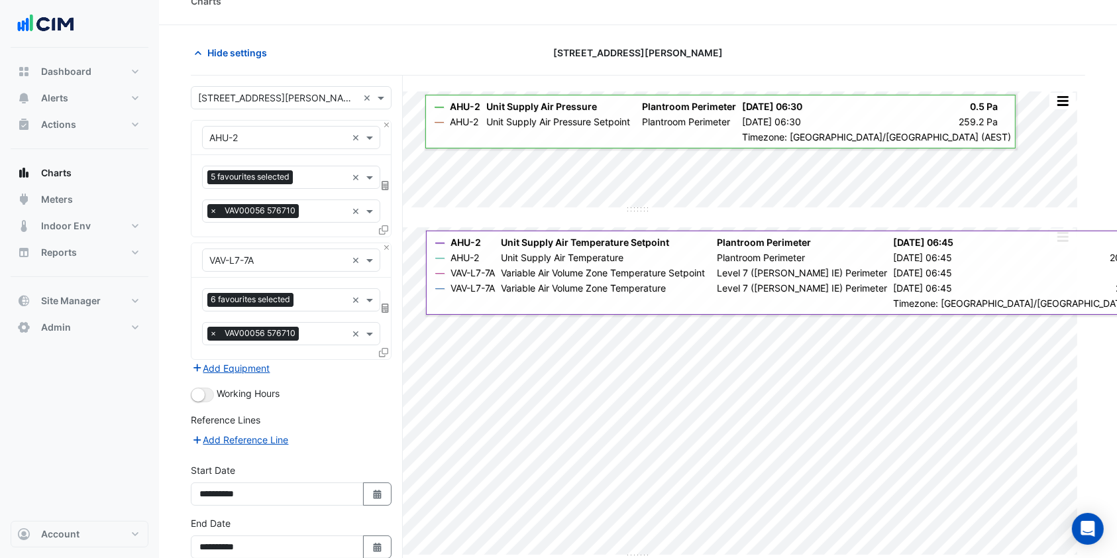
scroll to position [0, 0]
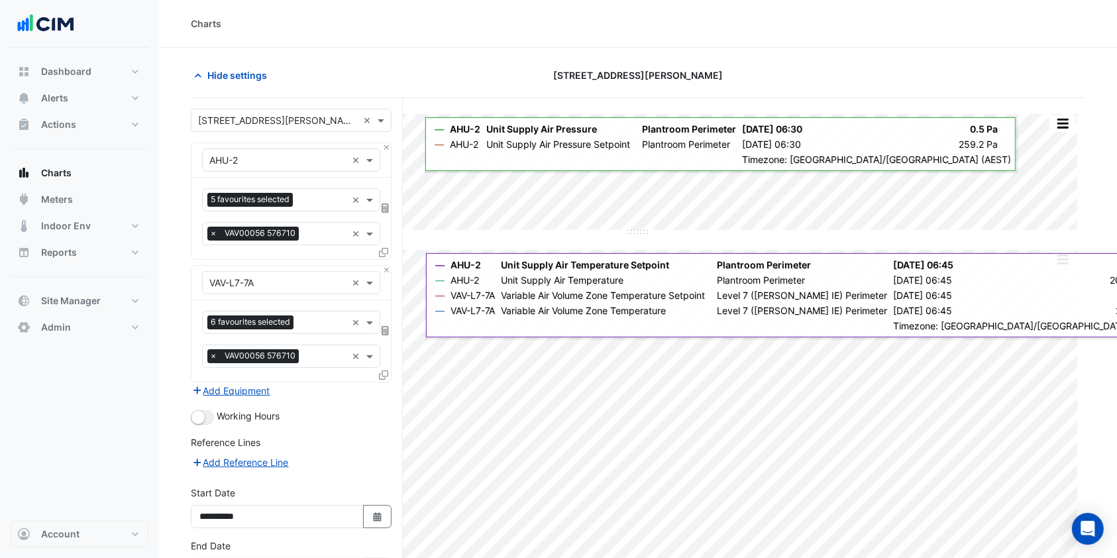
click at [211, 71] on span "Hide settings" at bounding box center [237, 75] width 60 height 14
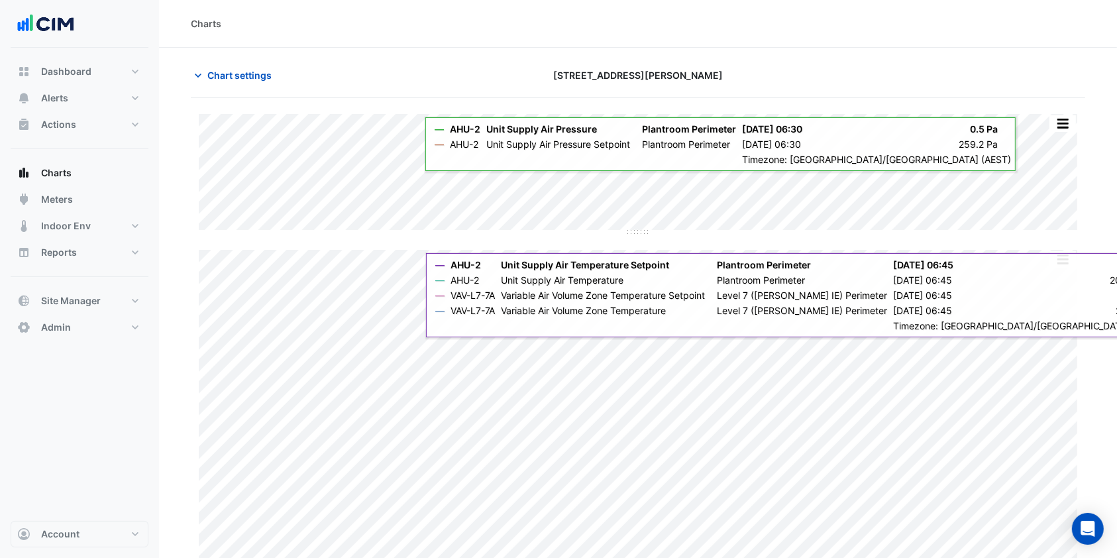
click at [223, 68] on span "Chart settings" at bounding box center [239, 75] width 64 height 14
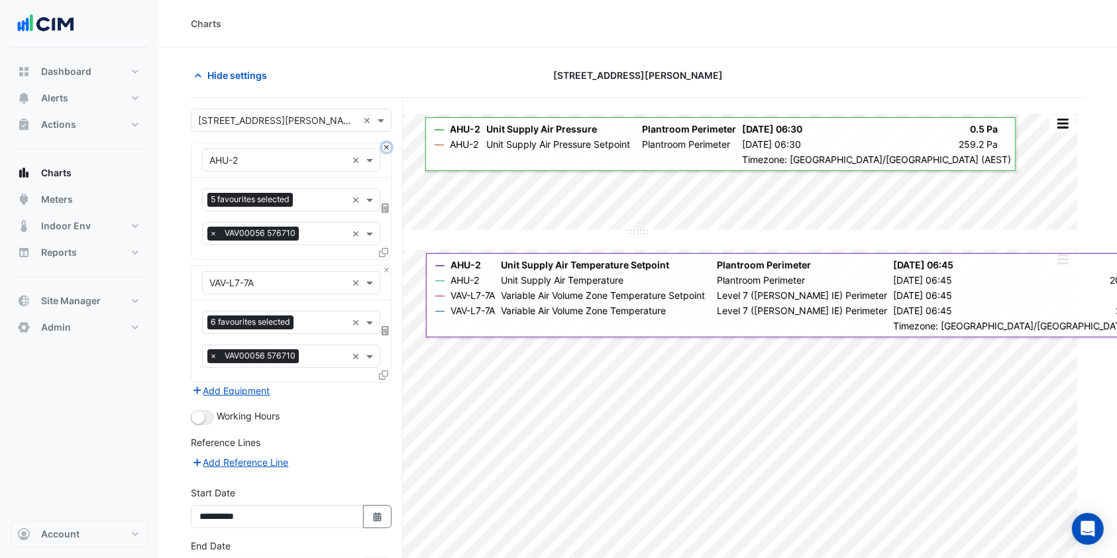
click at [387, 146] on button "Close" at bounding box center [386, 147] width 9 height 9
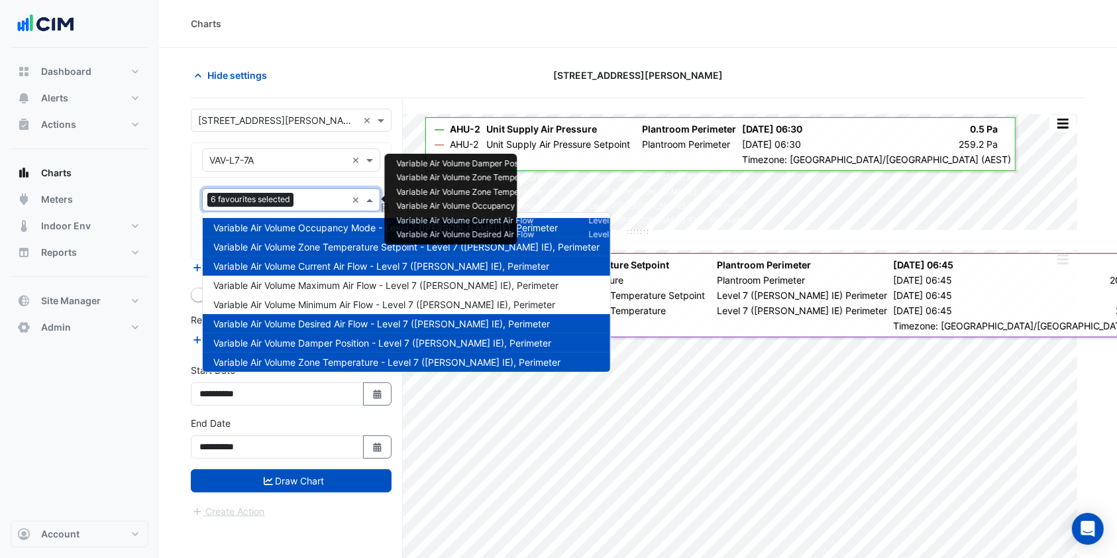
click at [334, 195] on input "text" at bounding box center [323, 201] width 48 height 14
click at [317, 226] on span "Variable Air Volume Occupancy Mode - Level 7 (NABERS IE), Perimeter" at bounding box center [385, 227] width 344 height 11
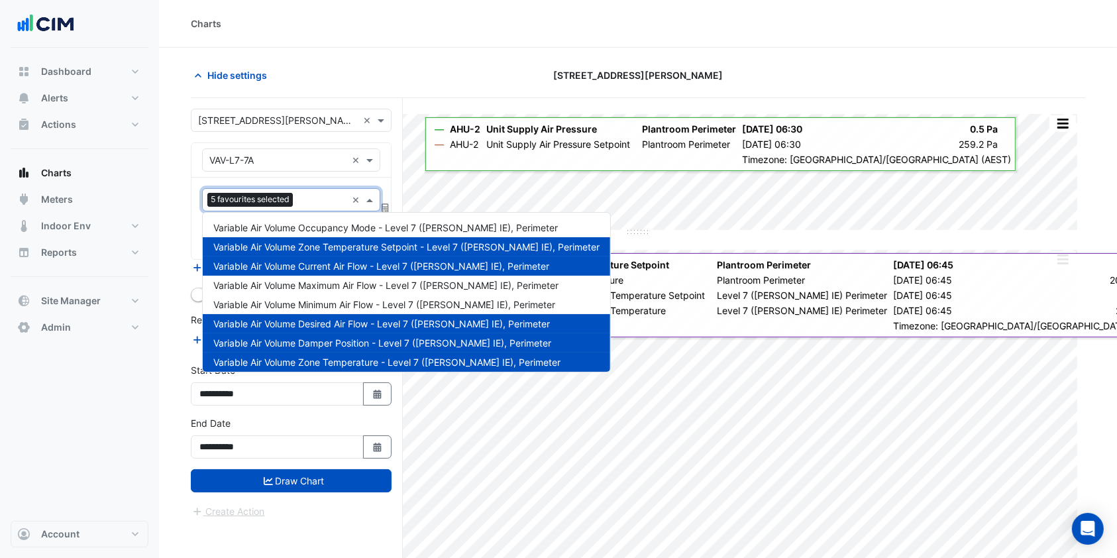
click at [300, 267] on span "Variable Air Volume Current Air Flow - Level 7 (NABERS IE), Perimeter" at bounding box center [381, 265] width 336 height 11
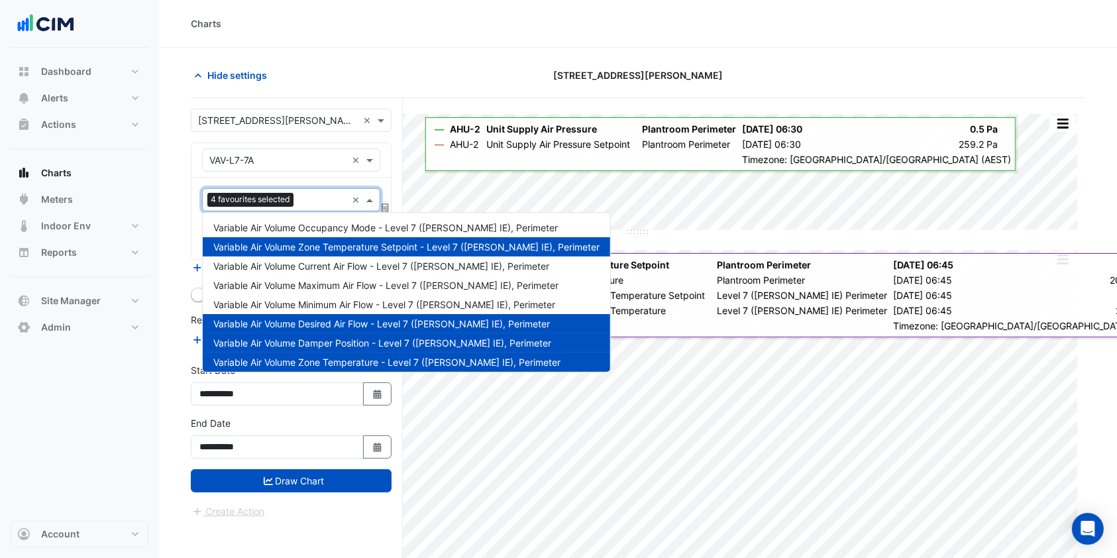
click at [292, 320] on span "Variable Air Volume Desired Air Flow - Level 7 (NABERS IE), Perimeter" at bounding box center [381, 323] width 336 height 11
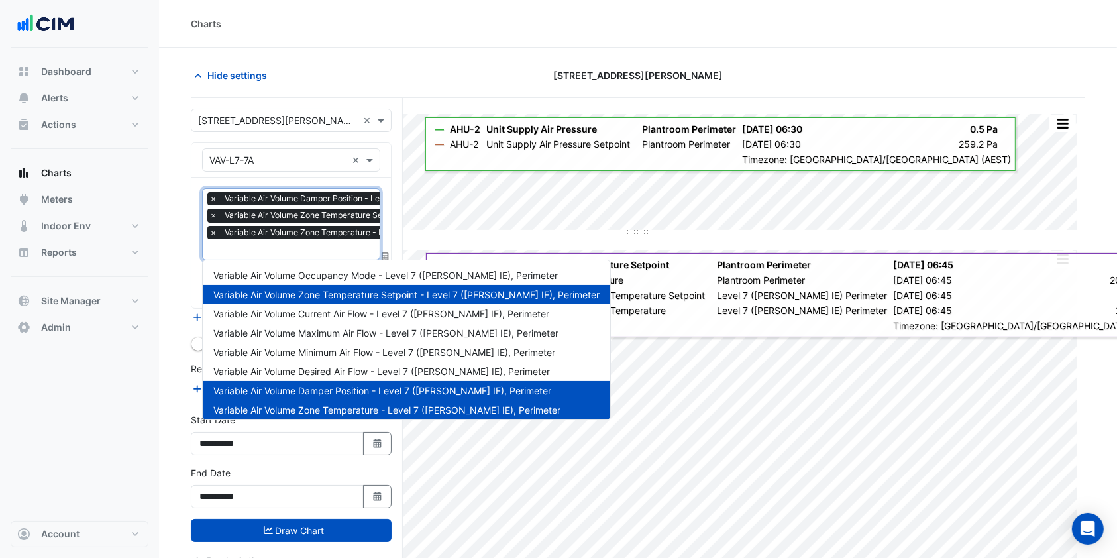
click at [271, 381] on div "Variable Air Volume Damper Position - Level 7 (NABERS IE), Perimeter" at bounding box center [406, 390] width 407 height 19
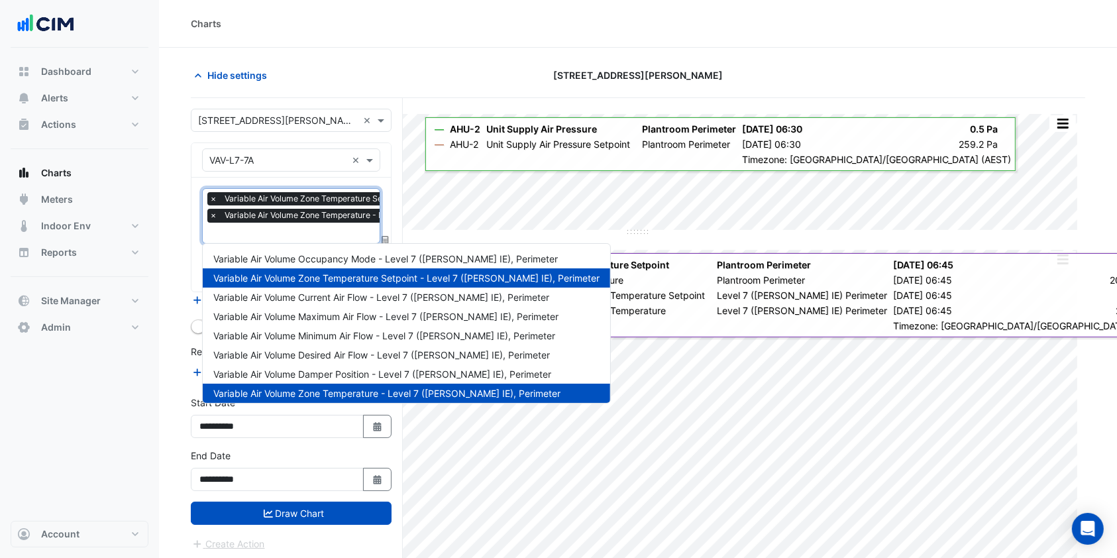
click at [265, 391] on span "Variable Air Volume Zone Temperature - Level 7 (NABERS IE), Perimeter" at bounding box center [386, 392] width 347 height 11
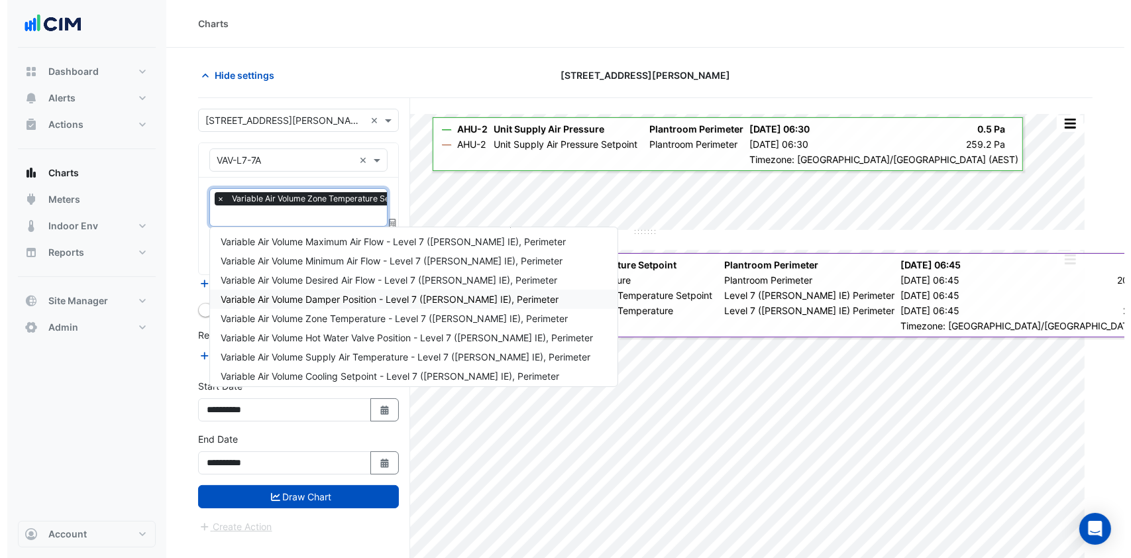
scroll to position [82, 0]
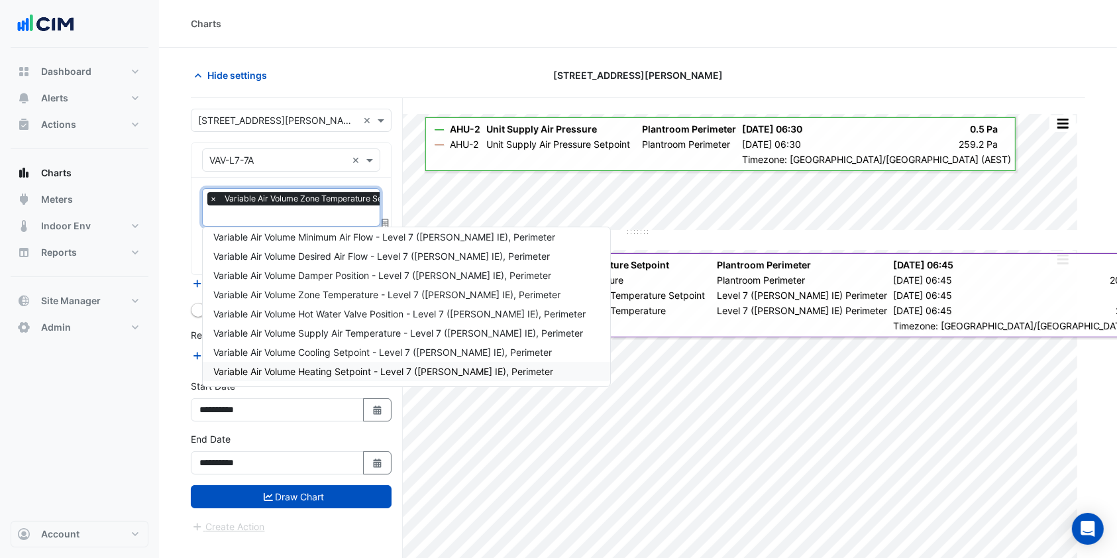
click at [157, 447] on nav "Dashboard Portfolio Ratings Performance Alerts Site Rules Templates Actions Sit…" at bounding box center [79, 279] width 159 height 558
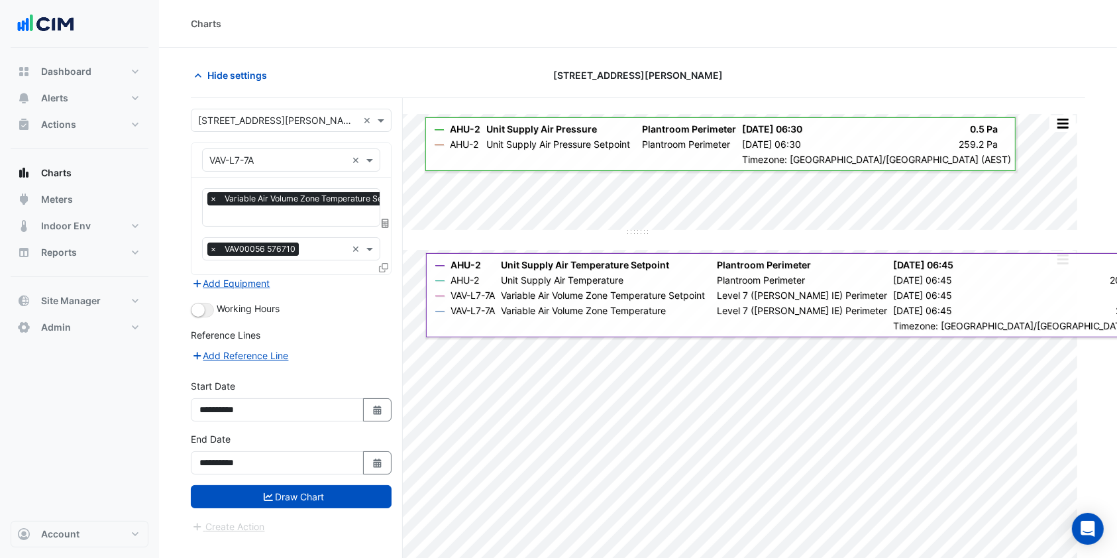
click at [381, 267] on icon at bounding box center [383, 267] width 9 height 9
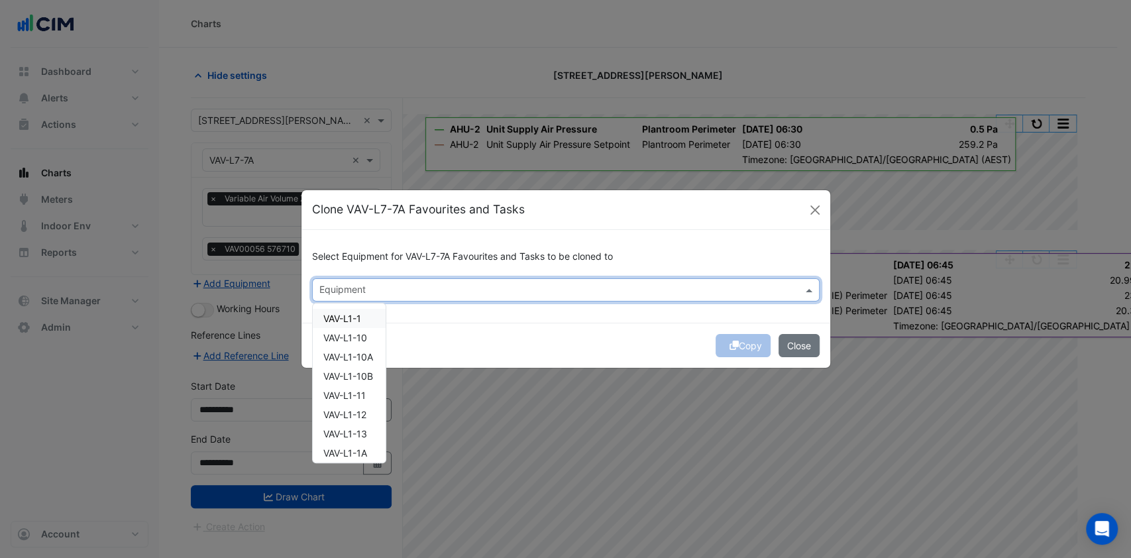
click at [405, 297] on div at bounding box center [557, 291] width 480 height 17
drag, startPoint x: 370, startPoint y: 321, endPoint x: 364, endPoint y: 336, distance: 15.7
click at [368, 325] on div "VAV-L7-1" at bounding box center [349, 318] width 72 height 19
click at [358, 347] on div "VAV-L7-10A" at bounding box center [349, 356] width 72 height 19
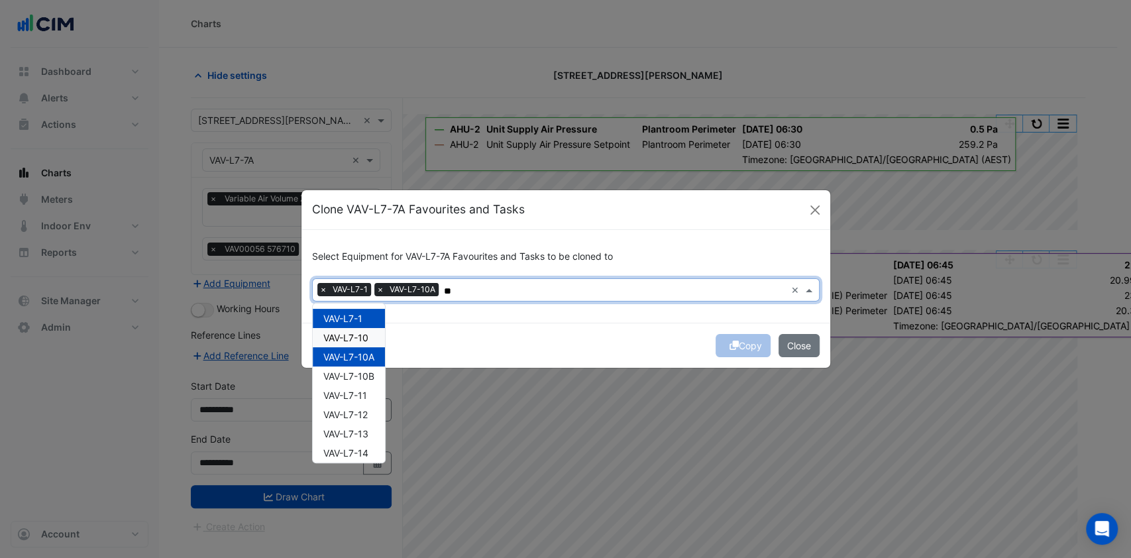
click at [362, 332] on span "VAV-L7-10" at bounding box center [345, 337] width 45 height 11
click at [363, 368] on div "VAV-L7-10B" at bounding box center [349, 375] width 72 height 19
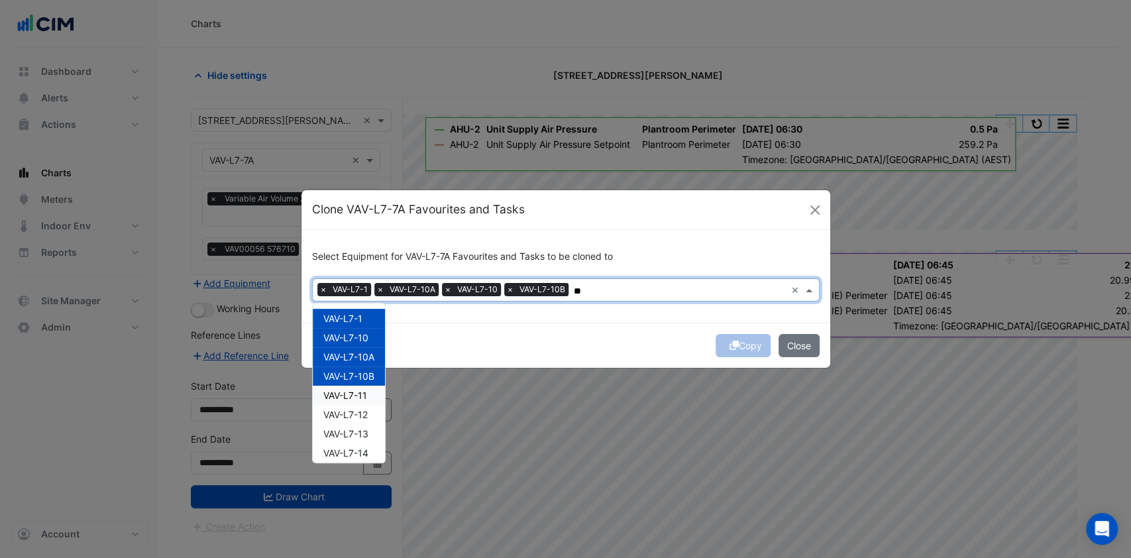
click at [358, 390] on span "VAV-L7-11" at bounding box center [345, 394] width 44 height 11
click at [349, 404] on div "VAV-L7-1 VAV-L7-10 VAV-L7-10A VAV-L7-10B VAV-L7-11 VAV-L7-12 VAV-L7-13 VAV-L7-1…" at bounding box center [349, 568] width 72 height 519
drag, startPoint x: 347, startPoint y: 414, endPoint x: 346, endPoint y: 428, distance: 14.0
click at [347, 415] on span "VAV-L7-12" at bounding box center [345, 414] width 44 height 11
click at [342, 437] on span "VAV-L7-13" at bounding box center [345, 433] width 45 height 11
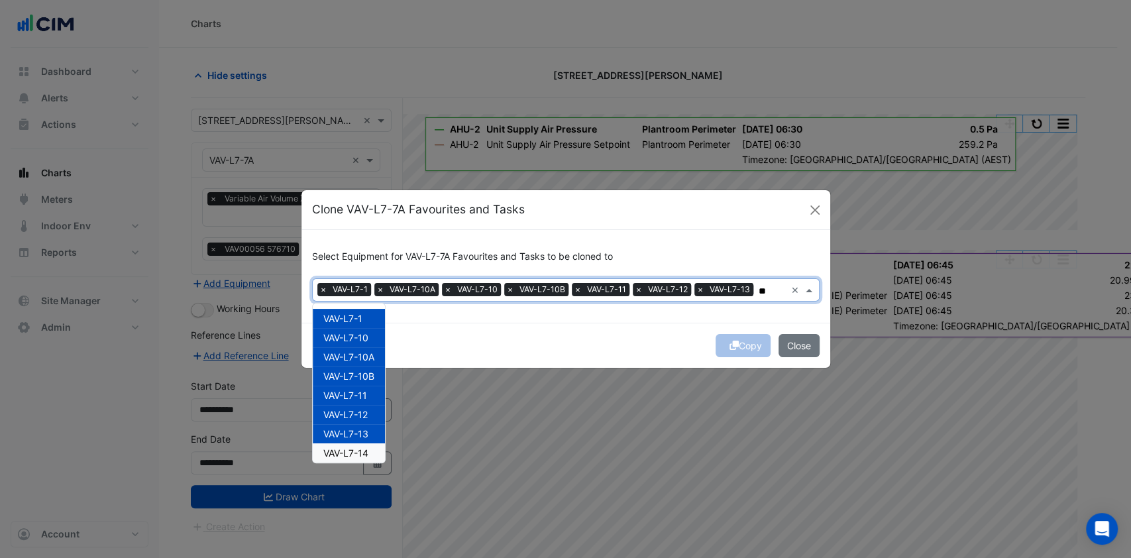
click at [340, 450] on span "VAV-L7-14" at bounding box center [345, 452] width 45 height 11
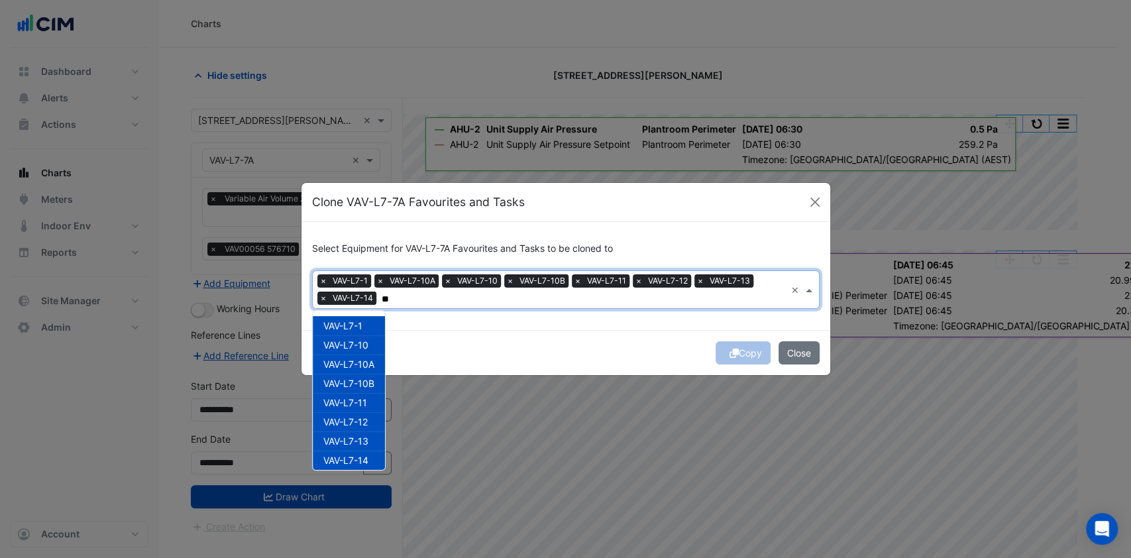
scroll to position [88, 0]
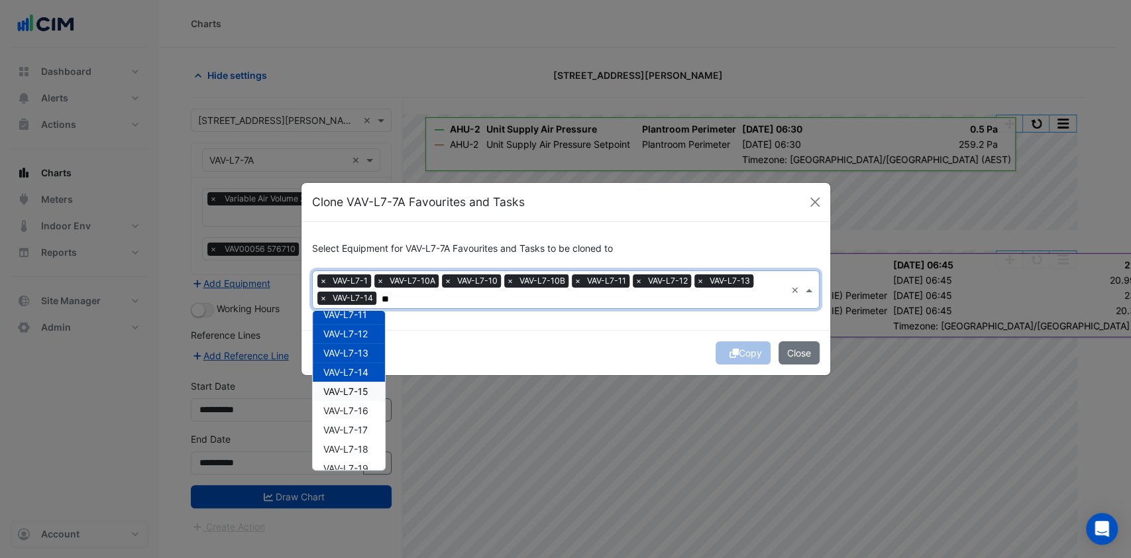
click at [348, 391] on span "VAV-L7-15" at bounding box center [345, 390] width 45 height 11
click at [351, 416] on div "VAV-L7-16" at bounding box center [349, 410] width 72 height 19
drag, startPoint x: 351, startPoint y: 428, endPoint x: 352, endPoint y: 436, distance: 8.1
click at [352, 434] on span "VAV-L7-17" at bounding box center [345, 429] width 44 height 11
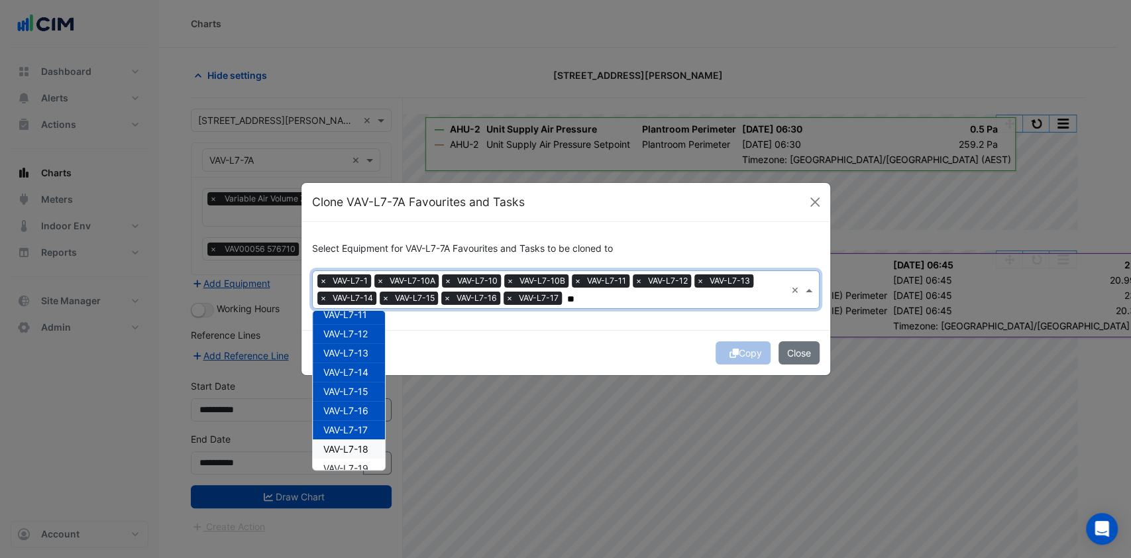
click at [350, 449] on span "VAV-L7-18" at bounding box center [345, 448] width 45 height 11
click at [346, 460] on div "VAV-L7-19" at bounding box center [349, 467] width 72 height 19
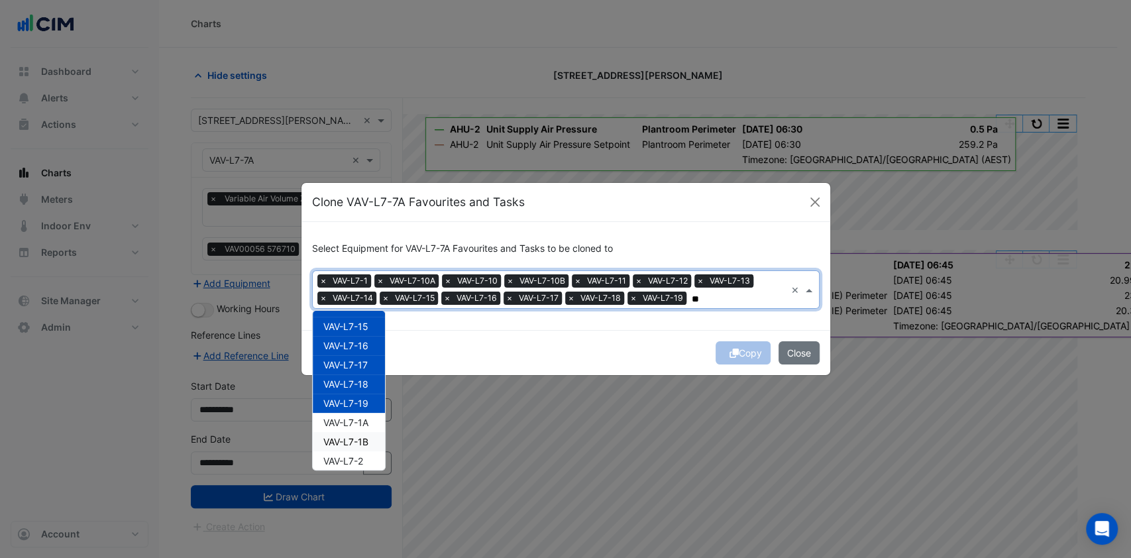
scroll to position [176, 0]
click at [358, 393] on span "VAV-L7-1A" at bounding box center [345, 398] width 45 height 11
drag, startPoint x: 355, startPoint y: 415, endPoint x: 354, endPoint y: 424, distance: 8.6
click at [355, 417] on span "VAV-L7-1B" at bounding box center [345, 418] width 45 height 11
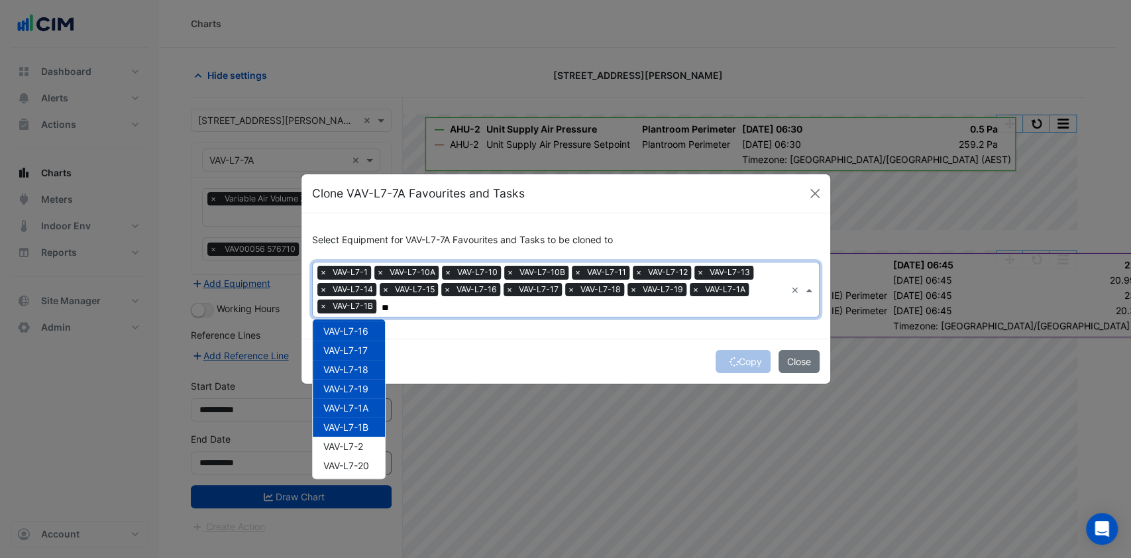
click at [342, 440] on span "VAV-L7-2" at bounding box center [343, 445] width 40 height 11
click at [339, 465] on span "VAV-L7-20" at bounding box center [346, 465] width 46 height 11
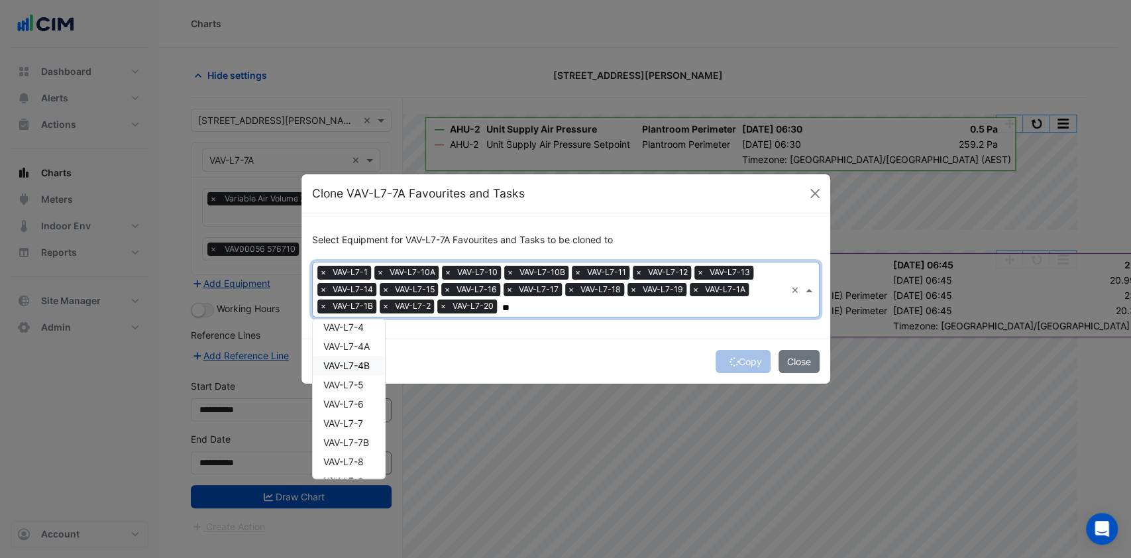
scroll to position [265, 0]
click at [355, 394] on span "VAV-L7-3" at bounding box center [343, 395] width 40 height 11
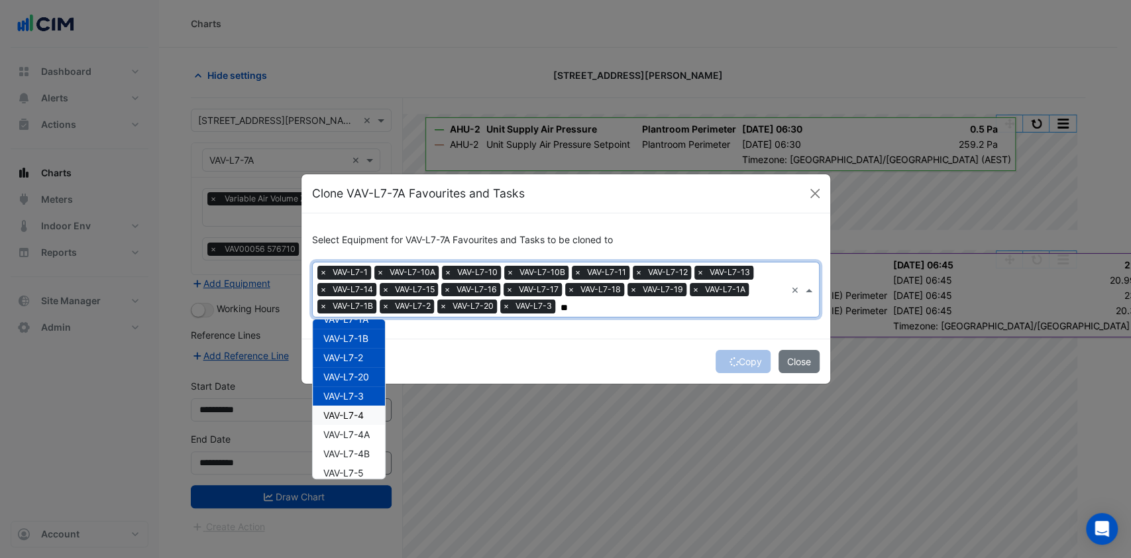
drag, startPoint x: 351, startPoint y: 411, endPoint x: 351, endPoint y: 429, distance: 18.5
click at [351, 411] on span "VAV-L7-4" at bounding box center [343, 414] width 40 height 11
click at [350, 435] on span "VAV-L7-4A" at bounding box center [346, 434] width 46 height 11
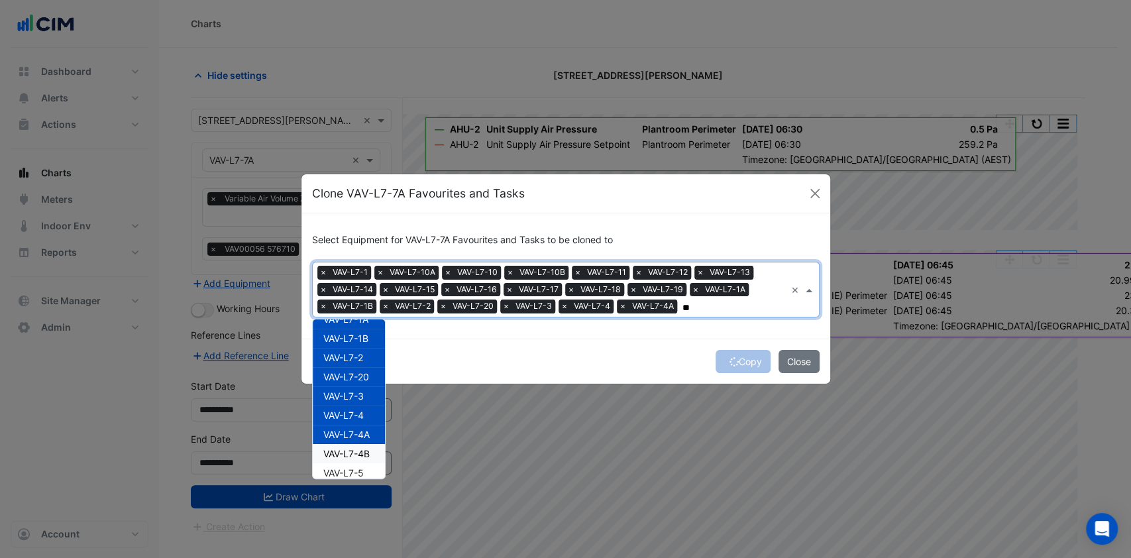
click at [347, 456] on span "VAV-L7-4B" at bounding box center [346, 453] width 46 height 11
click at [346, 467] on span "VAV-L7-5" at bounding box center [343, 472] width 40 height 11
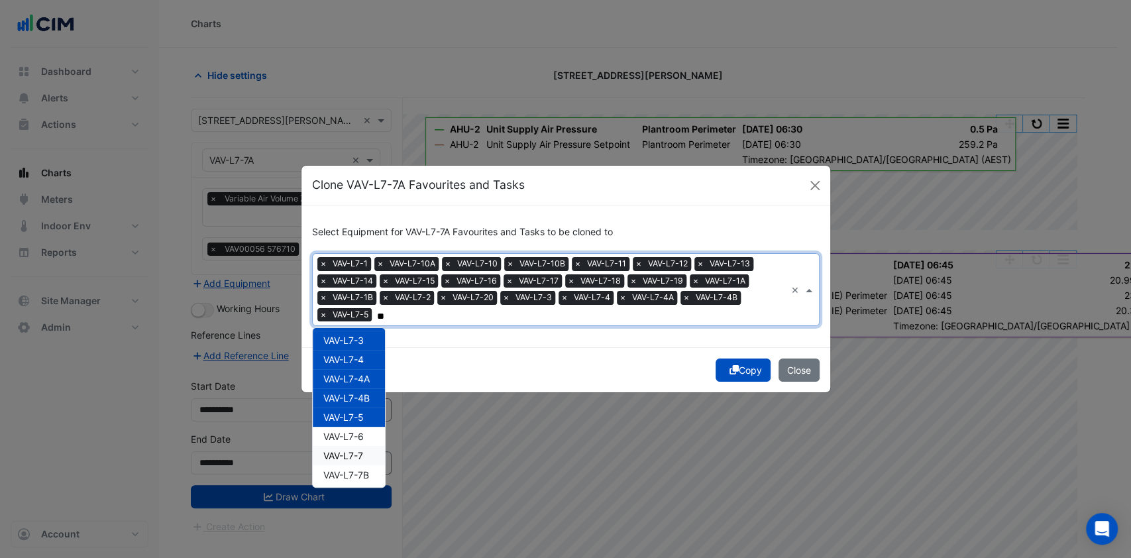
scroll to position [353, 0]
click at [361, 409] on span "VAV-L7-6" at bounding box center [343, 412] width 40 height 11
click at [355, 429] on span "VAV-L7-7" at bounding box center [343, 431] width 40 height 11
click at [344, 448] on span "VAV-L7-7B" at bounding box center [346, 450] width 46 height 11
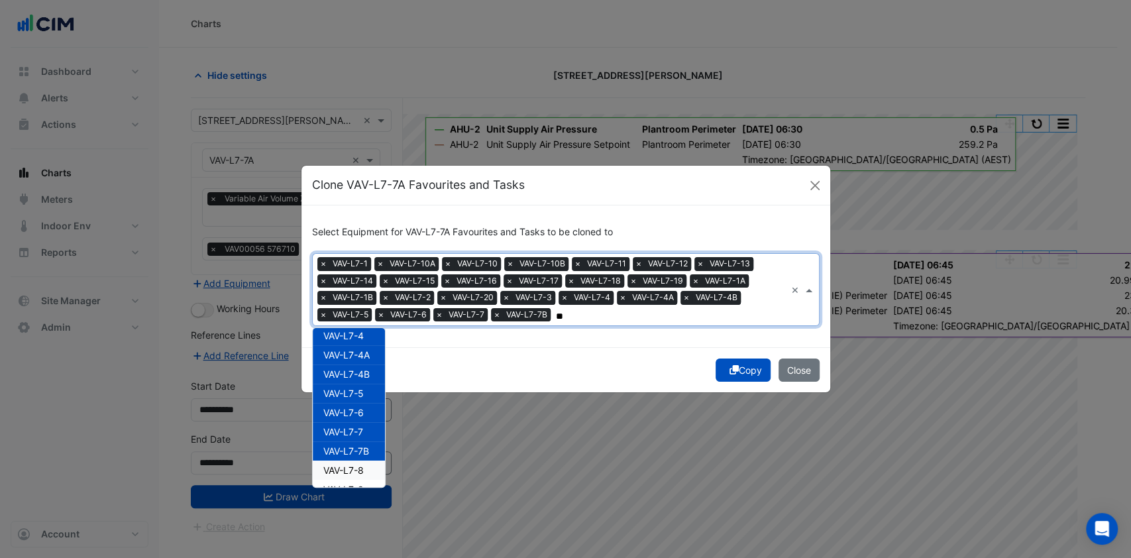
click at [338, 464] on span "VAV-L7-8" at bounding box center [343, 469] width 40 height 11
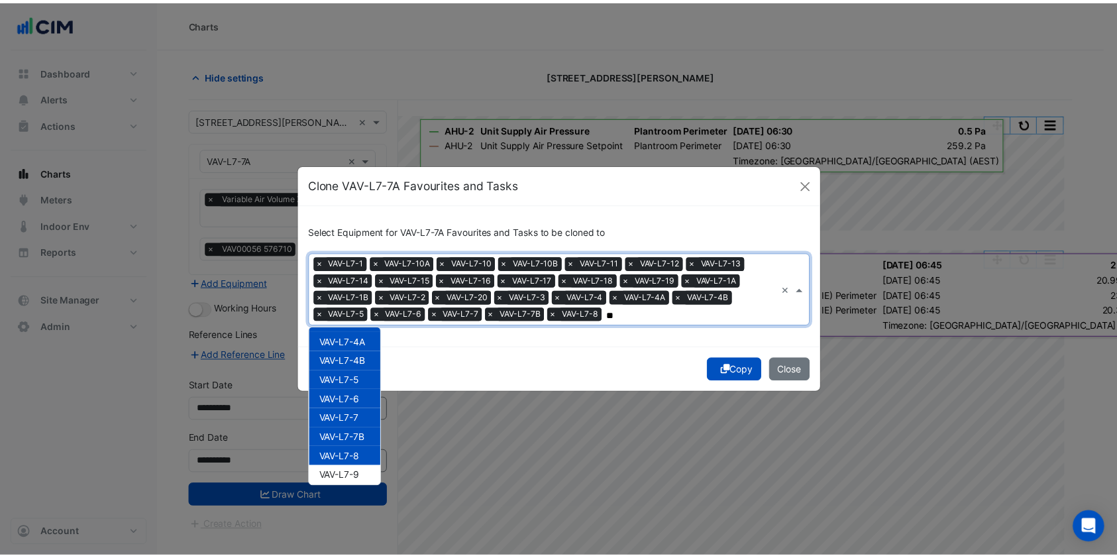
scroll to position [370, 0]
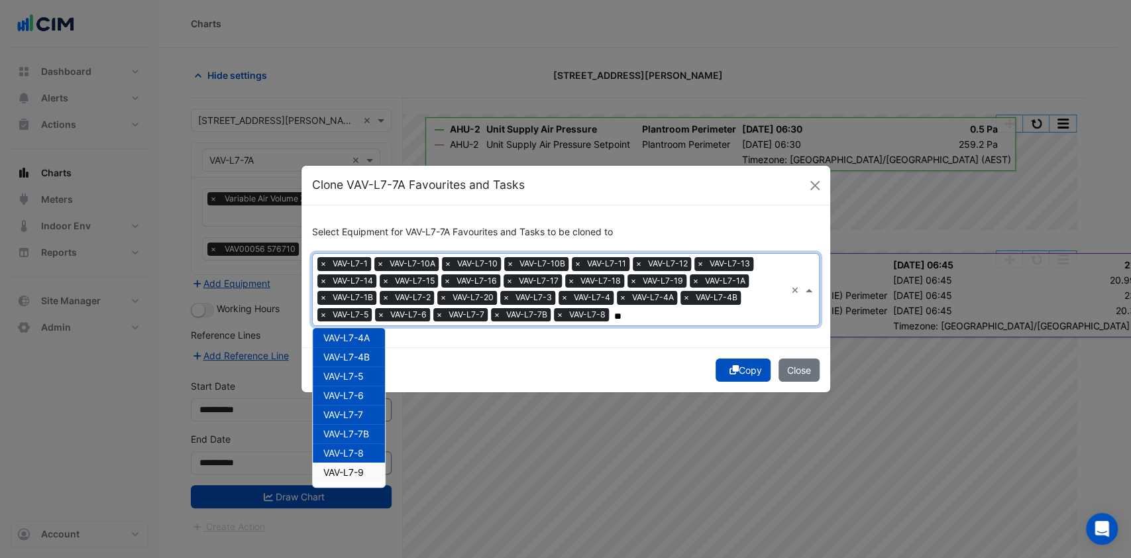
click at [344, 470] on span "VAV-L7-9" at bounding box center [343, 471] width 40 height 11
type input "**"
click at [509, 354] on div "Copy Close" at bounding box center [565, 369] width 529 height 45
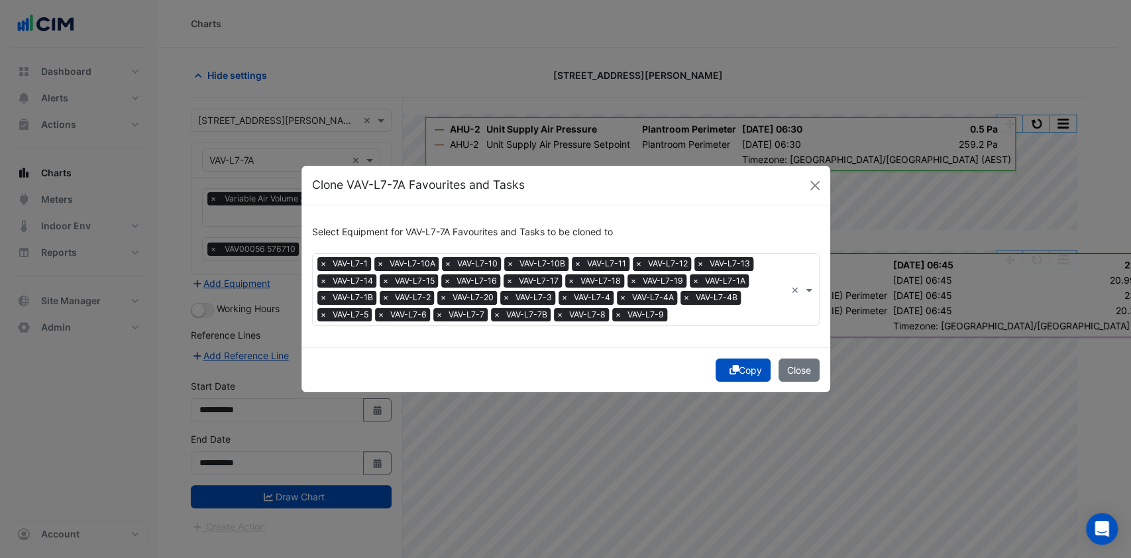
click at [735, 374] on fa-icon "submit" at bounding box center [733, 369] width 9 height 11
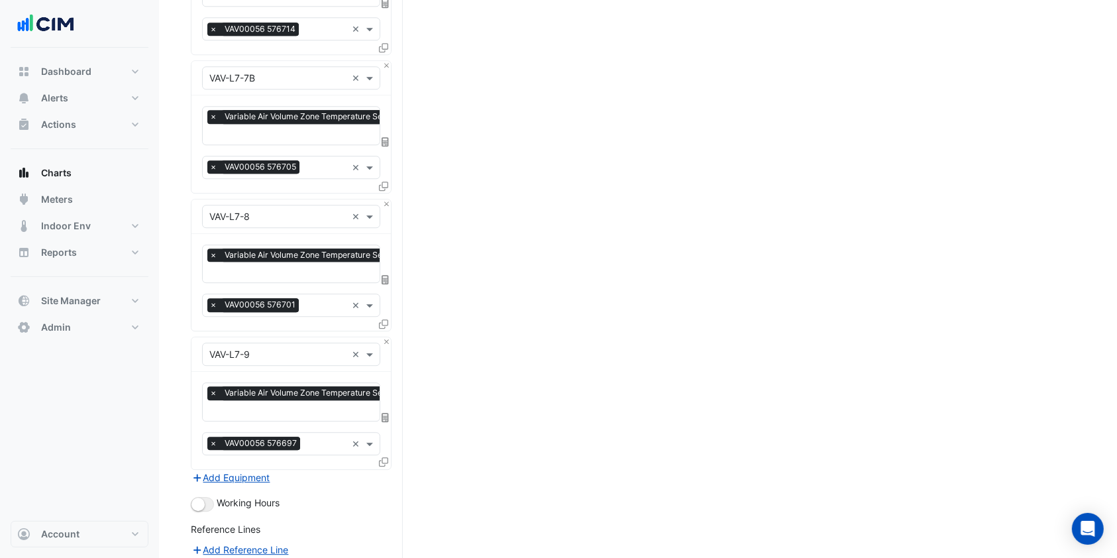
scroll to position [3663, 0]
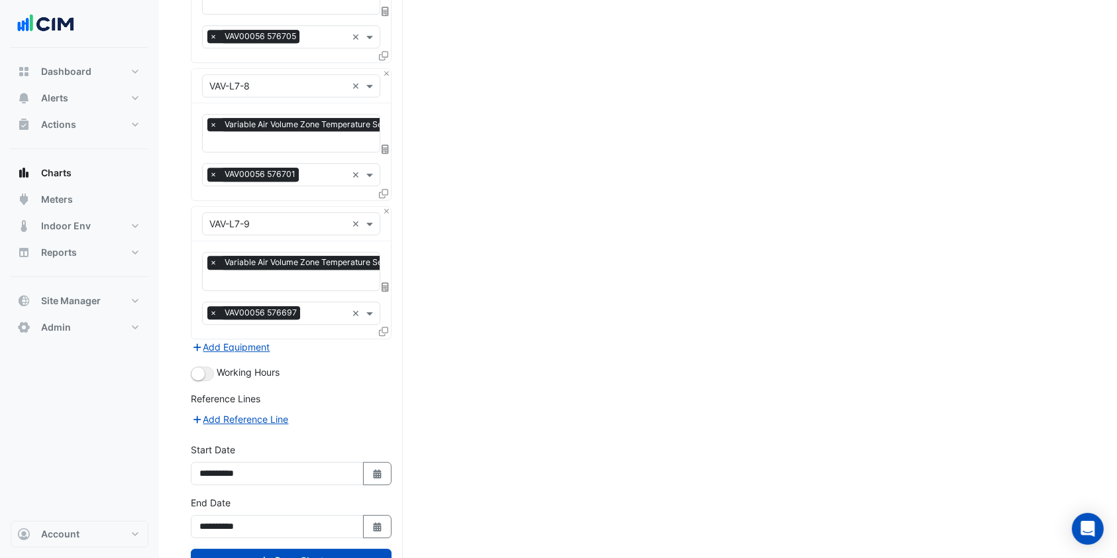
click at [376, 469] on icon "button" at bounding box center [377, 473] width 8 height 9
select select "*"
select select "****"
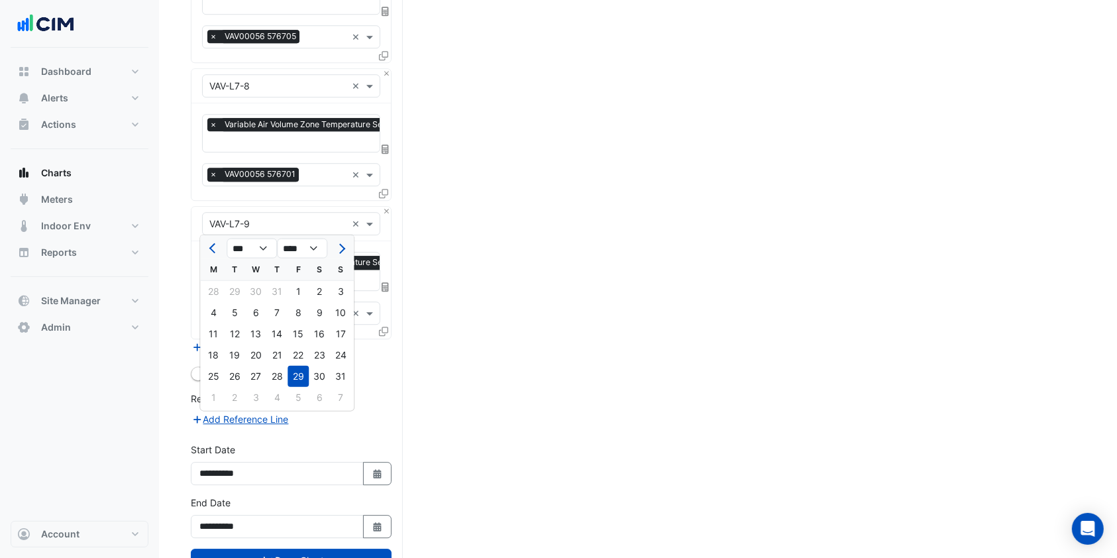
click at [346, 250] on button "Next month" at bounding box center [340, 247] width 16 height 21
select select "*"
click at [346, 250] on div at bounding box center [340, 247] width 26 height 21
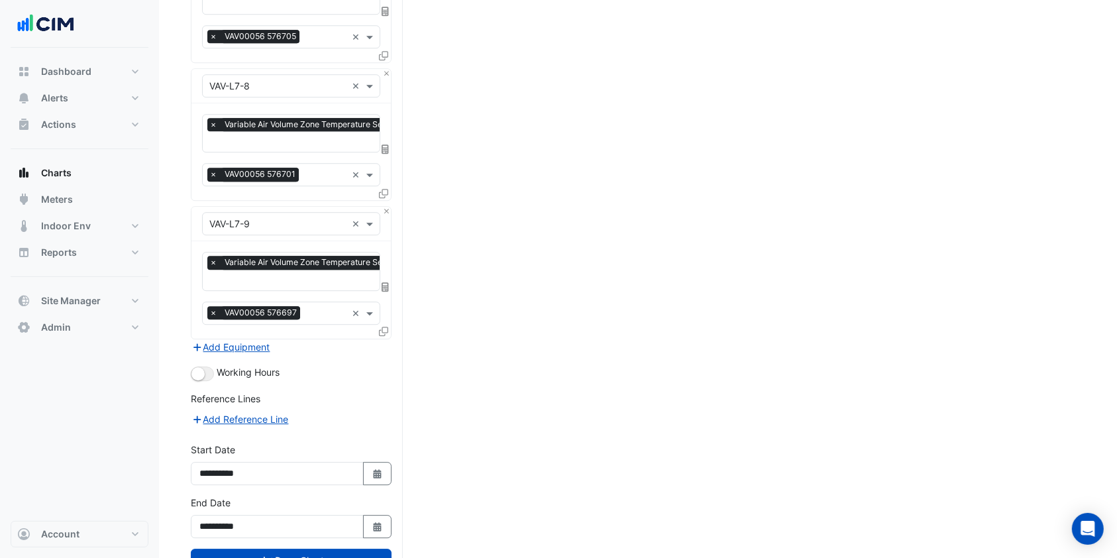
click at [380, 522] on icon "button" at bounding box center [377, 526] width 8 height 9
select select "*"
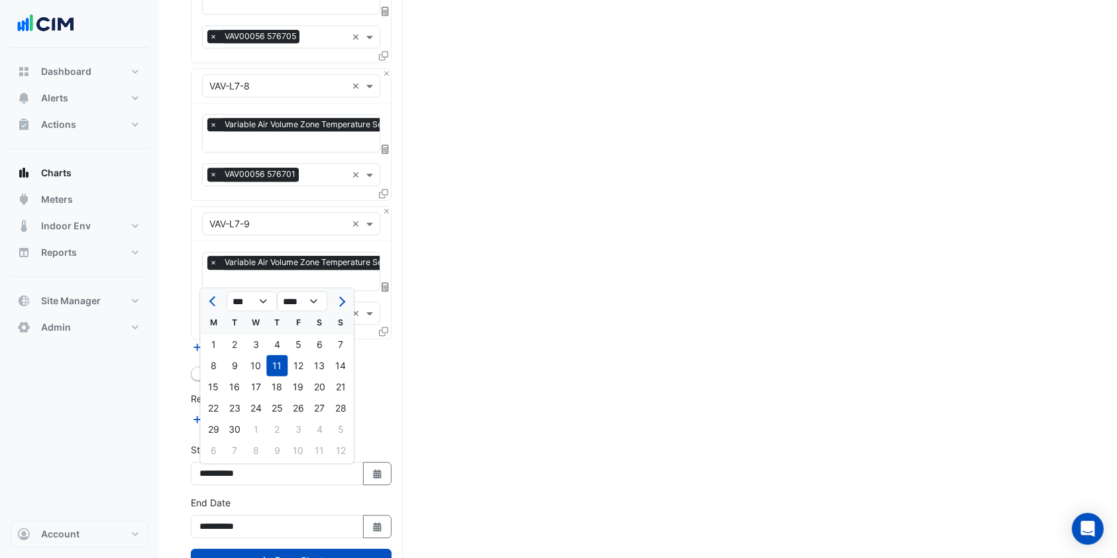
click at [301, 364] on div "12" at bounding box center [297, 364] width 21 height 21
type input "**********"
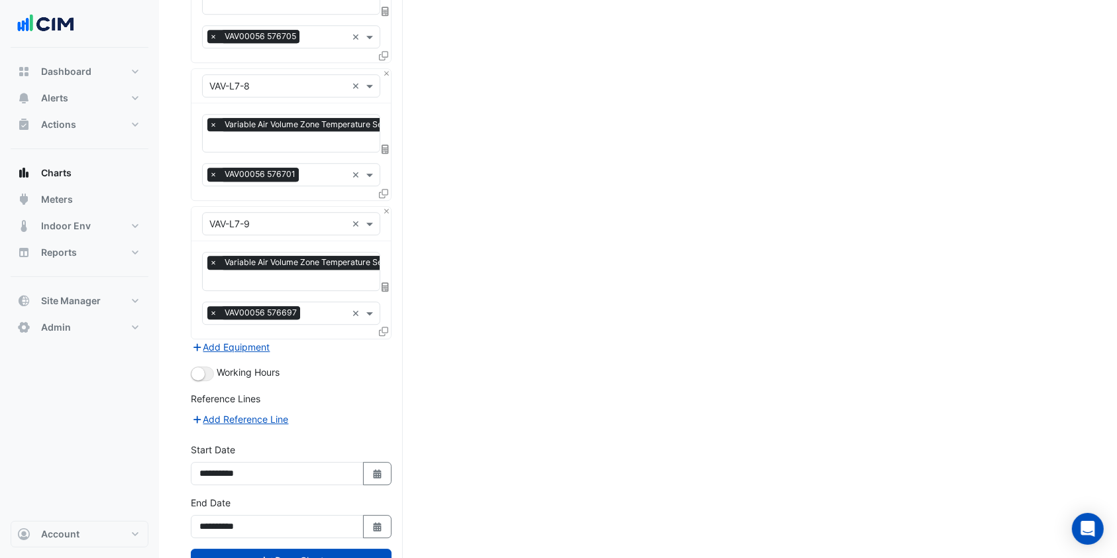
click at [366, 462] on button "Select Date" at bounding box center [377, 473] width 29 height 23
select select "*"
select select "****"
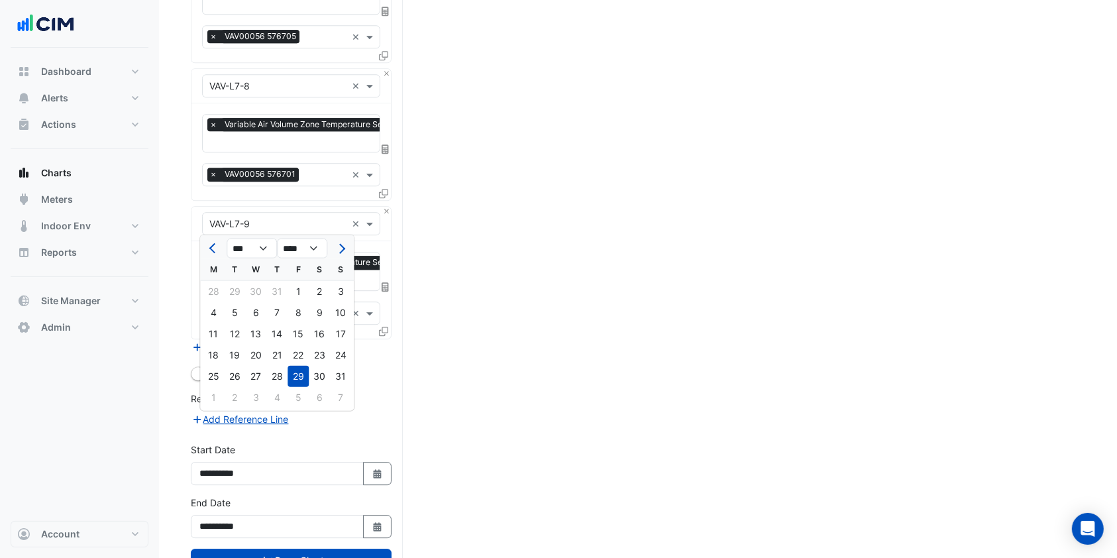
click at [344, 249] on button "Next month" at bounding box center [340, 247] width 16 height 21
select select "*"
click at [262, 311] on div "10" at bounding box center [255, 311] width 21 height 21
type input "**********"
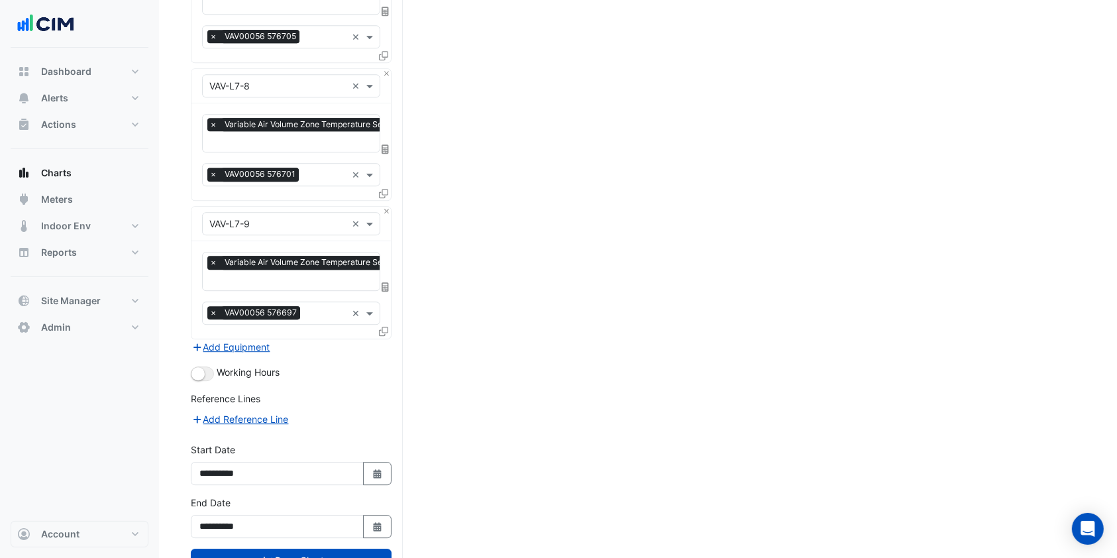
click at [276, 548] on button "Draw Chart" at bounding box center [291, 559] width 201 height 23
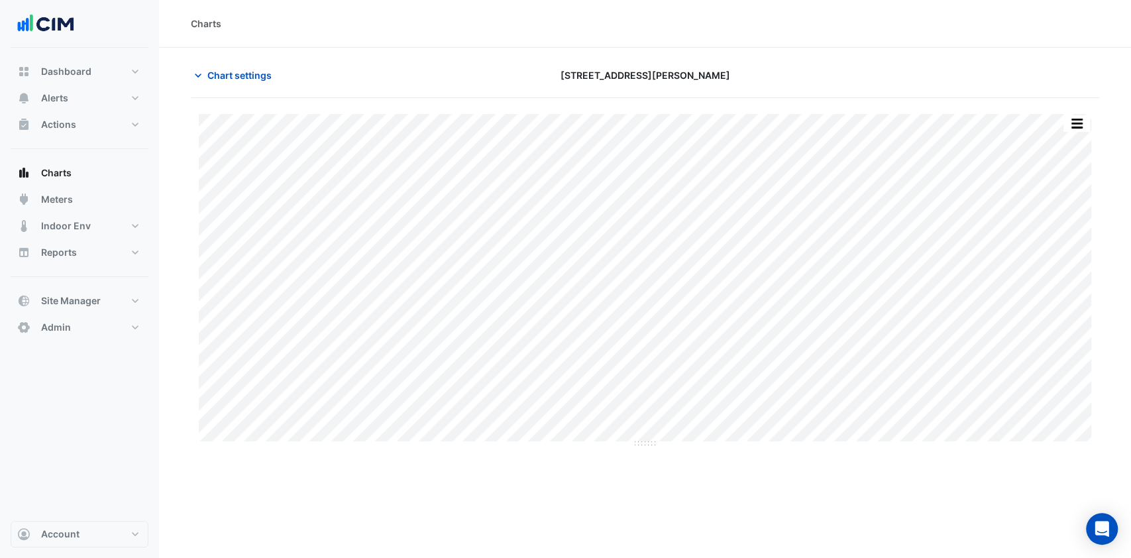
click at [209, 79] on span "Chart settings" at bounding box center [239, 75] width 64 height 14
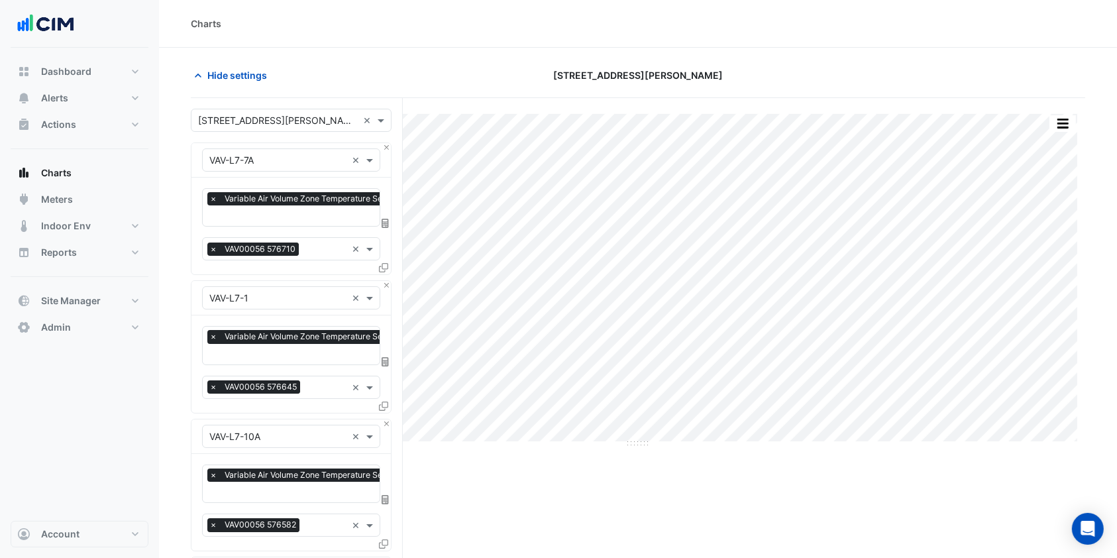
click at [213, 202] on span "×" at bounding box center [213, 198] width 12 height 13
click at [389, 282] on button "Close" at bounding box center [386, 285] width 9 height 9
click at [389, 419] on button "Close" at bounding box center [386, 423] width 9 height 9
click at [389, 282] on button "Close" at bounding box center [386, 285] width 9 height 9
click at [389, 419] on button "Close" at bounding box center [386, 423] width 9 height 9
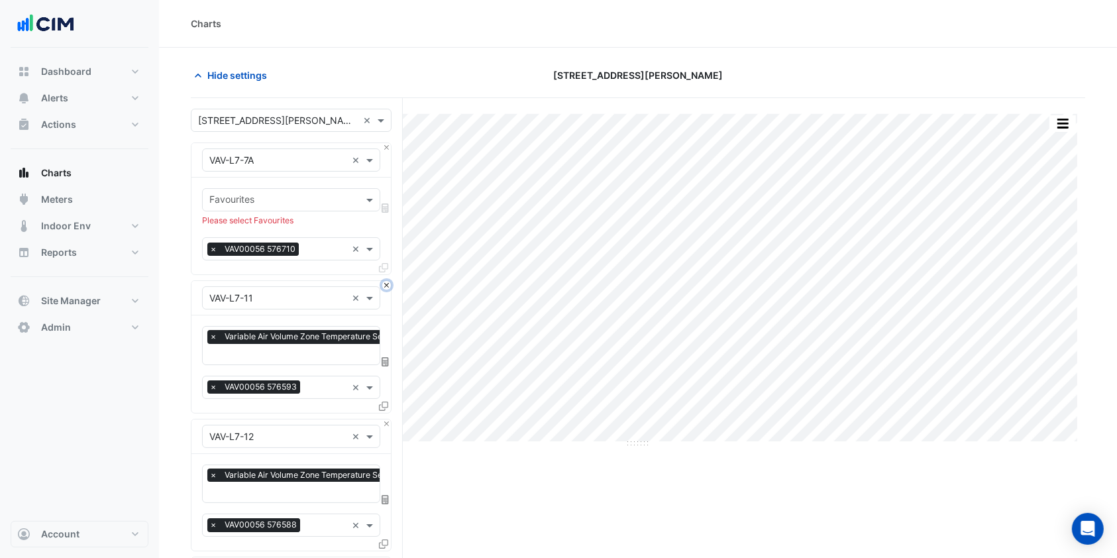
click at [389, 282] on button "Close" at bounding box center [386, 285] width 9 height 9
click at [389, 419] on button "Close" at bounding box center [386, 423] width 9 height 9
click at [389, 282] on button "Close" at bounding box center [386, 285] width 9 height 9
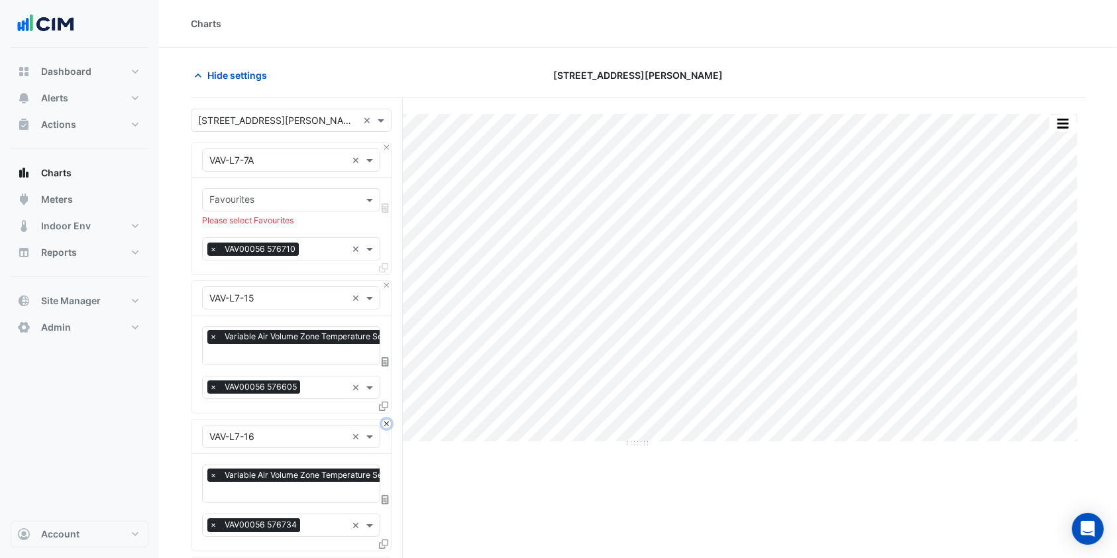
click at [389, 419] on button "Close" at bounding box center [386, 423] width 9 height 9
click at [389, 282] on button "Close" at bounding box center [386, 285] width 9 height 9
click at [389, 419] on button "Close" at bounding box center [386, 423] width 9 height 9
click at [389, 282] on button "Close" at bounding box center [386, 285] width 9 height 9
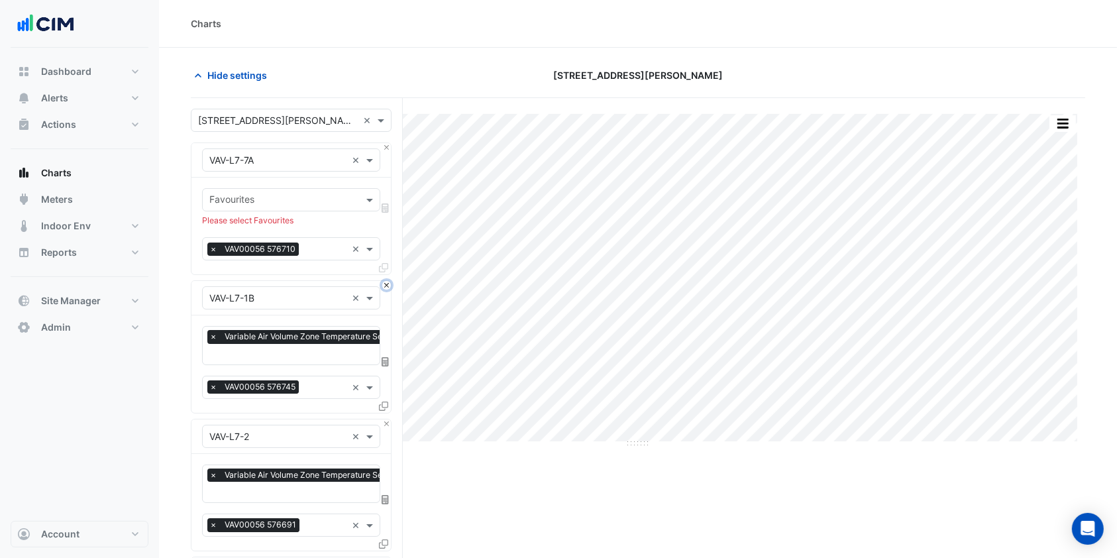
click at [389, 282] on button "Close" at bounding box center [386, 285] width 9 height 9
click at [389, 419] on button "Close" at bounding box center [386, 423] width 9 height 9
click at [389, 282] on button "Close" at bounding box center [386, 285] width 9 height 9
click at [389, 419] on button "Close" at bounding box center [386, 423] width 9 height 9
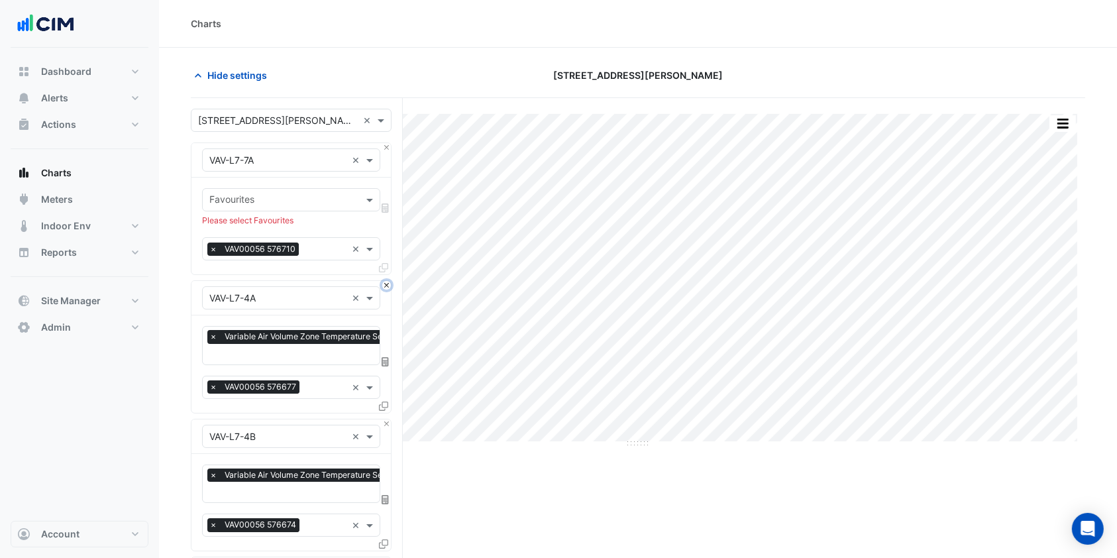
click at [389, 282] on button "Close" at bounding box center [386, 285] width 9 height 9
click at [389, 419] on button "Close" at bounding box center [386, 423] width 9 height 9
click at [389, 282] on button "Close" at bounding box center [386, 285] width 9 height 9
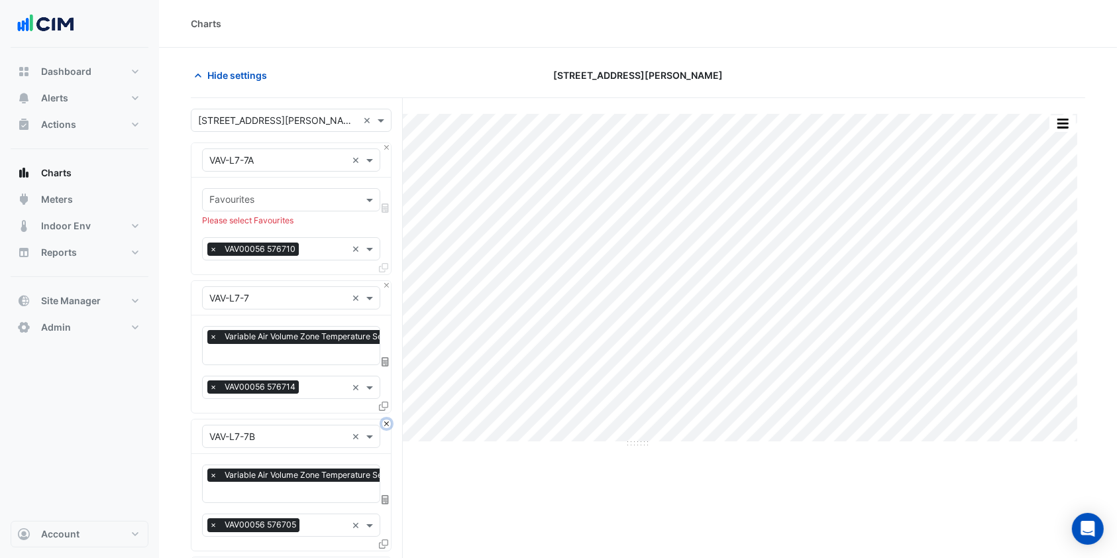
click at [389, 419] on button "Close" at bounding box center [386, 423] width 9 height 9
click at [389, 282] on button "Close" at bounding box center [386, 285] width 9 height 9
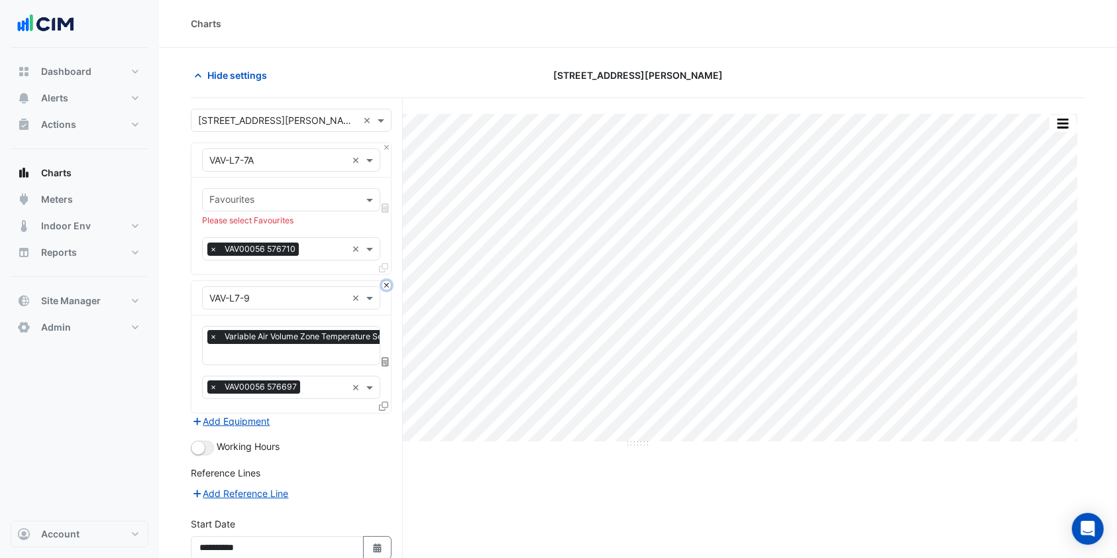
click at [389, 282] on button "Close" at bounding box center [386, 285] width 9 height 9
click at [389, 413] on div "Add Equipment" at bounding box center [291, 421] width 201 height 16
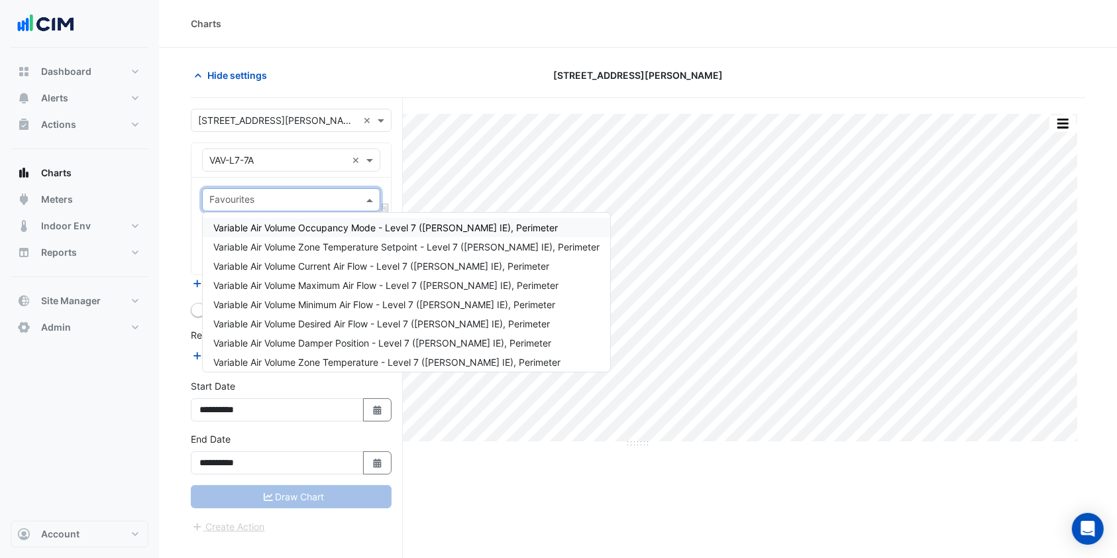
click at [246, 188] on div "Favourites" at bounding box center [291, 199] width 178 height 23
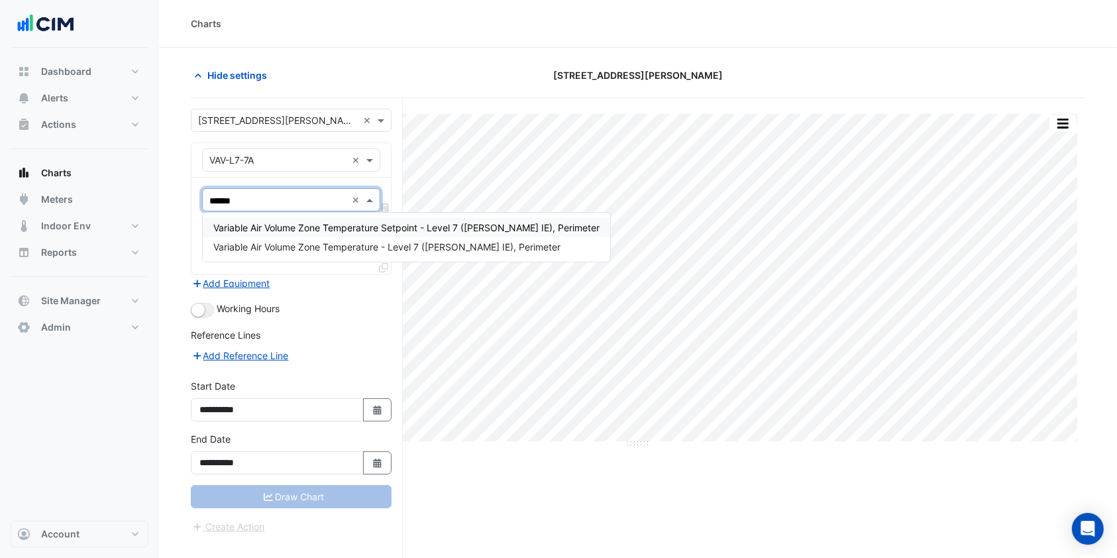
type input "*******"
click at [275, 250] on span "Variable Air Volume Zone Temperature - Level 7 (NABERS IE), Perimeter" at bounding box center [386, 246] width 347 height 11
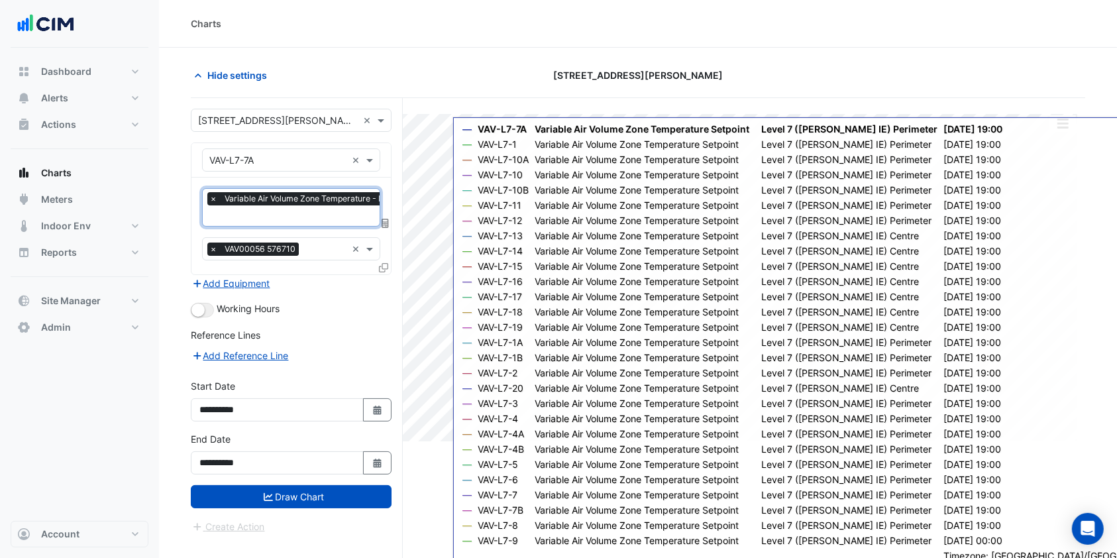
click at [385, 270] on fa-icon at bounding box center [383, 267] width 9 height 11
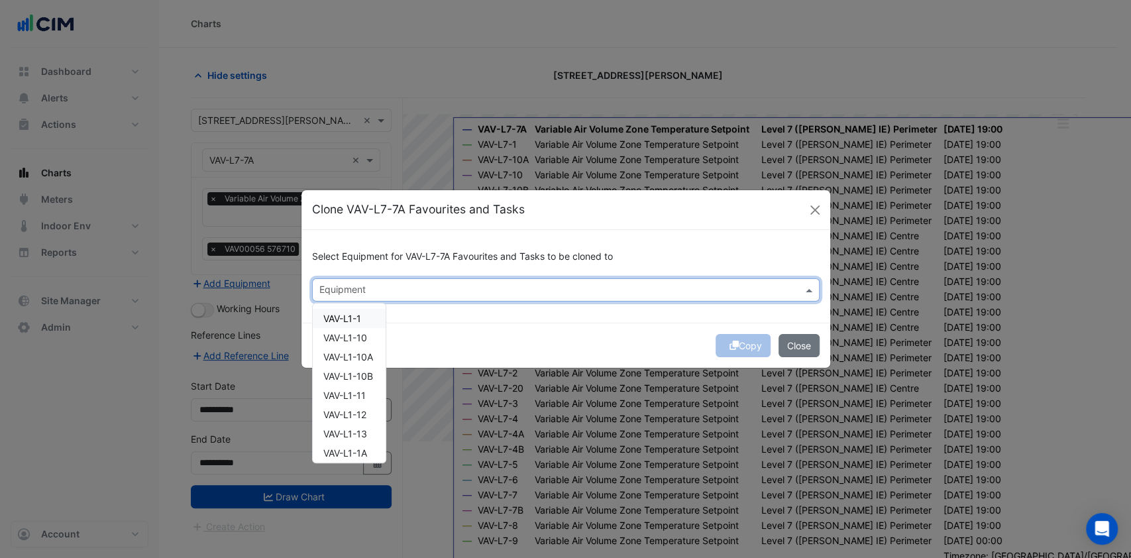
click at [433, 289] on input "text" at bounding box center [558, 291] width 478 height 14
click at [345, 317] on span "VAV-L7-1" at bounding box center [342, 318] width 39 height 11
click at [348, 336] on span "VAV-L7-10" at bounding box center [345, 337] width 45 height 11
drag, startPoint x: 342, startPoint y: 357, endPoint x: 342, endPoint y: 371, distance: 13.9
click at [342, 358] on span "VAV-L7-10A" at bounding box center [348, 356] width 51 height 11
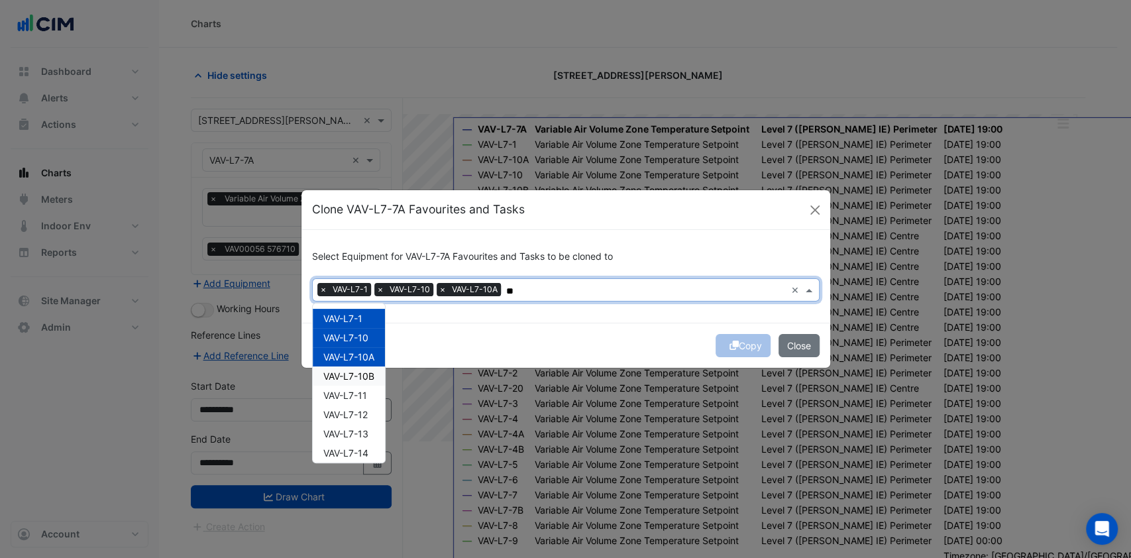
click at [340, 374] on span "VAV-L7-10B" at bounding box center [348, 375] width 51 height 11
click at [334, 391] on span "VAV-L7-11" at bounding box center [345, 394] width 44 height 11
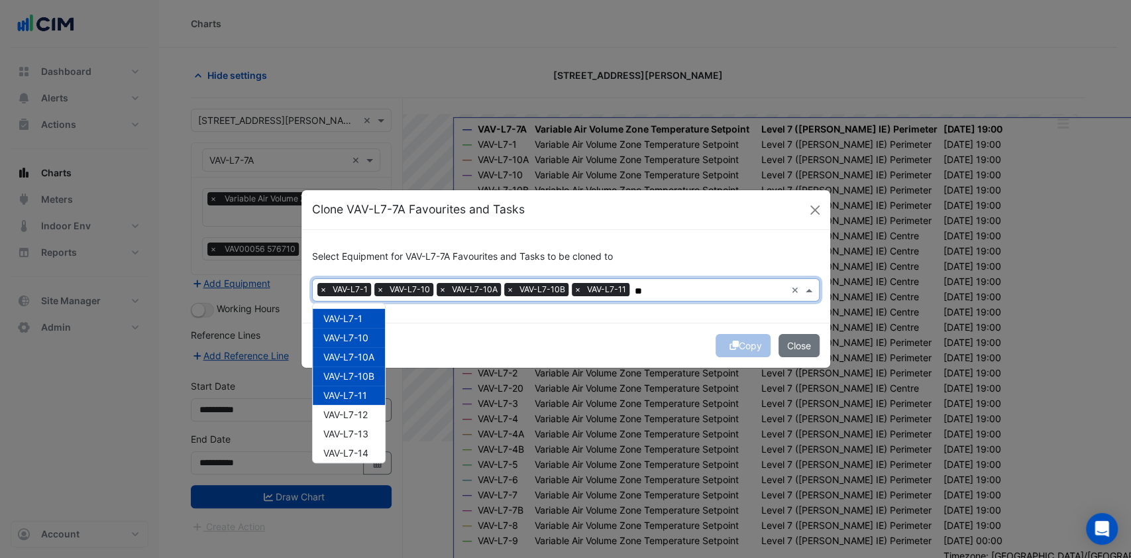
click at [334, 395] on span "VAV-L7-11" at bounding box center [345, 394] width 44 height 11
click at [334, 403] on div "VAV-L7-11" at bounding box center [349, 394] width 72 height 19
click at [334, 409] on span "VAV-L7-12" at bounding box center [345, 414] width 44 height 11
click at [336, 432] on span "VAV-L7-13" at bounding box center [345, 433] width 45 height 11
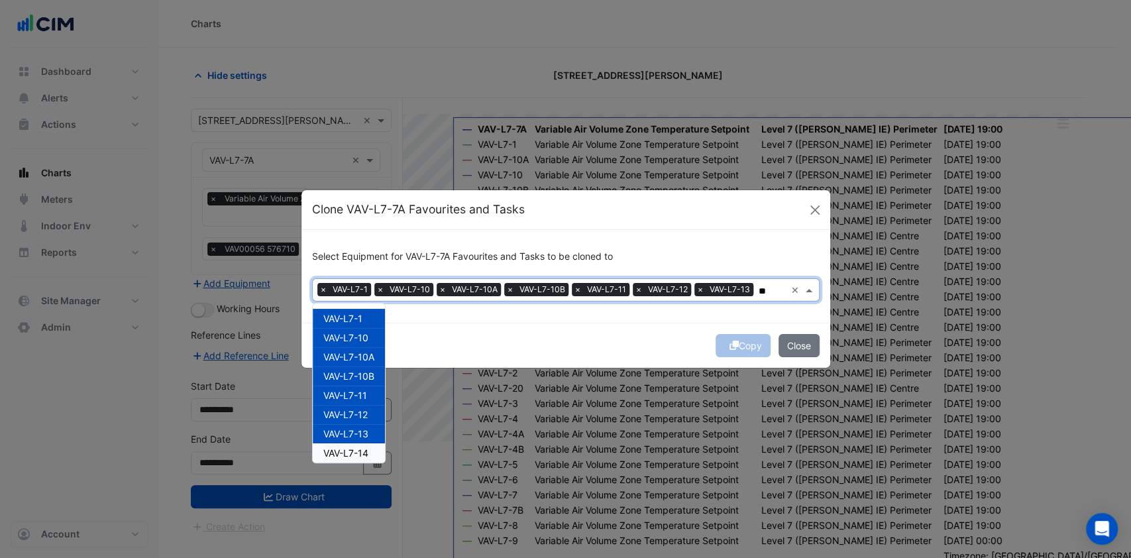
click at [335, 447] on span "VAV-L7-14" at bounding box center [345, 452] width 45 height 11
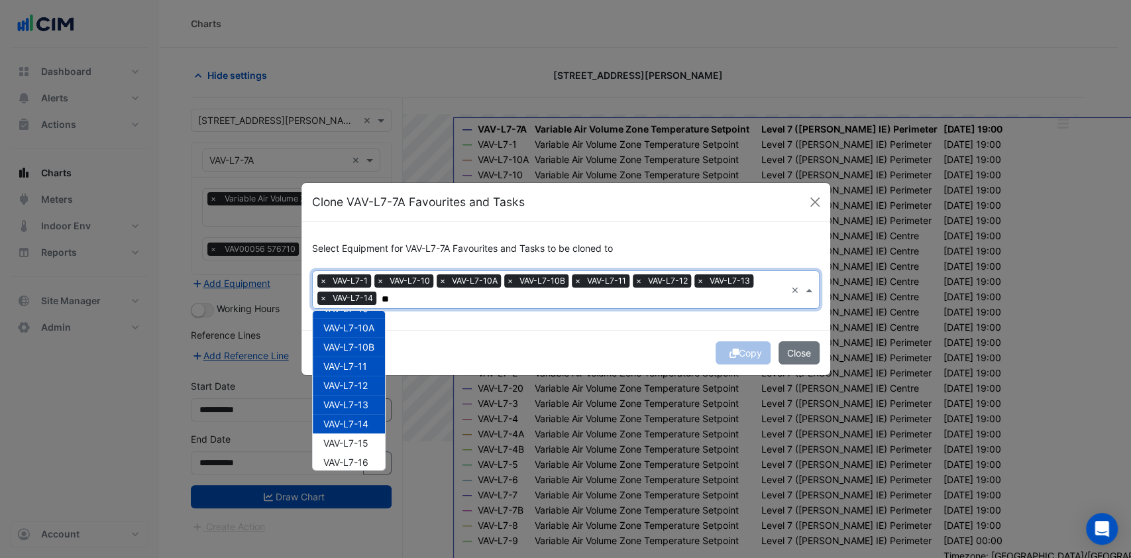
scroll to position [88, 0]
click at [355, 382] on div "VAV-L7-15" at bounding box center [349, 390] width 72 height 19
click at [350, 407] on span "VAV-L7-16" at bounding box center [345, 410] width 45 height 11
drag, startPoint x: 349, startPoint y: 427, endPoint x: 349, endPoint y: 436, distance: 9.3
click at [349, 434] on span "VAV-L7-17" at bounding box center [345, 429] width 44 height 11
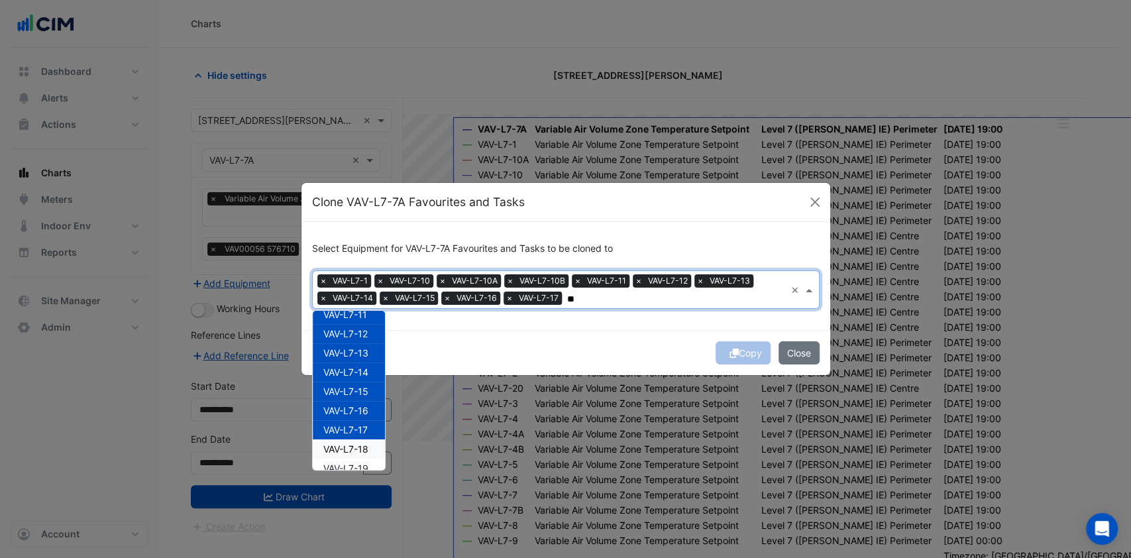
click at [345, 451] on span "VAV-L7-18" at bounding box center [345, 448] width 45 height 11
click at [334, 468] on span "VAV-L7-19" at bounding box center [345, 467] width 45 height 11
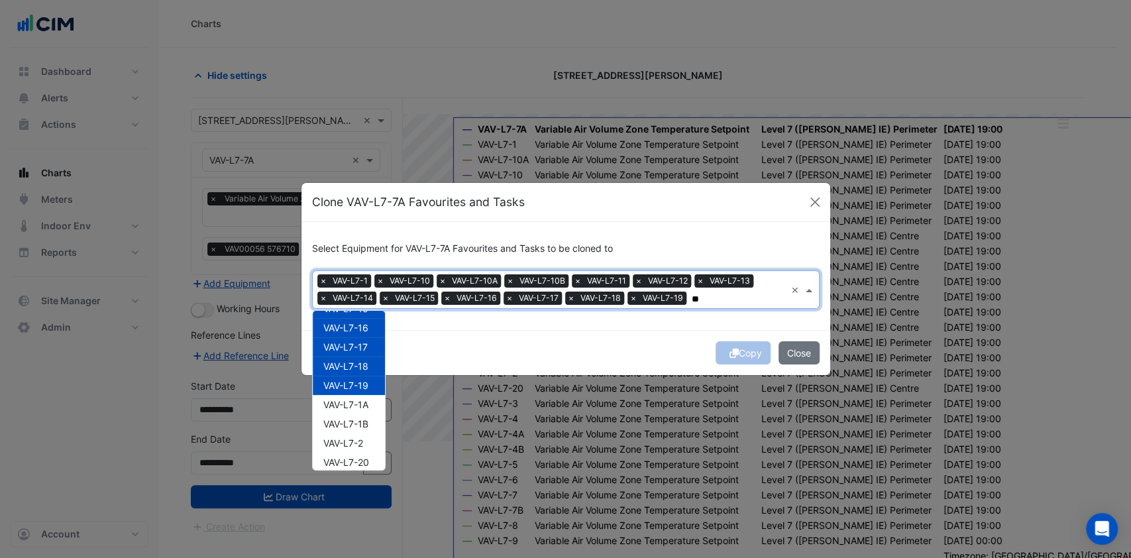
scroll to position [265, 0]
click at [367, 321] on div "VAV-L7-1 VAV-L7-10 VAV-L7-10A VAV-L7-10B VAV-L7-11 VAV-L7-12 VAV-L7-13 VAV-L7-1…" at bounding box center [349, 310] width 72 height 519
click at [368, 315] on span "VAV-L7-1A" at bounding box center [345, 310] width 45 height 11
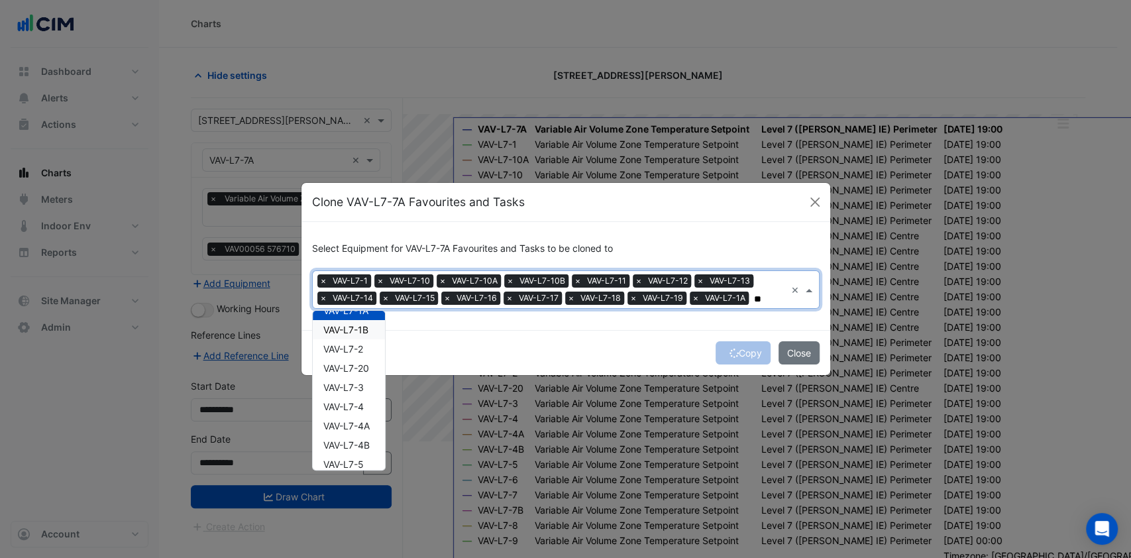
click at [360, 329] on span "VAV-L7-1B" at bounding box center [345, 329] width 45 height 11
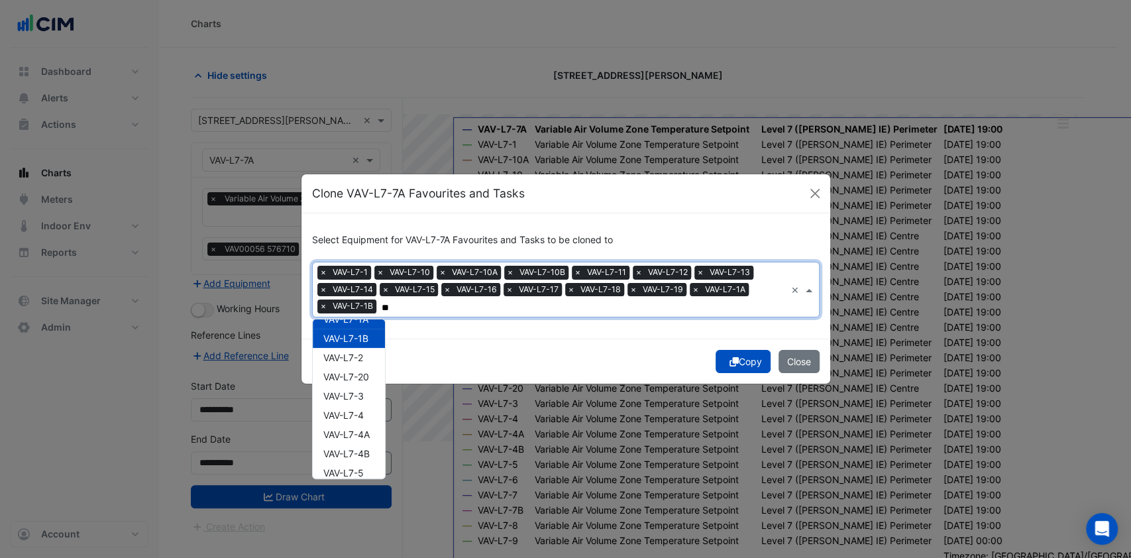
drag, startPoint x: 350, startPoint y: 345, endPoint x: 344, endPoint y: 358, distance: 13.9
click at [350, 350] on div "VAV-L7-1 VAV-L7-10 VAV-L7-10A VAV-L7-10B VAV-L7-11 VAV-L7-12 VAV-L7-13 VAV-L7-1…" at bounding box center [349, 319] width 72 height 519
click at [340, 368] on div "VAV-L7-20" at bounding box center [349, 376] width 72 height 19
click at [346, 358] on span "VAV-L7-2" at bounding box center [343, 357] width 40 height 11
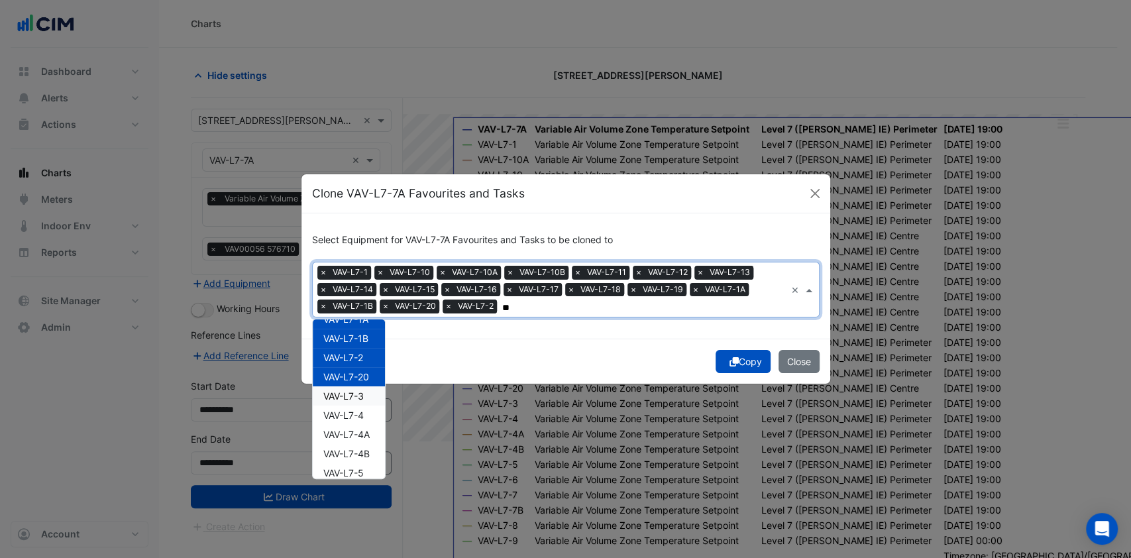
click at [343, 391] on span "VAV-L7-3" at bounding box center [343, 395] width 40 height 11
click at [340, 414] on span "VAV-L7-4" at bounding box center [343, 414] width 40 height 11
click at [339, 433] on span "VAV-L7-4A" at bounding box center [346, 434] width 46 height 11
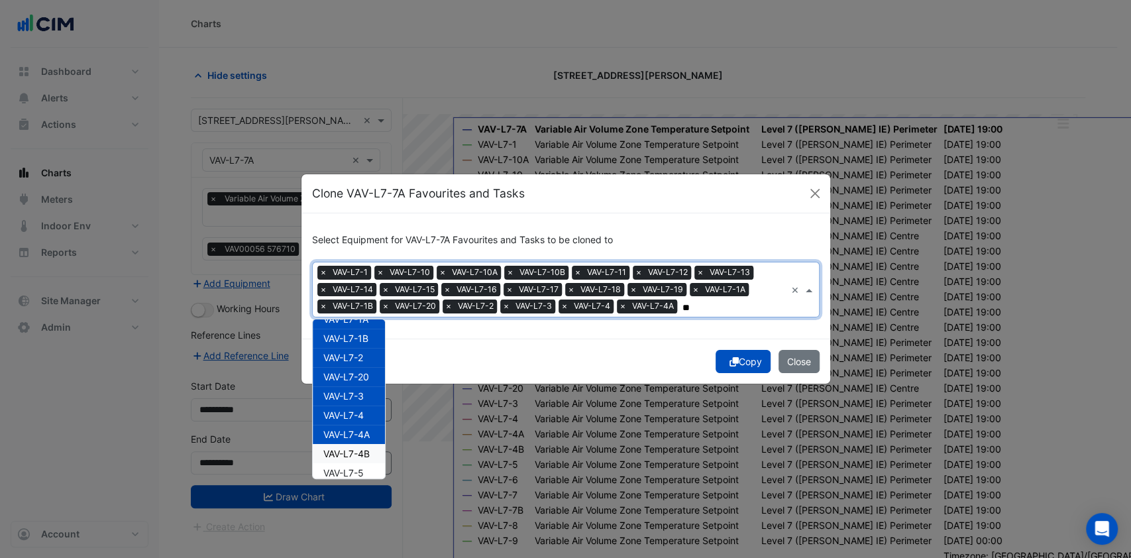
click at [336, 452] on span "VAV-L7-4B" at bounding box center [346, 453] width 46 height 11
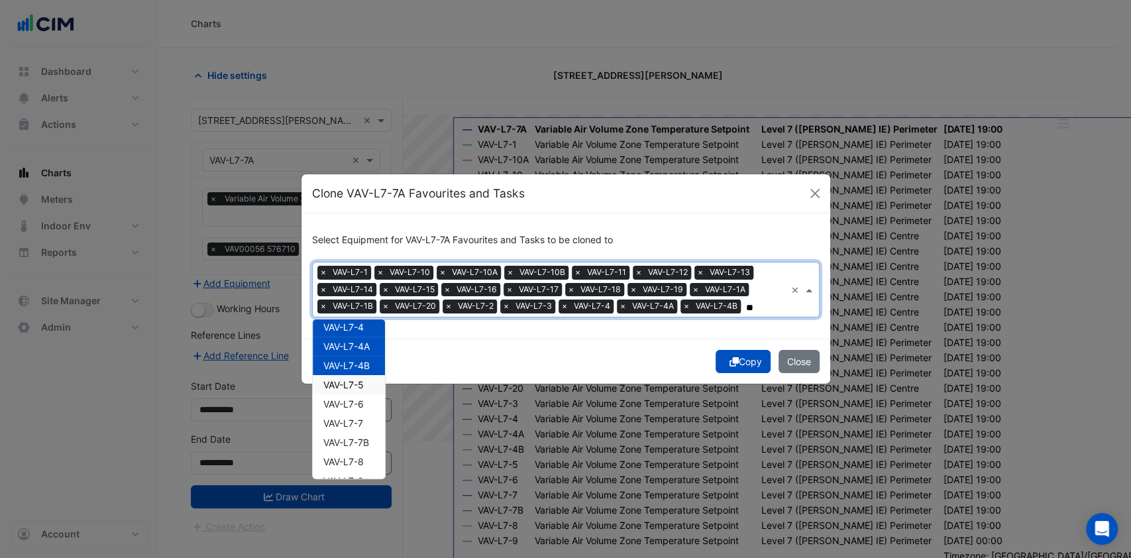
click at [356, 379] on span "VAV-L7-5" at bounding box center [343, 384] width 40 height 11
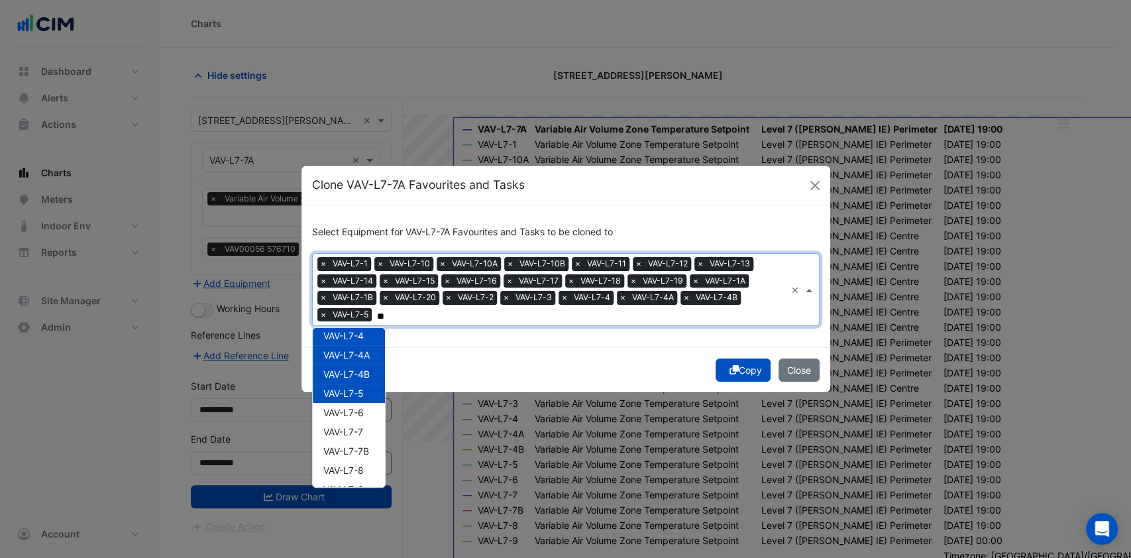
click at [354, 396] on span "VAV-L7-5" at bounding box center [343, 392] width 40 height 11
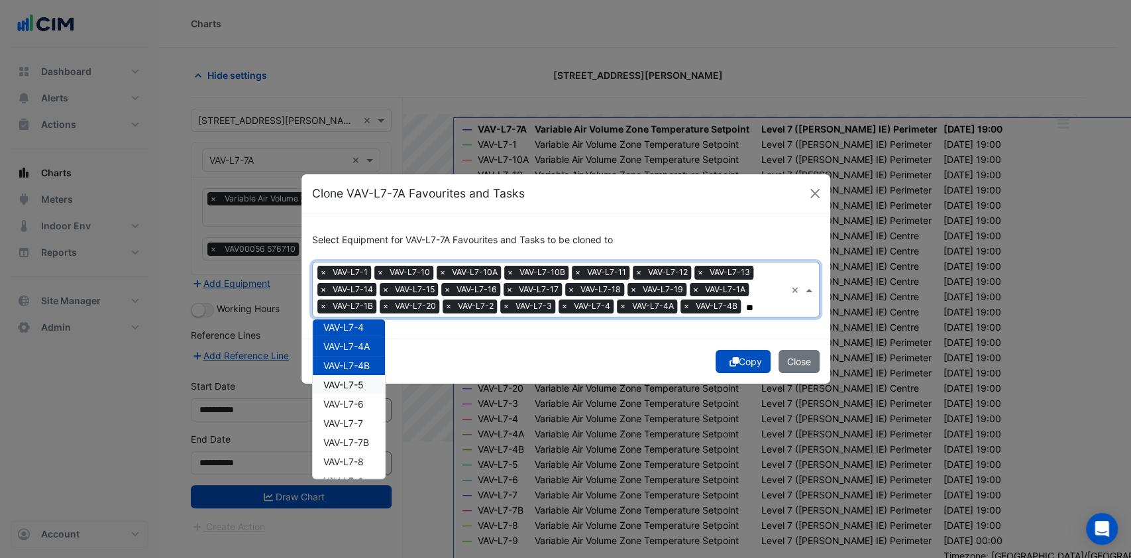
click at [355, 384] on span "VAV-L7-5" at bounding box center [343, 384] width 40 height 11
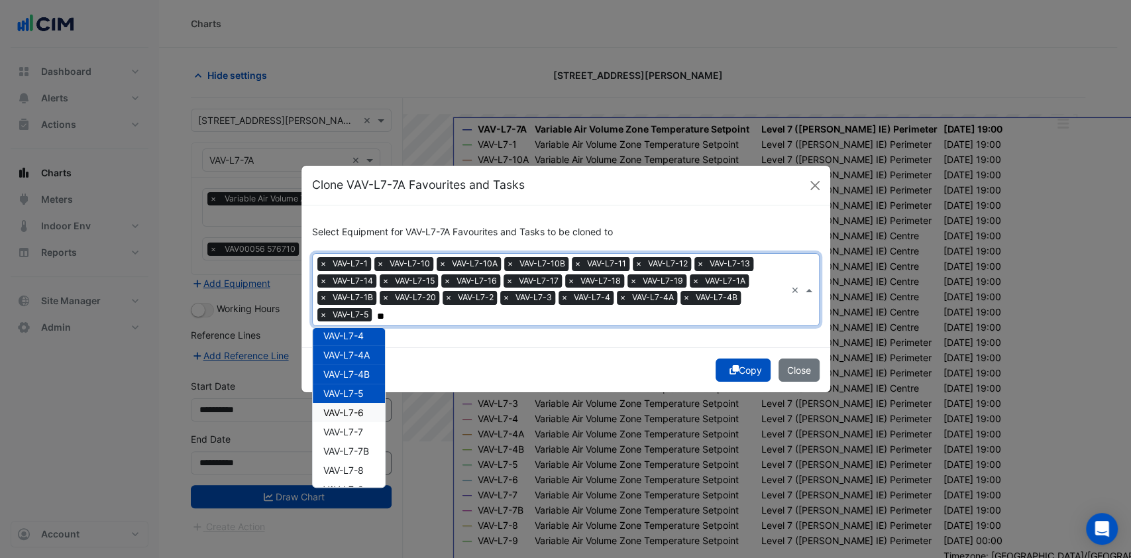
click at [352, 409] on span "VAV-L7-6" at bounding box center [343, 412] width 40 height 11
drag, startPoint x: 343, startPoint y: 425, endPoint x: 343, endPoint y: 440, distance: 15.9
click at [343, 433] on span "VAV-L7-7" at bounding box center [343, 431] width 40 height 11
drag, startPoint x: 342, startPoint y: 446, endPoint x: 336, endPoint y: 466, distance: 20.7
click at [342, 448] on span "VAV-L7-7B" at bounding box center [346, 450] width 46 height 11
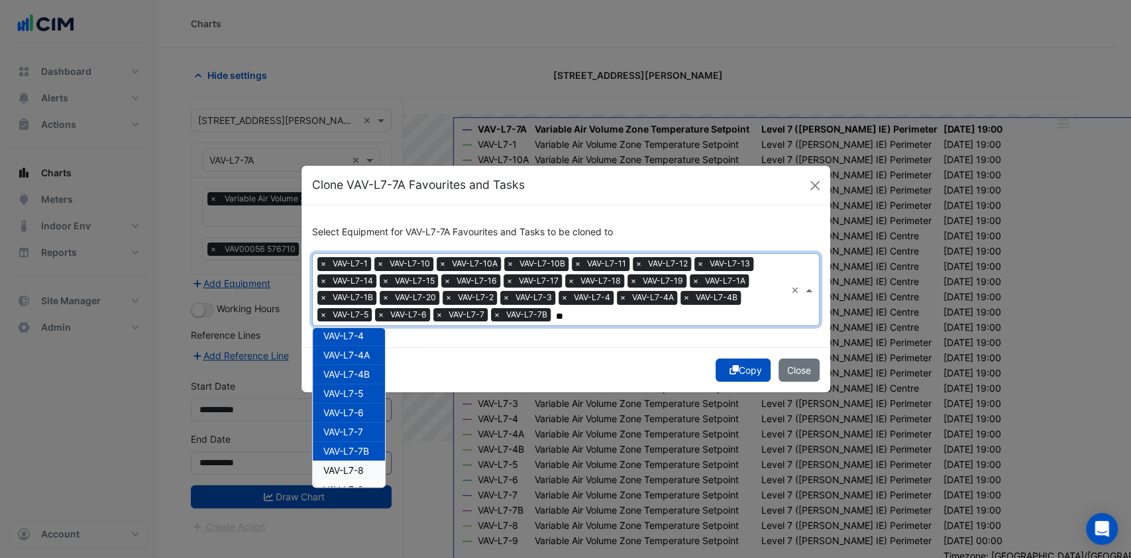
click at [335, 469] on span "VAV-L7-8" at bounding box center [343, 469] width 40 height 11
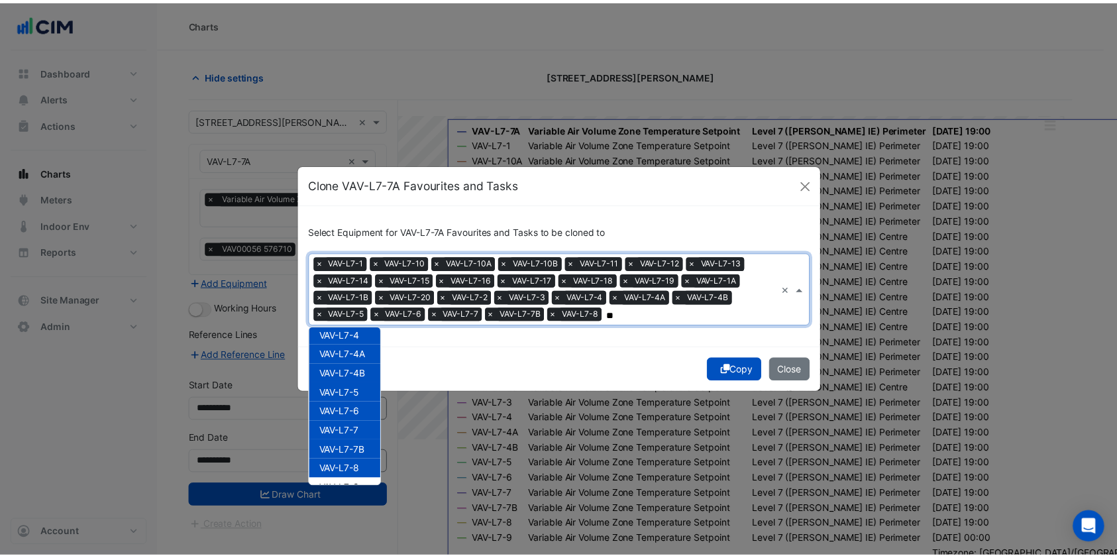
scroll to position [370, 0]
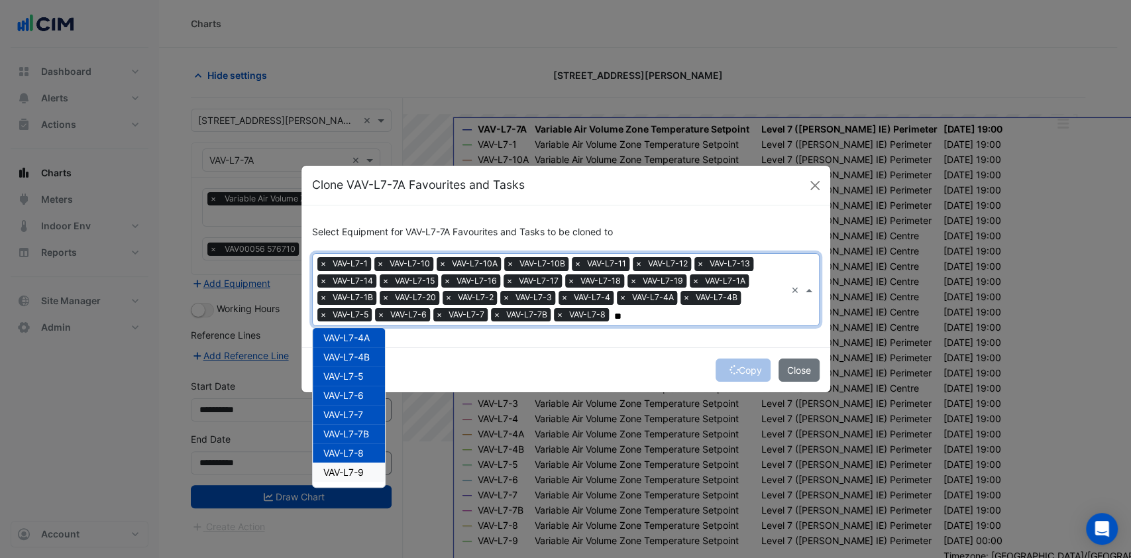
click at [336, 469] on span "VAV-L7-9" at bounding box center [343, 471] width 40 height 11
type input "**"
click at [423, 366] on div "Copy Close" at bounding box center [565, 369] width 529 height 45
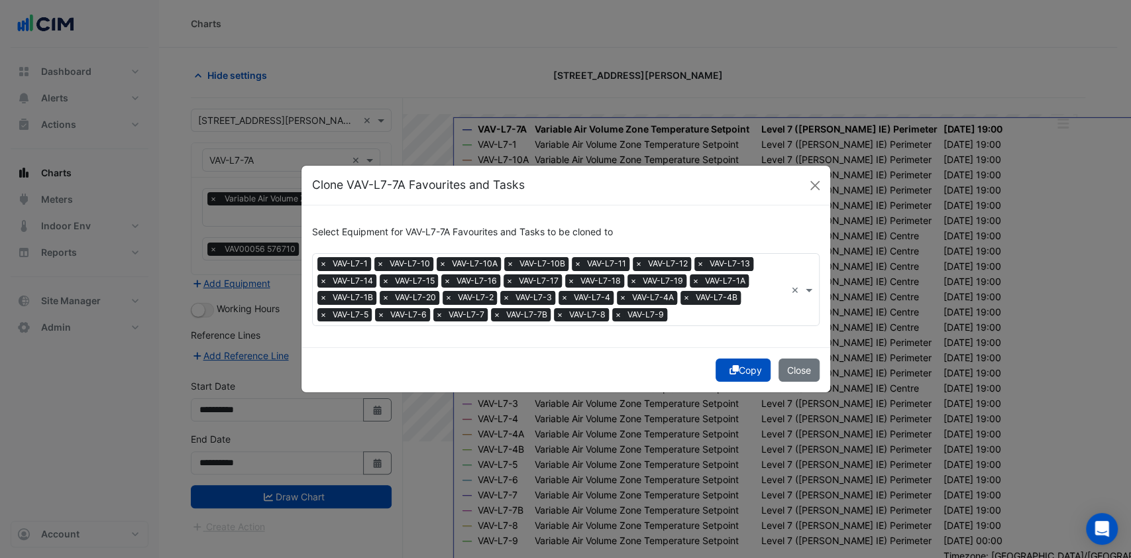
drag, startPoint x: 735, startPoint y: 376, endPoint x: 621, endPoint y: 379, distance: 114.0
click at [729, 383] on div "Copy Close" at bounding box center [565, 369] width 529 height 45
click at [731, 375] on button "Copy" at bounding box center [742, 369] width 55 height 23
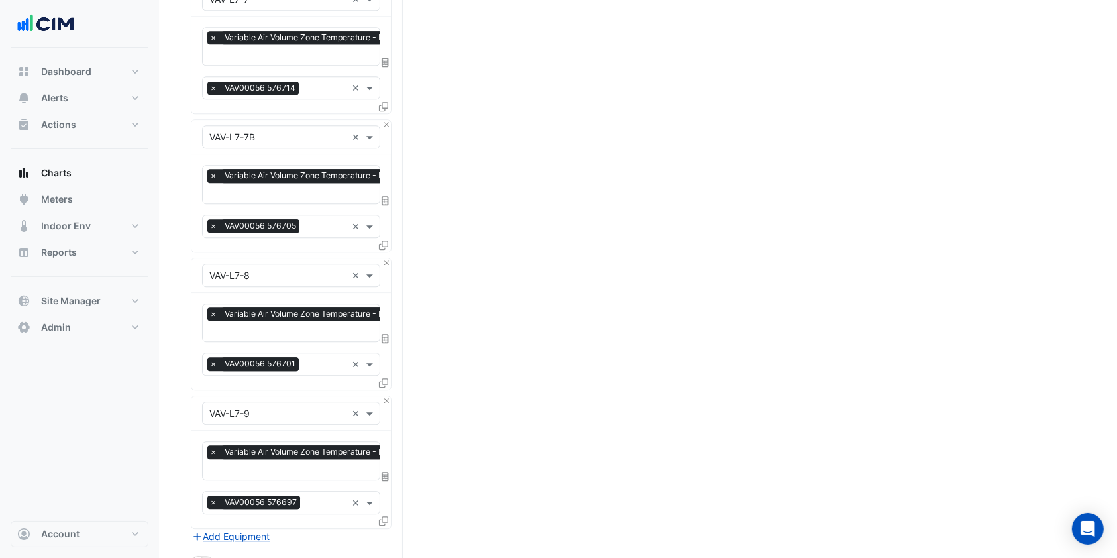
scroll to position [3663, 0]
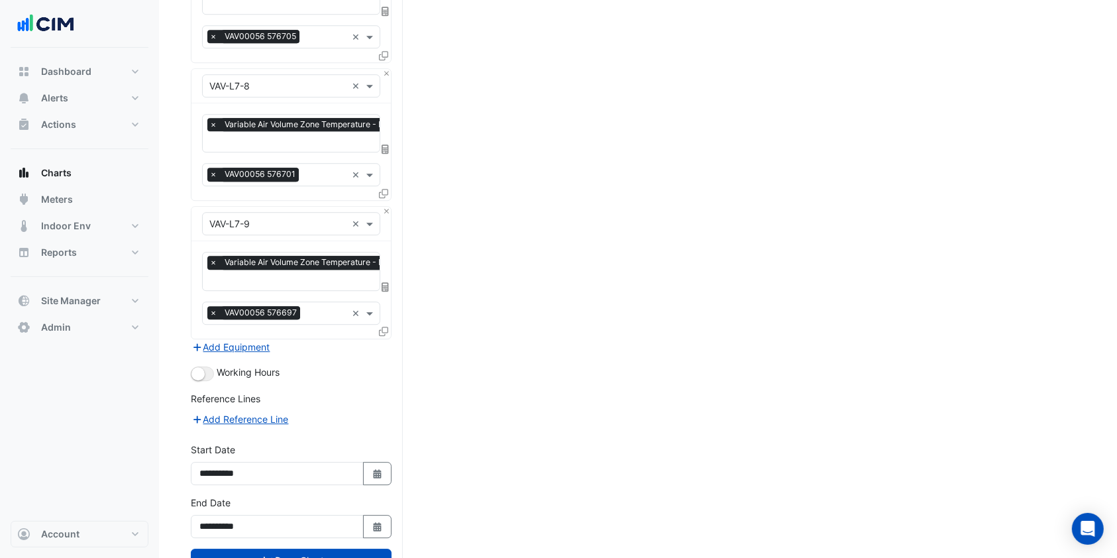
click at [286, 548] on button "Draw Chart" at bounding box center [291, 559] width 201 height 23
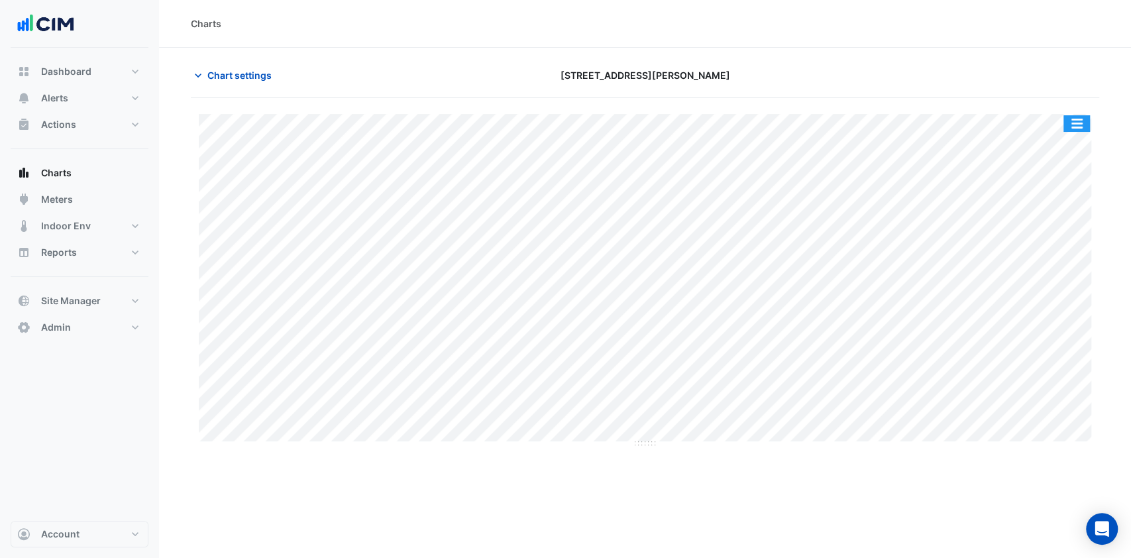
click at [1078, 116] on button "button" at bounding box center [1076, 123] width 26 height 17
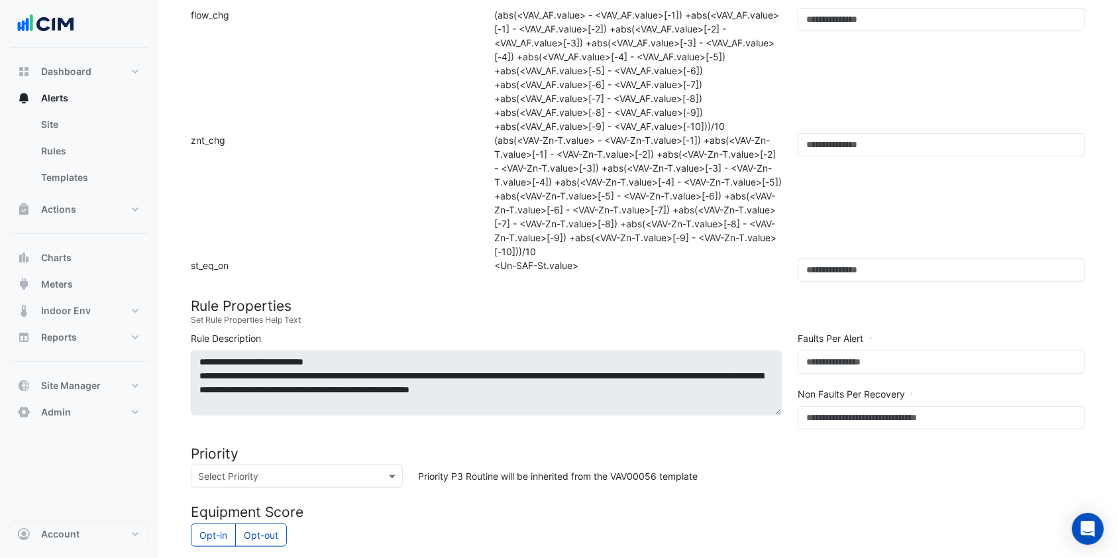
scroll to position [1268, 0]
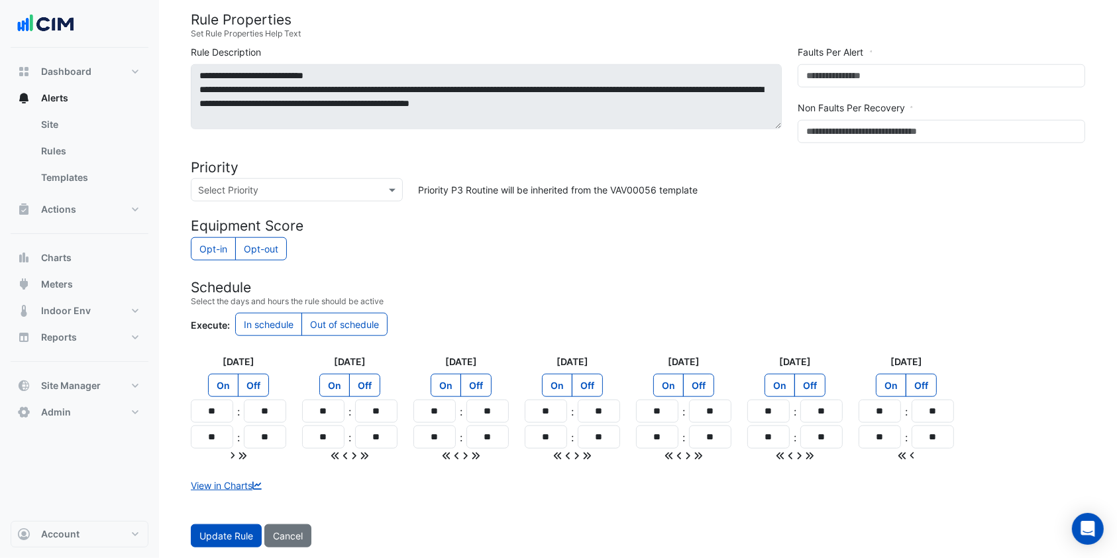
click at [244, 487] on link "View in Charts" at bounding box center [228, 485] width 74 height 11
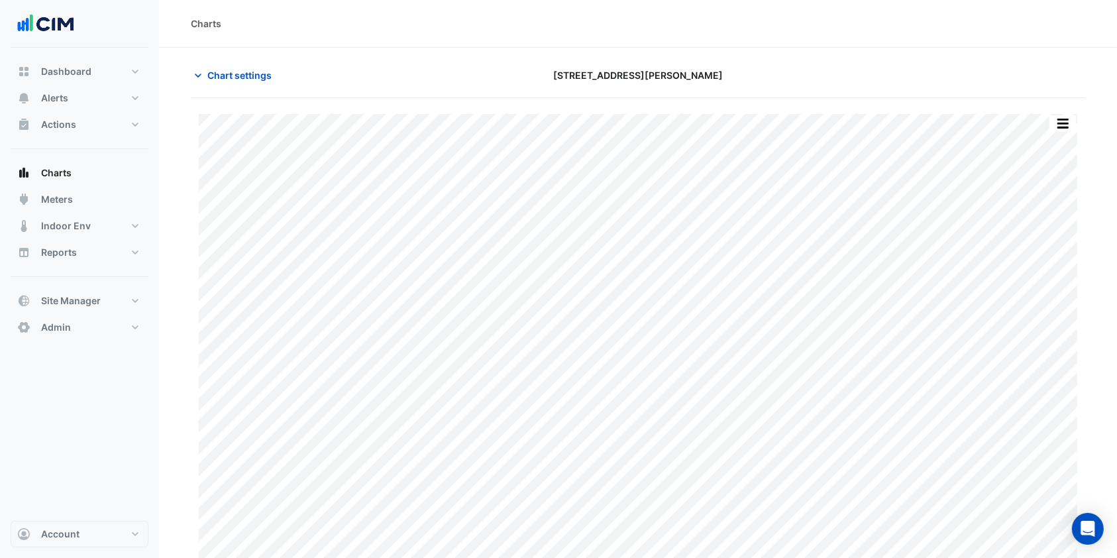
click at [233, 74] on span "Chart settings" at bounding box center [239, 75] width 64 height 14
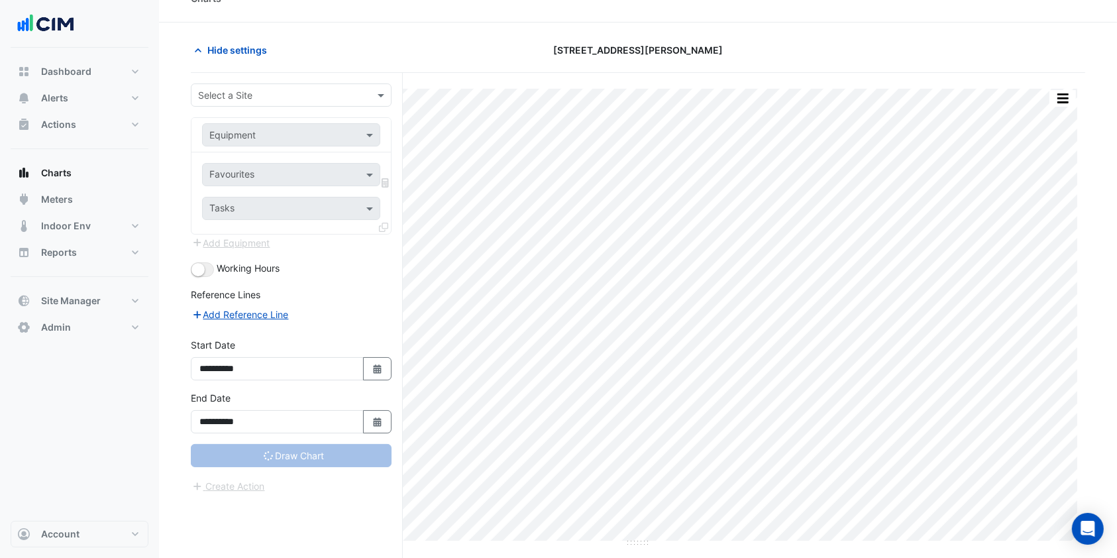
scroll to position [50, 0]
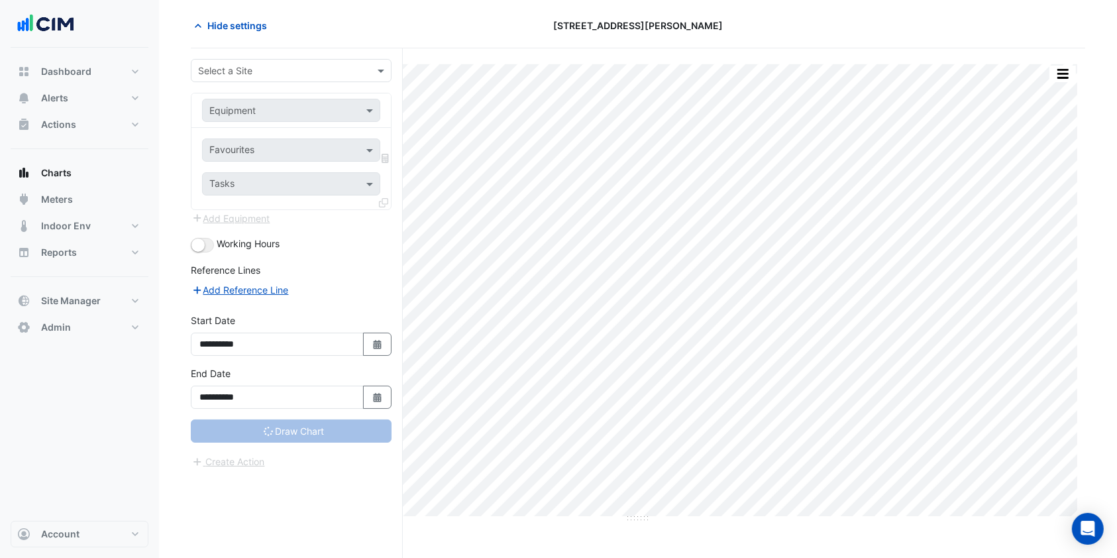
type input "**********"
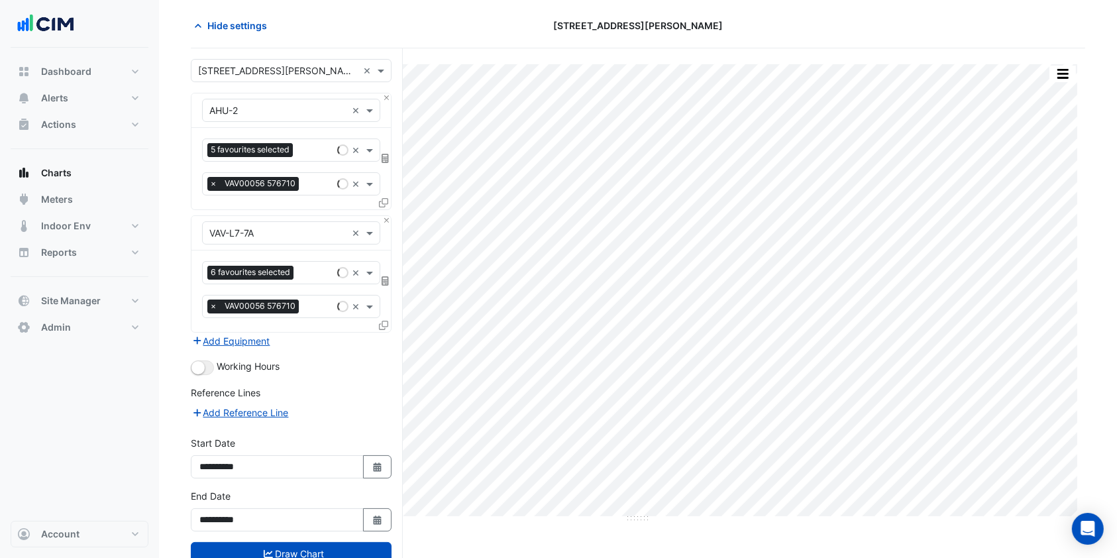
click at [375, 401] on div "Reference Lines" at bounding box center [291, 394] width 201 height 19
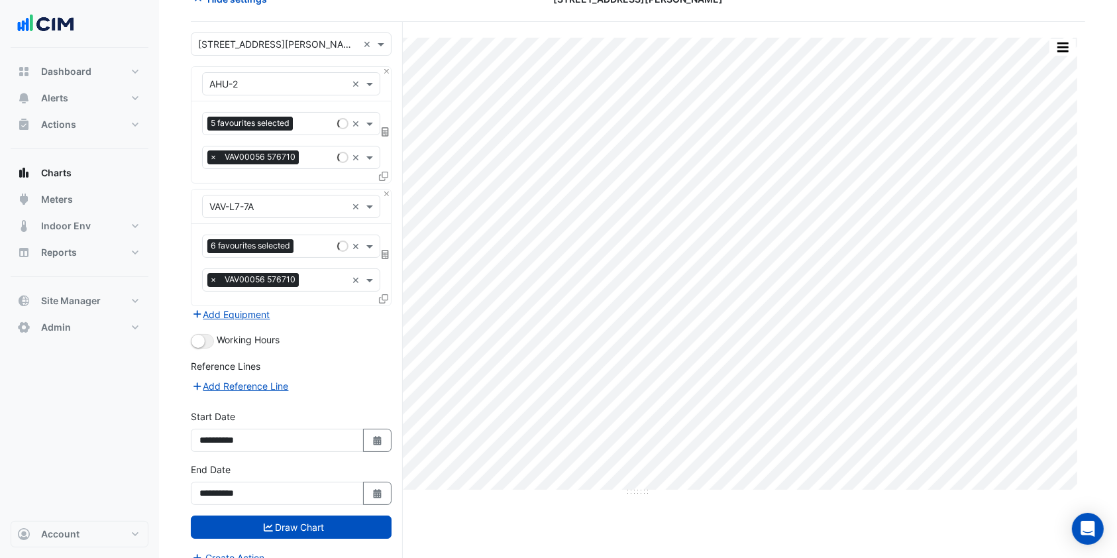
scroll to position [91, 0]
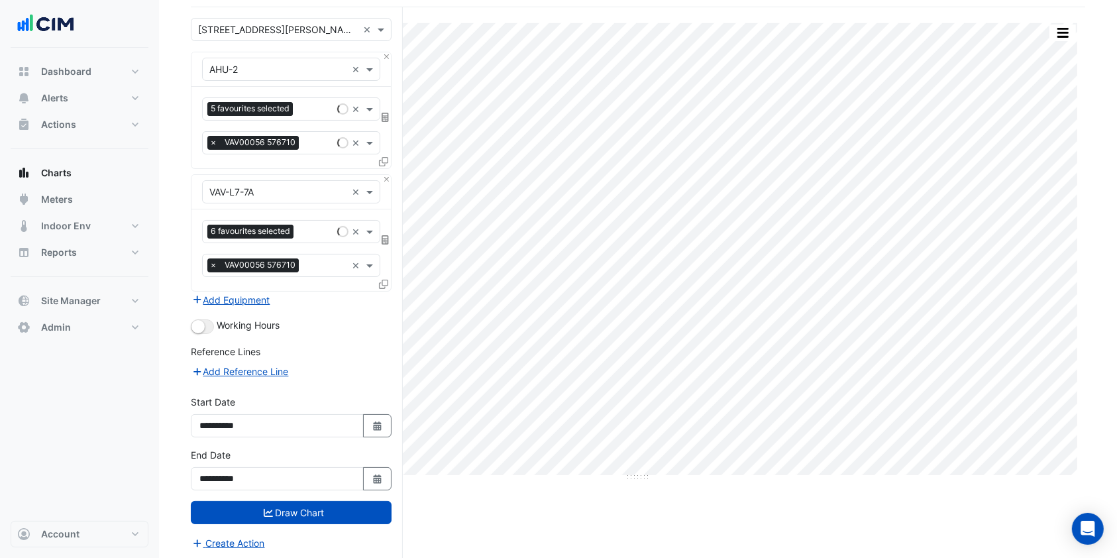
click at [372, 477] on icon "Select Date" at bounding box center [378, 478] width 12 height 9
select select "*"
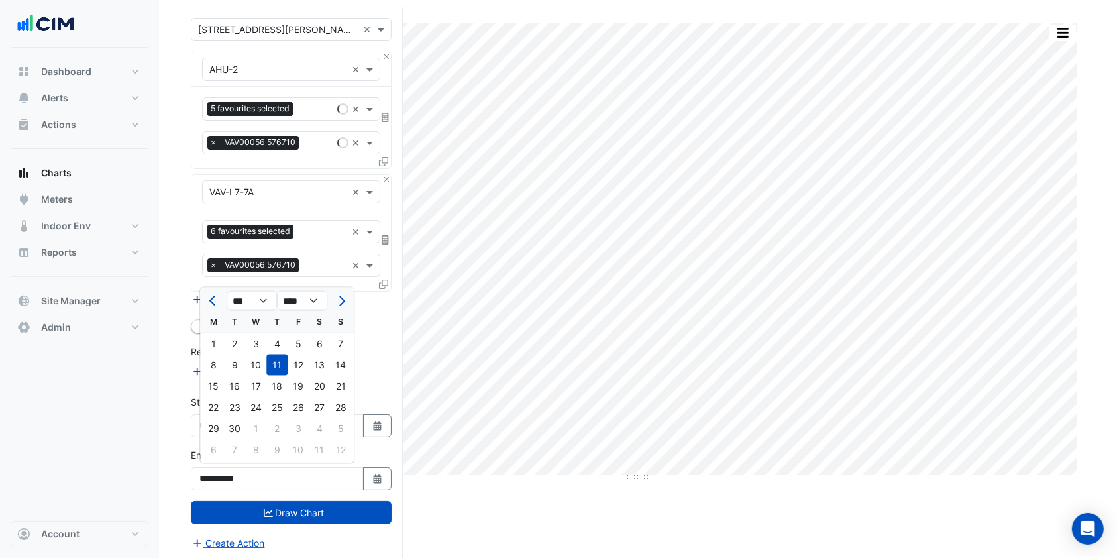
click at [305, 371] on div "12" at bounding box center [297, 364] width 21 height 21
type input "**********"
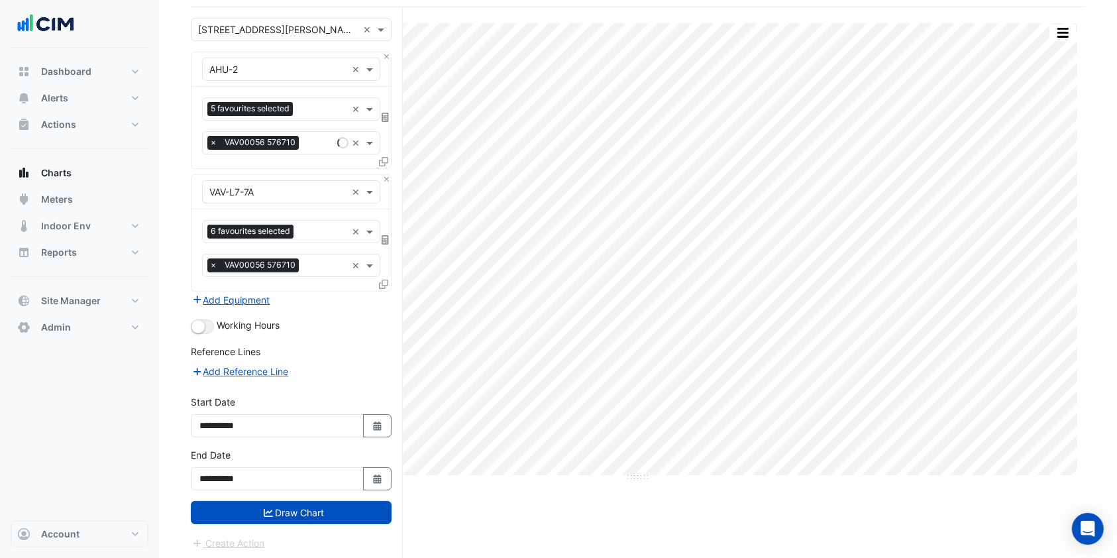
click at [303, 513] on button "Draw Chart" at bounding box center [291, 512] width 201 height 23
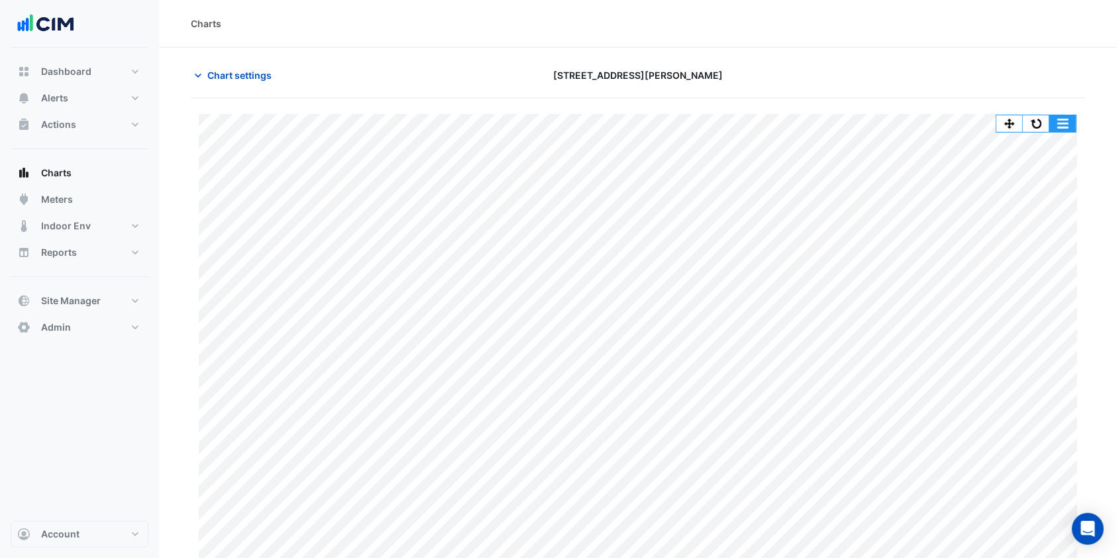
click at [1055, 117] on button "button" at bounding box center [1062, 123] width 26 height 17
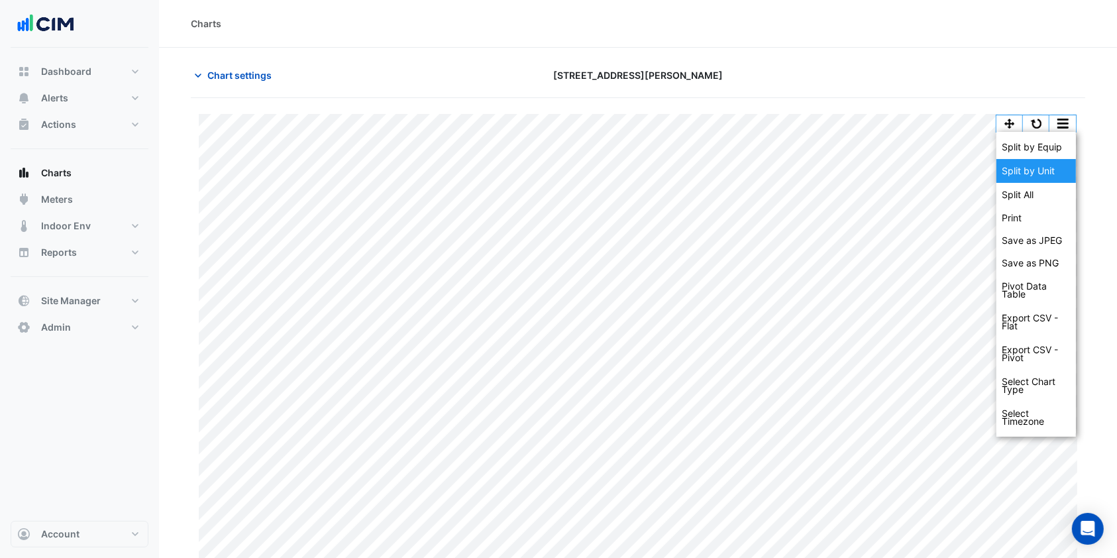
click at [1029, 174] on div "Split by Unit" at bounding box center [1035, 171] width 79 height 24
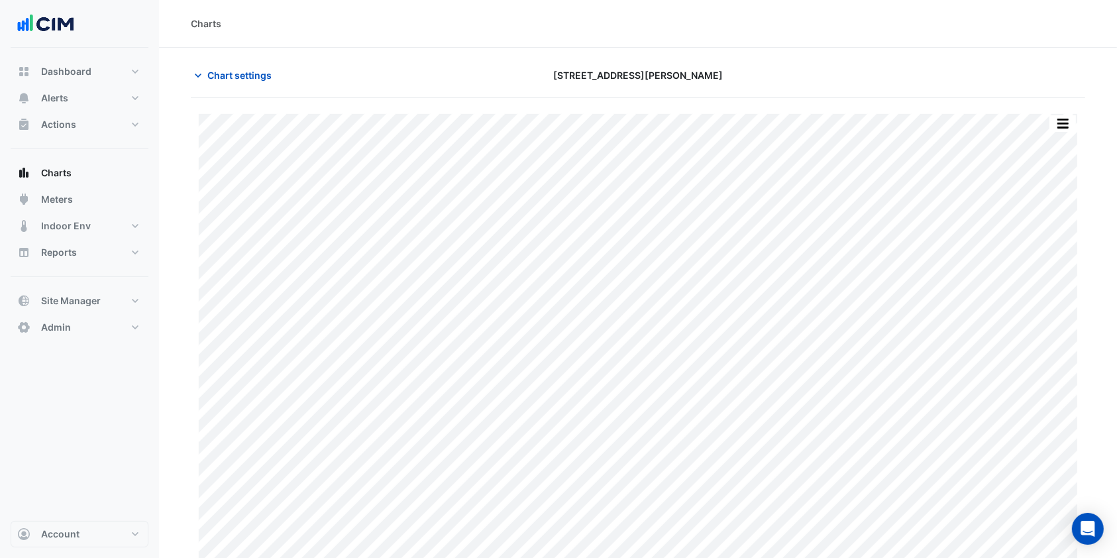
scroll to position [14, 0]
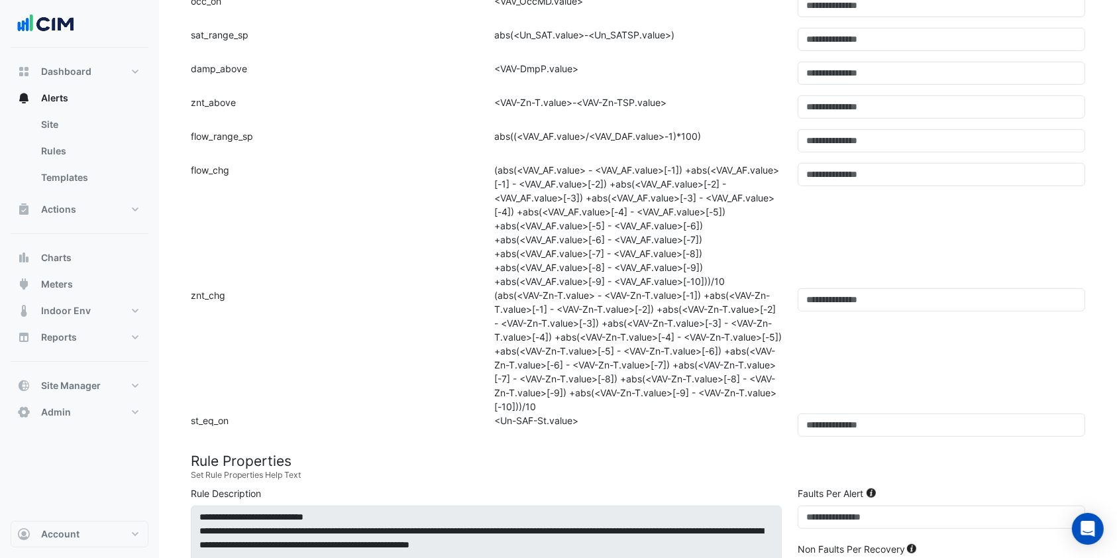
scroll to position [971, 0]
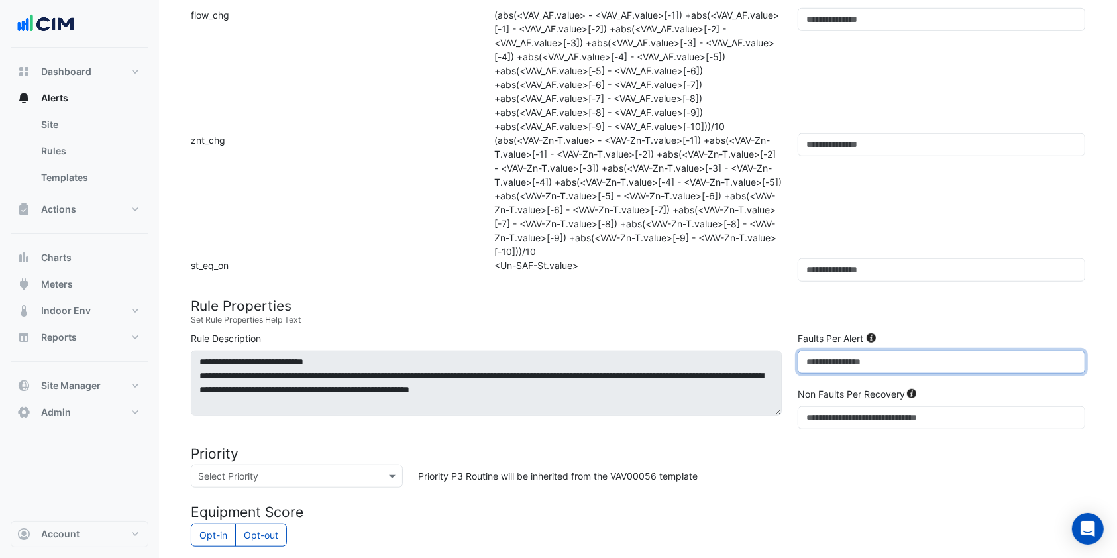
click at [836, 374] on input "**" at bounding box center [940, 361] width 287 height 23
type input "**"
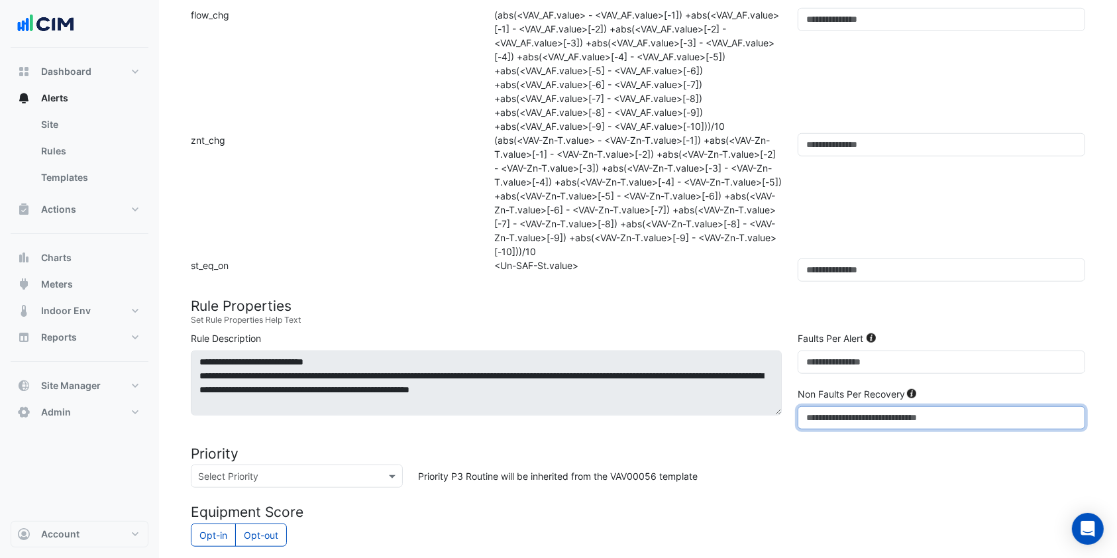
click at [857, 429] on input "**" at bounding box center [940, 417] width 287 height 23
click at [855, 429] on input "**" at bounding box center [940, 417] width 287 height 23
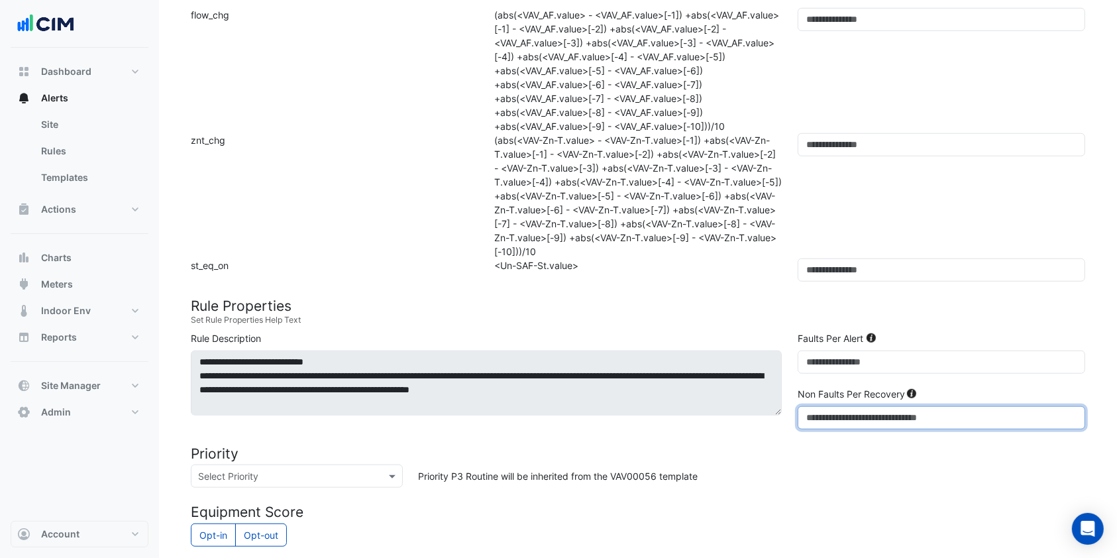
drag, startPoint x: 855, startPoint y: 434, endPoint x: 962, endPoint y: 427, distance: 107.6
click at [960, 427] on input "**" at bounding box center [940, 417] width 287 height 23
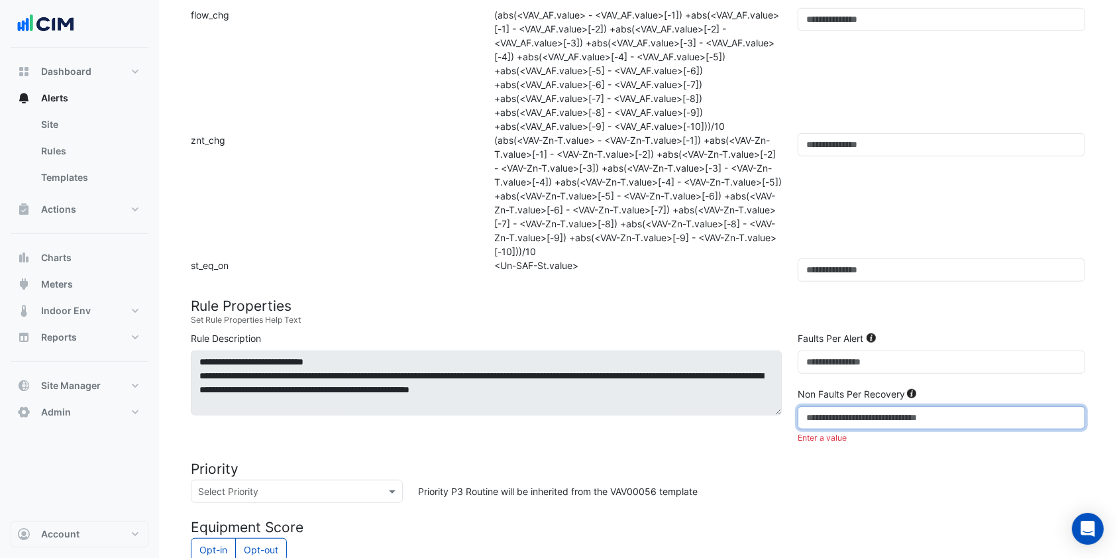
type input "*"
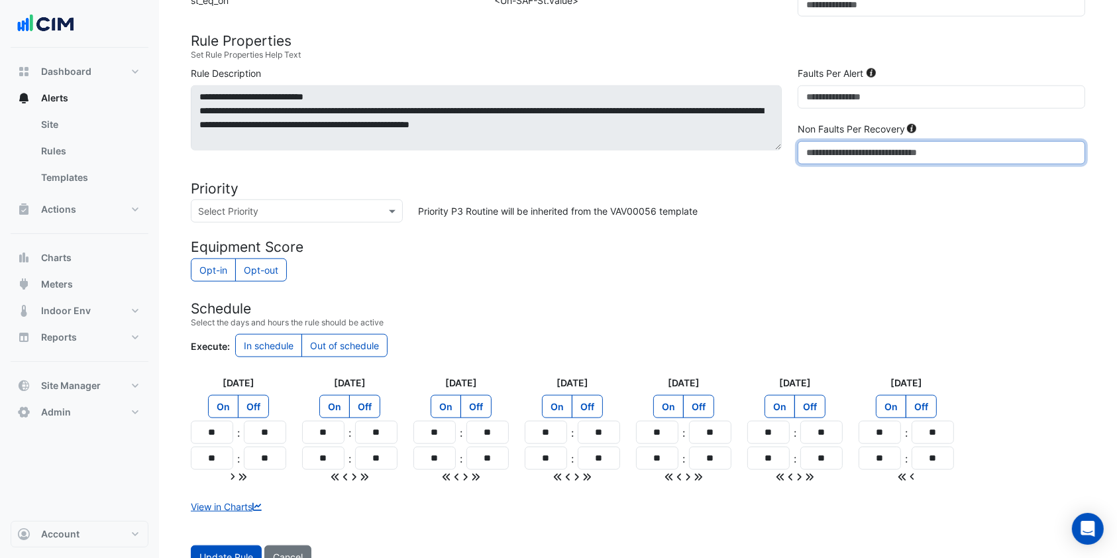
scroll to position [1268, 0]
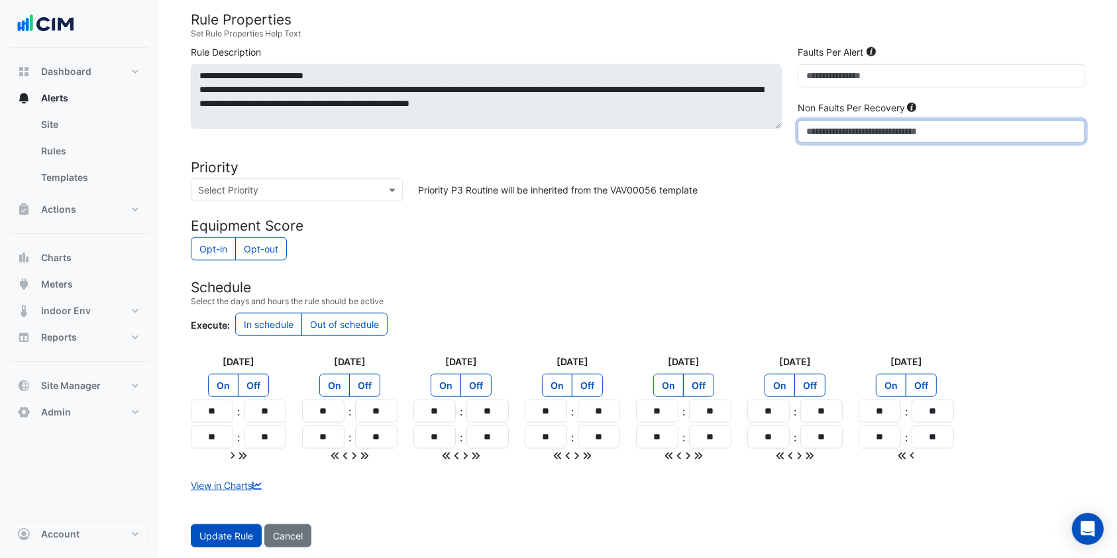
type input "*"
click at [223, 537] on span "Update Rule" at bounding box center [226, 535] width 54 height 11
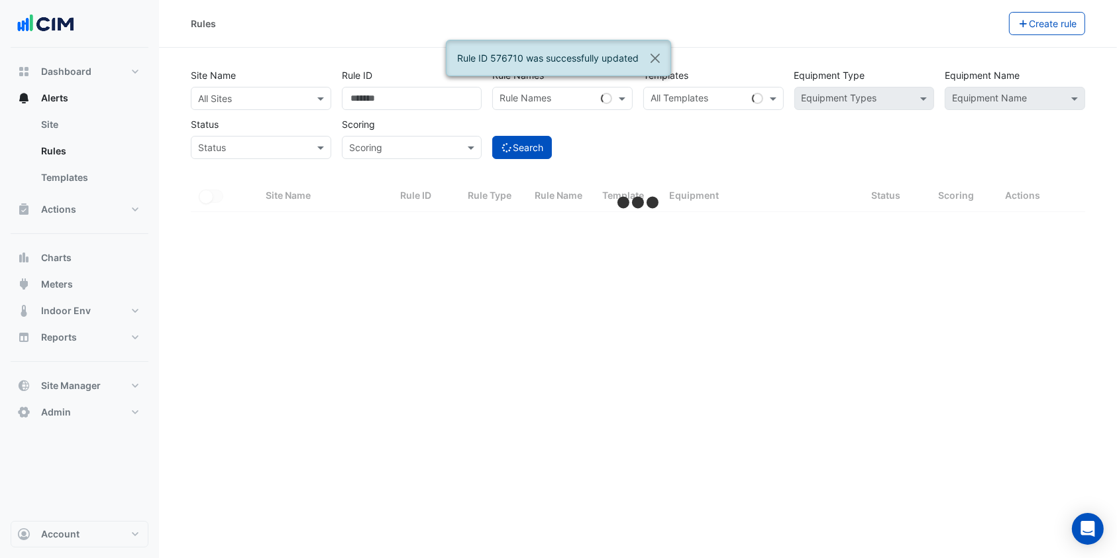
select select "***"
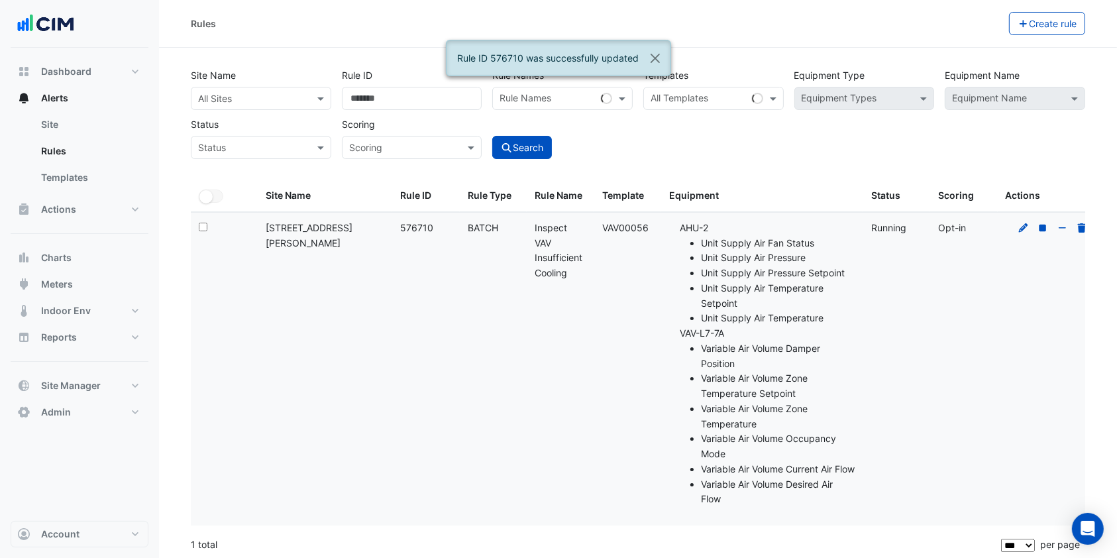
drag, startPoint x: 223, startPoint y: 537, endPoint x: 620, endPoint y: 127, distance: 571.4
click at [620, 127] on div "Search" at bounding box center [562, 136] width 151 height 46
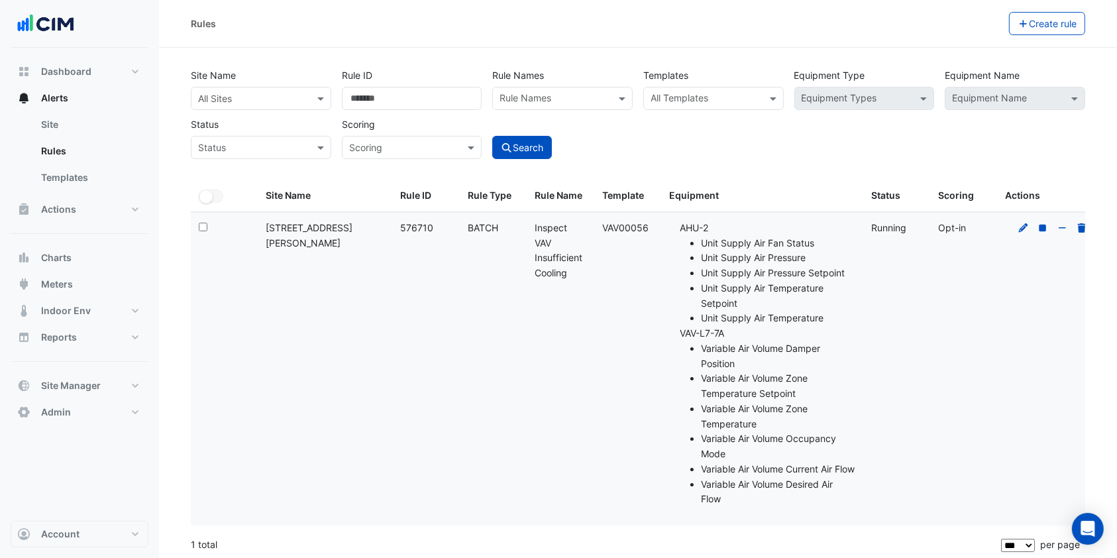
click at [1018, 225] on icon at bounding box center [1023, 227] width 12 height 9
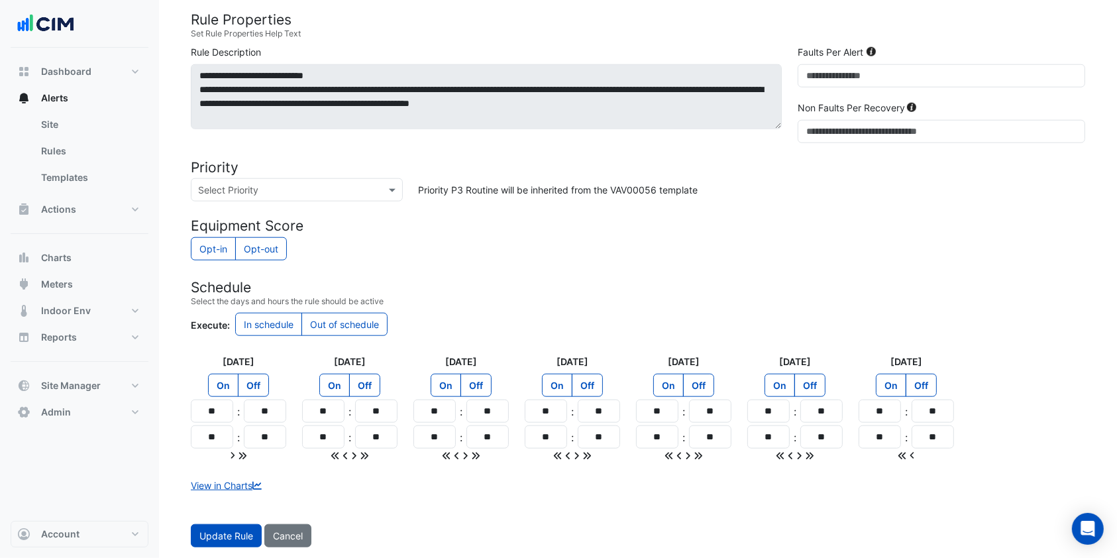
scroll to position [1268, 0]
click at [233, 483] on link "View in Charts" at bounding box center [228, 485] width 74 height 11
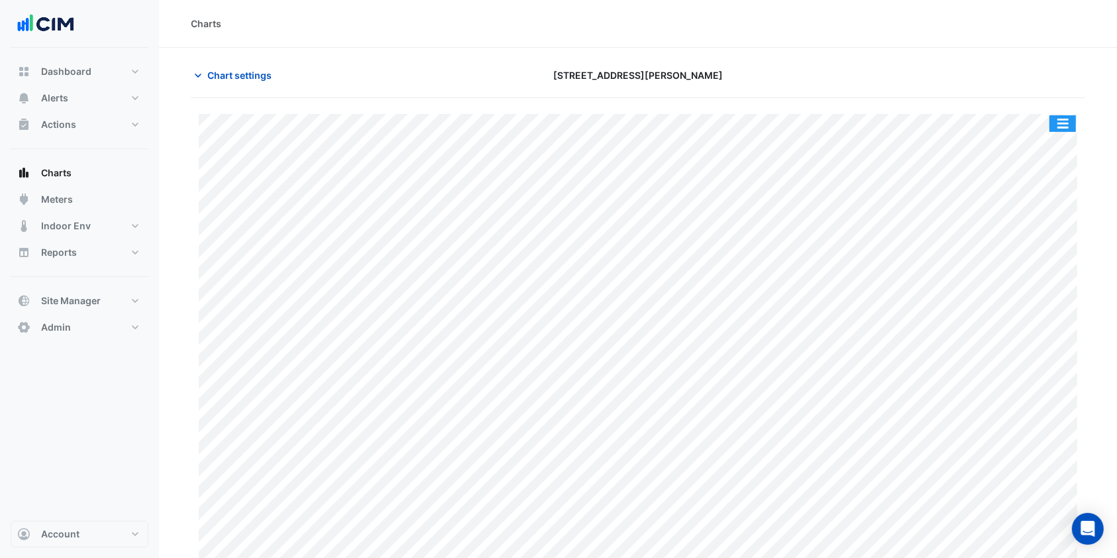
click at [1072, 123] on button "button" at bounding box center [1062, 123] width 26 height 17
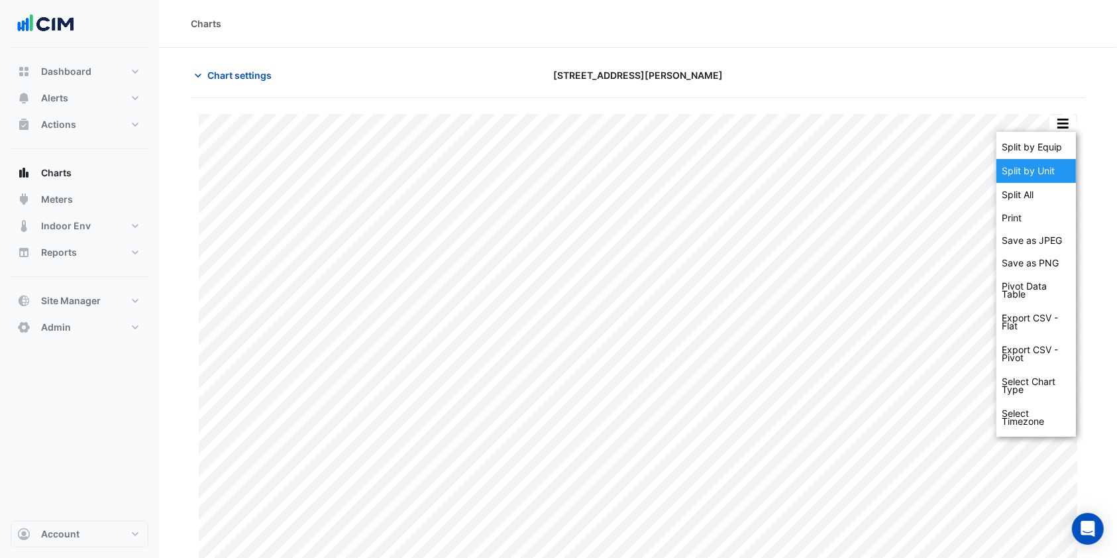
click at [1062, 172] on div "Split by Unit" at bounding box center [1035, 171] width 79 height 24
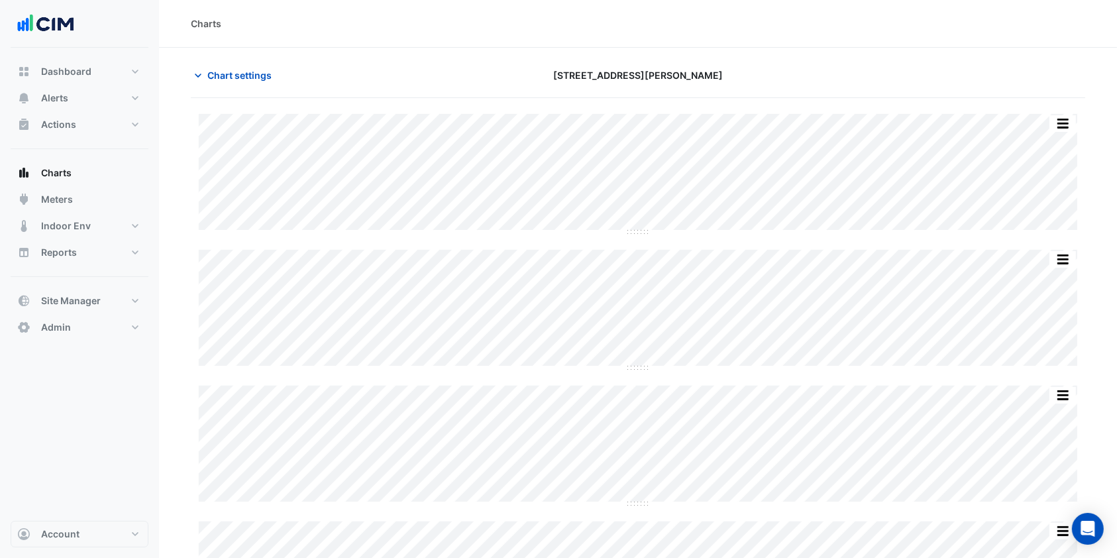
click at [256, 69] on span "Chart settings" at bounding box center [239, 75] width 64 height 14
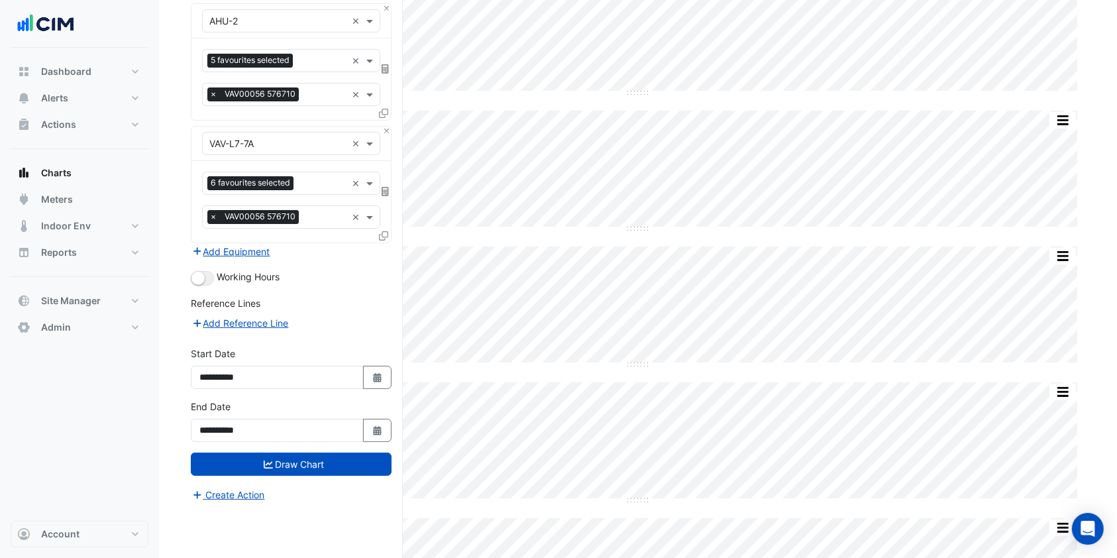
scroll to position [115, 0]
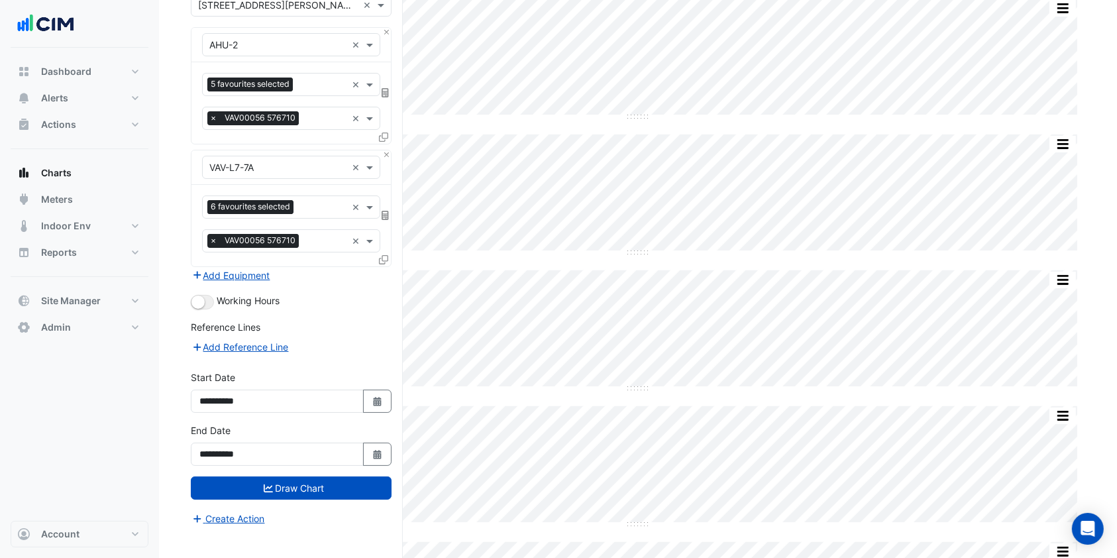
click at [366, 444] on button "Select Date" at bounding box center [377, 453] width 29 height 23
select select "*"
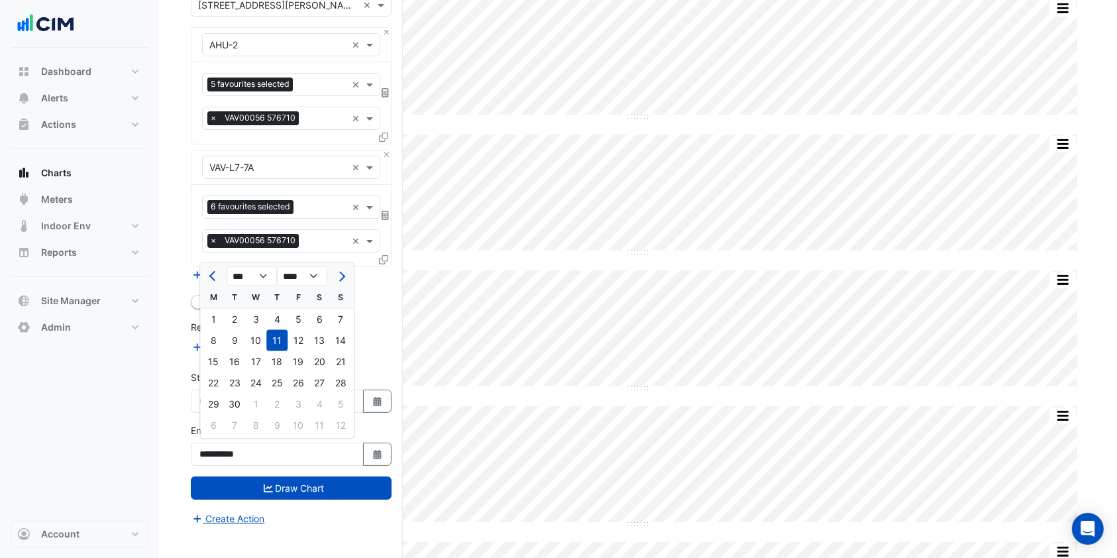
click at [313, 341] on div "13" at bounding box center [319, 340] width 21 height 21
type input "**********"
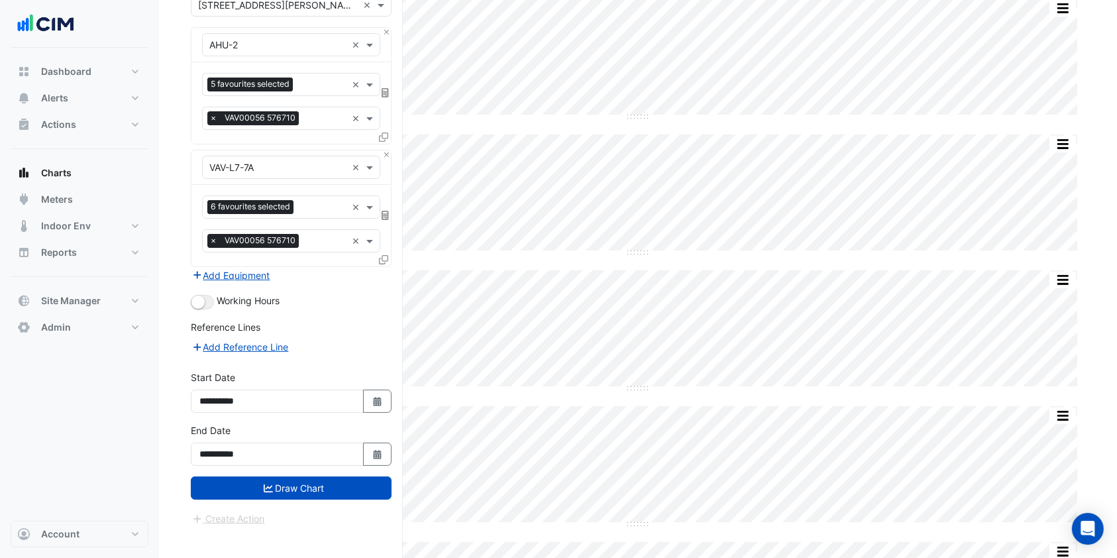
click at [308, 483] on button "Draw Chart" at bounding box center [291, 487] width 201 height 23
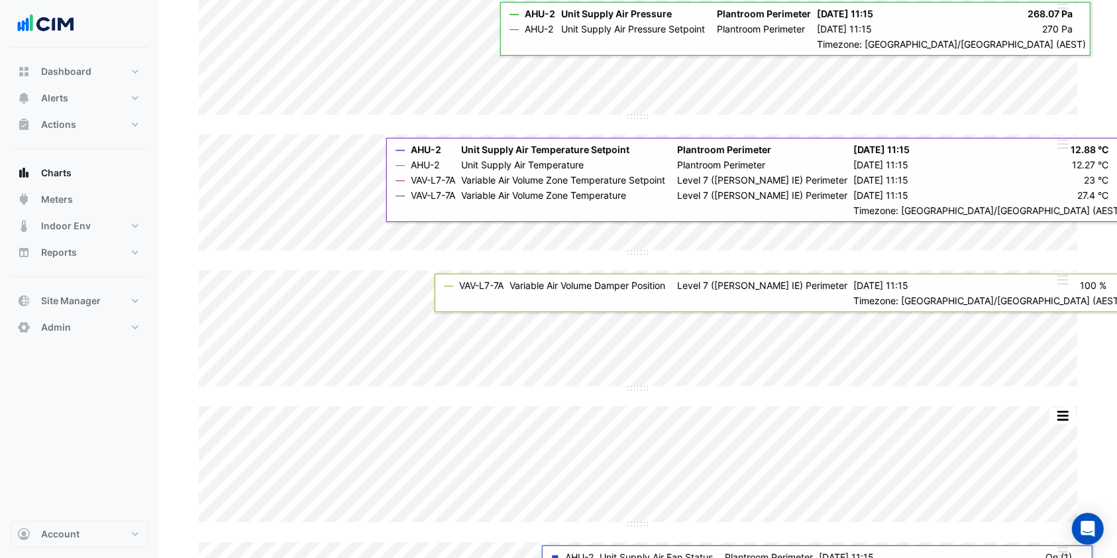
scroll to position [26, 0]
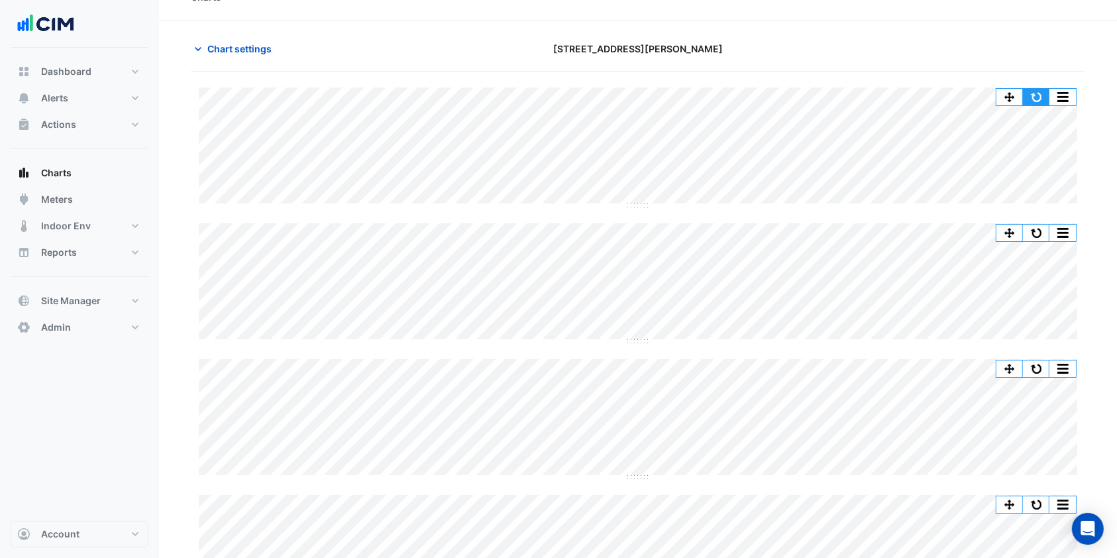
click at [1040, 90] on button "button" at bounding box center [1036, 97] width 26 height 17
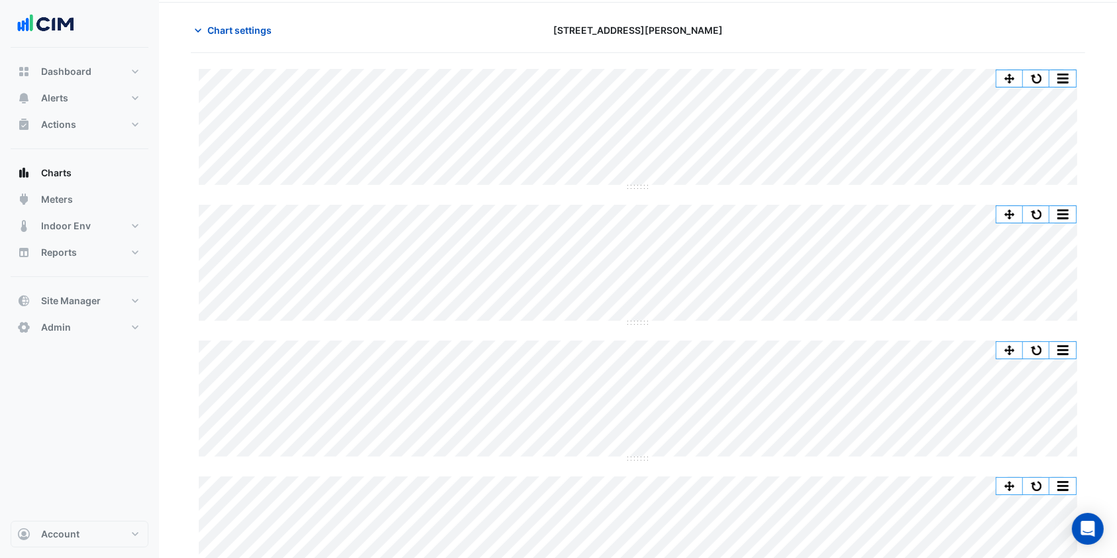
scroll to position [0, 0]
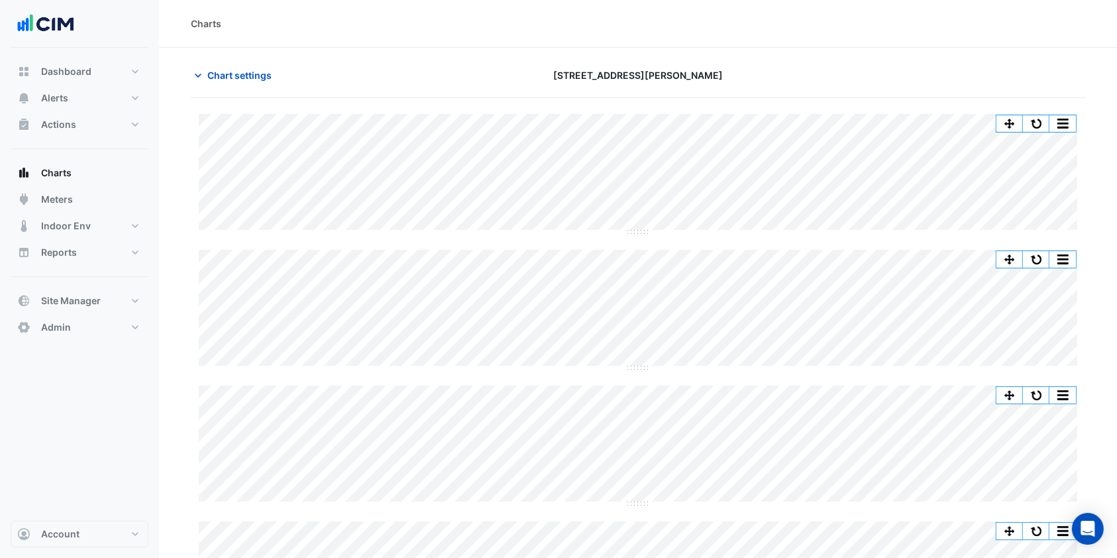
click at [237, 77] on span "Chart settings" at bounding box center [239, 75] width 64 height 14
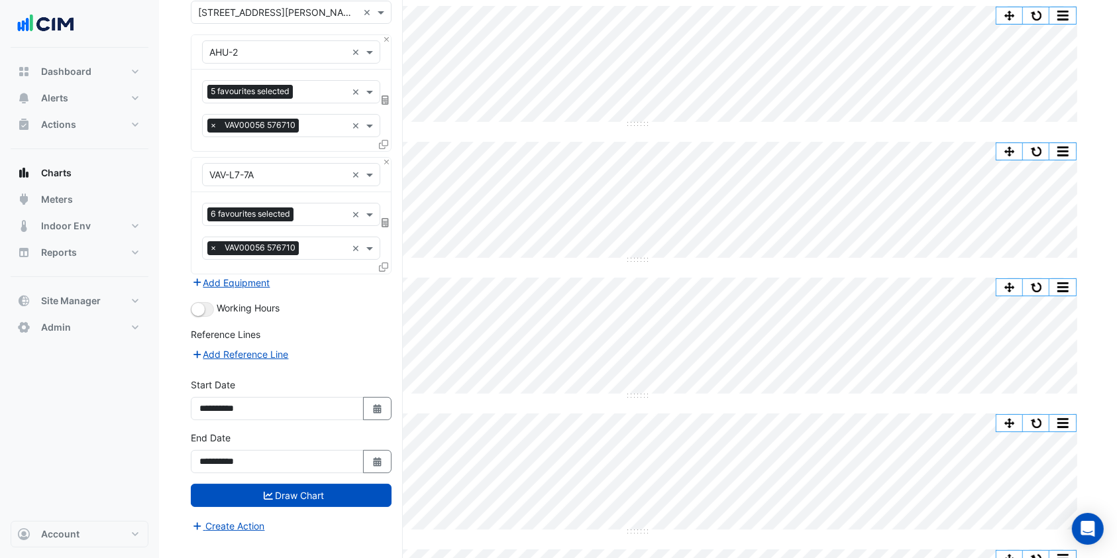
scroll to position [203, 0]
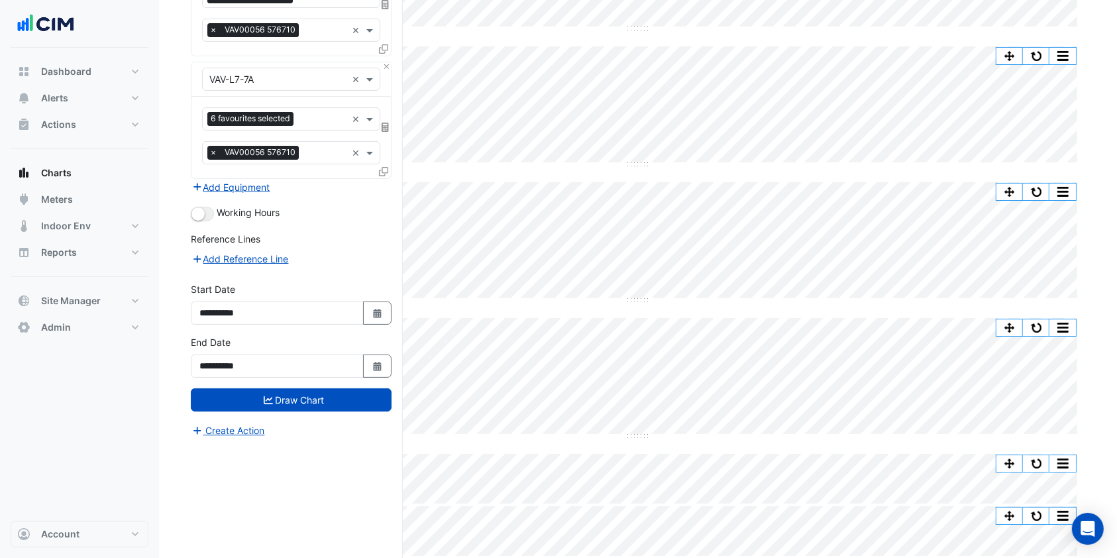
click at [238, 428] on button "Create Action" at bounding box center [228, 430] width 75 height 15
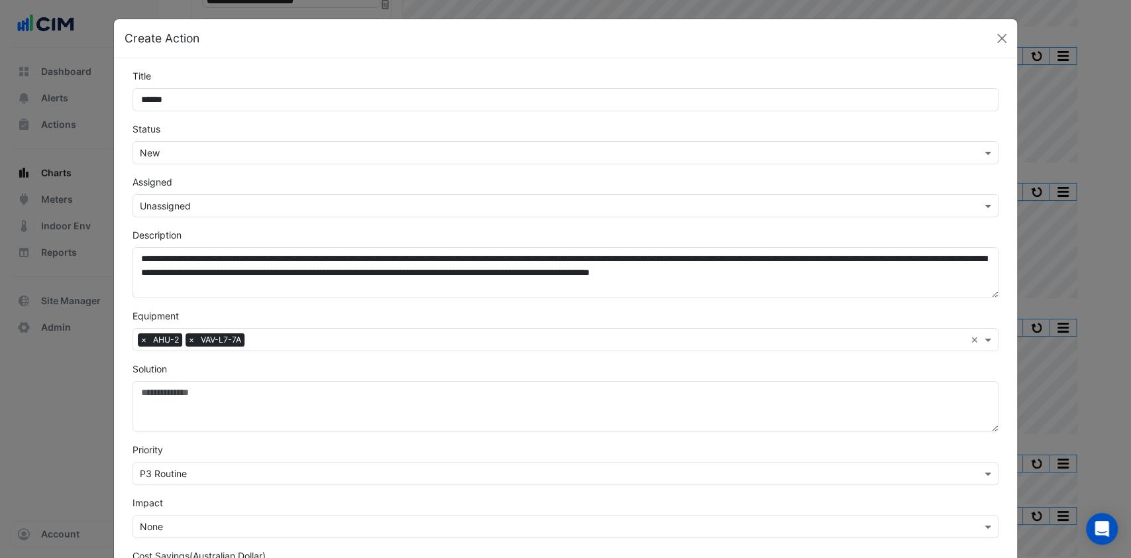
type input "******"
click at [993, 34] on button "Close" at bounding box center [1001, 38] width 20 height 20
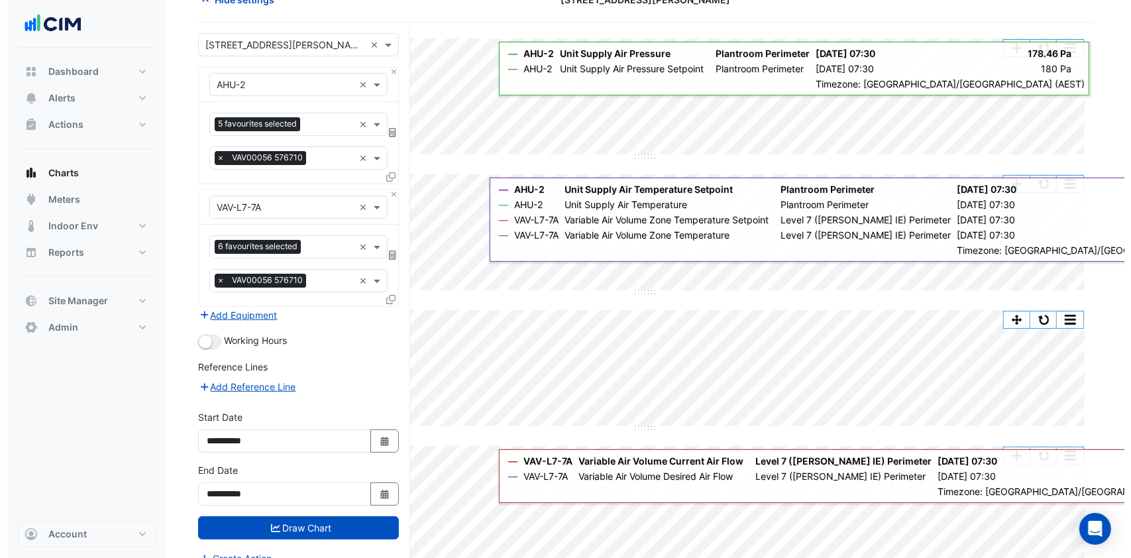
scroll to position [0, 0]
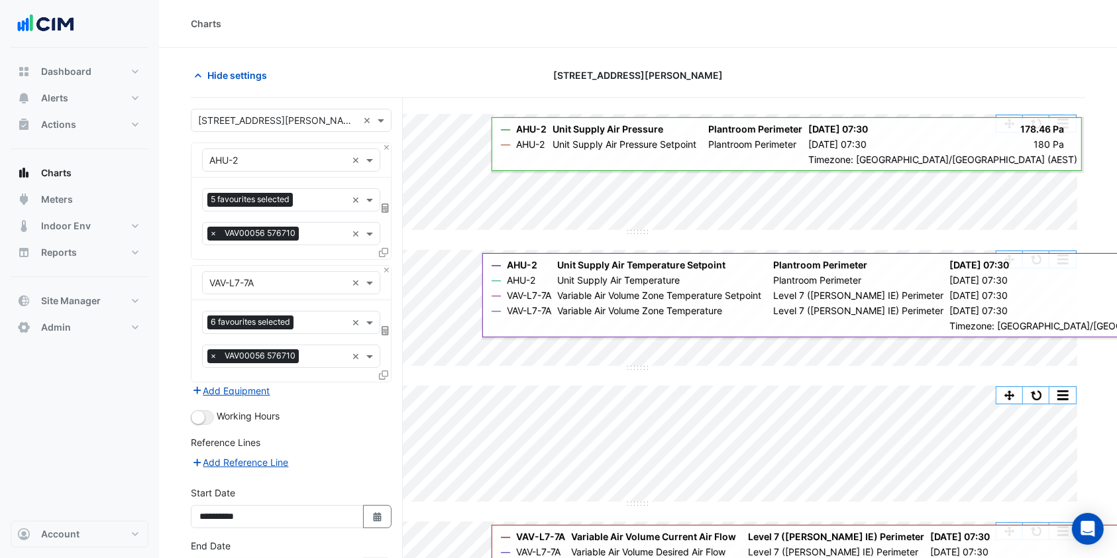
click at [209, 77] on span "Hide settings" at bounding box center [237, 75] width 60 height 14
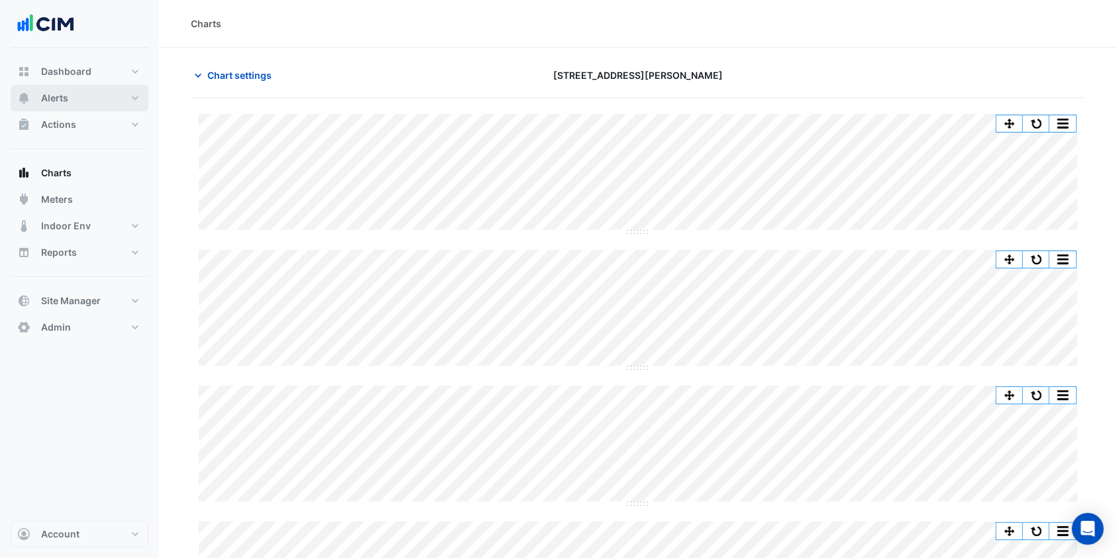
click at [52, 99] on span "Alerts" at bounding box center [54, 97] width 27 height 13
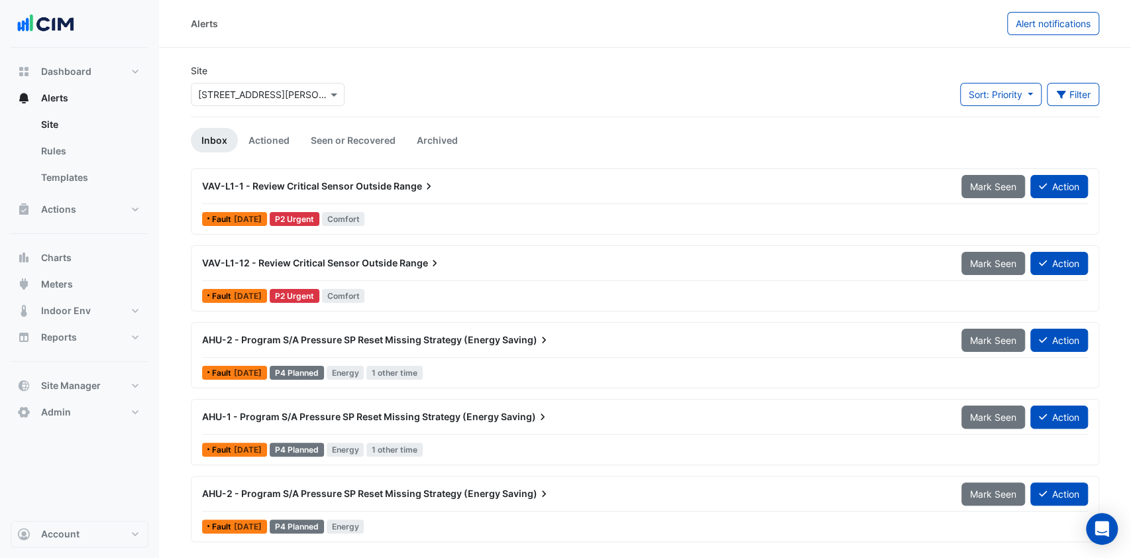
click at [1076, 98] on button "Filter" at bounding box center [1072, 94] width 53 height 23
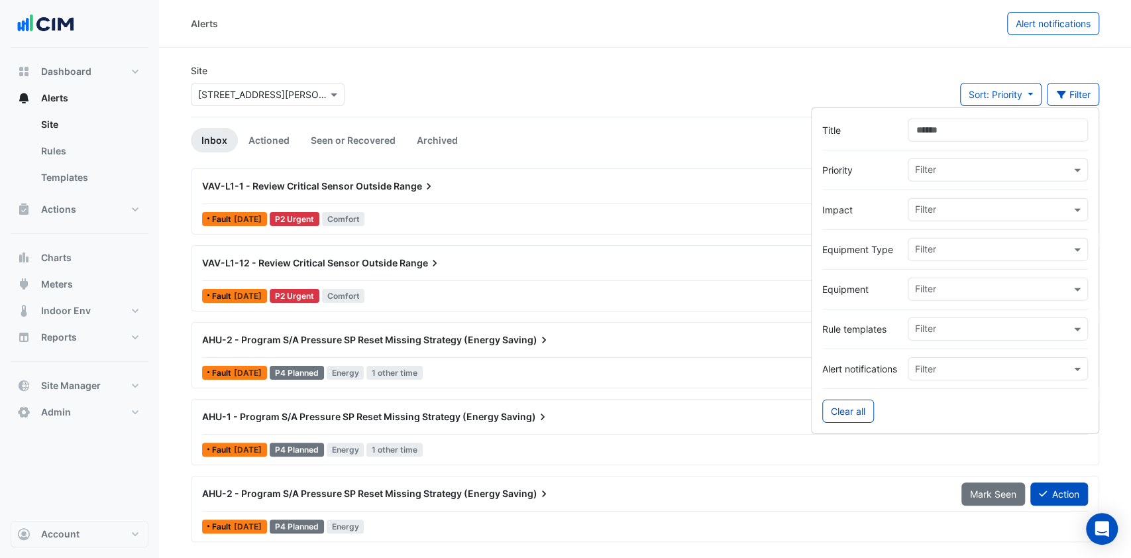
click at [937, 286] on input "text" at bounding box center [993, 290] width 156 height 14
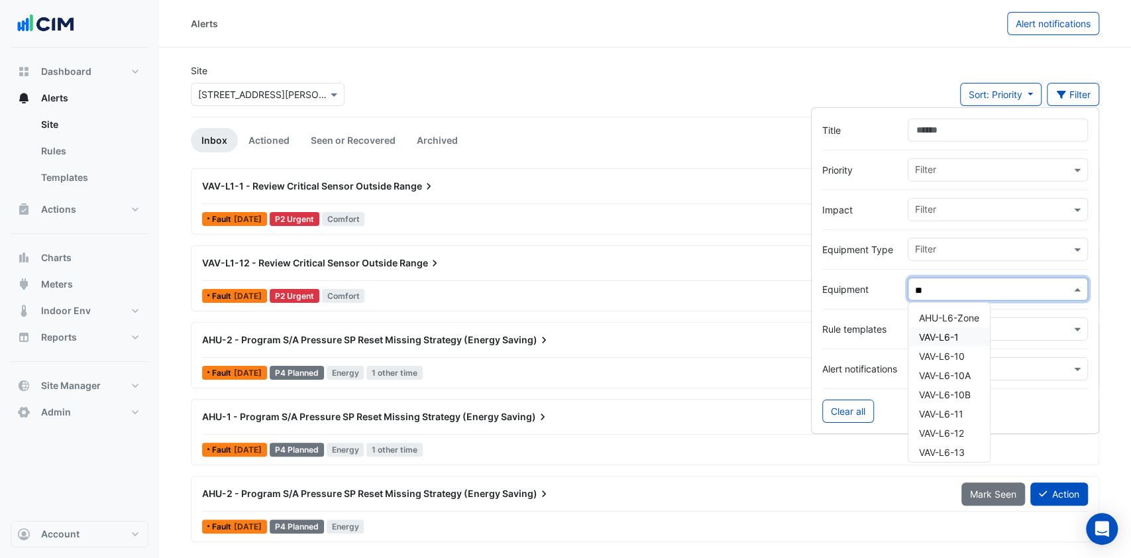
type input "**"
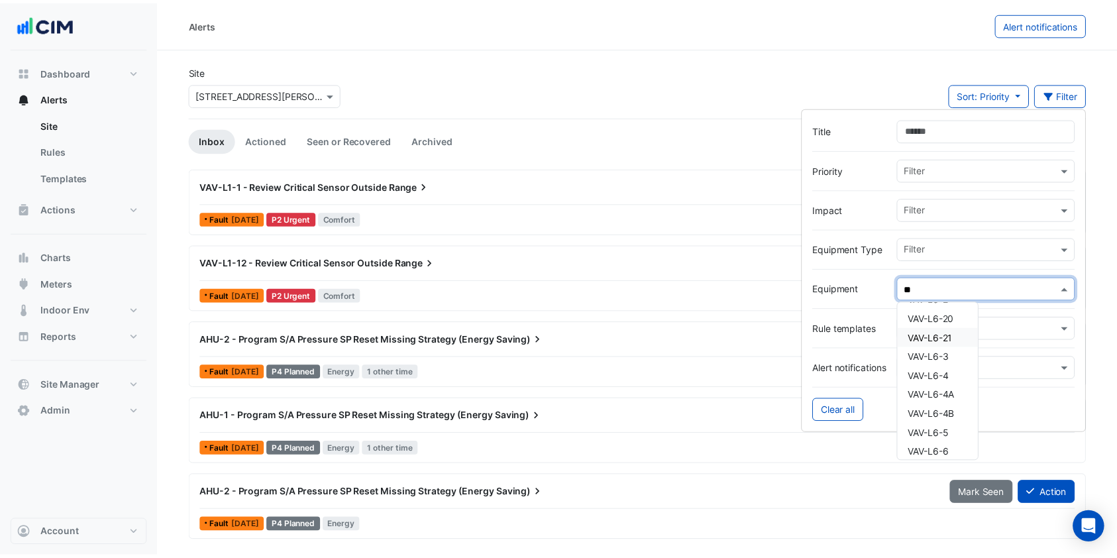
scroll to position [353, 0]
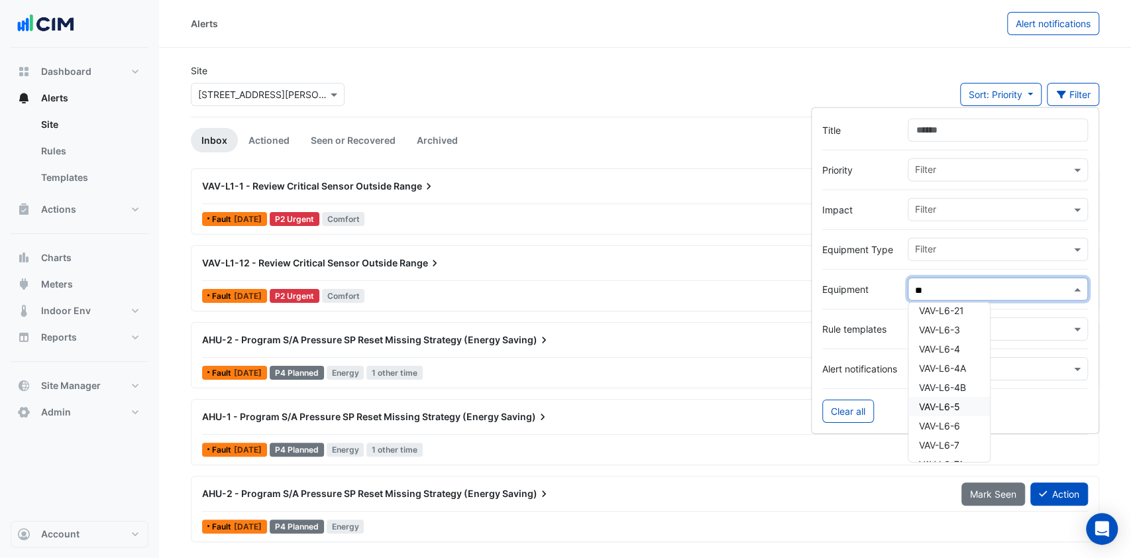
click at [954, 401] on span "VAV-L6-5" at bounding box center [939, 406] width 41 height 11
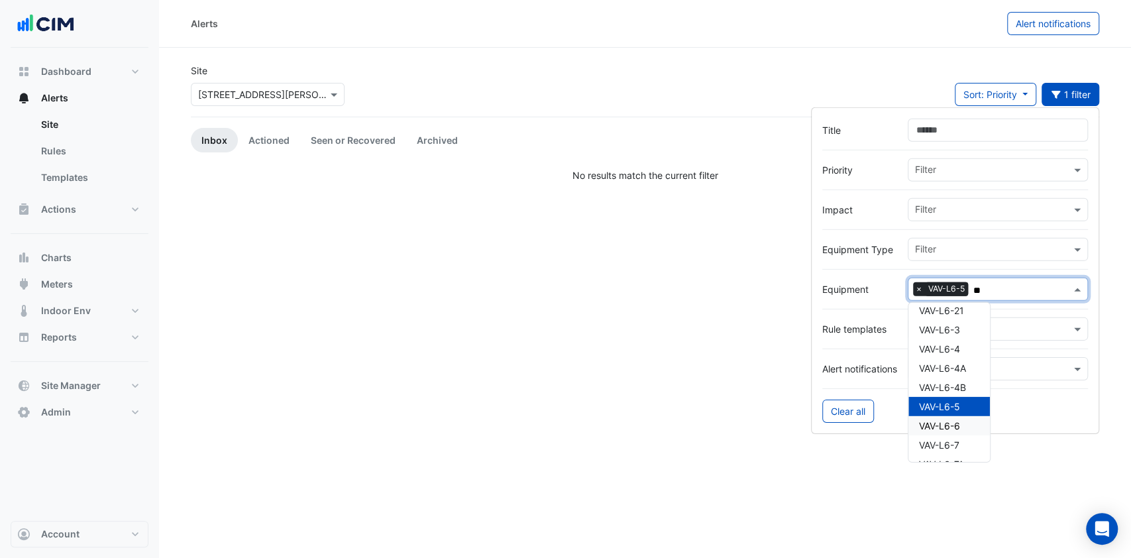
click at [942, 421] on span "VAV-L6-6" at bounding box center [939, 425] width 41 height 11
click at [938, 439] on span "VAV-L6-7" at bounding box center [939, 444] width 40 height 11
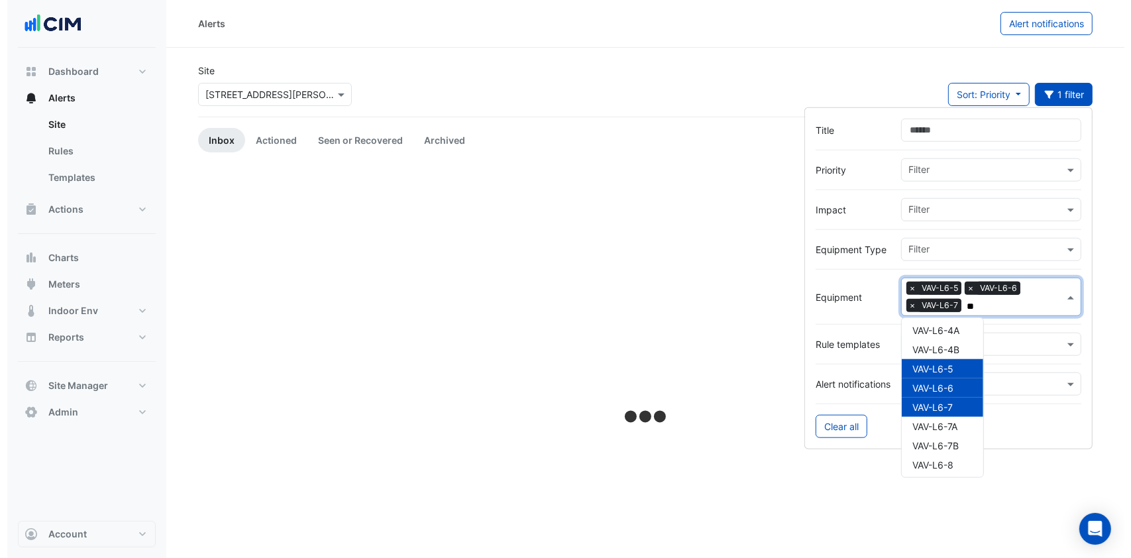
scroll to position [428, 0]
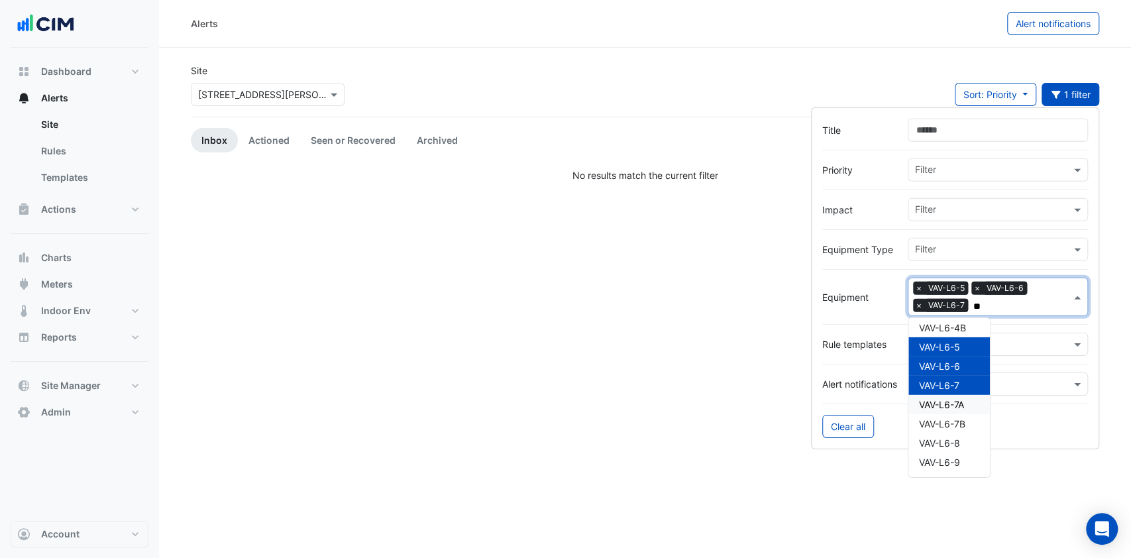
click at [948, 405] on span "VAV-L6-7A" at bounding box center [941, 404] width 45 height 11
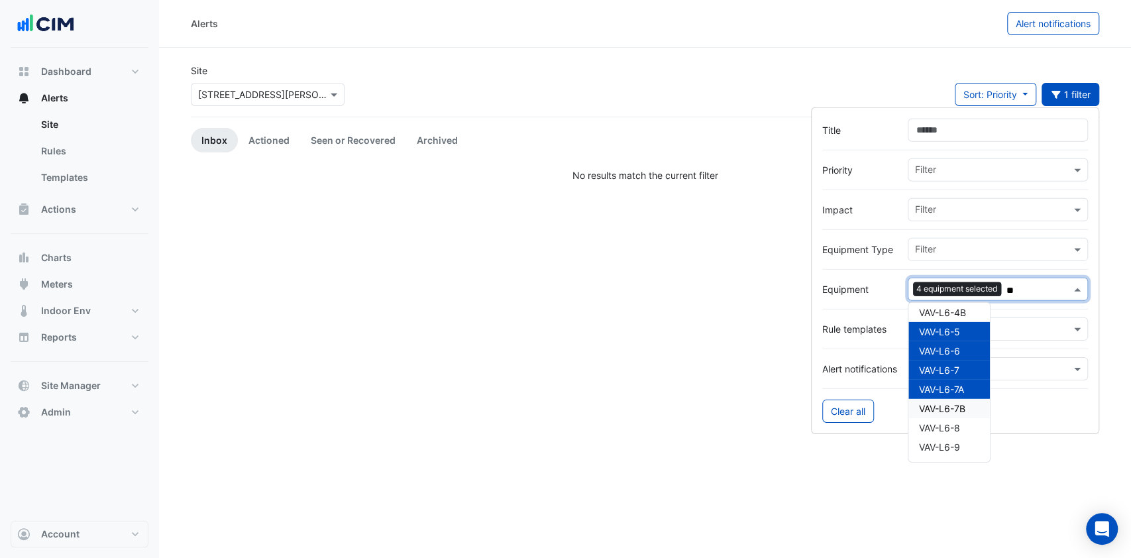
click at [946, 412] on span "VAV-L6-7B" at bounding box center [942, 408] width 46 height 11
click at [1119, 293] on div "Alerts Alert notifications Site Select a Site × 3 Thomas Holt Drive Sort: Prior…" at bounding box center [645, 279] width 972 height 558
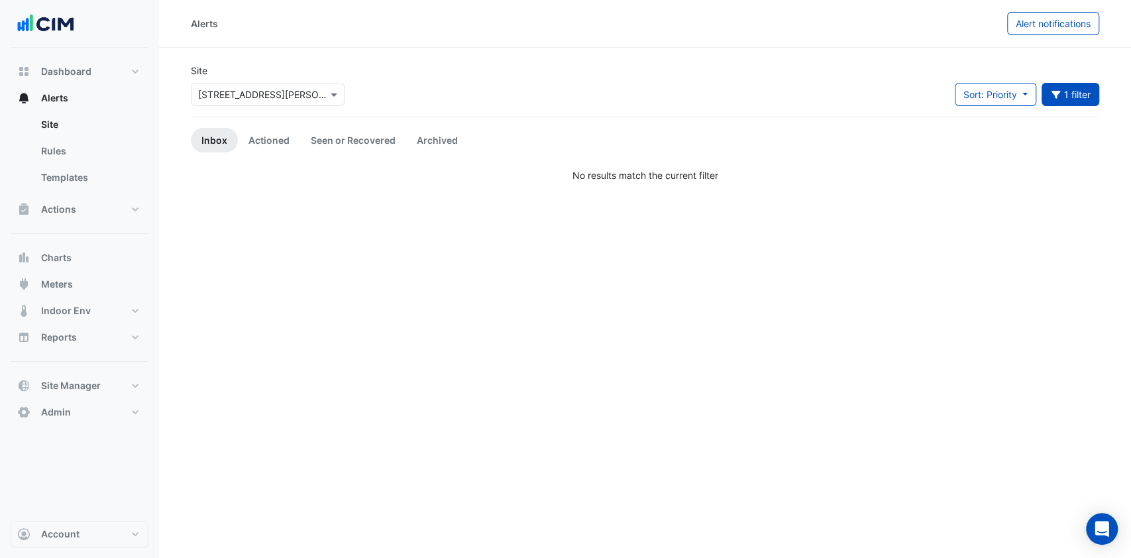
click at [1064, 83] on button "1 filter" at bounding box center [1070, 94] width 58 height 23
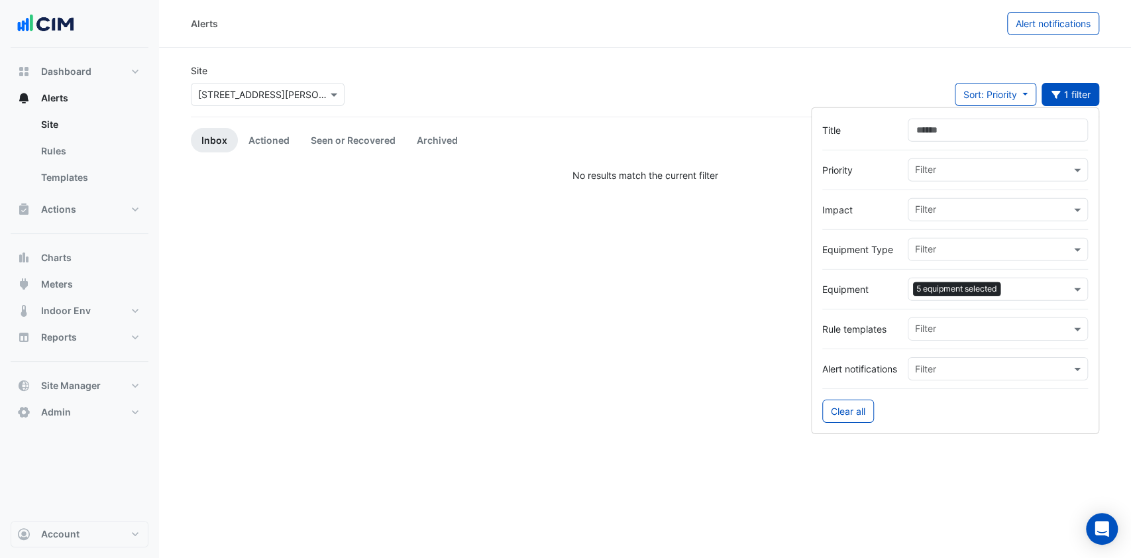
click at [880, 482] on div "Alerts Alert notifications Site Select a Site × 3 Thomas Holt Drive Sort: Prior…" at bounding box center [645, 279] width 972 height 558
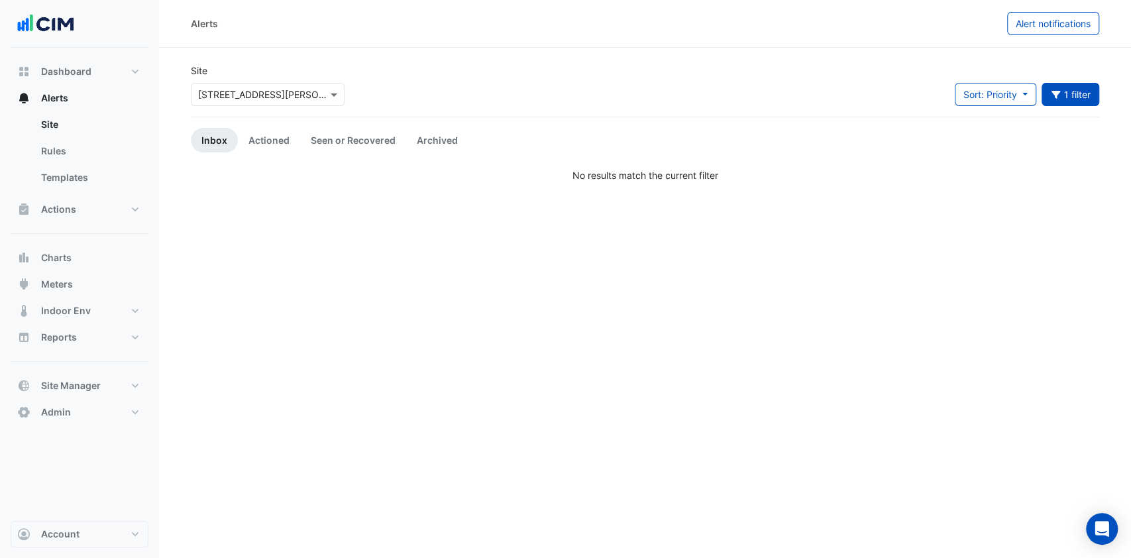
click at [260, 137] on link "Actioned" at bounding box center [269, 140] width 62 height 25
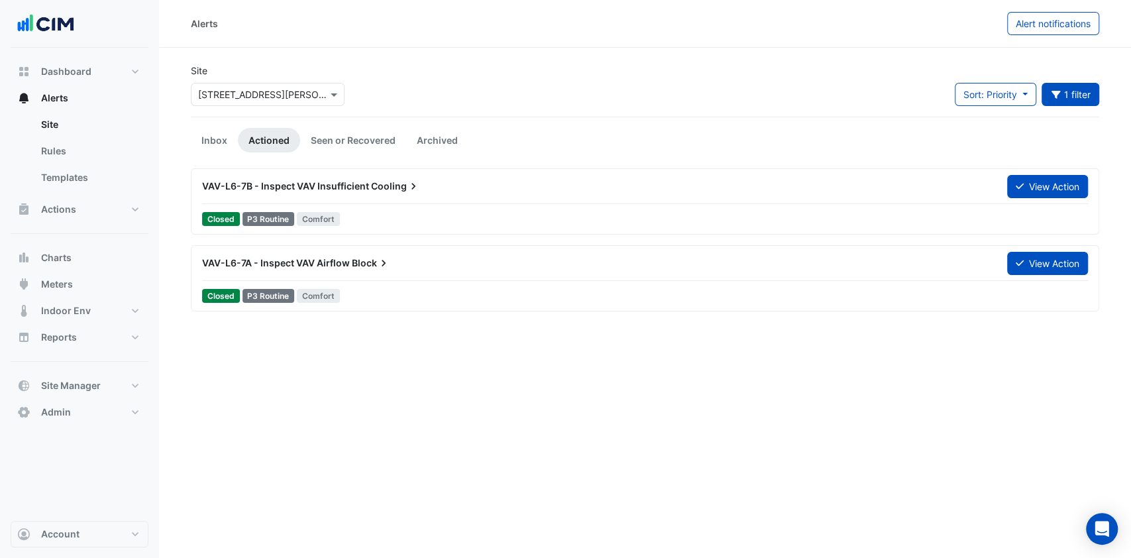
click at [1017, 189] on icon at bounding box center [1019, 185] width 8 height 9
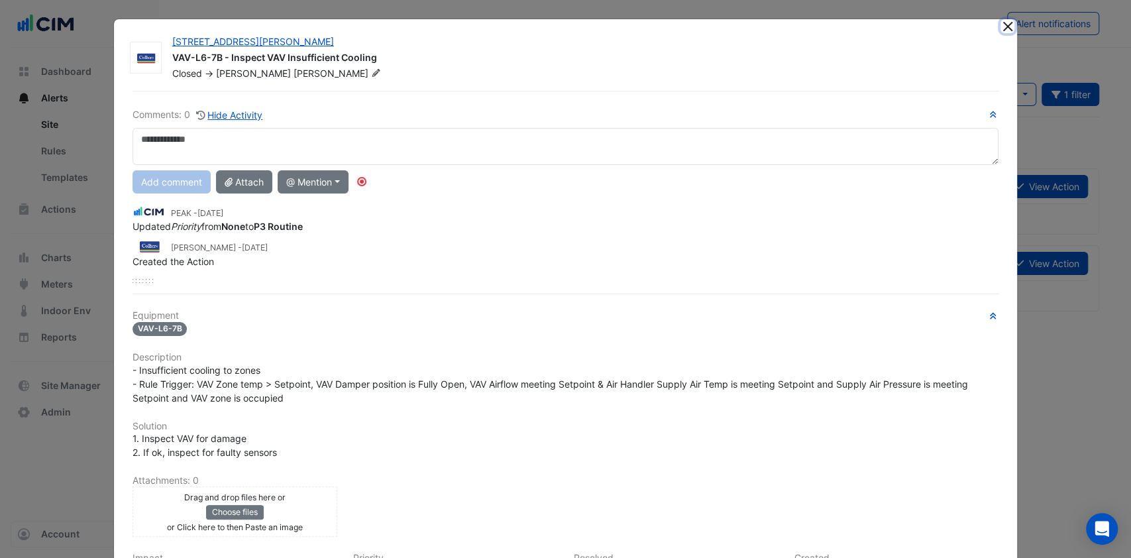
click at [1000, 30] on button "Close" at bounding box center [1007, 26] width 14 height 14
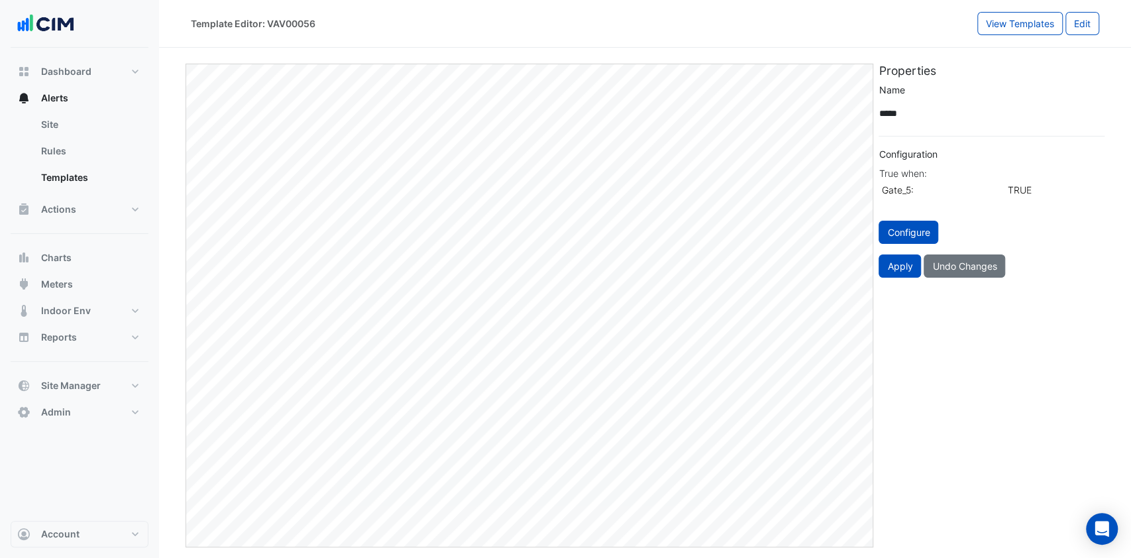
click at [786, 49] on section "Edit Properties Name ***** Configuration True when: Gate_5: TRUE Configure Appl…" at bounding box center [645, 297] width 972 height 499
click at [60, 180] on link "Templates" at bounding box center [89, 177] width 118 height 26
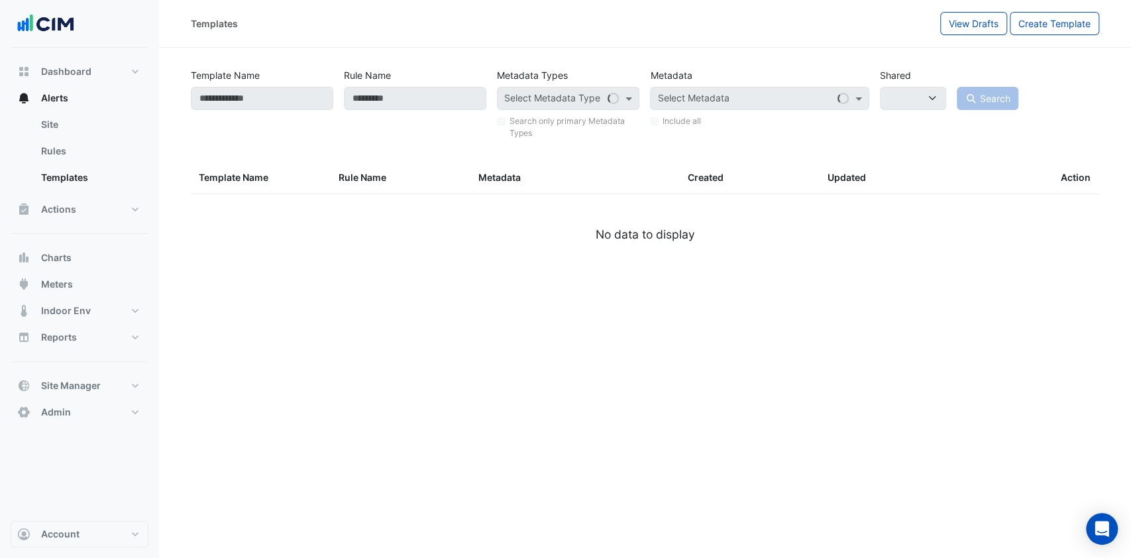
select select
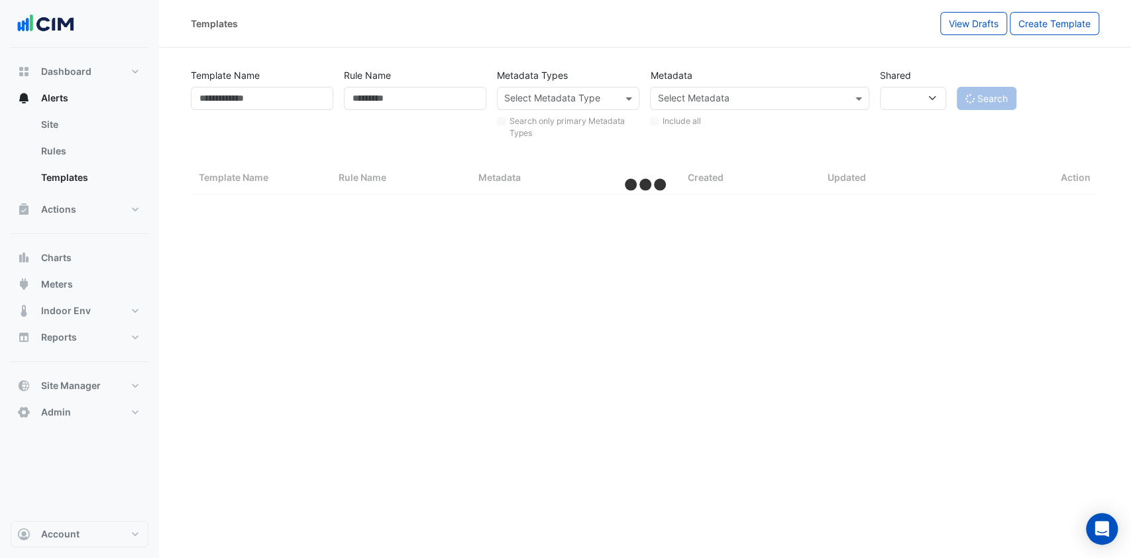
click at [76, 156] on link "Rules" at bounding box center [89, 151] width 118 height 26
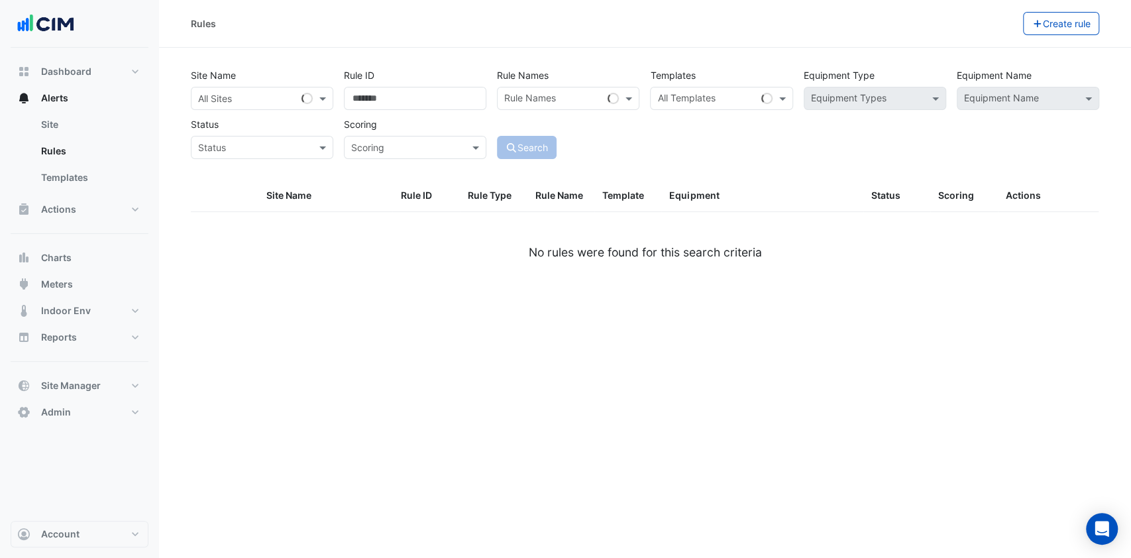
click at [281, 93] on input "text" at bounding box center [248, 99] width 101 height 14
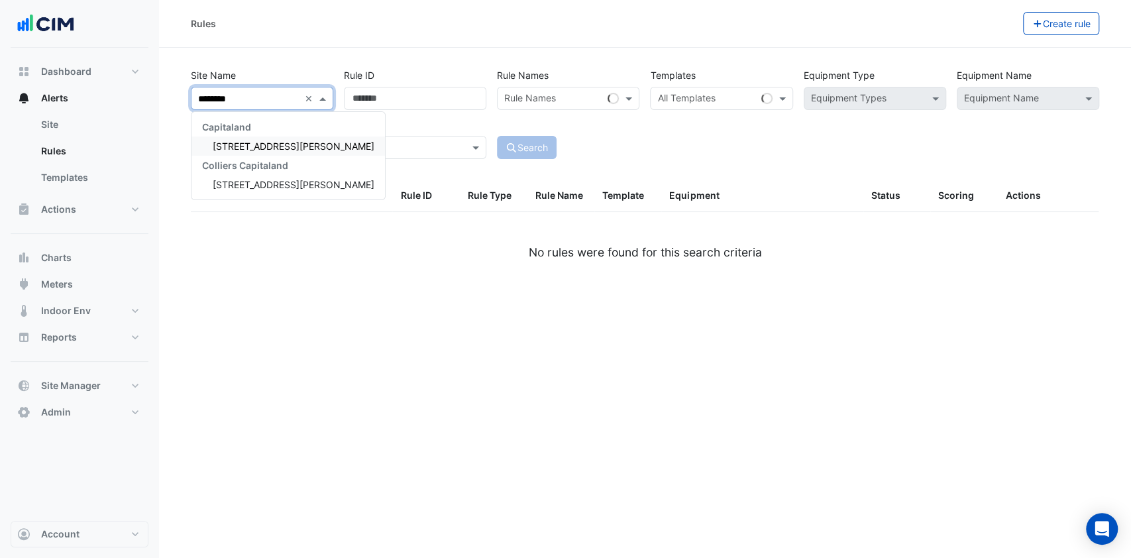
type input "********"
click at [269, 152] on div "[STREET_ADDRESS][PERSON_NAME]" at bounding box center [287, 145] width 193 height 19
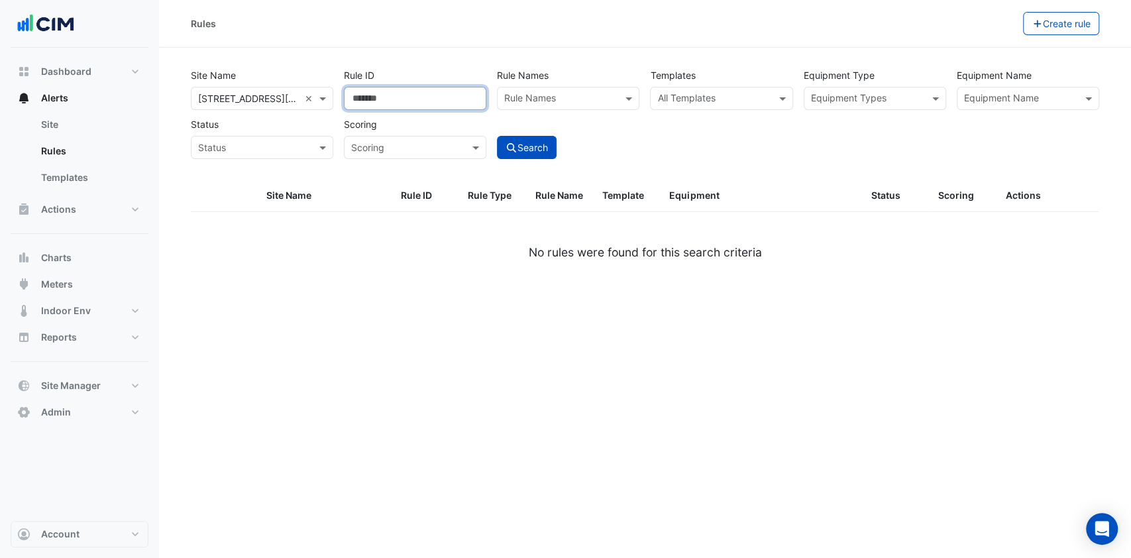
click at [389, 102] on input "Rule ID" at bounding box center [415, 98] width 142 height 23
click at [714, 100] on input "text" at bounding box center [713, 100] width 113 height 14
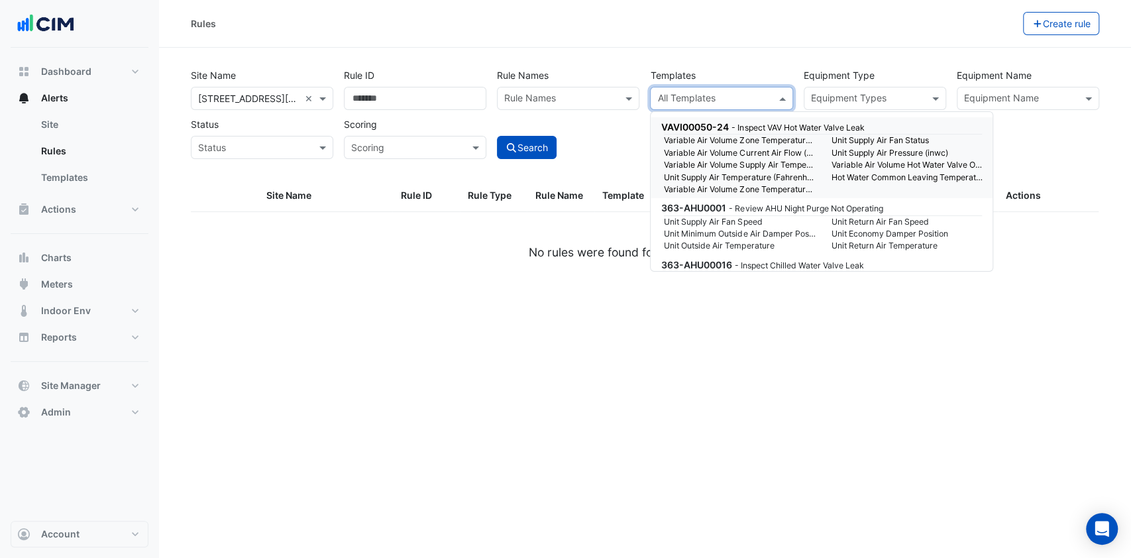
click at [929, 95] on span at bounding box center [937, 98] width 17 height 14
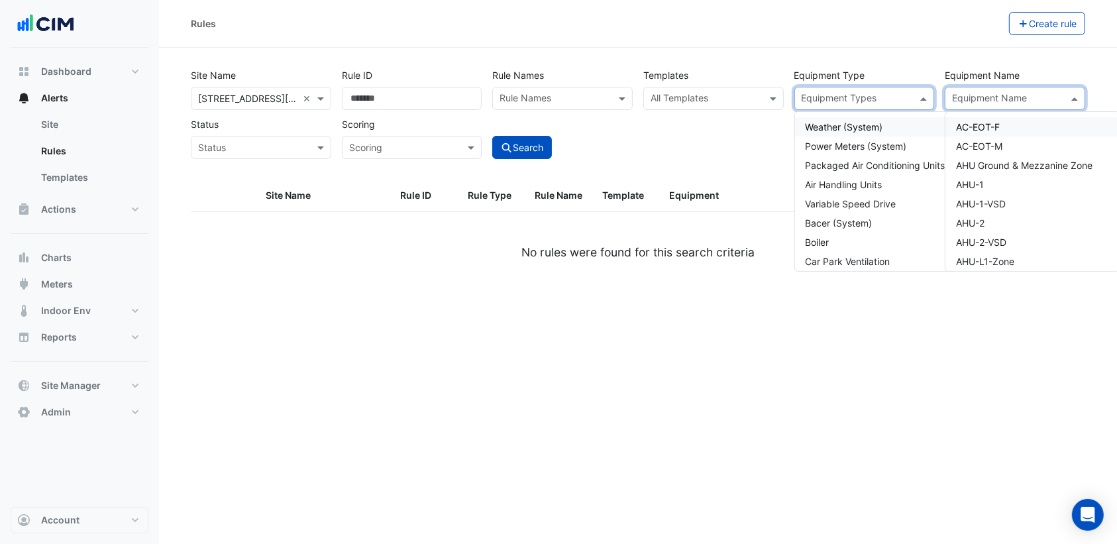
click at [995, 93] on input "text" at bounding box center [1007, 100] width 111 height 14
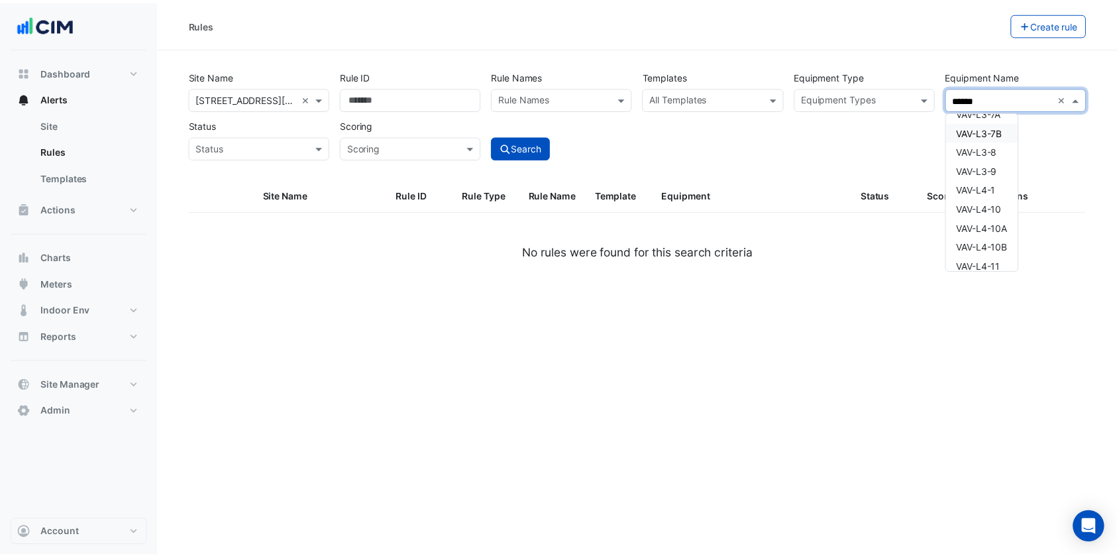
scroll to position [370, 0]
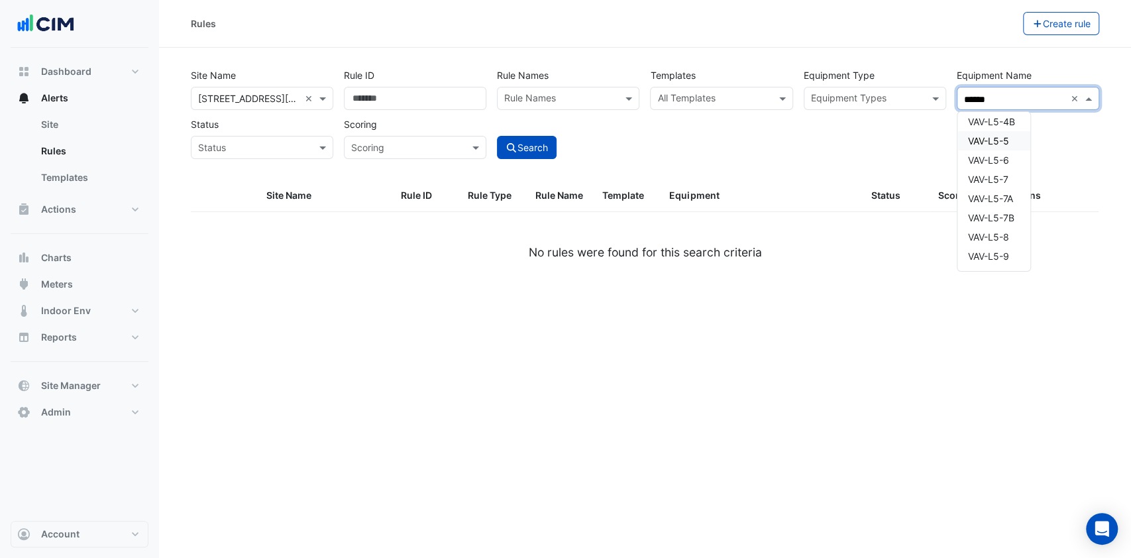
click at [1006, 142] on span "VAV-L5-5" at bounding box center [988, 140] width 41 height 11
click at [1003, 154] on span "VAV-L5-6" at bounding box center [988, 159] width 41 height 11
click at [999, 181] on span "VAV-L5-7" at bounding box center [988, 179] width 40 height 11
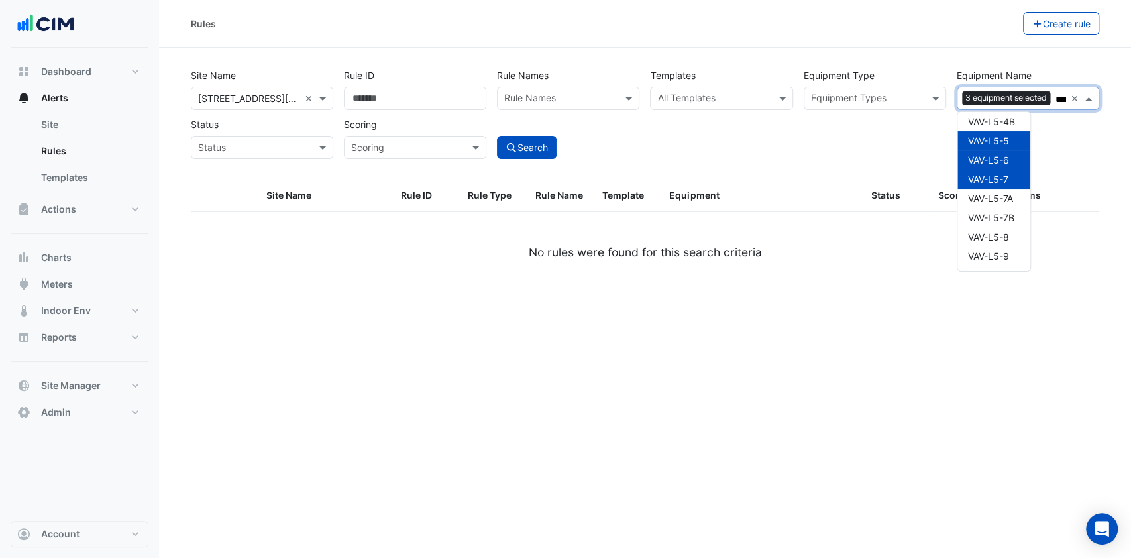
click at [1000, 167] on div "VAV-L5-6" at bounding box center [993, 159] width 73 height 19
click at [1003, 158] on span "VAV-L5-6" at bounding box center [988, 159] width 41 height 11
click at [998, 197] on span "VAV-L5-7A" at bounding box center [990, 198] width 45 height 11
drag, startPoint x: 993, startPoint y: 210, endPoint x: 990, endPoint y: 223, distance: 13.0
click at [991, 213] on div "VAV-L5-7B" at bounding box center [993, 217] width 73 height 19
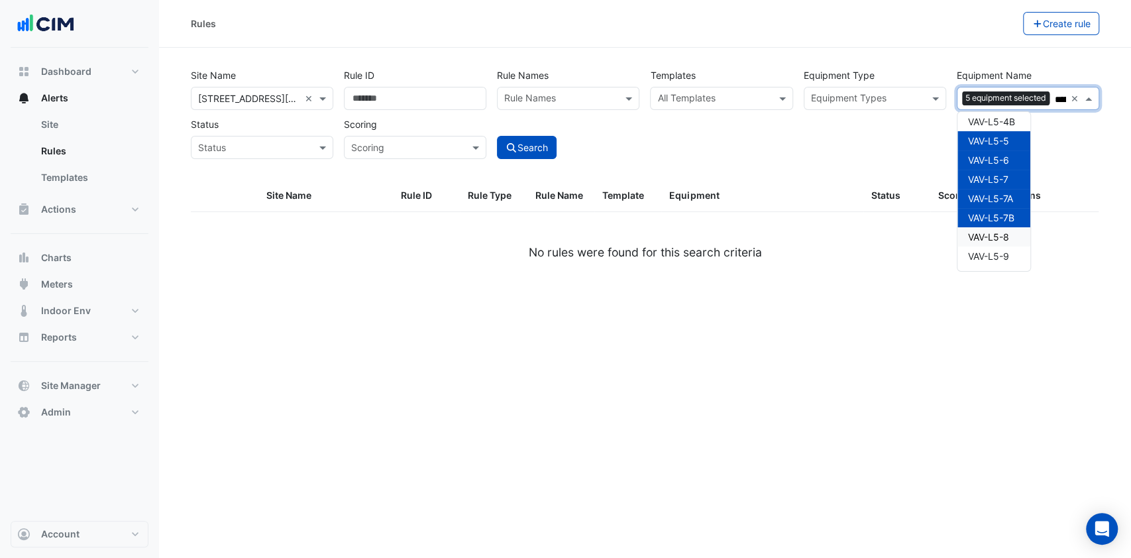
click at [985, 233] on span "VAV-L5-8" at bounding box center [988, 236] width 41 height 11
type input "******"
click at [468, 130] on div "Scoring Scoring" at bounding box center [414, 136] width 153 height 46
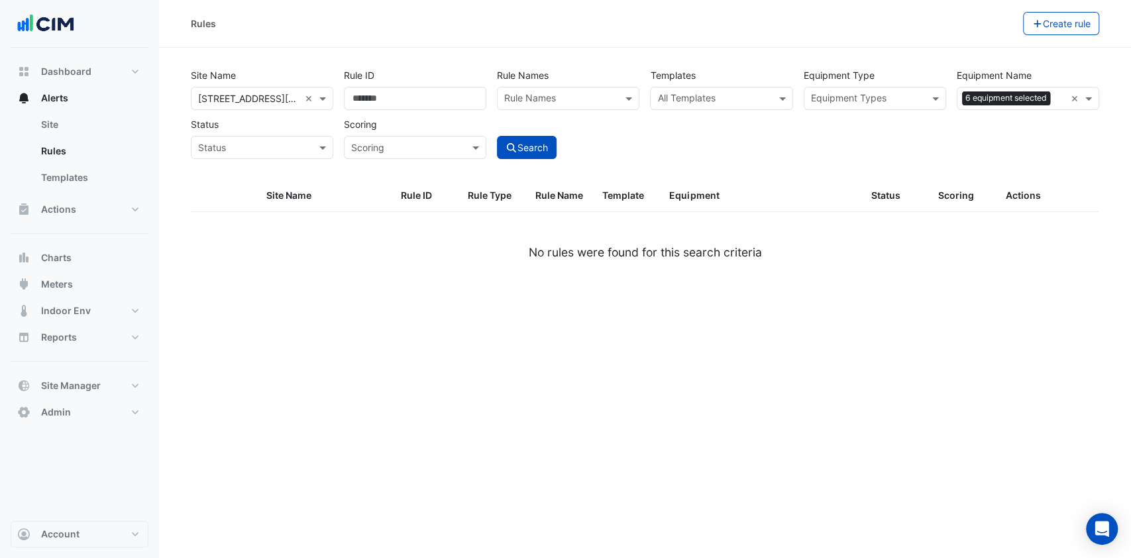
click at [531, 134] on div "Search" at bounding box center [567, 136] width 153 height 46
click at [530, 136] on button "Search" at bounding box center [527, 147] width 60 height 23
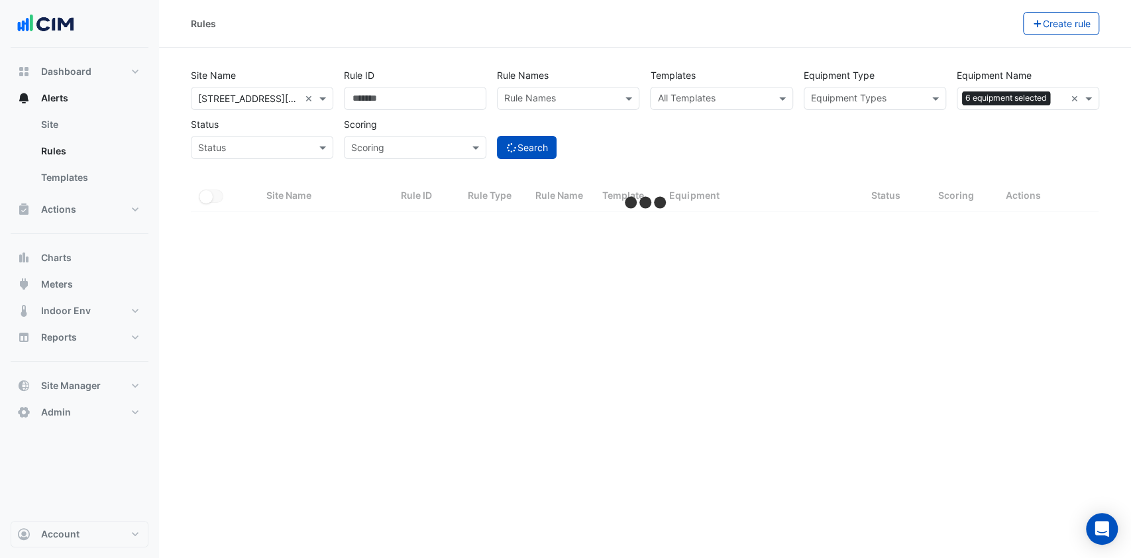
select select "***"
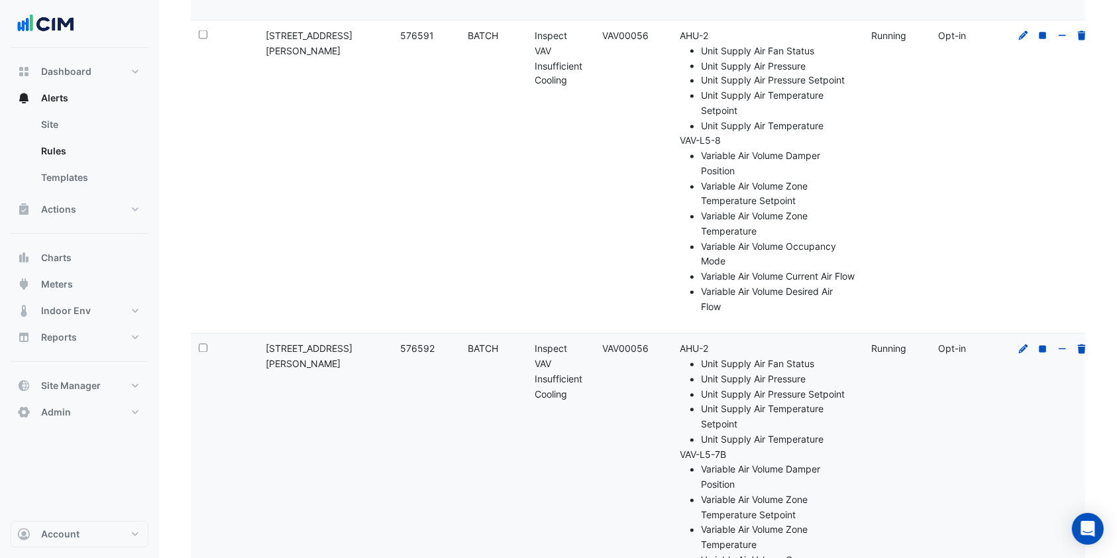
scroll to position [7418, 0]
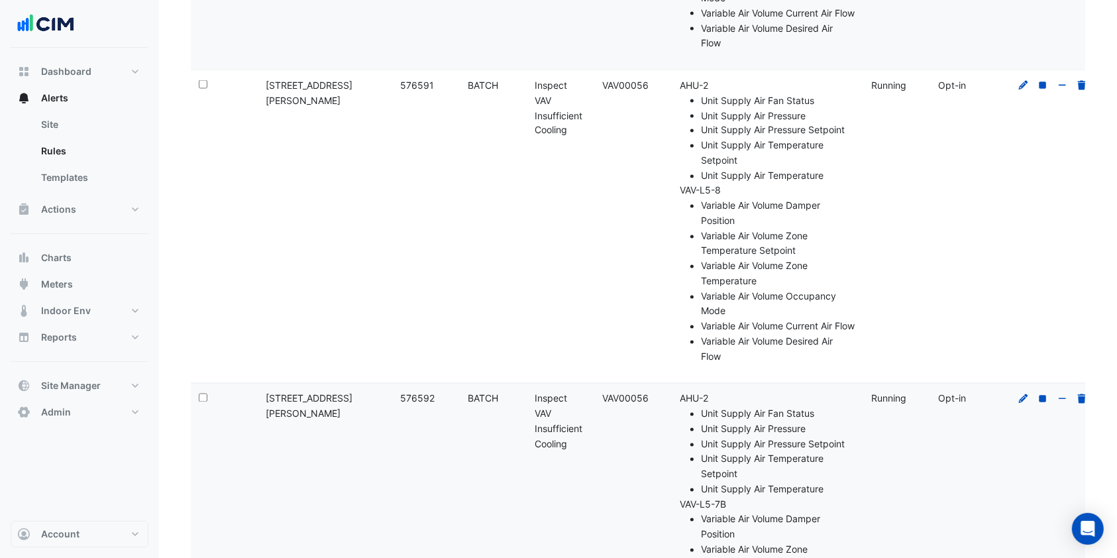
drag, startPoint x: 685, startPoint y: 221, endPoint x: 787, endPoint y: 477, distance: 275.0
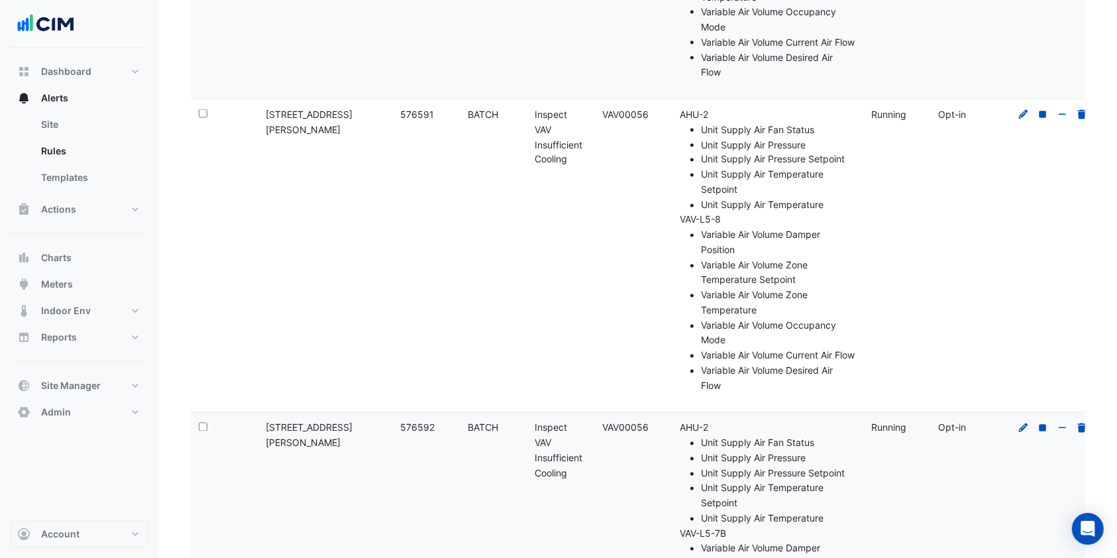
scroll to position [7329, 0]
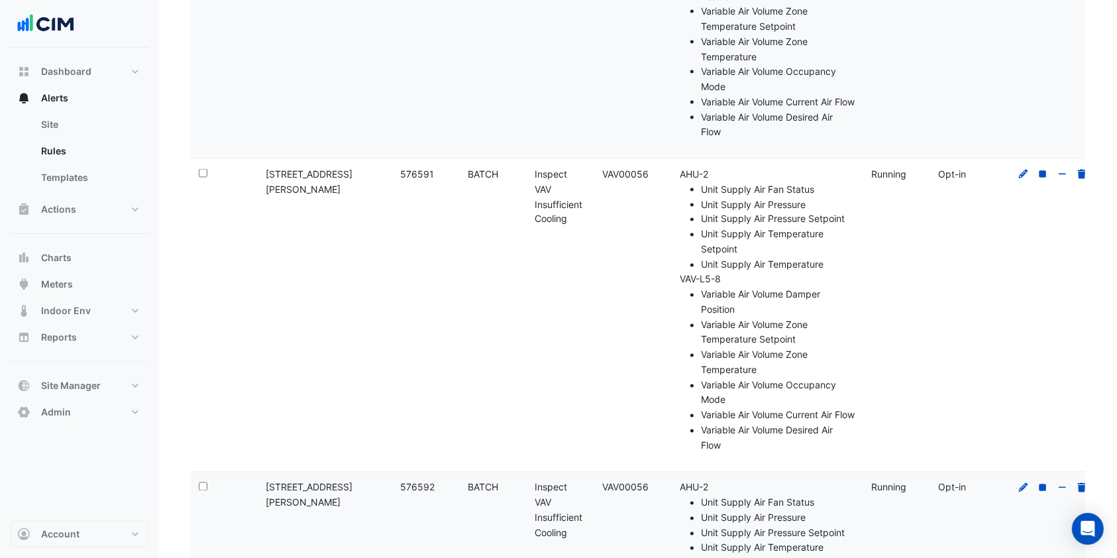
click at [899, 158] on datatable-body-cell "Status: Running" at bounding box center [896, 2] width 67 height 313
drag, startPoint x: 648, startPoint y: 313, endPoint x: 605, endPoint y: 310, distance: 43.1
copy div "VAV00056"
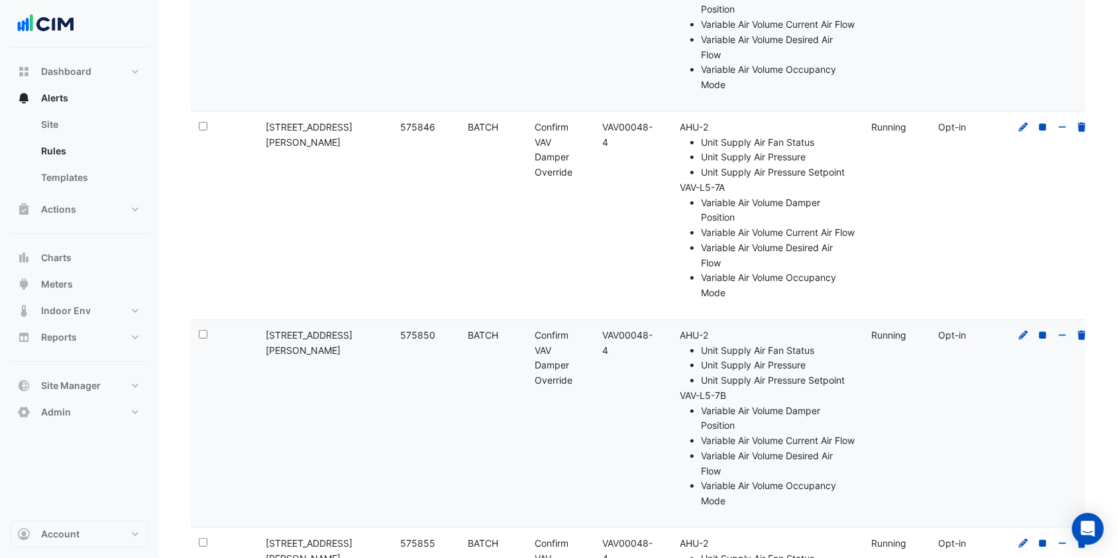
scroll to position [0, 0]
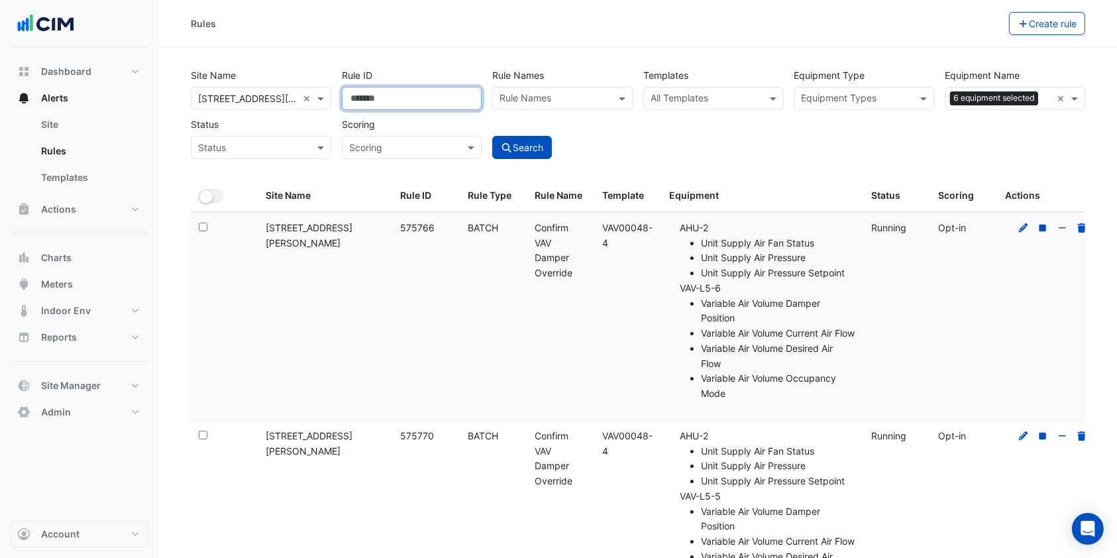
click at [376, 99] on input "Rule ID" at bounding box center [412, 98] width 140 height 23
click at [701, 98] on input "text" at bounding box center [705, 100] width 111 height 14
click at [770, 94] on span at bounding box center [774, 98] width 17 height 14
click at [710, 102] on input "text" at bounding box center [705, 100] width 111 height 14
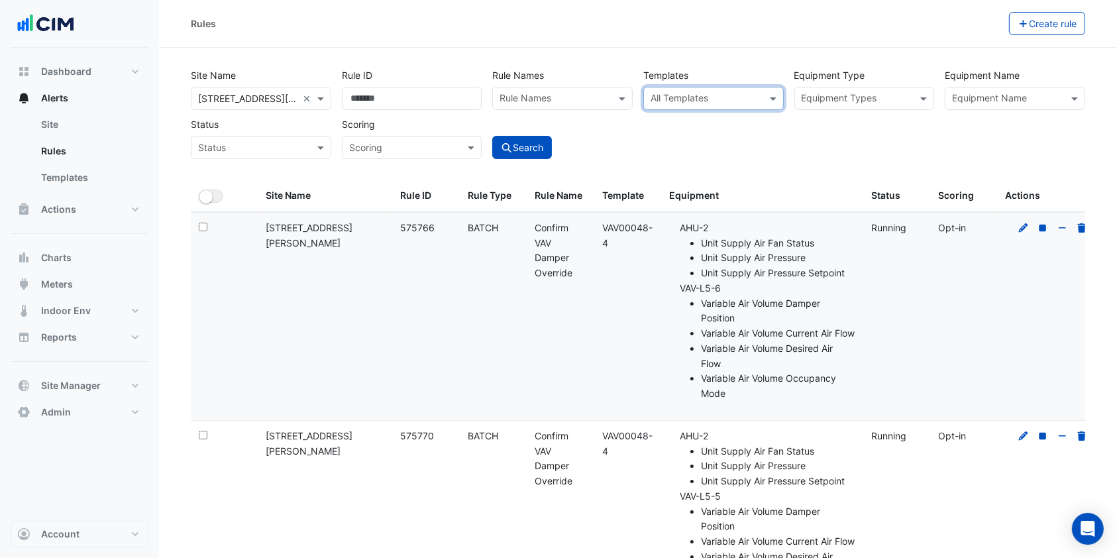
click at [771, 97] on span at bounding box center [774, 98] width 17 height 14
click at [762, 97] on div "All Templates" at bounding box center [713, 98] width 140 height 23
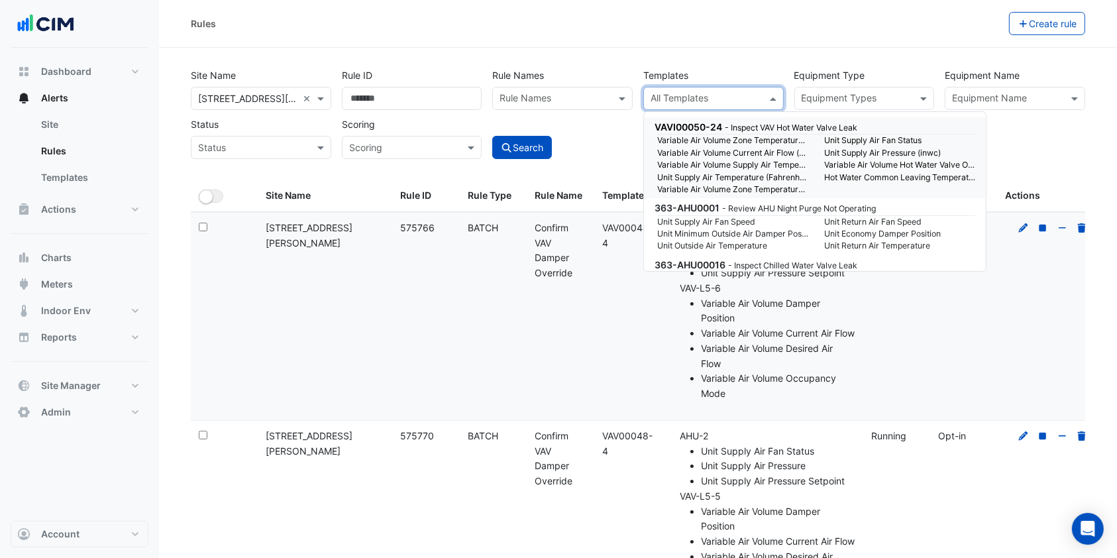
click at [747, 101] on input "text" at bounding box center [705, 100] width 111 height 14
paste input "********"
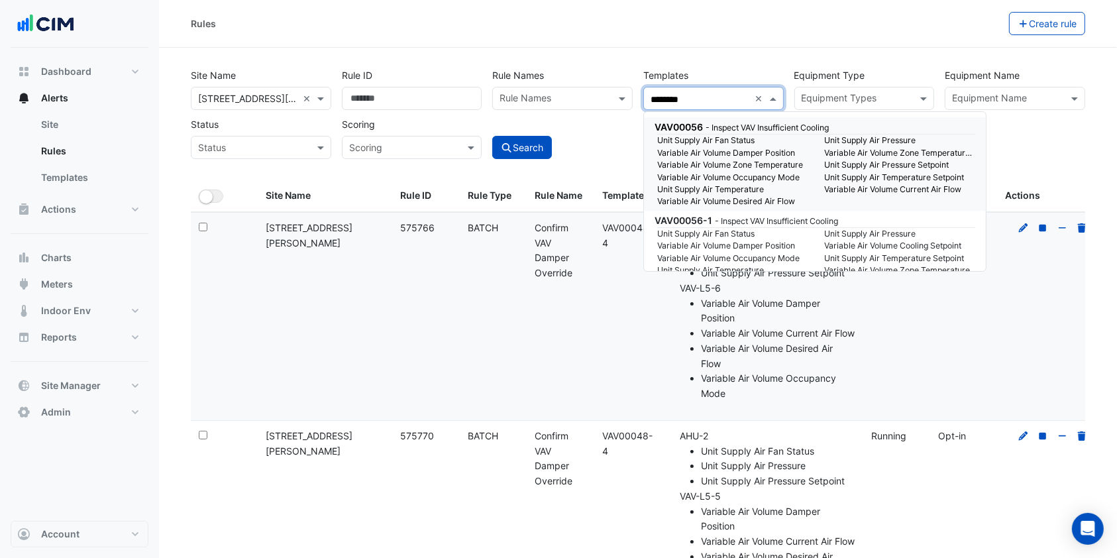
drag, startPoint x: 766, startPoint y: 136, endPoint x: 748, endPoint y: 136, distance: 17.2
click at [748, 136] on small "Unit Supply Air Fan Status" at bounding box center [732, 140] width 167 height 12
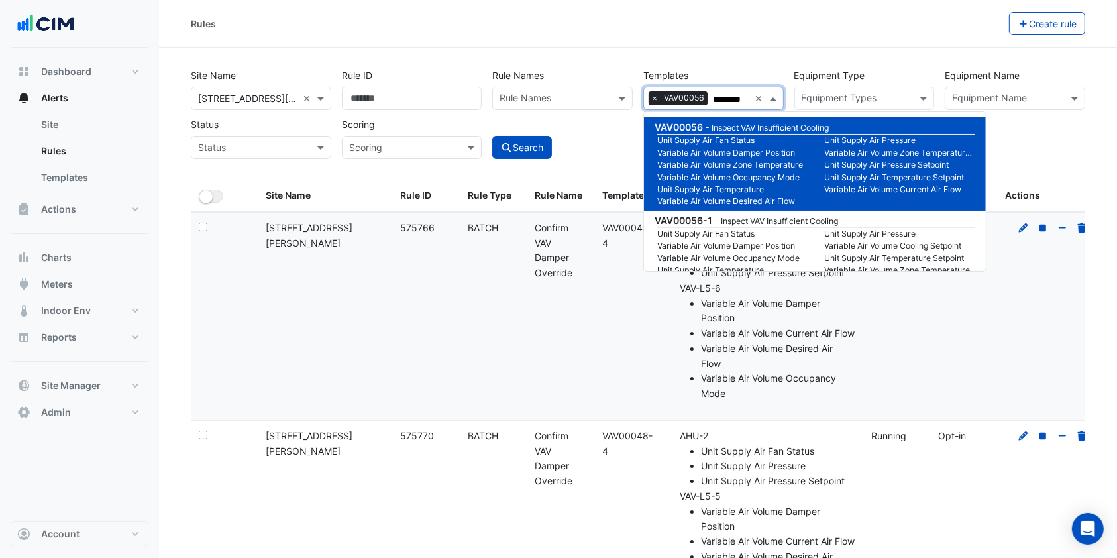
type input "********"
click at [592, 140] on div "Search" at bounding box center [562, 136] width 151 height 46
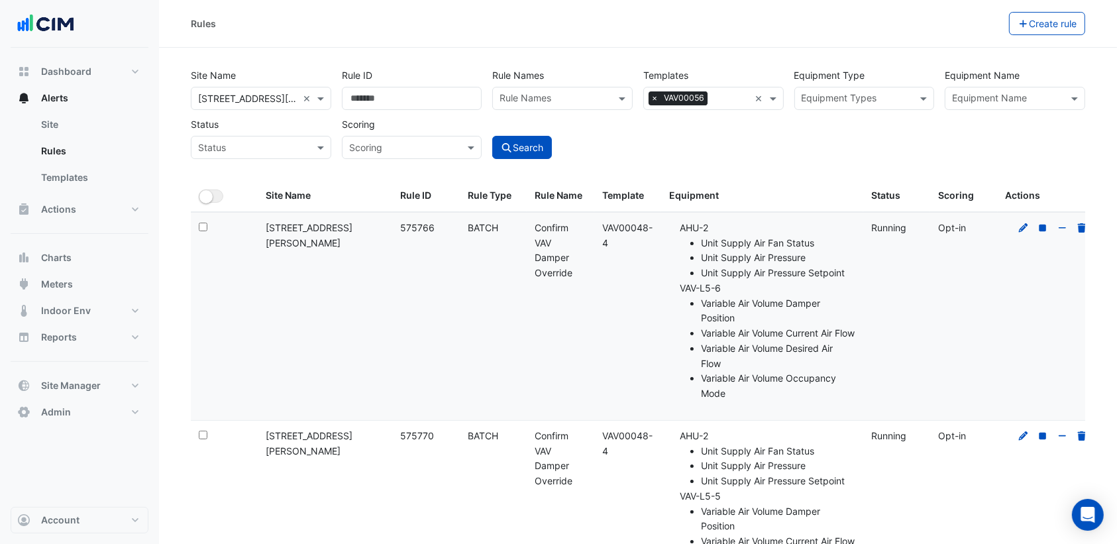
drag, startPoint x: 1066, startPoint y: 88, endPoint x: 1076, endPoint y: 93, distance: 10.4
click at [1071, 90] on div "Equipment Name" at bounding box center [1014, 98] width 140 height 23
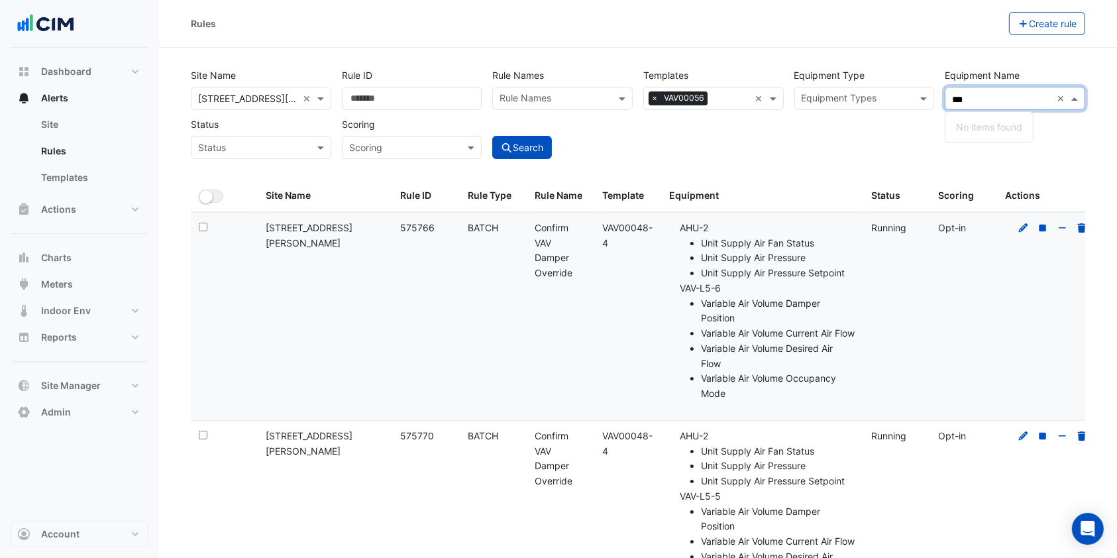
click at [991, 100] on input "***" at bounding box center [1001, 100] width 99 height 14
type input "*"
click at [991, 162] on span "VAV-L5-5" at bounding box center [976, 157] width 41 height 11
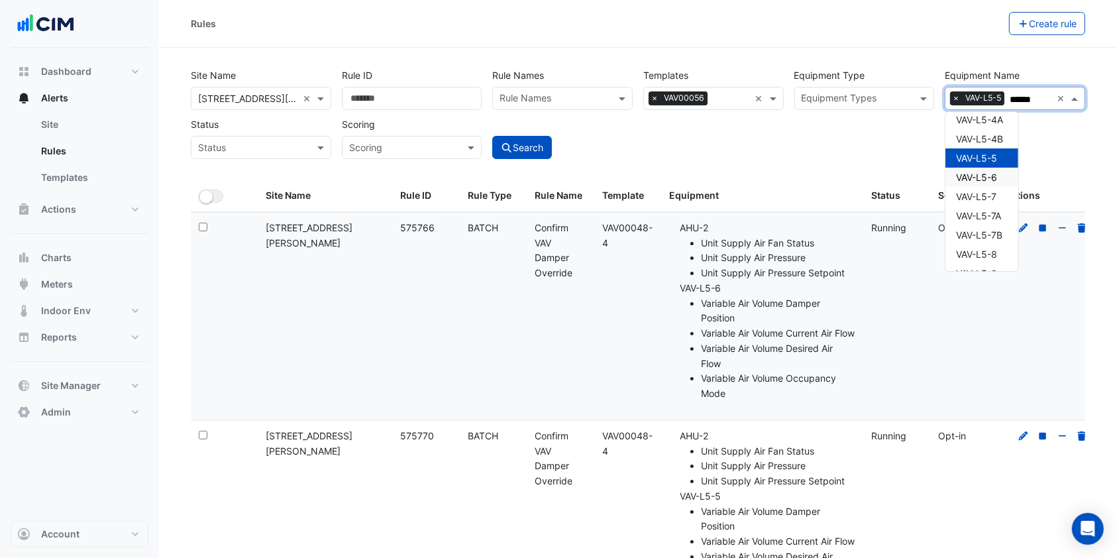
click at [997, 183] on div "VAV-L5-6" at bounding box center [981, 177] width 73 height 19
click at [993, 199] on span "VAV-L5-7" at bounding box center [976, 196] width 40 height 11
click at [996, 220] on span "VAV-L5-7A" at bounding box center [978, 215] width 45 height 11
click at [998, 236] on span "VAV-L5-7B" at bounding box center [979, 234] width 46 height 11
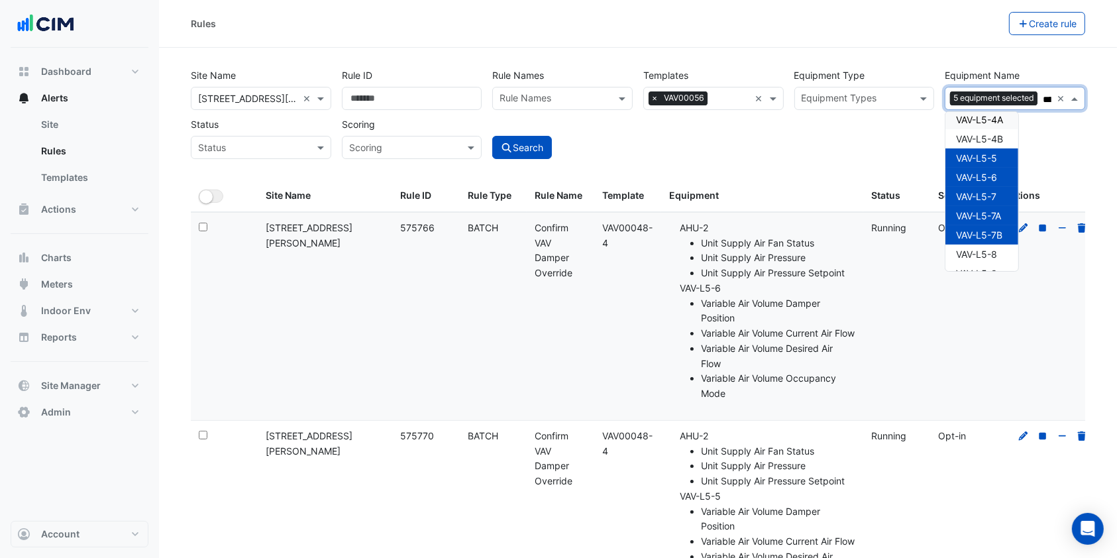
type input "******"
click at [948, 40] on div "Rules Create rule" at bounding box center [638, 24] width 958 height 48
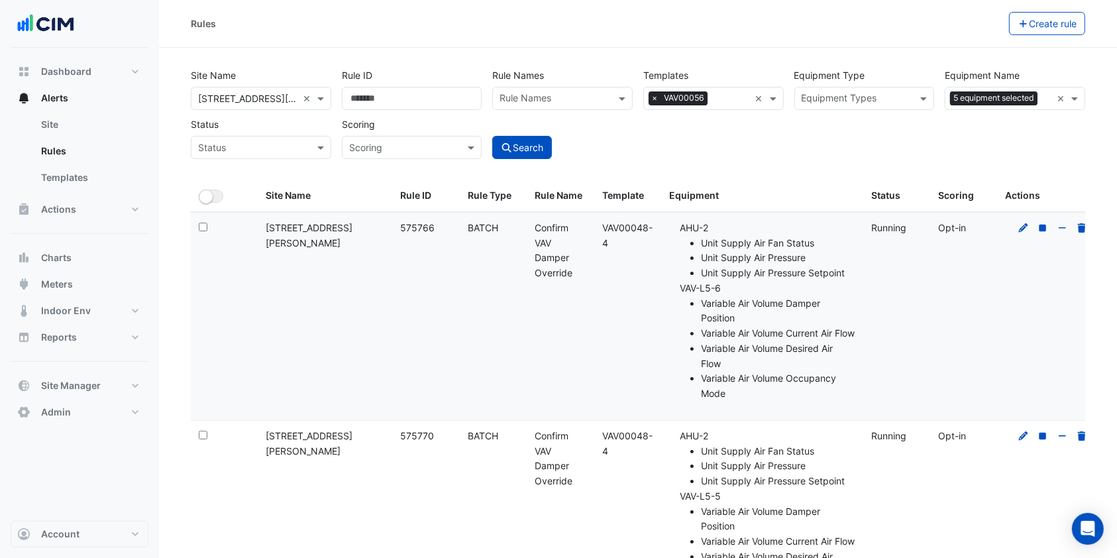
click at [539, 142] on button "Search" at bounding box center [522, 147] width 60 height 23
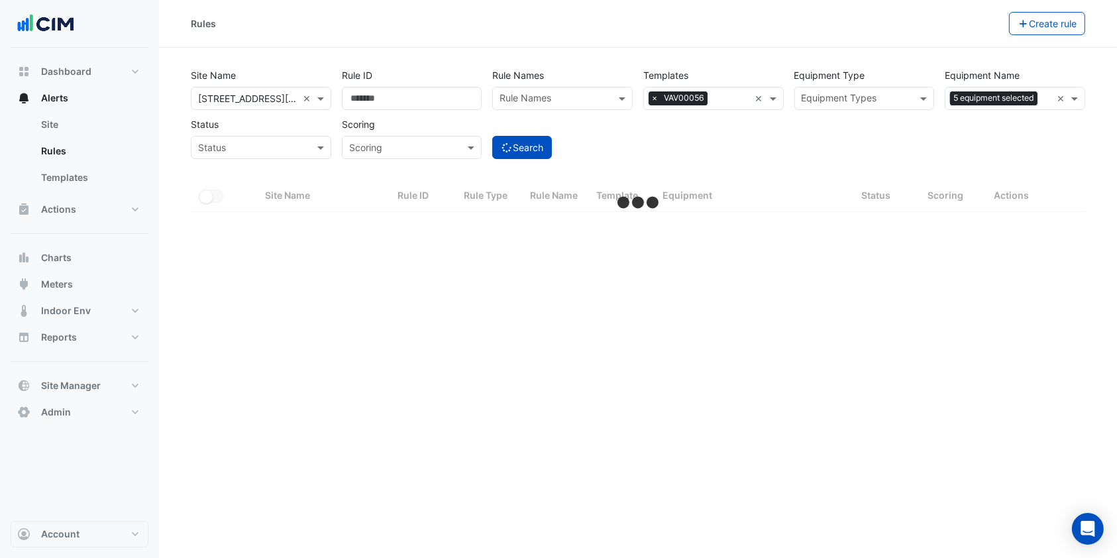
select select "***"
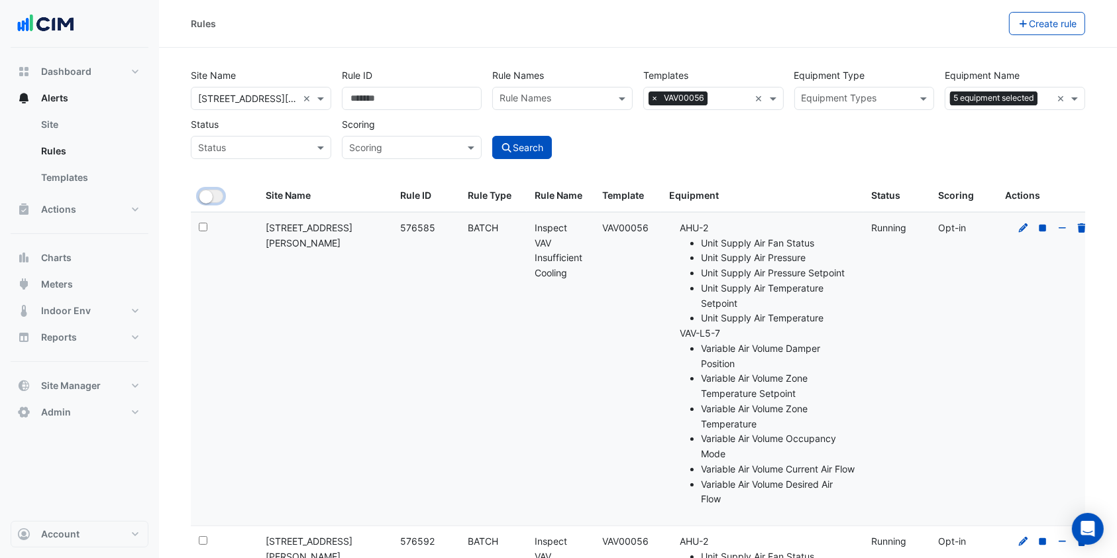
click at [219, 194] on button "All Selected" at bounding box center [211, 195] width 25 height 13
click at [977, 15] on button "Bulk Actions" at bounding box center [967, 23] width 78 height 23
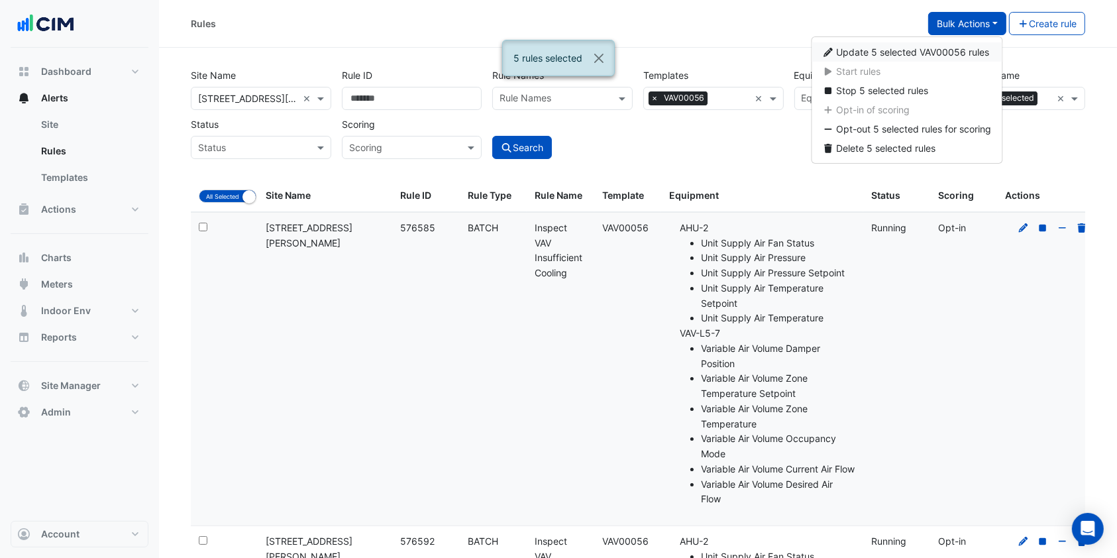
drag, startPoint x: 901, startPoint y: 58, endPoint x: 859, endPoint y: 17, distance: 59.0
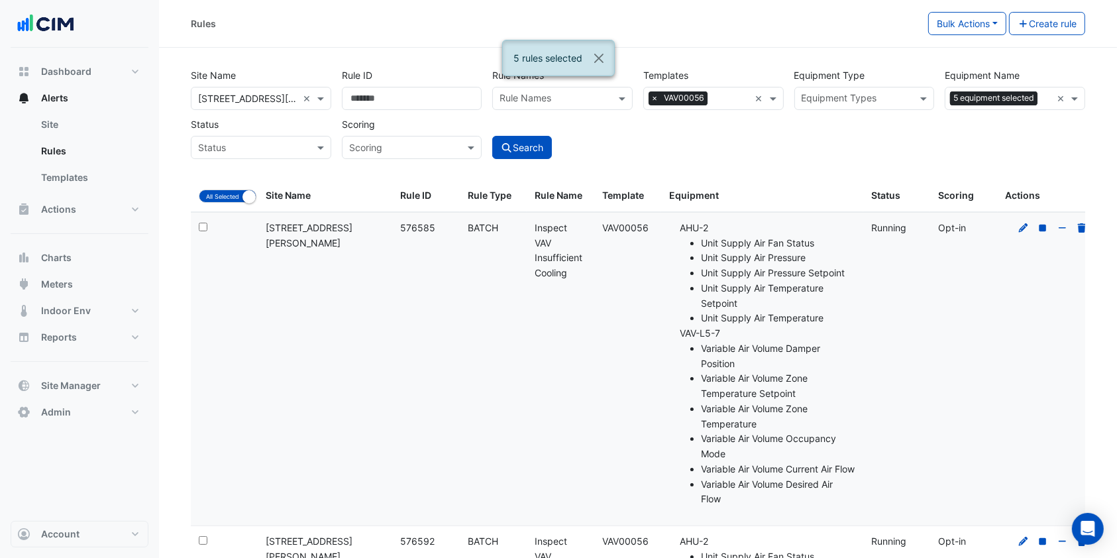
click at [862, 18] on div "Rules" at bounding box center [559, 23] width 737 height 23
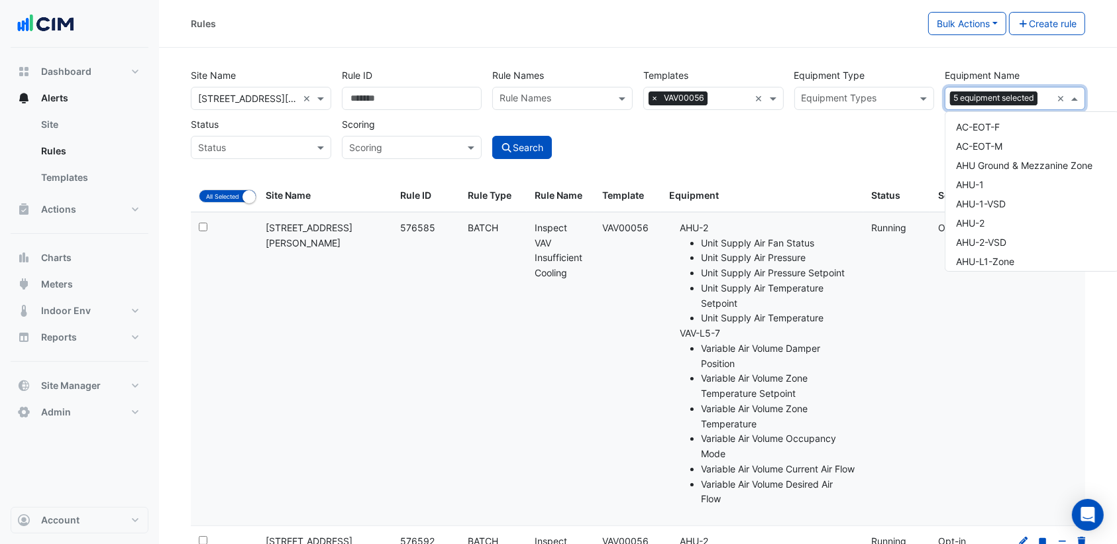
click at [1045, 96] on input "text" at bounding box center [1046, 100] width 9 height 14
click at [995, 195] on span "VAV-L5-1" at bounding box center [976, 190] width 40 height 11
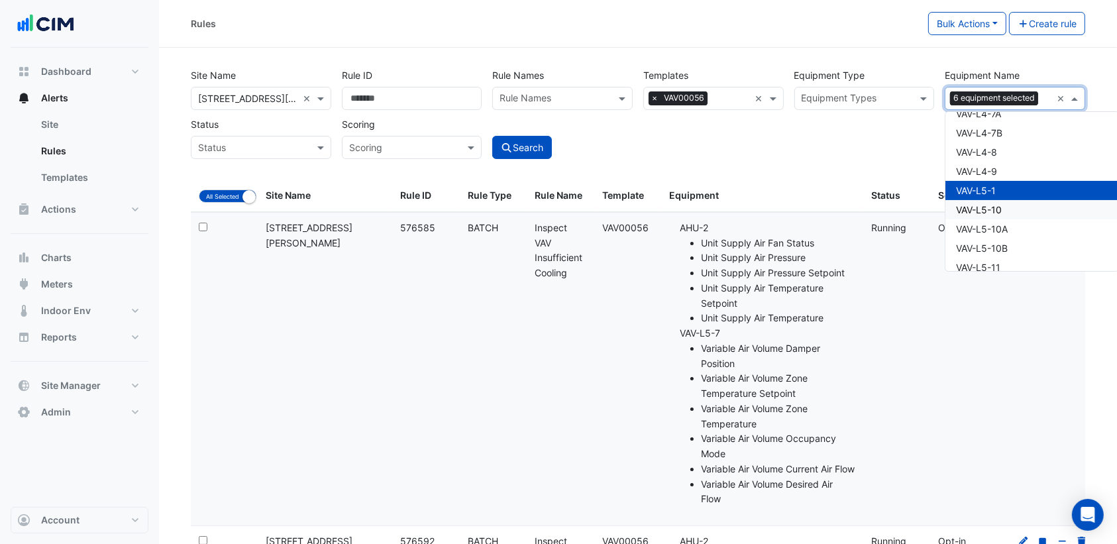
click at [992, 209] on span "VAV-L5-10" at bounding box center [979, 209] width 46 height 11
click at [987, 227] on span "VAV-L5-10A" at bounding box center [982, 228] width 52 height 11
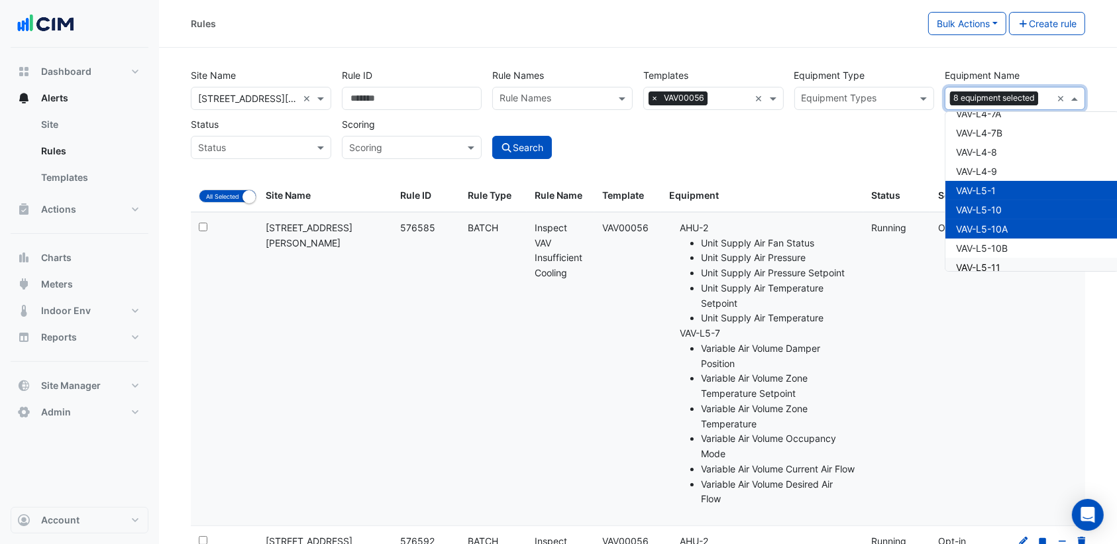
click at [986, 260] on div "VAV-L5-11" at bounding box center [1032, 267] width 174 height 19
click at [988, 246] on span "VAV-L5-10B" at bounding box center [982, 247] width 52 height 11
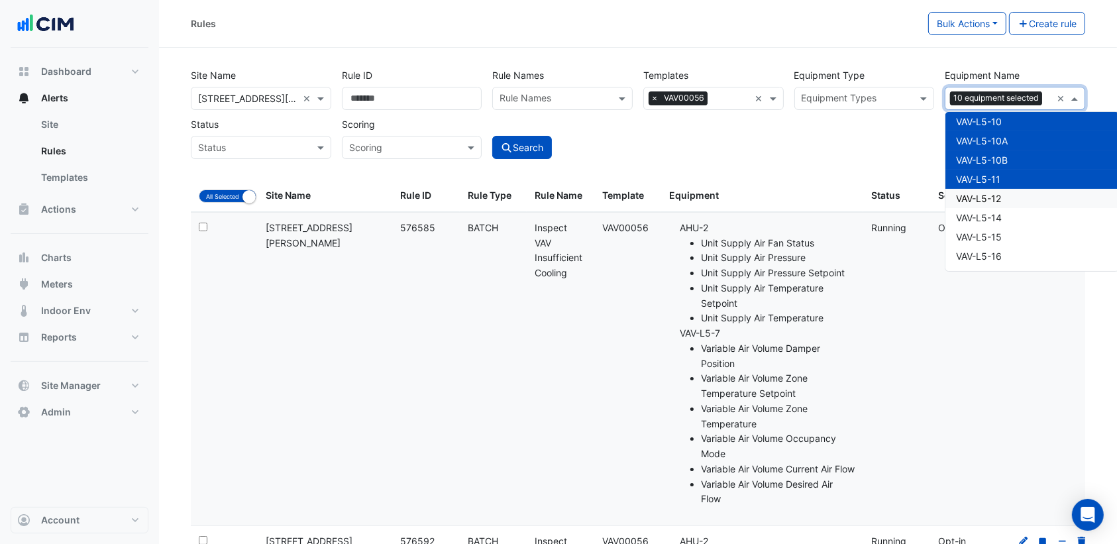
click at [980, 195] on span "VAV-L5-12" at bounding box center [978, 198] width 45 height 11
click at [979, 208] on div "VAV-L5-14" at bounding box center [1032, 217] width 174 height 19
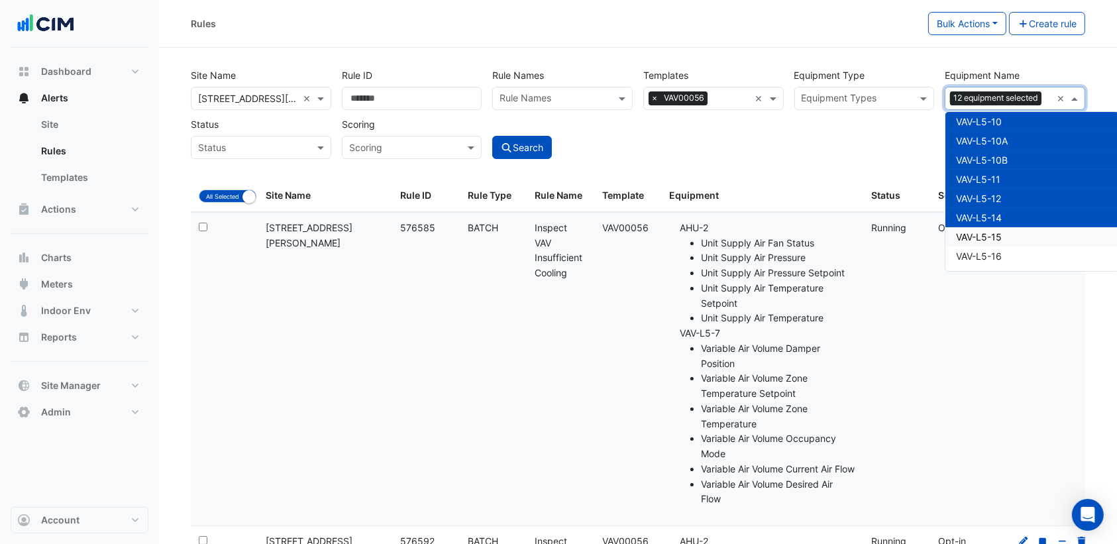
click at [976, 233] on span "VAV-L5-15" at bounding box center [979, 236] width 46 height 11
click at [980, 260] on span "VAV-L5-16" at bounding box center [979, 255] width 46 height 11
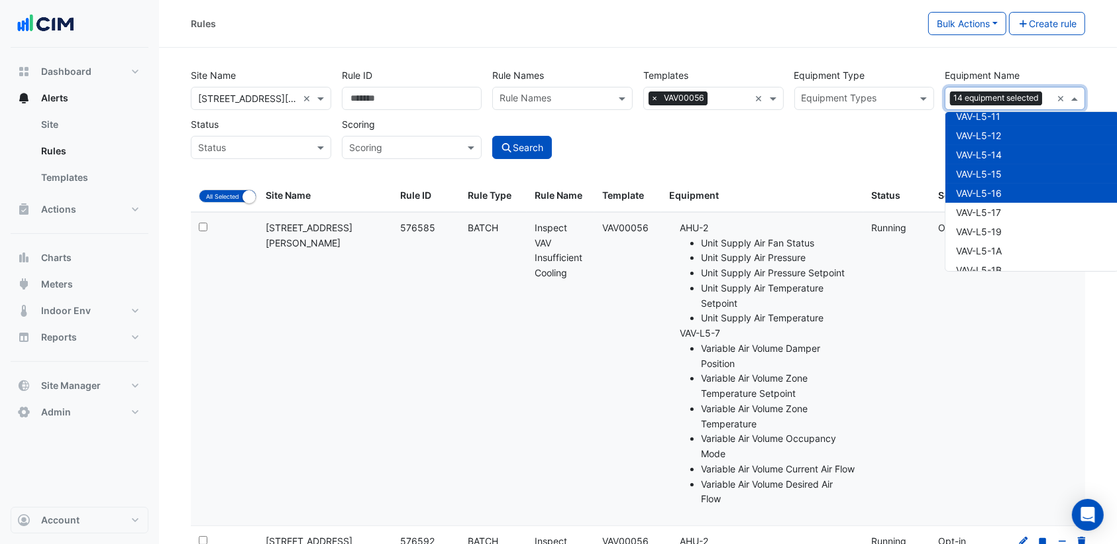
scroll to position [2745, 0]
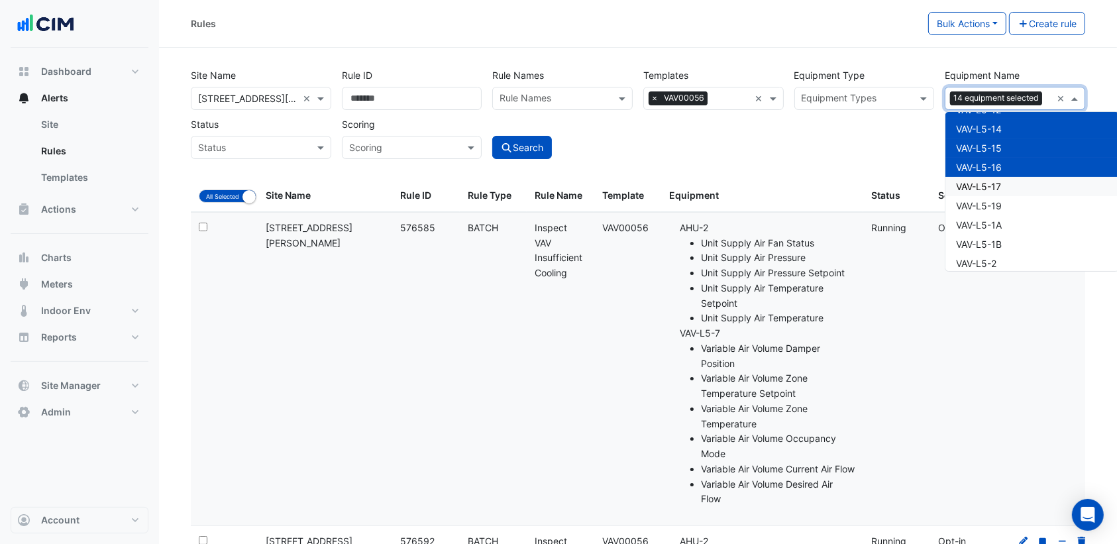
click at [996, 188] on span "VAV-L5-17" at bounding box center [978, 186] width 45 height 11
drag, startPoint x: 990, startPoint y: 200, endPoint x: 988, endPoint y: 211, distance: 11.6
click at [990, 203] on span "VAV-L5-19" at bounding box center [979, 205] width 46 height 11
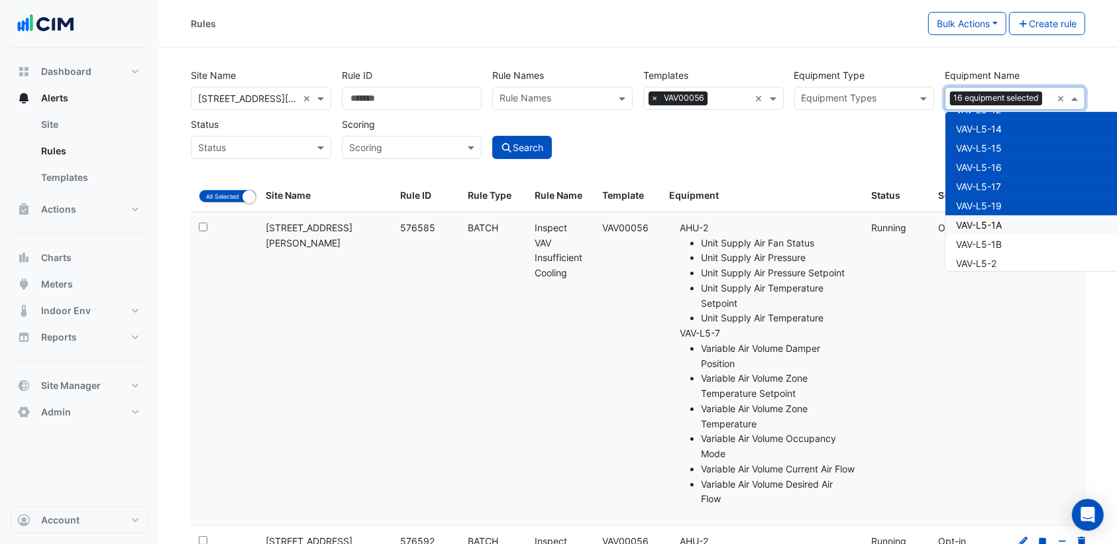
drag, startPoint x: 985, startPoint y: 221, endPoint x: 985, endPoint y: 236, distance: 15.2
click at [985, 230] on div "VAV-L5-1A" at bounding box center [1032, 224] width 174 height 19
click at [984, 246] on span "VAV-L5-1B" at bounding box center [979, 243] width 46 height 11
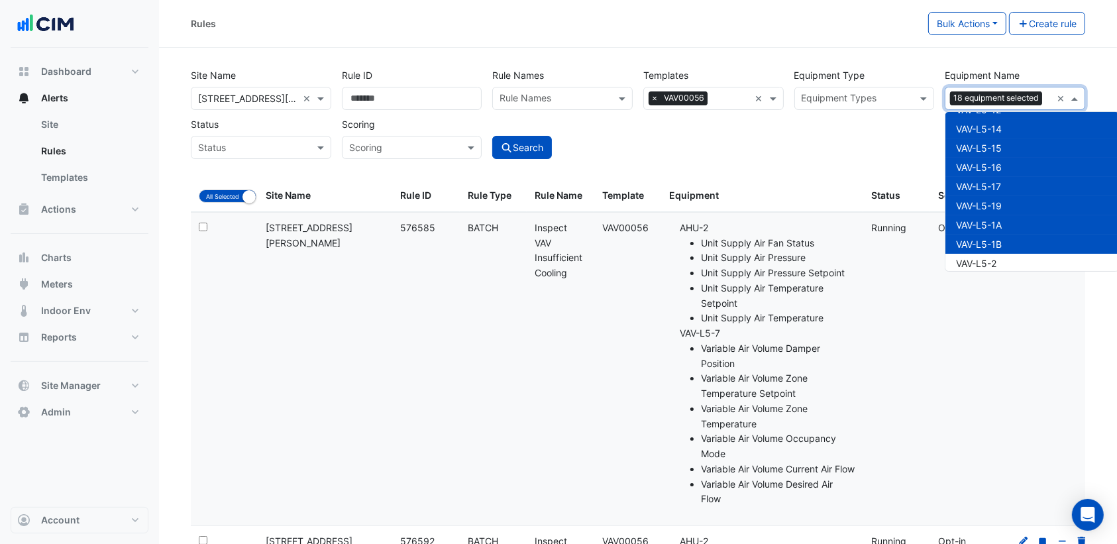
click at [981, 254] on div "VAV-L5-2" at bounding box center [1032, 263] width 174 height 19
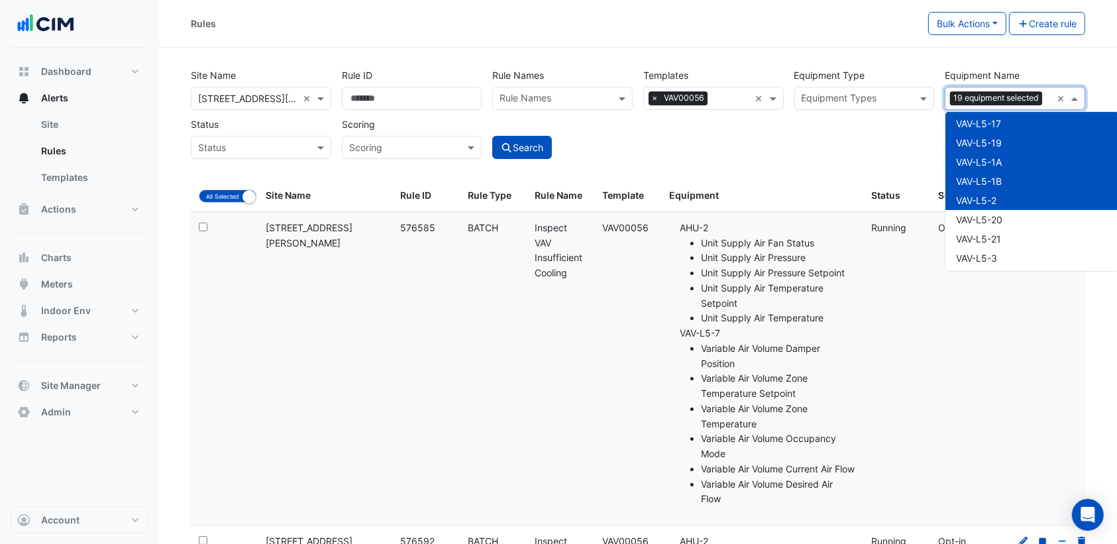
scroll to position [2833, 0]
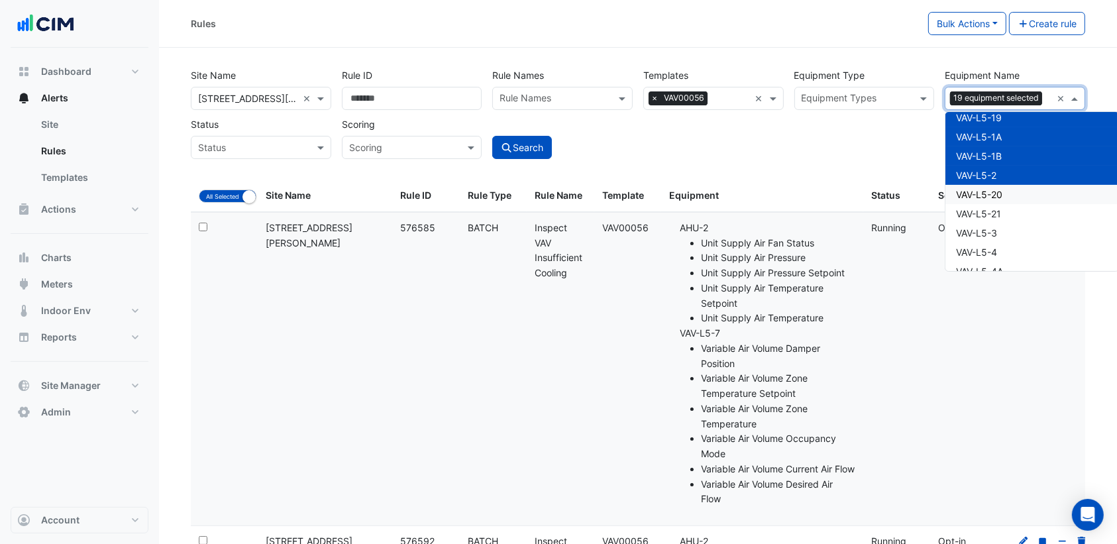
click at [993, 192] on span "VAV-L5-20" at bounding box center [979, 194] width 46 height 11
click at [990, 214] on span "VAV-L5-21" at bounding box center [978, 213] width 45 height 11
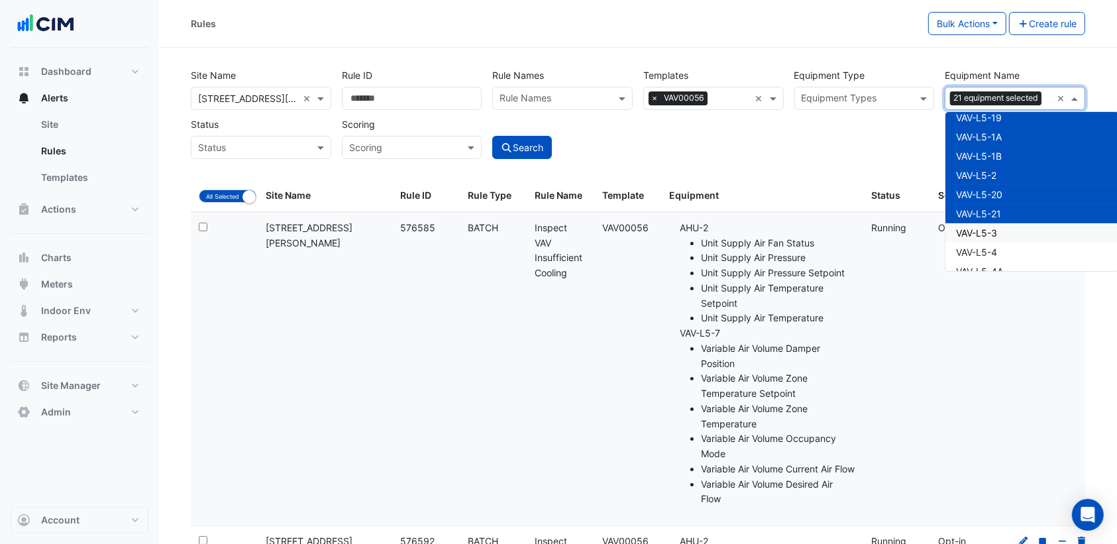
click at [988, 236] on span "VAV-L5-3" at bounding box center [976, 232] width 41 height 11
click at [986, 252] on span "VAV-L5-4" at bounding box center [976, 251] width 41 height 11
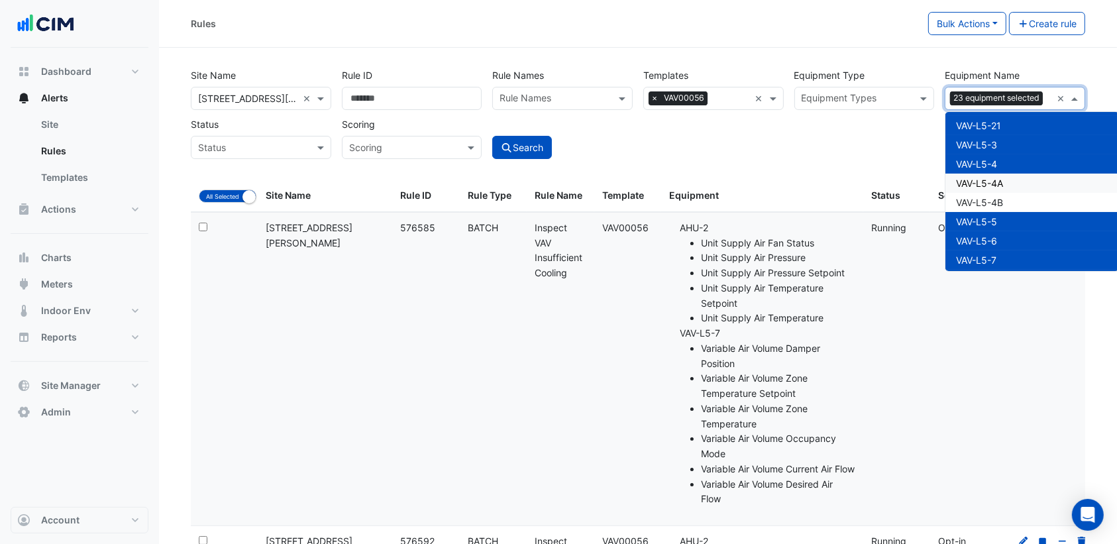
click at [999, 187] on span "VAV-L5-4A" at bounding box center [979, 183] width 47 height 11
click at [995, 194] on div "VAV-L5-4B" at bounding box center [1032, 202] width 174 height 19
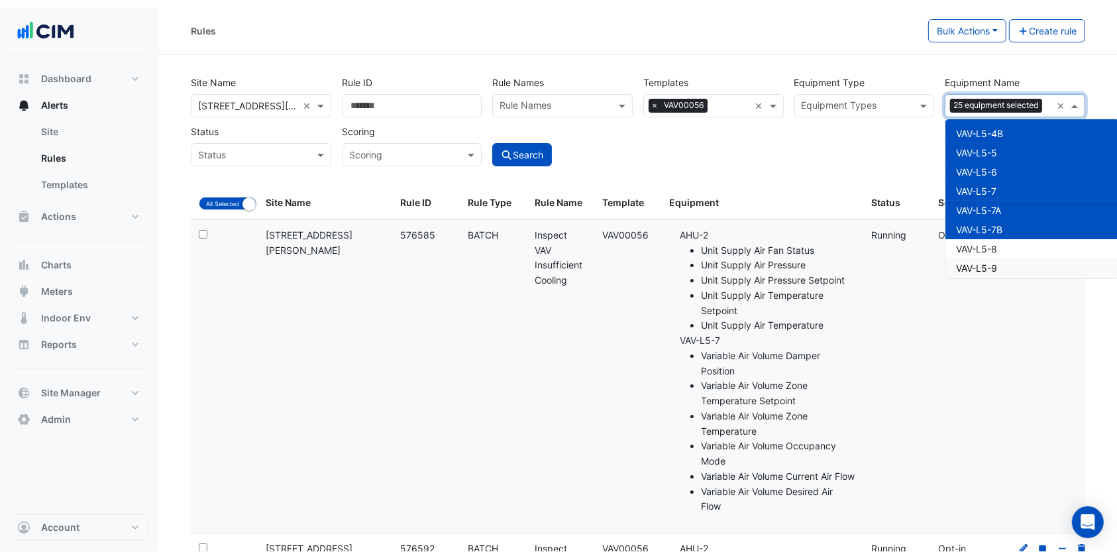
scroll to position [3098, 0]
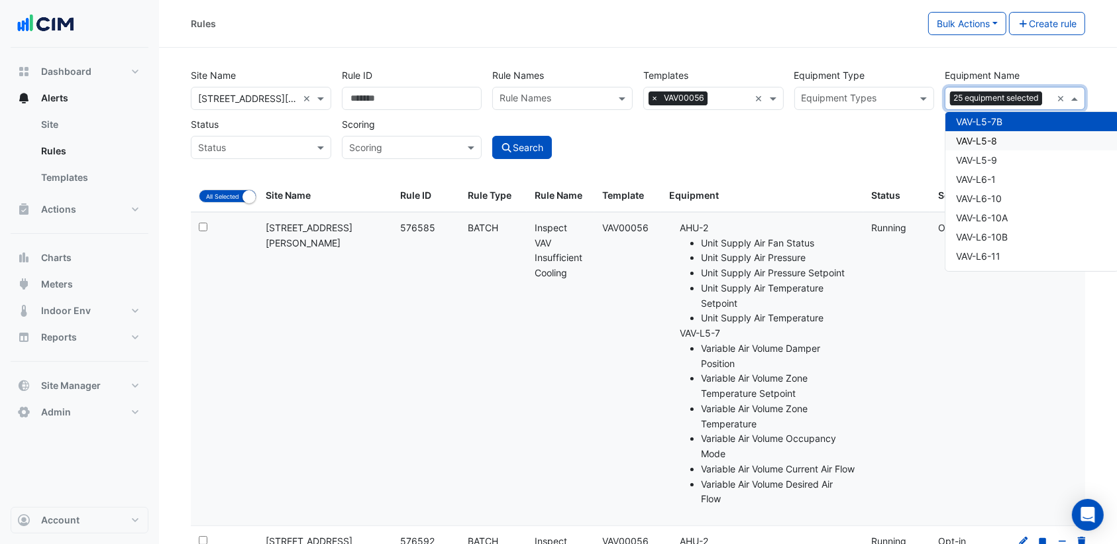
click at [991, 135] on span "VAV-L5-8" at bounding box center [976, 140] width 41 height 11
click at [986, 156] on span "VAV-L5-9" at bounding box center [976, 159] width 41 height 11
click at [1042, 342] on datatable-body-cell at bounding box center [1047, 369] width 101 height 313
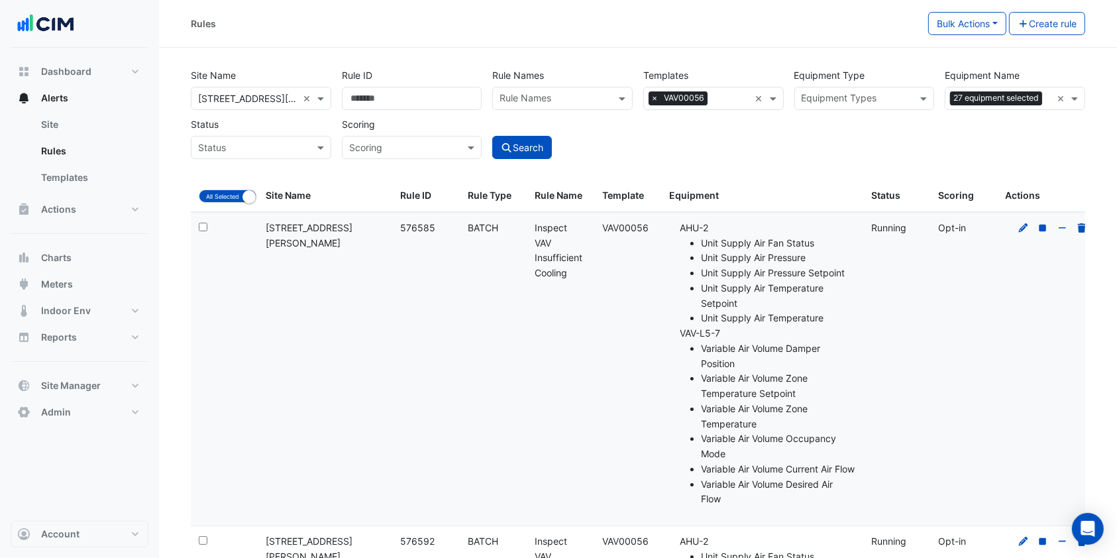
click at [534, 150] on button "Search" at bounding box center [522, 147] width 60 height 23
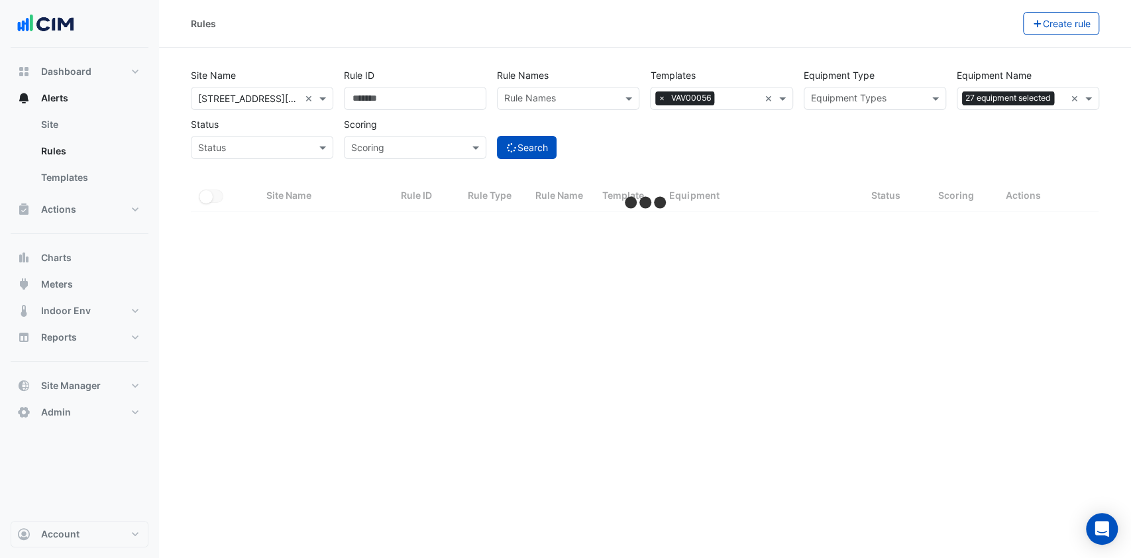
select select "***"
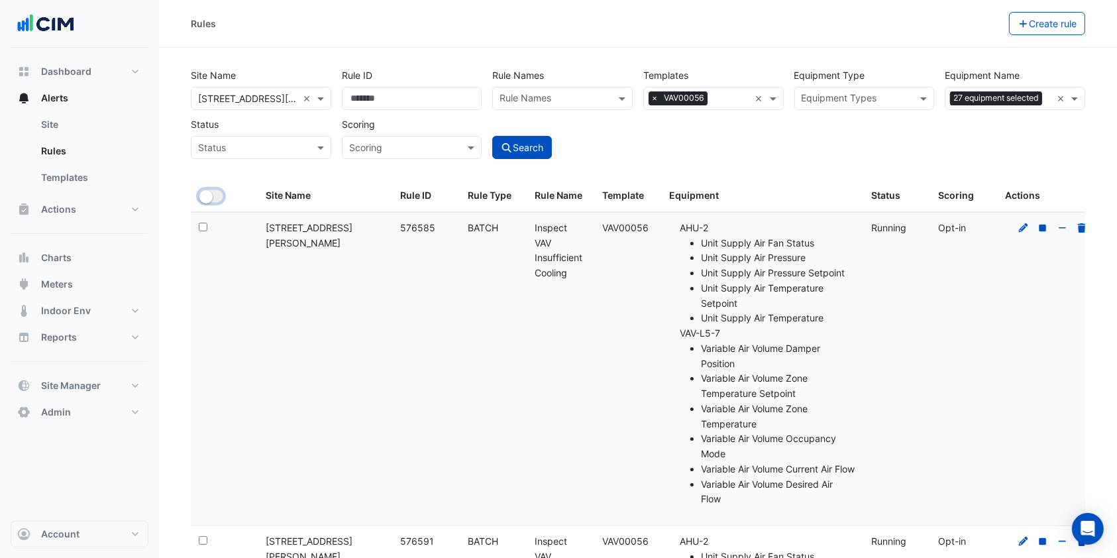
click at [221, 197] on button "All Selected" at bounding box center [211, 195] width 25 height 13
click at [993, 17] on button "Bulk Actions" at bounding box center [967, 23] width 78 height 23
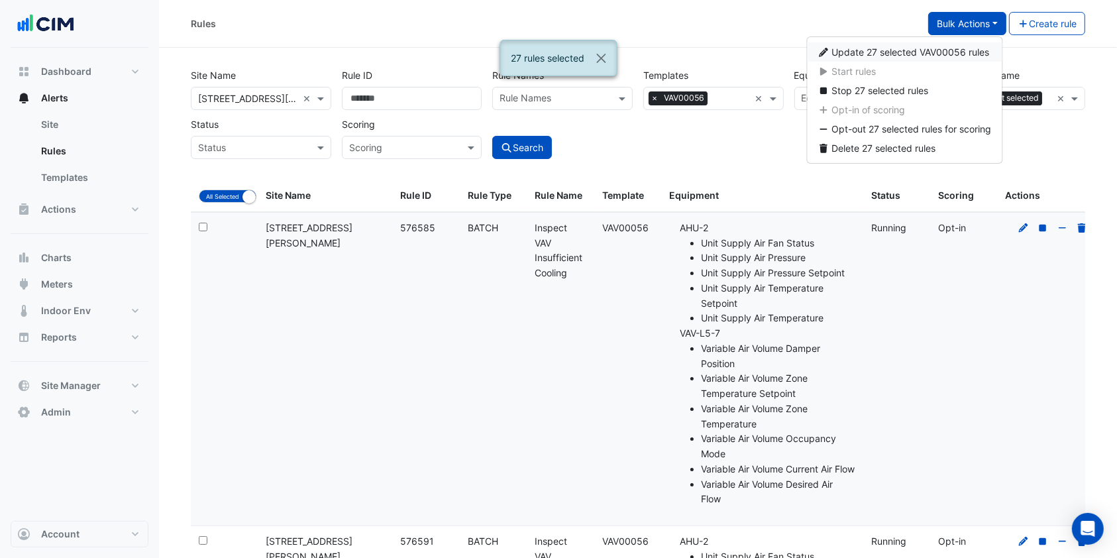
click at [895, 51] on span "Update 27 selected VAV00056 rules" at bounding box center [911, 51] width 158 height 11
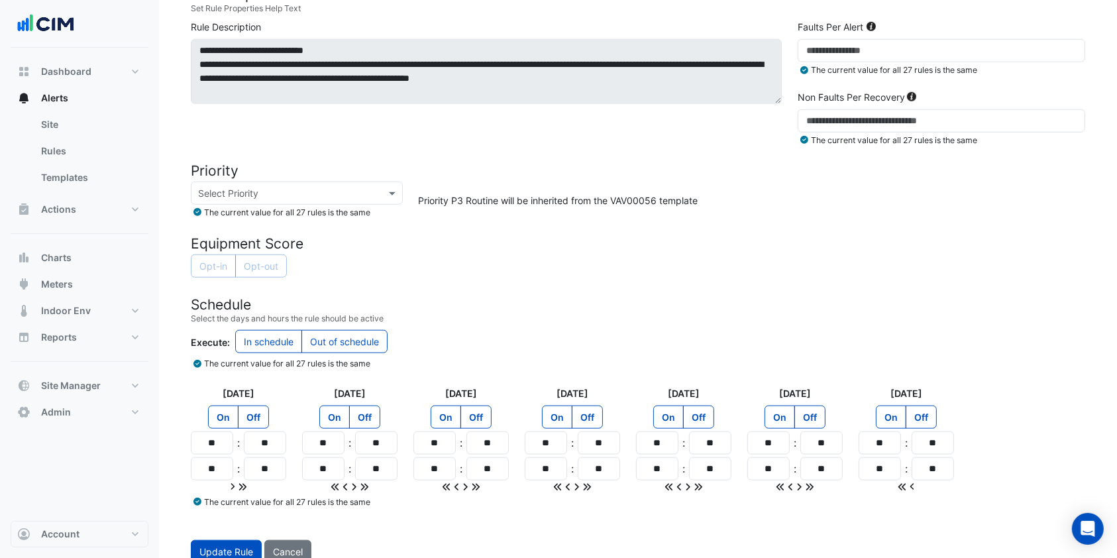
scroll to position [1236, 0]
click at [870, 62] on input "**" at bounding box center [940, 49] width 287 height 23
type input "**"
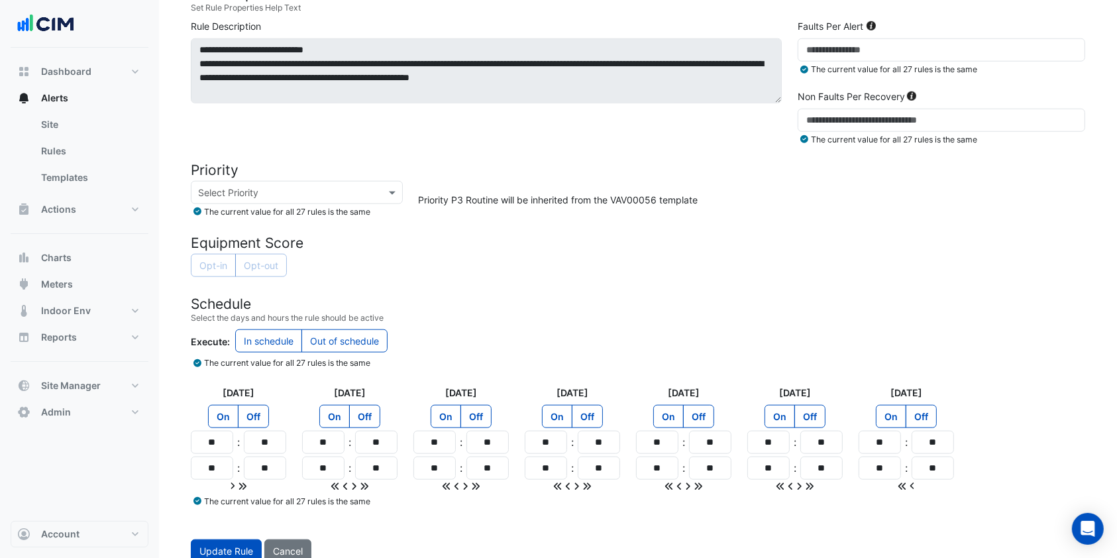
click at [859, 117] on div "Non Faults Per Recovery ** The current value for all 27 rules is the same" at bounding box center [940, 117] width 303 height 56
click at [844, 132] on input "**" at bounding box center [940, 120] width 287 height 23
click at [843, 132] on input "**" at bounding box center [940, 120] width 287 height 23
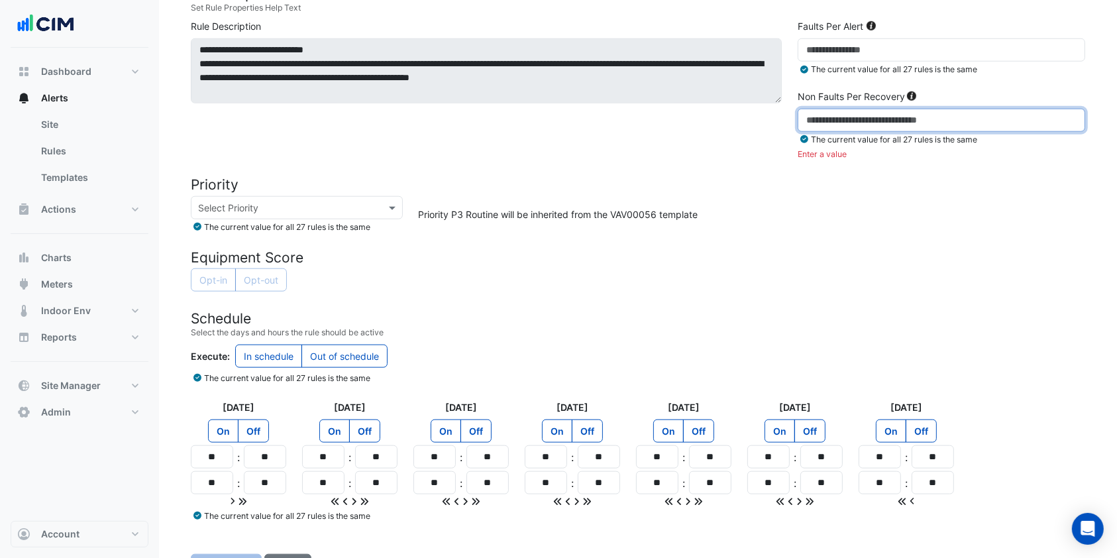
type input "*"
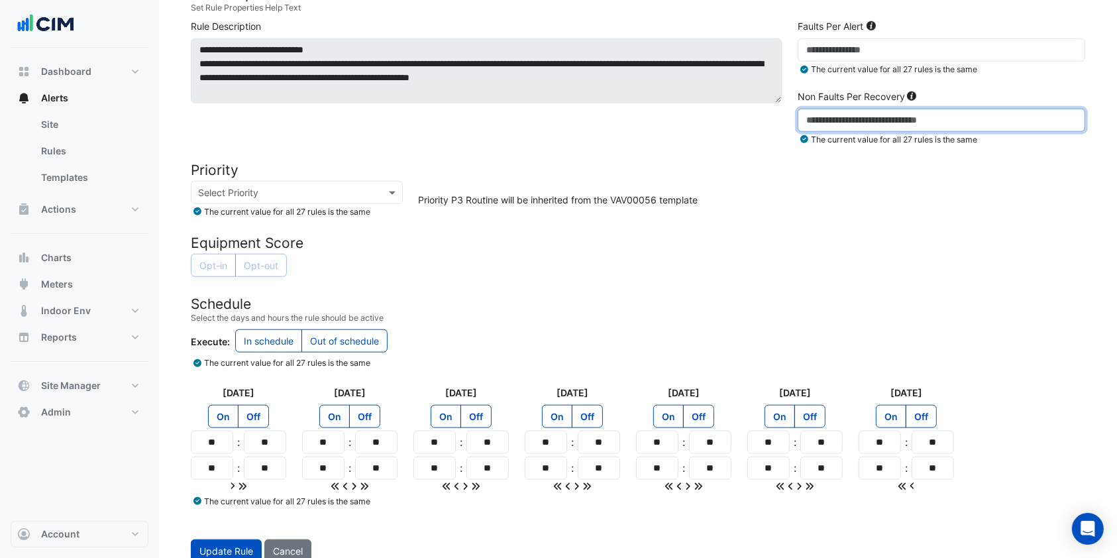
type input "*"
click at [786, 262] on div "Opt-in Opt-out" at bounding box center [638, 267] width 894 height 26
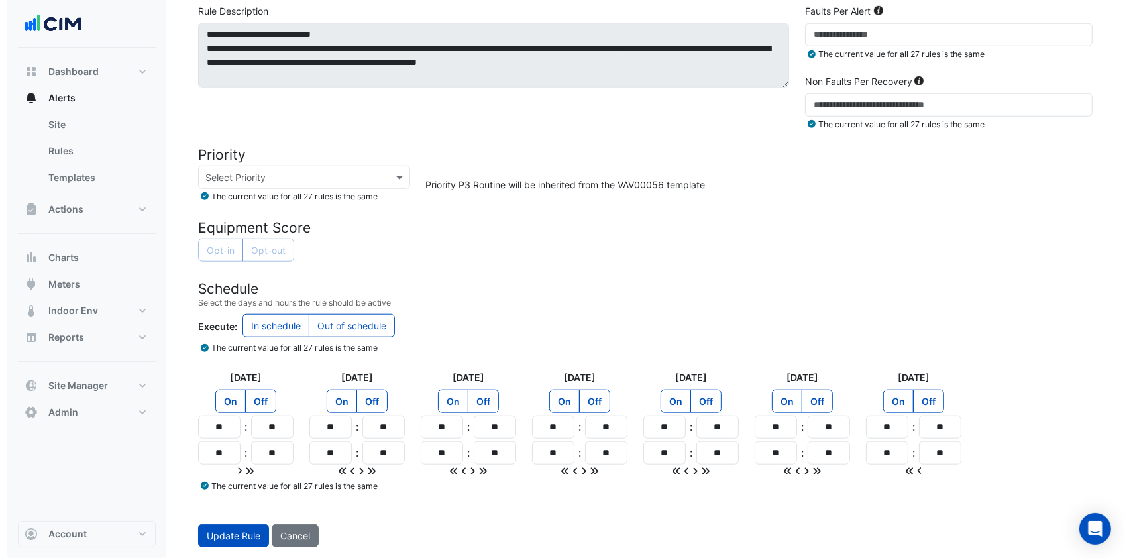
scroll to position [1259, 0]
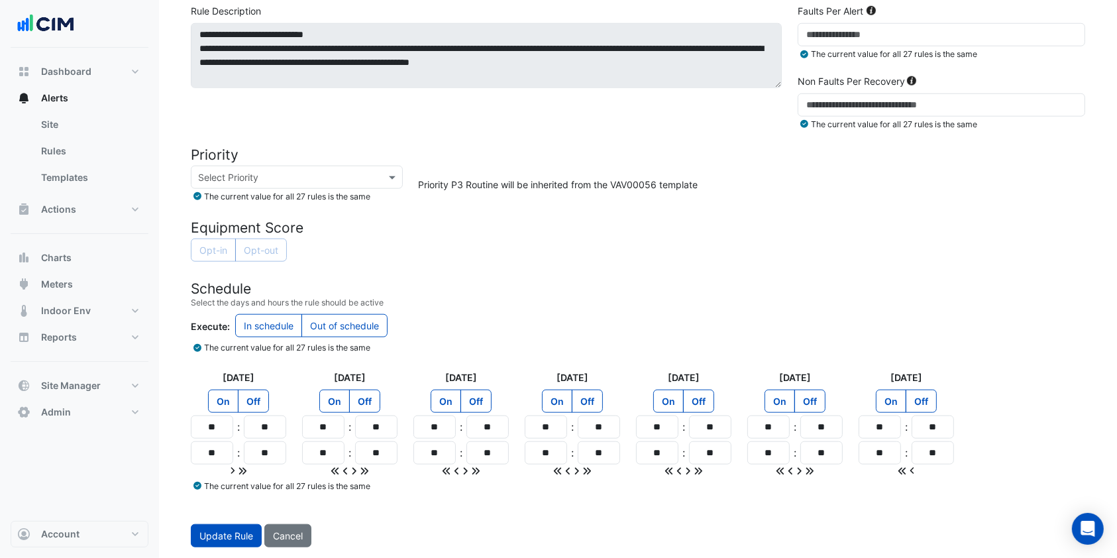
click at [233, 538] on span "Update Rule" at bounding box center [226, 535] width 54 height 11
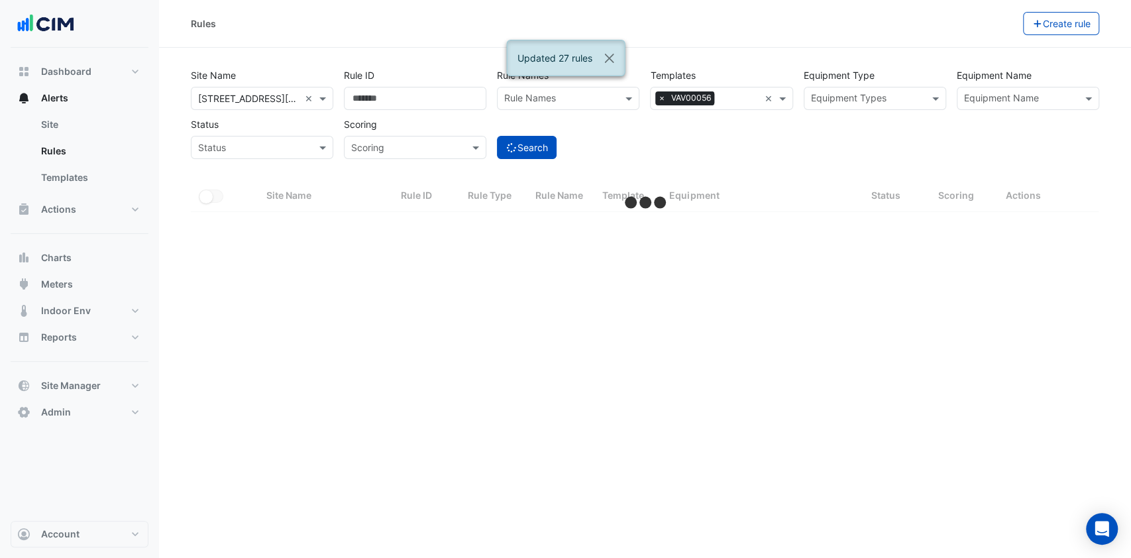
select select "***"
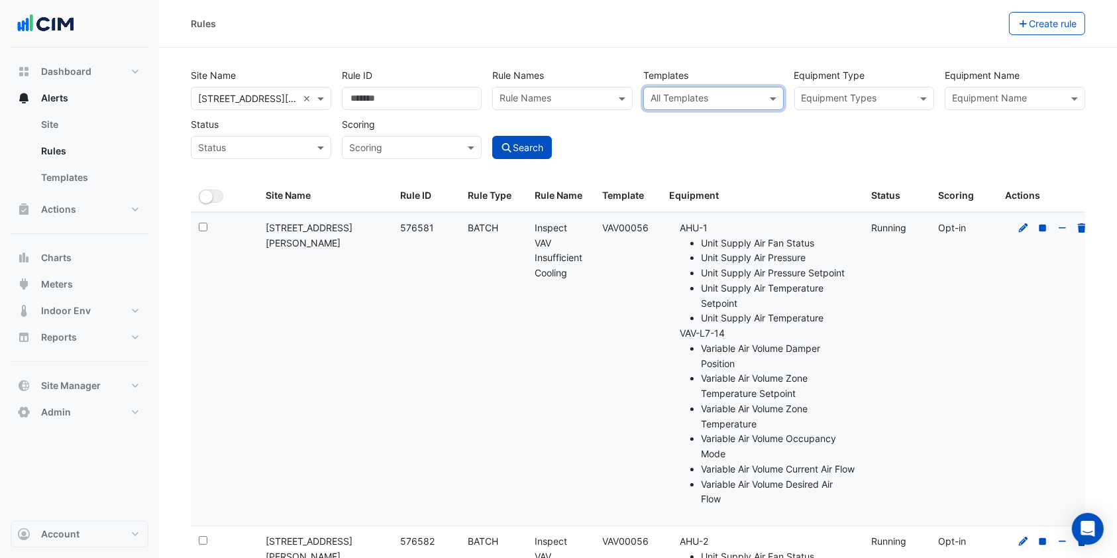
click at [1033, 95] on input "text" at bounding box center [1007, 100] width 111 height 14
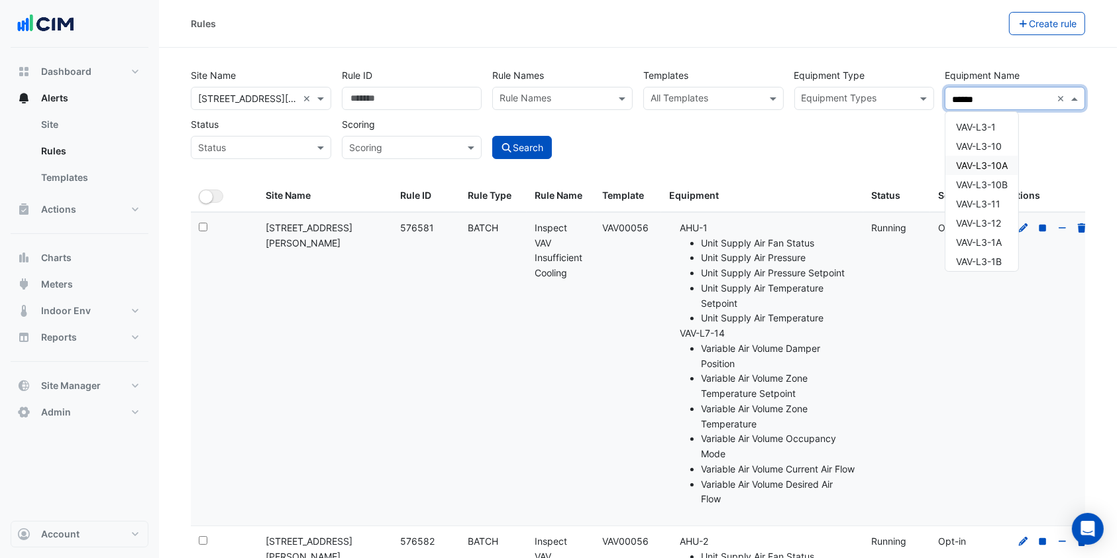
type input "******"
click at [1001, 159] on div "VAV-L3-1A" at bounding box center [981, 153] width 73 height 19
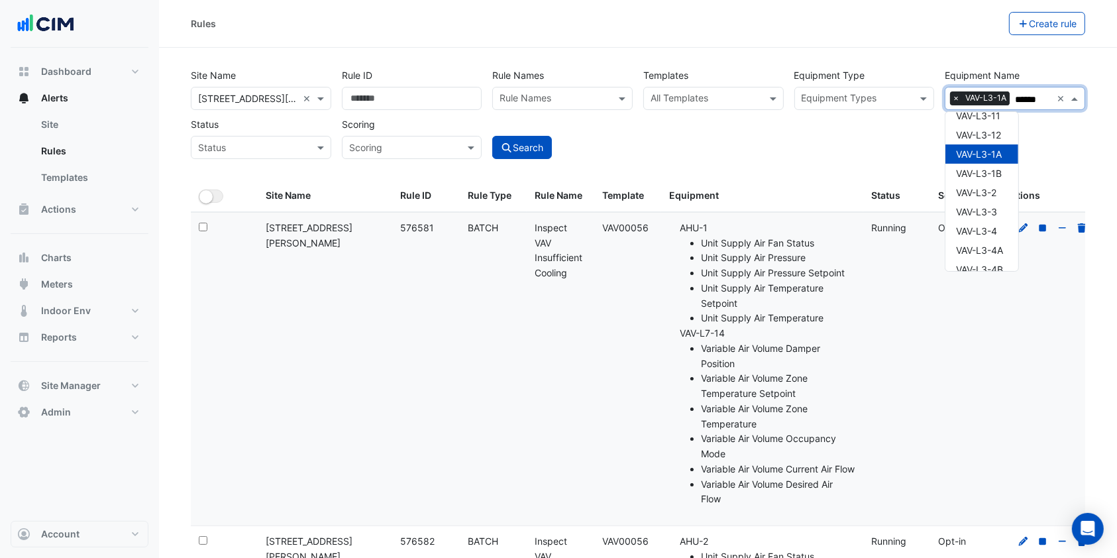
click at [746, 131] on div "Site Name All Sites × 3 Thomas Holt Drive × Rule ID Rule Names Rule Names Templ…" at bounding box center [637, 110] width 905 height 98
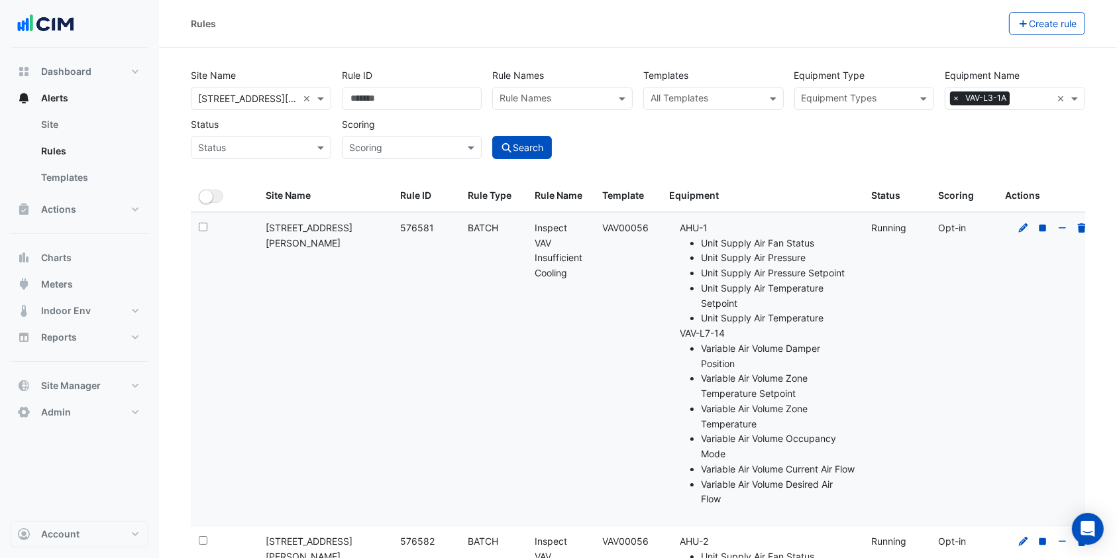
click at [534, 151] on button "Search" at bounding box center [522, 147] width 60 height 23
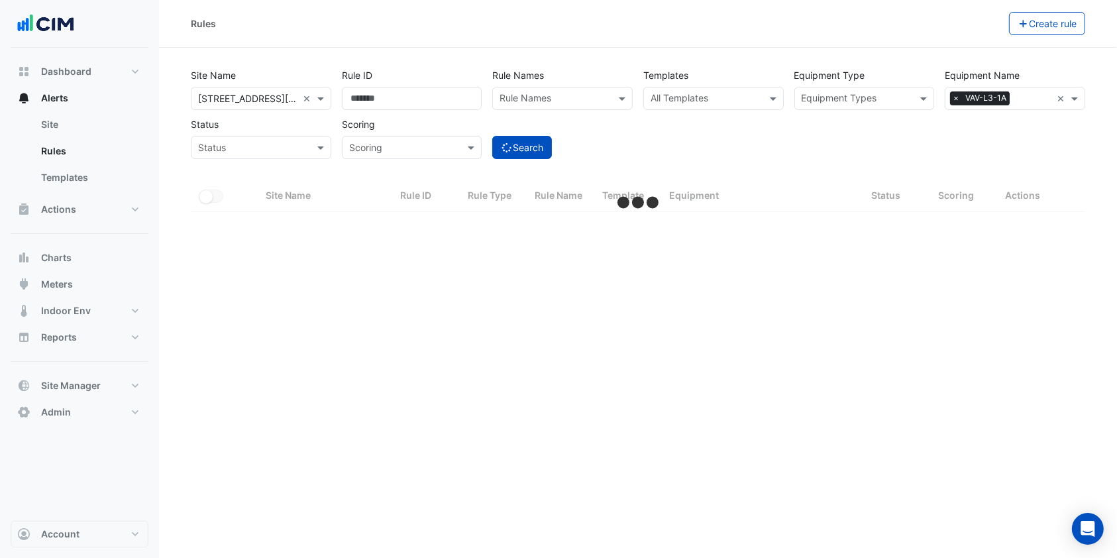
select select "***"
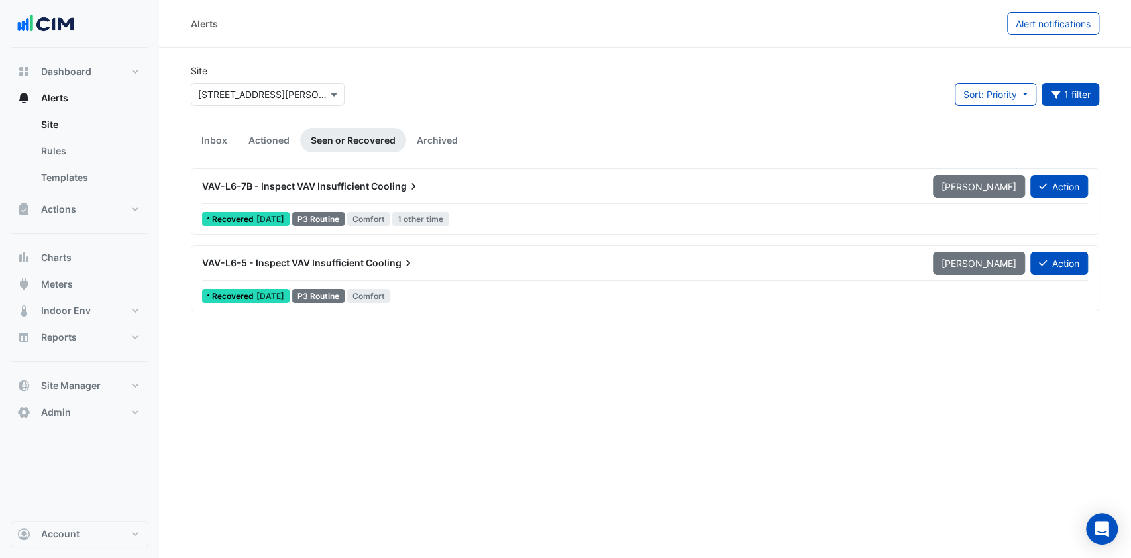
click at [433, 130] on link "Archived" at bounding box center [437, 140] width 62 height 25
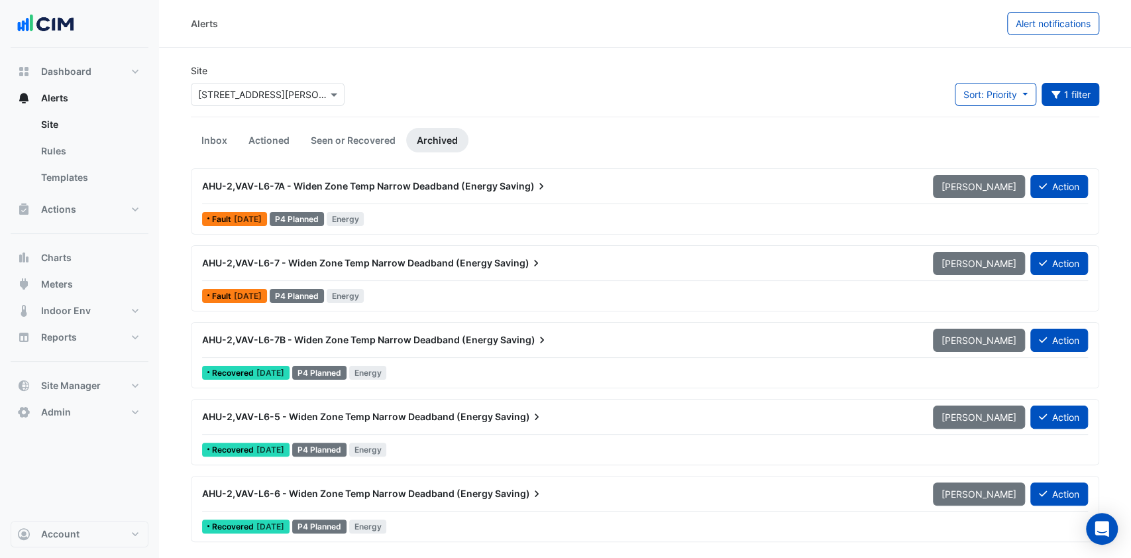
click at [370, 137] on link "Seen or Recovered" at bounding box center [353, 140] width 106 height 25
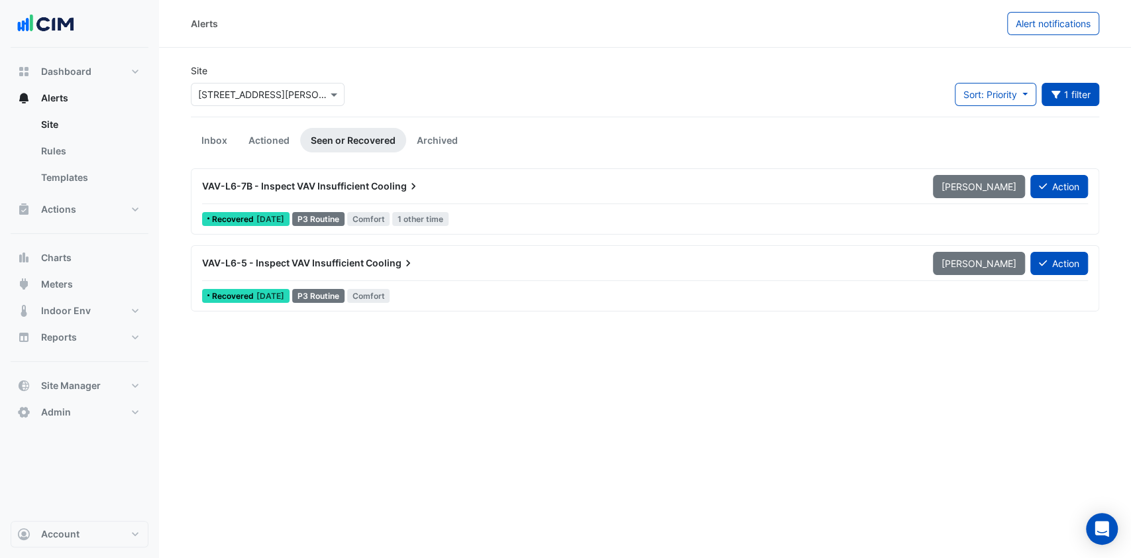
click at [286, 138] on link "Actioned" at bounding box center [269, 140] width 62 height 25
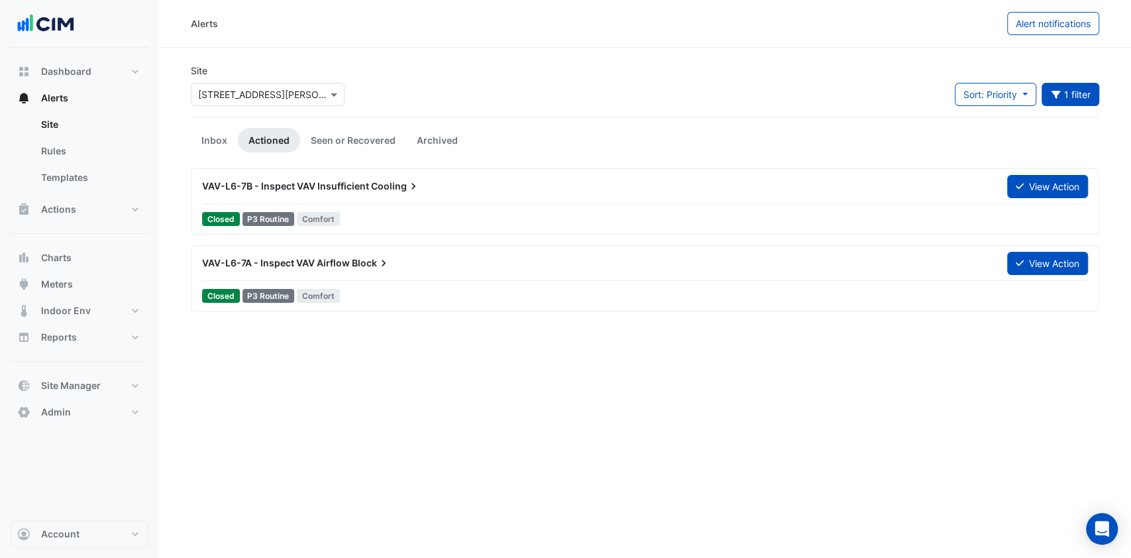
click at [202, 131] on link "Inbox" at bounding box center [214, 140] width 47 height 25
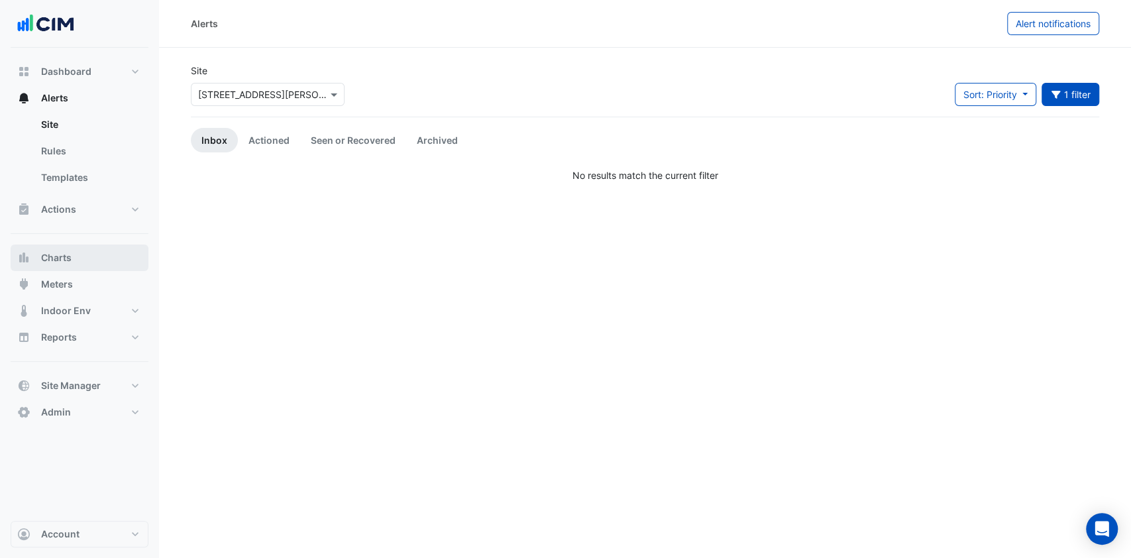
click at [72, 262] on button "Charts" at bounding box center [80, 257] width 138 height 26
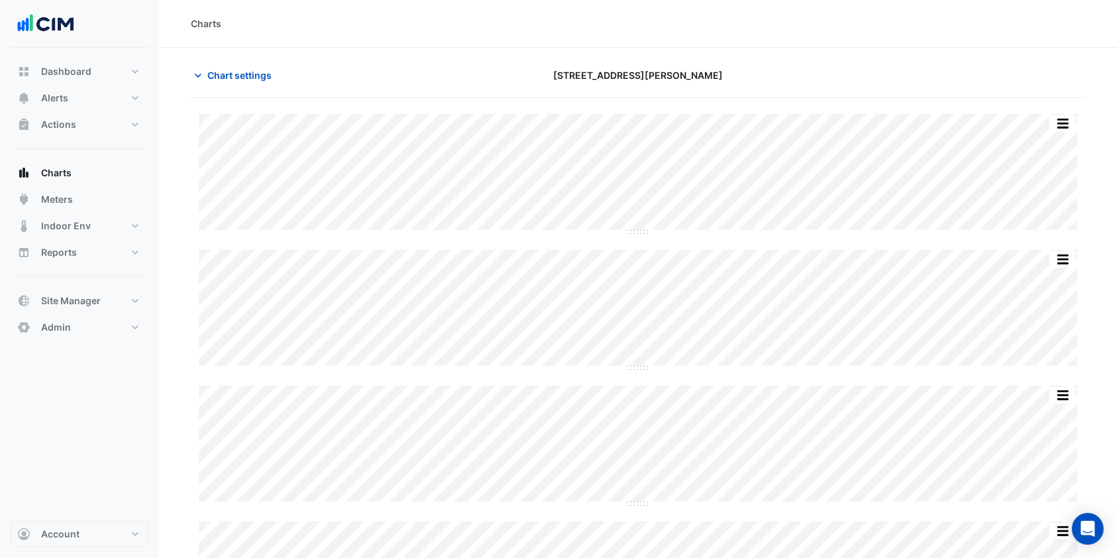
click at [238, 64] on button "Chart settings" at bounding box center [235, 75] width 89 height 23
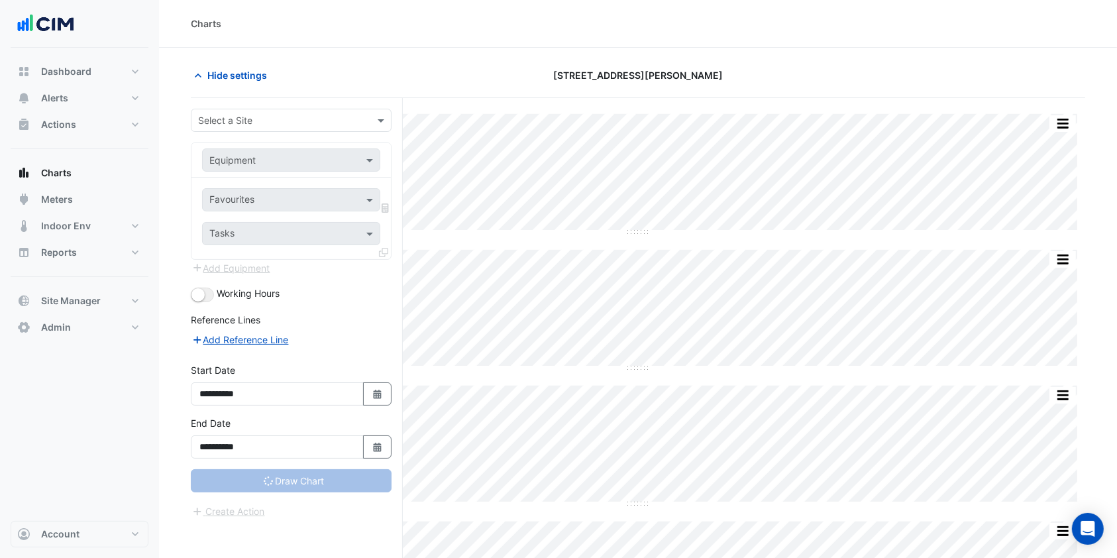
click at [299, 127] on div "Select a Site" at bounding box center [291, 120] width 201 height 23
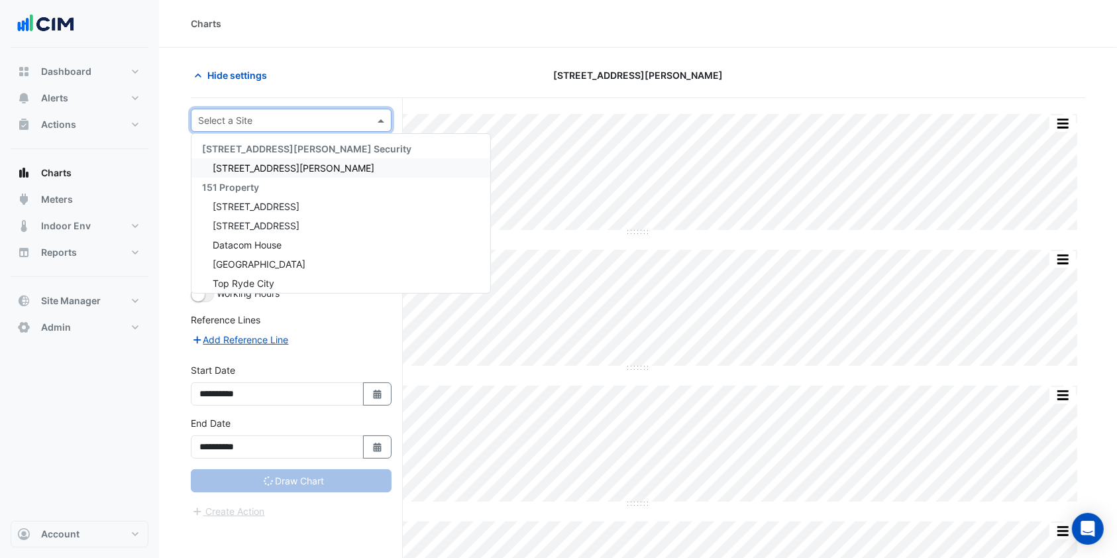
type input "**********"
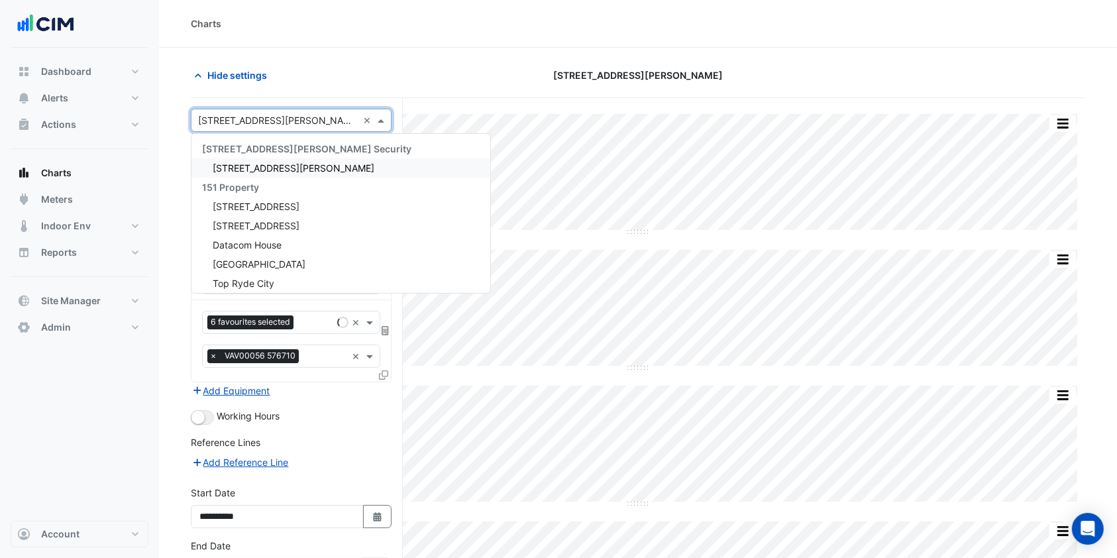
click at [311, 59] on section "Hide settings [STREET_ADDRESS][PERSON_NAME] Split by Equip Split All Split None…" at bounding box center [638, 405] width 958 height 714
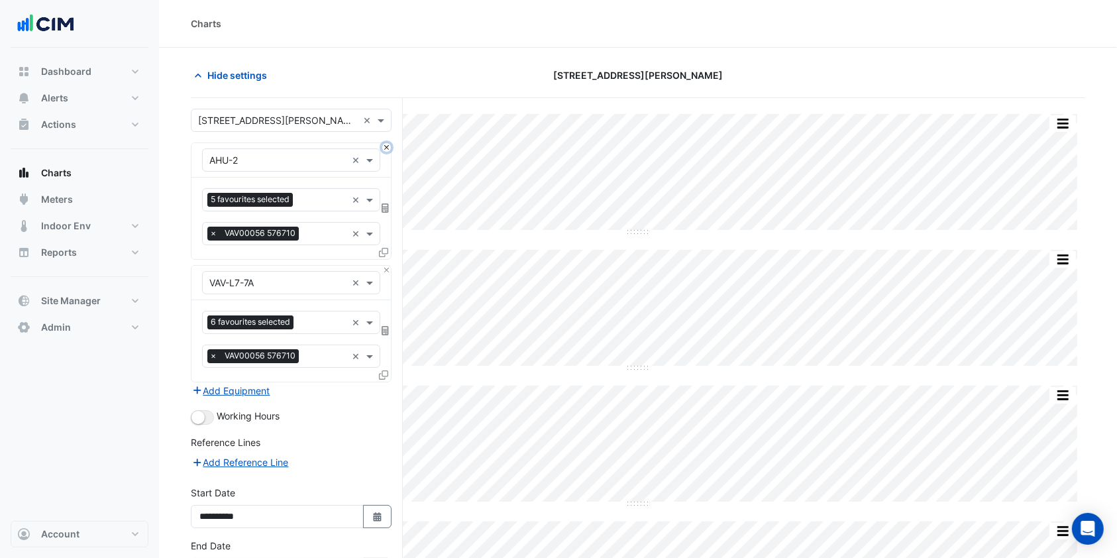
click at [384, 144] on button "Close" at bounding box center [386, 147] width 9 height 9
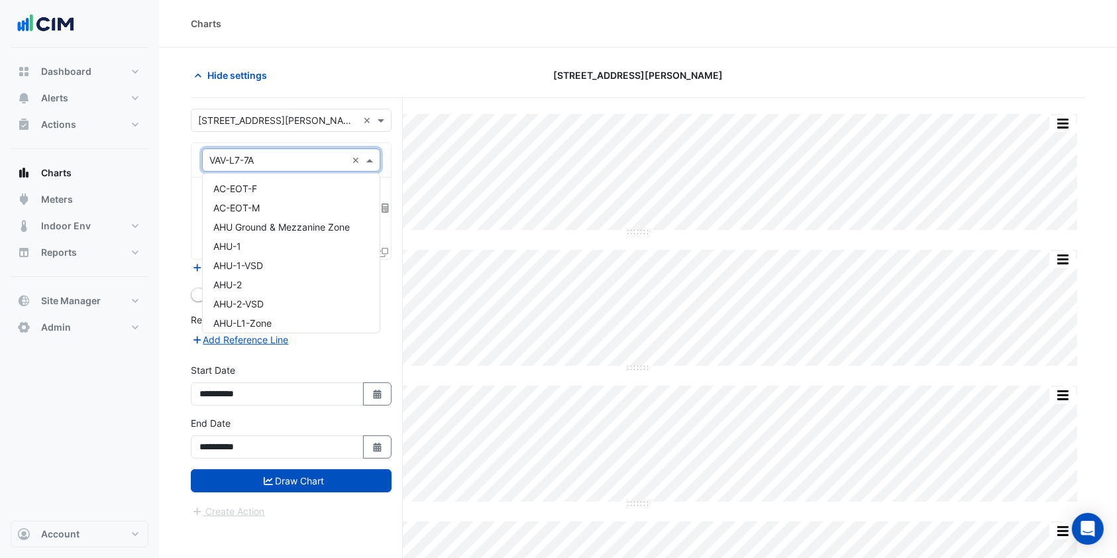
click at [363, 160] on span at bounding box center [371, 160] width 17 height 14
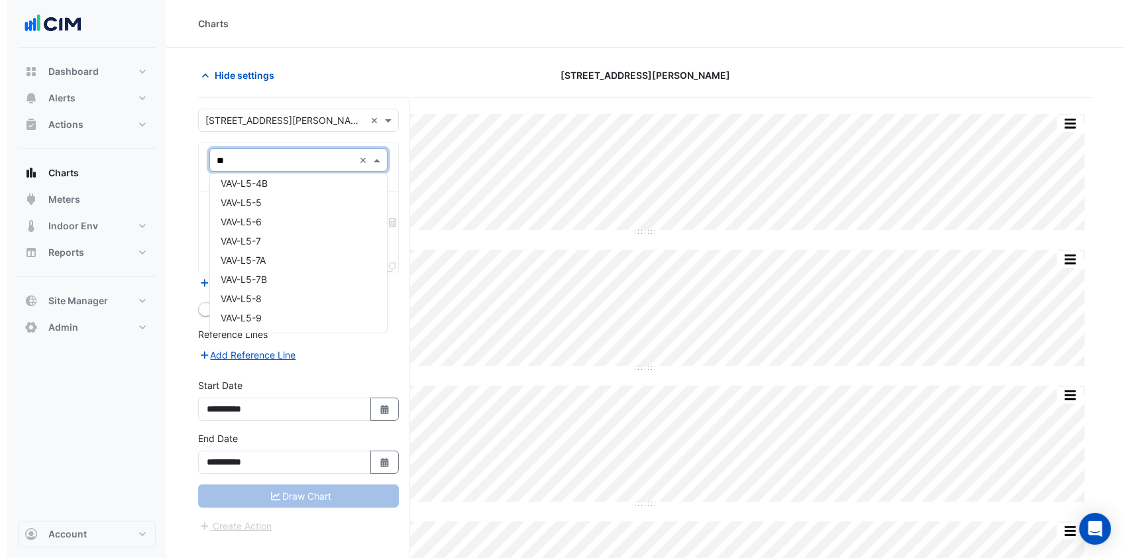
scroll to position [389, 0]
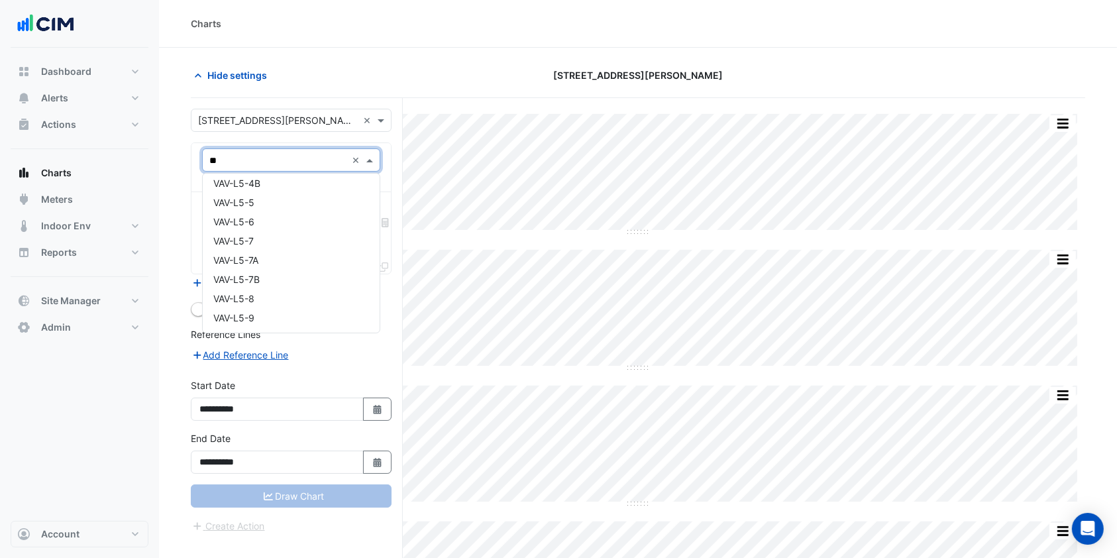
type input "***"
click at [223, 203] on span "VAV-L5-5" at bounding box center [233, 202] width 41 height 11
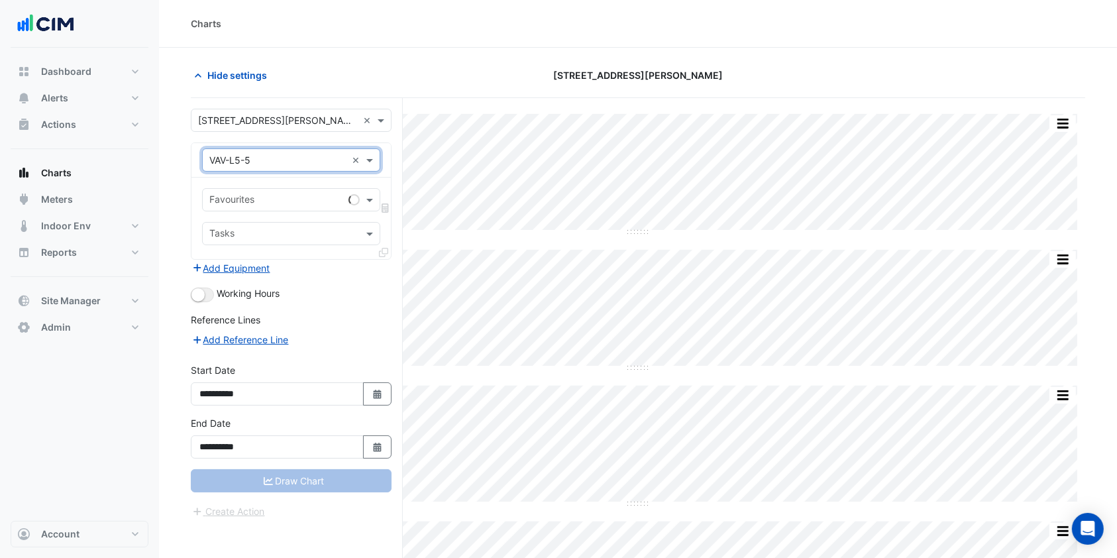
click at [368, 197] on span at bounding box center [371, 200] width 17 height 14
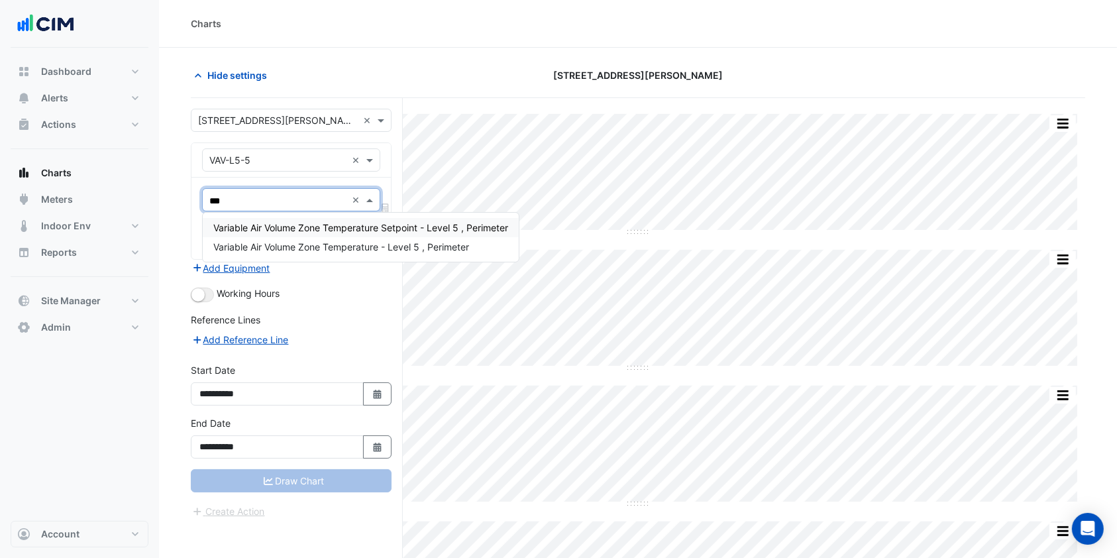
type input "****"
click at [318, 252] on span "Variable Air Volume Zone Temperature - Level 5 , Perimeter" at bounding box center [341, 246] width 256 height 11
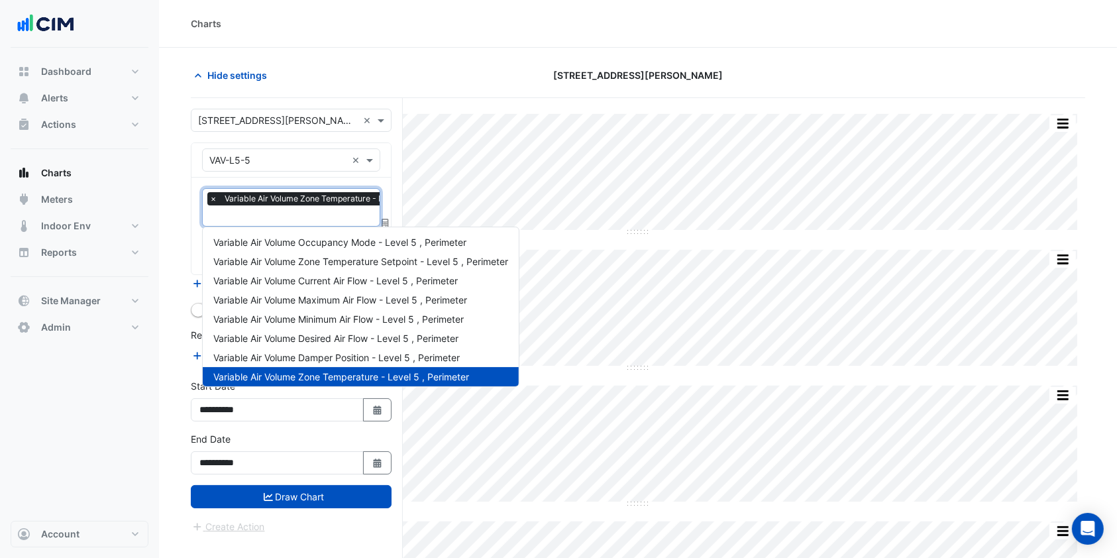
click at [327, 220] on input "text" at bounding box center [332, 217] width 246 height 14
click at [325, 263] on span "Variable Air Volume Zone Temperature Setpoint - Level 5 , Perimeter" at bounding box center [360, 261] width 295 height 11
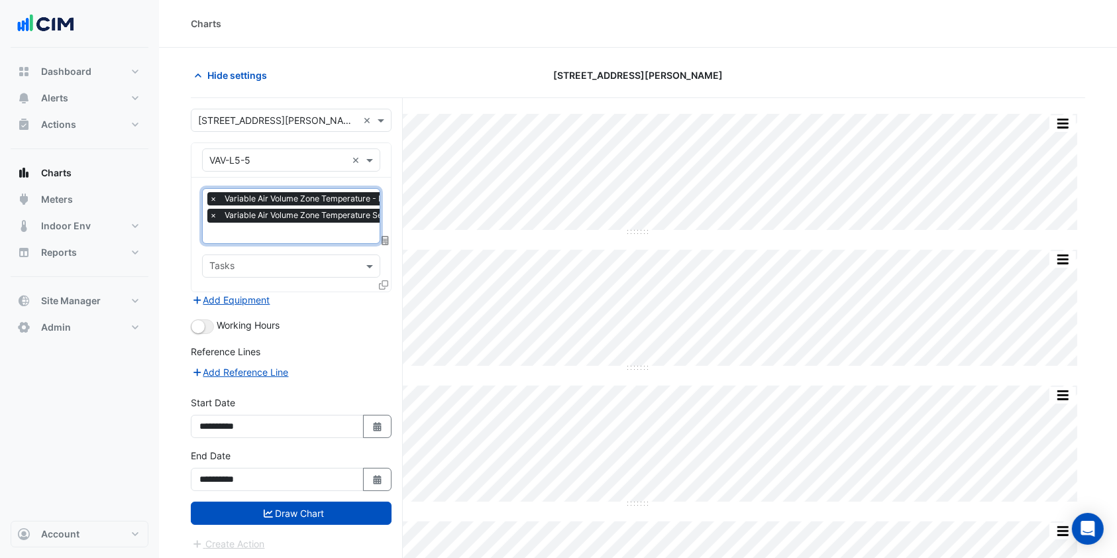
click at [383, 283] on icon at bounding box center [383, 284] width 9 height 9
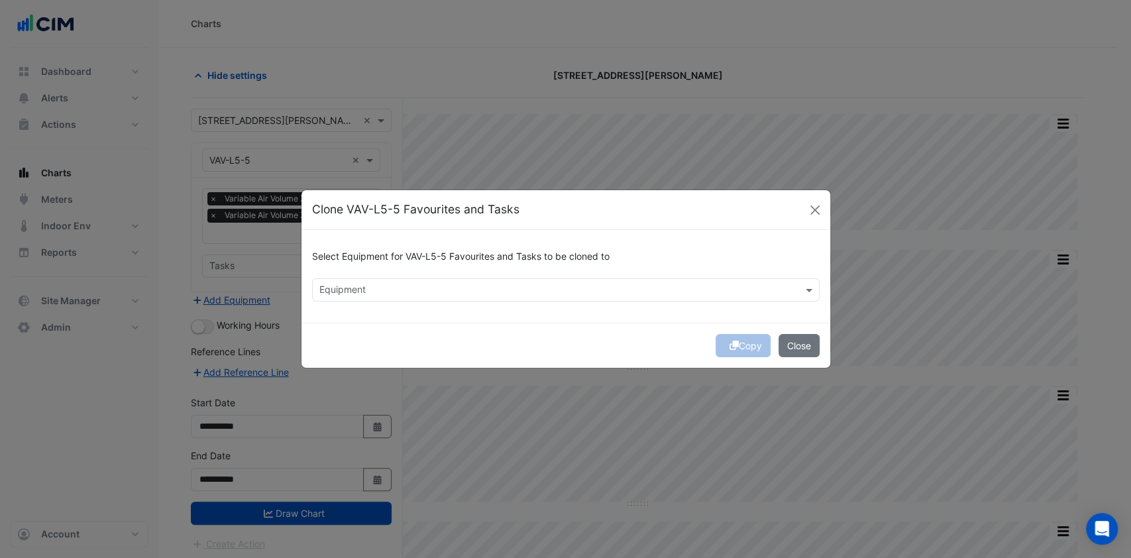
click at [436, 298] on div at bounding box center [557, 291] width 480 height 17
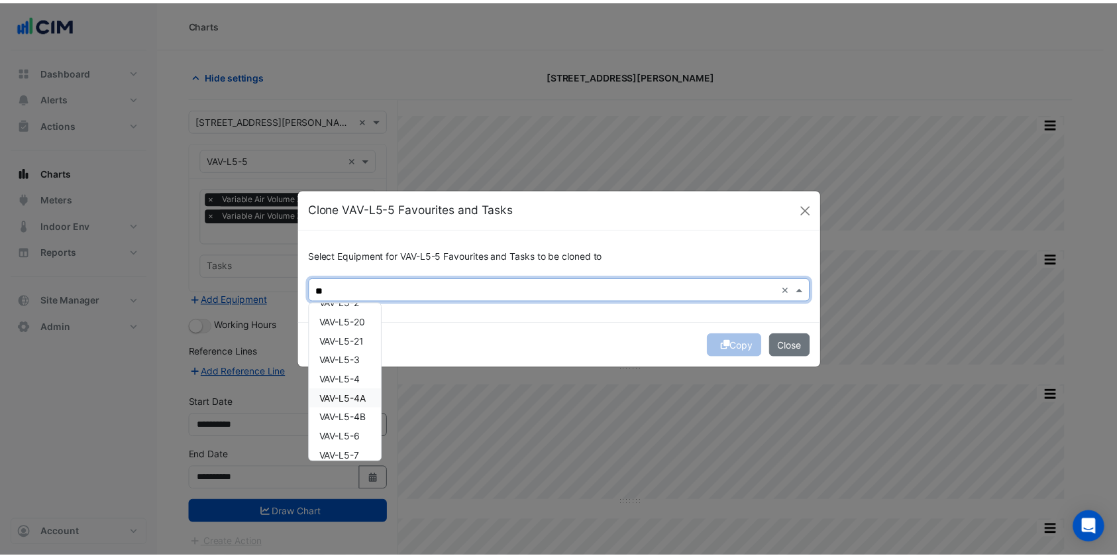
scroll to position [350, 0]
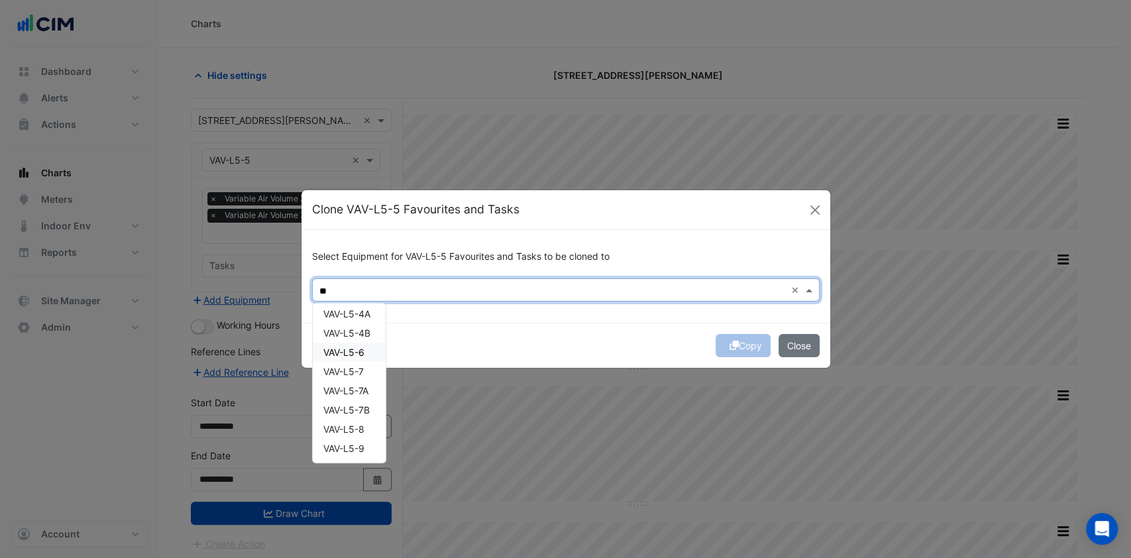
click at [362, 358] on div "VAV-L5-6" at bounding box center [349, 351] width 73 height 19
click at [360, 374] on span "VAV-L5-7" at bounding box center [343, 371] width 40 height 11
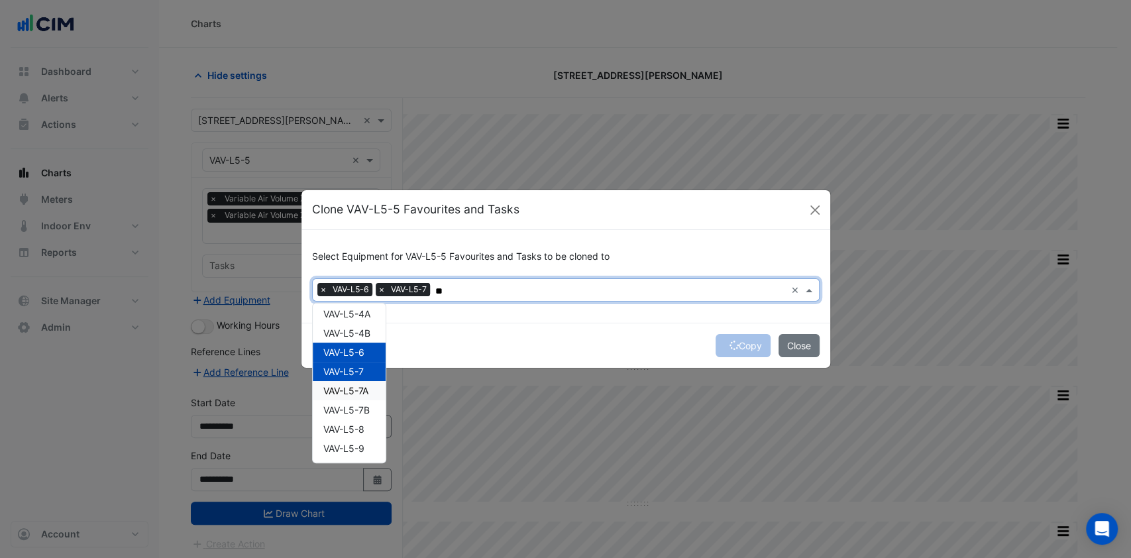
click at [362, 387] on span "VAV-L5-7A" at bounding box center [345, 390] width 45 height 11
click at [359, 408] on span "VAV-L5-7B" at bounding box center [346, 409] width 46 height 11
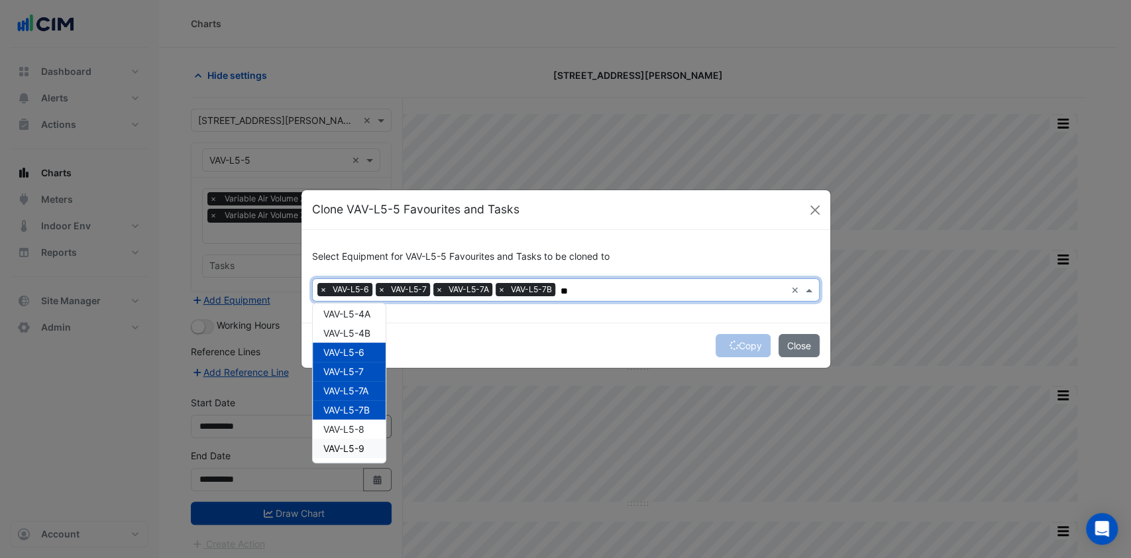
type input "**"
click at [487, 356] on div "Copy Close" at bounding box center [565, 345] width 529 height 45
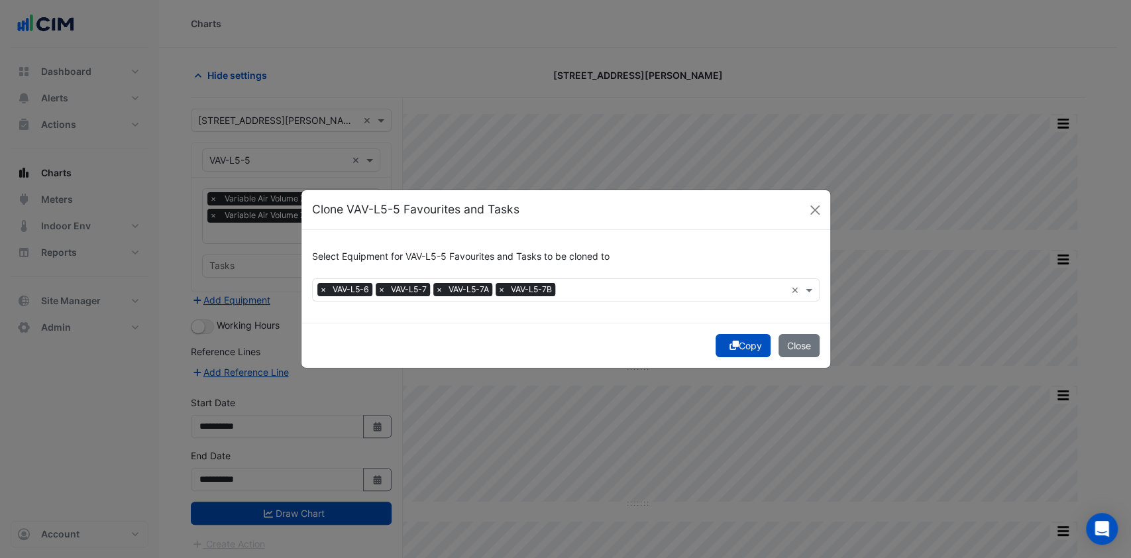
click at [738, 352] on button "Copy" at bounding box center [742, 345] width 55 height 23
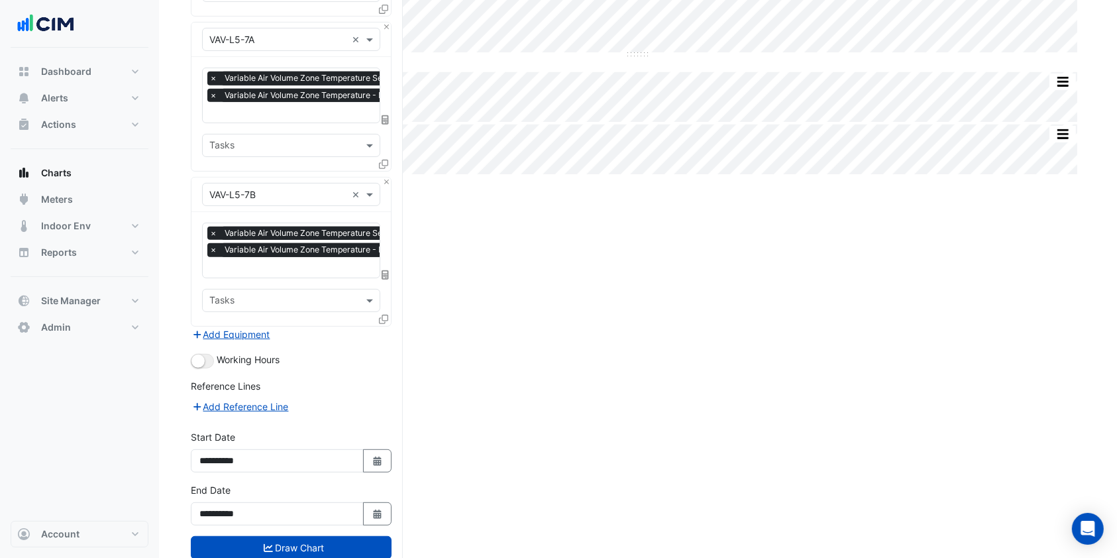
scroll to position [612, 0]
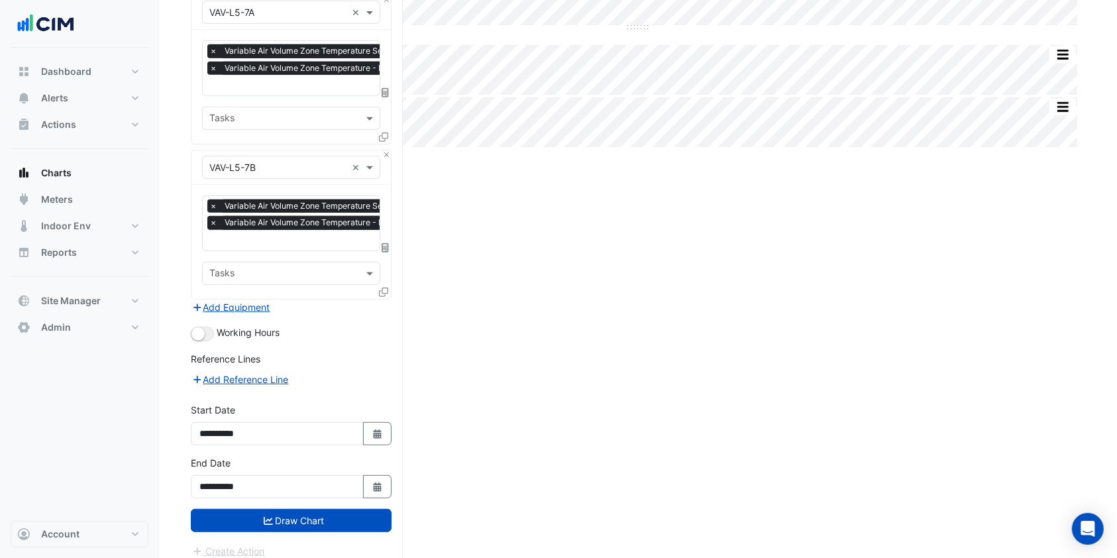
click at [207, 325] on div "Working Hours" at bounding box center [291, 333] width 201 height 16
click at [205, 327] on button "button" at bounding box center [202, 334] width 23 height 15
click at [294, 509] on button "Draw Chart" at bounding box center [291, 520] width 201 height 23
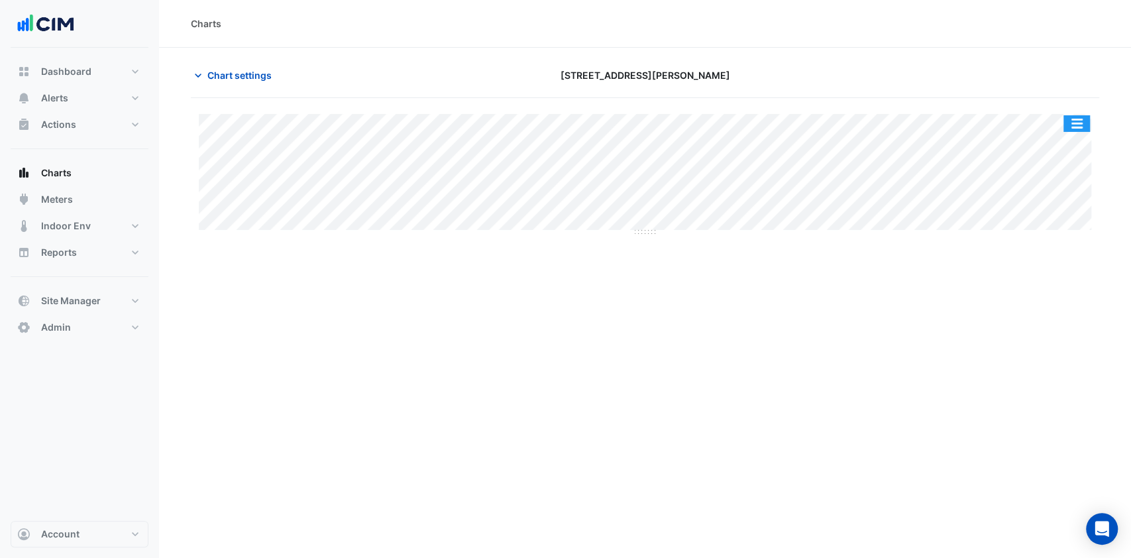
click at [1086, 124] on button "button" at bounding box center [1076, 123] width 26 height 17
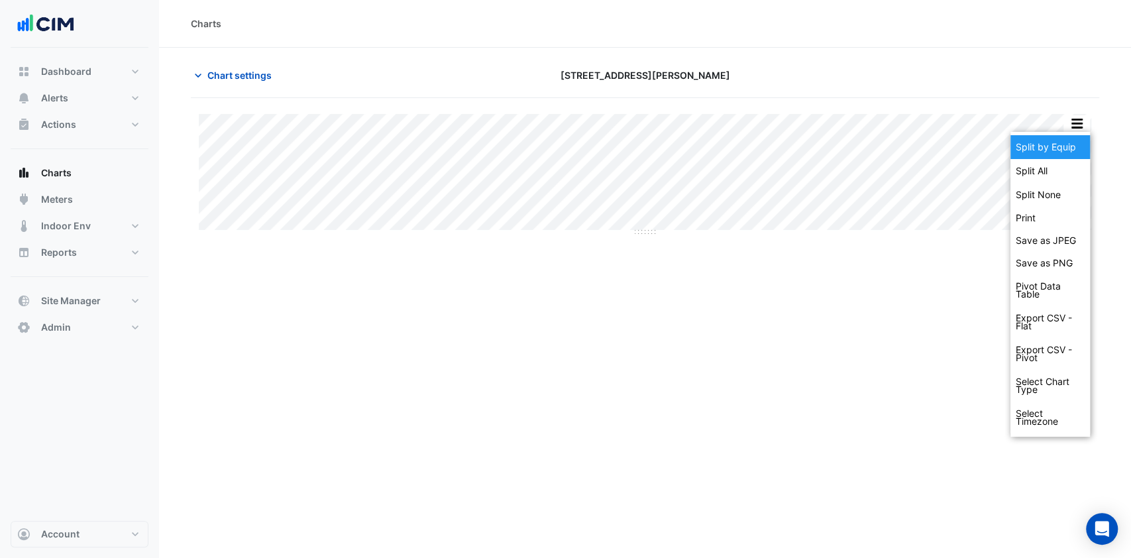
click at [1058, 146] on div "Split by Equip" at bounding box center [1049, 147] width 79 height 24
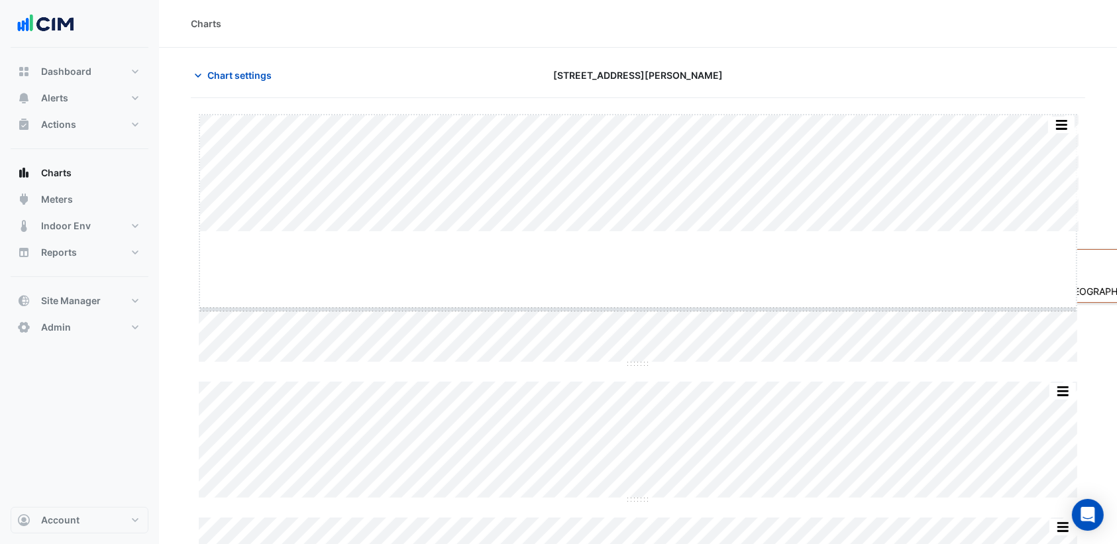
drag, startPoint x: 640, startPoint y: 230, endPoint x: 594, endPoint y: 308, distance: 90.3
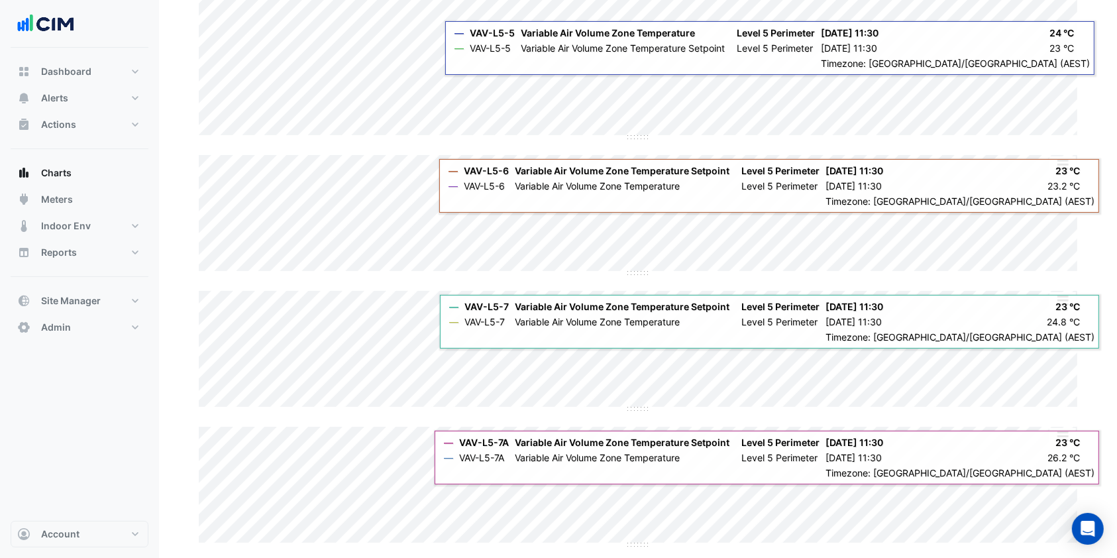
scroll to position [317, 0]
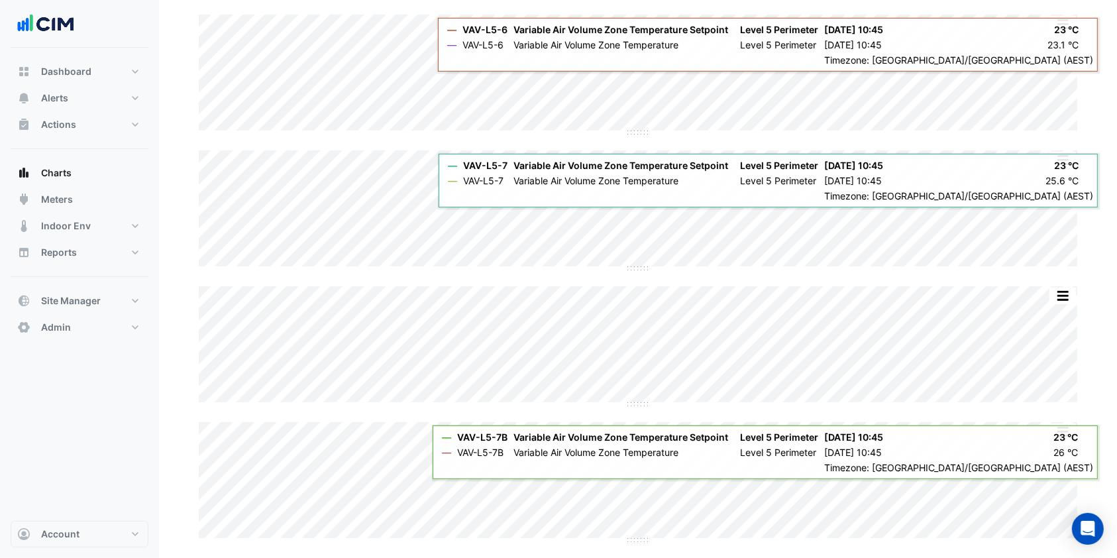
drag, startPoint x: 955, startPoint y: 409, endPoint x: 1102, endPoint y: 309, distance: 177.8
click at [1102, 309] on section "Chart settings [STREET_ADDRESS][PERSON_NAME] Split All Split None Print Save as…" at bounding box center [638, 144] width 958 height 827
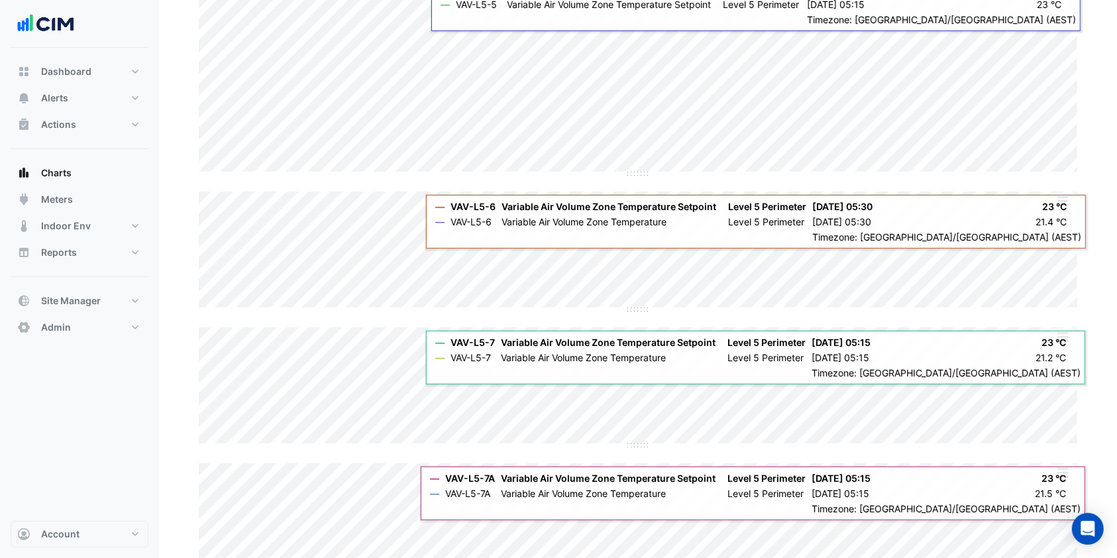
scroll to position [0, 0]
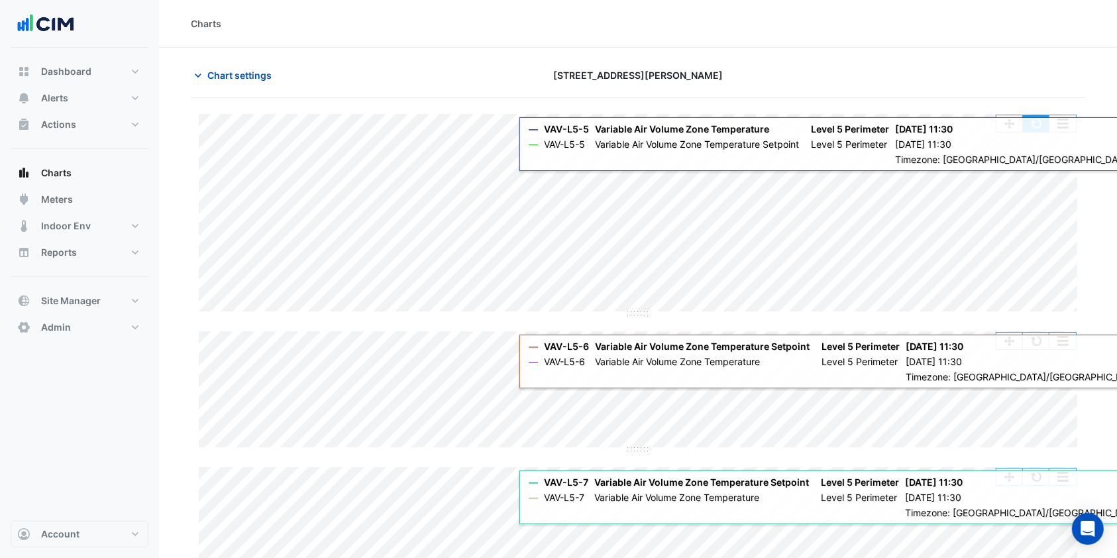
click at [1044, 130] on button "button" at bounding box center [1036, 123] width 26 height 17
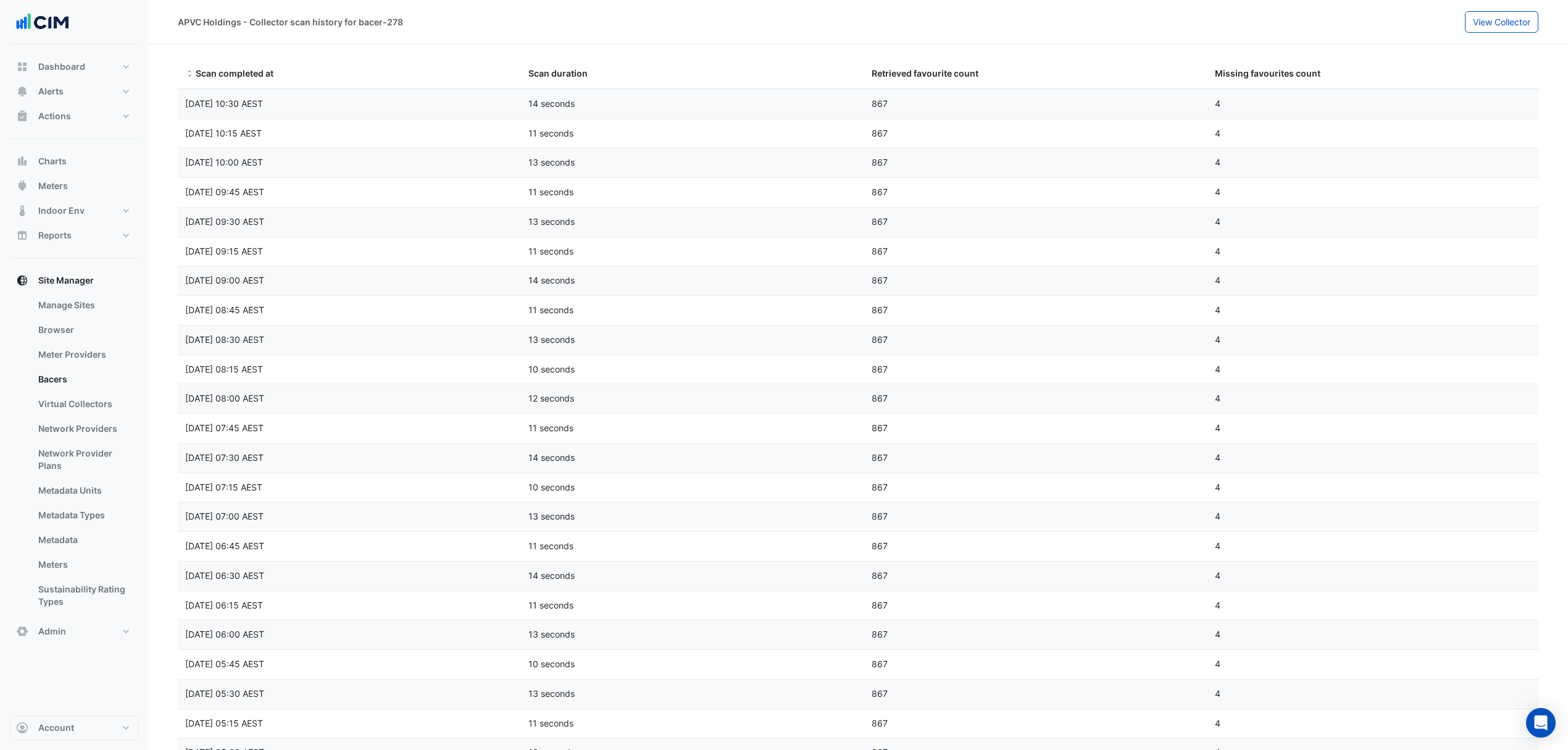
select select "***"
click at [52, 72] on span "Dashboard" at bounding box center [62, 66] width 47 height 12
select select "***"
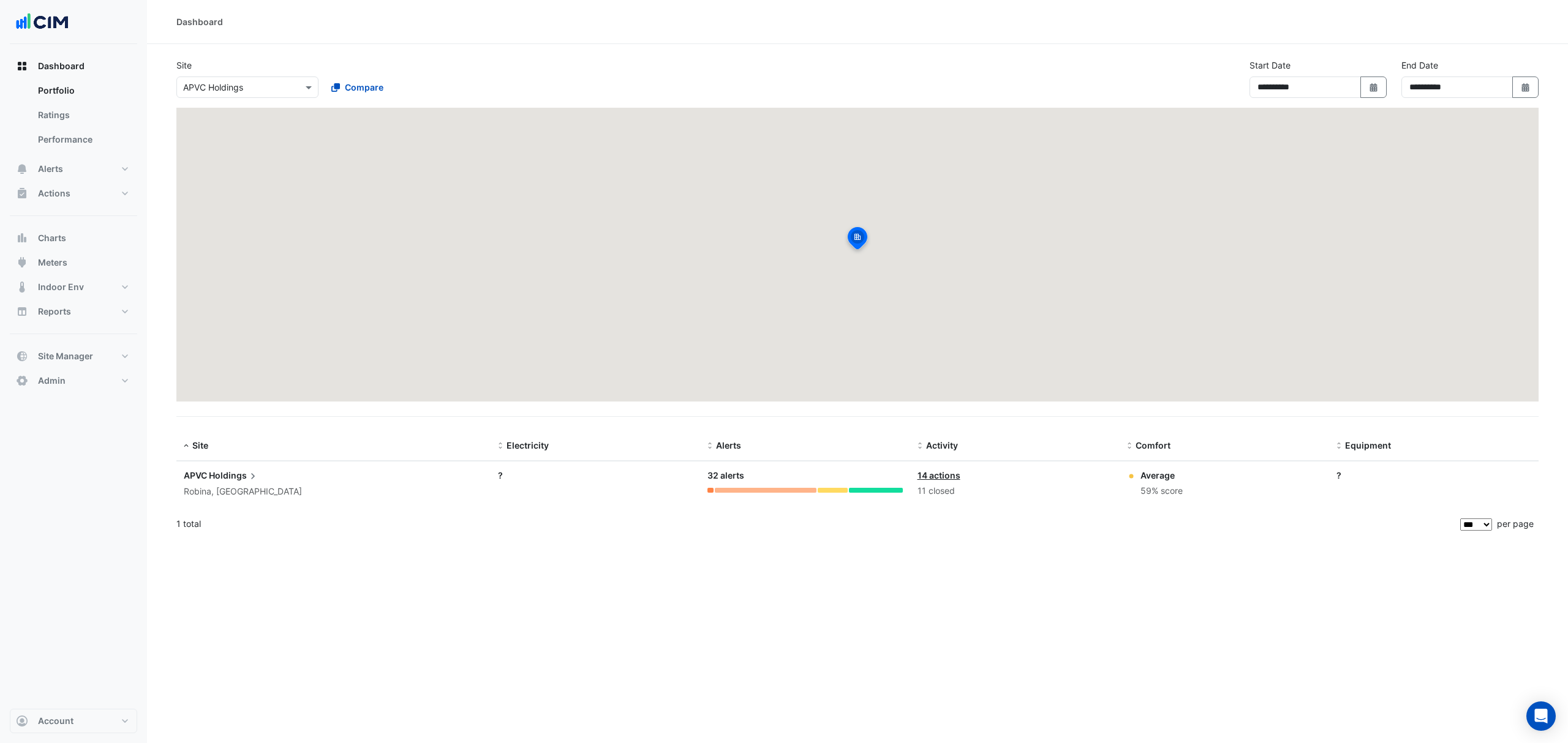
click at [220, 84] on input "text" at bounding box center [235, 88] width 104 height 13
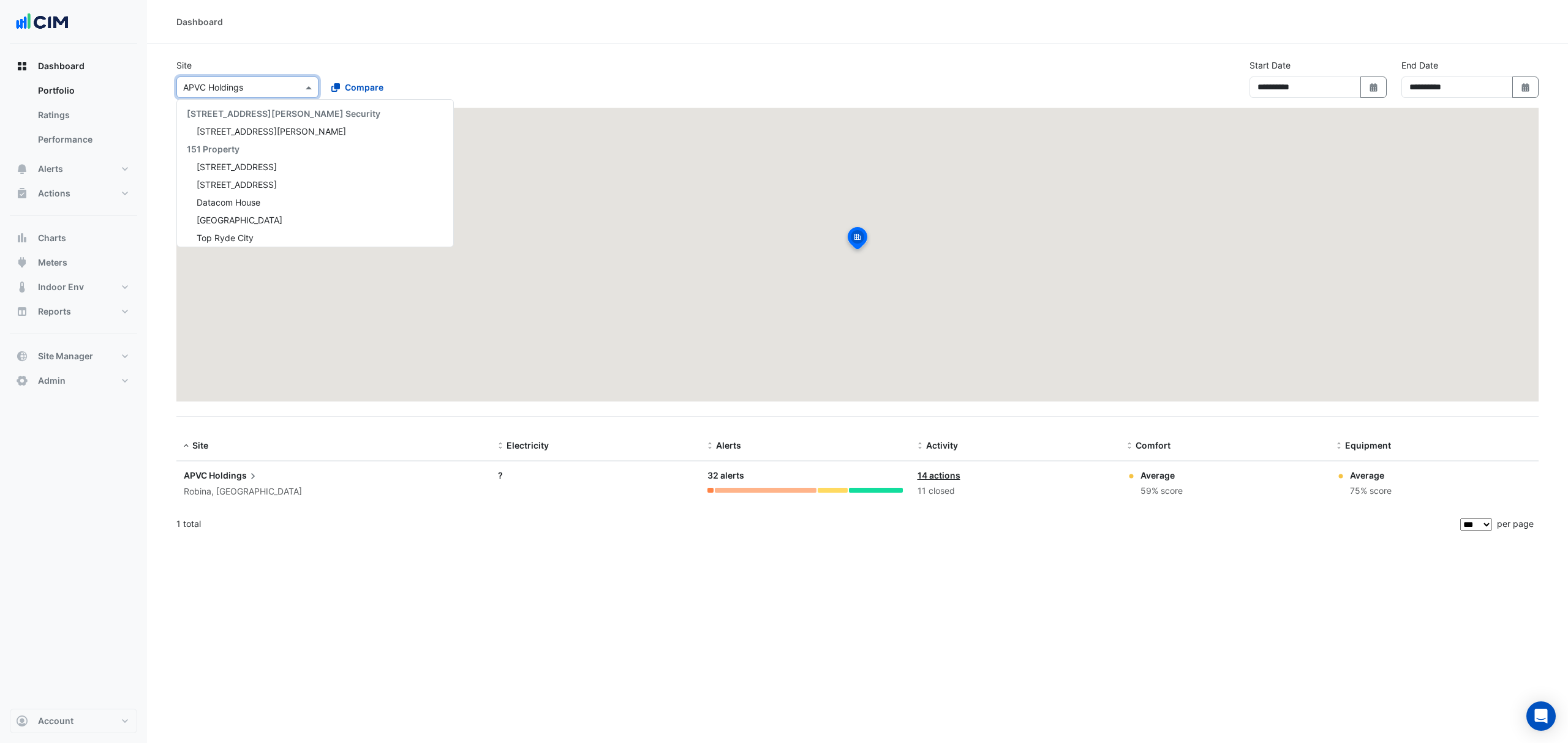
scroll to position [16619, 0]
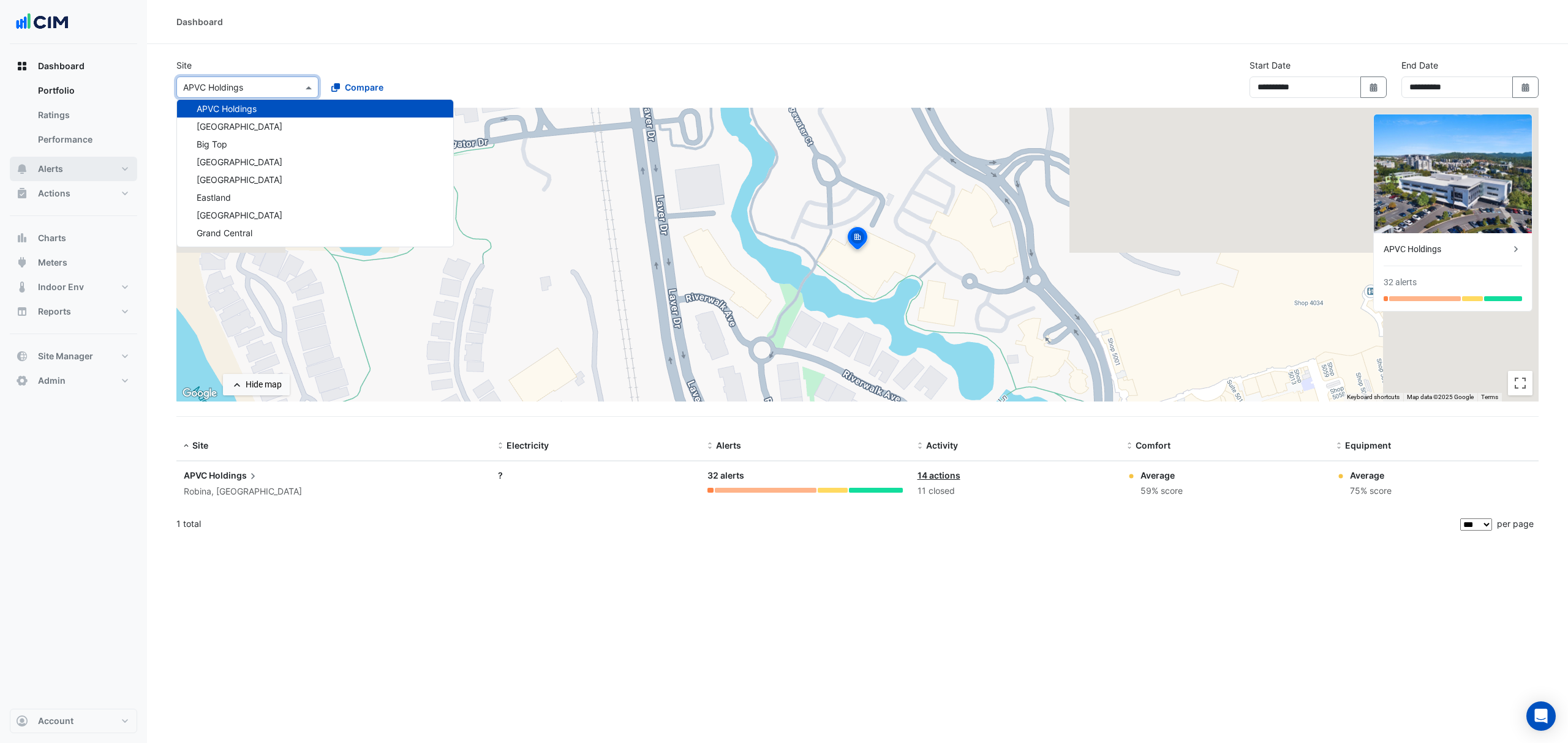
click at [68, 175] on button "Alerts" at bounding box center [74, 169] width 128 height 24
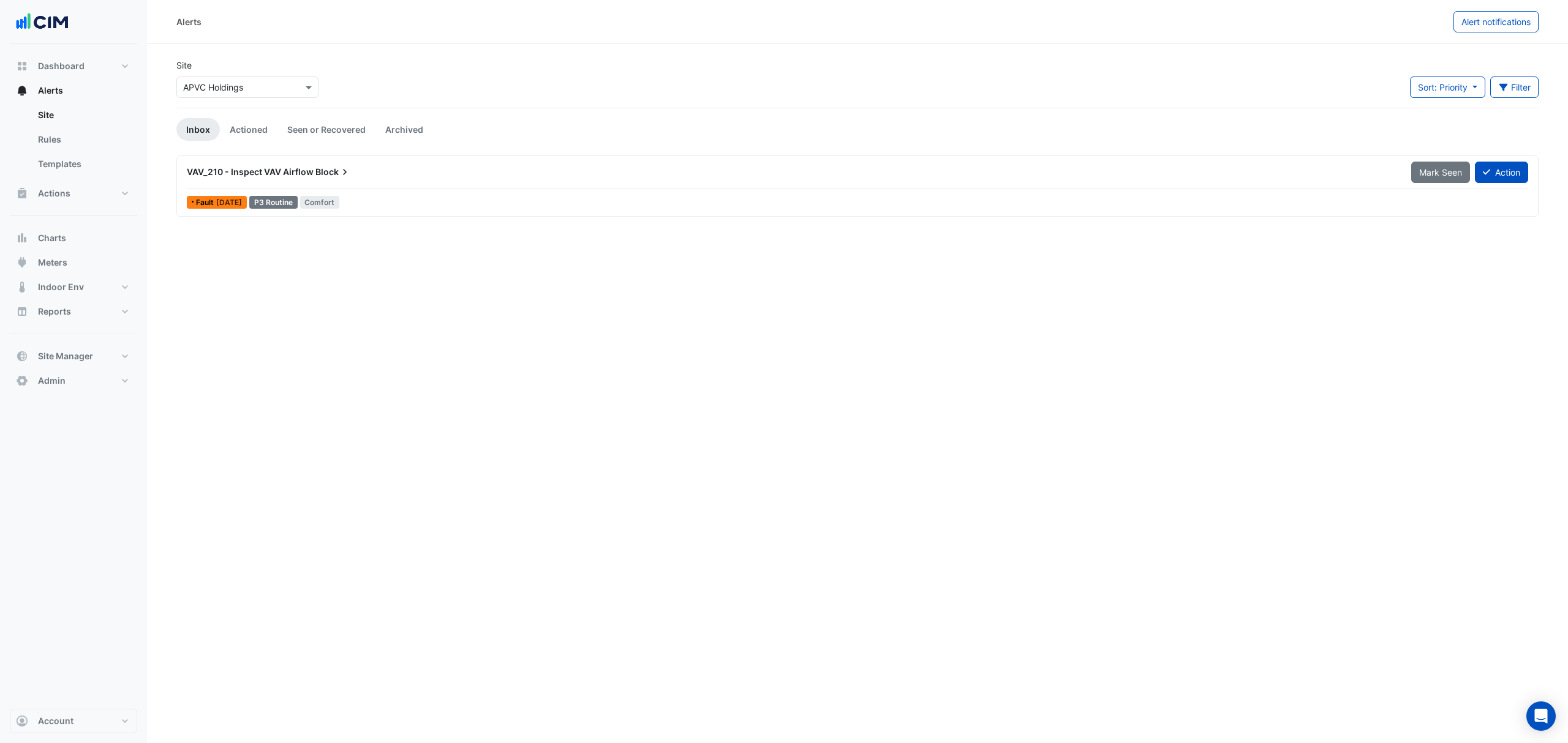
click at [239, 86] on input "text" at bounding box center [235, 88] width 104 height 13
type input "****"
click at [233, 126] on span "[GEOGRAPHIC_DATA]" at bounding box center [239, 130] width 86 height 10
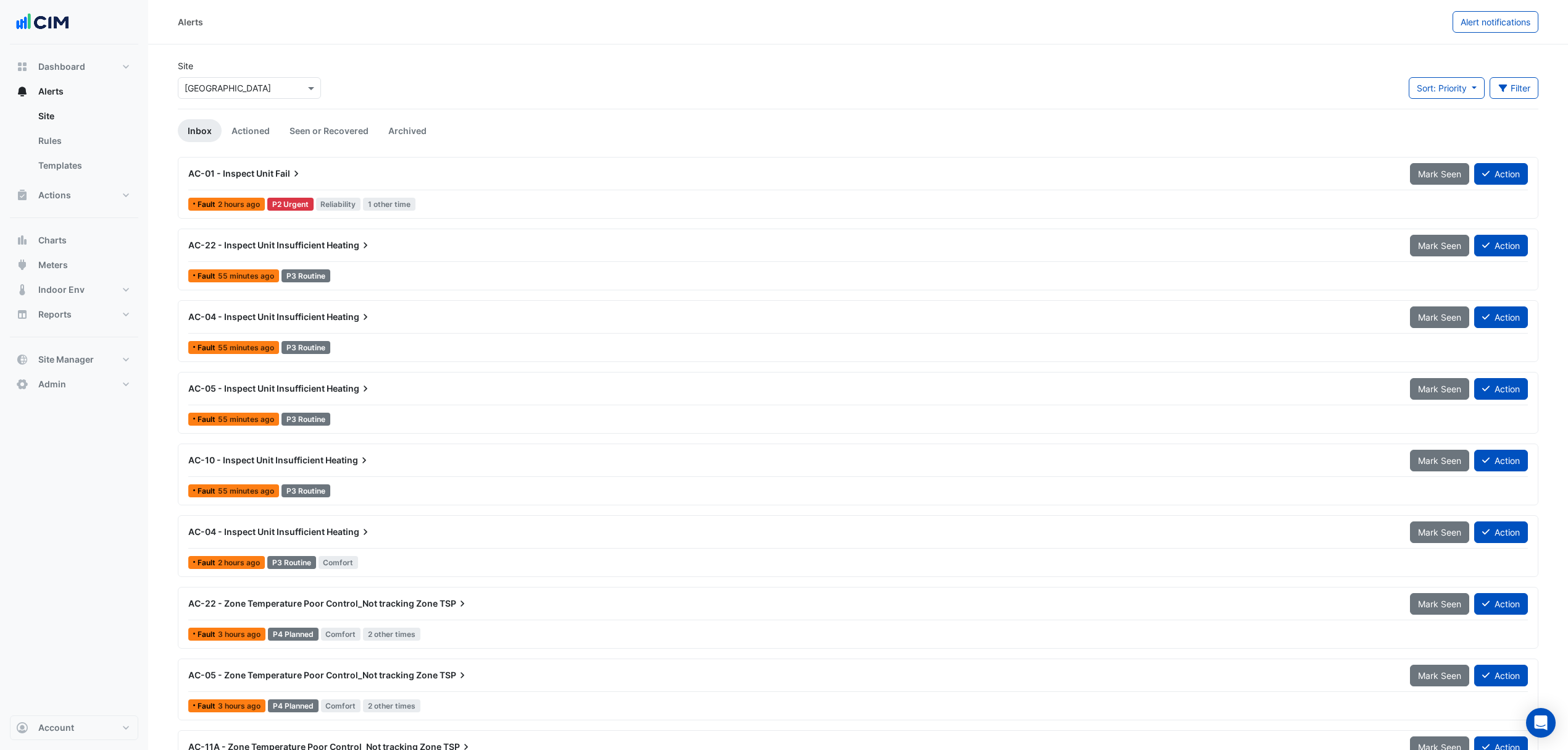
click at [239, 537] on span "AC-04 - Inspect Unit Insufficient" at bounding box center [256, 531] width 136 height 10
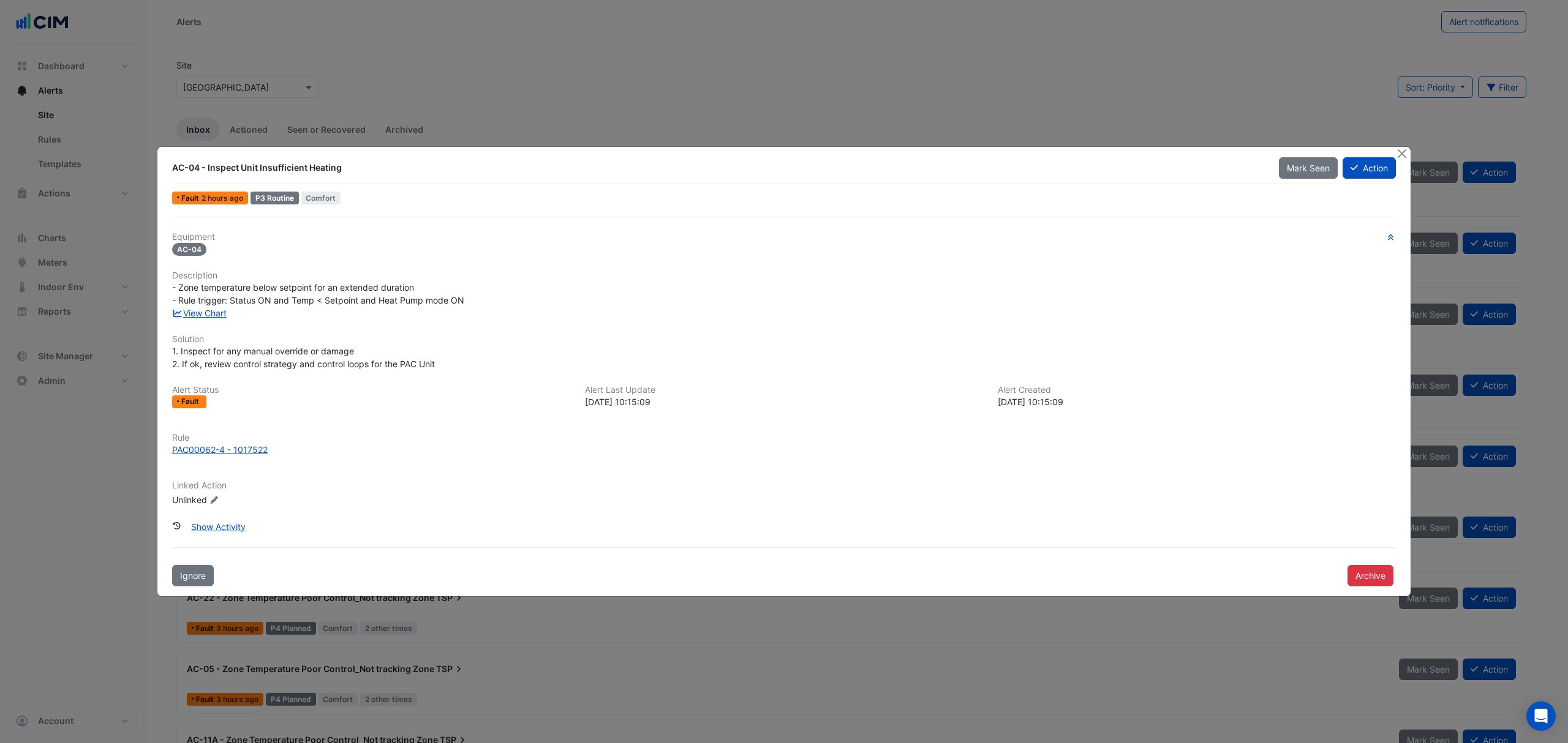
click at [1397, 151] on button "Close" at bounding box center [1402, 153] width 13 height 13
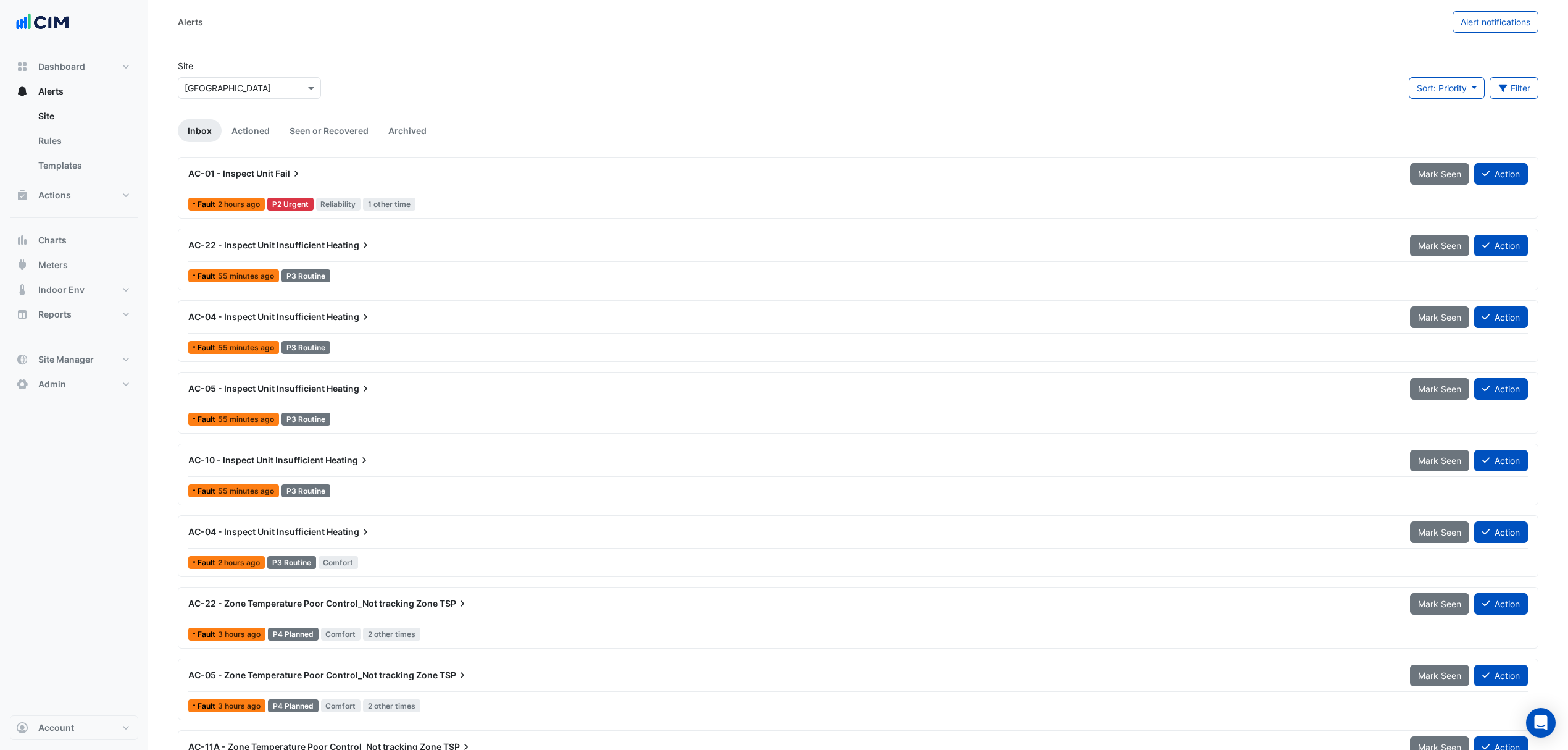
click at [69, 142] on link "Rules" at bounding box center [83, 141] width 110 height 24
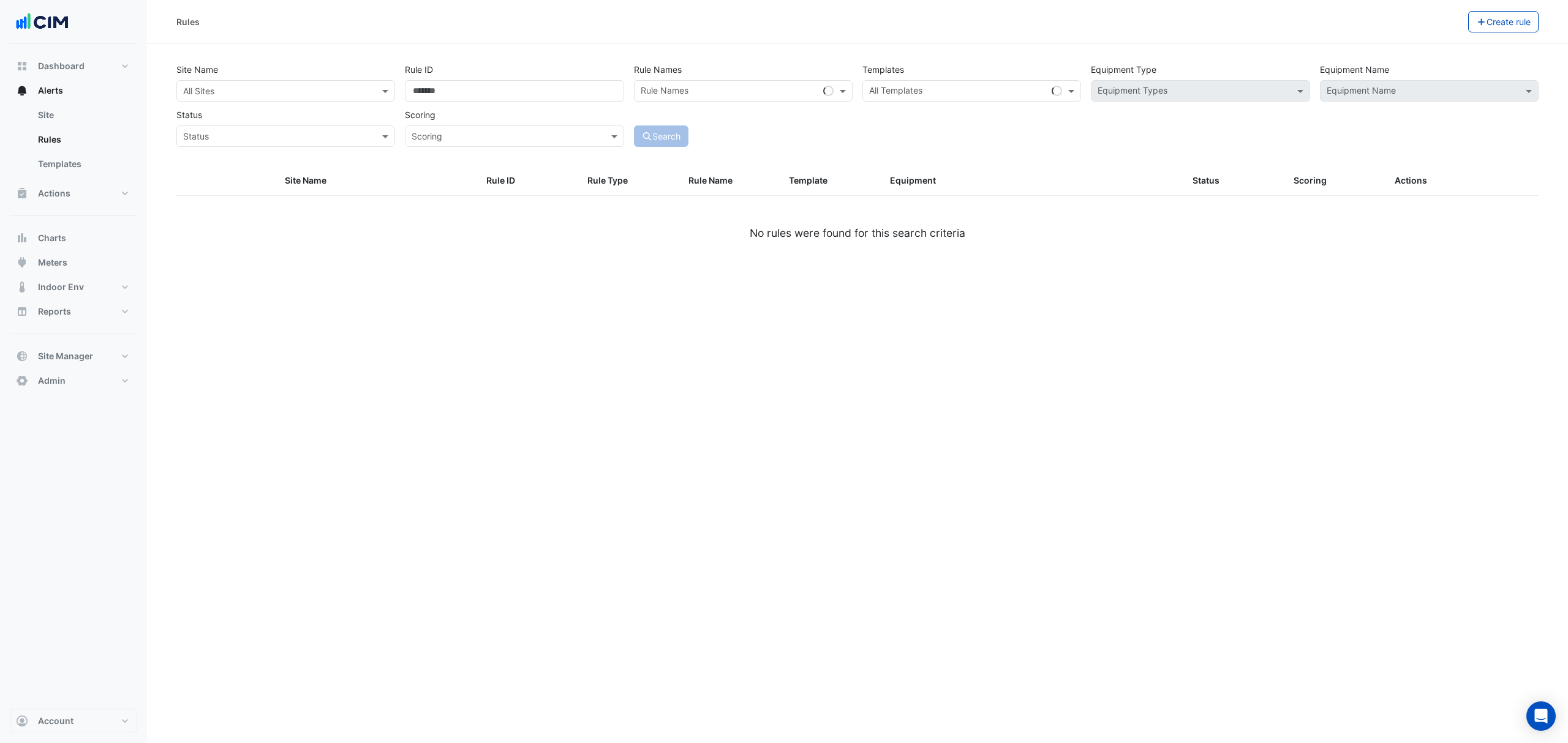
click at [322, 91] on input "text" at bounding box center [273, 91] width 180 height 13
type input "********"
drag, startPoint x: 240, startPoint y: 138, endPoint x: 249, endPoint y: 135, distance: 9.5
click at [240, 138] on span "[GEOGRAPHIC_DATA]" at bounding box center [239, 134] width 86 height 10
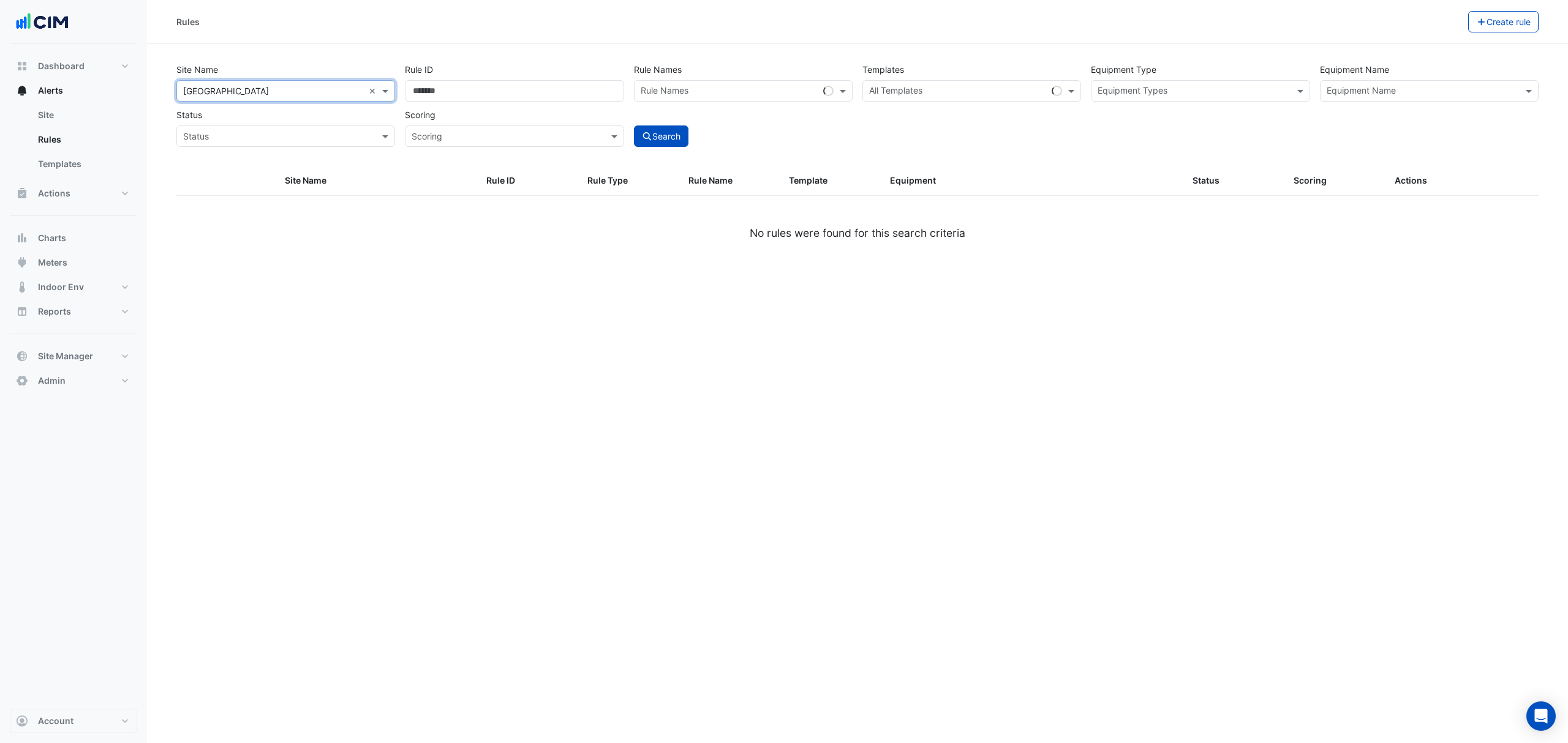
click at [934, 86] on input "text" at bounding box center [958, 92] width 178 height 13
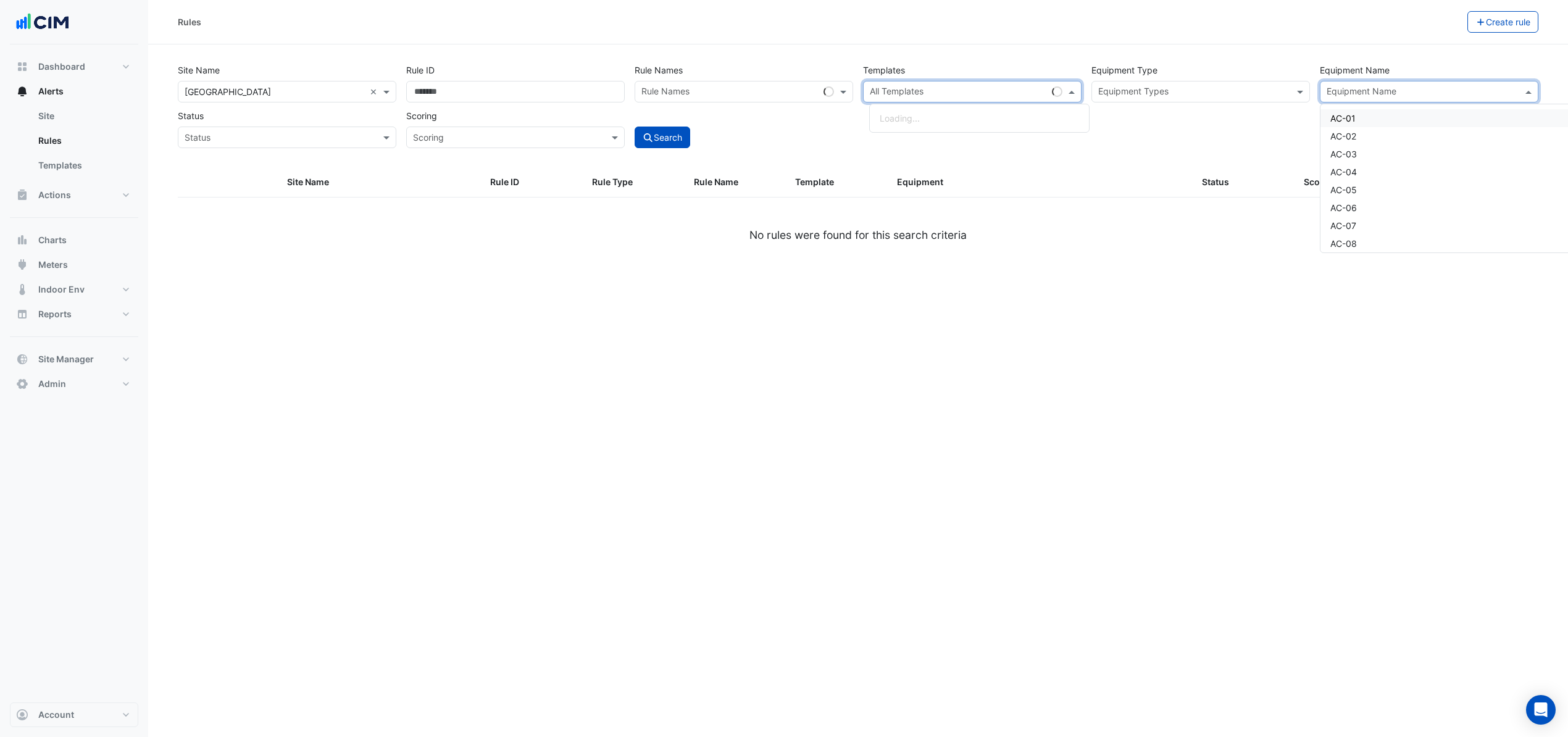
click at [1376, 95] on input "text" at bounding box center [1422, 93] width 191 height 13
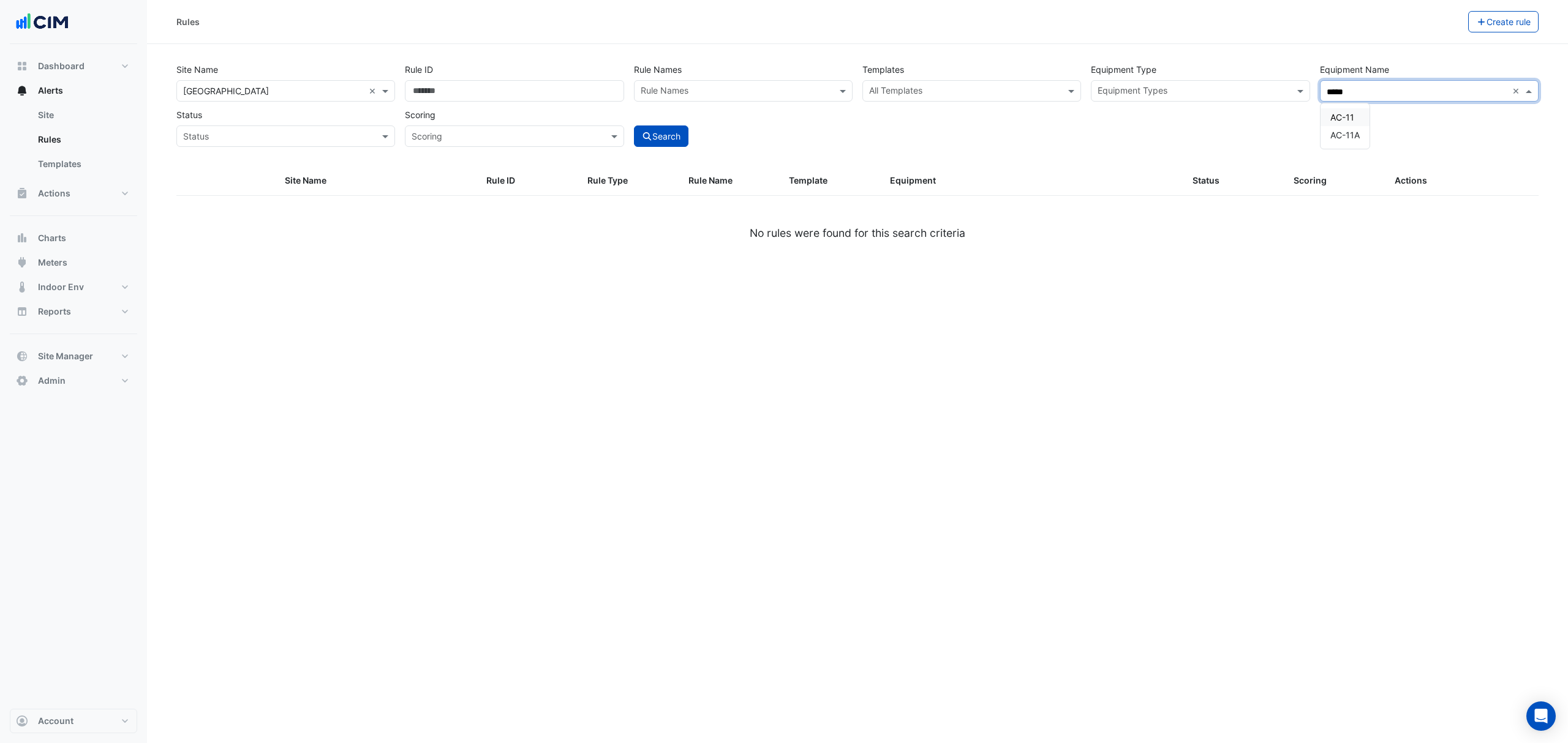
click at [1341, 108] on div "AC-11" at bounding box center [1344, 116] width 49 height 18
type input "*****"
click at [652, 140] on icon "submit" at bounding box center [647, 136] width 11 height 8
select select "***"
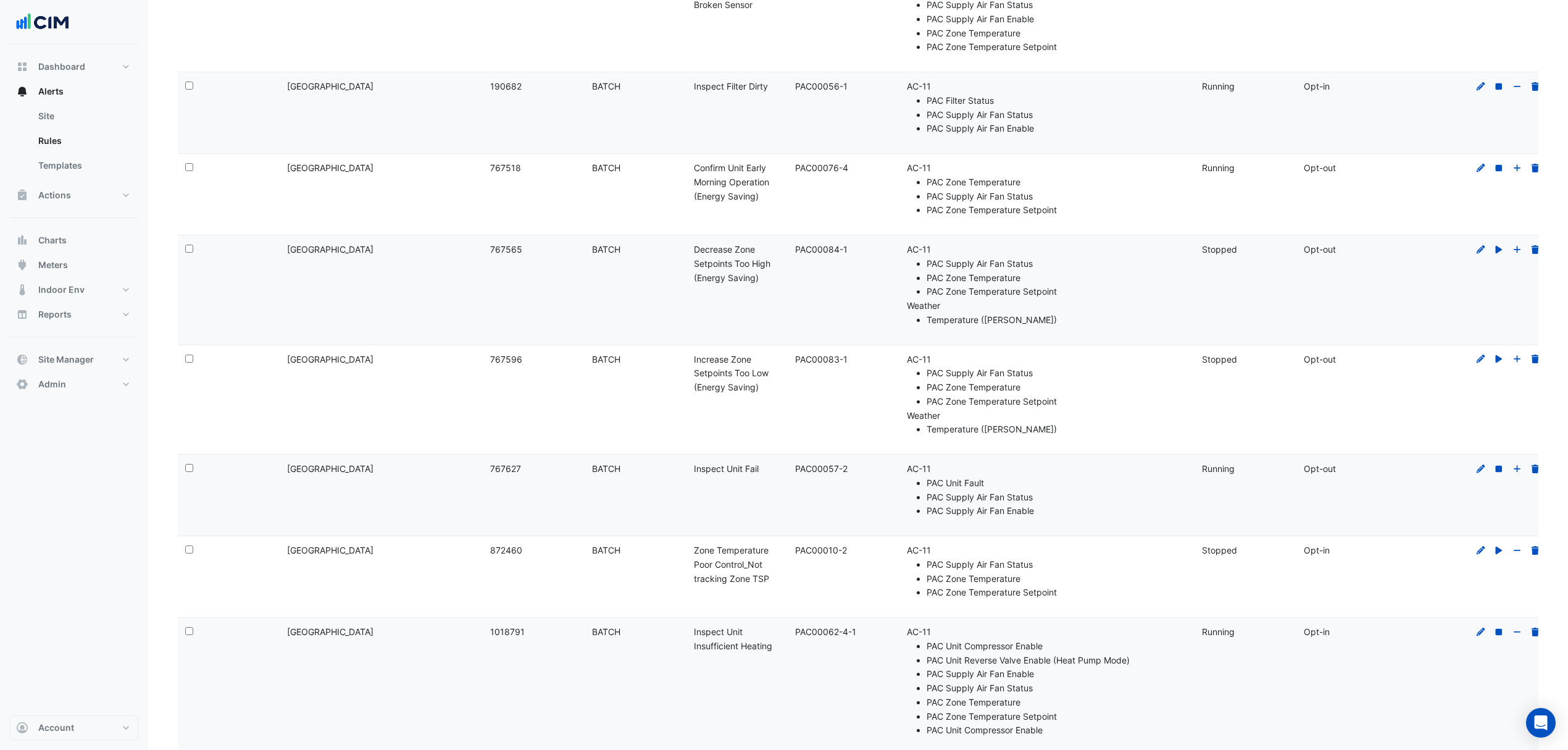
scroll to position [536, 0]
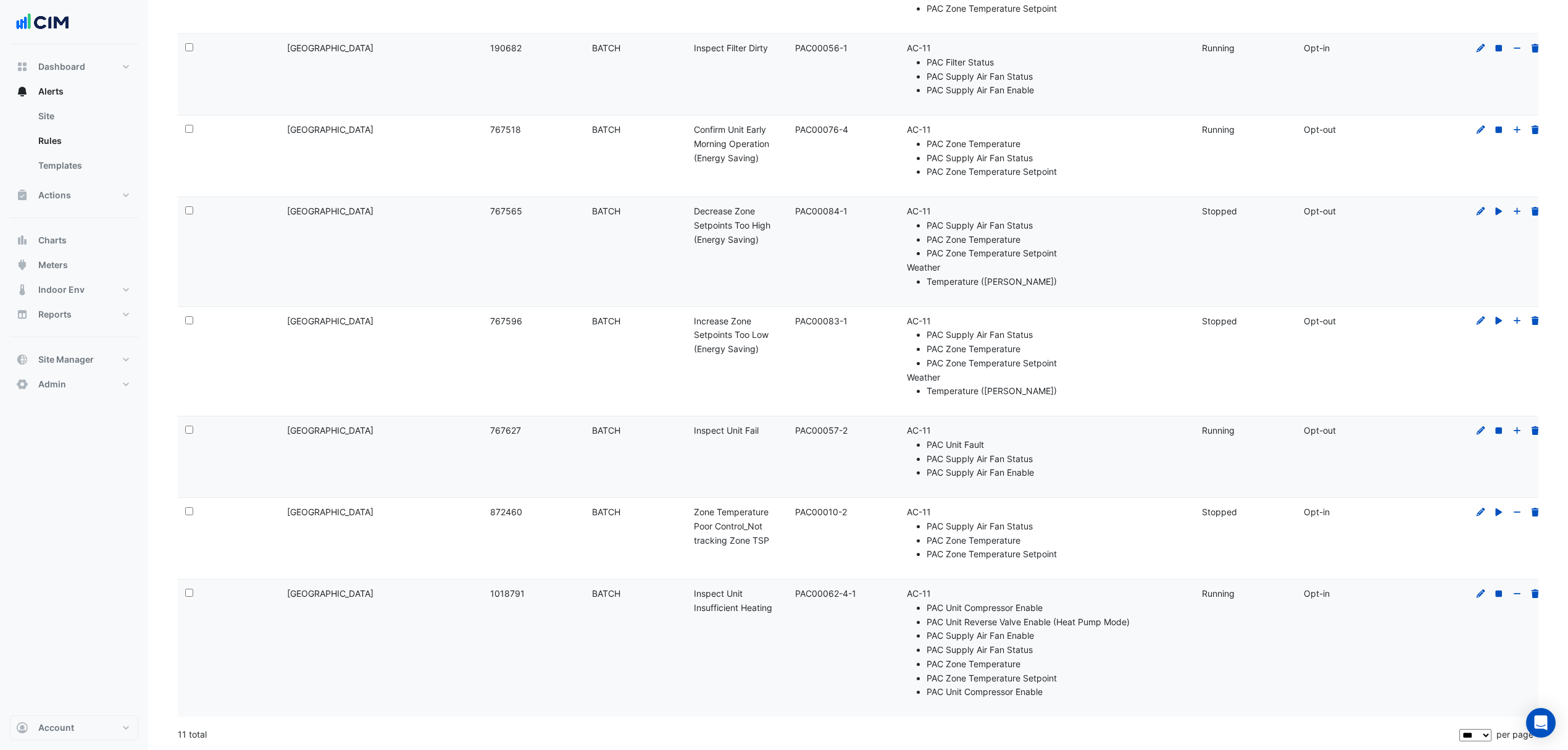
click at [1497, 594] on icon at bounding box center [1499, 593] width 7 height 7
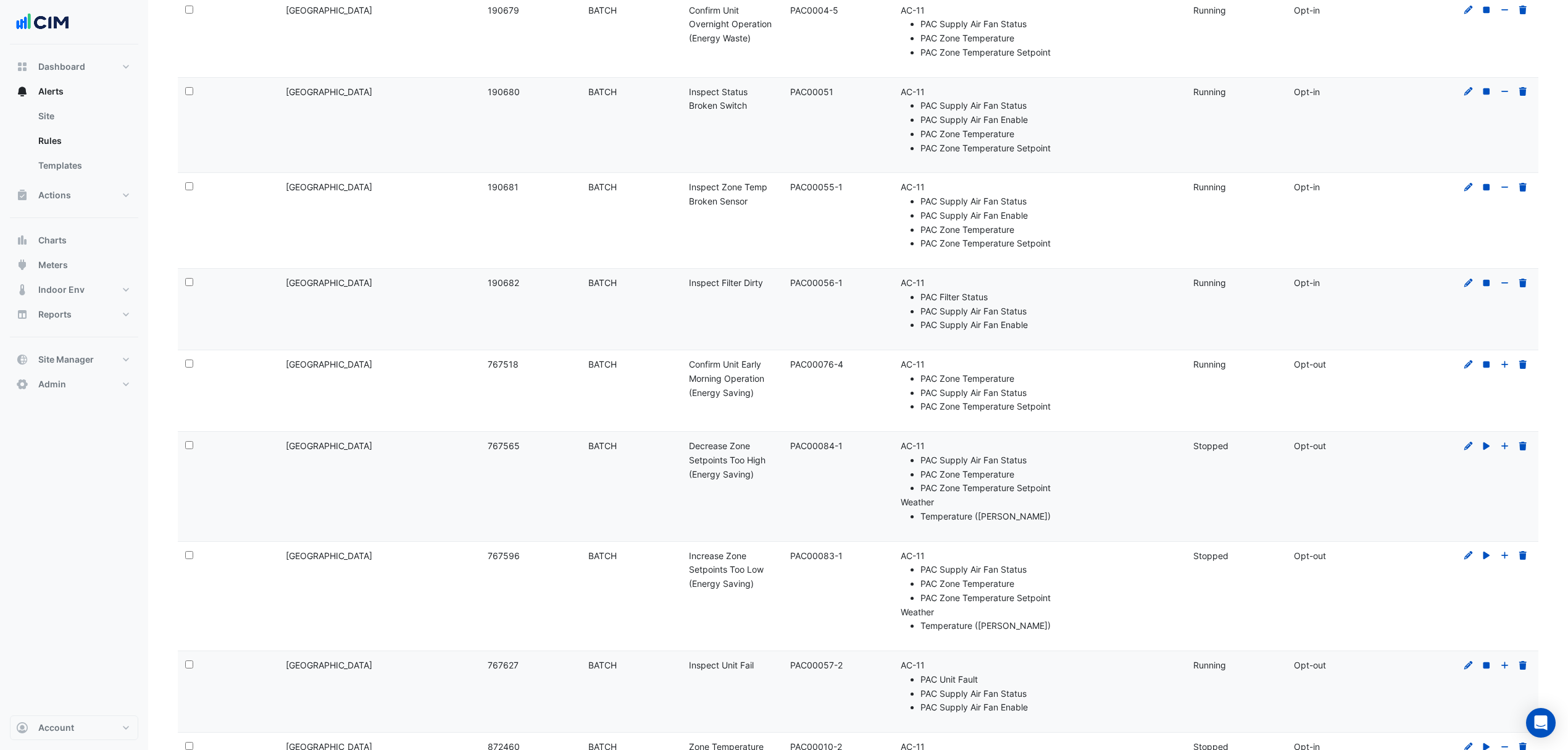
scroll to position [289, 0]
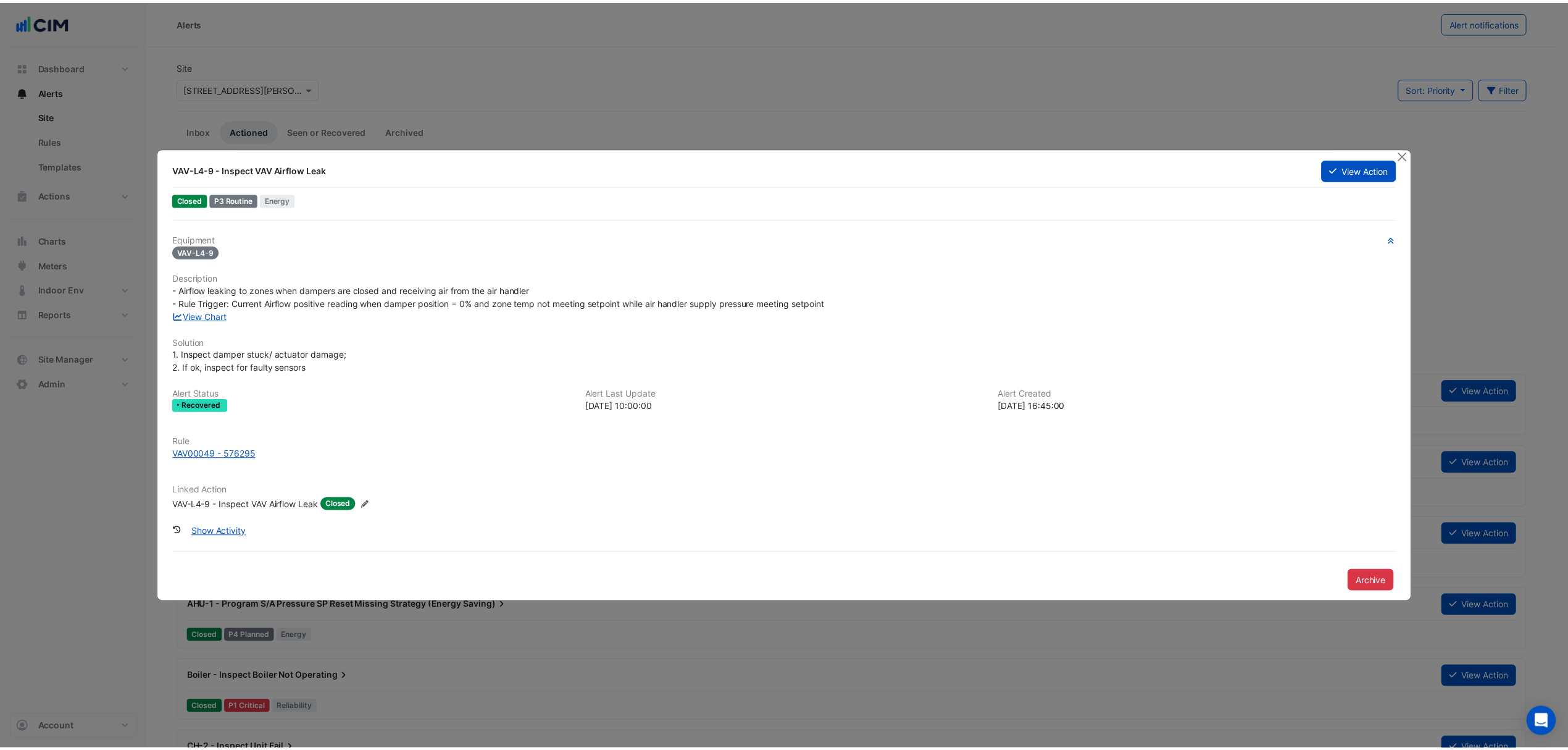
scroll to position [576, 0]
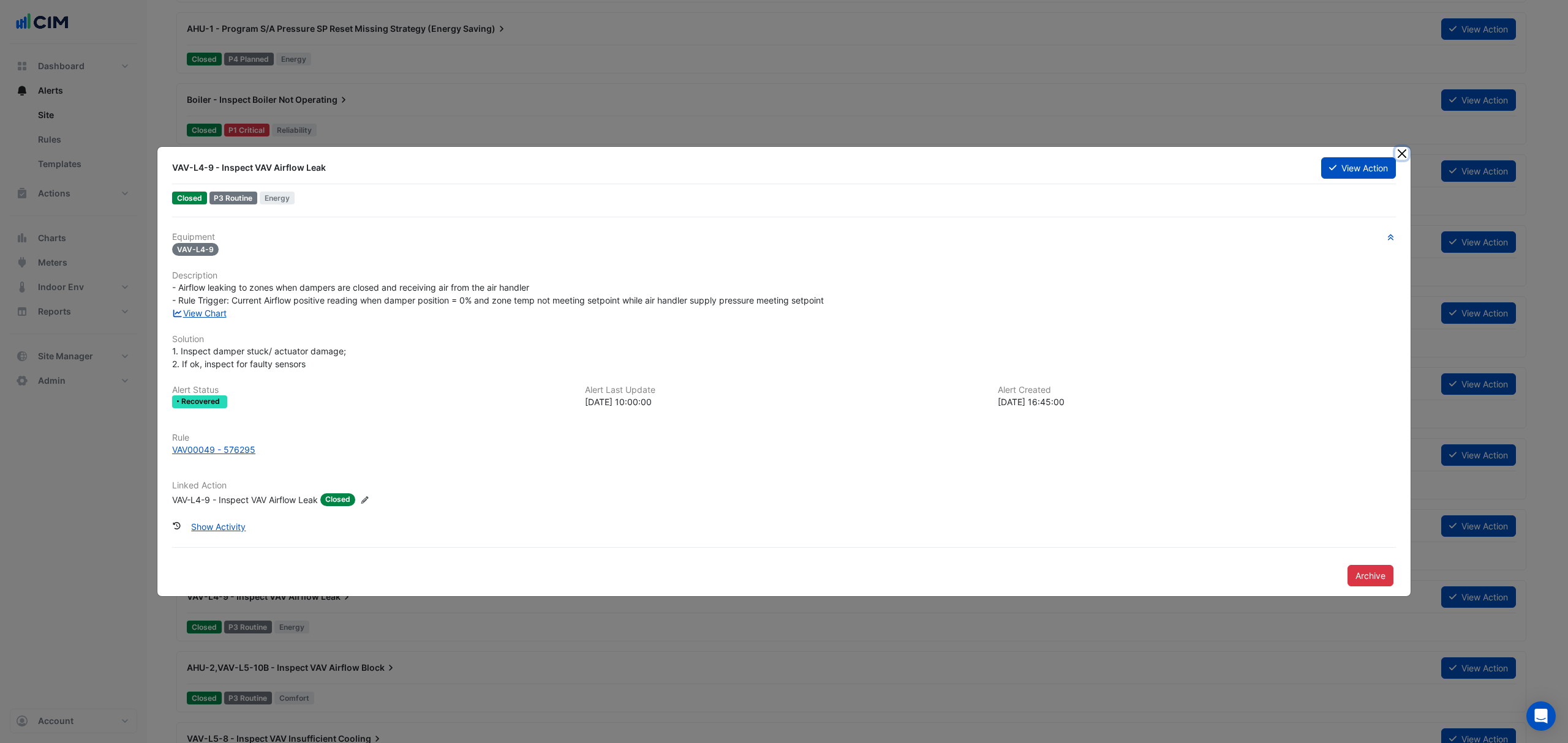
click at [1400, 154] on button "Close" at bounding box center [1402, 153] width 13 height 13
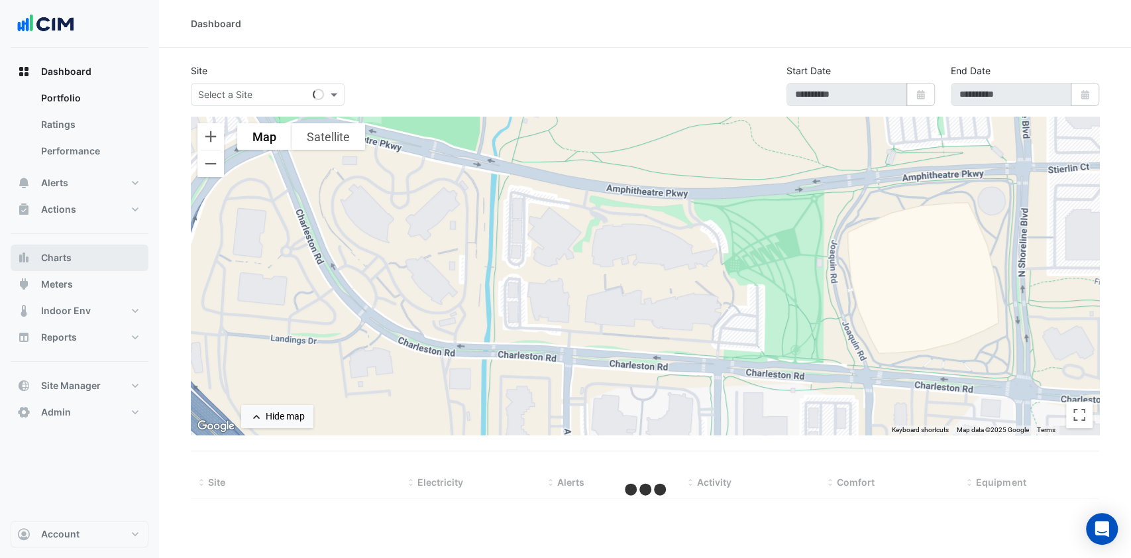
click at [95, 261] on button "Charts" at bounding box center [80, 257] width 138 height 26
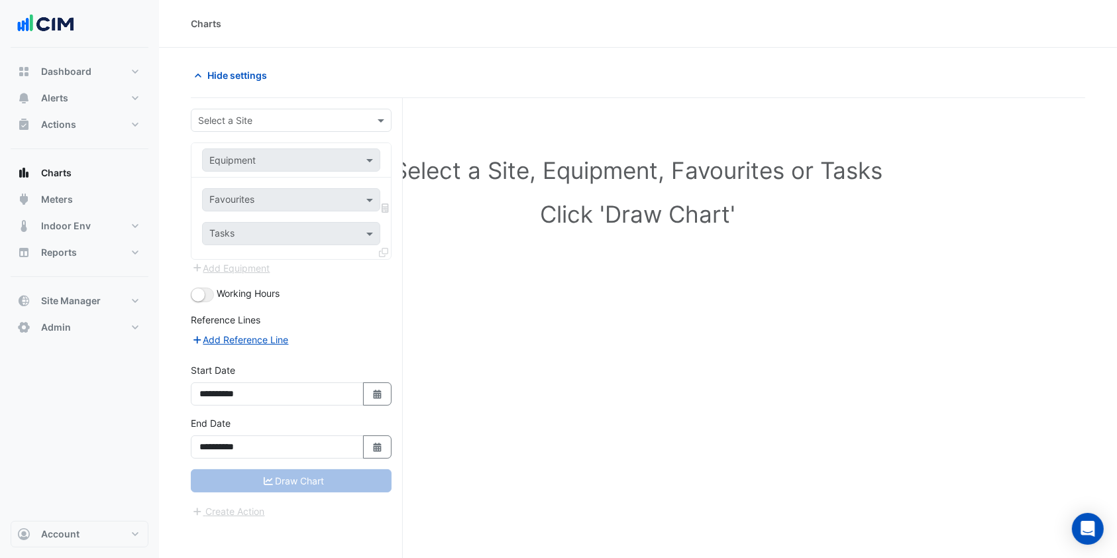
click at [237, 110] on div "Select a Site" at bounding box center [291, 120] width 201 height 23
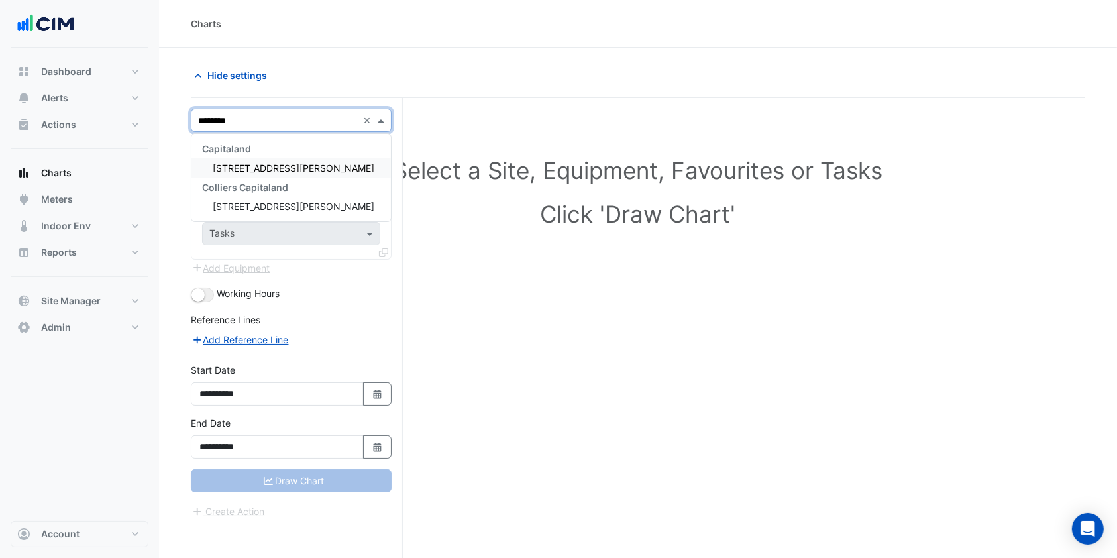
type input "********"
click at [272, 148] on div "Capitaland" at bounding box center [290, 148] width 199 height 19
click at [270, 161] on div "[STREET_ADDRESS][PERSON_NAME]" at bounding box center [290, 167] width 199 height 19
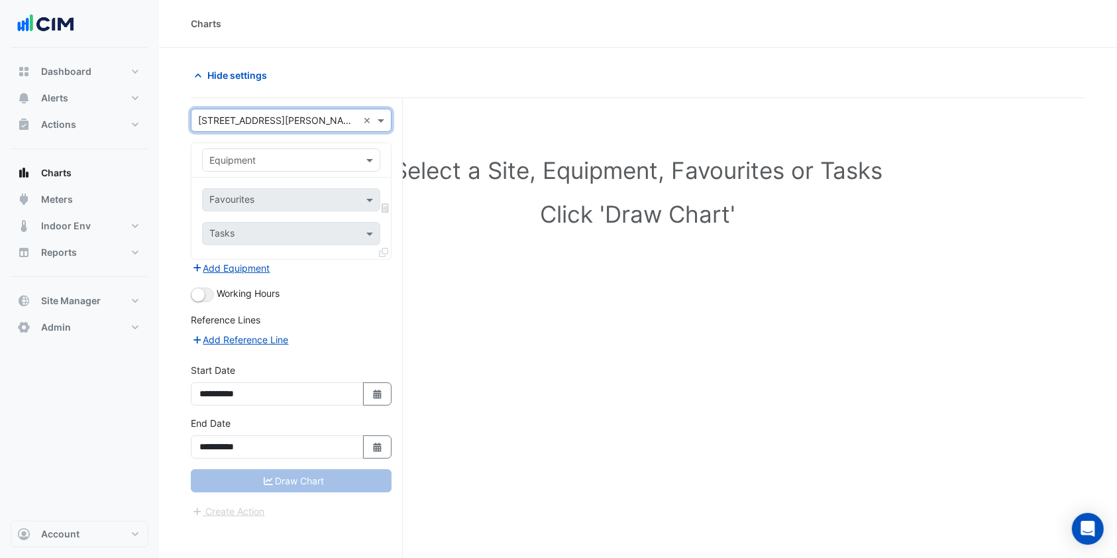
drag, startPoint x: 292, startPoint y: 162, endPoint x: 285, endPoint y: 158, distance: 7.4
click at [291, 162] on input "text" at bounding box center [277, 161] width 137 height 14
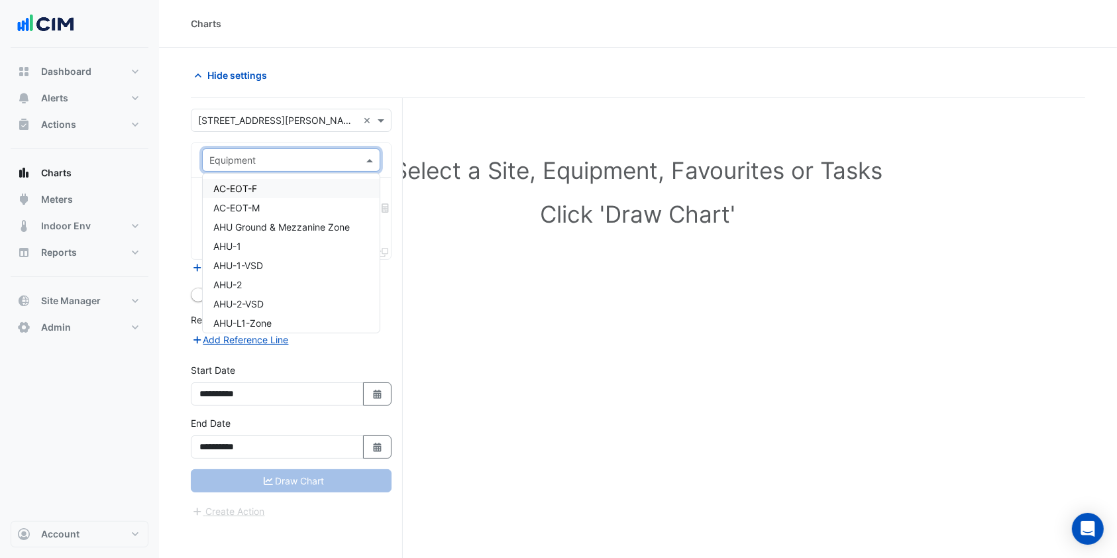
type input "*"
